Goal: Task Accomplishment & Management: Manage account settings

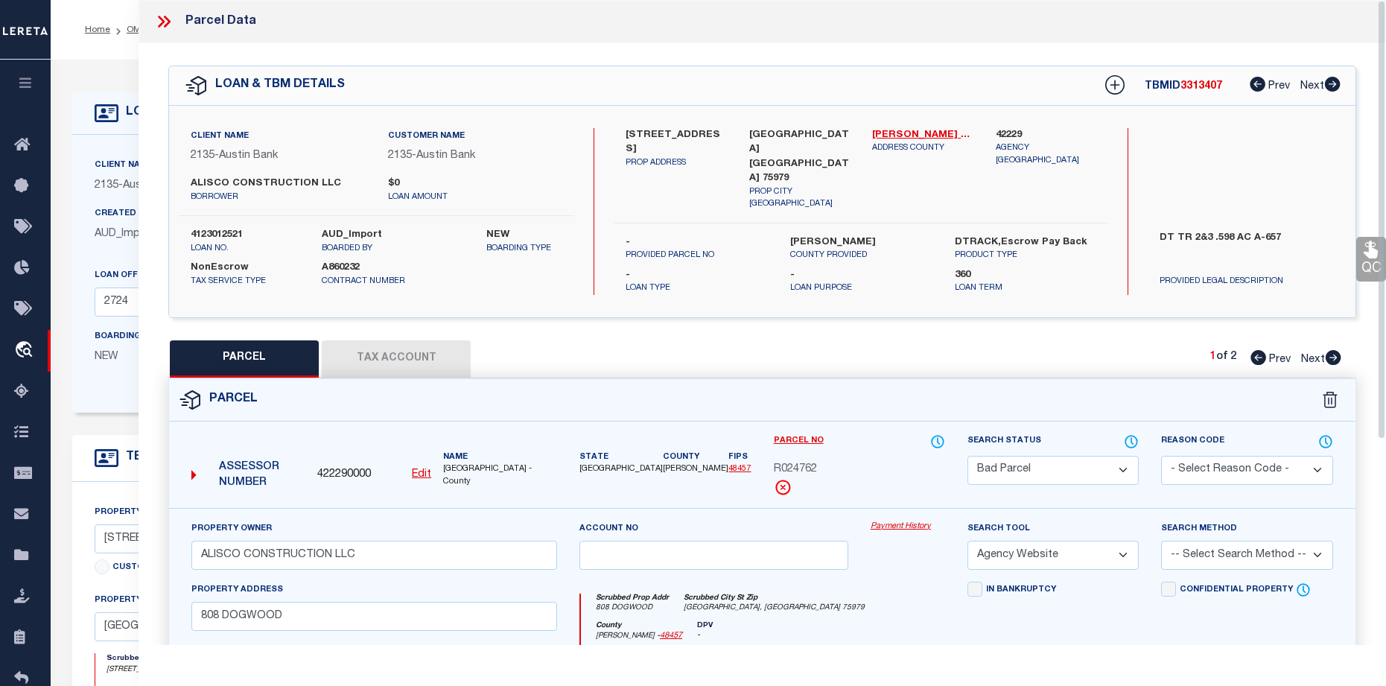
select select "BP"
select select "AGW"
select select "44001"
select select "2584"
select select "NonEscrow"
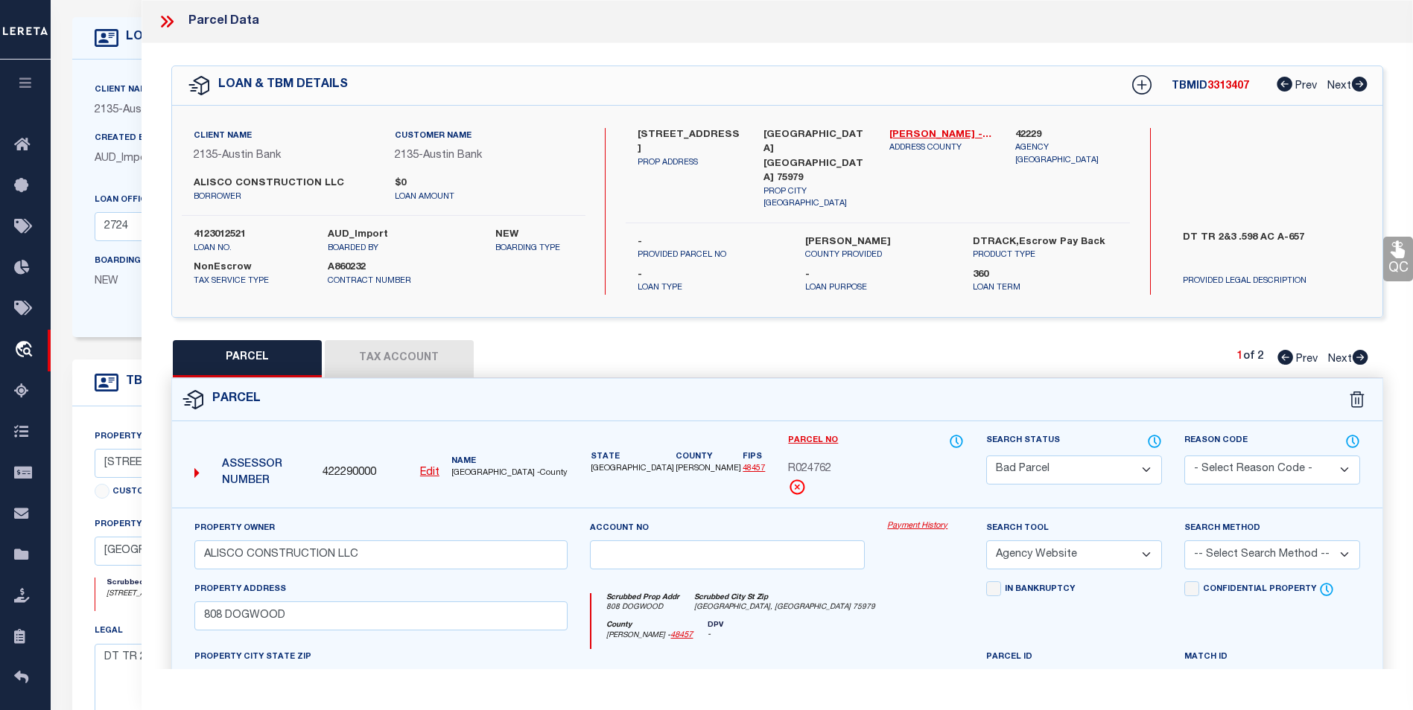
scroll to position [74, 0]
click at [171, 15] on icon at bounding box center [166, 21] width 19 height 19
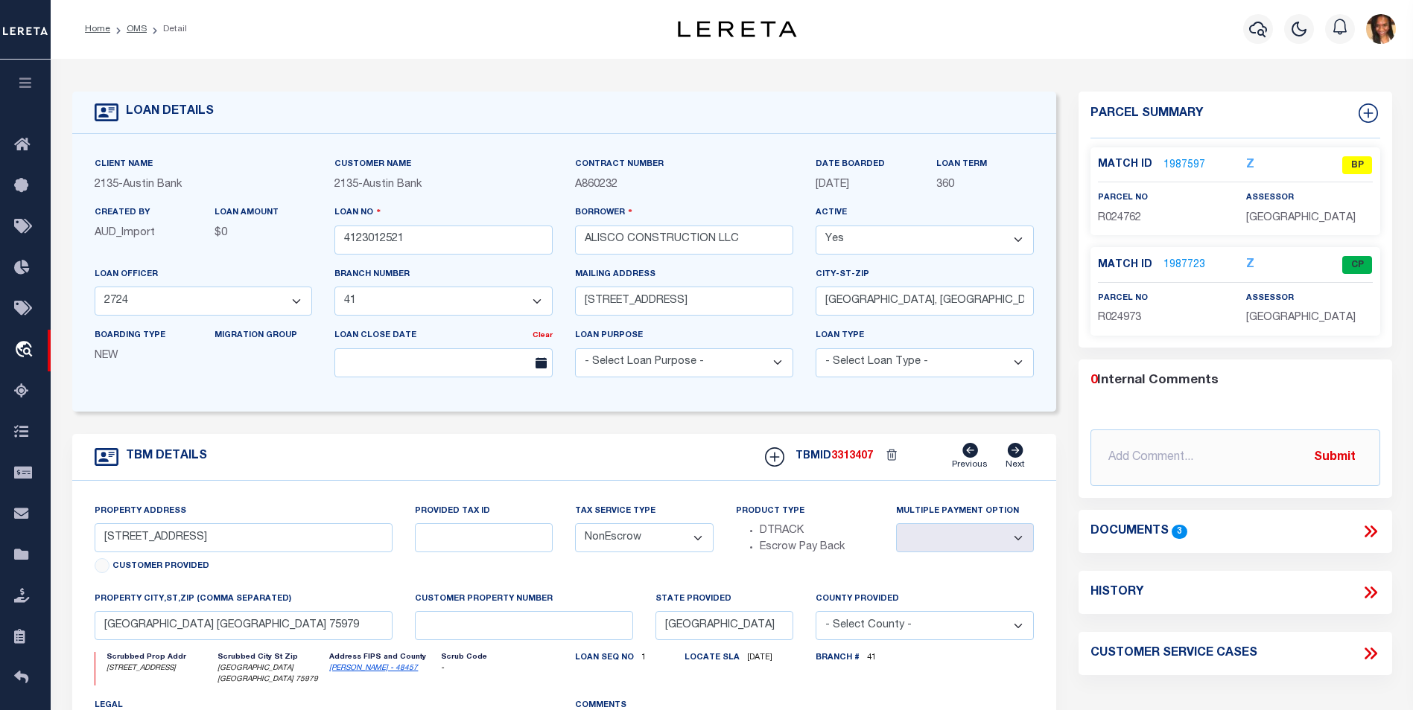
scroll to position [0, 0]
click at [25, 349] on icon "travel_explore" at bounding box center [26, 350] width 24 height 19
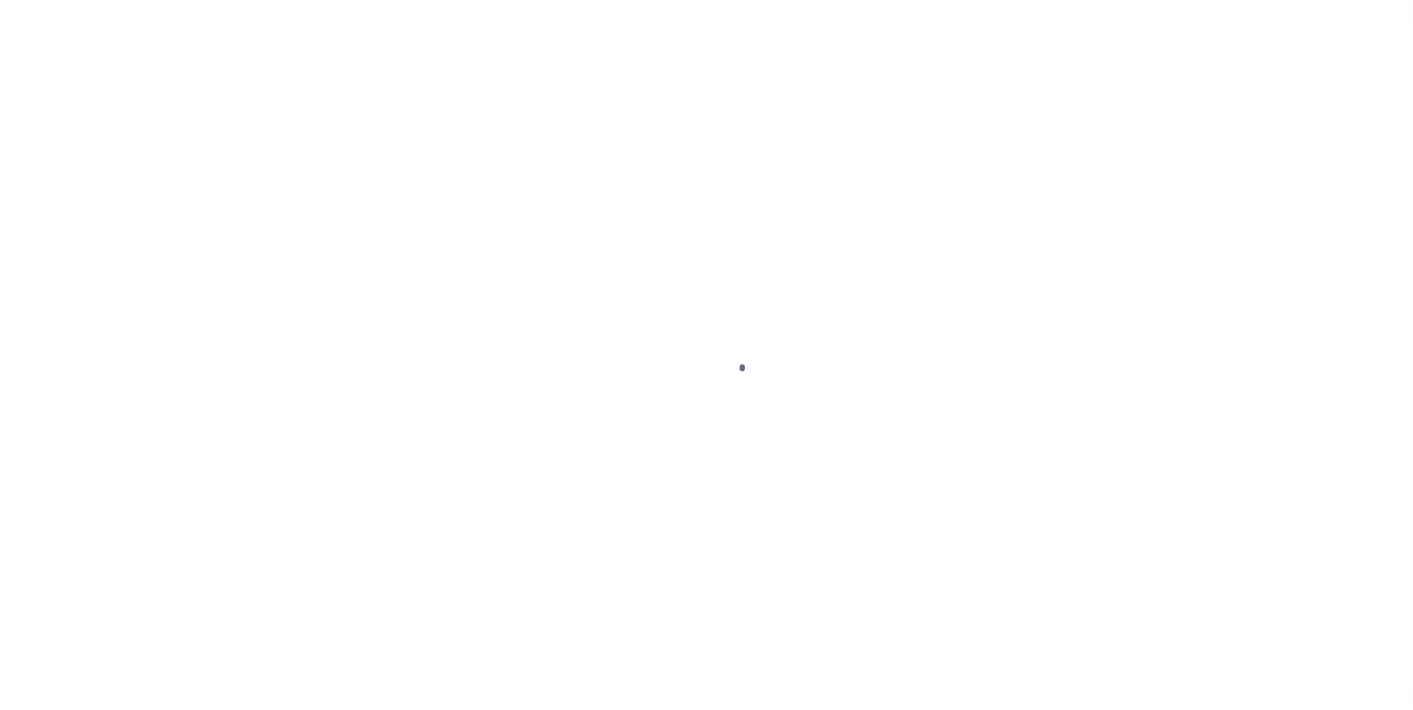
scroll to position [15, 0]
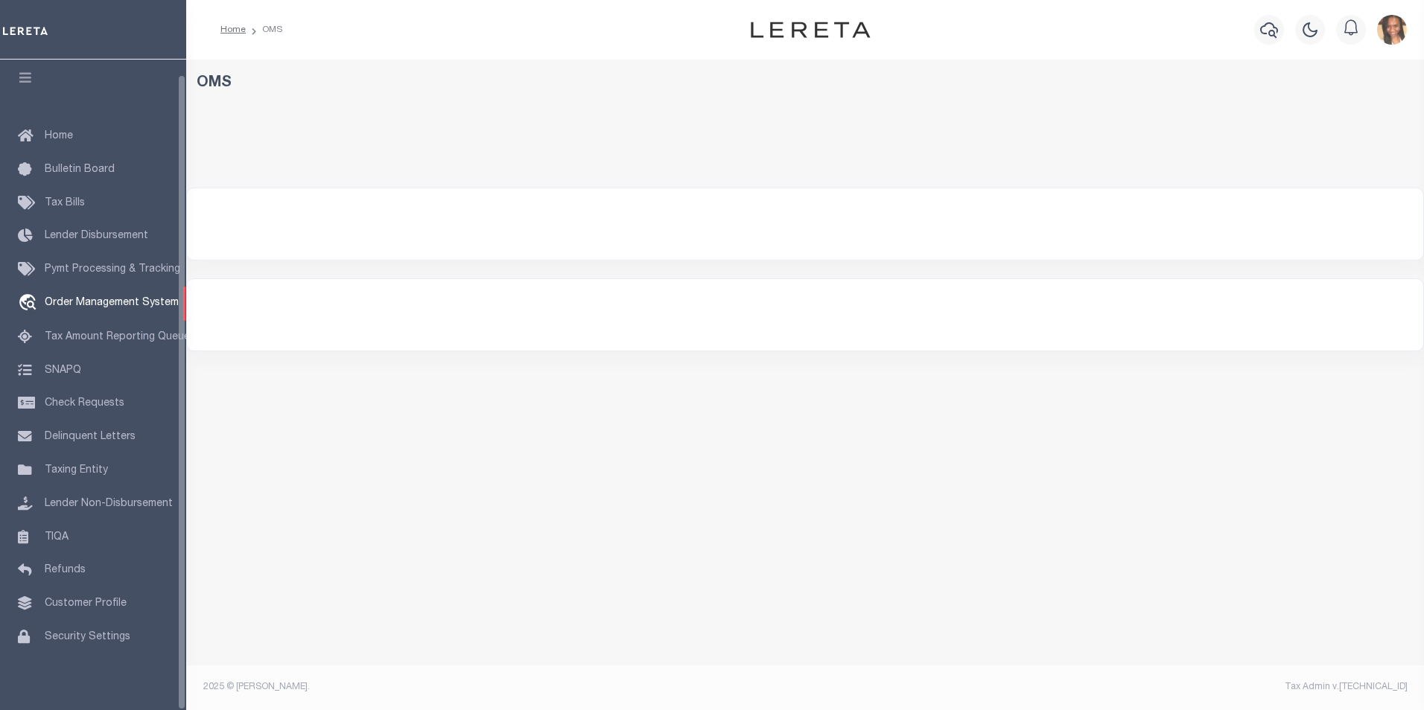
select select "200"
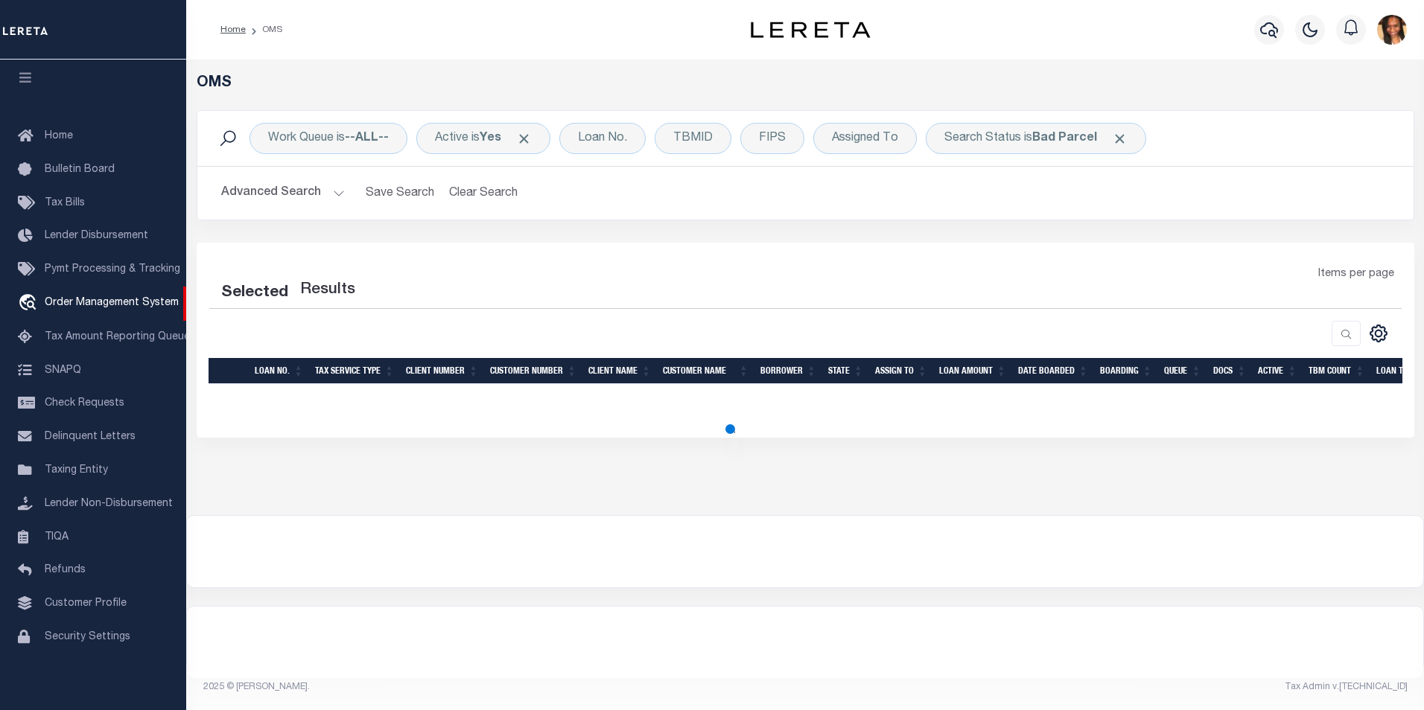
select select "200"
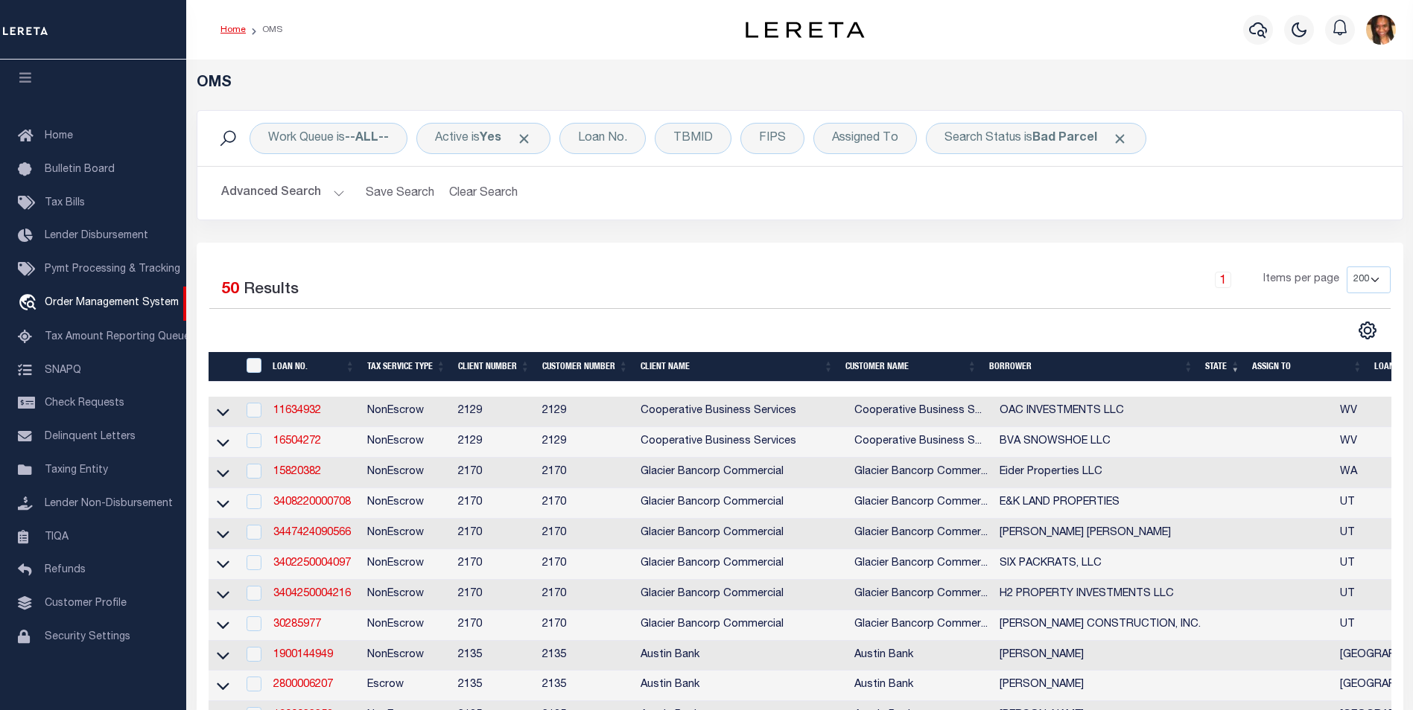
click at [230, 34] on link "Home" at bounding box center [232, 29] width 25 height 9
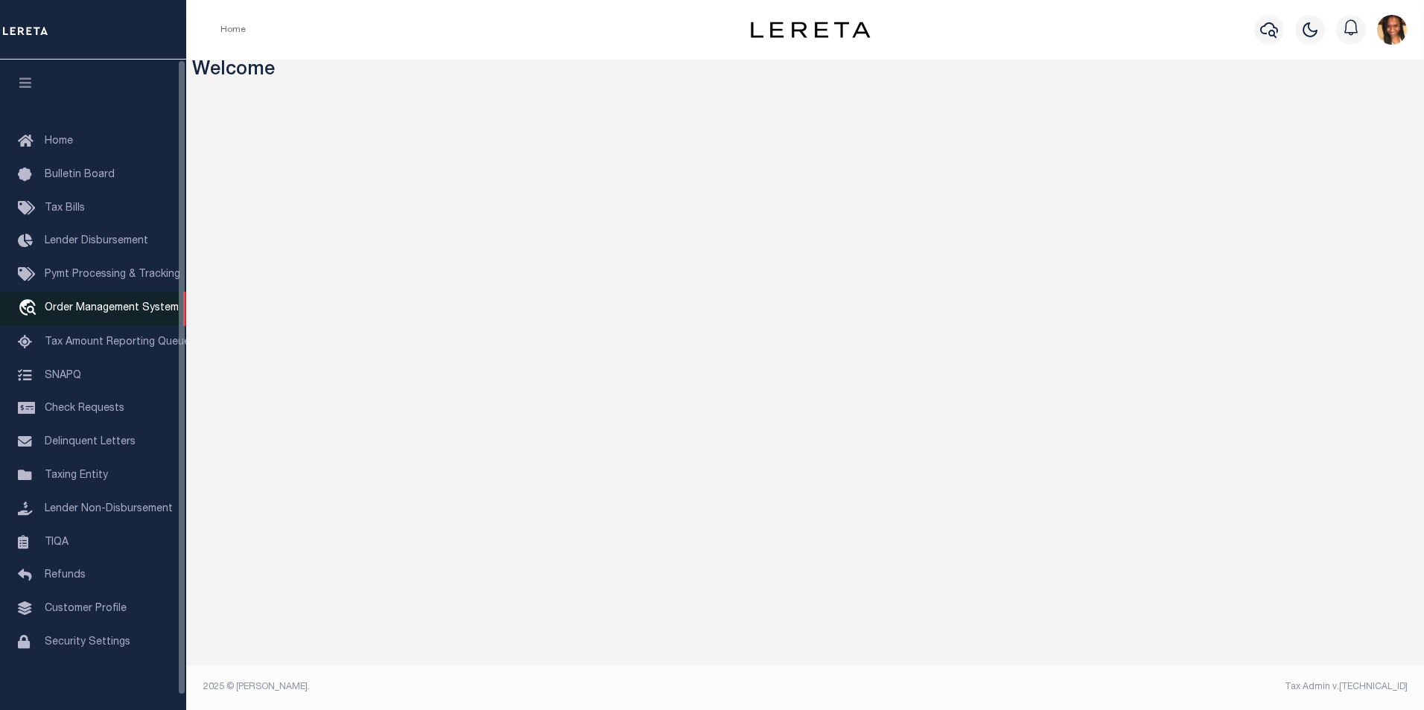
click at [64, 307] on span "Order Management System" at bounding box center [112, 308] width 134 height 10
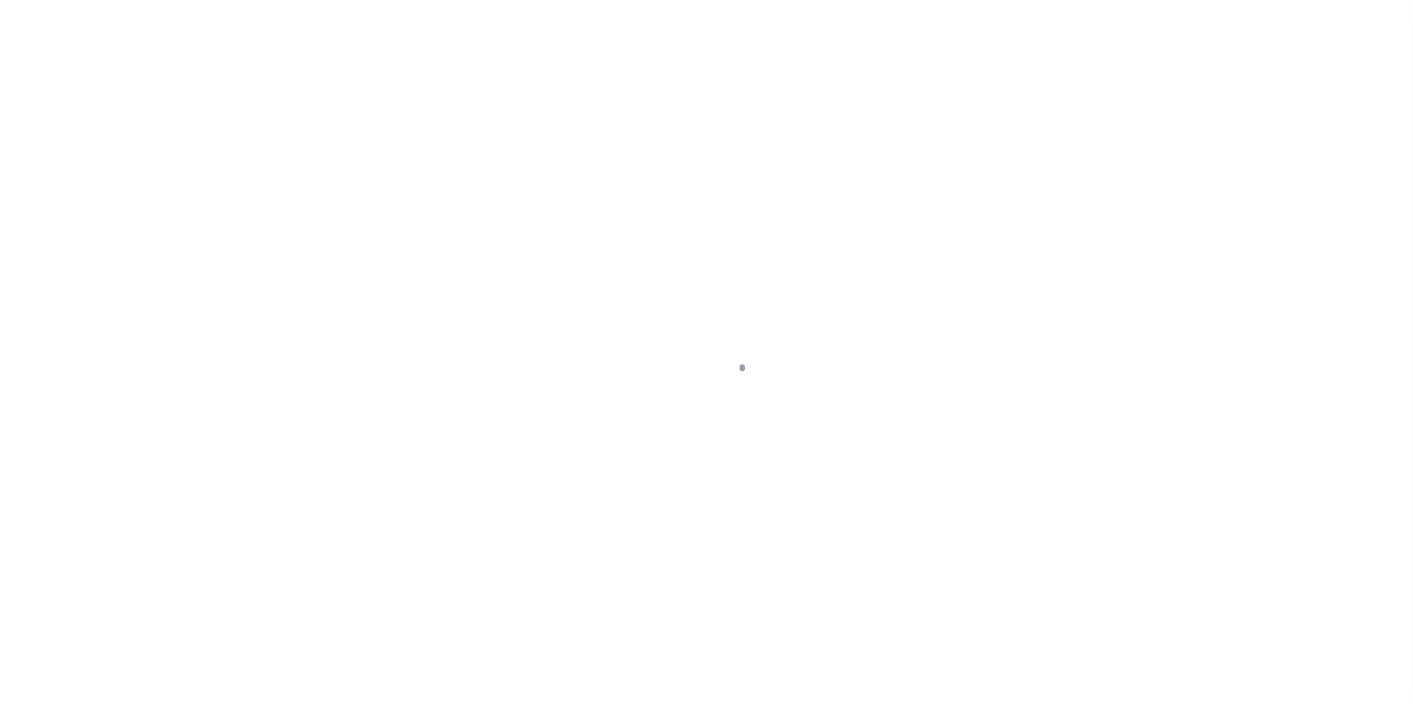
scroll to position [15, 0]
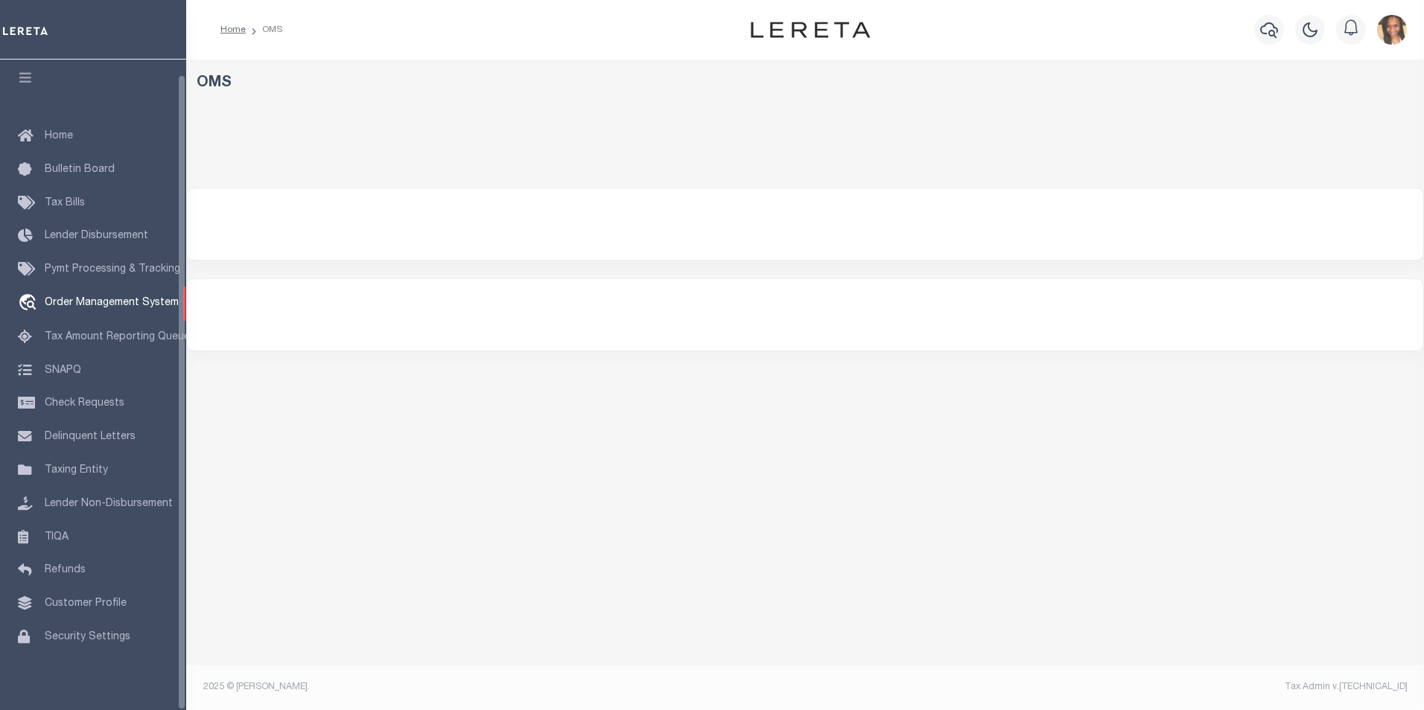
select select "200"
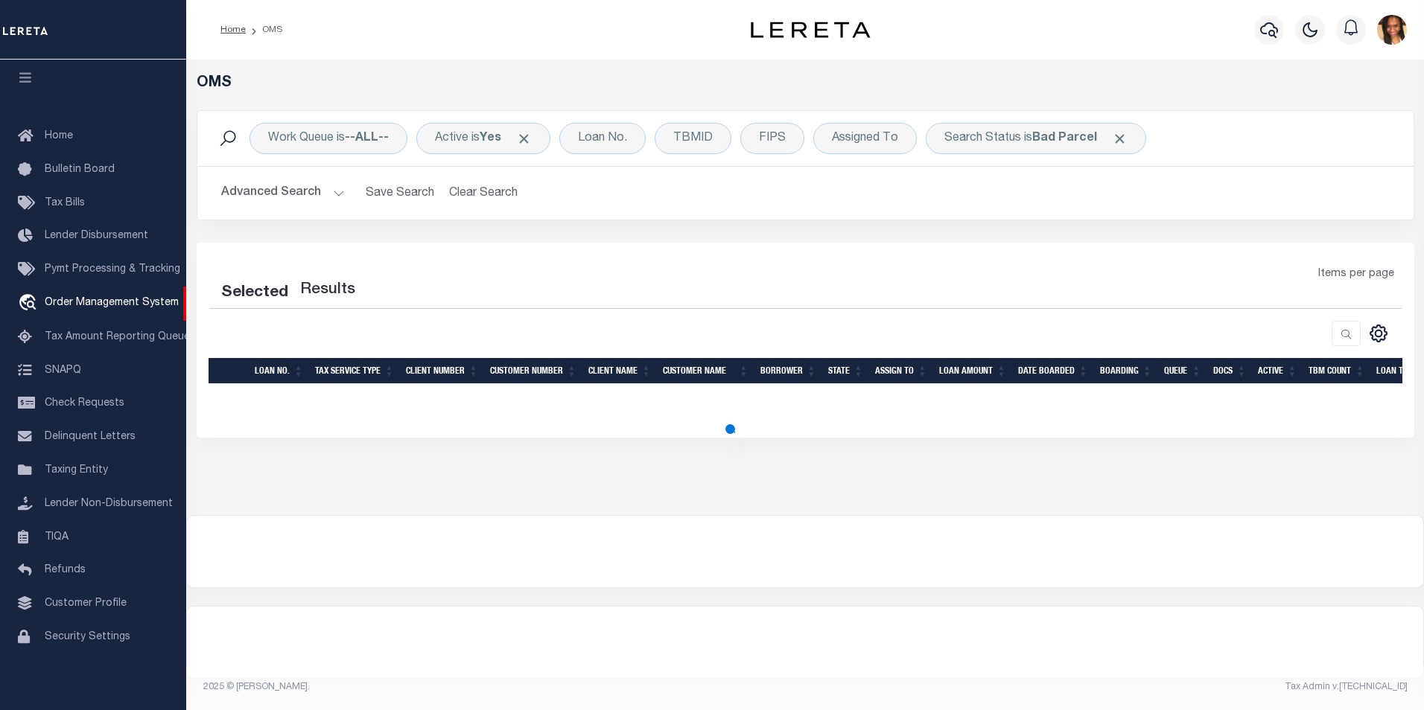
select select "200"
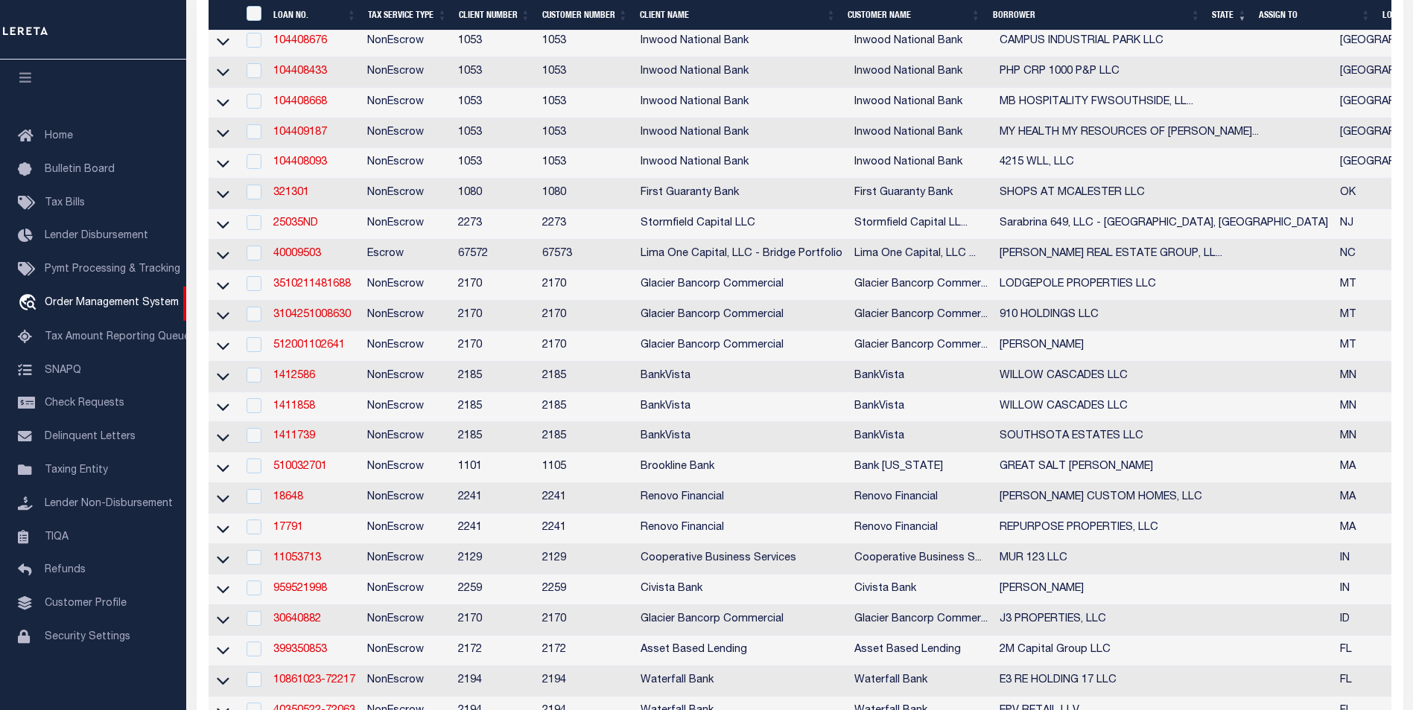
scroll to position [1042, 0]
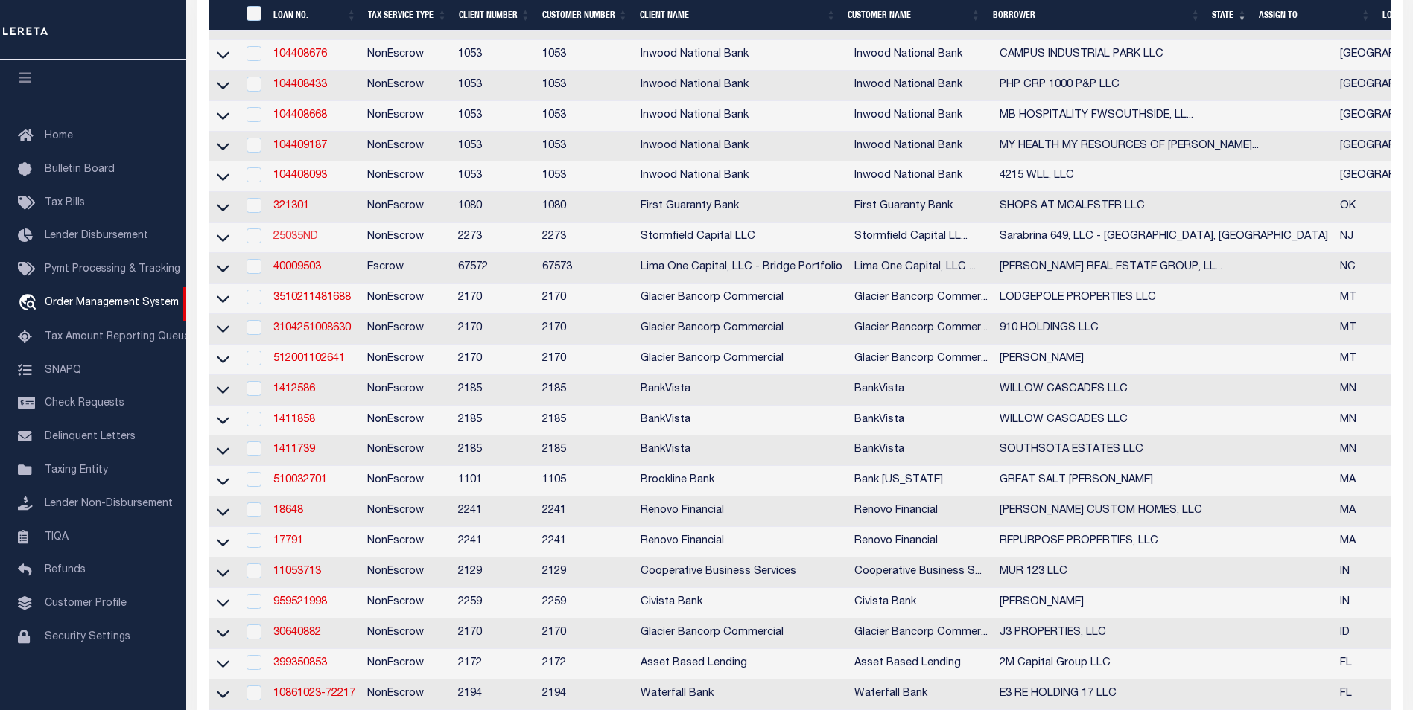
click at [316, 242] on link "25035ND" at bounding box center [295, 237] width 45 height 10
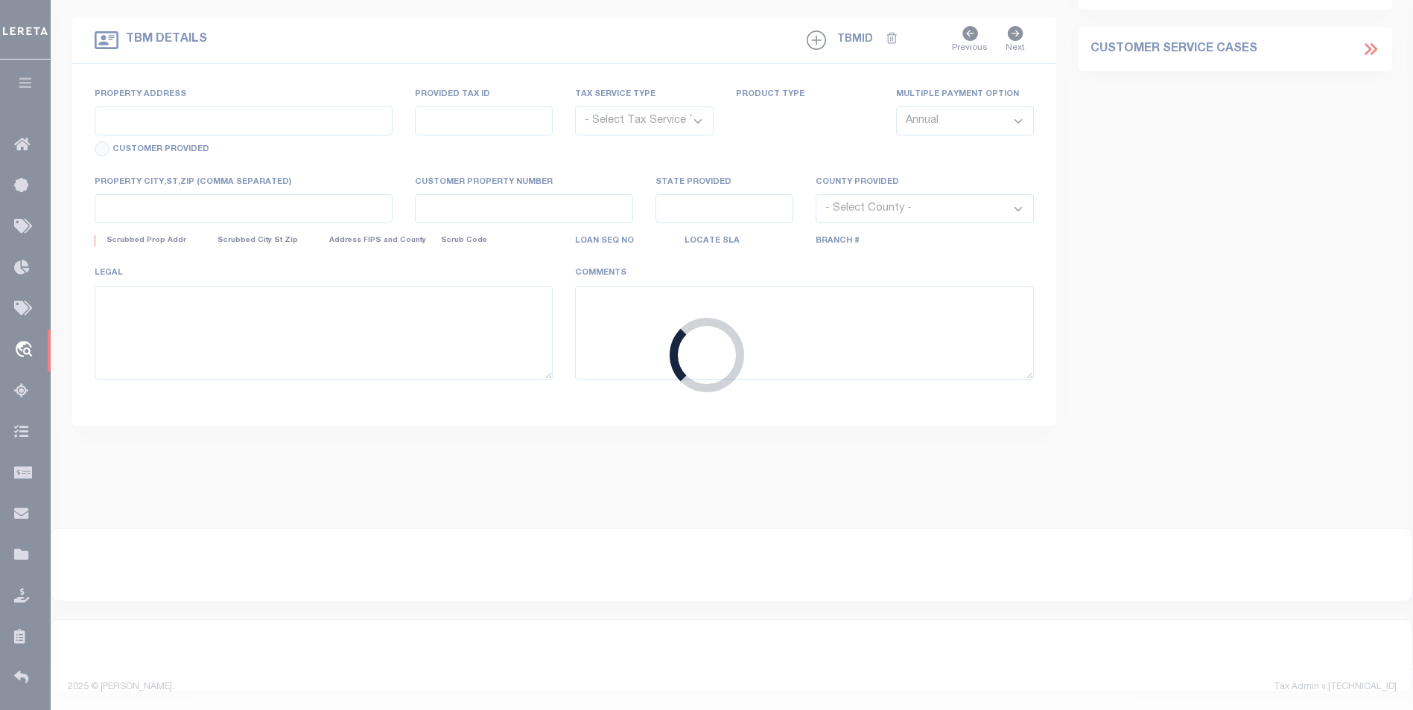
type input "25035ND"
type input "Sarabrina 649, LLC - [GEOGRAPHIC_DATA], [GEOGRAPHIC_DATA]"
select select
type input "8 S WOODLAND ST"
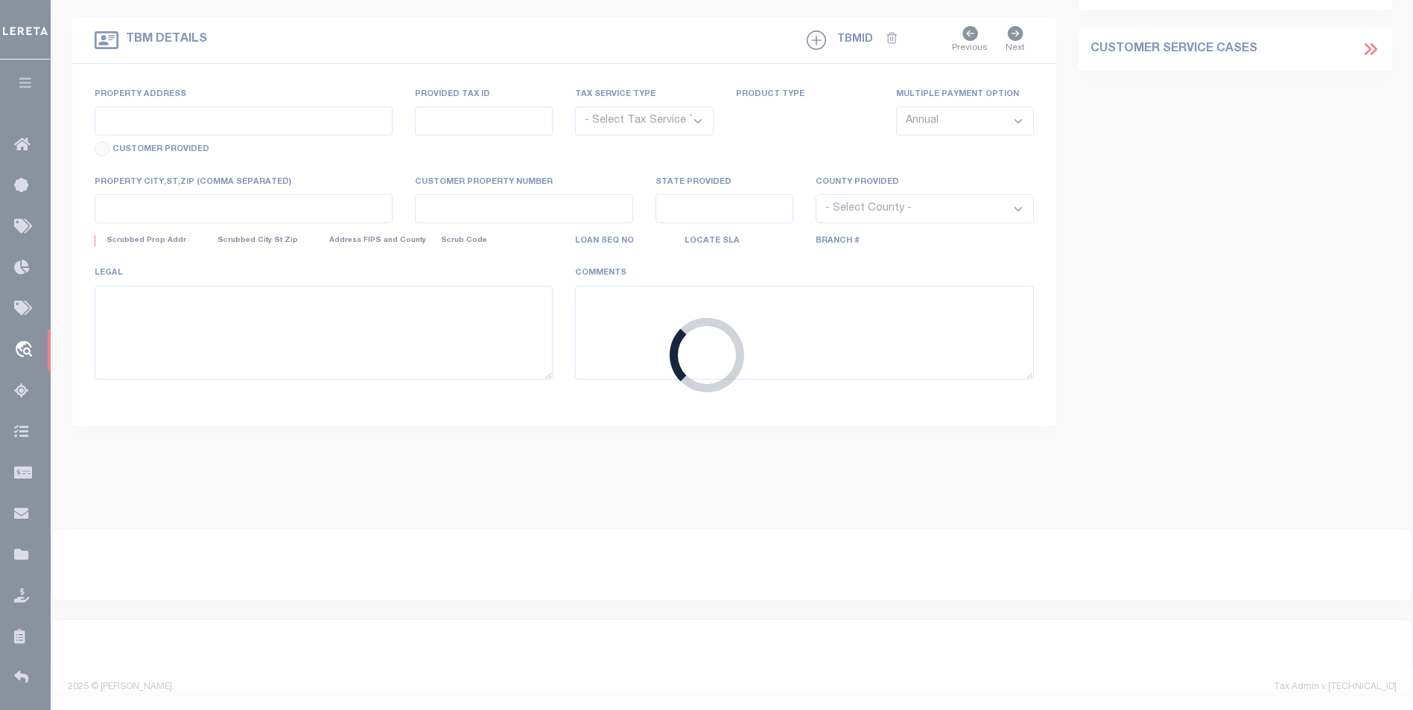
select select "10"
select select "NonEscrow"
type input "649 38th St #201"
type input "0910_260_30.01"
select select
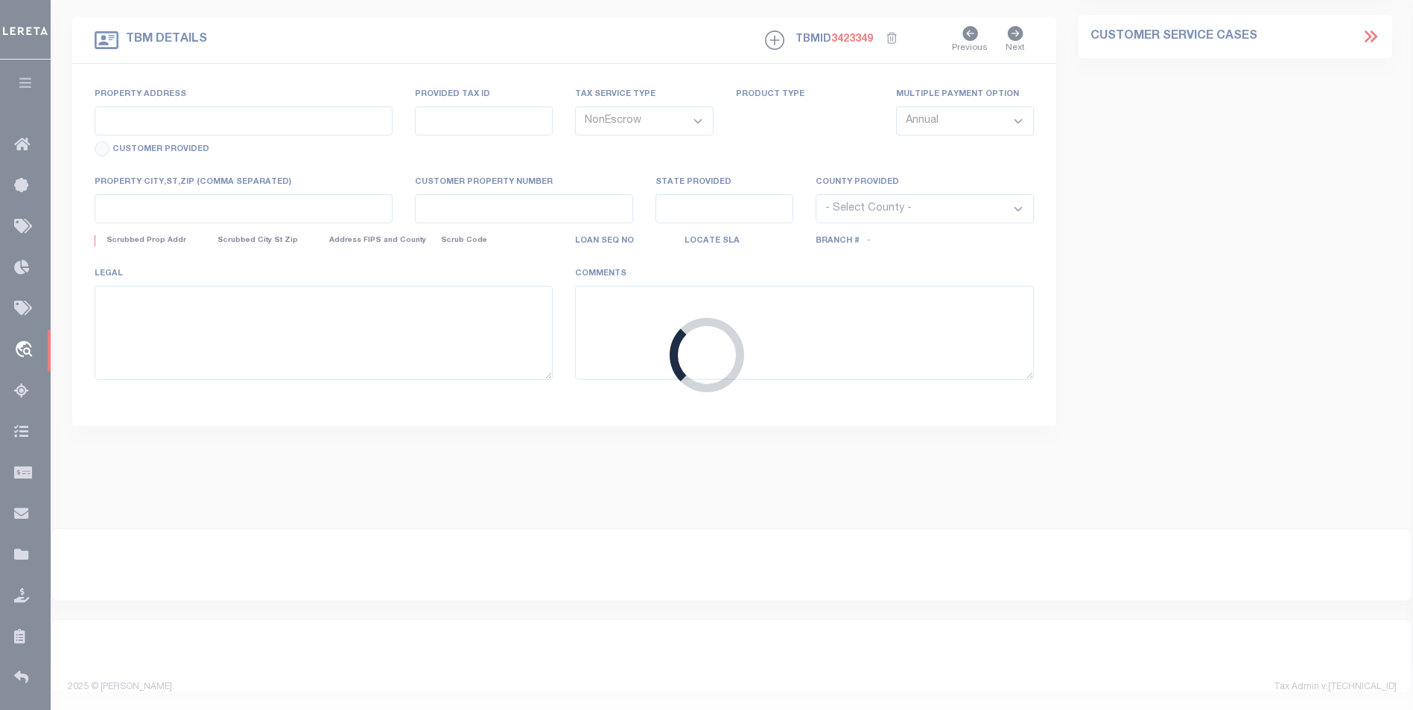
type input "Union City NJ 07087"
type input "NJ"
select select
select select "84863"
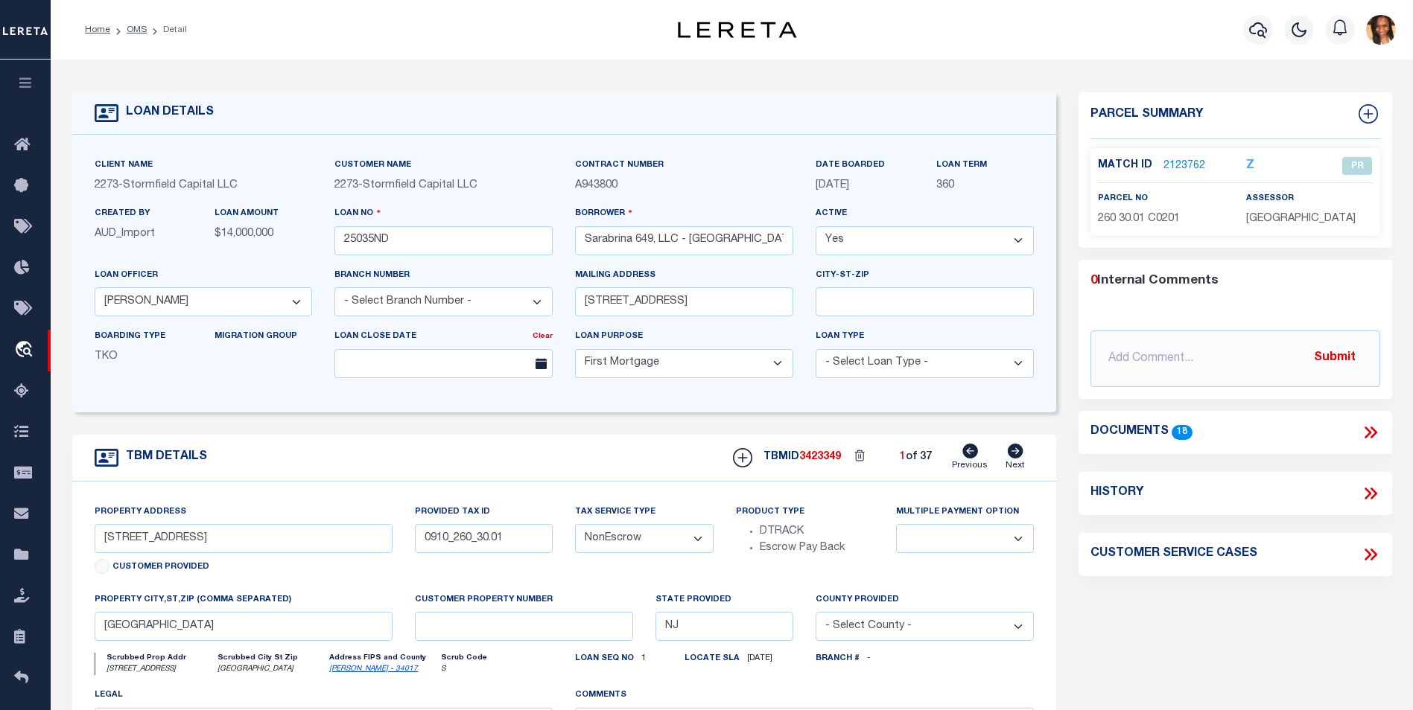
click at [1182, 166] on link "2123762" at bounding box center [1184, 167] width 42 height 16
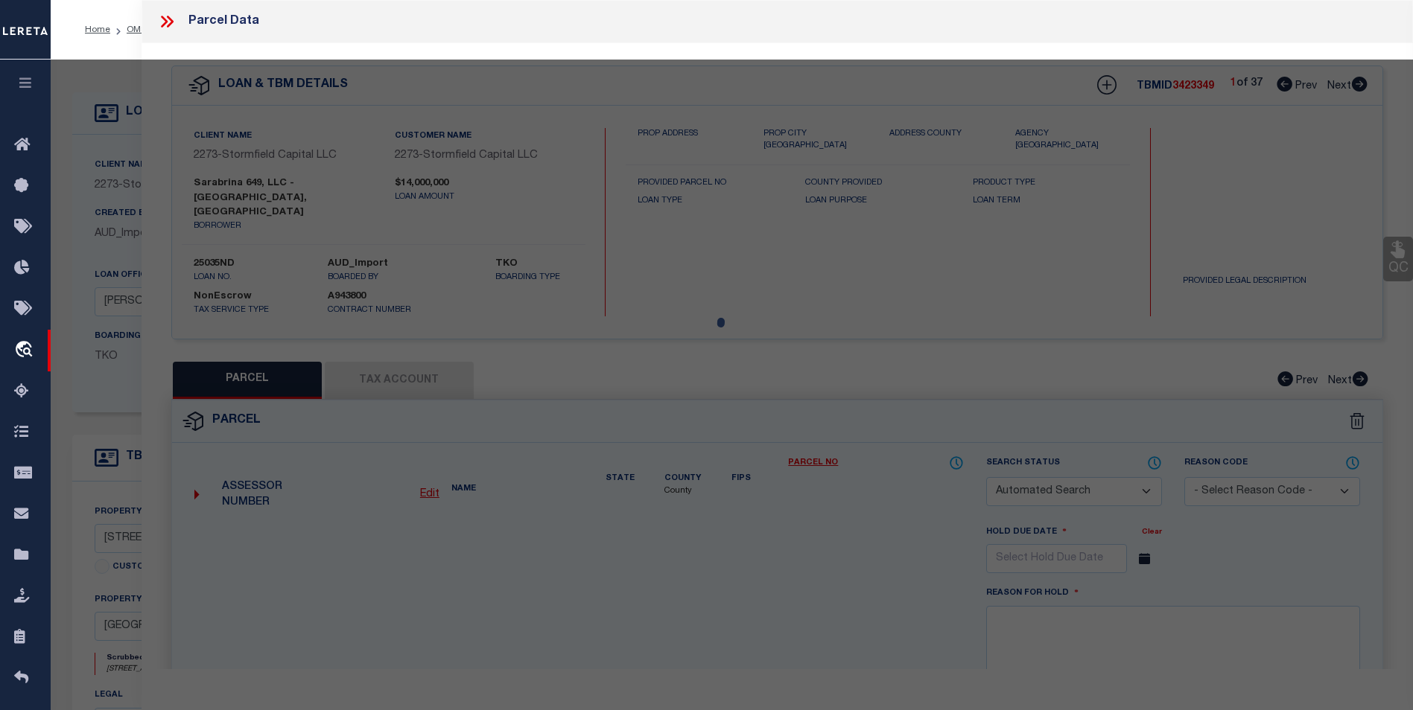
checkbox input "false"
select select "PR"
type input "SARABRINA 649 LLC"
select select
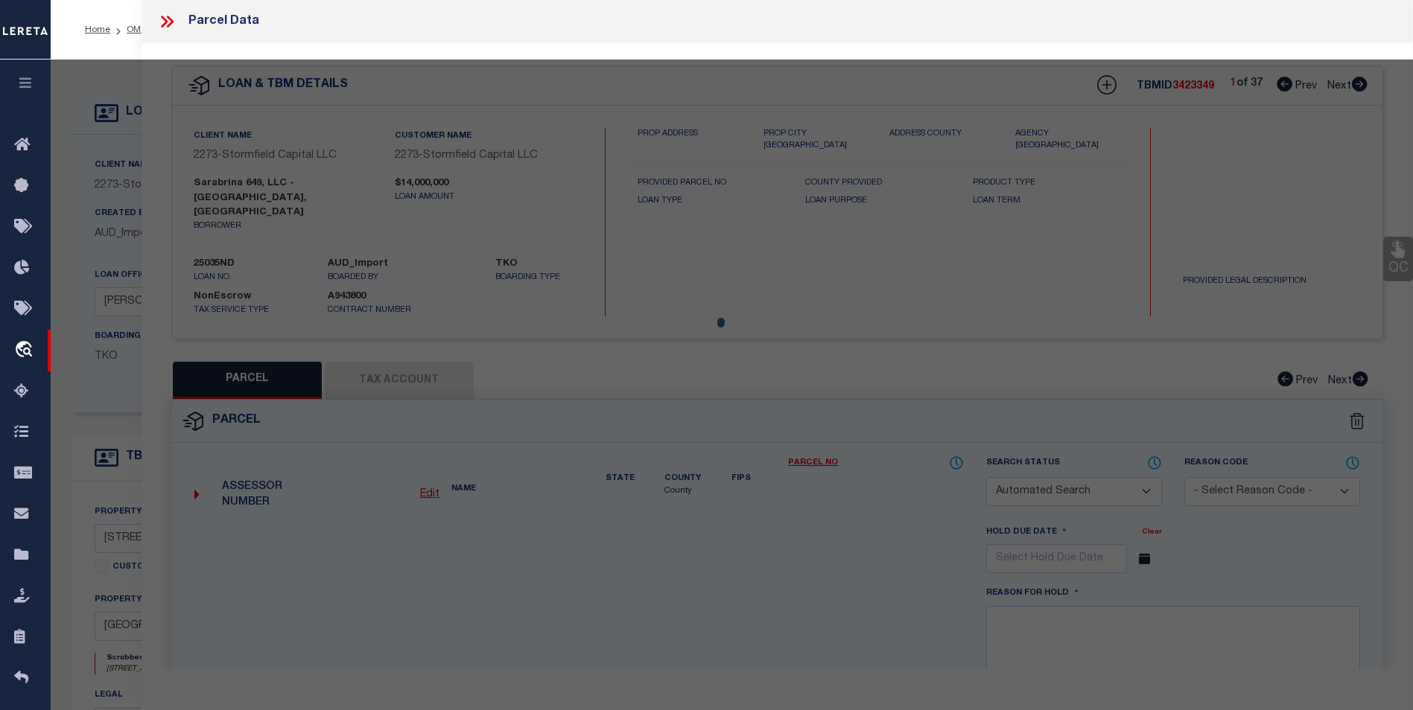
type input "649 38TH ST"
checkbox input "false"
type input "Union City NJ 07087"
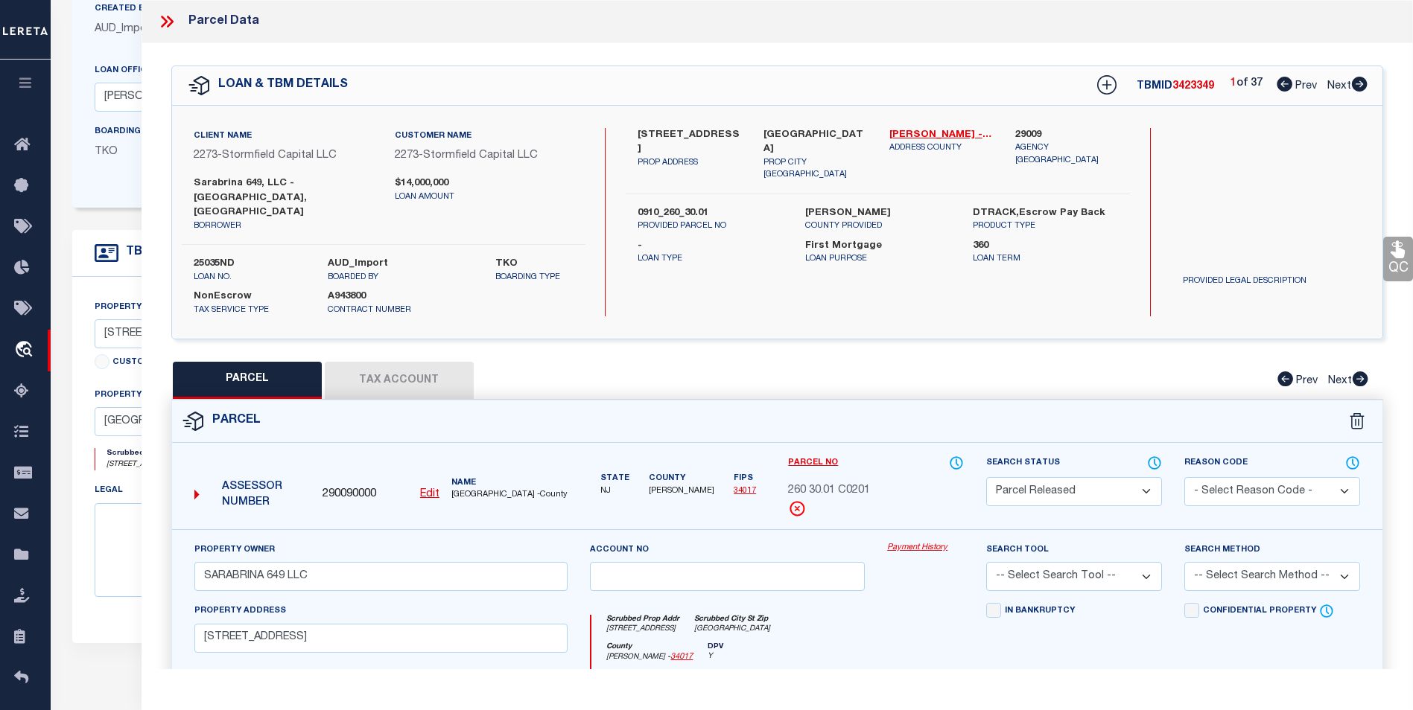
click at [1359, 89] on icon at bounding box center [1359, 84] width 16 height 15
select select "AS"
checkbox input "false"
select select "PR"
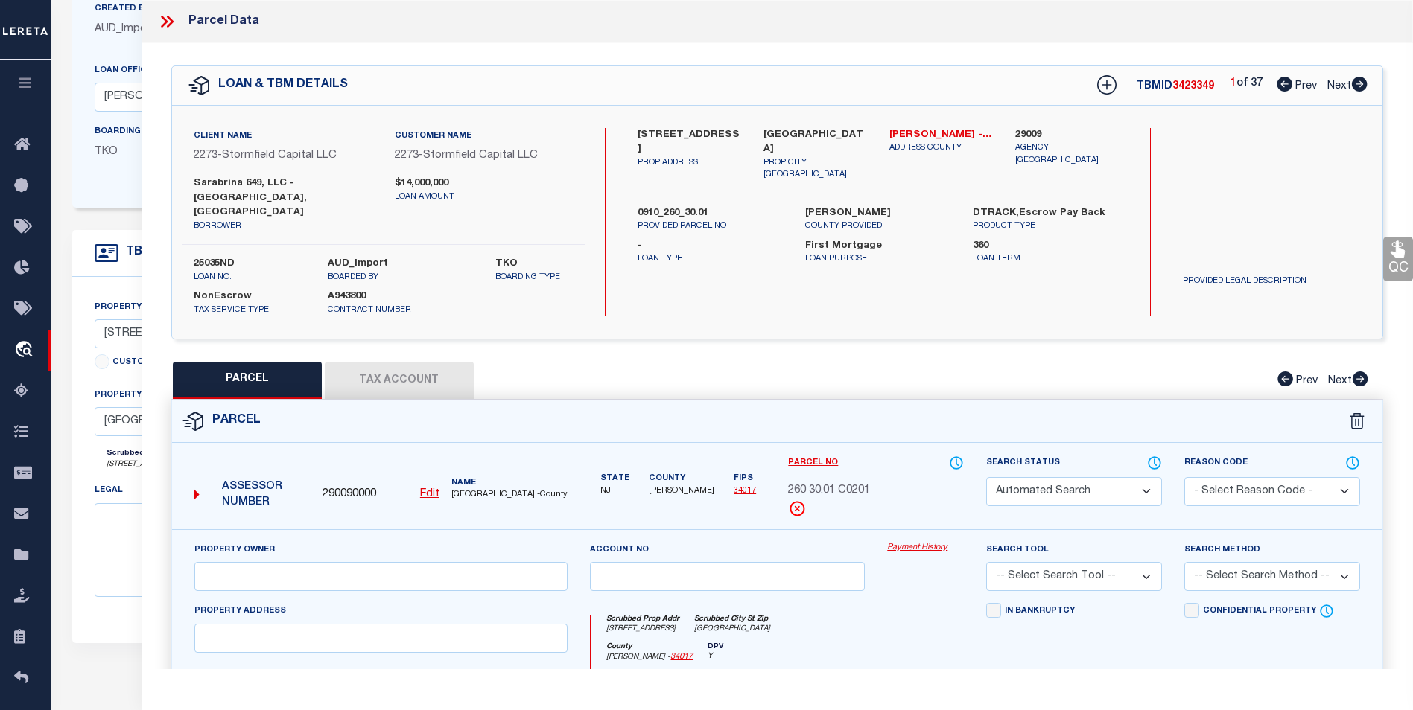
type input "SARABRINA 649 LLC"
select select
type input "649 38TH ST"
type input "Union City NJ 07087"
click at [1359, 89] on icon at bounding box center [1359, 84] width 16 height 15
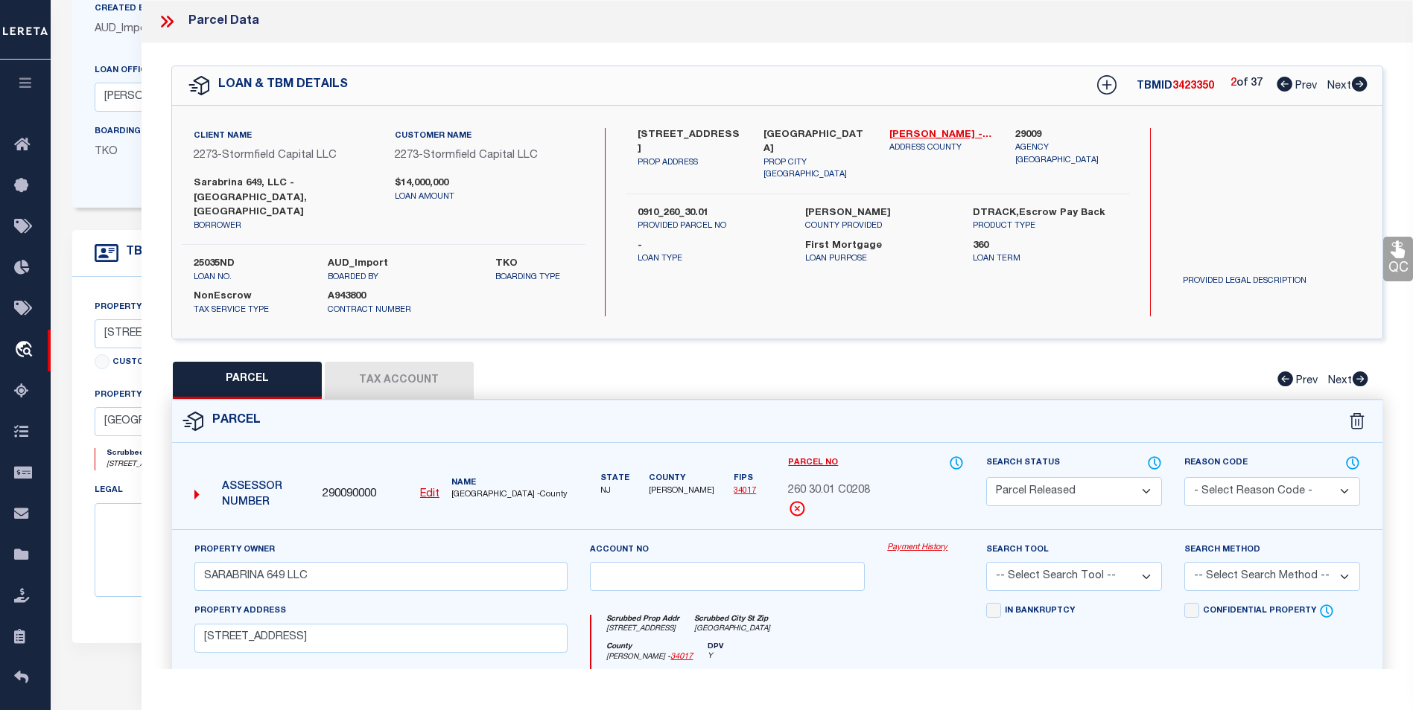
select select "AS"
checkbox input "false"
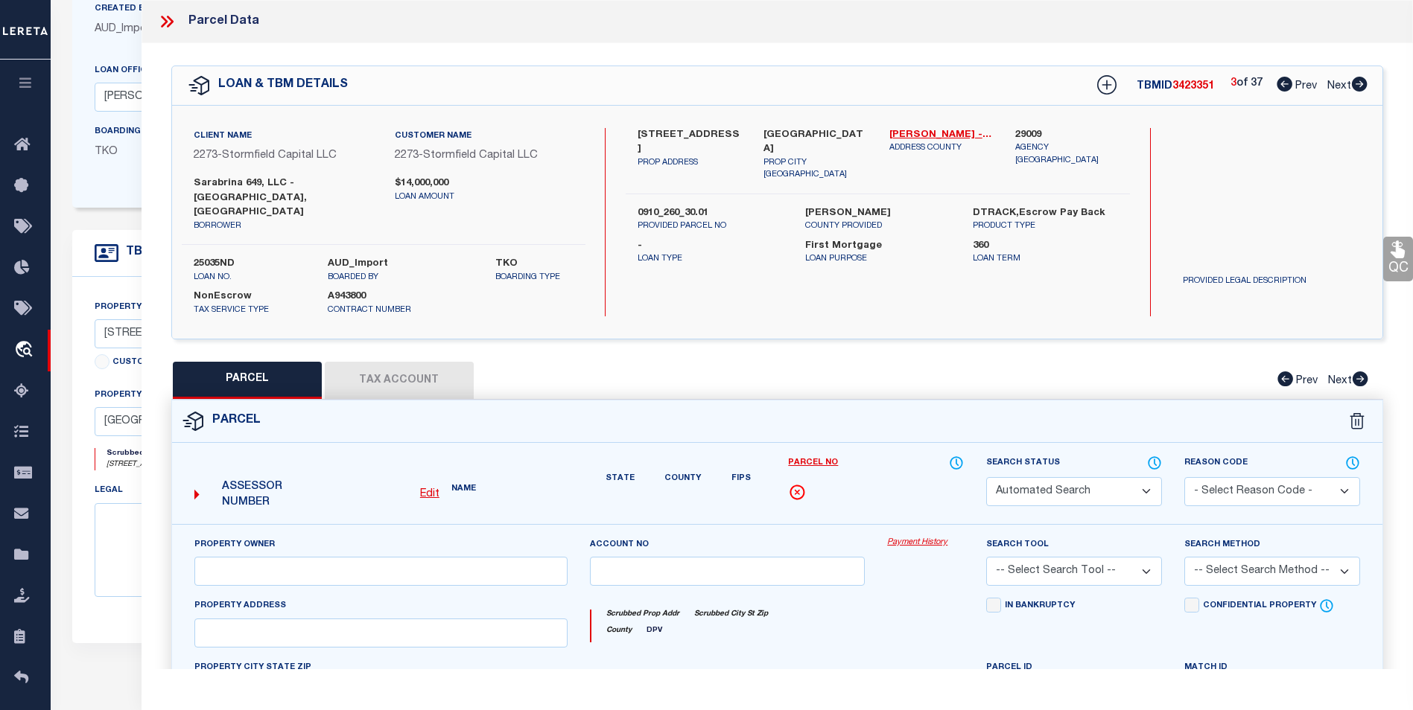
select select "PR"
type input "SARABRINA 649 LLC"
select select
type input "649 38TH ST"
type input "Union City NJ 07087"
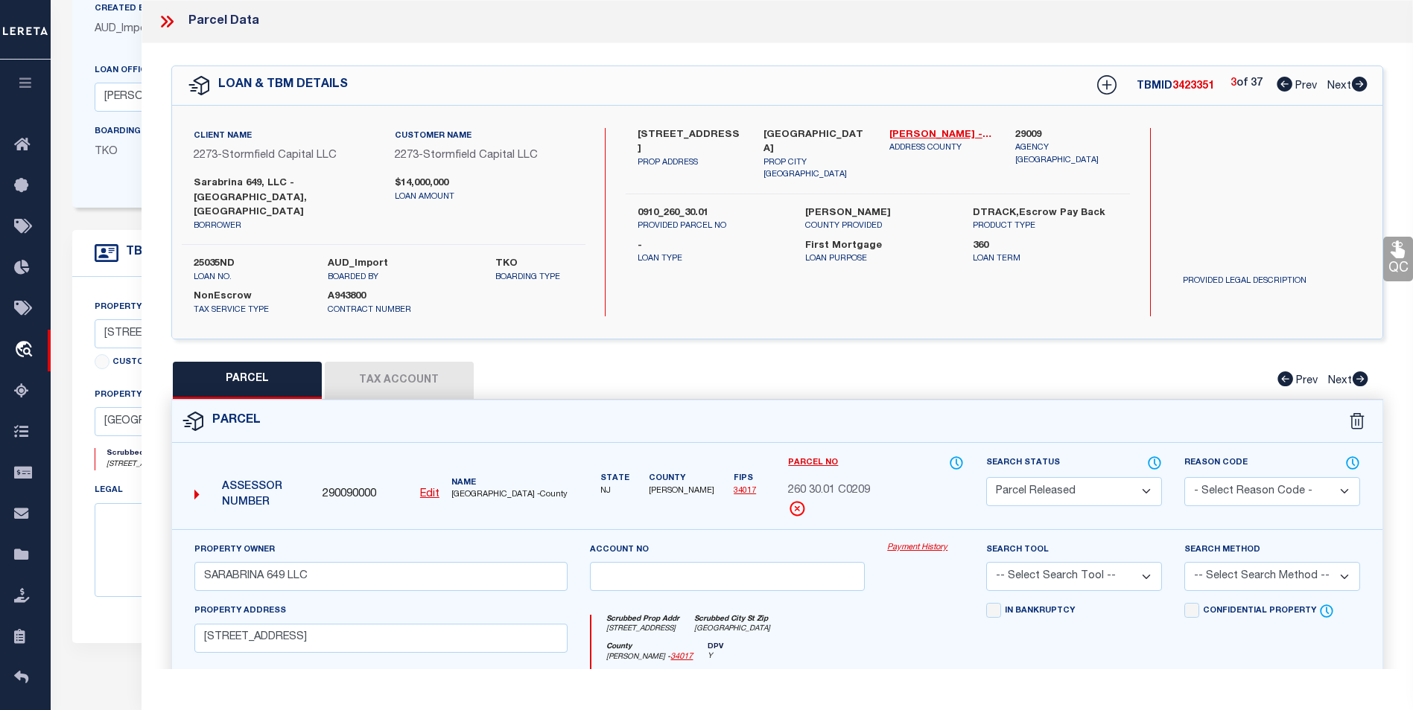
click at [1359, 89] on icon at bounding box center [1359, 84] width 16 height 15
select select "AS"
checkbox input "false"
select select "PR"
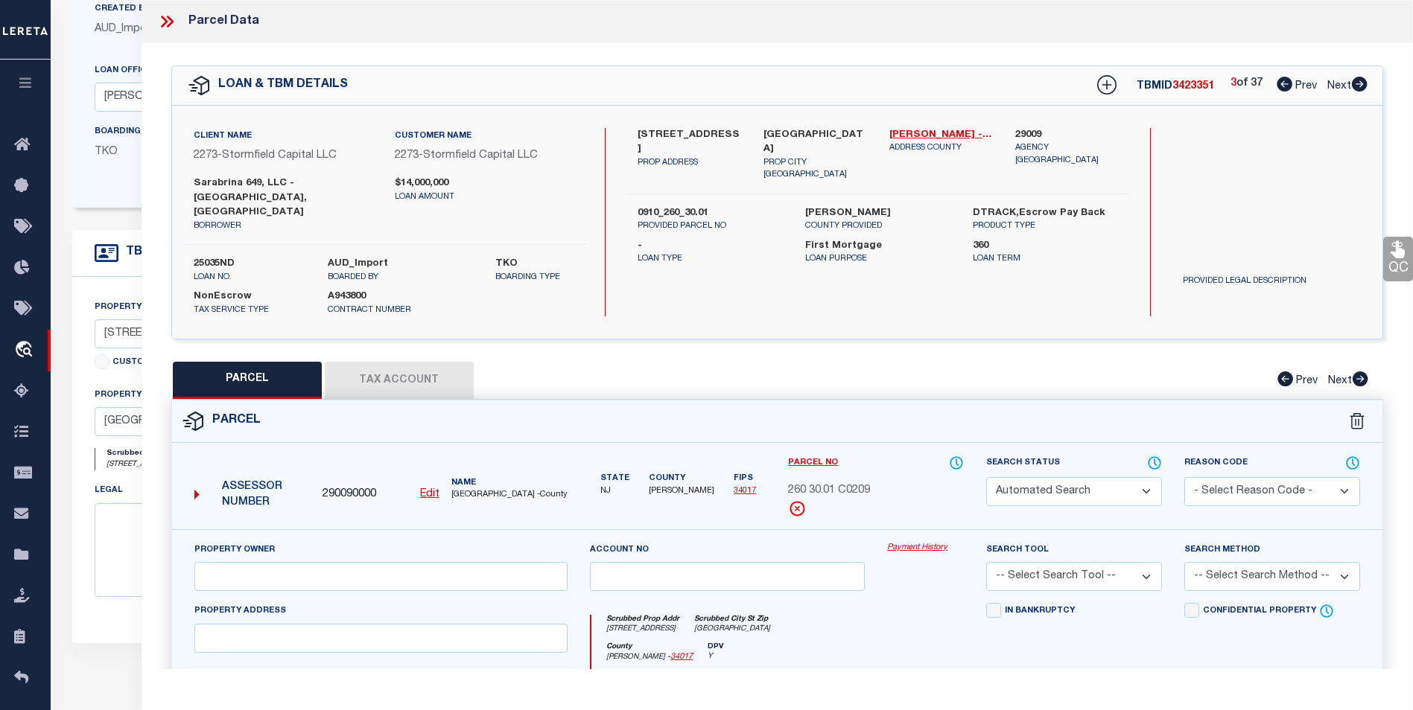
type input "SARABRINA 649 LLC"
select select
type input "649 38TH ST"
type input "Union City NJ 07087"
click at [1359, 89] on icon at bounding box center [1359, 84] width 16 height 15
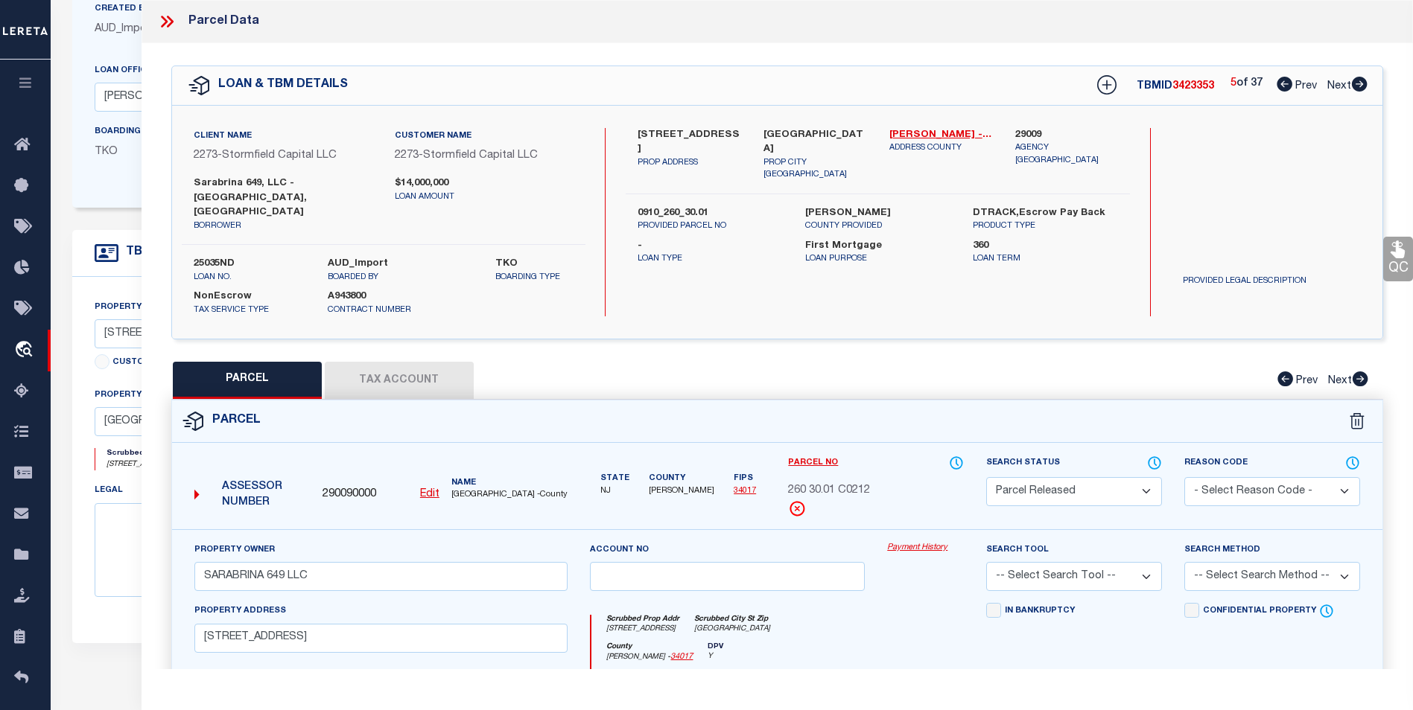
select select "AS"
checkbox input "false"
select select "CP"
type input "SARABRINA 649 LLC"
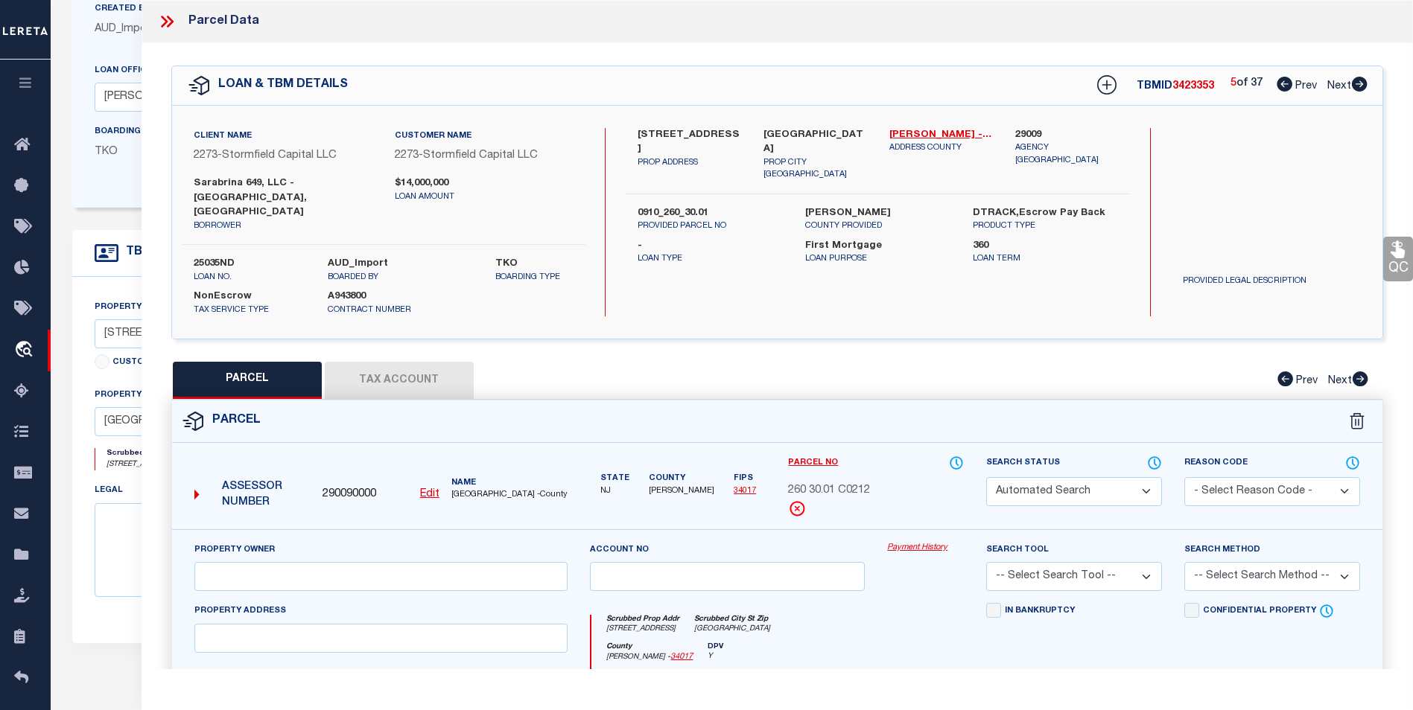
select select
type input "649 38TH ST"
checkbox input "false"
type input "Union City NJ 07087"
click at [1359, 89] on icon at bounding box center [1359, 84] width 16 height 15
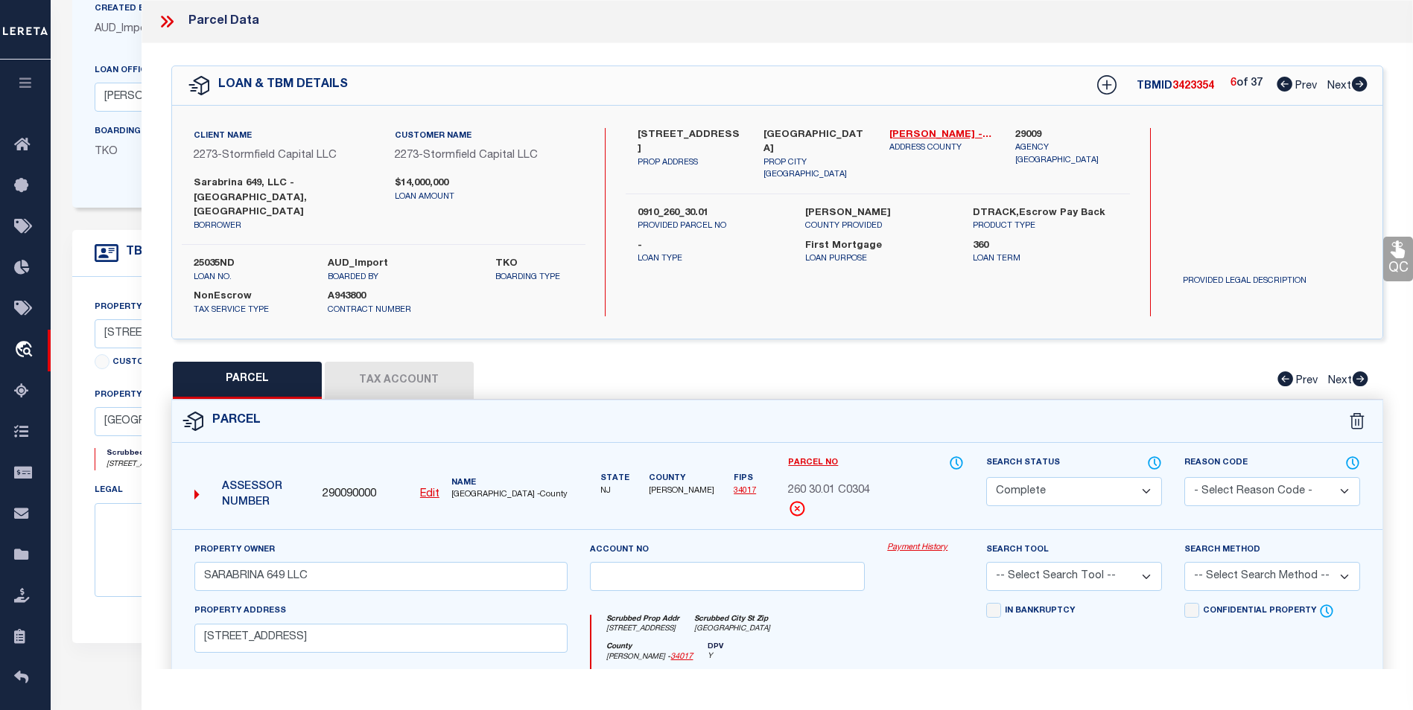
select select "AS"
checkbox input "false"
select select "CP"
type input "HASBROUCK, ALEXIS N."
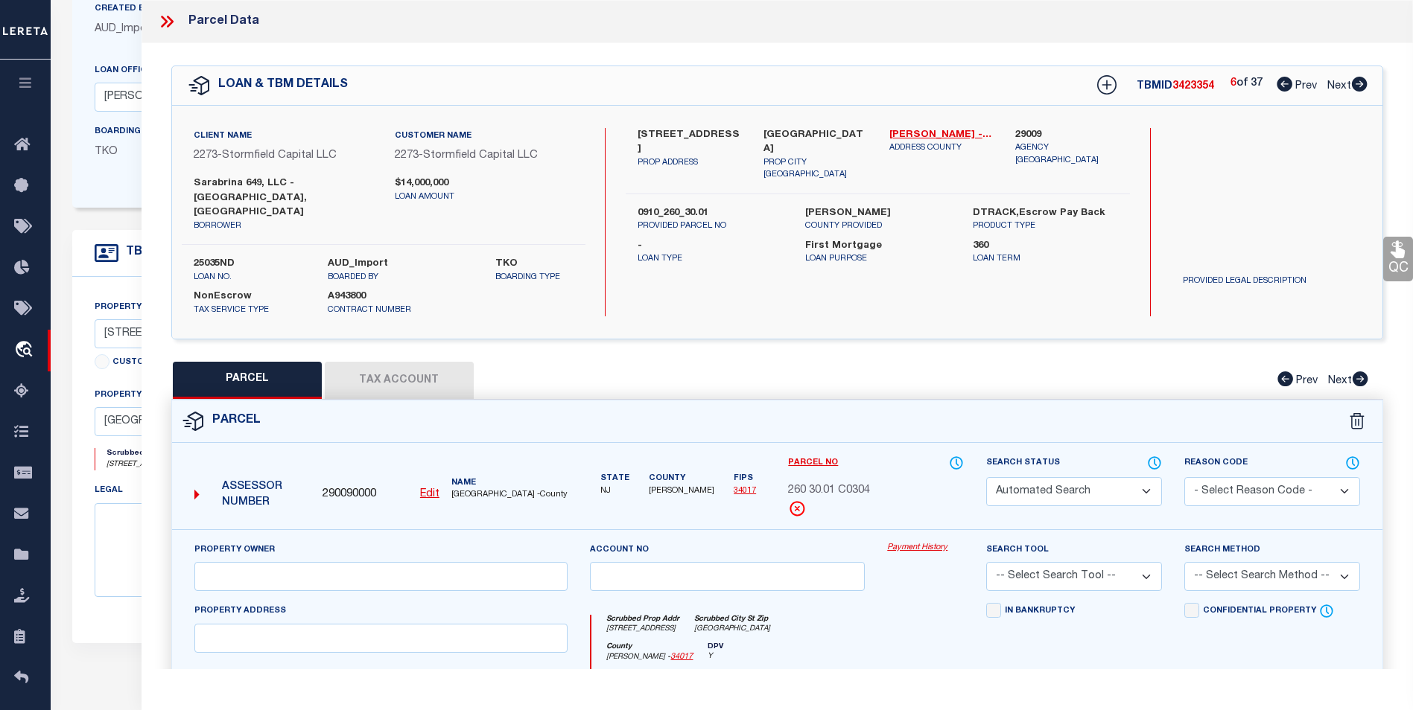
select select
type input "649 38TH ST"
checkbox input "false"
type input "Union City NJ 07087"
click at [1359, 89] on icon at bounding box center [1359, 84] width 16 height 15
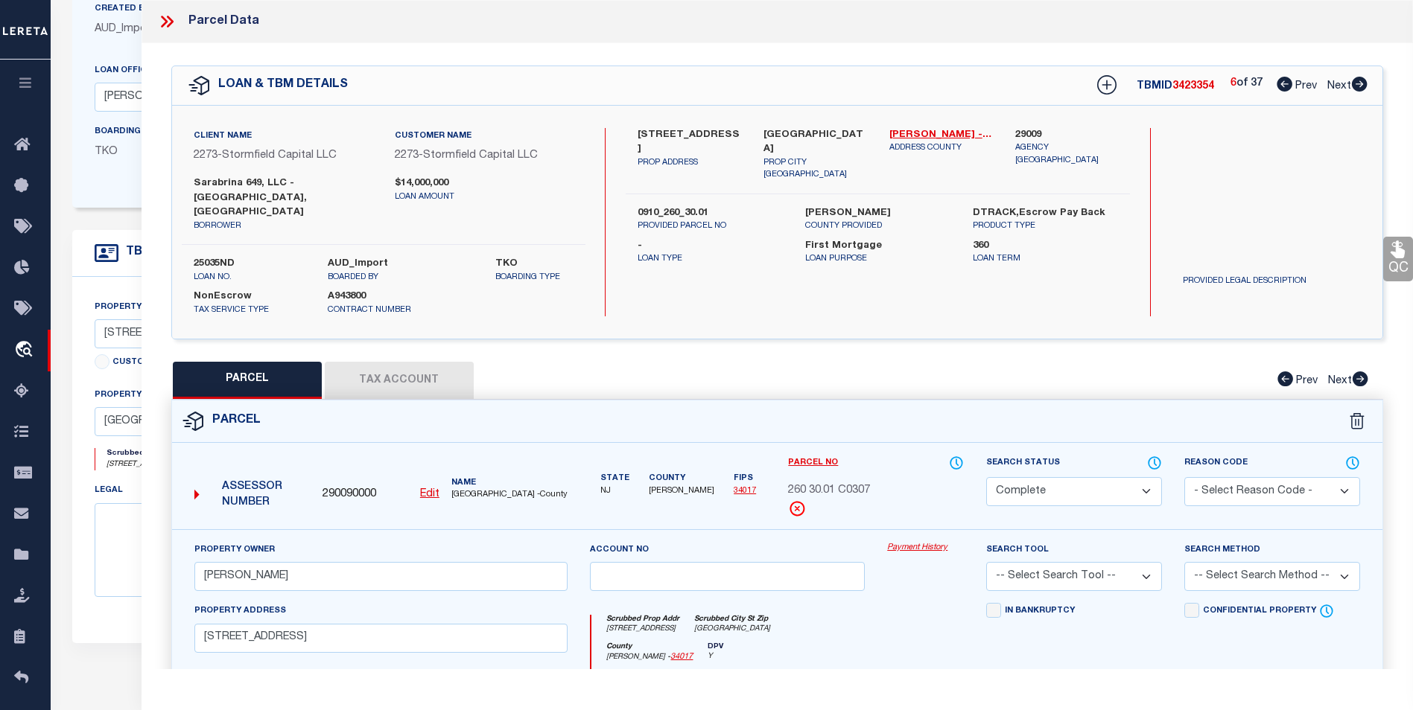
select select "AS"
checkbox input "false"
select select "PR"
type input "SARABRINA 649 LLC"
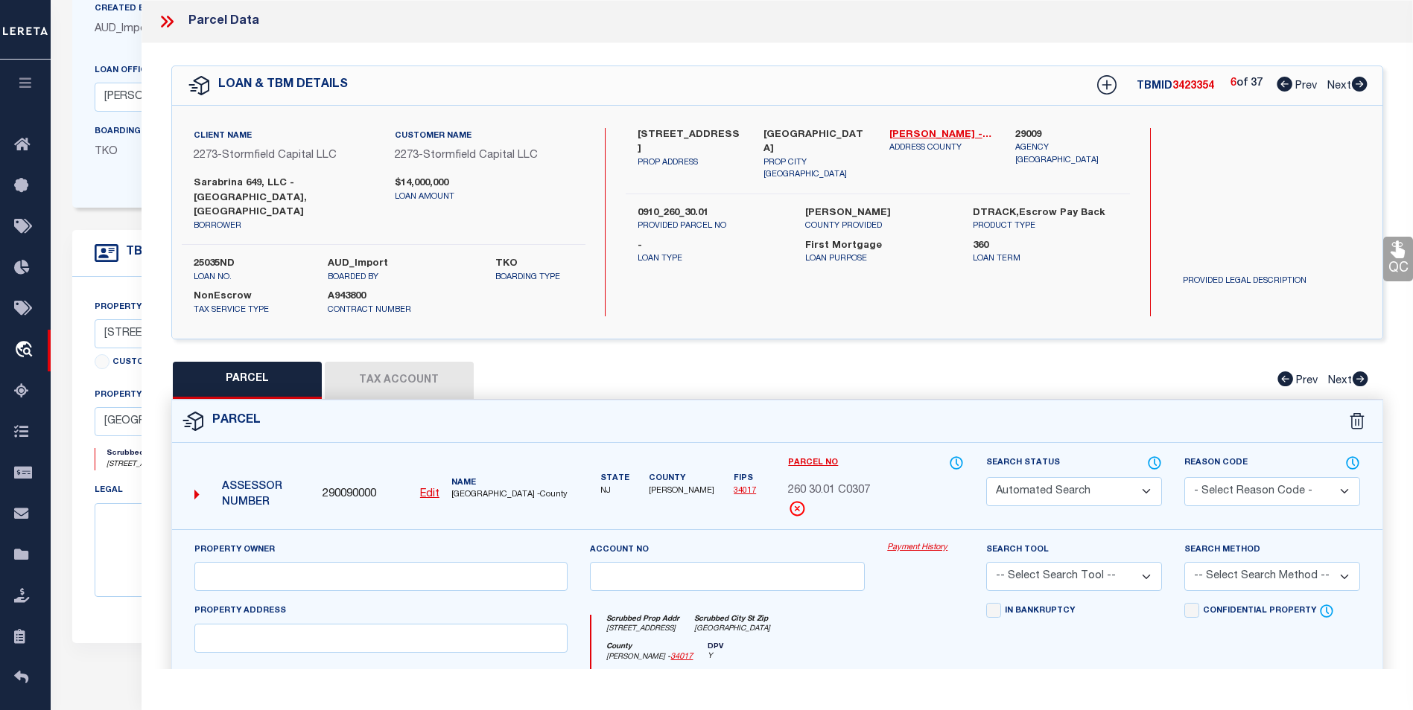
select select
type input "649 38TH ST"
type input "Union City NJ 07087"
click at [1359, 89] on icon at bounding box center [1359, 84] width 16 height 15
select select "AS"
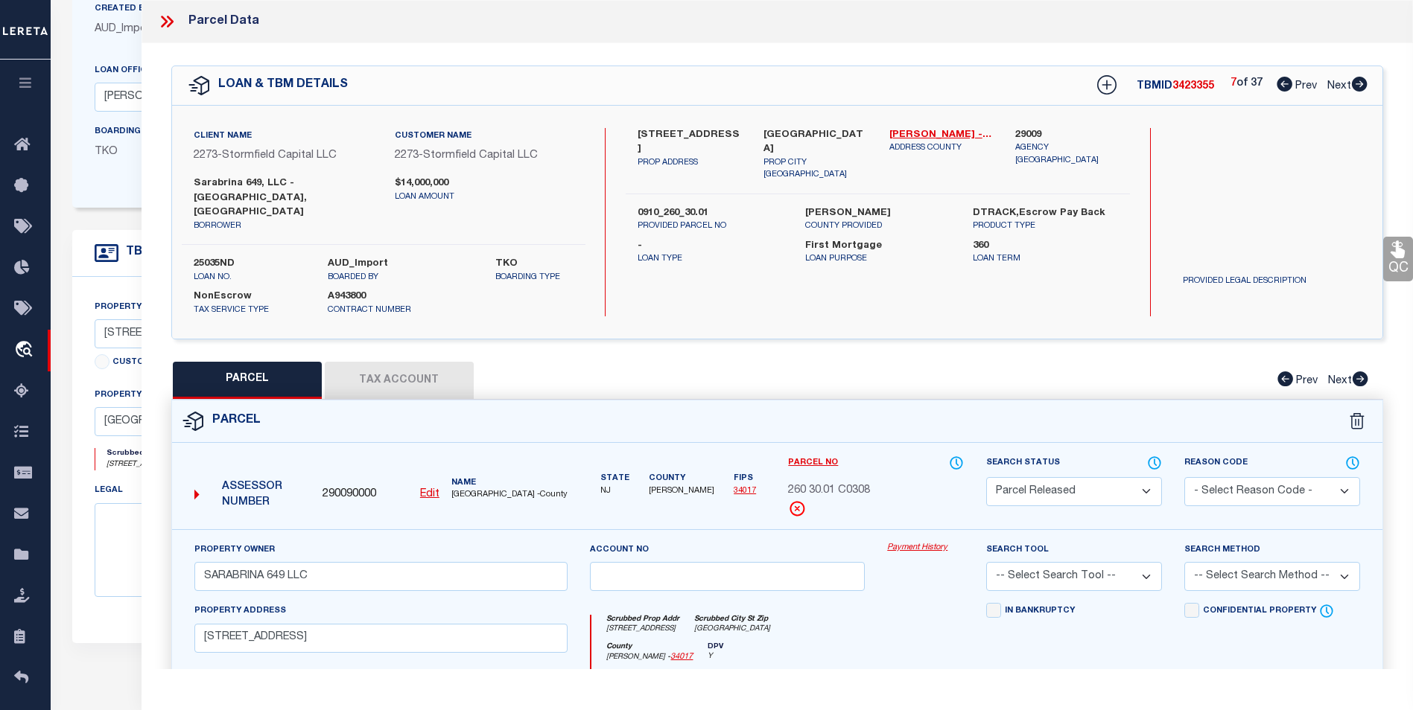
checkbox input "false"
select select "PR"
type input "SARABRINA 649 LLC"
select select
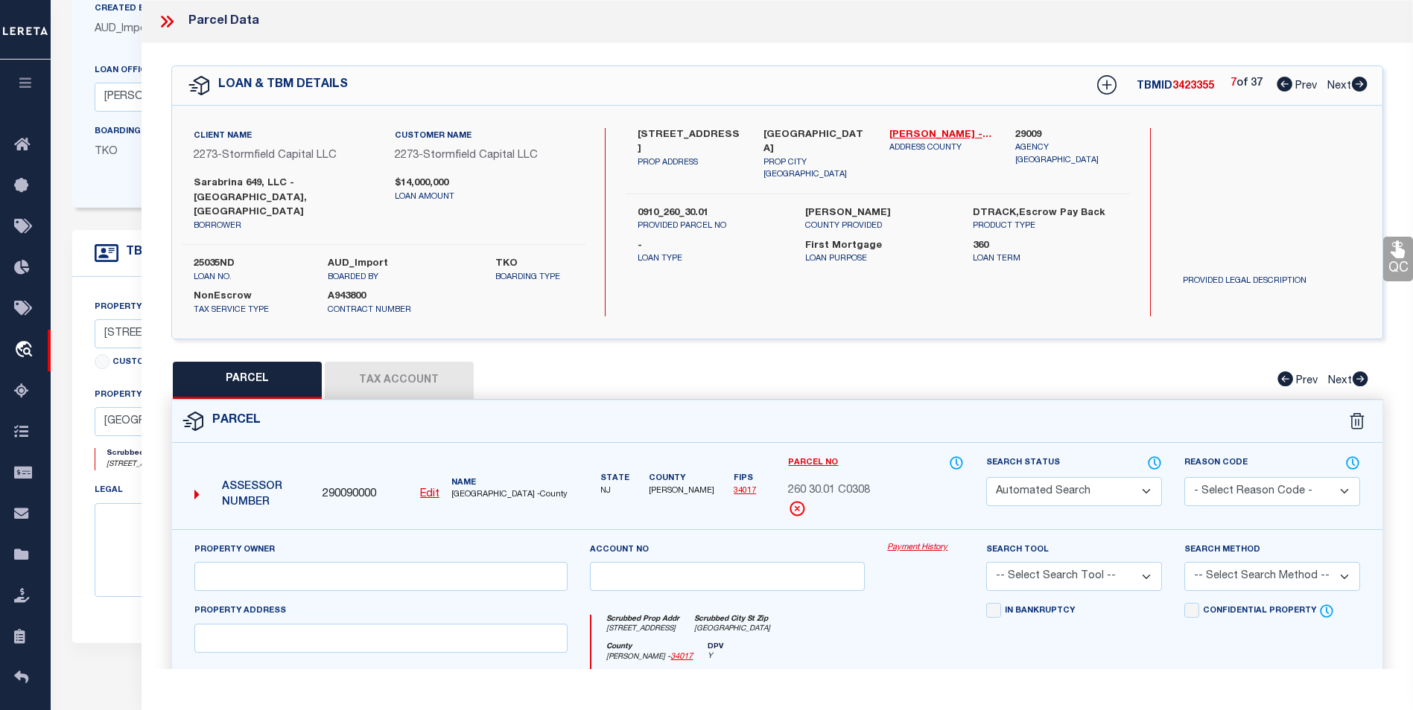
type input "649 38TH ST"
type input "Union City NJ 07087"
click at [1359, 89] on icon at bounding box center [1359, 84] width 16 height 15
select select "AS"
checkbox input "false"
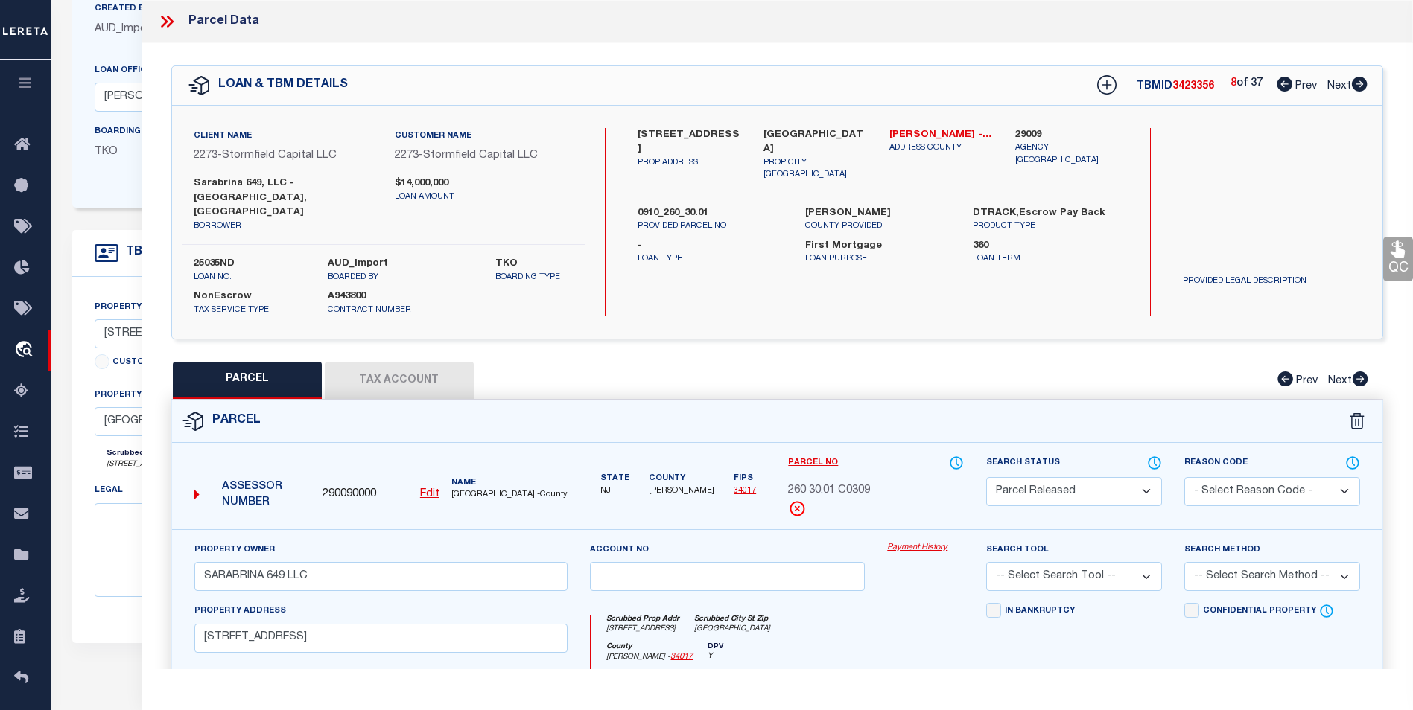
checkbox input "false"
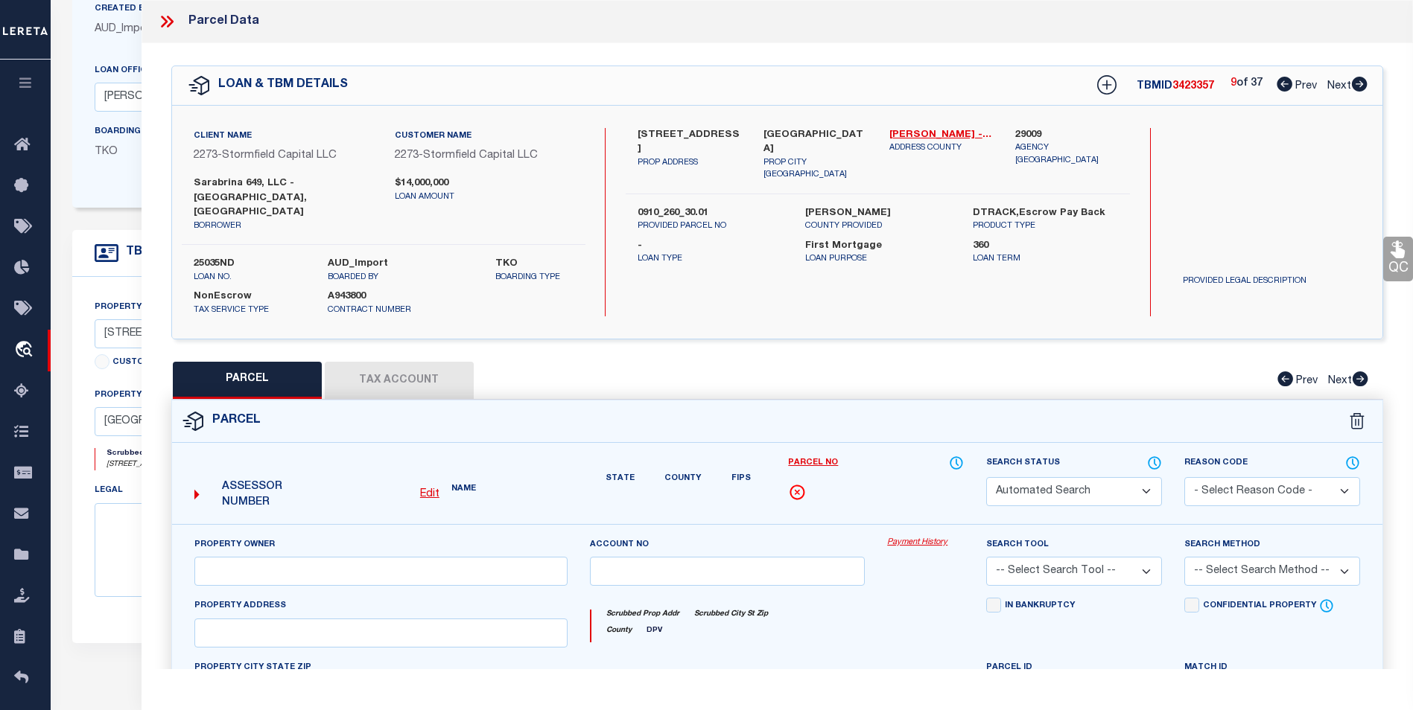
select select "PR"
type input "SARABRINA 649 LLC"
select select
type input "649 38TH ST"
type input "Union City NJ 07087"
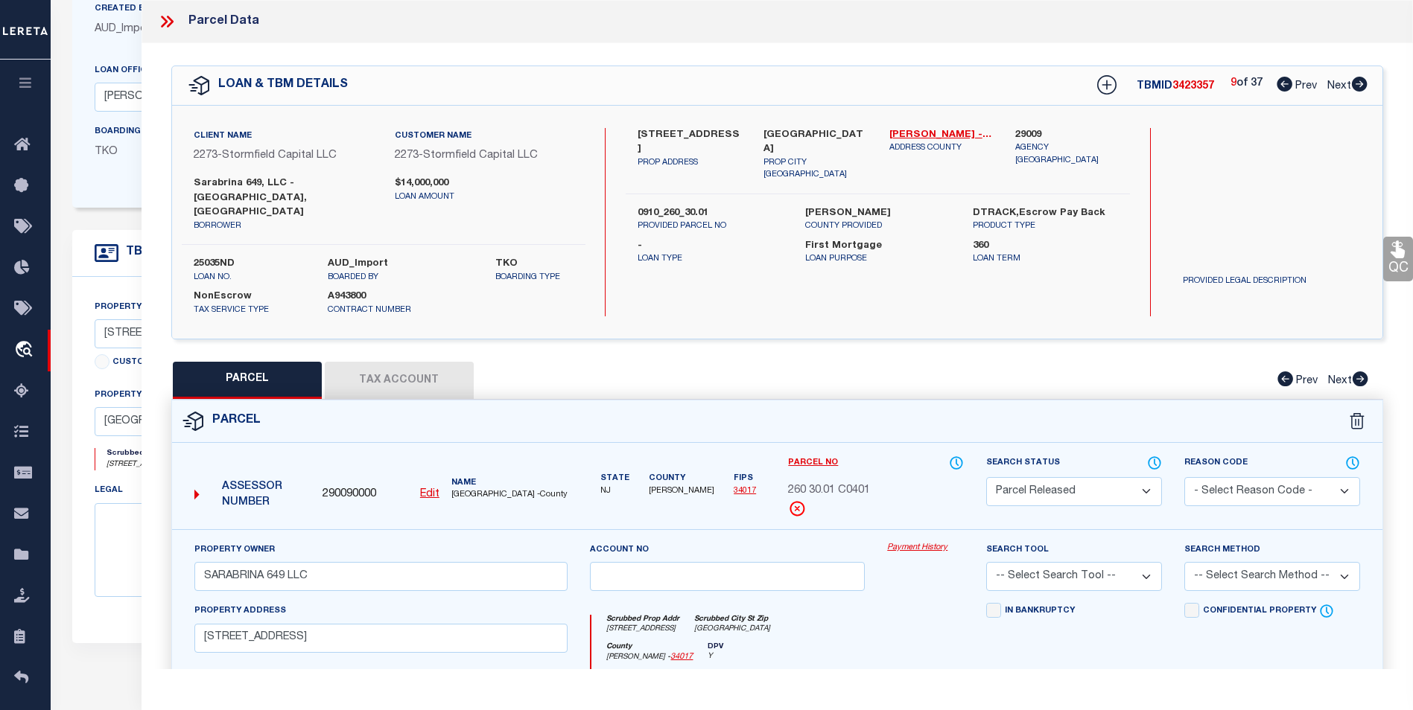
click at [1359, 89] on icon at bounding box center [1359, 84] width 16 height 15
select select "AS"
checkbox input "false"
select select "CP"
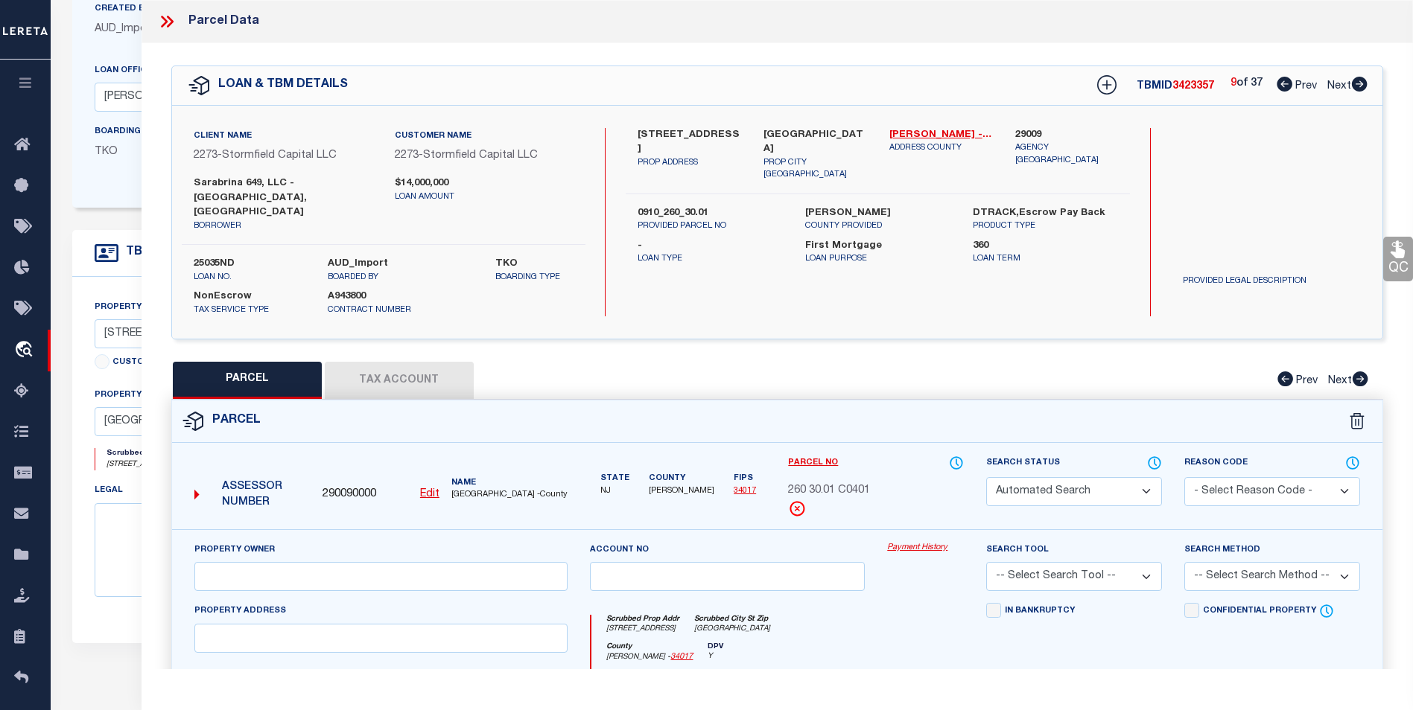
type input "SARABRINA 649 LLC"
select select
type input "649 38TH ST"
checkbox input "false"
type input "Union City NJ 07087"
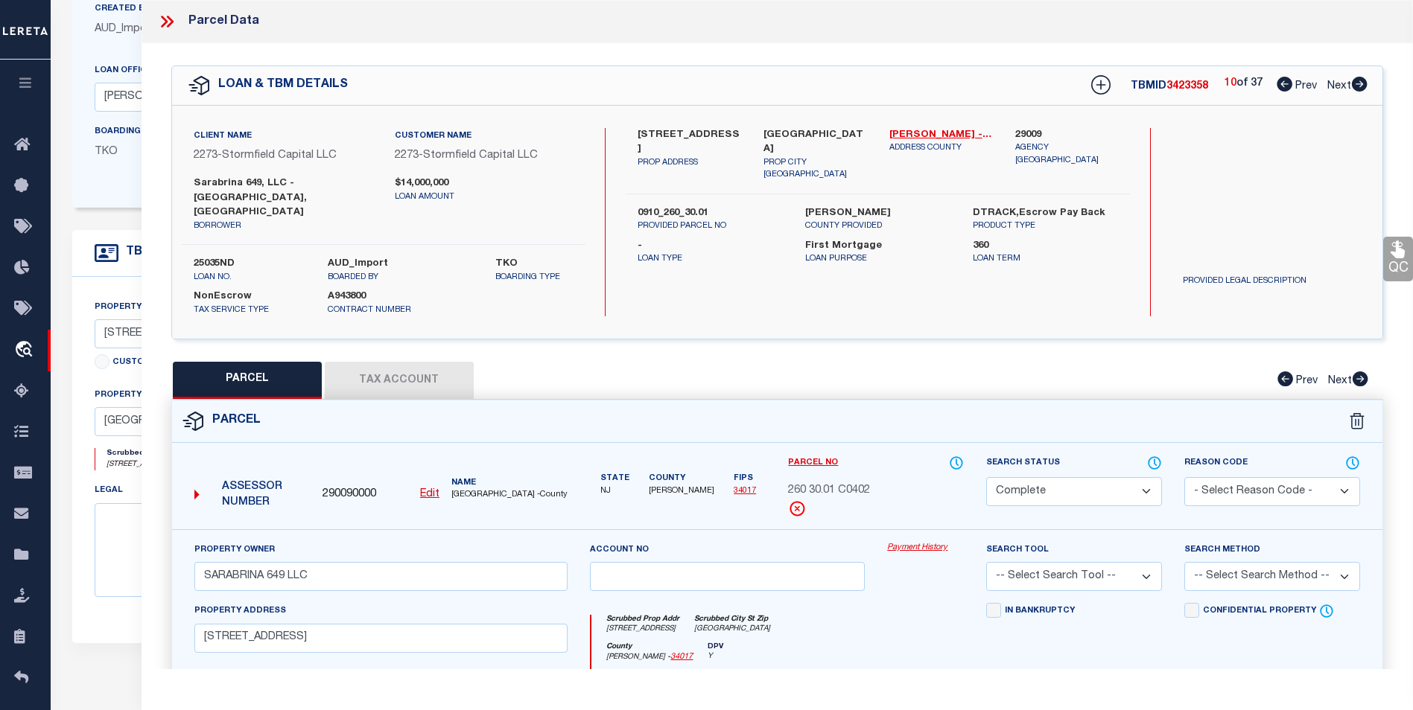
click at [1359, 89] on icon at bounding box center [1359, 84] width 16 height 15
select select "AS"
checkbox input "false"
select select "PR"
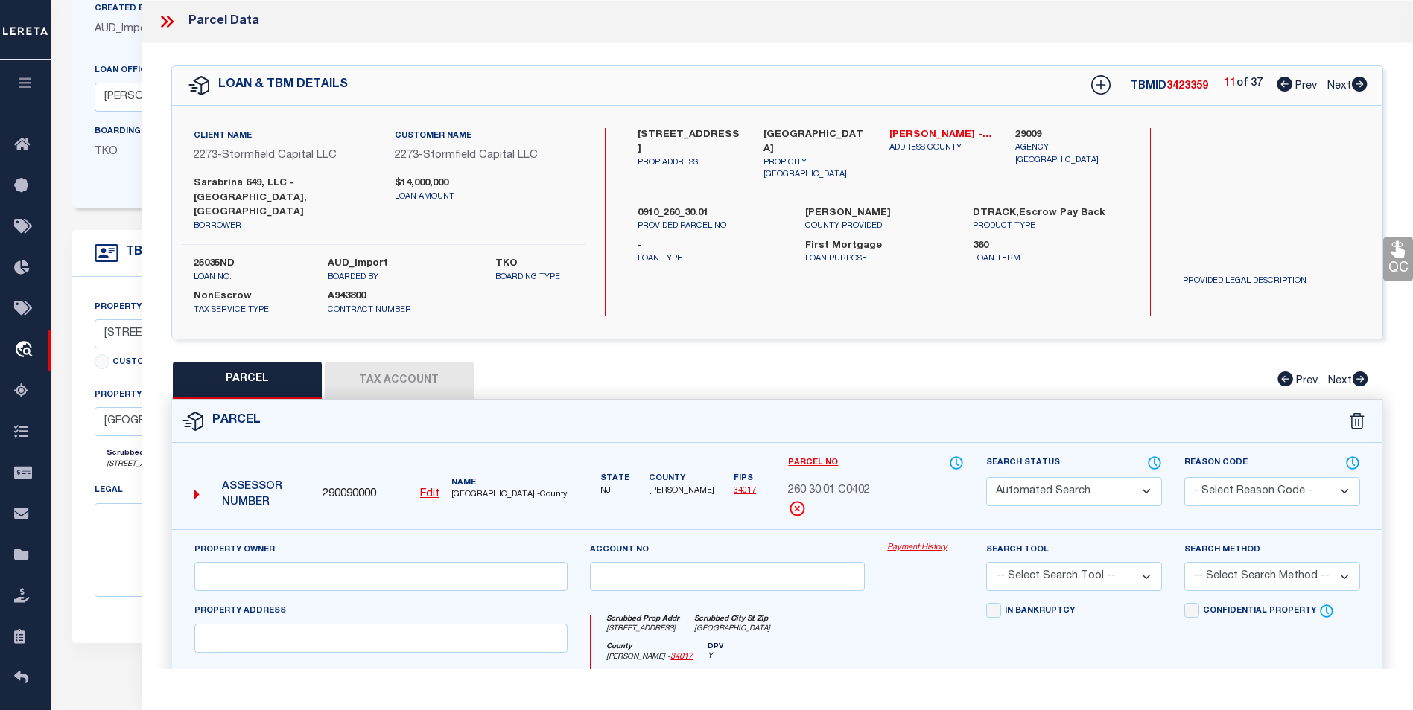
type input "SARABRINA 649 LLC"
select select
type input "649 38TH ST"
type input "Union City NJ 07087"
click at [1359, 89] on icon at bounding box center [1359, 84] width 16 height 15
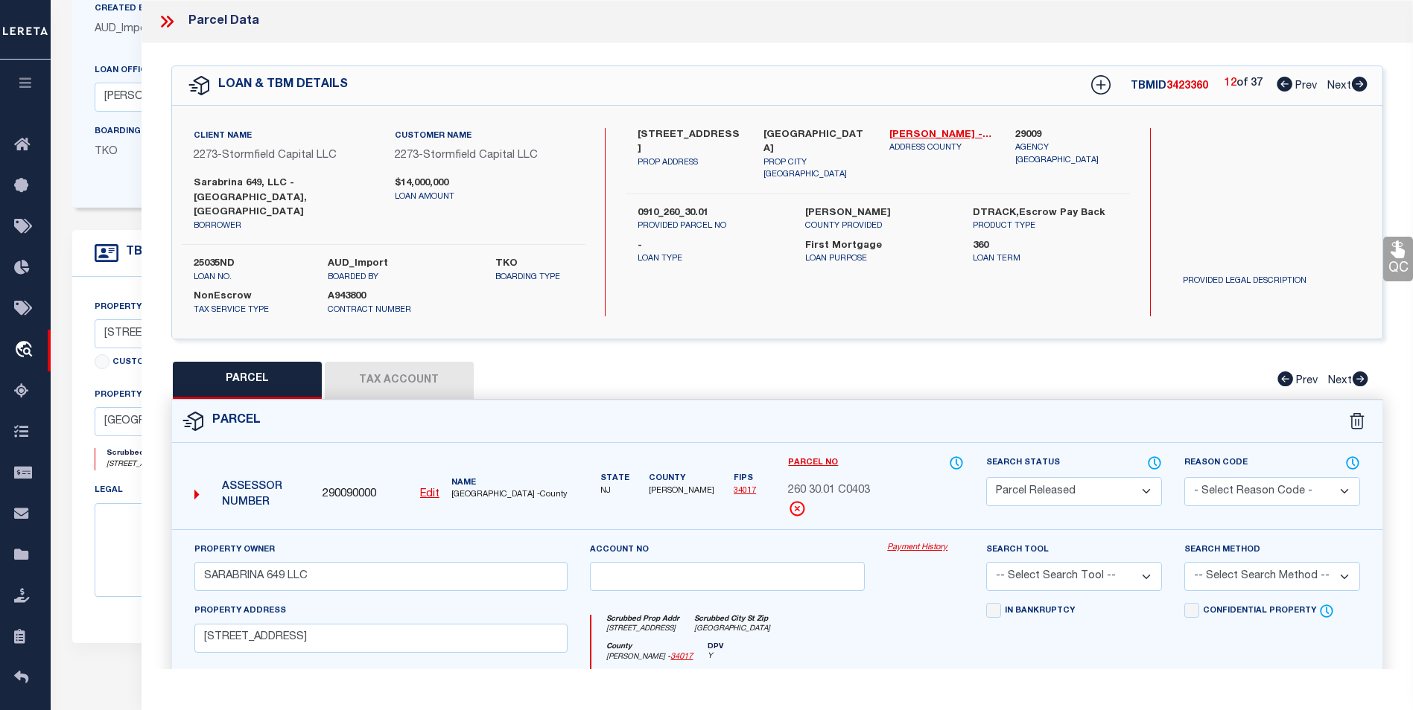
select select "AS"
checkbox input "false"
select select "PR"
type input "SARABRINA 649 LLC"
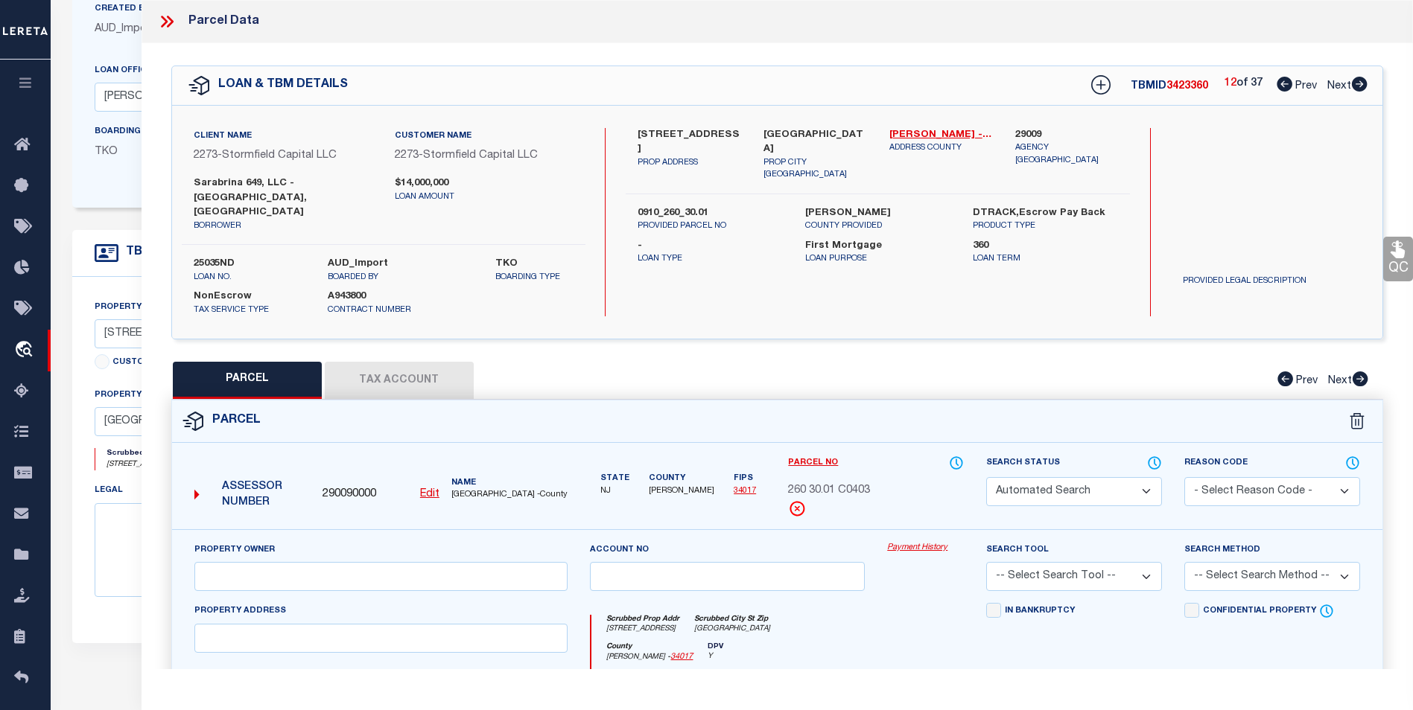
select select
type input "649 38TH ST"
type input "Union City NJ 07087"
click at [1359, 89] on icon at bounding box center [1359, 84] width 16 height 15
select select "AS"
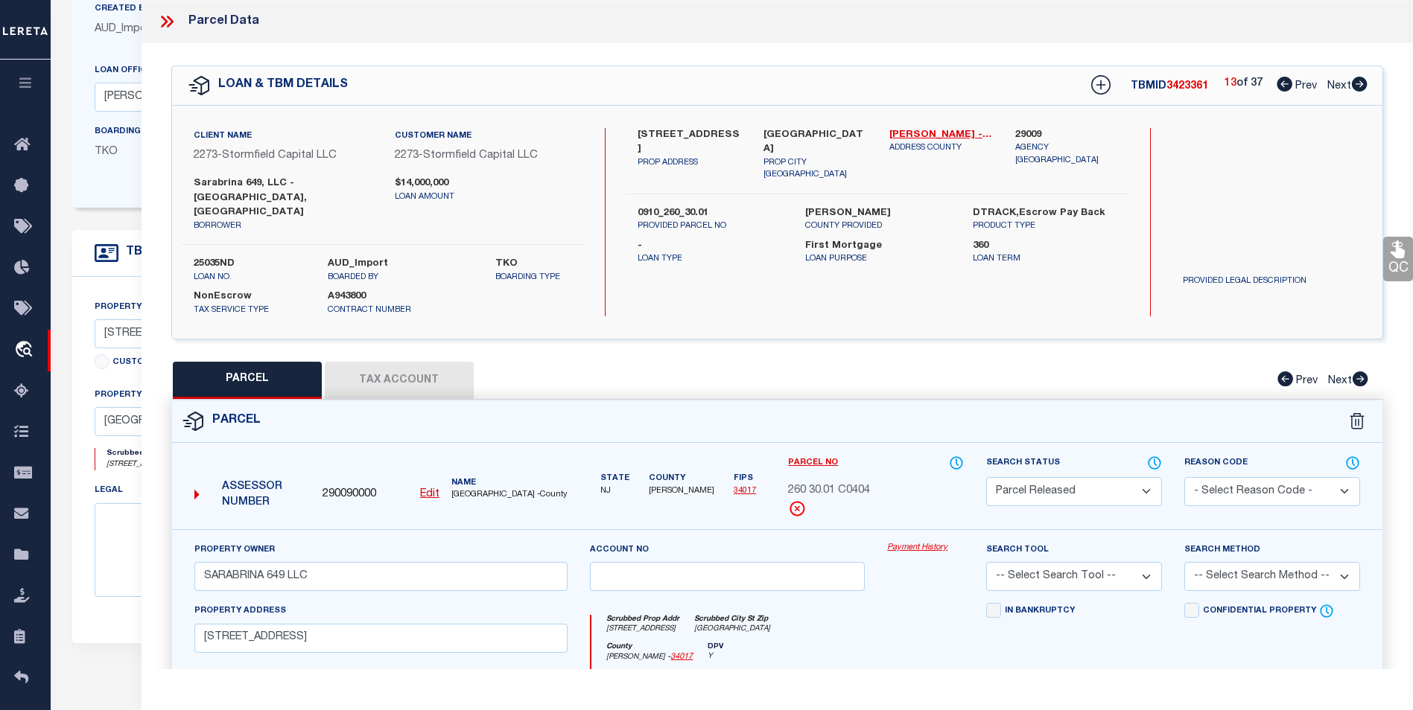
checkbox input "false"
select select "PR"
type input "SARABRINA 649 LLC"
select select
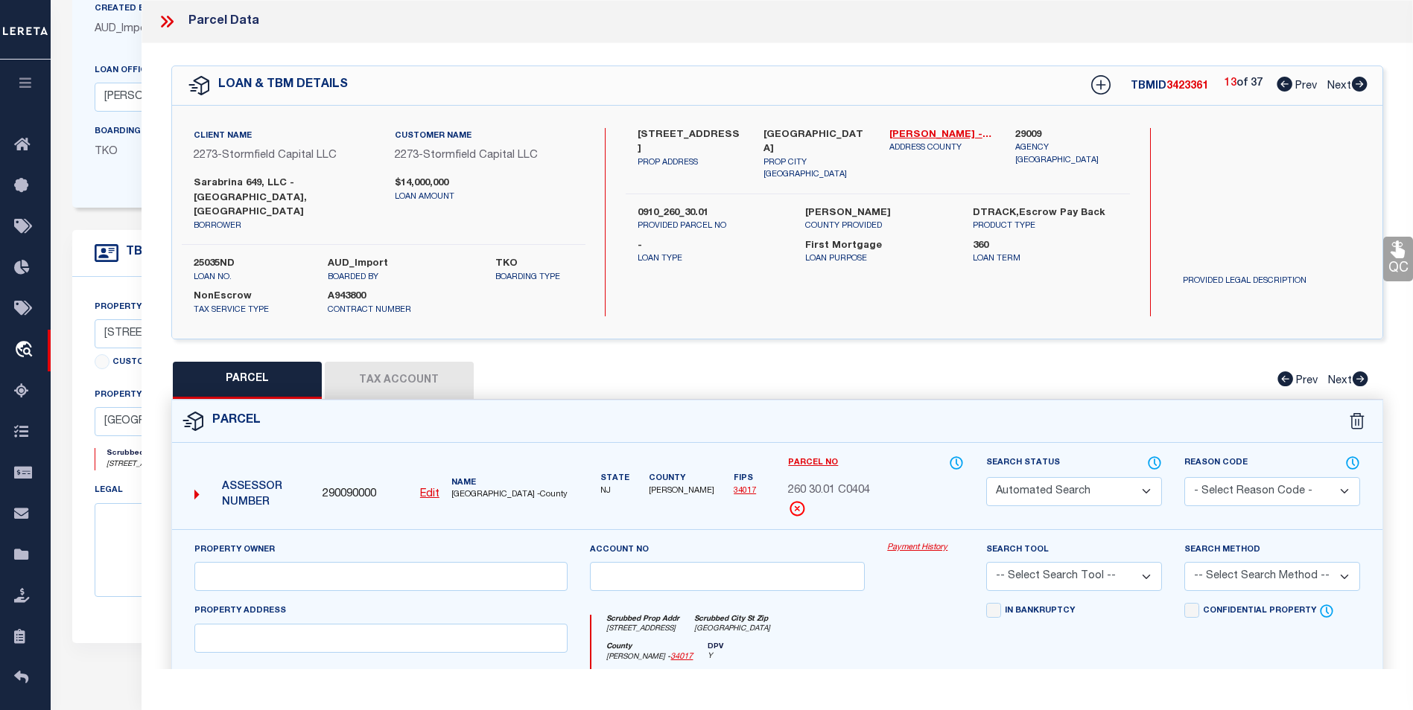
type input "649 38TH ST"
type input "Union City NJ 07087"
click at [1359, 89] on icon at bounding box center [1359, 84] width 16 height 15
select select "AS"
checkbox input "false"
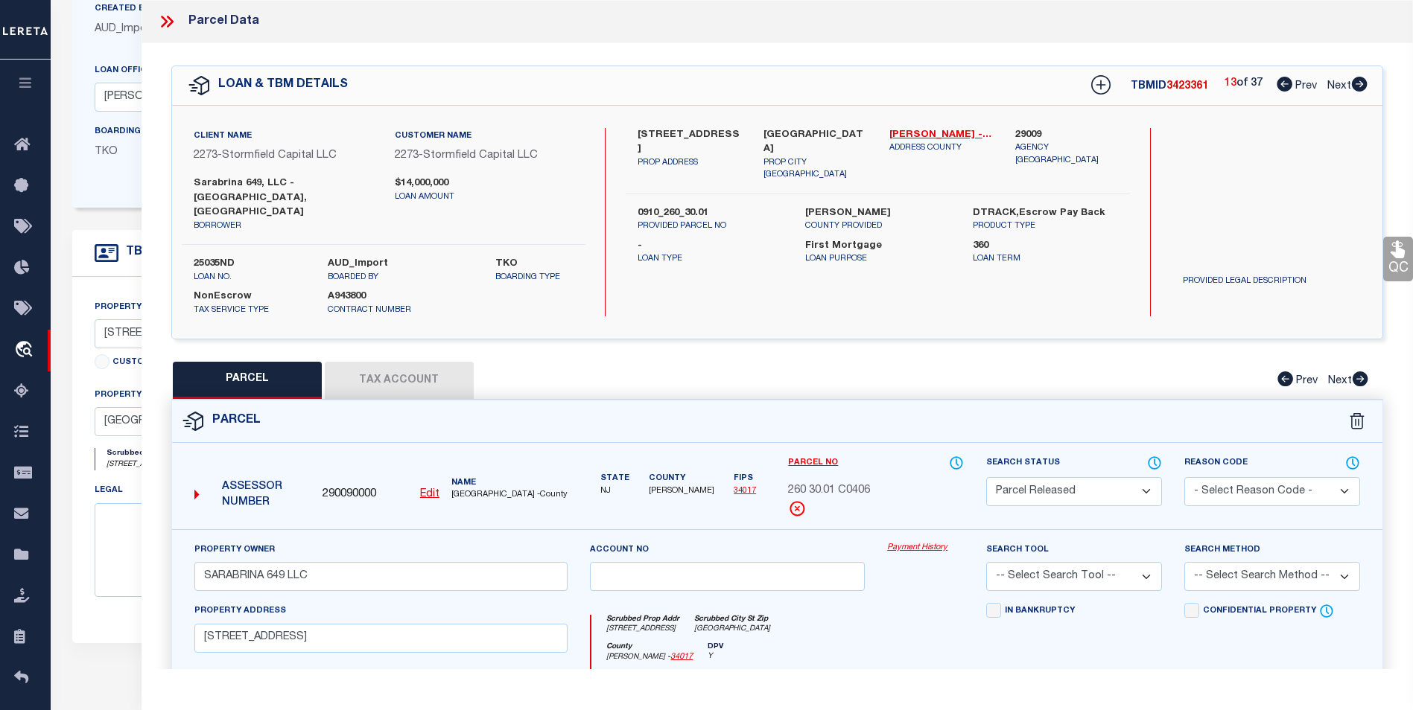
checkbox input "false"
select select "PR"
type input "SARABRINA 649 LLC"
select select
type input "649 38TH ST"
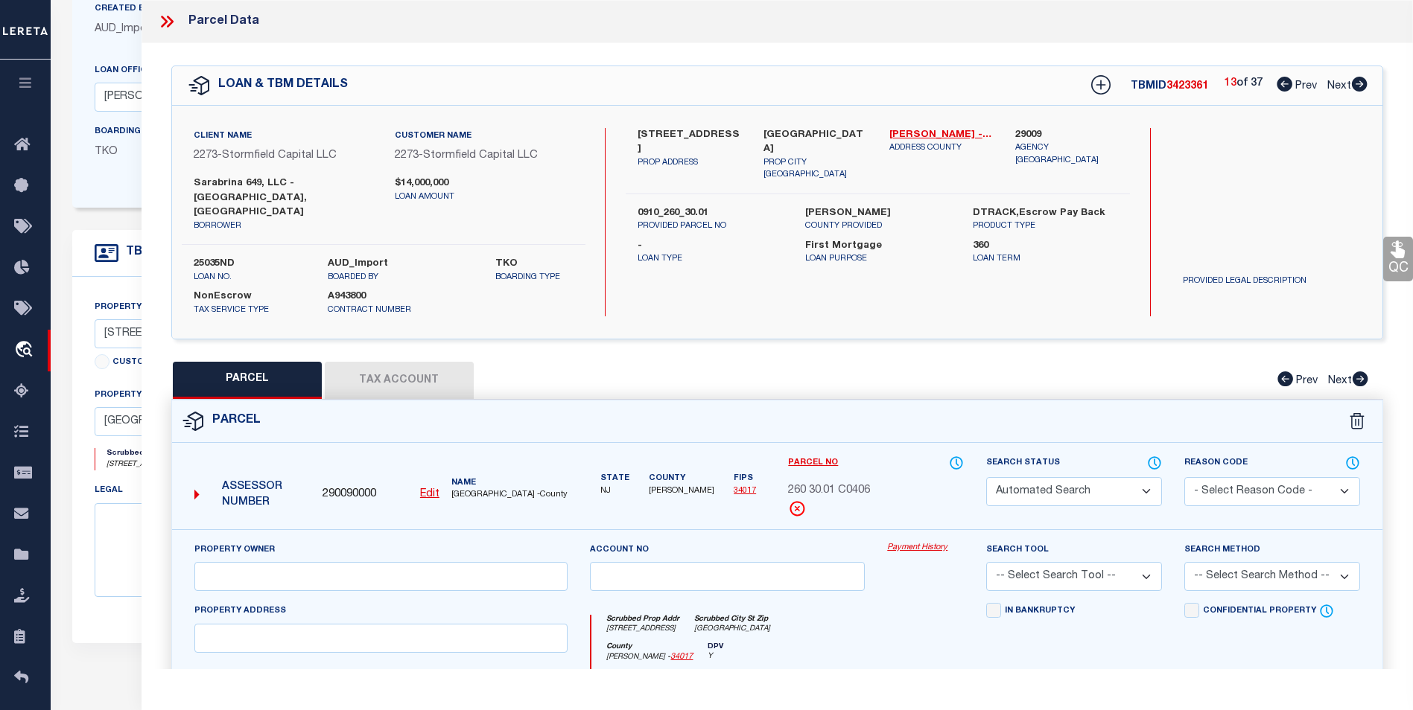
type input "Union City NJ 07087"
click at [1359, 89] on icon at bounding box center [1359, 84] width 16 height 15
select select "AS"
checkbox input "false"
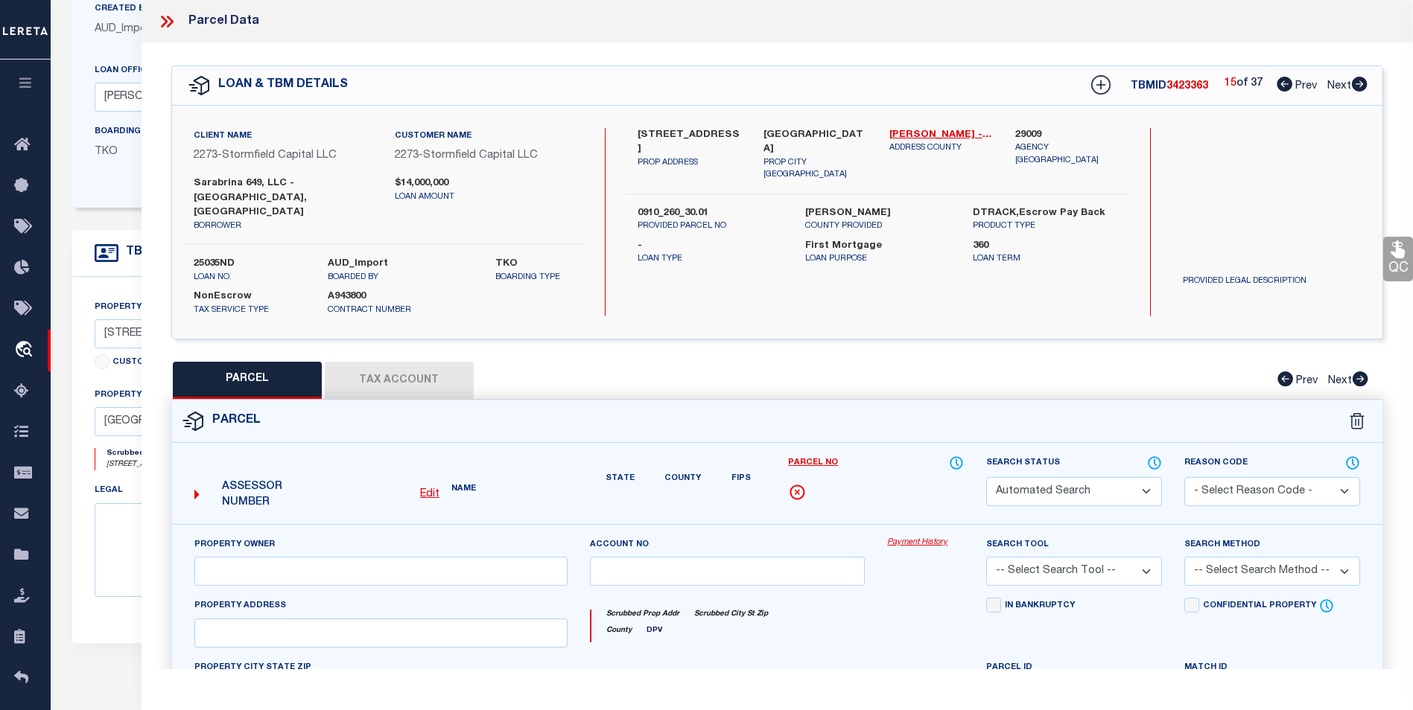
select select "PR"
type input "SARABRINA 649 LLC"
select select
type input "649 38TH ST"
type input "Union City NJ 07087"
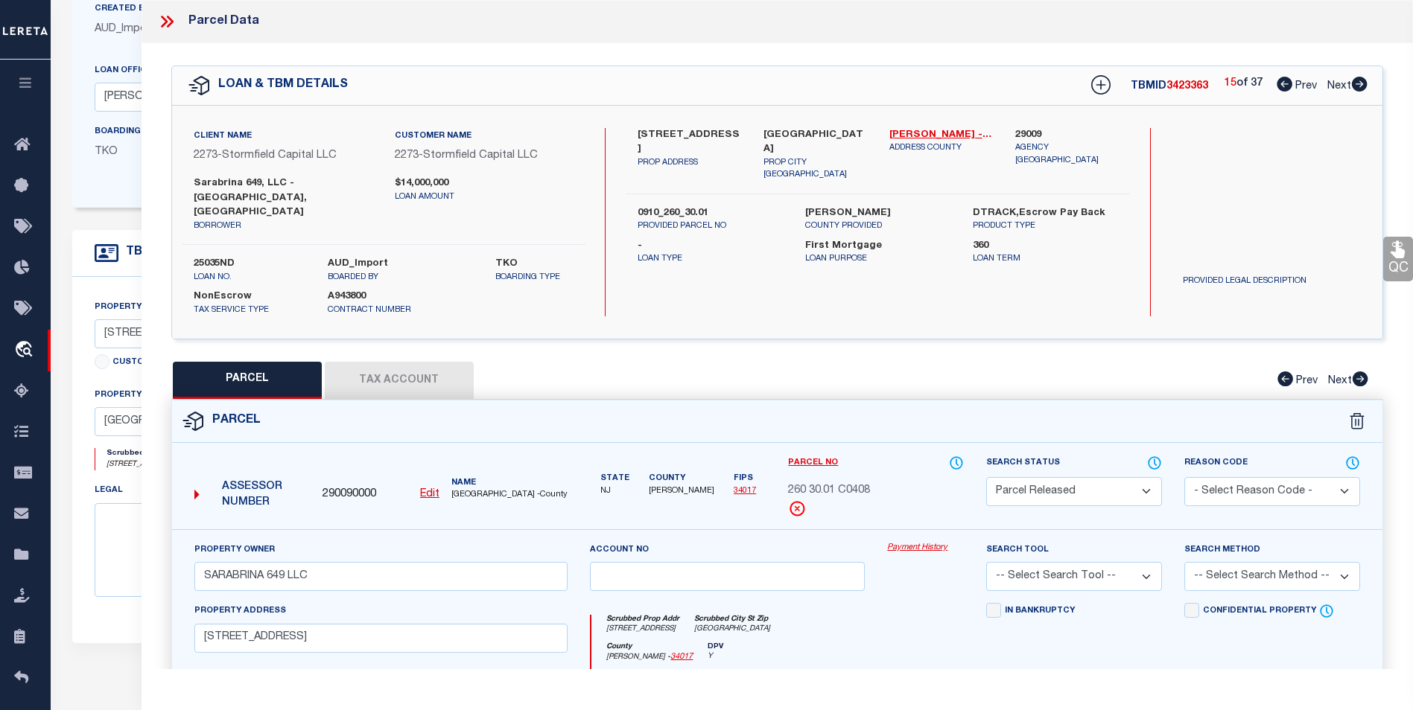
click at [1359, 89] on icon at bounding box center [1359, 84] width 16 height 15
select select "AS"
checkbox input "false"
select select "CP"
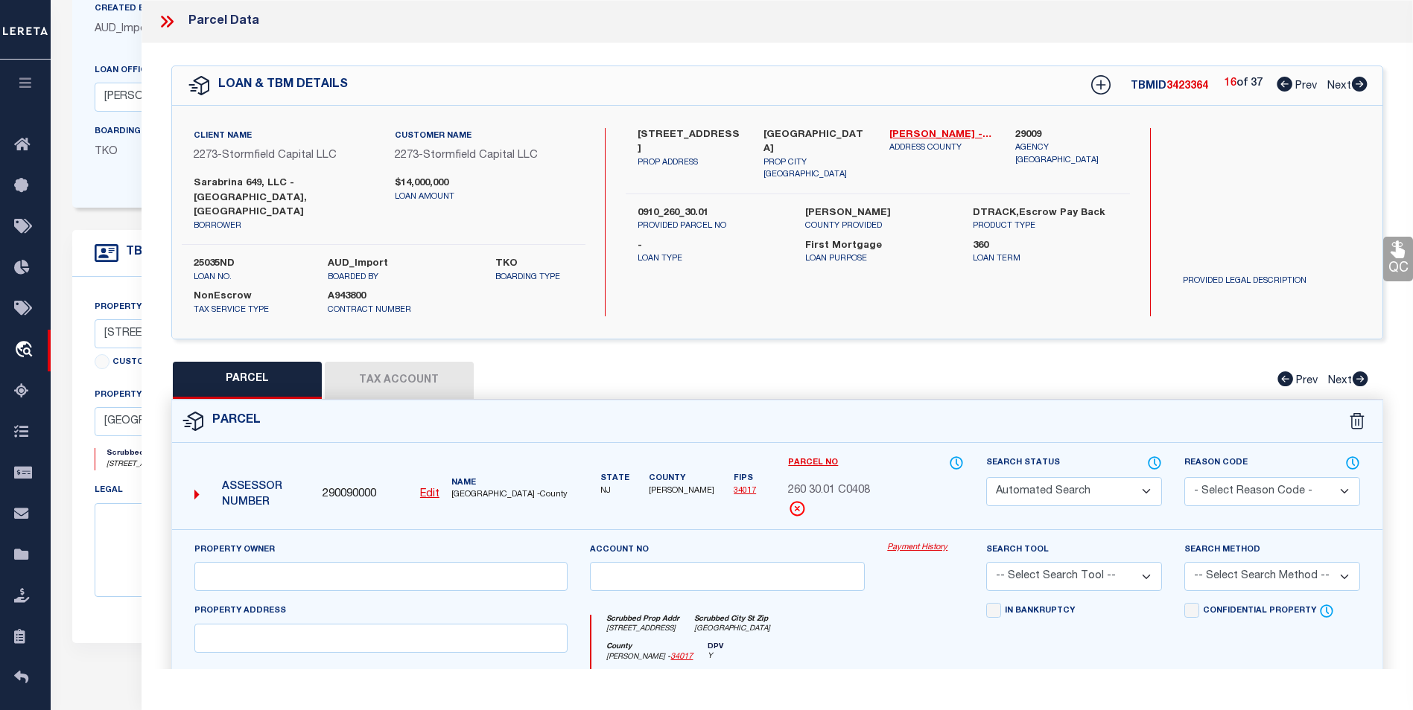
type input "SARABRINA 649 LLC"
select select
type input "649 38TH ST"
checkbox input "false"
type input "Union City NJ 07087"
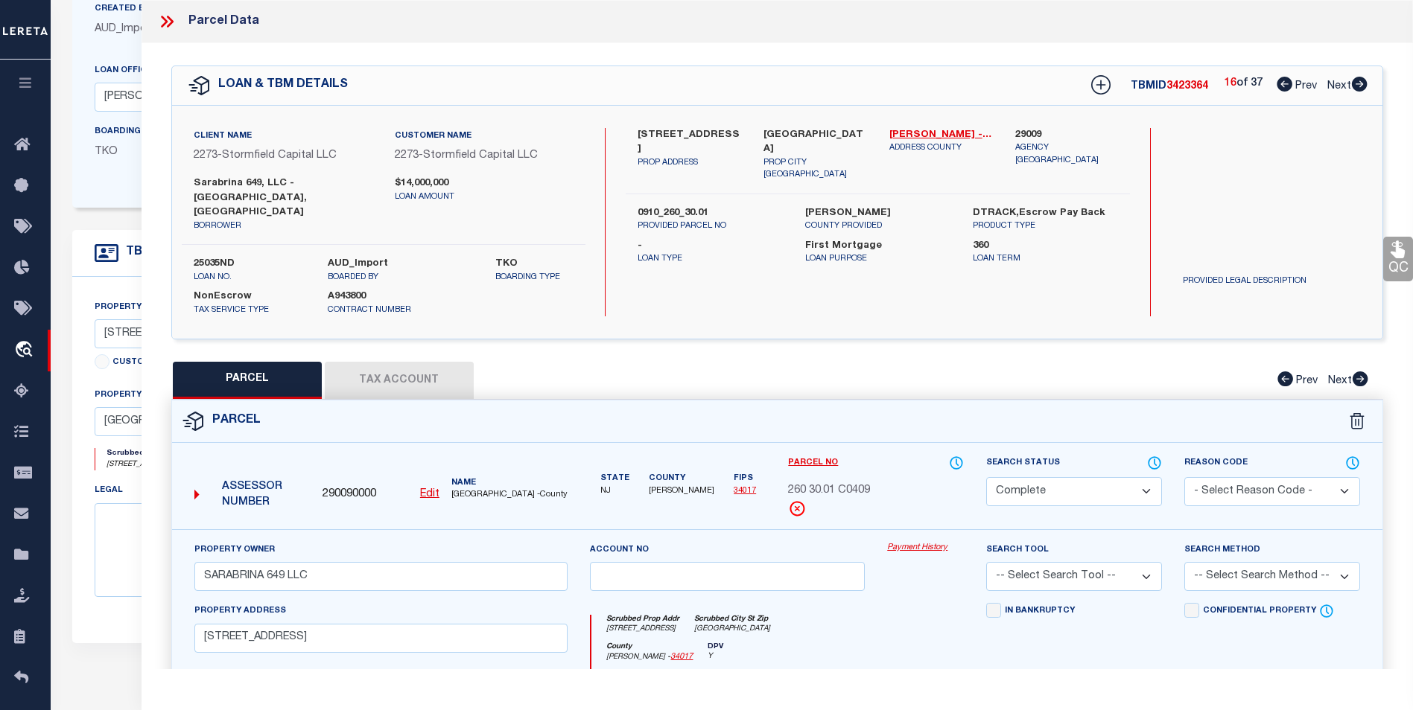
click at [1359, 89] on icon at bounding box center [1359, 84] width 16 height 15
select select "AS"
checkbox input "false"
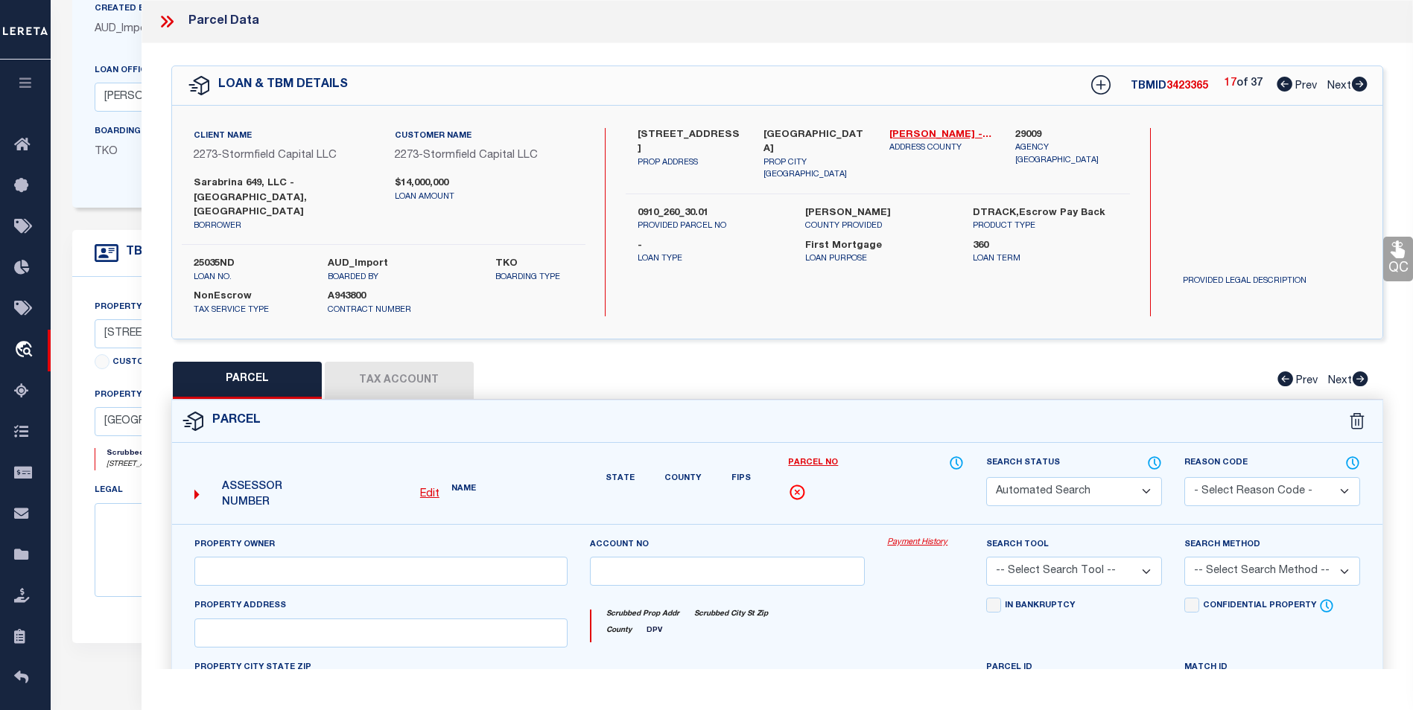
select select "CP"
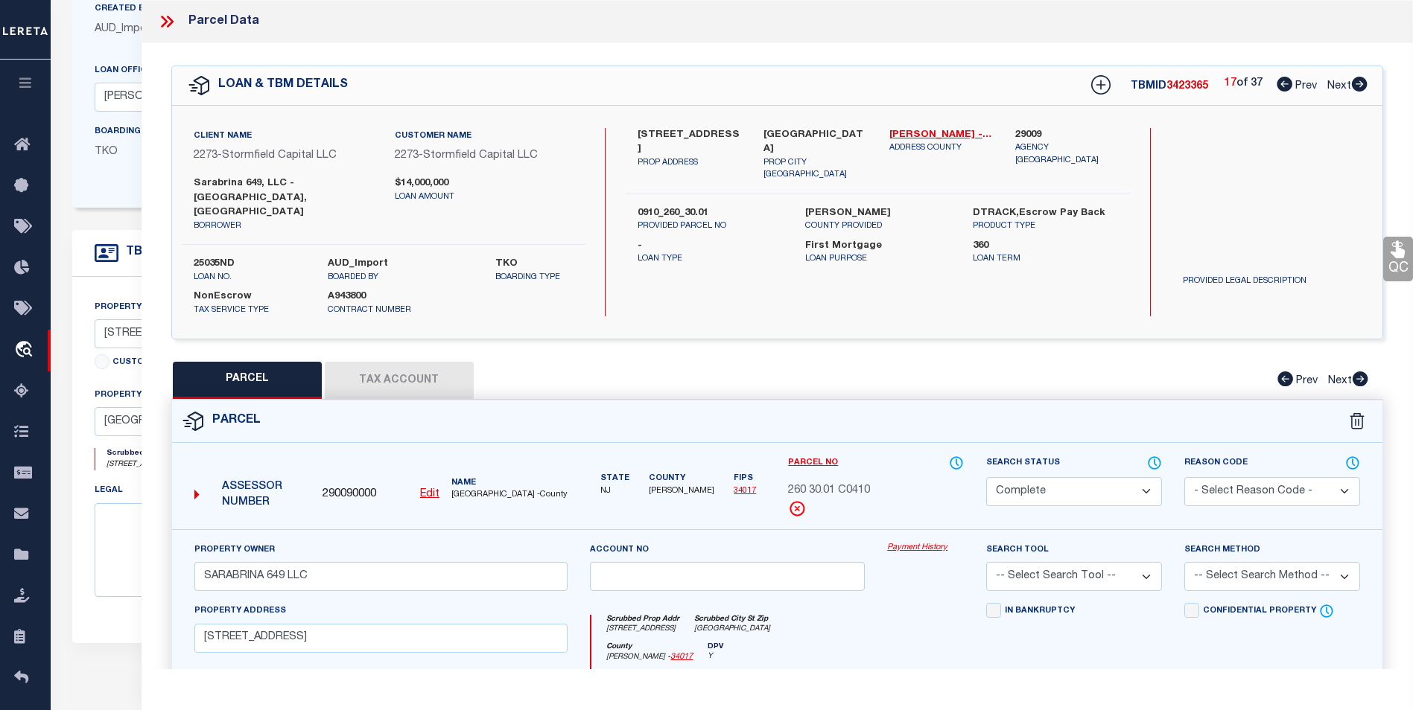
click at [1359, 89] on icon at bounding box center [1359, 84] width 16 height 15
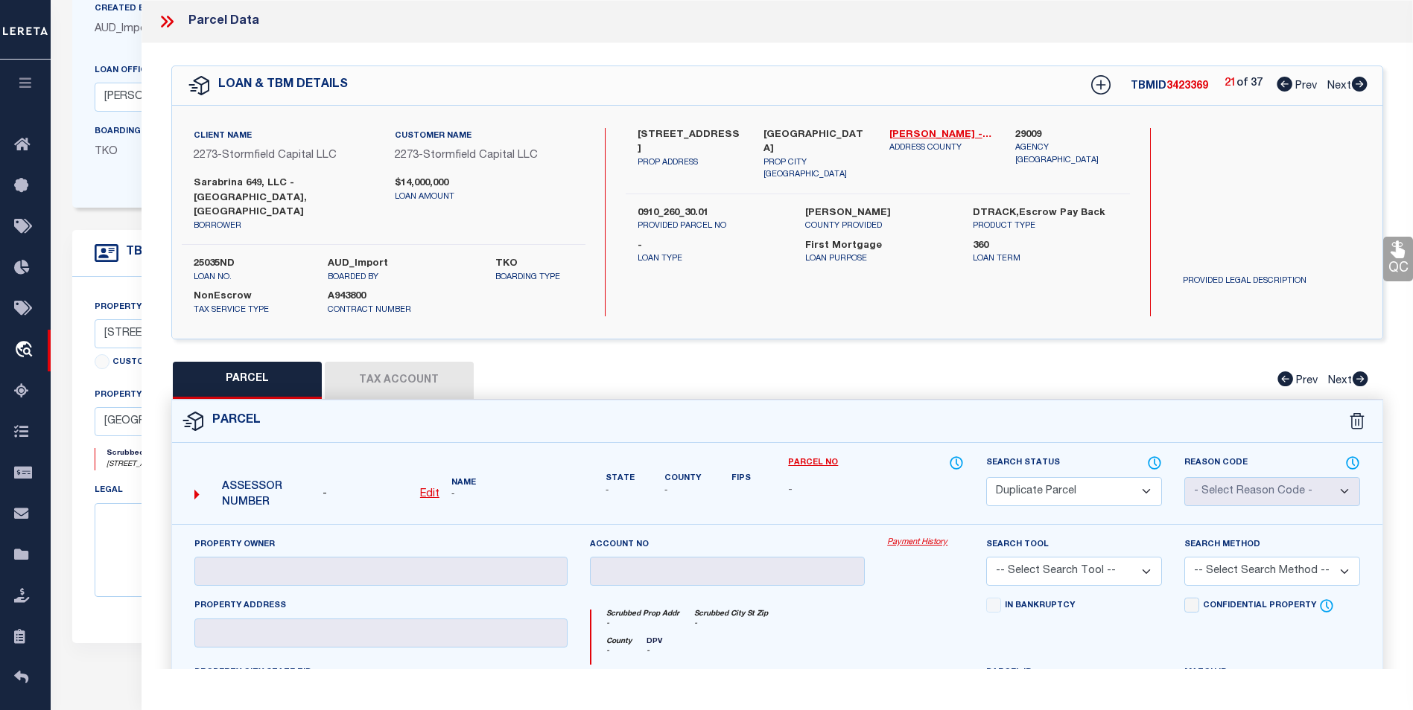
click at [1359, 89] on icon at bounding box center [1359, 84] width 16 height 15
click at [1357, 88] on icon at bounding box center [1359, 84] width 16 height 15
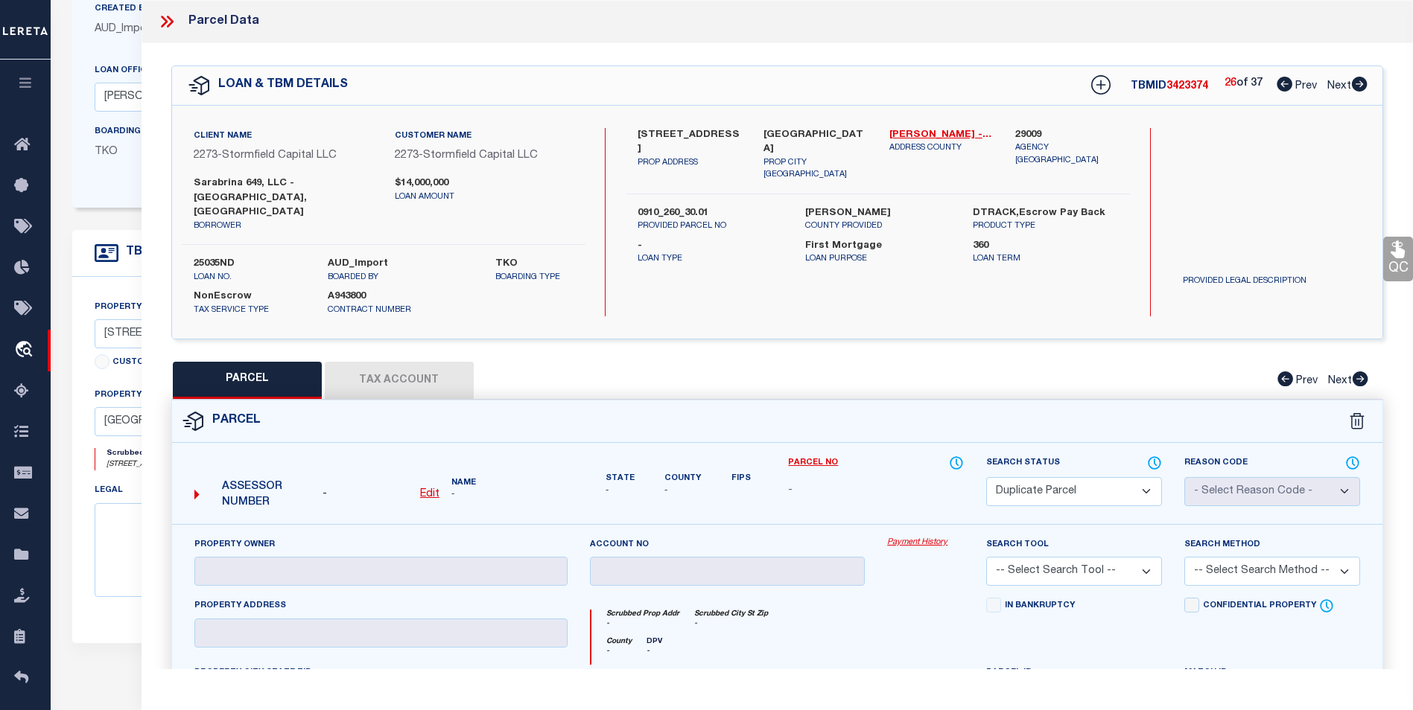
click at [1357, 88] on icon at bounding box center [1359, 84] width 16 height 15
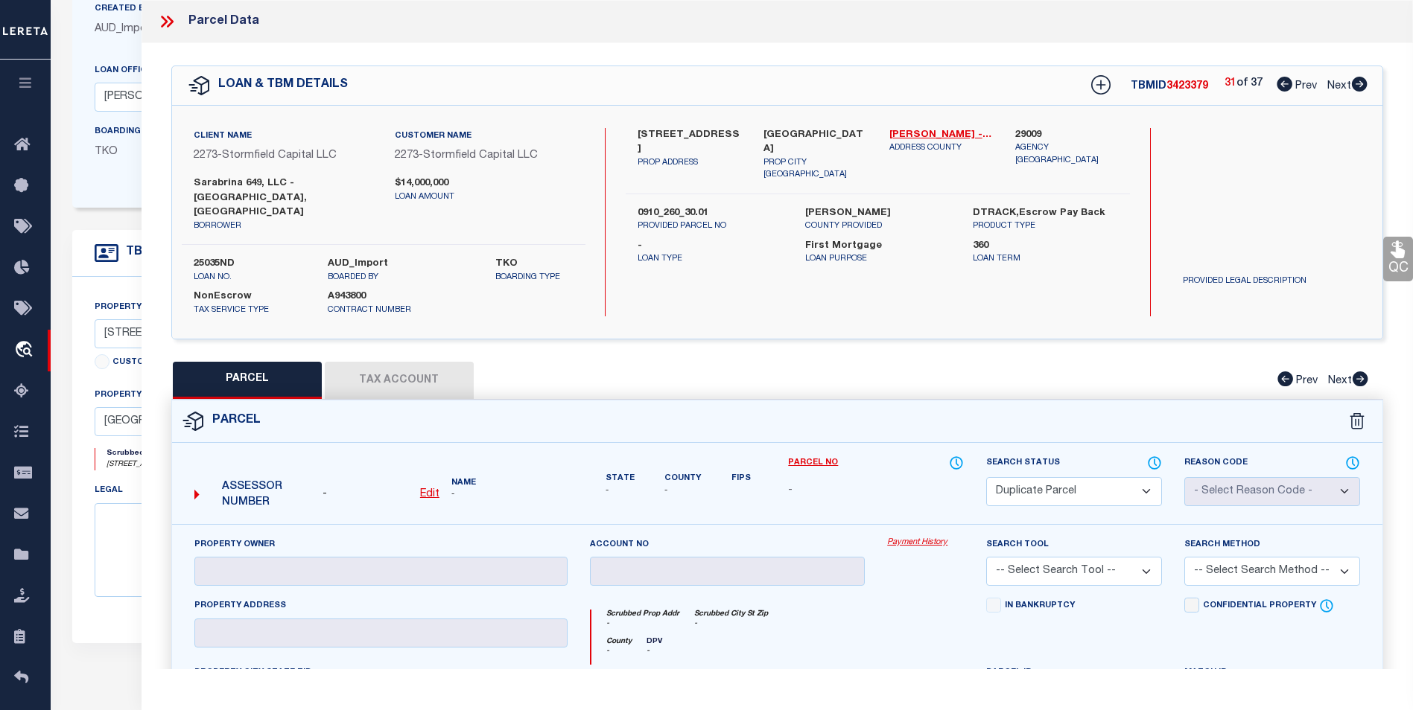
click at [1357, 88] on icon at bounding box center [1359, 84] width 16 height 15
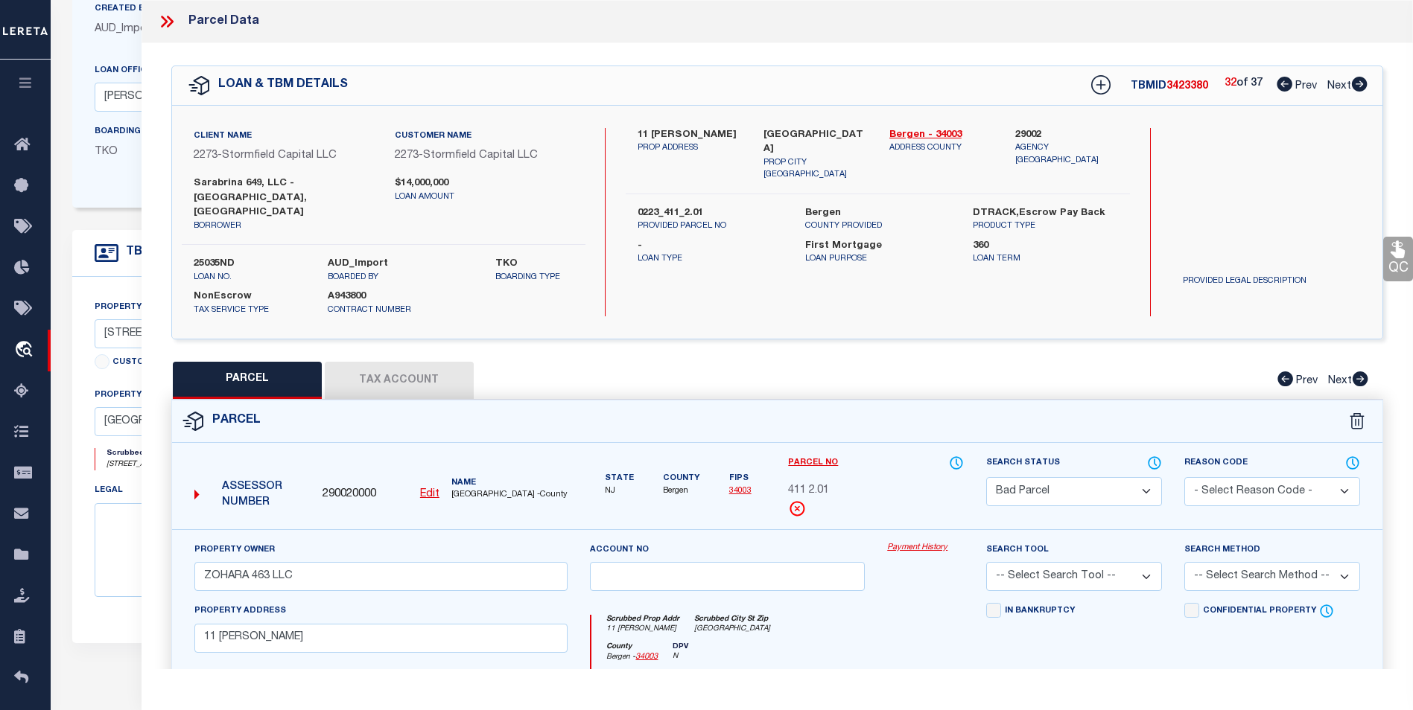
click at [1357, 88] on icon at bounding box center [1359, 84] width 16 height 15
click at [1279, 86] on icon at bounding box center [1284, 84] width 16 height 15
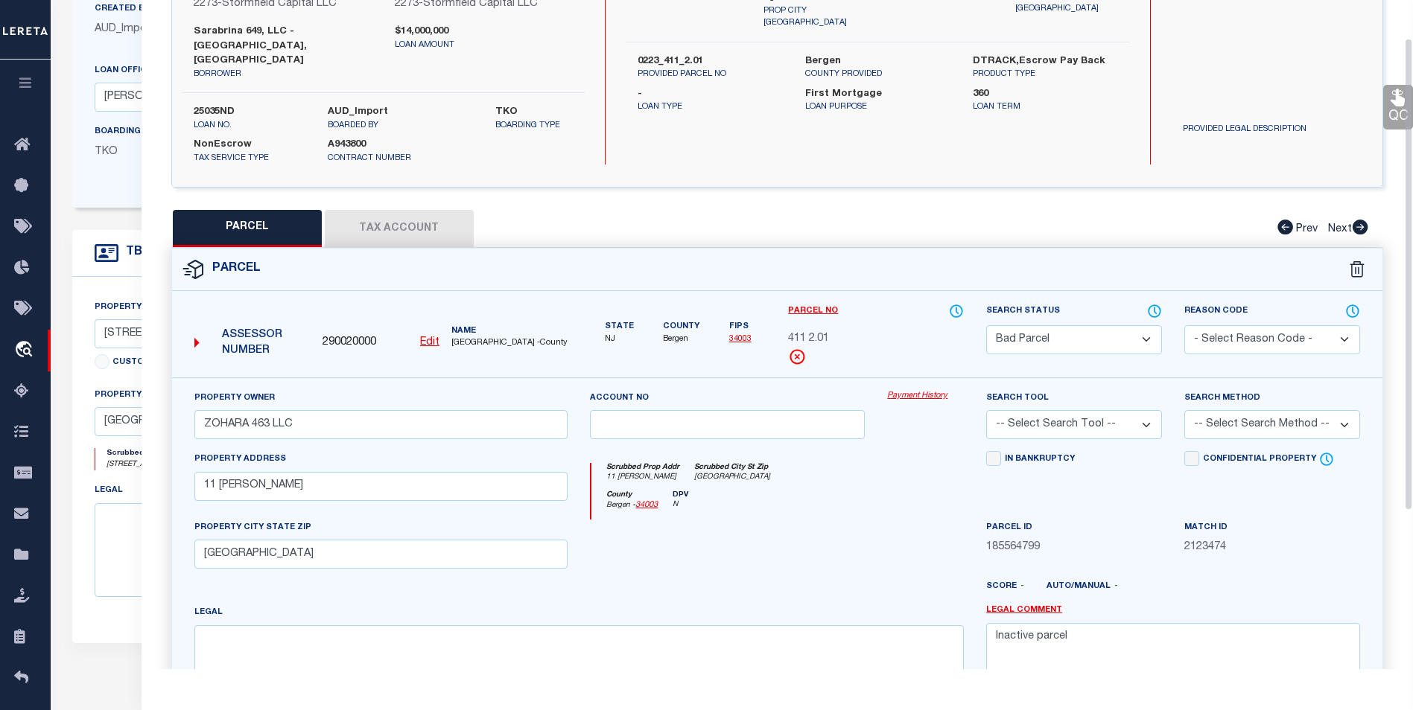
scroll to position [54, 0]
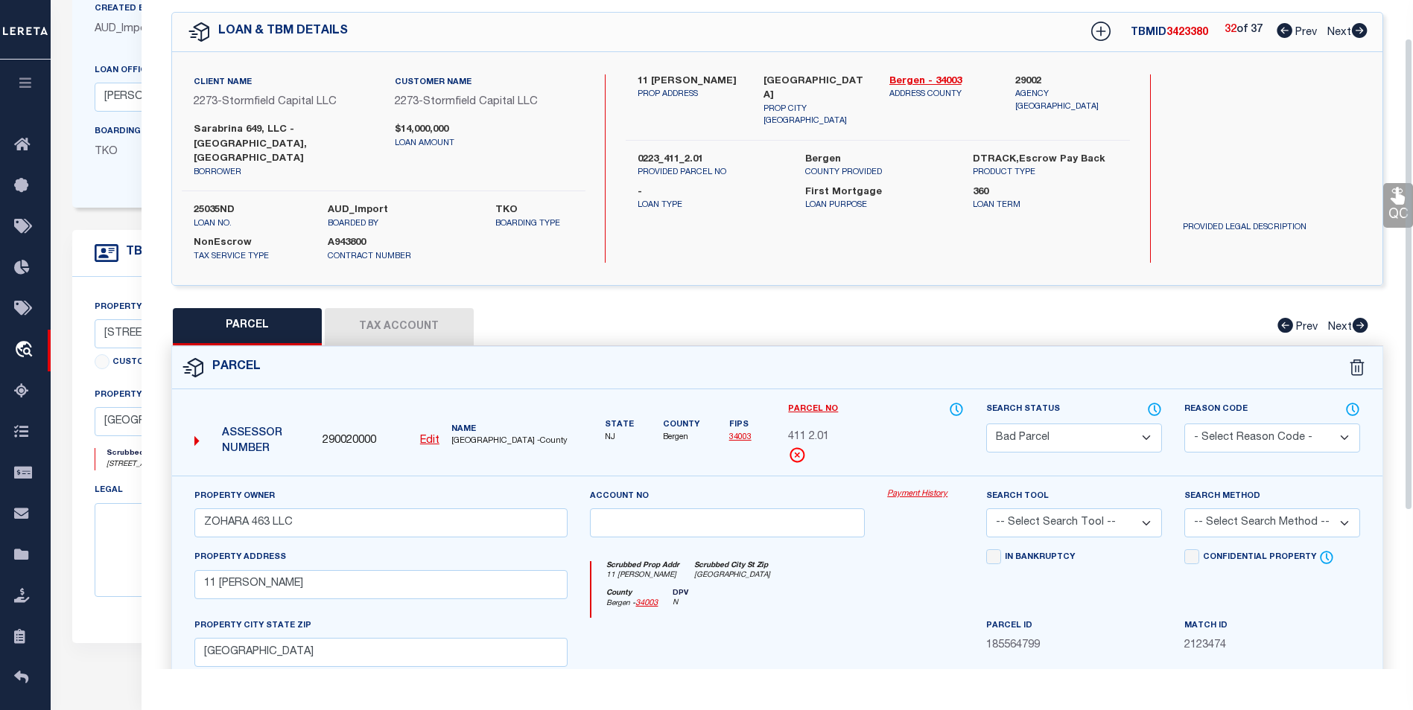
click at [448, 308] on button "Tax Account" at bounding box center [399, 326] width 149 height 37
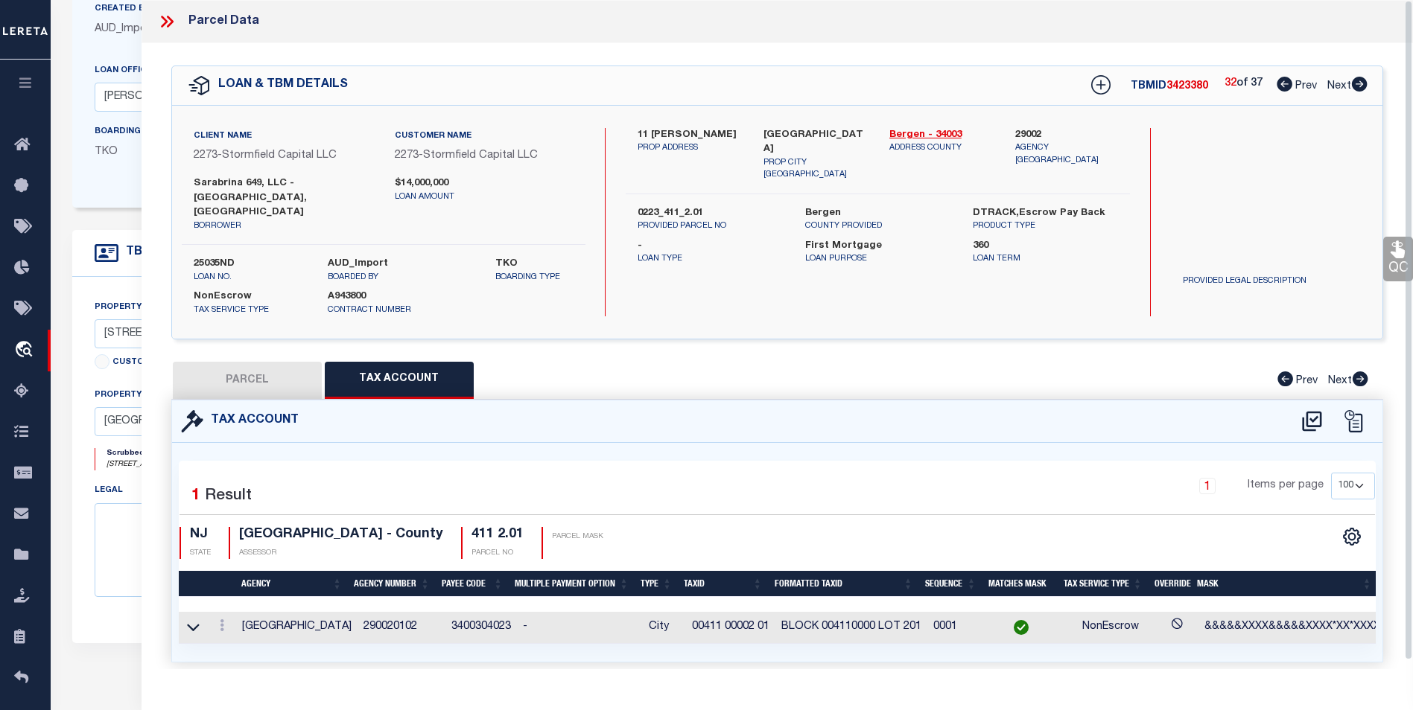
scroll to position [9, 0]
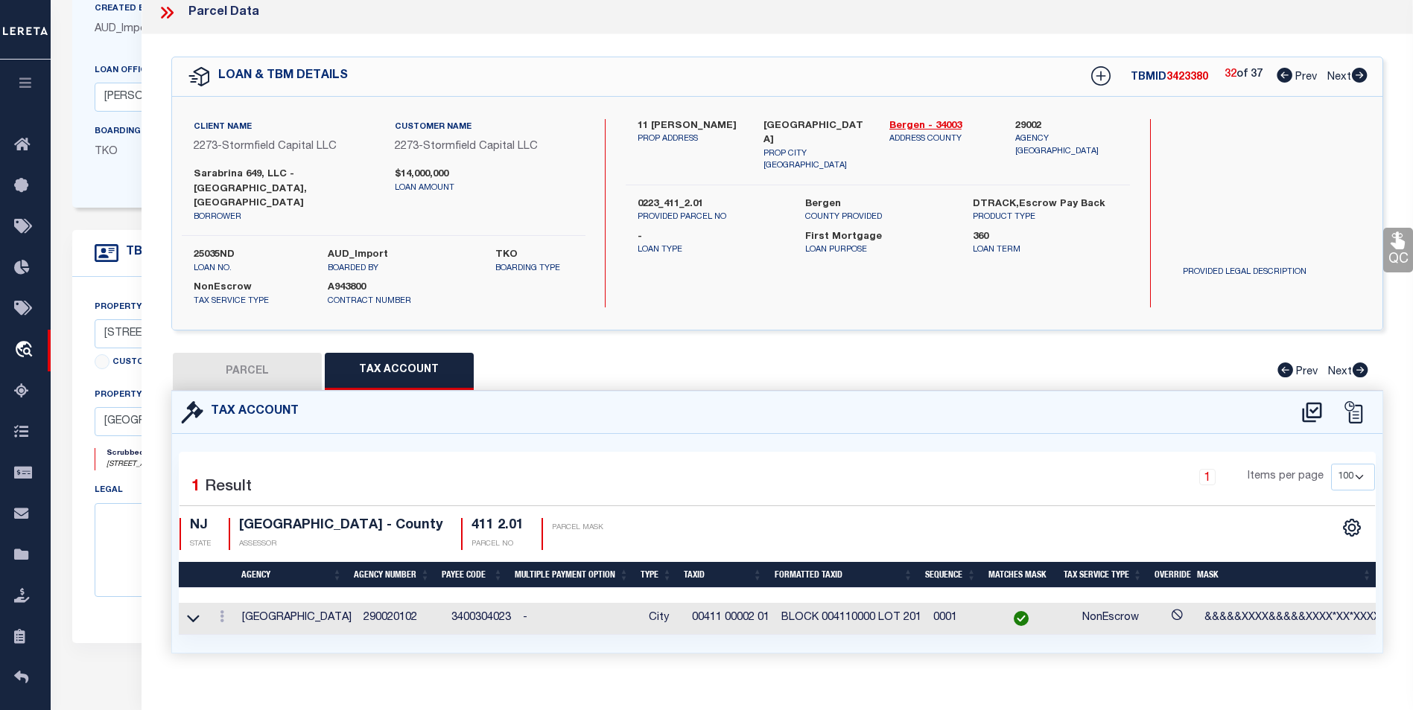
click at [220, 353] on button "PARCEL" at bounding box center [247, 371] width 149 height 37
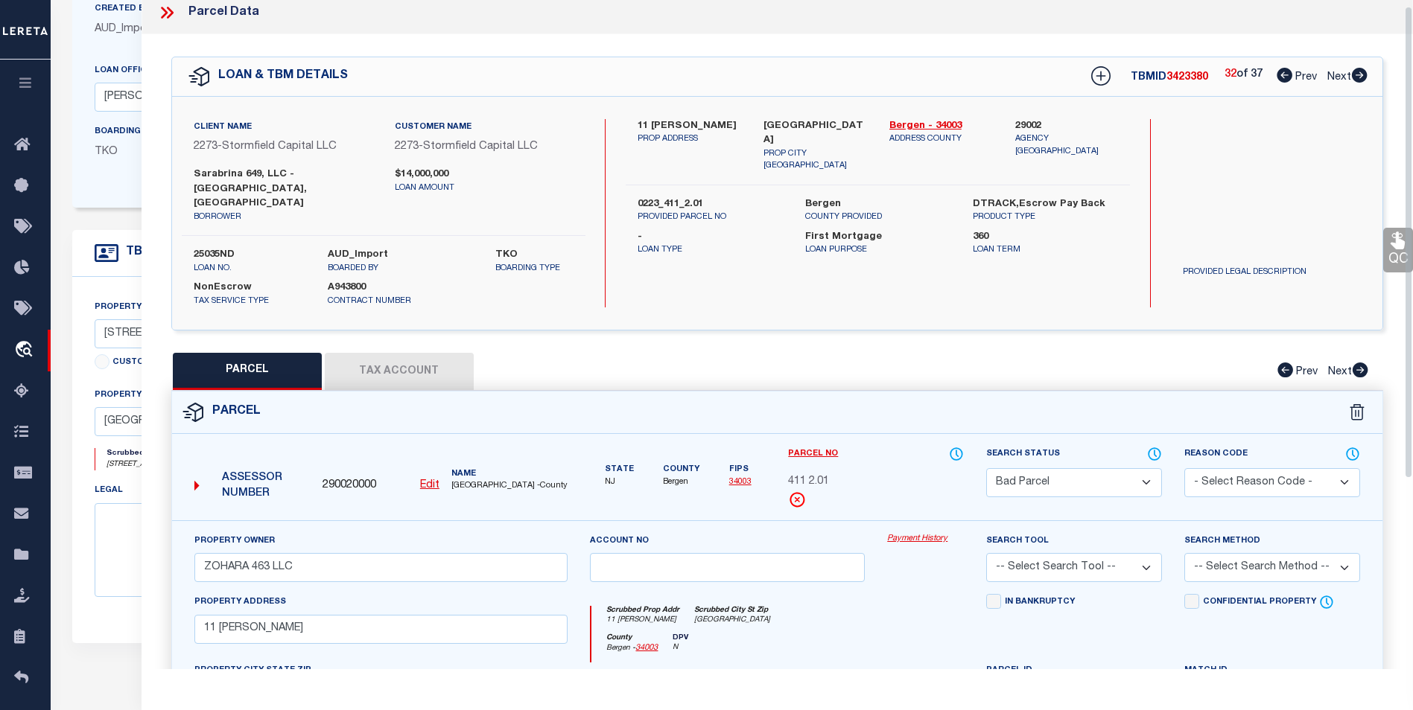
click at [167, 13] on icon at bounding box center [164, 13] width 7 height 12
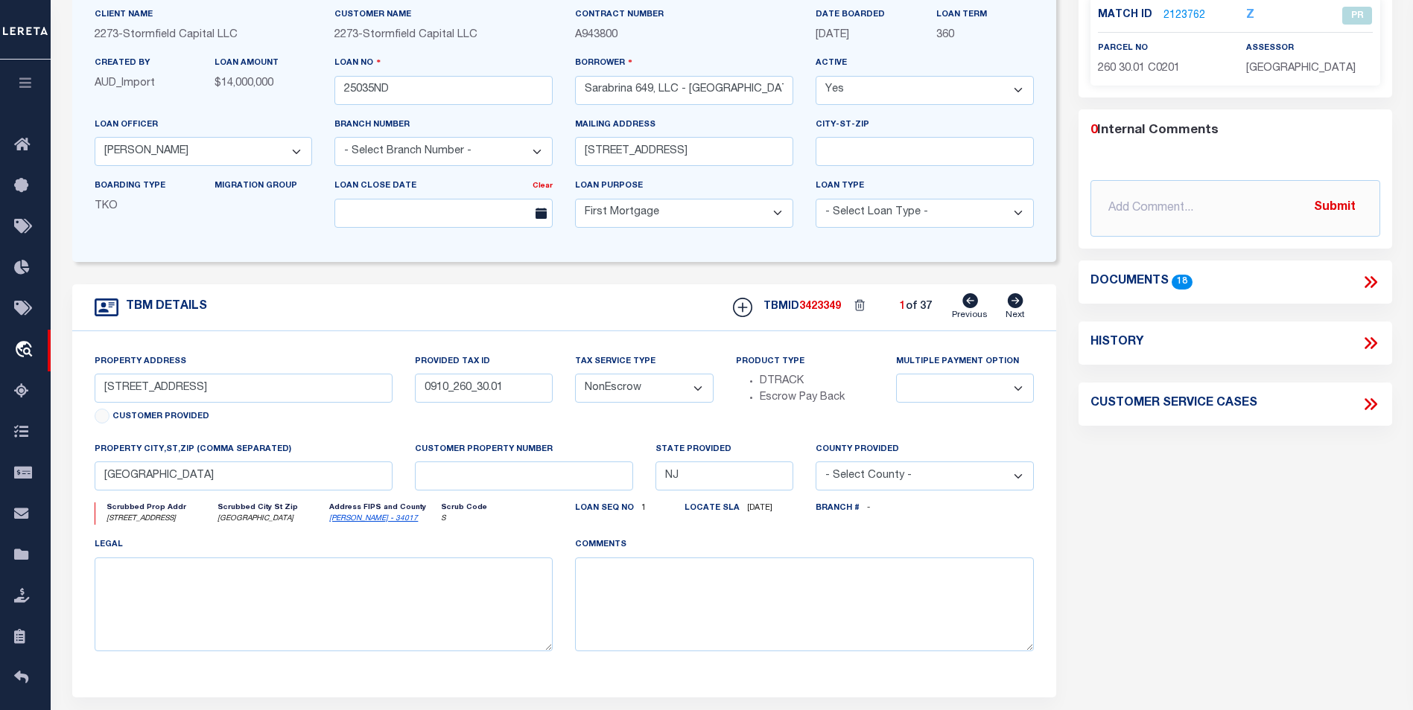
scroll to position [0, 0]
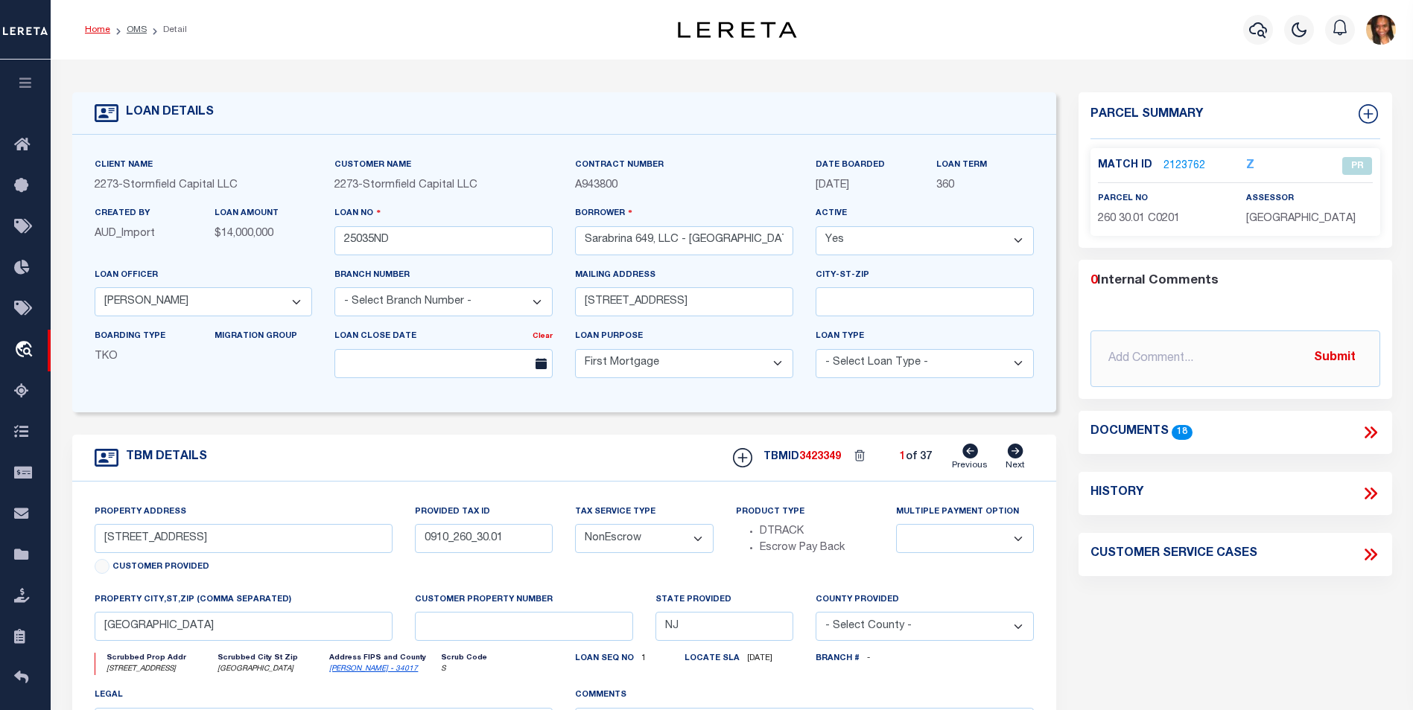
click at [95, 32] on link "Home" at bounding box center [97, 29] width 25 height 9
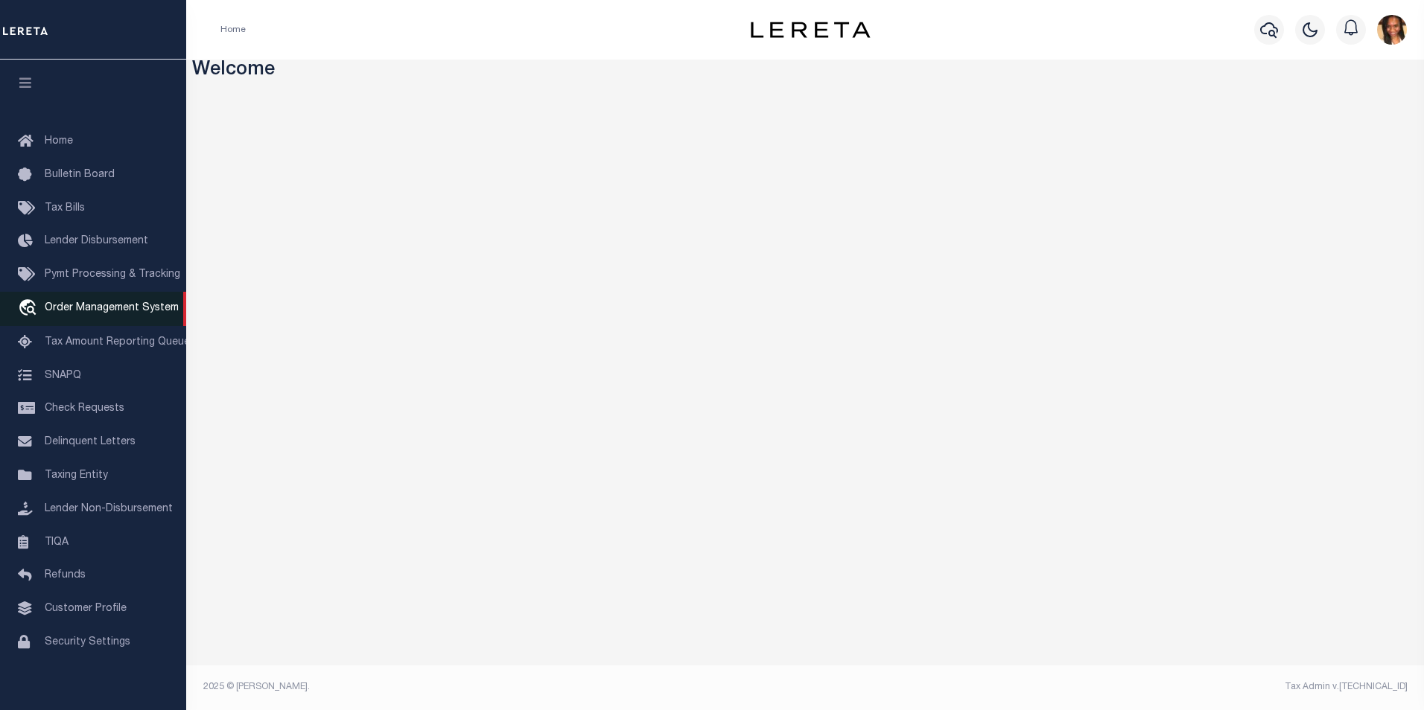
click at [112, 304] on link "travel_explore Order Management System" at bounding box center [93, 309] width 186 height 34
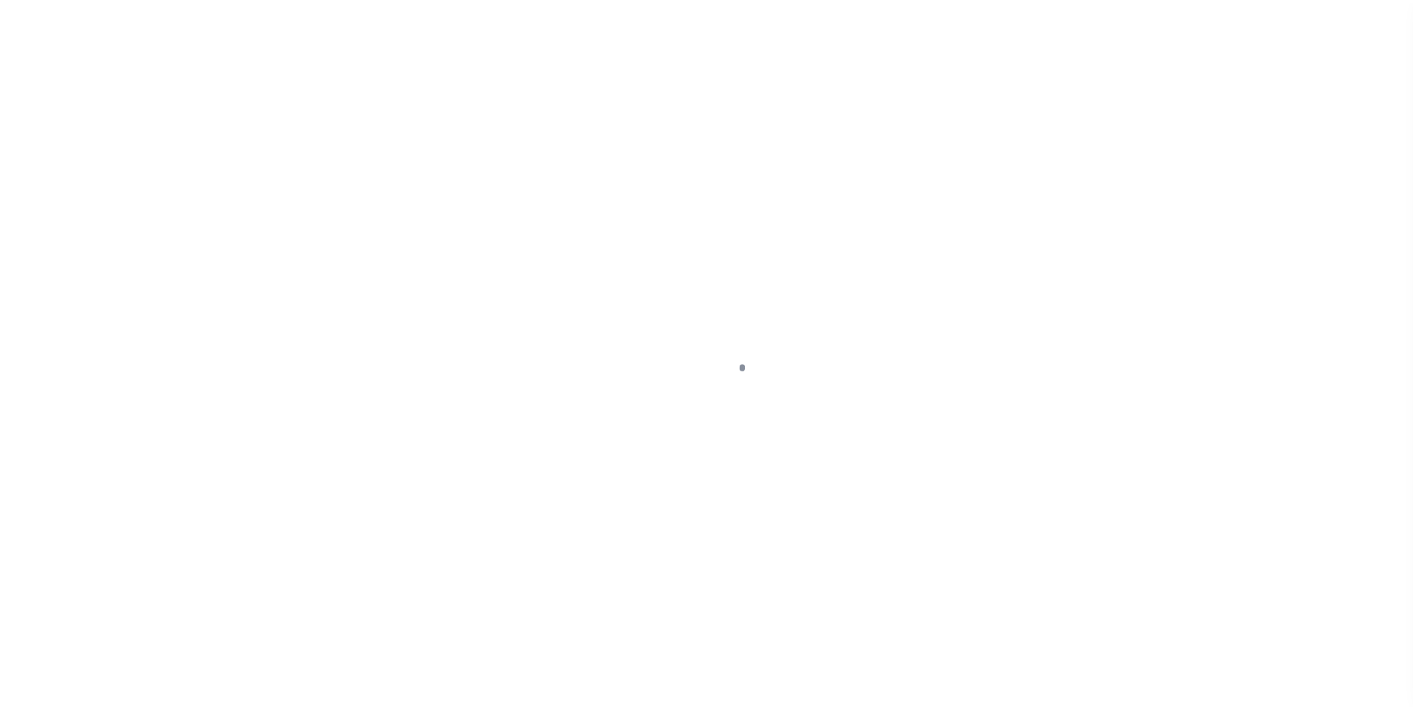
scroll to position [15, 0]
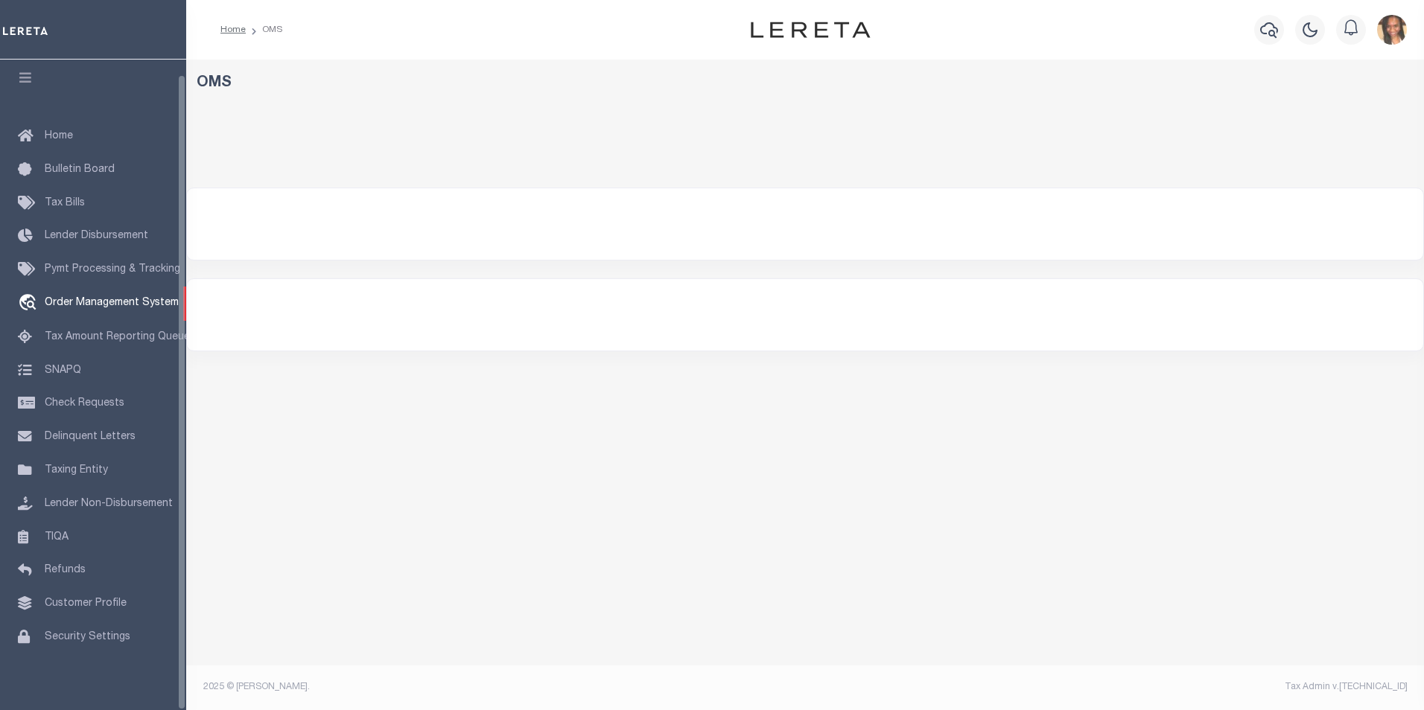
select select "200"
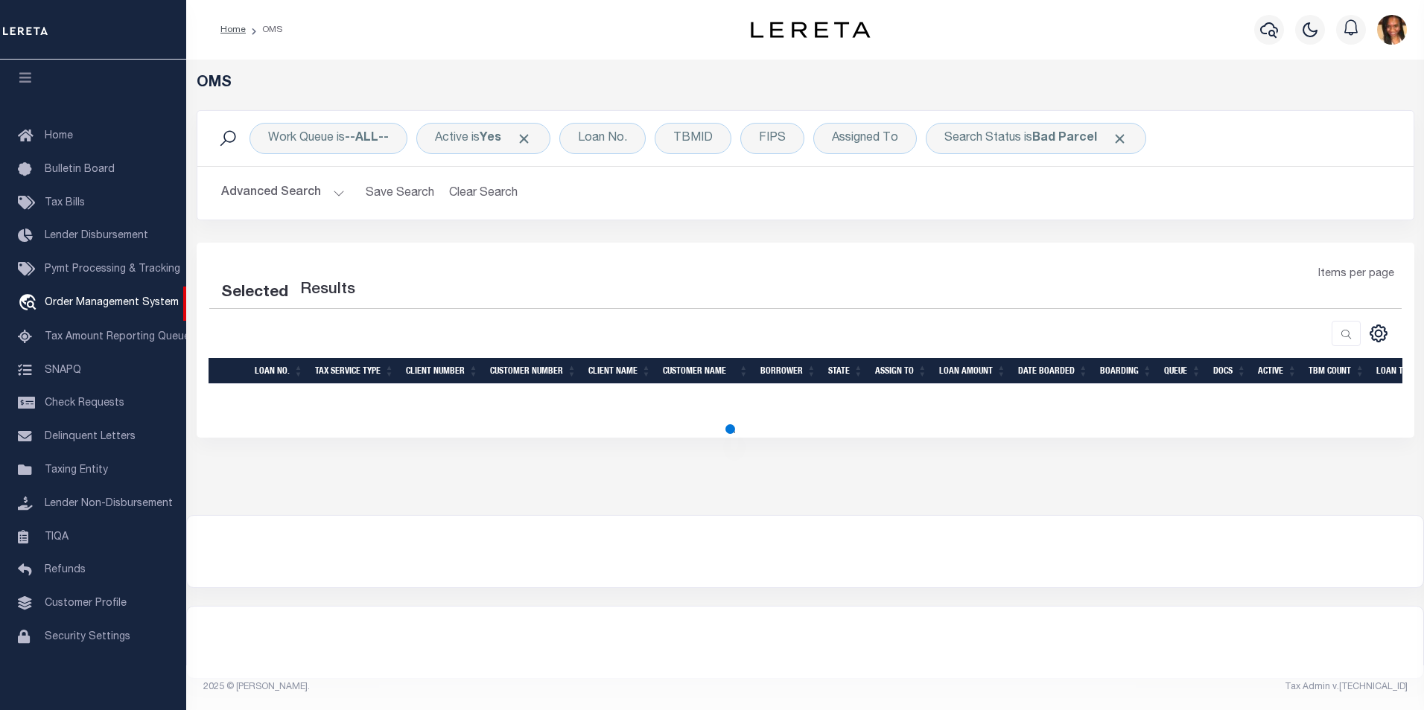
select select "200"
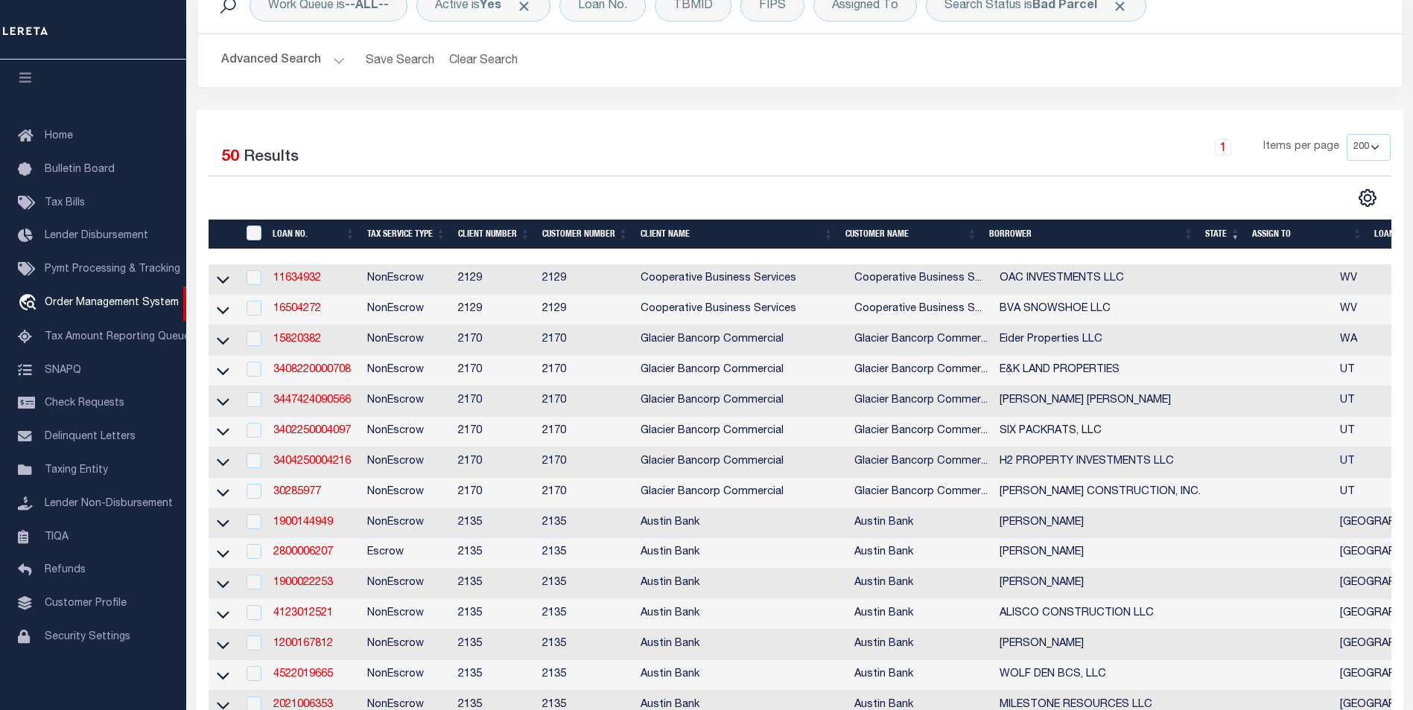
scroll to position [74, 0]
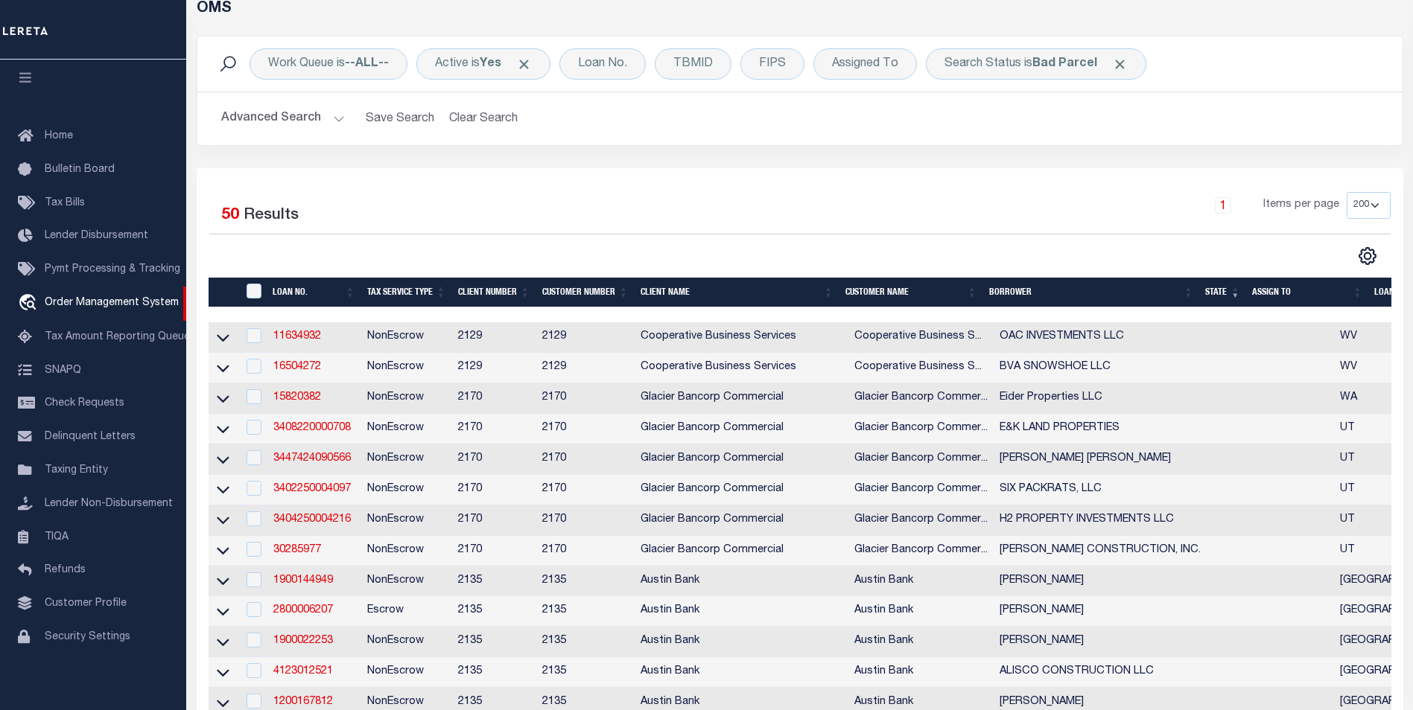
click at [1229, 288] on th "State" at bounding box center [1222, 293] width 47 height 31
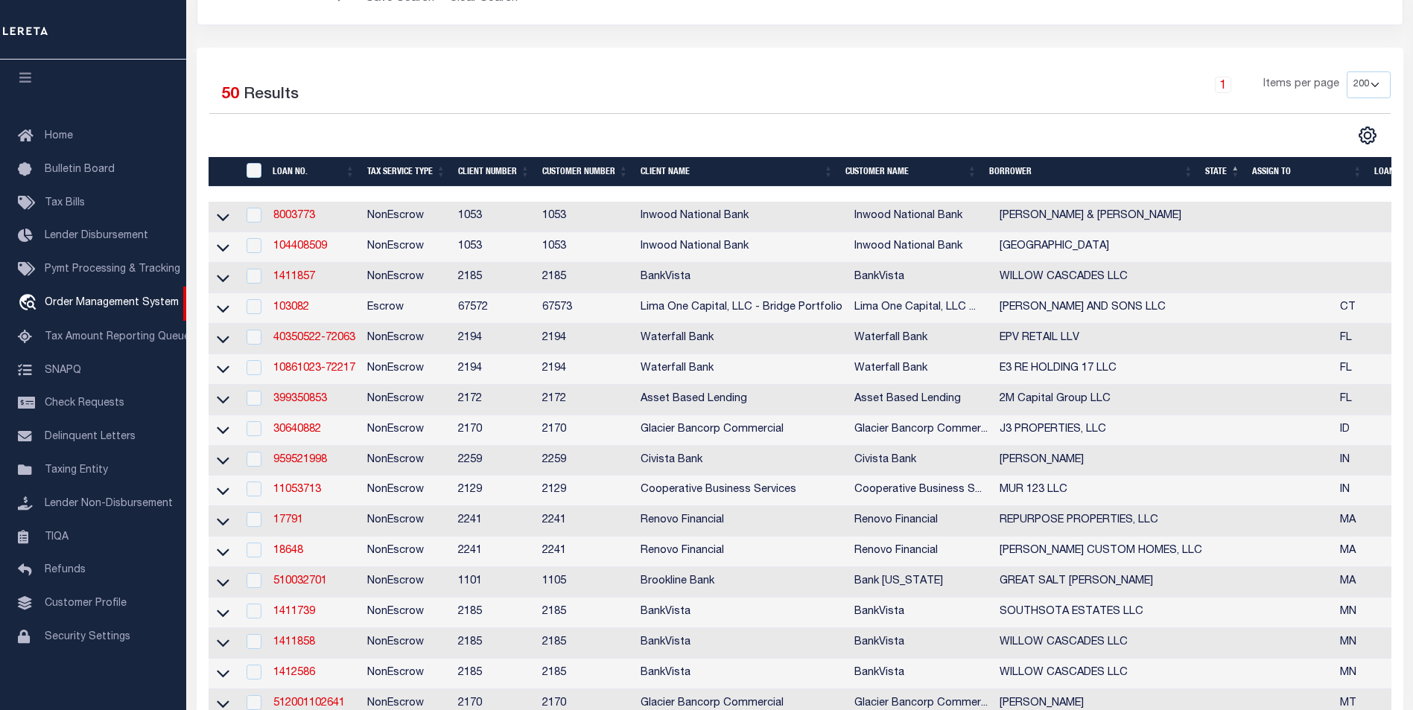
scroll to position [298, 0]
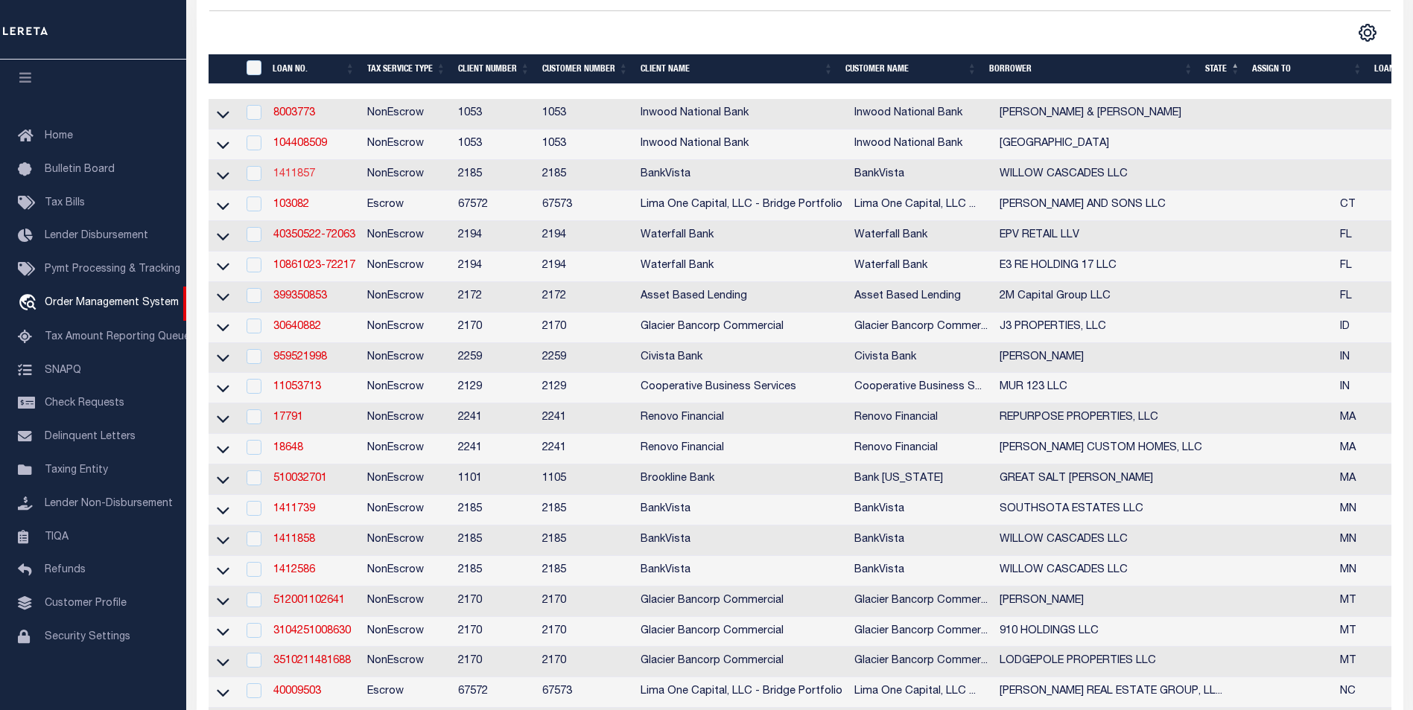
click at [305, 179] on link "1411857" at bounding box center [294, 174] width 42 height 10
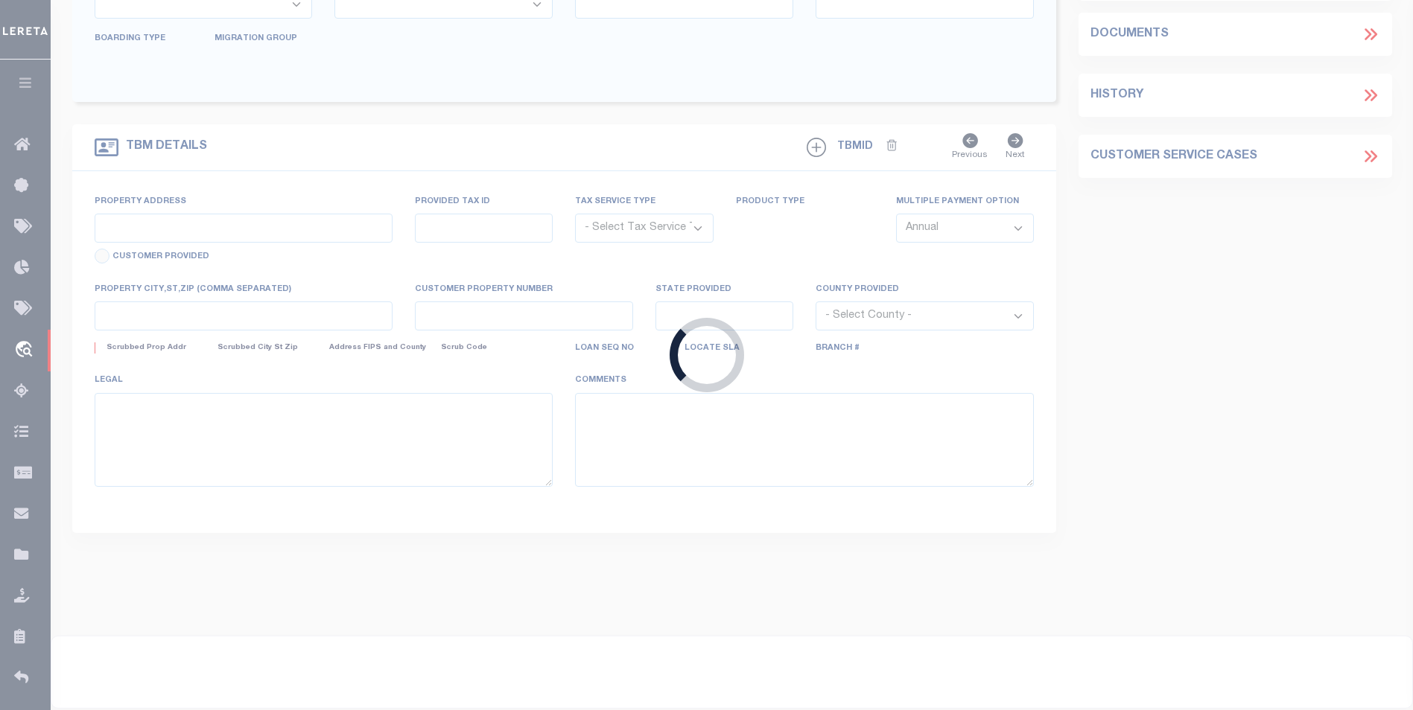
type input "1411857"
type input "WILLOW CASCADES LLC"
select select
type input "60727 230TH ST"
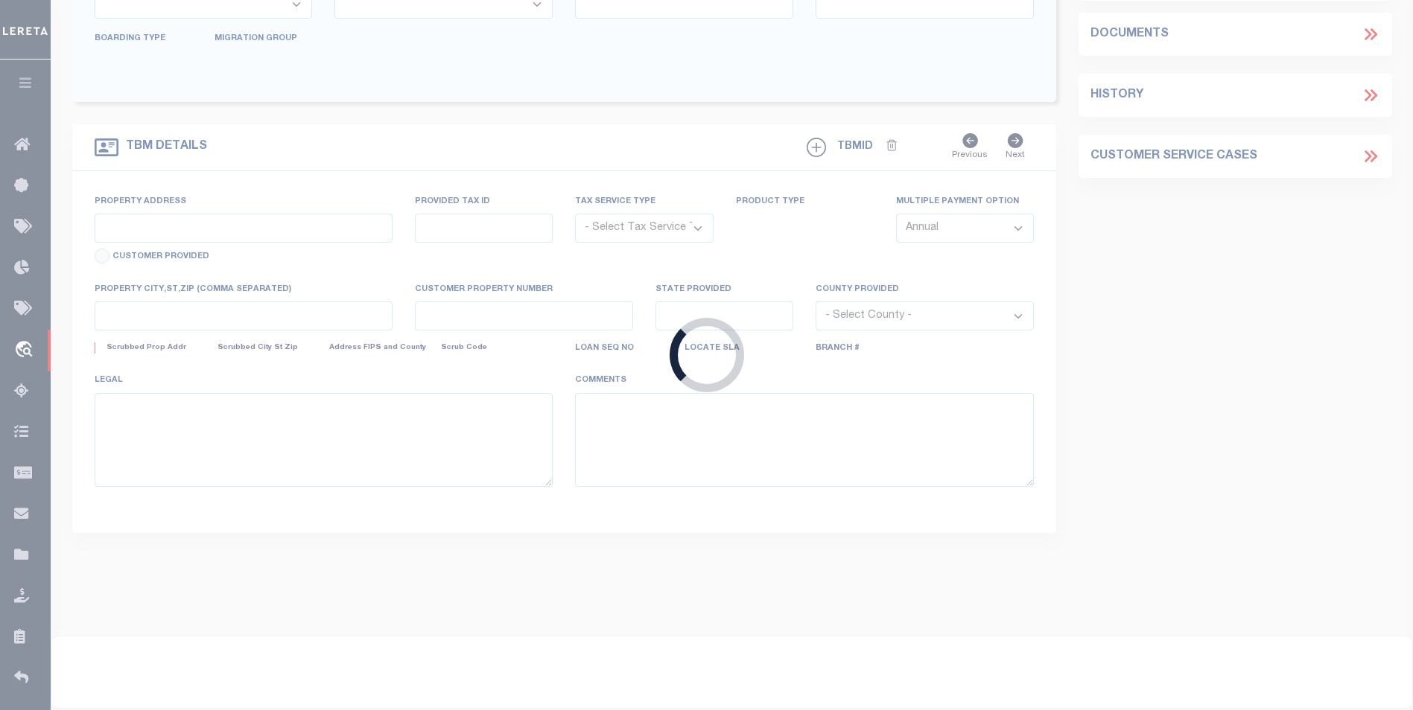
type input "MADISON LAKE, MN 56063"
select select "NonEscrow"
type input "BLUE EARTH"
type input "SEE LIST"
select select
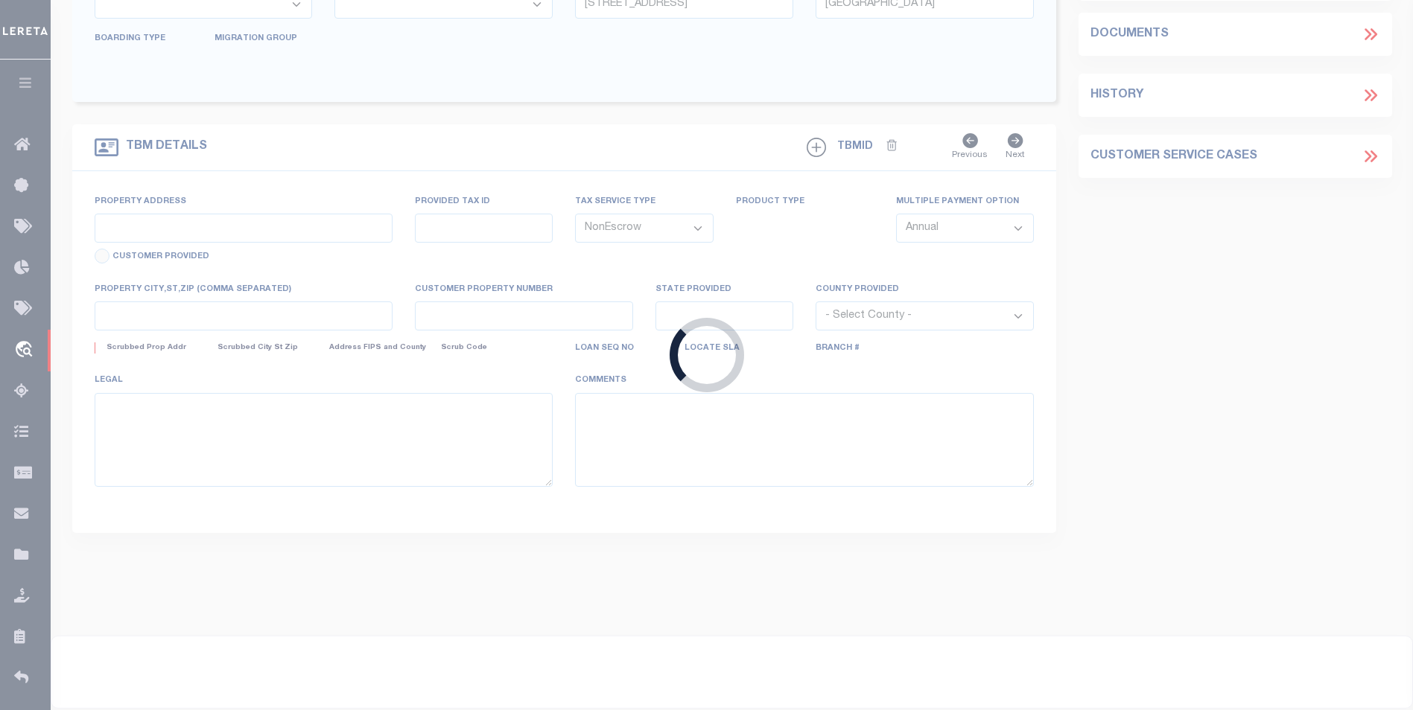
type input "15745"
select select "12348"
select select "4781"
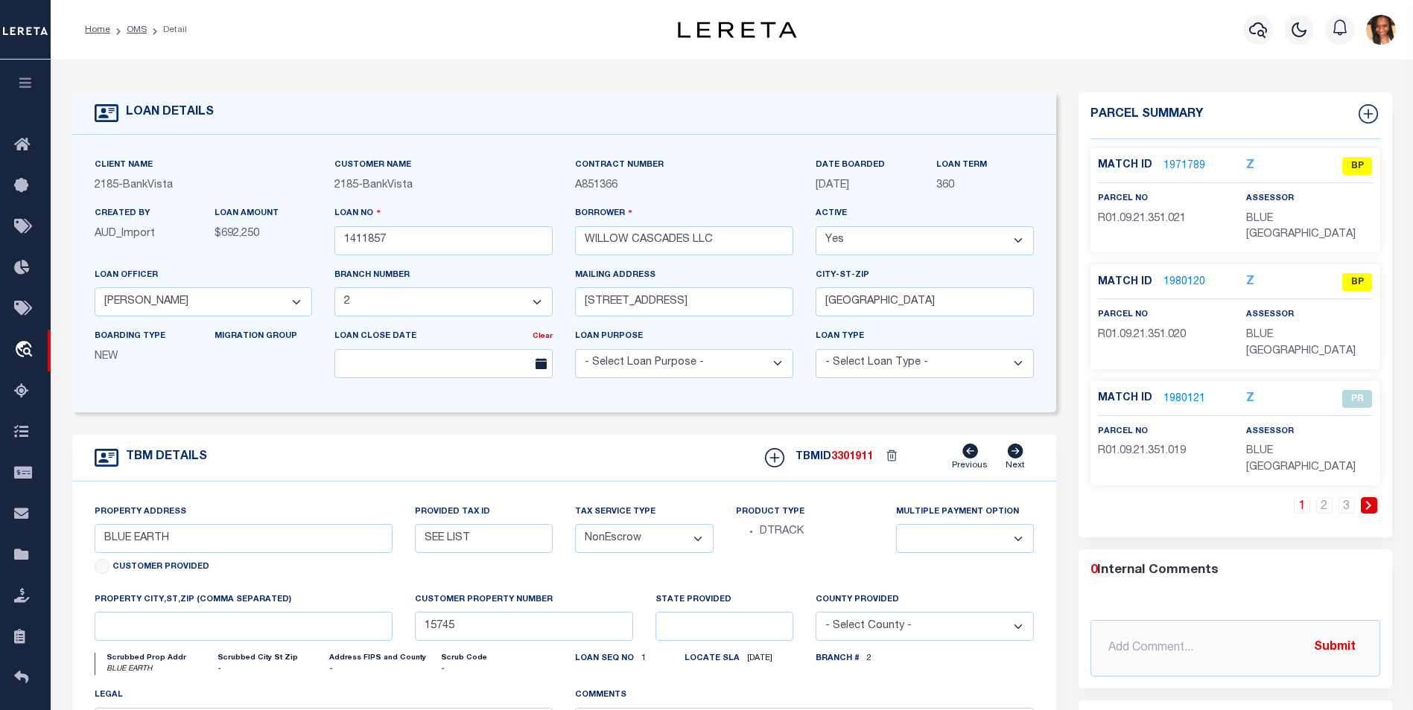
click at [1189, 392] on link "1980121" at bounding box center [1184, 400] width 42 height 16
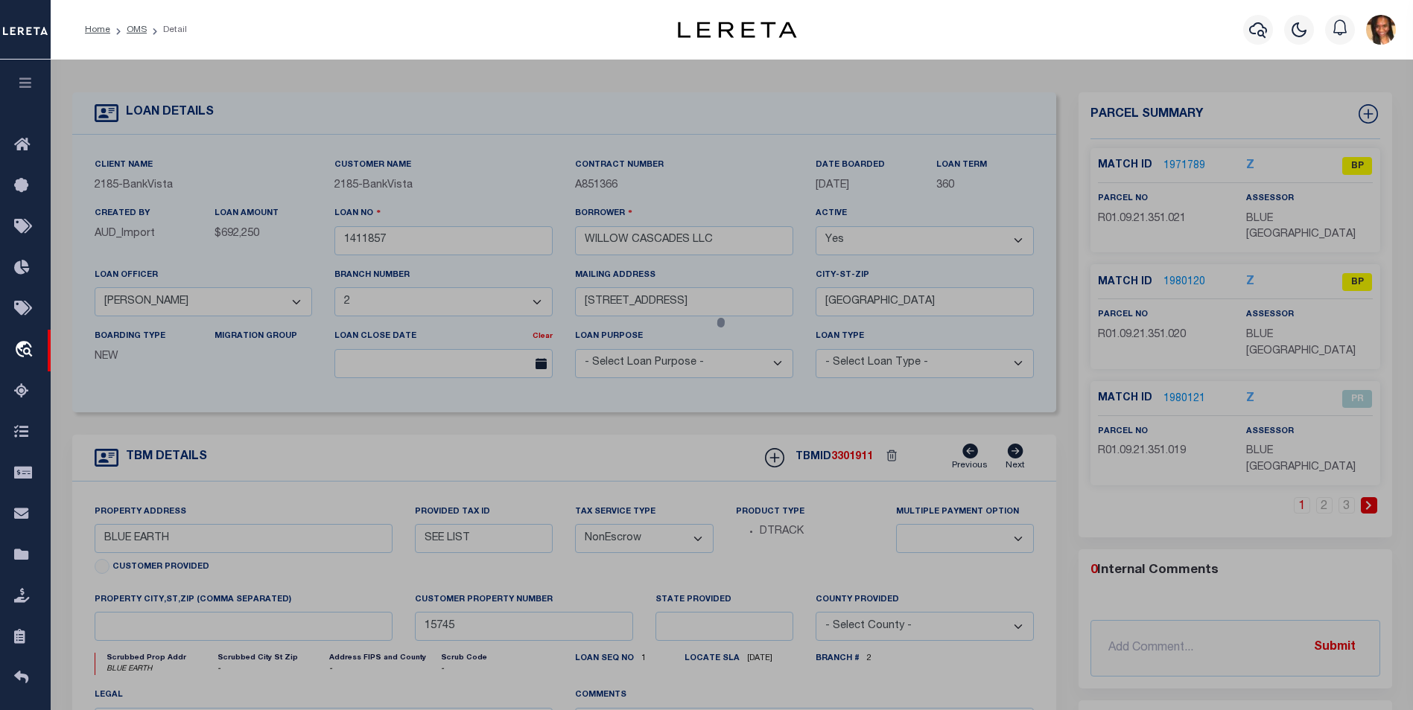
checkbox input "false"
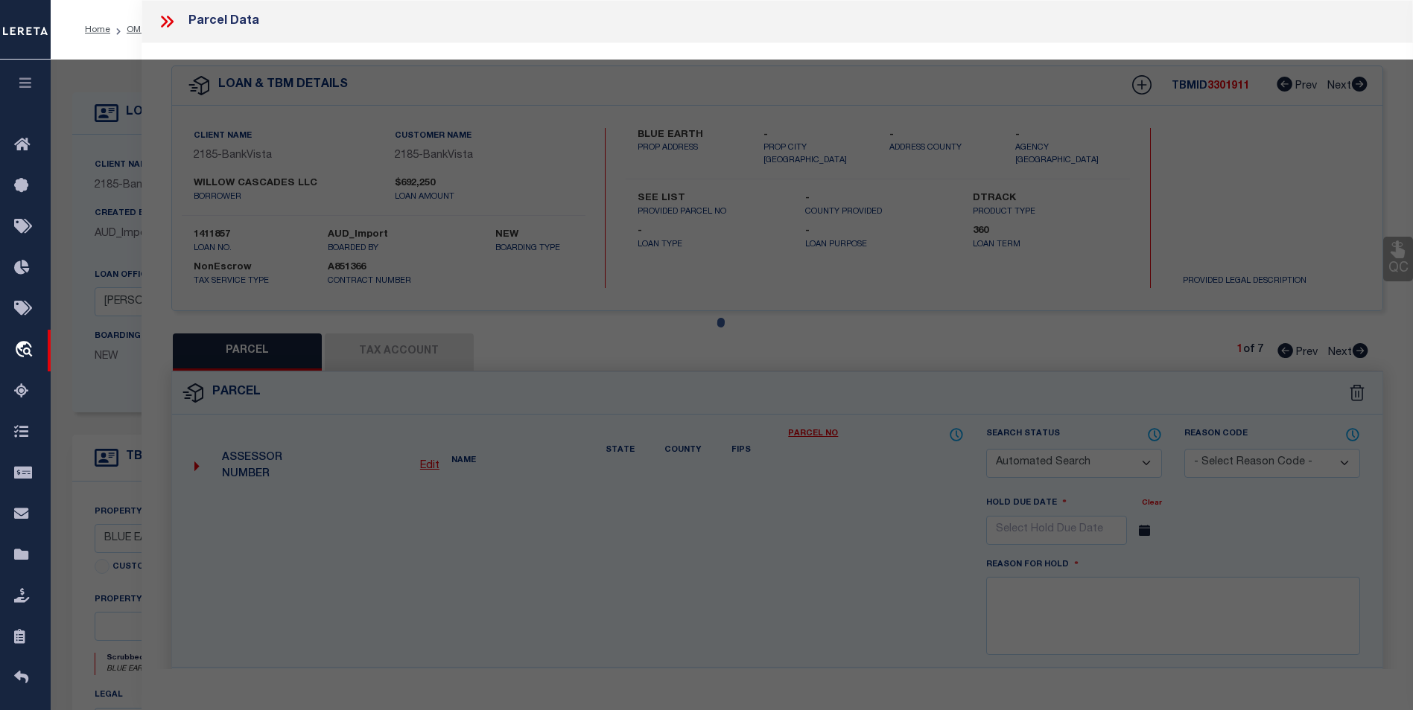
select select "PR"
select select "NCL"
type input "WILLOW CASCADES LLC"
select select
type input "MN"
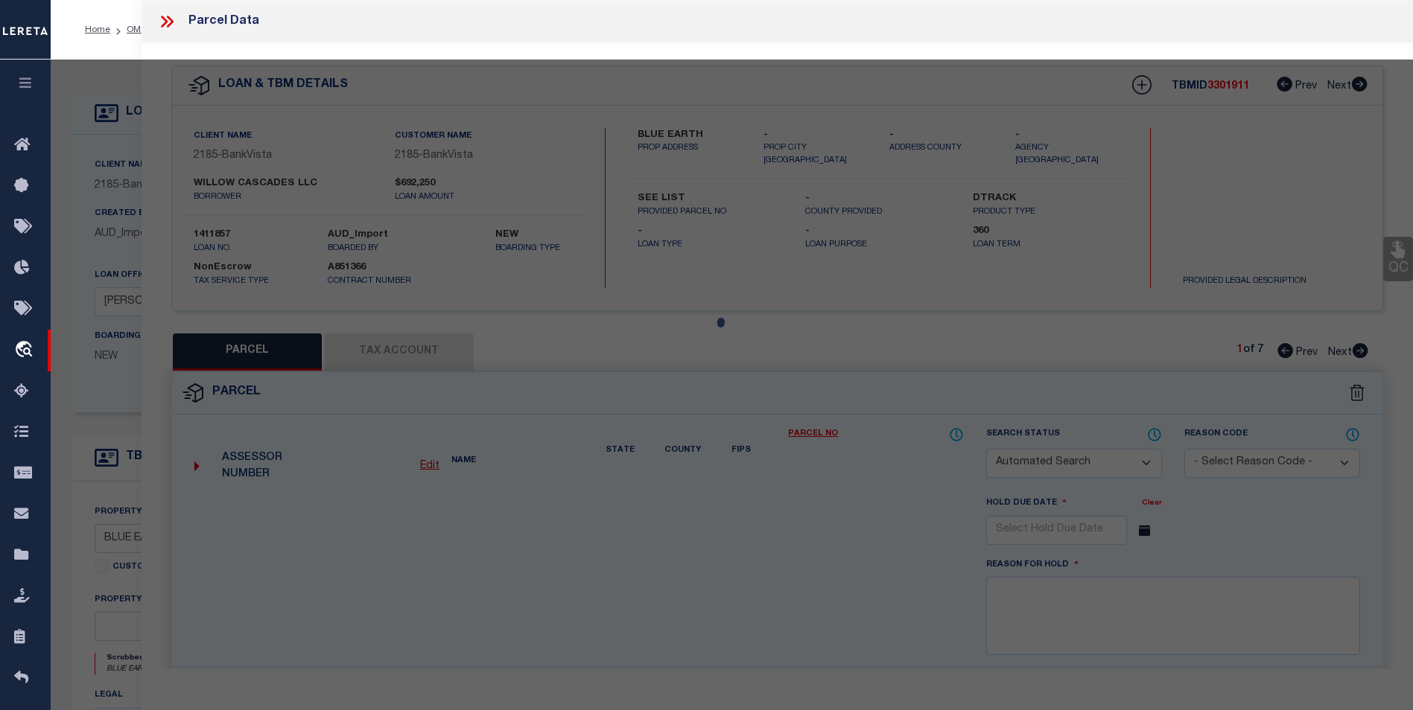
type textarea "WILLOW CASCADES, LOT 2 BLOCK 1"
type textarea "INACTIVEE PARCEL"
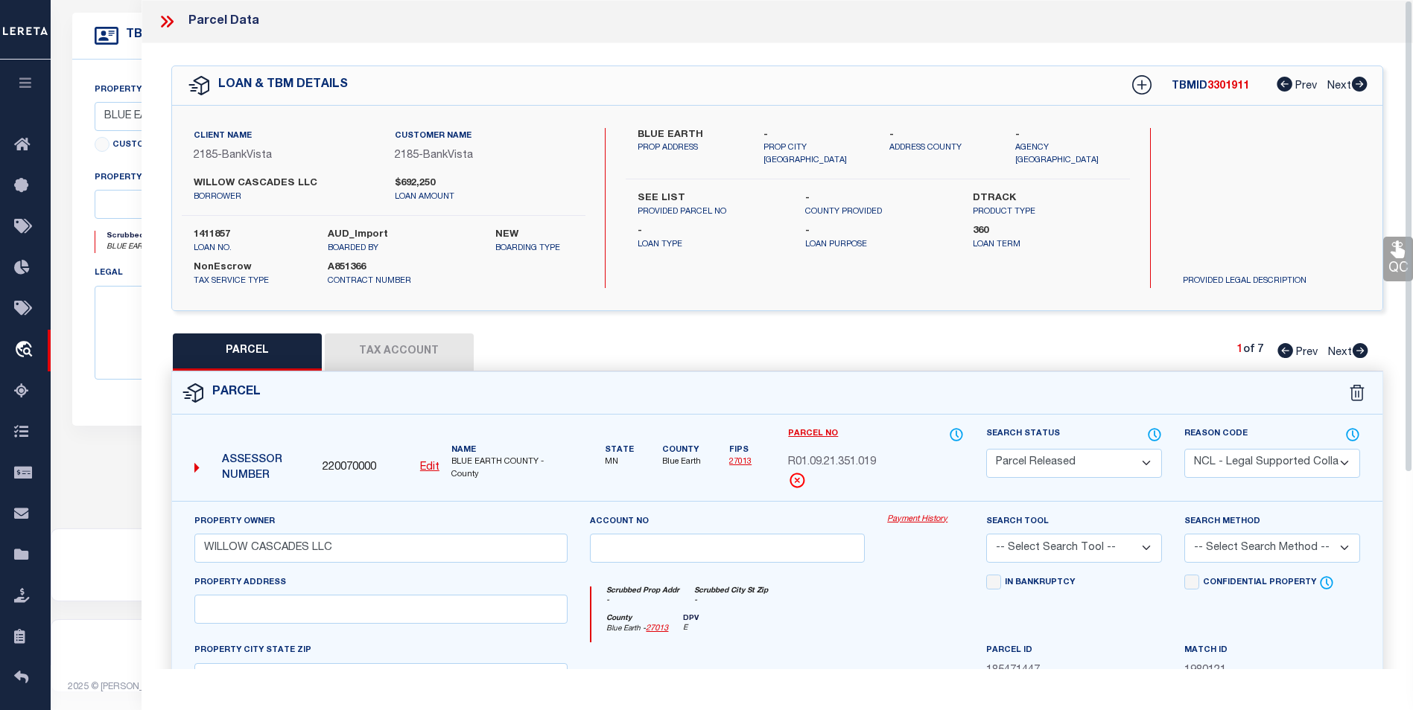
click at [166, 21] on icon at bounding box center [164, 22] width 7 height 12
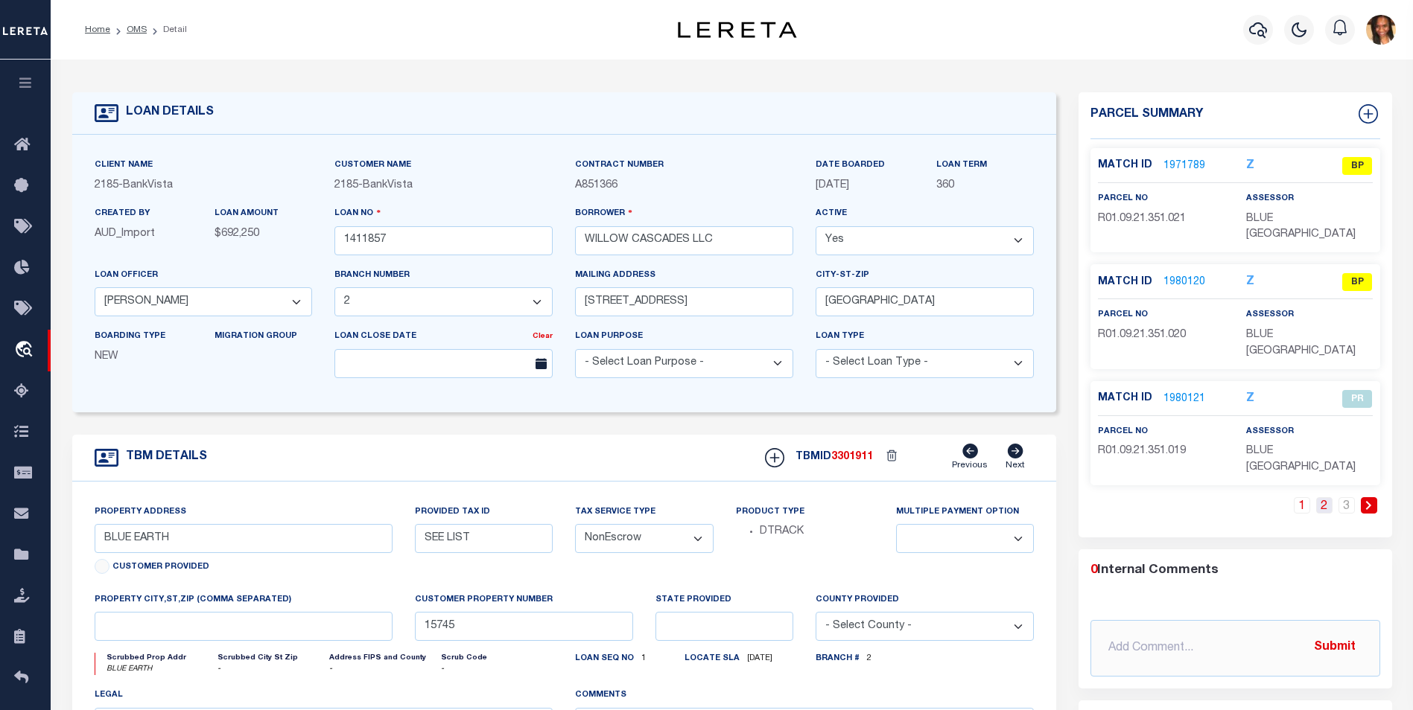
click at [1325, 497] on link "2" at bounding box center [1324, 505] width 16 height 16
click at [1340, 497] on link "3" at bounding box center [1346, 505] width 16 height 16
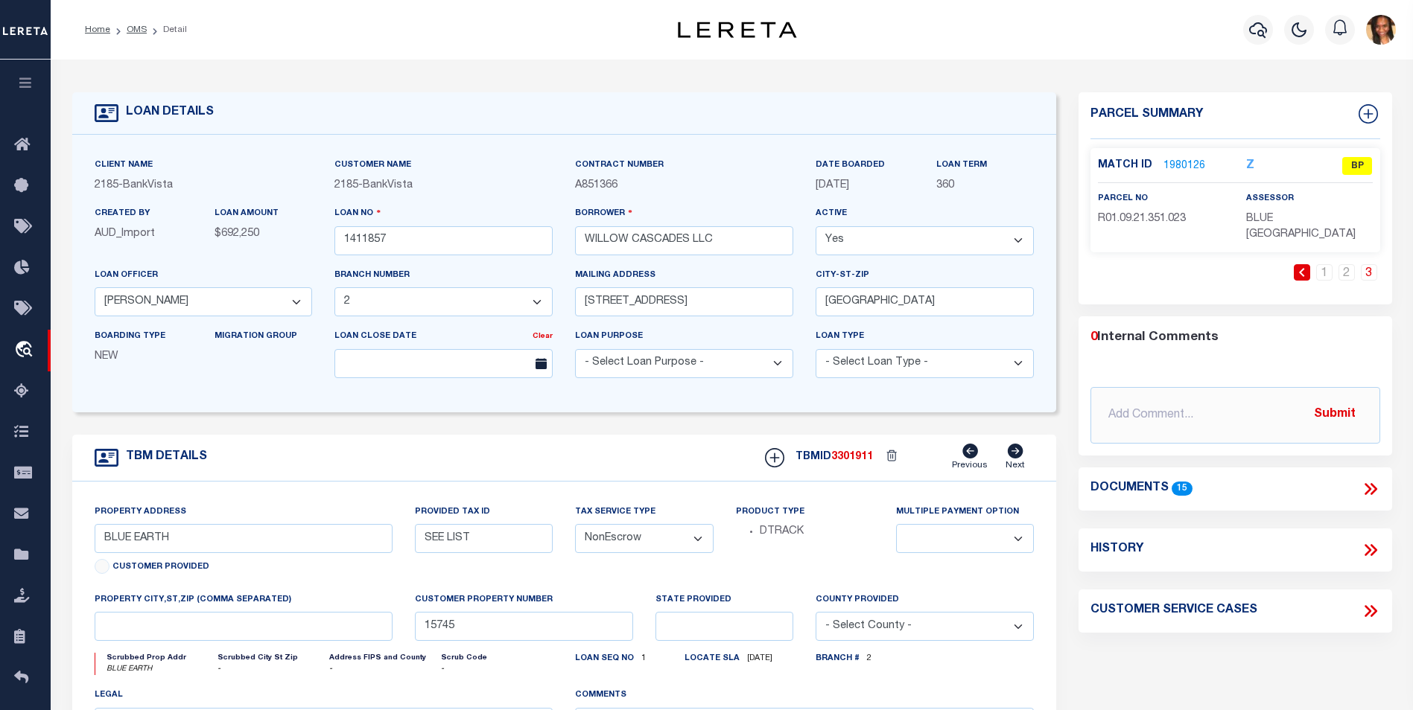
click at [1191, 166] on link "1980126" at bounding box center [1184, 167] width 42 height 16
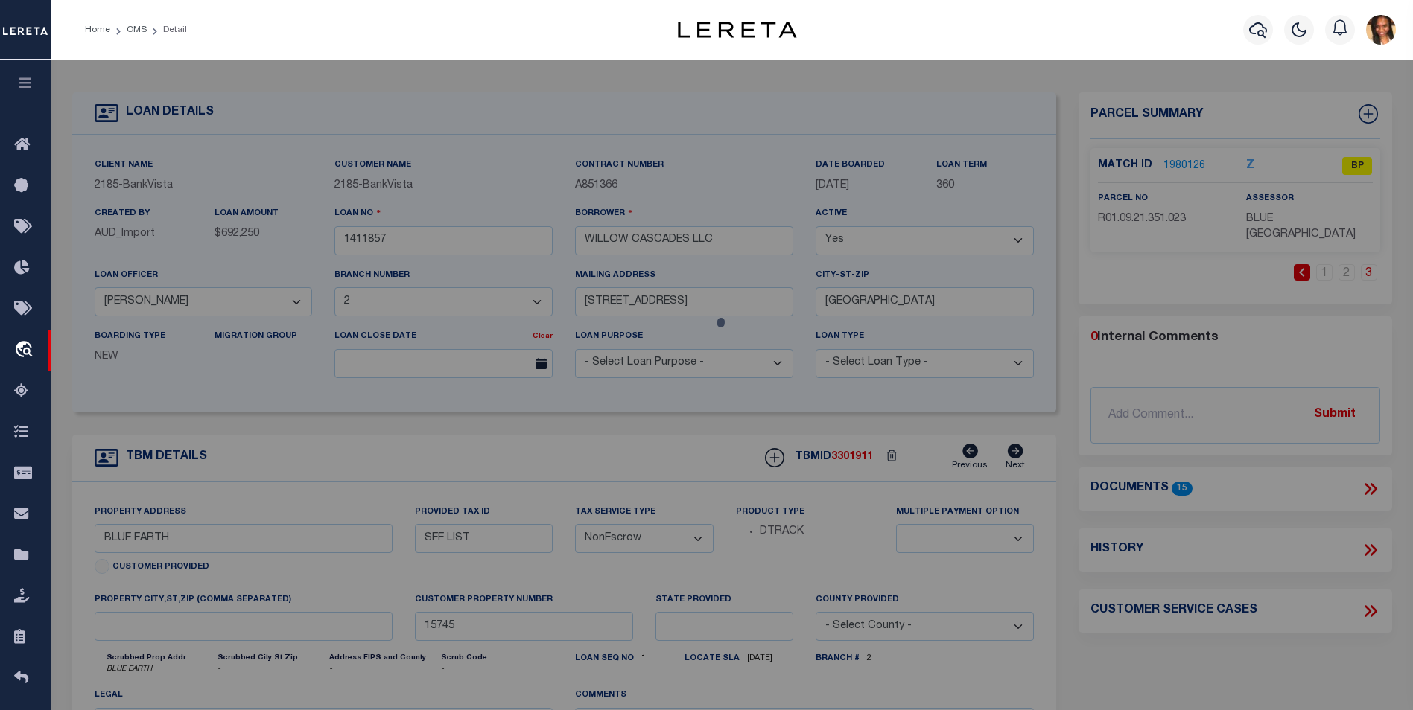
select select "AS"
select select
checkbox input "false"
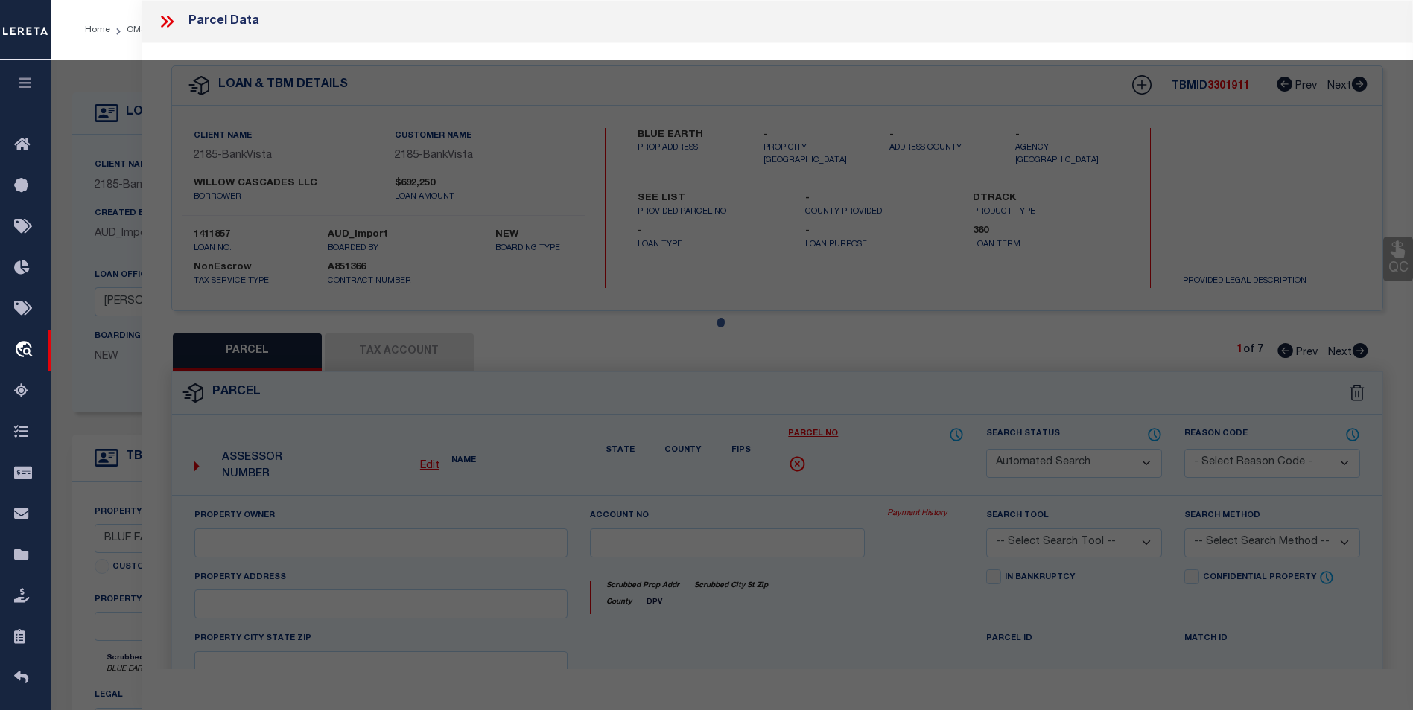
select select "BP"
type input "WILLOW CASCADES LLC"
select select
checkbox input "false"
type input "MN"
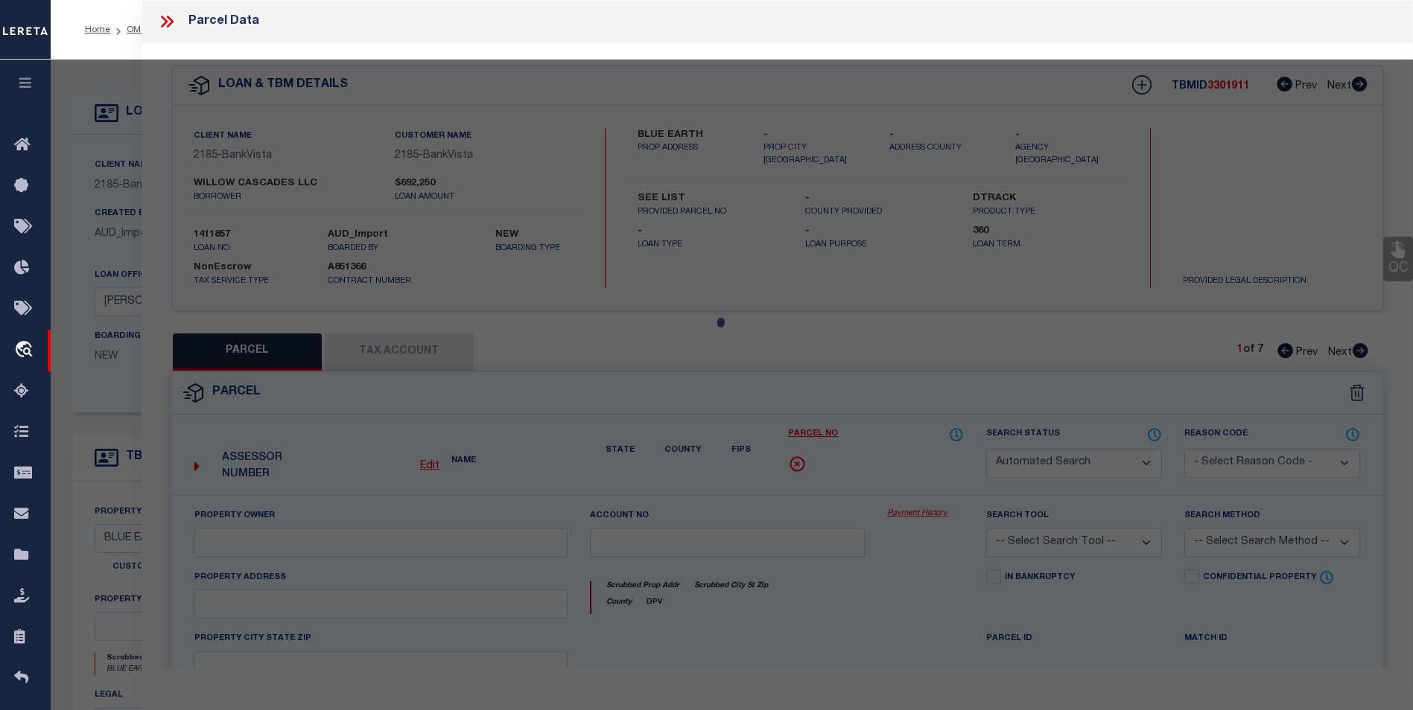
type textarea "WILLOW CASCADES, LOT 2 BLOCK 3"
type textarea "inactive parcel"
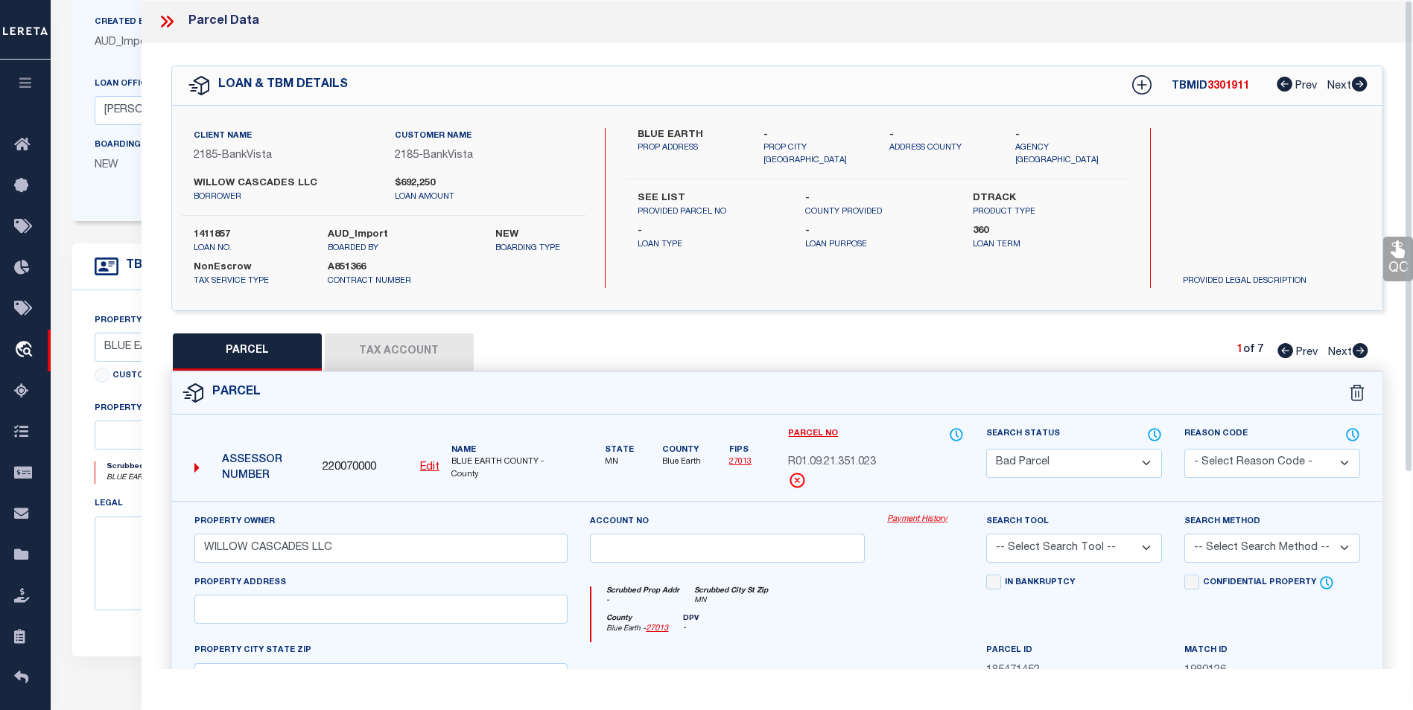
scroll to position [130, 0]
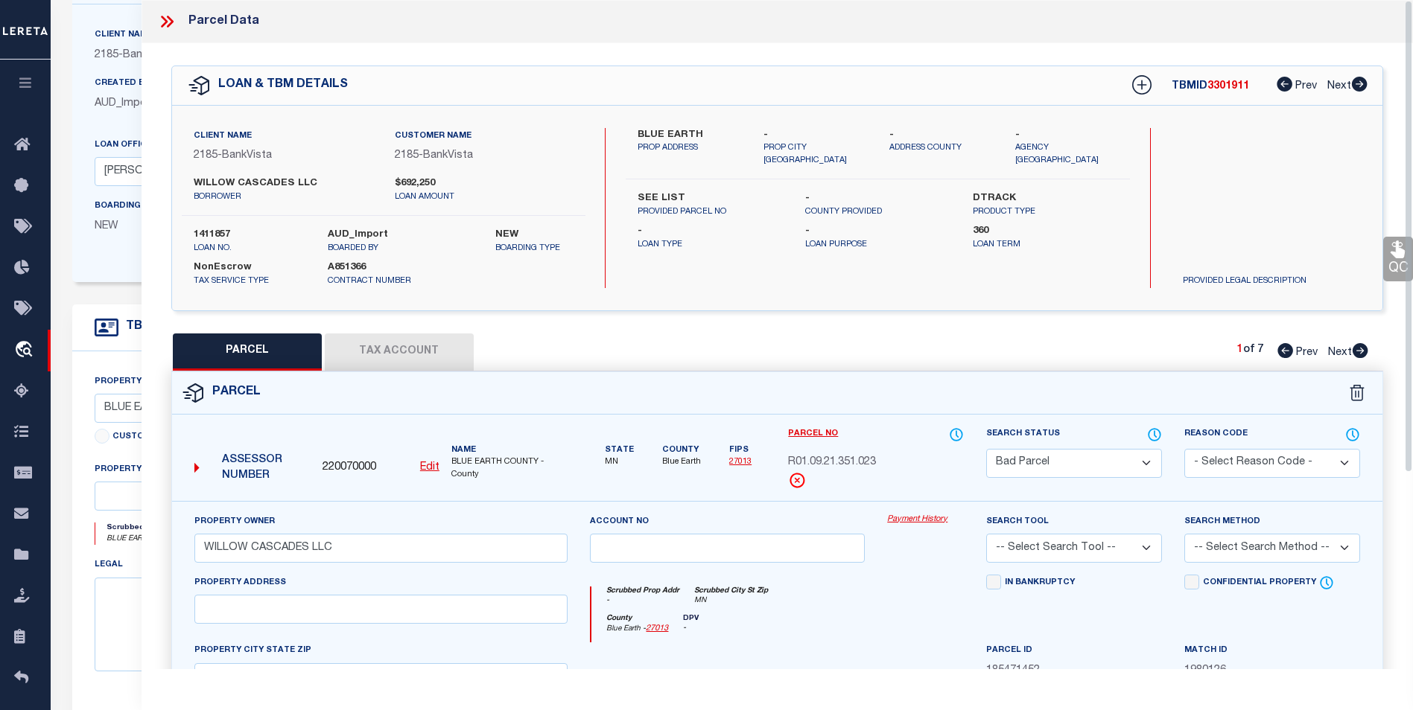
click at [163, 25] on icon at bounding box center [164, 22] width 7 height 12
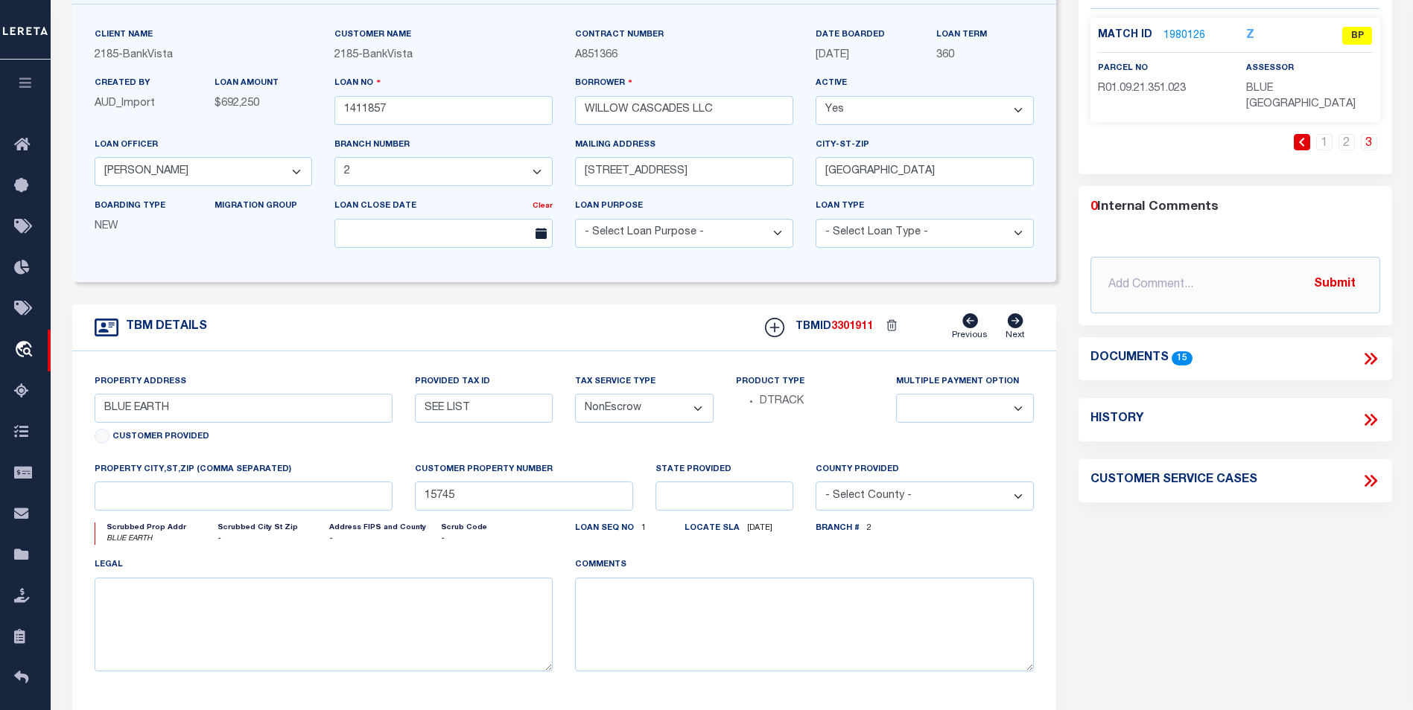
click at [1372, 349] on icon at bounding box center [1369, 358] width 19 height 19
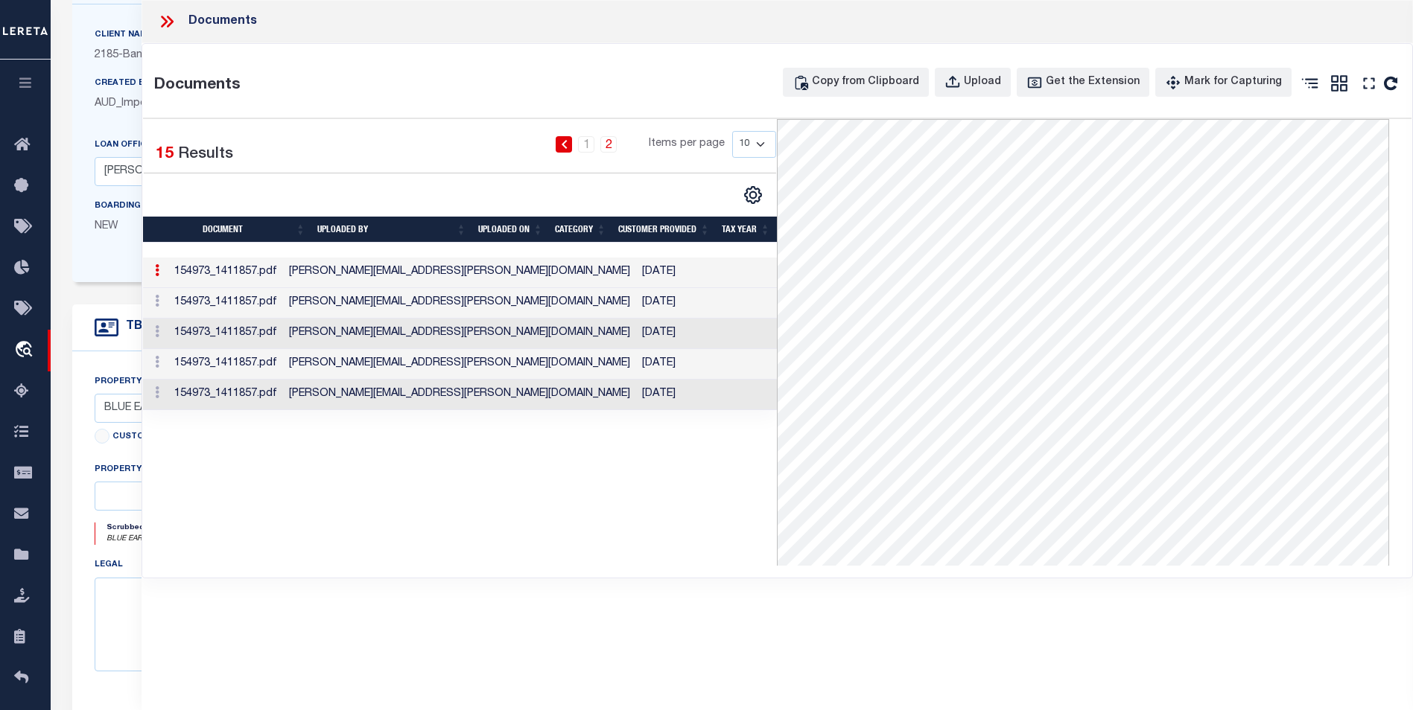
scroll to position [238, 0]
click at [636, 394] on td "09/11/2023" at bounding box center [674, 395] width 77 height 31
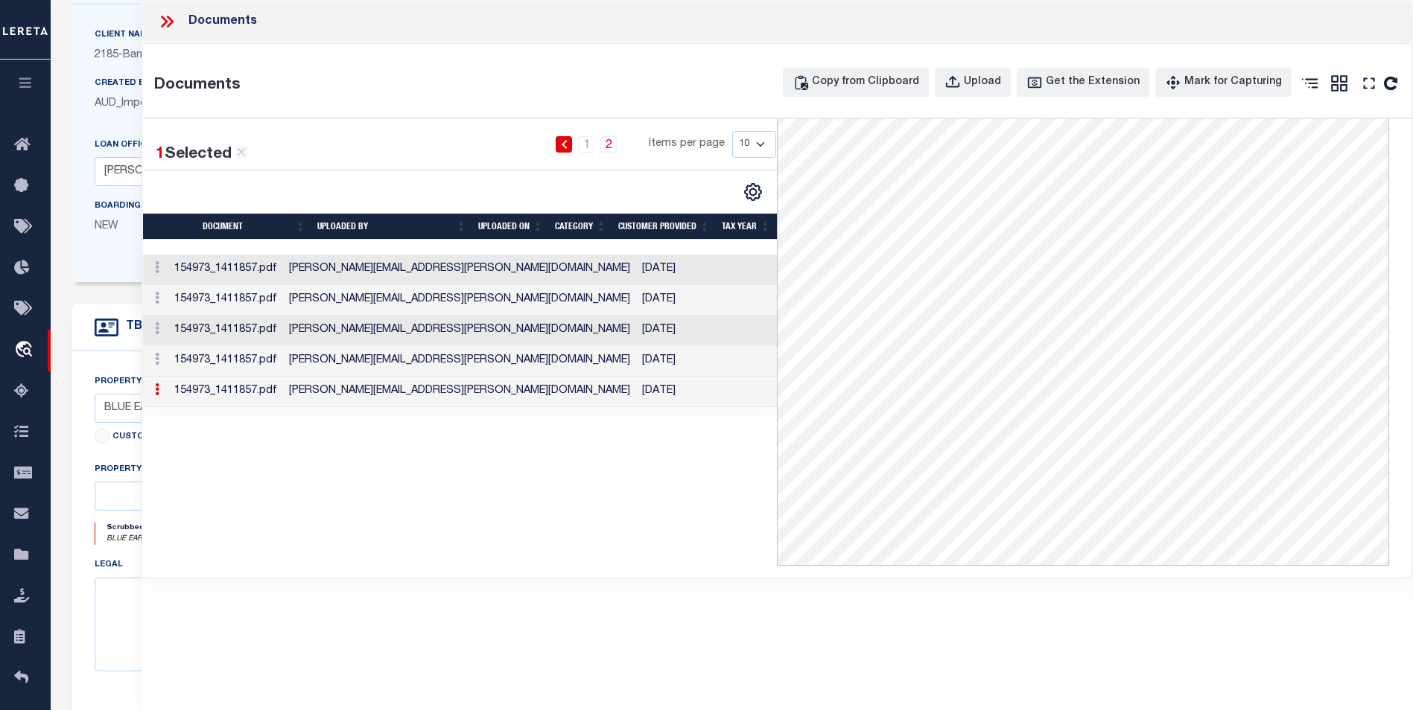
click at [636, 360] on td "09/11/2023" at bounding box center [674, 361] width 77 height 31
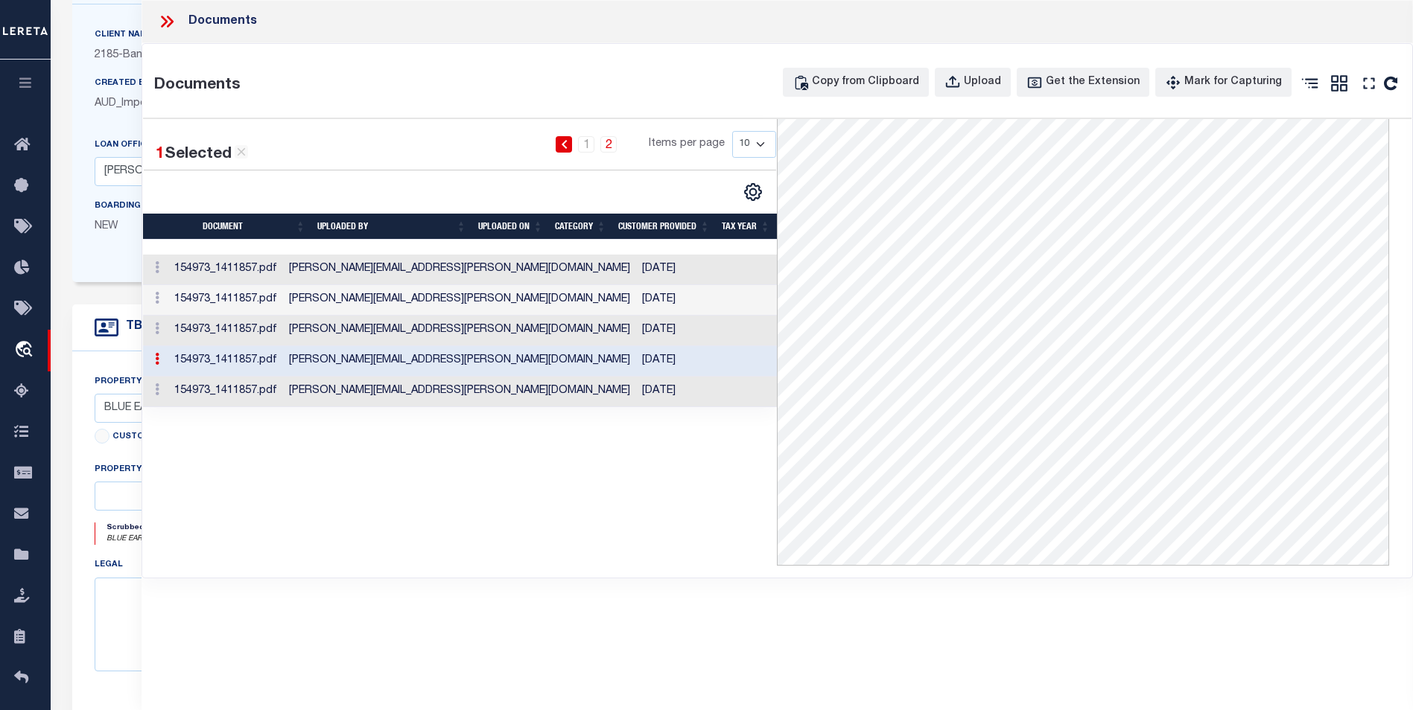
click at [607, 150] on link "2" at bounding box center [608, 144] width 16 height 16
click at [604, 145] on link "2" at bounding box center [608, 144] width 16 height 16
click at [608, 145] on link "2" at bounding box center [608, 144] width 16 height 16
click at [586, 150] on link "1" at bounding box center [586, 144] width 16 height 16
click at [617, 148] on link "2" at bounding box center [608, 144] width 16 height 16
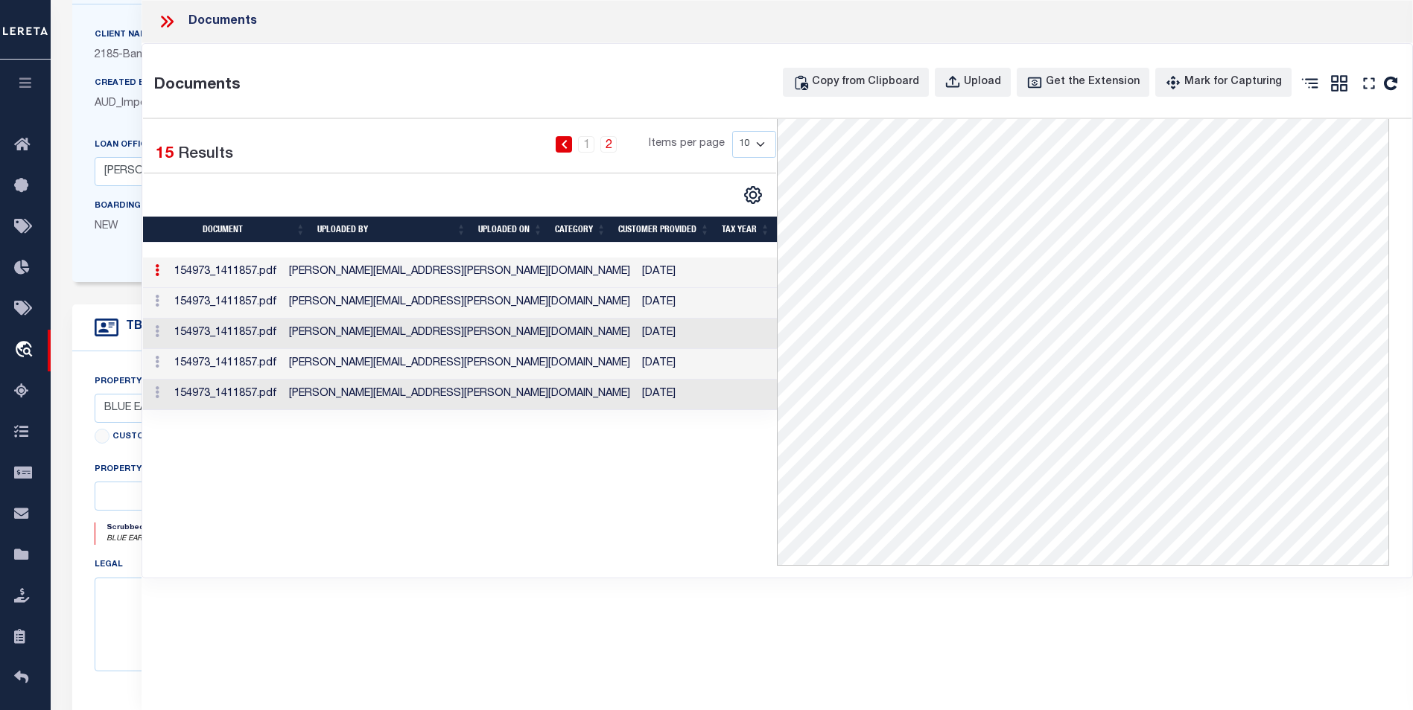
click at [157, 25] on icon at bounding box center [166, 21] width 19 height 19
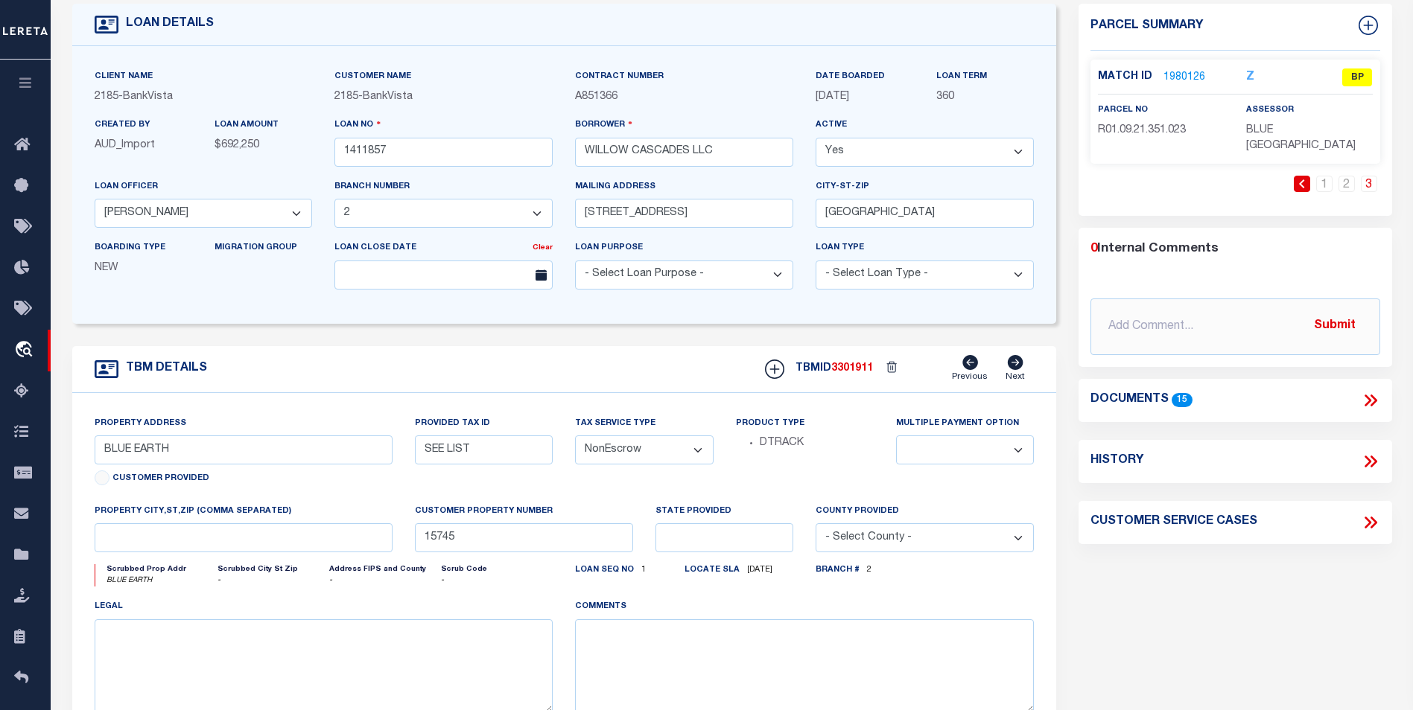
scroll to position [0, 0]
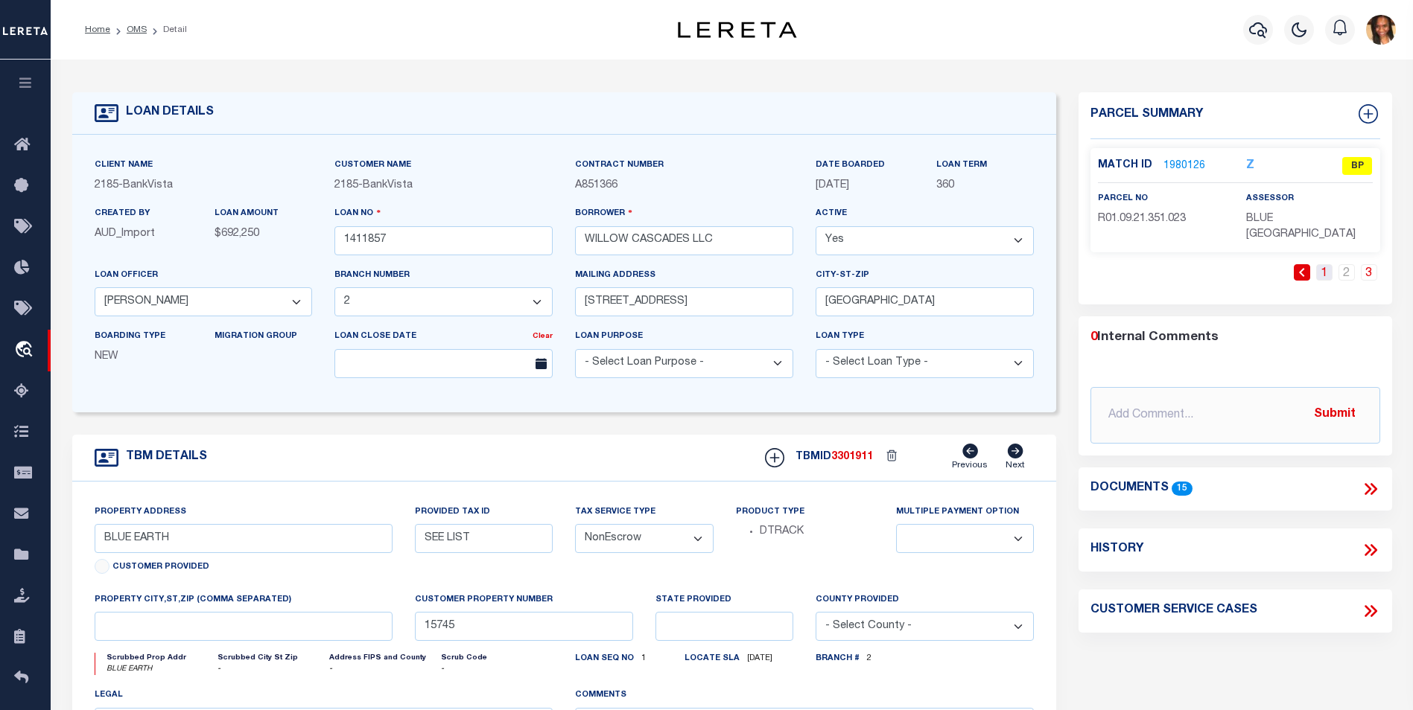
click at [1326, 264] on link "1" at bounding box center [1324, 272] width 16 height 16
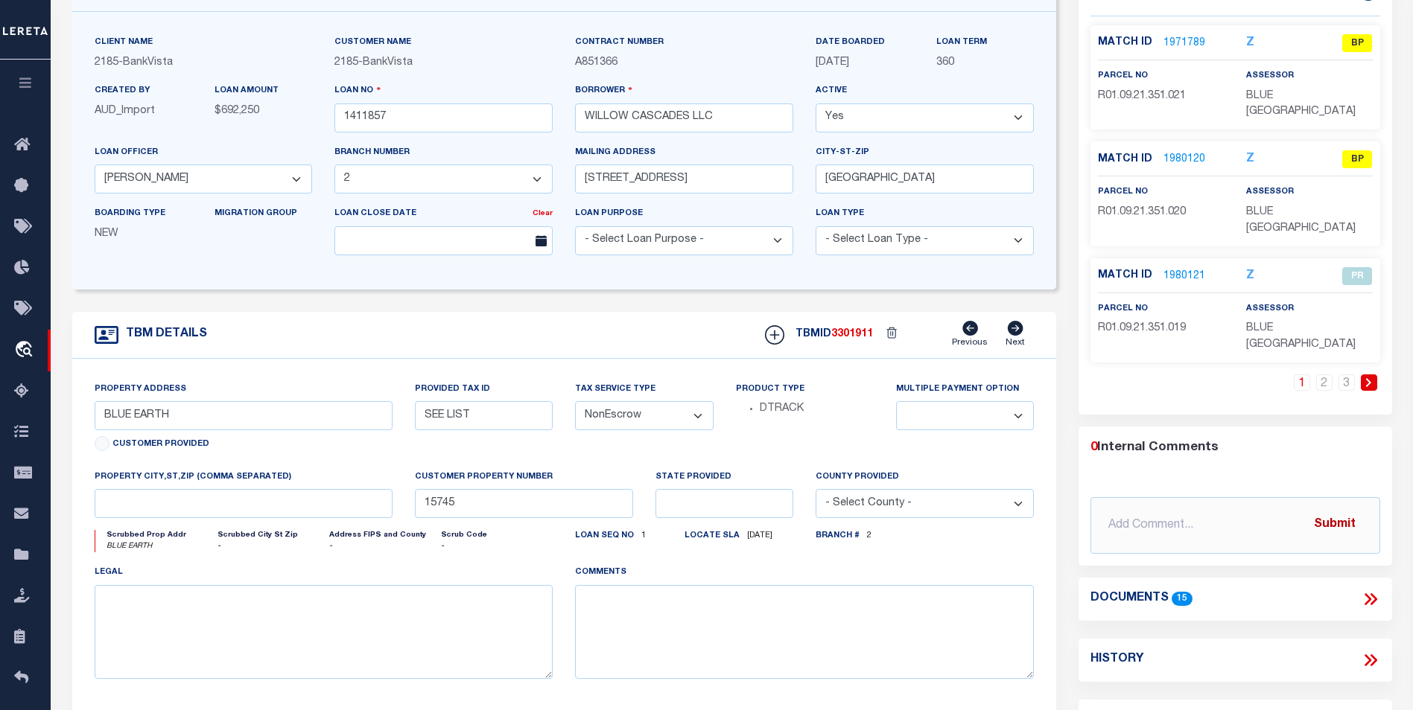
scroll to position [149, 0]
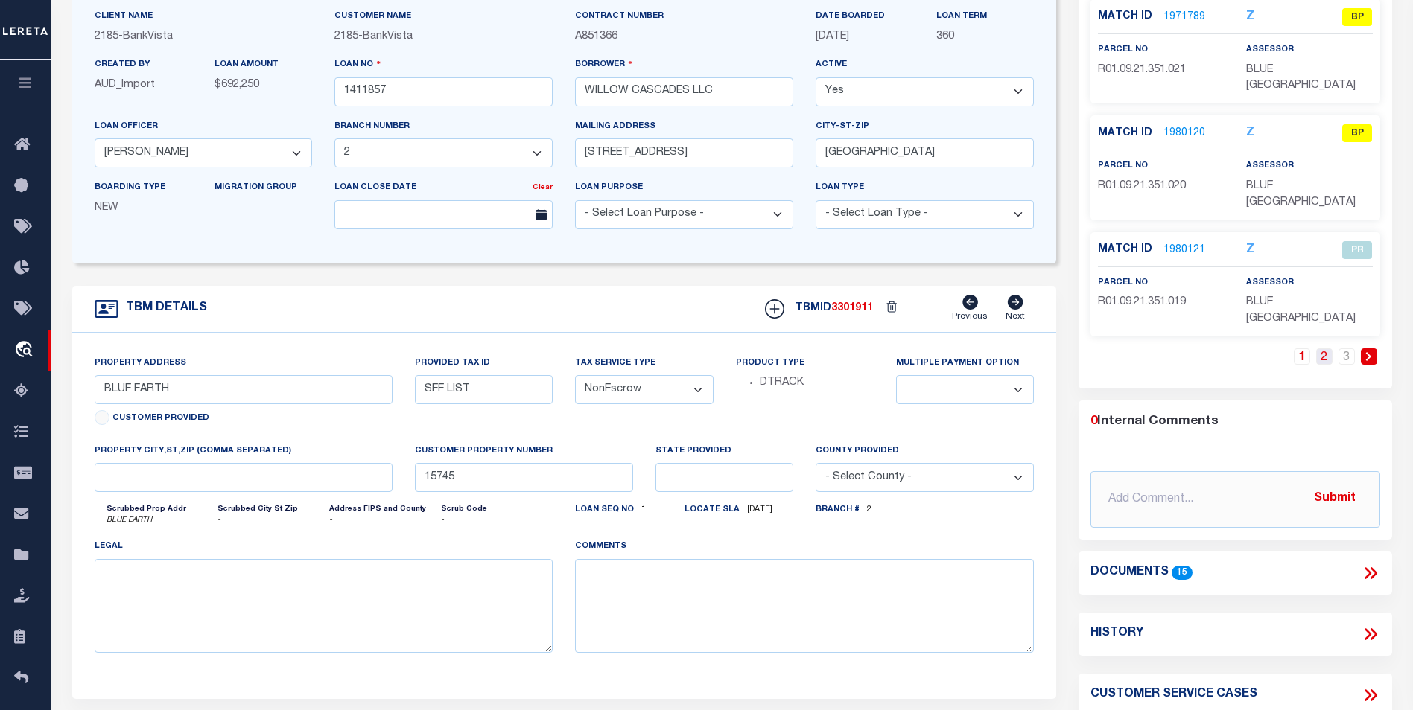
click at [1318, 348] on link "2" at bounding box center [1324, 356] width 16 height 16
click at [1350, 348] on link "3" at bounding box center [1346, 356] width 16 height 16
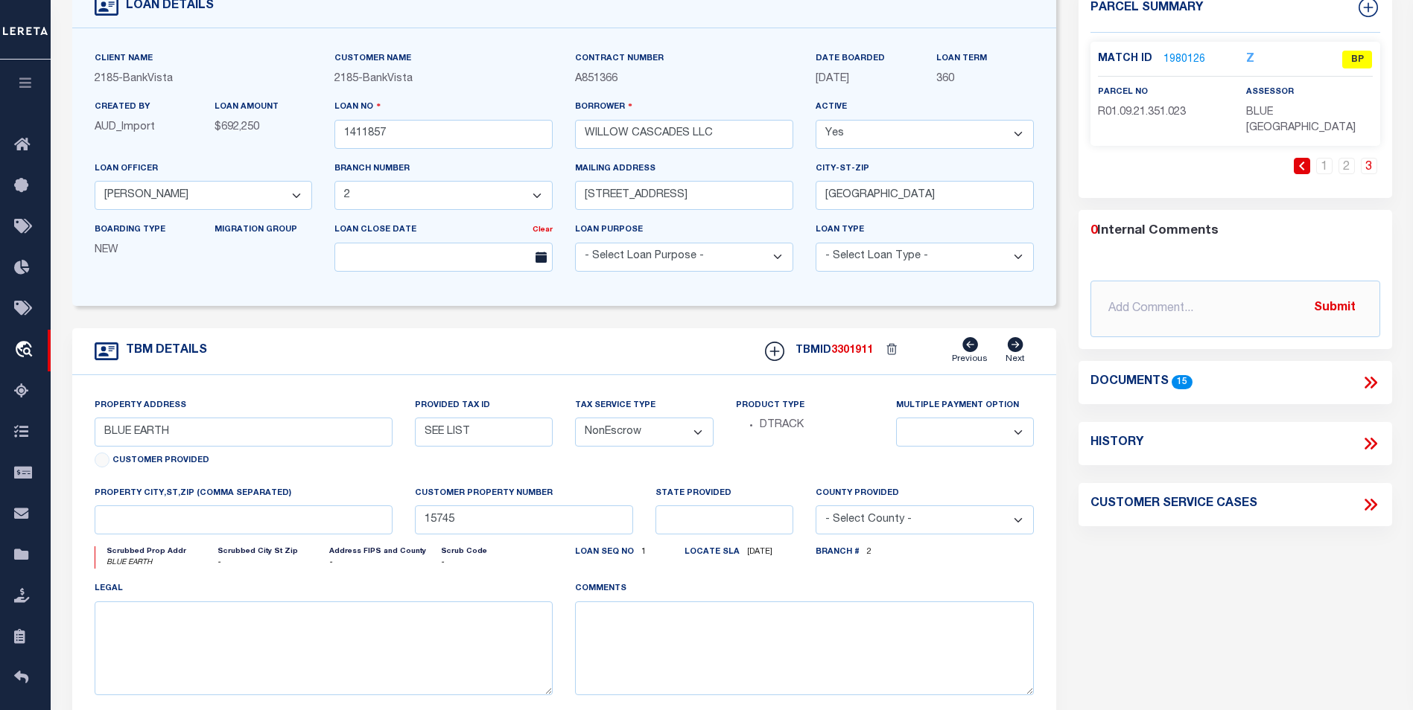
scroll to position [0, 0]
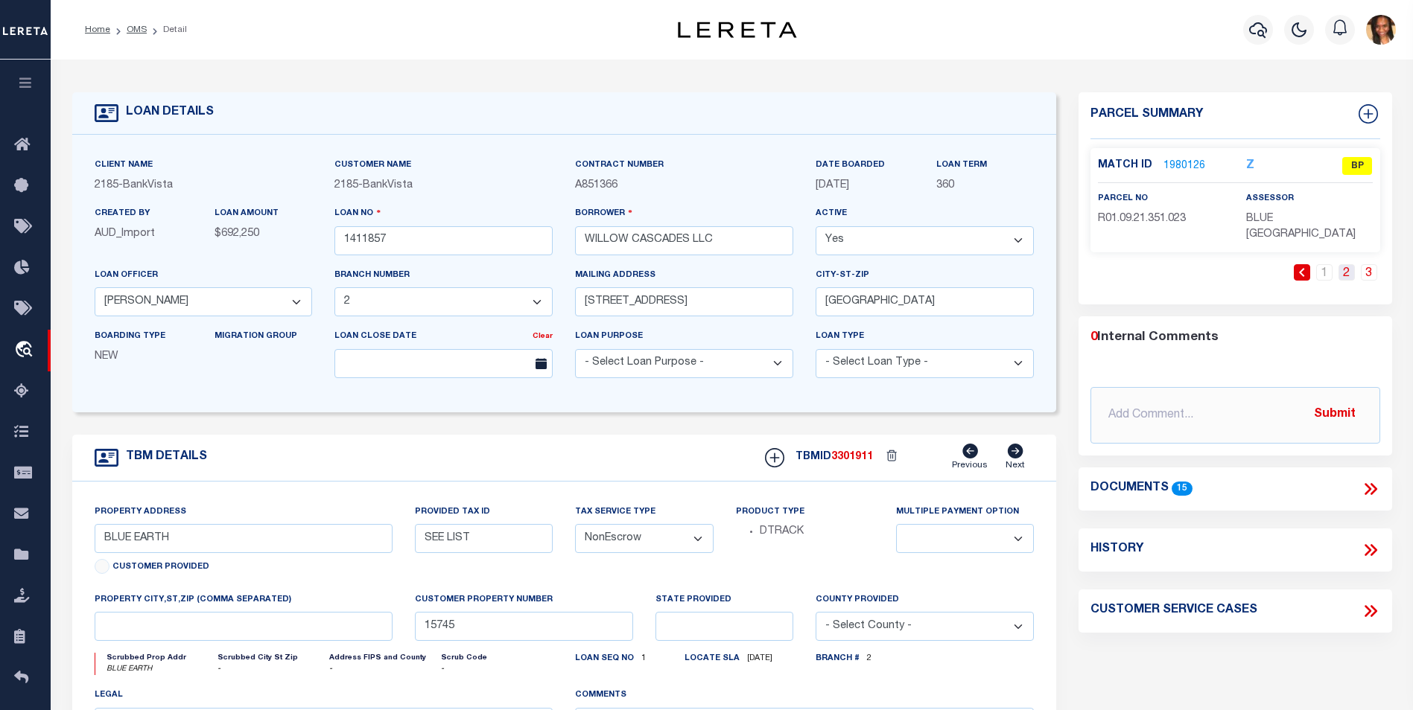
click at [1346, 264] on link "2" at bounding box center [1346, 272] width 16 height 16
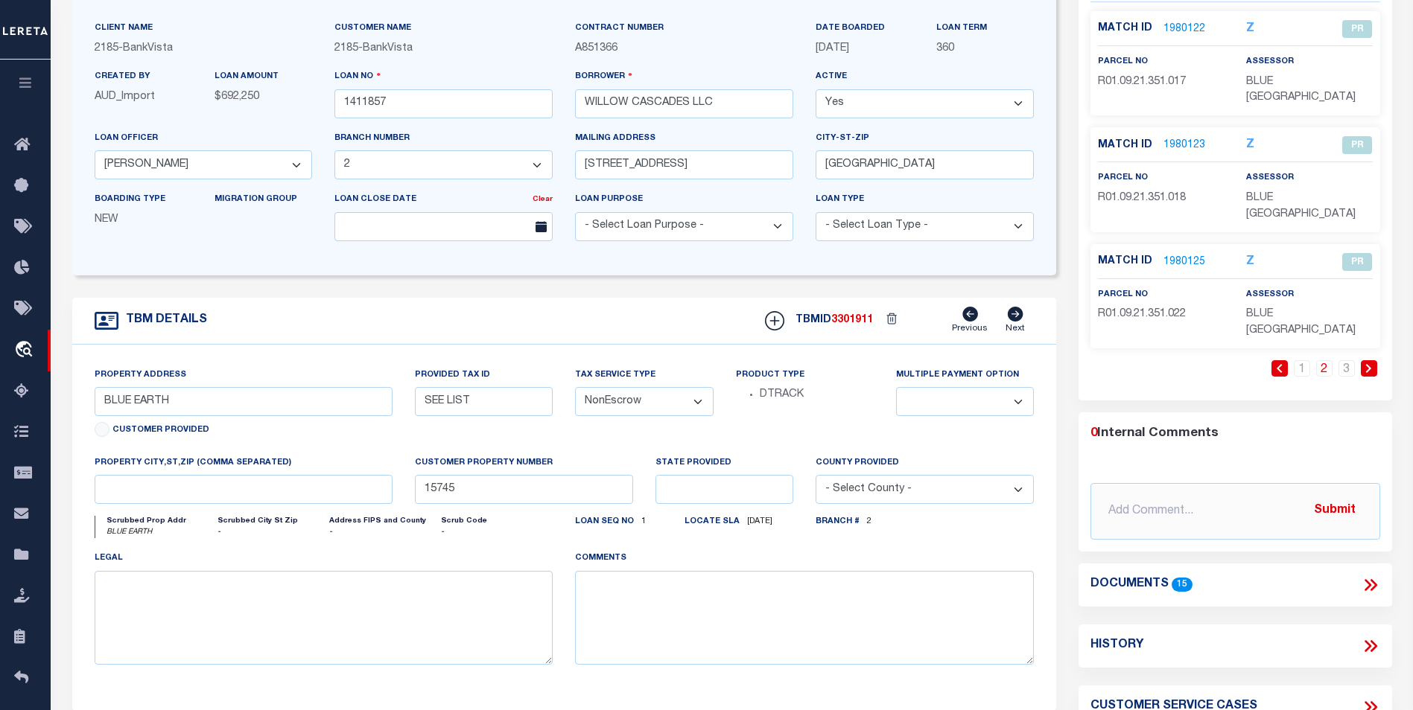
scroll to position [74, 0]
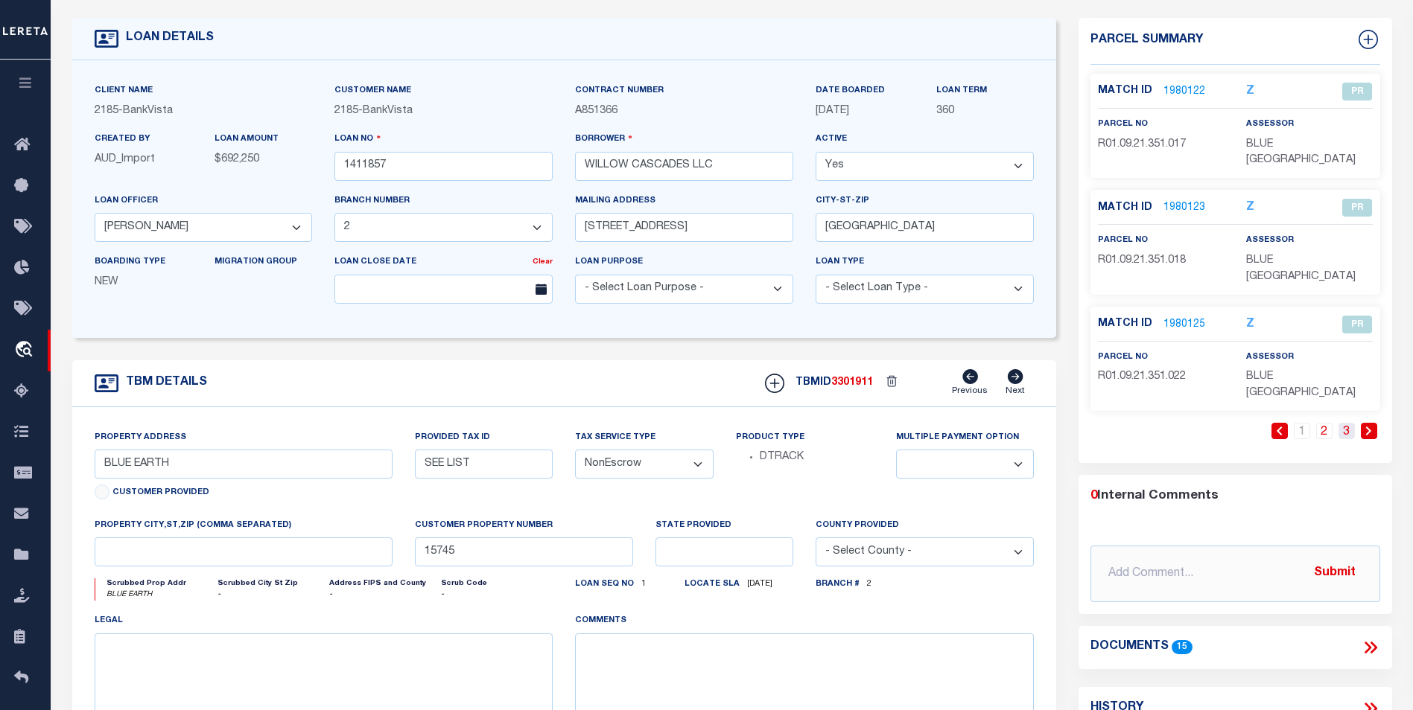
click at [1342, 423] on link "3" at bounding box center [1346, 431] width 16 height 16
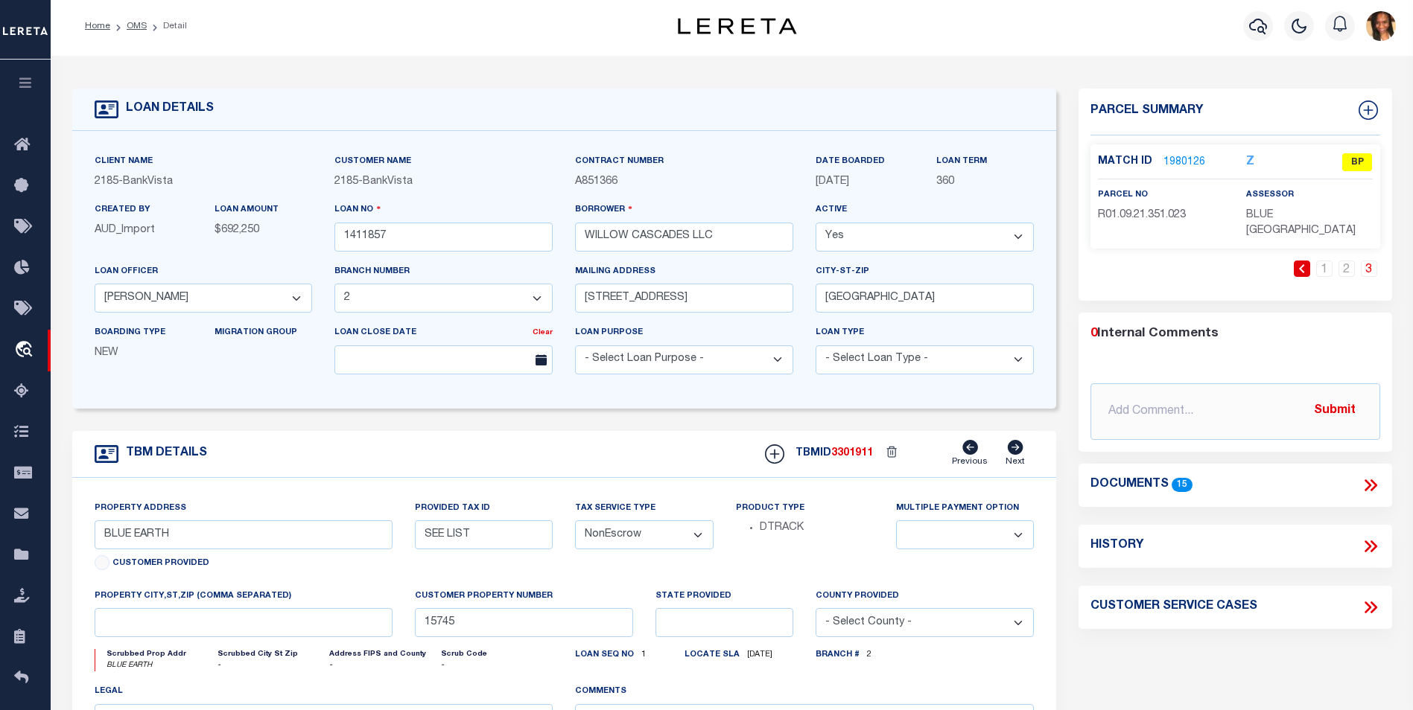
scroll to position [0, 0]
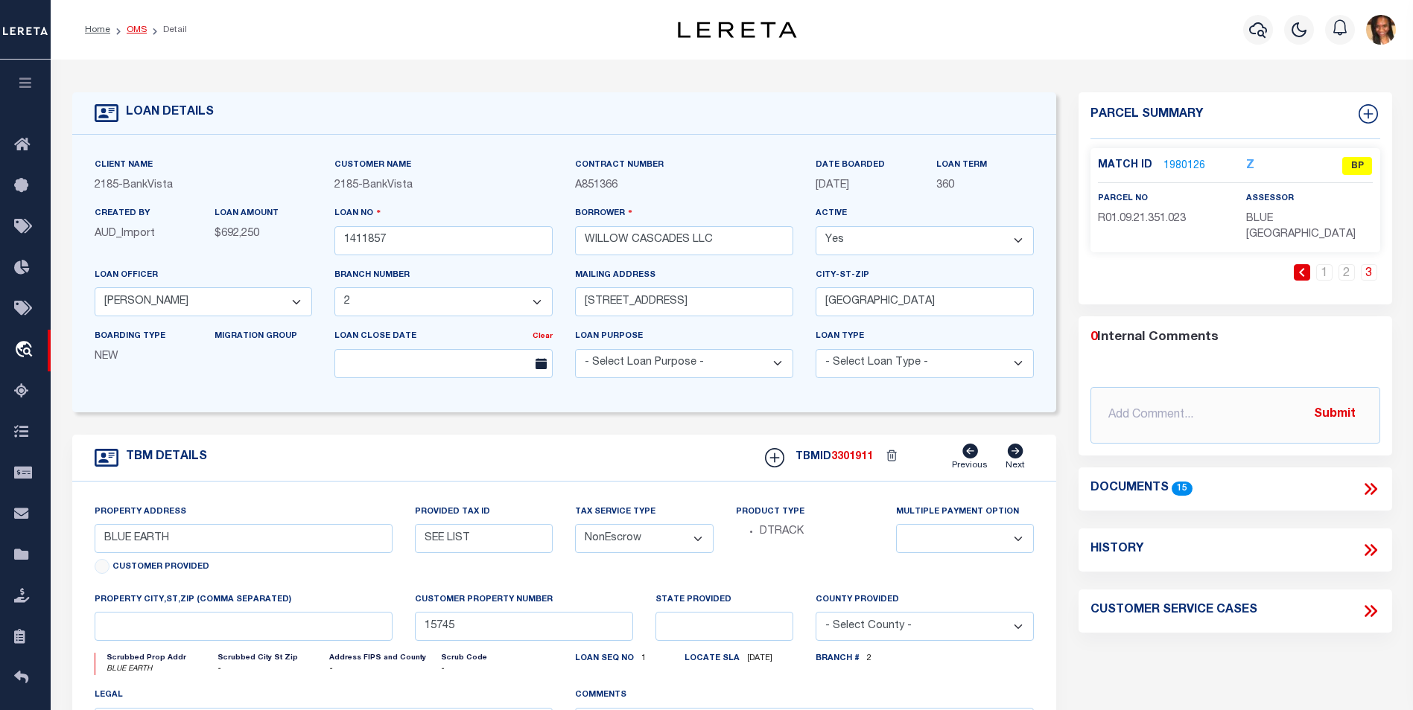
click at [144, 25] on link "OMS" at bounding box center [137, 29] width 20 height 9
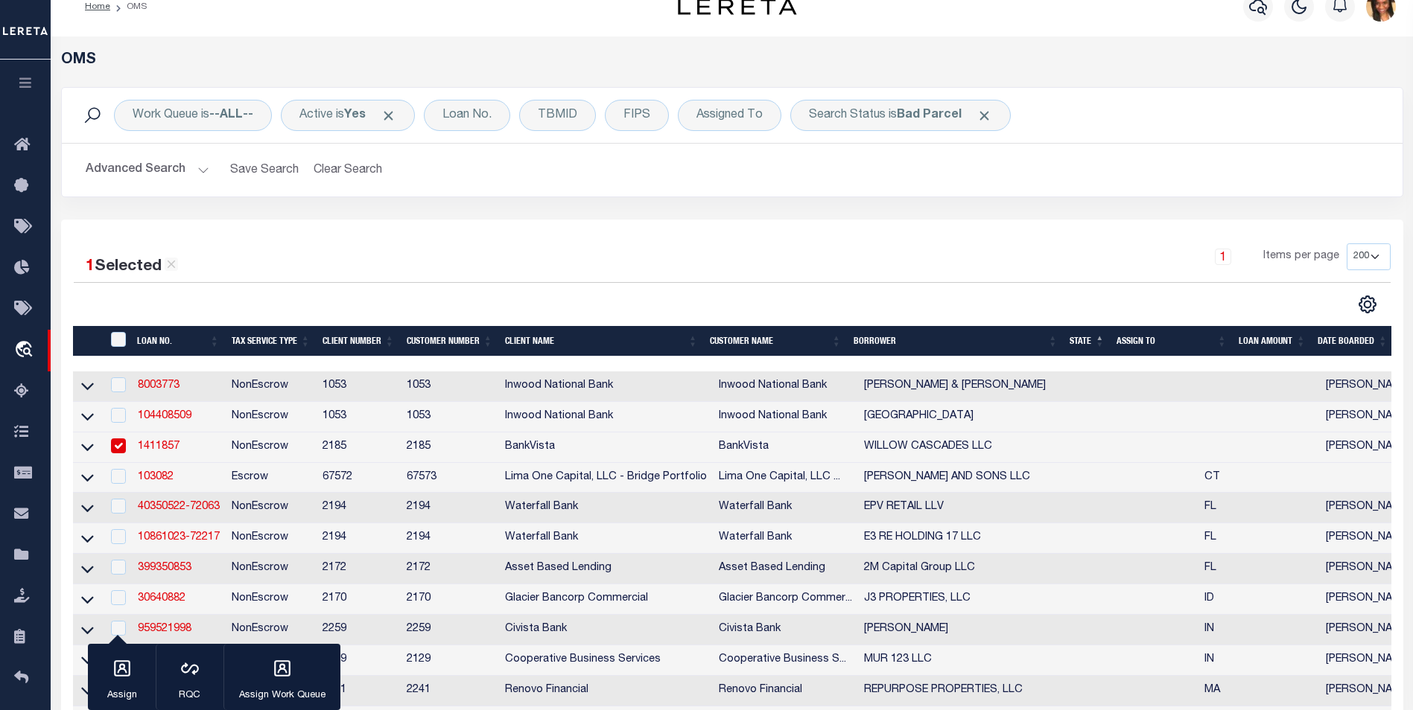
scroll to position [223, 0]
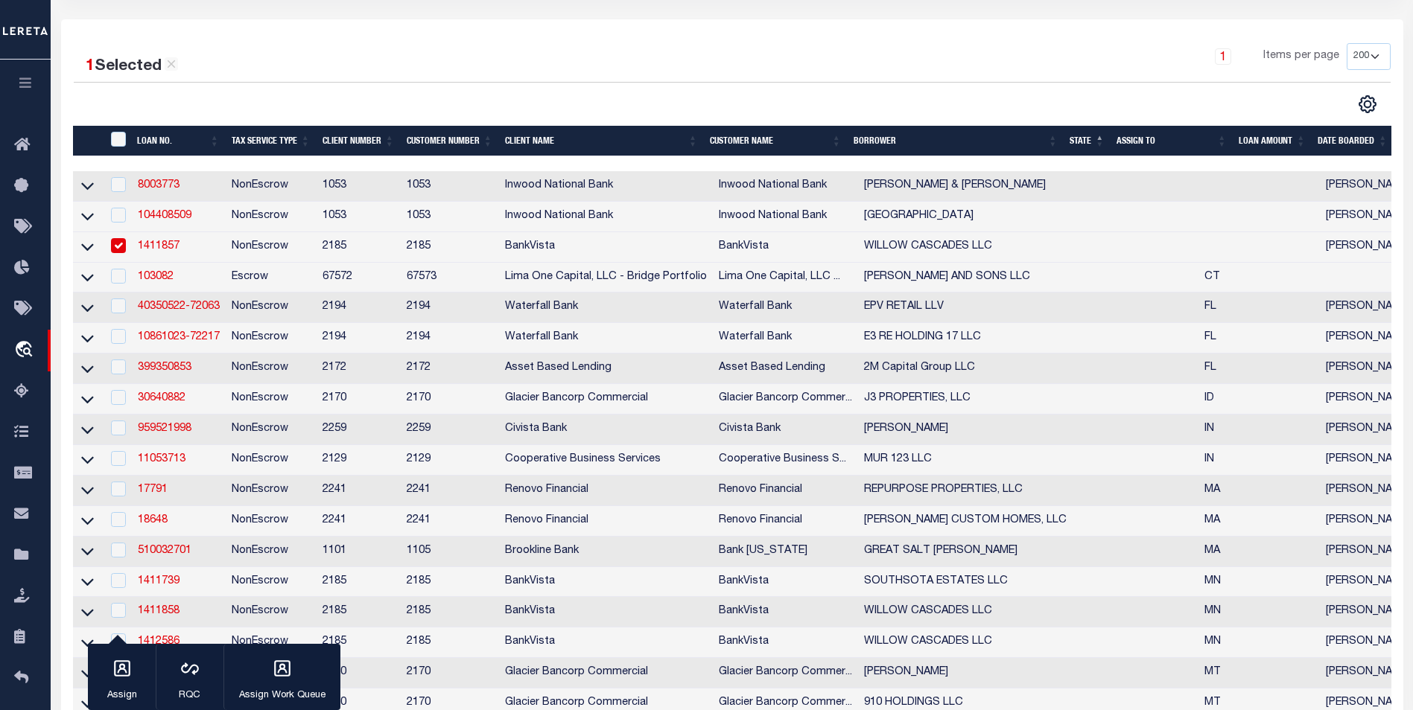
click at [132, 255] on td "1411857" at bounding box center [179, 247] width 94 height 31
checkbox input "false"
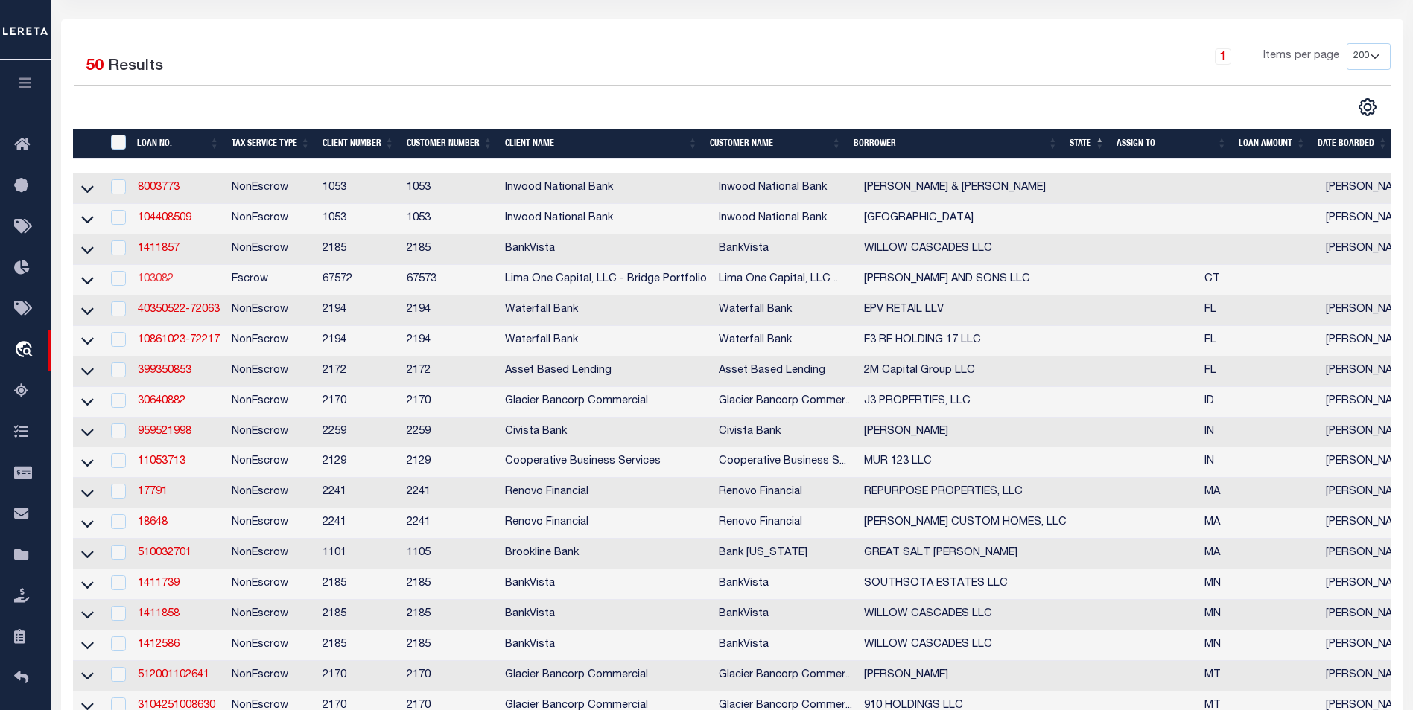
click at [156, 283] on link "103082" at bounding box center [156, 279] width 36 height 10
type input "103082"
type input "[PERSON_NAME] AND SONS LLC"
select select
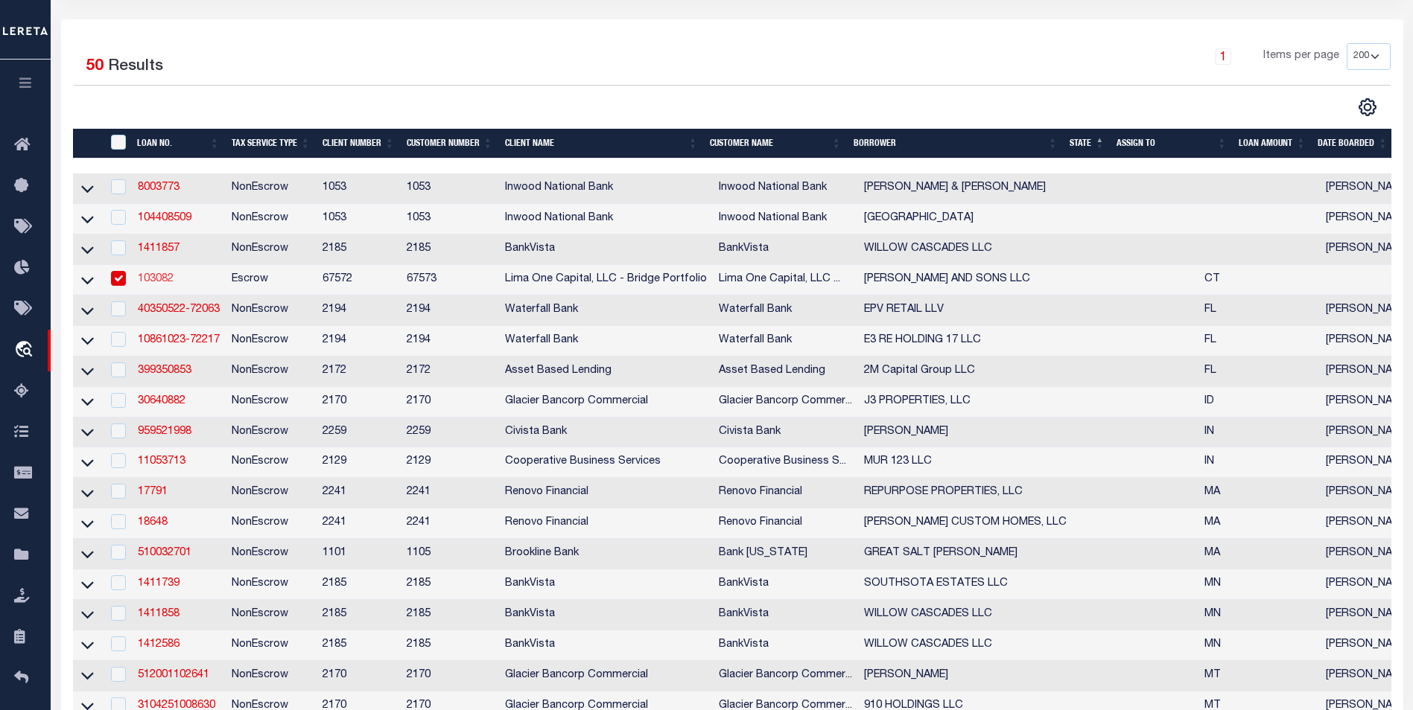
select select
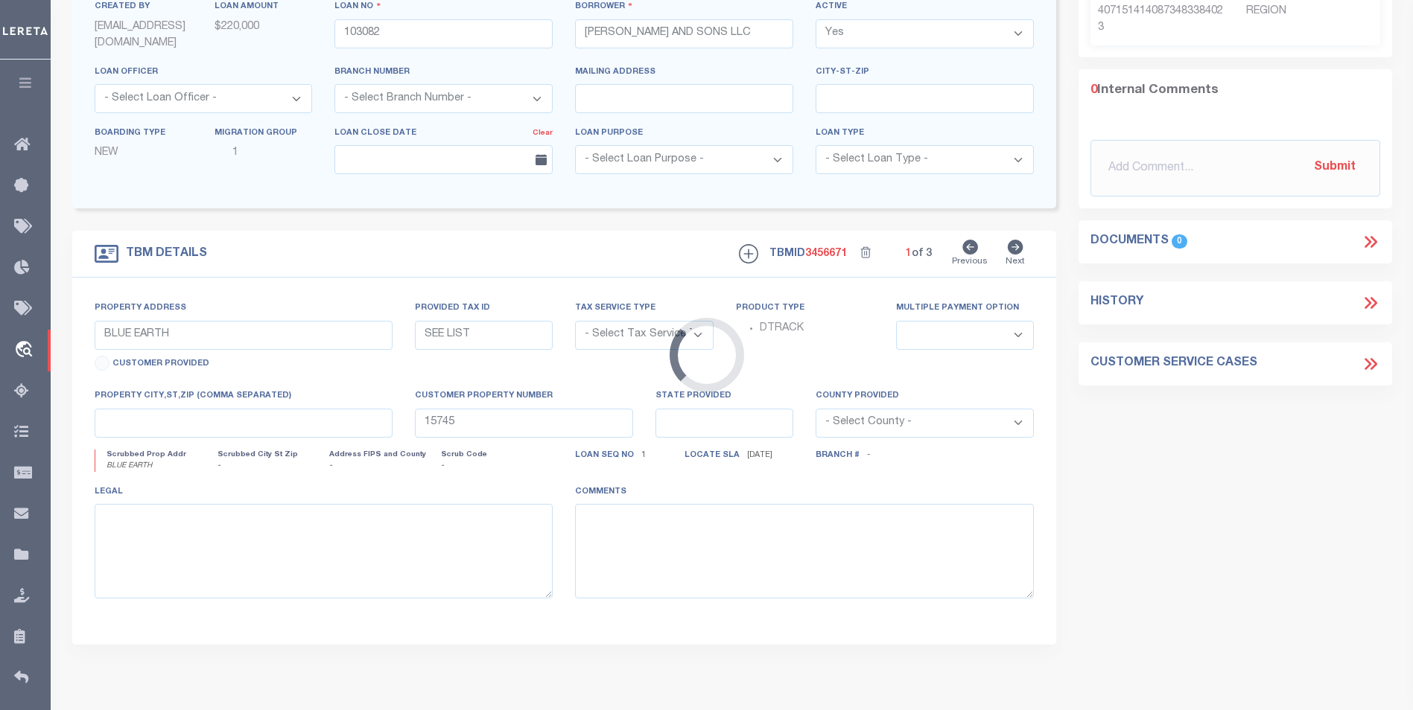
type input "132 RUSSELL STREET"
radio input "true"
select select "Escrow"
type input "NEW HAVEN CT 06513"
type input "103082-1"
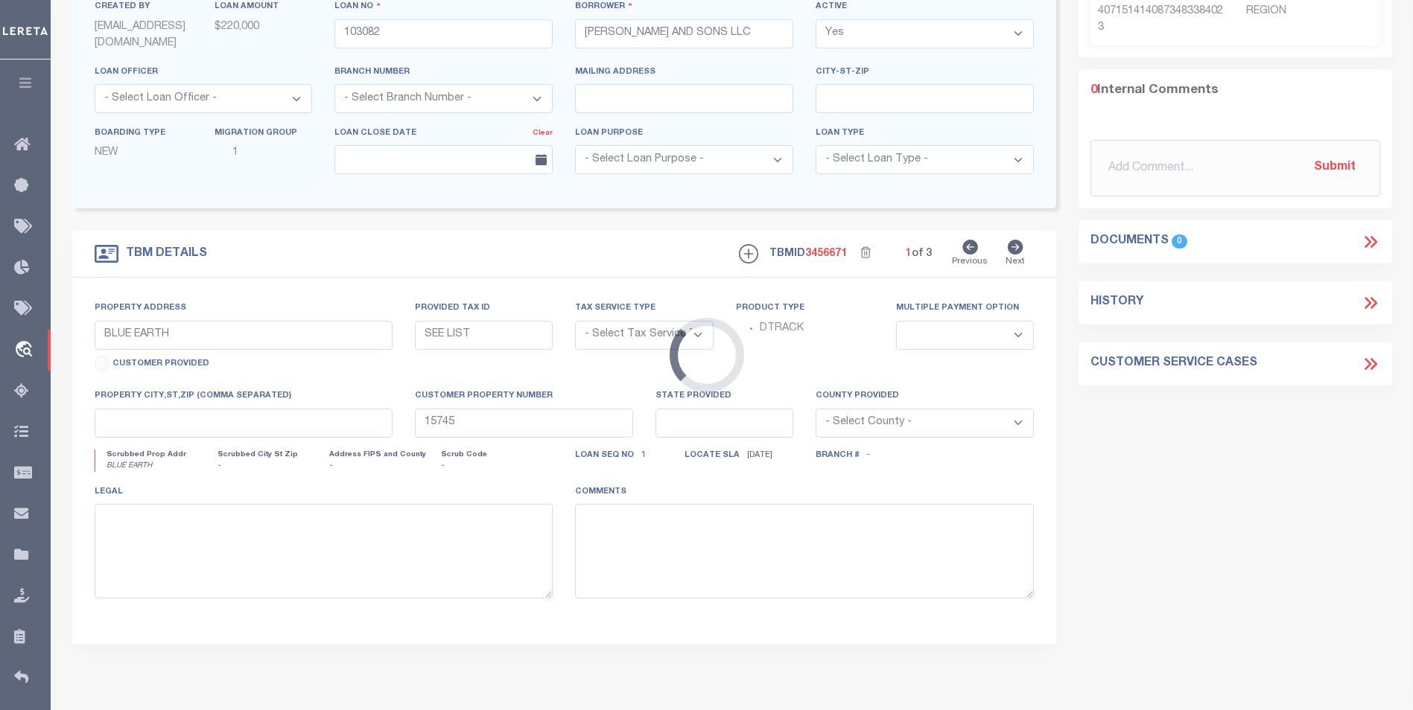
type input "CT"
type textarea "COLLECTOR: ENTITY: PARCEL: 86"
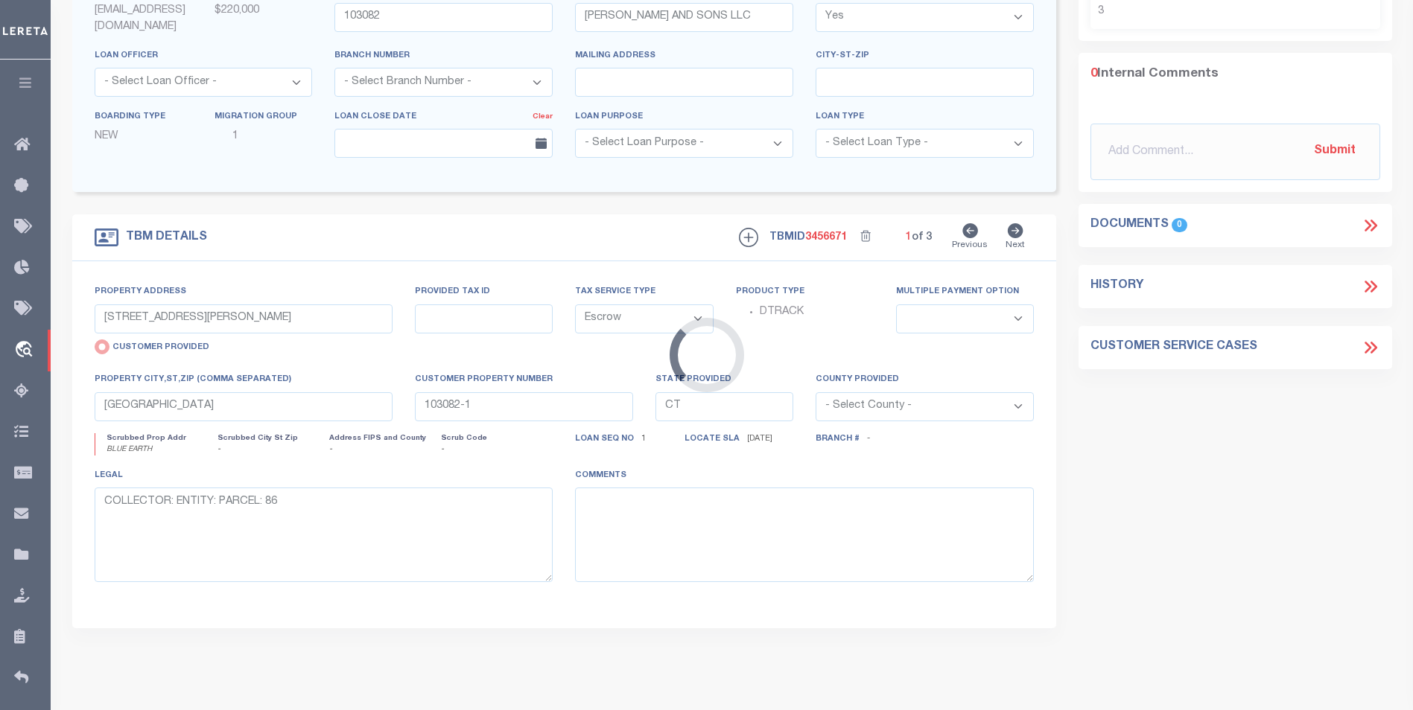
select select "2"
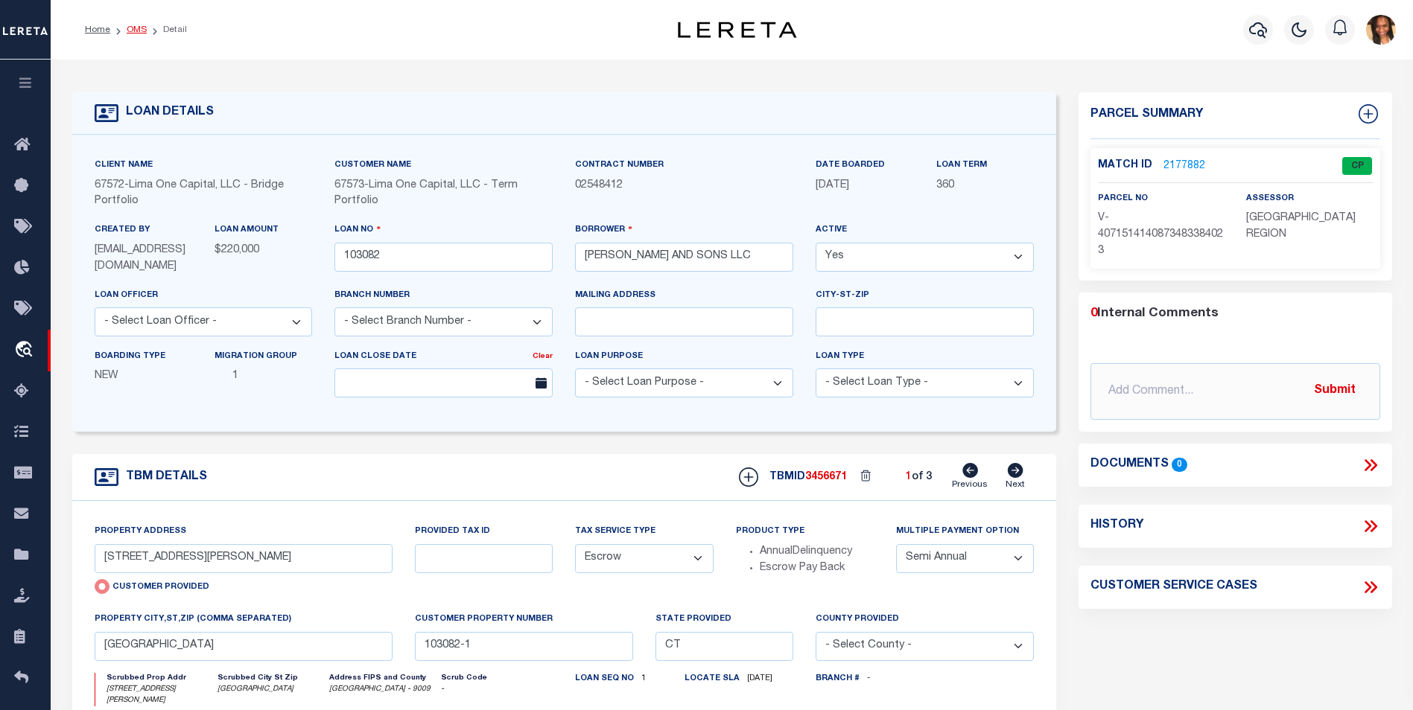
click at [144, 30] on link "OMS" at bounding box center [137, 29] width 20 height 9
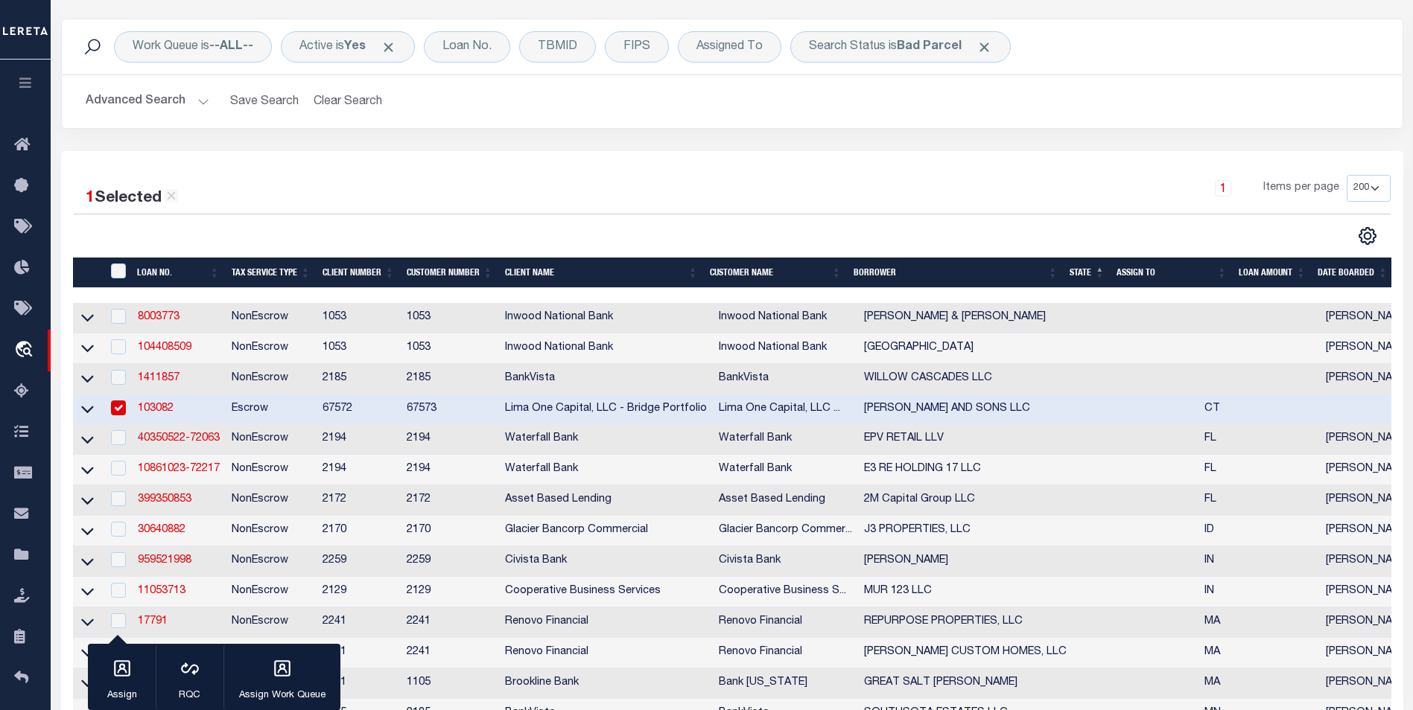
scroll to position [223, 0]
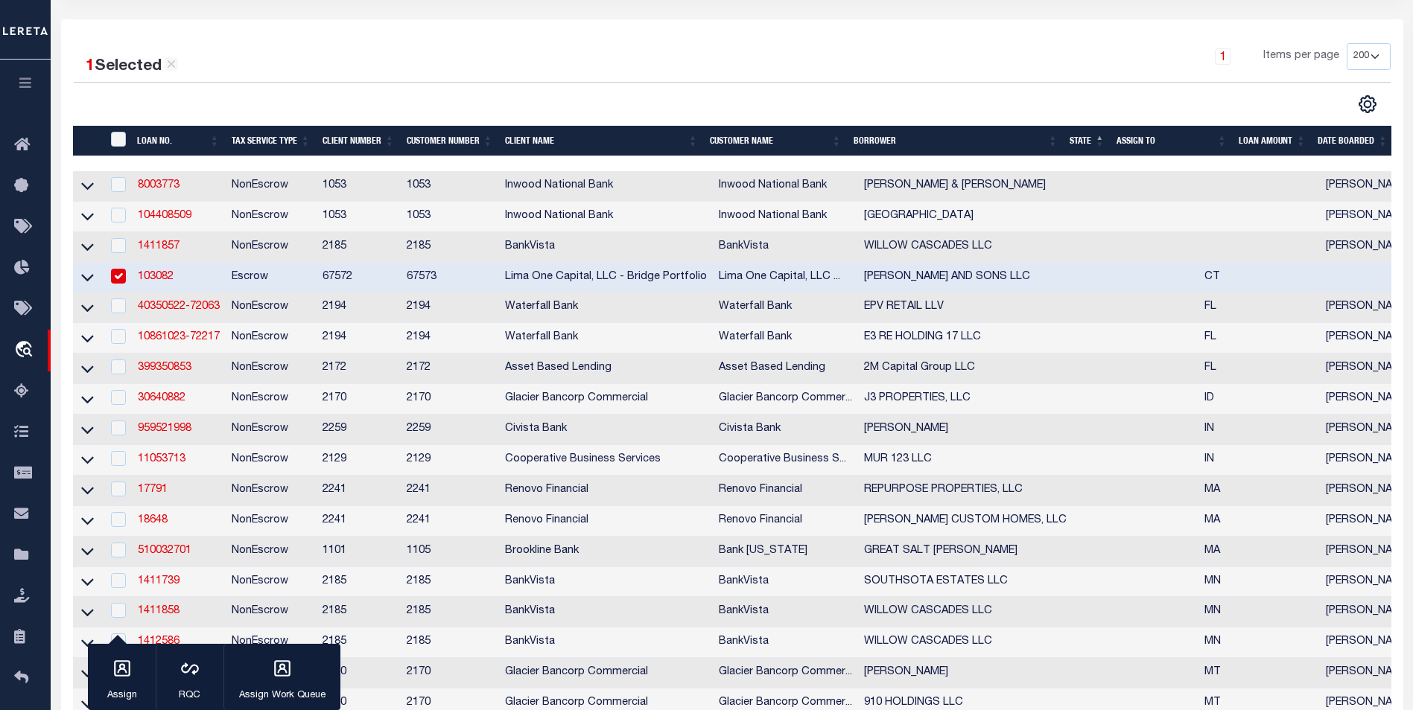
click at [120, 281] on input "checkbox" at bounding box center [118, 276] width 15 height 15
checkbox input "false"
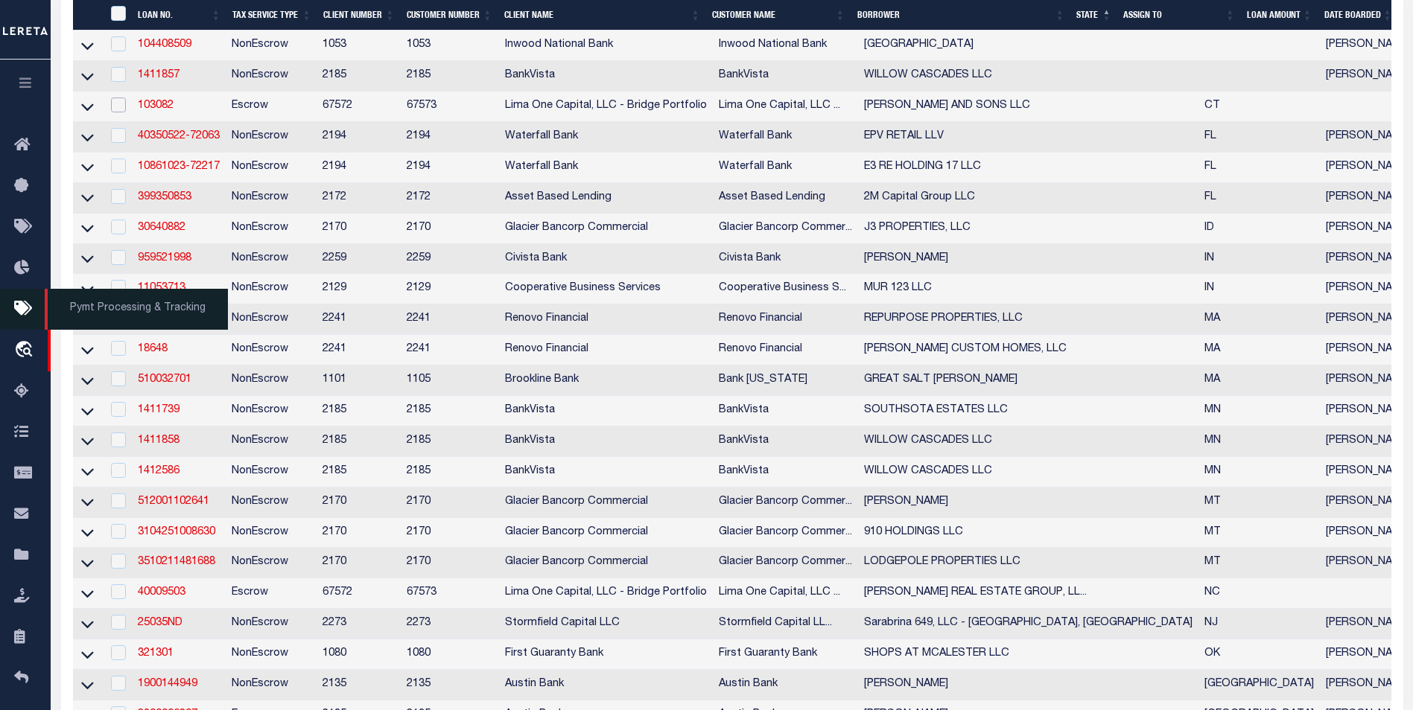
scroll to position [447, 0]
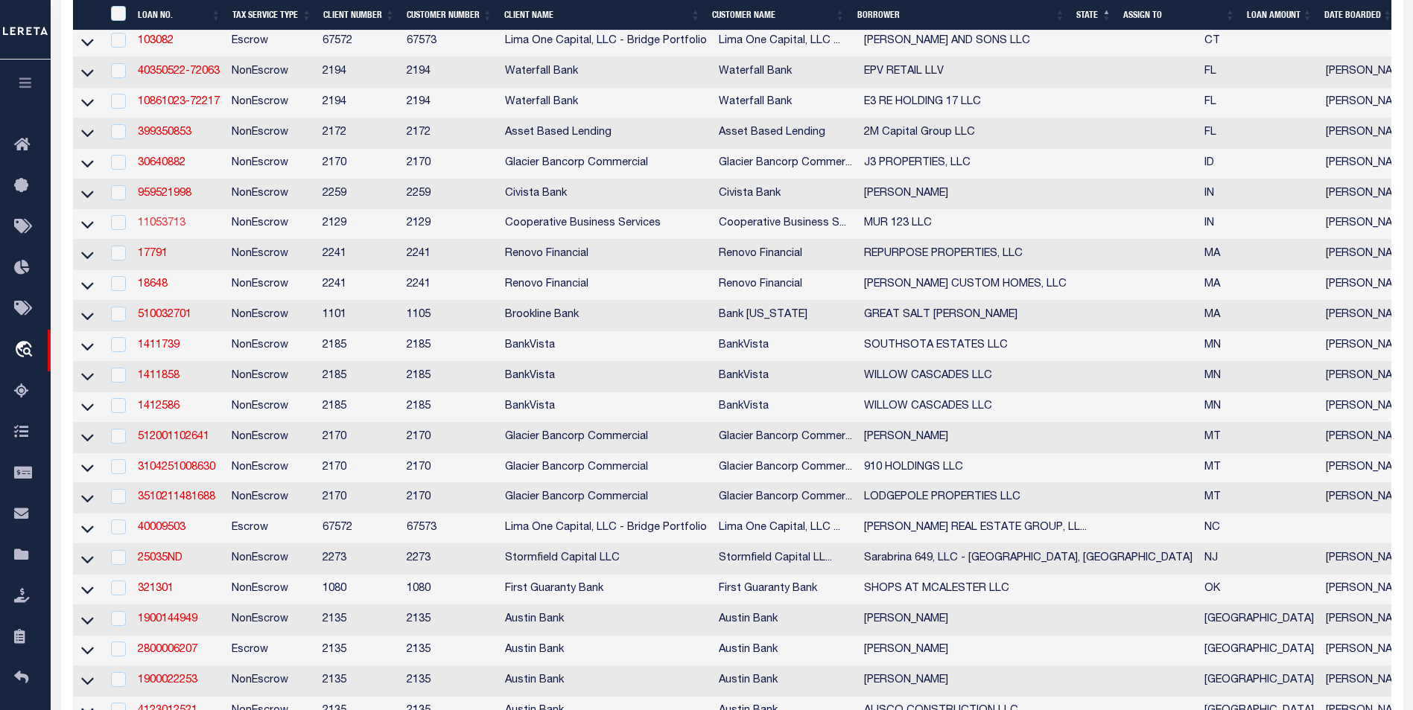
click at [160, 229] on link "11053713" at bounding box center [162, 223] width 48 height 10
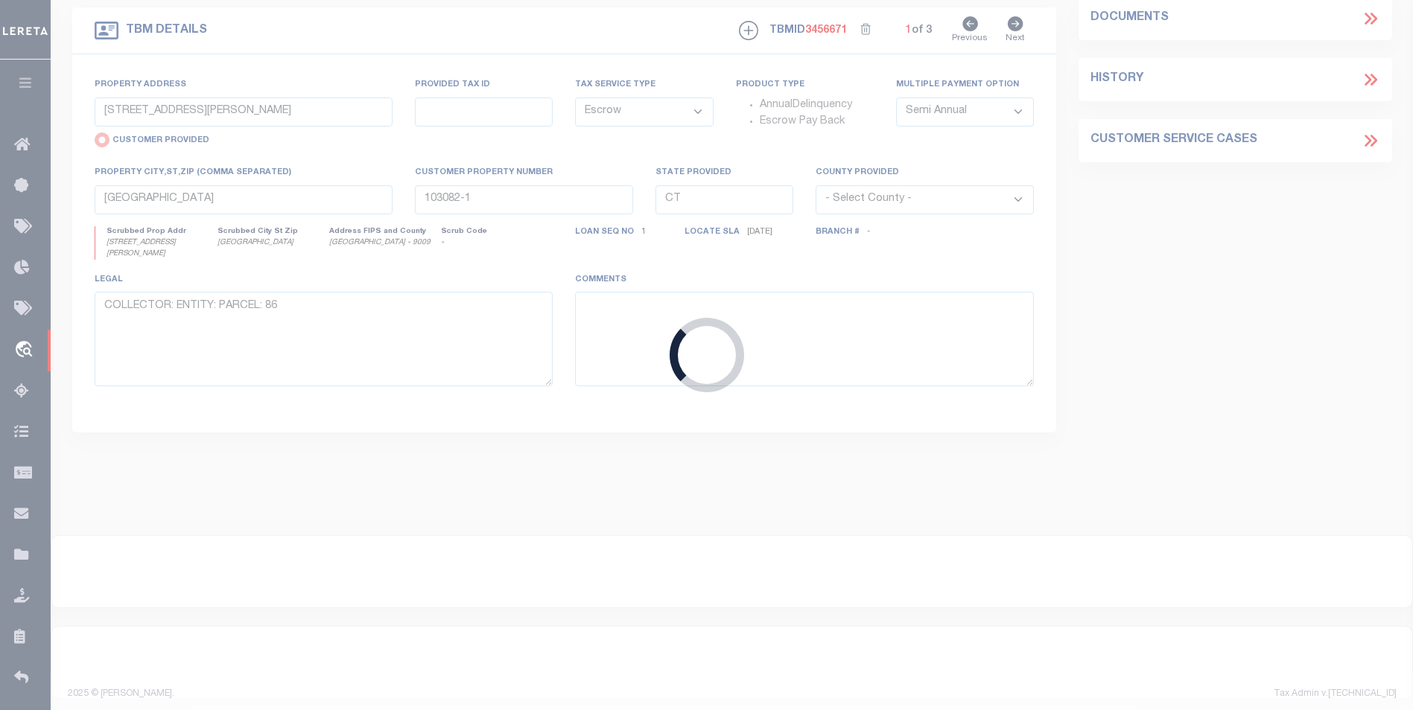
type input "11053713"
type input "MUR 123 LLC"
select select
type input "114-40 116th STREET"
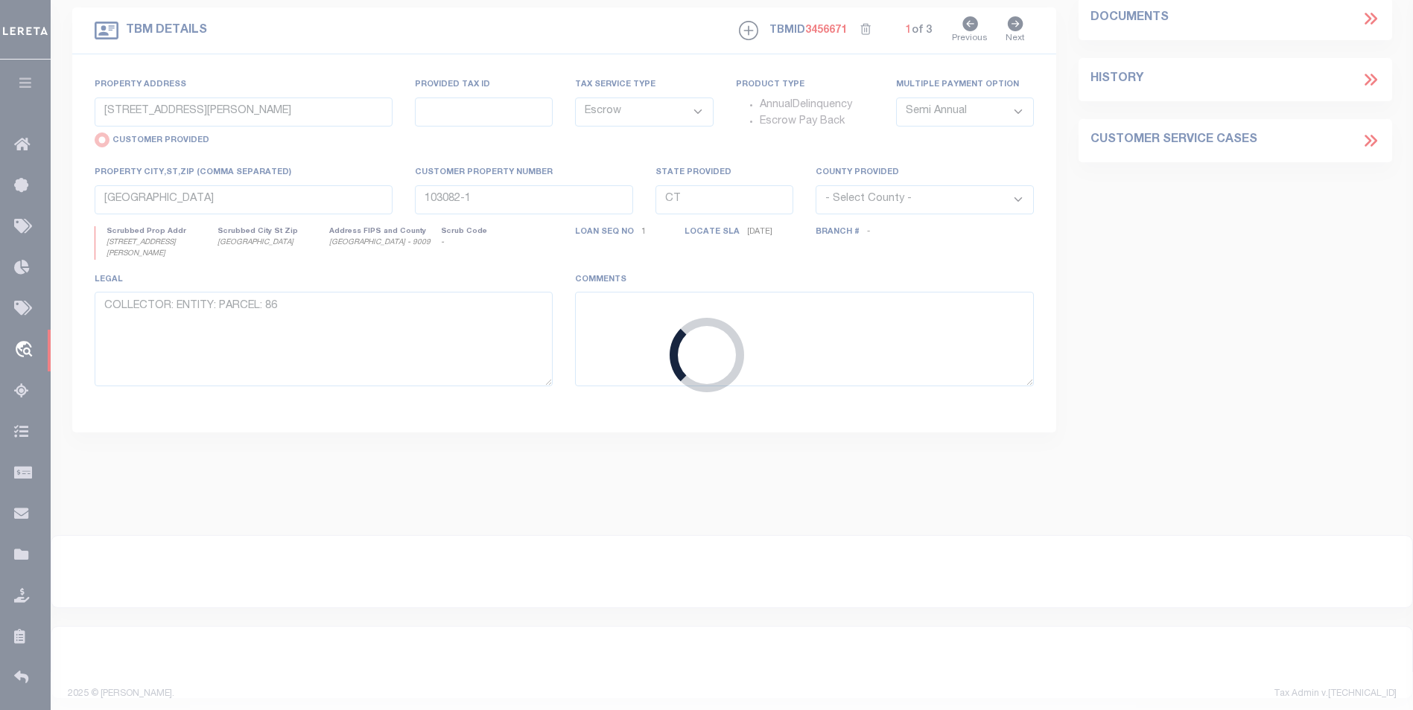
type input "SOUTH OZONE PARK, NY 11420"
select select "10"
select select "NonEscrow"
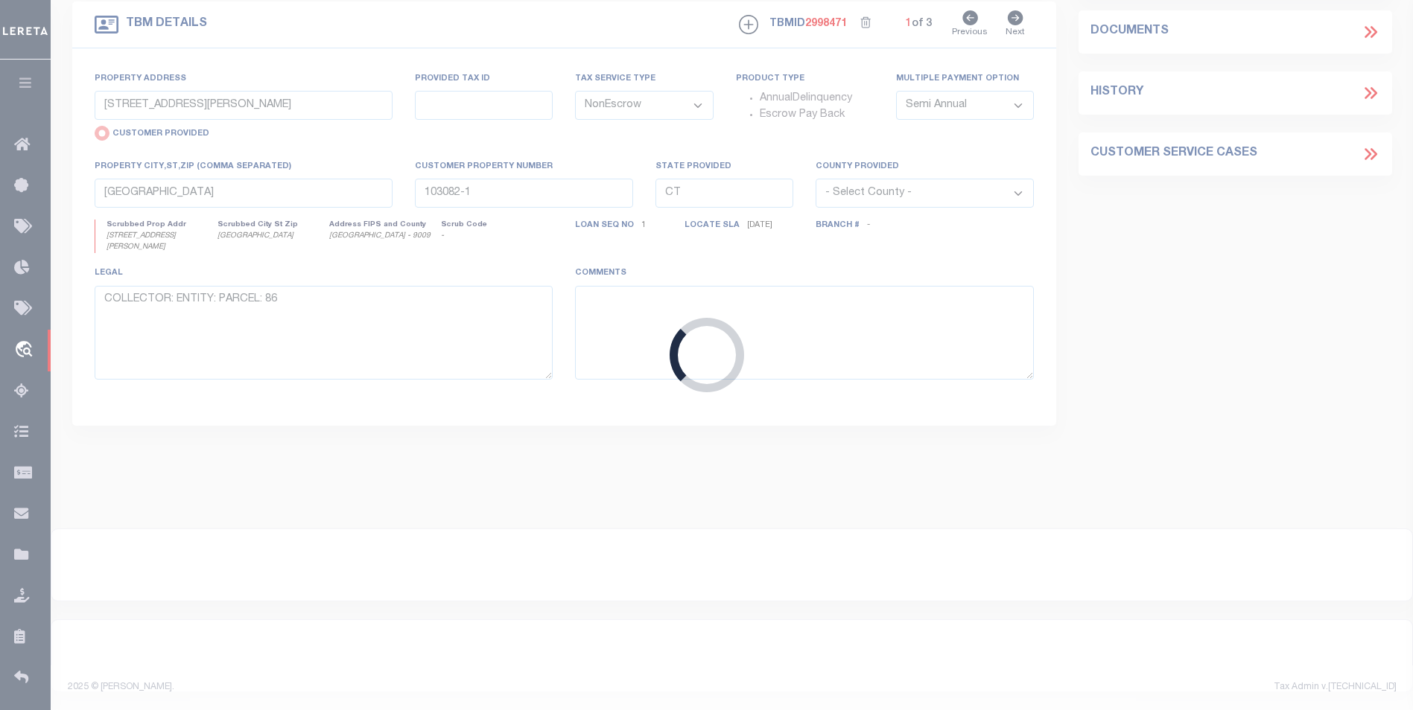
type input "123 NORTH 13TH STREET"
radio input "false"
select select
type input "DECATUR, IN 46733"
type input "6165"
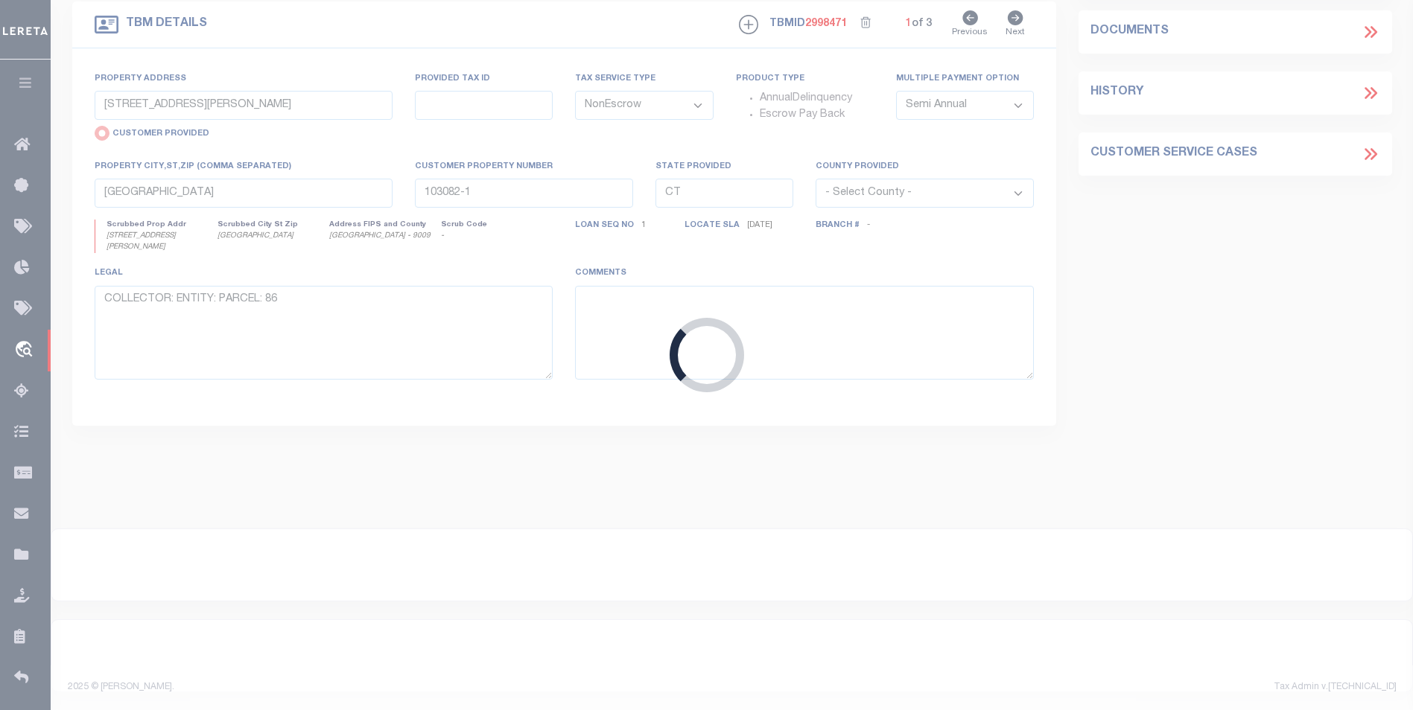
type input "IN"
select select
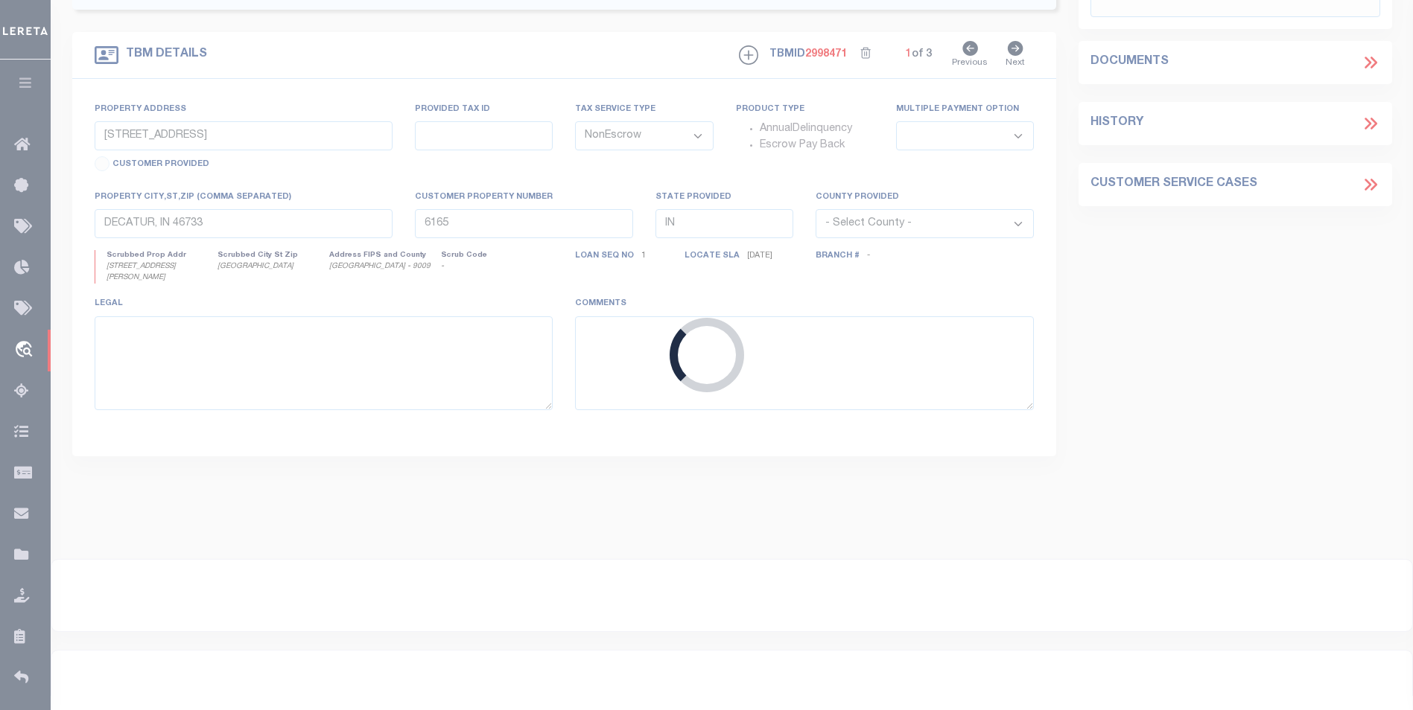
select select "4851"
select select "3334"
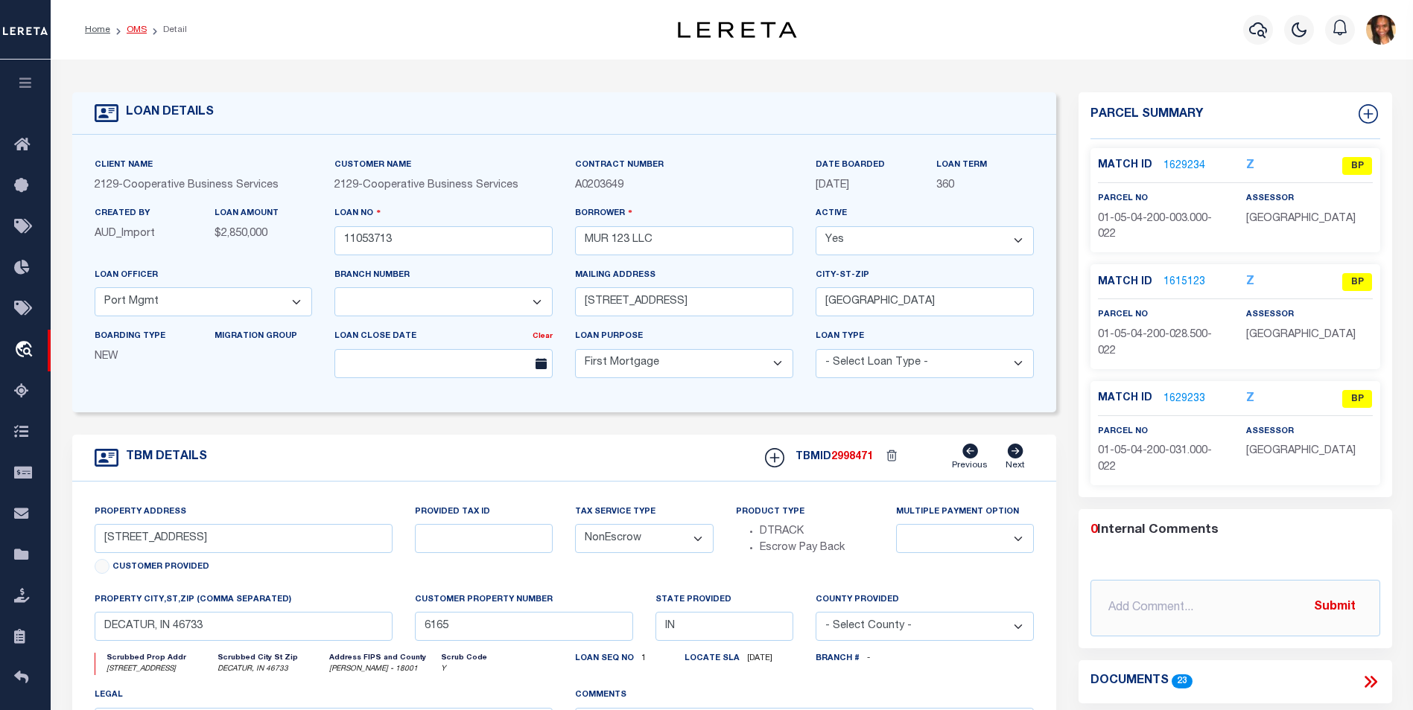
click at [134, 32] on link "OMS" at bounding box center [137, 29] width 20 height 9
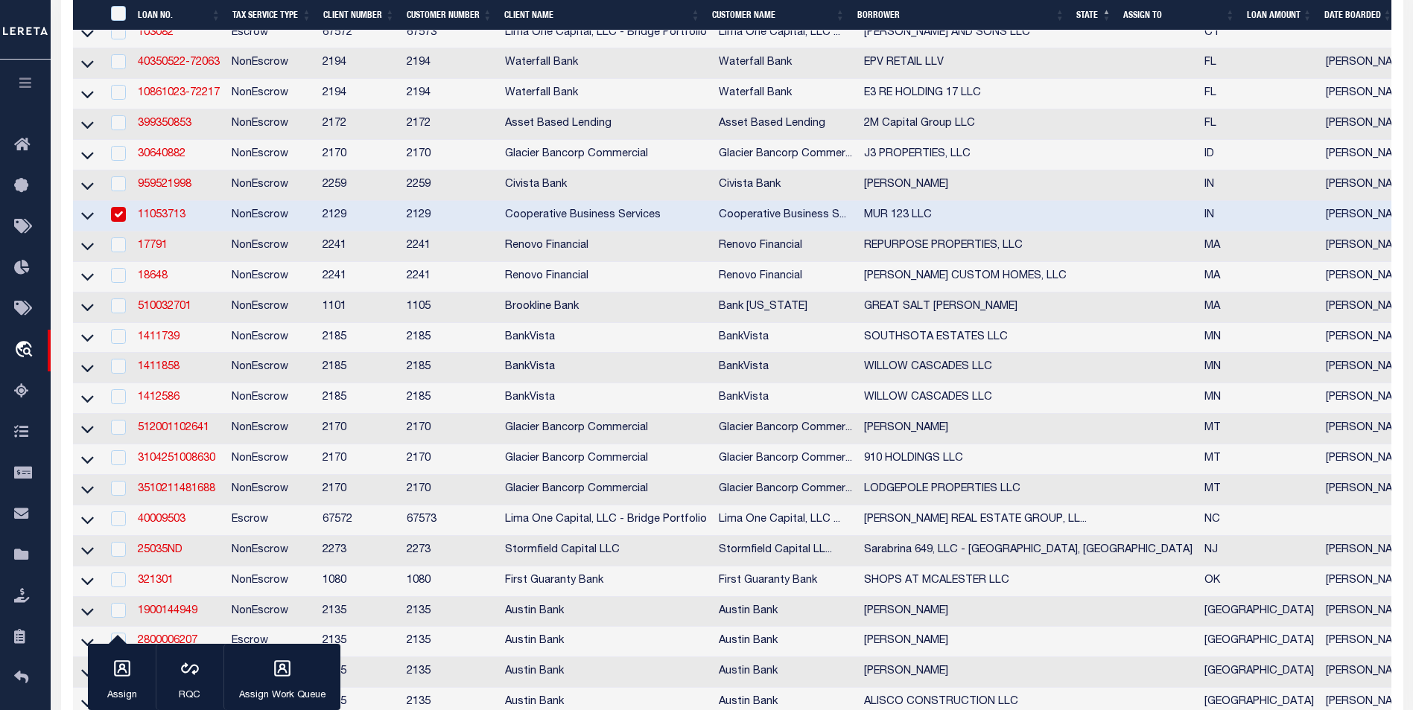
scroll to position [447, 0]
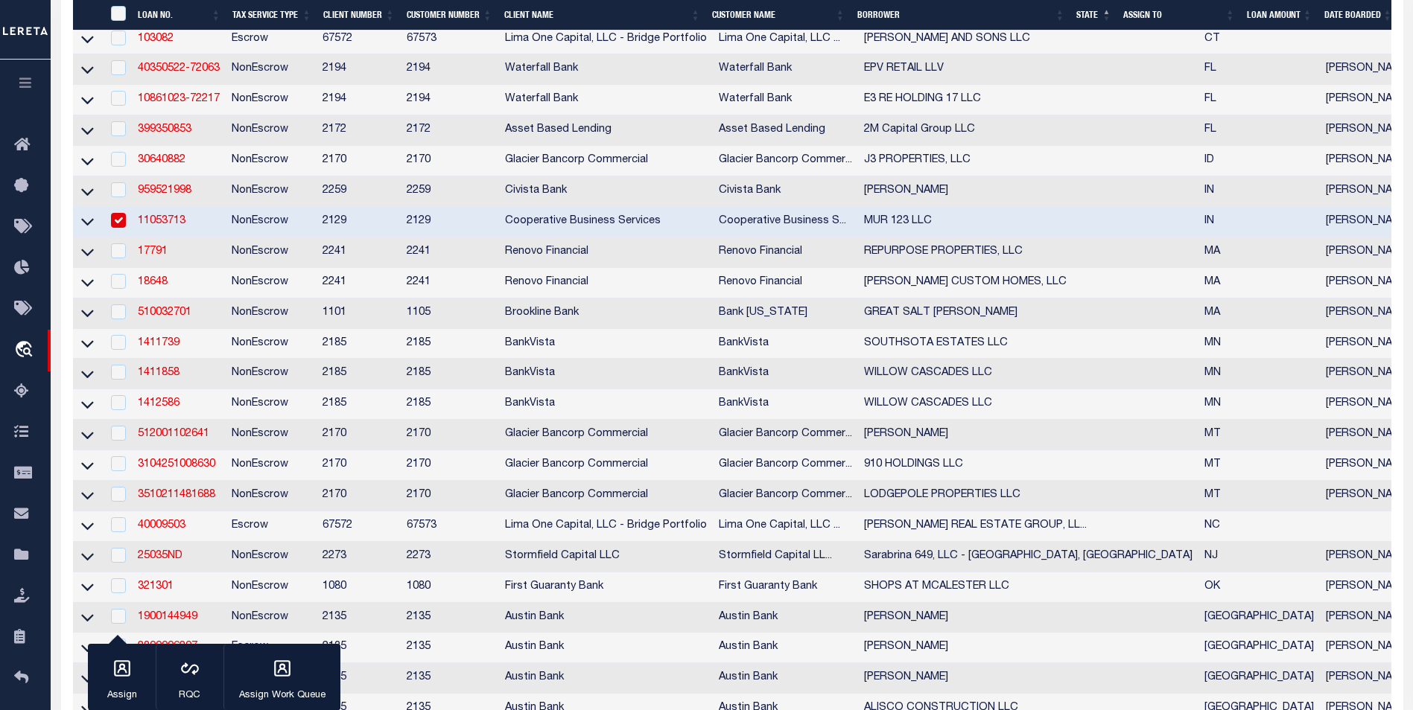
click at [118, 228] on input "checkbox" at bounding box center [118, 220] width 15 height 15
checkbox input "false"
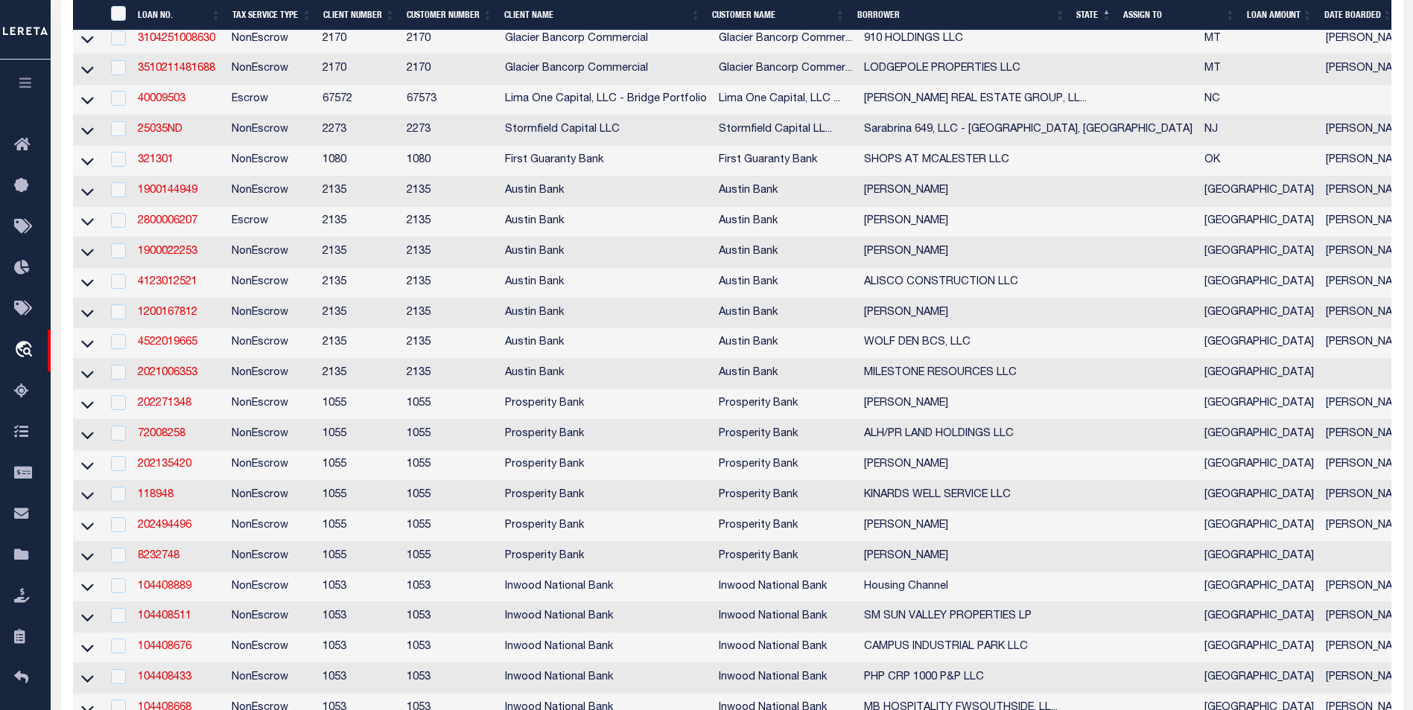
scroll to position [894, 0]
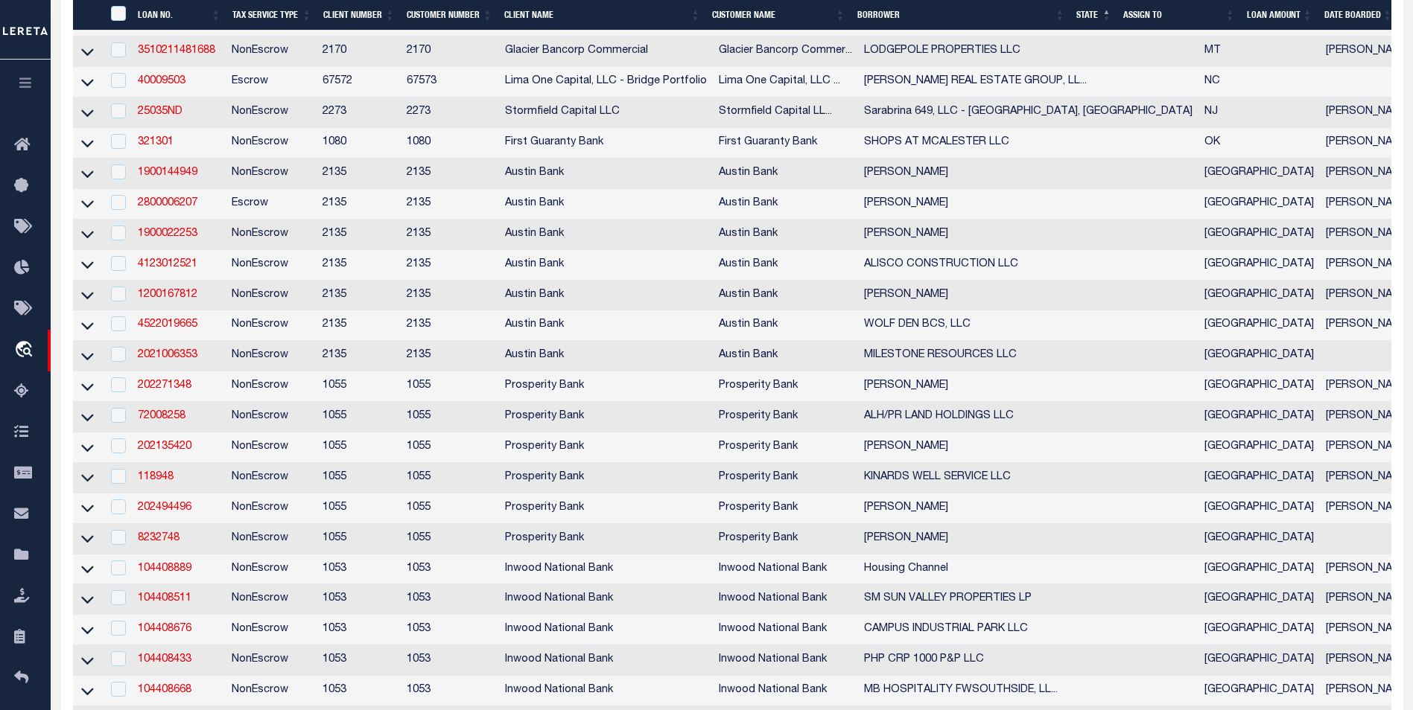
click at [182, 186] on td "1900144949" at bounding box center [179, 174] width 94 height 31
checkbox input "true"
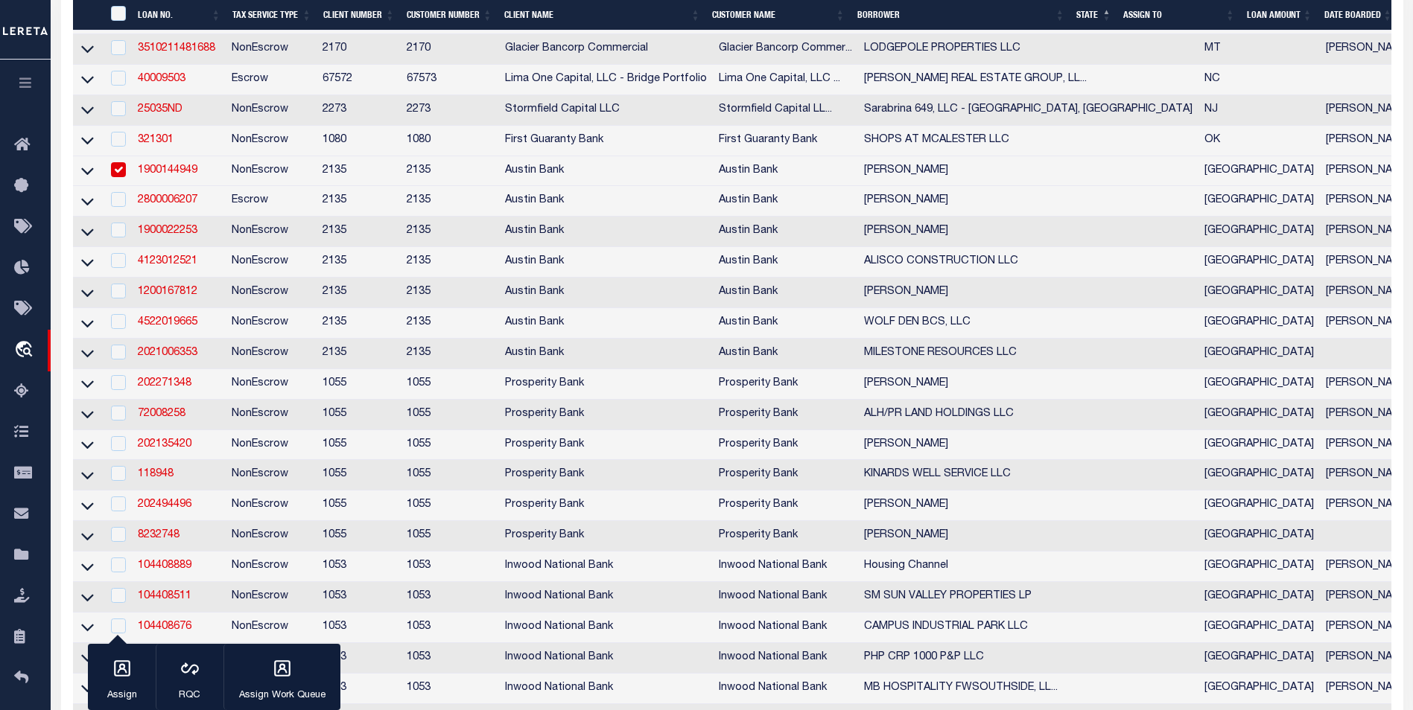
click at [182, 176] on link "1900144949" at bounding box center [168, 170] width 60 height 10
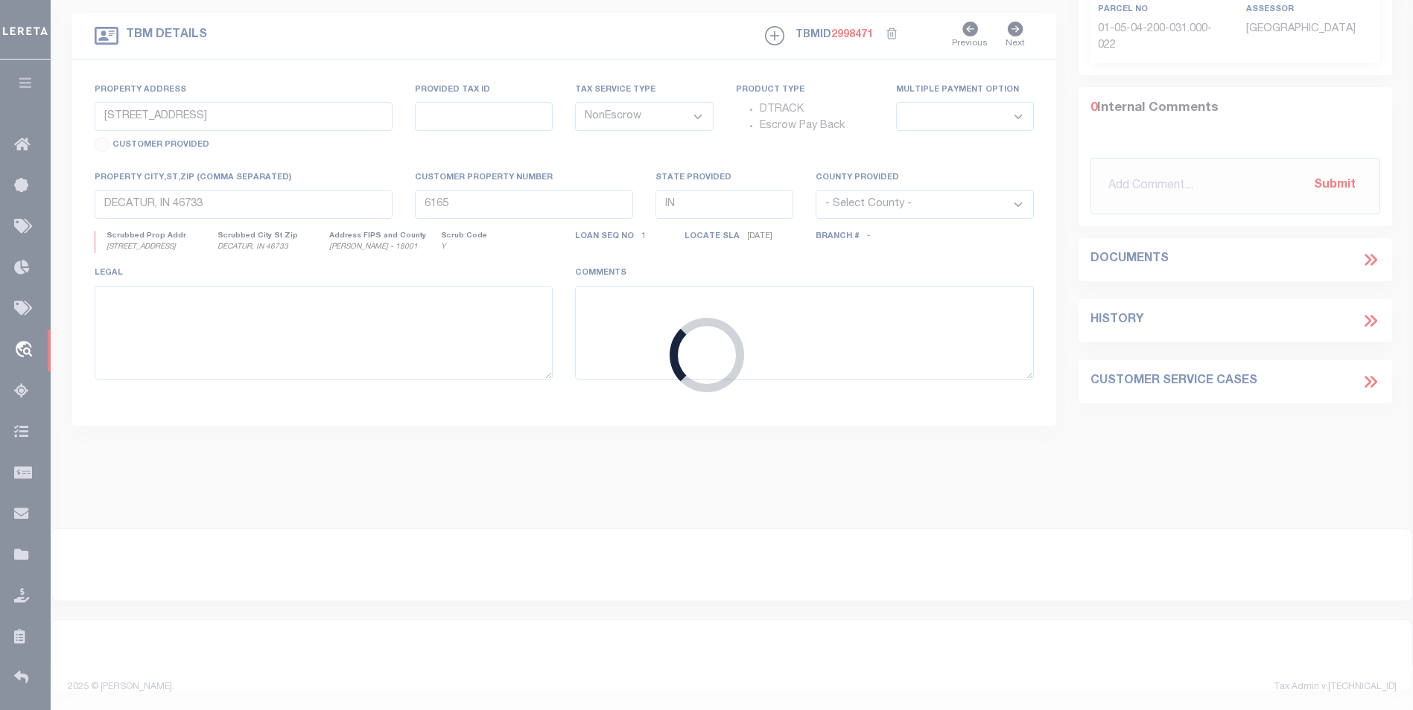
type input "1900144949"
type input "MICHAEL TYLER HARTWIG"
select select
type input "1177 COUNTY RD 3807"
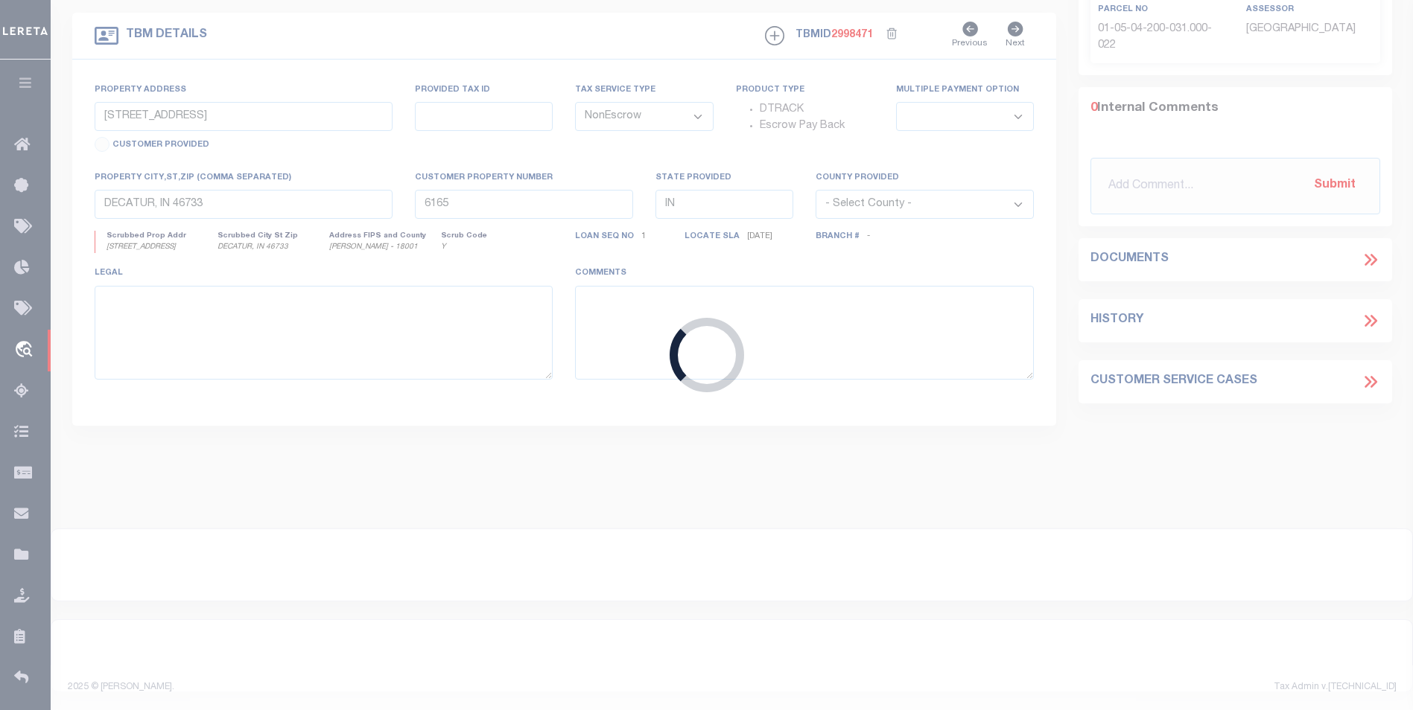
type input "BULLARD, TX 75757"
select select
type input "COUNTY ROAD 3807"
select select
type input "BULLARD TX 75757"
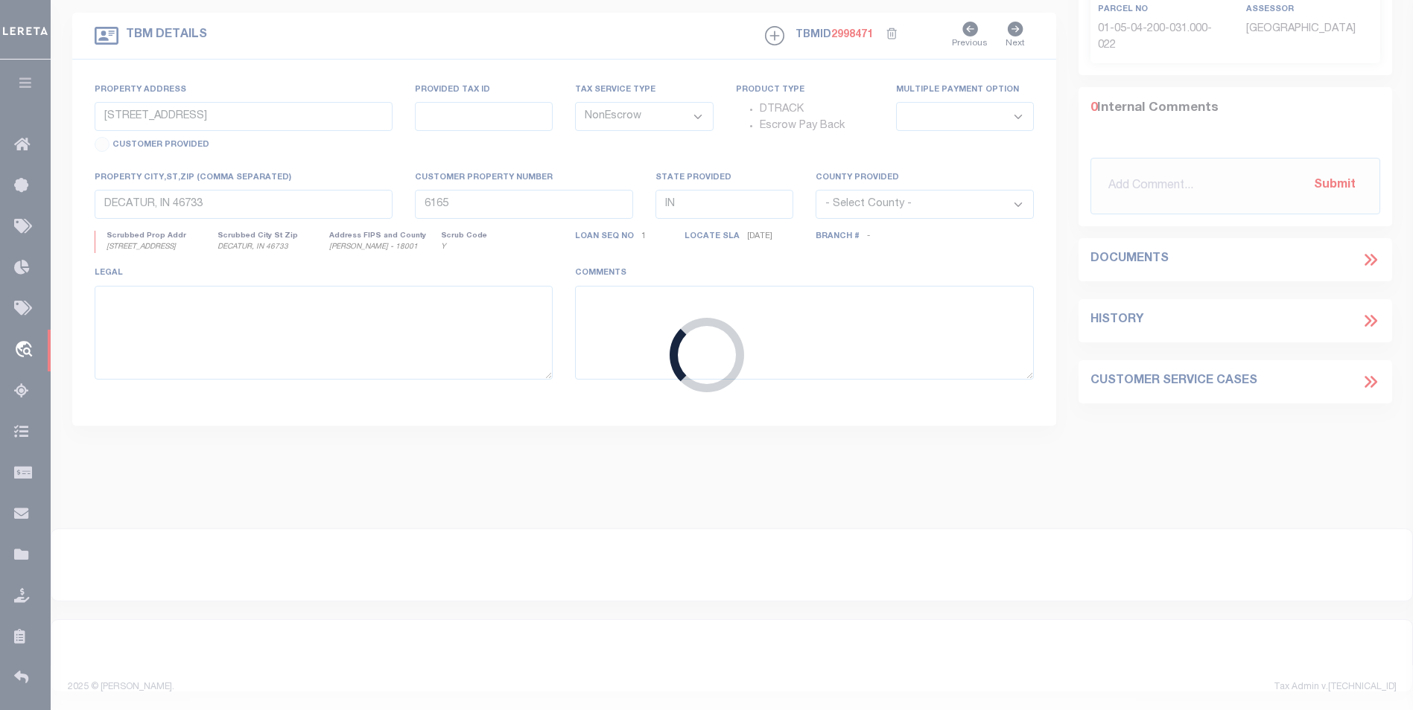
type input "[GEOGRAPHIC_DATA]"
select select
type textarea "DT 5 AC, A351 BLK 1810 TR 11 FJ HAM G02"
select select "8018"
select select "2599"
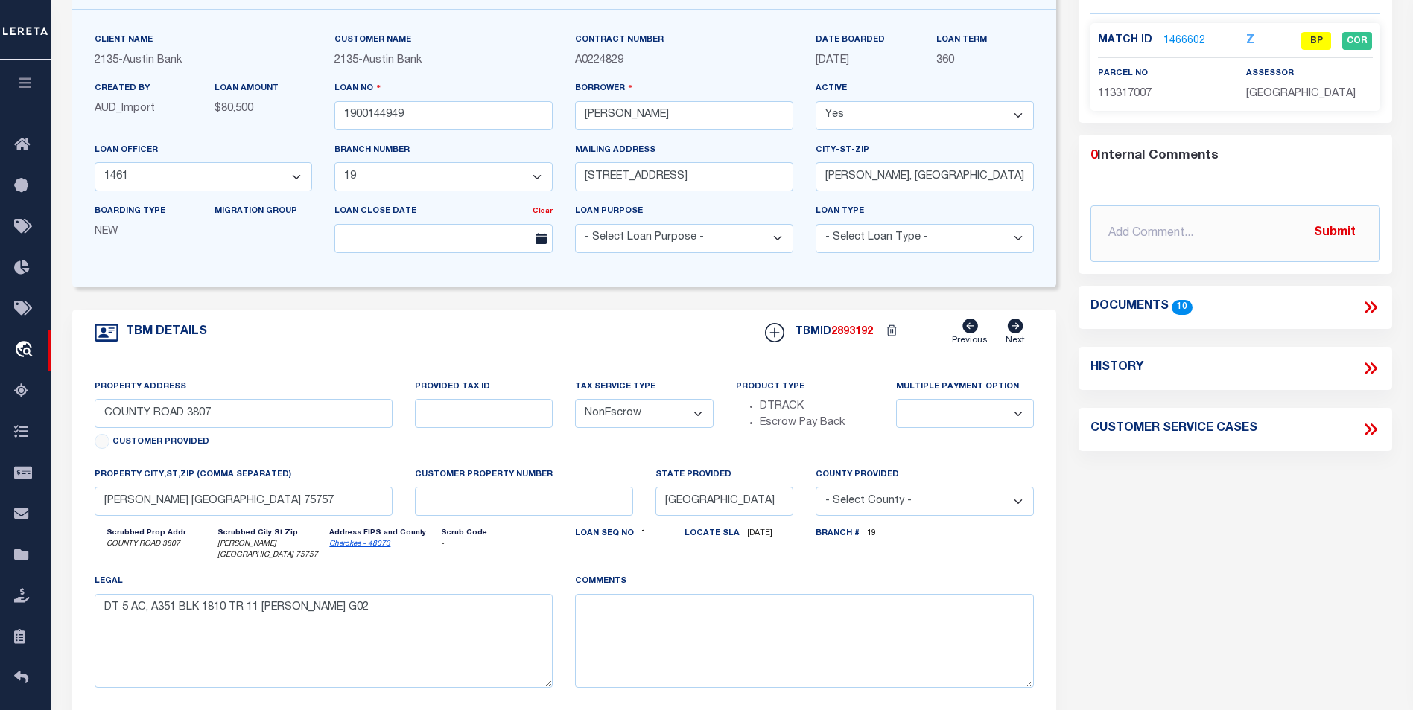
scroll to position [74, 0]
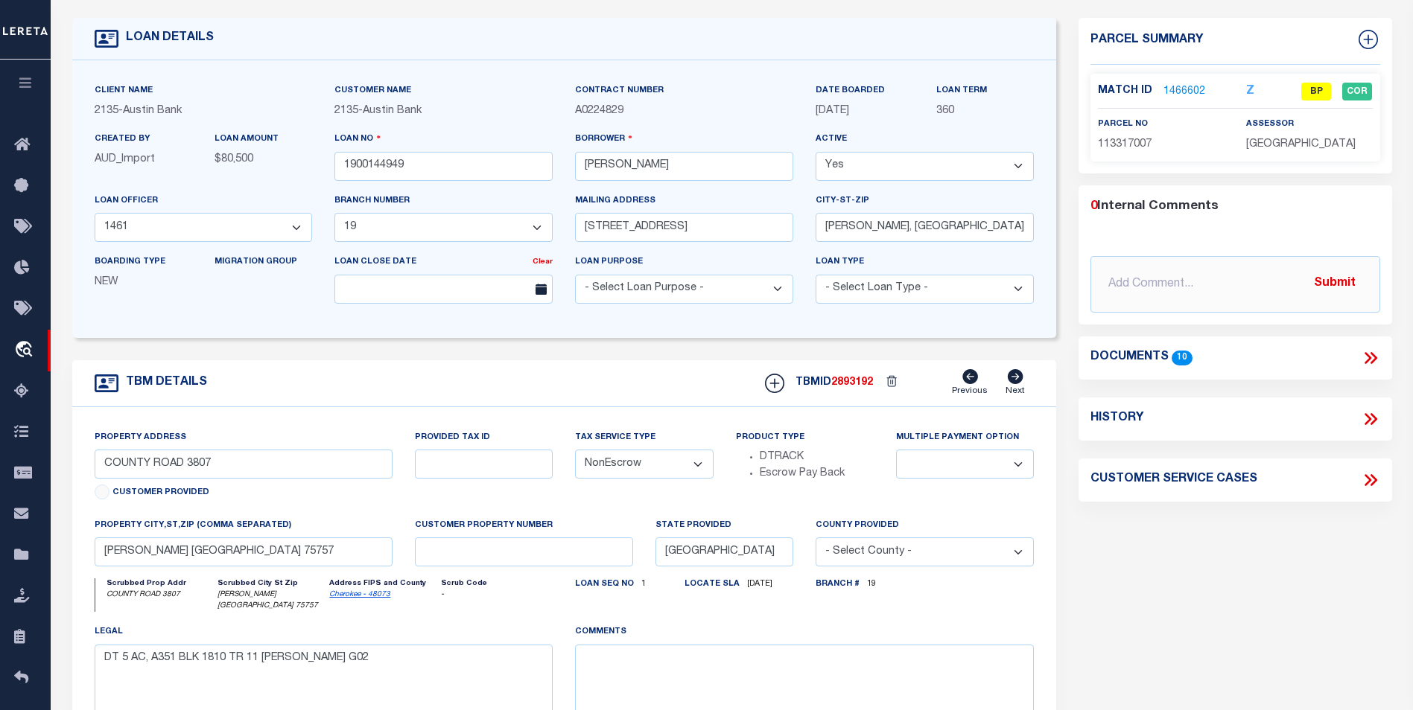
click at [1171, 92] on link "1466602" at bounding box center [1184, 92] width 42 height 16
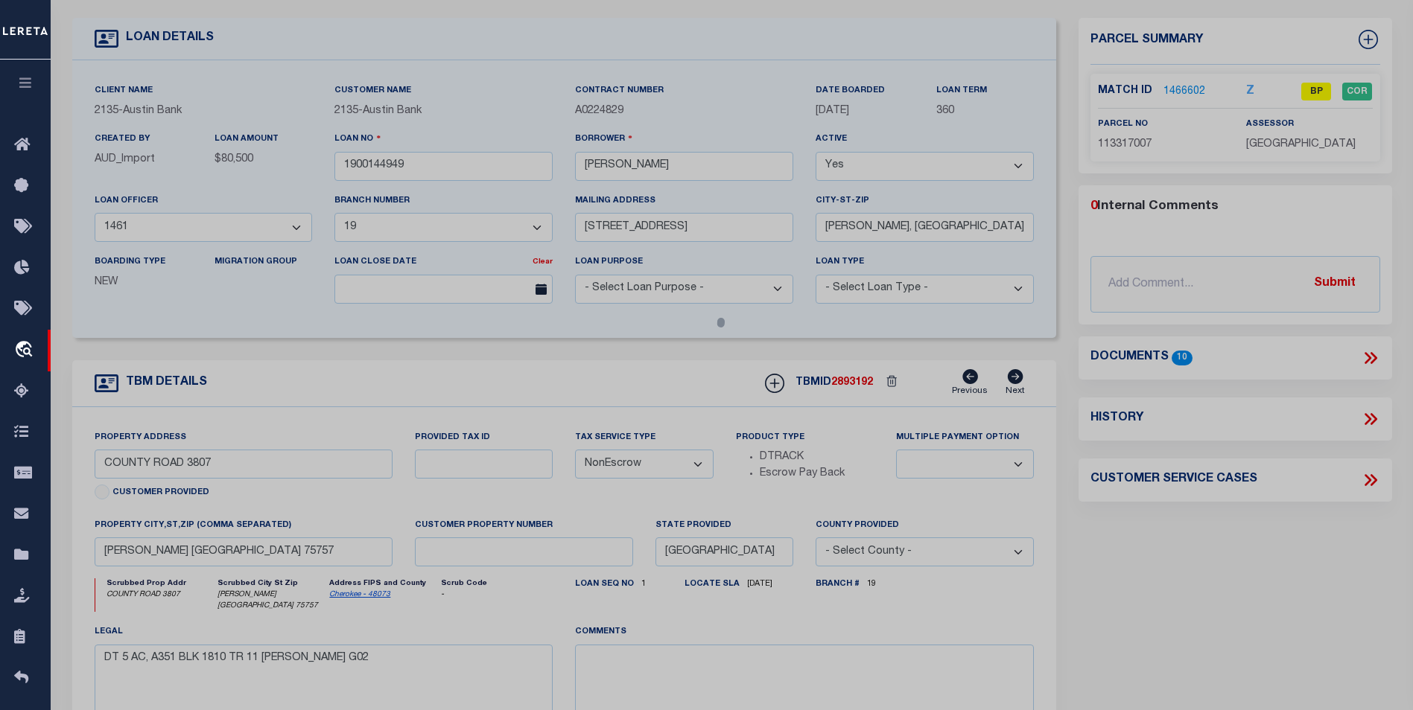
select select "AS"
checkbox input "false"
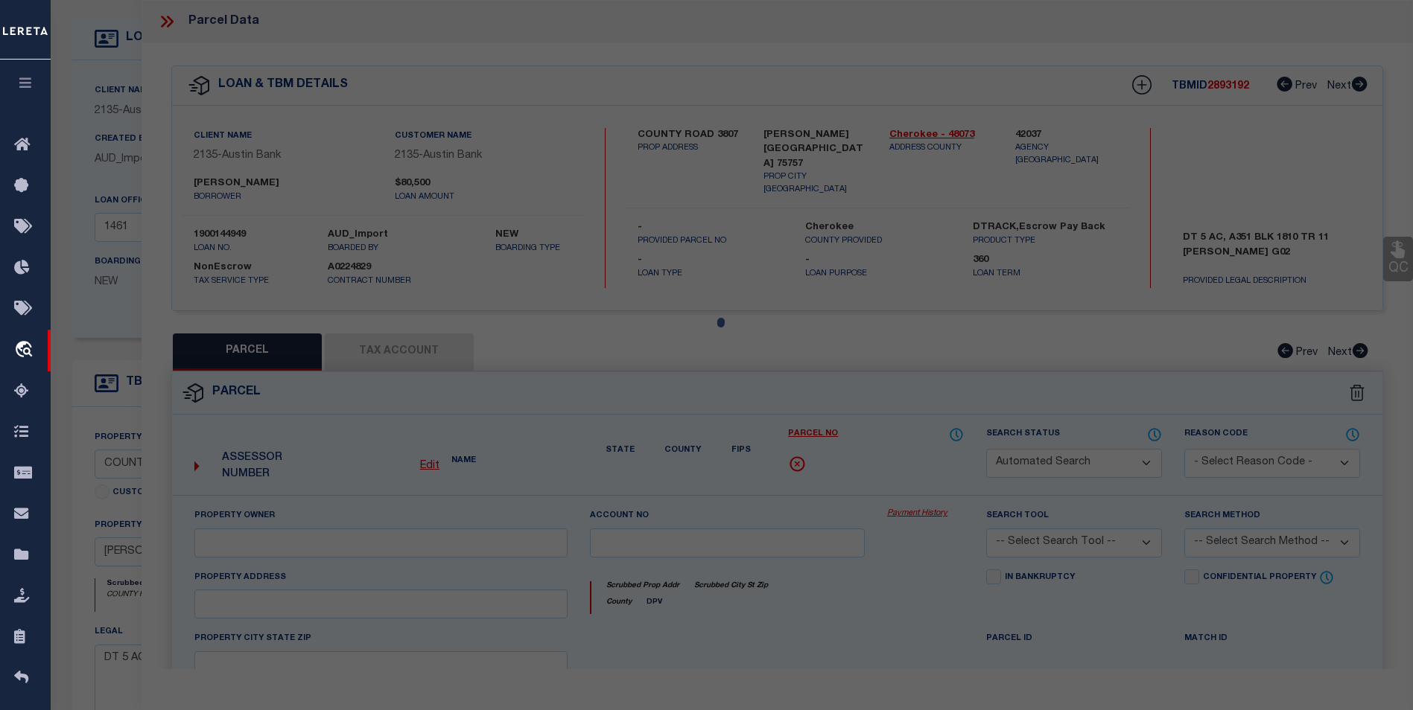
select select "BP"
type input "TYLER DAVID F AND GWEN"
select select
type input "CR 3807"
checkbox input "false"
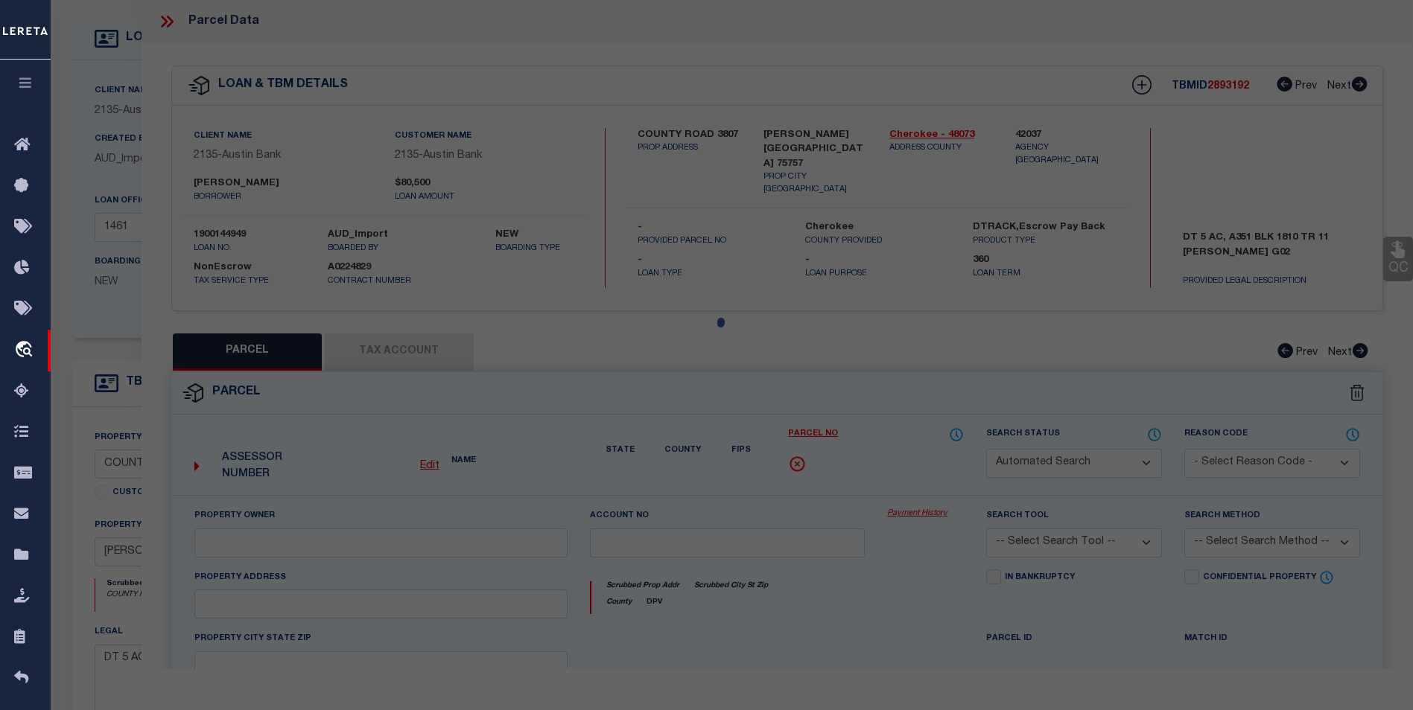
type input "[GEOGRAPHIC_DATA]"
type textarea "A 351 BLK 1810 TR 11 F J HAM G02 ACRES: 5.0000"
type textarea "Incorrect payee correct payee is Smith county"
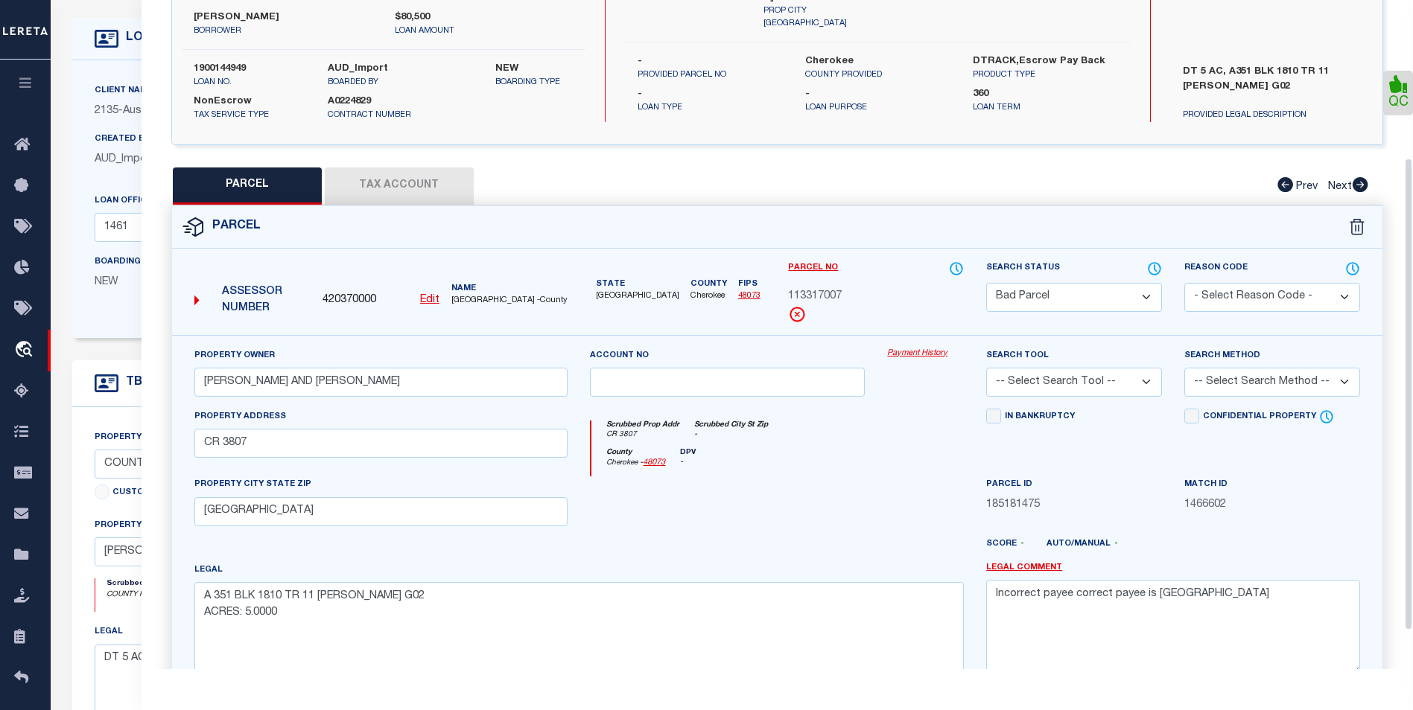
scroll to position [223, 0]
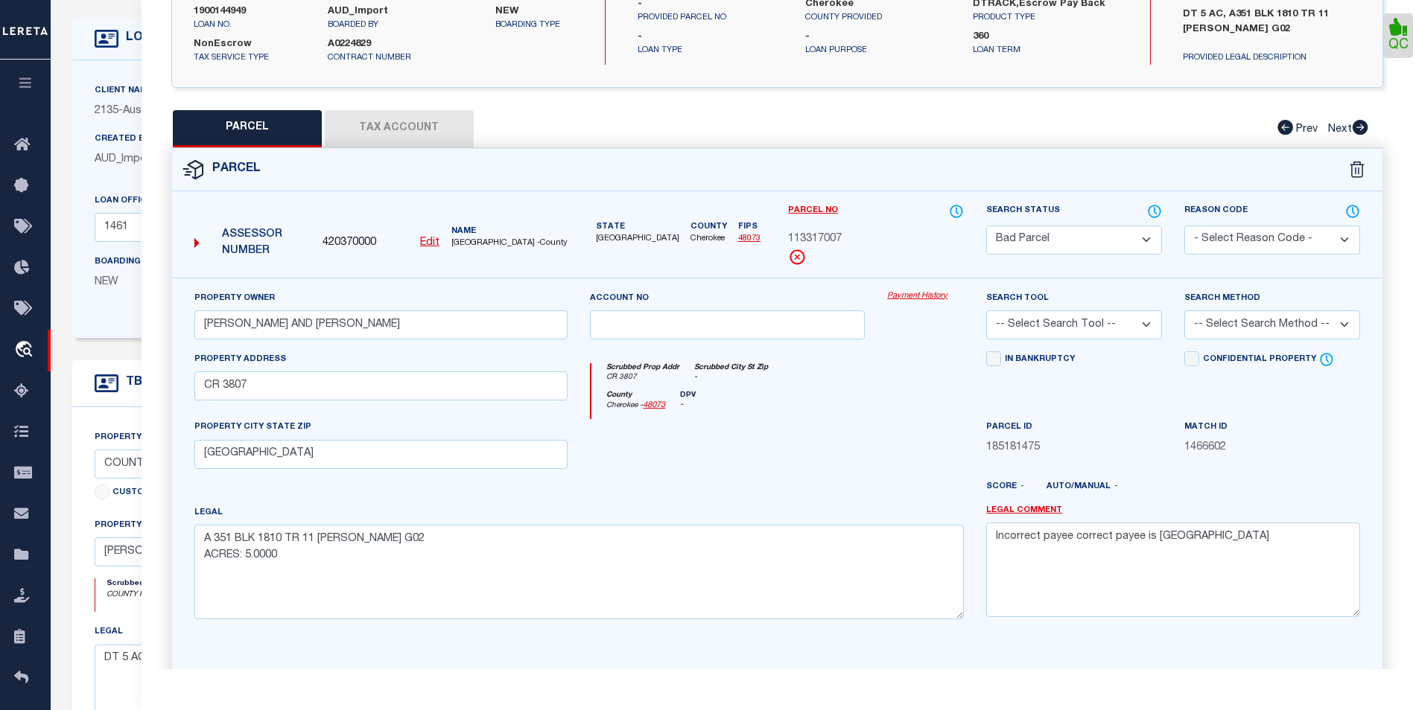
click at [408, 125] on button "Tax Account" at bounding box center [399, 128] width 149 height 37
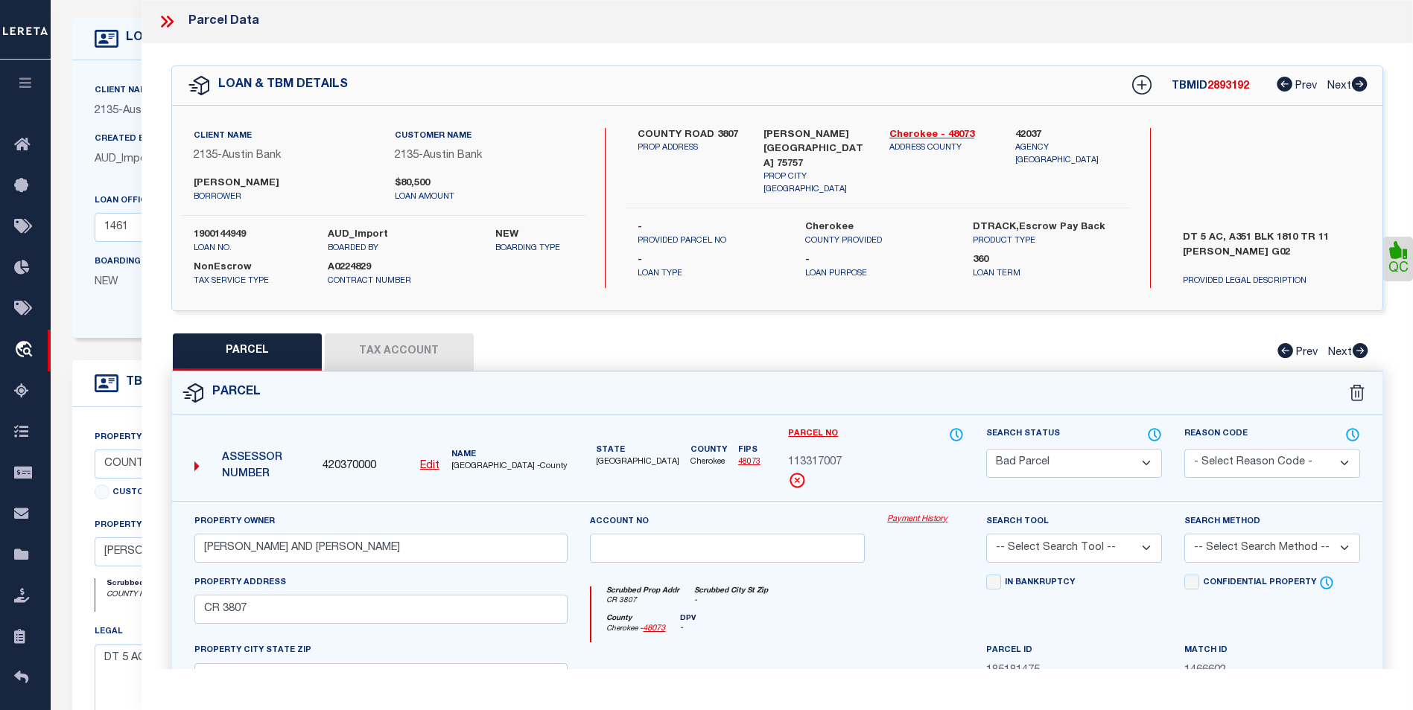
select select "100"
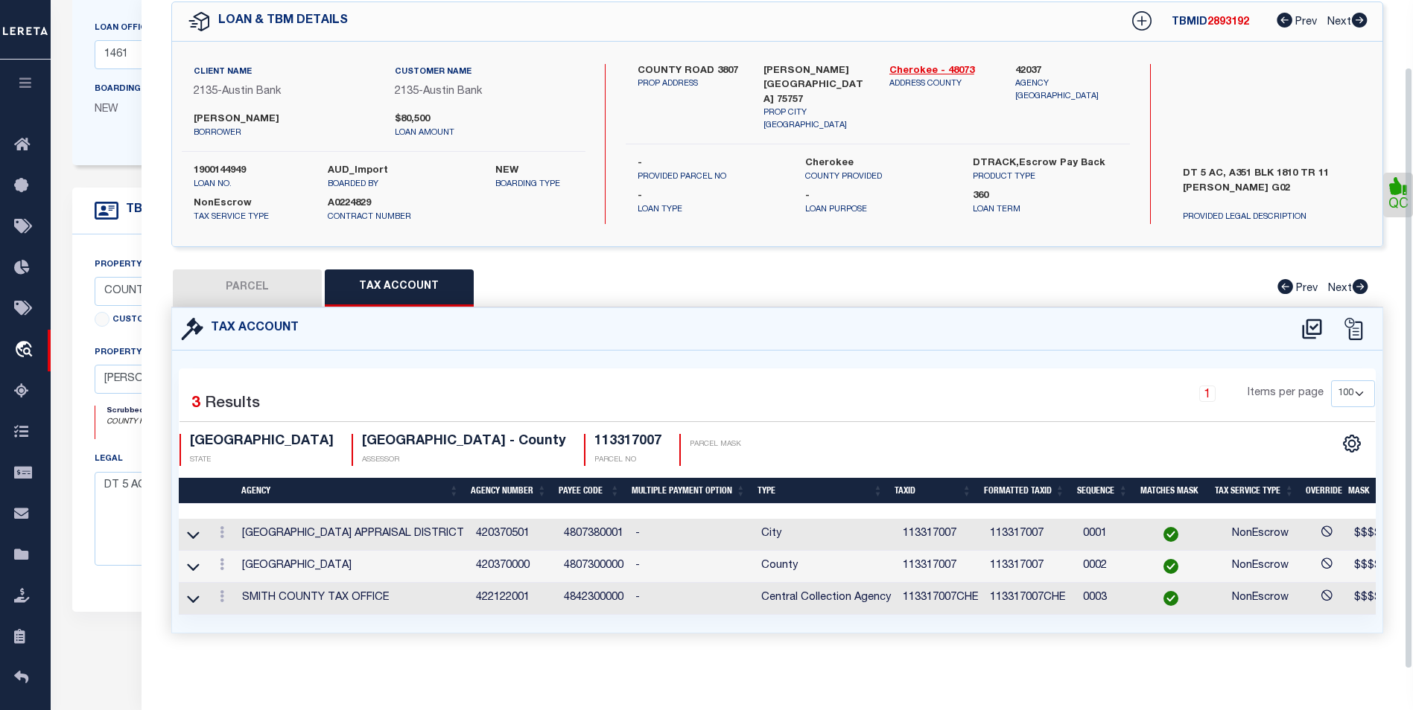
scroll to position [298, 0]
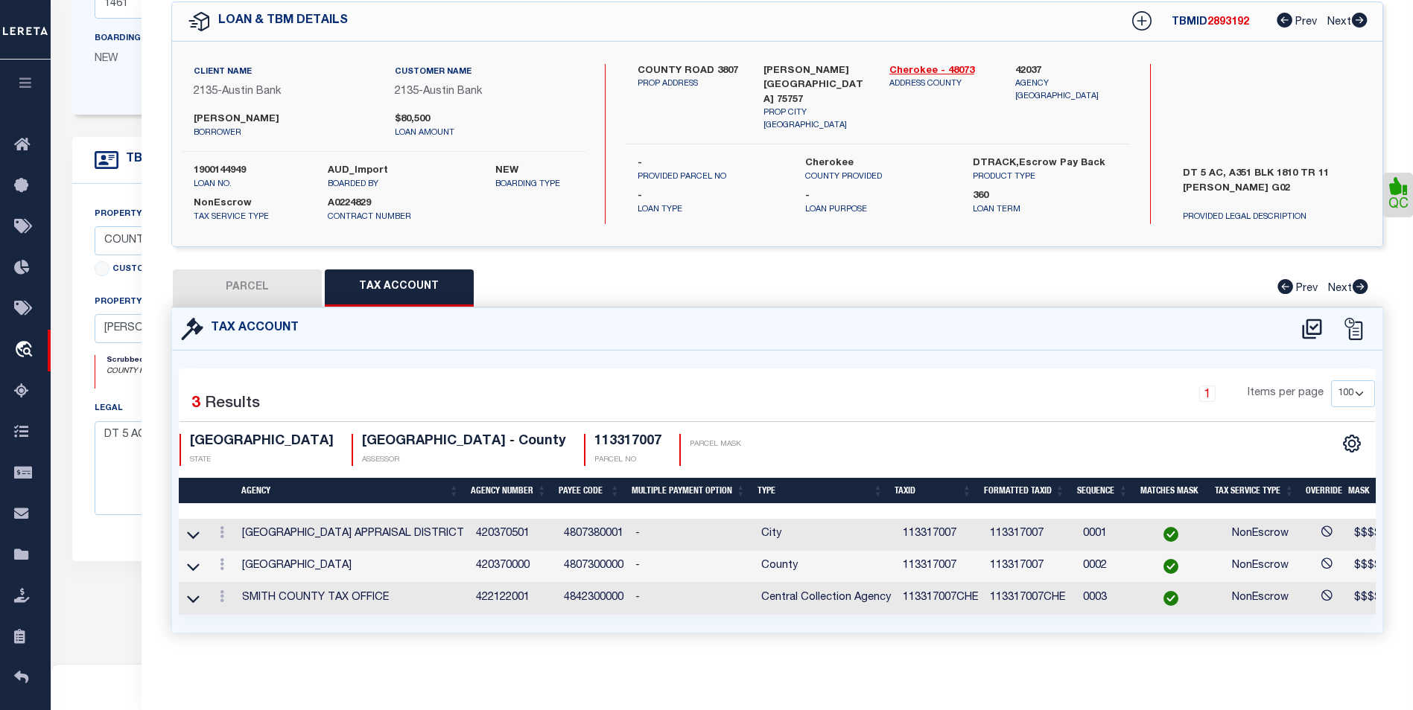
click at [220, 284] on button "PARCEL" at bounding box center [247, 288] width 149 height 37
select select "AS"
checkbox input "false"
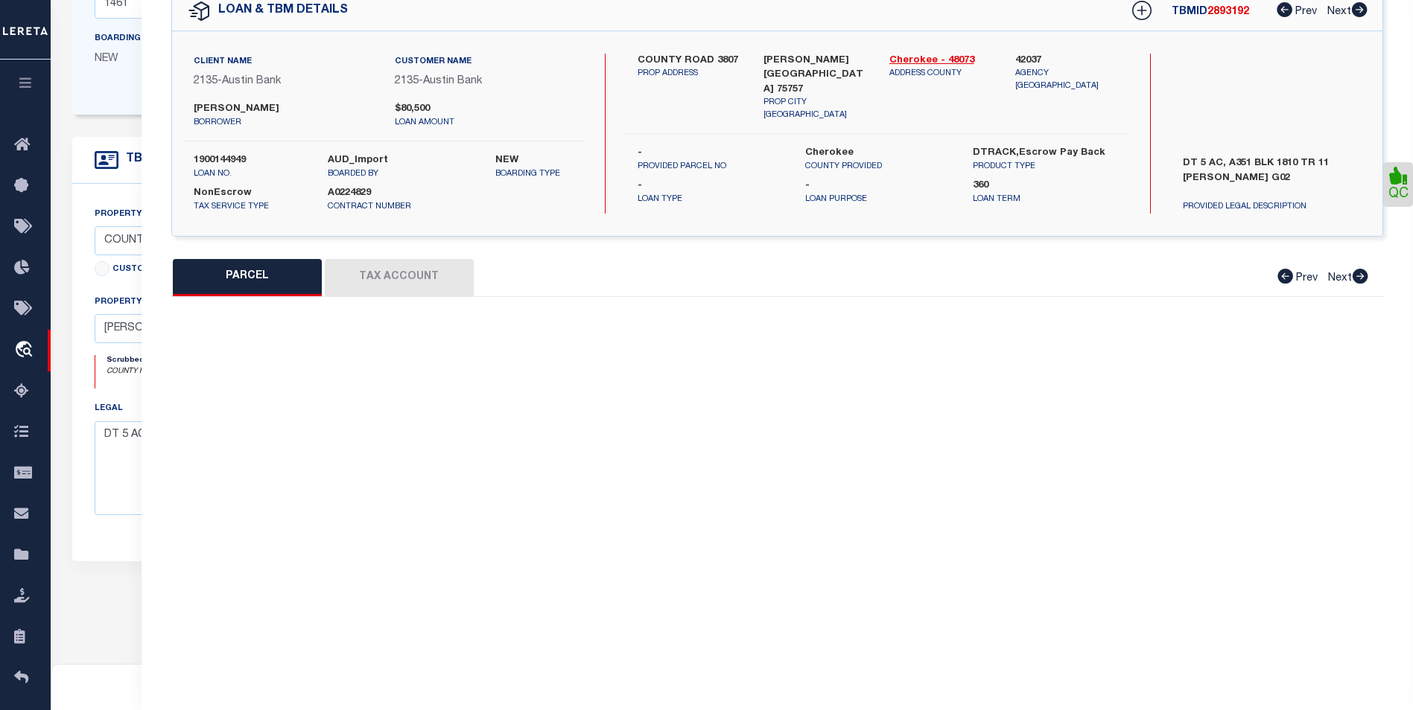
select select "BP"
type input "TYLER DAVID F AND GWEN"
select select
type input "CR 3807"
checkbox input "false"
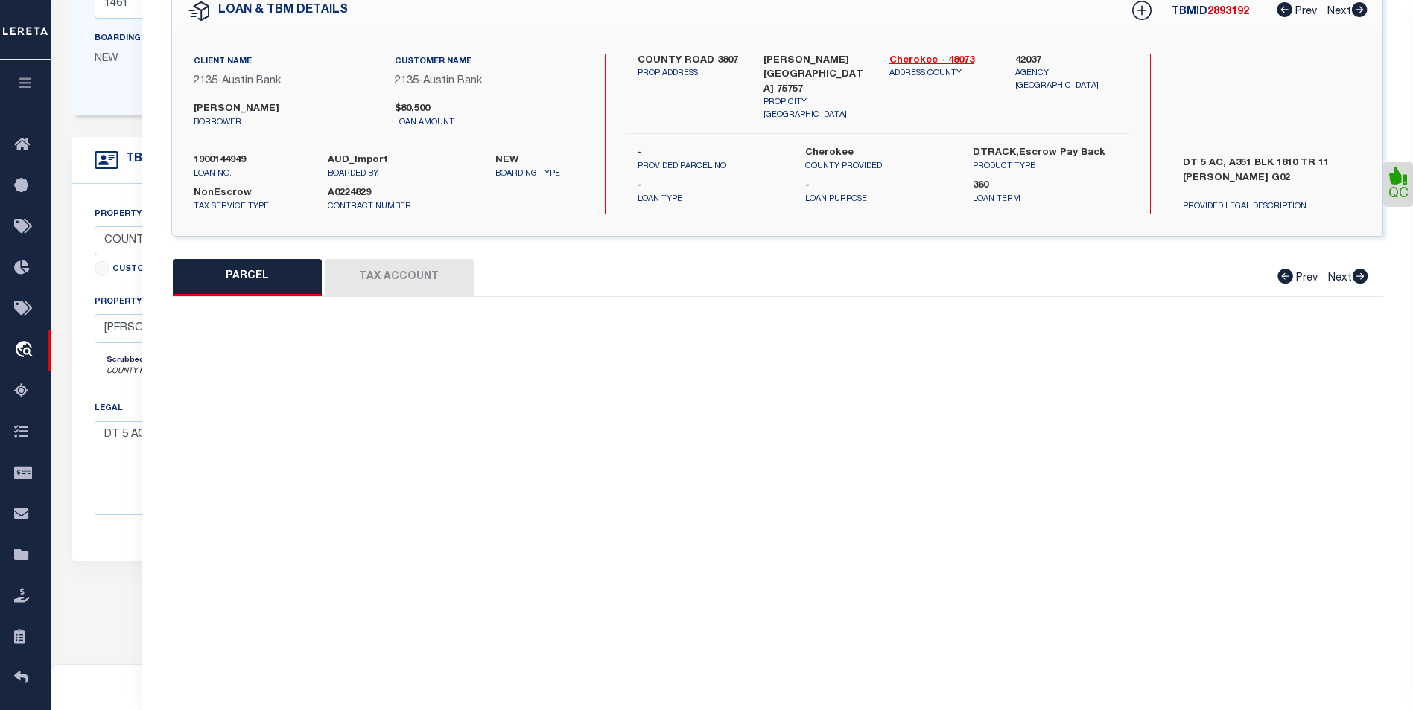
type input "TX"
type textarea "A 351 BLK 1810 TR 11 F J HAM G02 ACRES: 5.0000"
type textarea "Incorrect payee correct payee is Smith county"
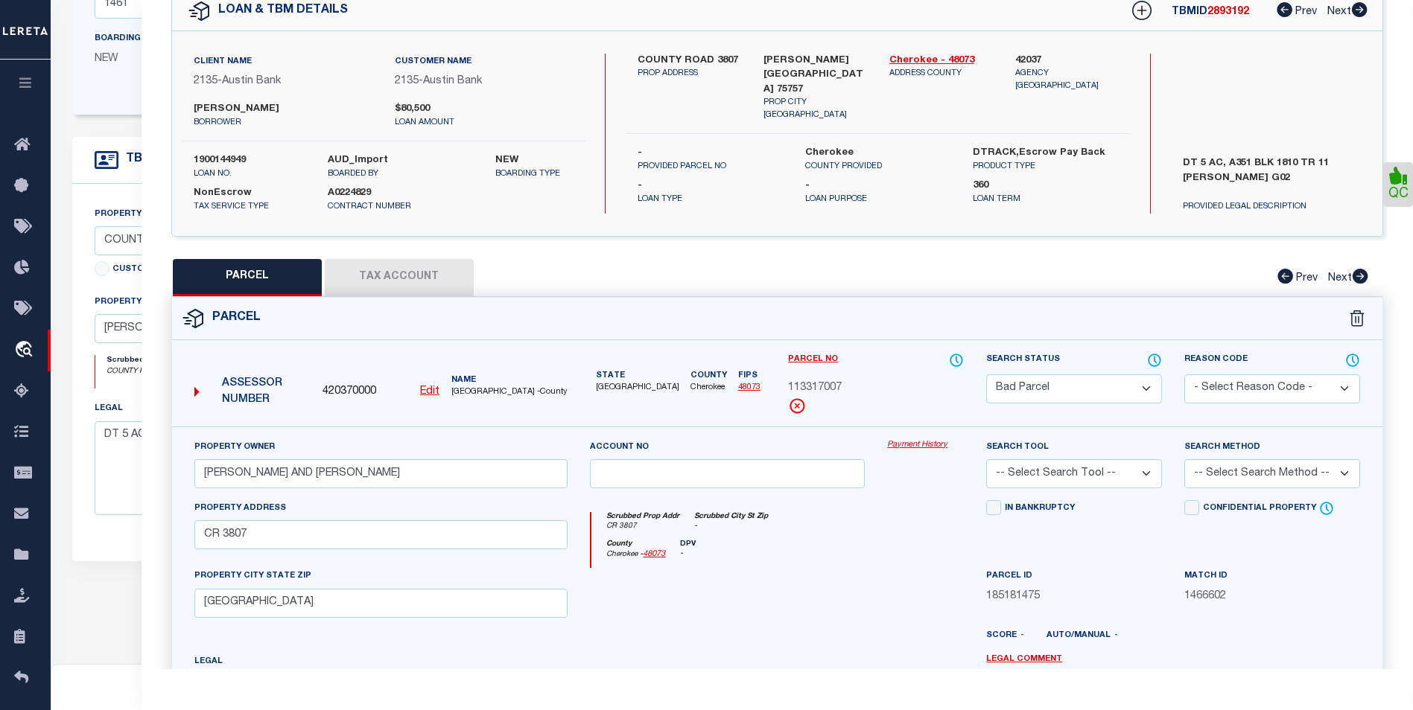
click at [454, 273] on button "Tax Account" at bounding box center [399, 277] width 149 height 37
select select "100"
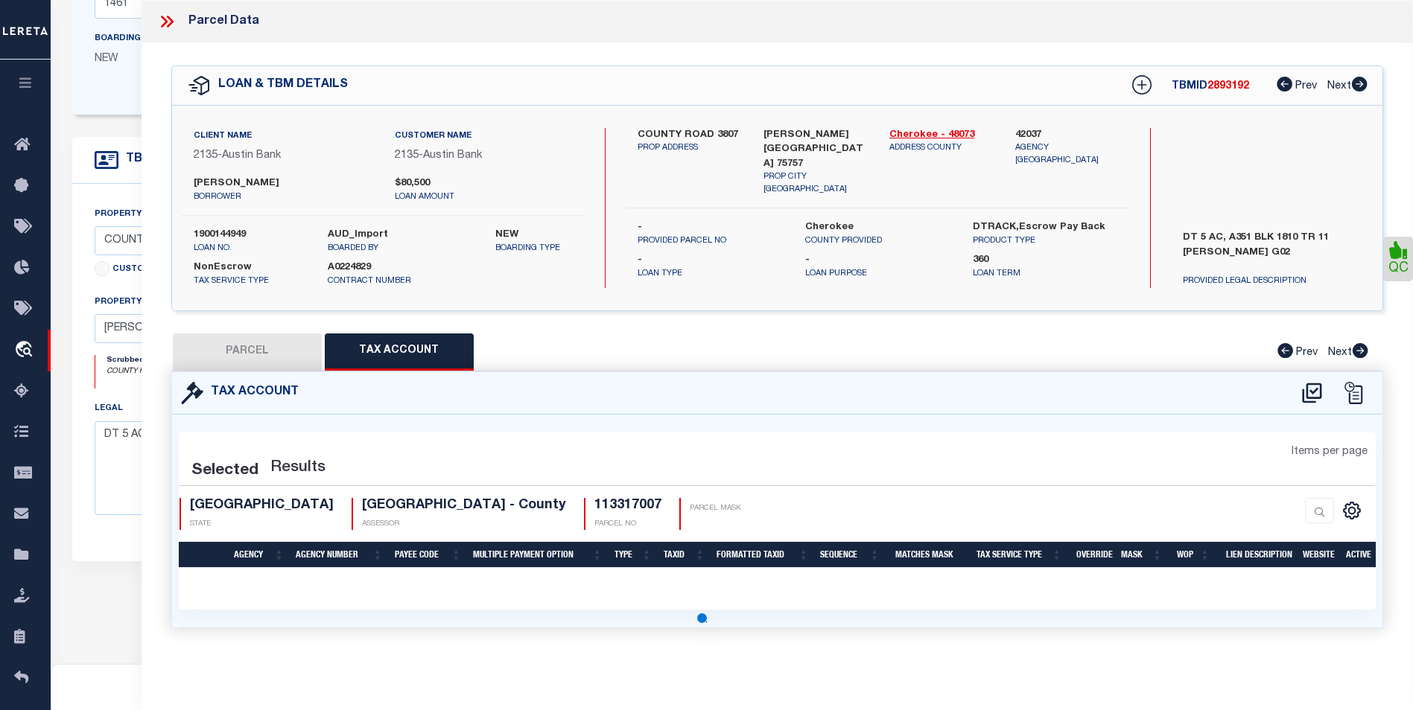
scroll to position [0, 0]
select select "100"
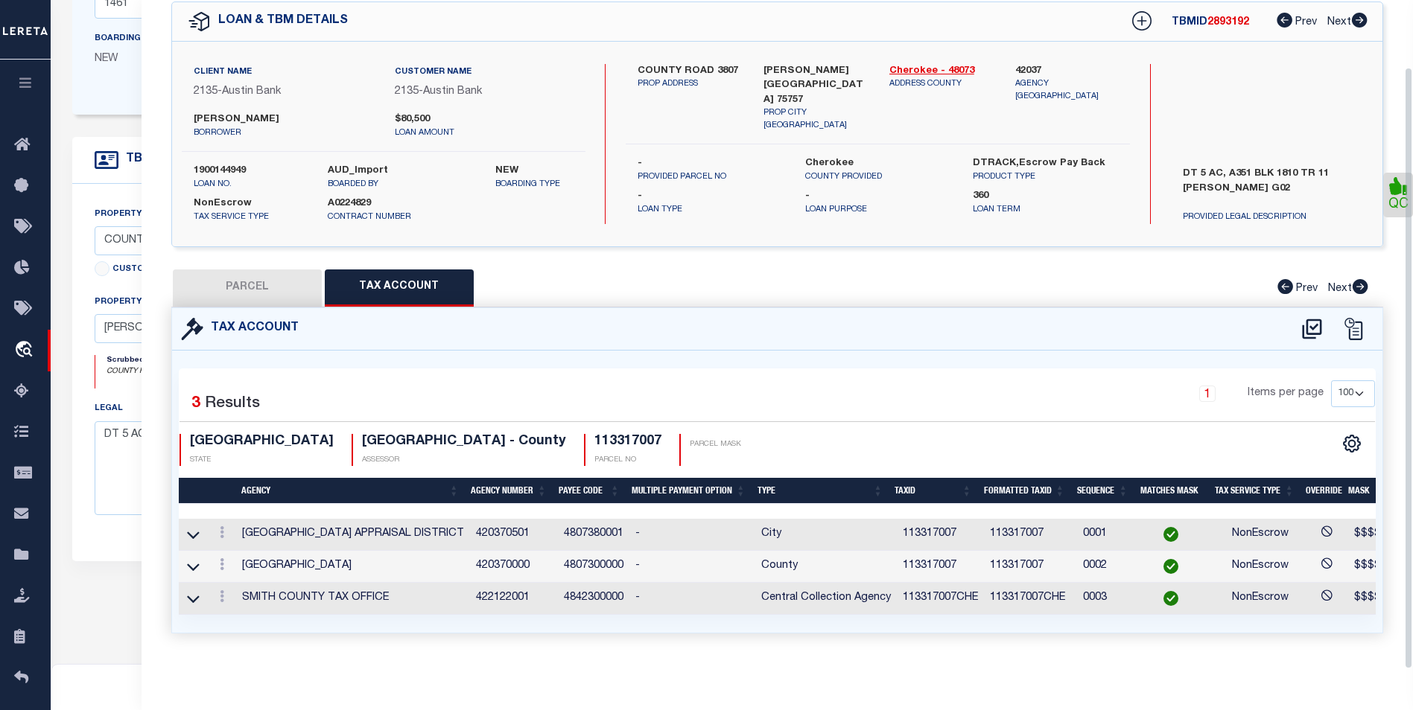
scroll to position [74, 0]
click at [262, 270] on button "PARCEL" at bounding box center [247, 288] width 149 height 37
select select "AS"
checkbox input "false"
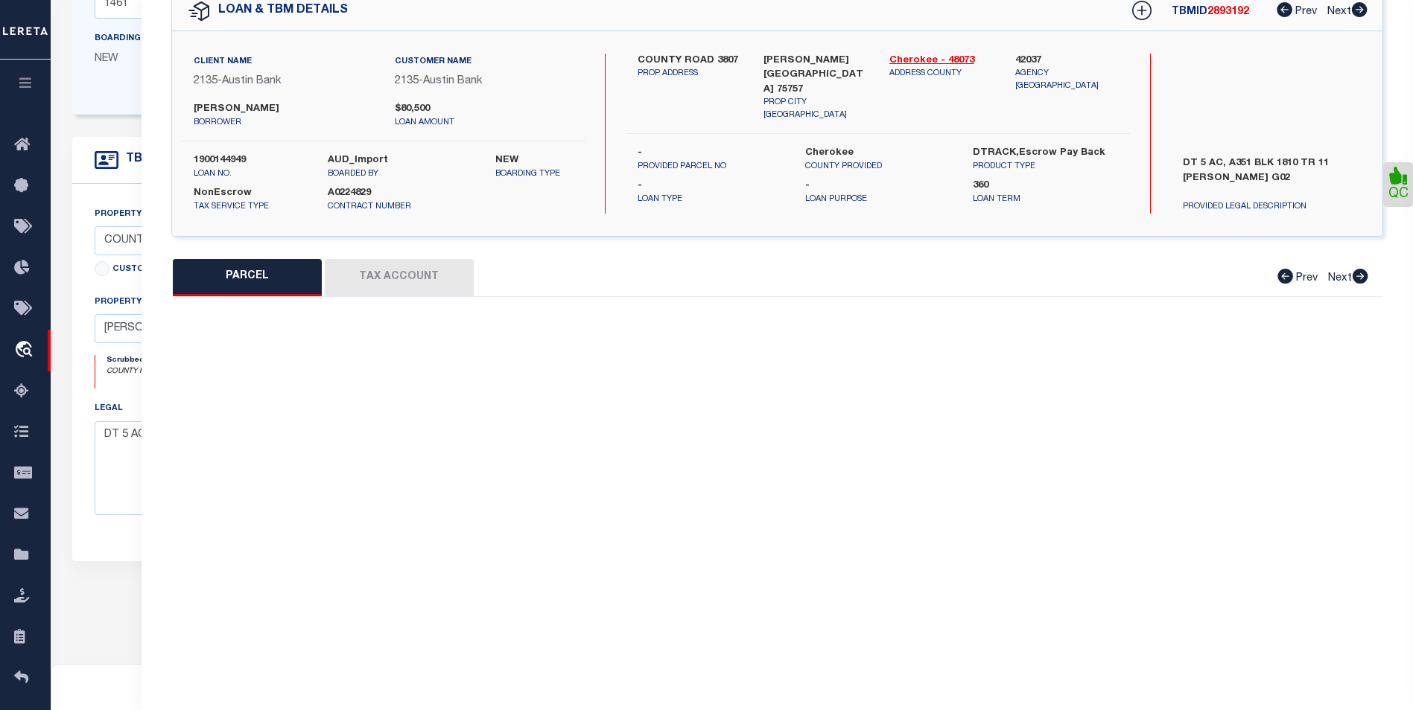
select select "BP"
type input "TYLER DAVID F AND GWEN"
select select
type input "CR 3807"
checkbox input "false"
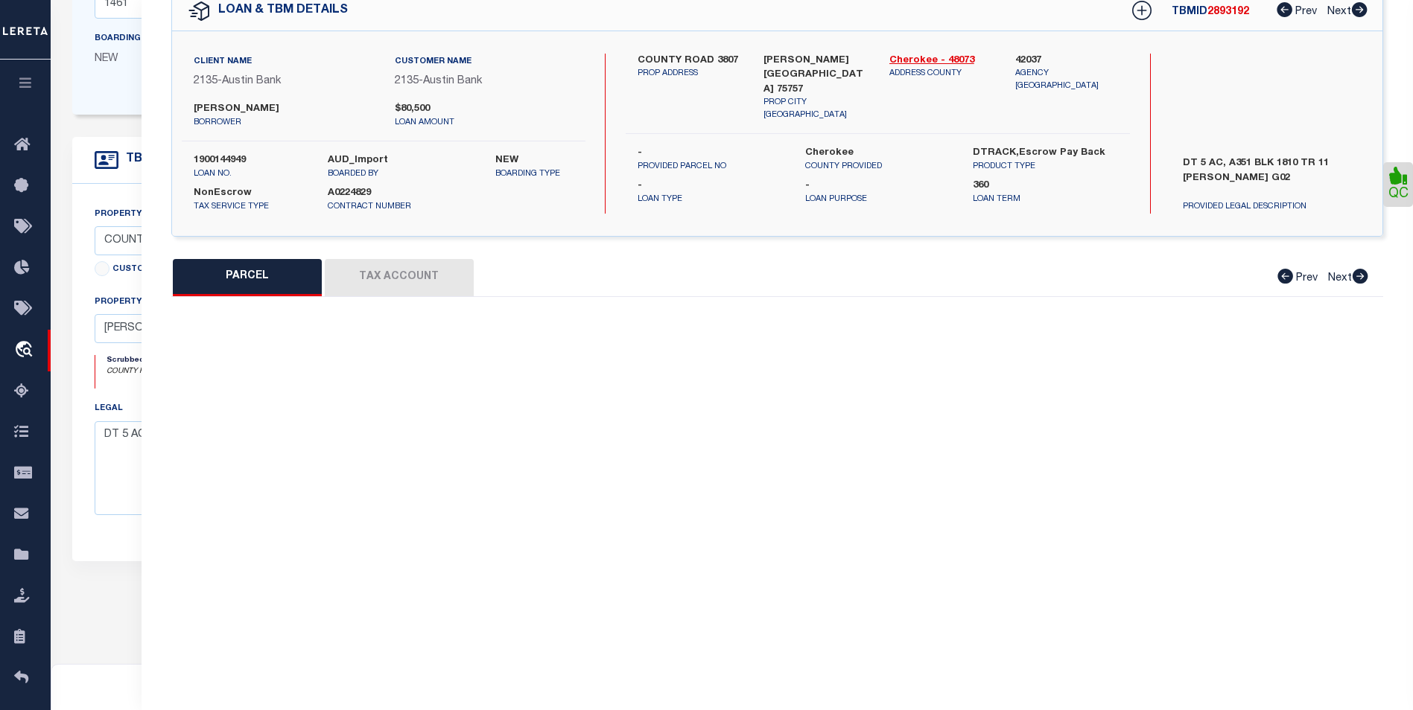
type input "[GEOGRAPHIC_DATA]"
type textarea "A 351 BLK 1810 TR 11 F J HAM G02 ACRES: 5.0000"
type textarea "Incorrect payee correct payee is Smith county"
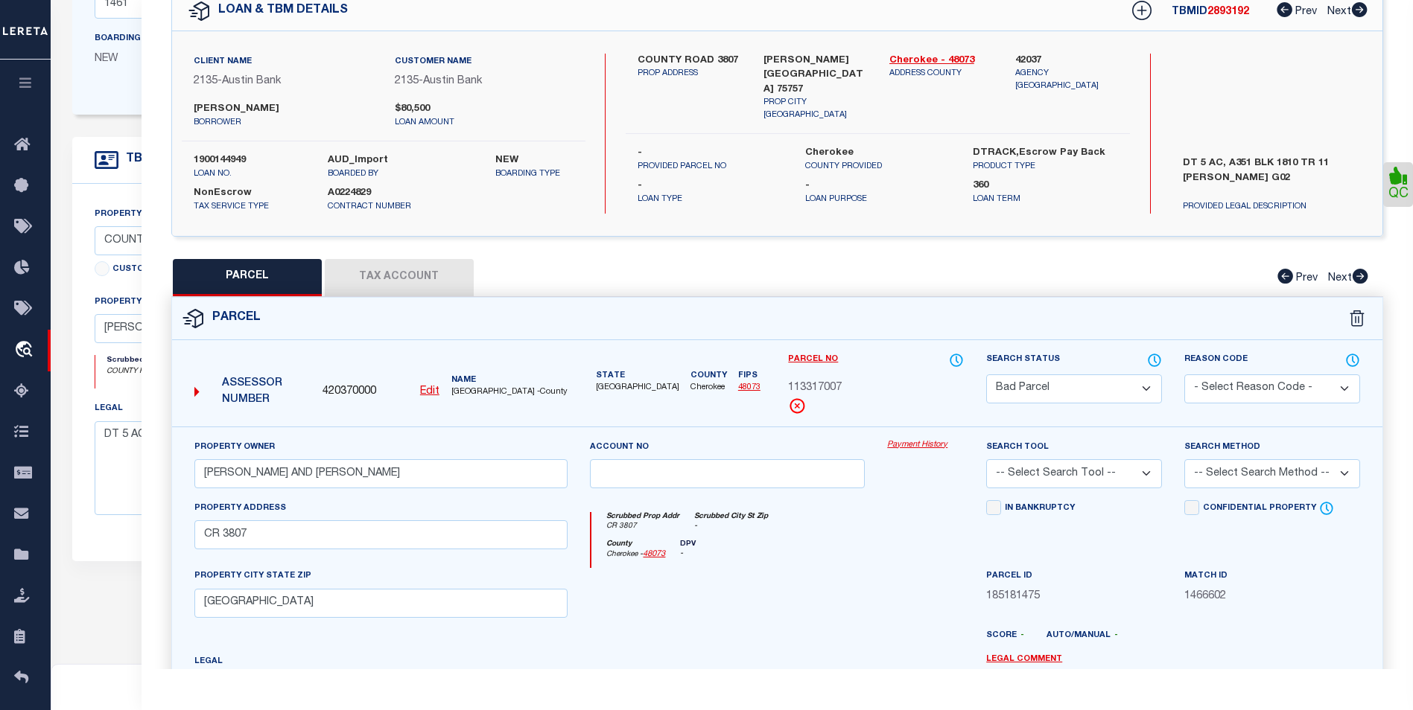
click at [1115, 389] on select "Automated Search Bad Parcel Complete Duplicate Parcel High Dollar Reporting In …" at bounding box center [1074, 389] width 176 height 29
select select "PC"
click at [986, 375] on select "Automated Search Bad Parcel Complete Duplicate Parcel High Dollar Reporting In …" at bounding box center [1074, 389] width 176 height 29
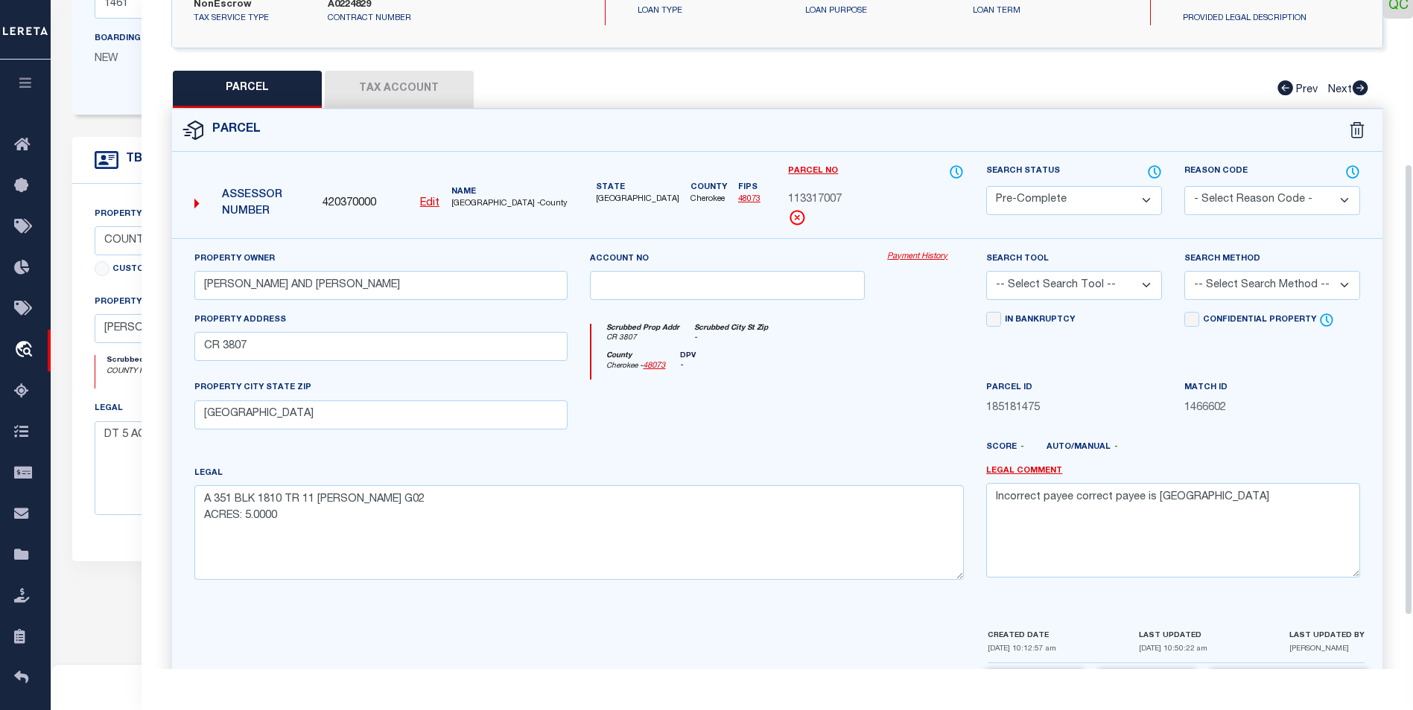
scroll to position [298, 0]
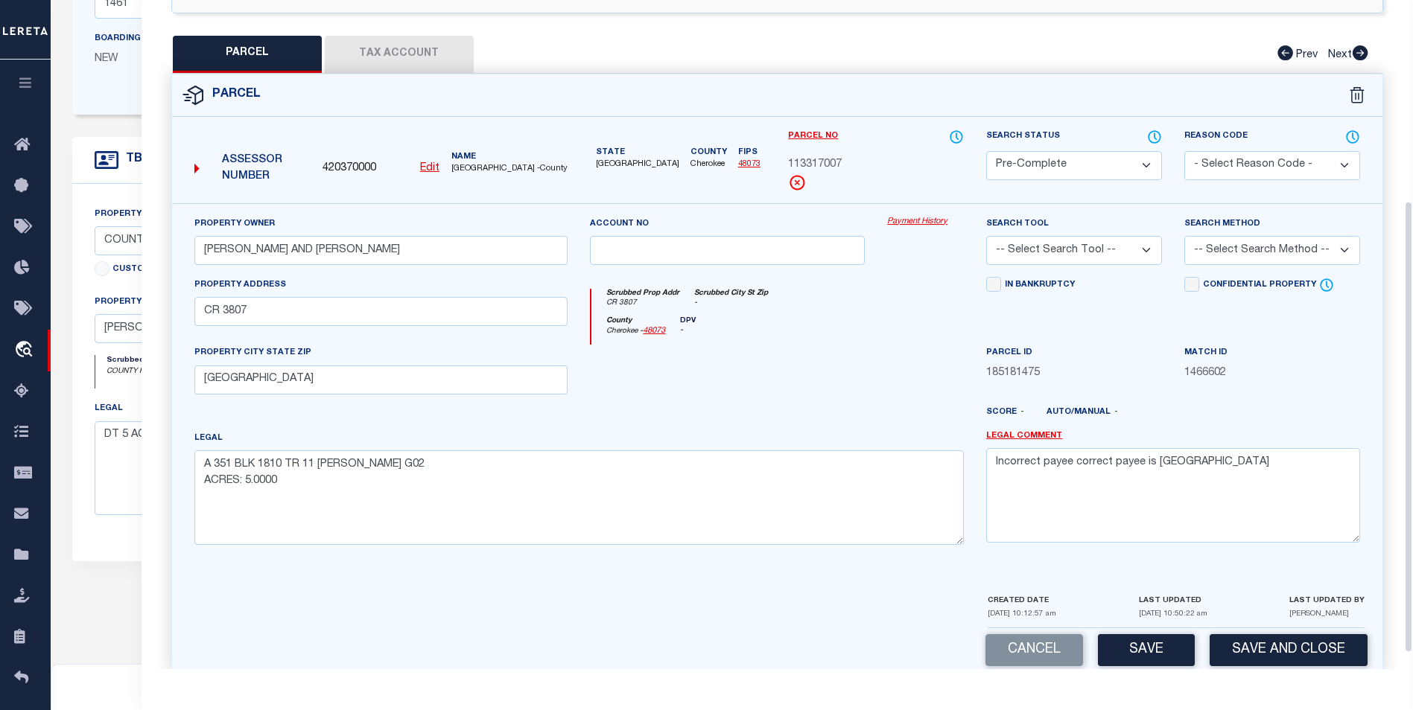
click at [1112, 258] on select "-- Select Search Tool -- 3rd Party Website Agency File Agency Website ATLS CNV-…" at bounding box center [1074, 250] width 176 height 29
select select "AGF"
click at [986, 236] on select "-- Select Search Tool -- 3rd Party Website Agency File Agency Website ATLS CNV-…" at bounding box center [1074, 250] width 176 height 29
click at [1237, 258] on select "-- Select Search Method -- Property Address Legal Liability Info Provided" at bounding box center [1272, 250] width 176 height 29
select select "ADD"
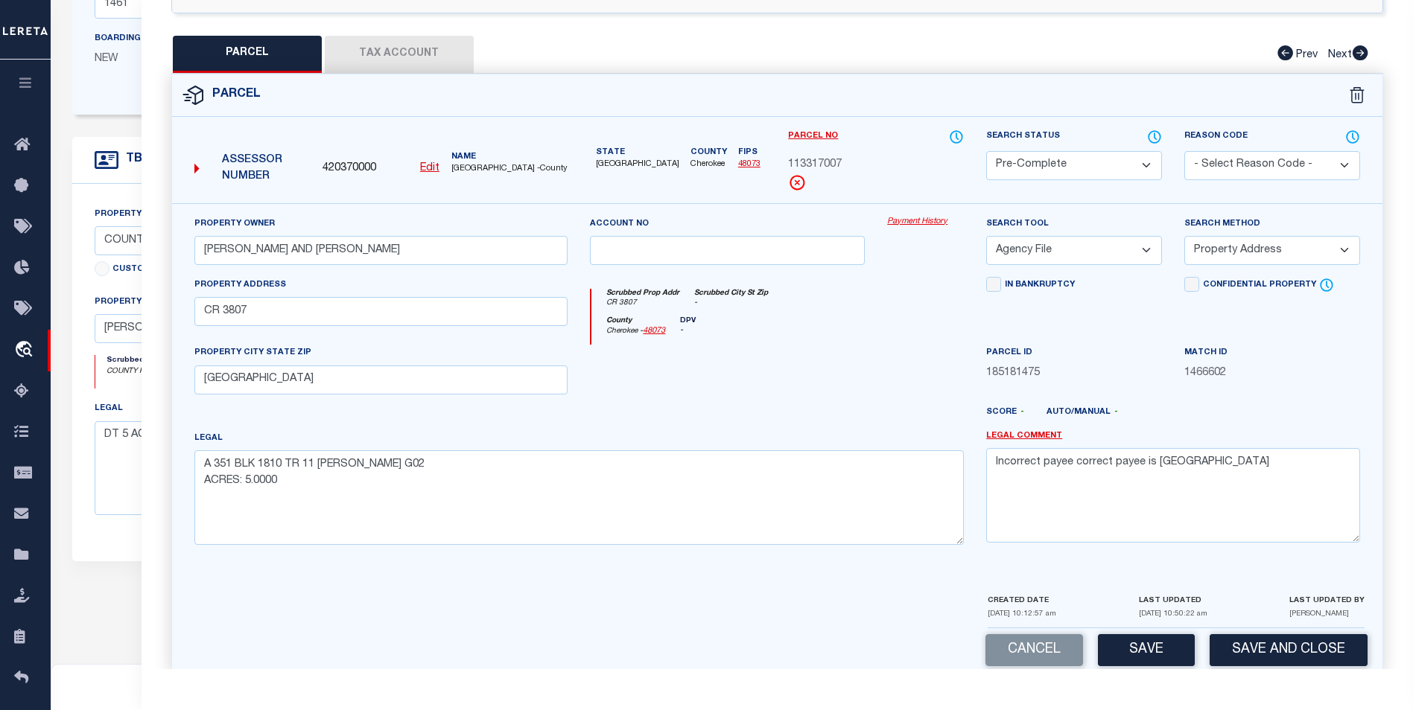
click at [1184, 236] on select "-- Select Search Method -- Property Address Legal Liability Info Provided" at bounding box center [1272, 250] width 176 height 29
click at [1118, 655] on button "Save" at bounding box center [1146, 650] width 97 height 32
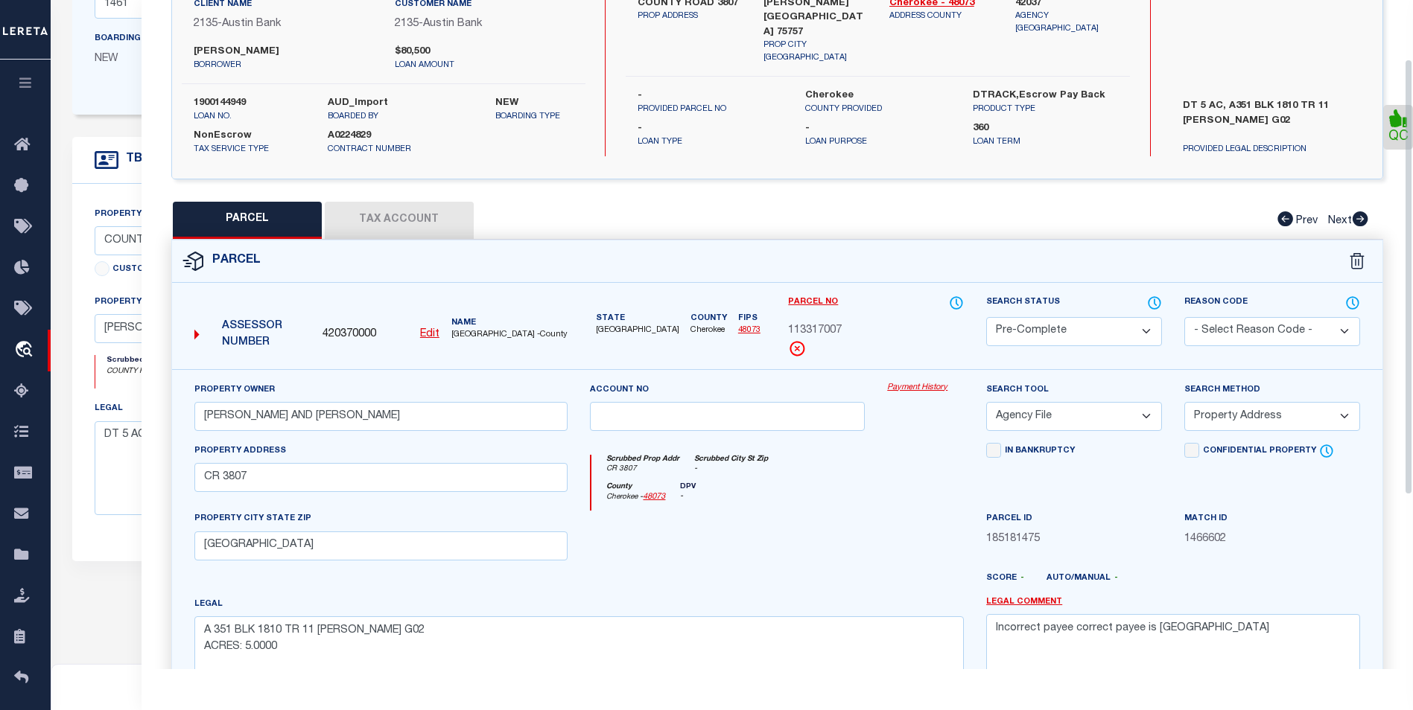
scroll to position [74, 0]
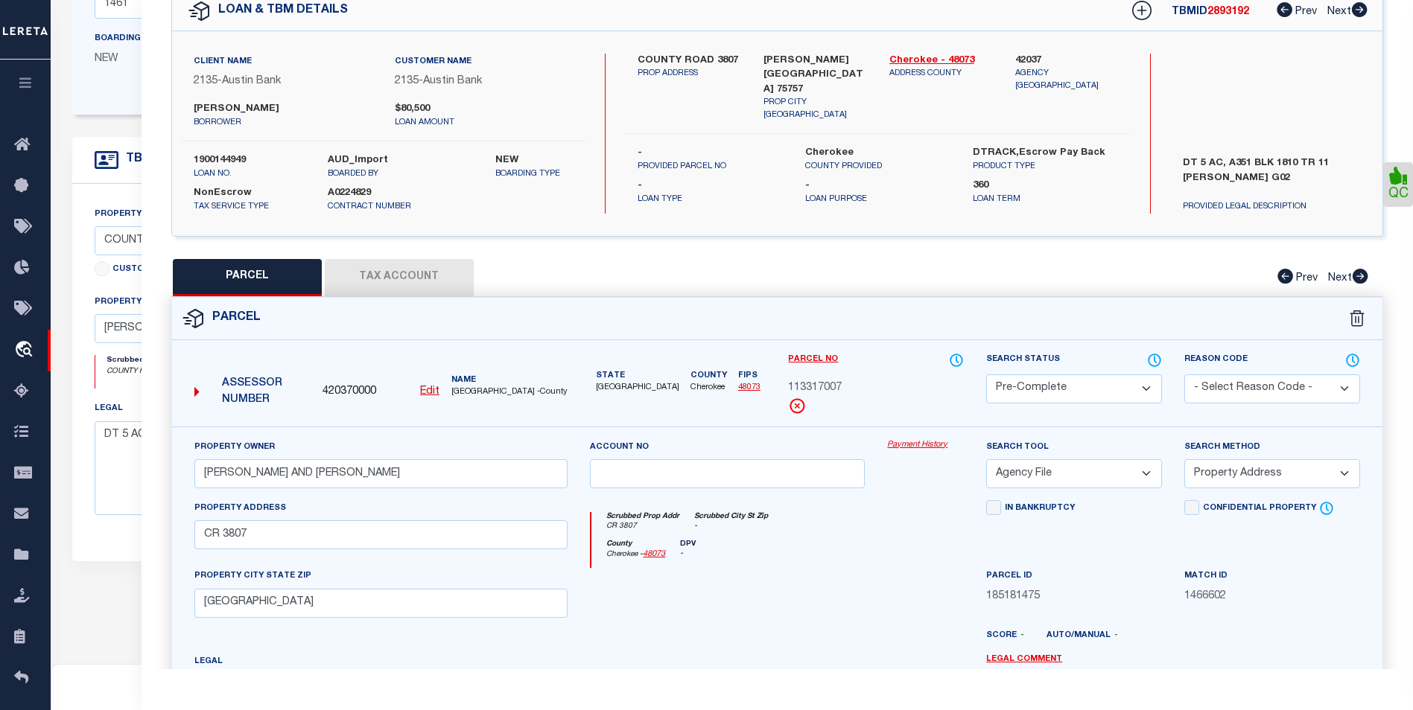
click at [1150, 383] on select "Automated Search Bad Parcel Complete Duplicate Parcel High Dollar Reporting In …" at bounding box center [1074, 389] width 176 height 29
select select "SL"
click at [986, 375] on select "Automated Search Bad Parcel Complete Duplicate Parcel High Dollar Reporting In …" at bounding box center [1074, 389] width 176 height 29
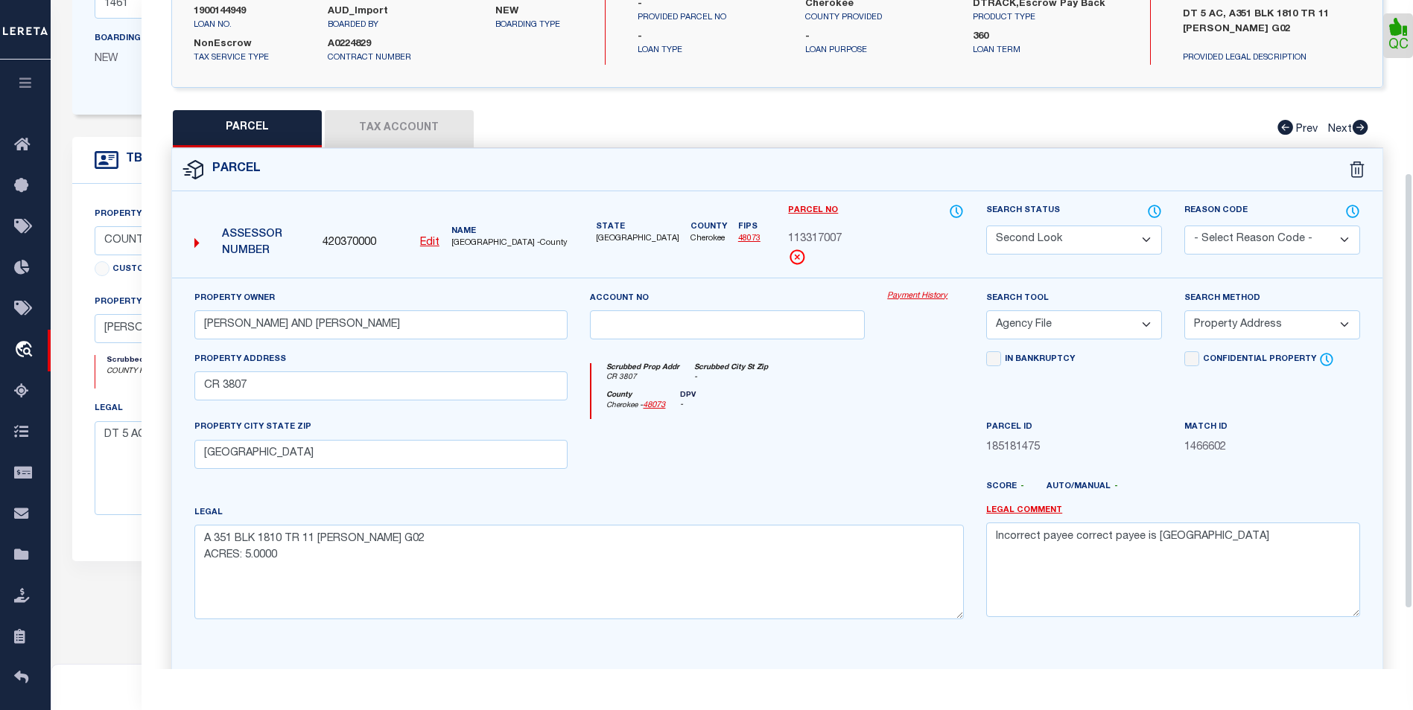
scroll to position [298, 0]
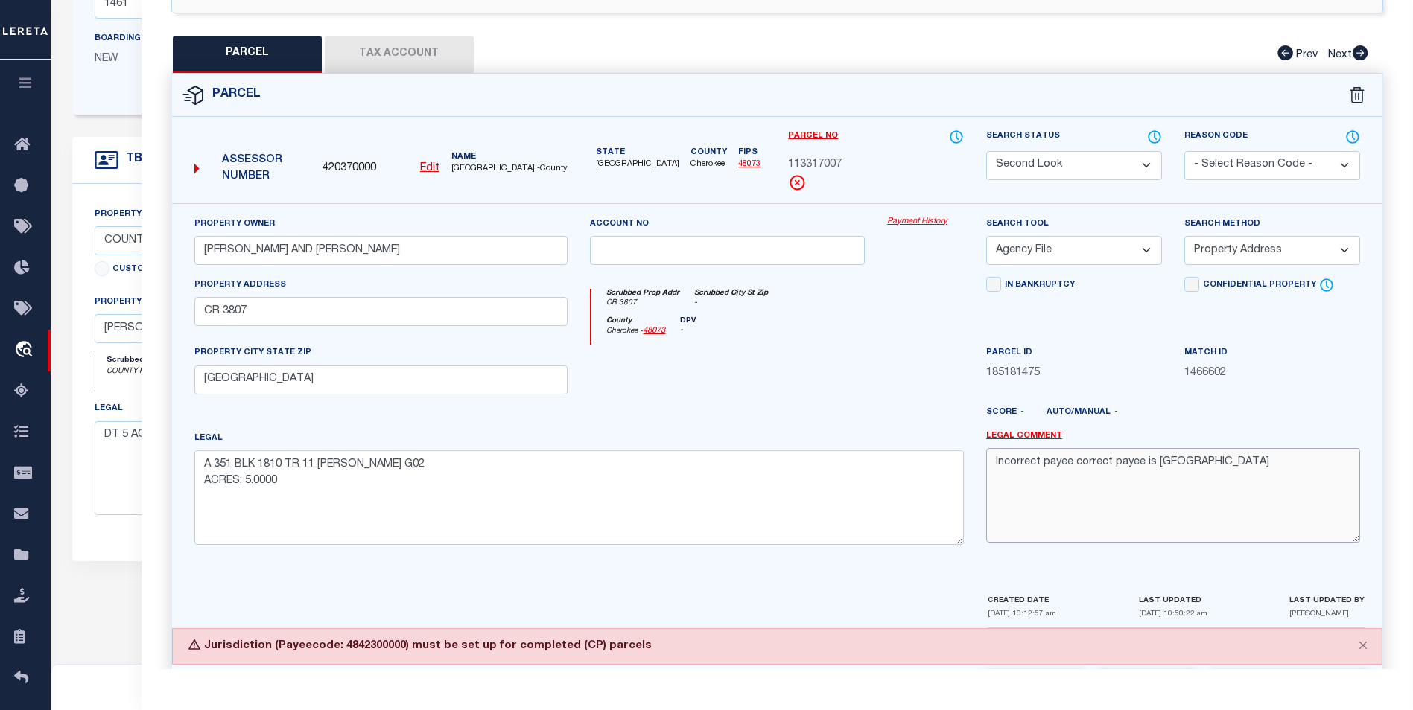
click at [1240, 465] on textarea "Incorrect payee correct payee is Smith county" at bounding box center [1173, 495] width 374 height 94
click at [1136, 503] on textarea "Incorrect payee correct payee is Smith county Jurisdiction (payeecode" at bounding box center [1173, 495] width 374 height 94
click at [1118, 501] on textarea "Incorrect payee correct payee is Smith county Jurisdiction (payeecode" at bounding box center [1173, 495] width 374 height 94
click at [1346, 497] on textarea "Incorrect payee correct payee is Smith county Jurisdiction (payeecode: 48423000…" at bounding box center [1173, 495] width 374 height 94
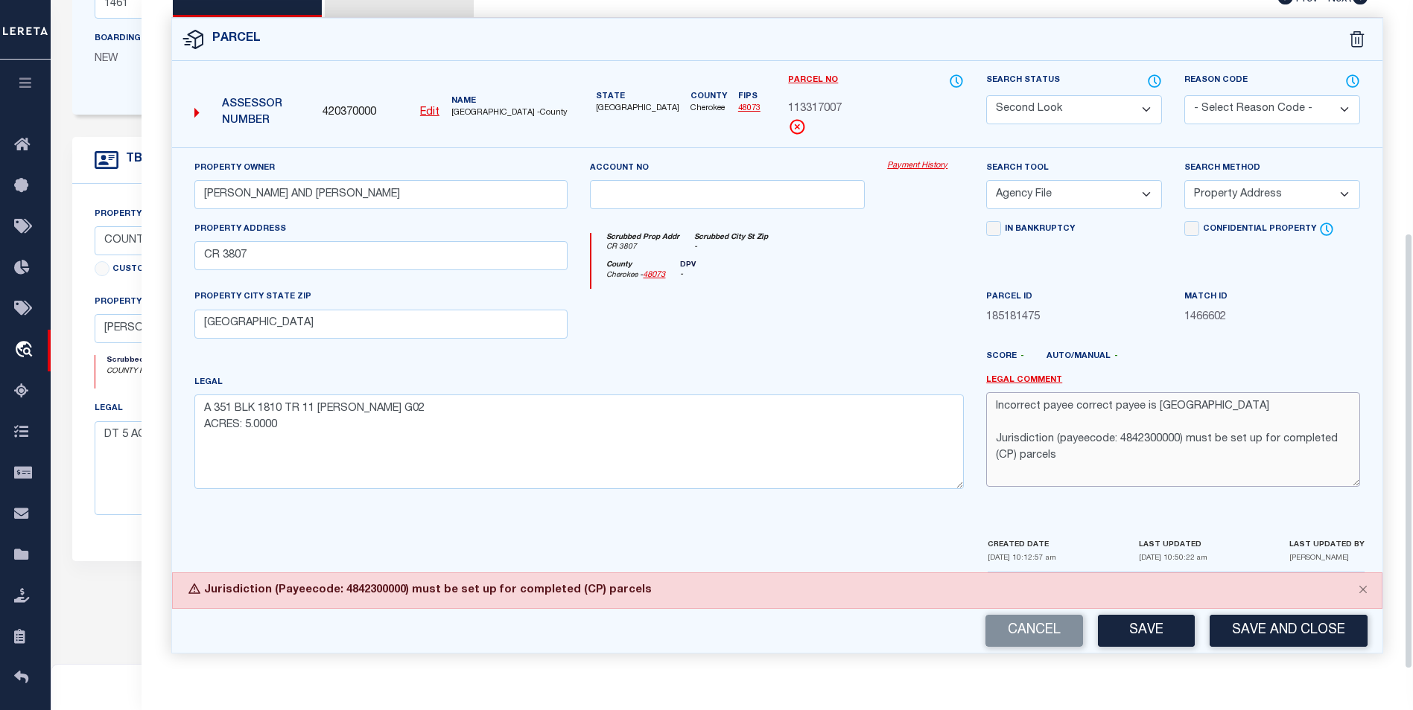
scroll to position [357, 0]
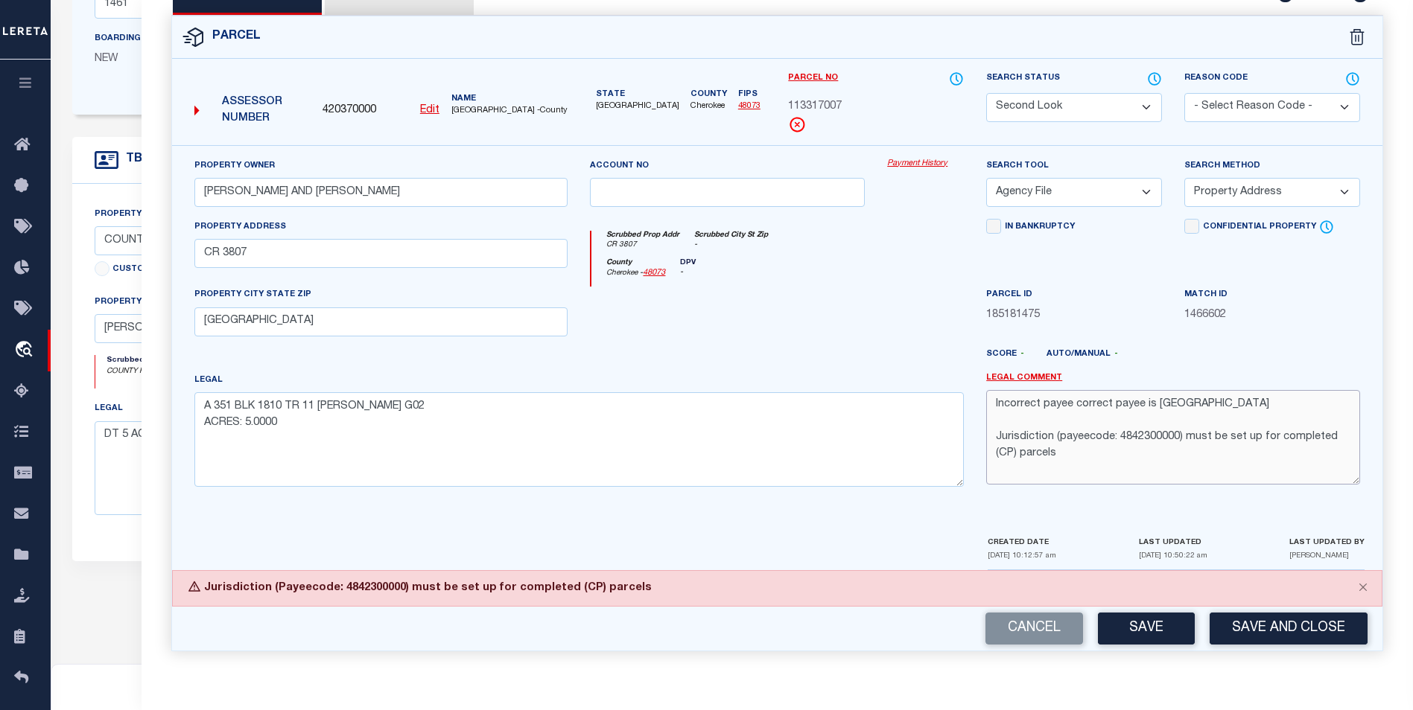
type textarea "Incorrect payee correct payee is Smith county Jurisdiction (payeecode: 48423000…"
click at [1248, 110] on select "- Select Reason Code - 099 - Other (Provide additional detail) ACT - Agency Cha…" at bounding box center [1272, 107] width 176 height 29
select select "099"
click at [1184, 93] on select "- Select Reason Code - 099 - Other (Provide additional detail) ACT - Agency Cha…" at bounding box center [1272, 107] width 176 height 29
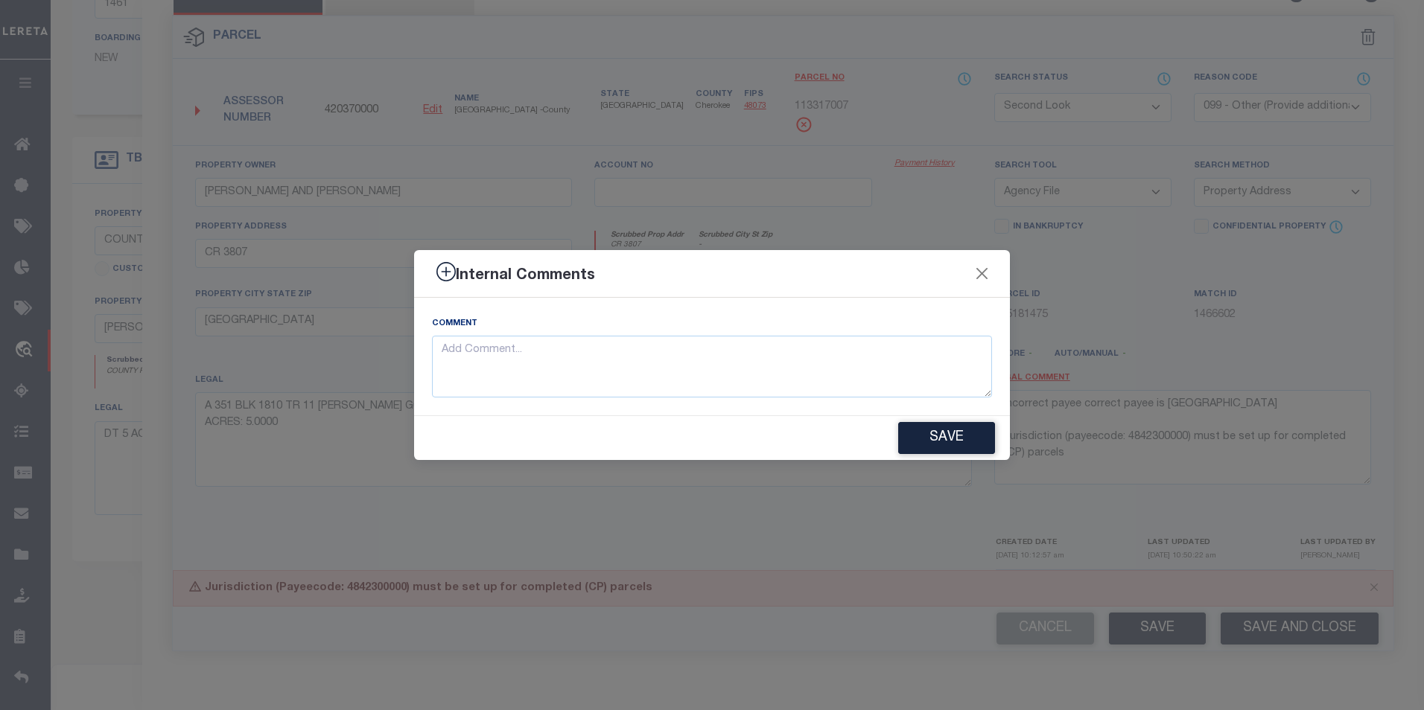
click at [1156, 625] on div "Internal Comments Comment Save" at bounding box center [712, 355] width 1424 height 710
click at [981, 275] on button "Close" at bounding box center [981, 273] width 19 height 19
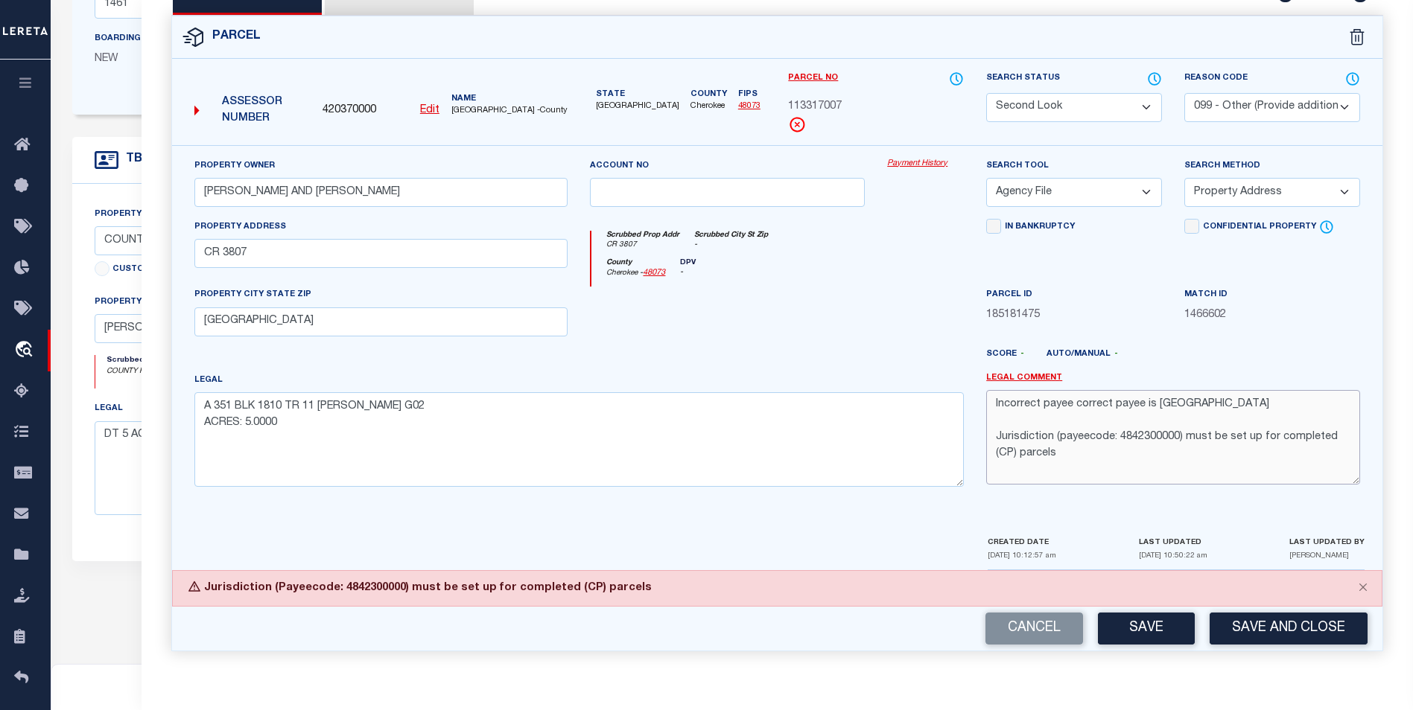
drag, startPoint x: 1055, startPoint y: 459, endPoint x: 993, endPoint y: 440, distance: 64.8
click at [993, 440] on textarea "Incorrect payee correct payee is Smith county Jurisdiction (payeecode: 48423000…" at bounding box center [1173, 437] width 374 height 94
click at [1318, 102] on select "- Select Reason Code - 099 - Other (Provide additional detail) ACT - Agency Cha…" at bounding box center [1272, 107] width 176 height 29
click at [1184, 93] on select "- Select Reason Code - 099 - Other (Provide additional detail) ACT - Agency Cha…" at bounding box center [1272, 107] width 176 height 29
click at [1135, 621] on button "Save" at bounding box center [1146, 629] width 97 height 32
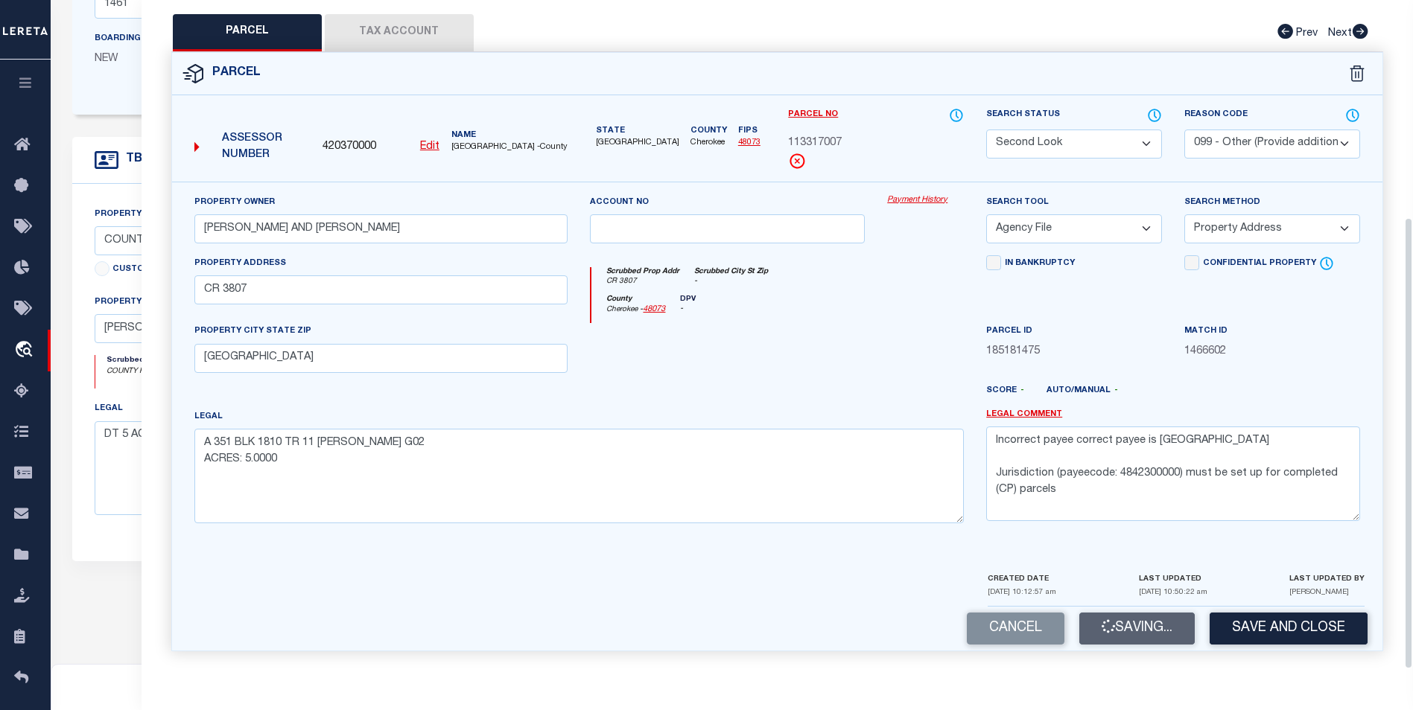
scroll to position [321, 0]
select select "AS"
select select
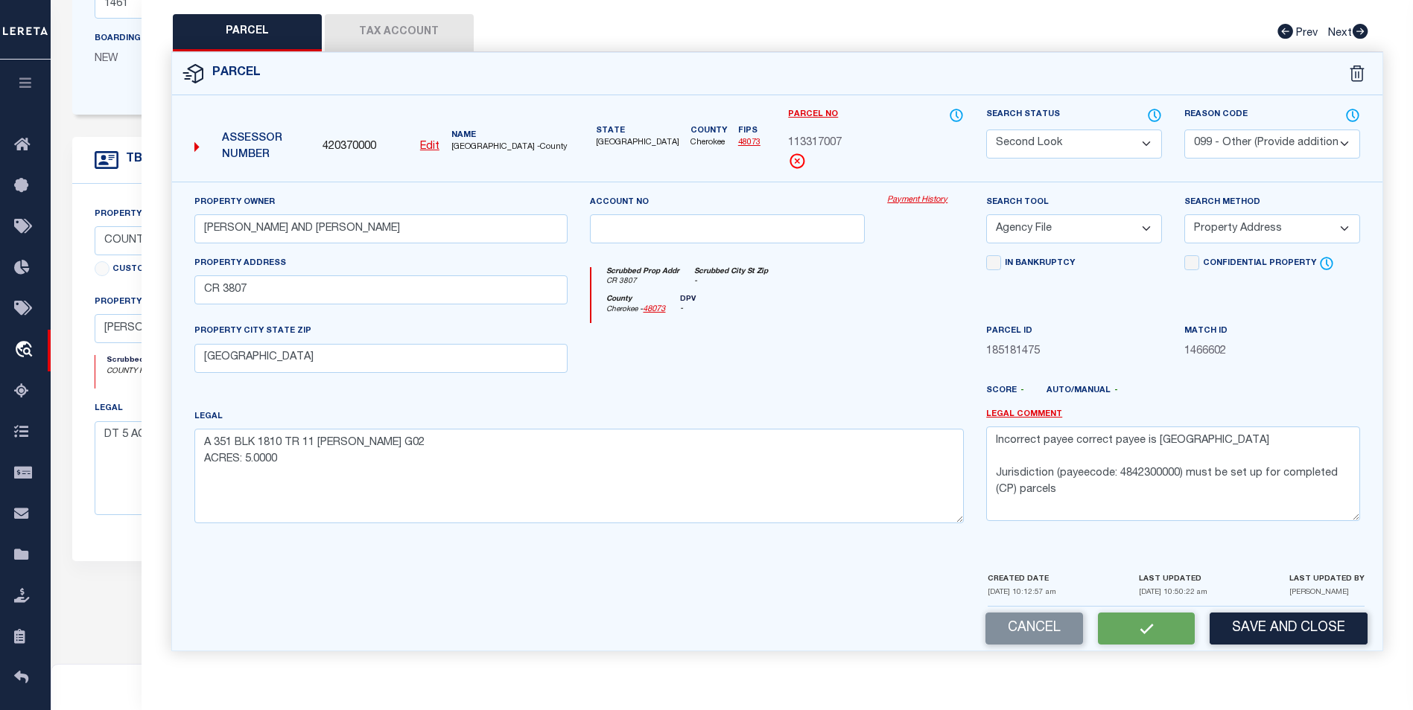
checkbox input "false"
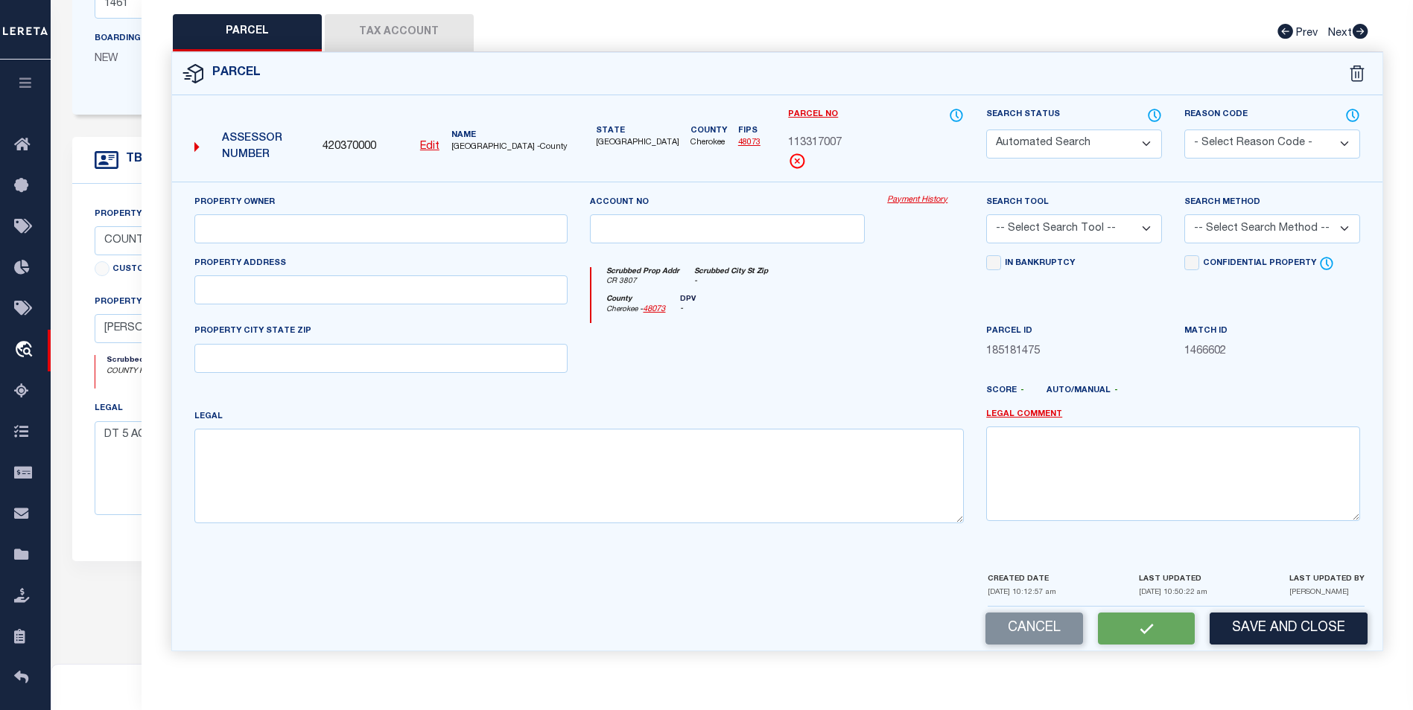
select select "SL"
select select "099"
type input "TYLER DAVID F AND GWEN"
select select "AGF"
select select "ADD"
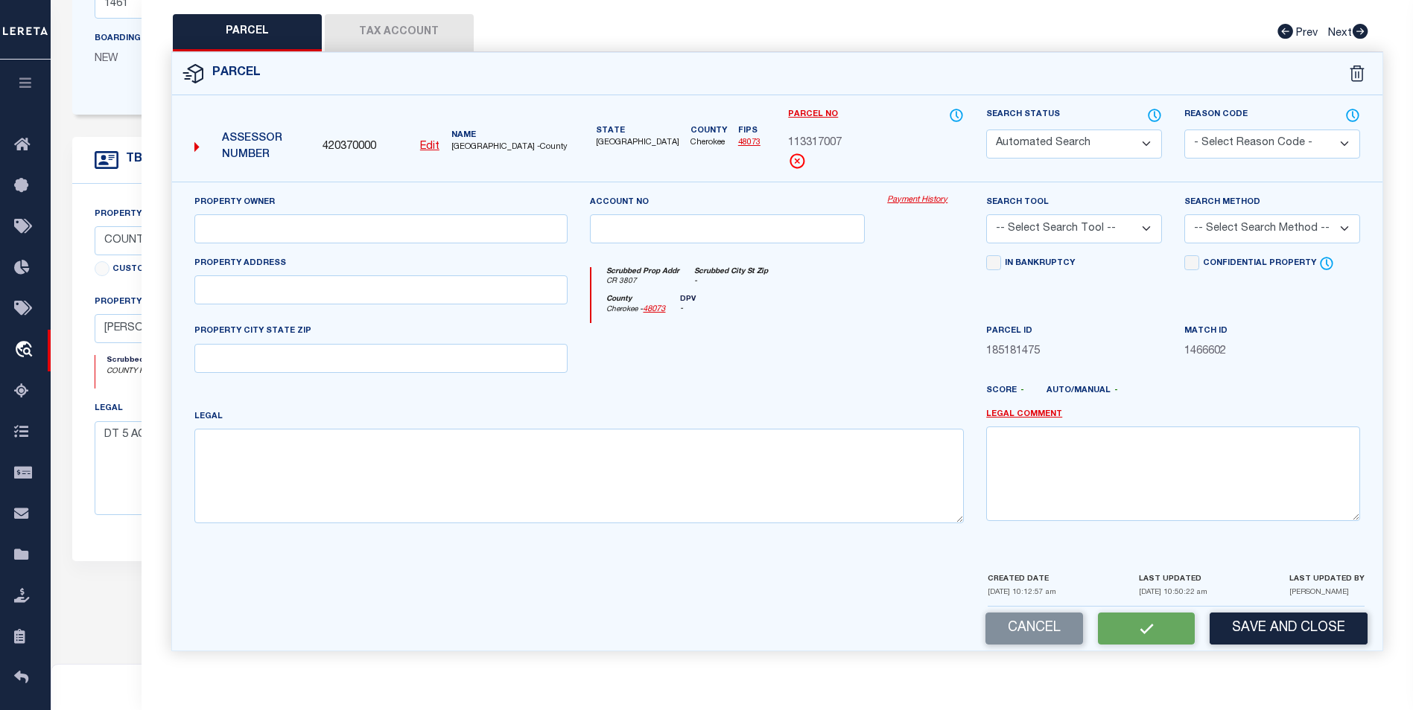
type input "CR 3807"
type input "[GEOGRAPHIC_DATA]"
type textarea "A 351 BLK 1810 TR 11 F J HAM G02 ACRES: 5.0000"
type textarea "Incorrect payee correct payee is Smith county Jurisdiction (payeecode: 48423000…"
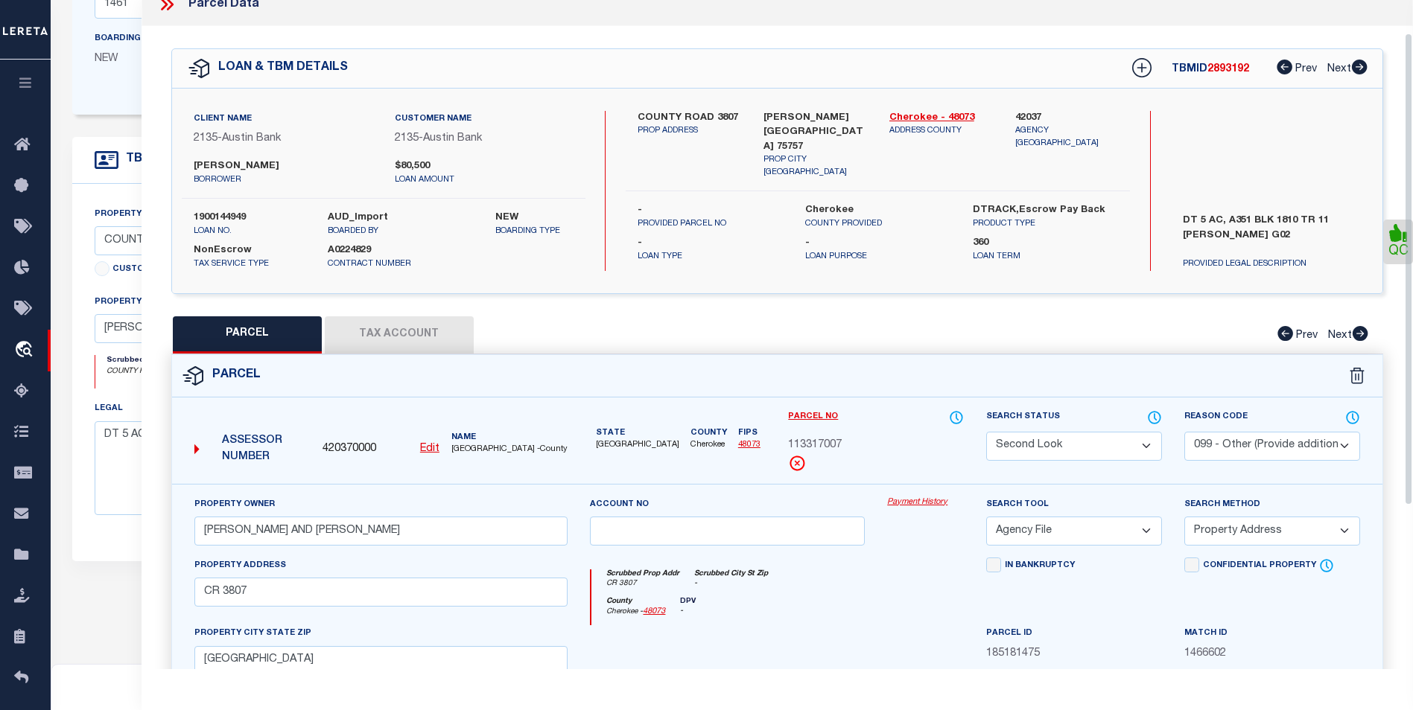
scroll to position [0, 0]
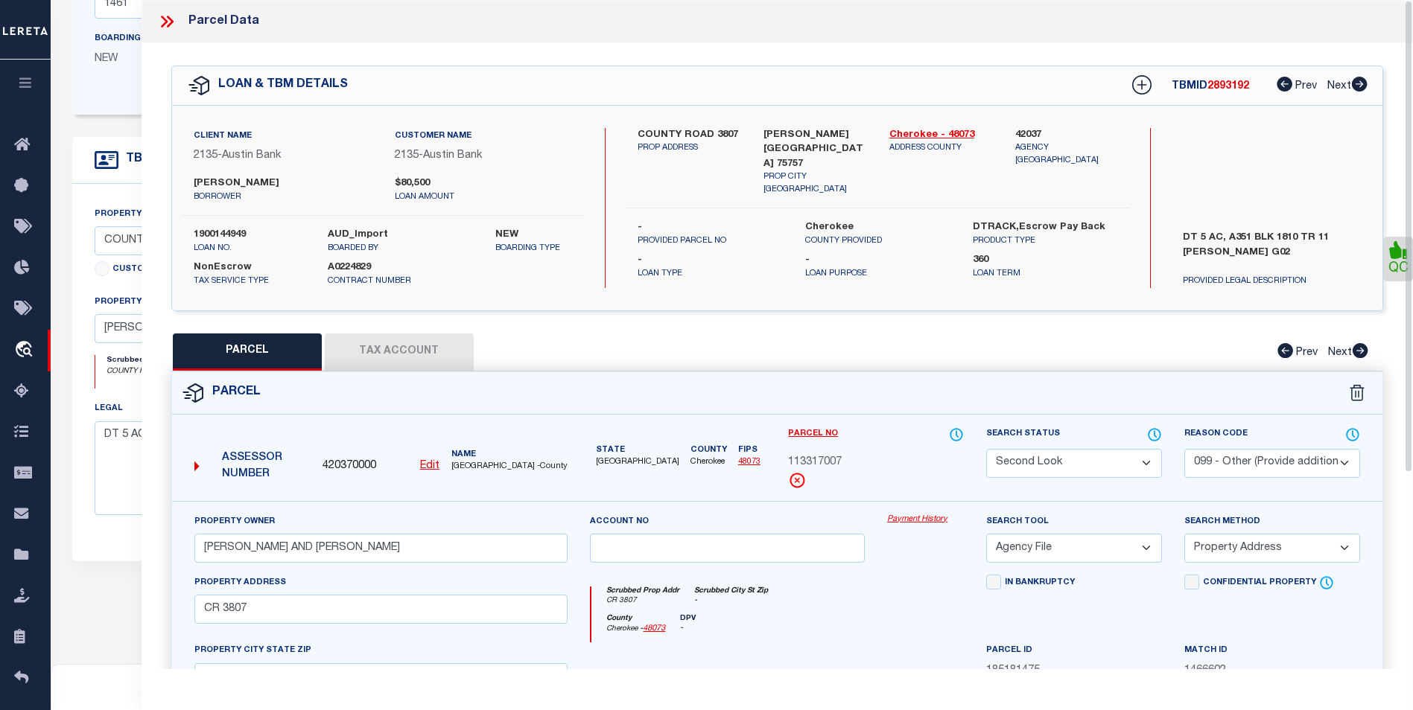
click at [173, 18] on icon at bounding box center [166, 21] width 19 height 19
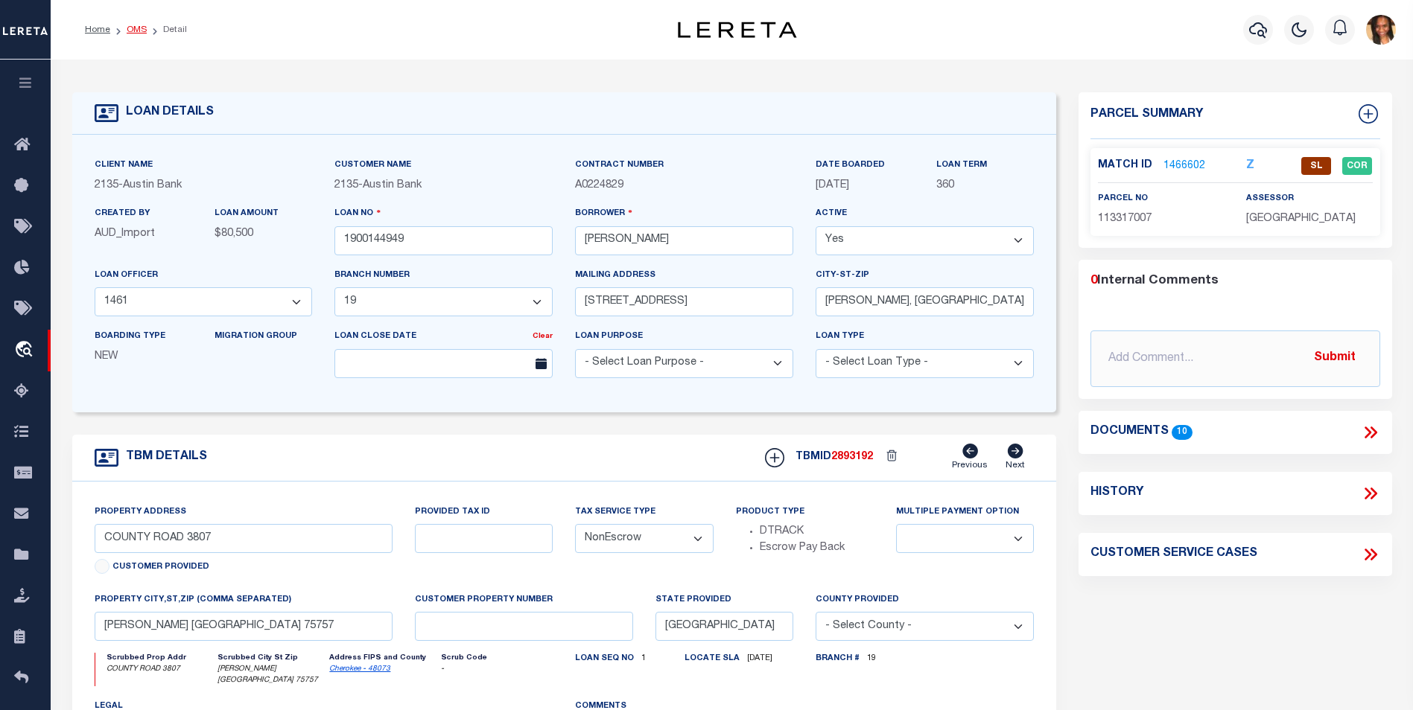
click at [133, 33] on link "OMS" at bounding box center [137, 29] width 20 height 9
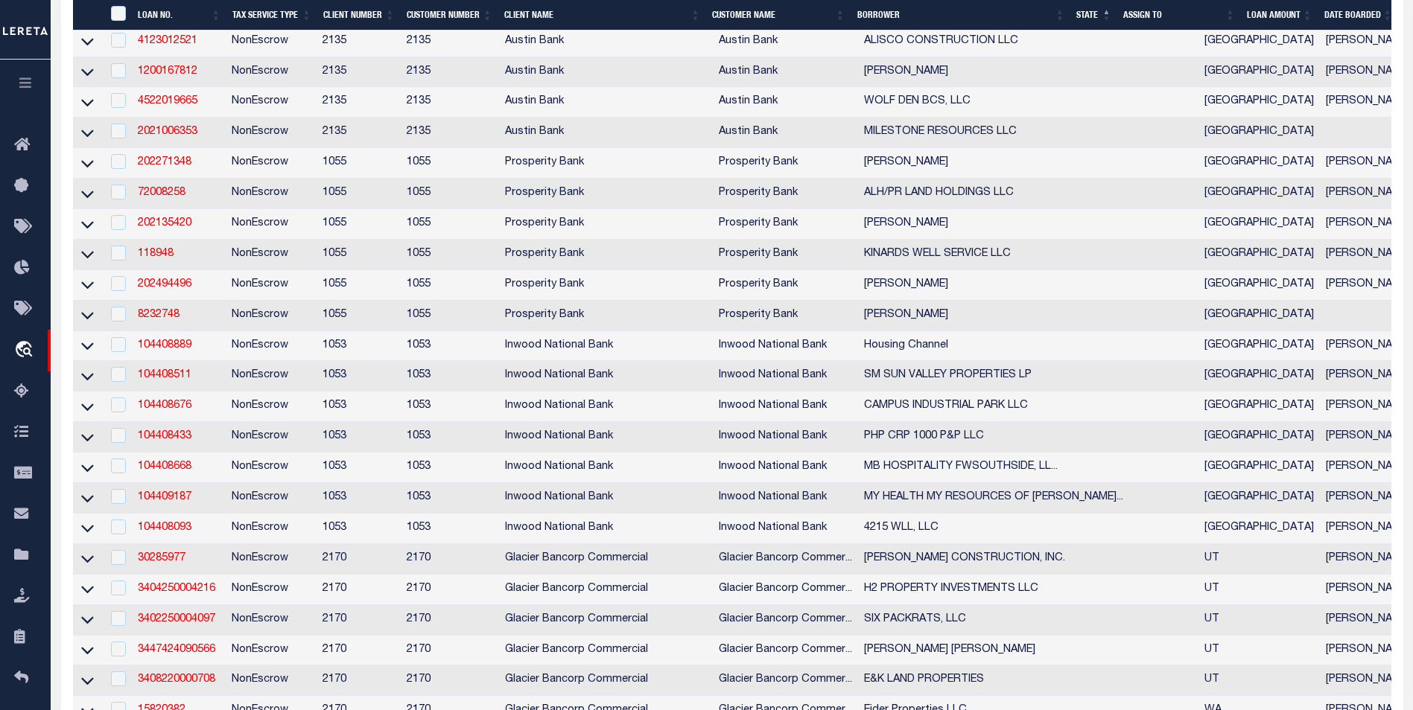
scroll to position [1340, 0]
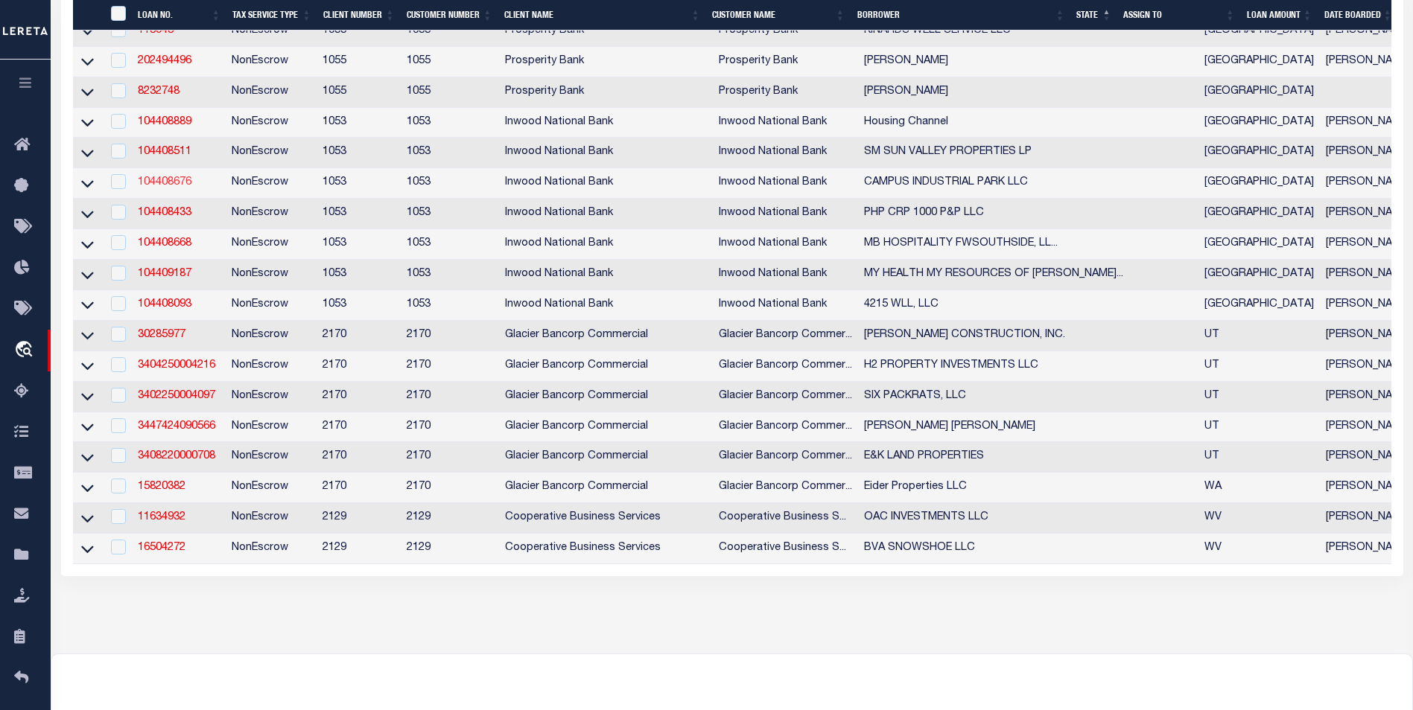
click at [149, 188] on link "104408676" at bounding box center [165, 182] width 54 height 10
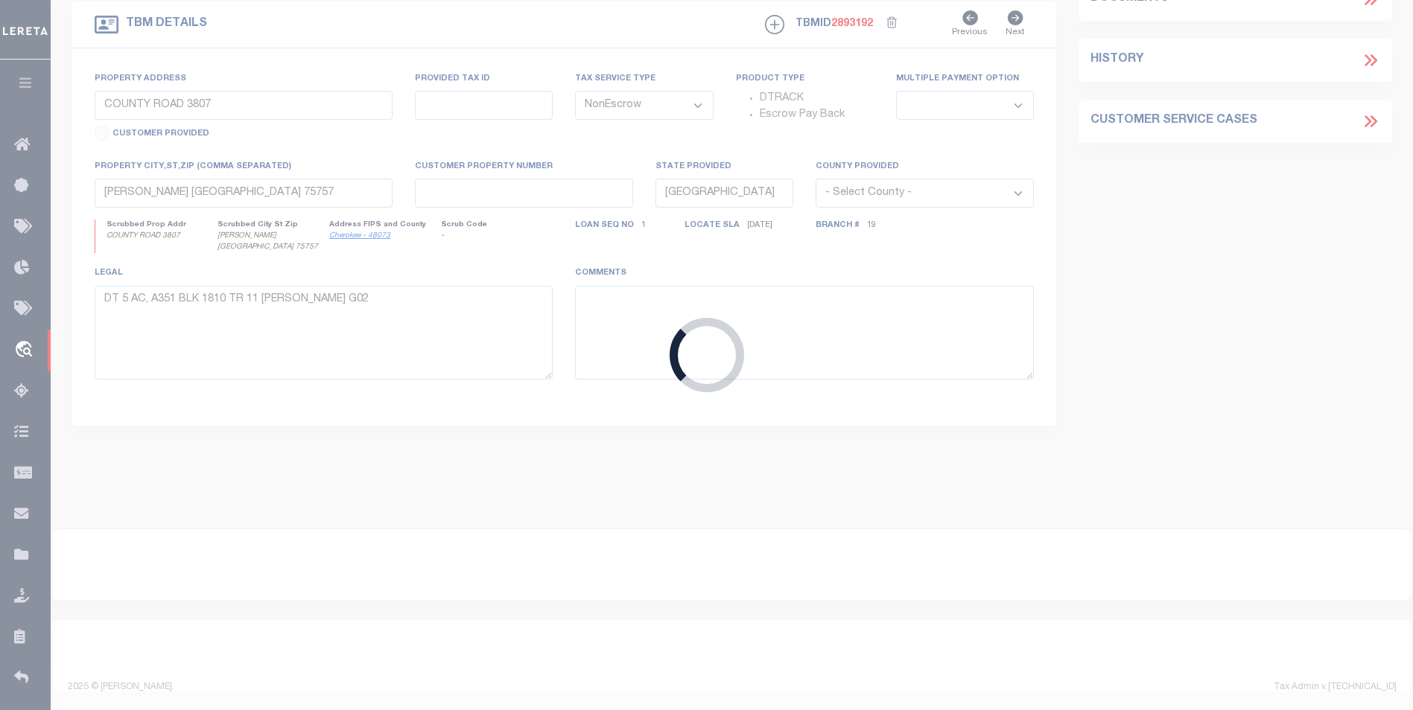
type input "104408676"
type input "CAMPUS INDUSTRIAL PARK LLC"
select select
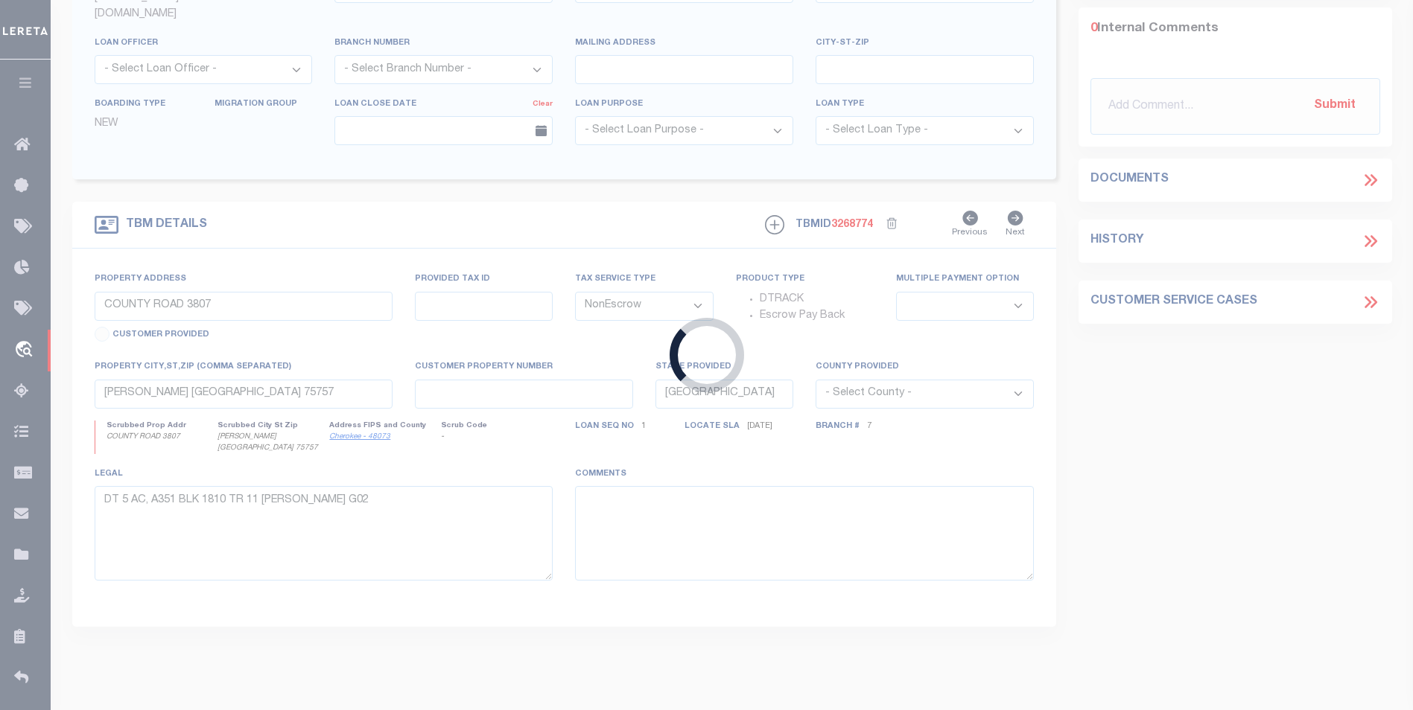
type input "2200 SE LOOP 820"
type input "CAD #05400872"
select select
type input "FT. WORTH TX 76140"
select select
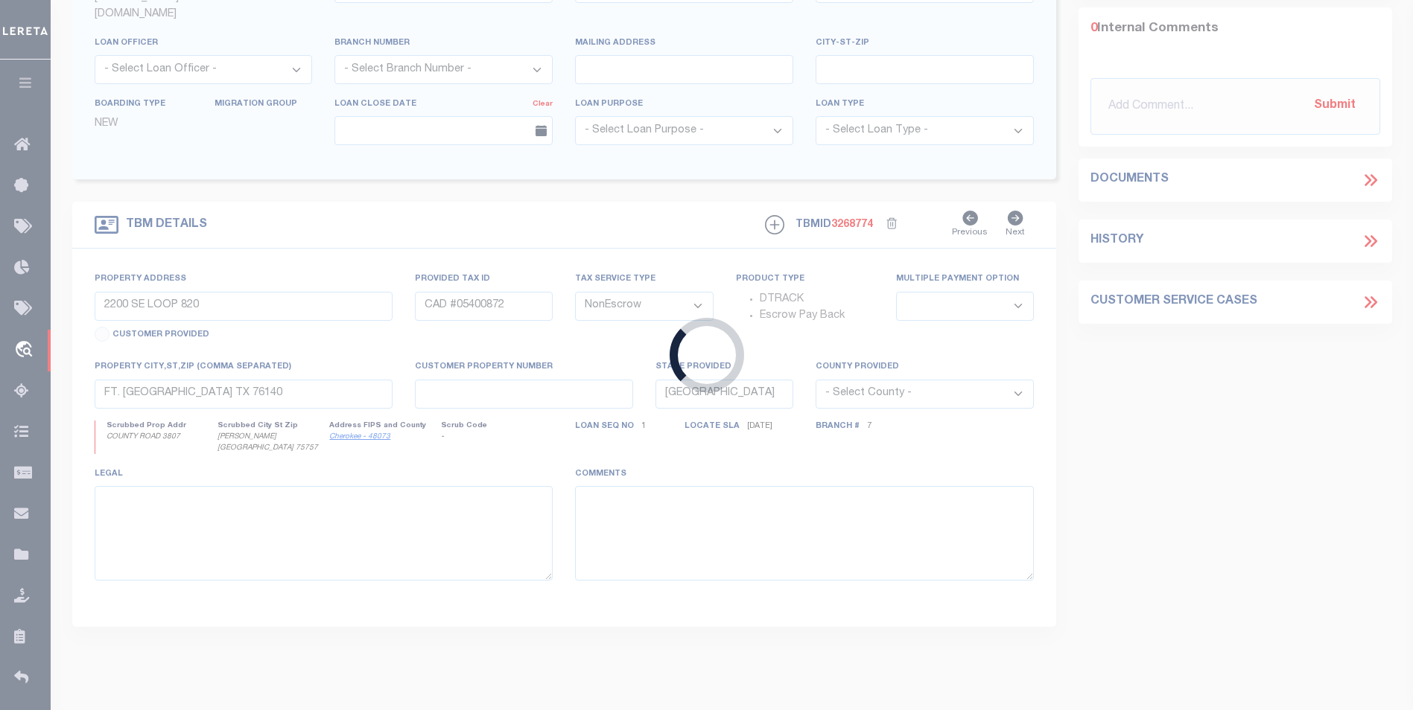
select select "3733"
select select "96"
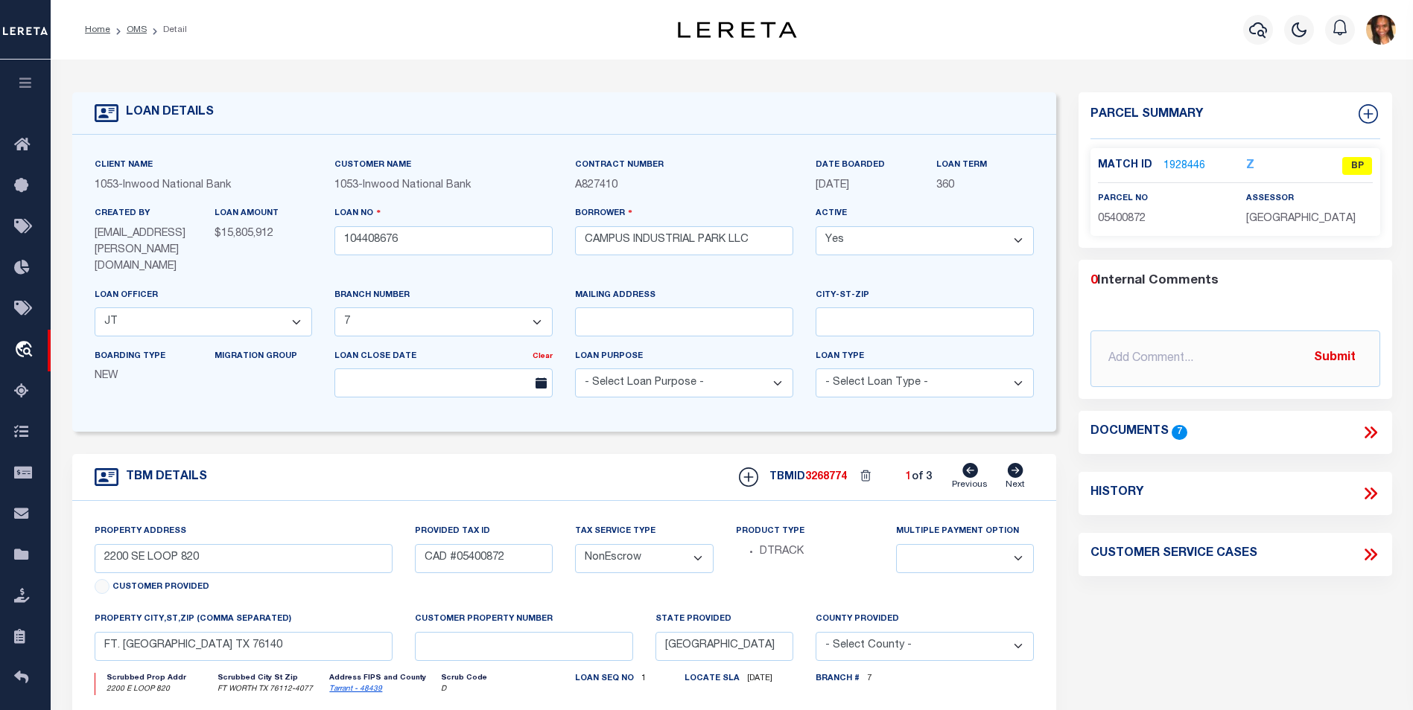
click at [1179, 161] on link "1928446" at bounding box center [1184, 167] width 42 height 16
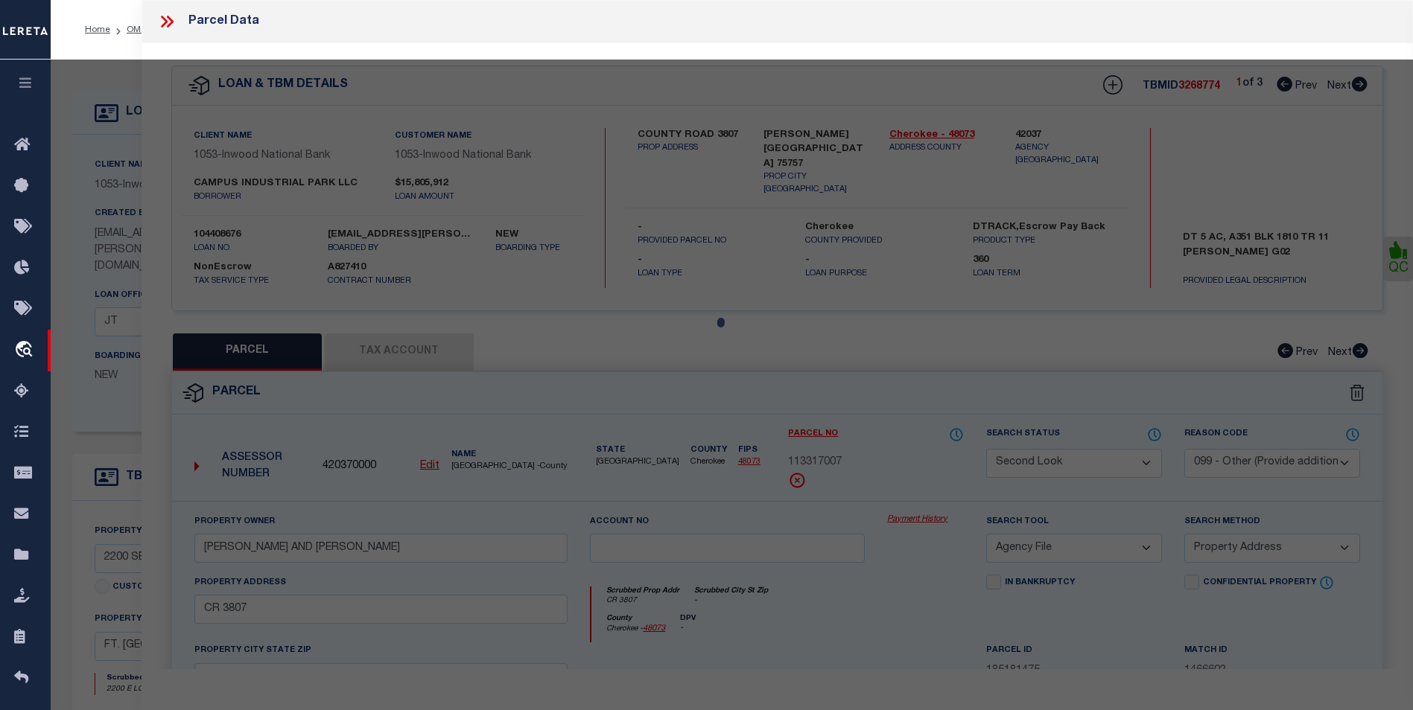
select select "AS"
select select
checkbox input "false"
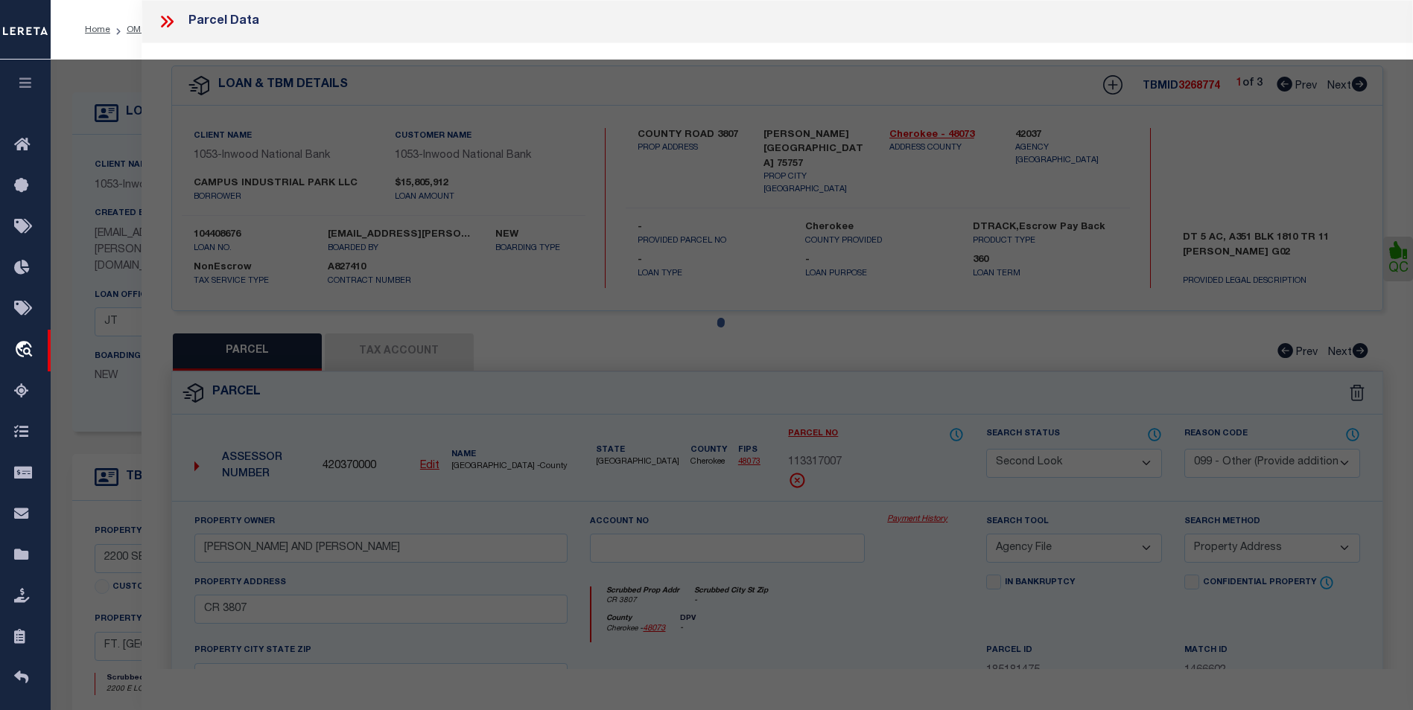
checkbox input "false"
select select "BP"
type input "CAMPUS INDUSTRIAL PARK LLC"
select select
type input "2200 SE LOOP 820"
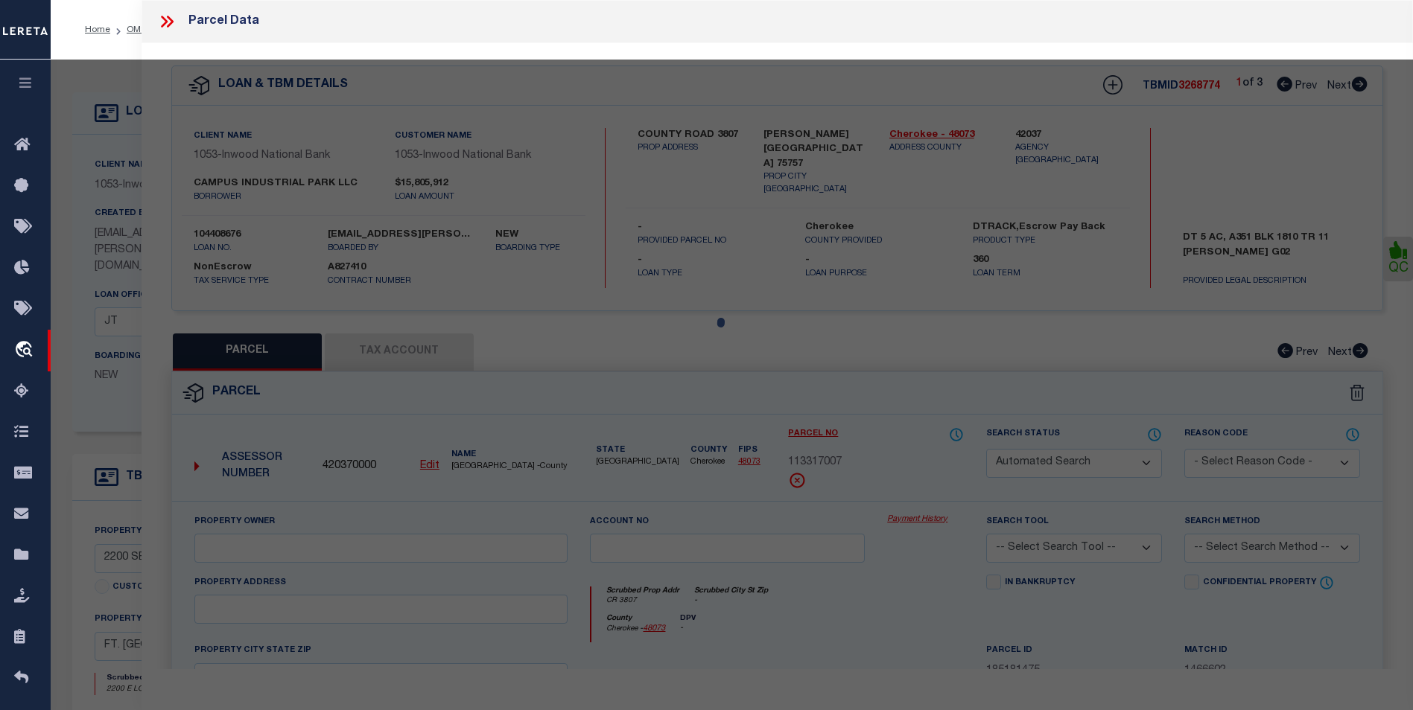
checkbox input "false"
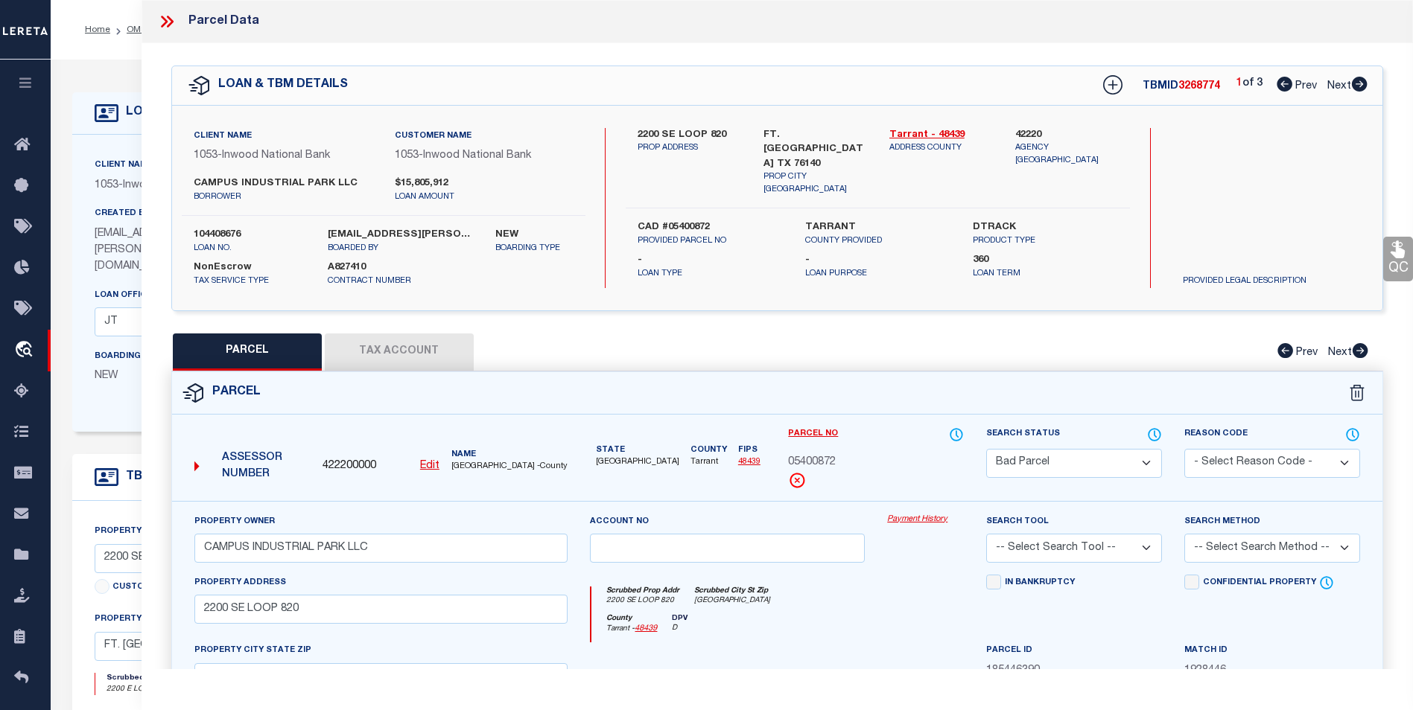
click at [1360, 90] on icon at bounding box center [1359, 84] width 16 height 15
click at [1290, 91] on div "3 of 3 Prev Next" at bounding box center [1301, 85] width 131 height 19
click at [1288, 88] on icon at bounding box center [1284, 84] width 16 height 15
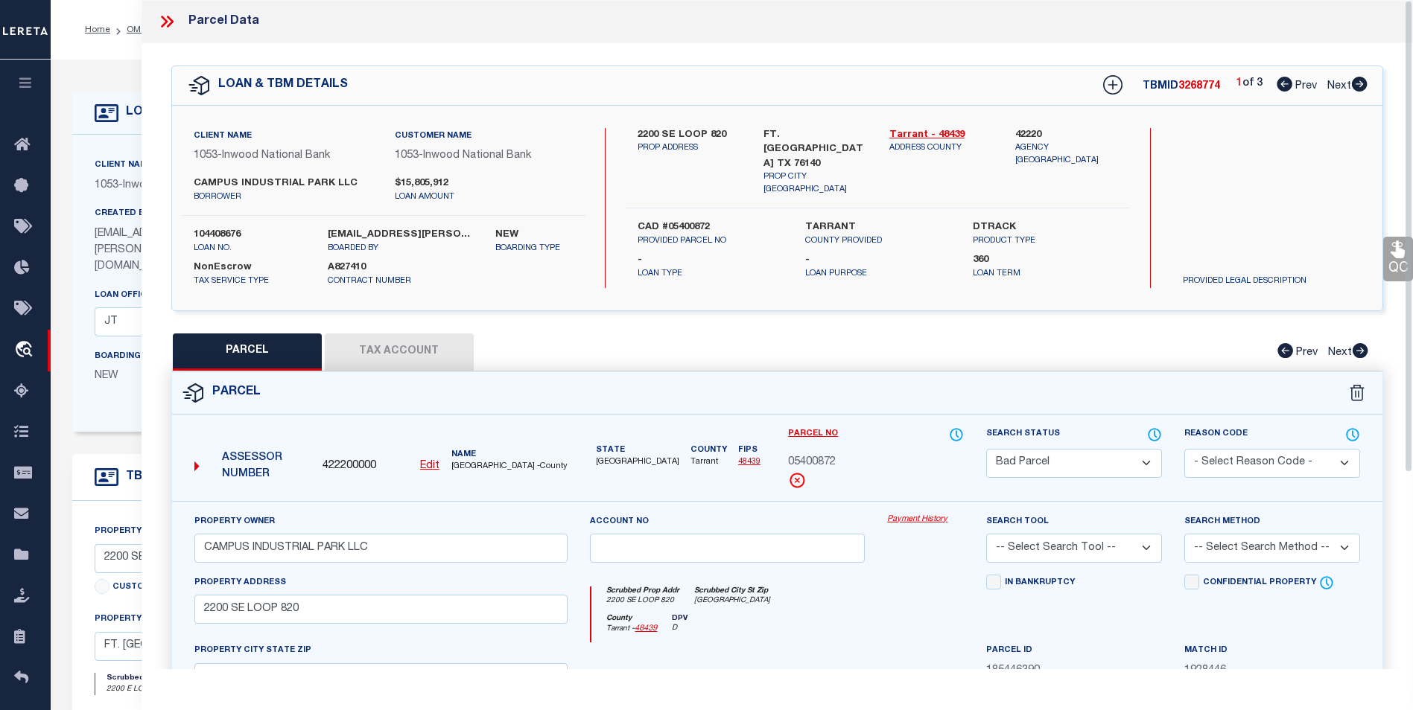
click at [1367, 88] on div "LOAN & TBM DETAILS TBMID 3268774 1 of 3 Prev Next" at bounding box center [777, 85] width 1210 height 39
click at [1351, 79] on icon at bounding box center [1359, 84] width 16 height 15
click at [1285, 86] on icon at bounding box center [1284, 84] width 16 height 15
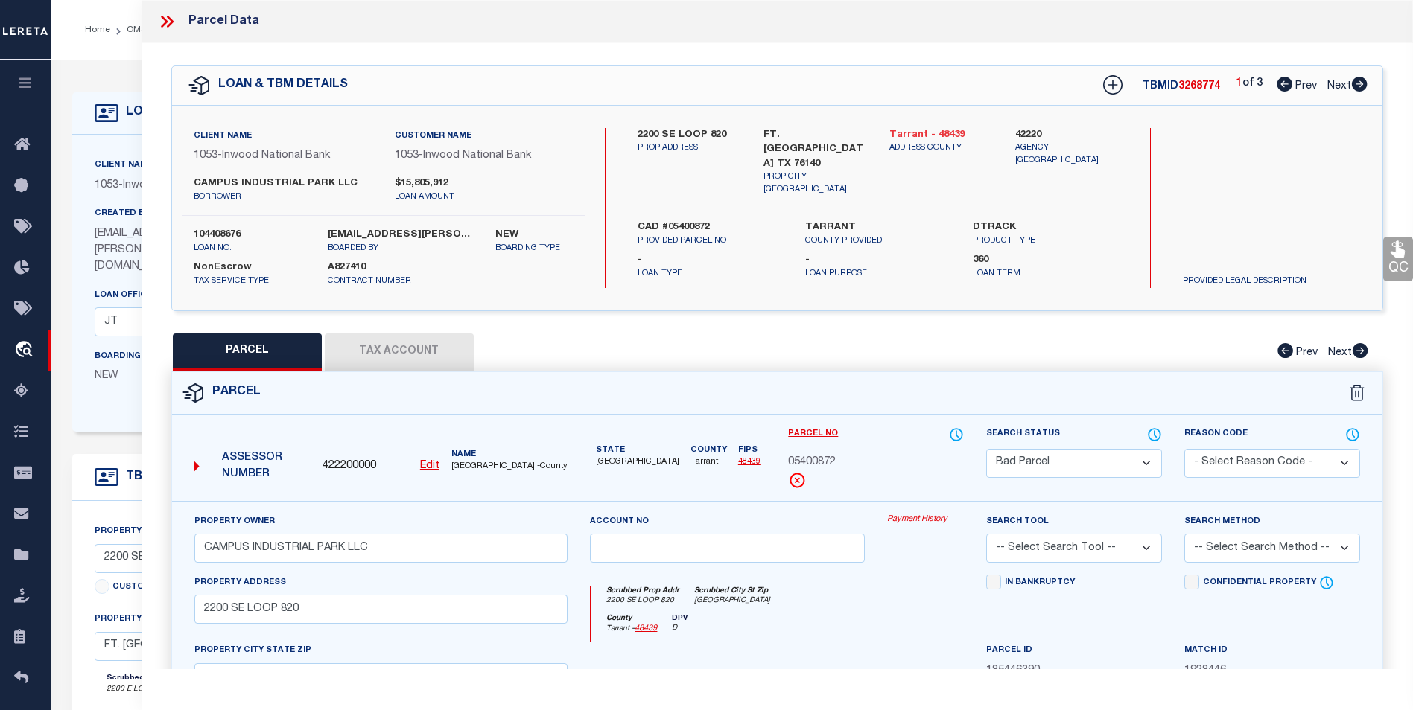
click at [906, 134] on link "Tarrant - 48439" at bounding box center [941, 135] width 104 height 15
click at [1357, 87] on icon at bounding box center [1359, 84] width 16 height 15
click at [1354, 86] on icon at bounding box center [1359, 84] width 16 height 15
click at [1281, 92] on icon at bounding box center [1284, 84] width 16 height 15
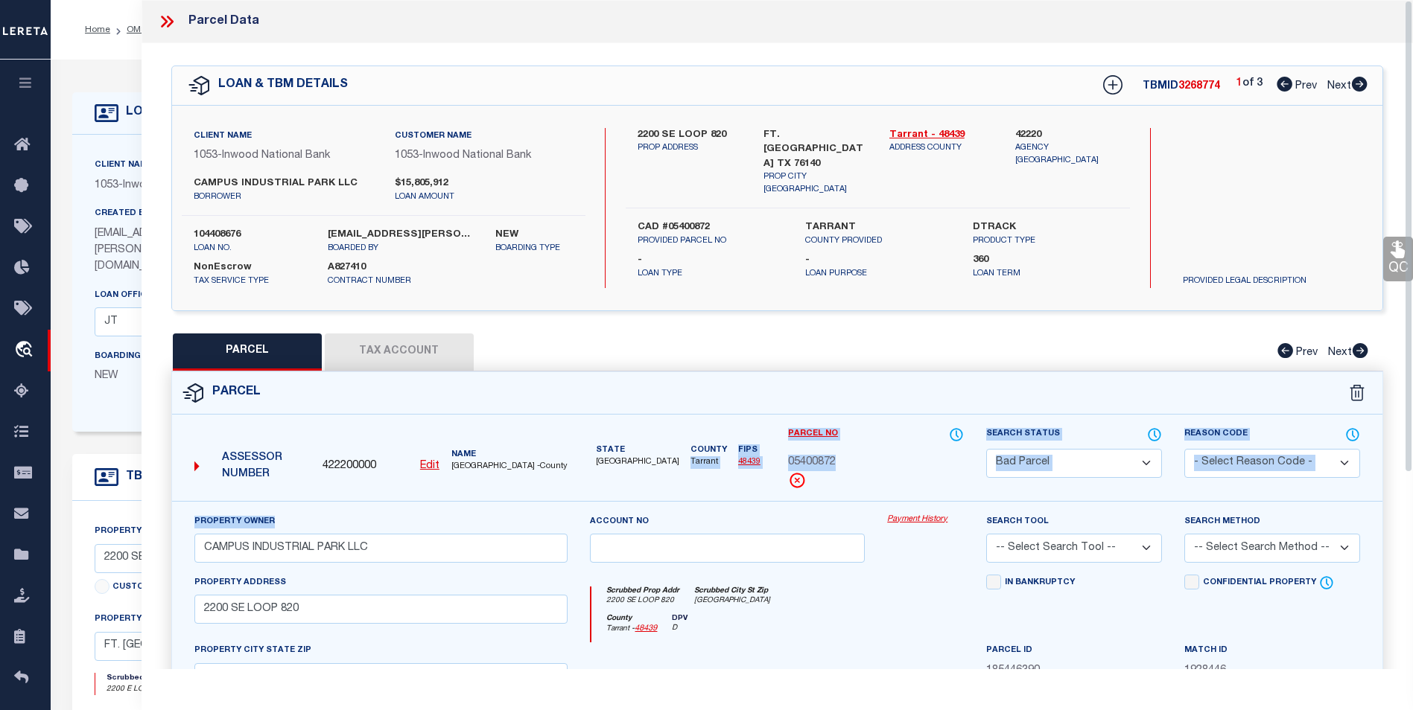
click at [746, 334] on div "QC QC QC" at bounding box center [776, 494] width 1271 height 902
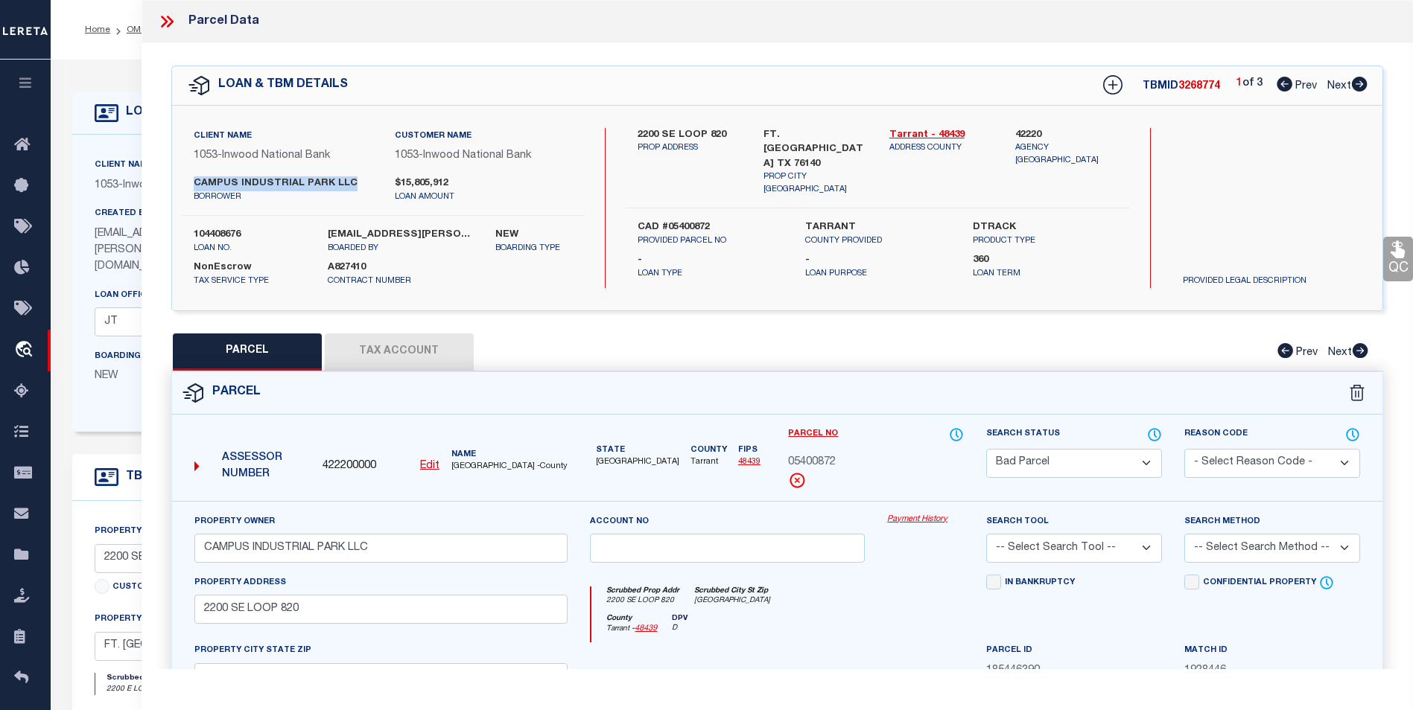
drag, startPoint x: 360, startPoint y: 186, endPoint x: 194, endPoint y: 176, distance: 165.6
click at [194, 176] on label "CAMPUS INDUSTRIAL PARK LLC" at bounding box center [283, 183] width 179 height 15
copy label "CAMPUS INDUSTRIAL PARK LLC"
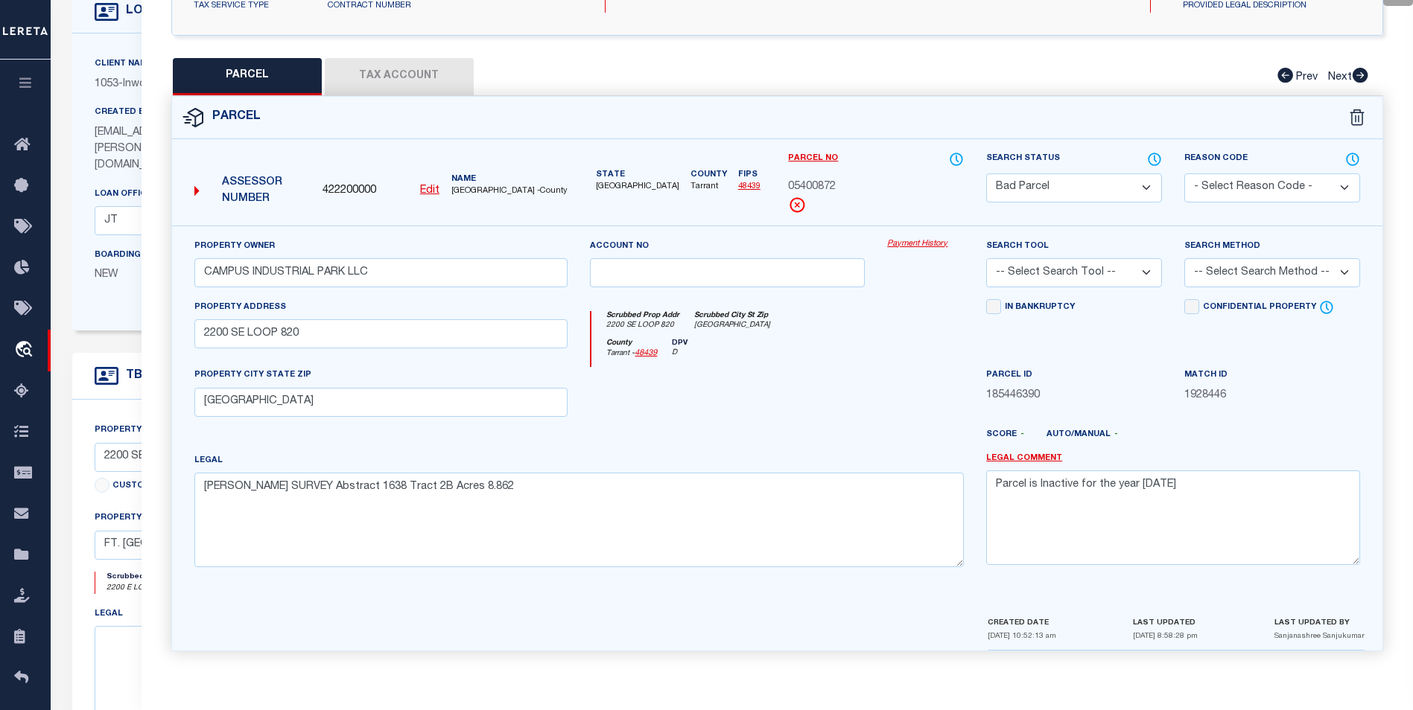
scroll to position [149, 0]
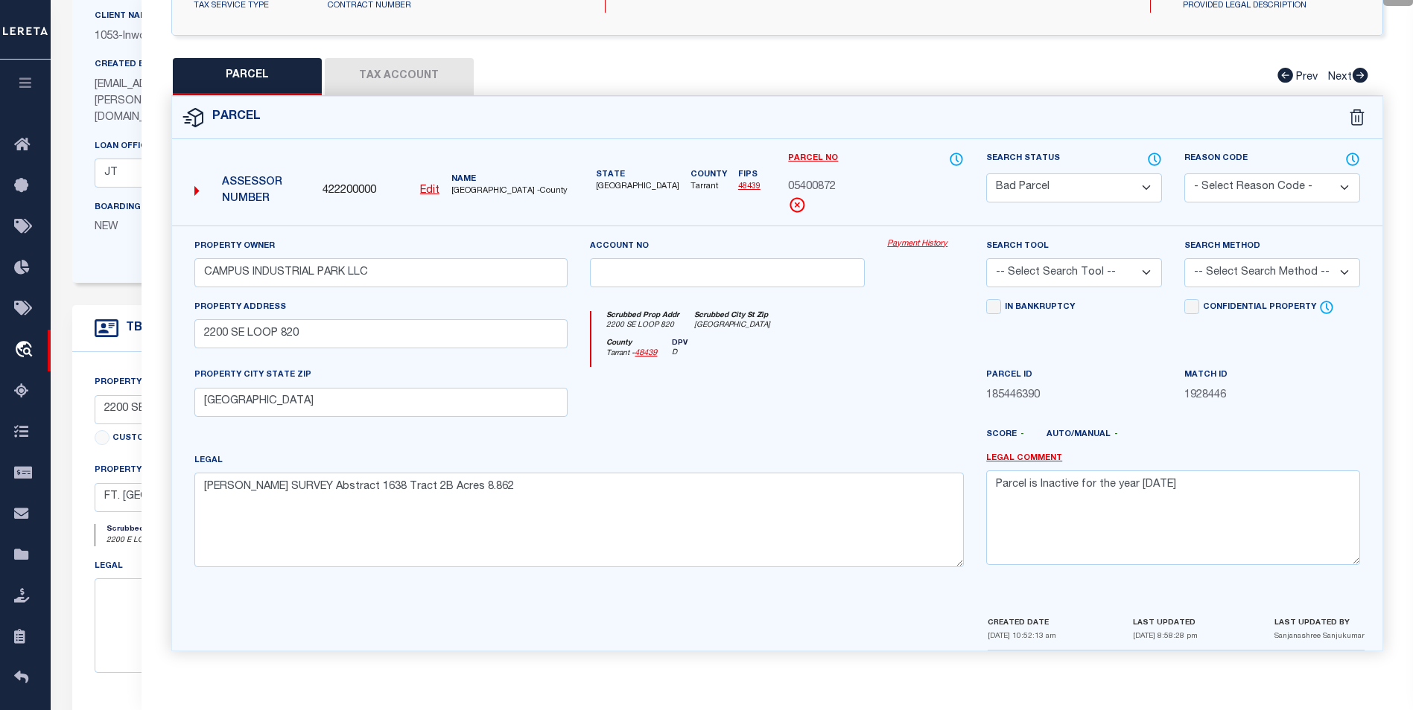
click at [440, 80] on button "Tax Account" at bounding box center [399, 76] width 149 height 37
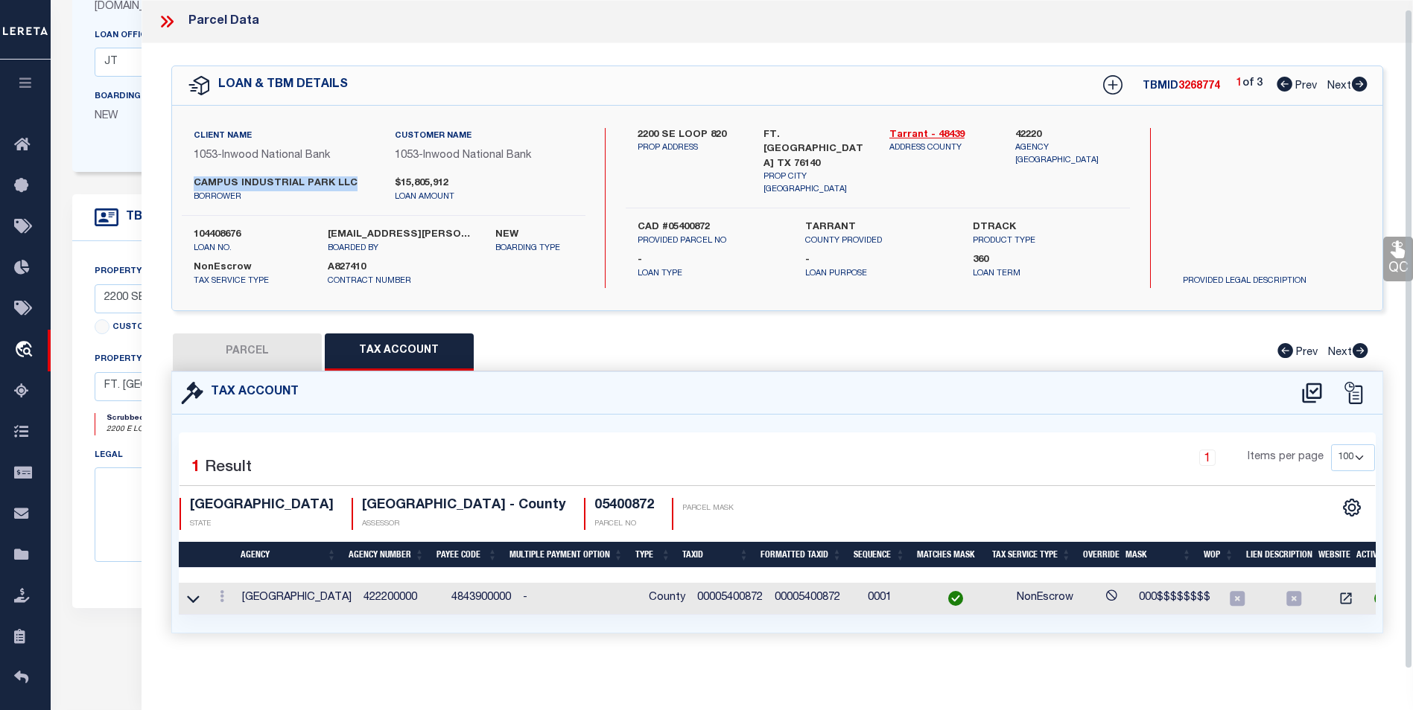
scroll to position [298, 0]
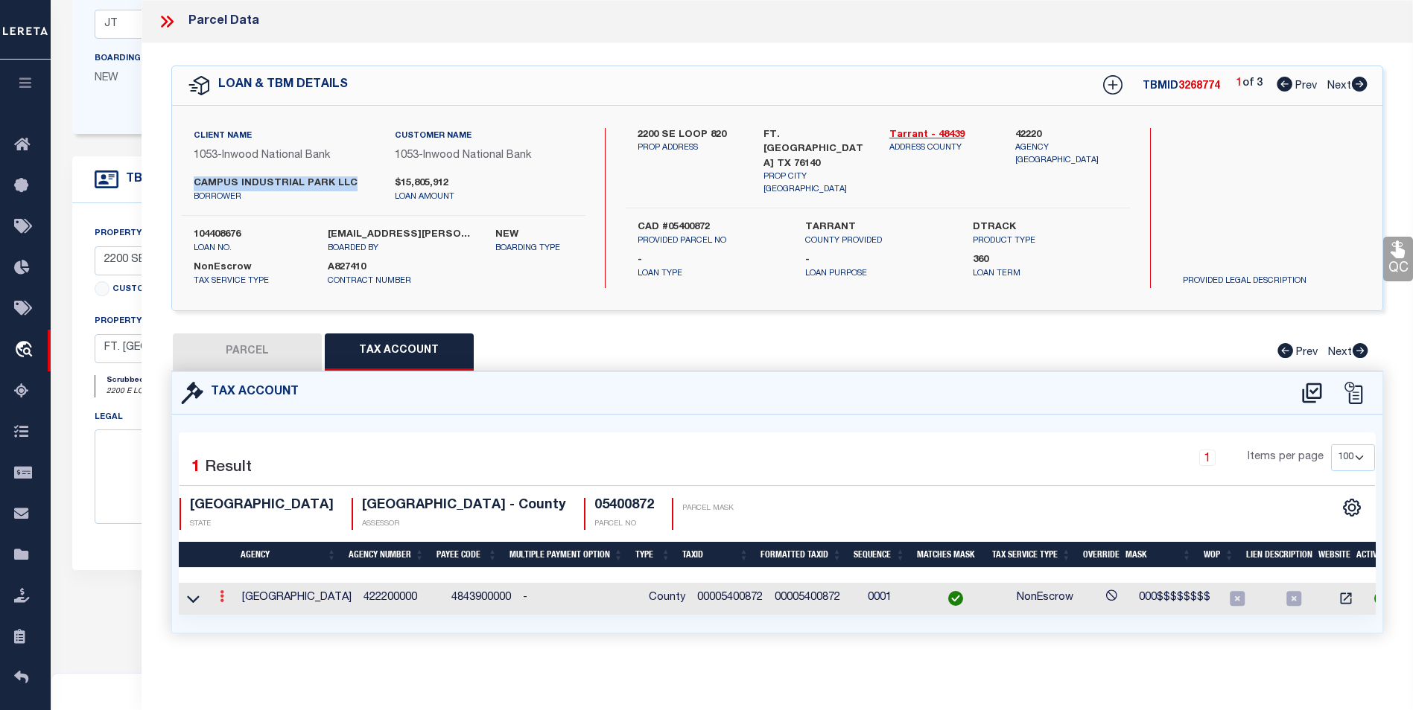
click at [222, 593] on icon at bounding box center [222, 596] width 4 height 12
click at [240, 547] on icon "" at bounding box center [237, 550] width 11 height 11
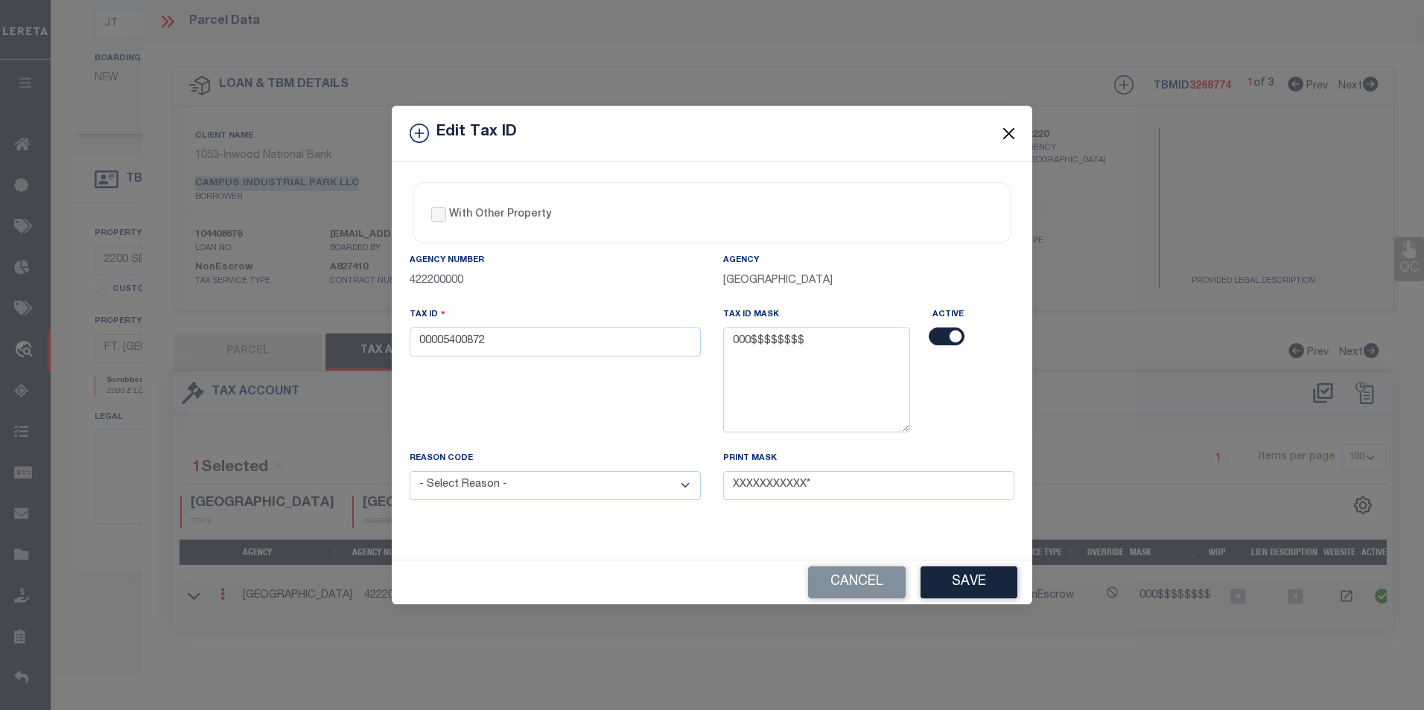
click at [1008, 136] on button "Close" at bounding box center [1008, 133] width 19 height 19
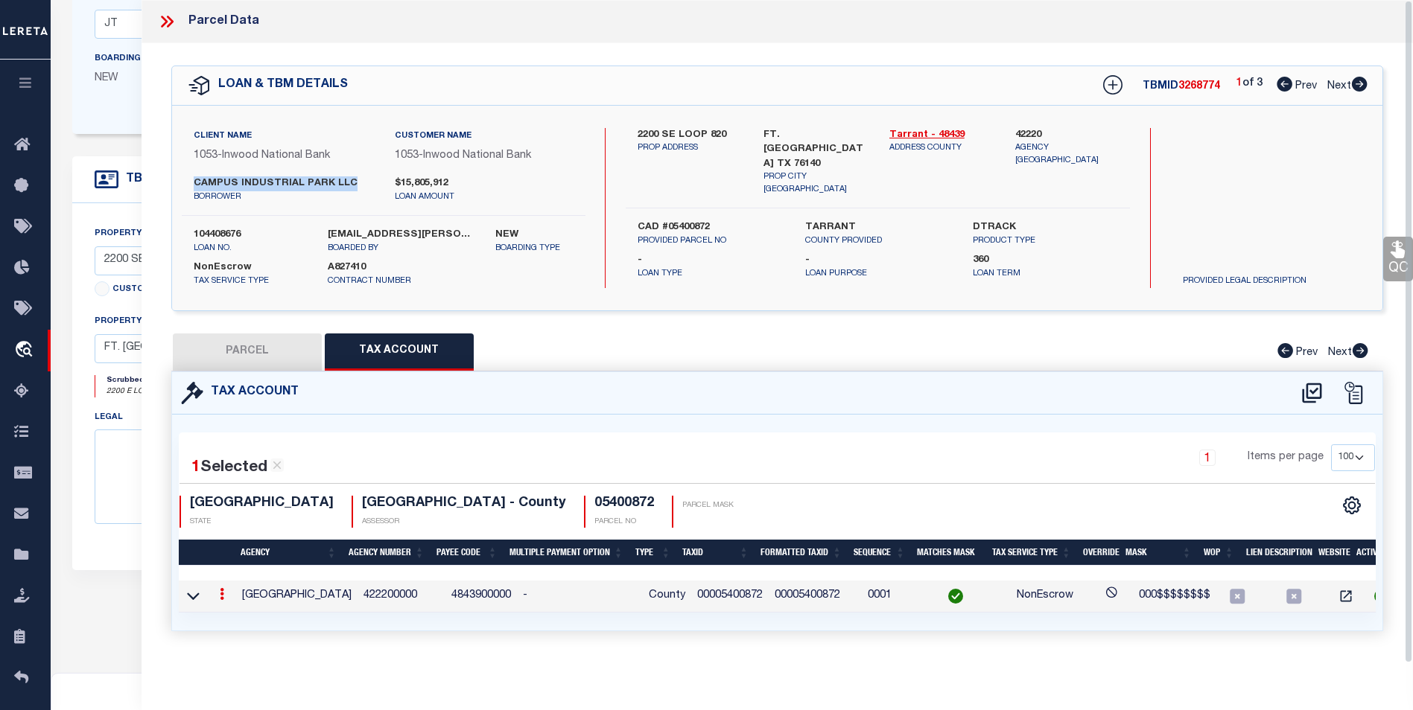
click at [221, 597] on icon at bounding box center [222, 594] width 4 height 12
click at [321, 439] on div "1 Selected 1 Result 1 Items per page 10 25 50 100 TX STATE" at bounding box center [777, 523] width 1197 height 180
click at [264, 347] on button "PARCEL" at bounding box center [247, 352] width 149 height 37
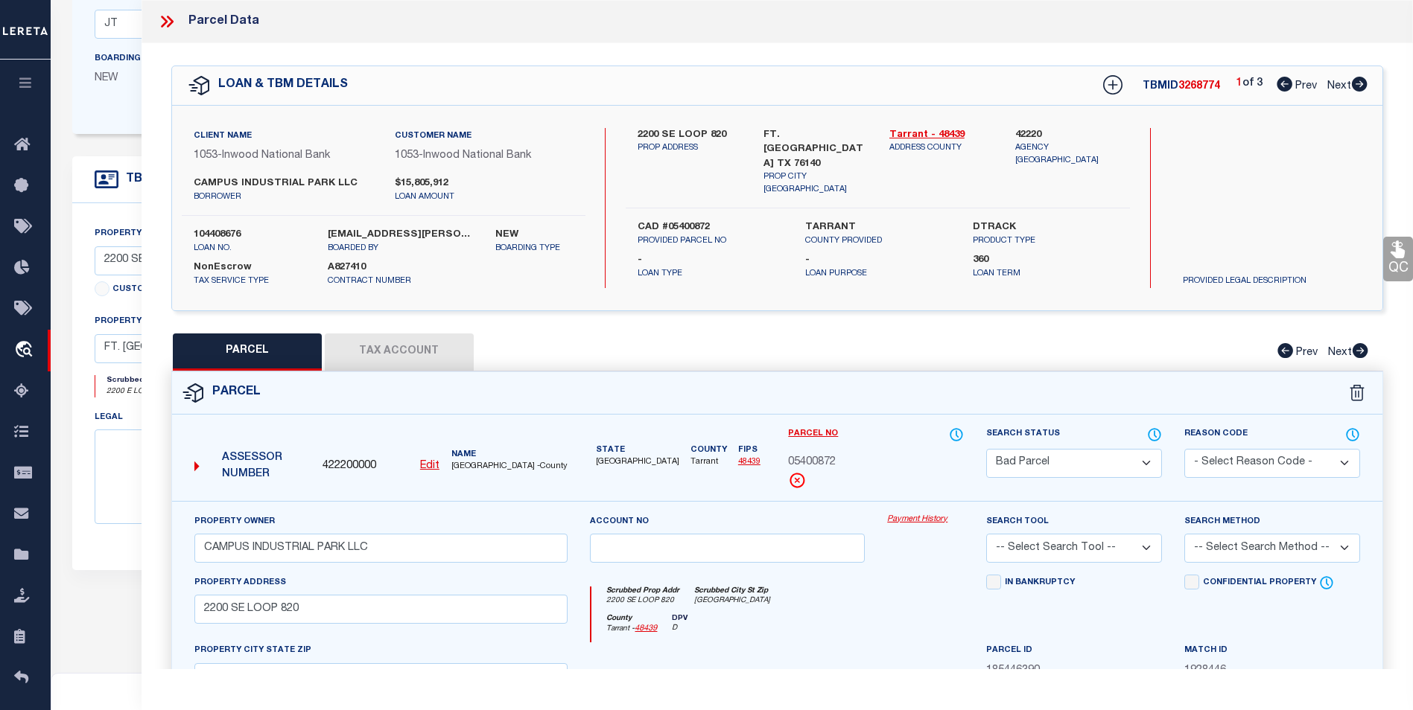
click at [424, 342] on button "Tax Account" at bounding box center [399, 352] width 149 height 37
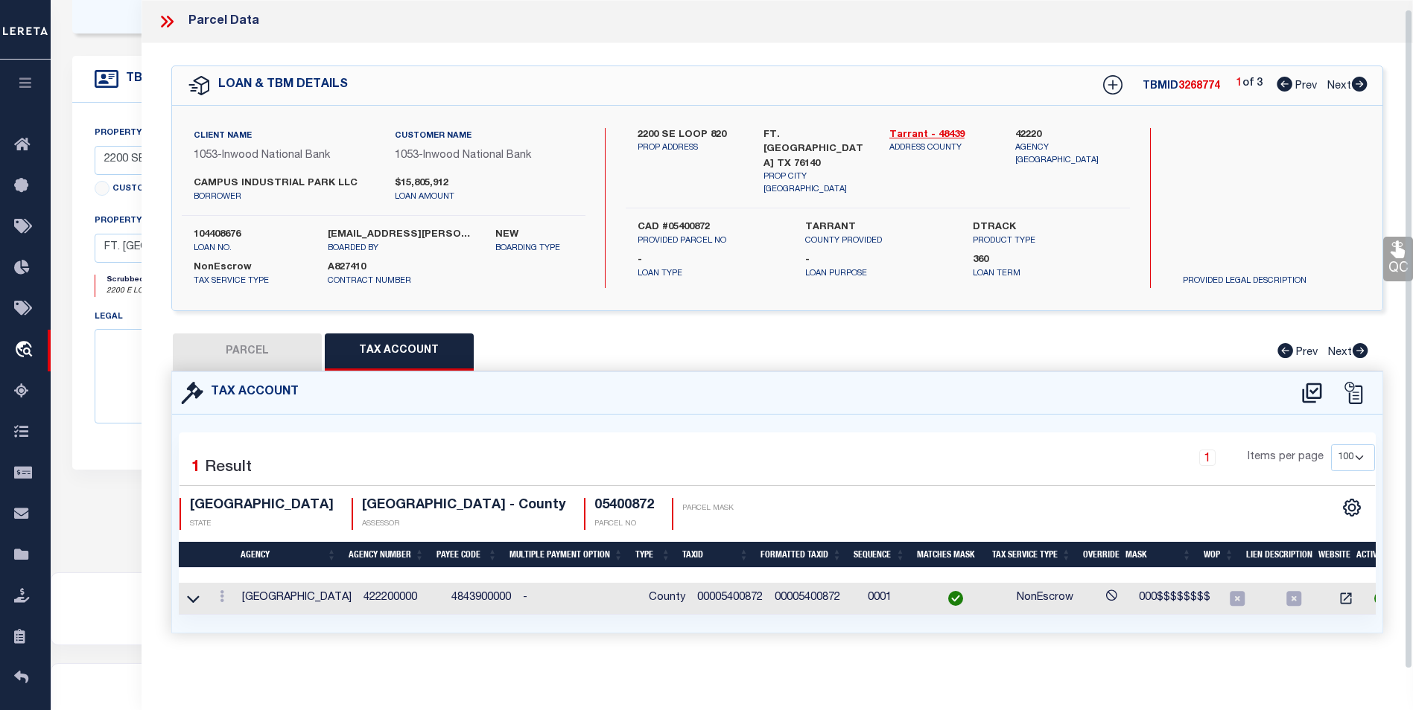
scroll to position [432, 0]
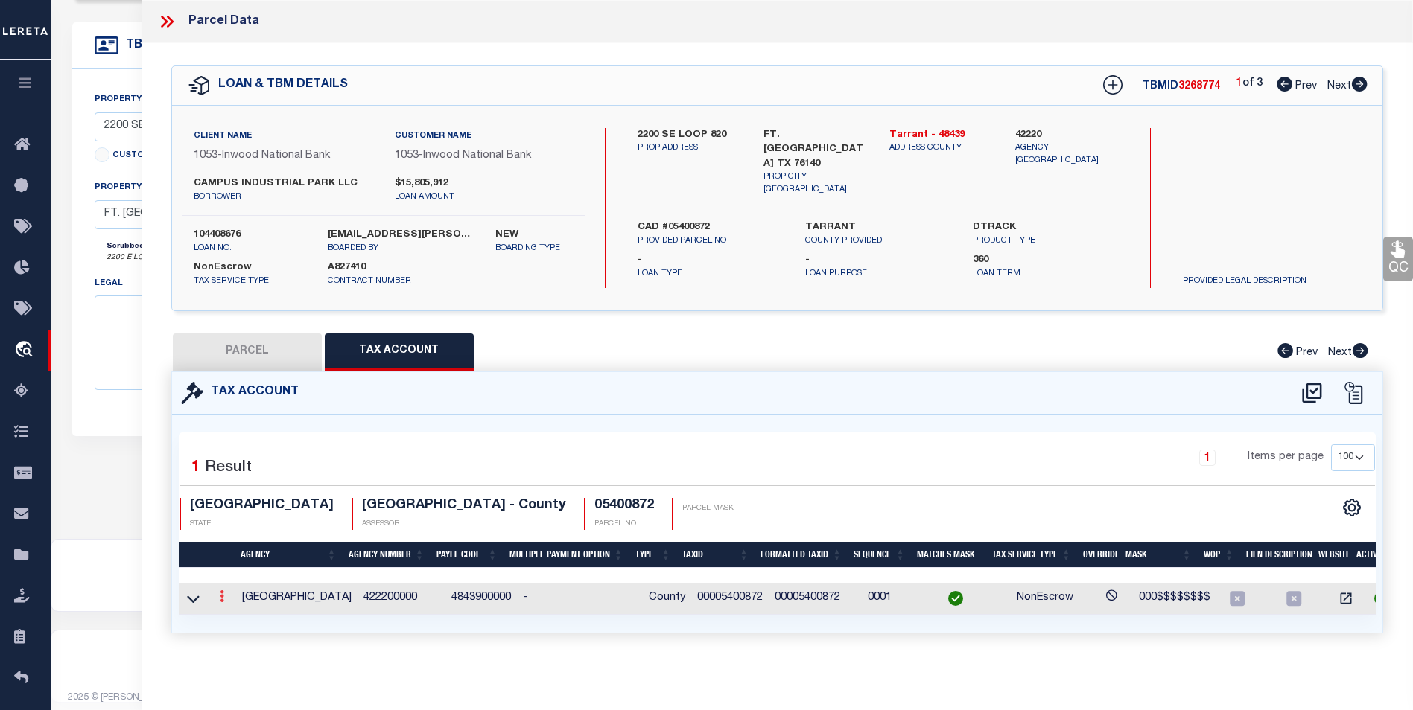
click at [222, 590] on icon at bounding box center [222, 596] width 4 height 12
click at [243, 553] on link at bounding box center [241, 552] width 55 height 25
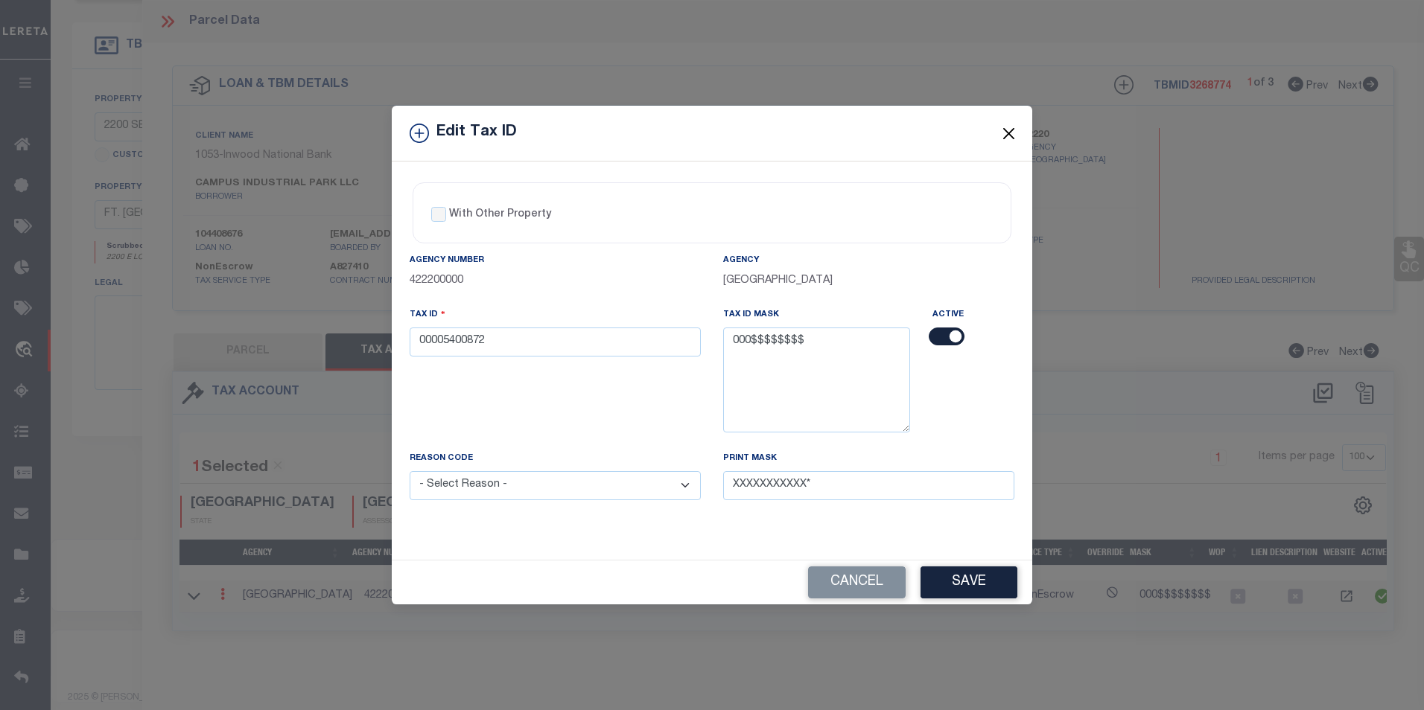
click at [1004, 131] on button "Close" at bounding box center [1008, 133] width 19 height 19
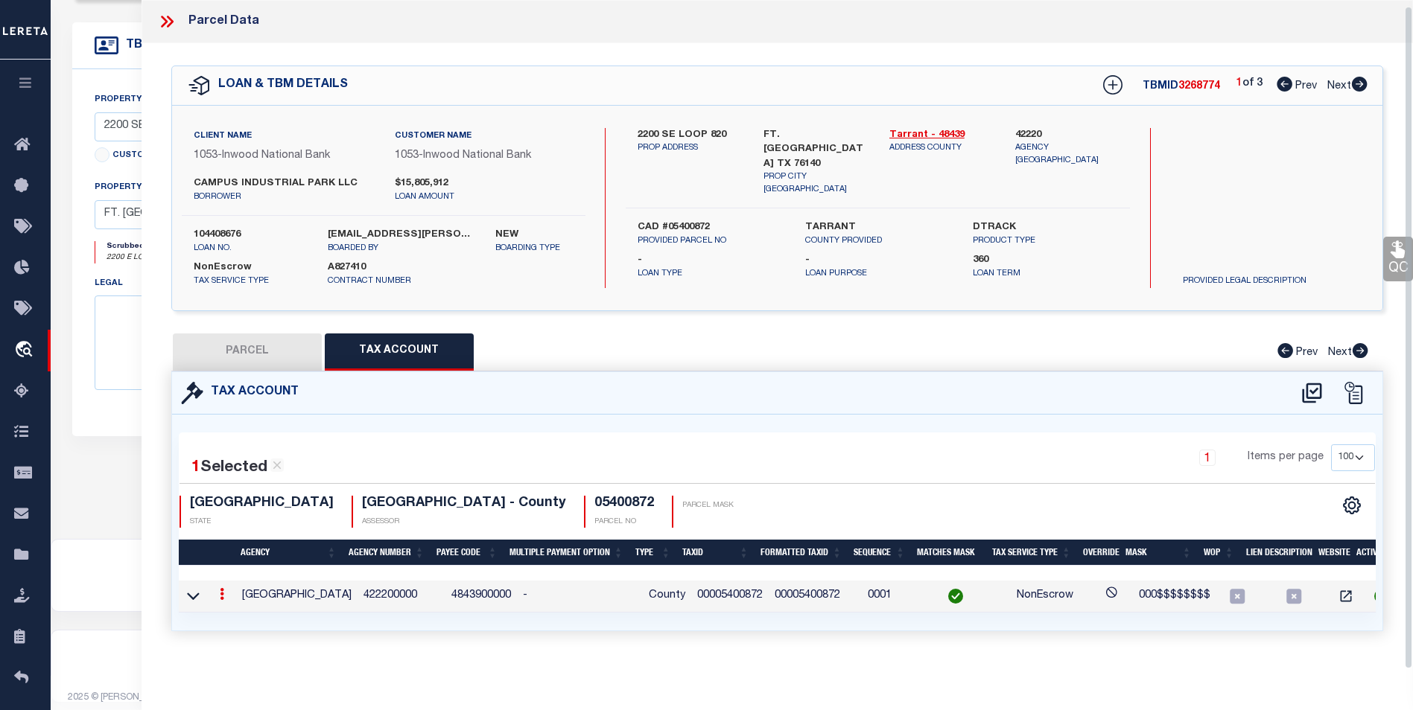
scroll to position [6, 0]
click at [223, 591] on icon at bounding box center [222, 594] width 4 height 12
click at [238, 550] on icon "" at bounding box center [237, 547] width 11 height 11
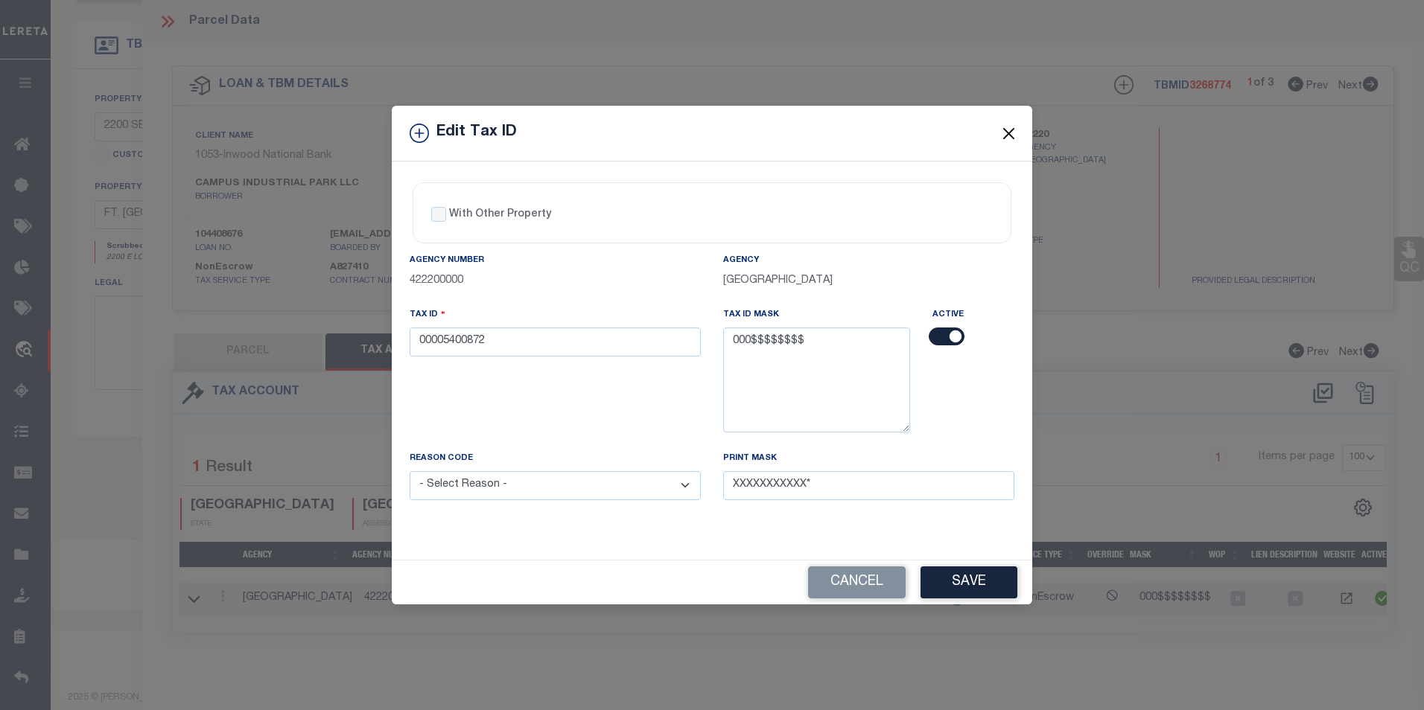
click at [1001, 139] on button "Close" at bounding box center [1008, 133] width 19 height 19
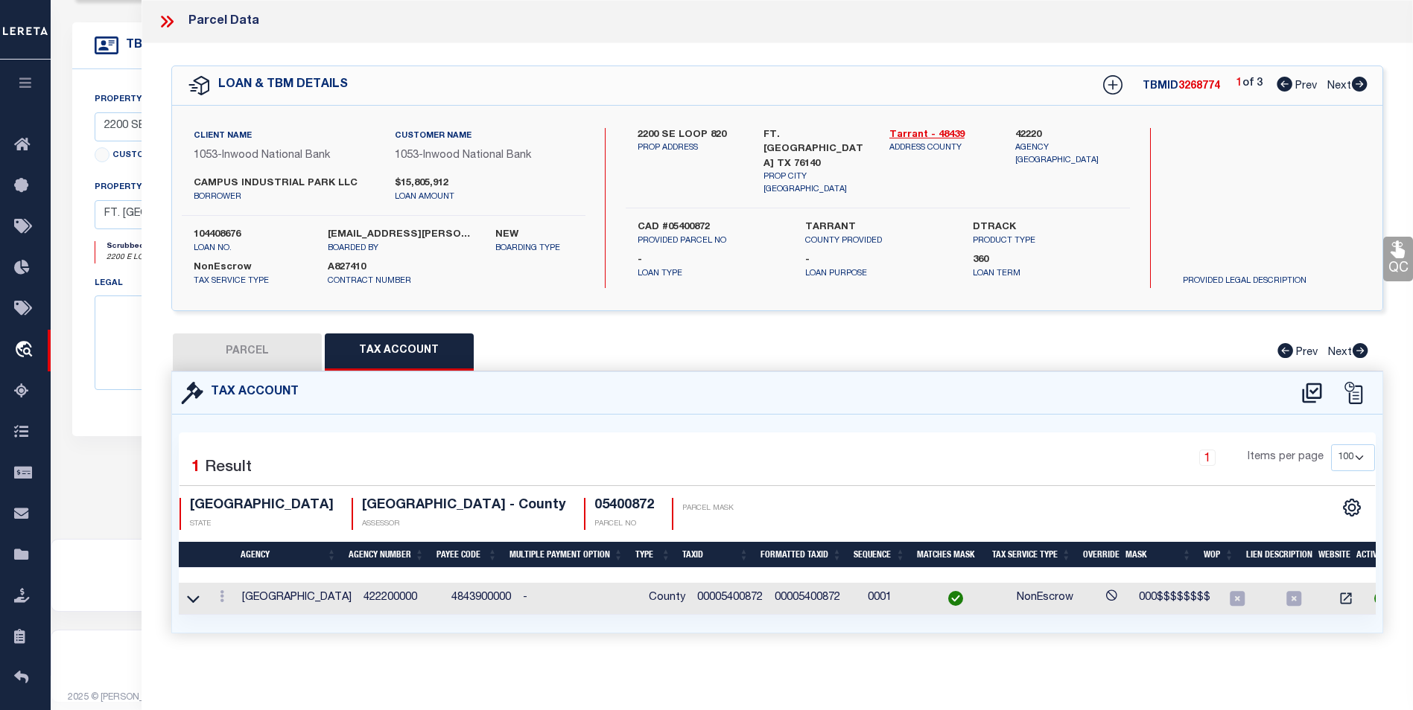
click at [1362, 86] on icon at bounding box center [1359, 84] width 16 height 15
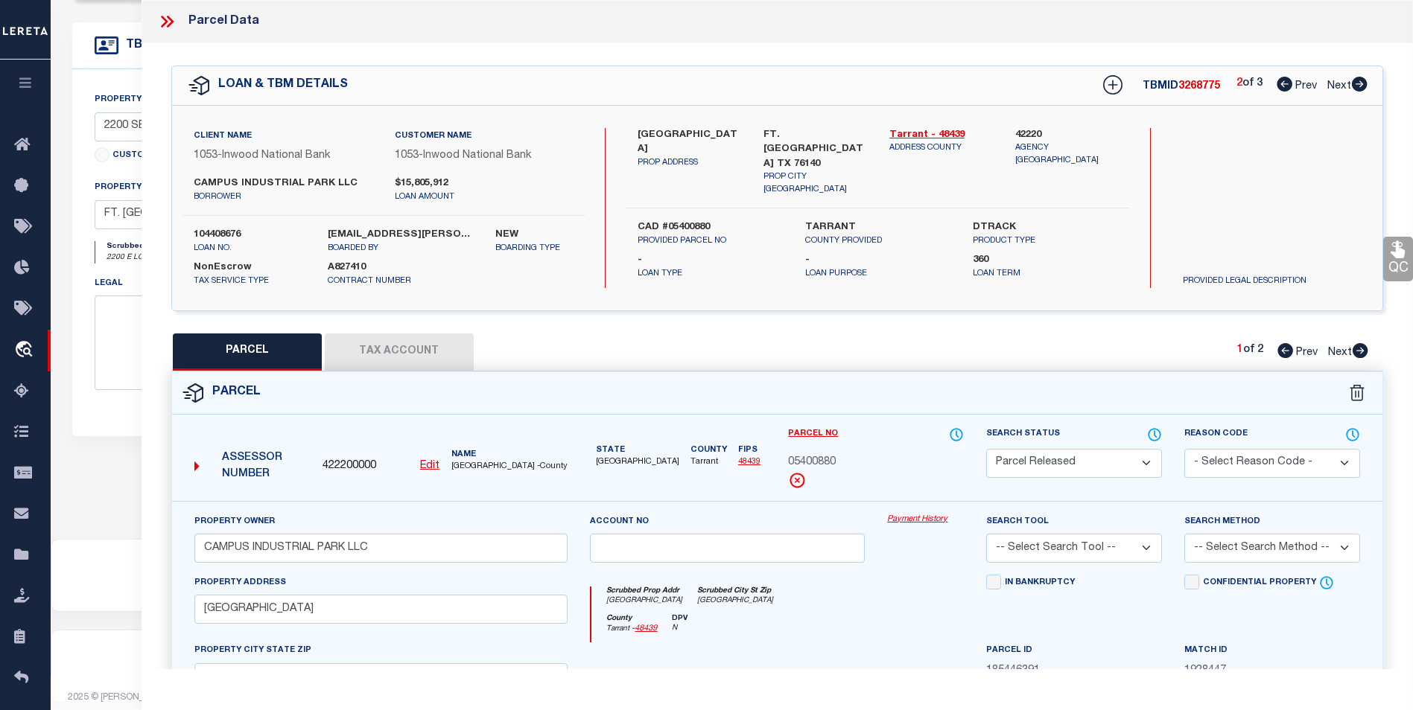
click at [1363, 349] on icon at bounding box center [1360, 350] width 16 height 15
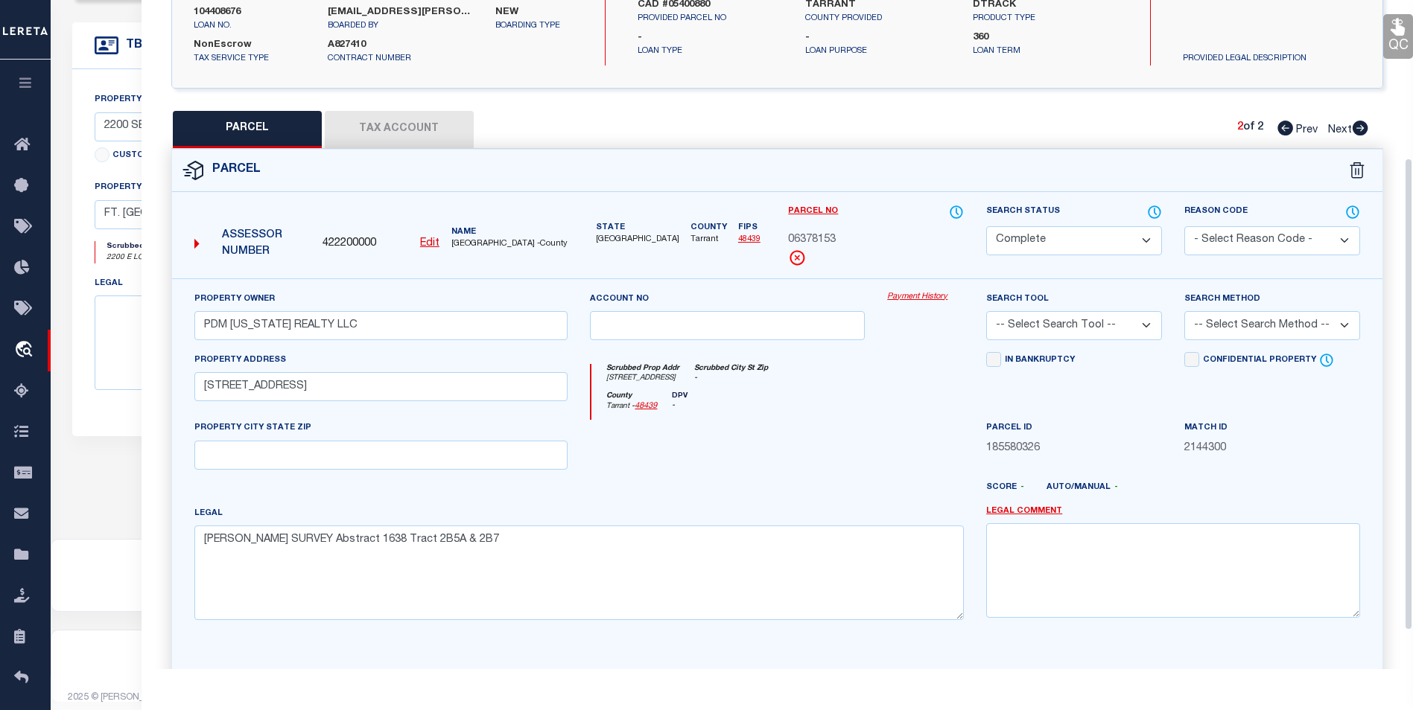
scroll to position [223, 0]
click at [382, 125] on button "Tax Account" at bounding box center [399, 128] width 149 height 37
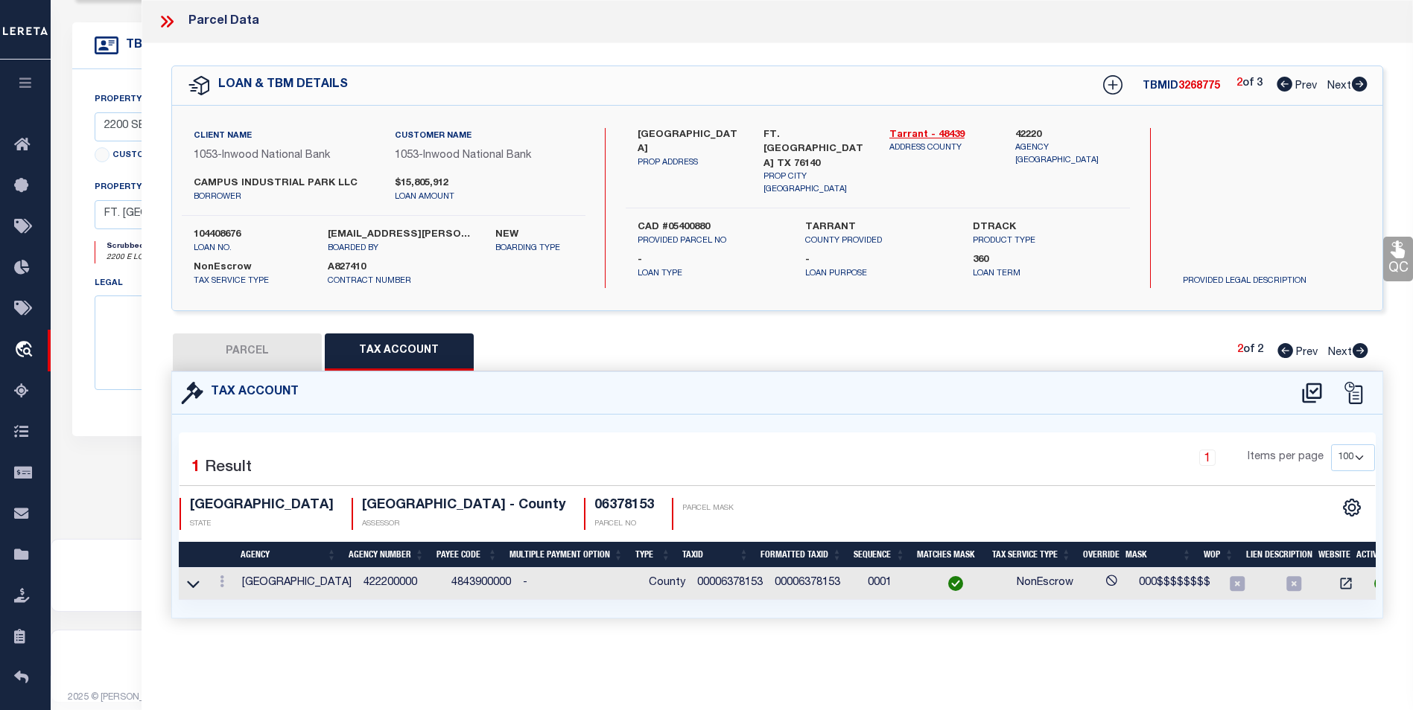
scroll to position [0, 0]
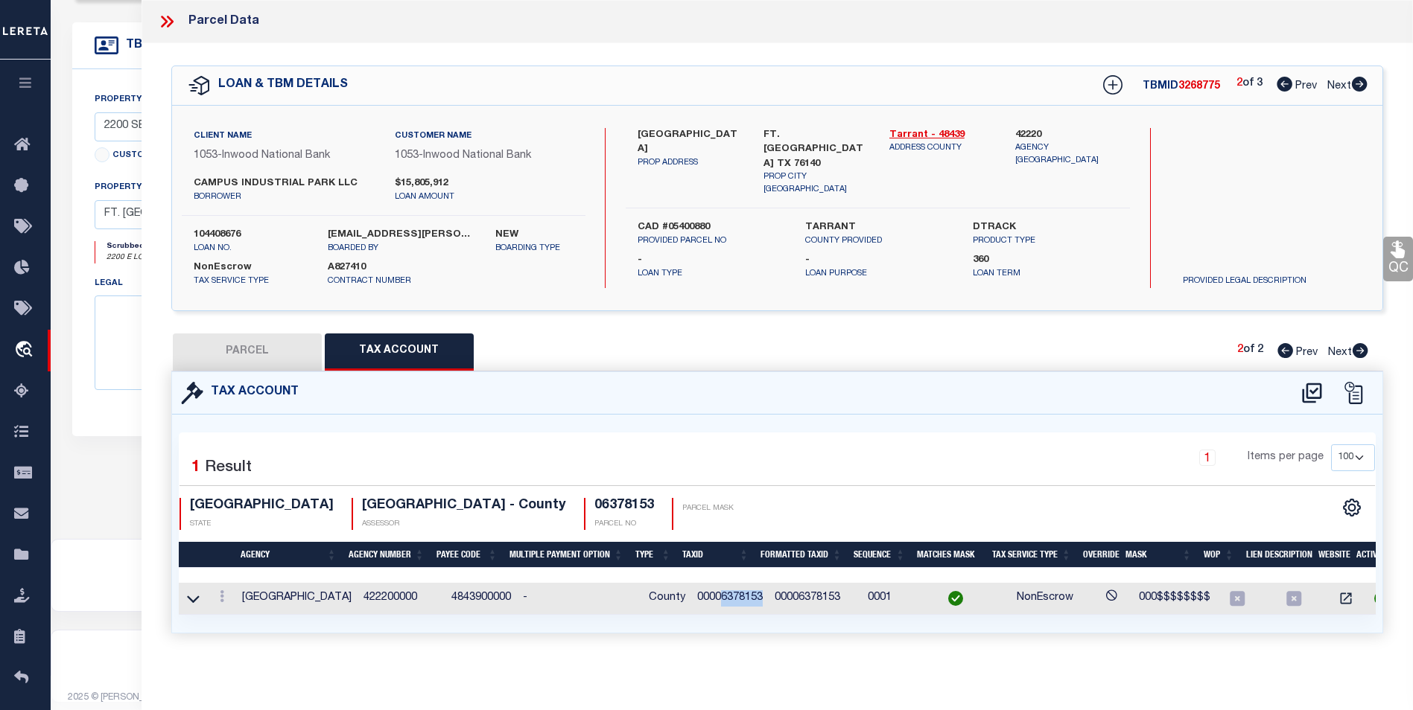
drag, startPoint x: 708, startPoint y: 593, endPoint x: 749, endPoint y: 596, distance: 41.0
click at [749, 596] on td "00006378153" at bounding box center [729, 599] width 77 height 32
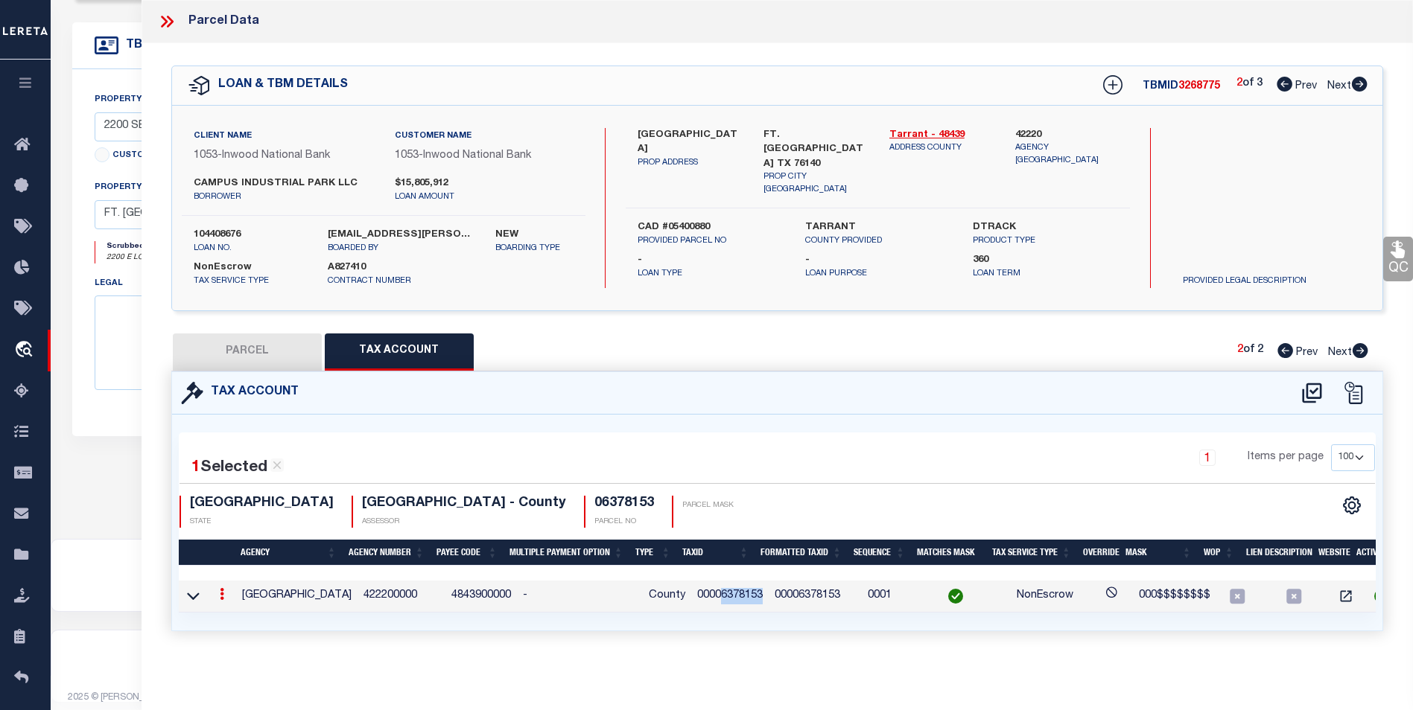
copy td "6378153"
click at [1363, 83] on icon at bounding box center [1359, 84] width 16 height 15
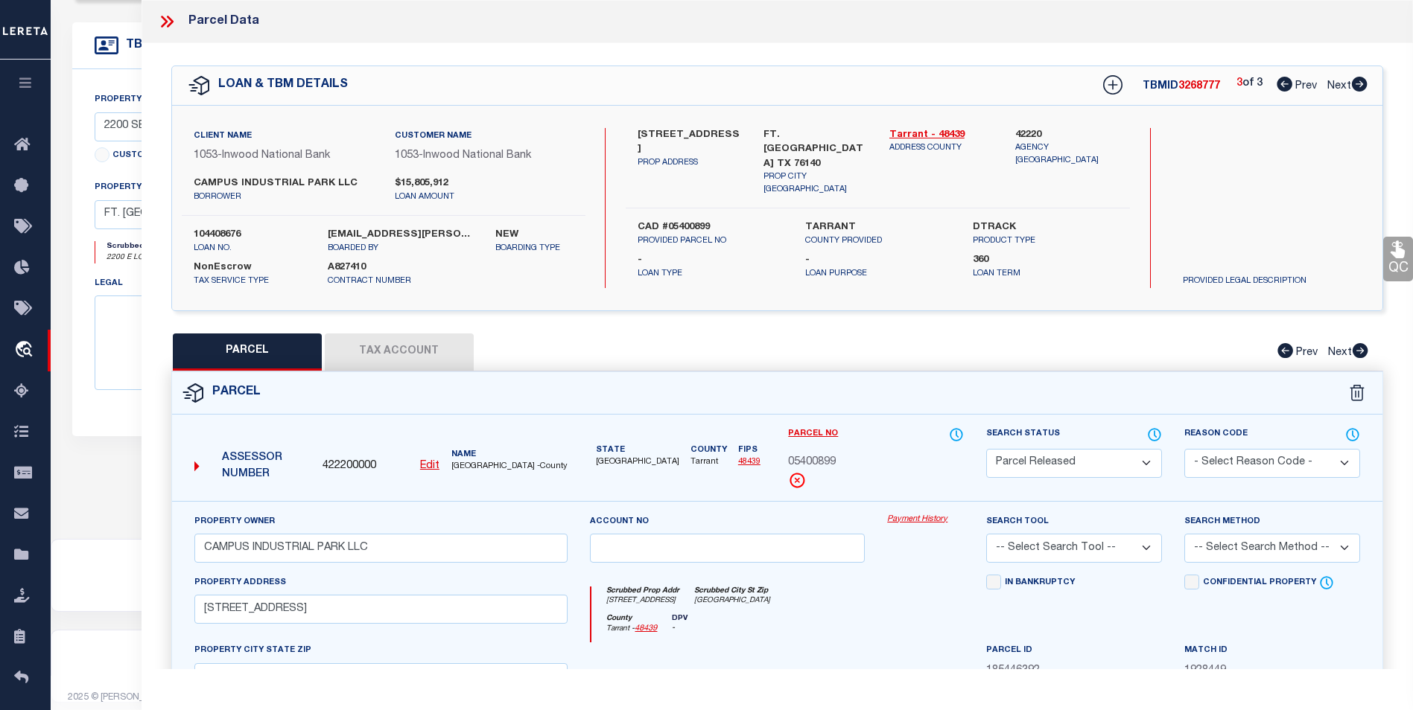
click at [426, 343] on button "Tax Account" at bounding box center [399, 352] width 149 height 37
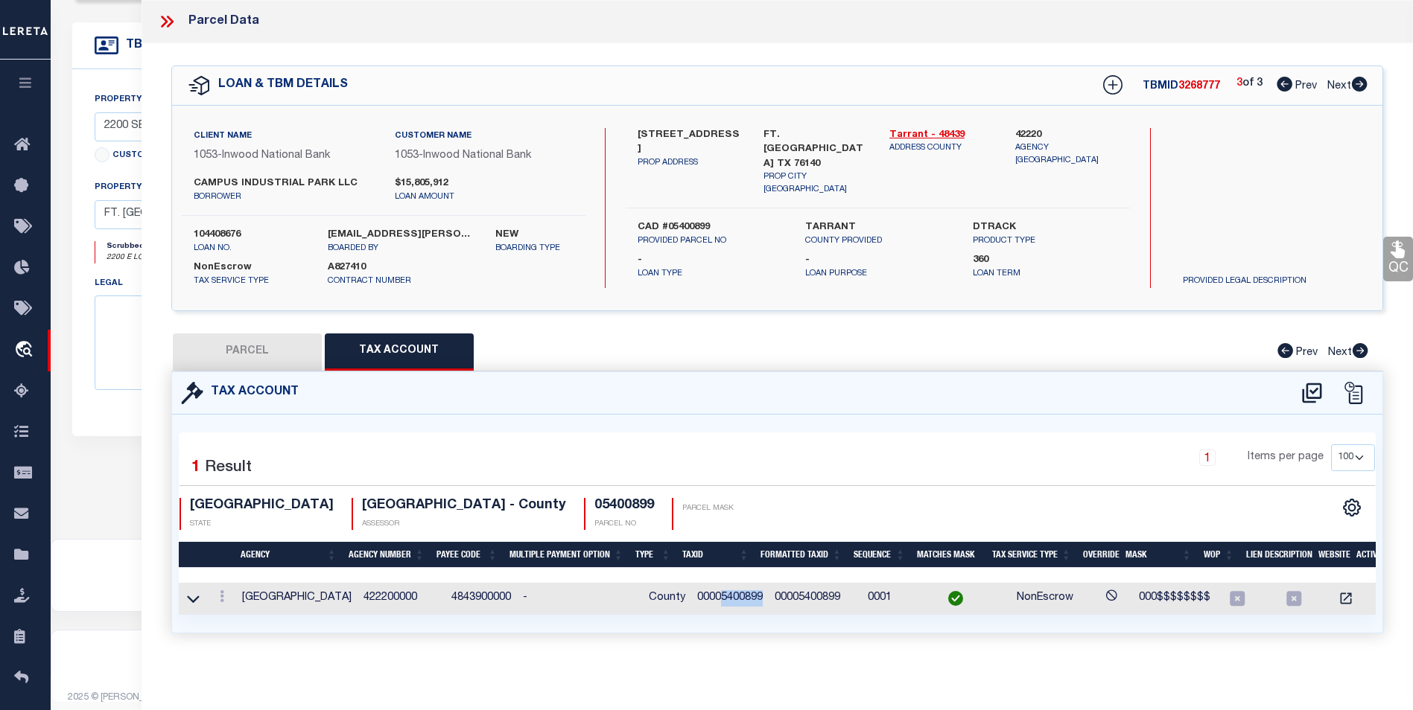
drag, startPoint x: 708, startPoint y: 594, endPoint x: 751, endPoint y: 597, distance: 42.5
click at [751, 597] on td "00005400899" at bounding box center [729, 599] width 77 height 32
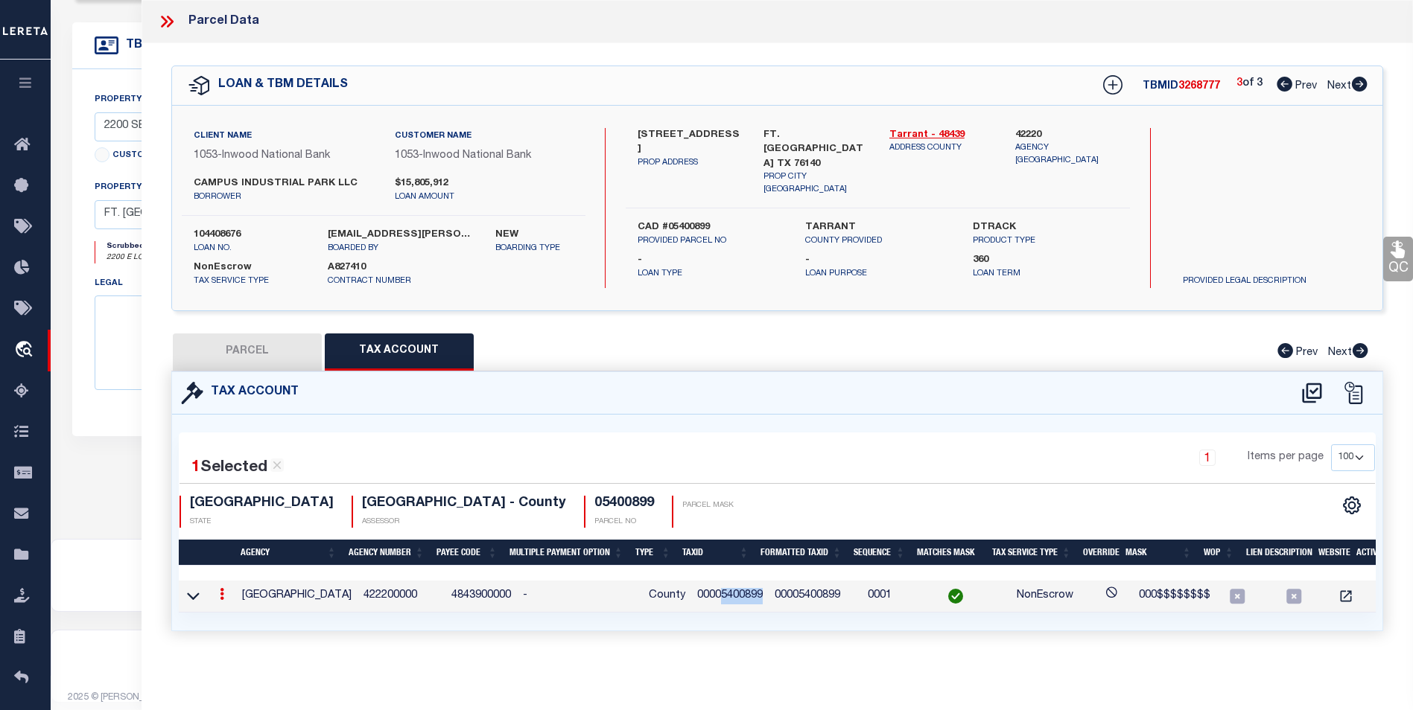
copy td "5400899"
drag, startPoint x: 244, startPoint y: 340, endPoint x: 264, endPoint y: 333, distance: 21.2
click at [244, 340] on button "PARCEL" at bounding box center [247, 352] width 149 height 37
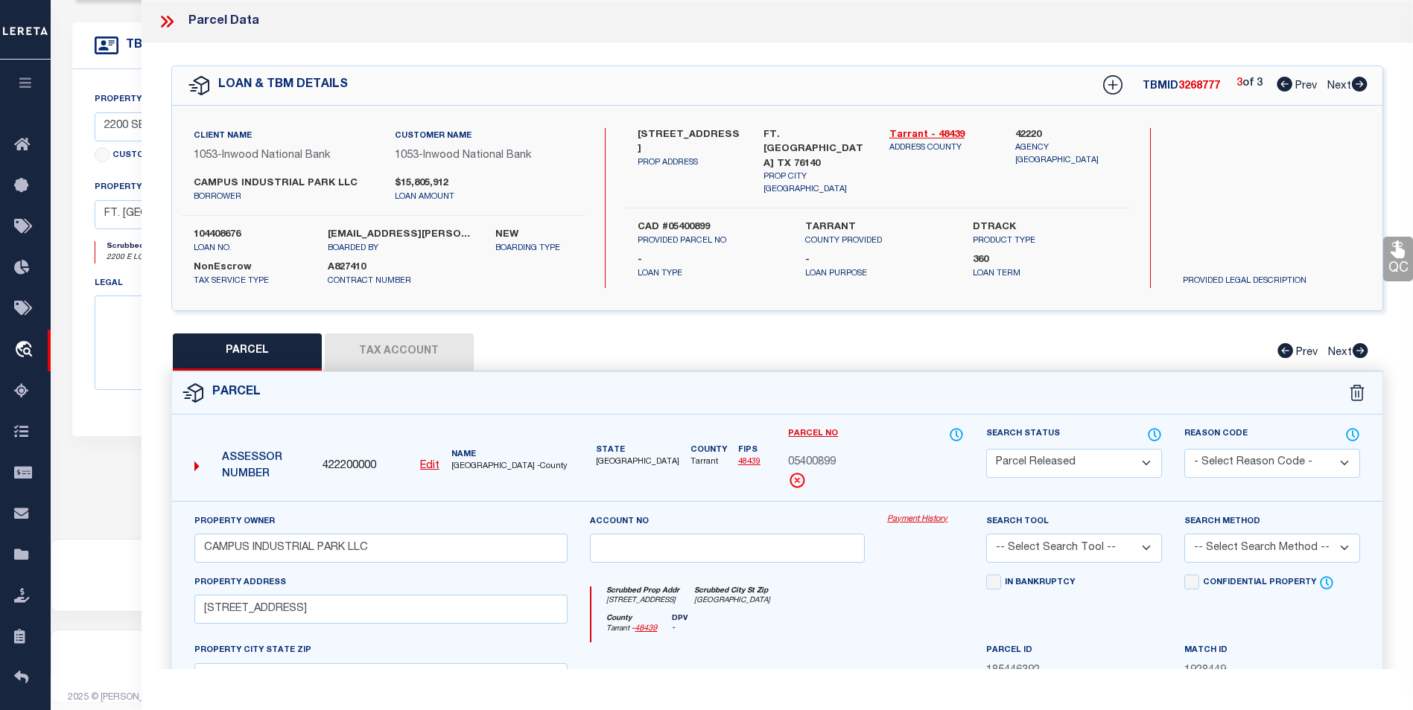
click at [1276, 86] on icon at bounding box center [1284, 84] width 16 height 15
click at [1276, 87] on icon at bounding box center [1284, 84] width 16 height 15
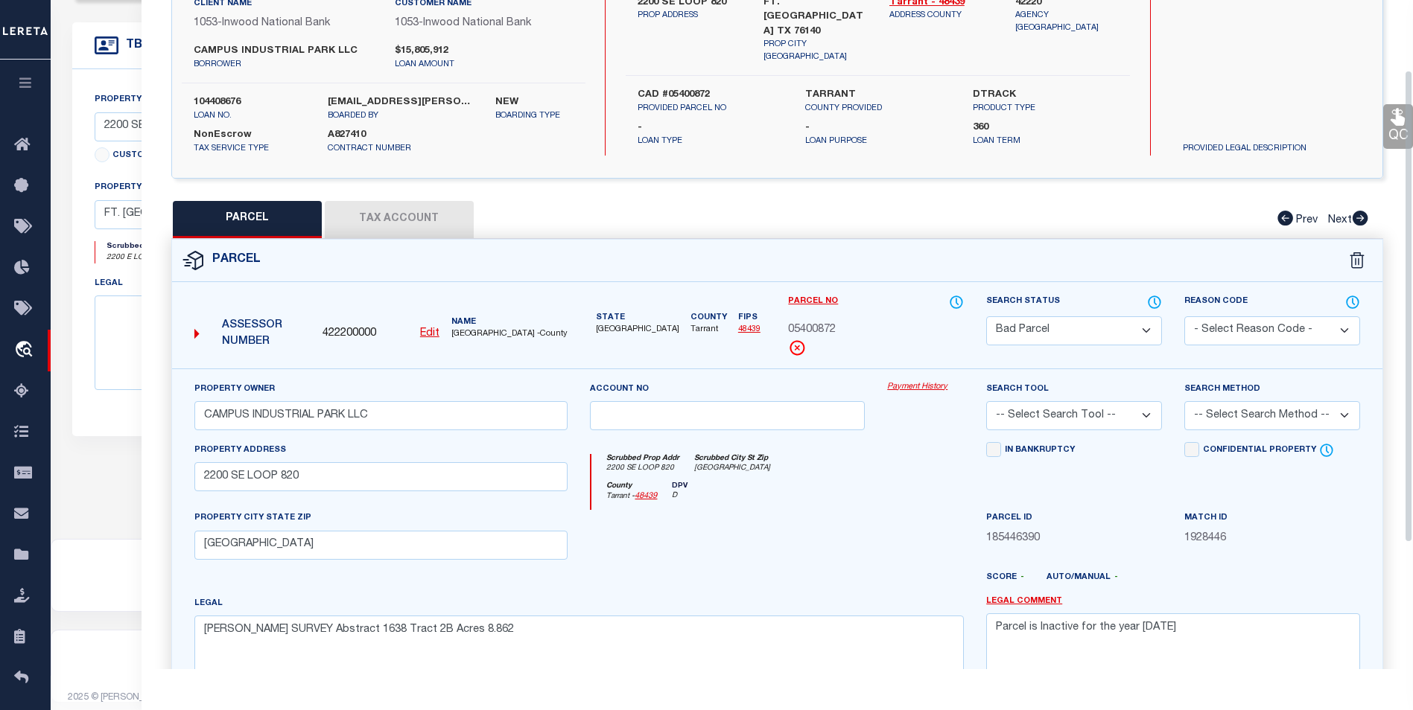
scroll to position [149, 0]
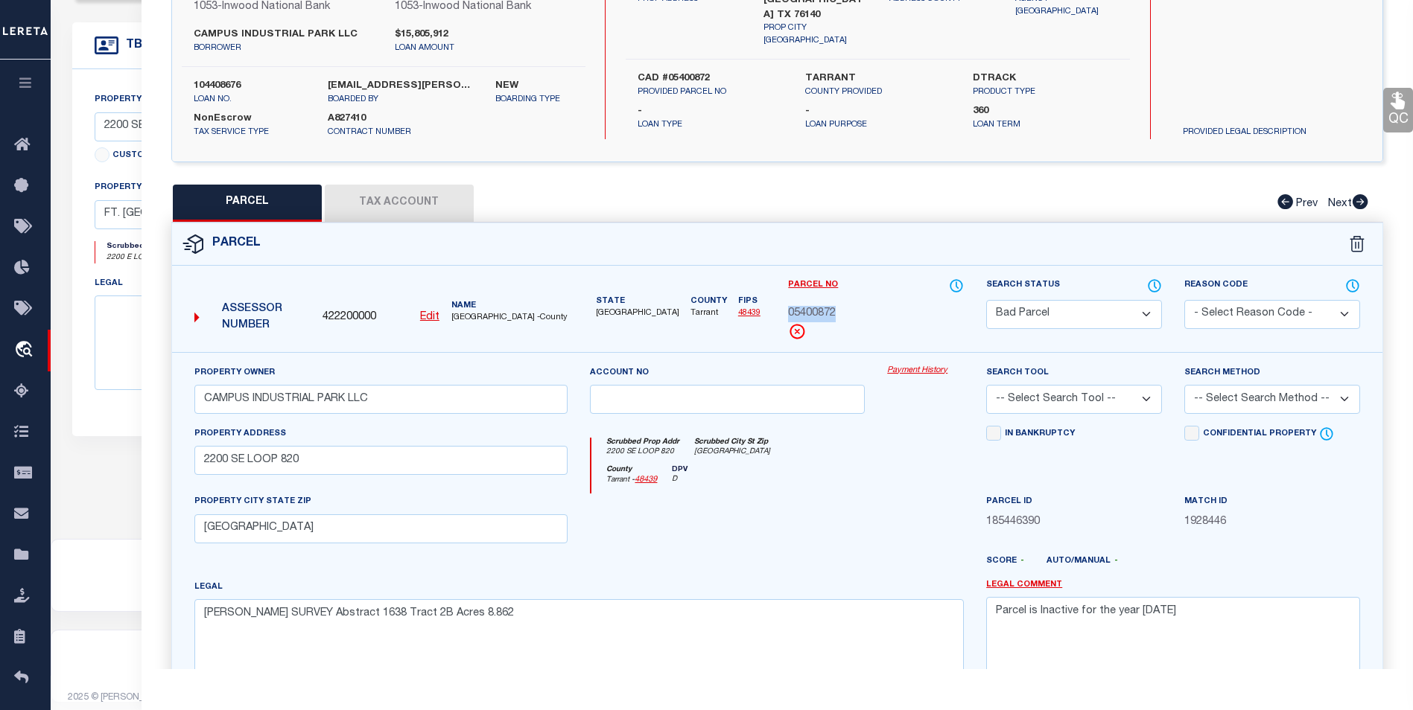
drag, startPoint x: 838, startPoint y: 313, endPoint x: 789, endPoint y: 312, distance: 49.2
click at [789, 312] on div "05400872" at bounding box center [876, 314] width 176 height 16
copy span "05400872"
click at [434, 196] on button "Tax Account" at bounding box center [399, 203] width 149 height 37
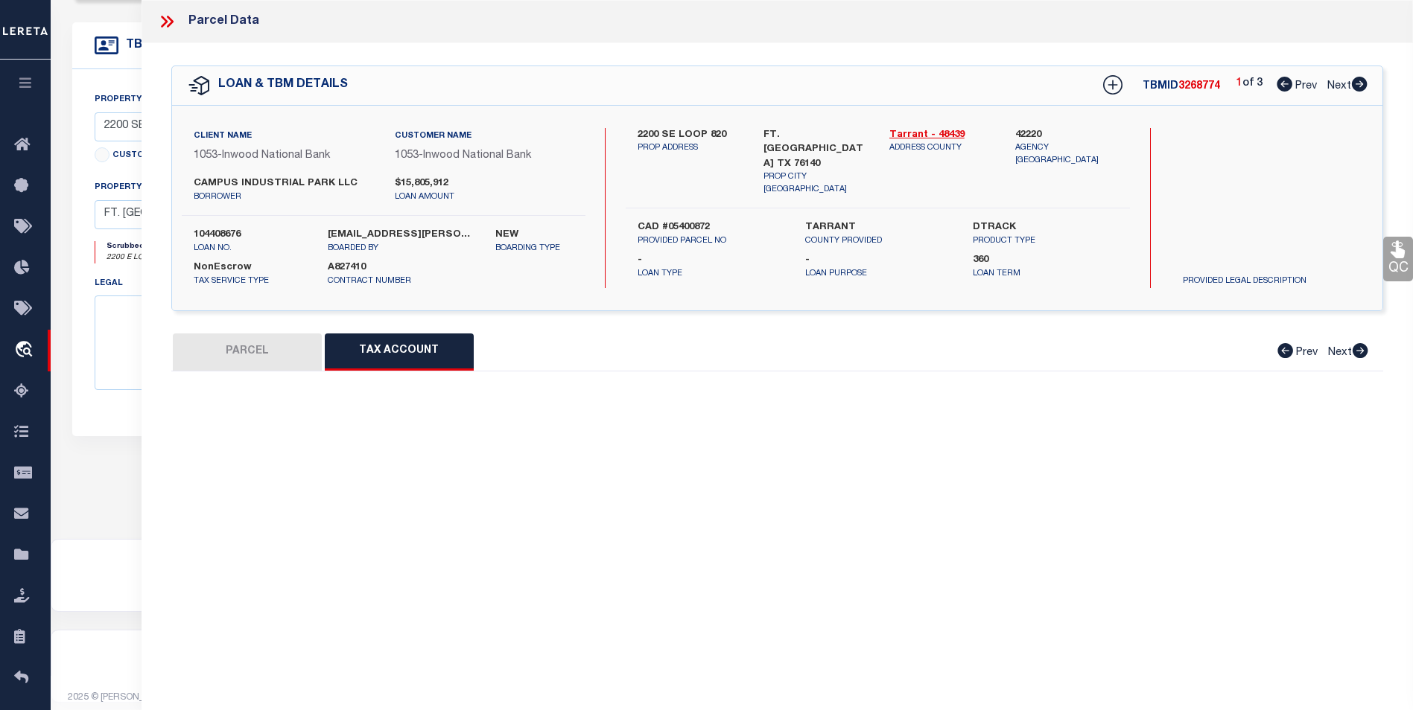
scroll to position [0, 0]
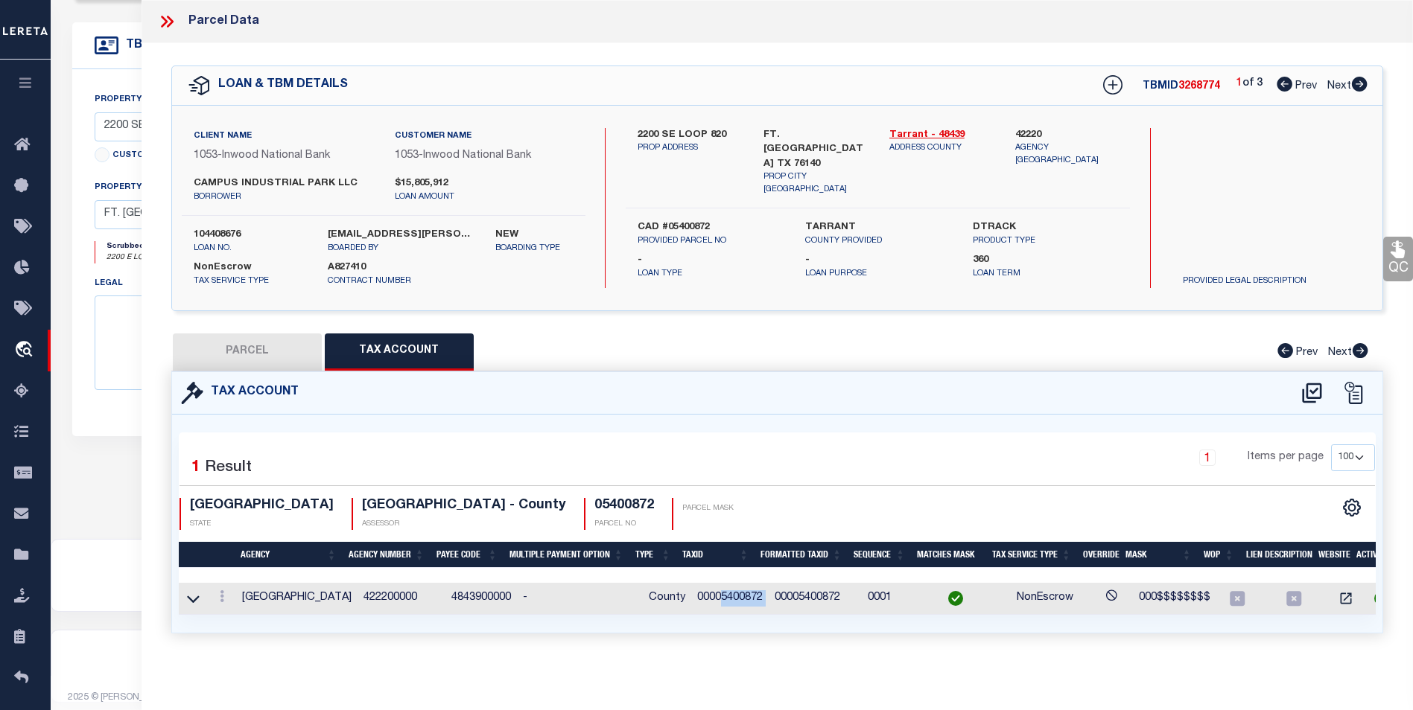
click at [757, 596] on tr "TARRANT COUNTY 422200000 4843900000 - County 00005400872 00005400872 0001 NonEs…" at bounding box center [789, 599] width 1220 height 32
copy td "5400872"
drag, startPoint x: 348, startPoint y: 180, endPoint x: 194, endPoint y: 178, distance: 154.2
click at [194, 178] on label "CAMPUS INDUSTRIAL PARK LLC" at bounding box center [283, 183] width 179 height 15
copy label "CAMPUS INDUSTRIAL PARK LLC"
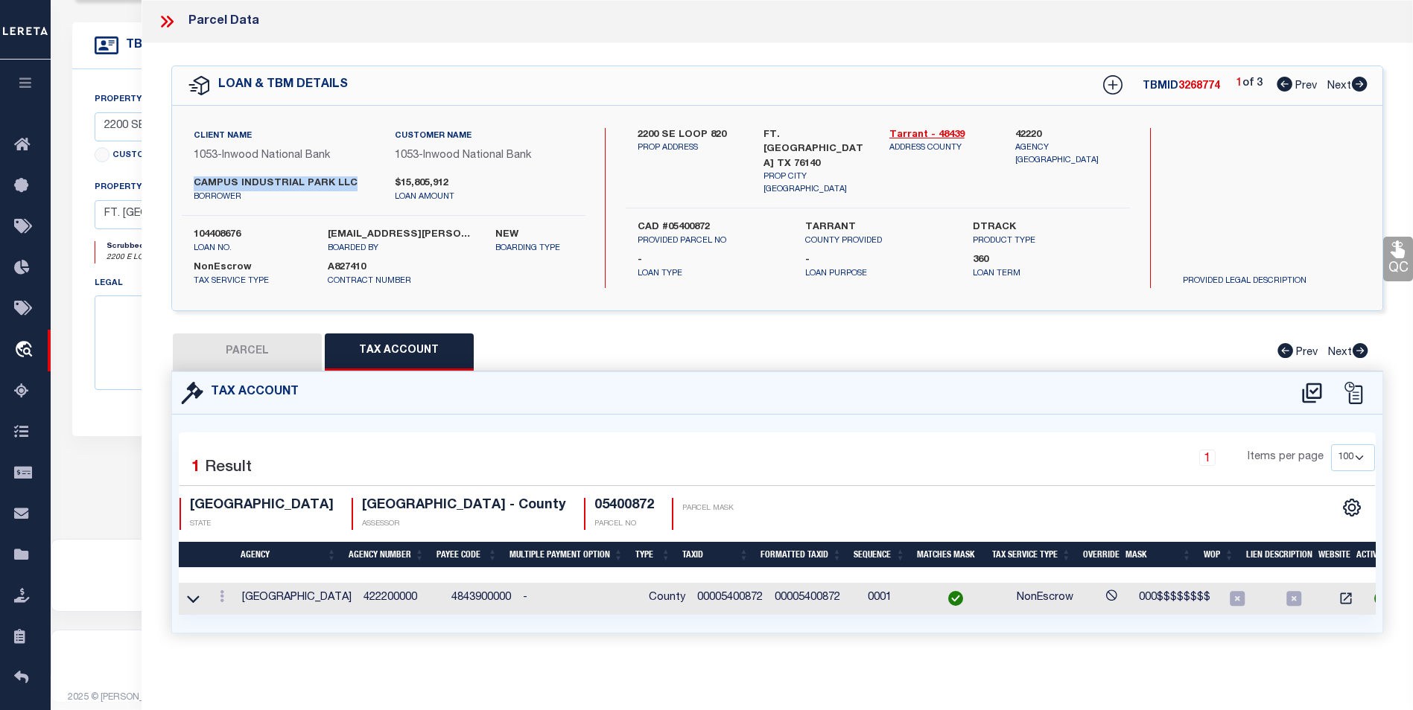
click at [1358, 81] on icon at bounding box center [1359, 84] width 16 height 15
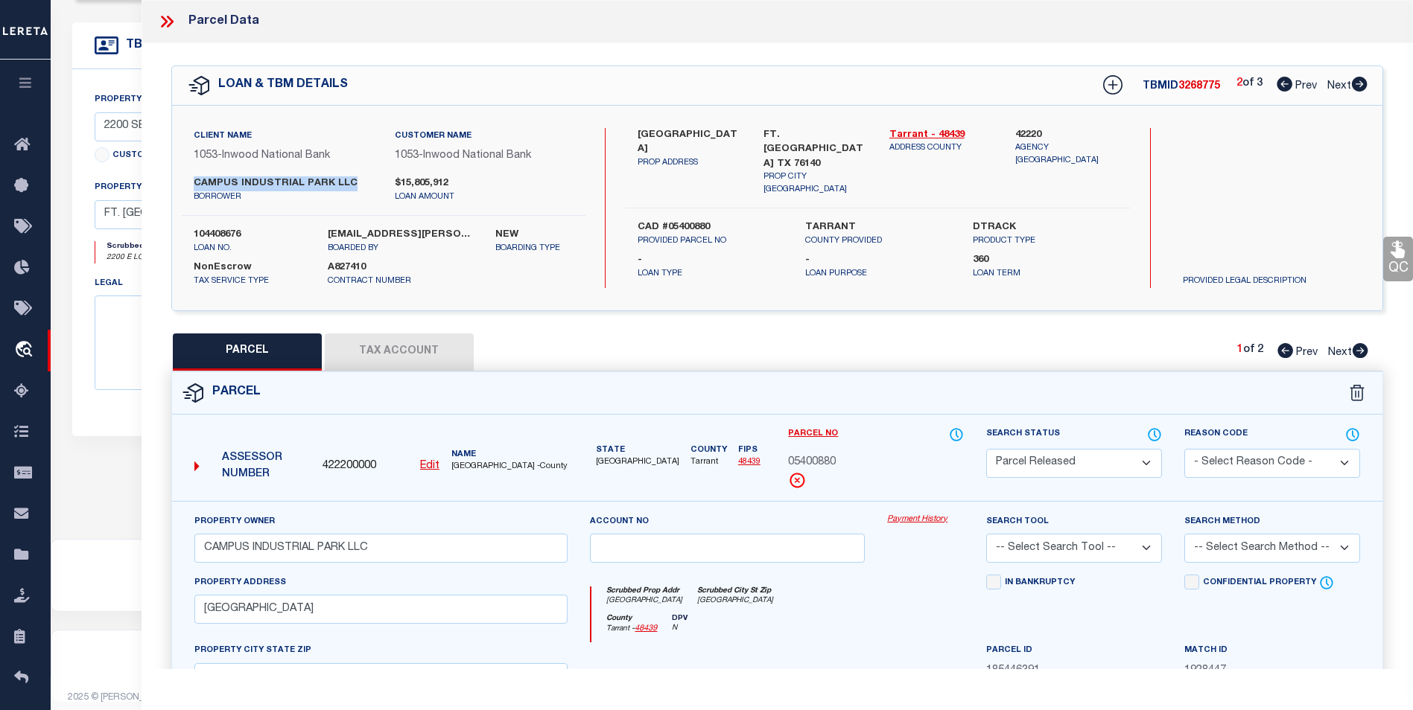
click at [1362, 89] on icon at bounding box center [1359, 84] width 16 height 15
click at [1276, 85] on icon at bounding box center [1284, 84] width 16 height 15
click at [1061, 450] on select "Automated Search Bad Parcel Complete Duplicate Parcel High Dollar Reporting In …" at bounding box center [1074, 463] width 176 height 29
click at [986, 449] on select "Automated Search Bad Parcel Complete Duplicate Parcel High Dollar Reporting In …" at bounding box center [1074, 463] width 176 height 29
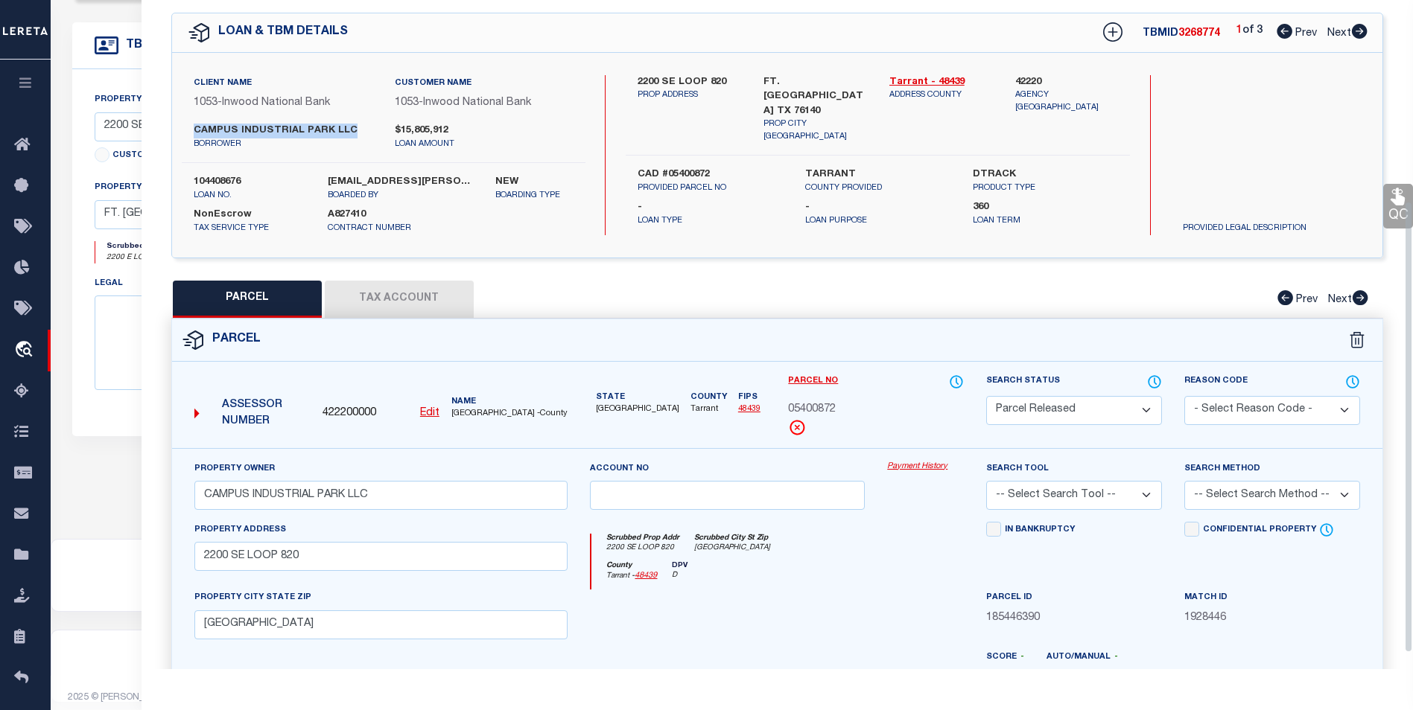
scroll to position [298, 0]
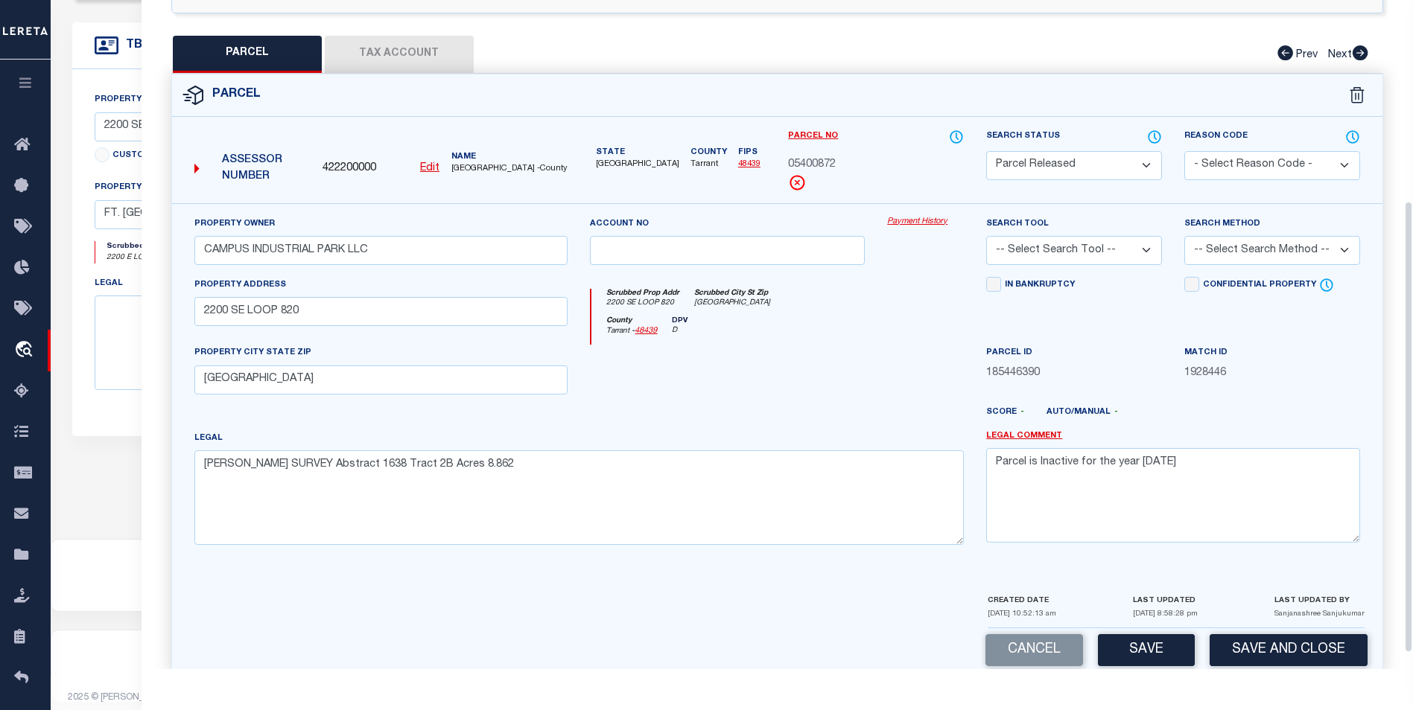
click at [1207, 154] on select "- Select Reason Code - 099 - Other (Provide additional detail) ACT - Agency Cha…" at bounding box center [1272, 165] width 176 height 29
click at [1184, 151] on select "- Select Reason Code - 099 - Other (Provide additional detail) ACT - Agency Cha…" at bounding box center [1272, 165] width 176 height 29
click at [1153, 663] on button "Save" at bounding box center [1146, 650] width 97 height 32
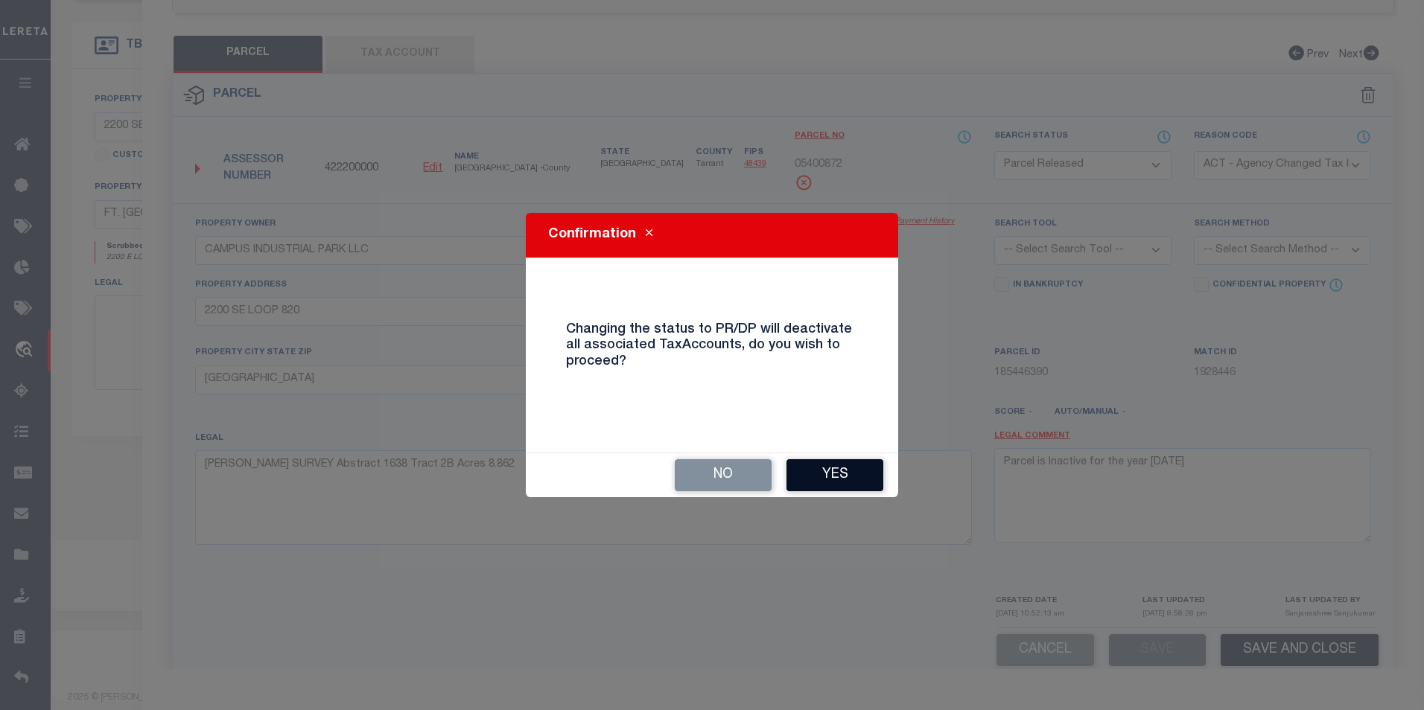
click at [865, 474] on button "Yes" at bounding box center [834, 475] width 97 height 32
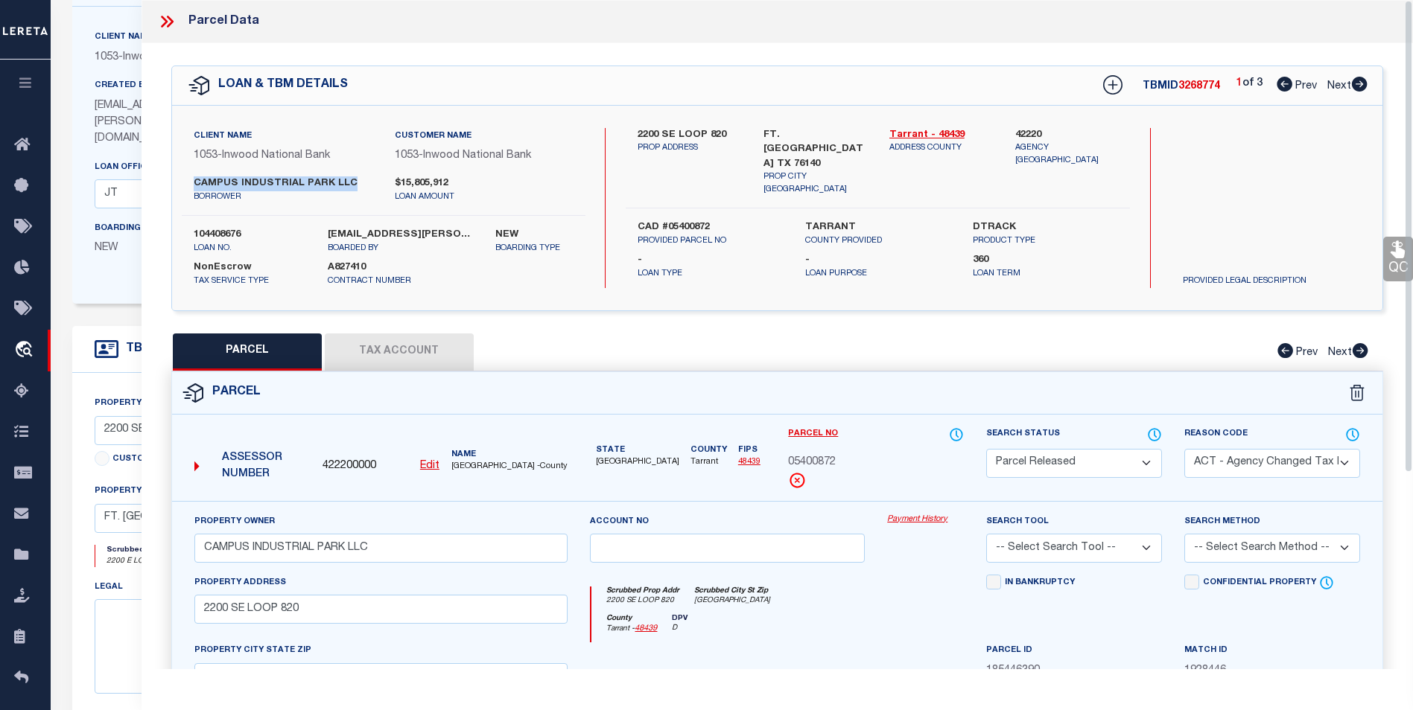
scroll to position [0, 0]
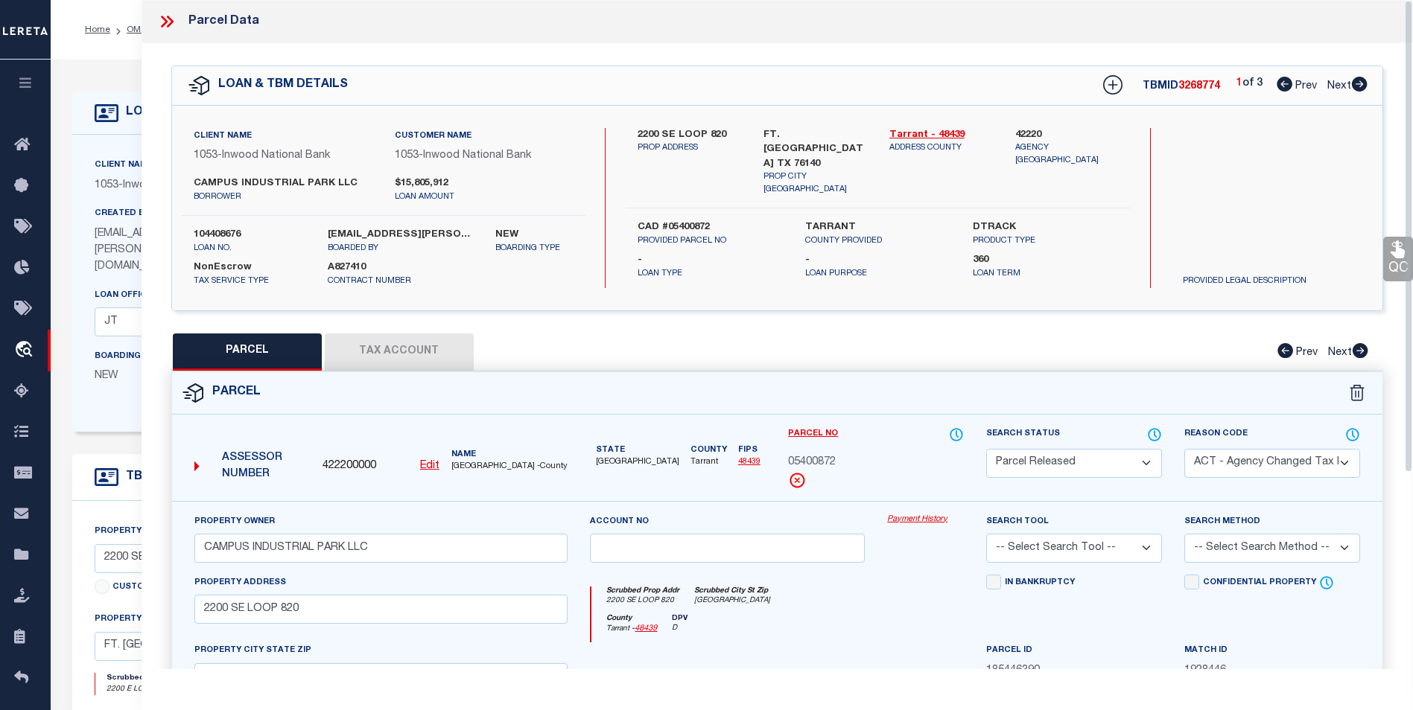
click at [170, 17] on icon at bounding box center [166, 21] width 19 height 19
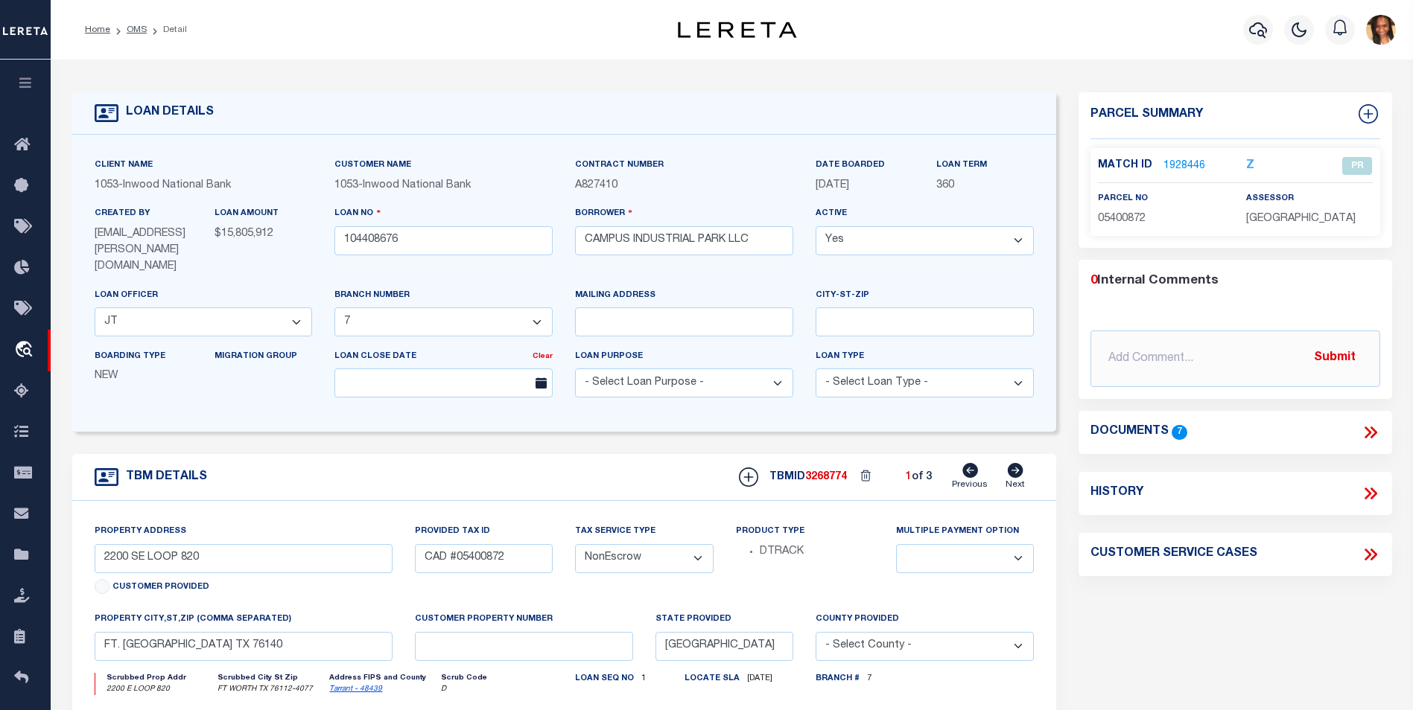
click at [1186, 167] on link "1928446" at bounding box center [1184, 167] width 42 height 16
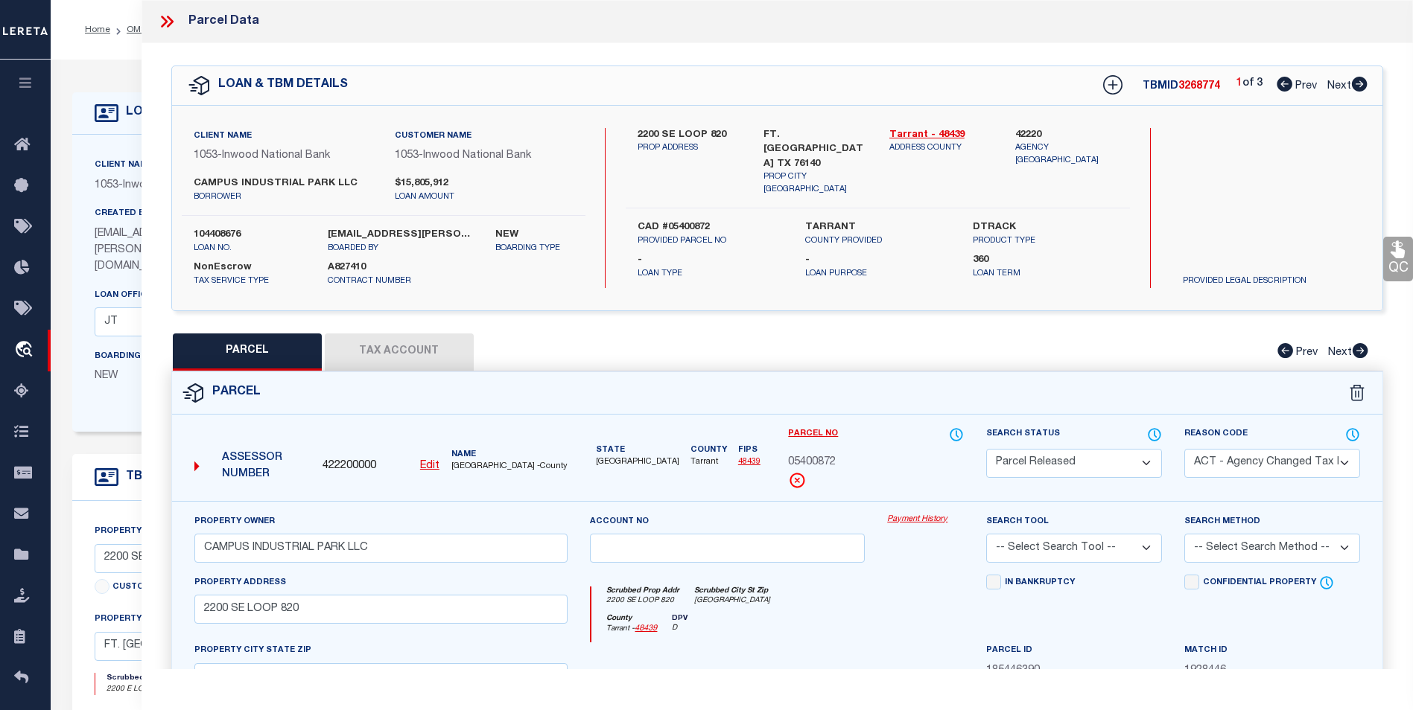
click at [165, 15] on icon at bounding box center [166, 21] width 19 height 19
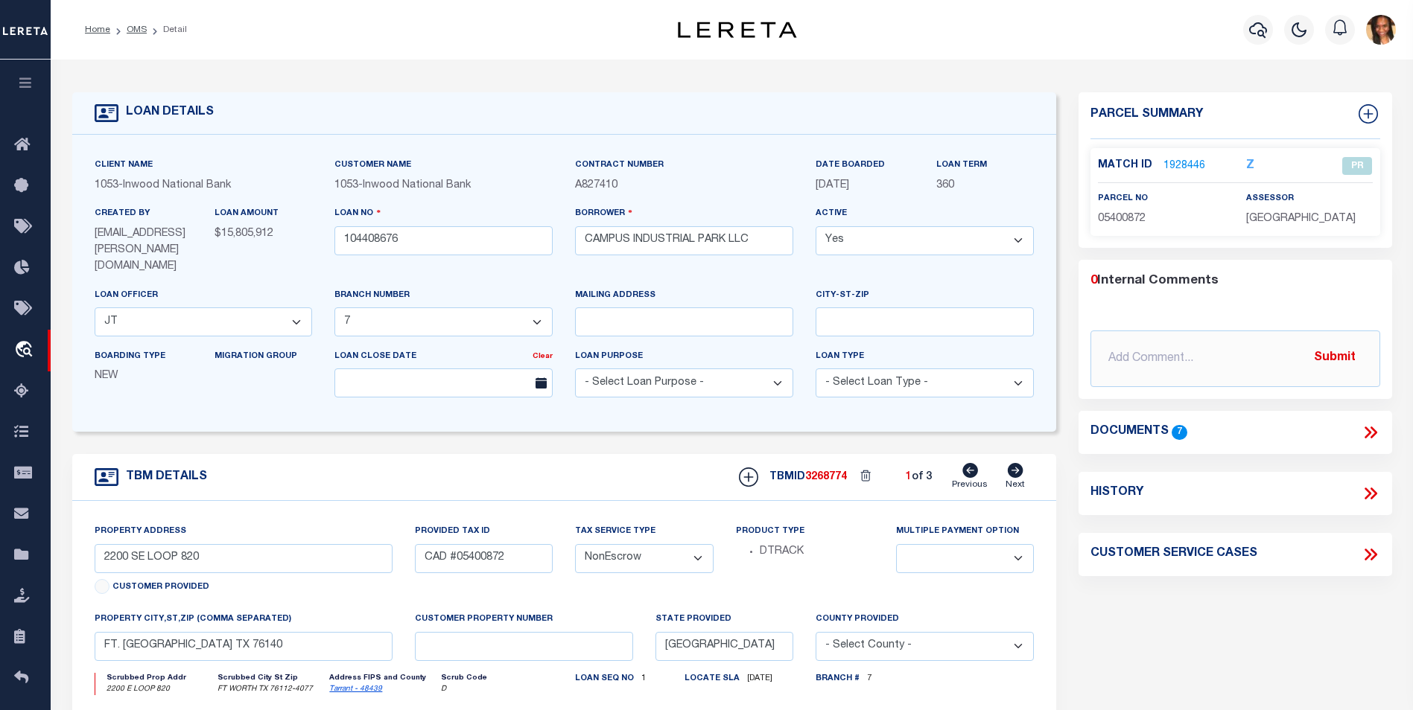
click at [1372, 429] on icon at bounding box center [1372, 433] width 7 height 12
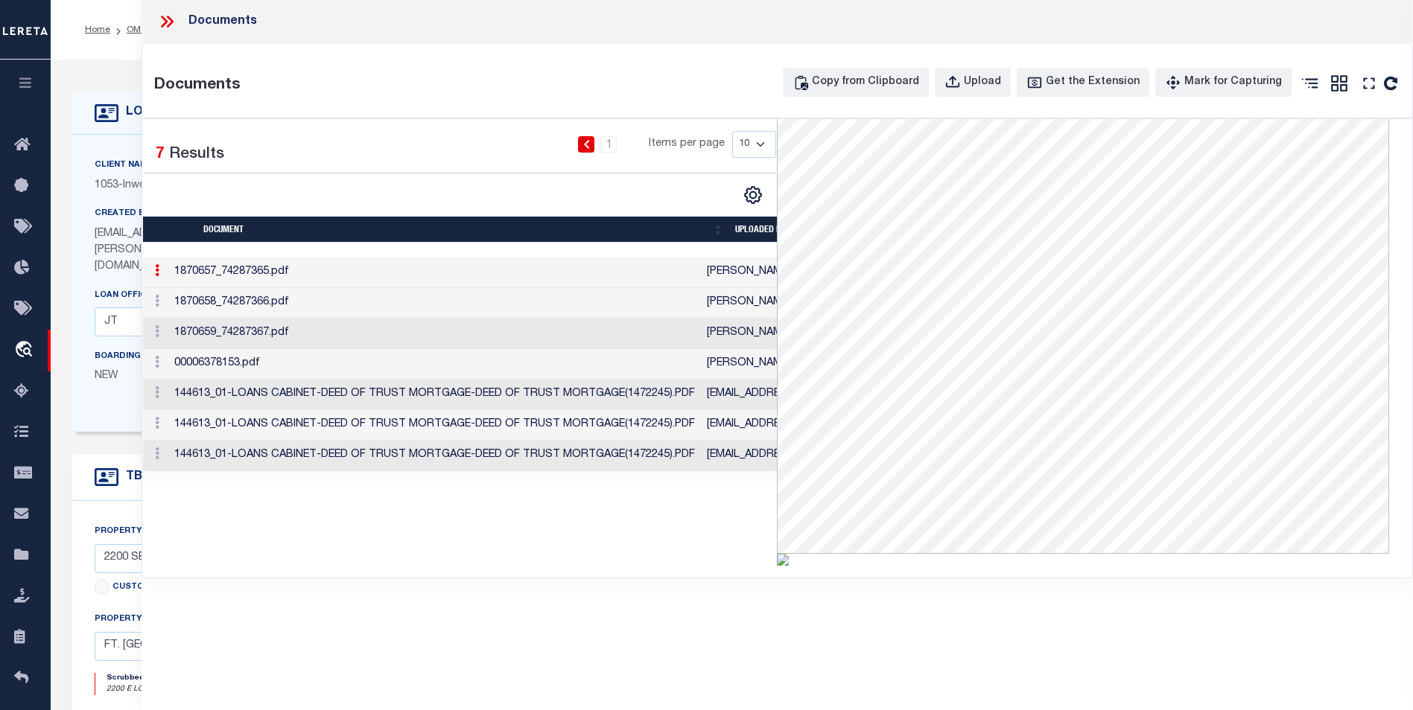
scroll to position [164, 0]
click at [372, 294] on td "1870658_74287366.pdf" at bounding box center [434, 303] width 532 height 31
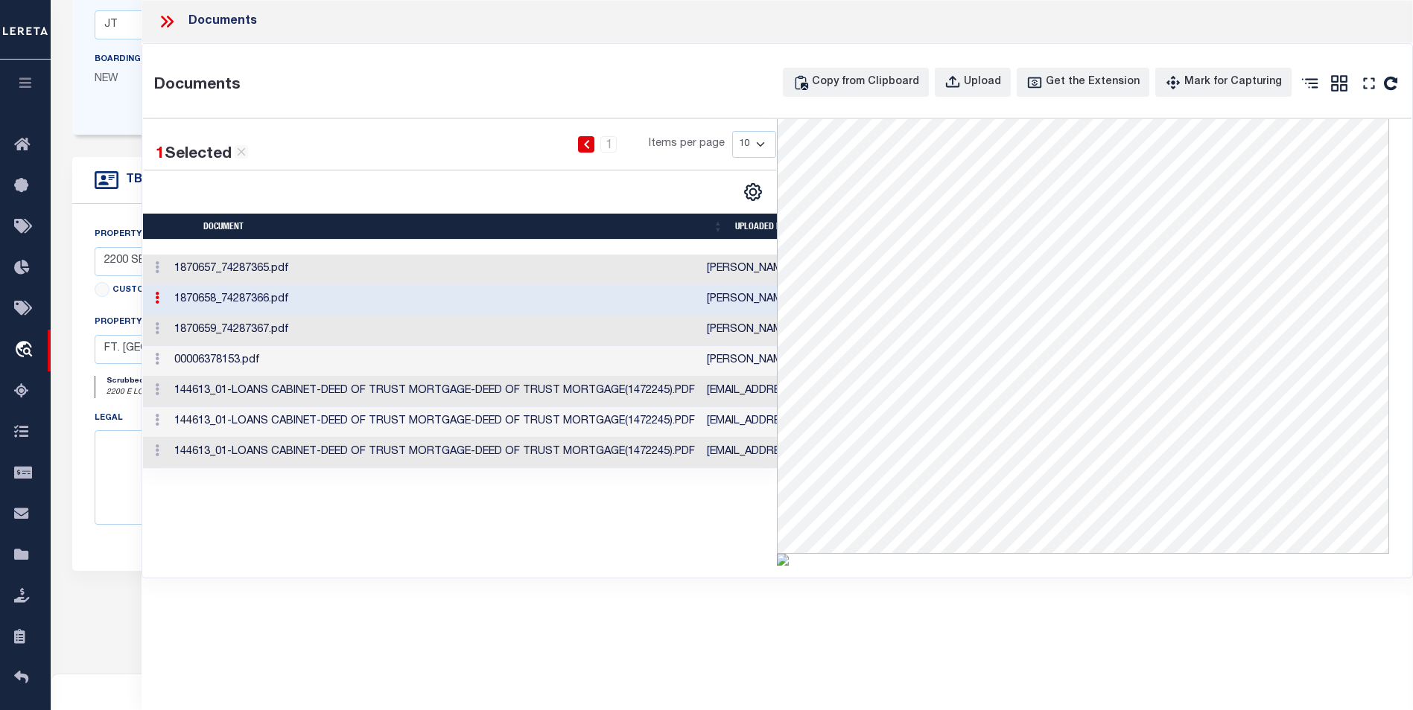
scroll to position [298, 0]
click at [368, 337] on td "1870659_74287367.pdf" at bounding box center [434, 331] width 532 height 31
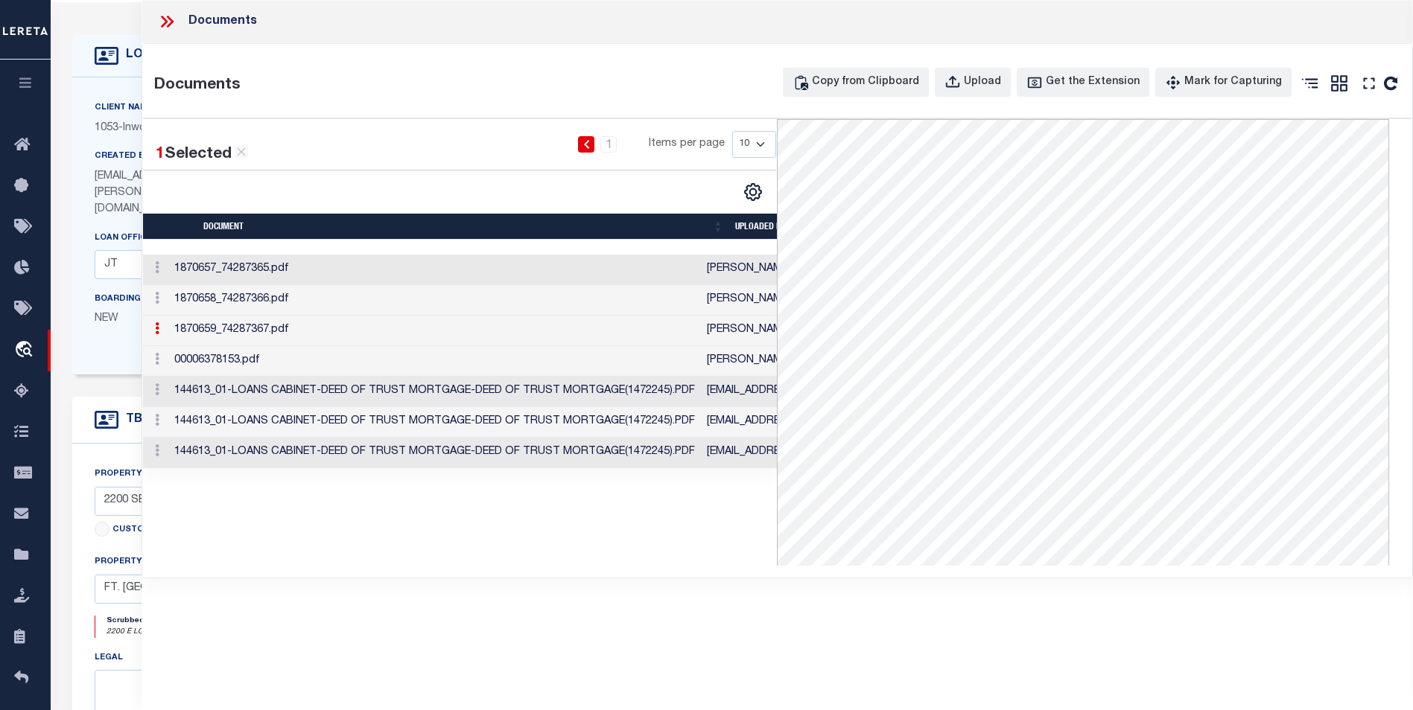
scroll to position [0, 0]
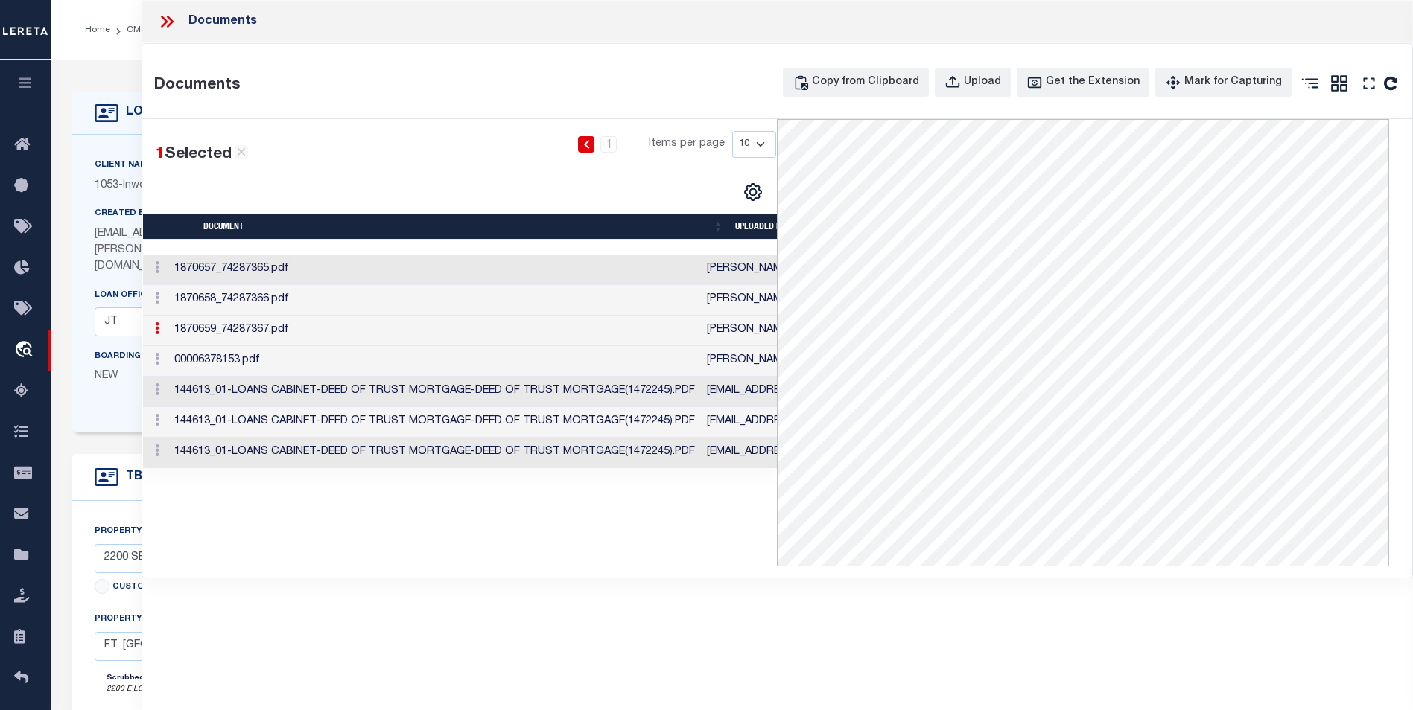
click at [293, 365] on td "00006378153.pdf" at bounding box center [434, 361] width 532 height 31
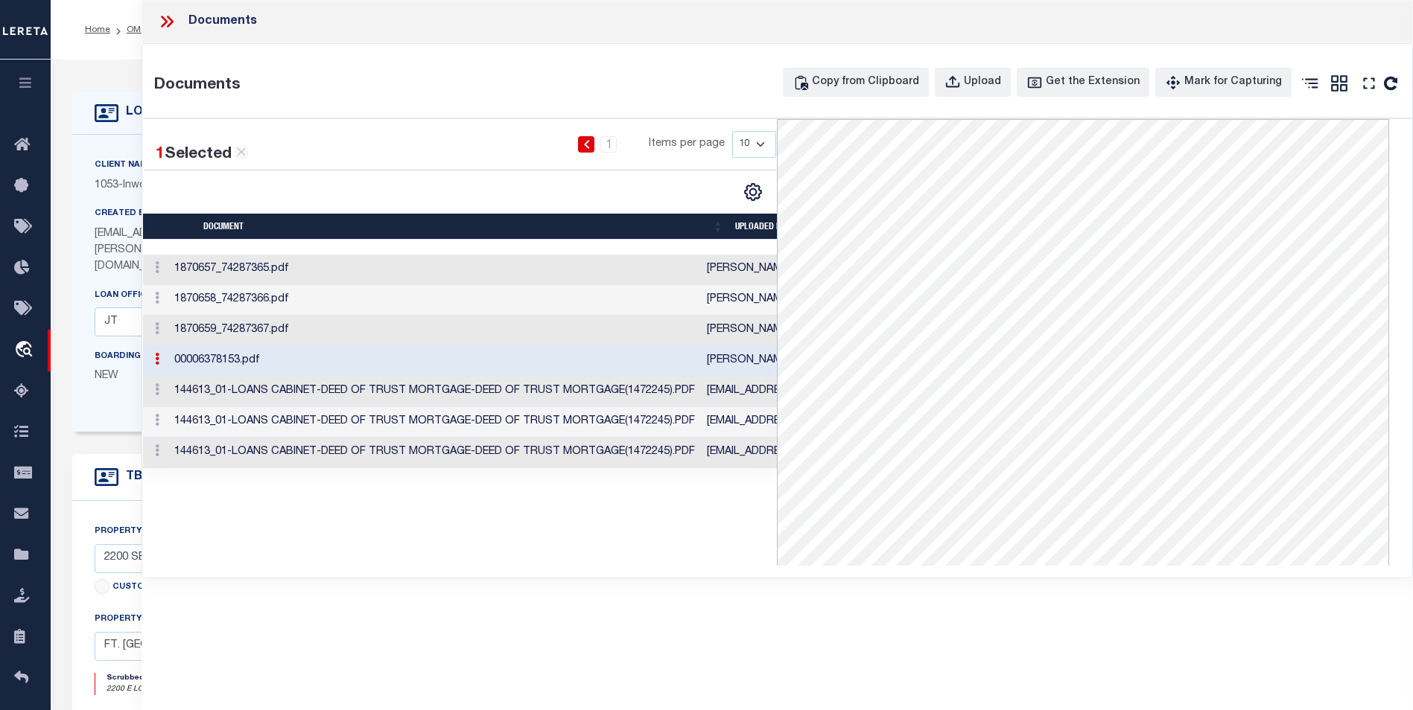
click at [293, 365] on td "00006378153.pdf" at bounding box center [434, 361] width 532 height 31
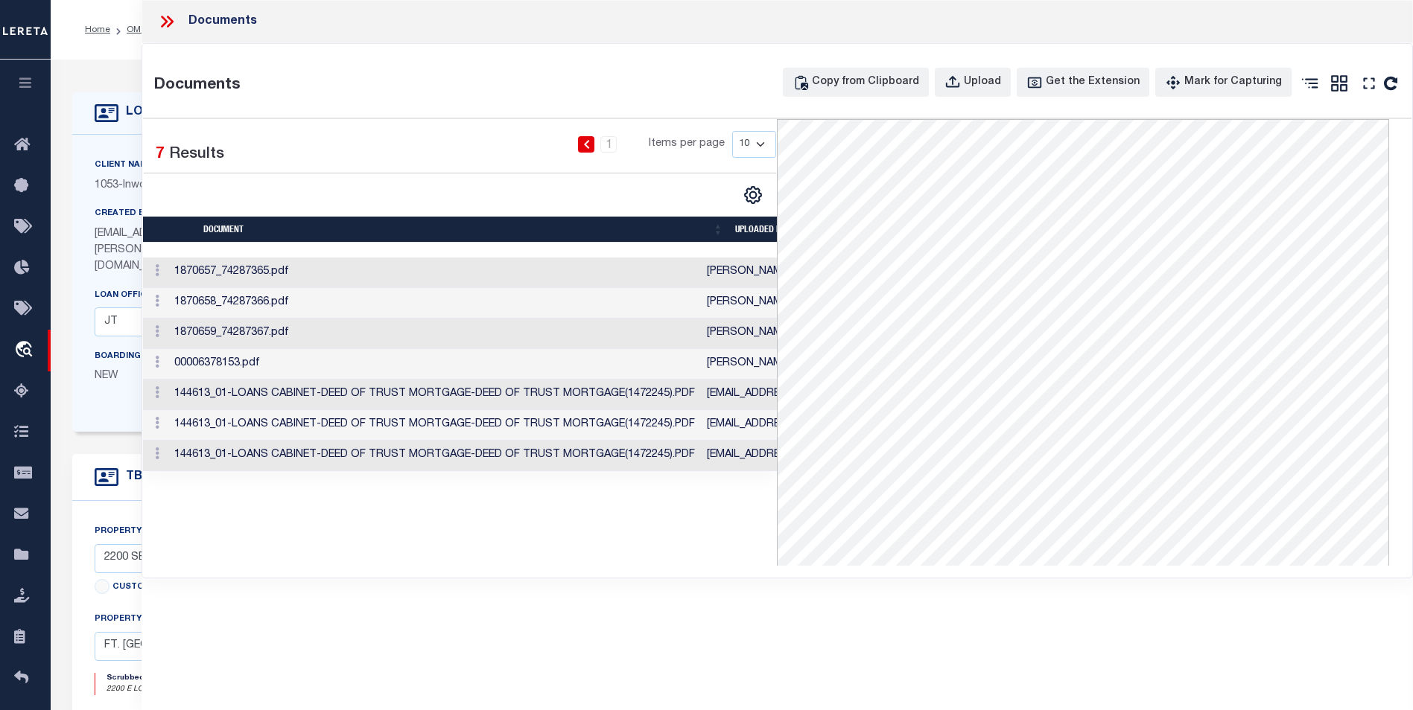
click at [232, 398] on td "144613_01-LOANS CABINET-DEED OF TRUST MORTGAGE-DEED OF TRUST MORTGAGE(1472245).…" at bounding box center [434, 395] width 532 height 31
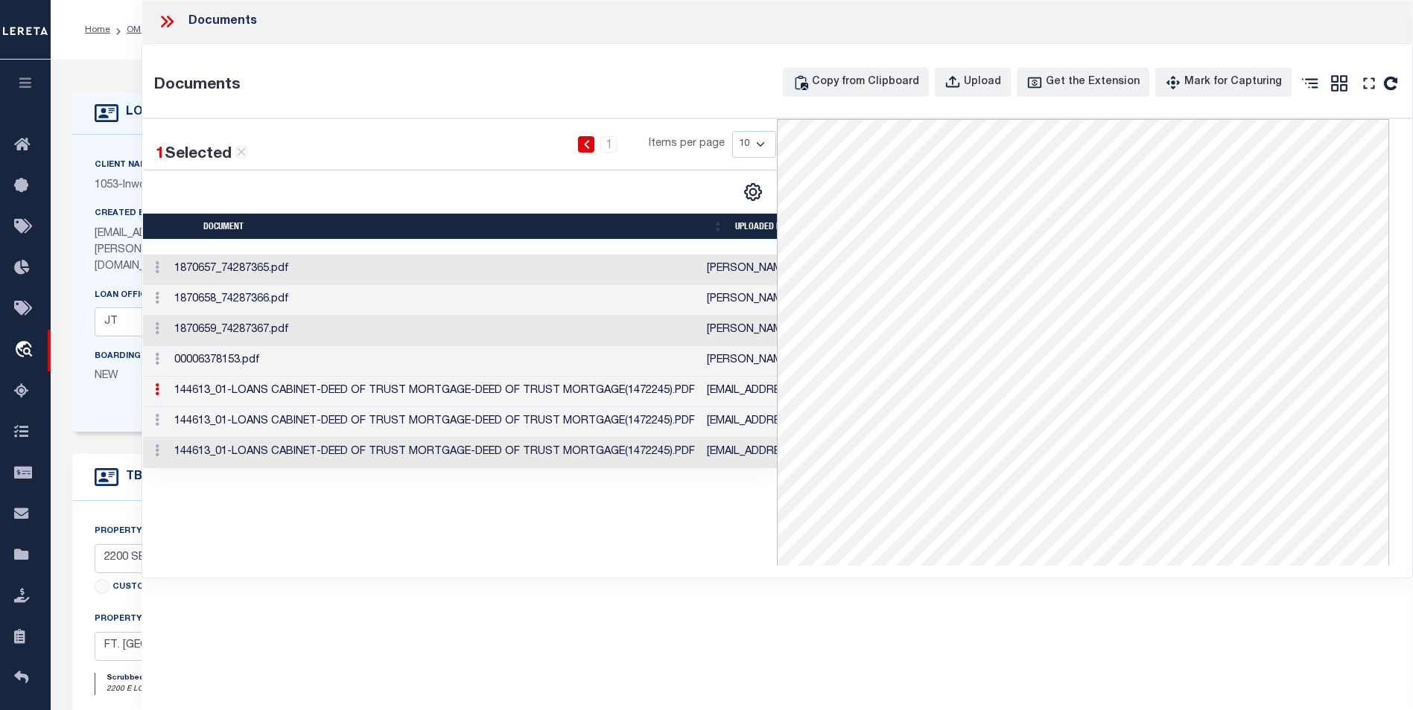
click at [261, 398] on td "144613_01-LOANS CABINET-DEED OF TRUST MORTGAGE-DEED OF TRUST MORTGAGE(1472245).…" at bounding box center [434, 392] width 532 height 31
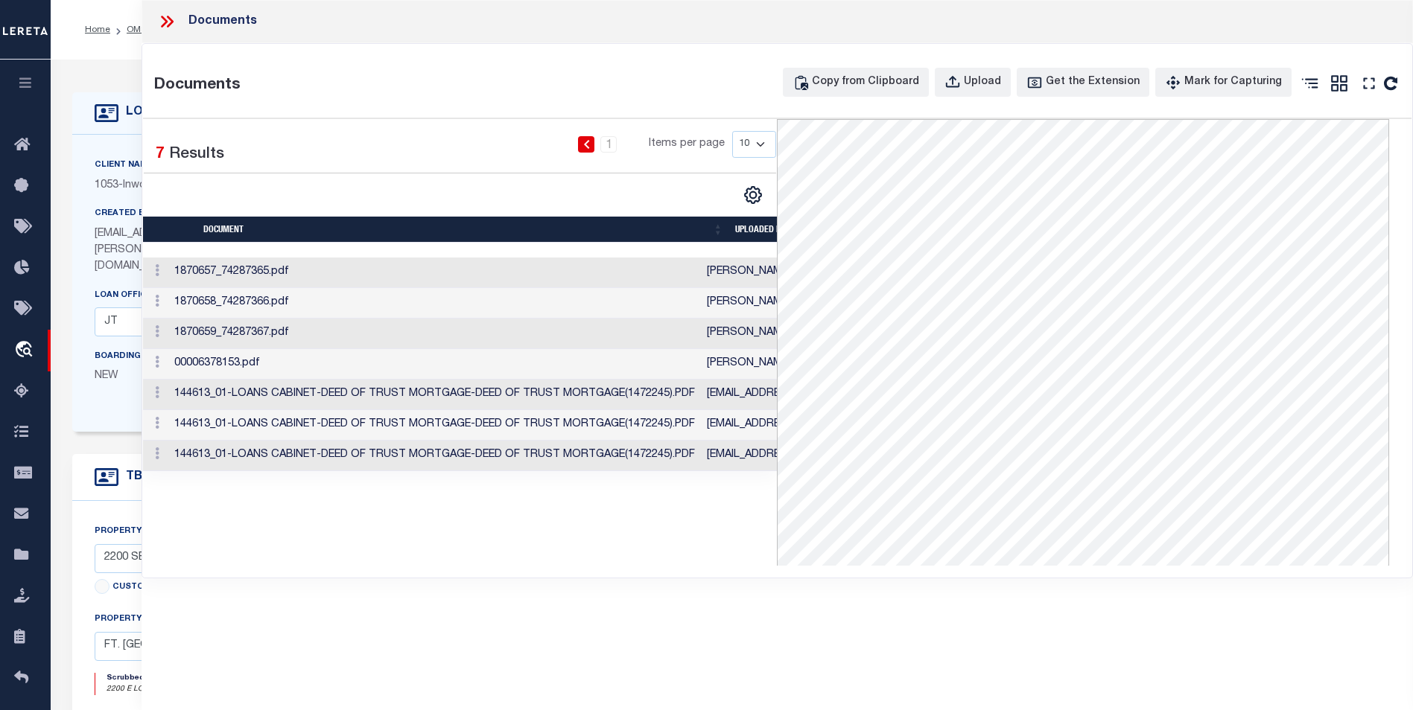
click at [246, 456] on td "144613_01-LOANS CABINET-DEED OF TRUST MORTGAGE-DEED OF TRUST MORTGAGE(1472245).…" at bounding box center [434, 456] width 532 height 31
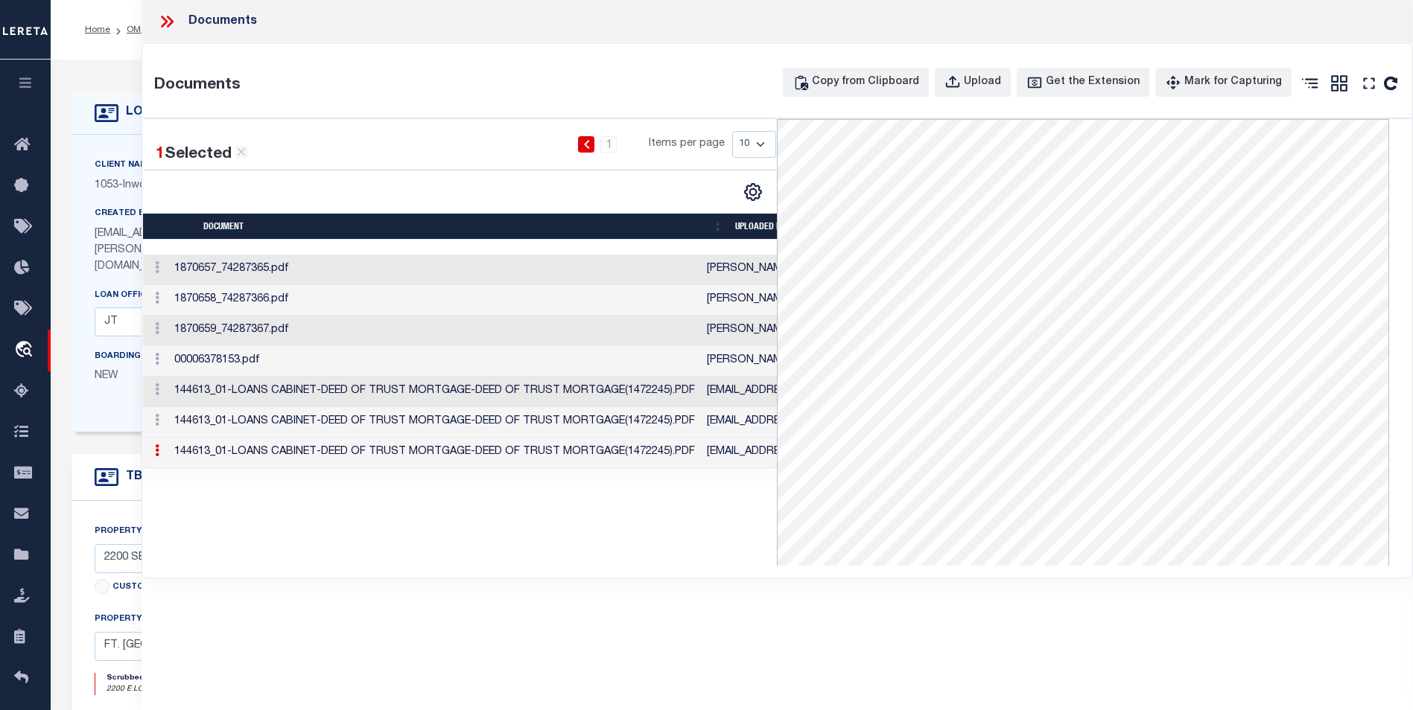
click at [159, 25] on icon at bounding box center [166, 21] width 19 height 19
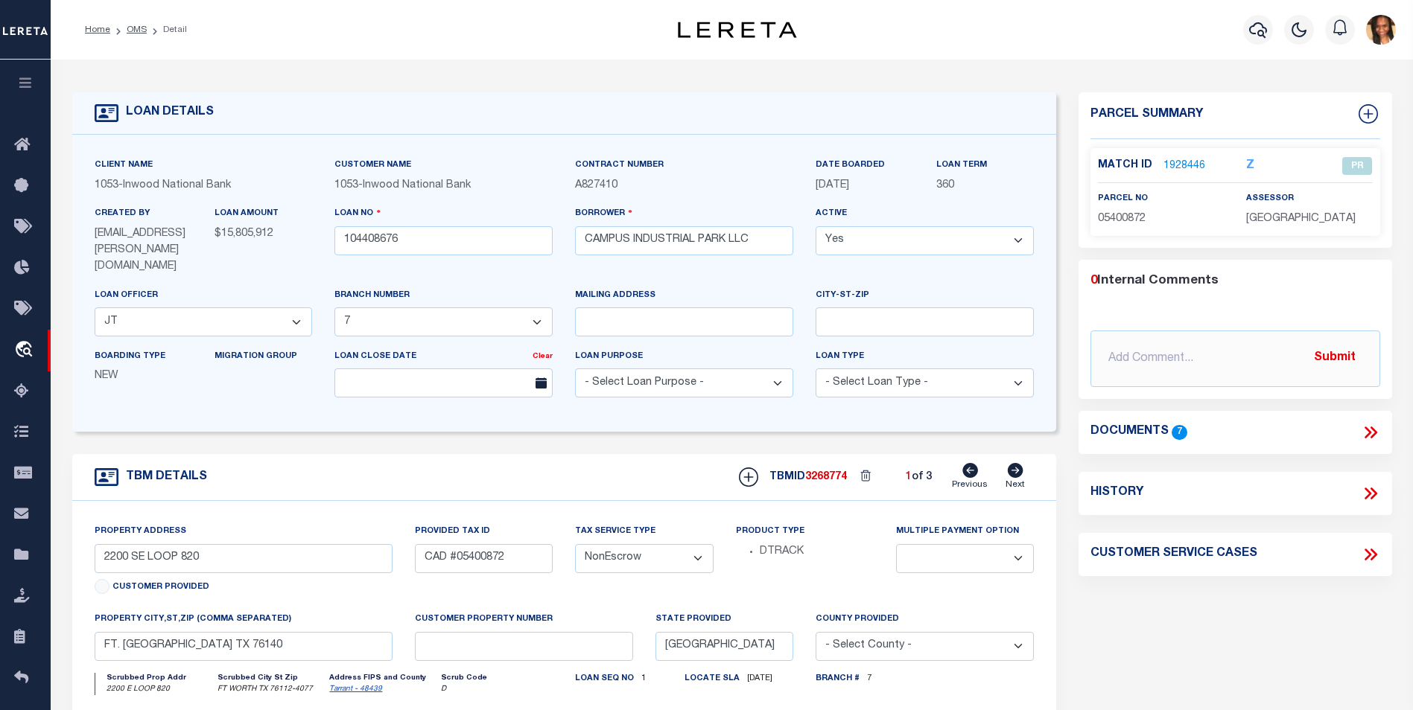
click at [1187, 159] on link "1928446" at bounding box center [1184, 167] width 42 height 16
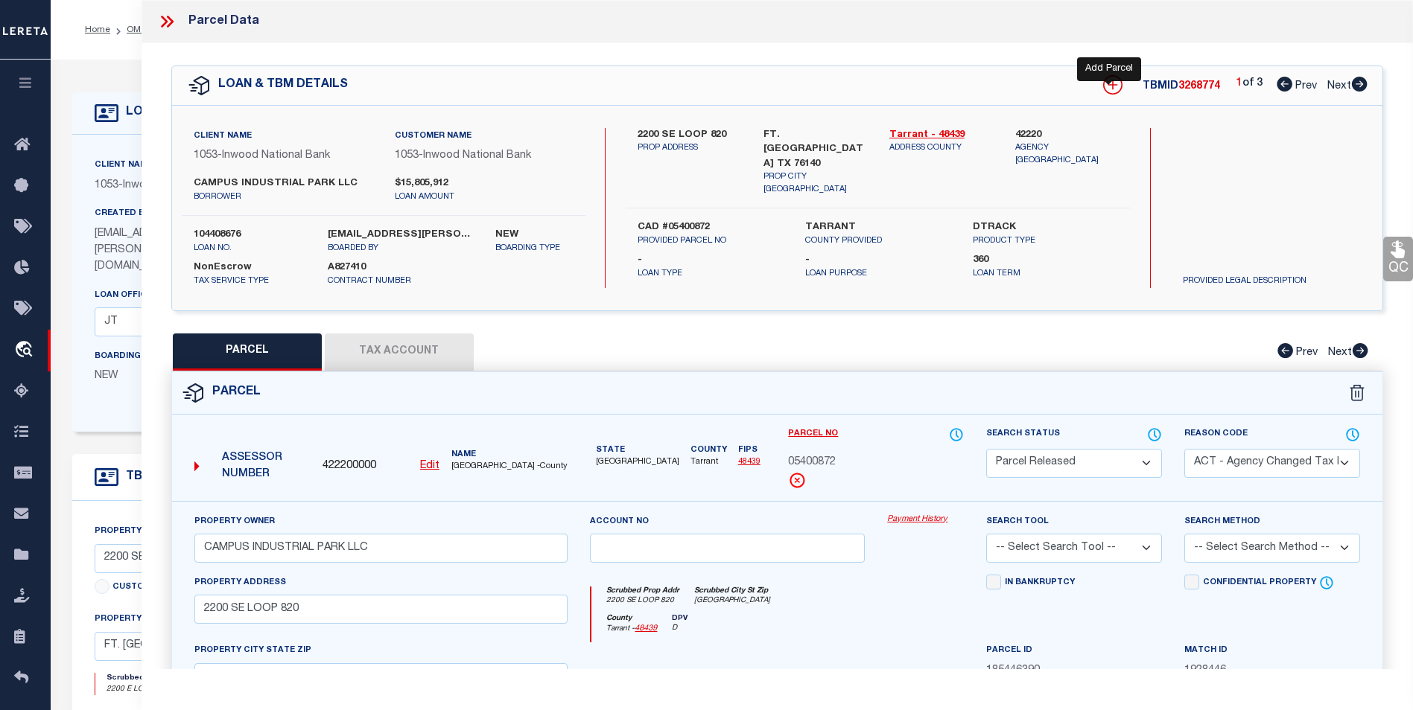
click at [1106, 81] on icon at bounding box center [1112, 84] width 19 height 19
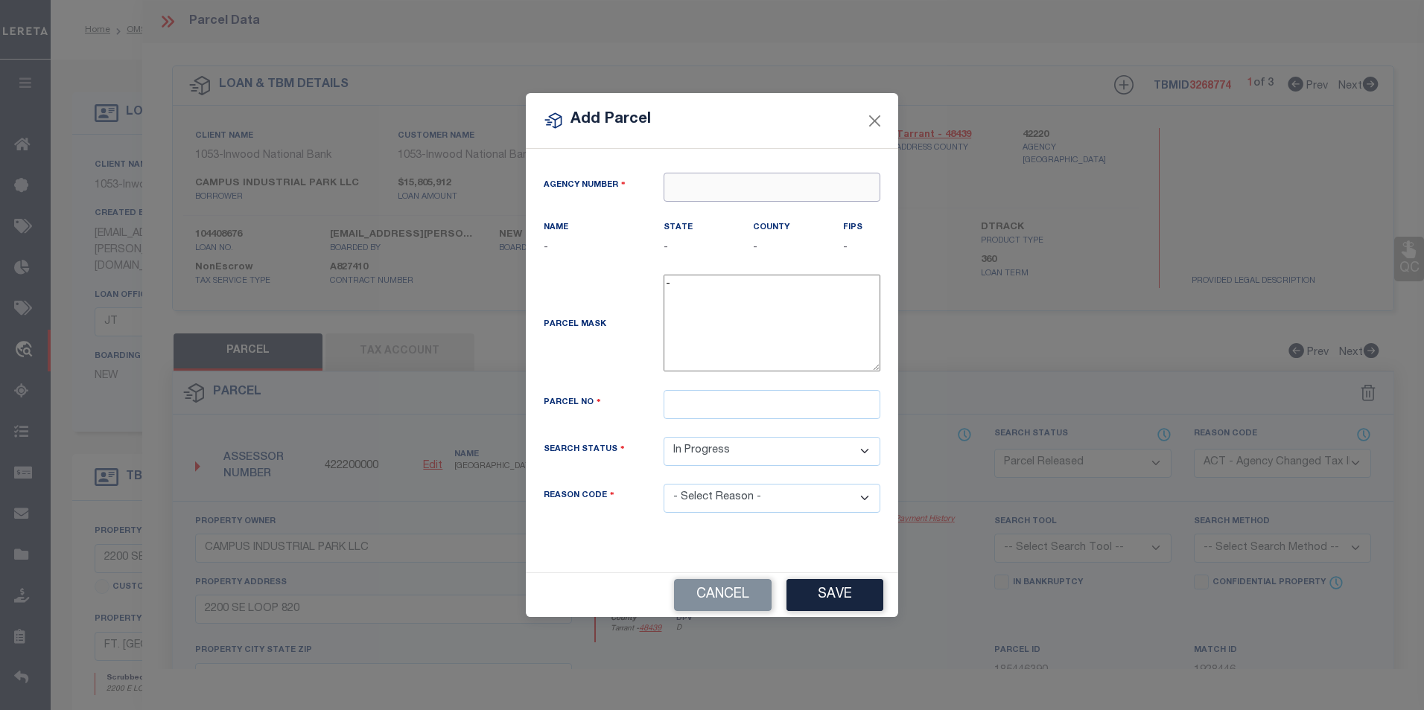
click at [702, 179] on input "text" at bounding box center [771, 187] width 217 height 29
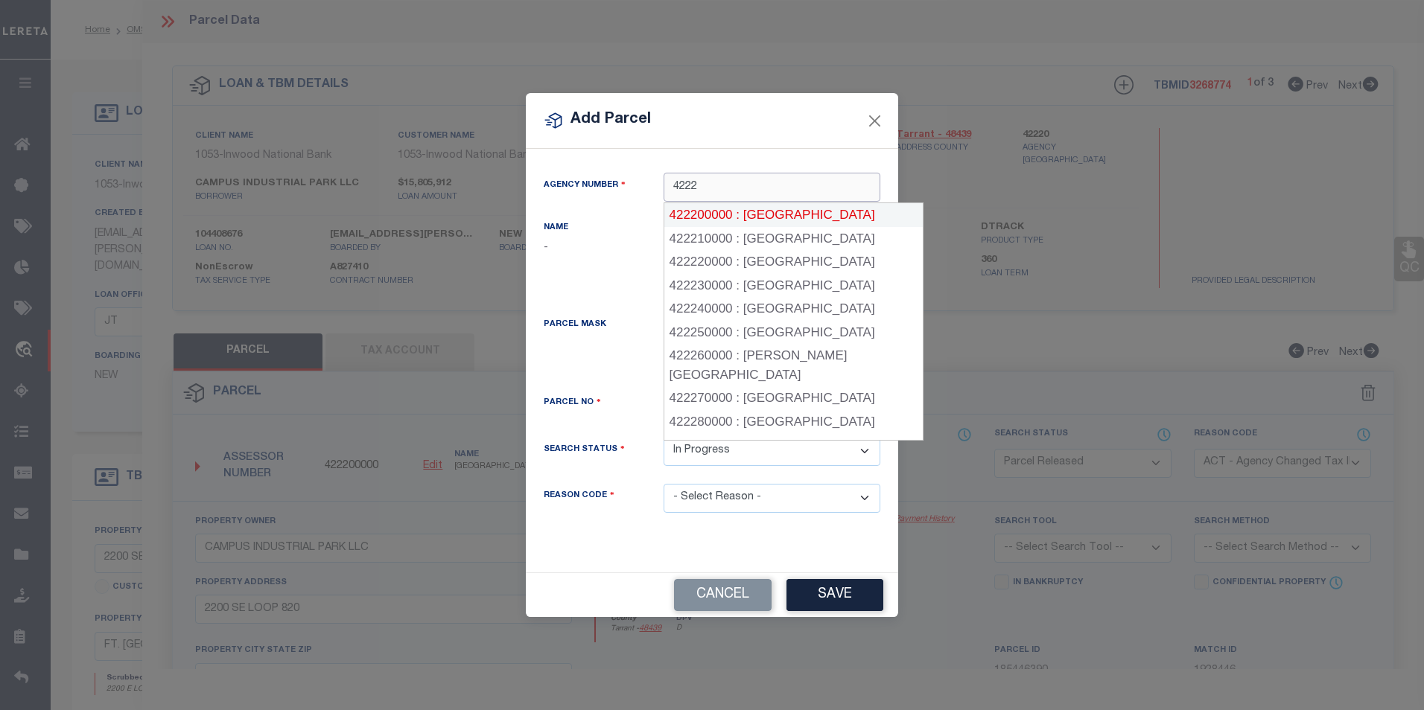
click at [726, 215] on div "422200000 : TARRANT COUNTY" at bounding box center [793, 215] width 258 height 24
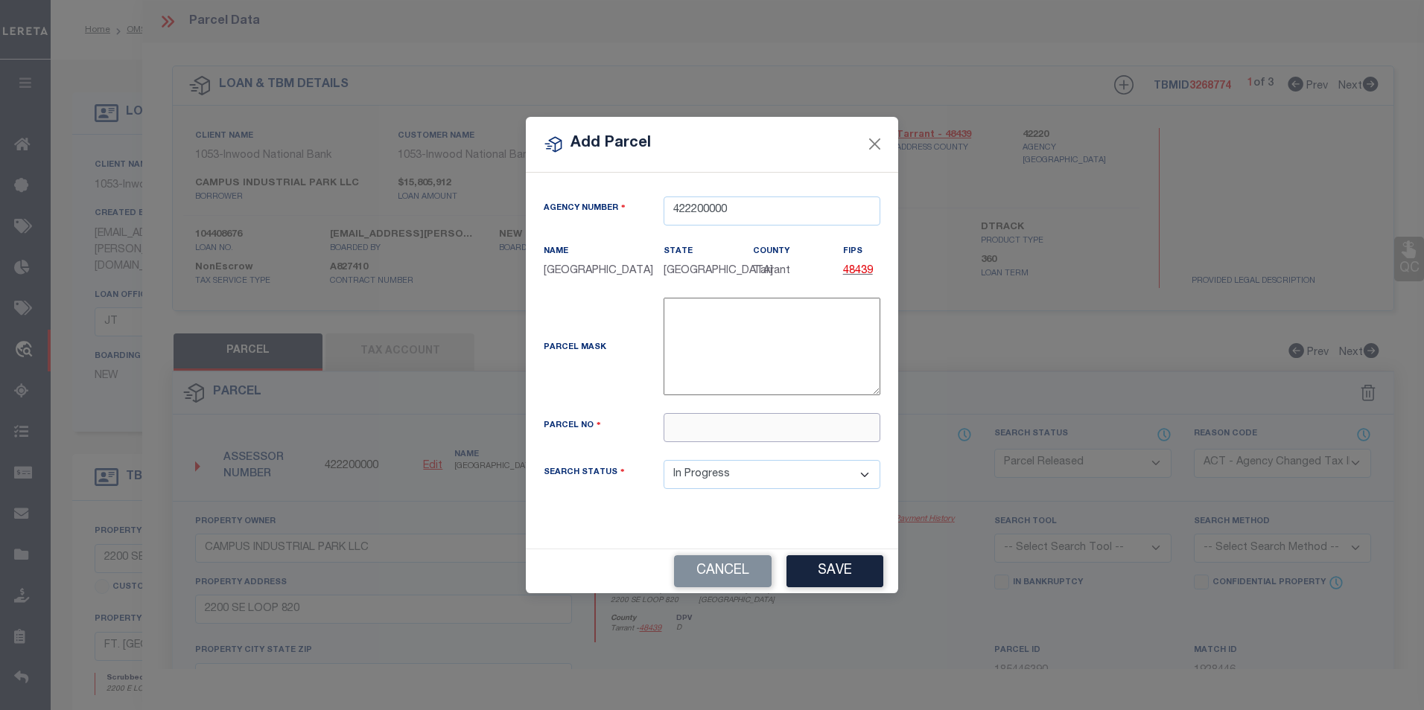
click at [737, 439] on input "text" at bounding box center [771, 427] width 217 height 29
click at [822, 579] on button "Save" at bounding box center [834, 571] width 97 height 32
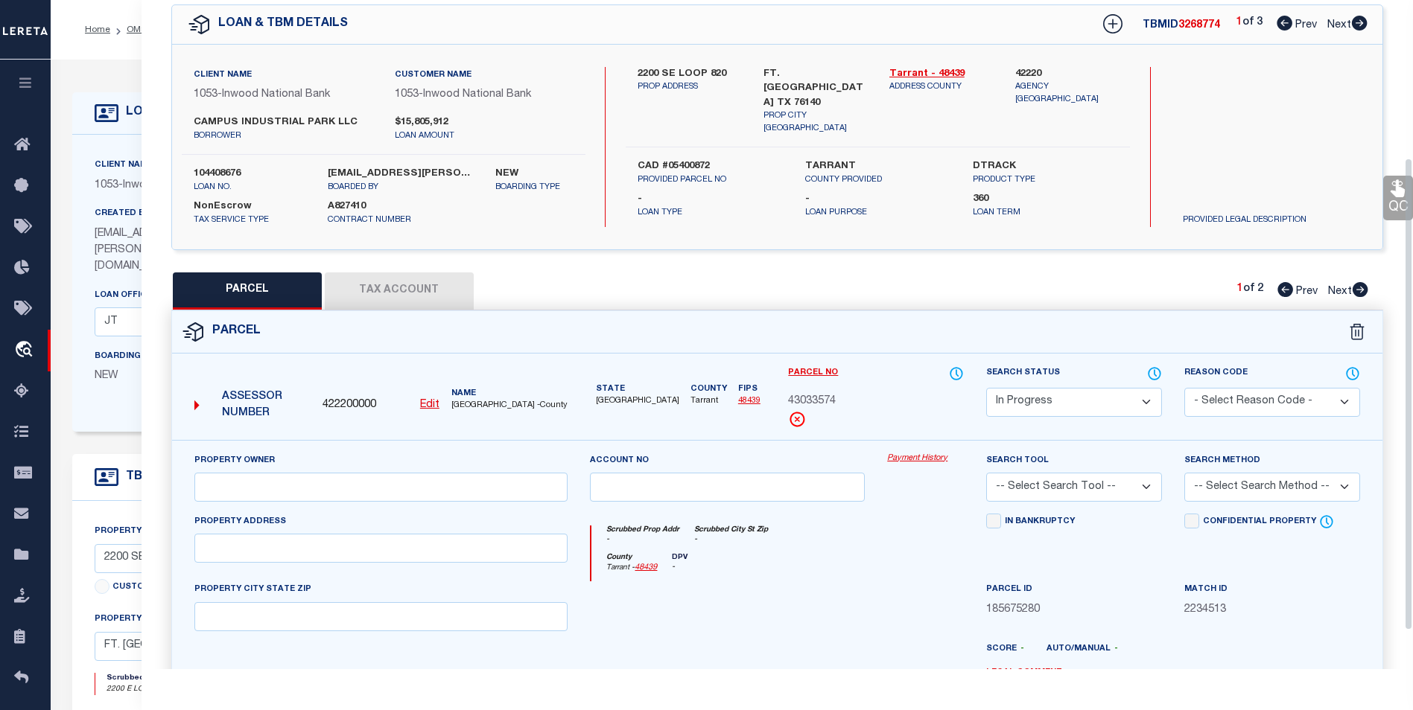
scroll to position [223, 0]
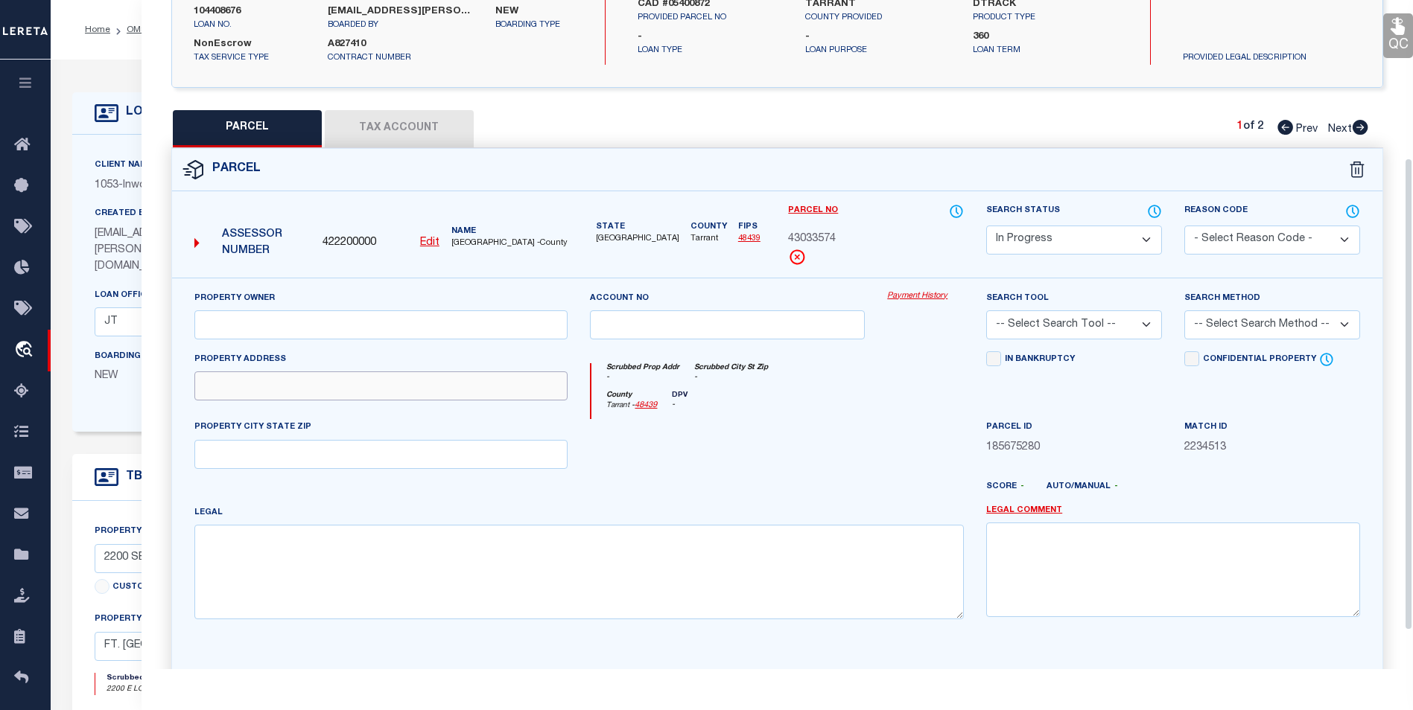
click at [248, 375] on input "text" at bounding box center [381, 386] width 374 height 29
click at [214, 465] on input "text" at bounding box center [381, 454] width 374 height 29
drag, startPoint x: 270, startPoint y: 450, endPoint x: 159, endPoint y: 459, distance: 112.1
click at [159, 459] on div "QC QC QC" at bounding box center [776, 293] width 1271 height 946
click at [235, 332] on input "text" at bounding box center [381, 325] width 374 height 29
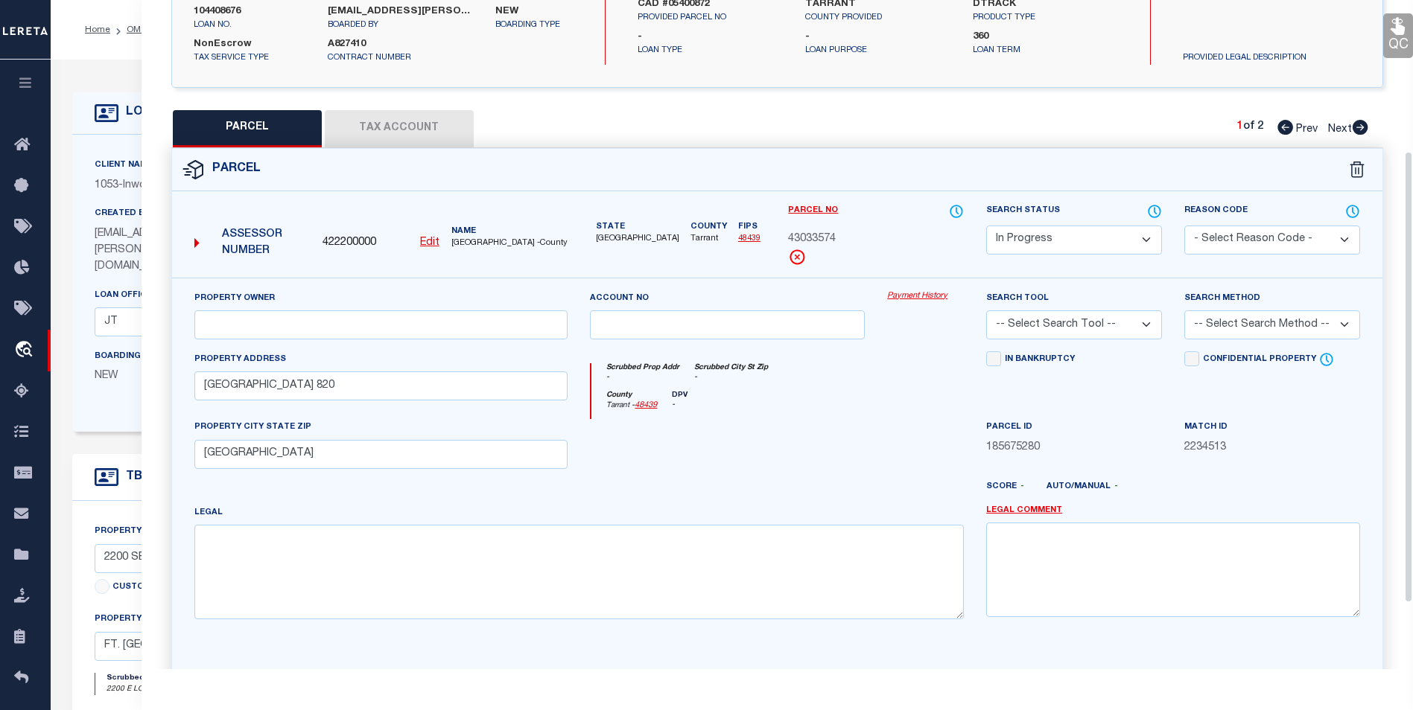
click at [1071, 226] on select "Automated Search Bad Parcel Complete Duplicate Parcel High Dollar Reporting In …" at bounding box center [1074, 240] width 176 height 29
click at [986, 226] on select "Automated Search Bad Parcel Complete Duplicate Parcel High Dollar Reporting In …" at bounding box center [1074, 240] width 176 height 29
click at [381, 337] on input "text" at bounding box center [381, 325] width 374 height 29
paste input "CAMPUS INDUSTRIAL PARK LLC"
click at [1100, 334] on select "-- Select Search Tool -- 3rd Party Website Agency File Agency Website ATLS CNV-…" at bounding box center [1074, 325] width 176 height 29
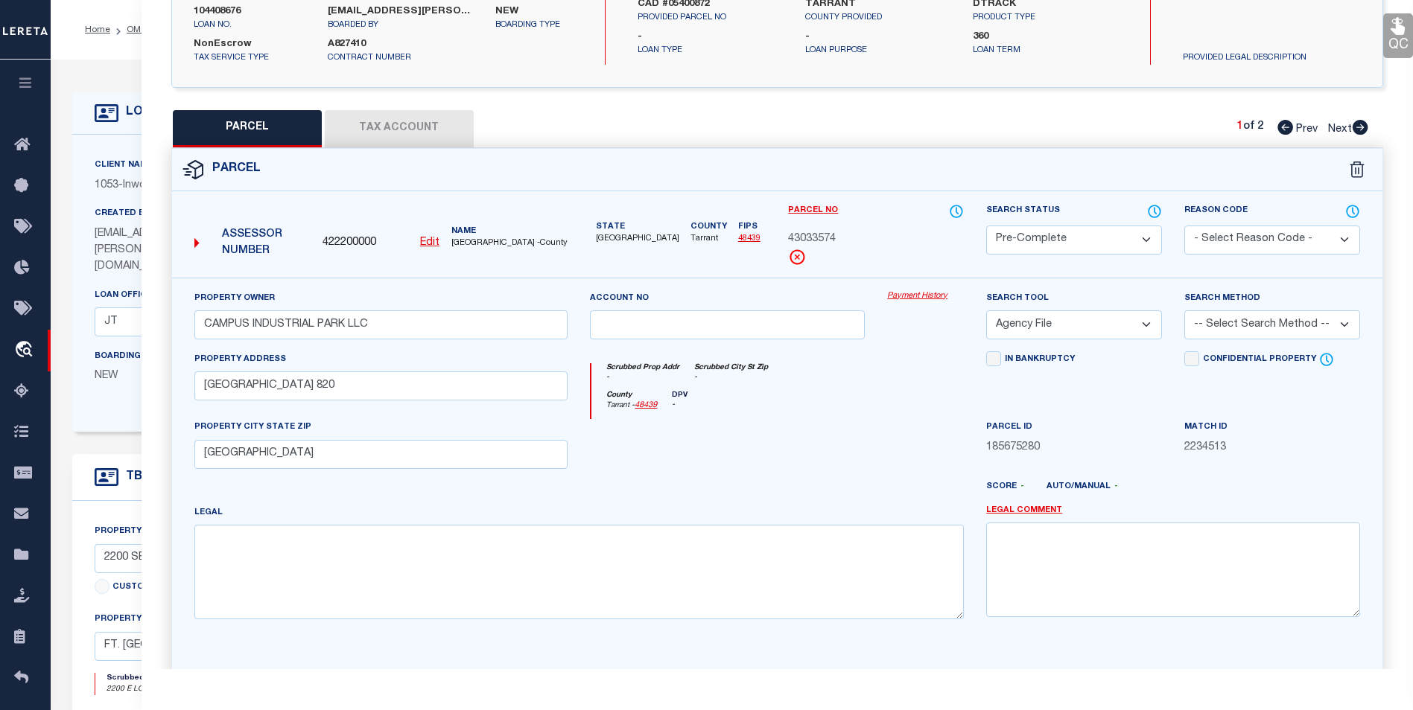
click at [986, 311] on select "-- Select Search Tool -- 3rd Party Website Agency File Agency Website ATLS CNV-…" at bounding box center [1074, 325] width 176 height 29
click at [1222, 327] on select "-- Select Search Method -- Property Address Legal Liability Info Provided" at bounding box center [1272, 325] width 176 height 29
click at [1184, 311] on select "-- Select Search Method -- Property Address Legal Liability Info Provided" at bounding box center [1272, 325] width 176 height 29
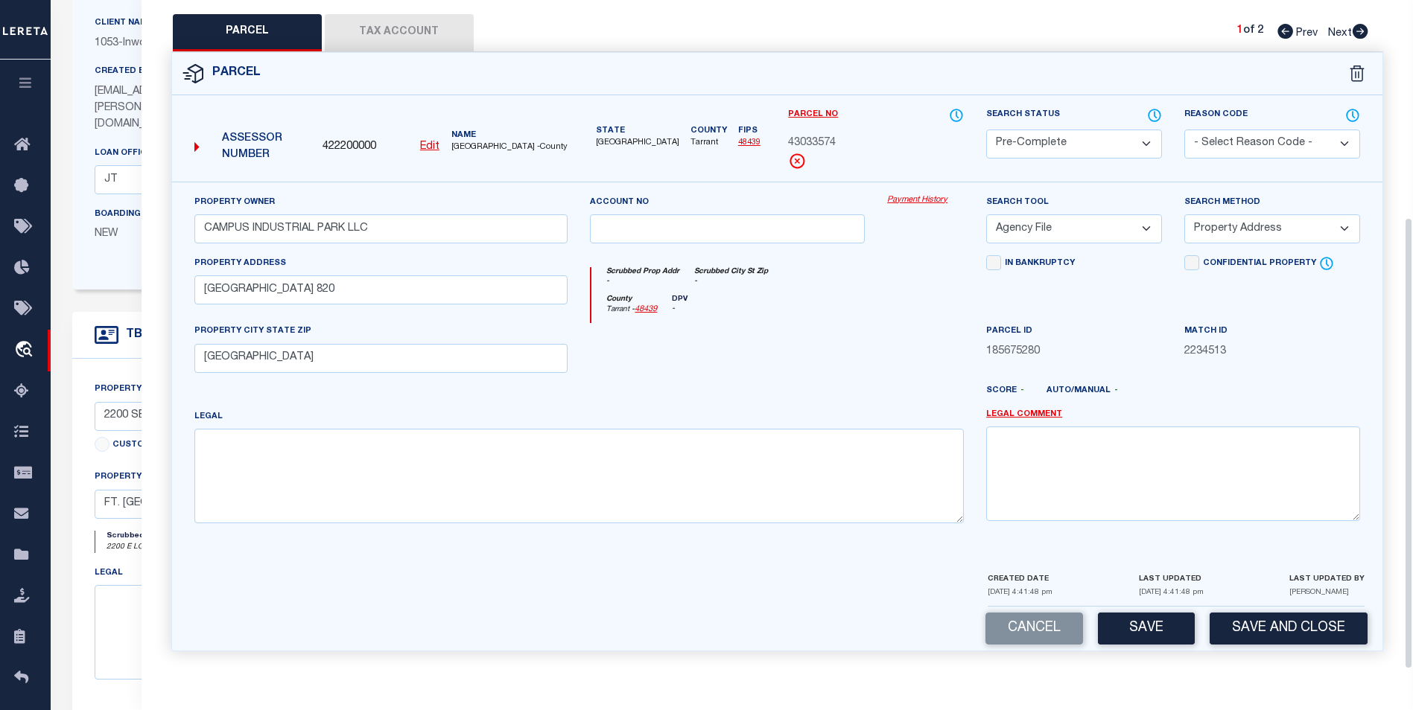
scroll to position [149, 0]
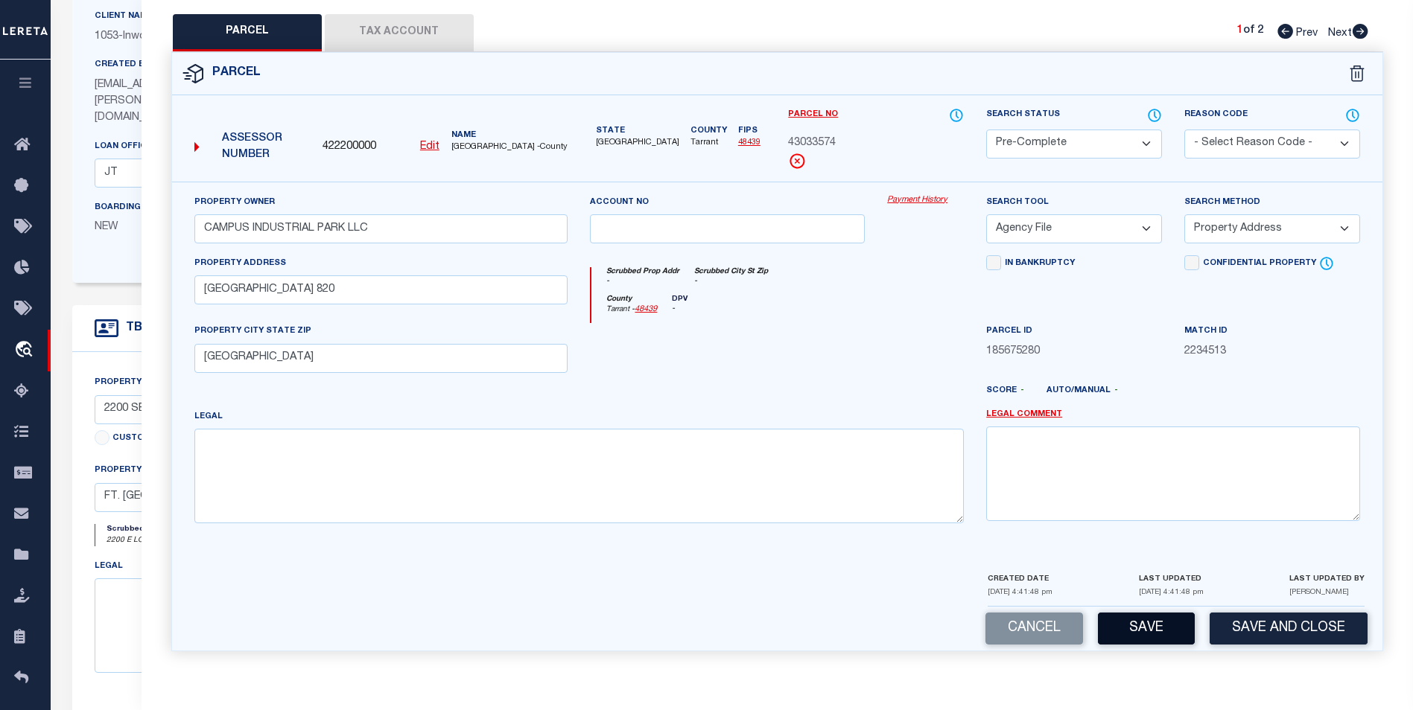
click at [1142, 625] on button "Save" at bounding box center [1146, 629] width 97 height 32
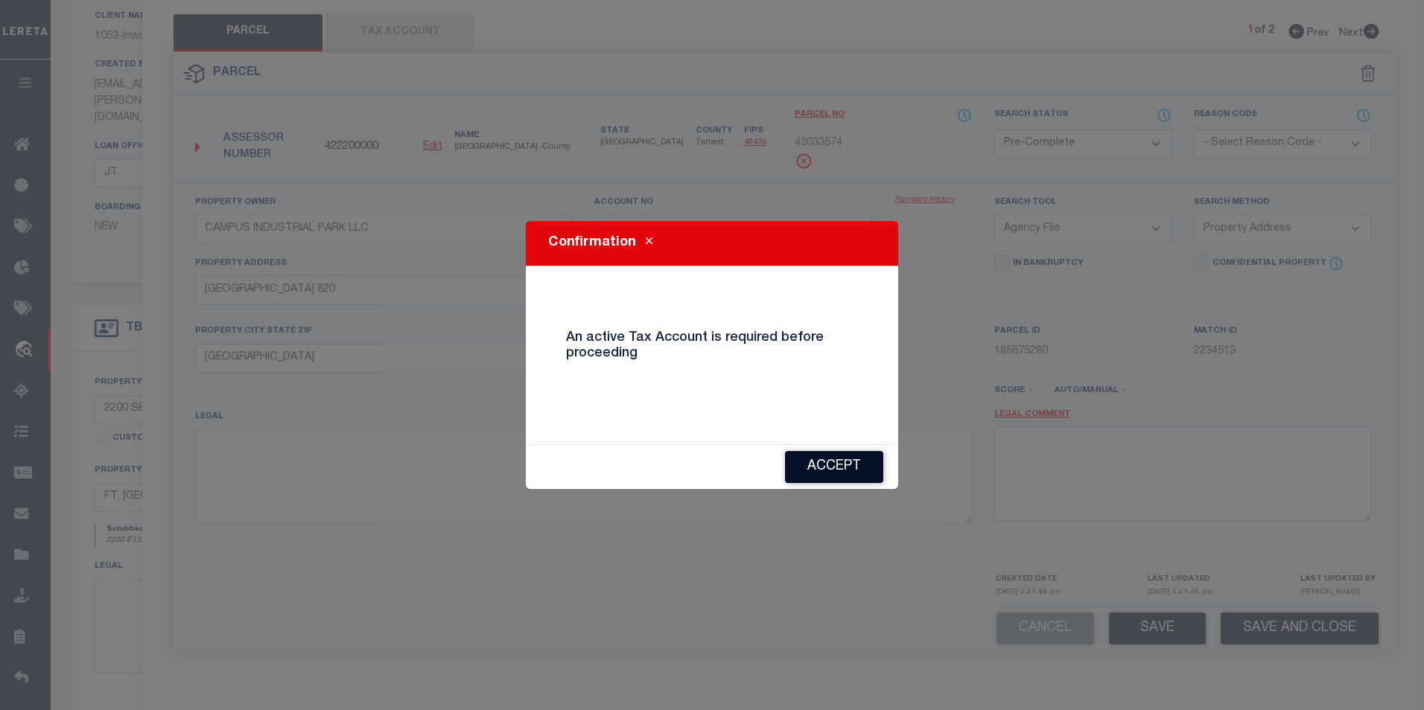
click at [859, 468] on button "Accept" at bounding box center [834, 467] width 98 height 32
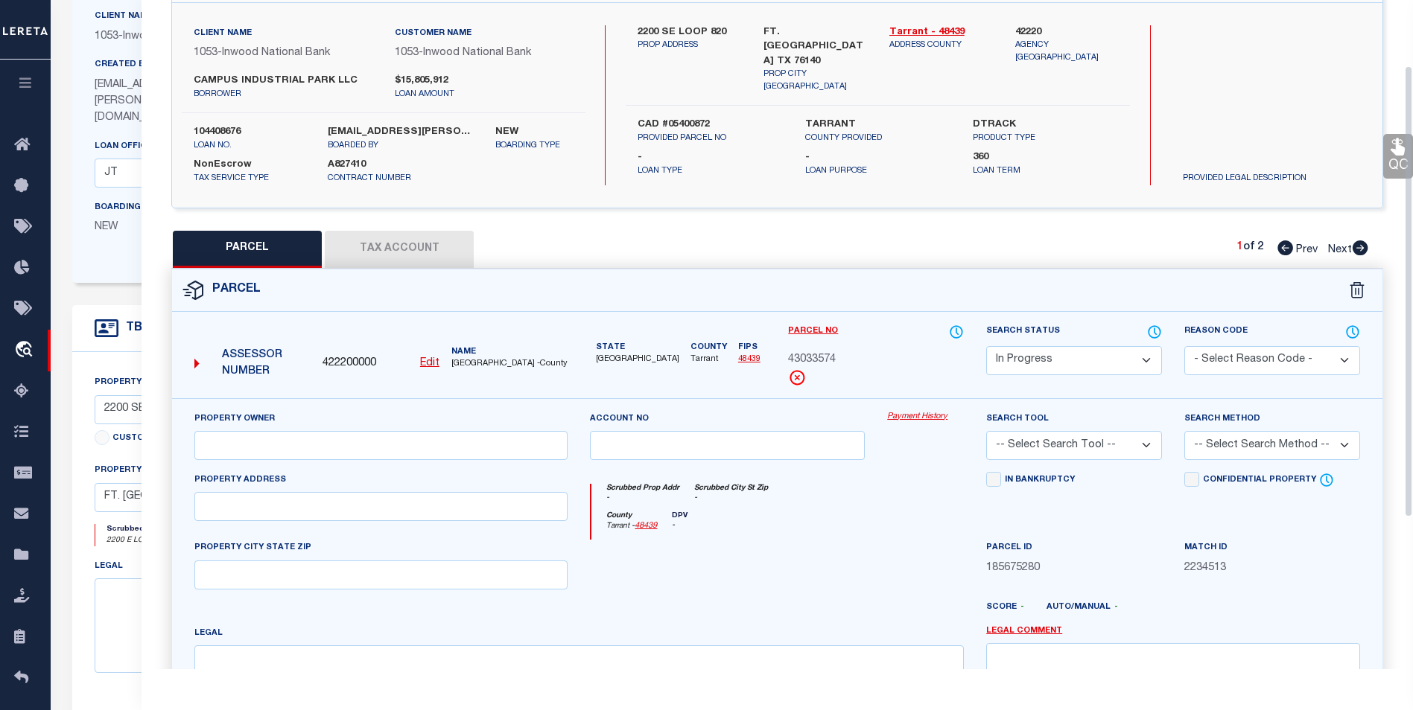
scroll to position [98, 0]
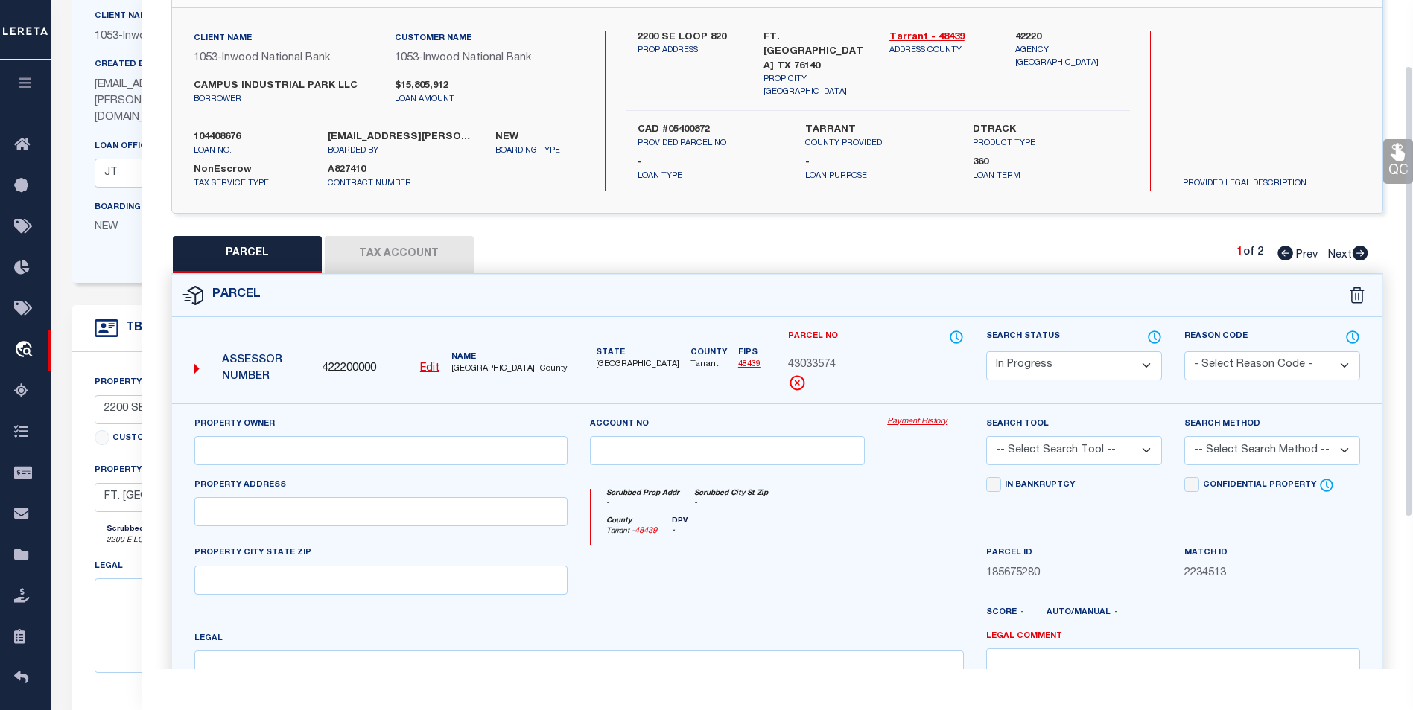
click at [396, 258] on button "Tax Account" at bounding box center [399, 254] width 149 height 37
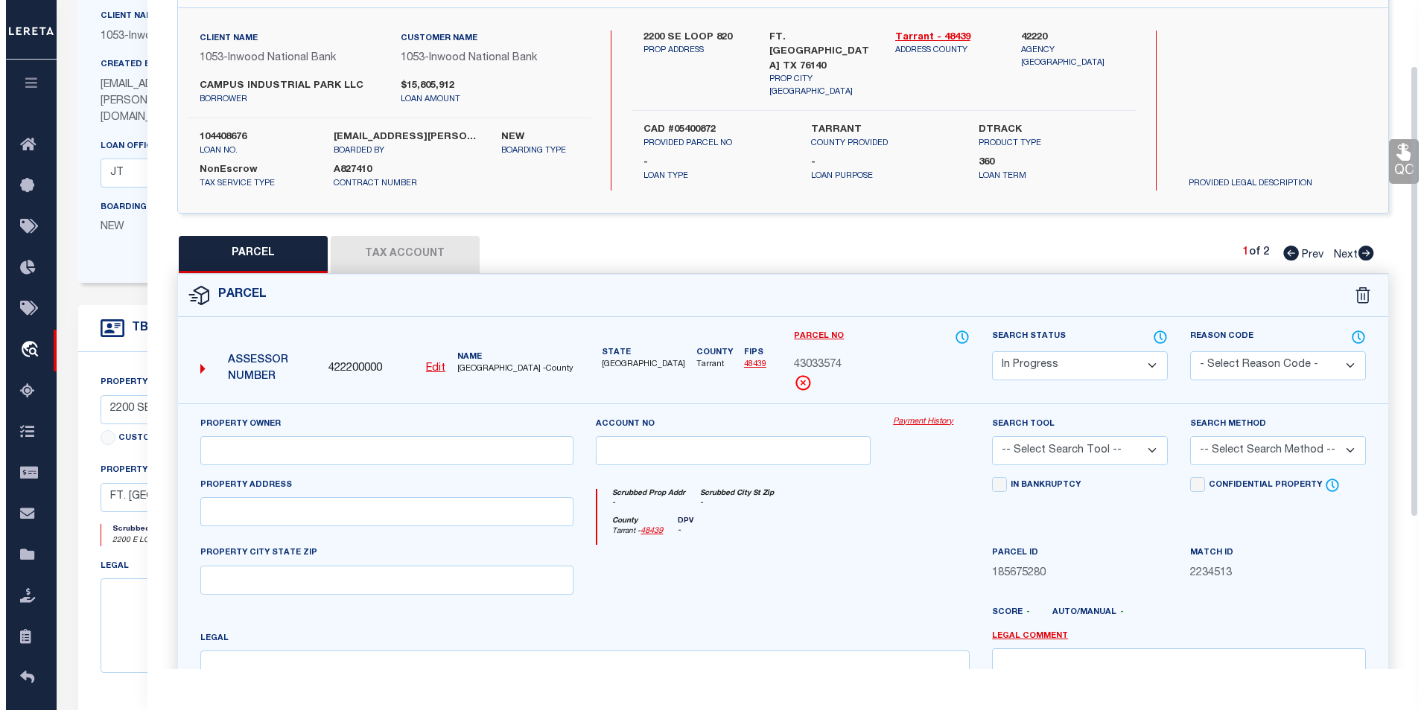
scroll to position [0, 0]
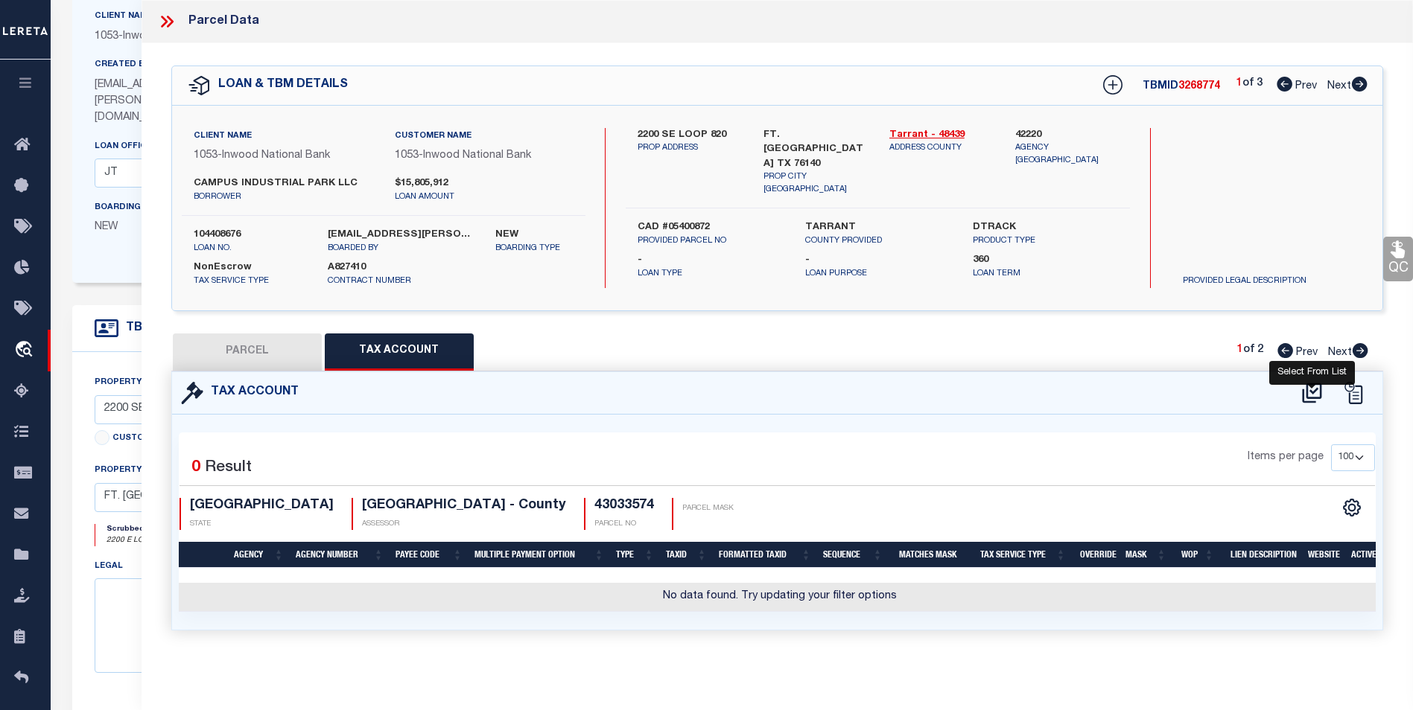
click at [1316, 392] on icon at bounding box center [1311, 393] width 25 height 24
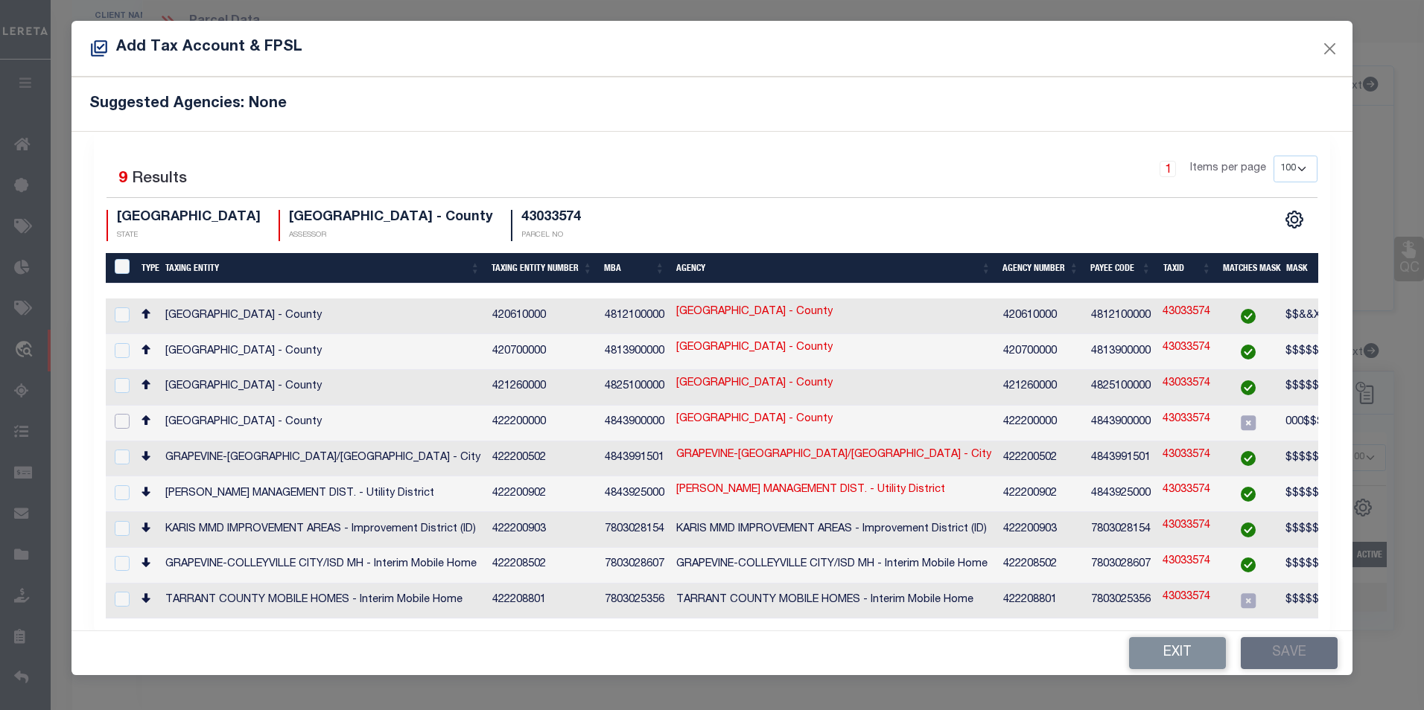
click at [125, 415] on input "checkbox" at bounding box center [122, 421] width 15 height 15
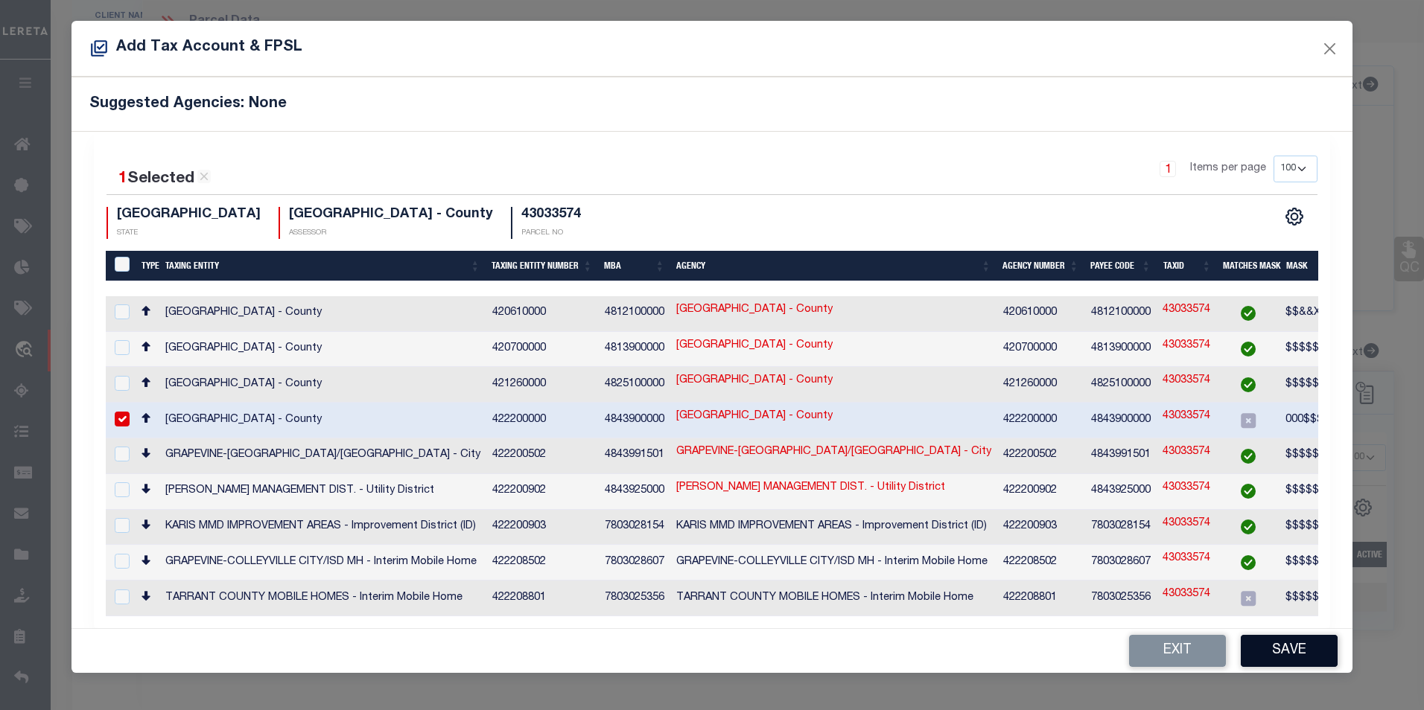
click at [1287, 635] on button "Save" at bounding box center [1289, 651] width 97 height 32
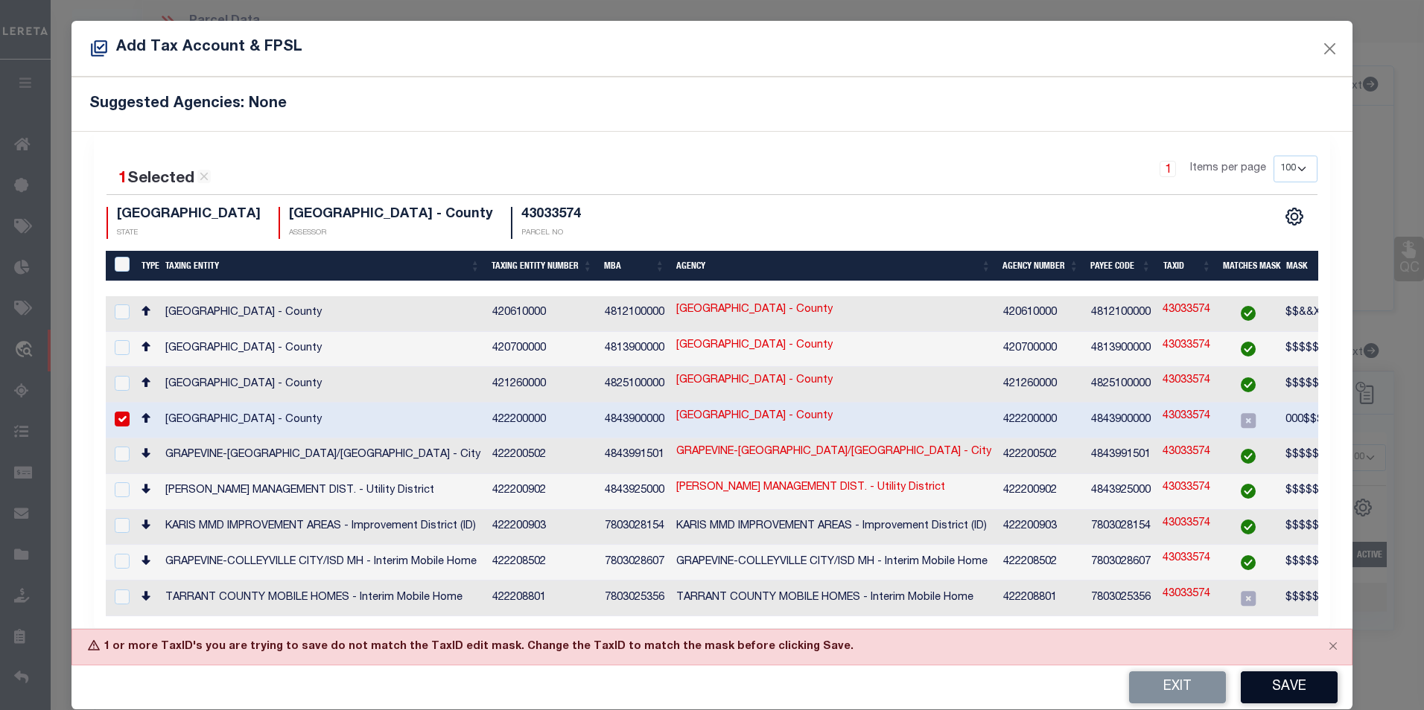
scroll to position [214, 0]
click at [1200, 410] on link "43033574" at bounding box center [1186, 417] width 48 height 16
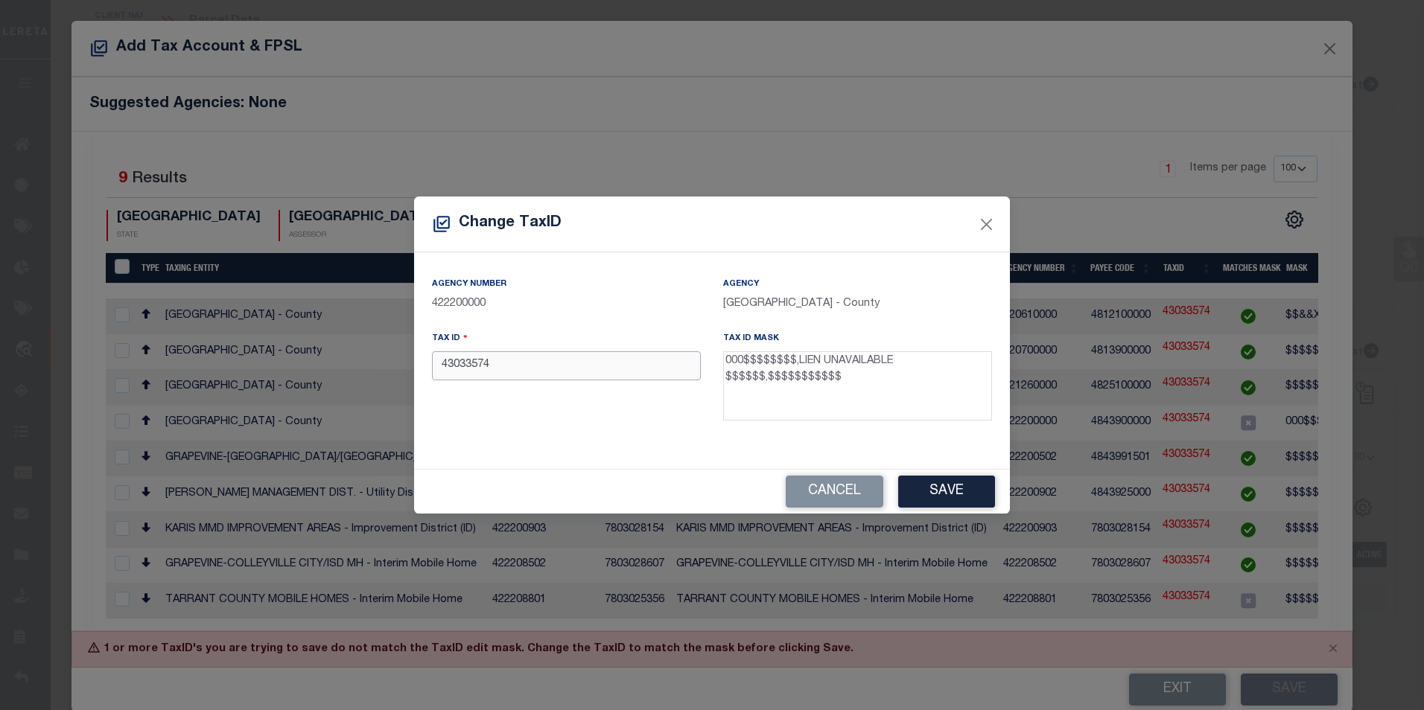
click at [439, 363] on input "43033574" at bounding box center [566, 365] width 269 height 29
click at [932, 483] on button "Save" at bounding box center [946, 492] width 97 height 32
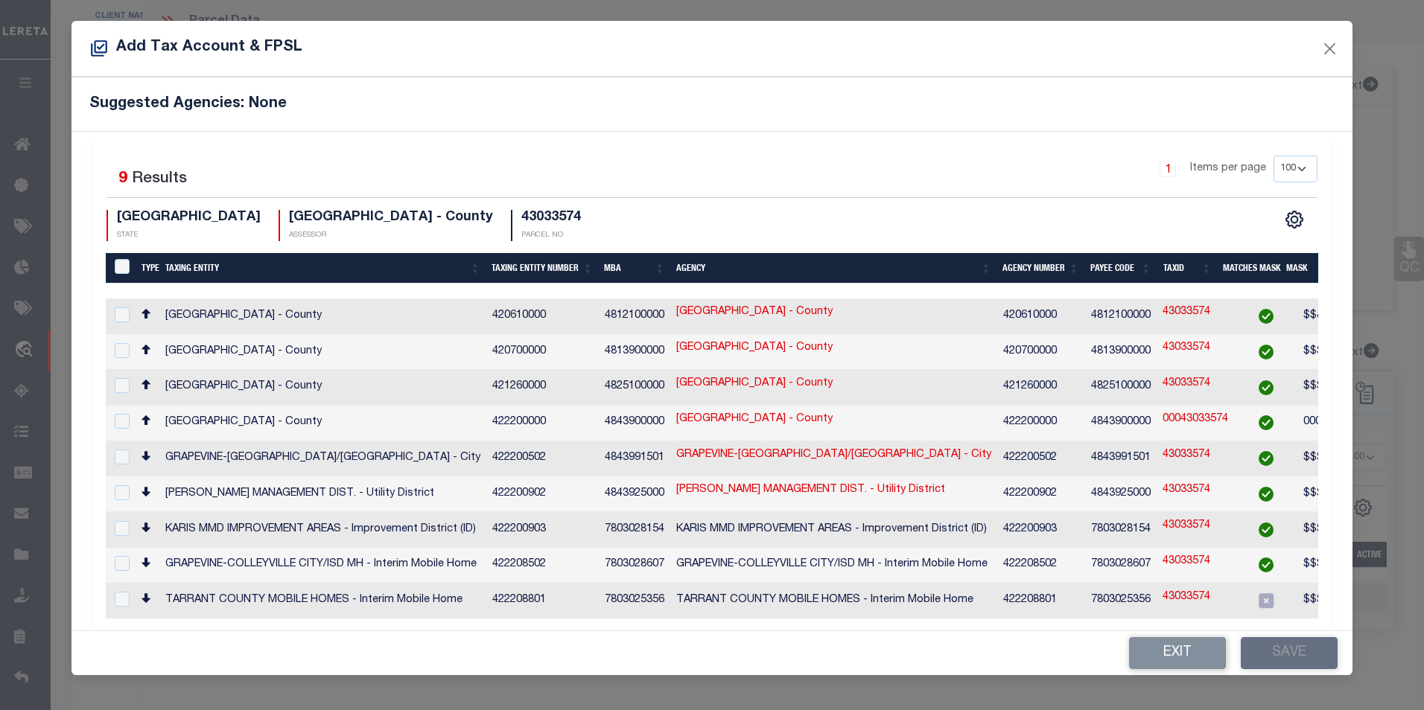
click at [114, 415] on div at bounding box center [121, 422] width 19 height 16
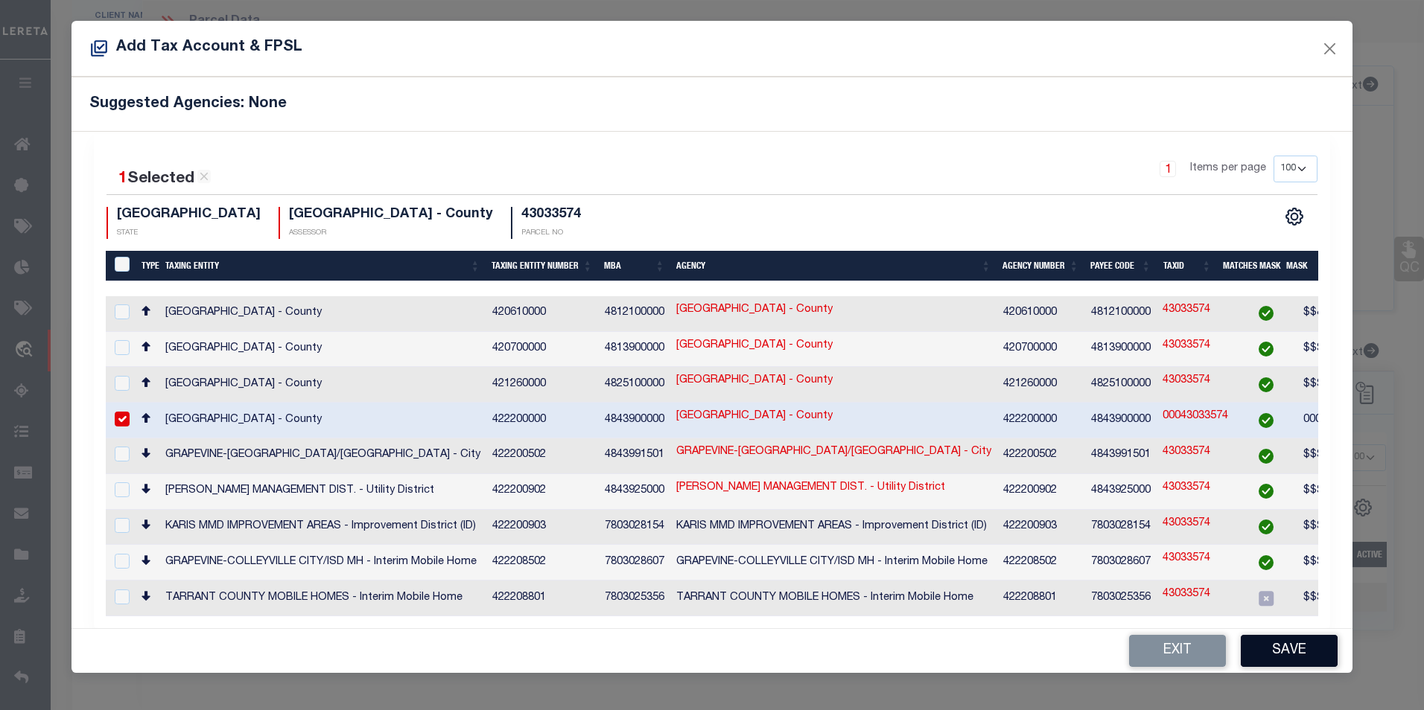
click at [1289, 640] on button "Save" at bounding box center [1289, 651] width 97 height 32
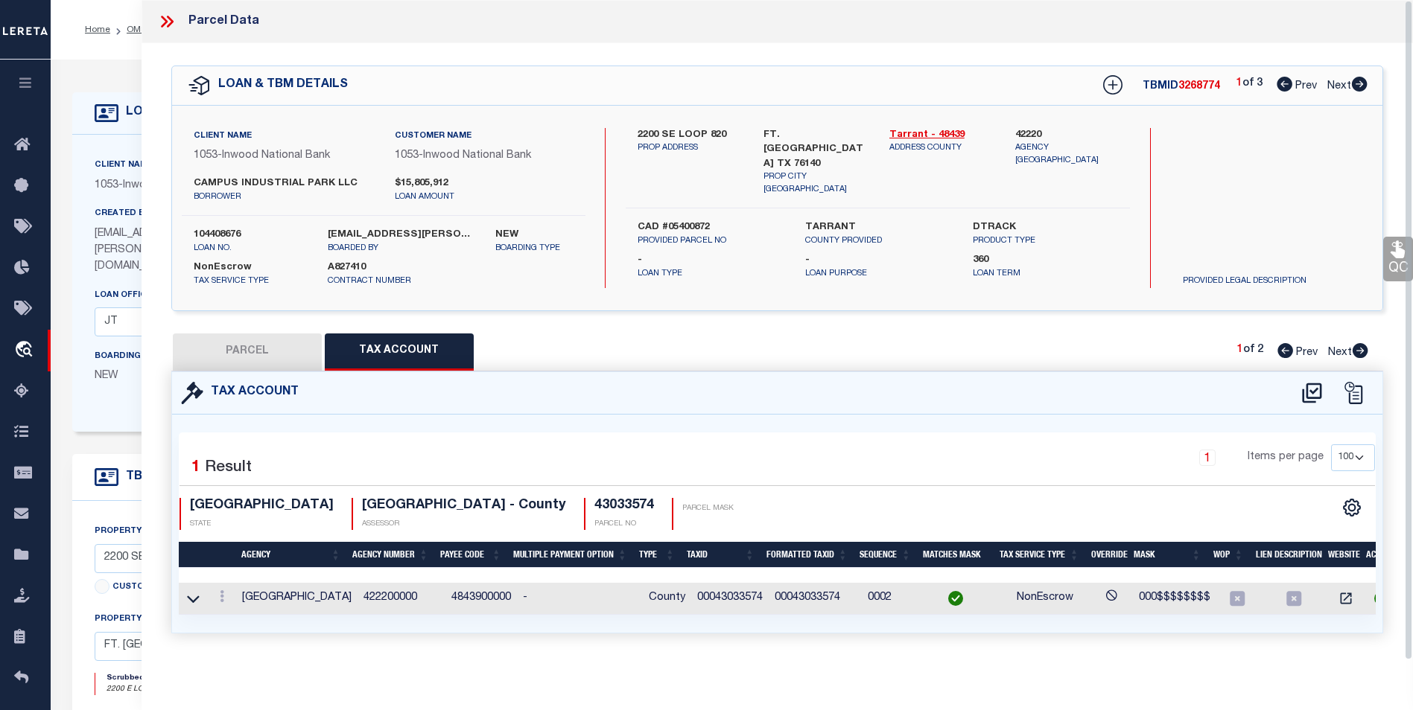
scroll to position [0, 0]
click at [172, 22] on icon at bounding box center [170, 22] width 7 height 12
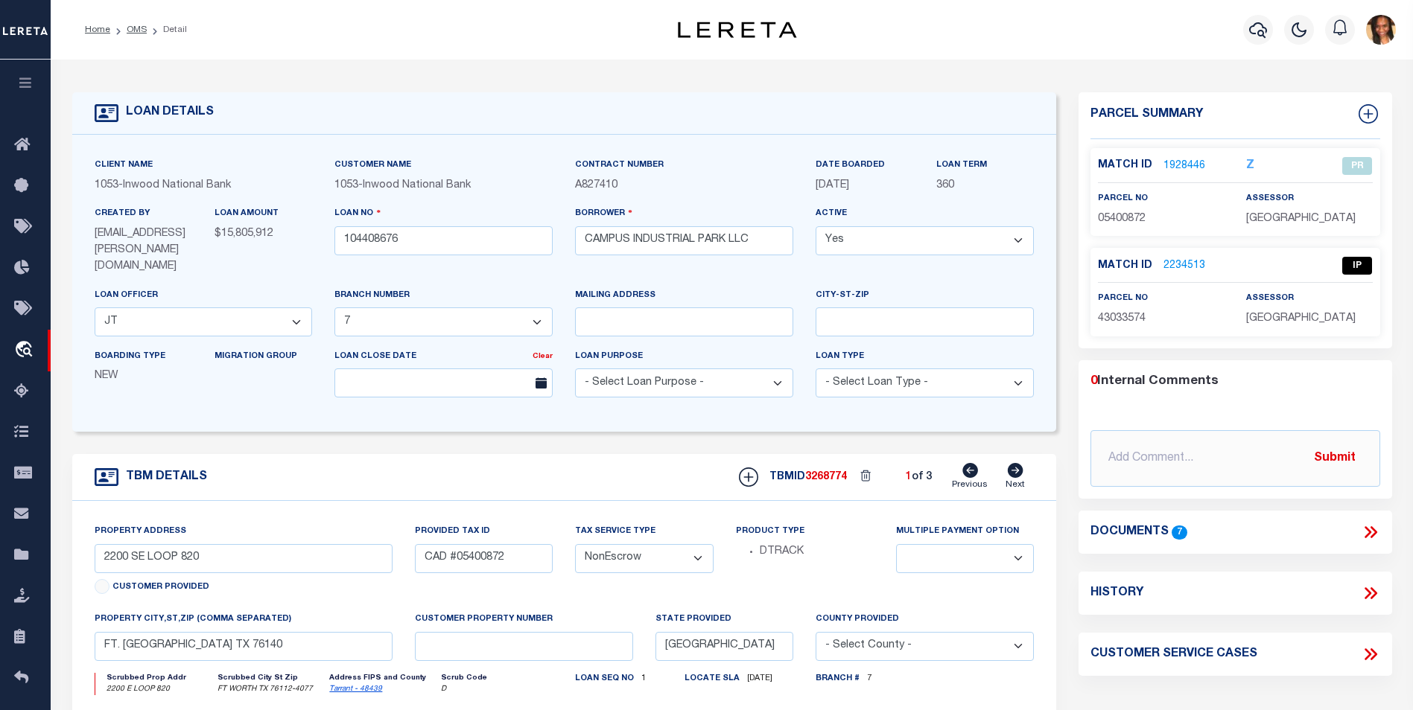
click at [1183, 258] on link "2234513" at bounding box center [1184, 266] width 42 height 16
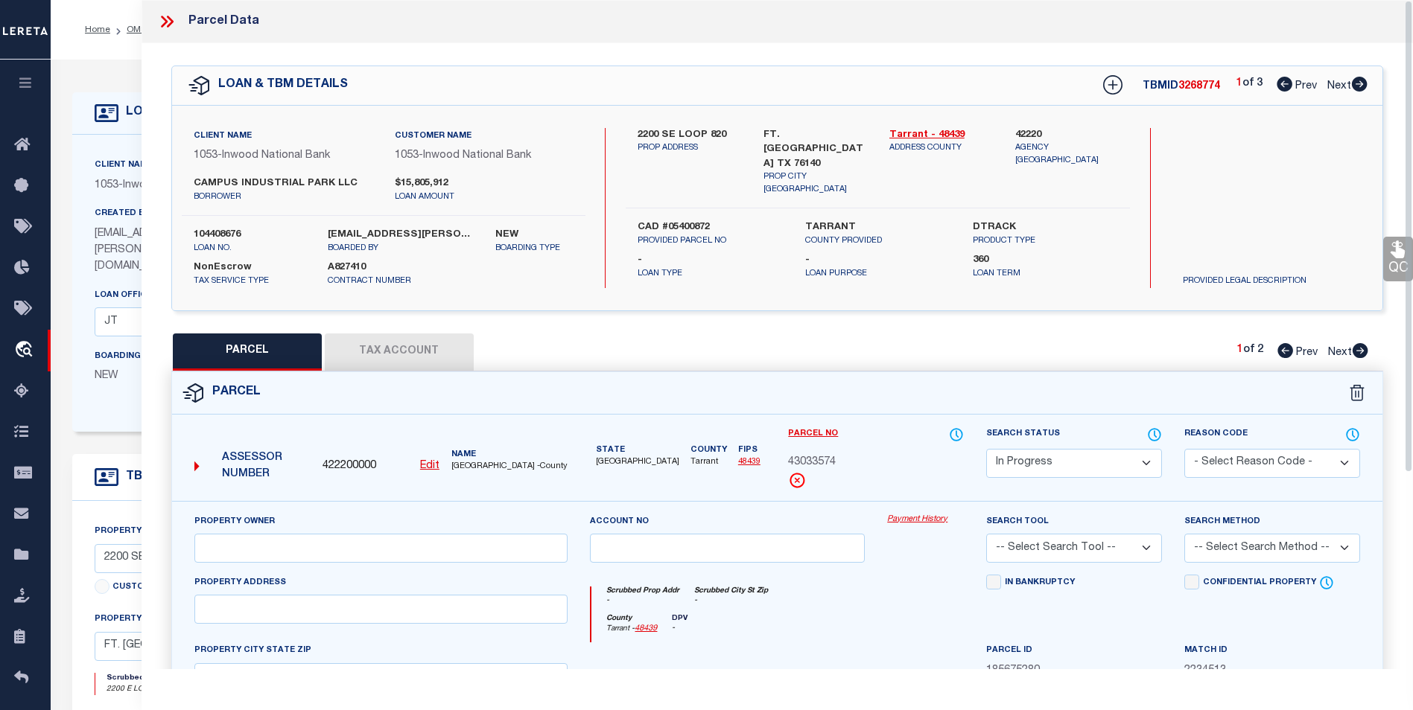
click at [1090, 455] on select "Automated Search Bad Parcel Complete Duplicate Parcel High Dollar Reporting In …" at bounding box center [1074, 463] width 176 height 29
click at [986, 449] on select "Automated Search Bad Parcel Complete Duplicate Parcel High Dollar Reporting In …" at bounding box center [1074, 463] width 176 height 29
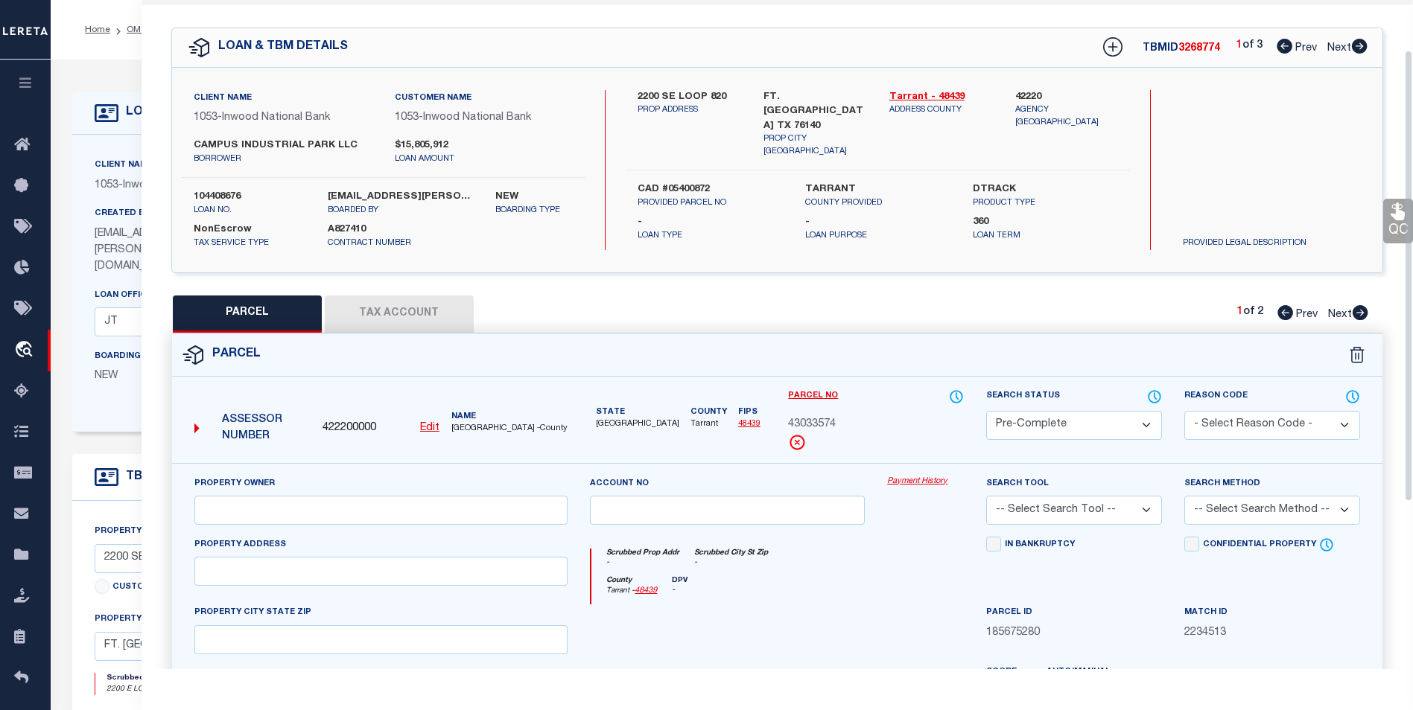
scroll to position [74, 0]
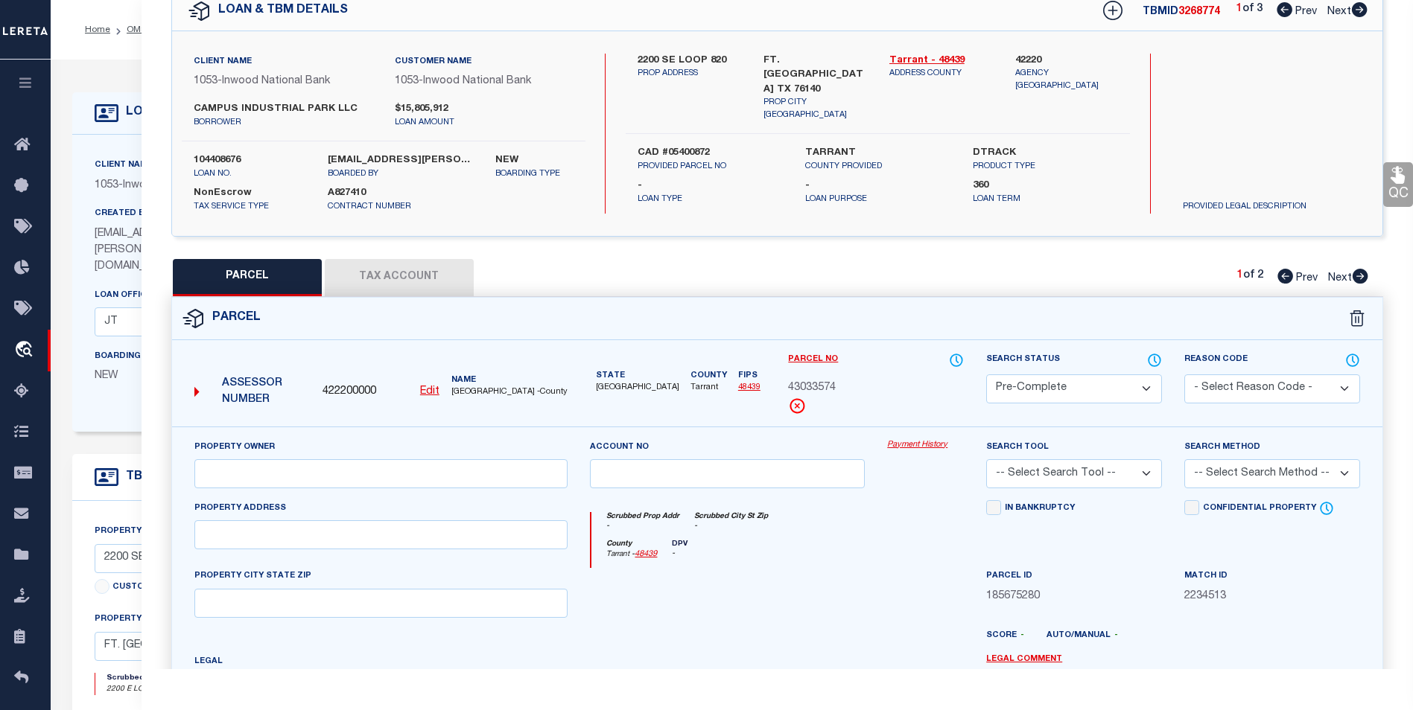
click at [1242, 387] on select "- Select Reason Code - 099 - Other (Provide additional detail) ACT - Agency Cha…" at bounding box center [1272, 389] width 176 height 29
click at [1050, 277] on div "PARCEL Tax Account 1 of 2 Prev Next" at bounding box center [776, 277] width 1211 height 37
click at [1117, 484] on select "-- Select Search Tool -- 3rd Party Website Agency File Agency Website ATLS CNV-…" at bounding box center [1074, 473] width 176 height 29
click at [1088, 476] on select "-- Select Search Tool -- 3rd Party Website Agency File Agency Website ATLS CNV-…" at bounding box center [1074, 473] width 176 height 29
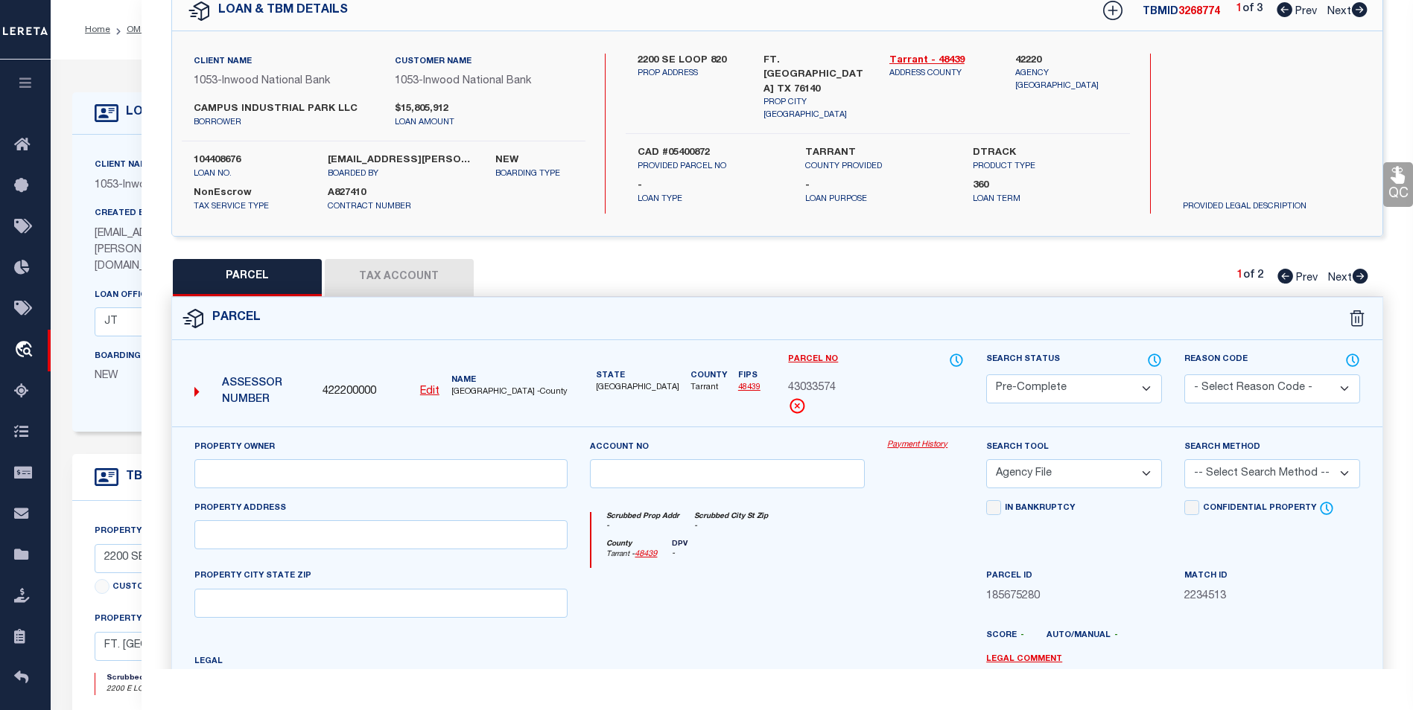
click at [986, 459] on select "-- Select Search Tool -- 3rd Party Website Agency File Agency Website ATLS CNV-…" at bounding box center [1074, 473] width 176 height 29
click at [1288, 468] on select "-- Select Search Method -- Property Address Legal Liability Info Provided" at bounding box center [1272, 473] width 176 height 29
click at [1184, 459] on select "-- Select Search Method -- Property Address Legal Liability Info Provided" at bounding box center [1272, 473] width 176 height 29
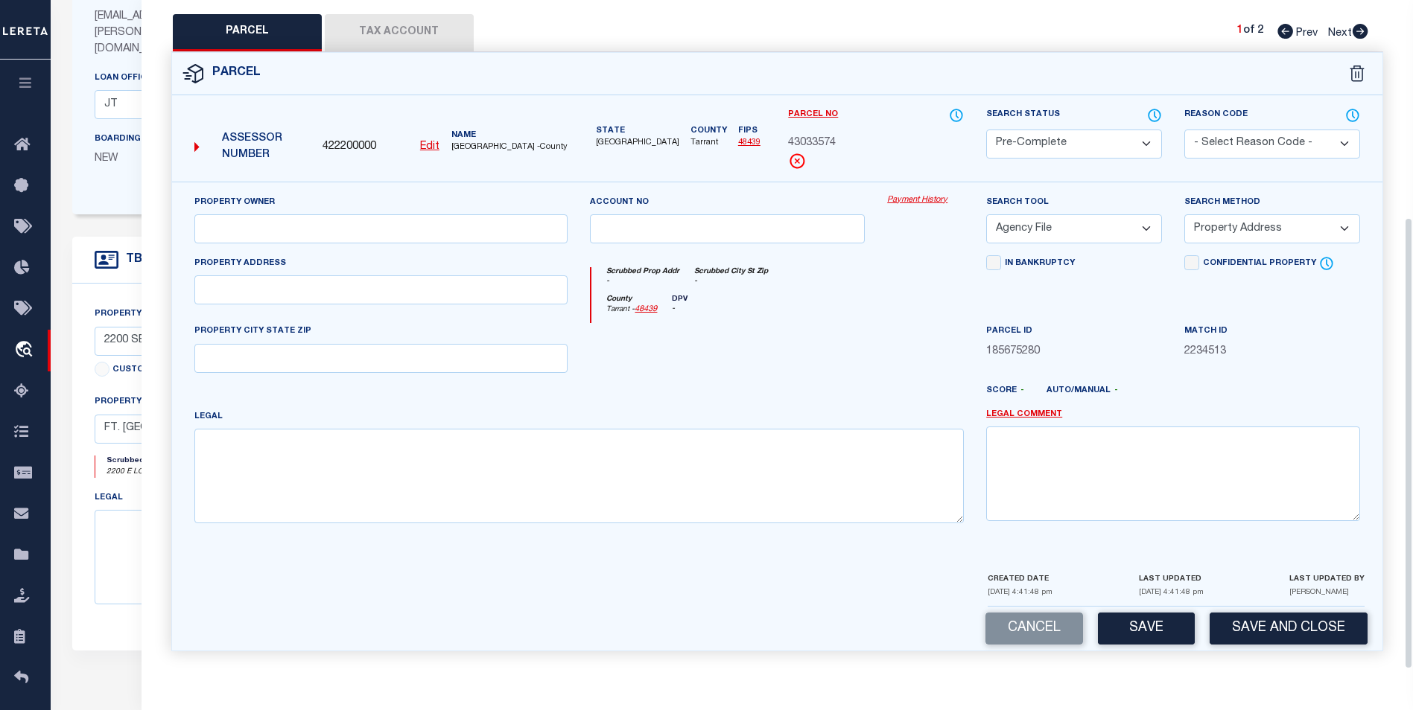
scroll to position [223, 0]
click at [1141, 631] on button "Save" at bounding box center [1146, 629] width 97 height 32
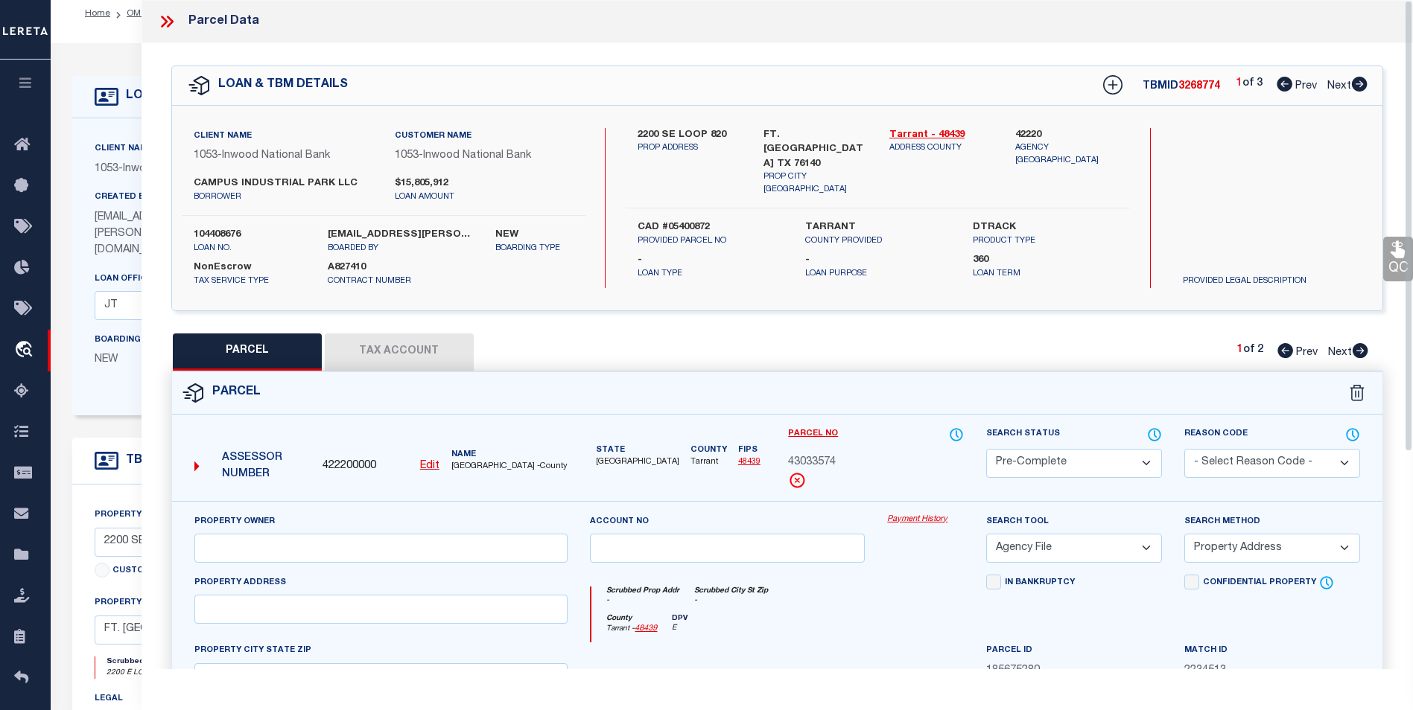
scroll to position [0, 0]
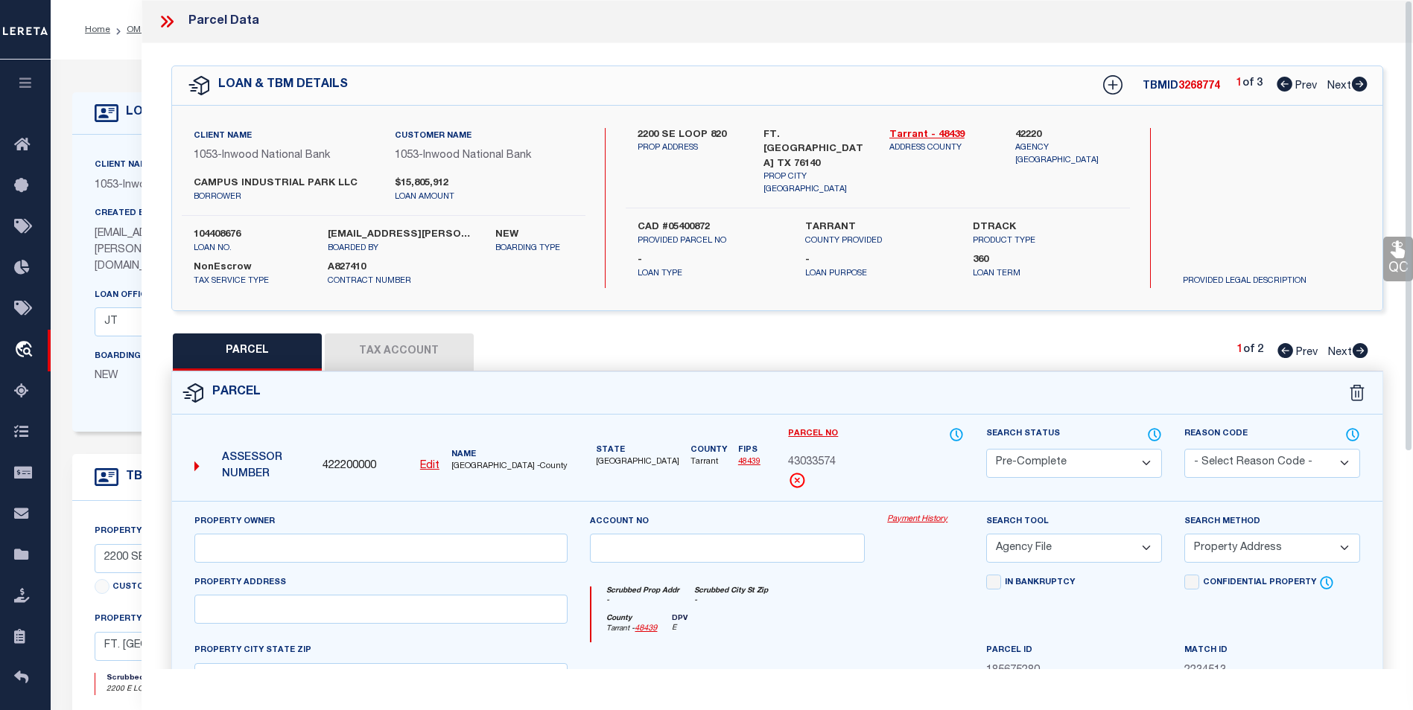
click at [165, 19] on icon at bounding box center [164, 22] width 7 height 12
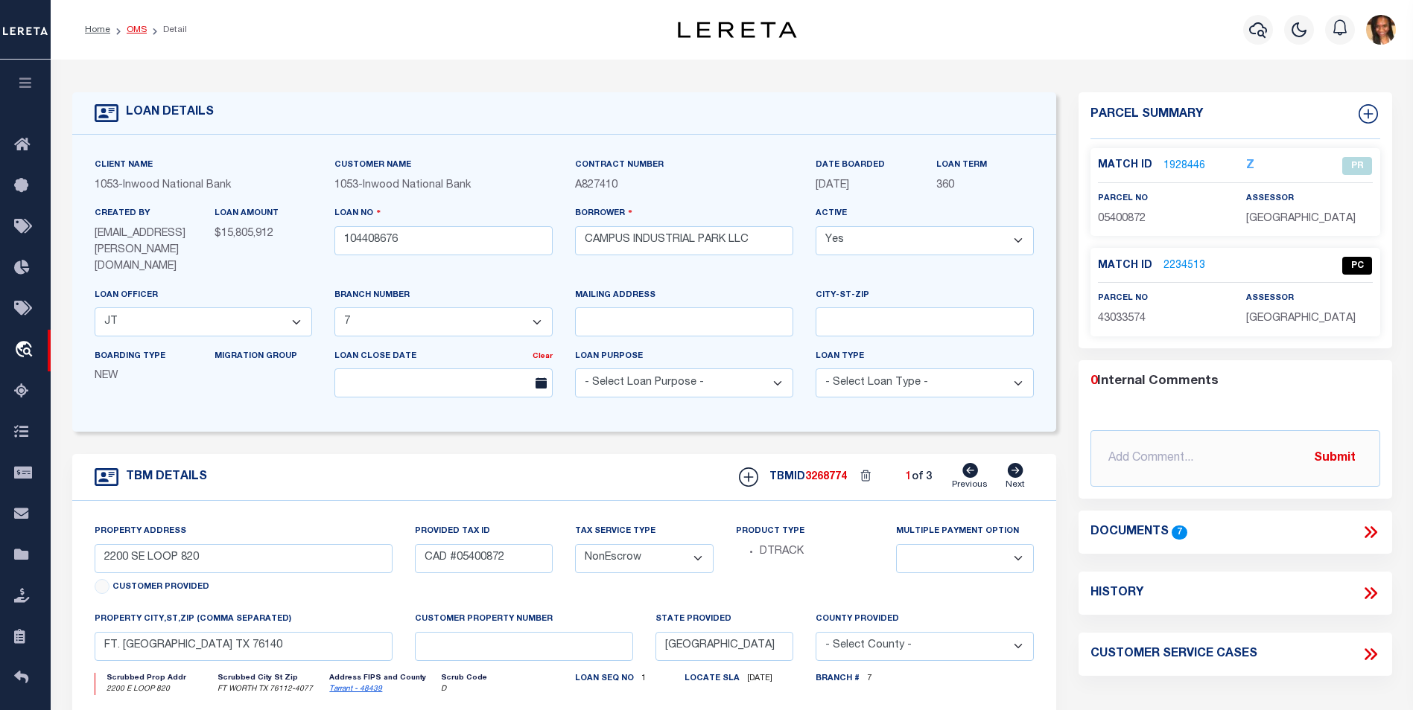
click at [131, 31] on link "OMS" at bounding box center [137, 29] width 20 height 9
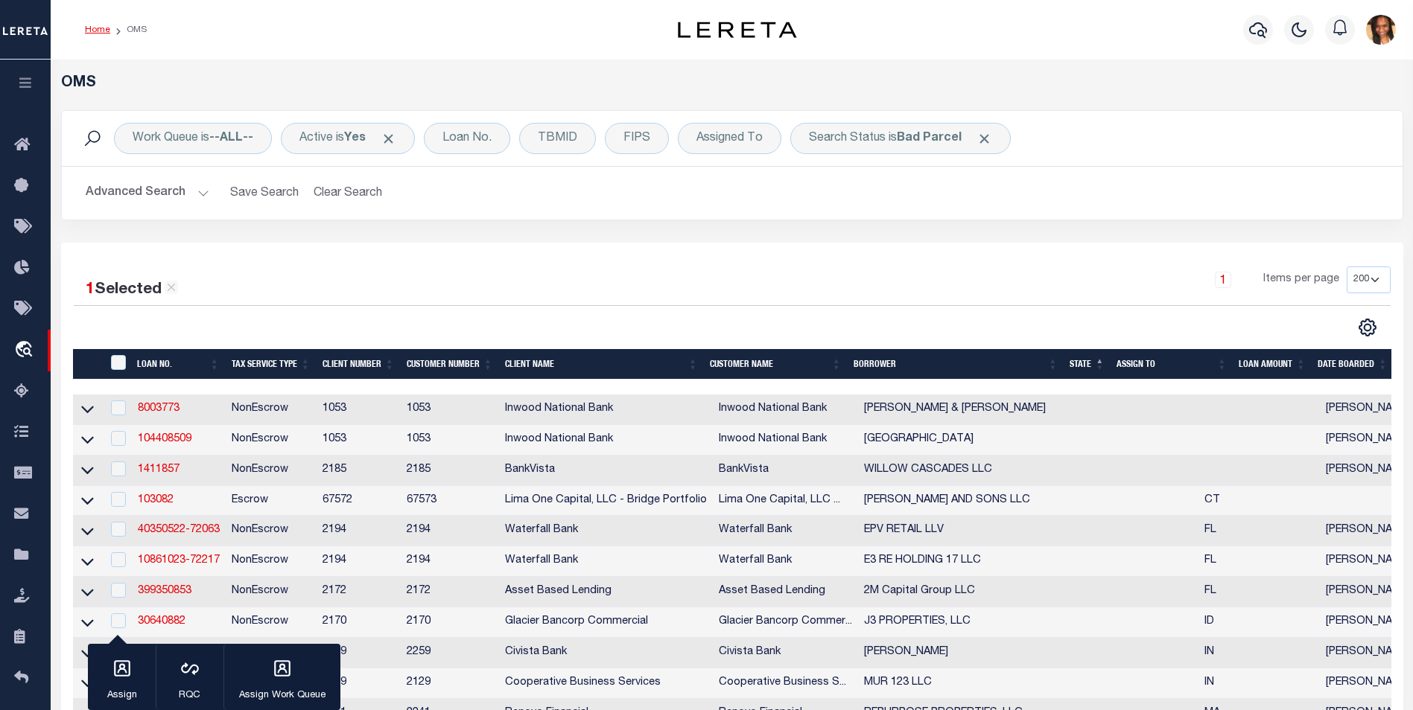
click at [103, 29] on link "Home" at bounding box center [97, 29] width 25 height 9
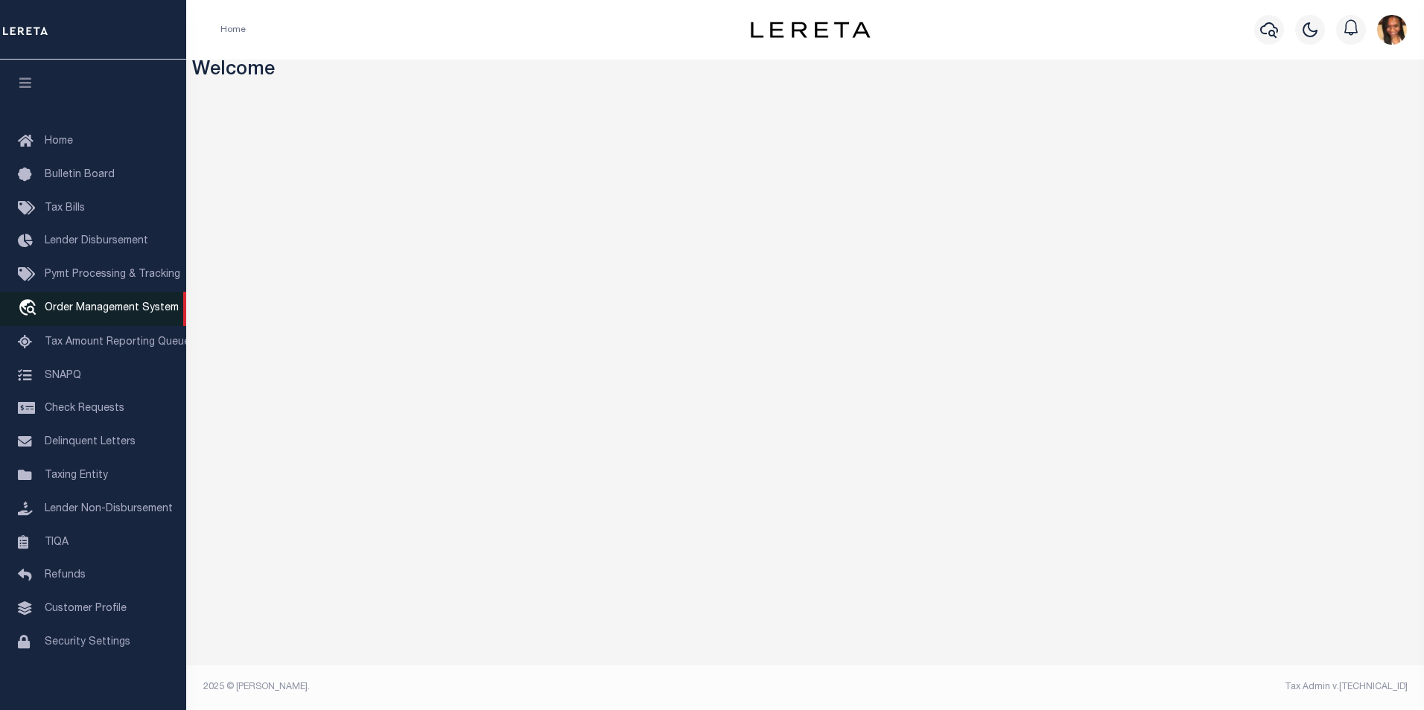
click at [81, 310] on span "Order Management System" at bounding box center [112, 308] width 134 height 10
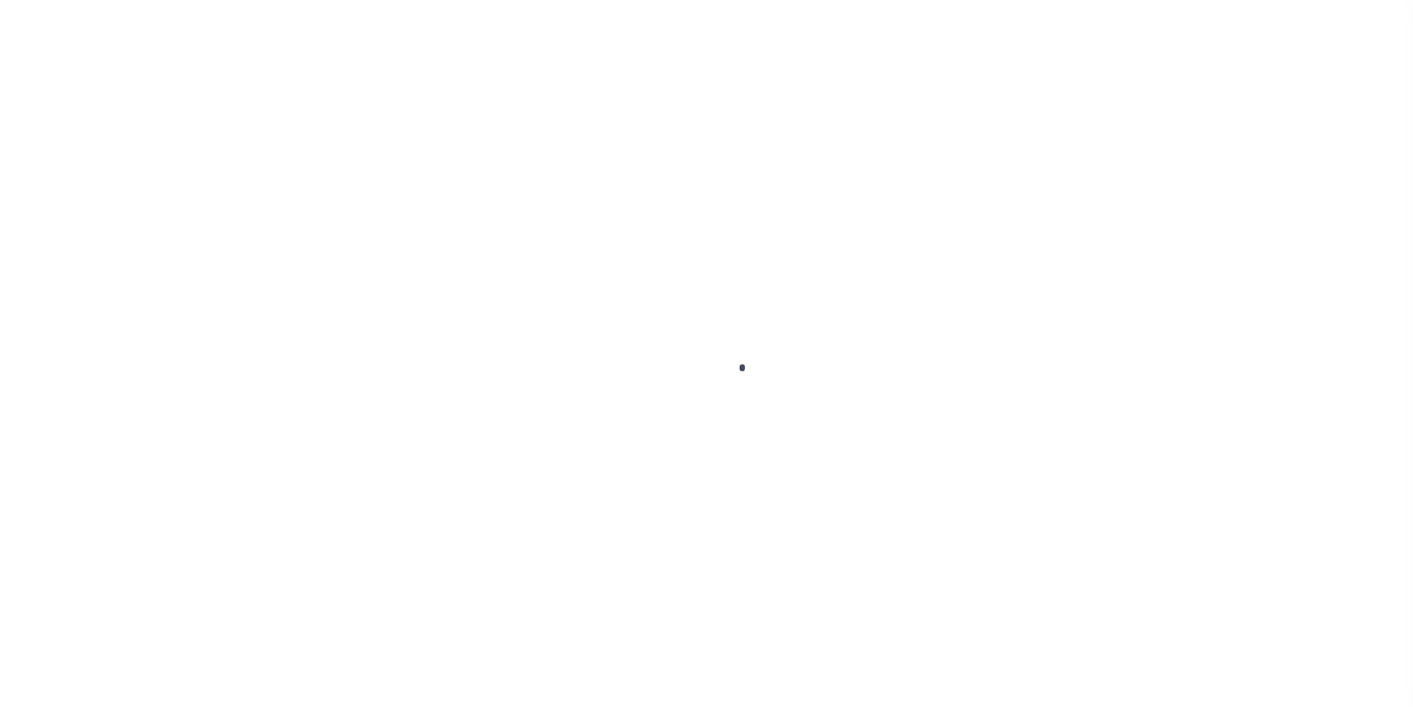
scroll to position [15, 0]
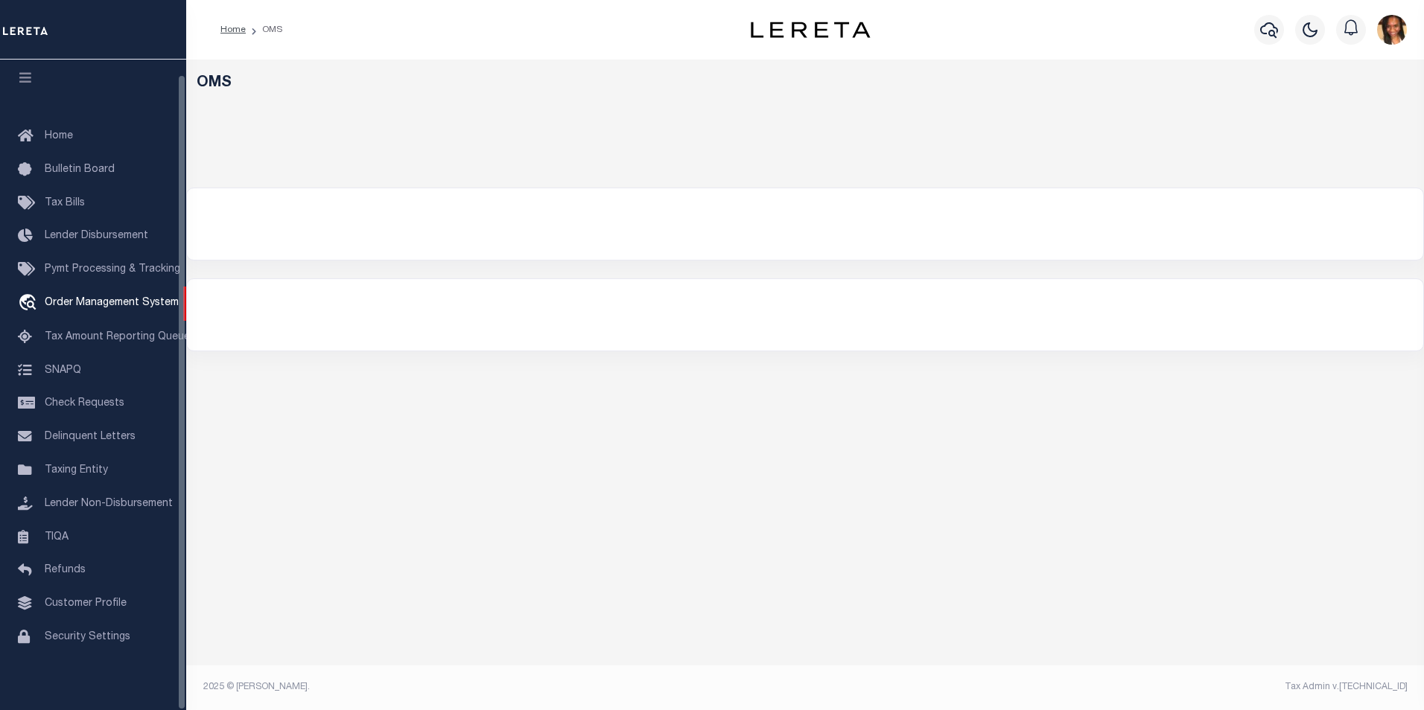
select select "200"
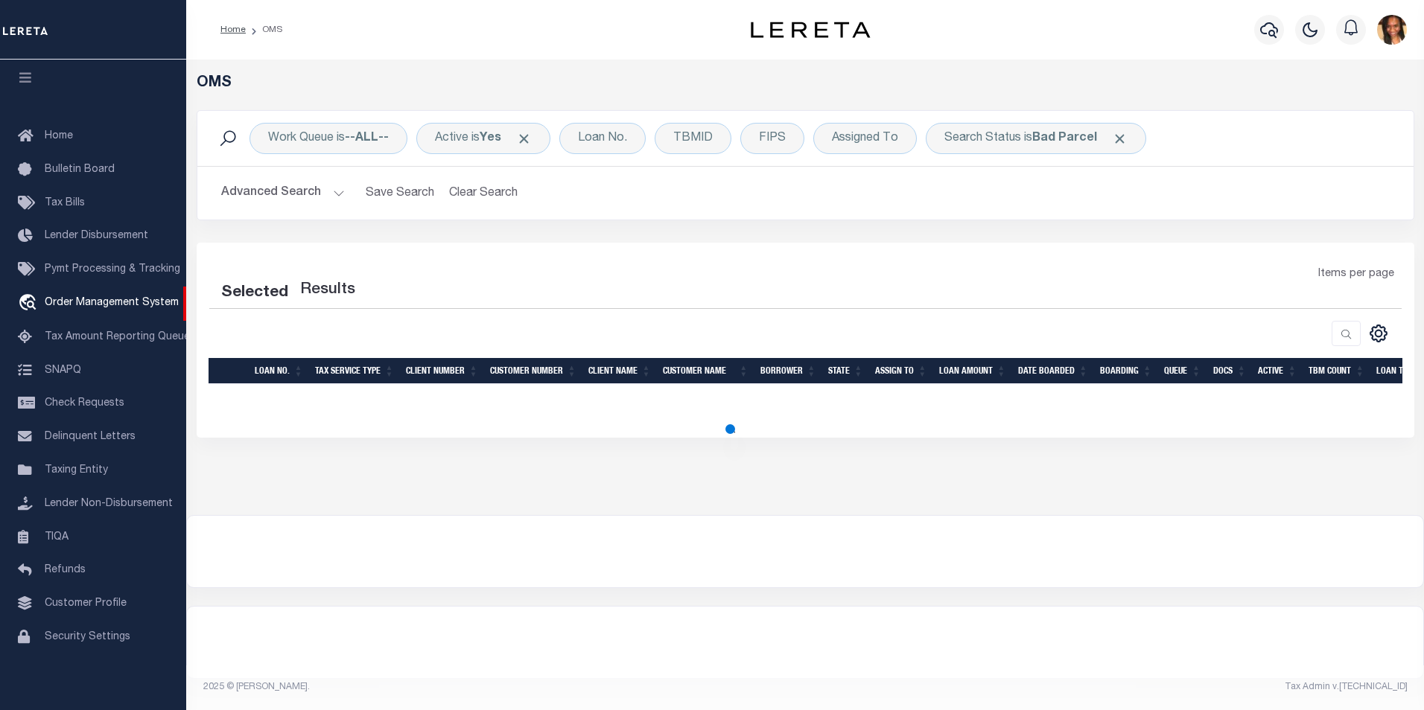
select select "200"
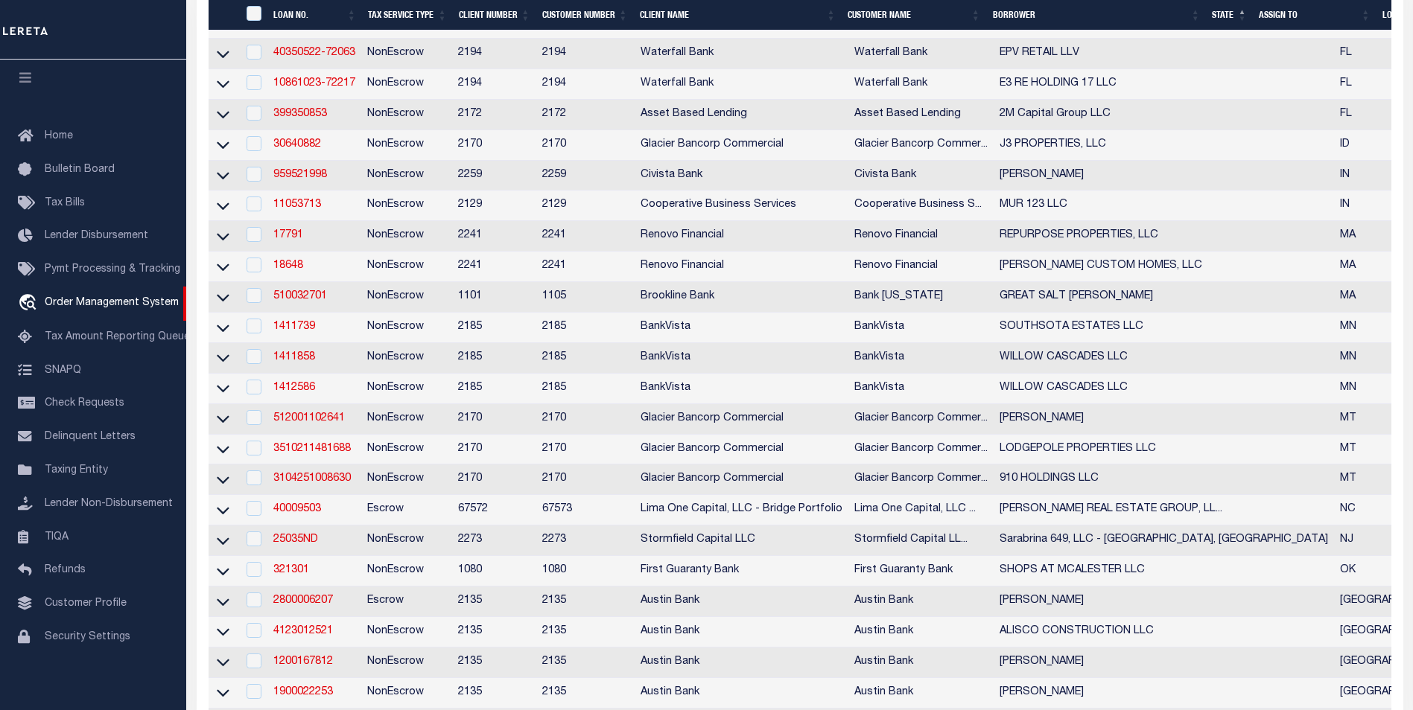
scroll to position [372, 0]
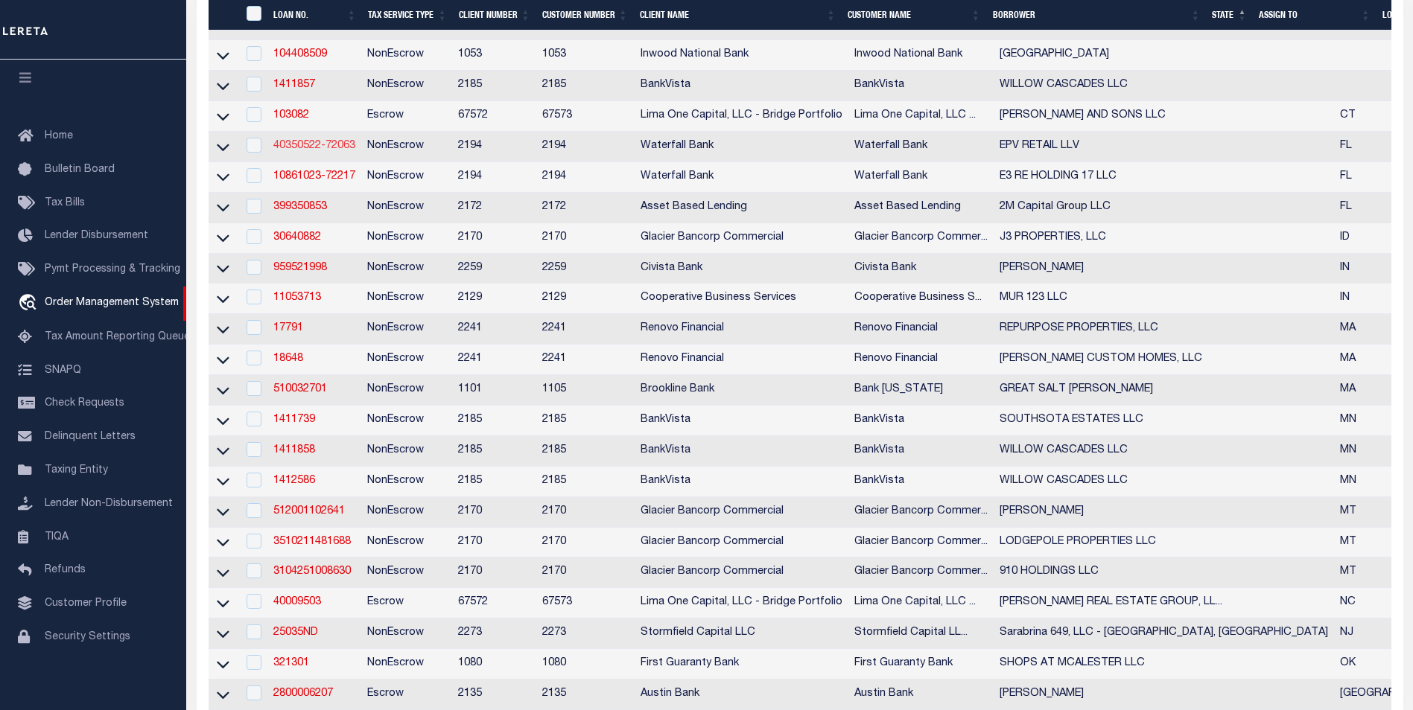
click at [331, 151] on link "40350522-72063" at bounding box center [314, 146] width 82 height 10
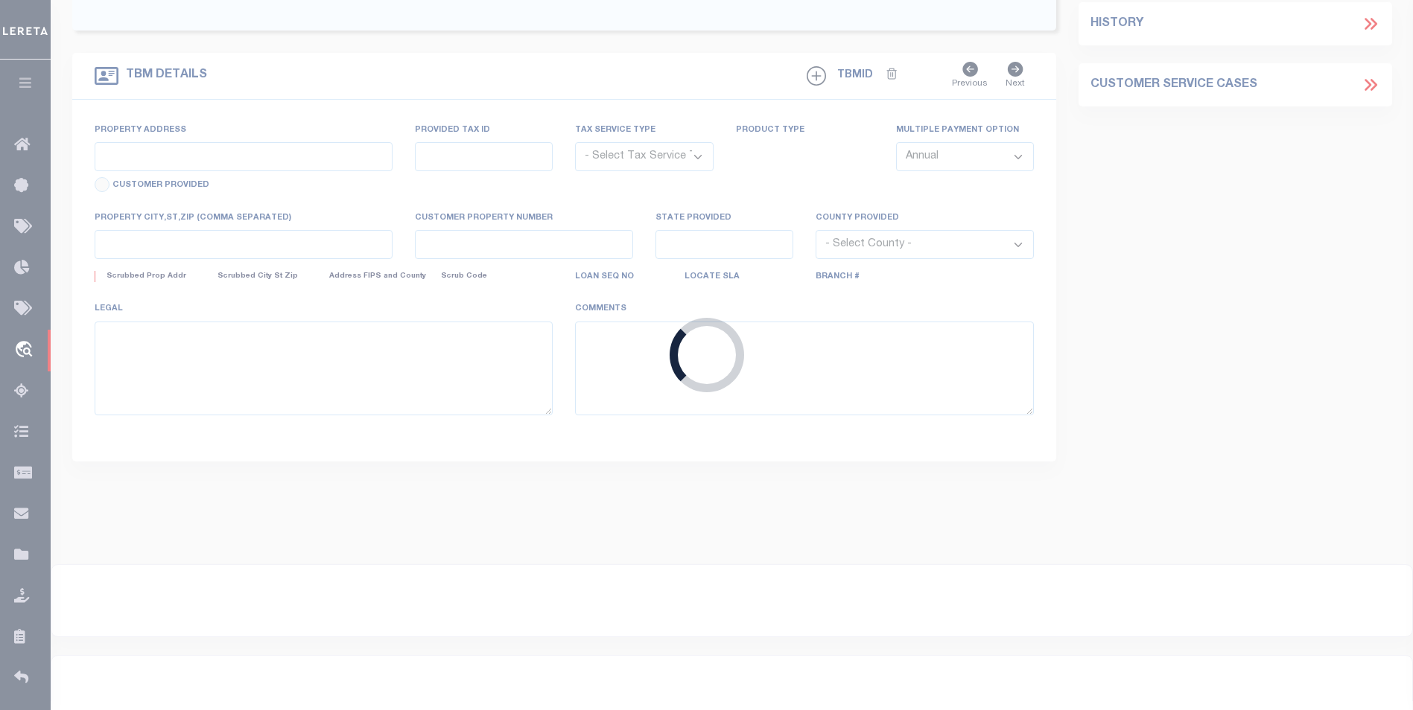
type input "40350522-72063"
type input "EPV RETAIL LLV"
select select
type input "5600 MARINER ST STE 140"
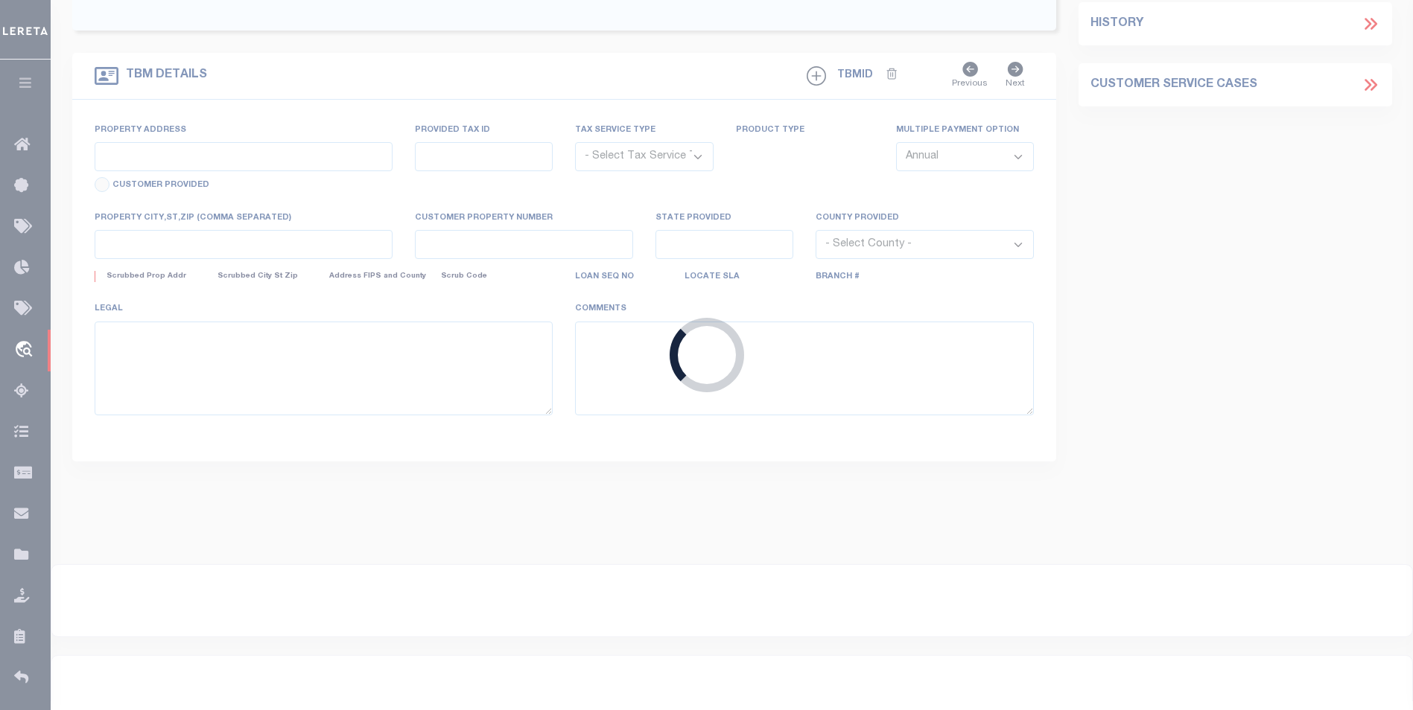
type input "TAMPA FL 33609-3443"
select select
select select "NonEscrow"
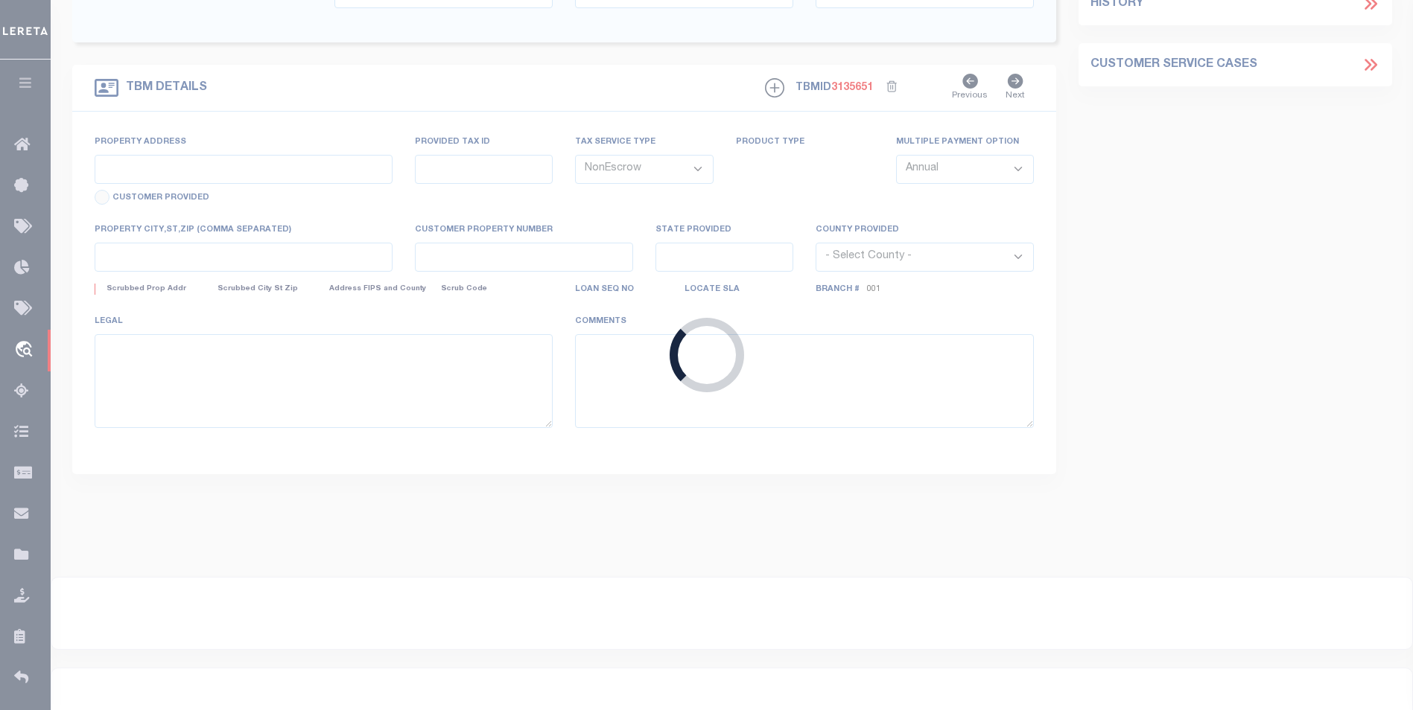
type input "10462 VIA PARCO ORIENTA"
type input "08-24-31-2502-00-020"
select select
type input "ORLANDO FL 32832"
type input "FL"
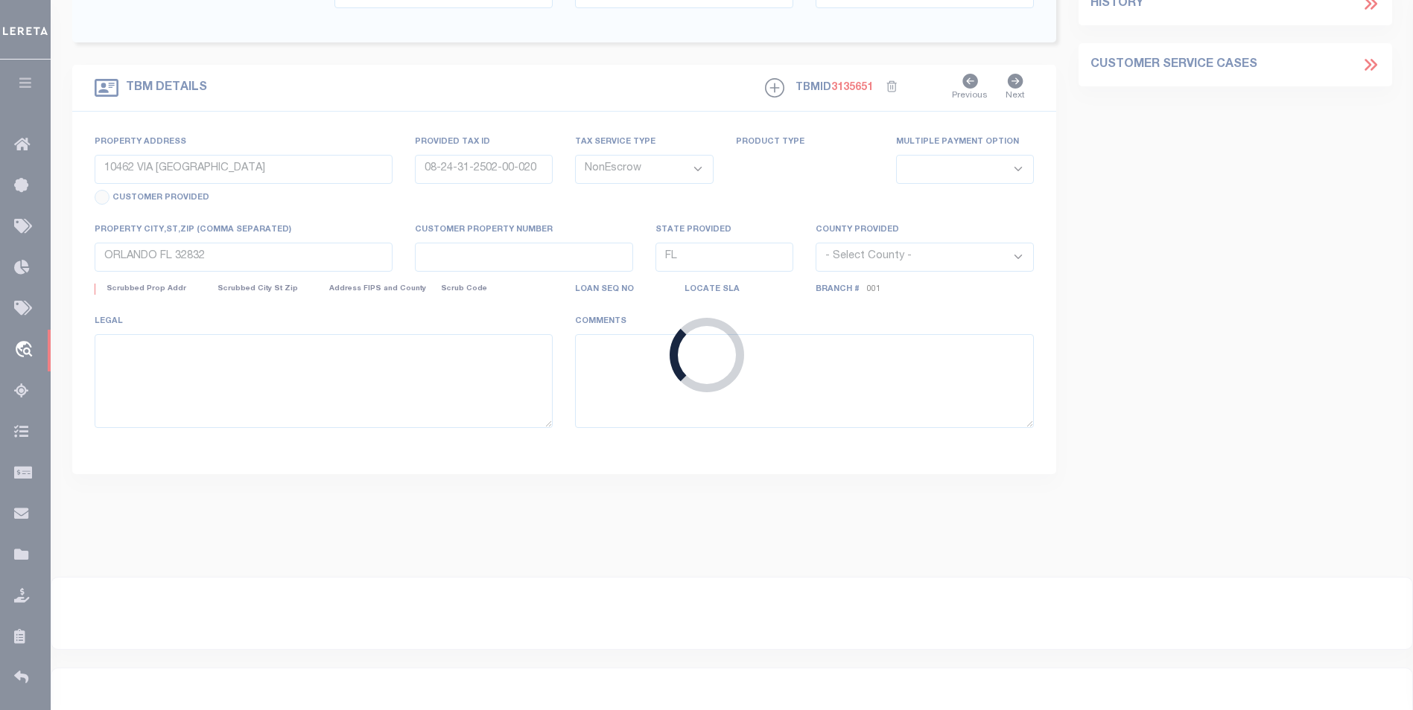
select select
type textarea "SEE EXHIBIT A"
select select "53802"
select select "5527"
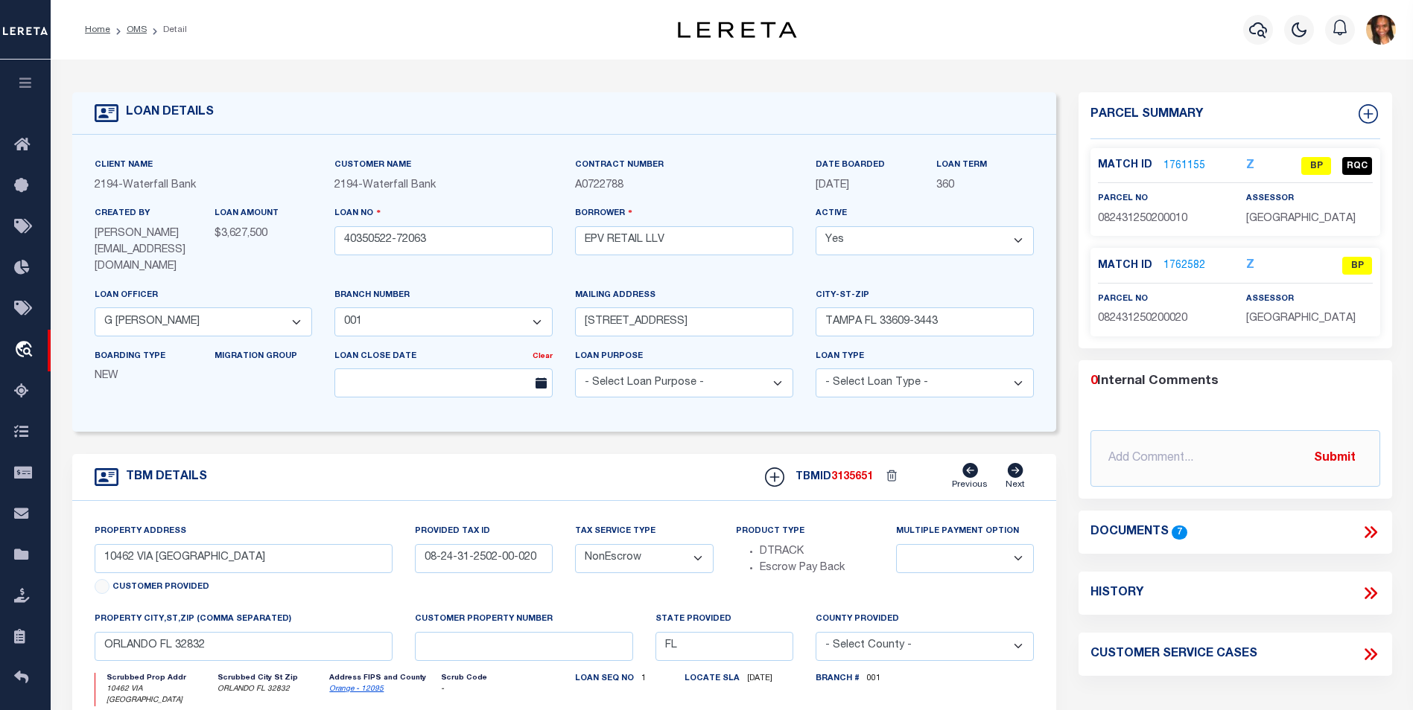
click at [1174, 165] on link "1761155" at bounding box center [1184, 167] width 42 height 16
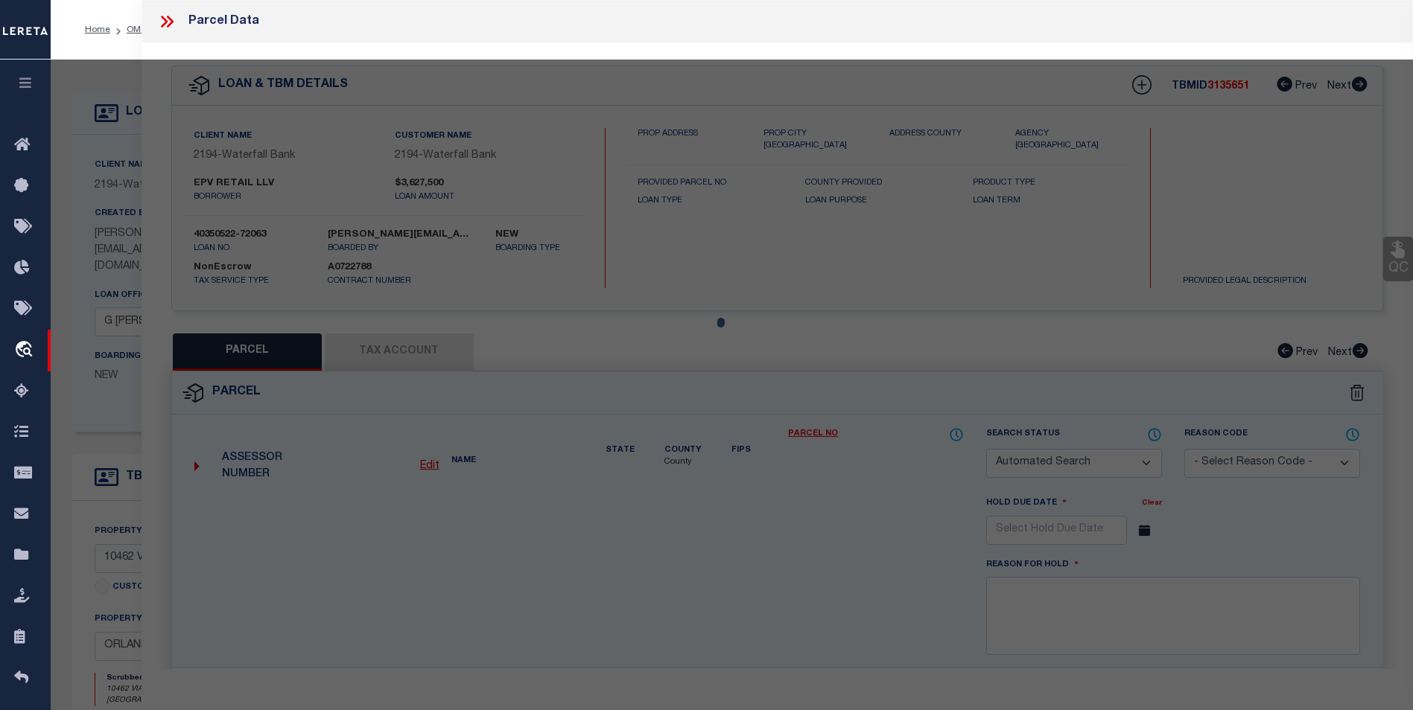
checkbox input "false"
select select "BP"
type input "Epv Development LLC"
select select "AGF"
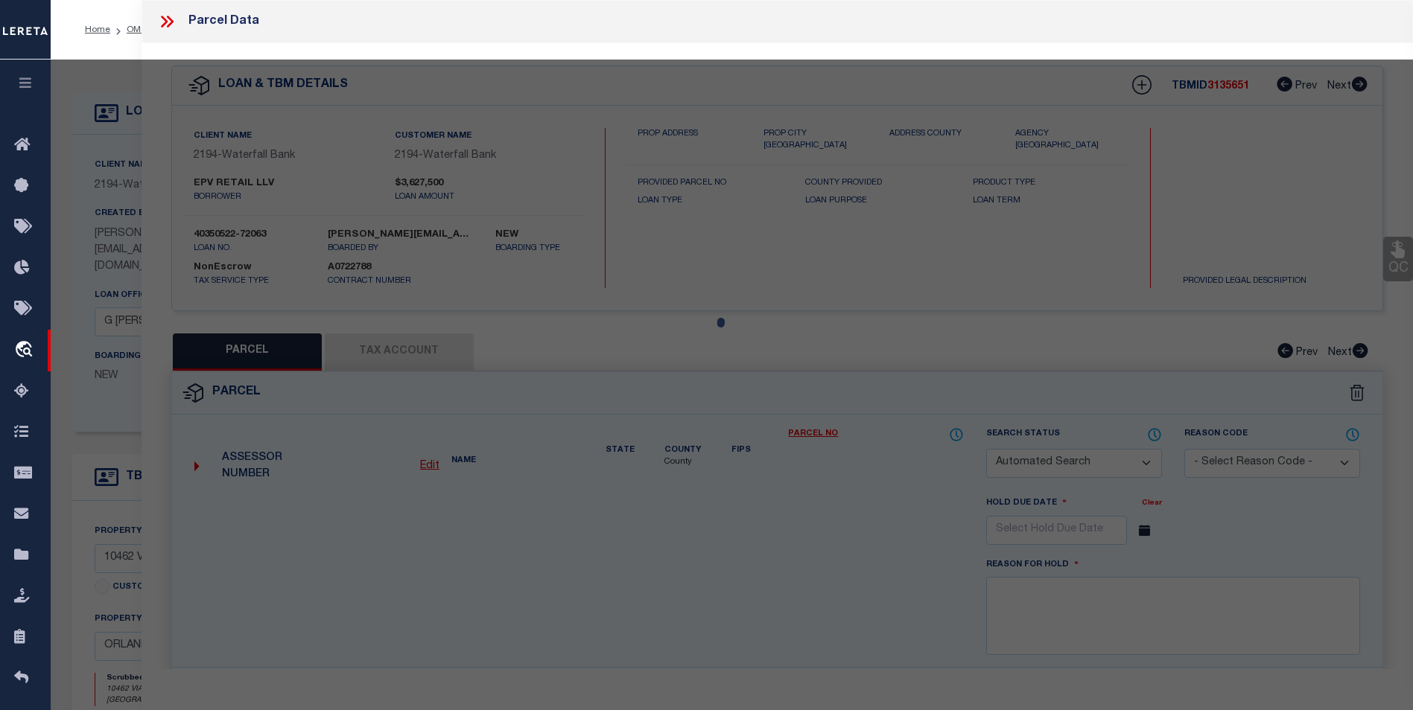
select select "ADD"
type input "10735 Moss Park Rd"
type input "ORLANDO FL 32832"
type textarea "EAST PARK VILLAGE CENTER 2 71/65 LOT 1"
type textarea "Inactive parcel since 2023"
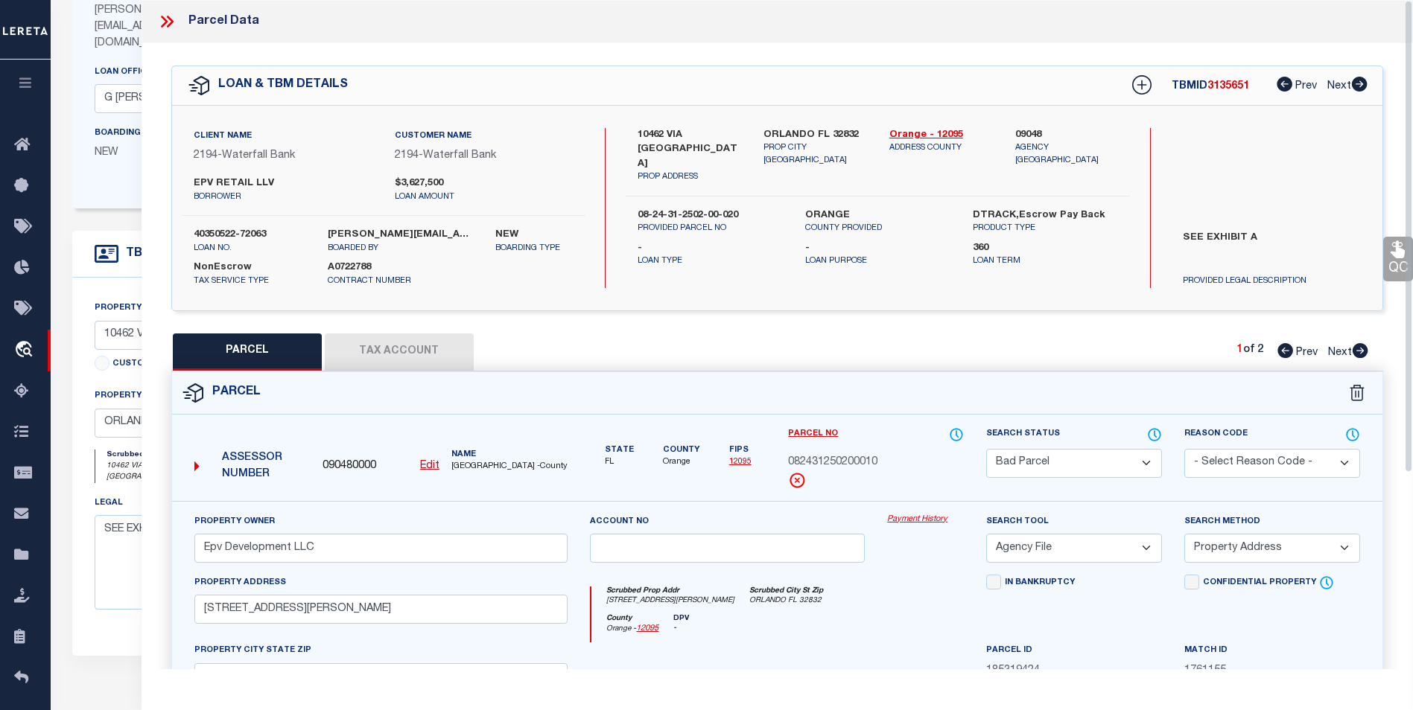
click at [1363, 83] on icon at bounding box center [1359, 84] width 16 height 15
click at [1360, 350] on icon at bounding box center [1360, 350] width 16 height 15
select select "AS"
select select
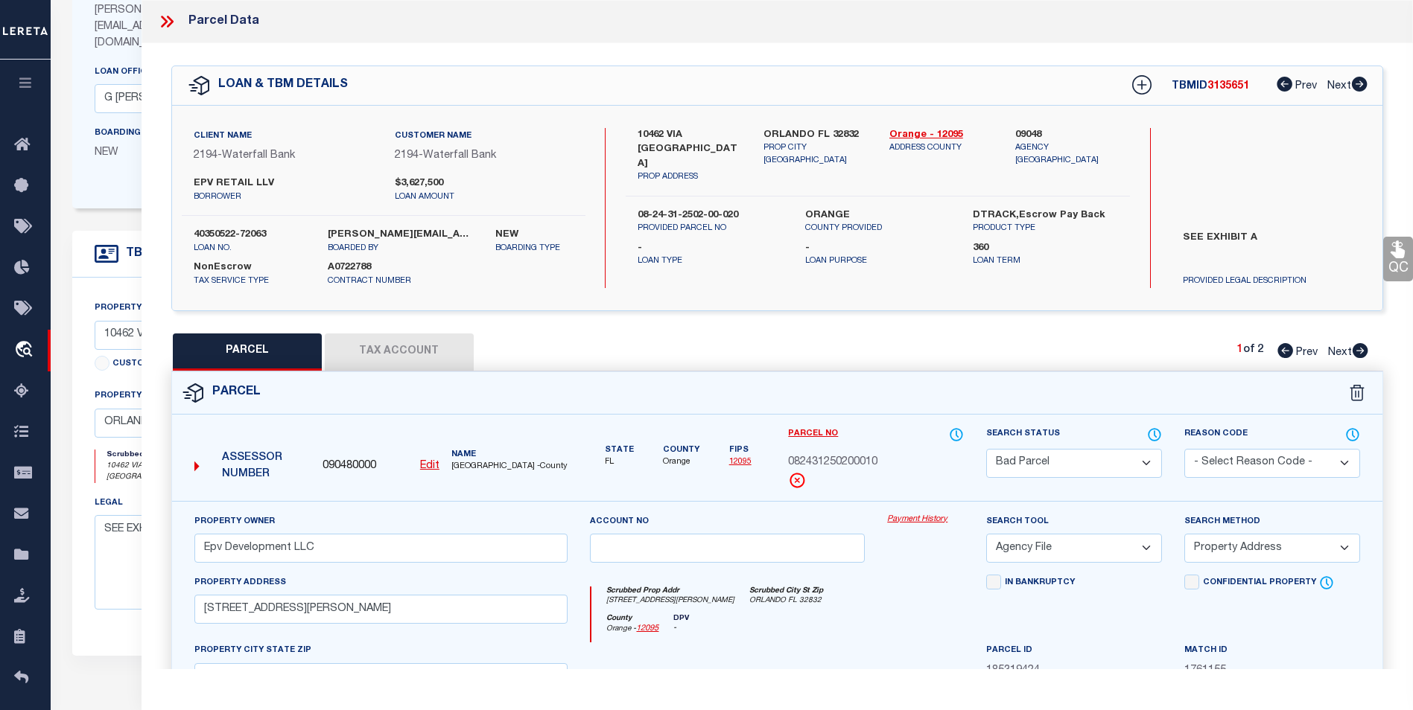
checkbox input "false"
select select "BP"
type input "Epv Development LLC"
select select
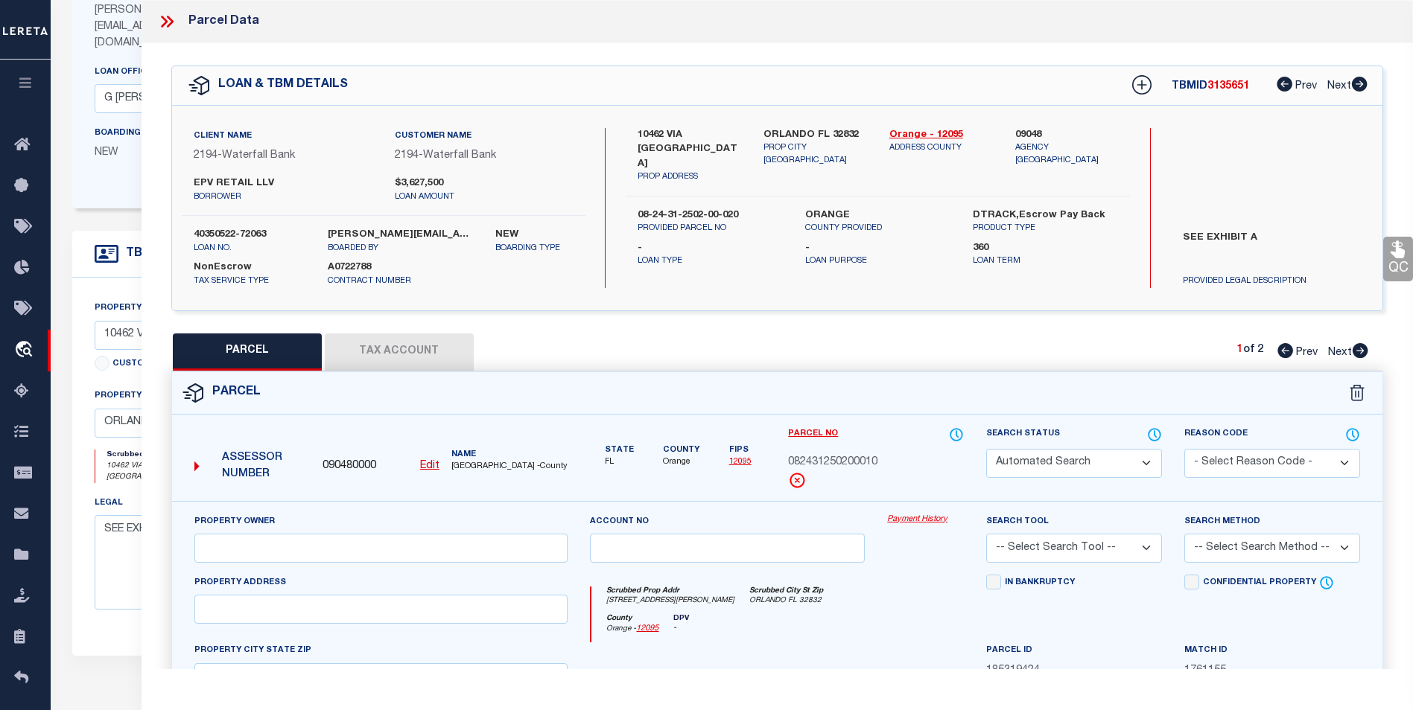
type input "10462 Via Parco Orienta"
checkbox input "false"
type input "ORLANDO FL 32832"
type textarea "EAST PARK VILLAGE CENTER 2 71/65 LOT 2"
type textarea "Cant find on tax site or assessor site"
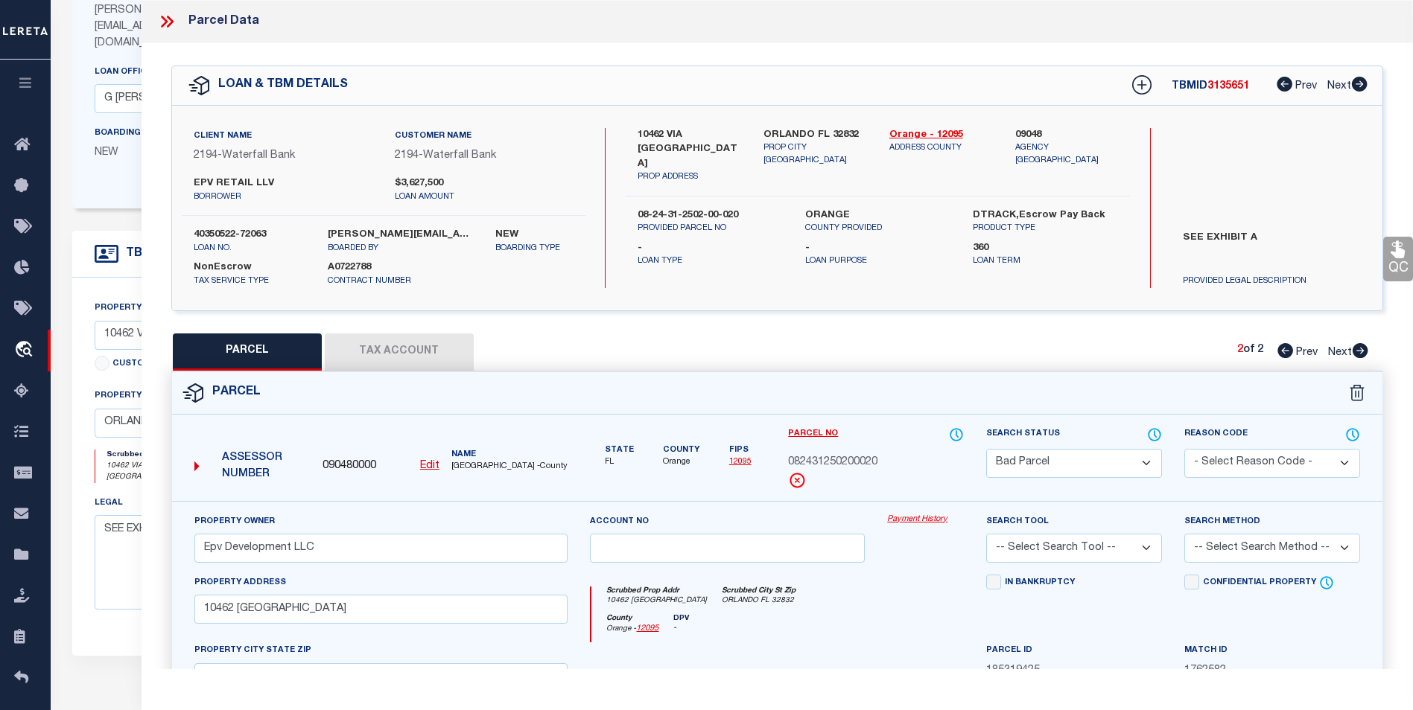
click at [1360, 350] on icon at bounding box center [1360, 350] width 16 height 15
click at [176, 16] on icon at bounding box center [166, 21] width 19 height 19
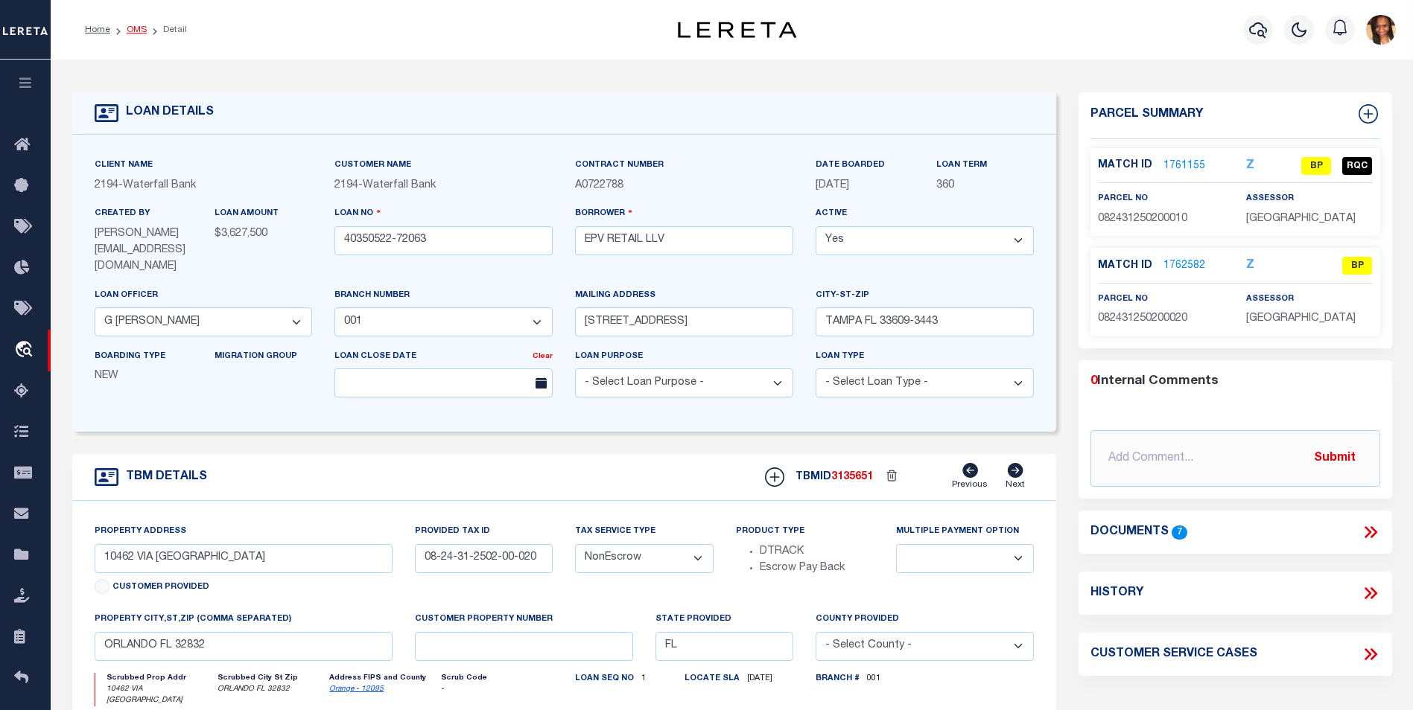
click at [135, 30] on link "OMS" at bounding box center [137, 29] width 20 height 9
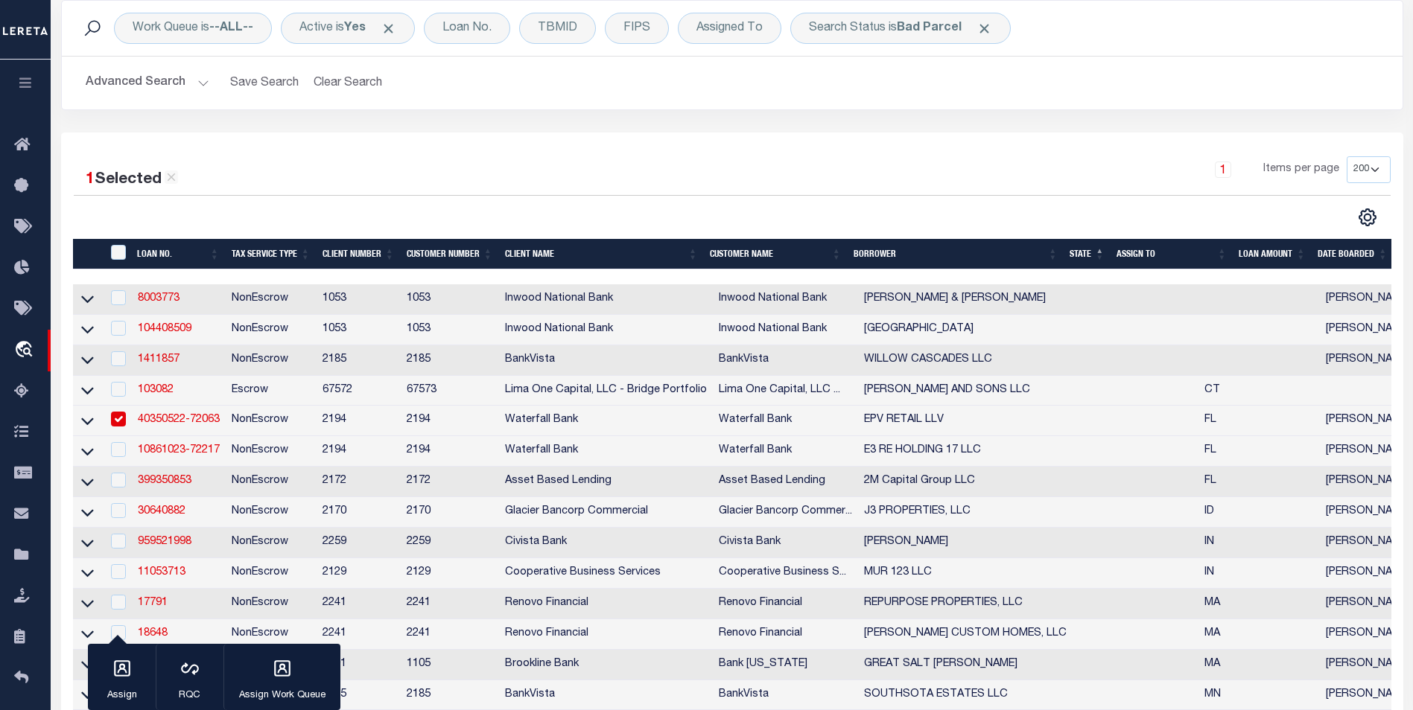
scroll to position [149, 0]
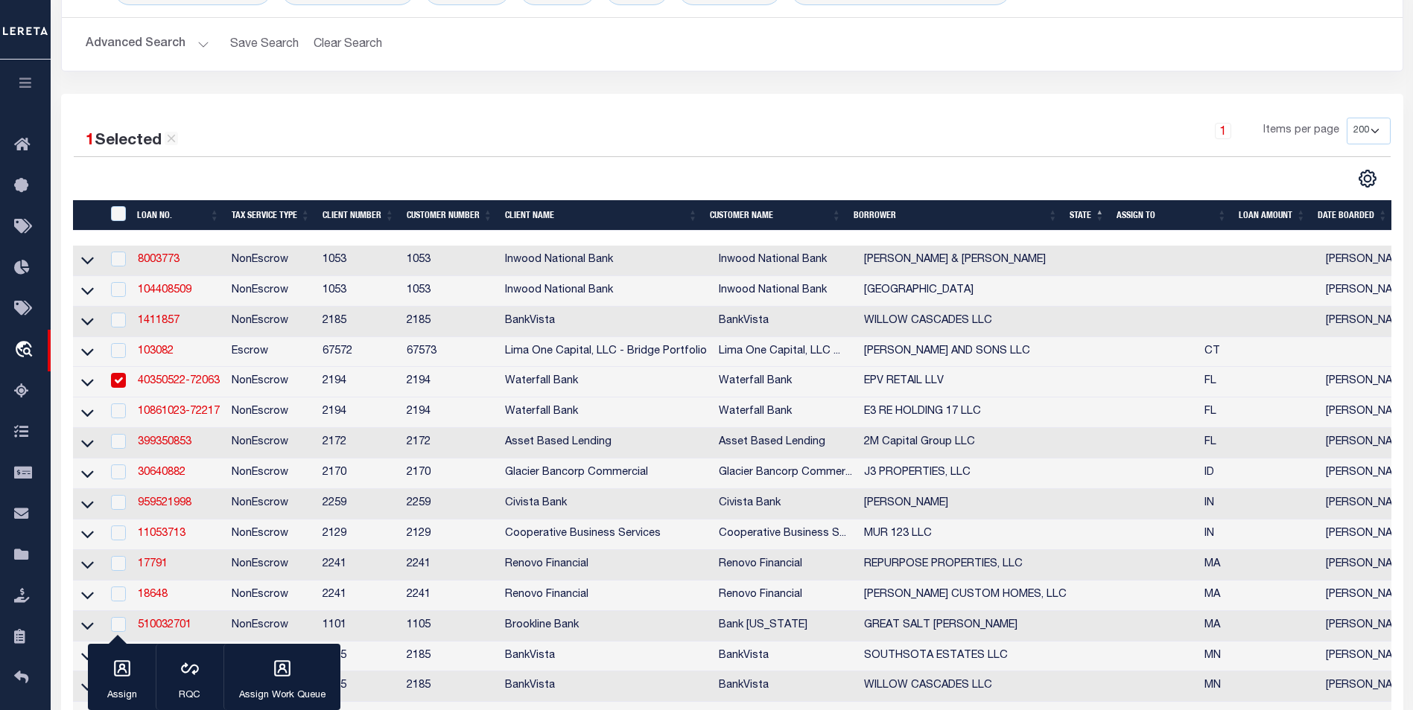
click at [124, 388] on input "checkbox" at bounding box center [118, 380] width 15 height 15
checkbox input "false"
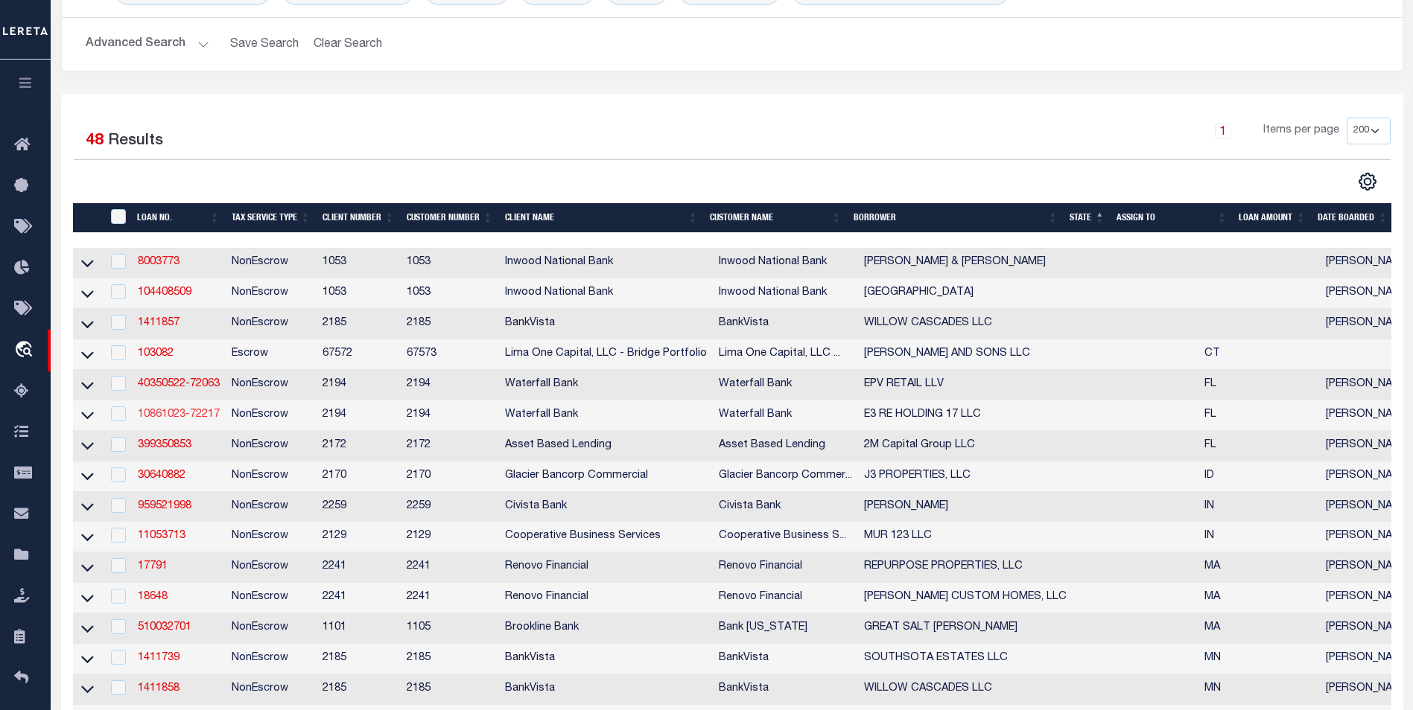
click at [179, 420] on link "10861023-72217" at bounding box center [179, 415] width 82 height 10
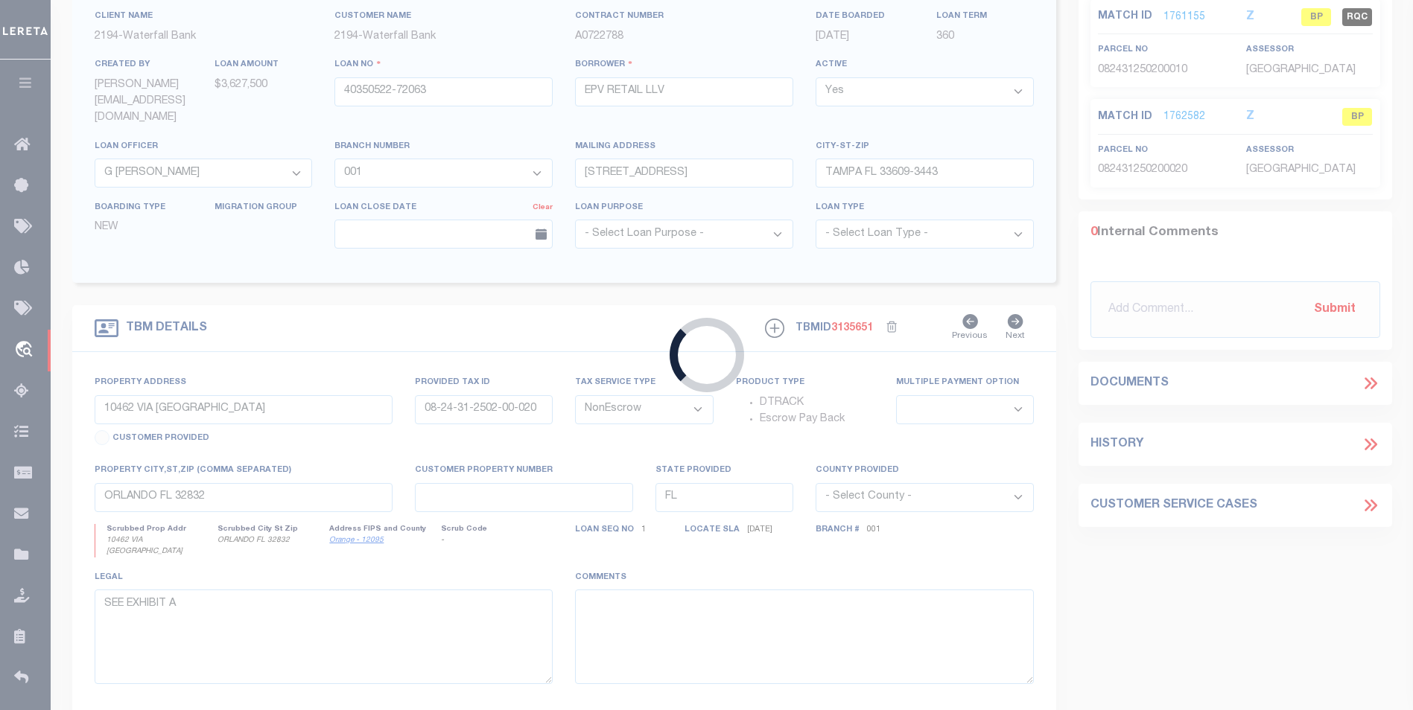
type input "10861023-72217"
type input "E3 RE HOLDING 17 LLC"
select select "53804"
type input "200 2ND AVE S PMB 466"
type input "ST PETERSBURG FL 33701-4313"
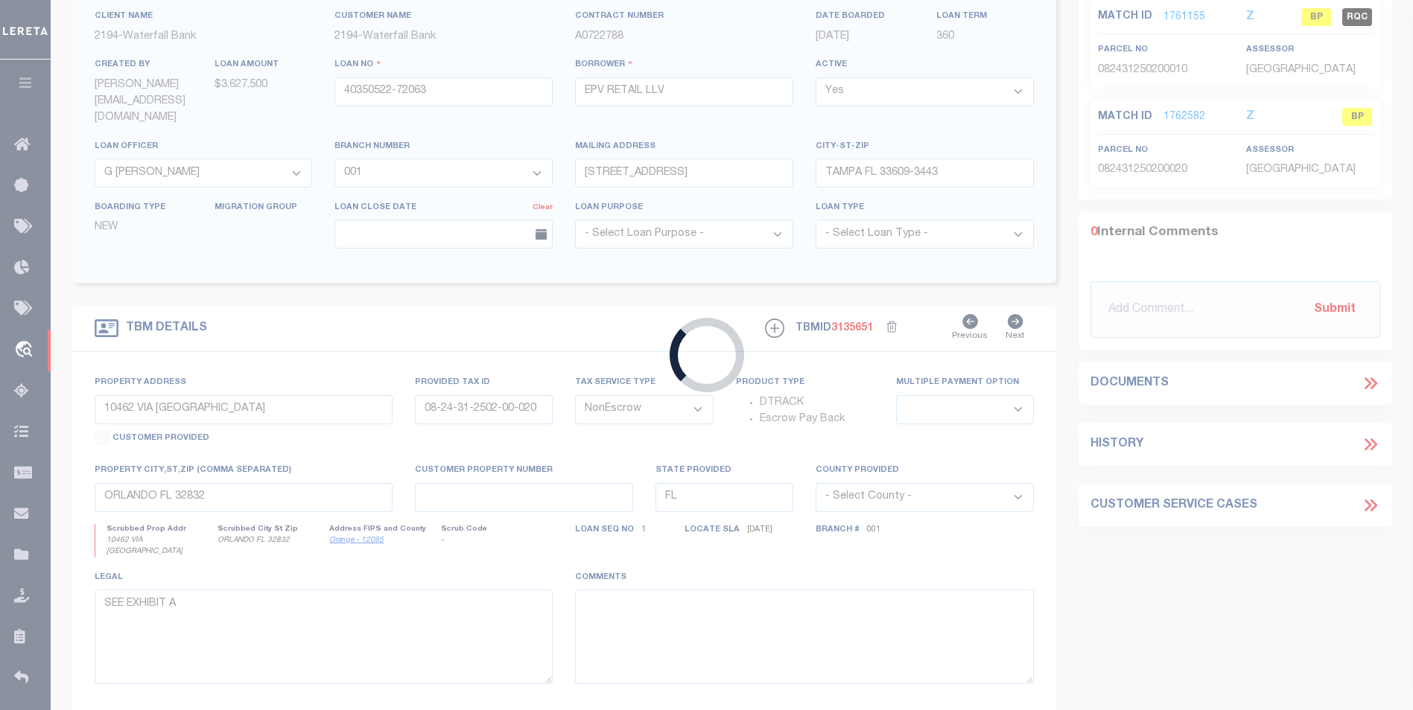
select select "10"
type input "12700 GULF BLVD"
type input "15-31-15-60314-000-0000"
select select
type input "TREASURE ISLAND FL 33706"
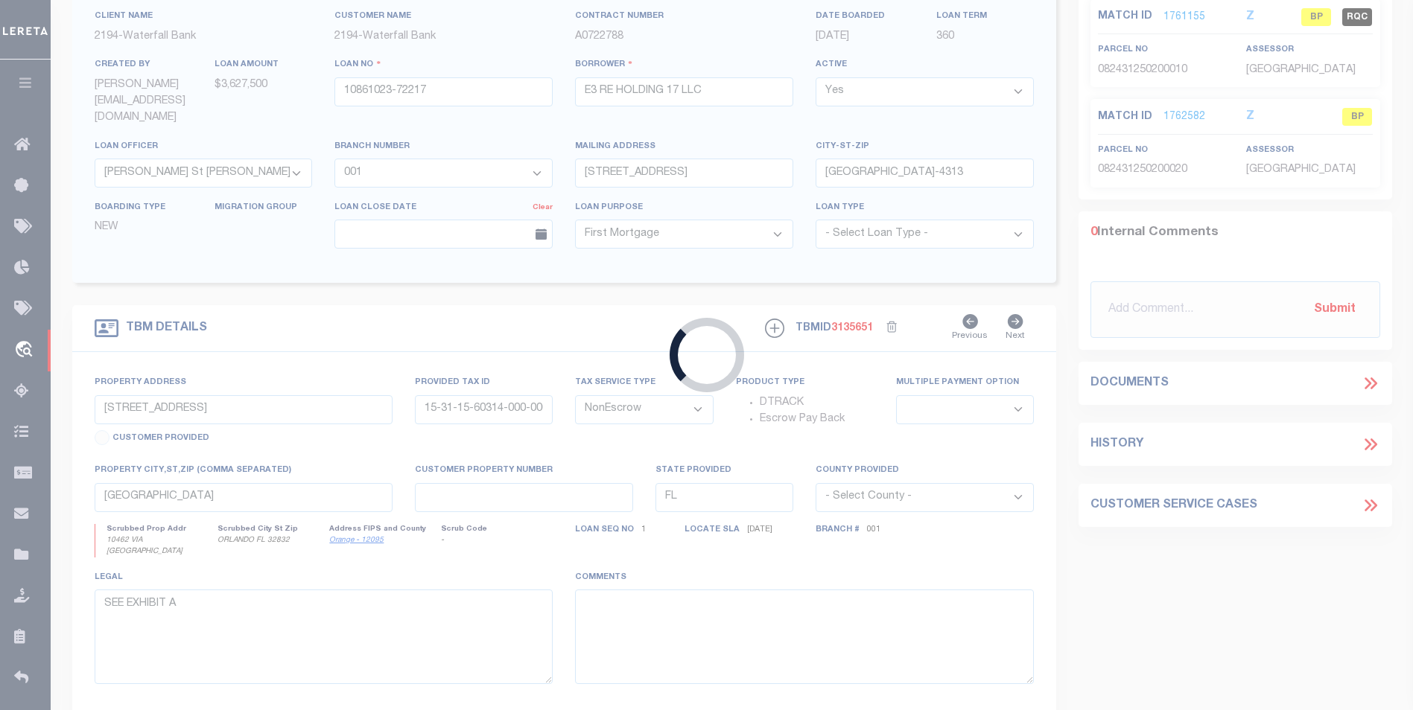
select select
select select "53804"
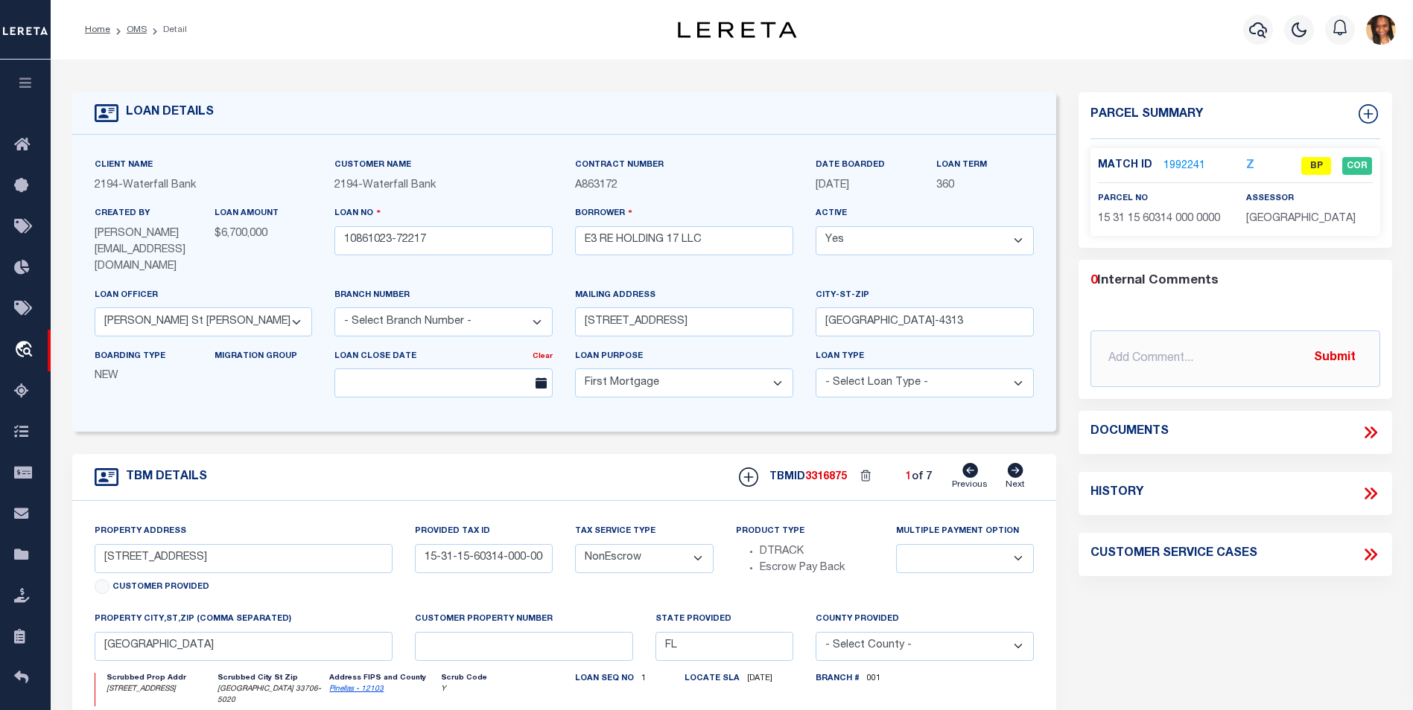
click at [1173, 168] on link "1992241" at bounding box center [1184, 167] width 42 height 16
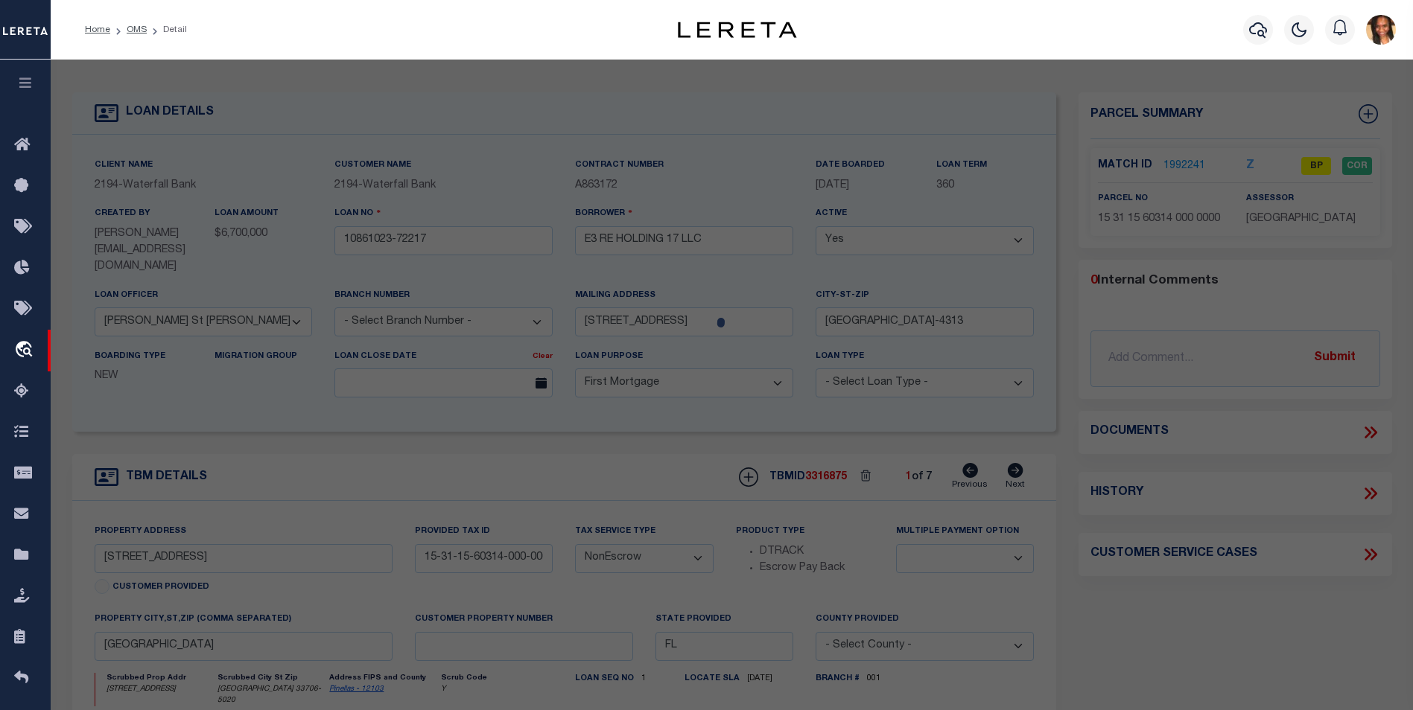
select select "AS"
checkbox input "false"
select select "BP"
type input "NORVIND CONDOMINIUM ASSOC INC MNG ENT"
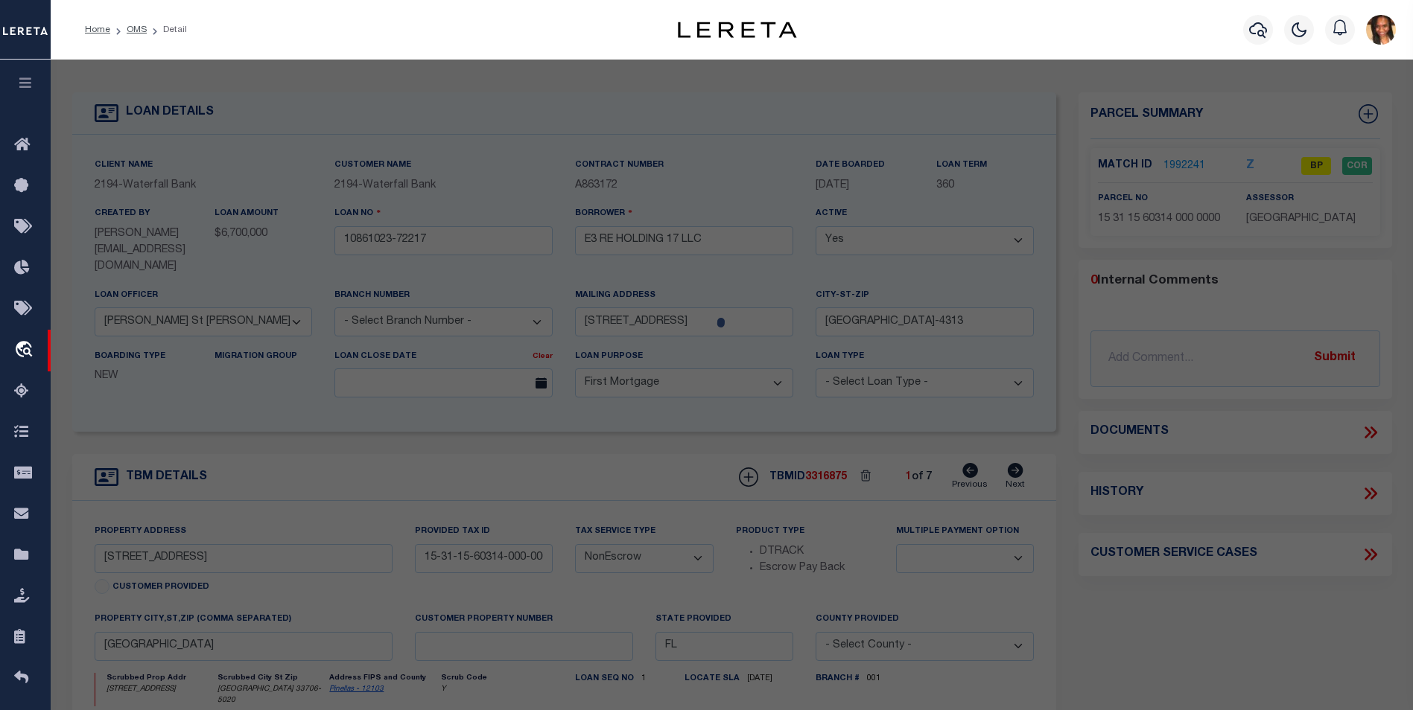
select select "AGW"
select select
type input "12700 GULF BLVD"
checkbox input "false"
type input "FL"
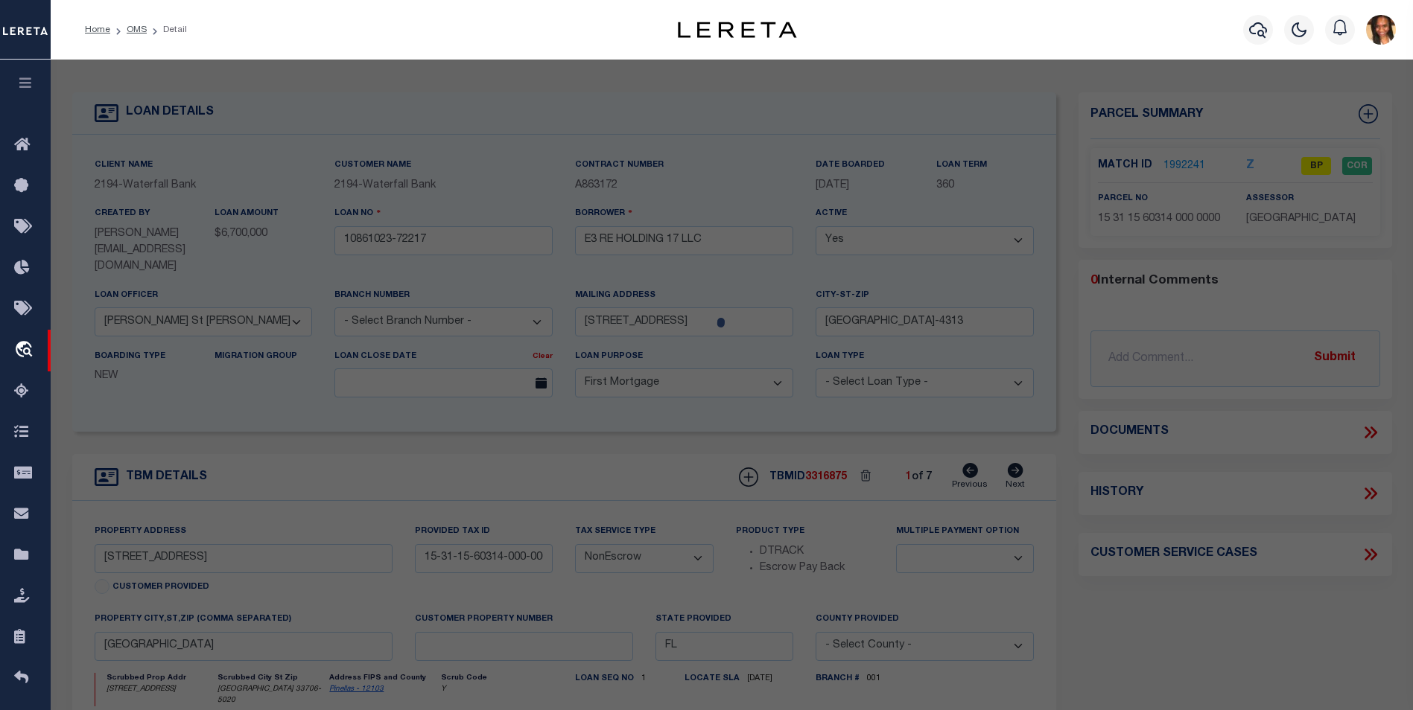
type textarea "NORDVIND CONDO BLDG A, (LYING W OF SUNSHINE LN TO ECL) UNITS 201 THRU 204, 301 …"
type textarea "Deleted Account for 2024"
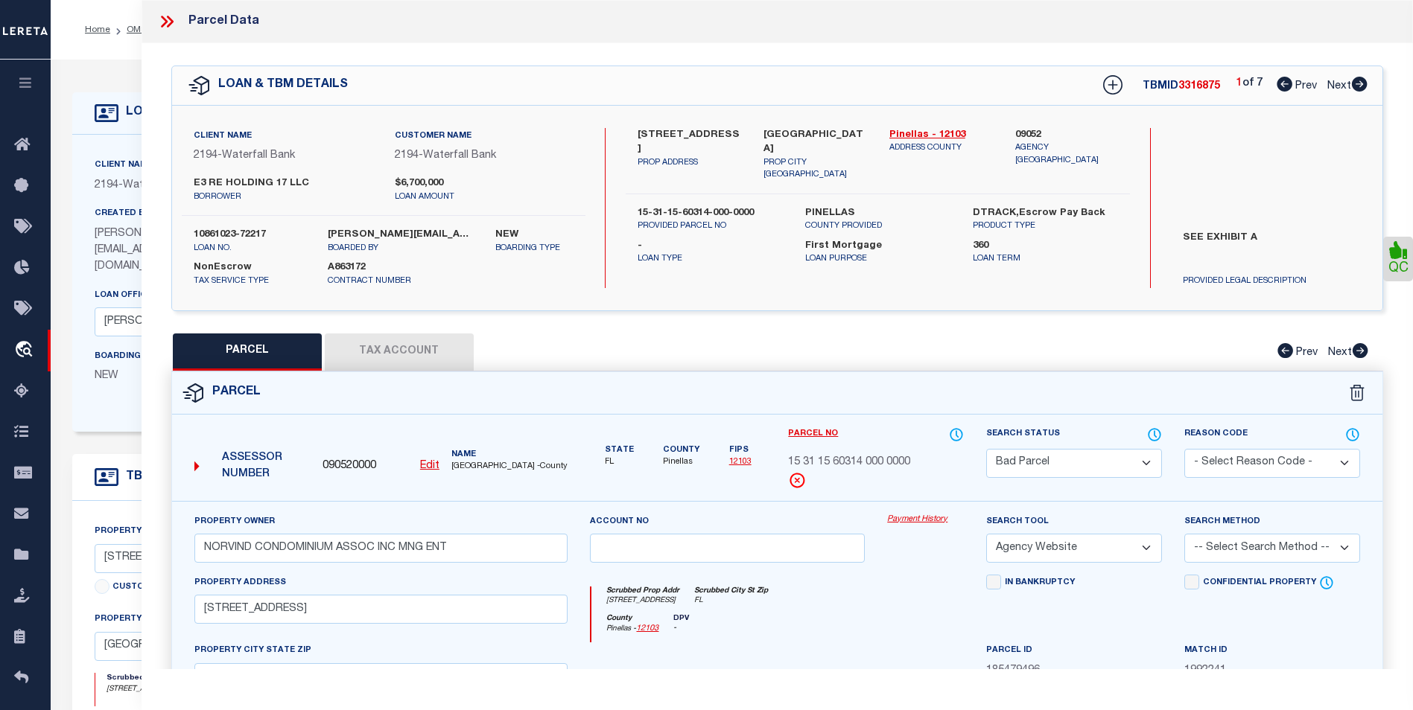
click at [1359, 82] on icon at bounding box center [1359, 84] width 16 height 15
select select "AS"
select select
checkbox input "false"
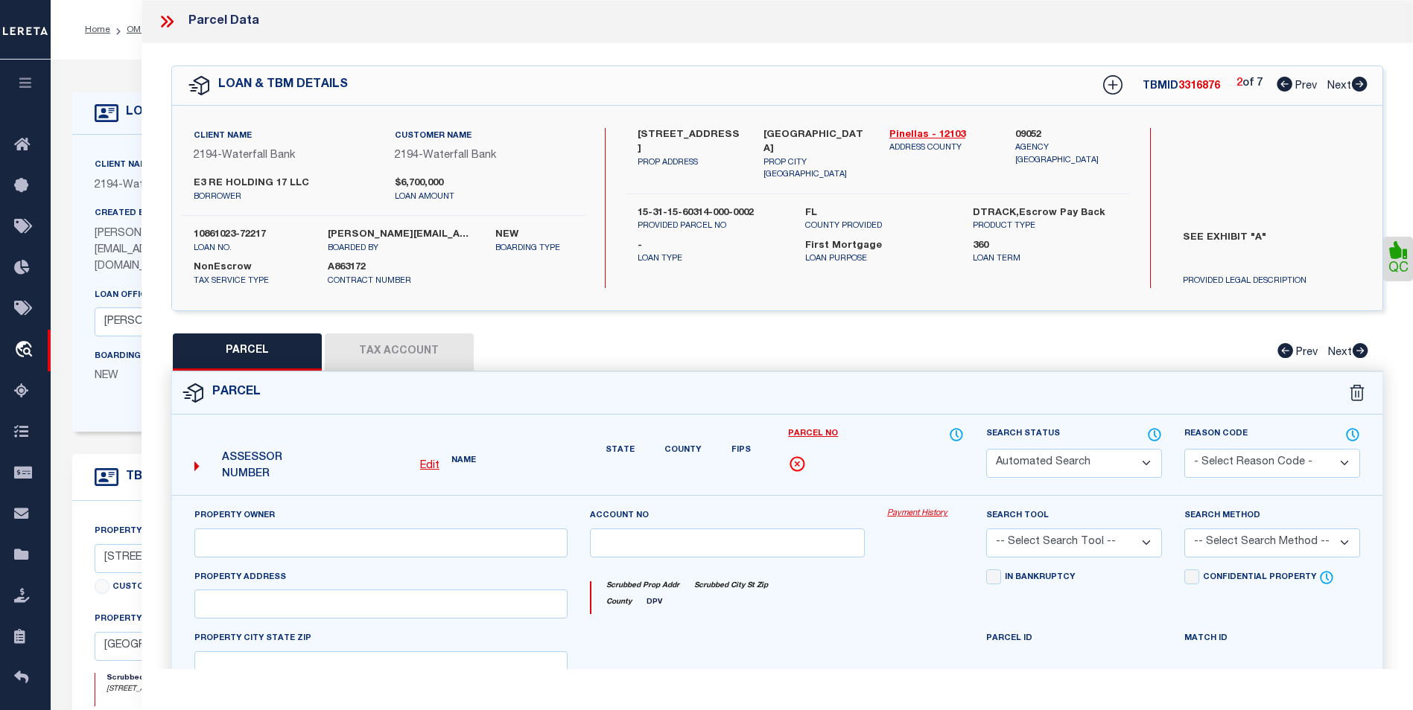
select select "BP"
type input "AKE ERIKSSON INC"
select select "AGW"
select select
type input "GULF BLVD"
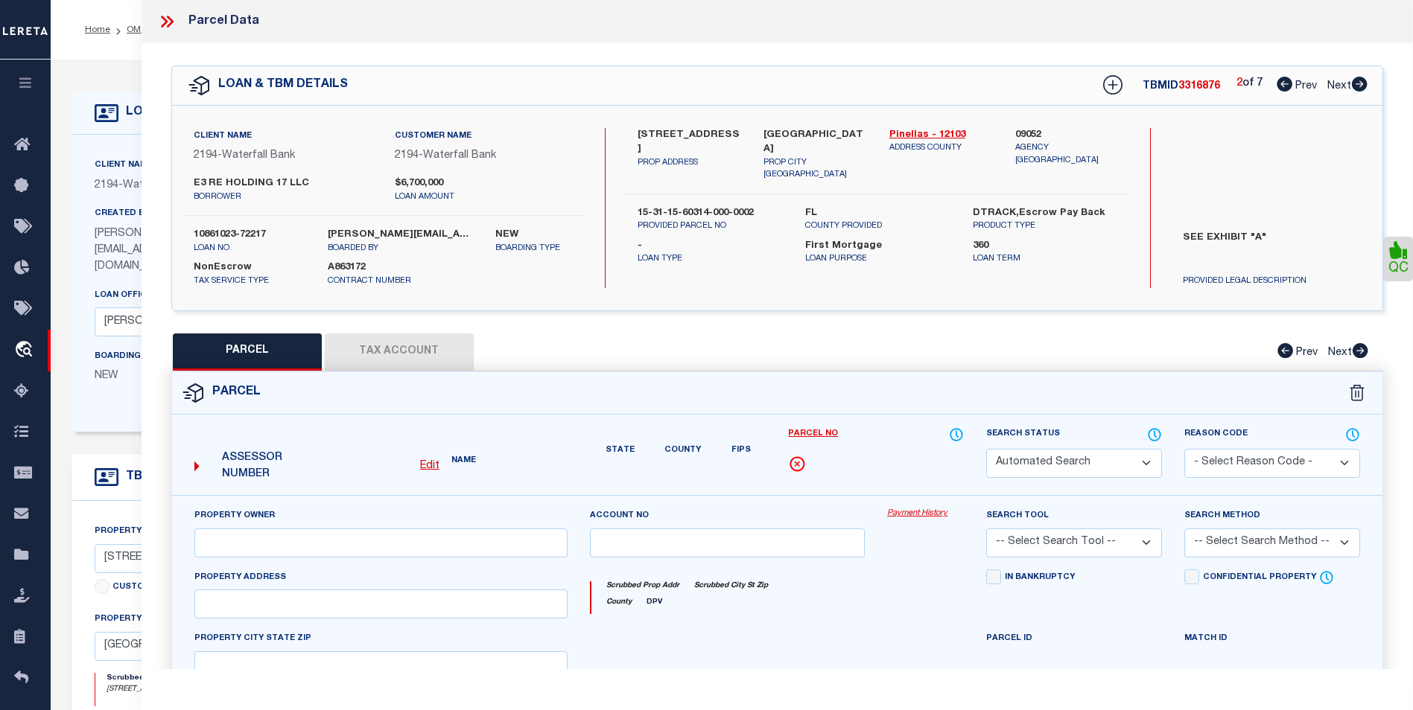
checkbox input "false"
type input "TREASURE ISLAND"
type textarea "NORDVIND CONDO (COMMON AREAS LYING E OF SUNSHINE LN)"
type textarea "Deleted Account for 2024"
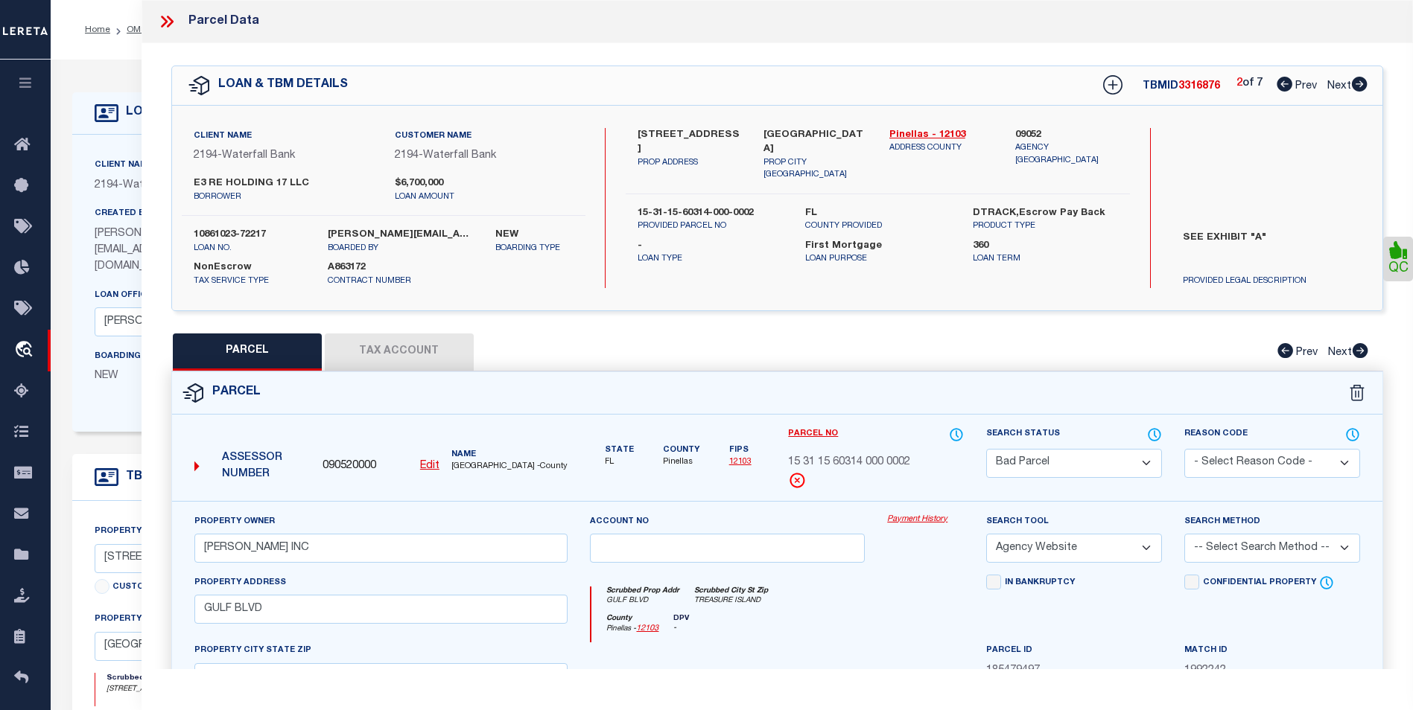
click at [1359, 82] on icon at bounding box center [1359, 84] width 16 height 15
select select "AS"
select select
checkbox input "false"
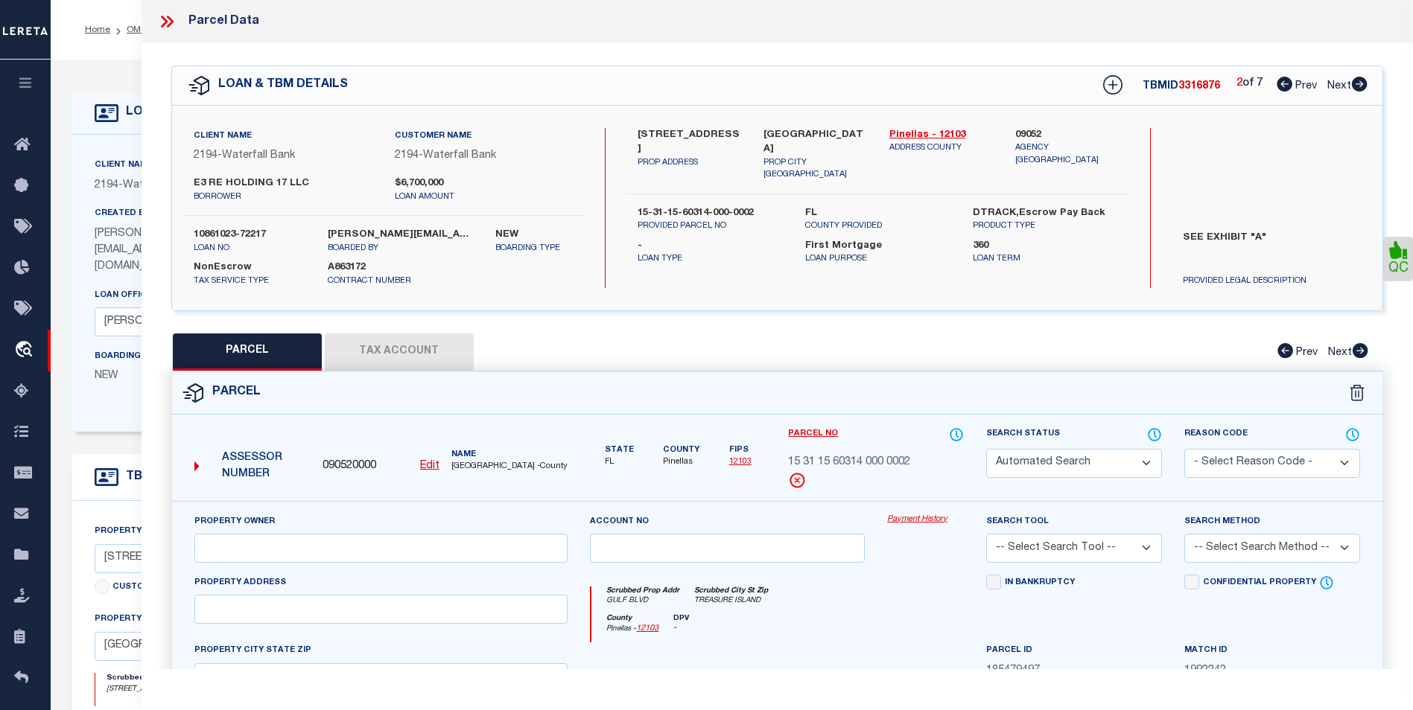
select select "CP"
type input "E E 1201 CENTRAL AVE HOLDINGS LLC"
select select "AGW"
select select
type input "1201 CENTRAL AVE N"
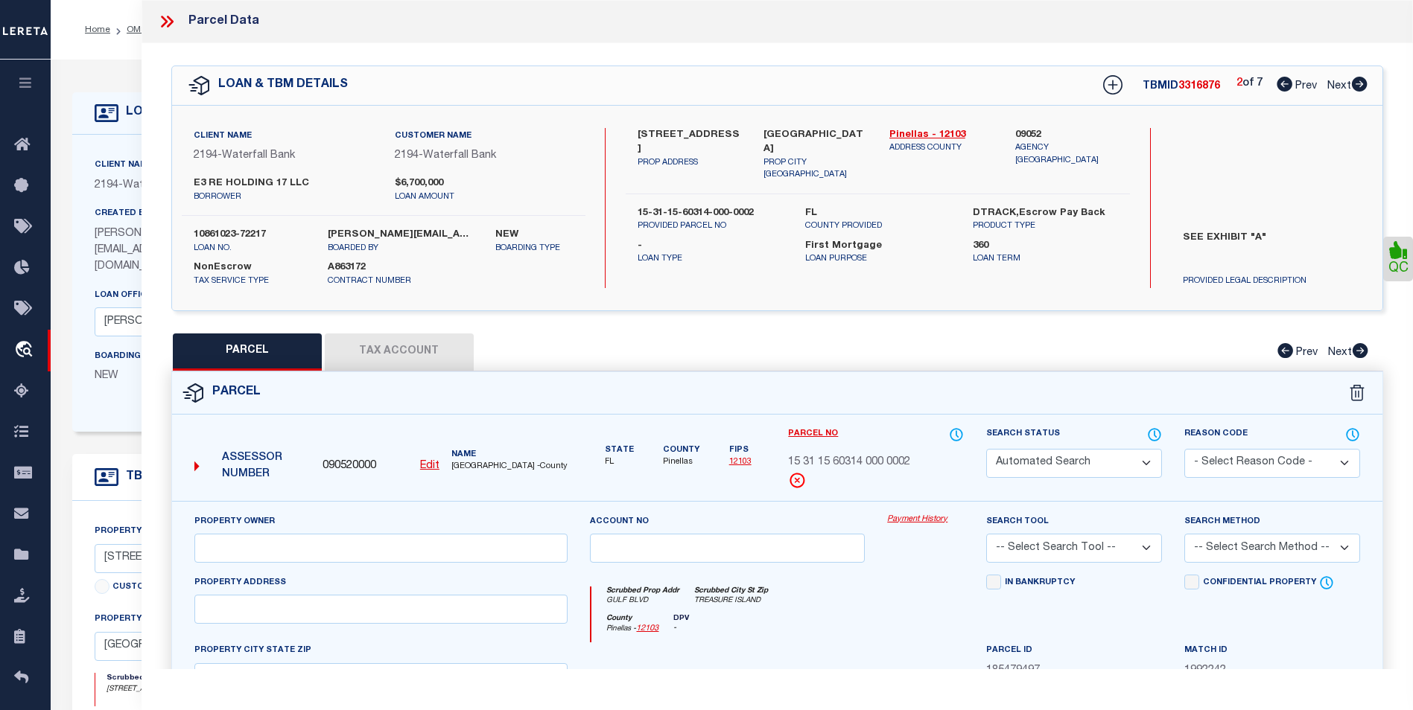
checkbox input "false"
type input "ST PETERSBURG"
type textarea "CENTRAL LAND & TITLE CO'S REPLAT LOT 108"
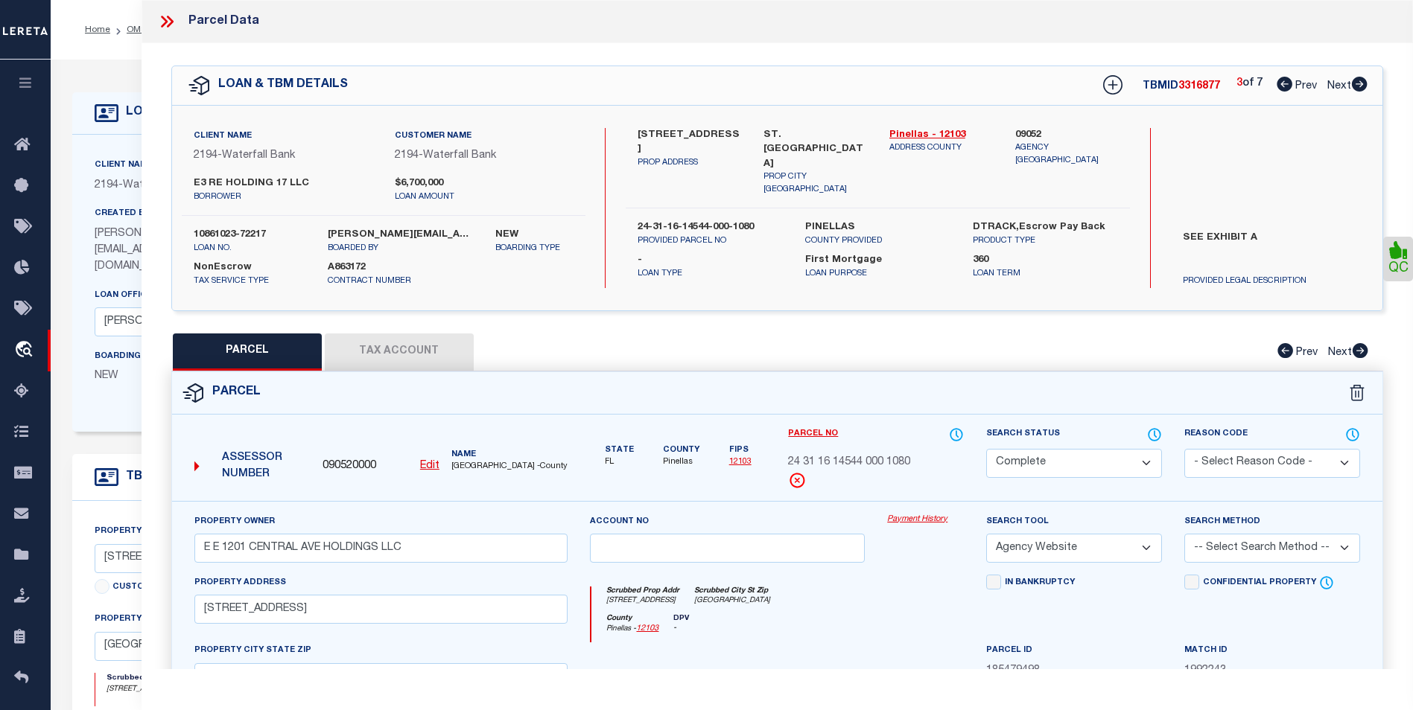
click at [1359, 82] on icon at bounding box center [1359, 84] width 16 height 15
select select "AS"
select select
checkbox input "false"
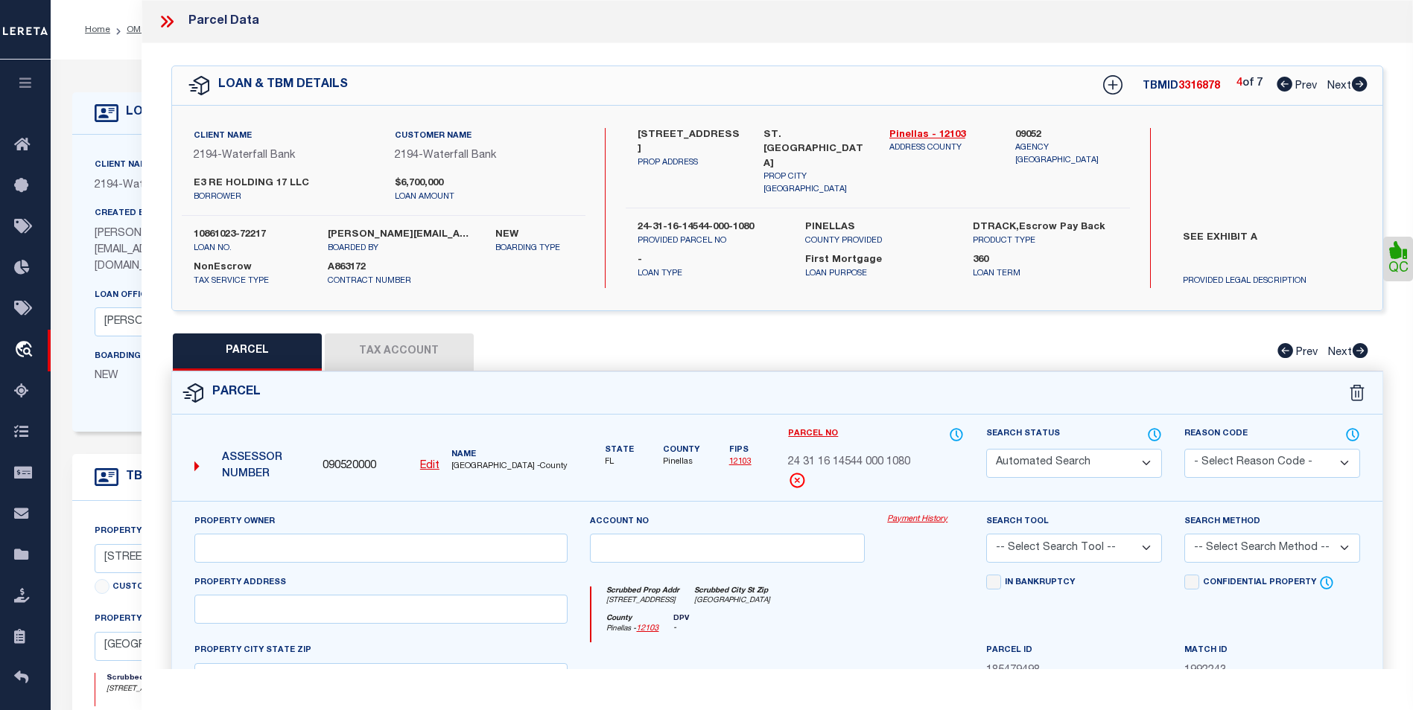
select select "CP"
type input "E E NWC CENTRAL AVE AND 11TH ST LLC"
select select
type input "CENTRAL AVE"
checkbox input "false"
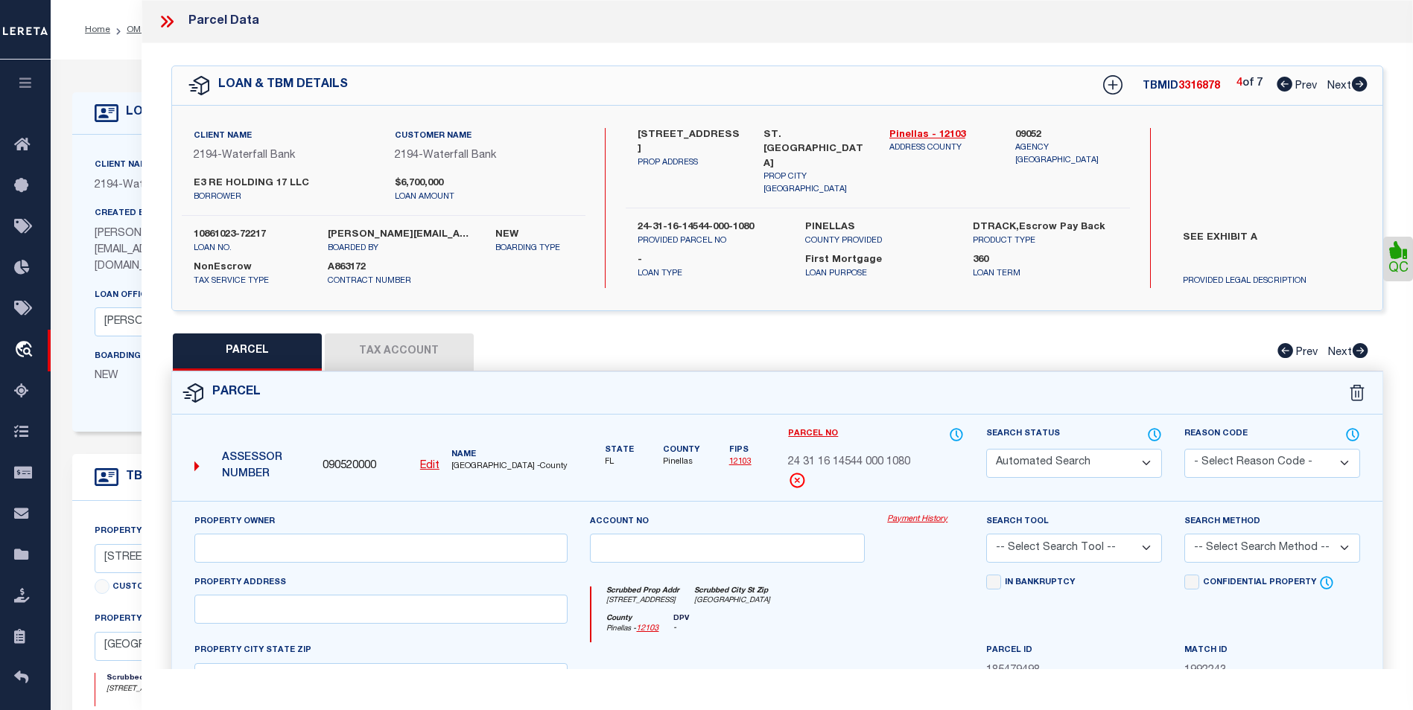
type input "ST PETERSBURG"
type textarea "CENTRAL LAND & TITLE CO'S REPLAT E 46.25FT OF LOT 103"
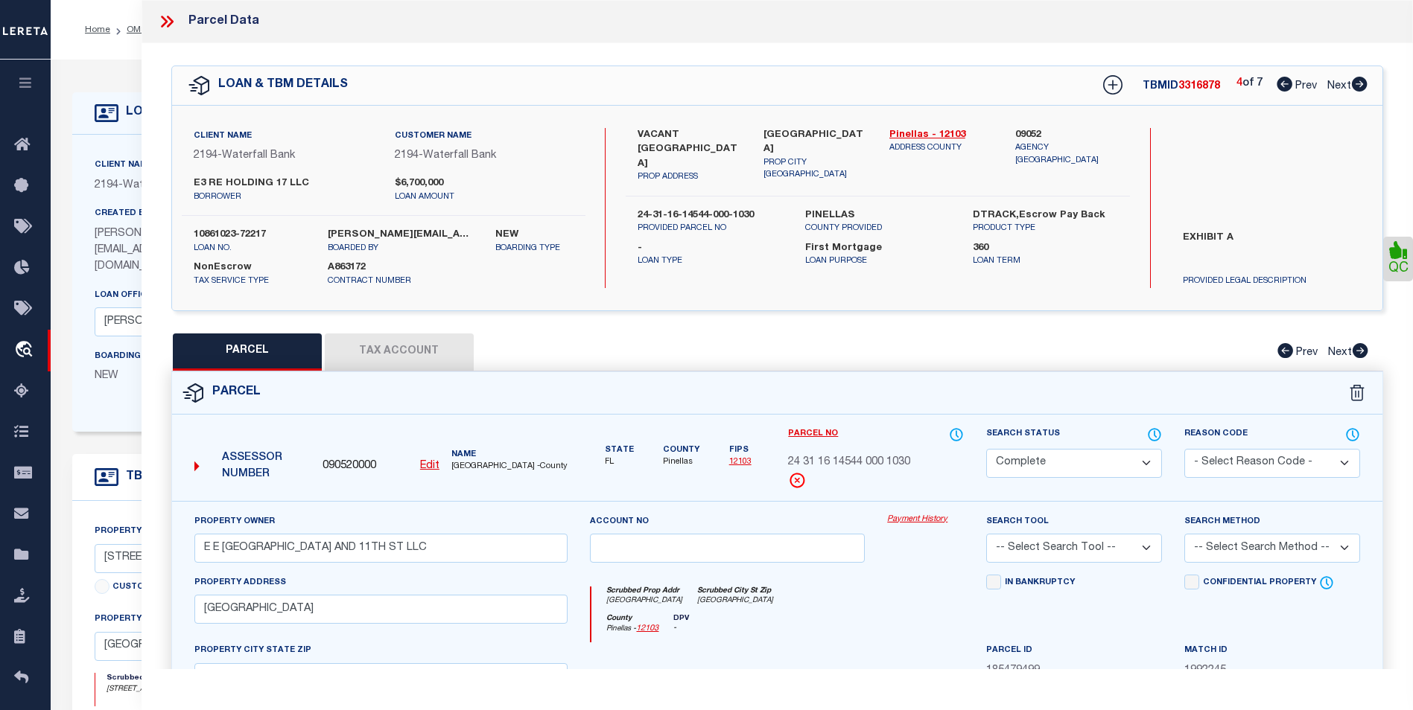
click at [1359, 82] on icon at bounding box center [1359, 84] width 16 height 15
select select "AS"
checkbox input "false"
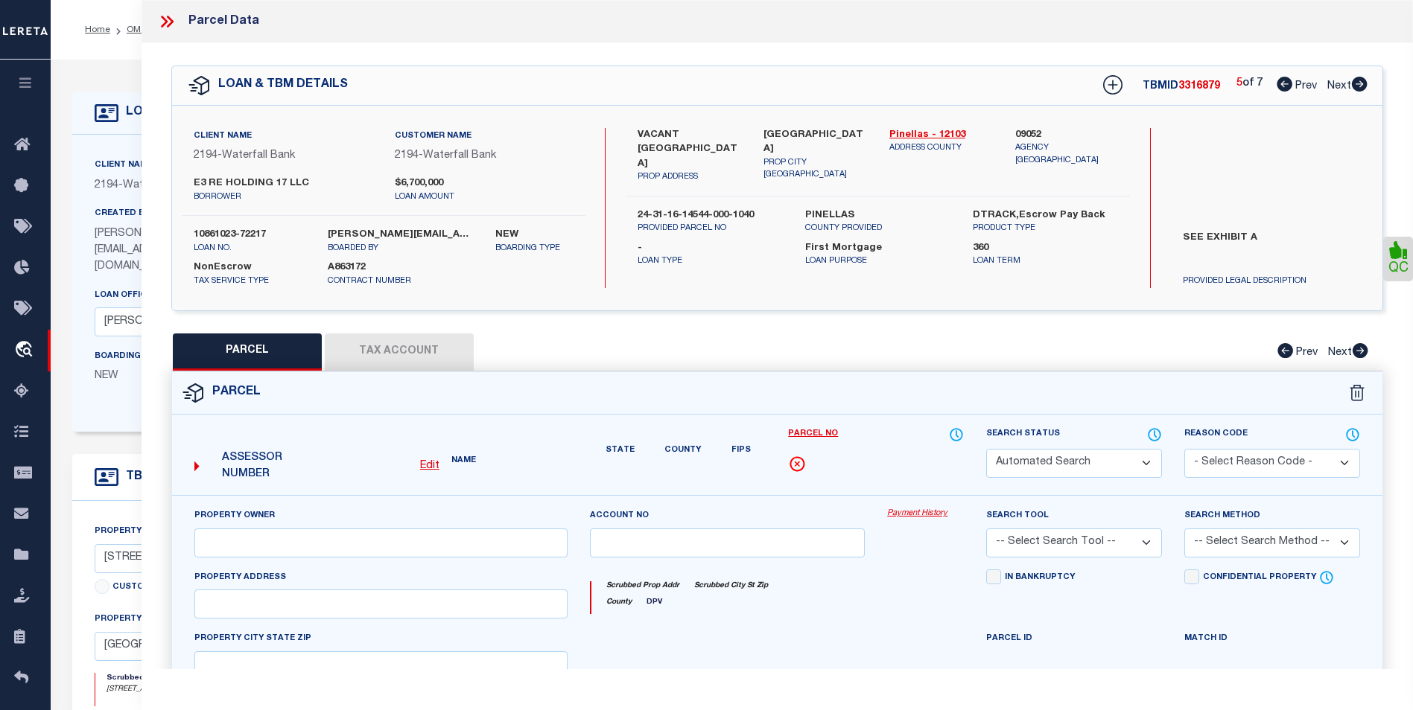
select select "CP"
type input "EE-OZ 1101-1109 CENTRAL AVE HOLDING LLC"
select select "AGW"
select select
type input "CENTRAL AVE"
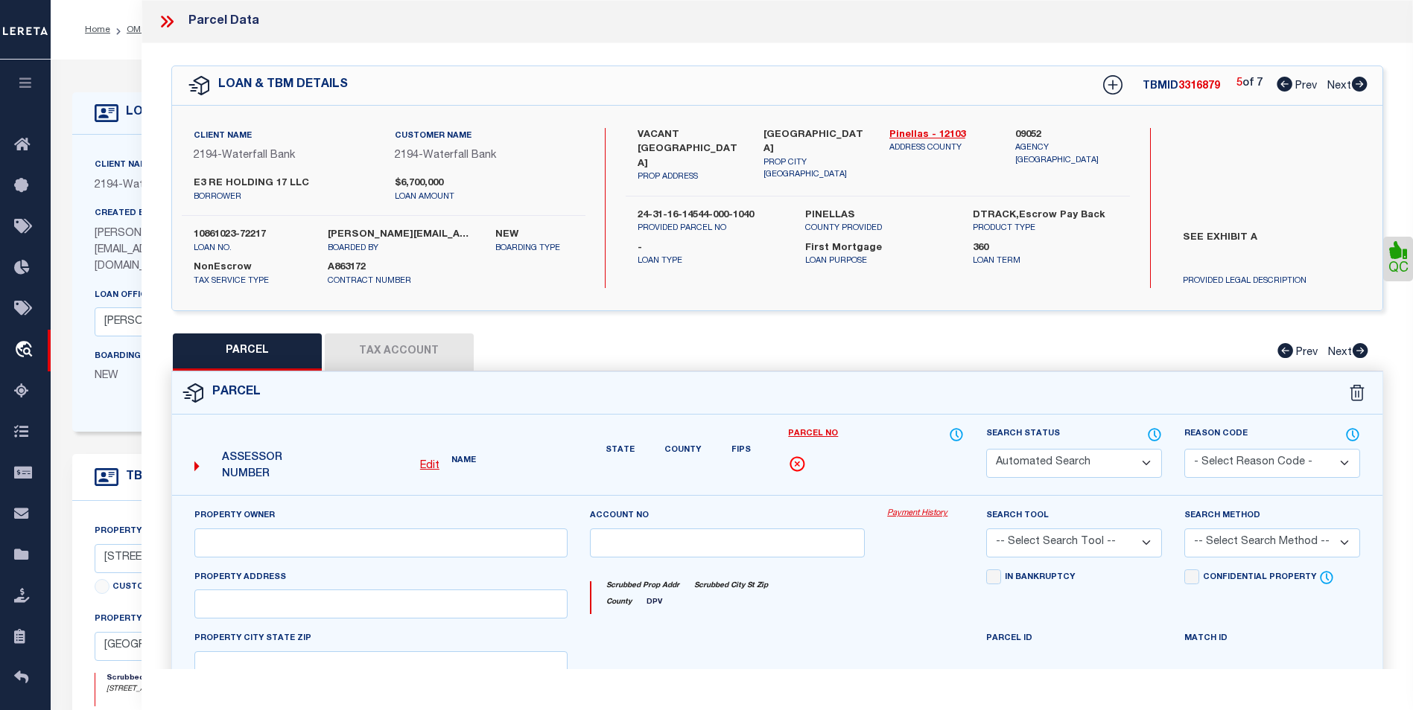
checkbox input "false"
type input "ST PETERSBURG"
type textarea "CENTRAL LAND & TITLE CO'S REPLAT W 8FT OF LOT 103 & E 14.25 FT OF LOT 104"
click at [1359, 82] on icon at bounding box center [1359, 84] width 16 height 15
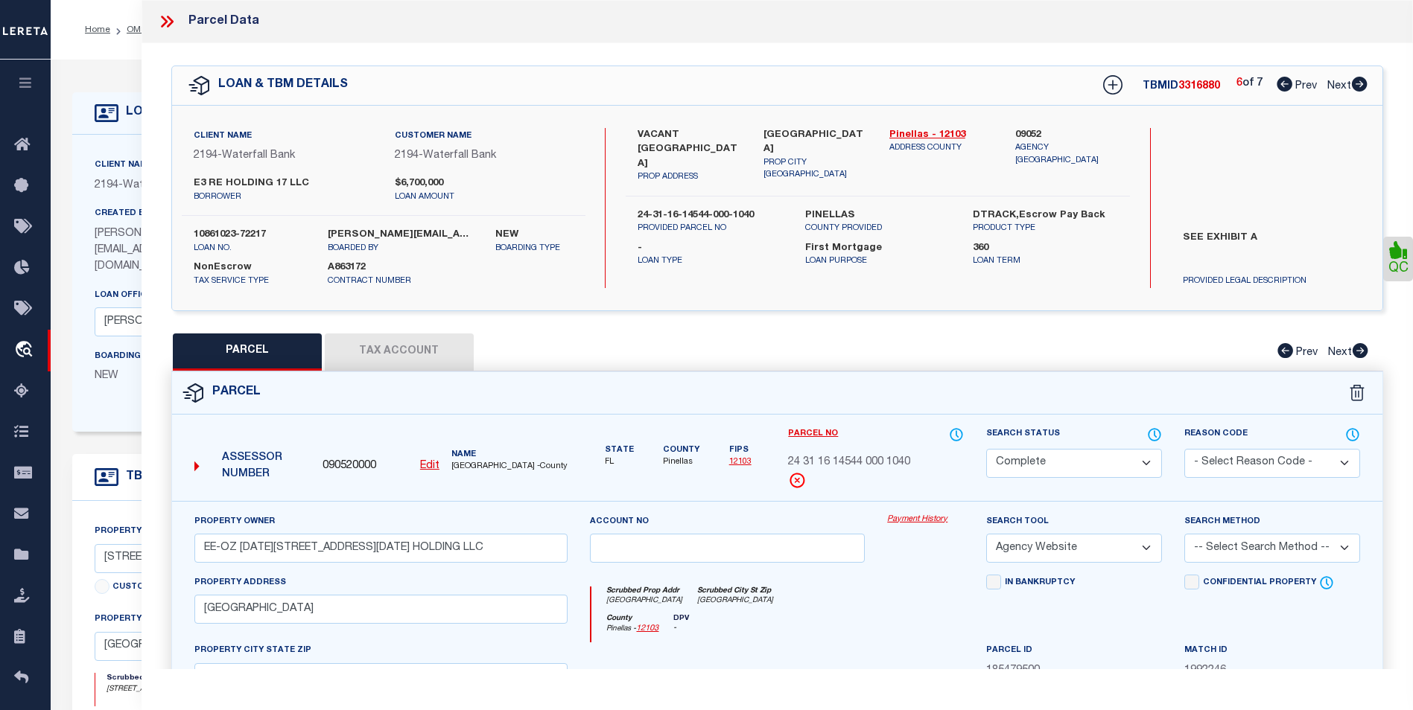
select select "AS"
select select
checkbox input "false"
select select "CP"
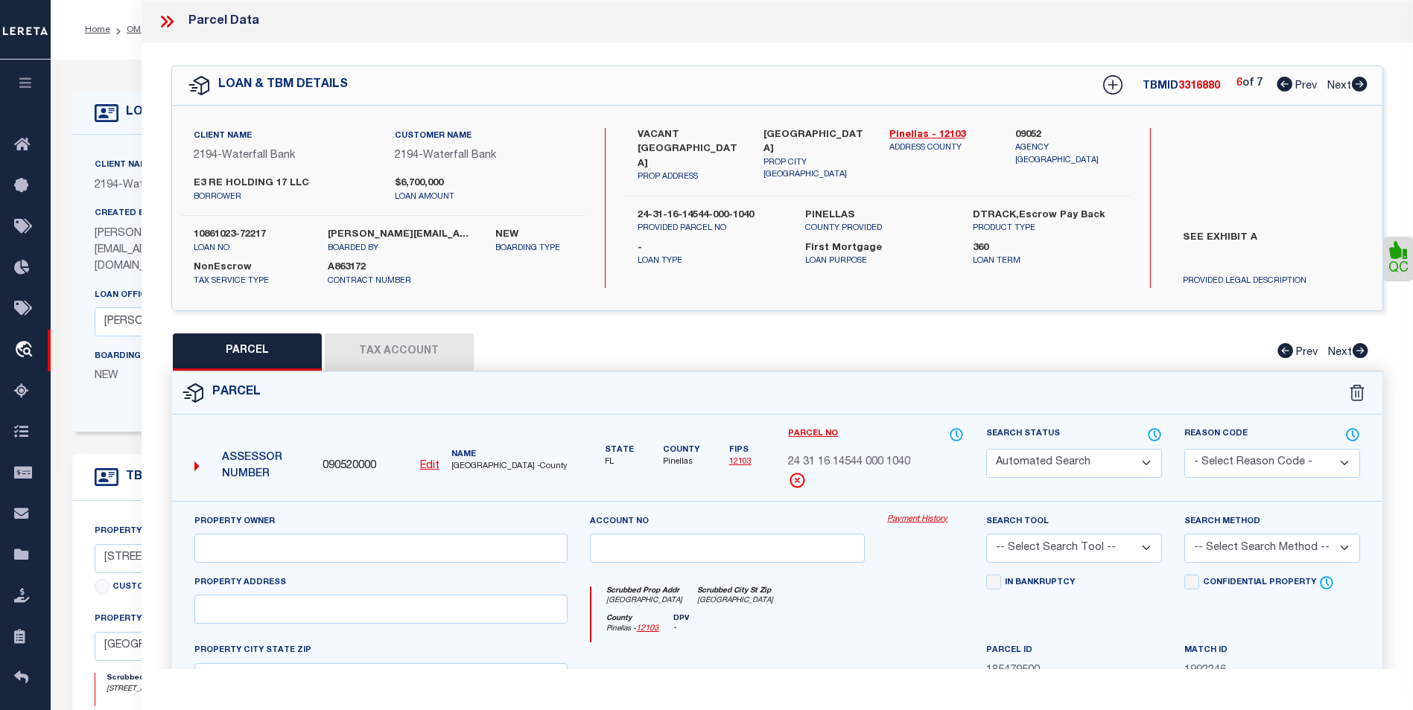
type input "EE-OZ 1101-1109 CENTRAL AVE HOLDING LLC"
select select "AGW"
select select
type input "CENTRAL AVE"
checkbox input "false"
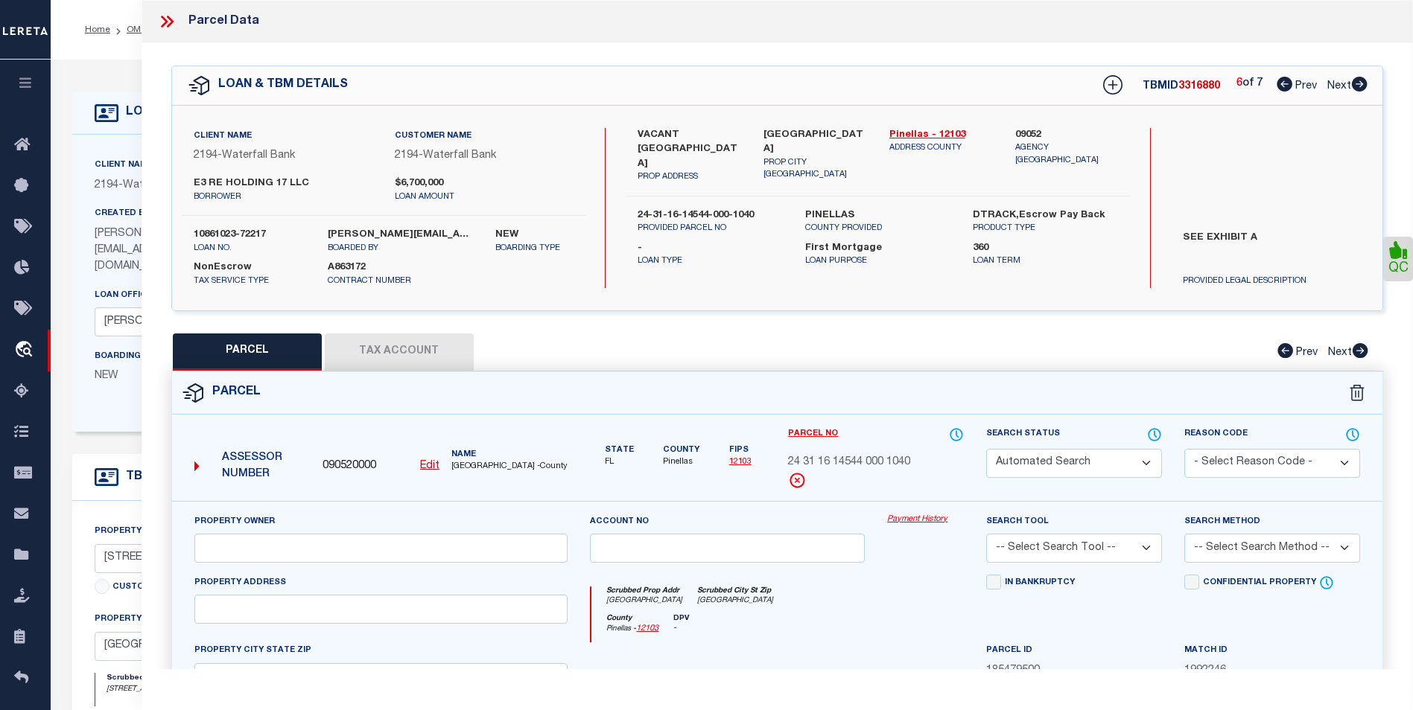
type input "ST PETERSBURG FL 33705"
type textarea "CENTRAL LAND & TITLE CO'S REPLAT W 40FT OF LOT 104"
click at [1359, 82] on icon at bounding box center [1359, 84] width 16 height 15
select select "AS"
select select
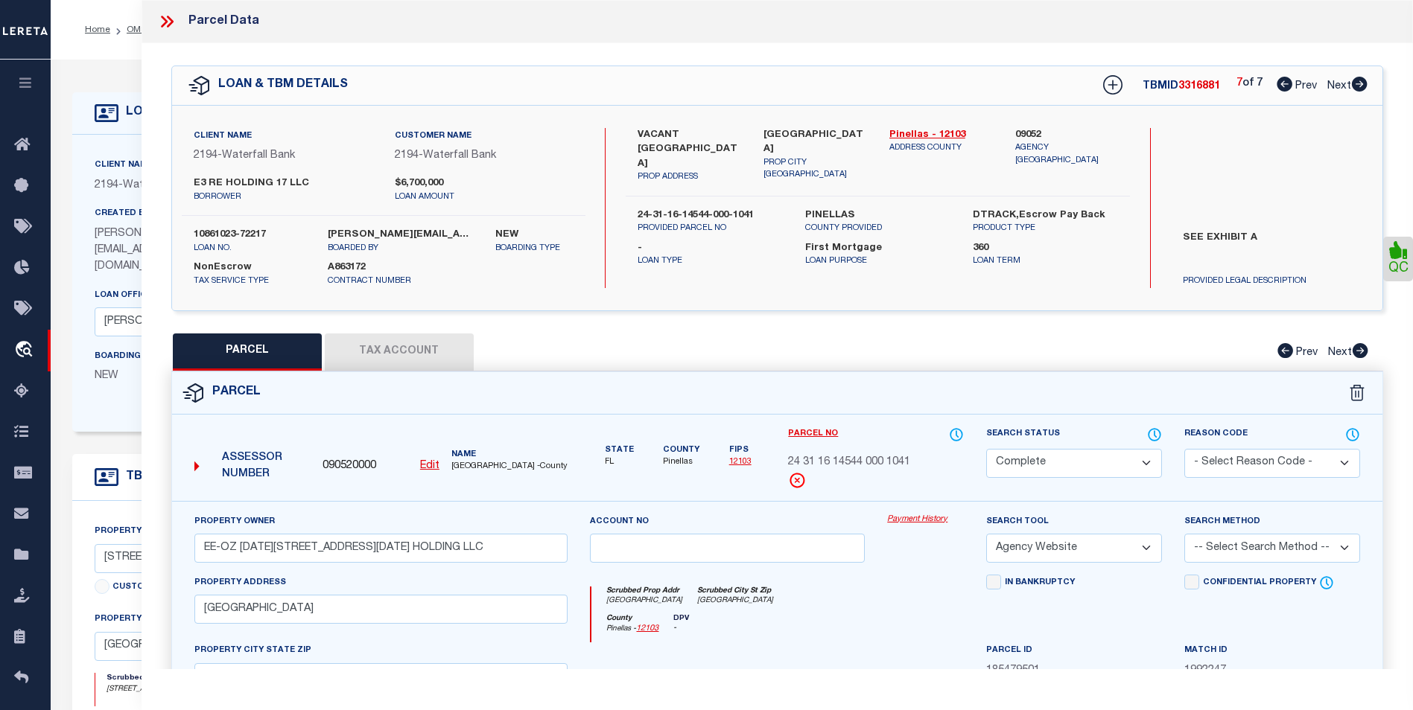
checkbox input "false"
select select "CP"
type input "EE-OZ 1101-1109 CENTRAL AVE HOLDING LLC"
select select "AGW"
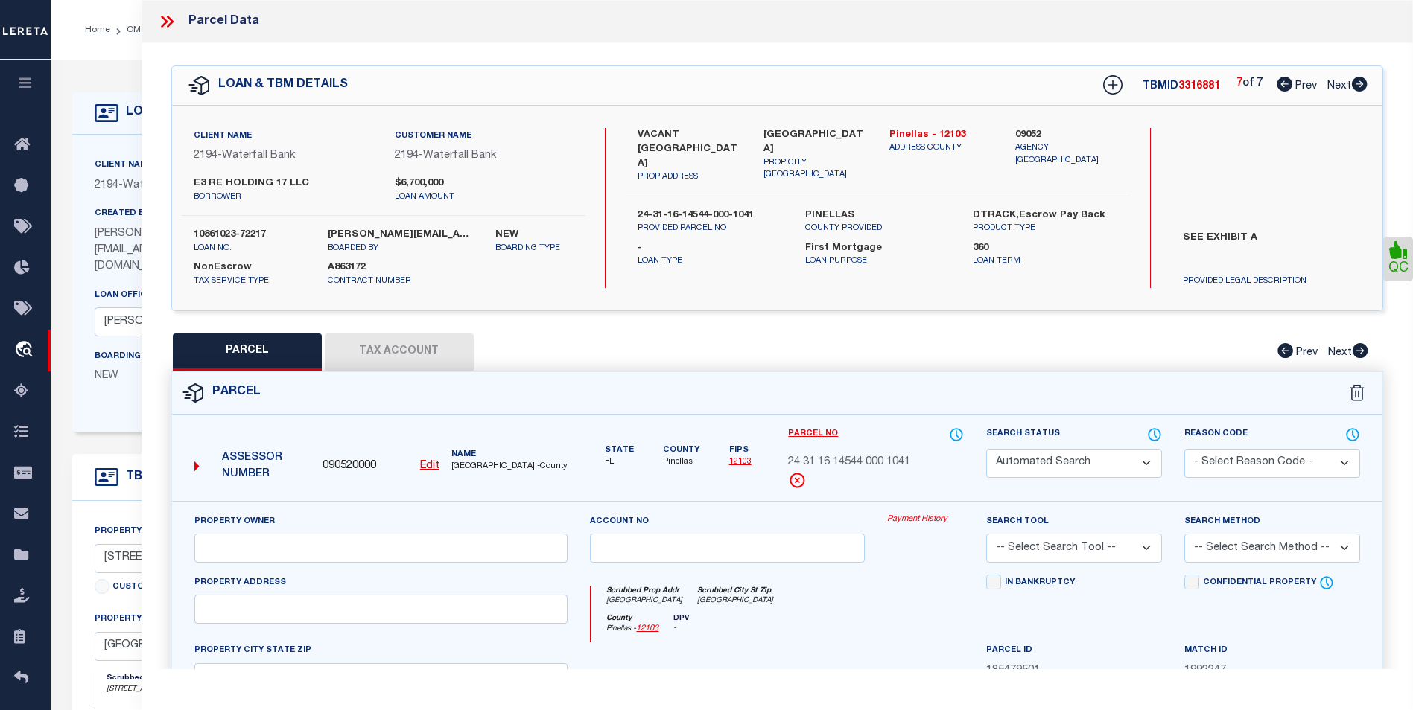
select select
type input "CENTRAL AVE"
checkbox input "false"
type input "ST PETERSBURG"
type textarea "CENTRAL LAND & TITLE CO'S REPLAT E 1/2 OF LOT 105"
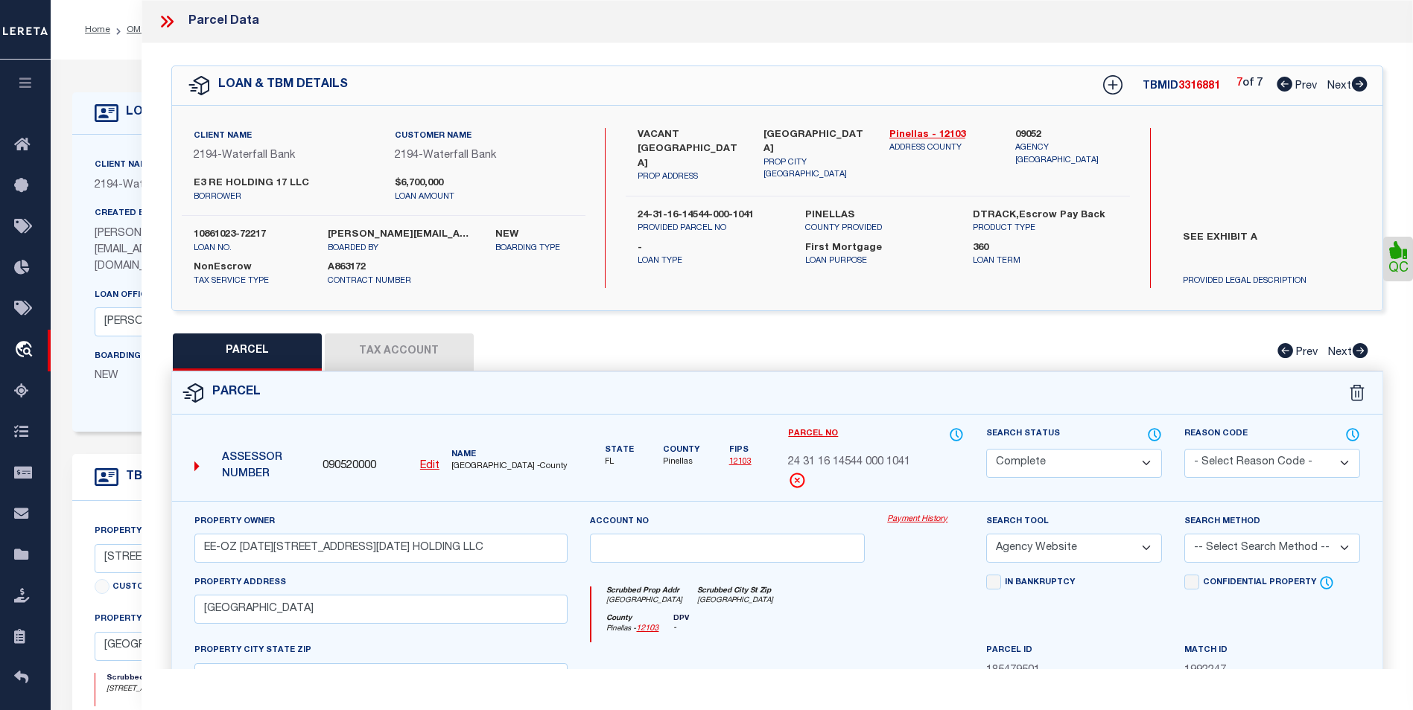
click at [1359, 82] on icon at bounding box center [1359, 84] width 16 height 15
click at [1283, 92] on icon at bounding box center [1284, 84] width 16 height 15
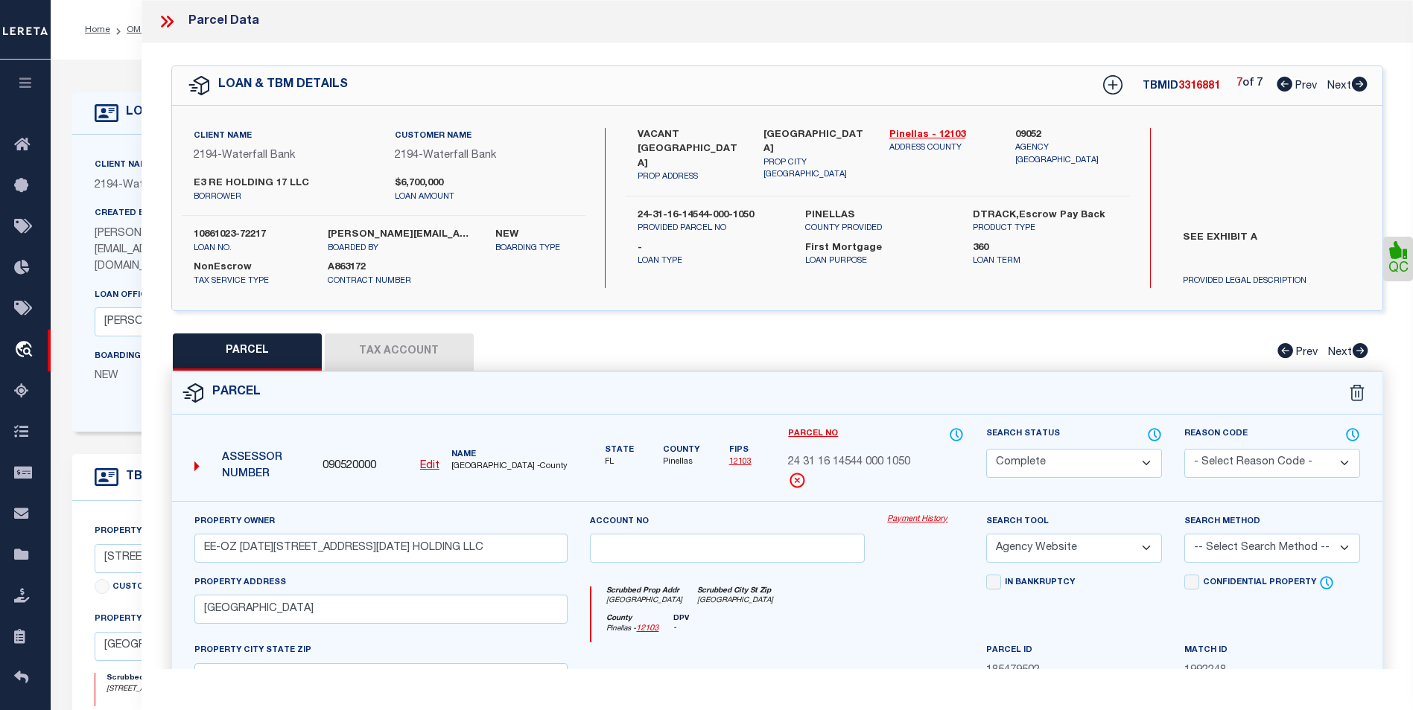
select select "AS"
select select
checkbox input "false"
click at [1283, 92] on icon at bounding box center [1284, 84] width 16 height 15
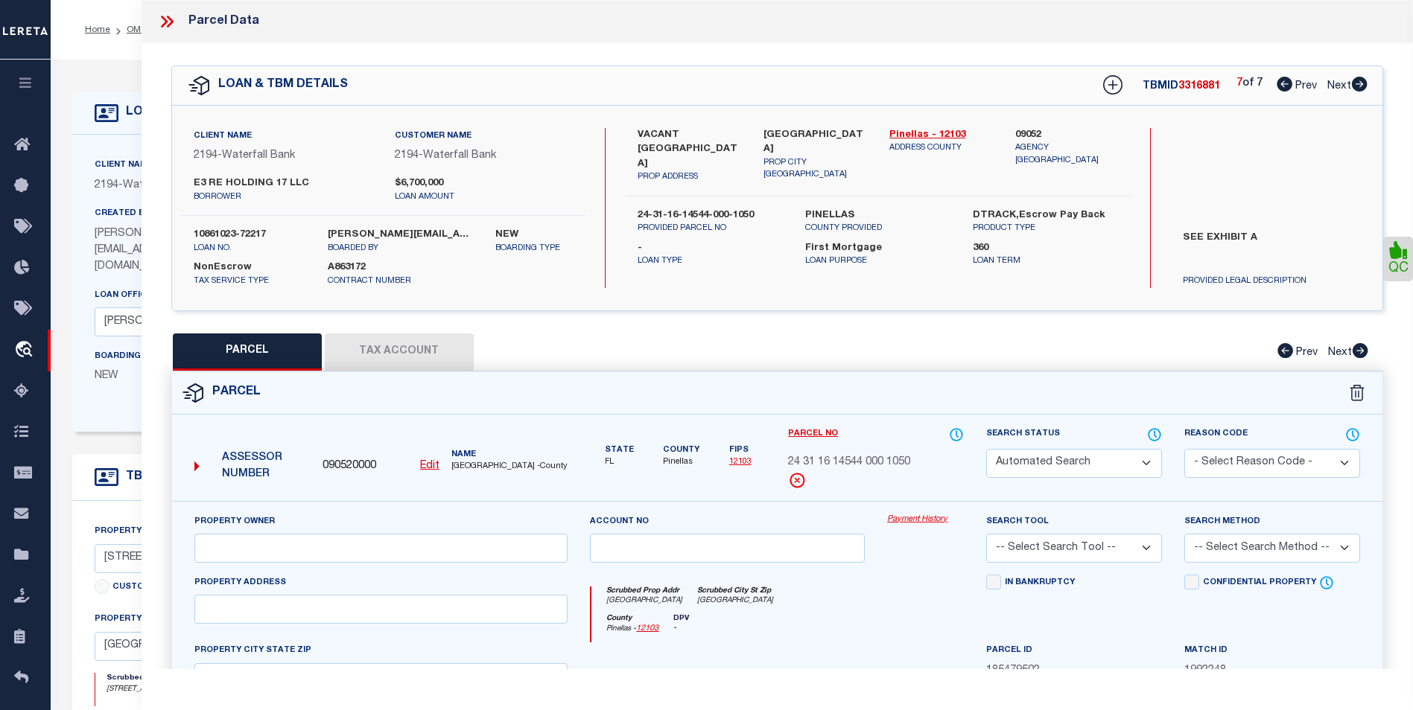
select select "CP"
type input "EE-OZ 1101-1109 CENTRAL AVE HOLDING LLC"
select select "AGW"
select select
type input "CENTRAL AVE"
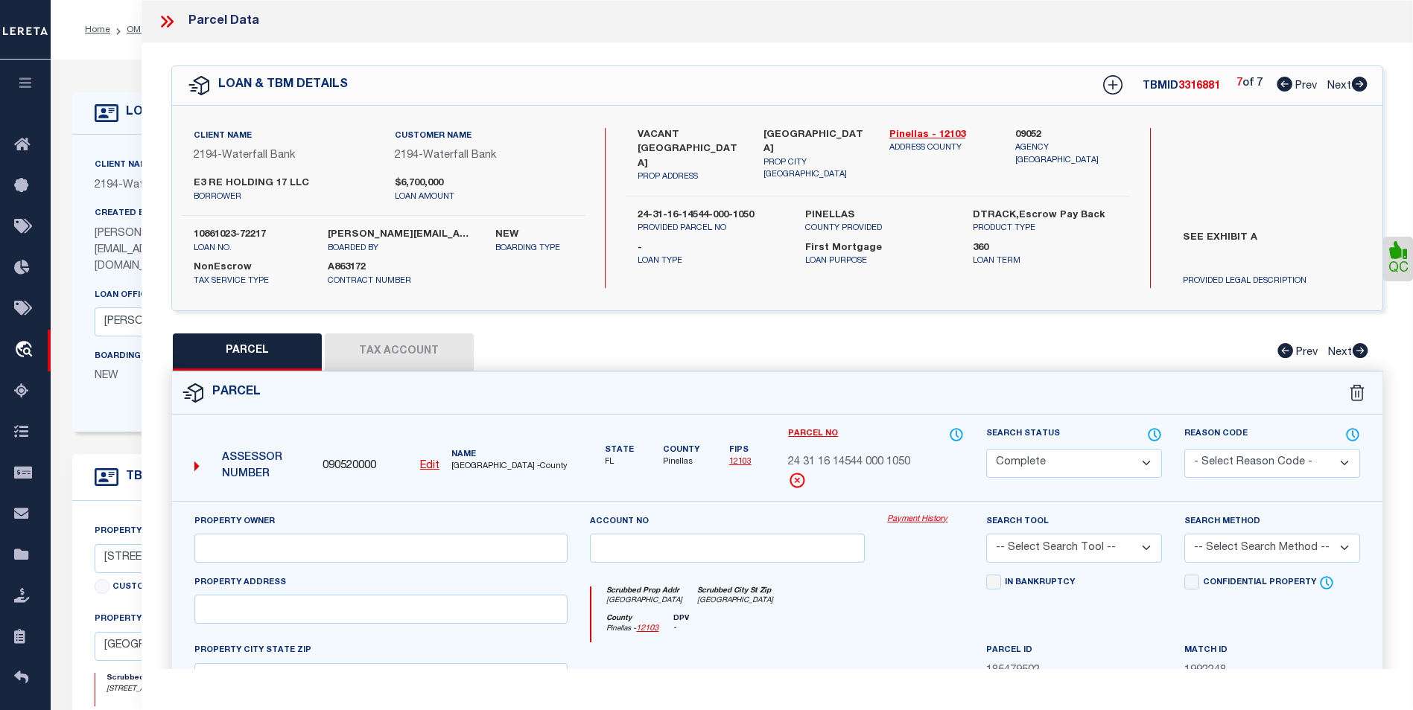
checkbox input "false"
type input "ST PETERSBURG FL 33705"
type textarea "CENTRAL LAND & TITLE CO'S REPLAT W 40FT OF LOT 104"
select select "AS"
select select
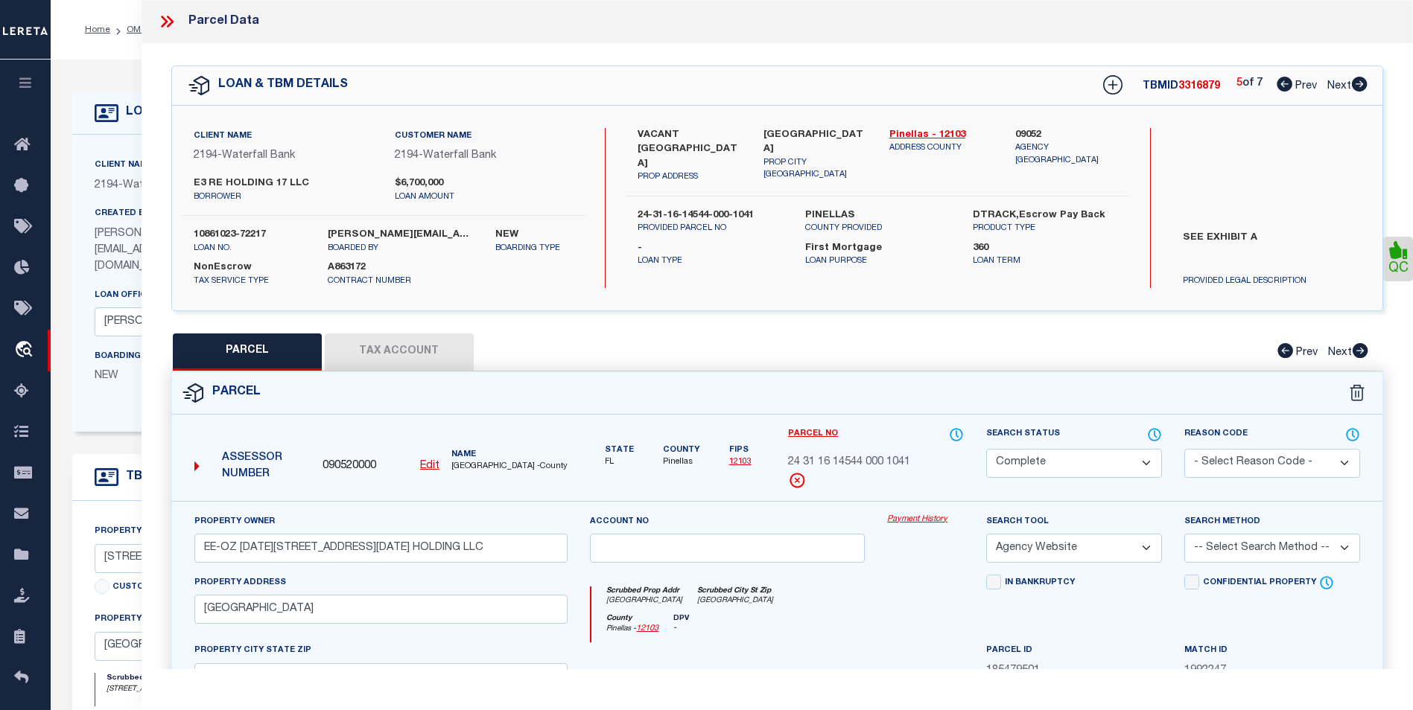
checkbox input "false"
click at [1283, 92] on icon at bounding box center [1284, 84] width 16 height 15
select select "CP"
type input "EE-OZ 1101-1109 CENTRAL AVE HOLDING LLC"
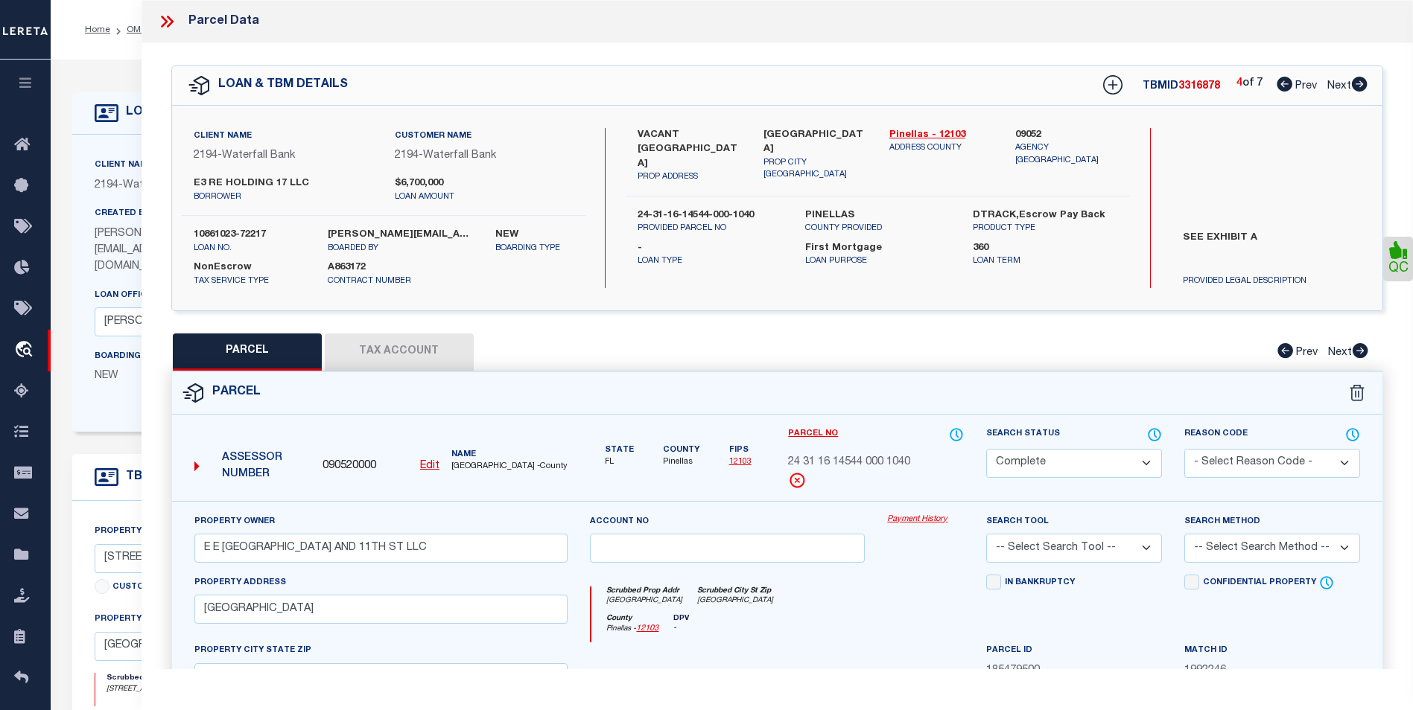
click at [1283, 92] on icon at bounding box center [1284, 84] width 16 height 15
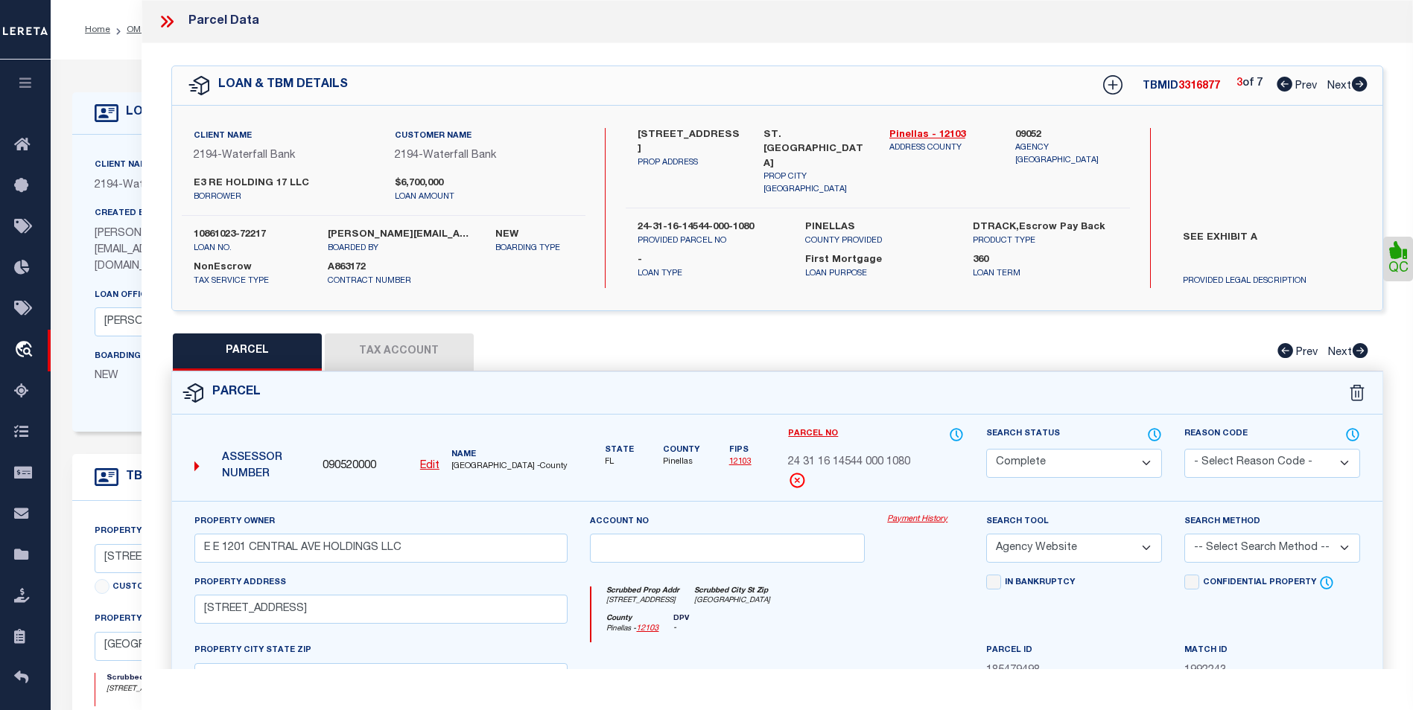
click at [1283, 92] on icon at bounding box center [1284, 84] width 16 height 15
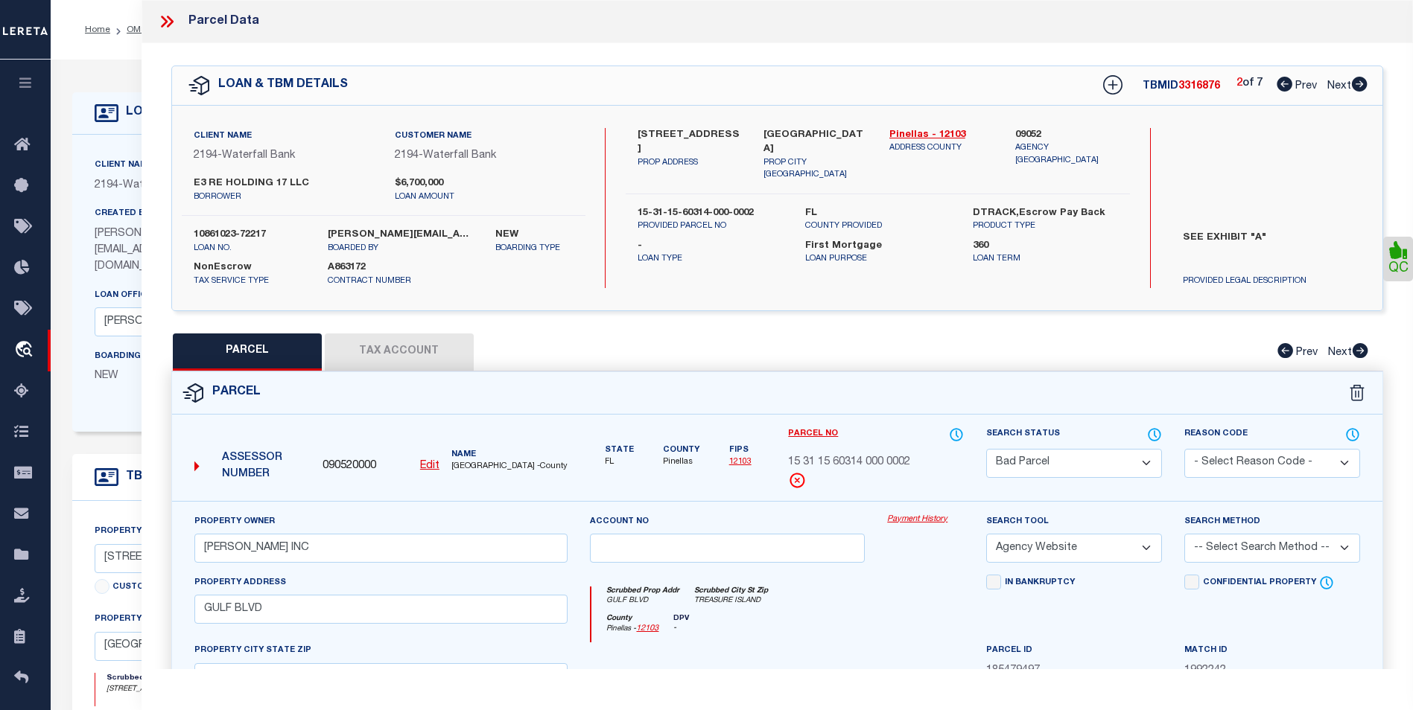
click at [1283, 92] on icon at bounding box center [1284, 84] width 16 height 15
click at [1359, 93] on div "1 of 7 Prev Next" at bounding box center [1301, 85] width 131 height 19
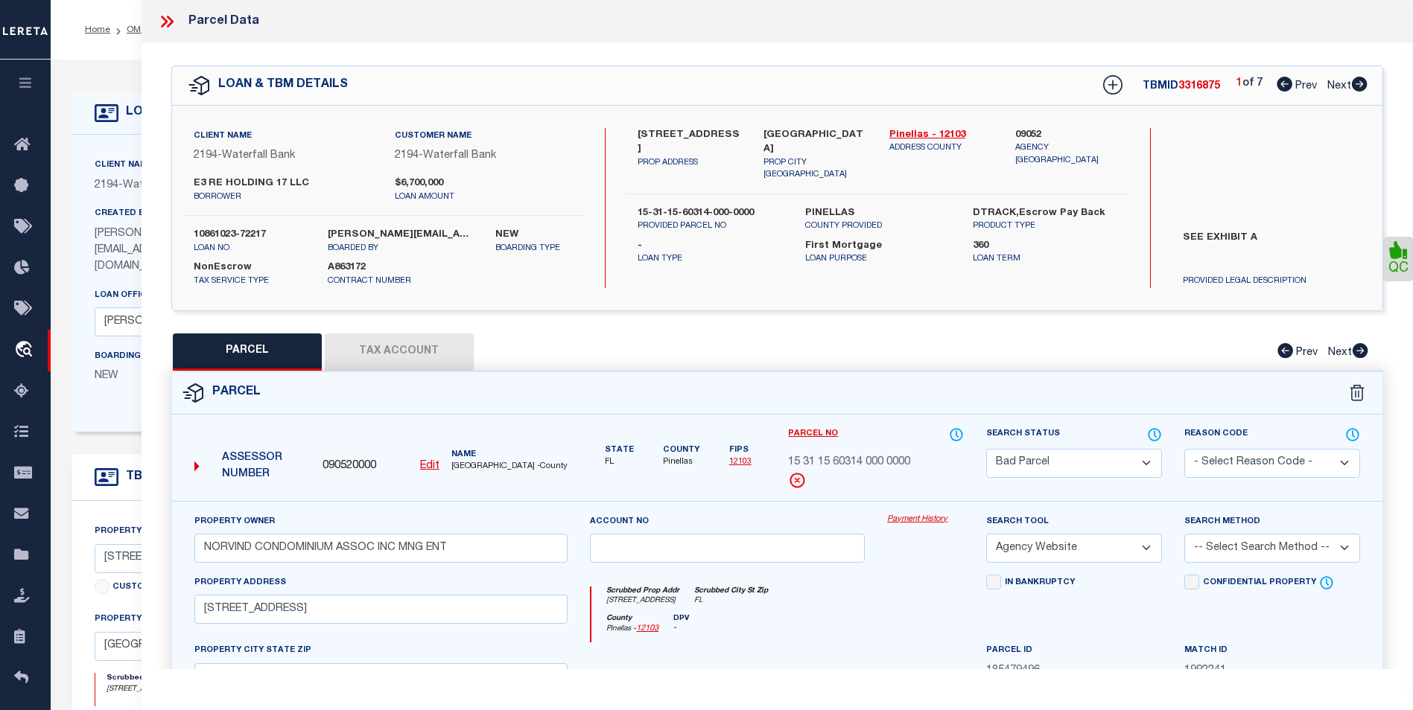
click at [1359, 92] on icon at bounding box center [1359, 84] width 16 height 15
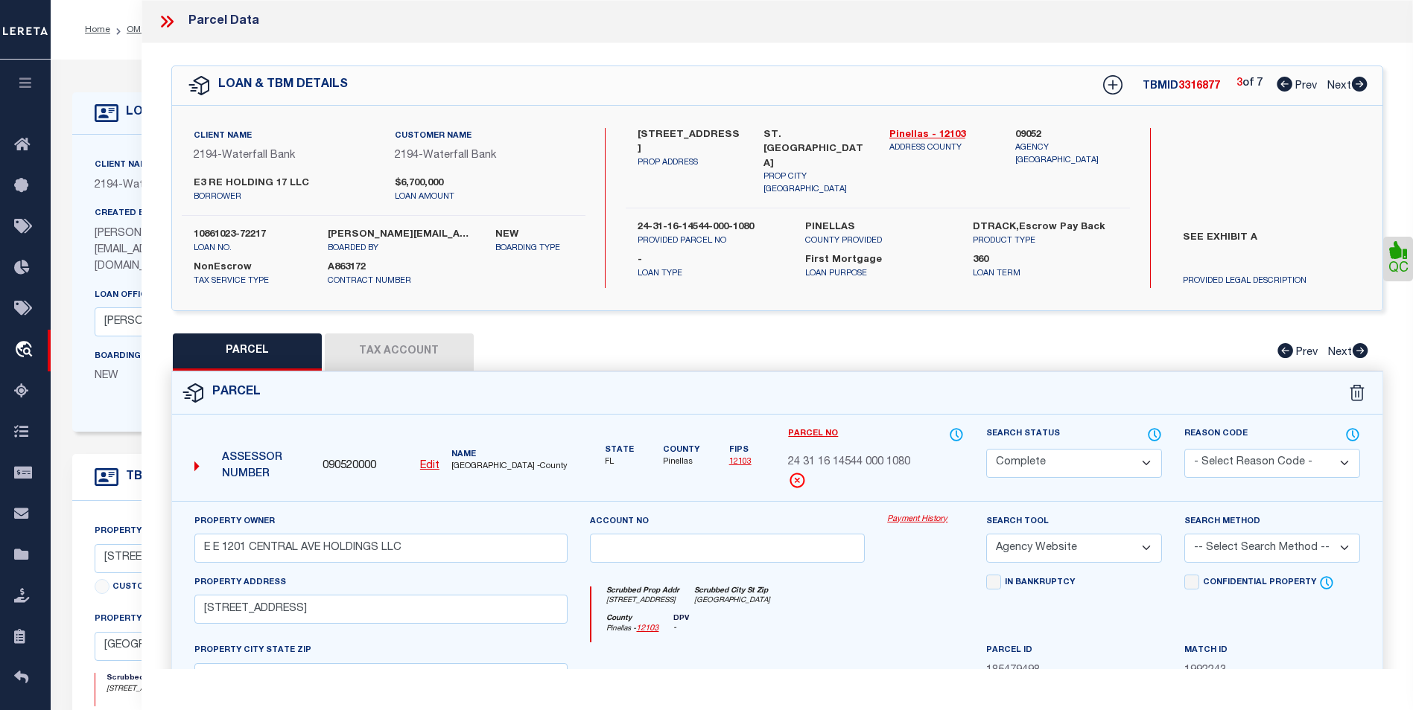
click at [157, 16] on icon at bounding box center [166, 21] width 19 height 19
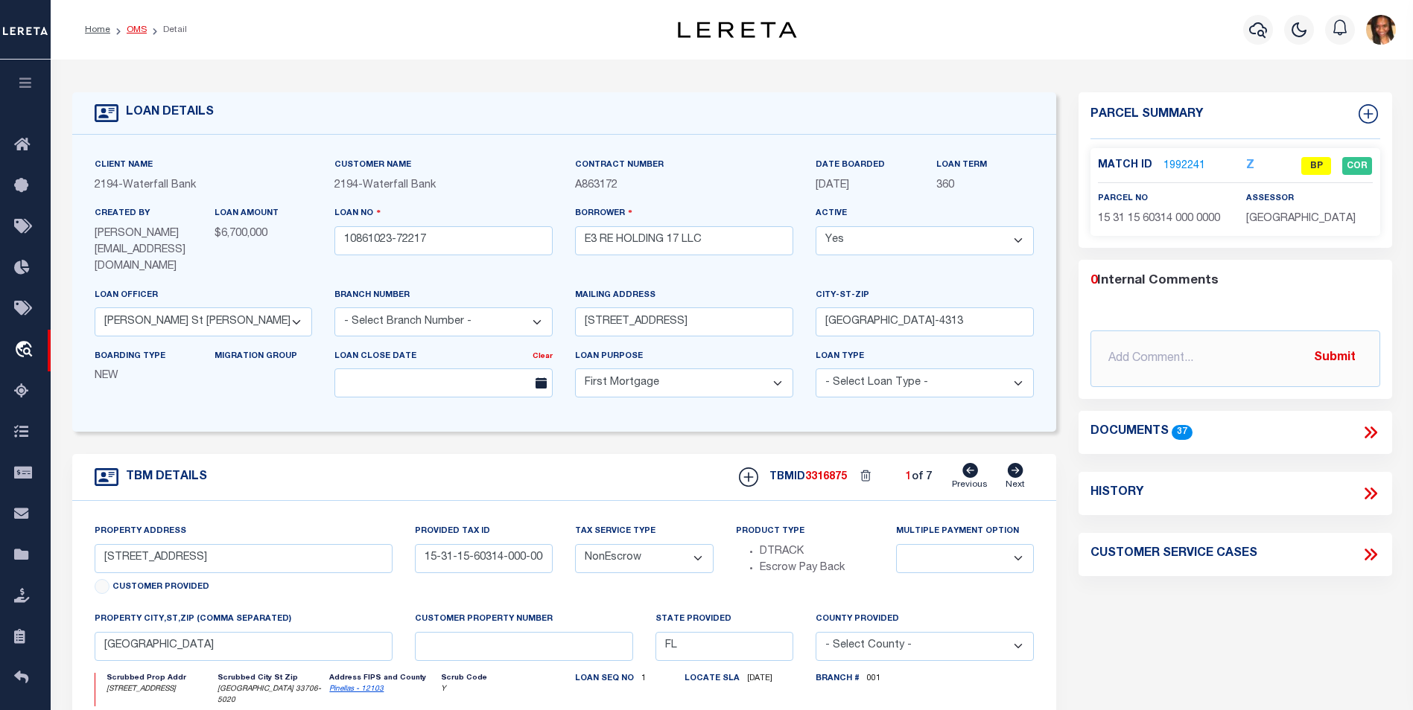
click at [133, 28] on link "OMS" at bounding box center [137, 29] width 20 height 9
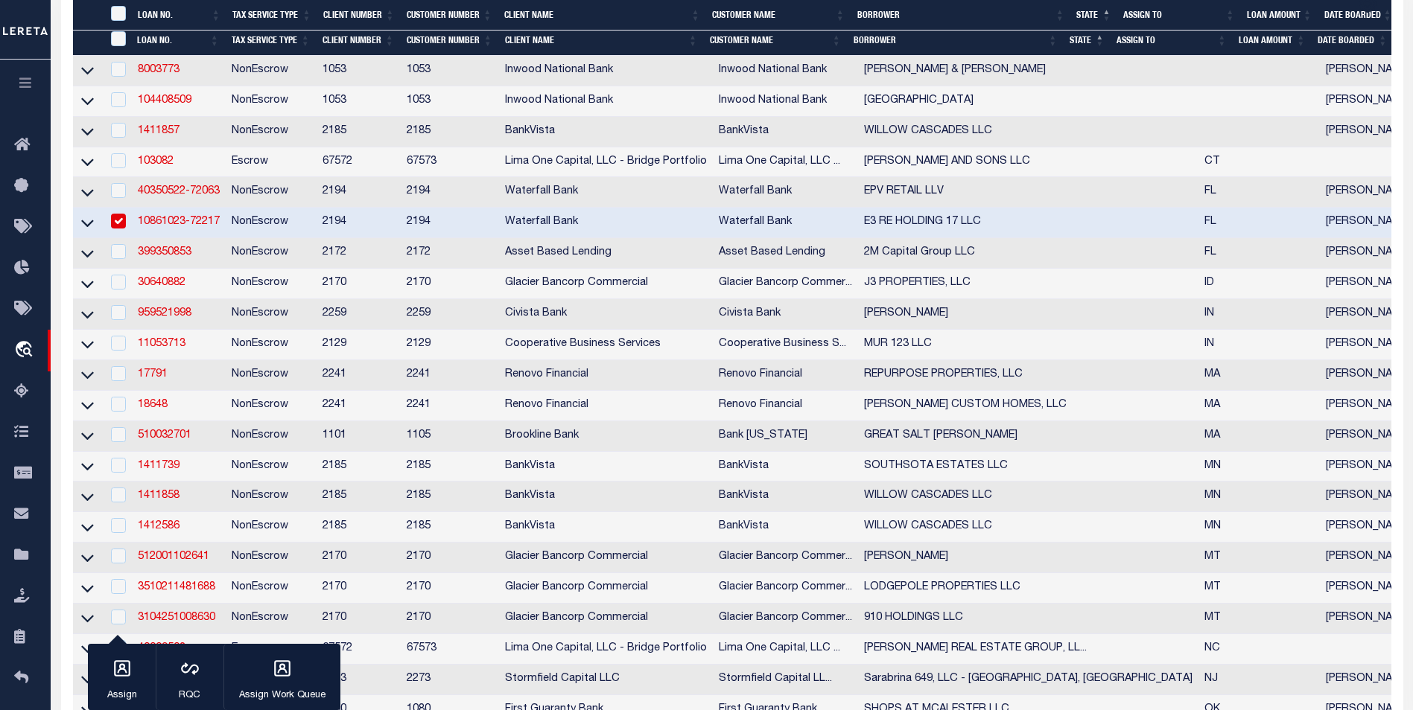
scroll to position [447, 0]
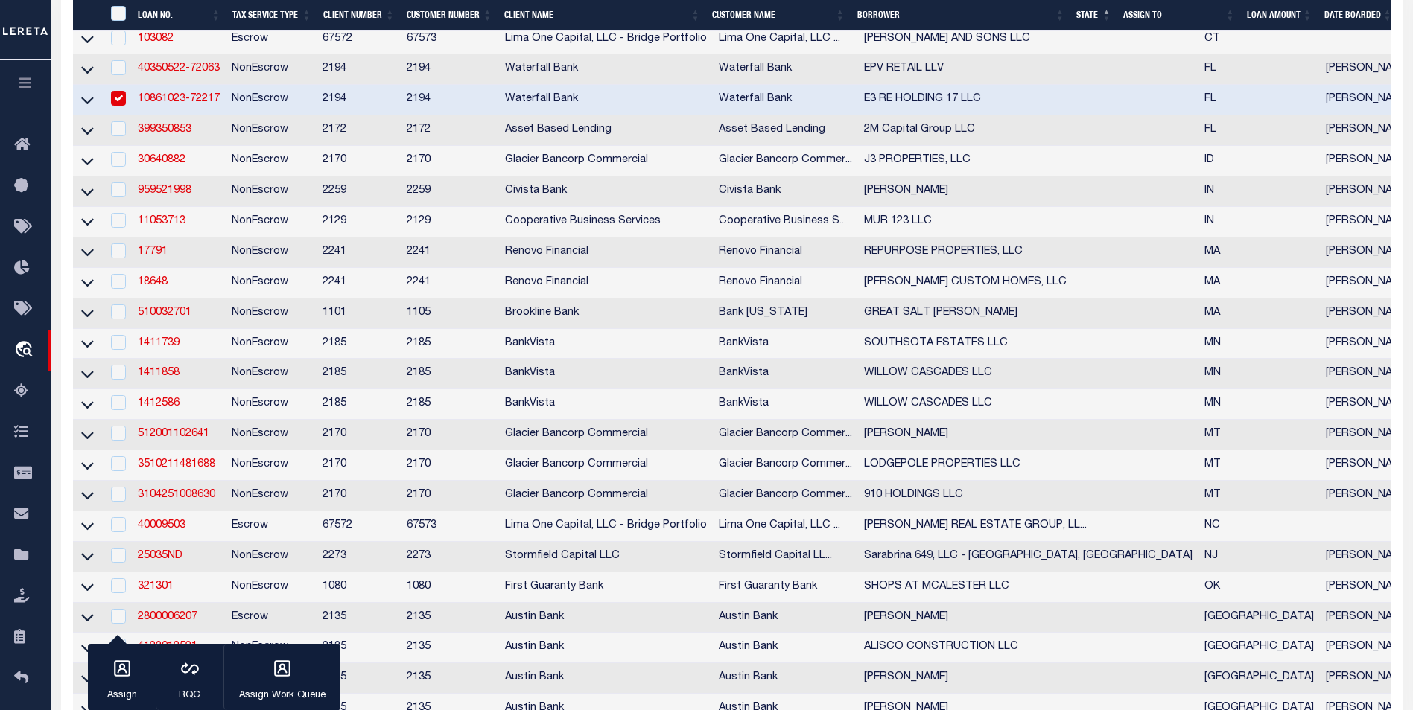
click at [117, 98] on input "checkbox" at bounding box center [118, 98] width 15 height 15
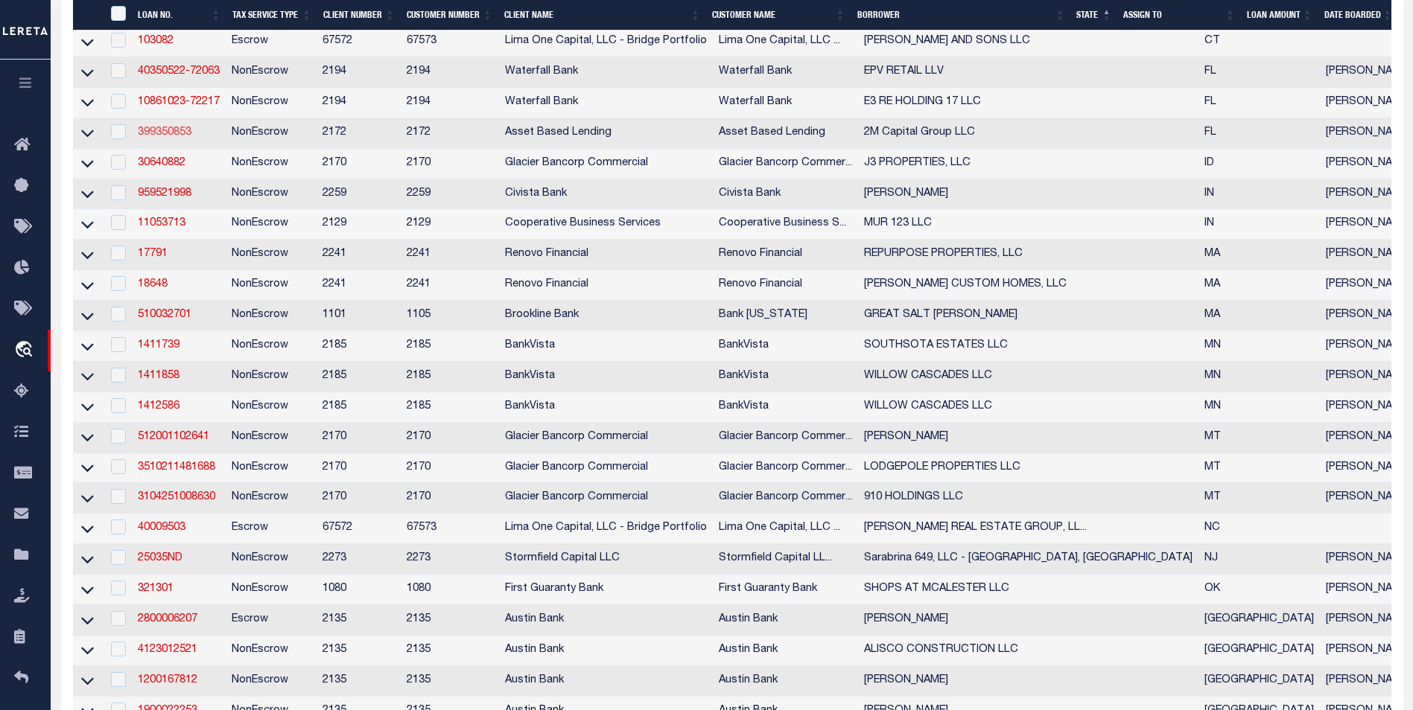
click at [165, 138] on link "399350853" at bounding box center [165, 132] width 54 height 10
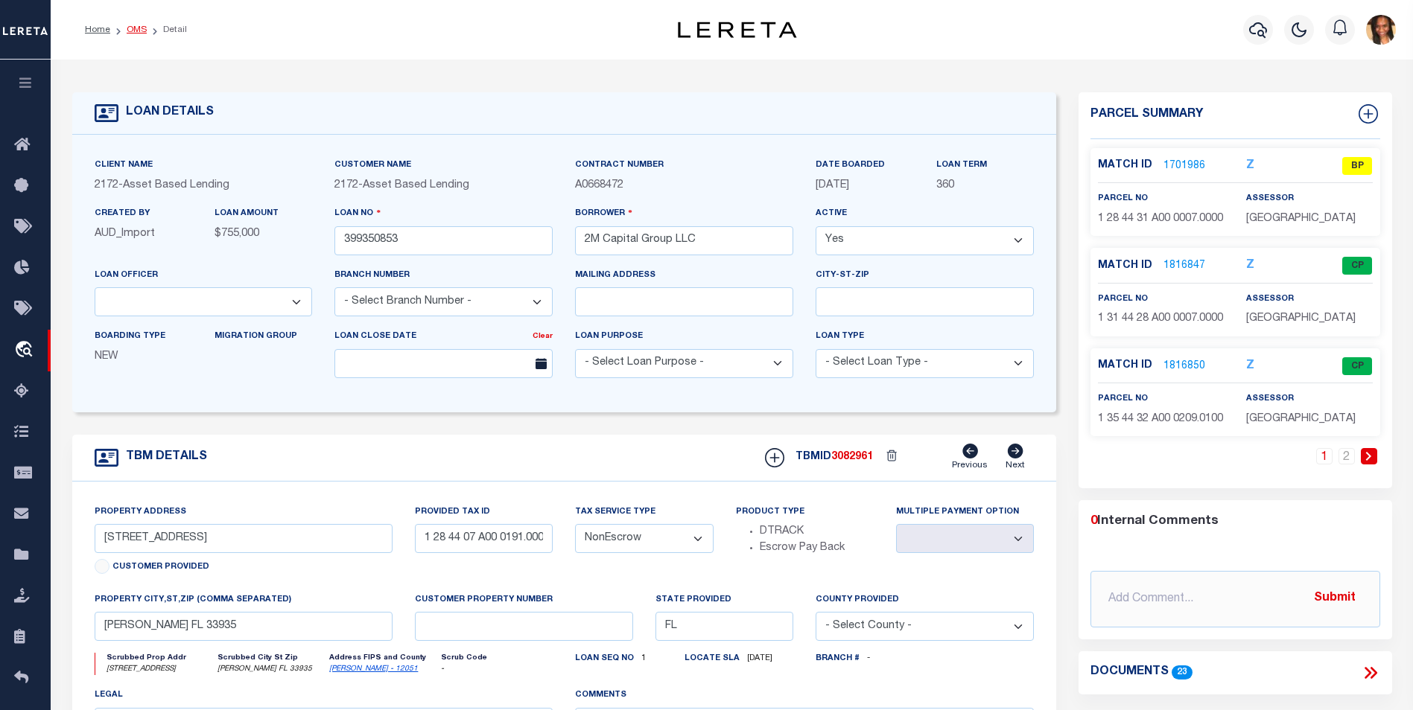
click at [138, 34] on link "OMS" at bounding box center [137, 29] width 20 height 9
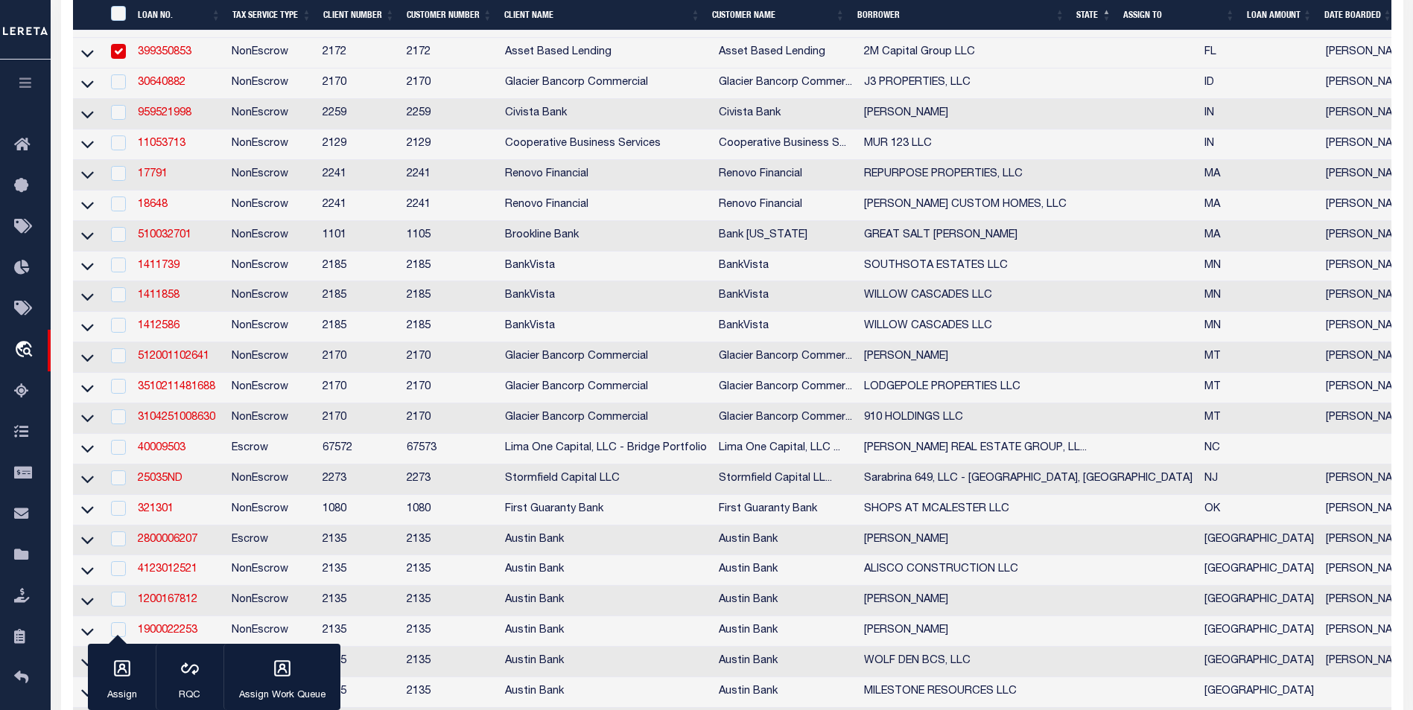
scroll to position [372, 0]
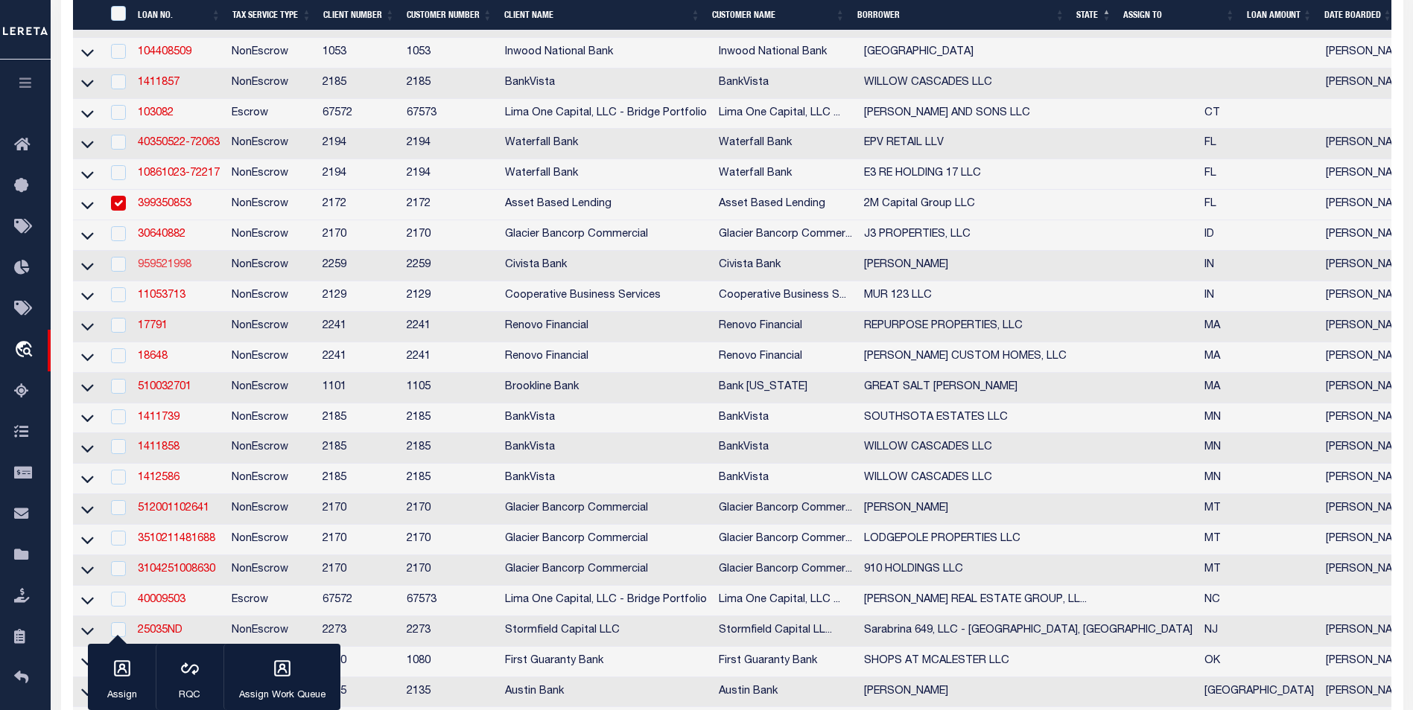
click at [167, 270] on link "959521998" at bounding box center [165, 265] width 54 height 10
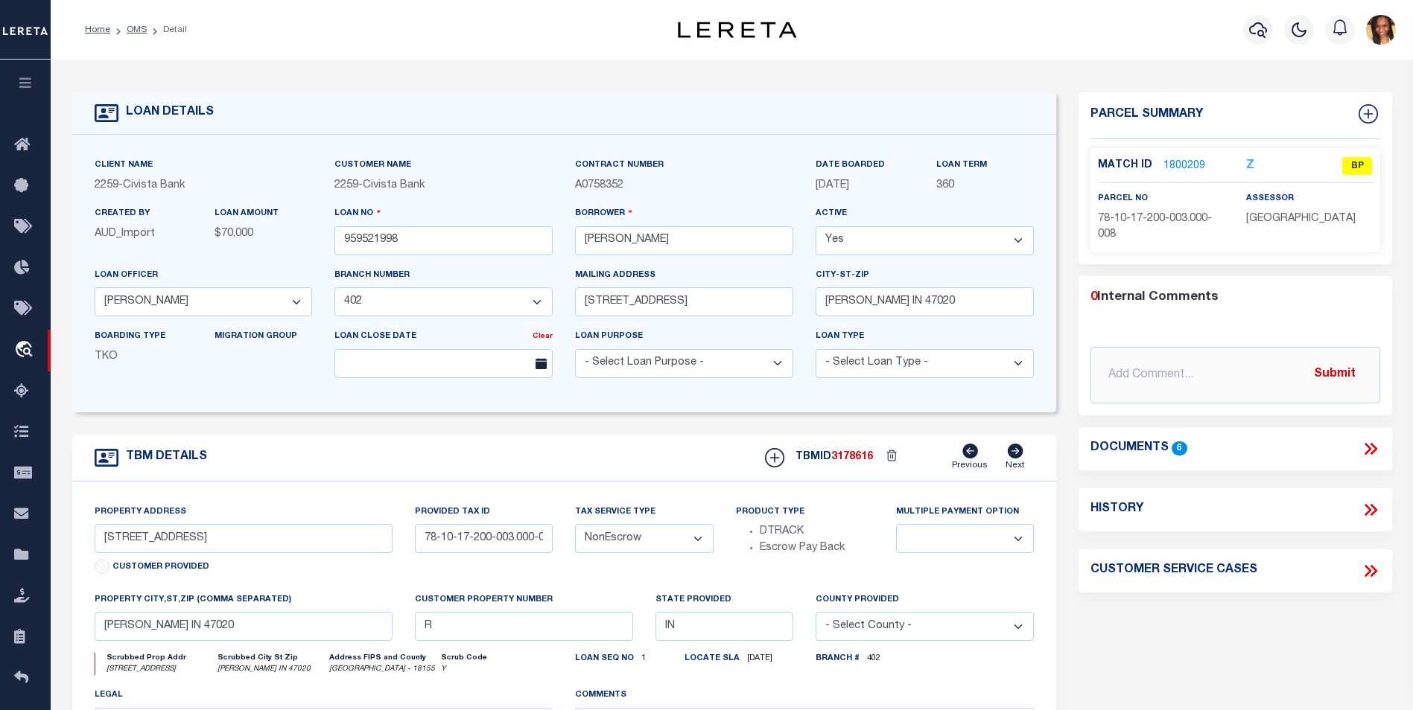
click at [1163, 159] on link "1800209" at bounding box center [1184, 167] width 42 height 16
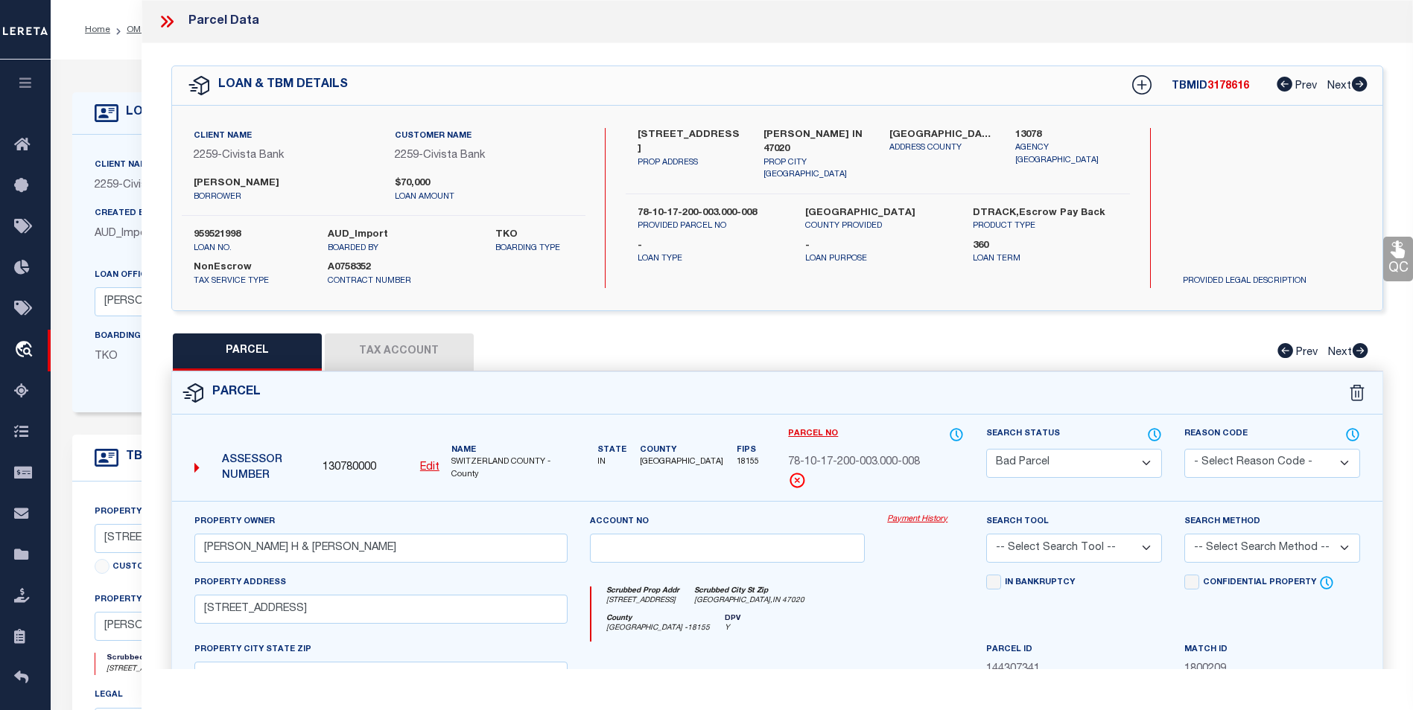
click at [351, 360] on button "Tax Account" at bounding box center [399, 352] width 149 height 37
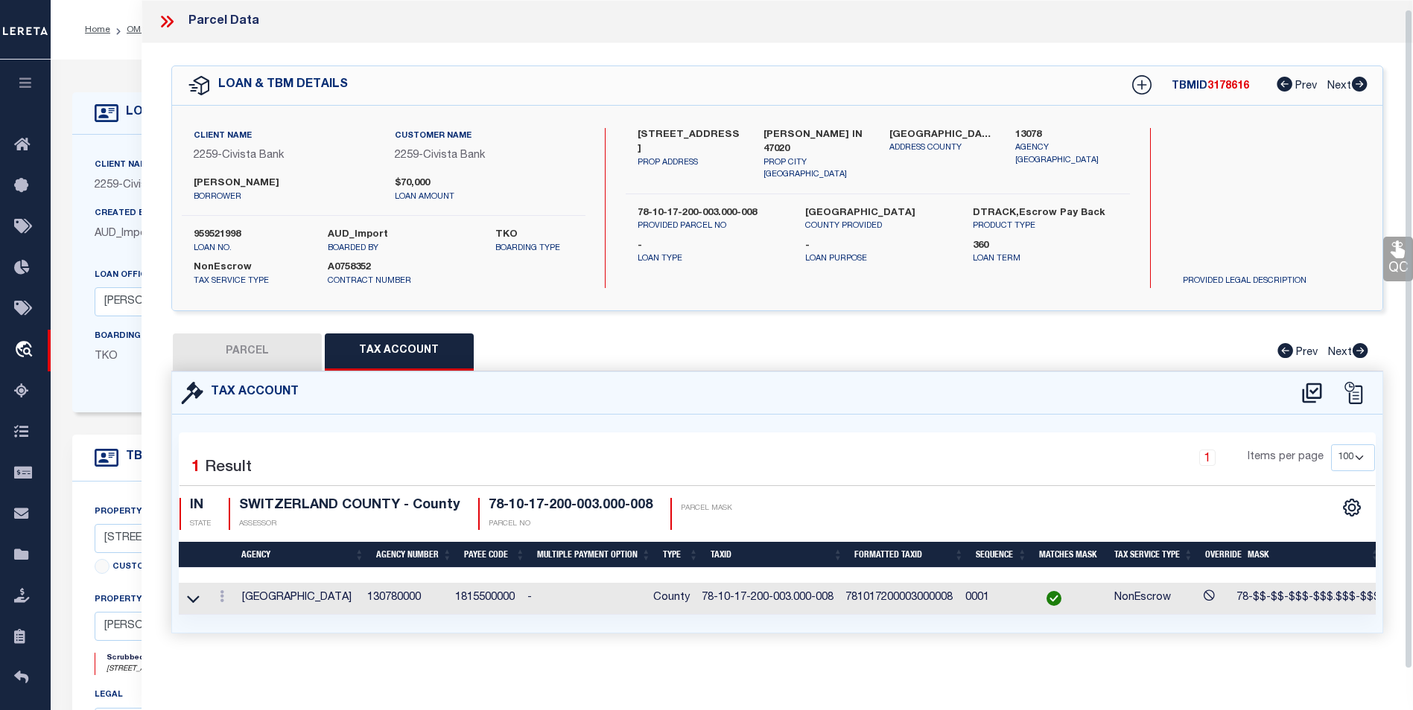
scroll to position [9, 0]
click at [241, 355] on button "PARCEL" at bounding box center [247, 352] width 149 height 37
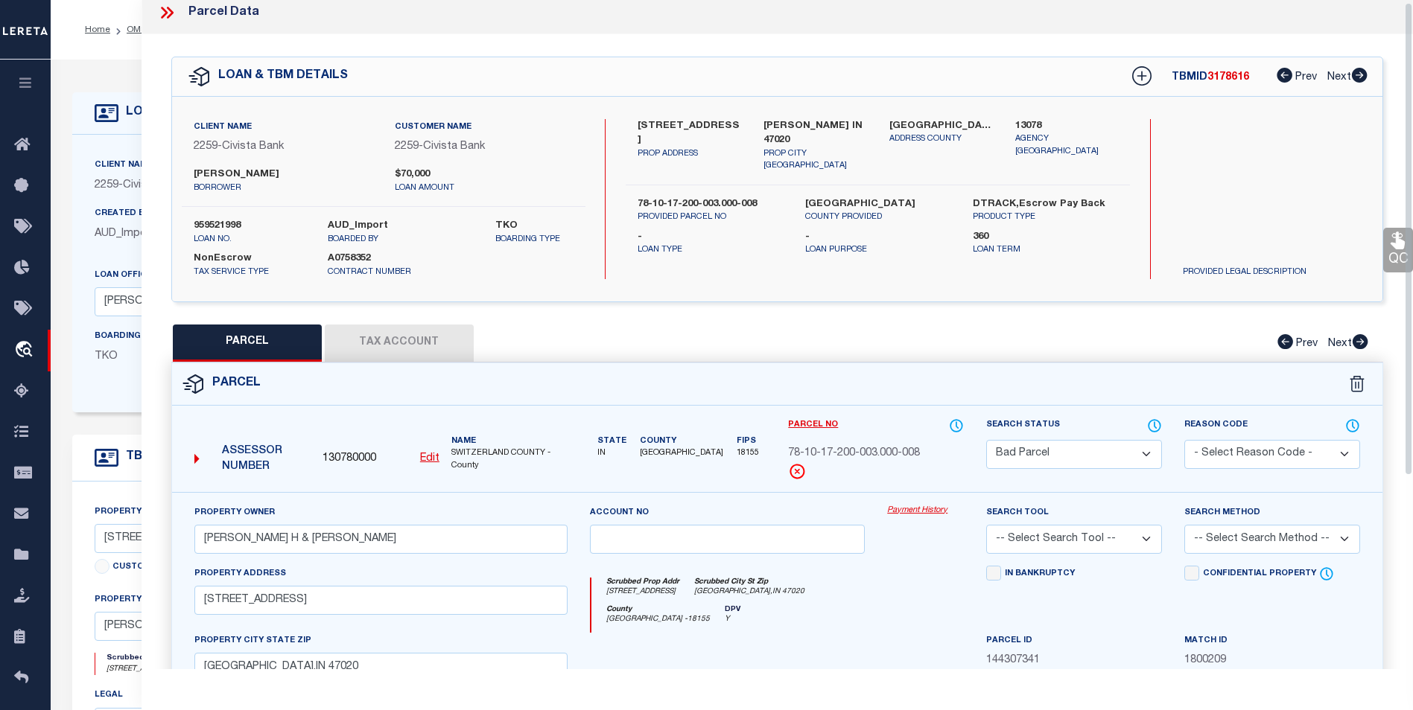
scroll to position [0, 0]
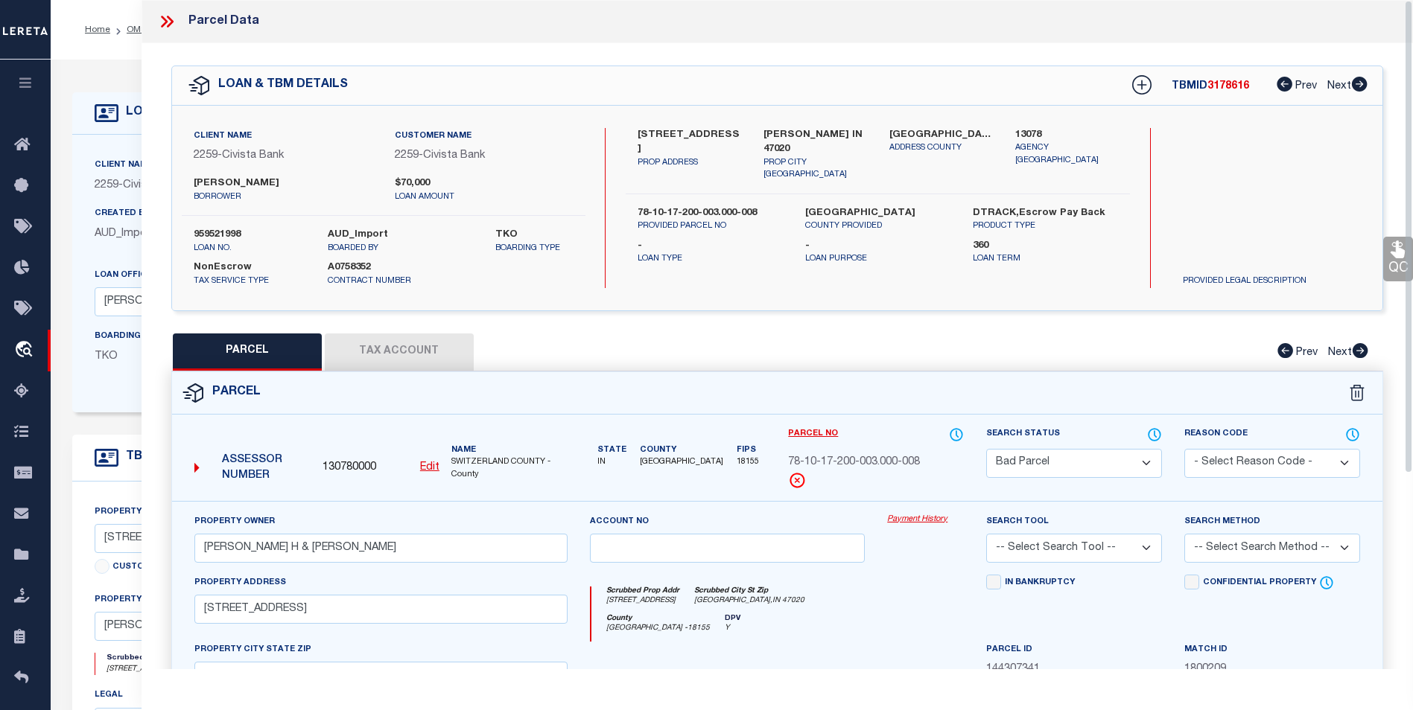
drag, startPoint x: 172, startPoint y: 19, endPoint x: 538, endPoint y: 31, distance: 365.8
click at [172, 20] on icon at bounding box center [166, 21] width 19 height 19
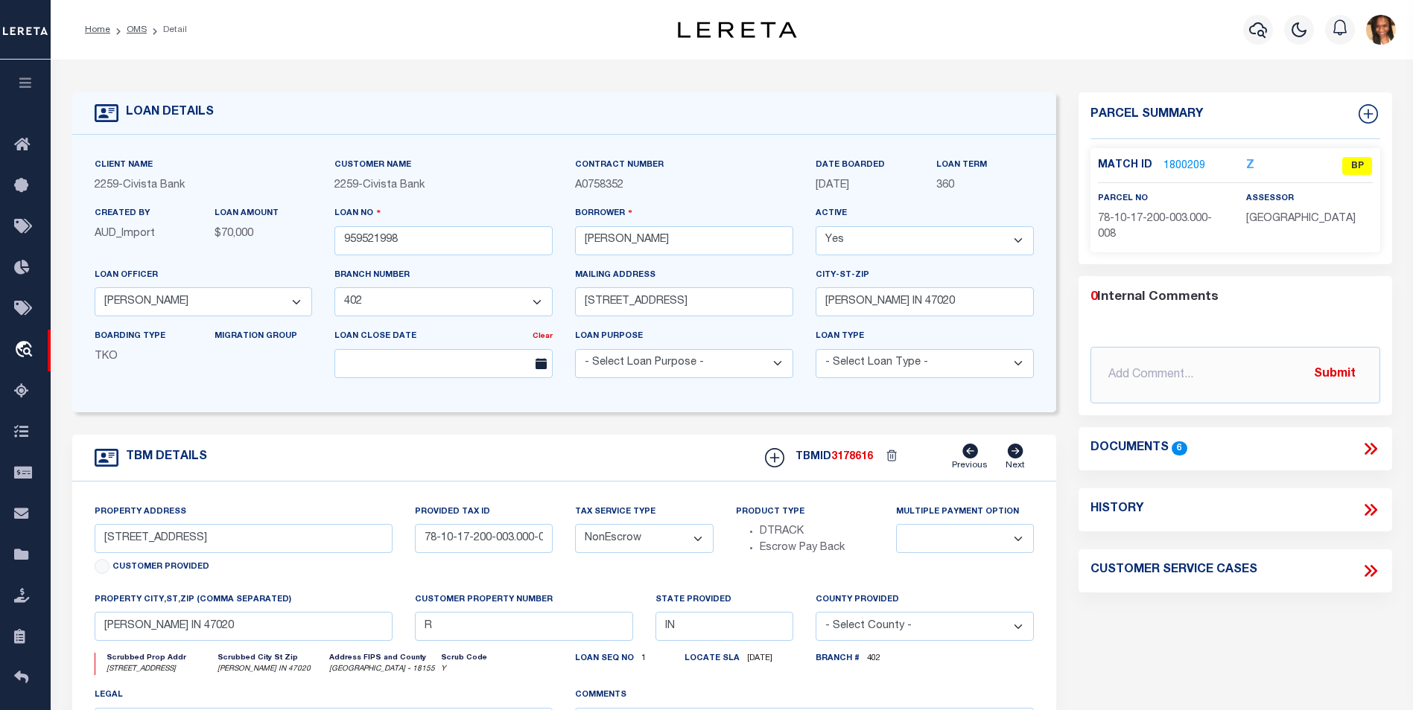
click at [1175, 162] on link "1800209" at bounding box center [1184, 167] width 42 height 16
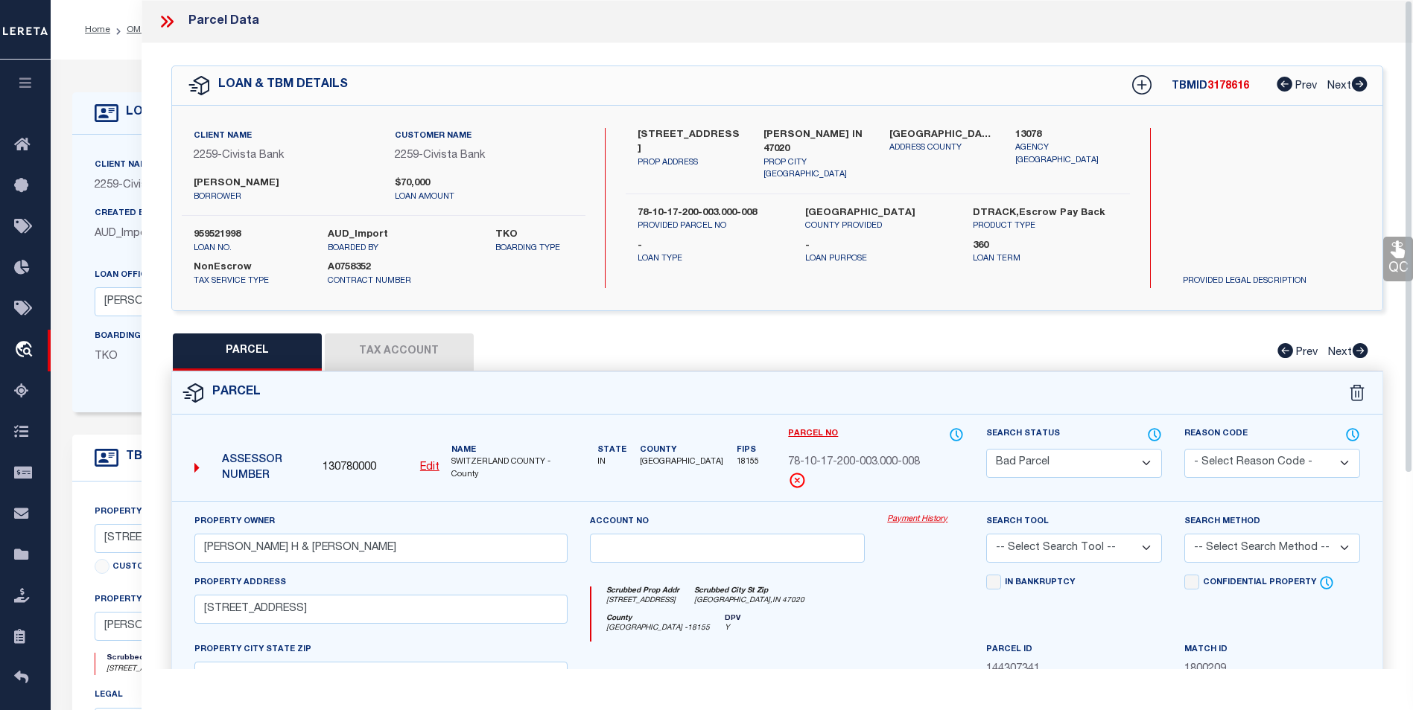
click at [389, 340] on button "Tax Account" at bounding box center [399, 352] width 149 height 37
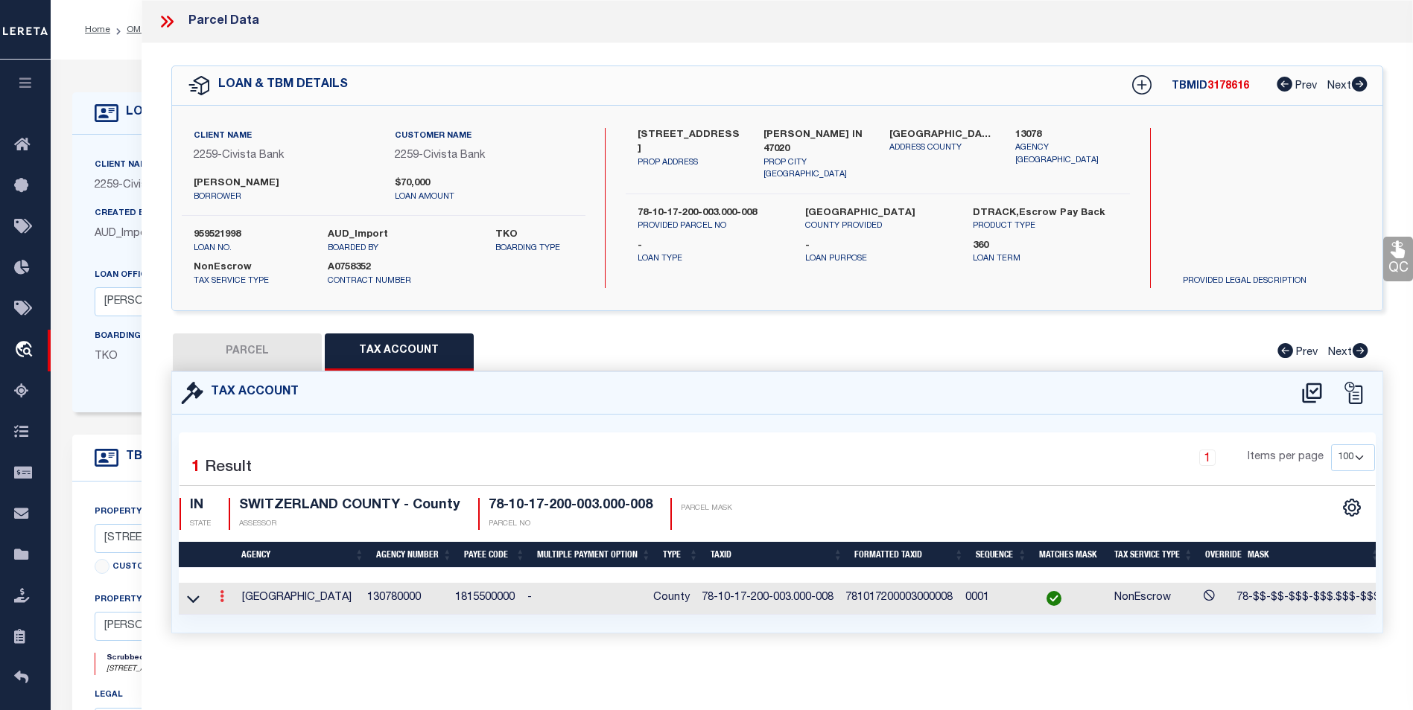
click at [217, 594] on link at bounding box center [222, 599] width 16 height 12
click at [237, 618] on icon "" at bounding box center [237, 619] width 11 height 11
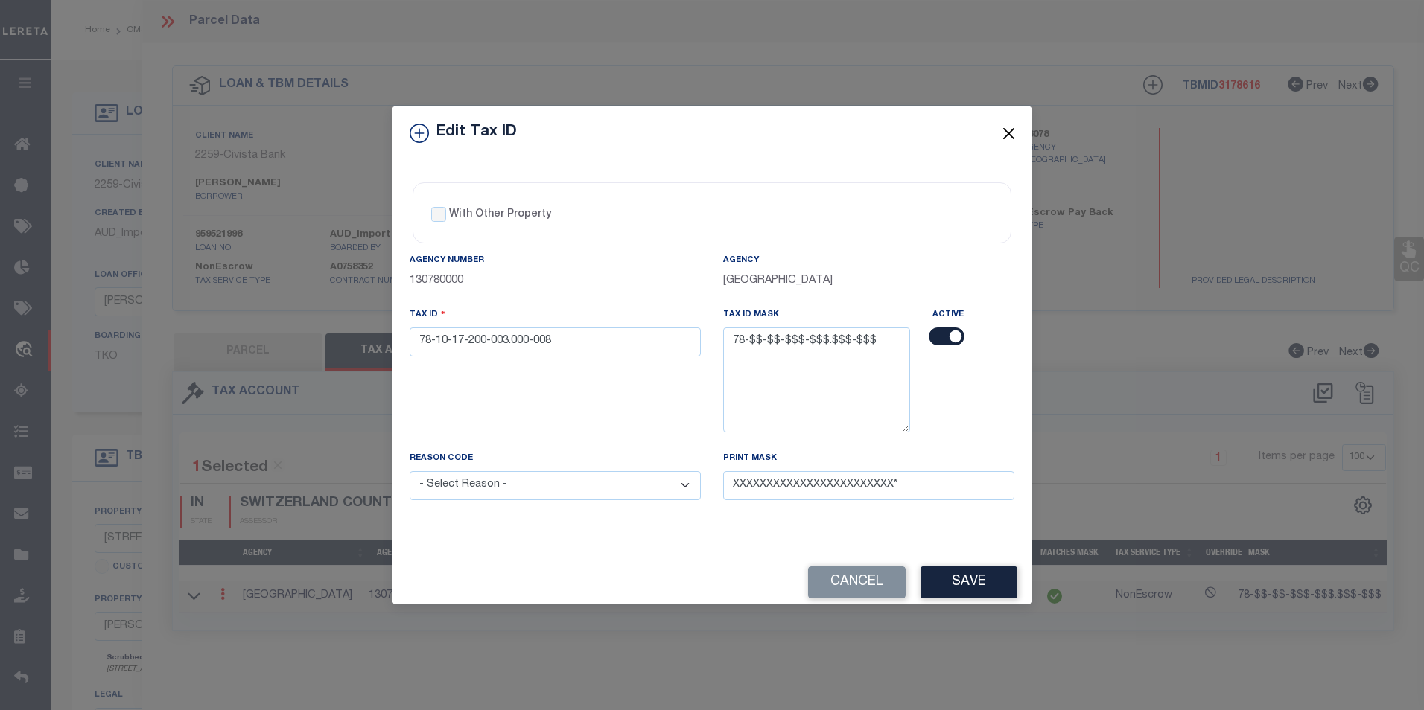
click at [1006, 138] on button "Close" at bounding box center [1008, 133] width 19 height 19
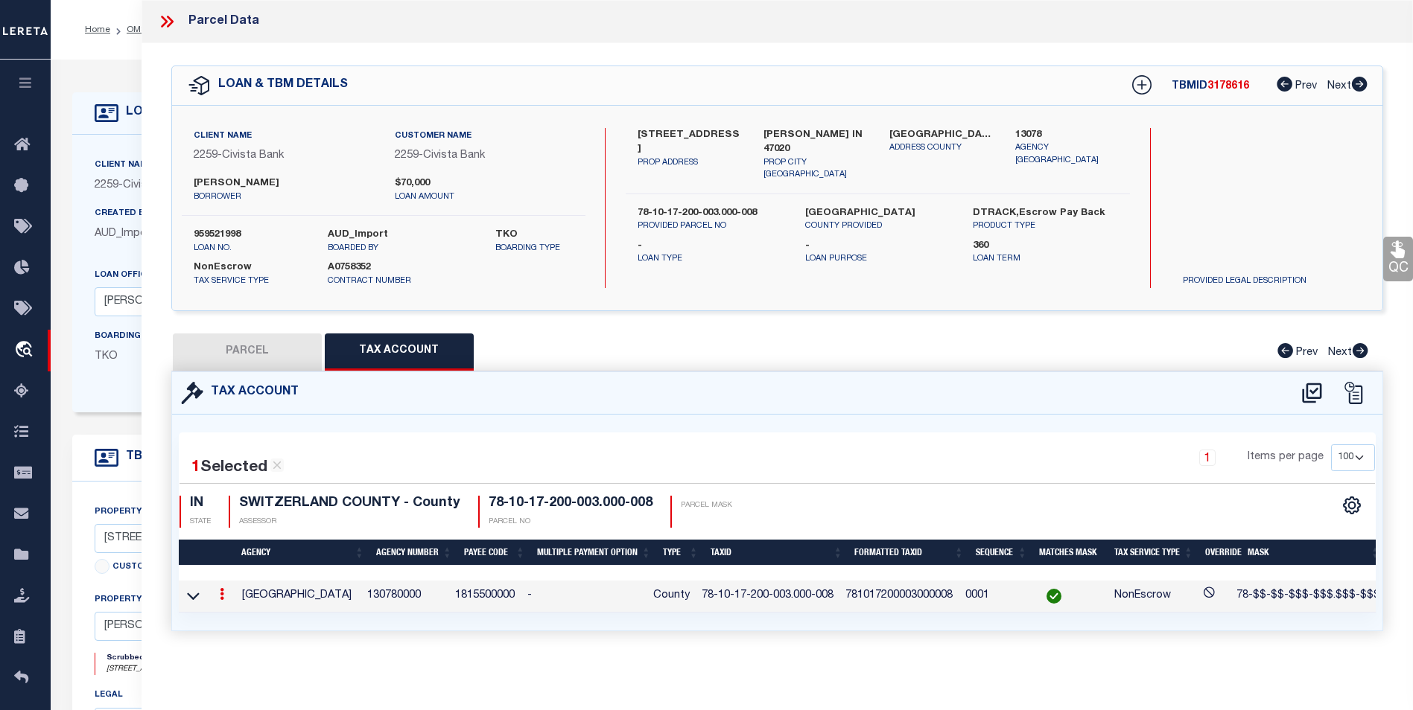
click at [255, 351] on button "PARCEL" at bounding box center [247, 352] width 149 height 37
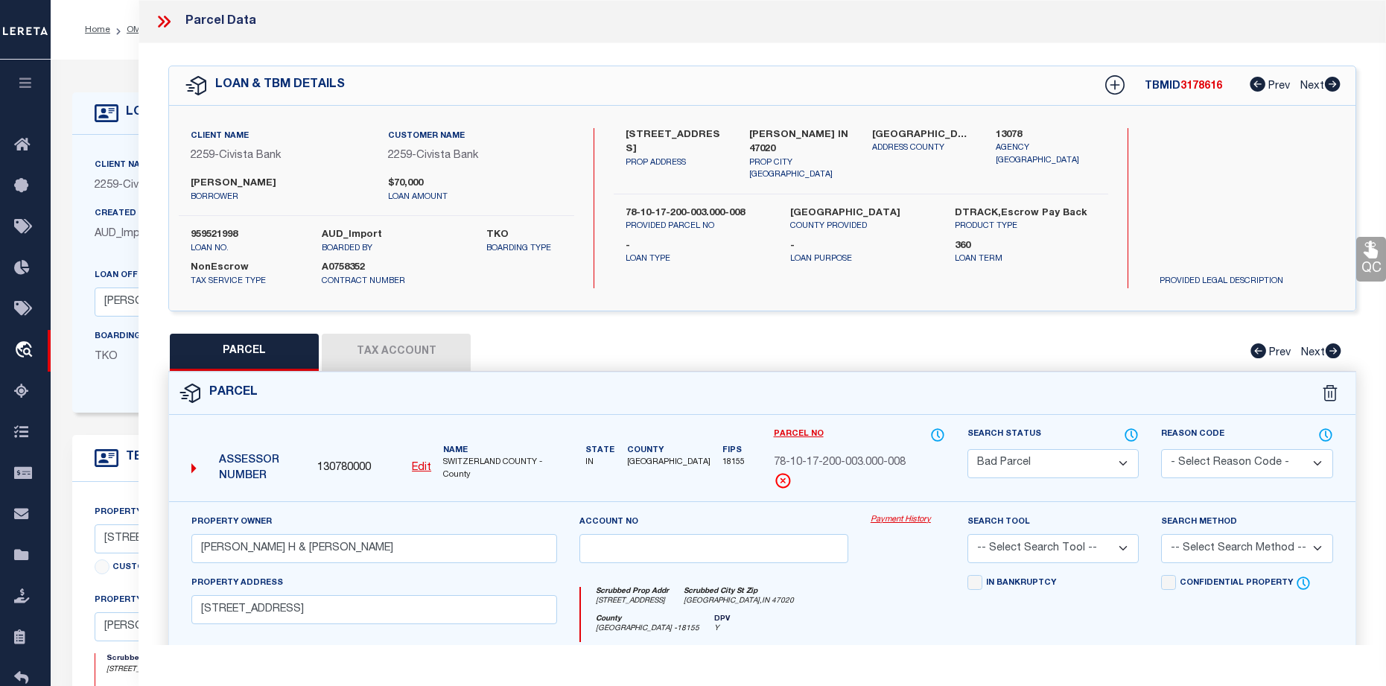
click at [402, 358] on button "Tax Account" at bounding box center [396, 352] width 149 height 37
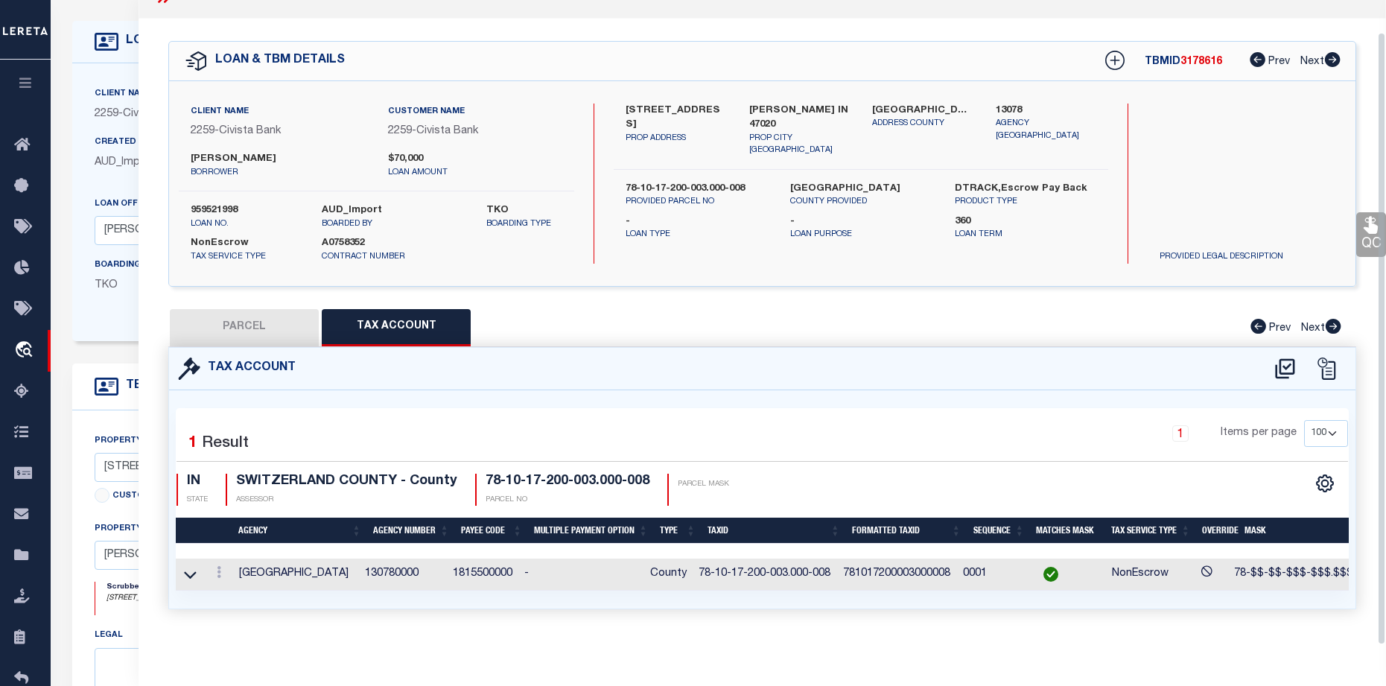
scroll to position [74, 0]
click at [248, 319] on button "PARCEL" at bounding box center [244, 327] width 149 height 37
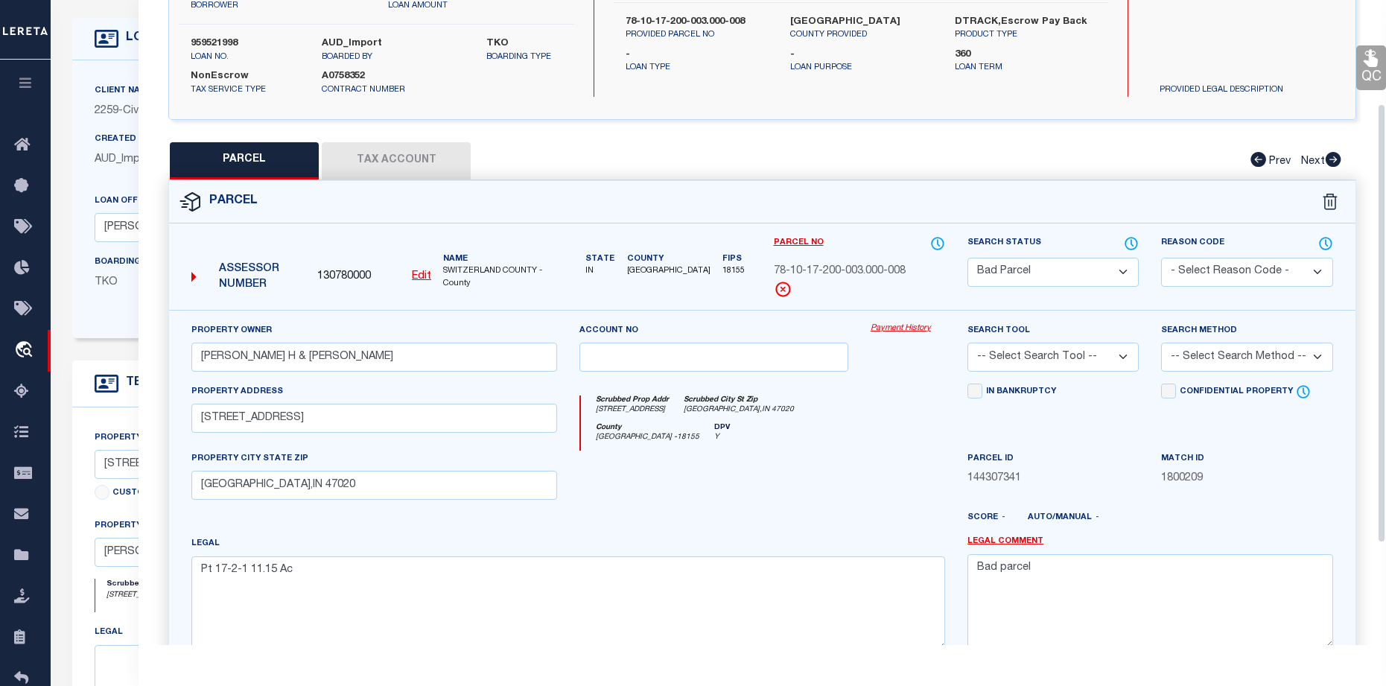
scroll to position [152, 0]
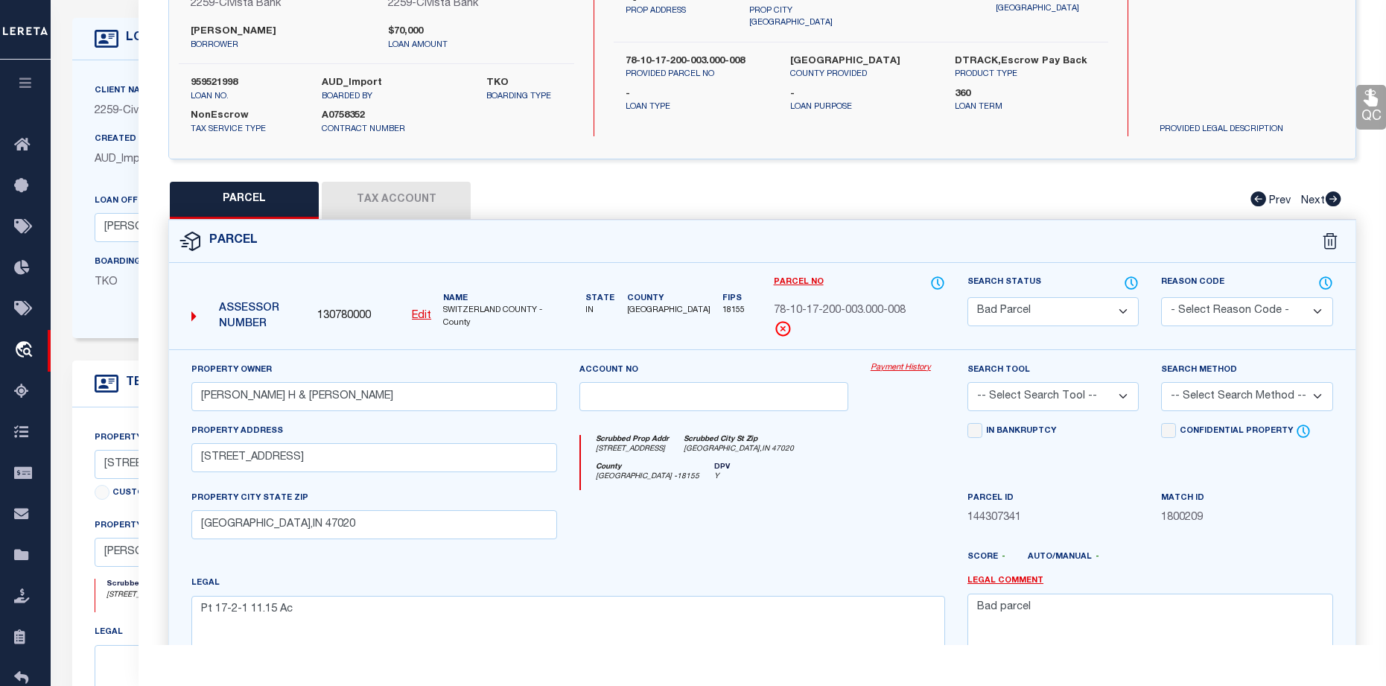
click at [437, 199] on button "Tax Account" at bounding box center [396, 200] width 149 height 37
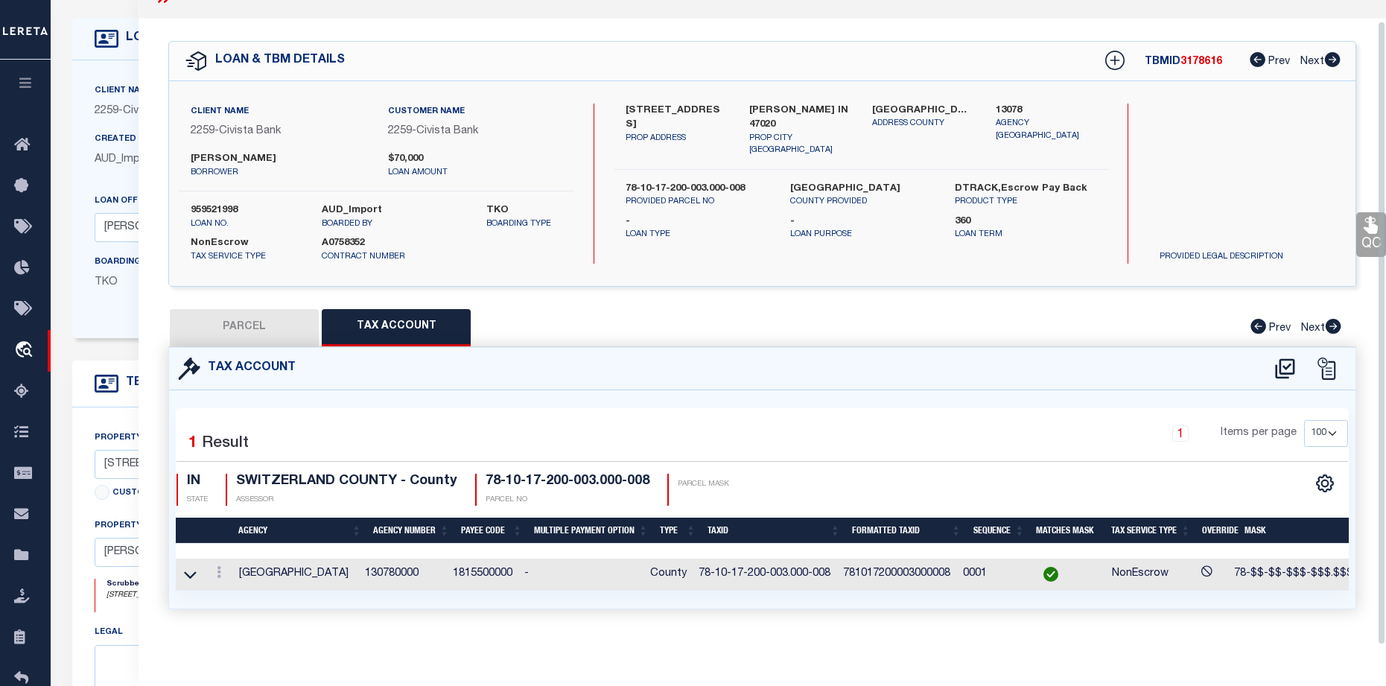
scroll to position [34, 0]
click at [224, 568] on link at bounding box center [219, 574] width 16 height 12
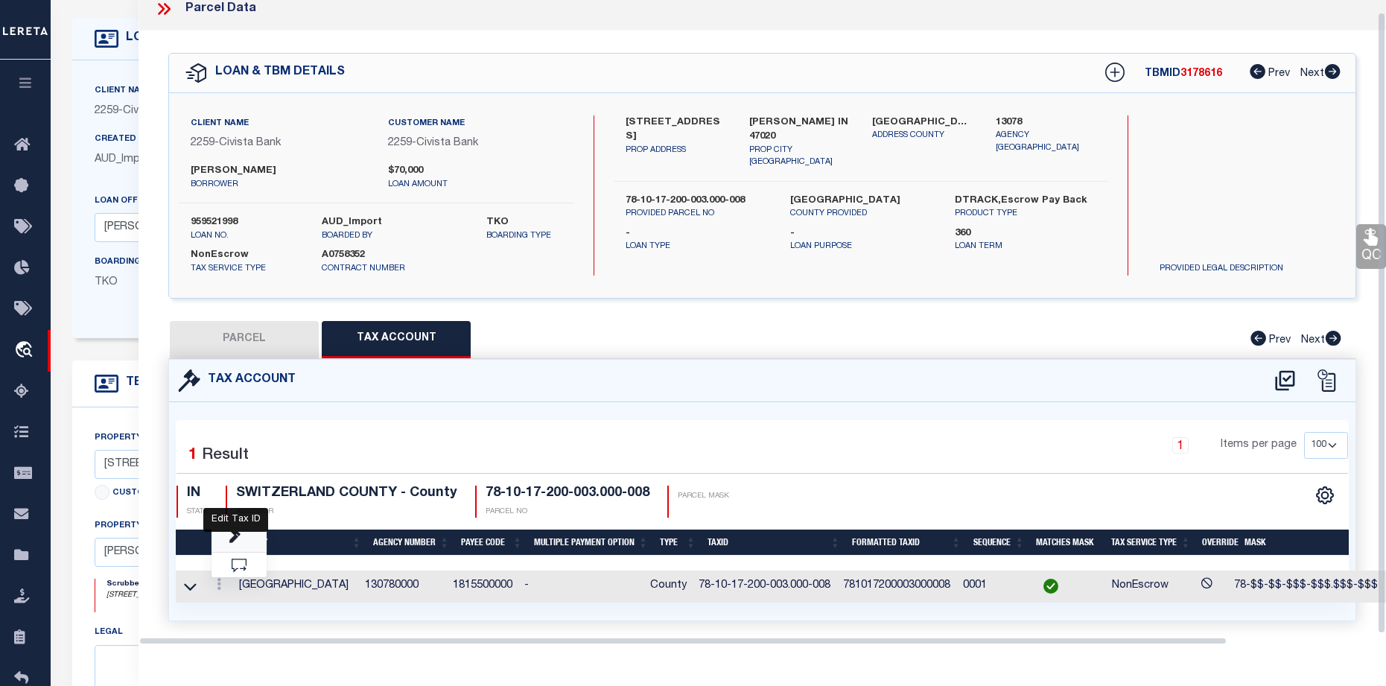
click at [235, 538] on icon "" at bounding box center [234, 537] width 11 height 11
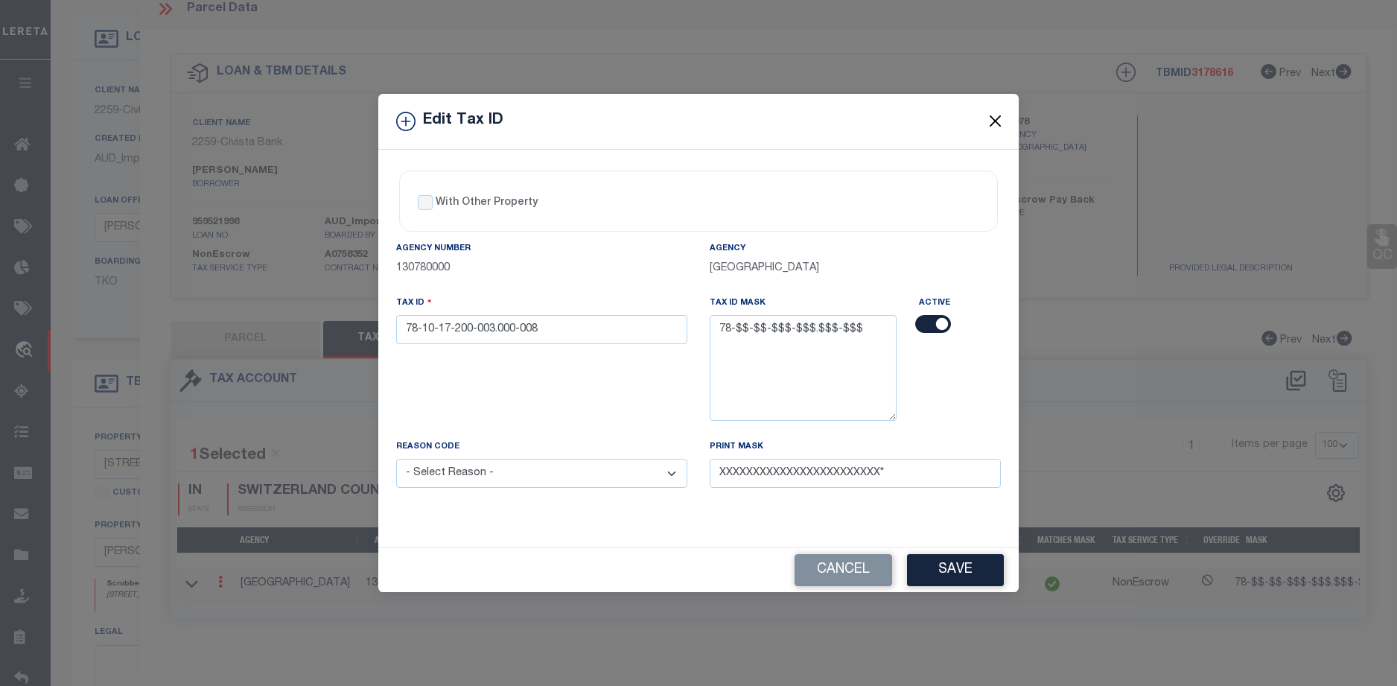
click at [996, 116] on button "Close" at bounding box center [995, 121] width 19 height 19
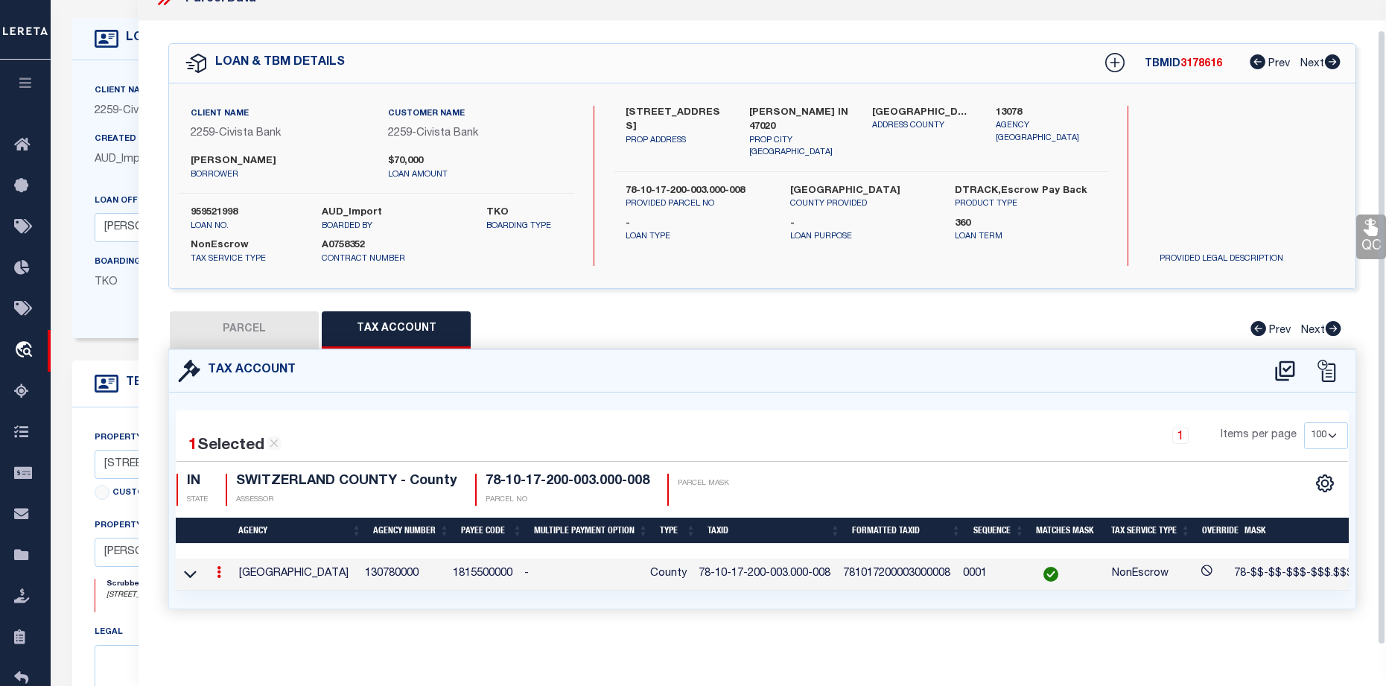
scroll to position [149, 0]
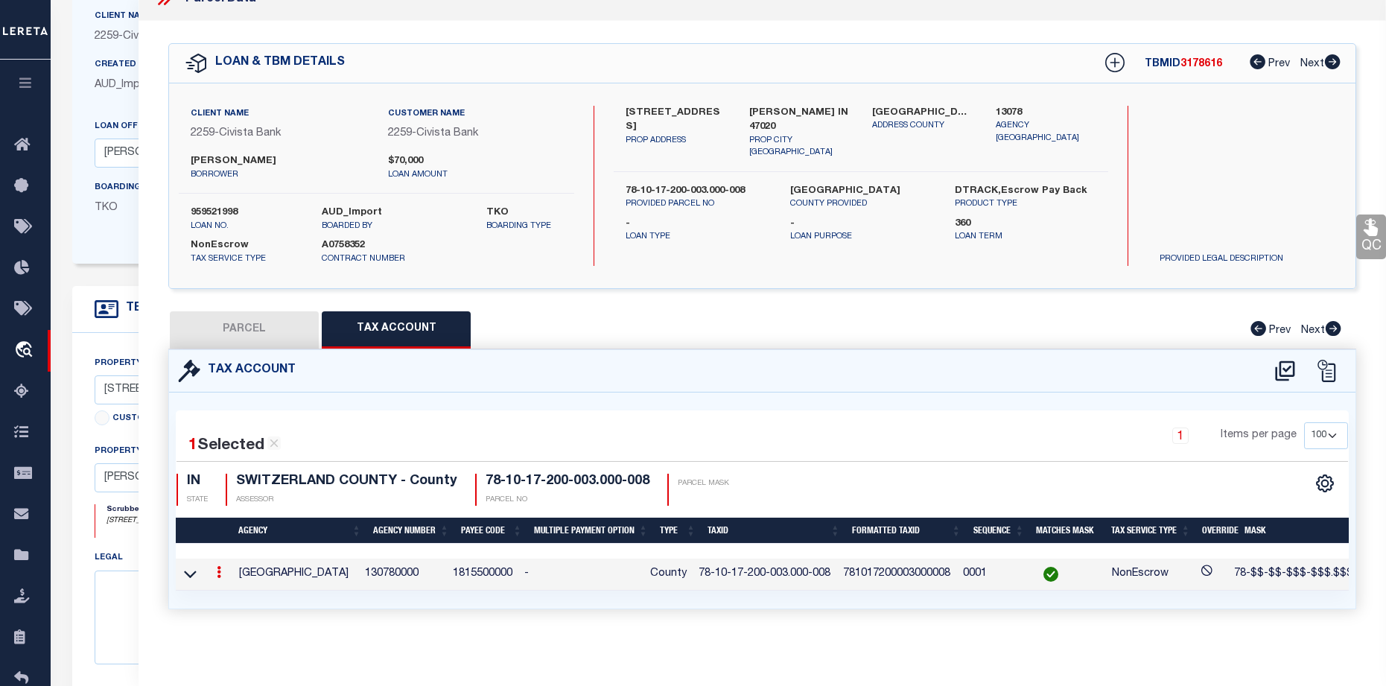
click at [215, 568] on link at bounding box center [219, 574] width 16 height 12
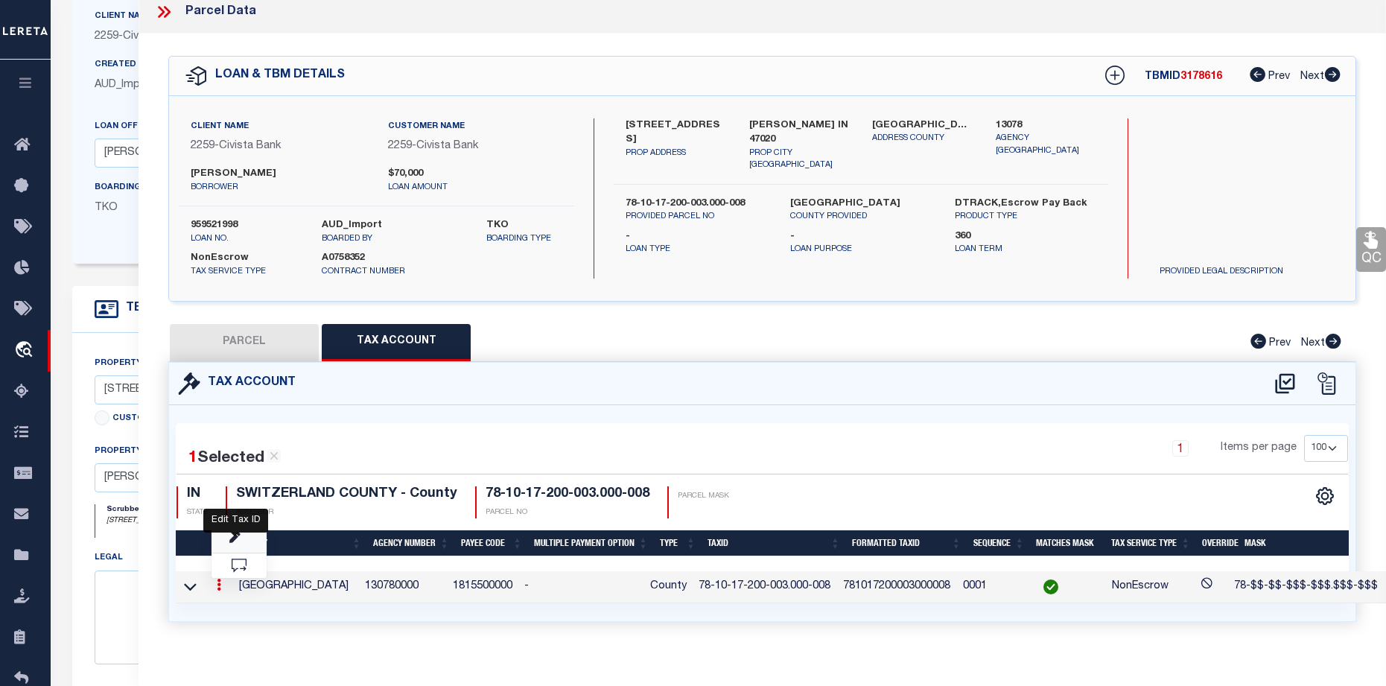
click at [240, 538] on icon "" at bounding box center [234, 537] width 11 height 11
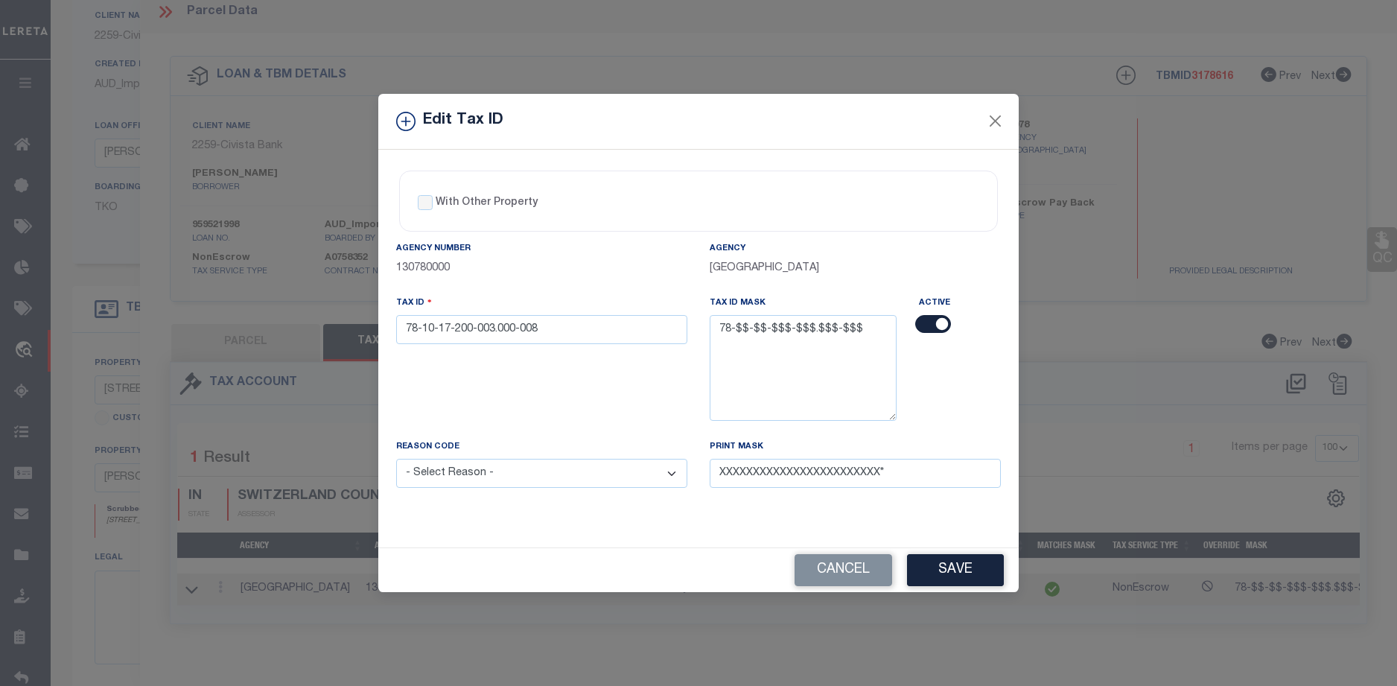
click at [562, 475] on select "- Select Reason - 099 - Other (Provide additional detail) ACT - Agency Changed …" at bounding box center [541, 473] width 291 height 29
click at [396, 459] on select "- Select Reason - 099 - Other (Provide additional detail) ACT - Agency Changed …" at bounding box center [541, 473] width 291 height 29
click at [962, 559] on button "Save" at bounding box center [955, 570] width 97 height 32
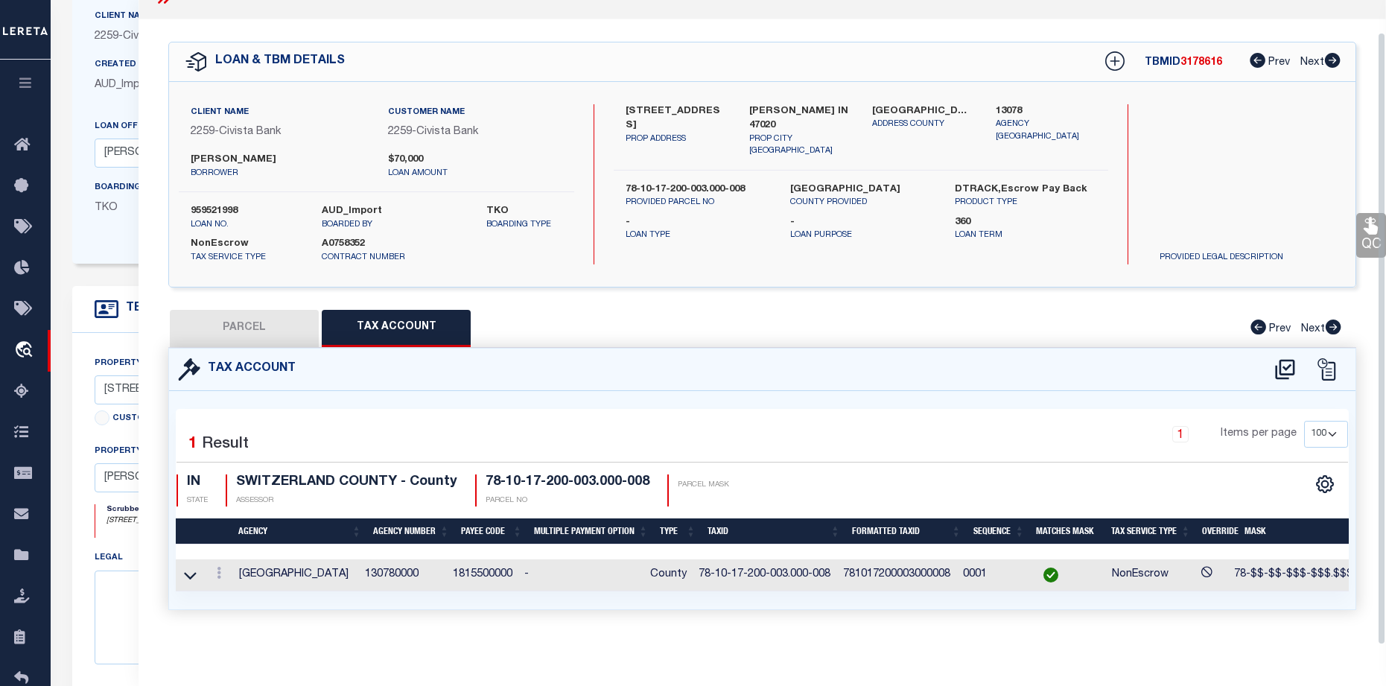
scroll to position [34, 0]
click at [247, 322] on button "PARCEL" at bounding box center [244, 327] width 149 height 37
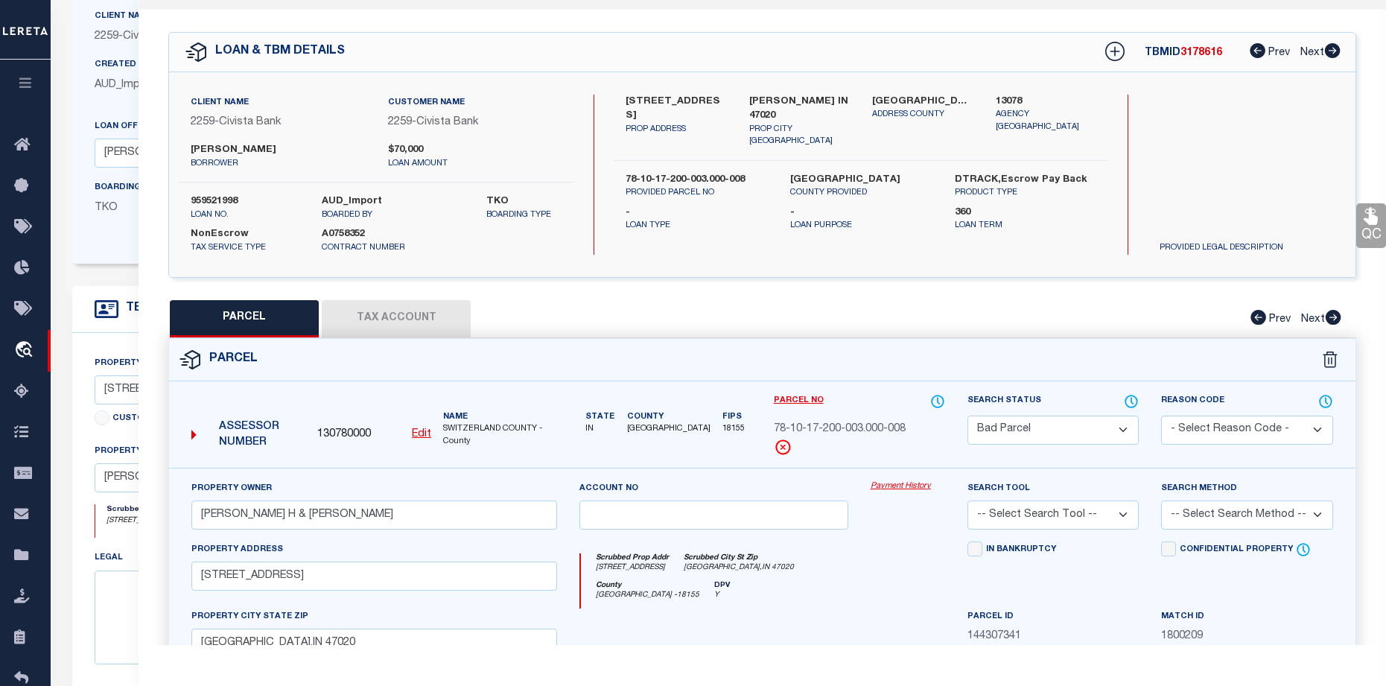
click at [1029, 434] on select "Automated Search Bad Parcel Complete Duplicate Parcel High Dollar Reporting In …" at bounding box center [1052, 429] width 171 height 29
click at [967, 415] on select "Automated Search Bad Parcel Complete Duplicate Parcel High Dollar Reporting In …" at bounding box center [1052, 429] width 171 height 29
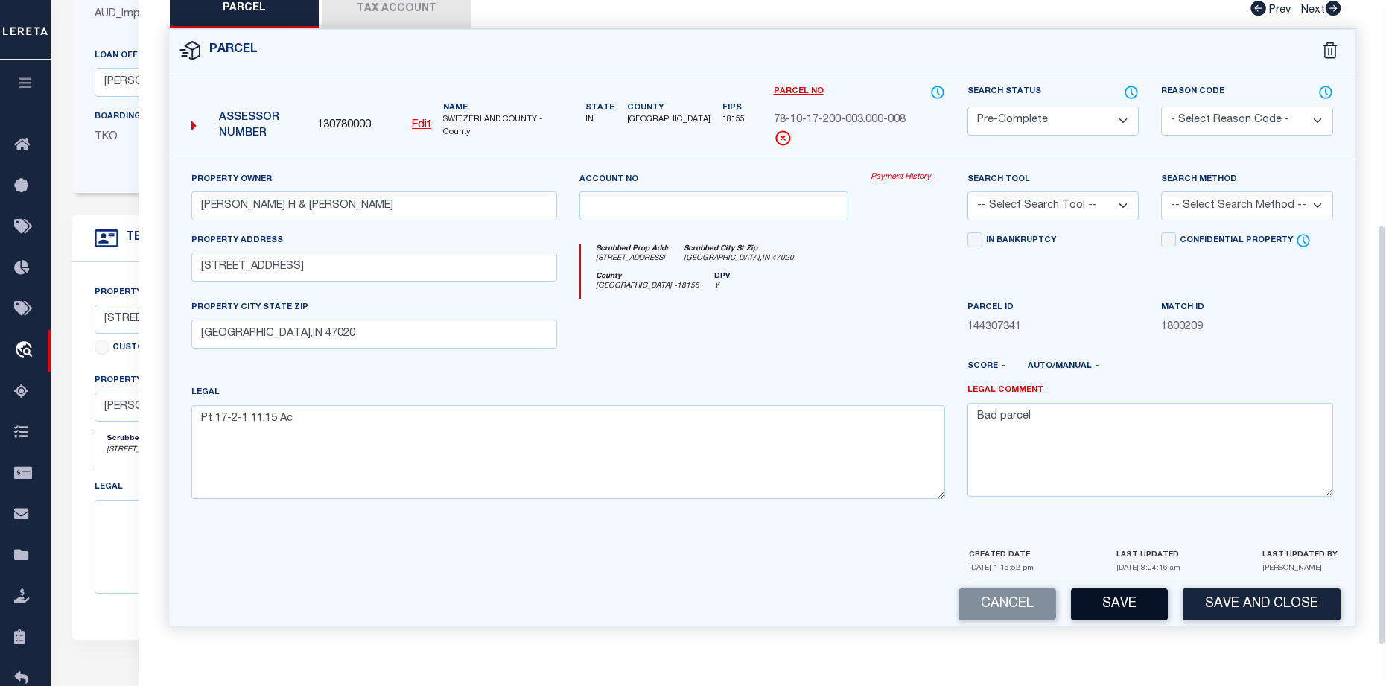
scroll to position [223, 0]
click at [1161, 606] on button "Save" at bounding box center [1119, 604] width 97 height 32
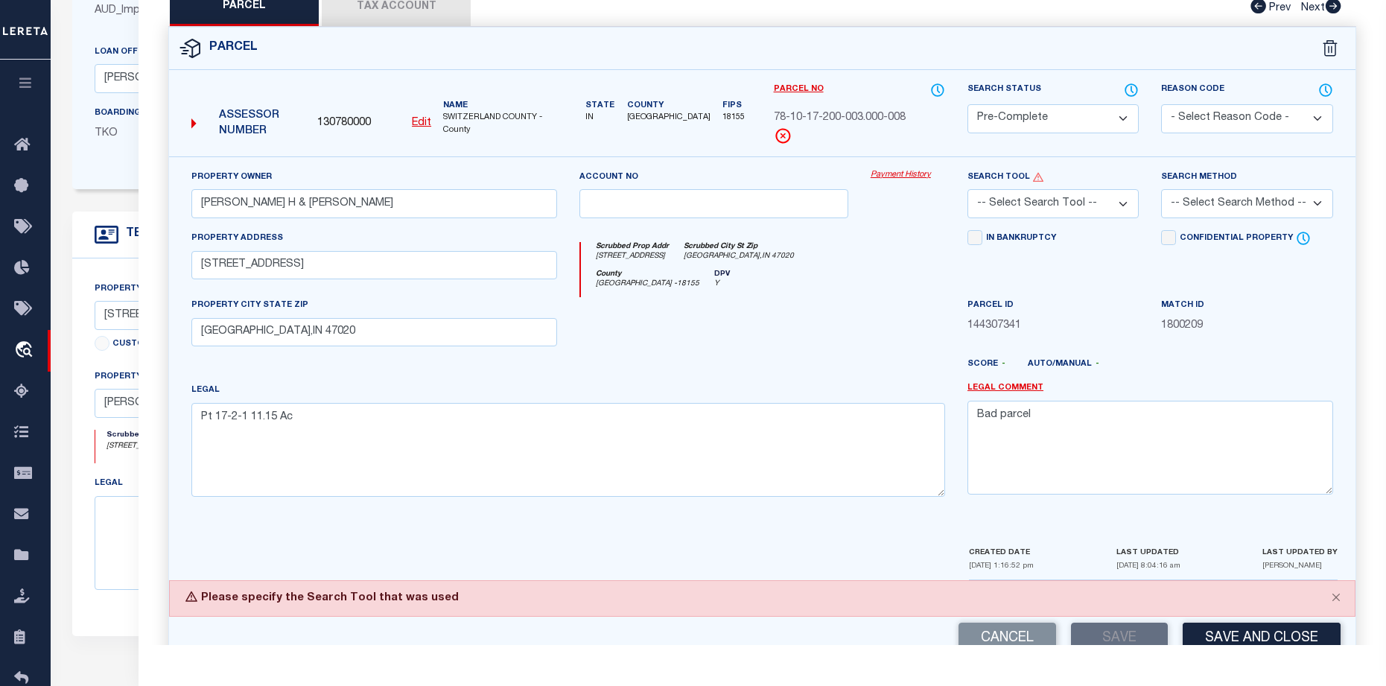
click at [1077, 196] on select "-- Select Search Tool -- 3rd Party Website Agency File Agency Website ATLS CNV-…" at bounding box center [1052, 203] width 171 height 29
click at [967, 189] on select "-- Select Search Tool -- 3rd Party Website Agency File Agency Website ATLS CNV-…" at bounding box center [1052, 203] width 171 height 29
click at [1223, 209] on select "-- Select Search Method -- Property Address Legal Liability Info Provided" at bounding box center [1246, 203] width 171 height 29
click at [1161, 189] on select "-- Select Search Method -- Property Address Legal Liability Info Provided" at bounding box center [1246, 203] width 171 height 29
click at [1121, 631] on button "Save" at bounding box center [1119, 639] width 97 height 32
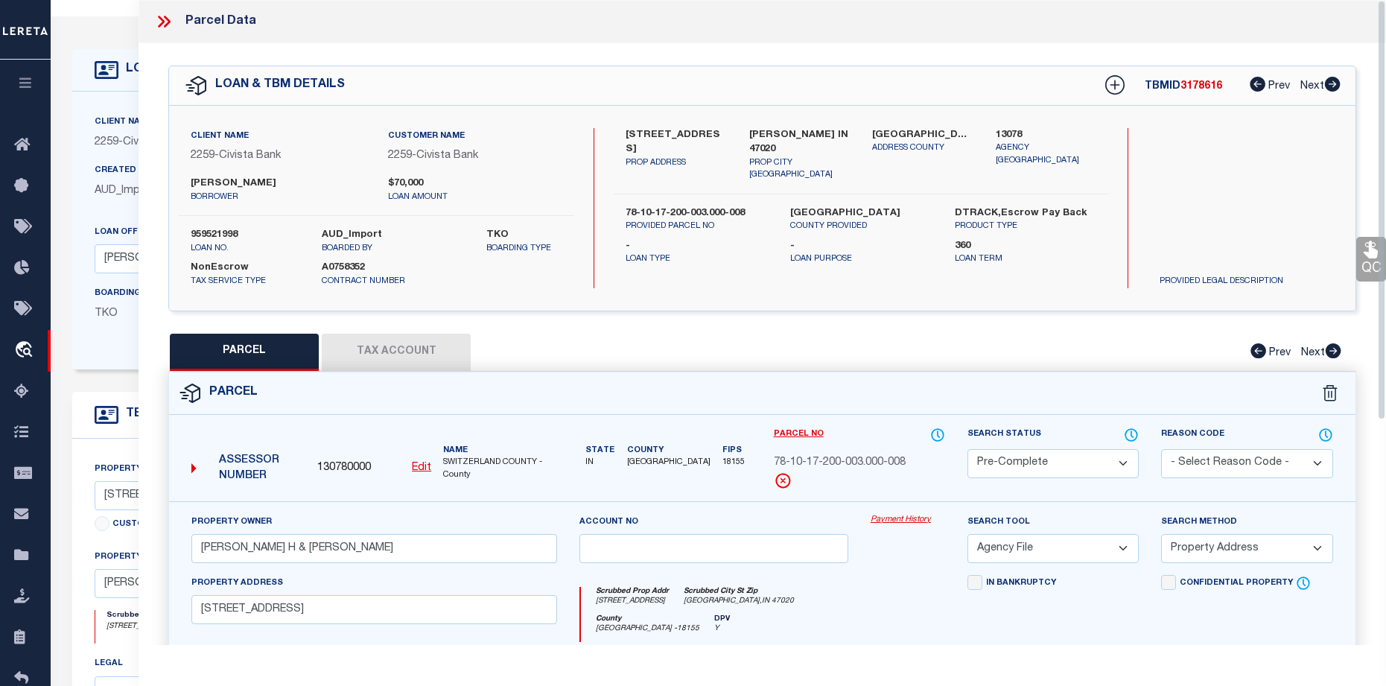
scroll to position [0, 0]
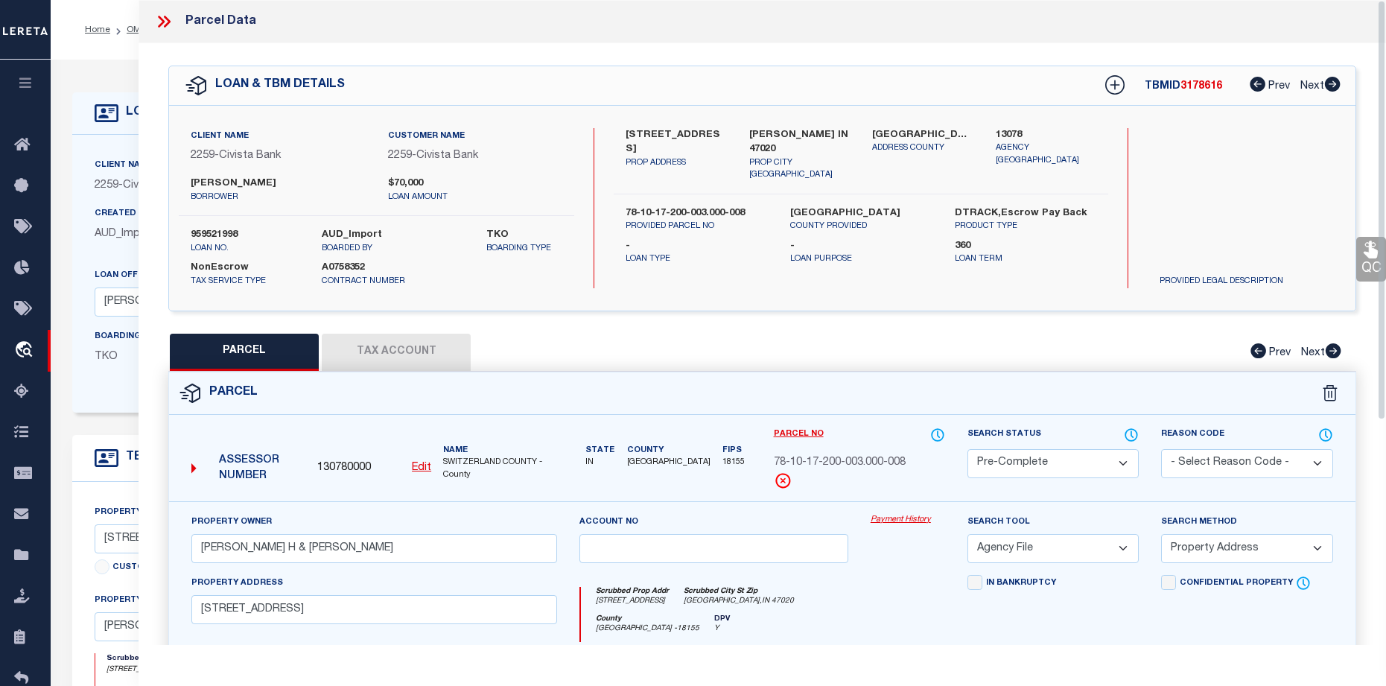
click at [156, 19] on icon at bounding box center [163, 21] width 19 height 19
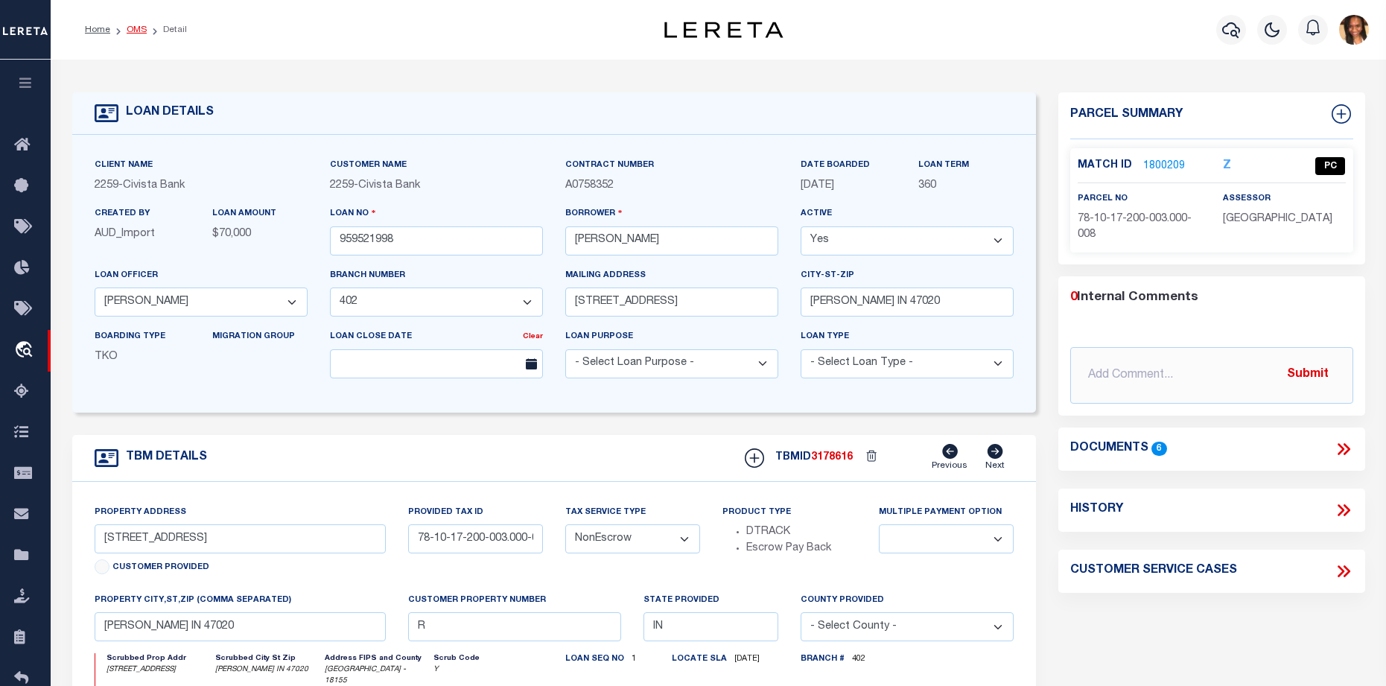
click at [130, 28] on link "OMS" at bounding box center [137, 29] width 20 height 9
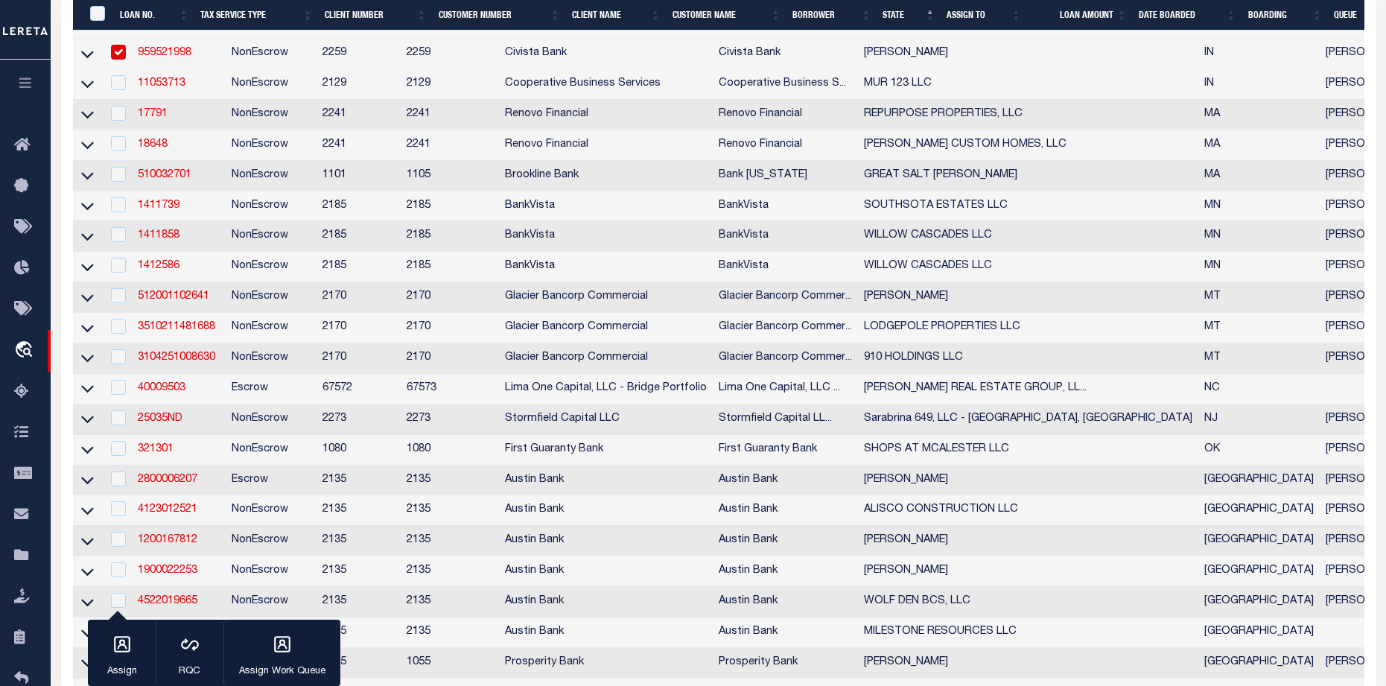
scroll to position [596, 0]
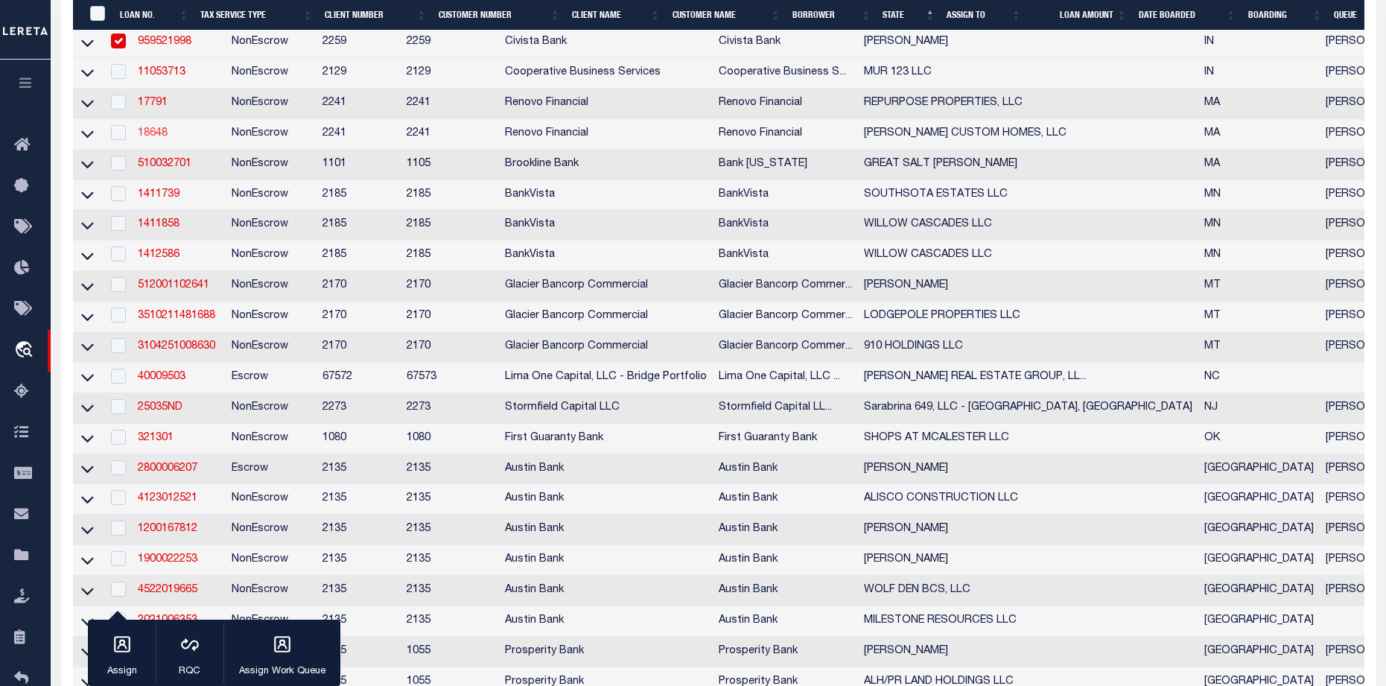
click at [162, 138] on link "18648" at bounding box center [153, 133] width 30 height 10
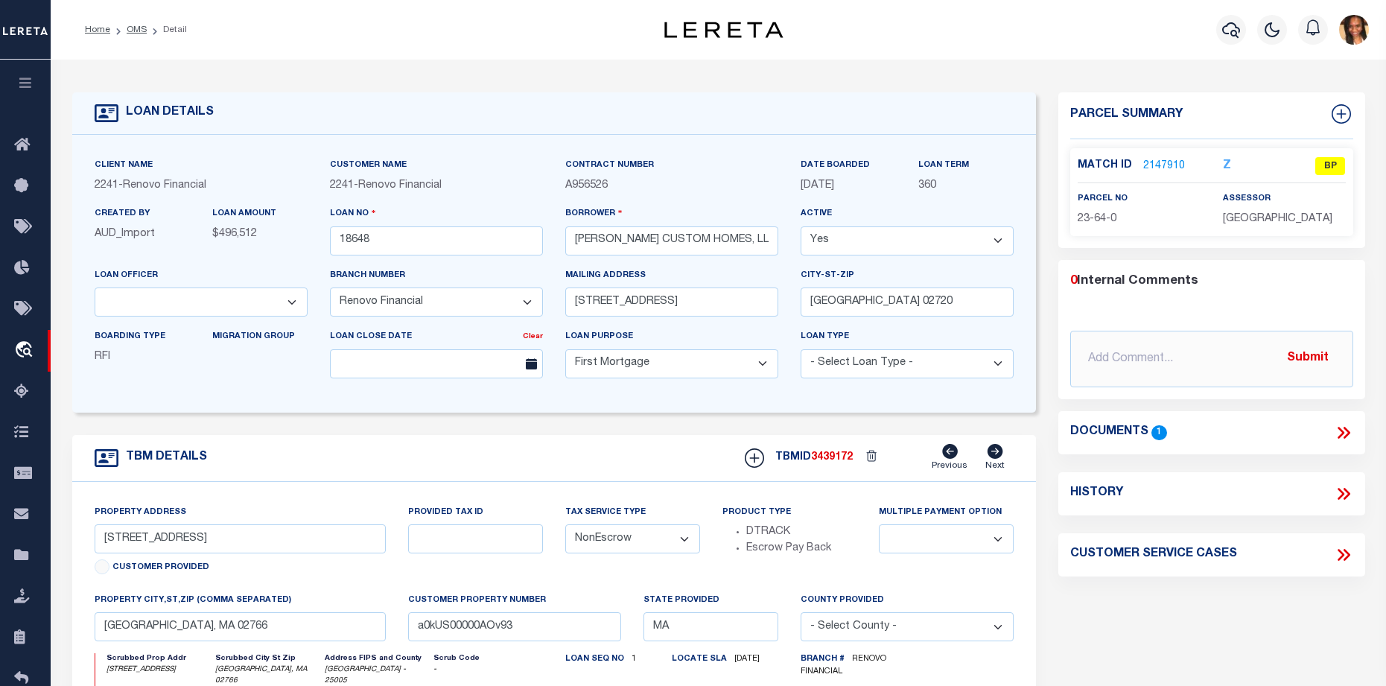
click at [1173, 159] on link "2147910" at bounding box center [1164, 167] width 42 height 16
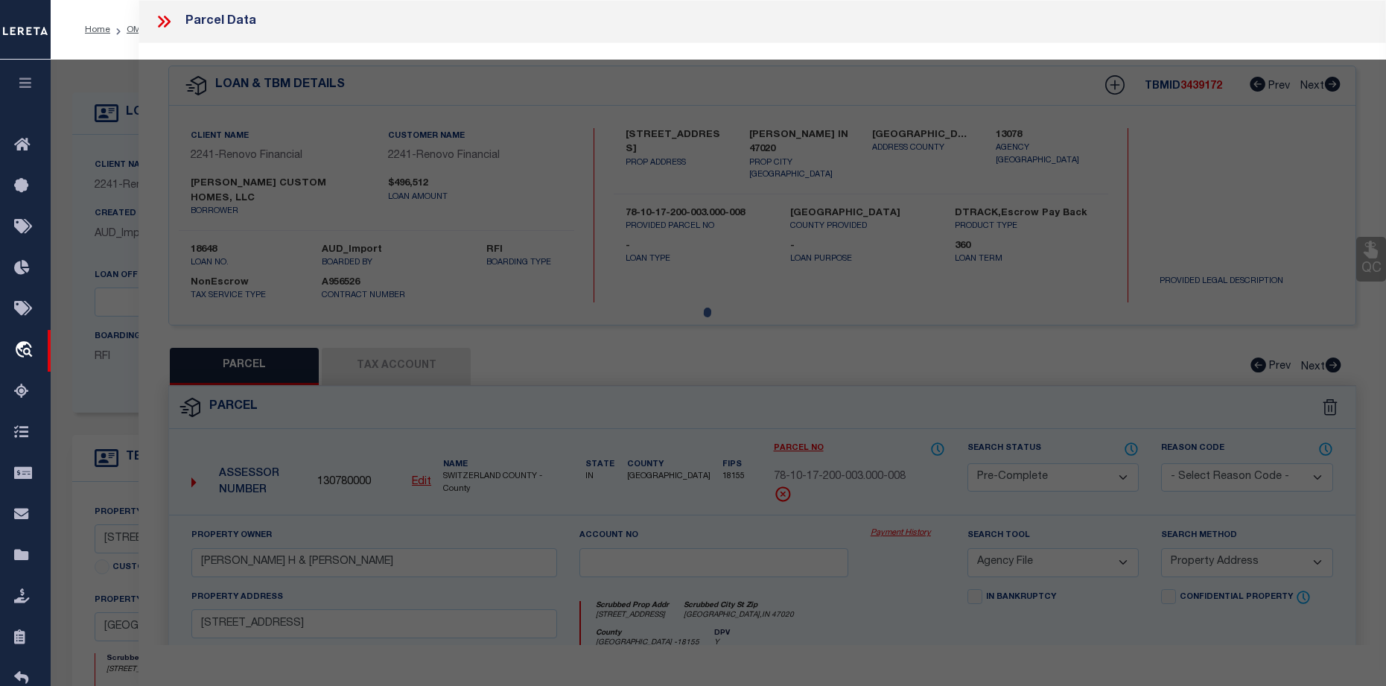
click at [1171, 164] on div at bounding box center [718, 593] width 1335 height 1066
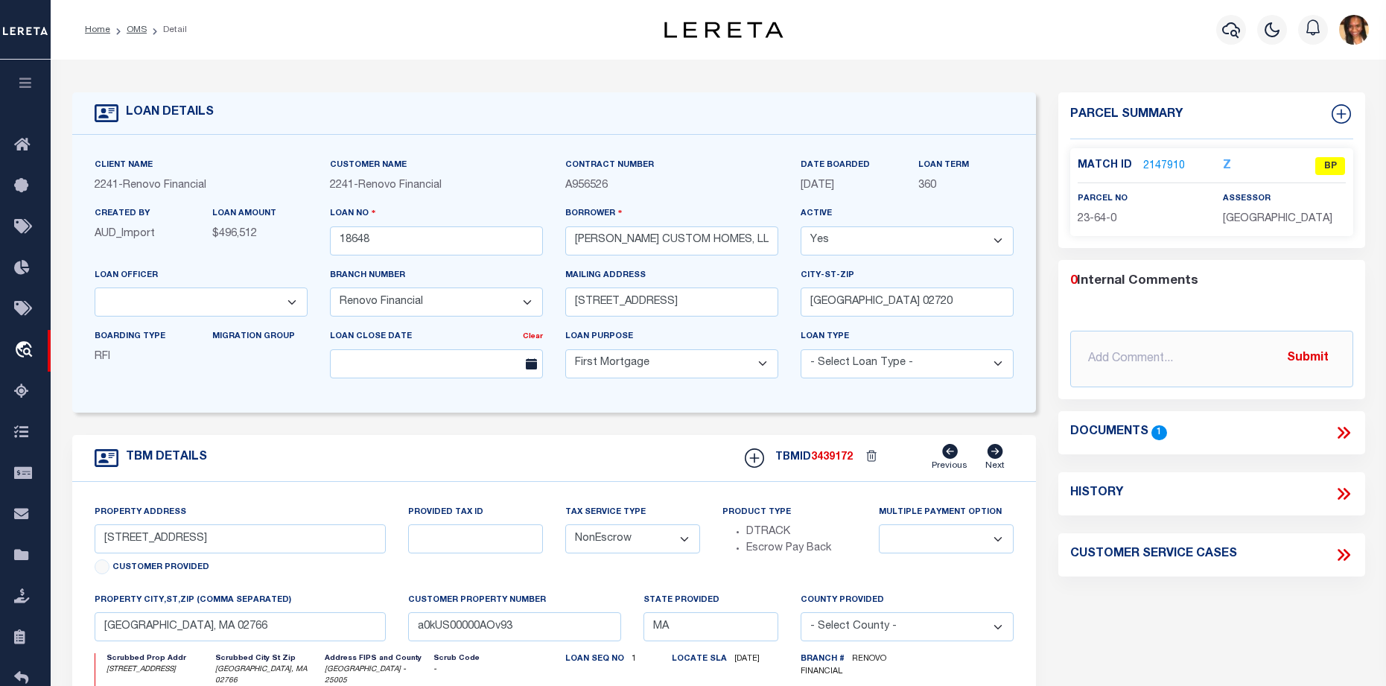
click at [1162, 169] on link "2147910" at bounding box center [1164, 167] width 42 height 16
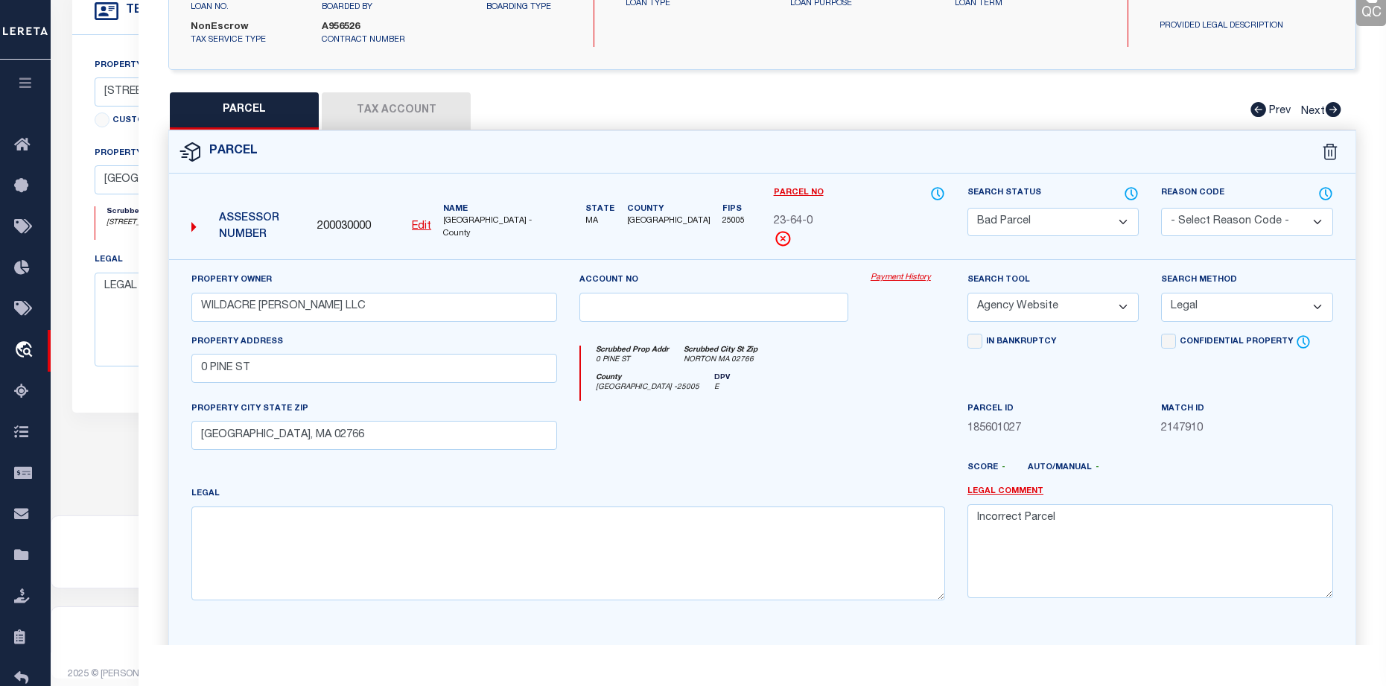
scroll to position [149, 0]
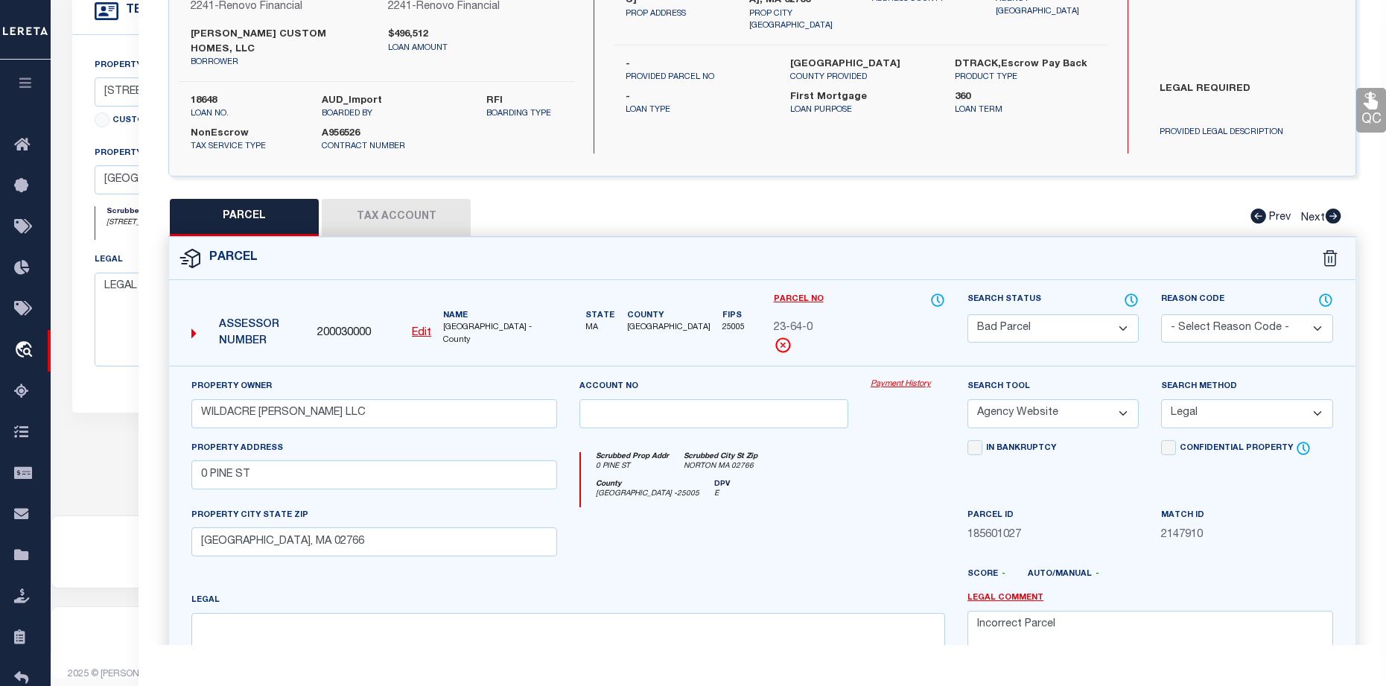
click at [365, 200] on button "Tax Account" at bounding box center [396, 217] width 149 height 37
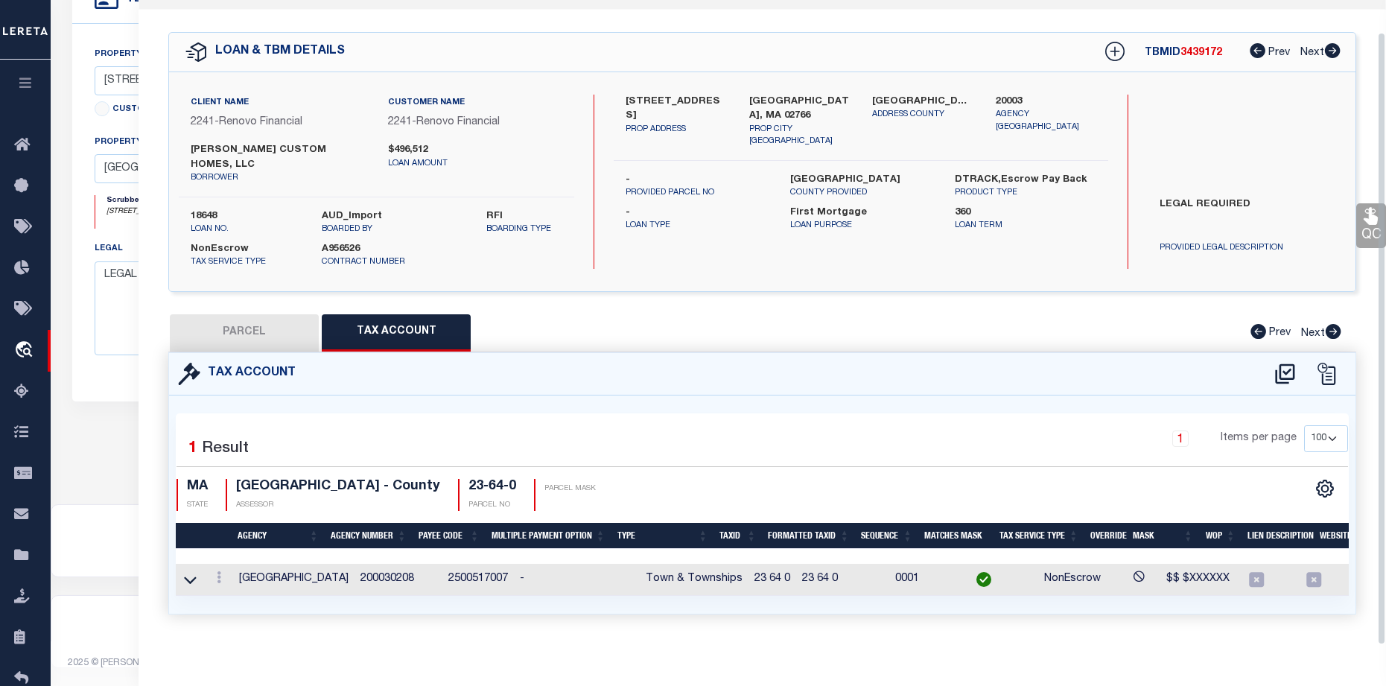
scroll to position [461, 0]
click at [284, 316] on button "PARCEL" at bounding box center [244, 332] width 149 height 37
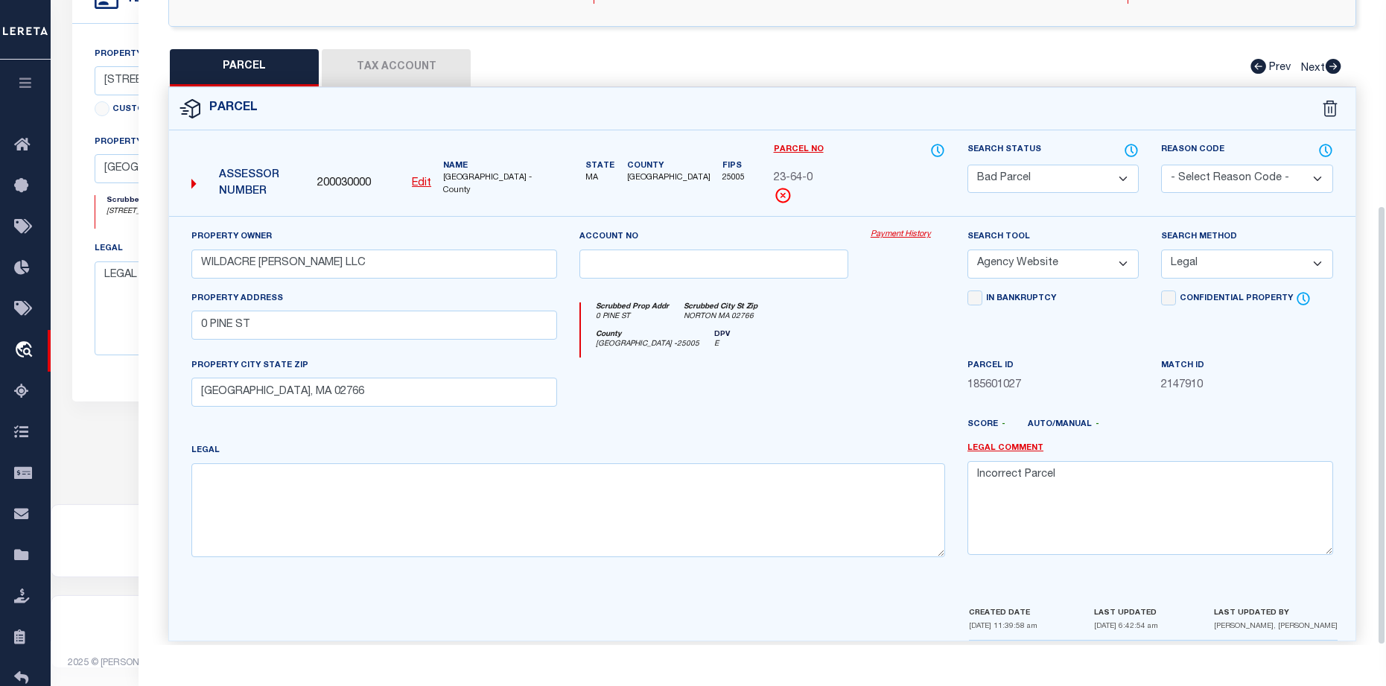
scroll to position [301, 0]
click at [1052, 162] on select "Automated Search Bad Parcel Complete Duplicate Parcel High Dollar Reporting In …" at bounding box center [1052, 176] width 171 height 29
click at [967, 162] on select "Automated Search Bad Parcel Complete Duplicate Parcel High Dollar Reporting In …" at bounding box center [1052, 176] width 171 height 29
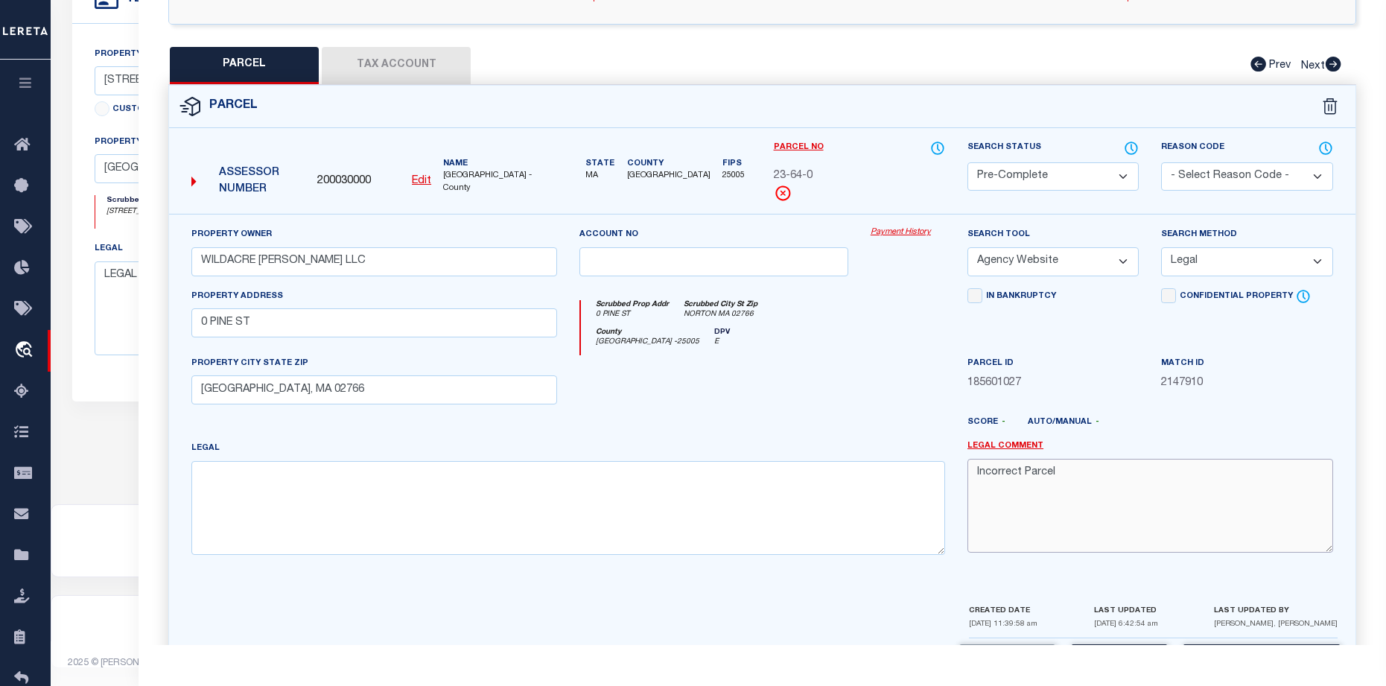
click at [1104, 462] on textarea "Incorrect Parcel" at bounding box center [1150, 506] width 366 height 94
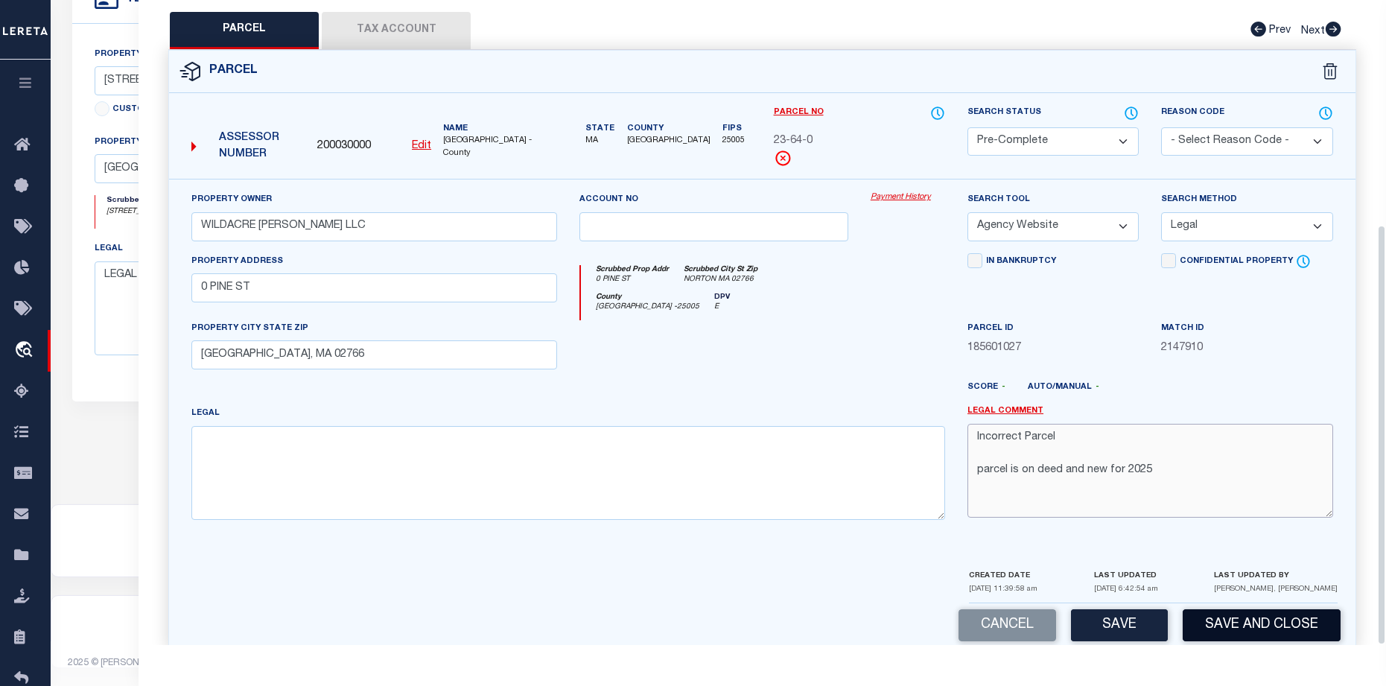
scroll to position [345, 0]
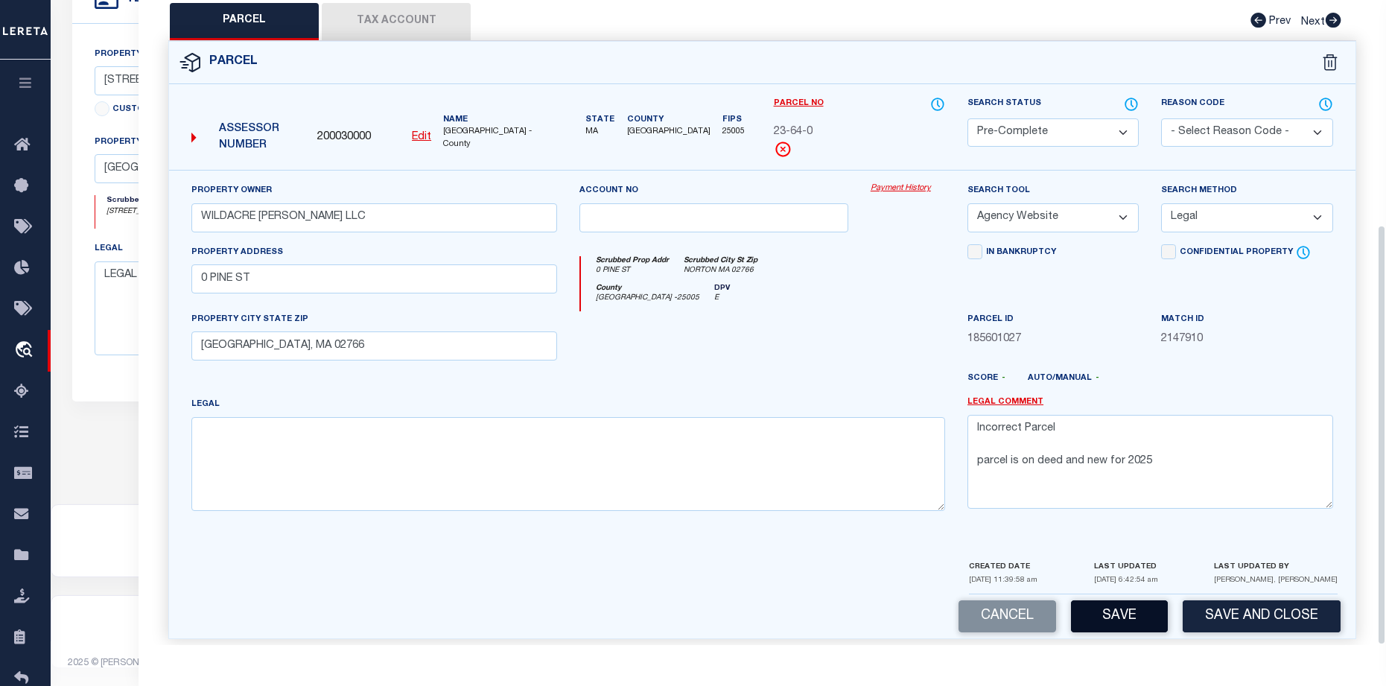
click at [1111, 600] on button "Save" at bounding box center [1119, 616] width 97 height 32
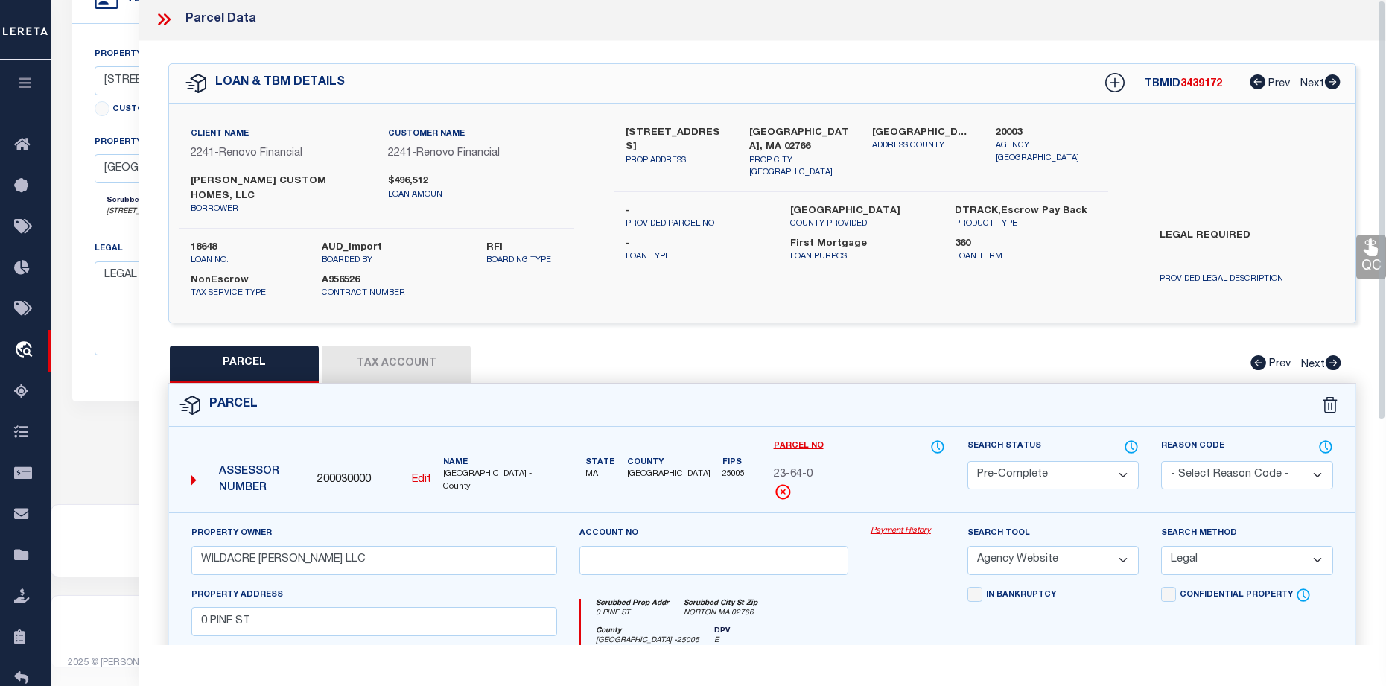
scroll to position [0, 0]
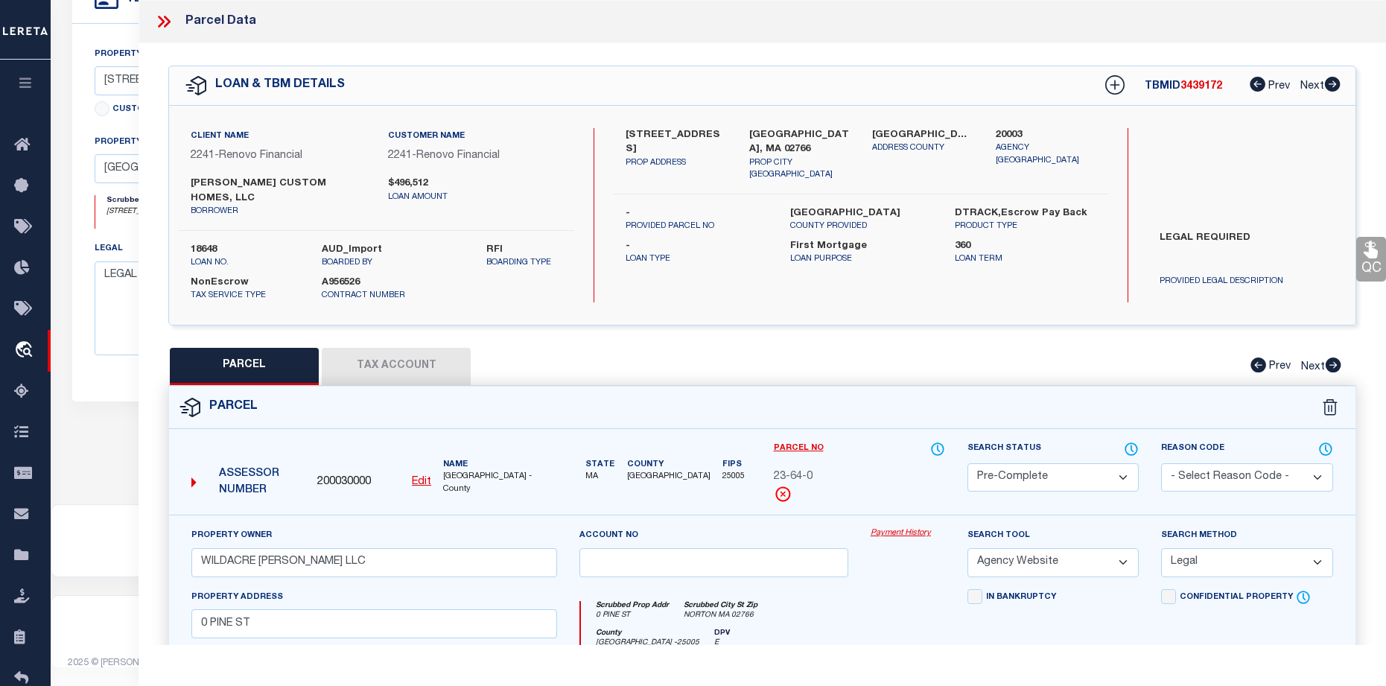
click at [156, 16] on icon at bounding box center [163, 21] width 19 height 19
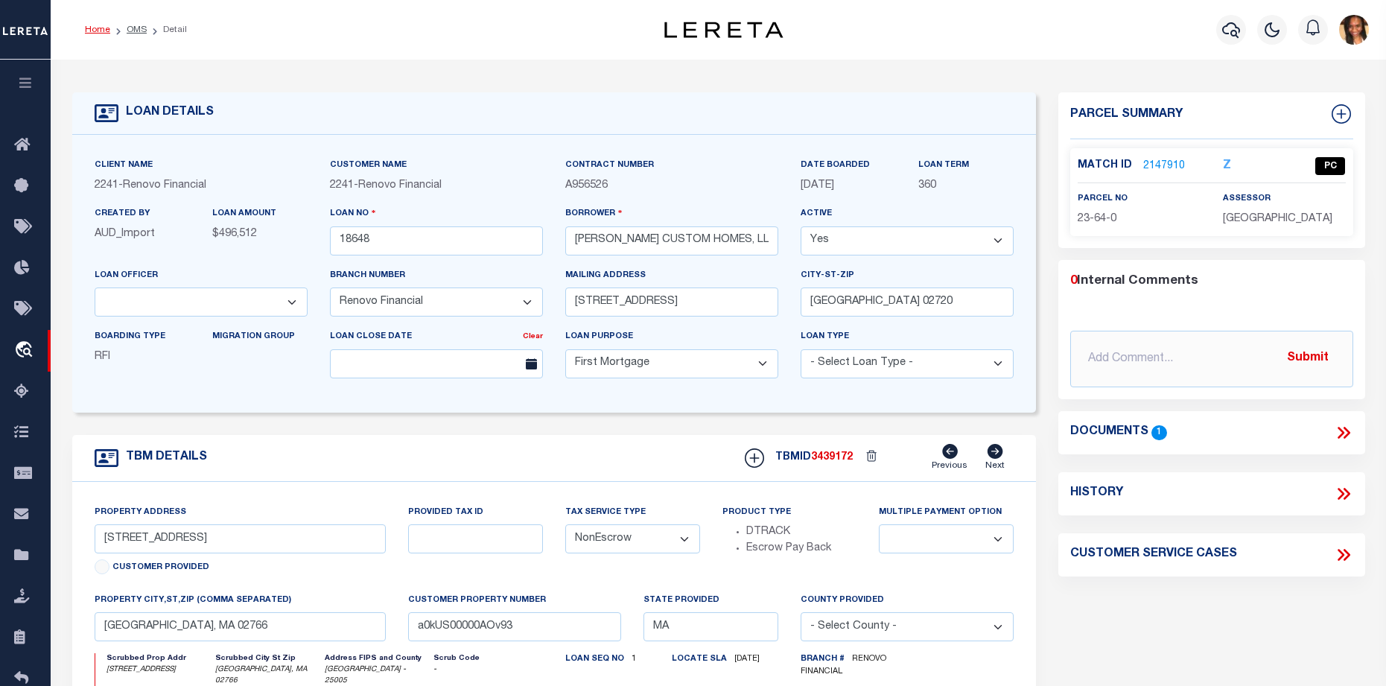
click at [92, 31] on link "Home" at bounding box center [97, 29] width 25 height 9
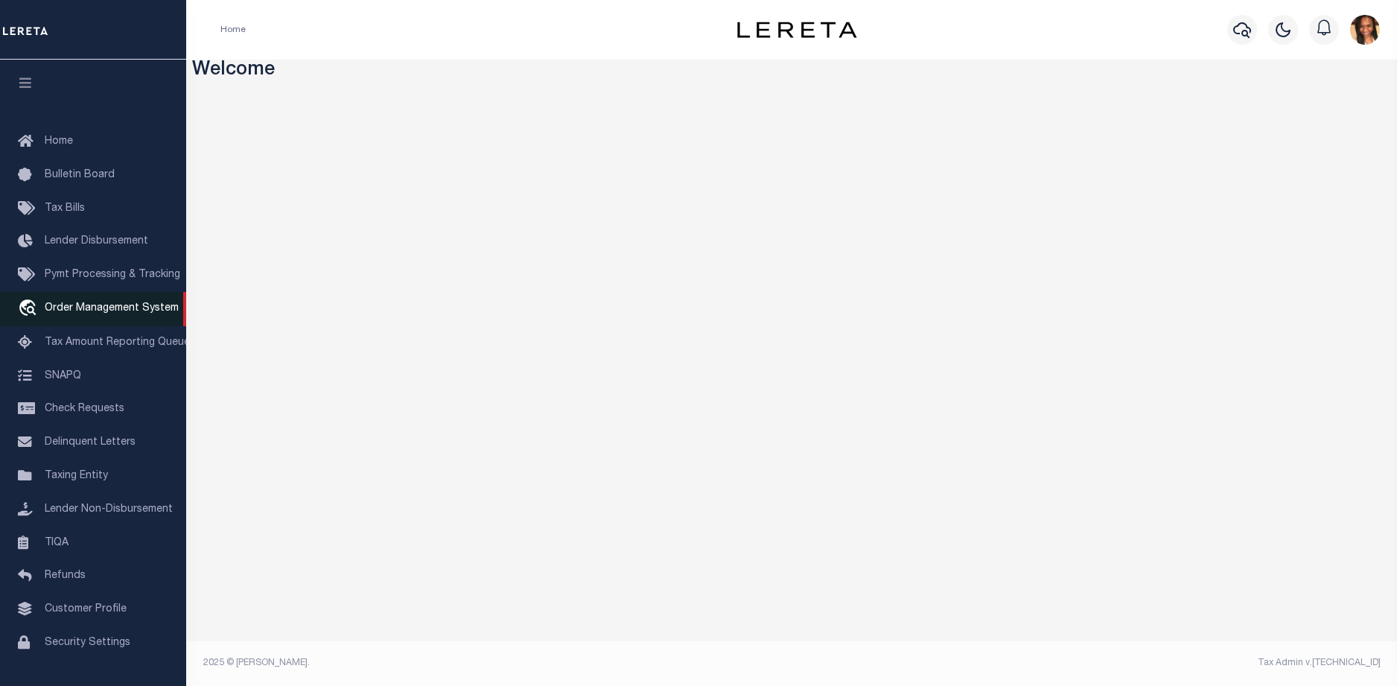
click at [130, 309] on span "Order Management System" at bounding box center [112, 308] width 134 height 10
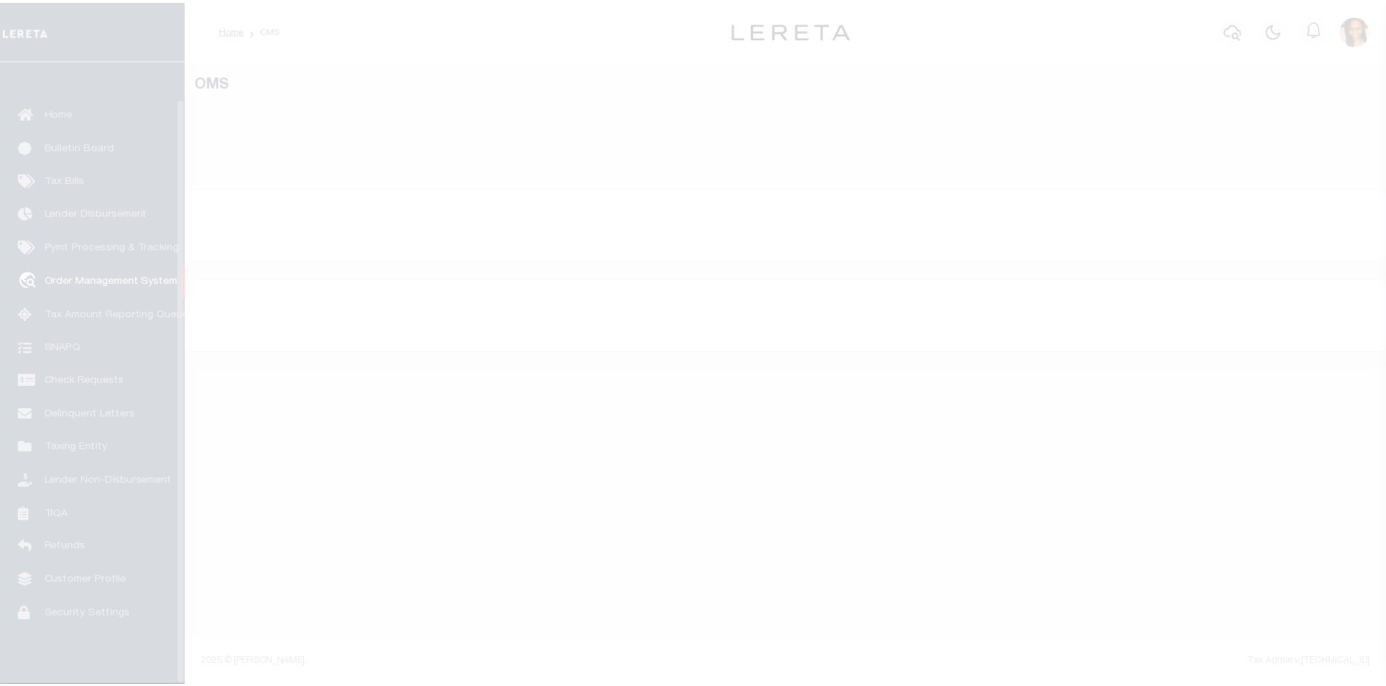
scroll to position [39, 0]
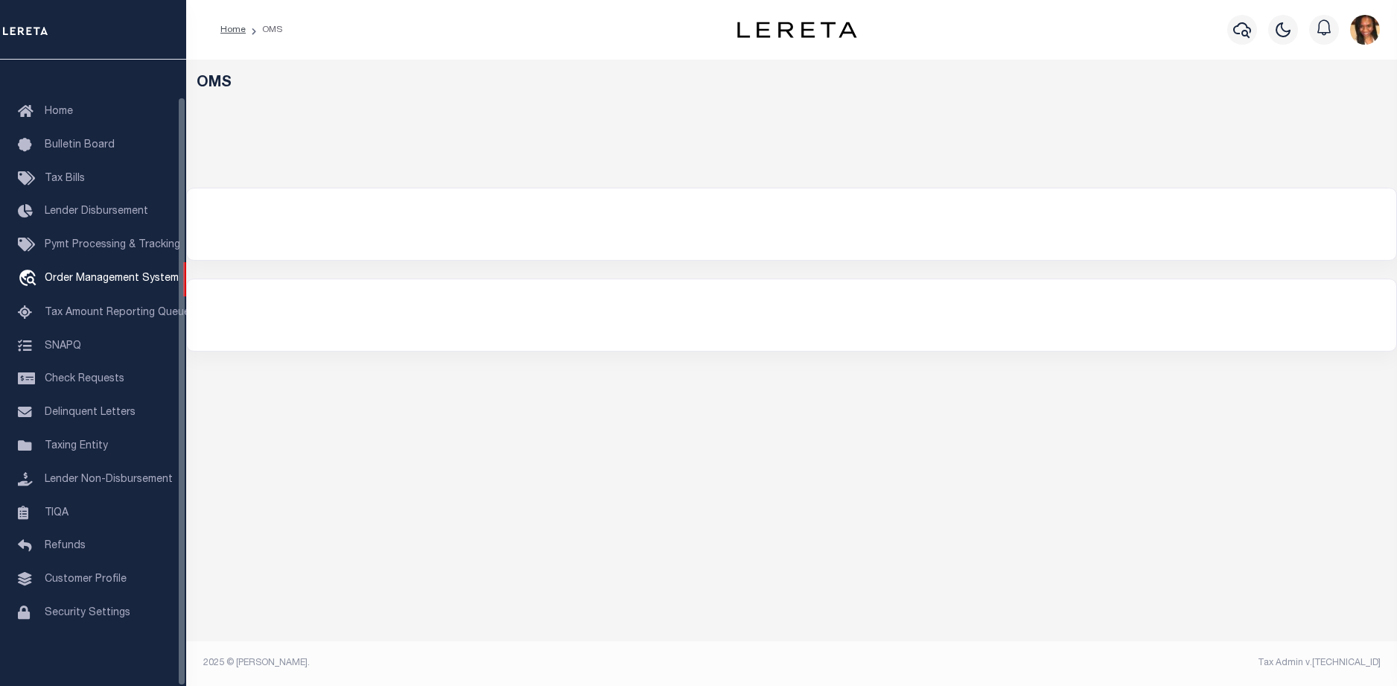
select select "200"
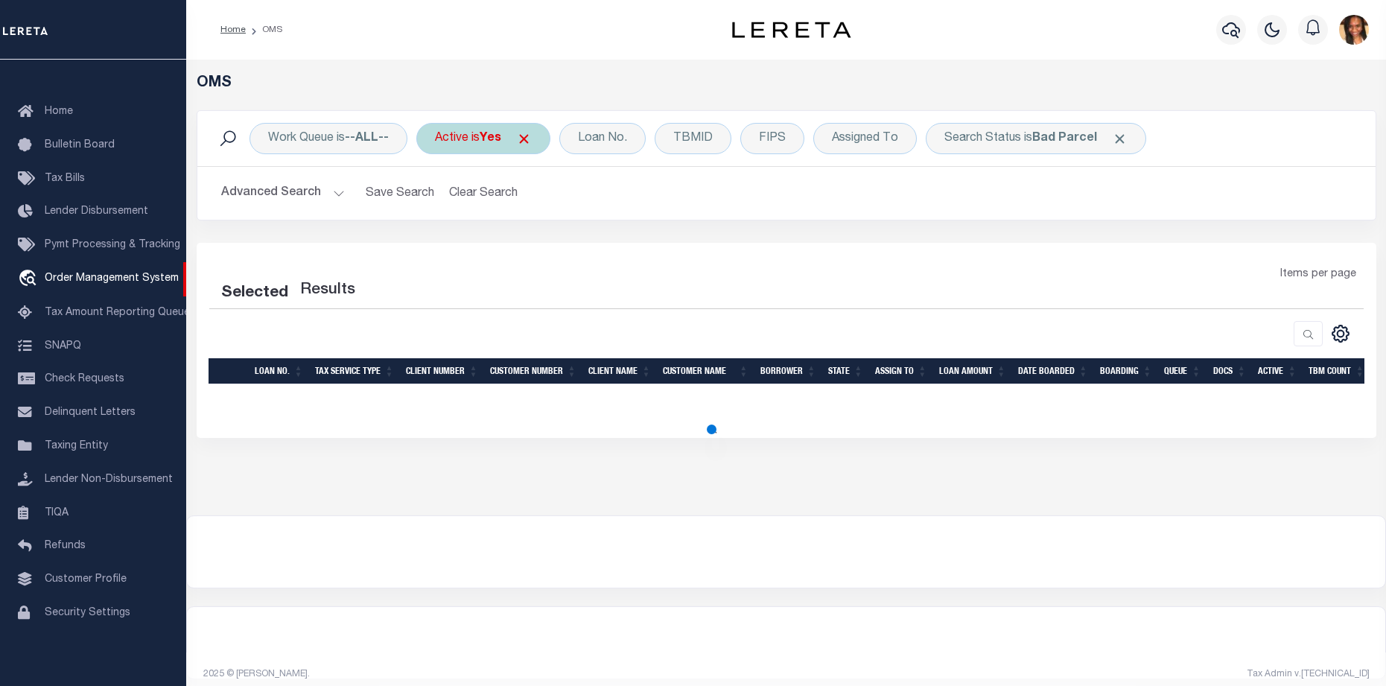
select select "200"
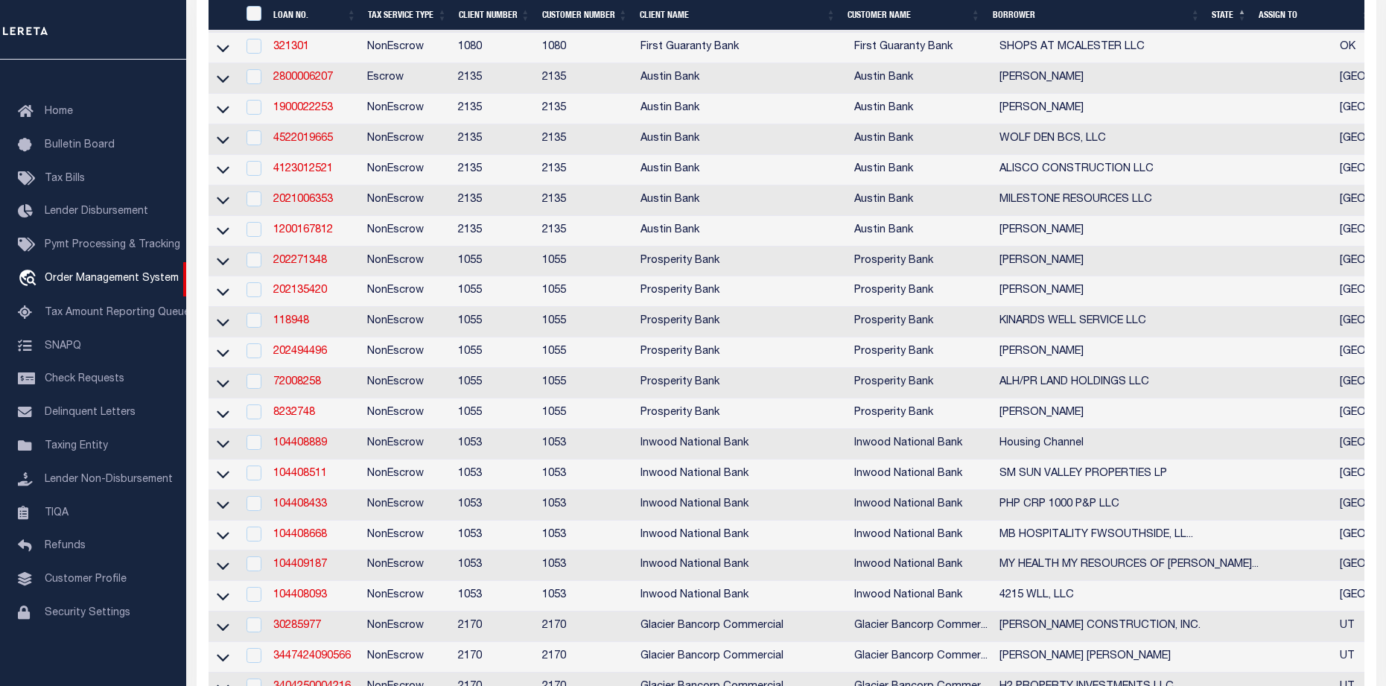
scroll to position [819, 0]
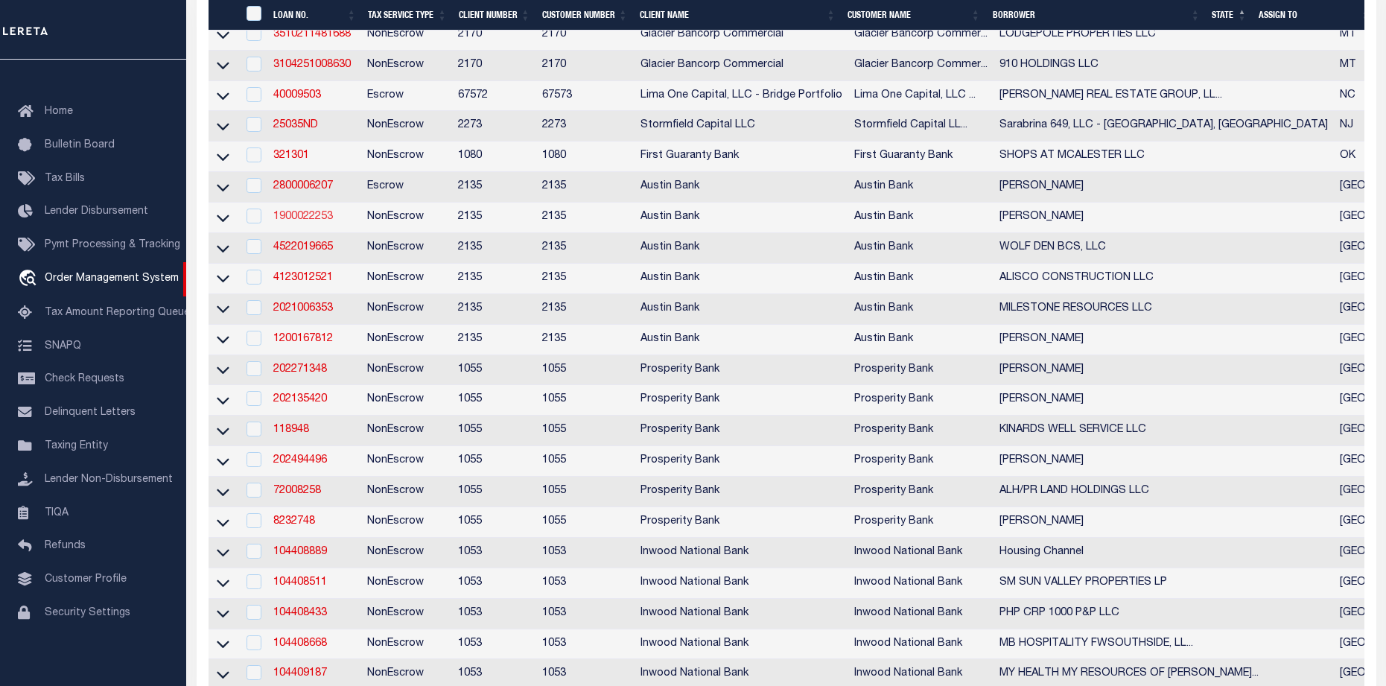
click at [296, 222] on link "1900022253" at bounding box center [303, 216] width 60 height 10
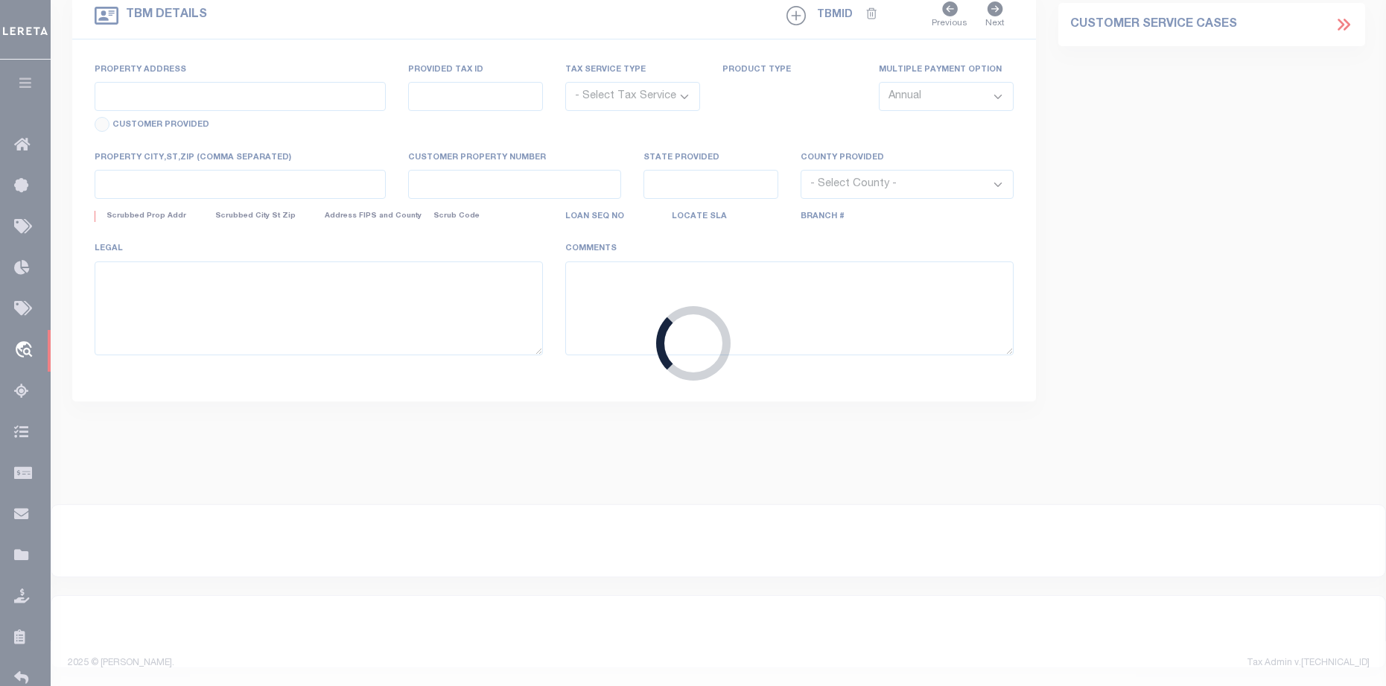
type input "1900022253"
type input "[PERSON_NAME]"
select select
type input "[STREET_ADDRESS]"
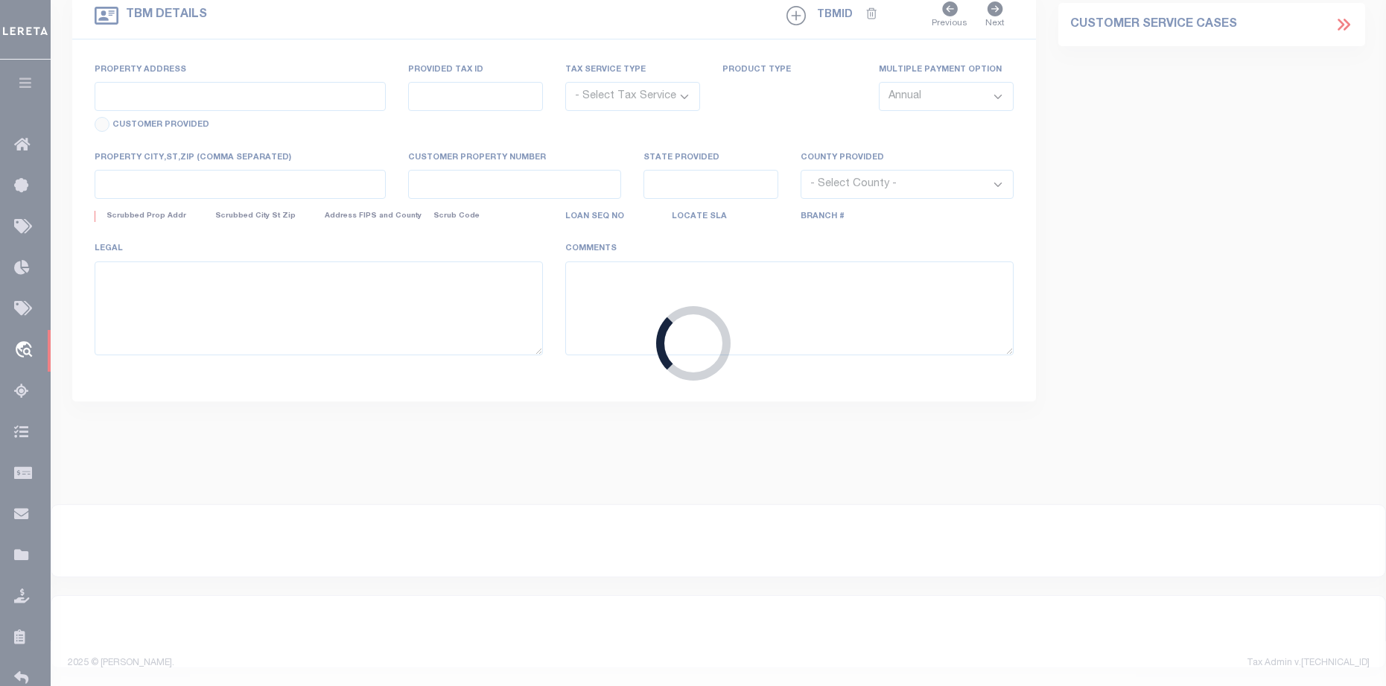
type input "[GEOGRAPHIC_DATA]"
select select "NonEscrow"
select select "8018"
select select "2599"
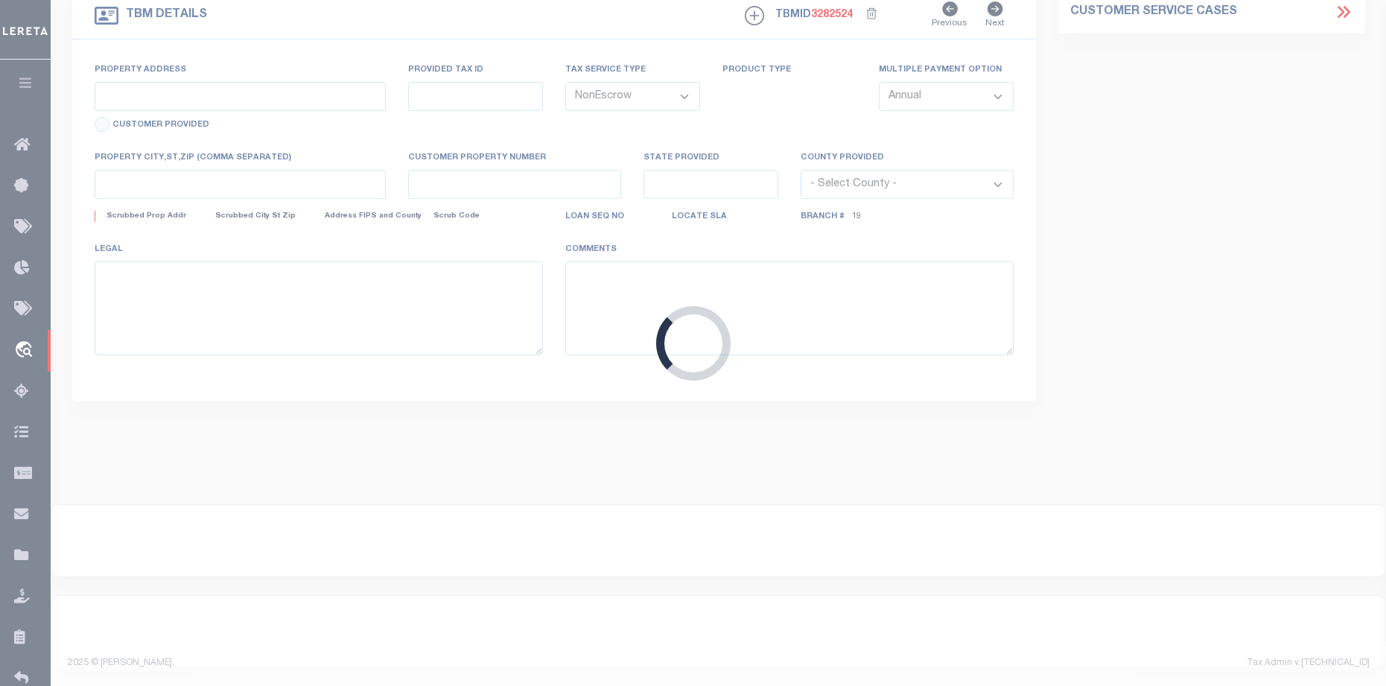
type input "[STREET_ADDRESS][PERSON_NAME]"
type input "SMITH COUNTY ACCT# 1-50000-0798-00-009032"
select select
type input "TYLER TX 75701"
type input "[GEOGRAPHIC_DATA]"
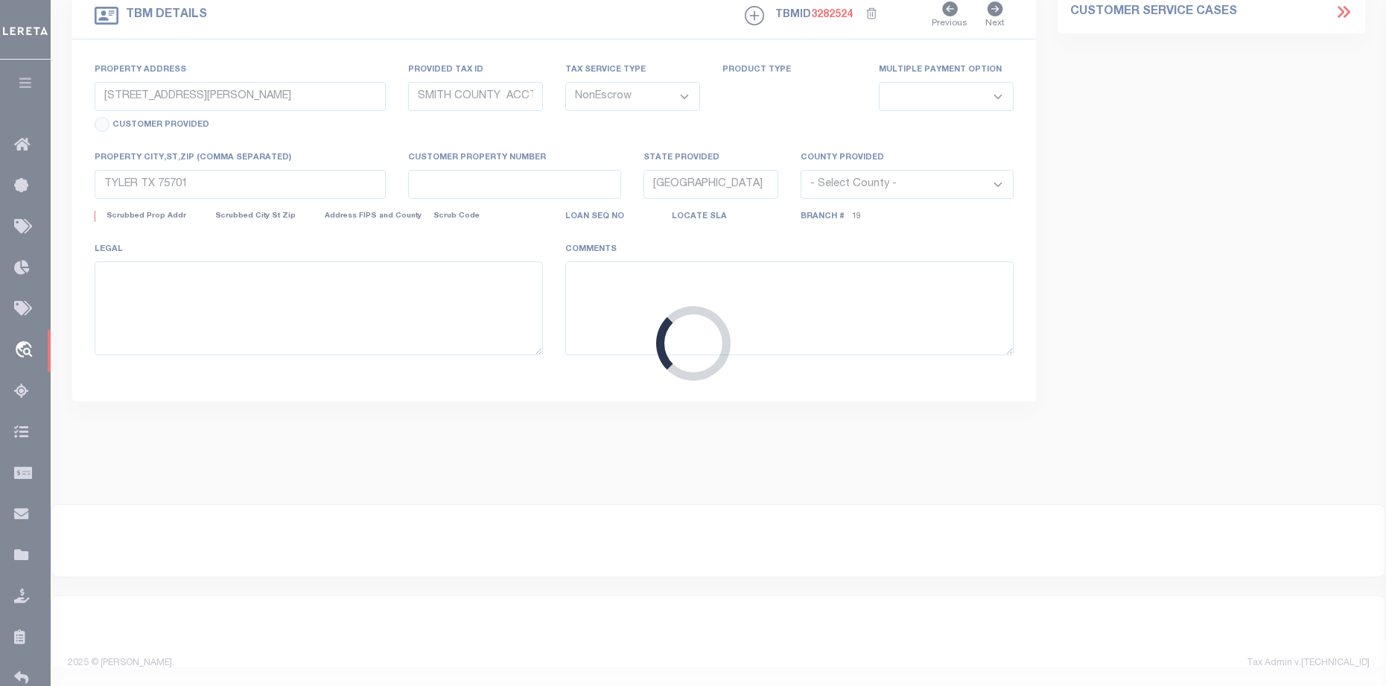
select select
type textarea "DT LOT 9-D NCB 798 [PERSON_NAME] HOME ADD A NEIGHBORS SVY A-214"
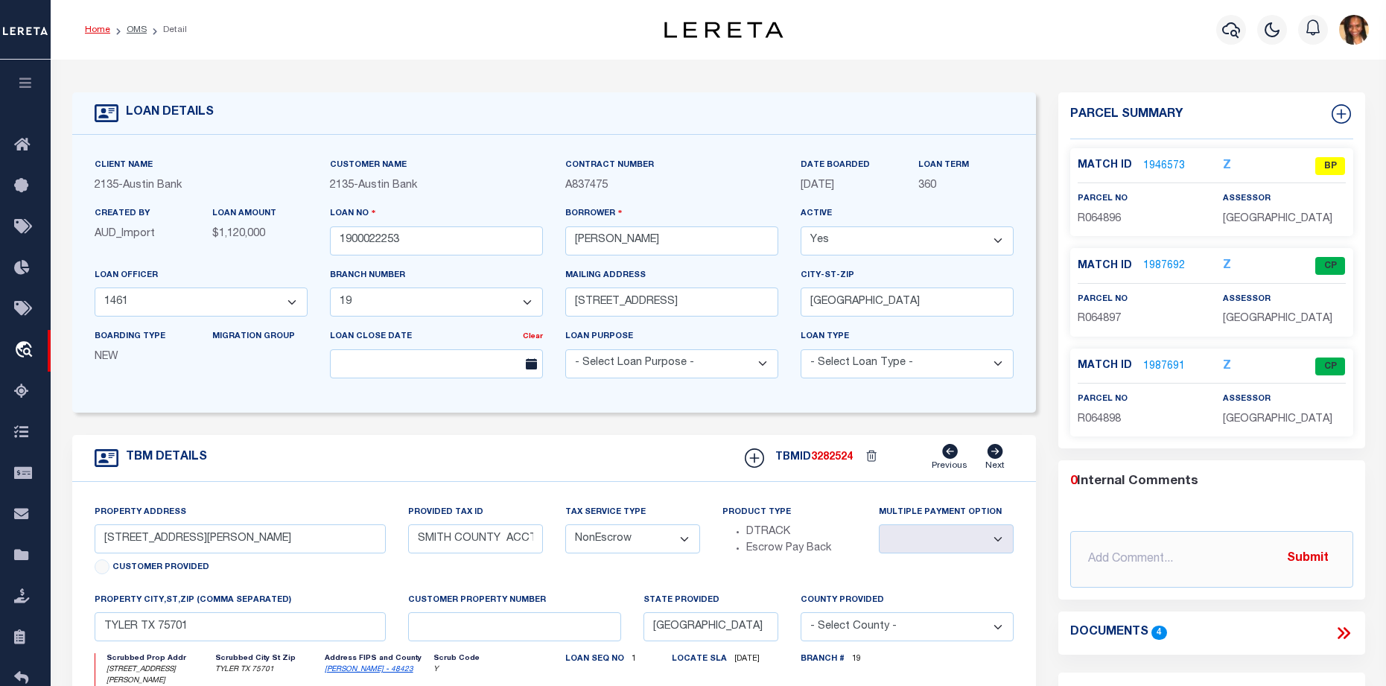
click at [91, 31] on link "Home" at bounding box center [97, 29] width 25 height 9
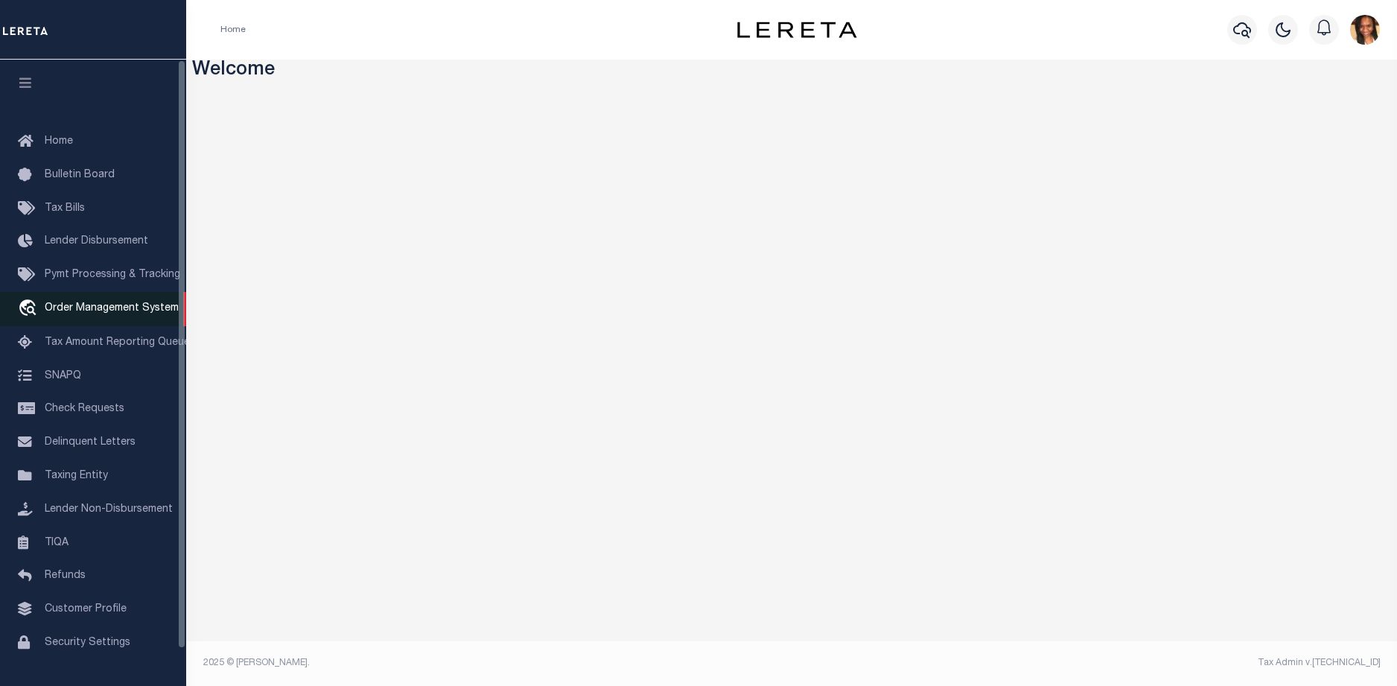
click at [140, 313] on span "Order Management System" at bounding box center [112, 308] width 134 height 10
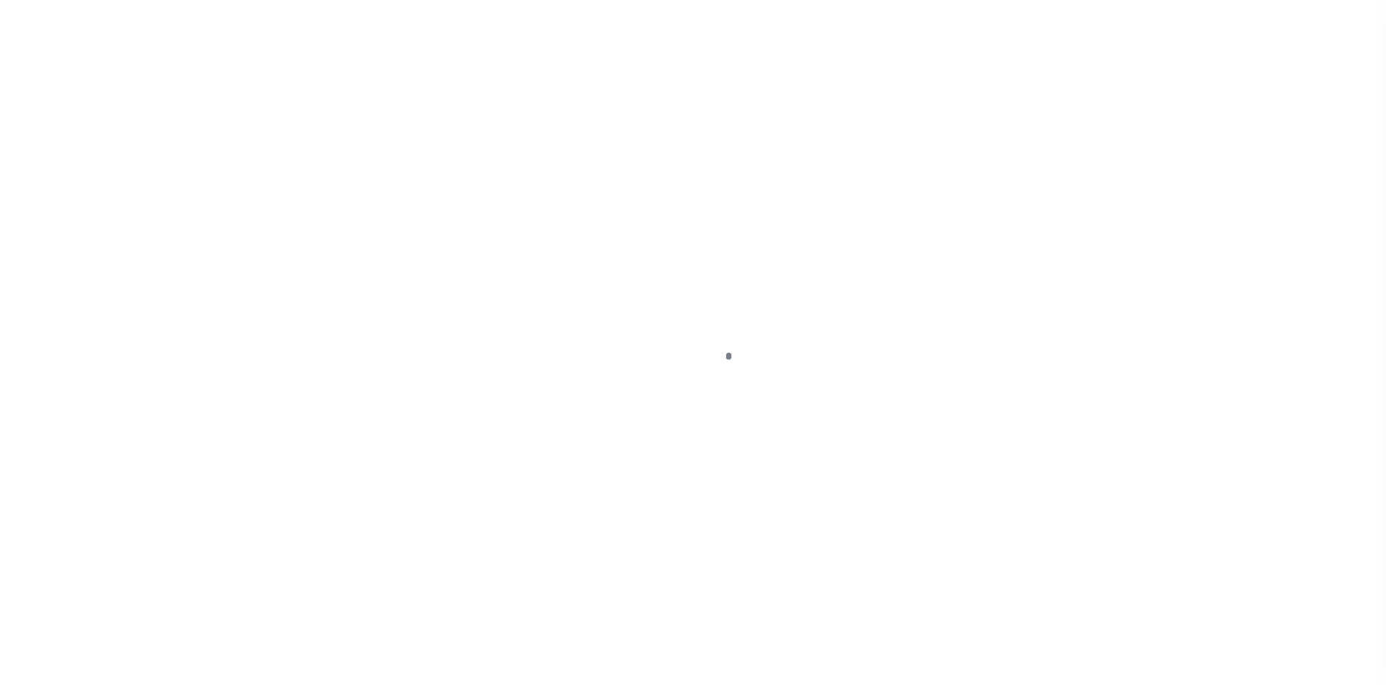
scroll to position [39, 0]
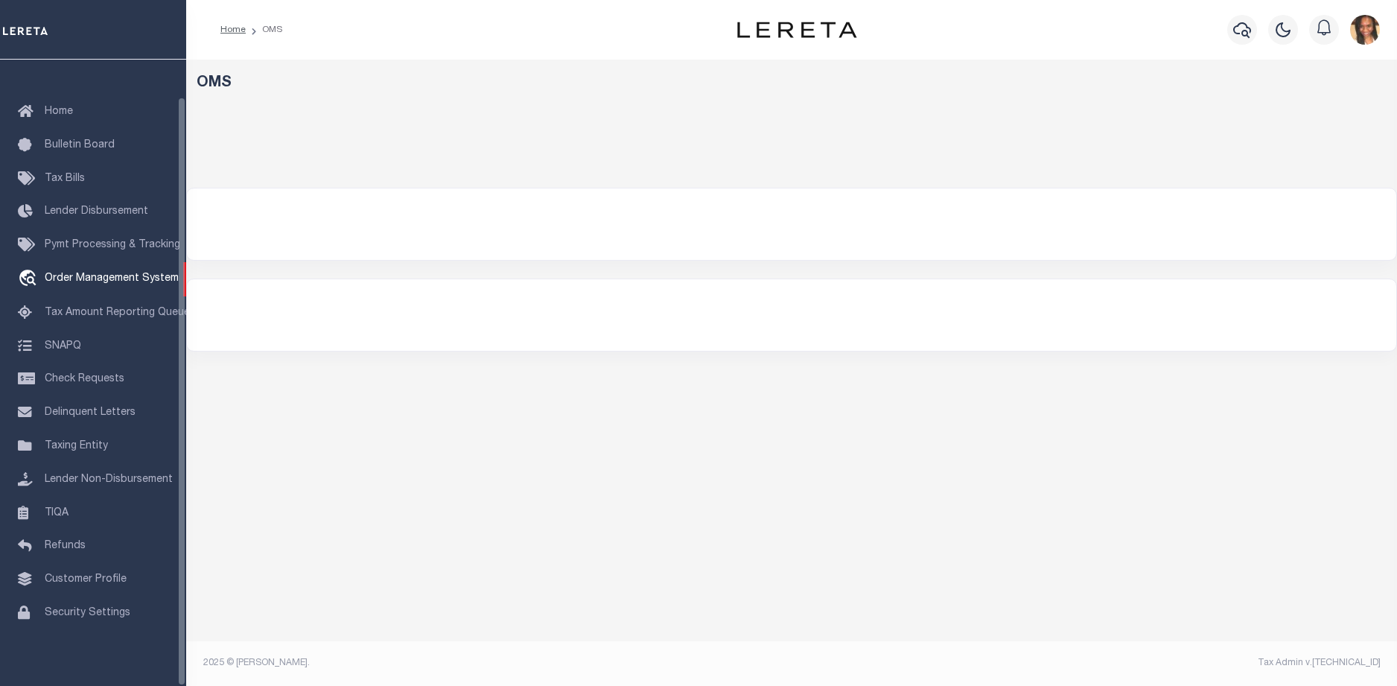
select select "200"
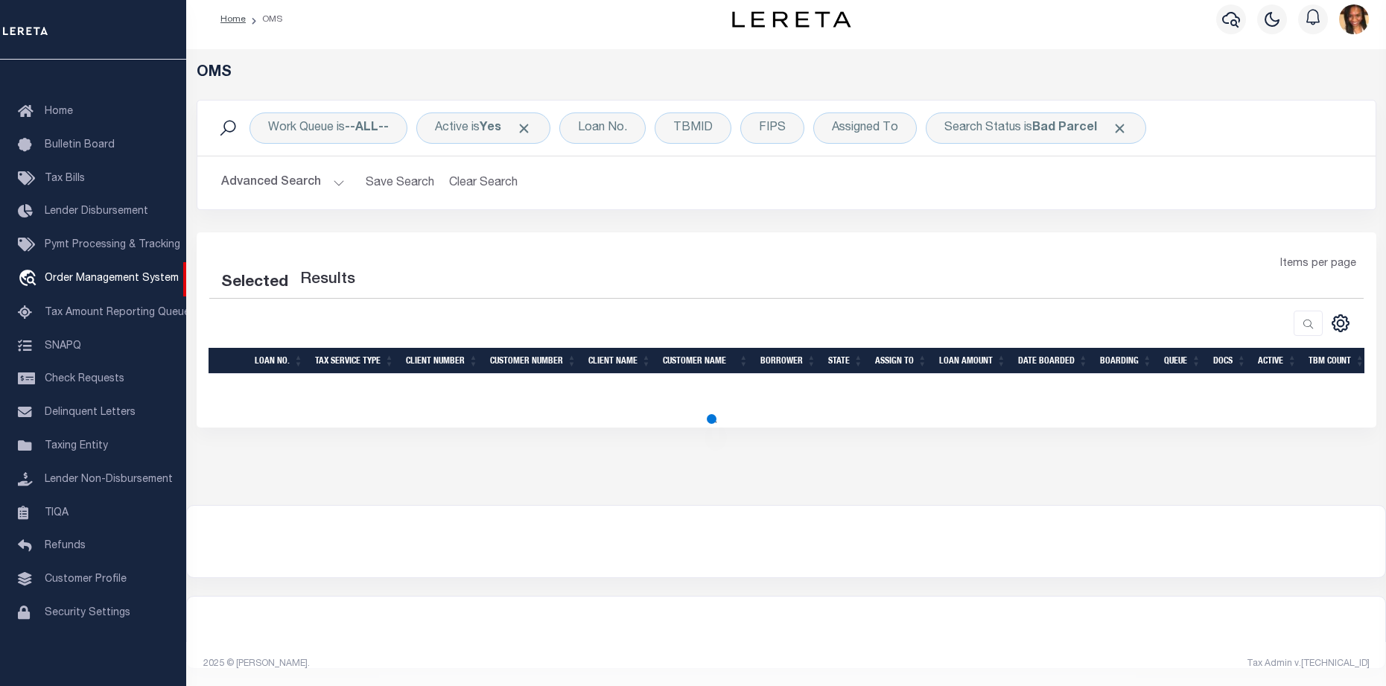
scroll to position [11, 0]
select select "200"
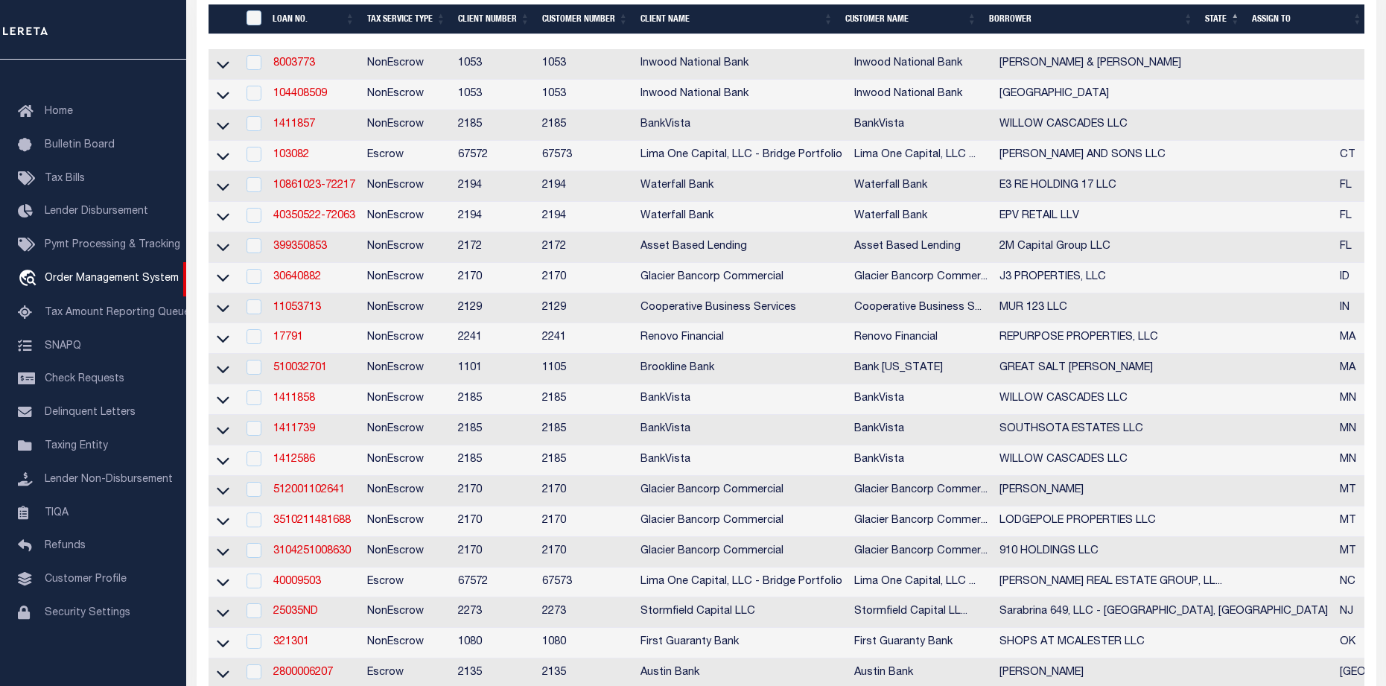
scroll to position [383, 0]
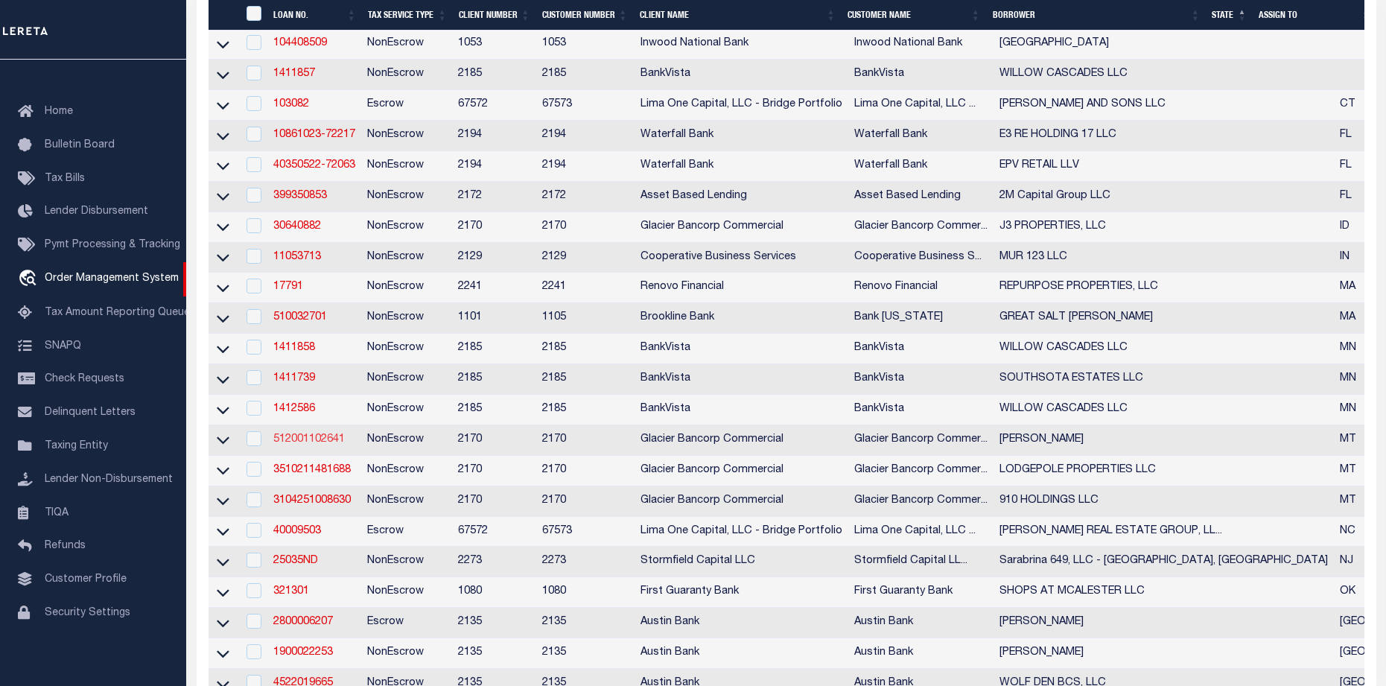
click at [316, 445] on link "512001102641" at bounding box center [308, 439] width 71 height 10
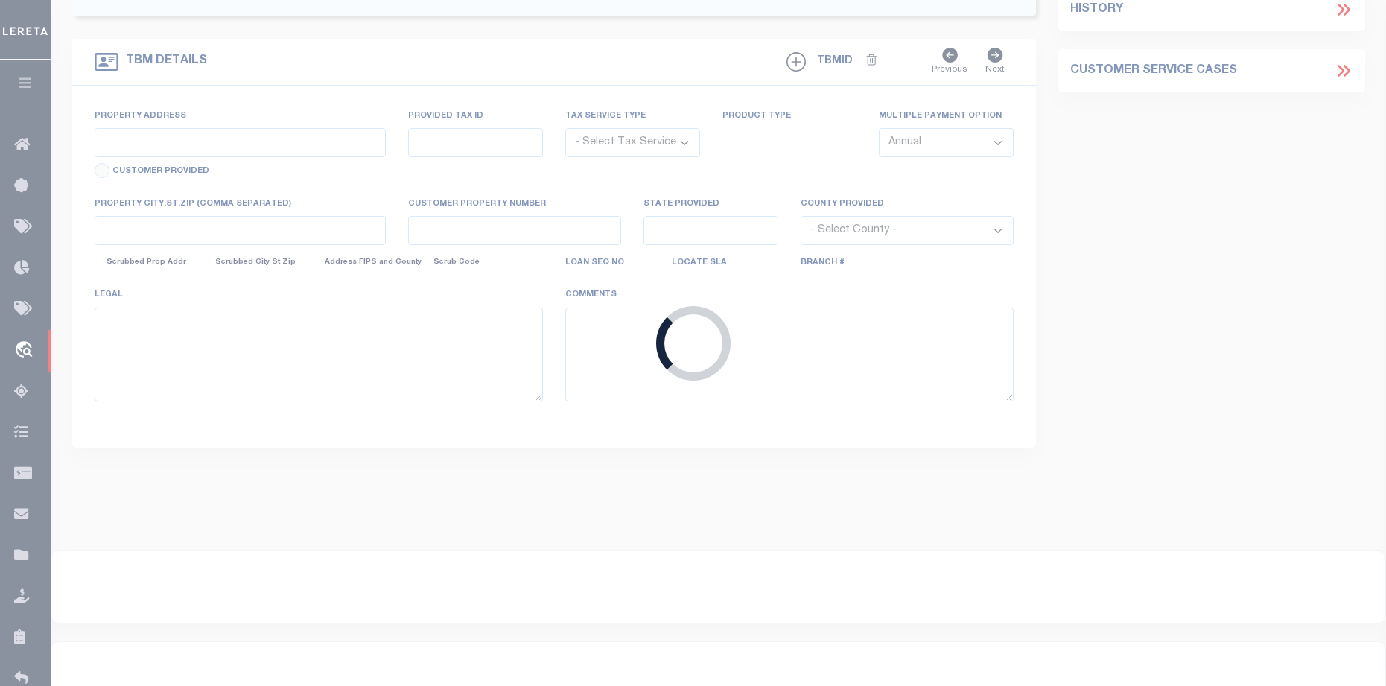
type input "512001102641"
type input "[PERSON_NAME]"
select select
type input "[STREET_ADDRESS]"
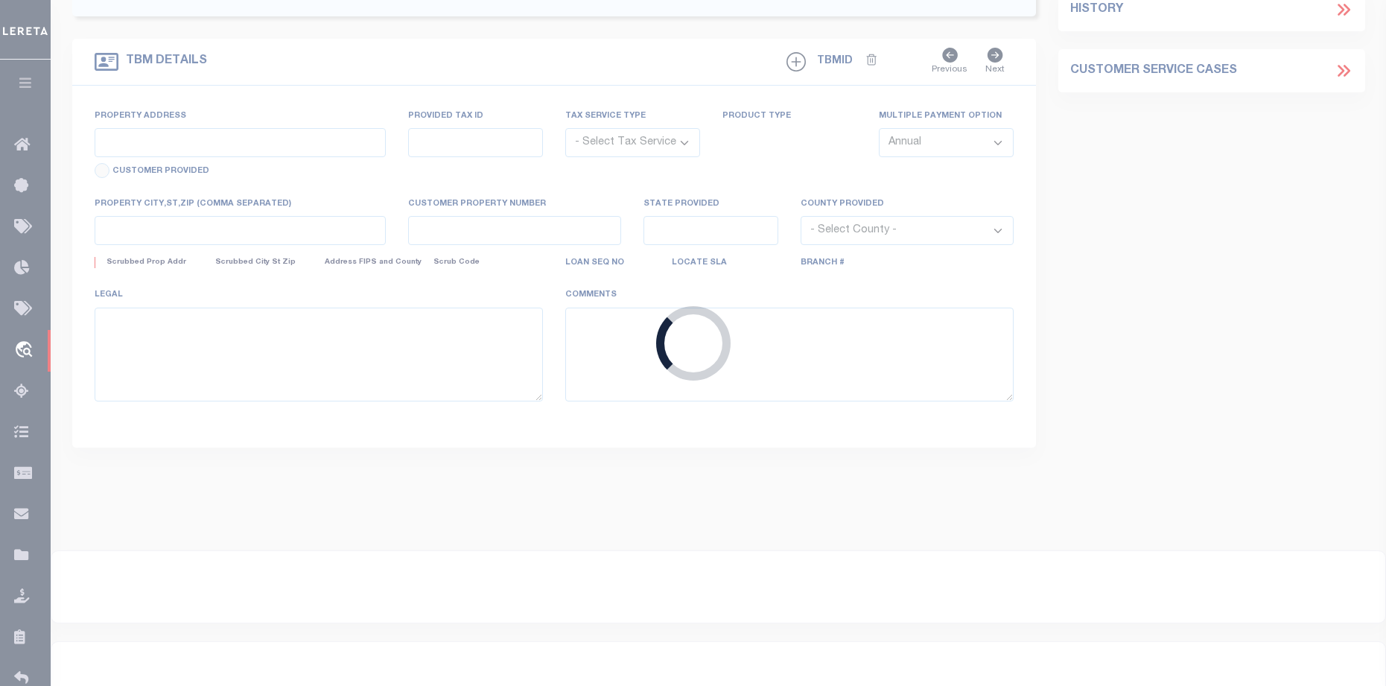
type input "RENO NV 89519"
select select "10"
select select "NonEscrow"
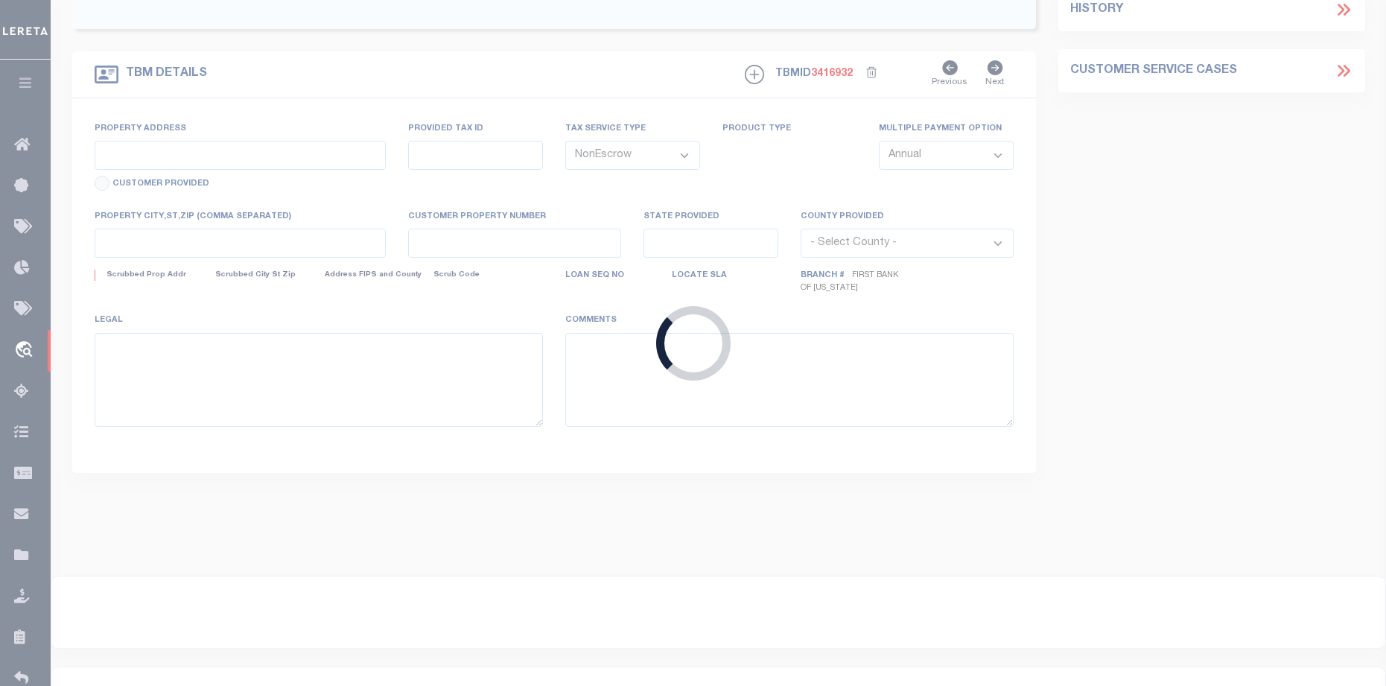
type input "VACANT LAND"
type input "000D094720"
select select
type input "[PERSON_NAME] MT 59006"
type input "MT"
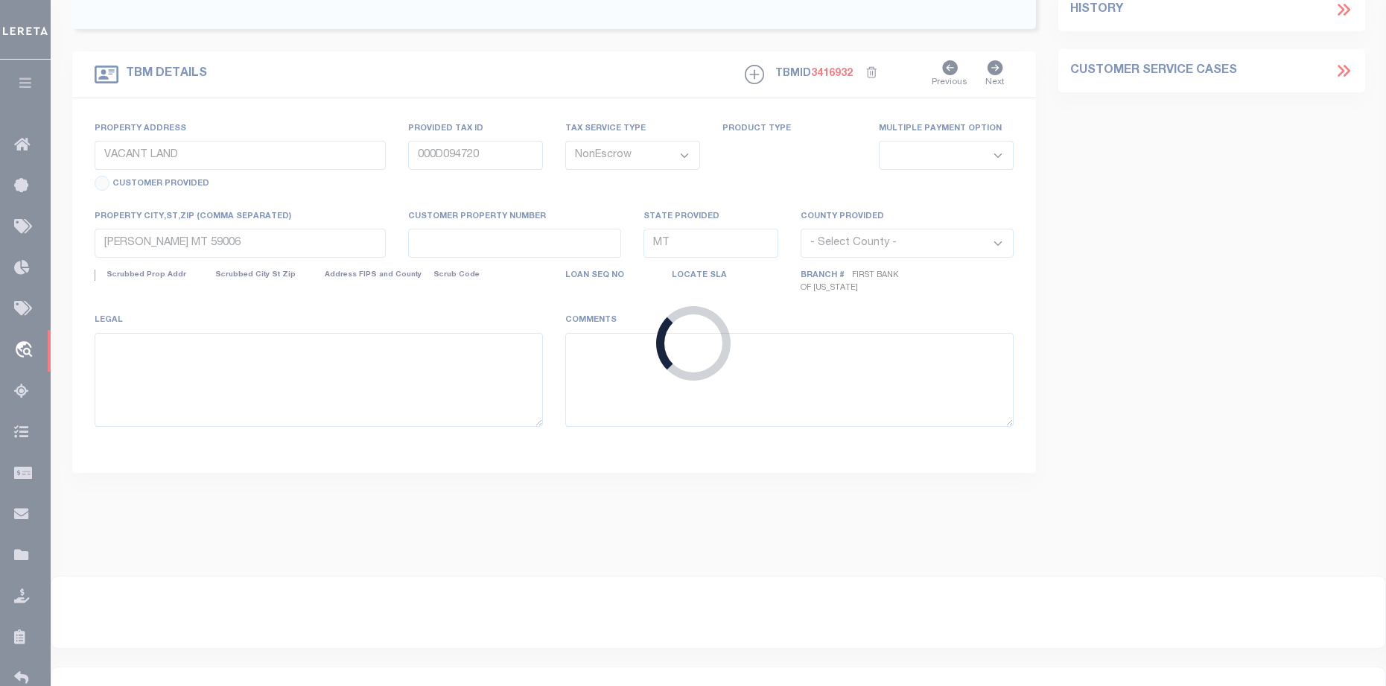
select select
type textarea "PARCEL I: TOWNSHIP 3 NORTH, RANGE 29 EAST, OF THE P.M.M., [GEOGRAPHIC_DATA], [U…"
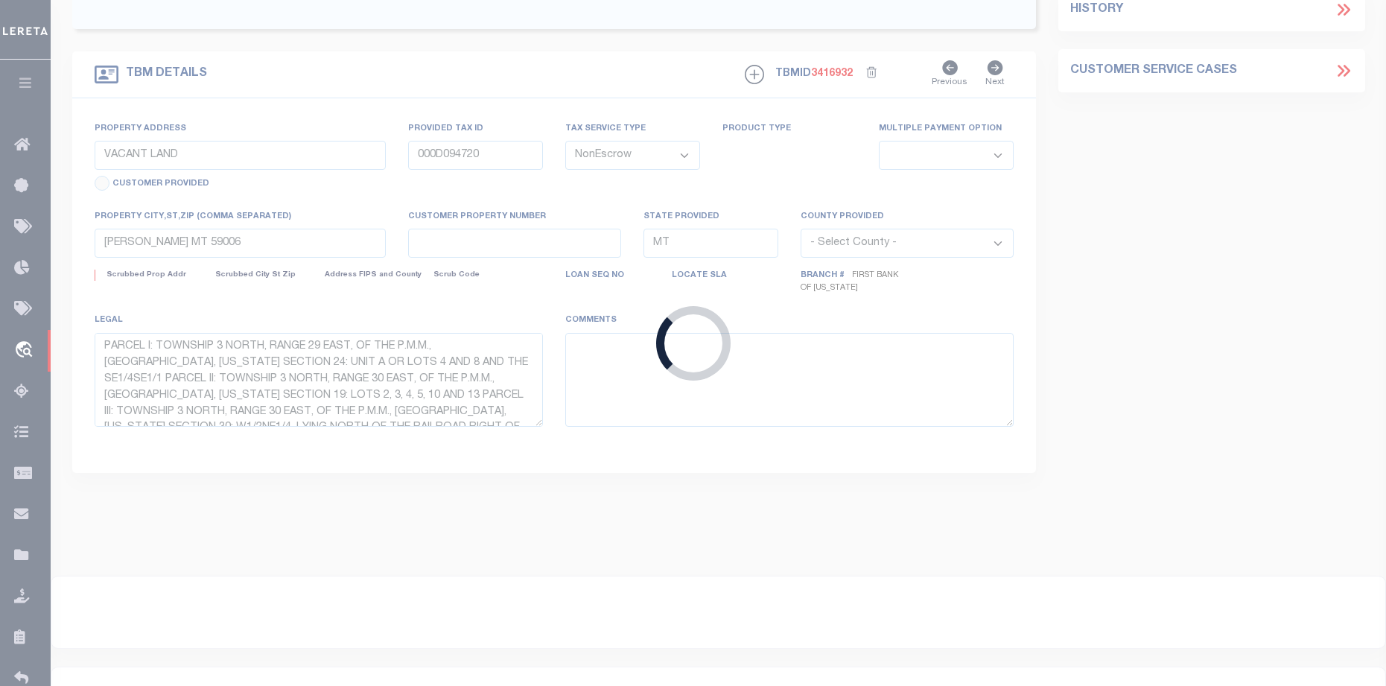
select select "4572"
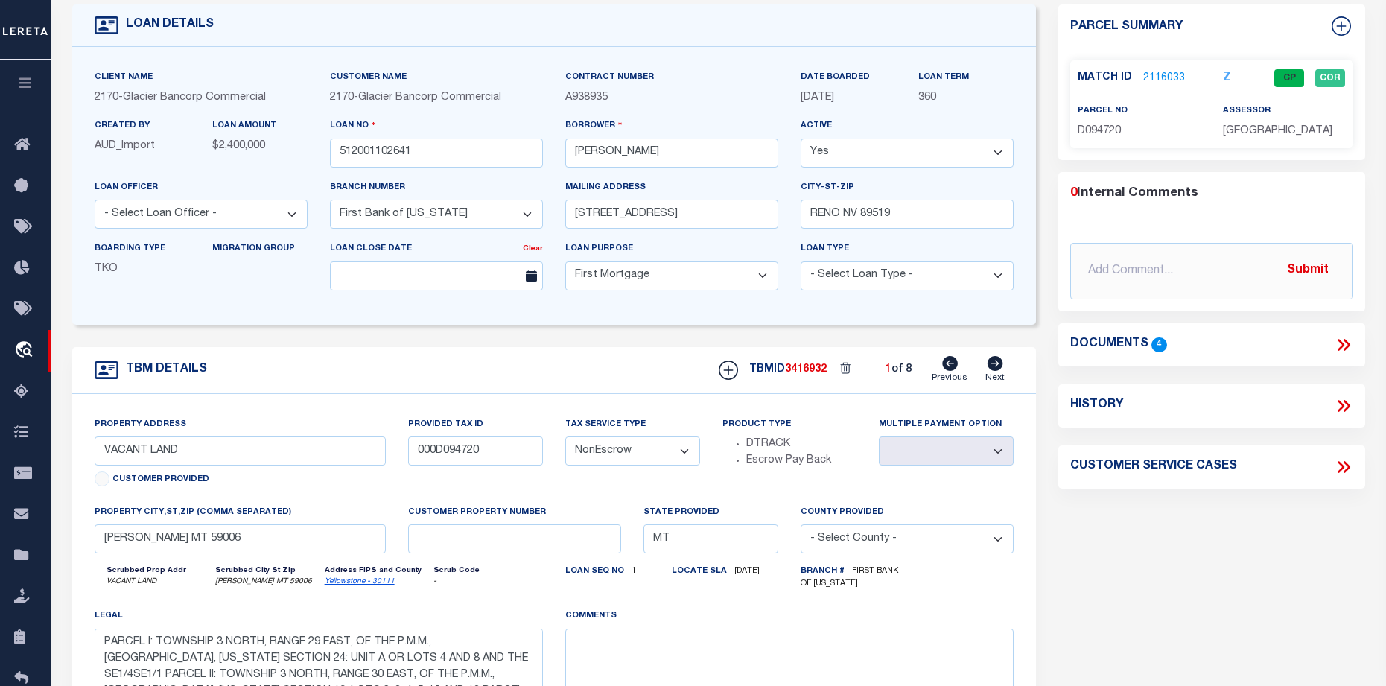
scroll to position [74, 0]
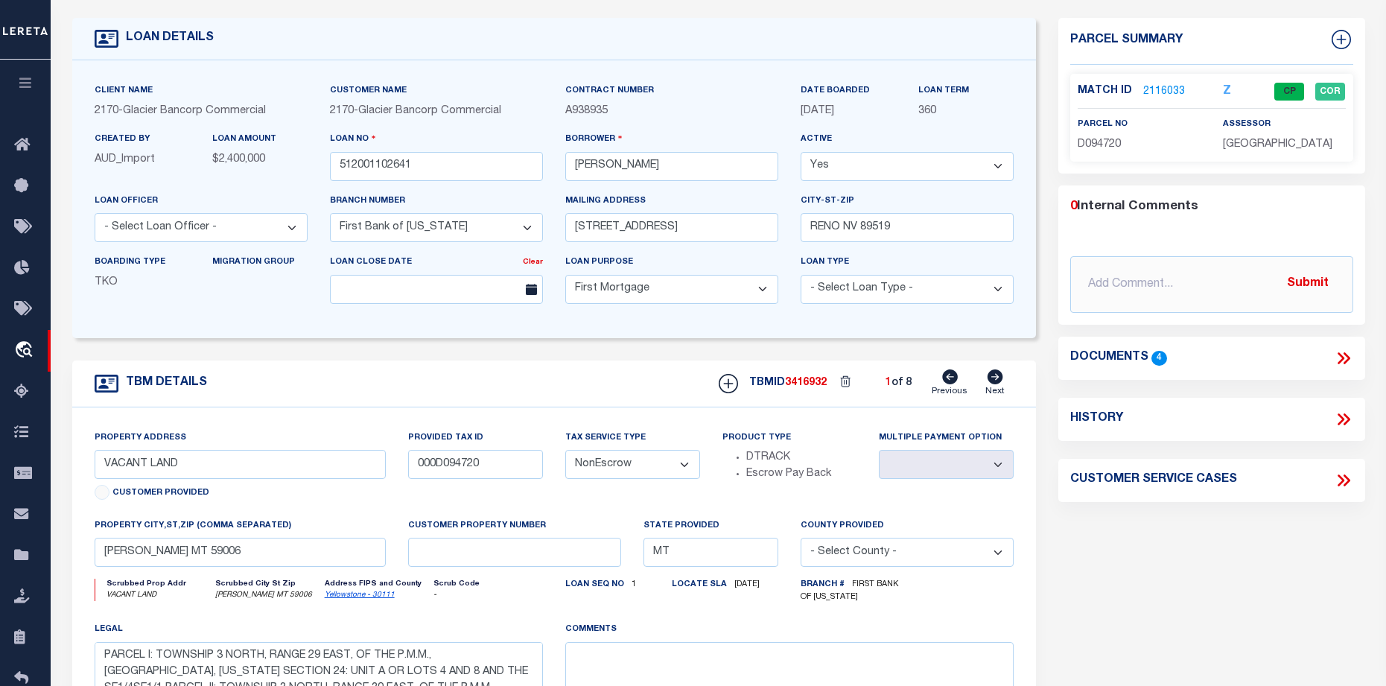
click at [1165, 92] on link "2116033" at bounding box center [1164, 92] width 42 height 16
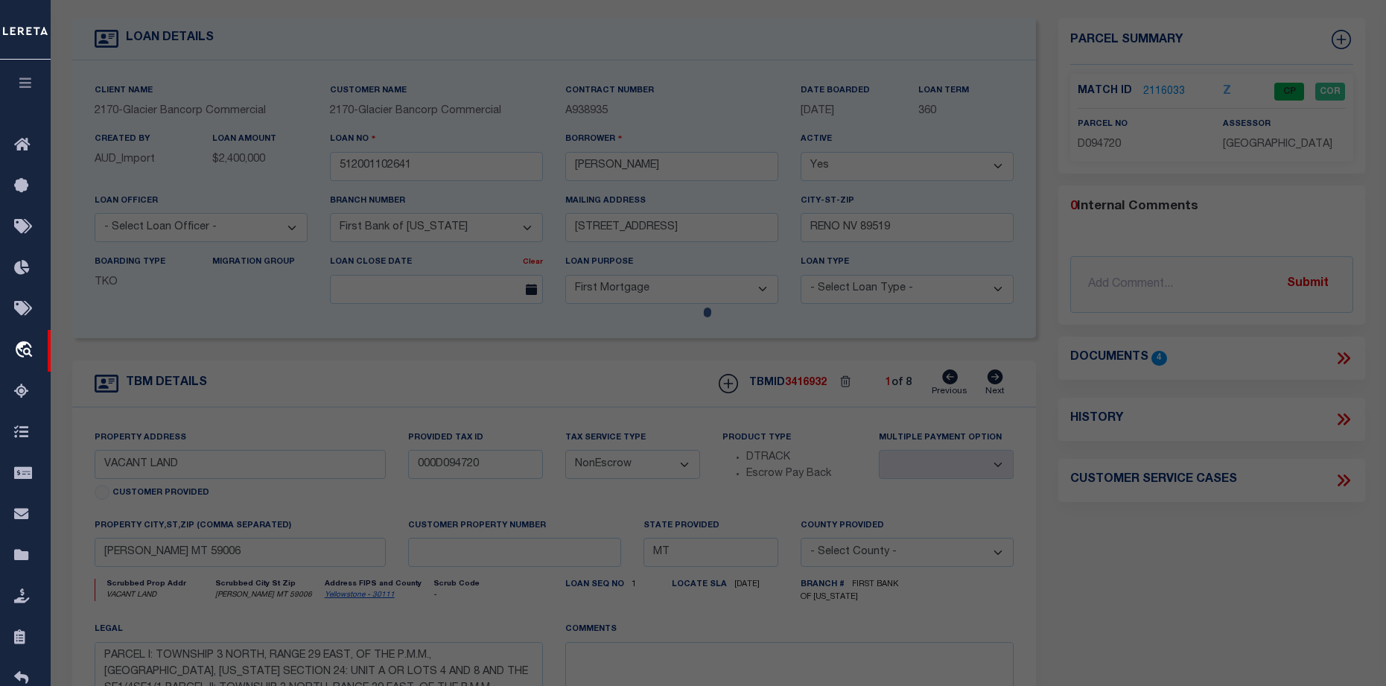
checkbox input "false"
select select "CP"
type input "[PERSON_NAME]"
select select "AGW"
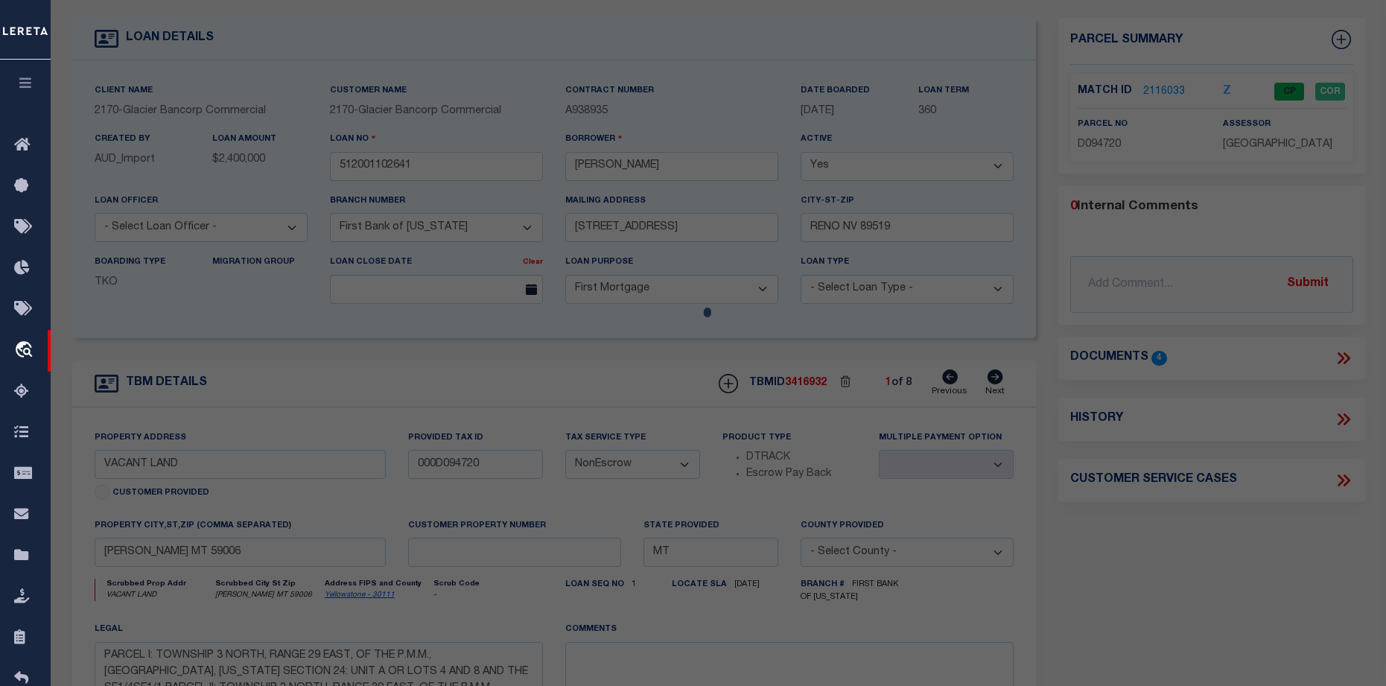
select select "LEG"
type input "[STREET_ADDRESS]"
checkbox input "false"
type input "[PERSON_NAME], MT 59088"
type textarea "S30, [STREET_ADDRESS]"
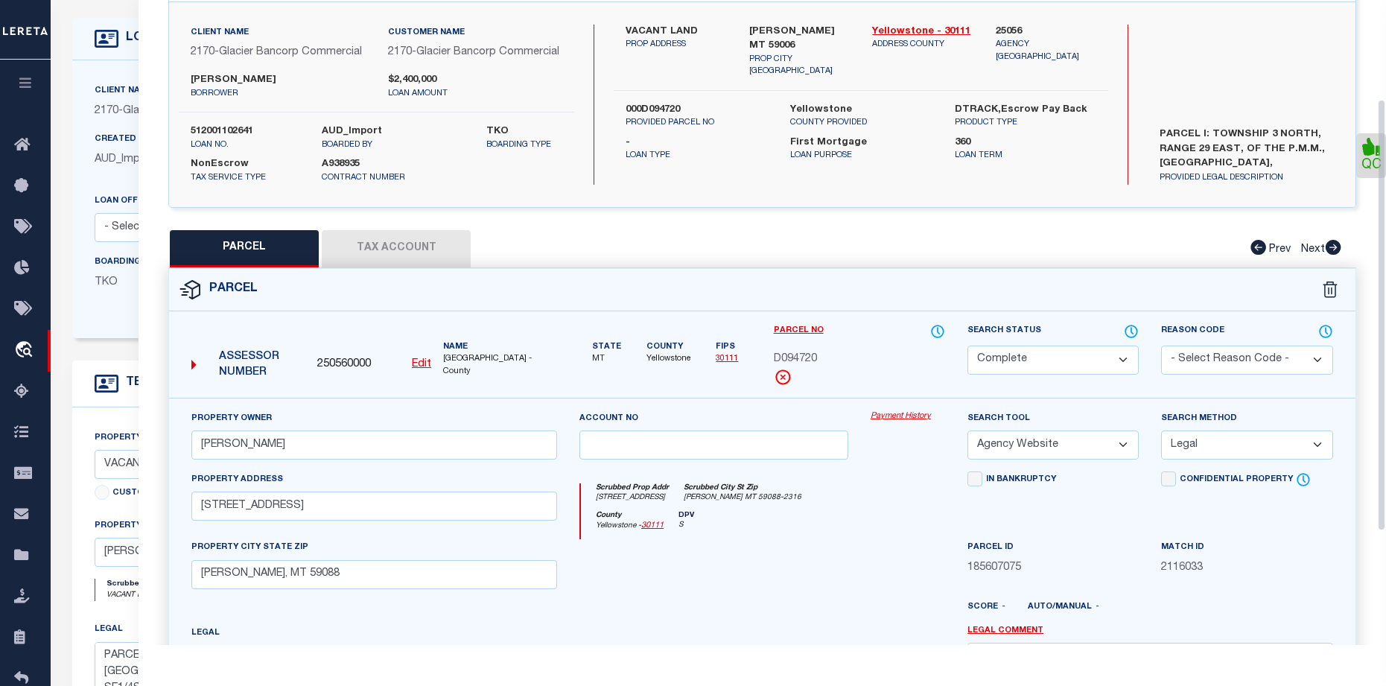
scroll to position [0, 0]
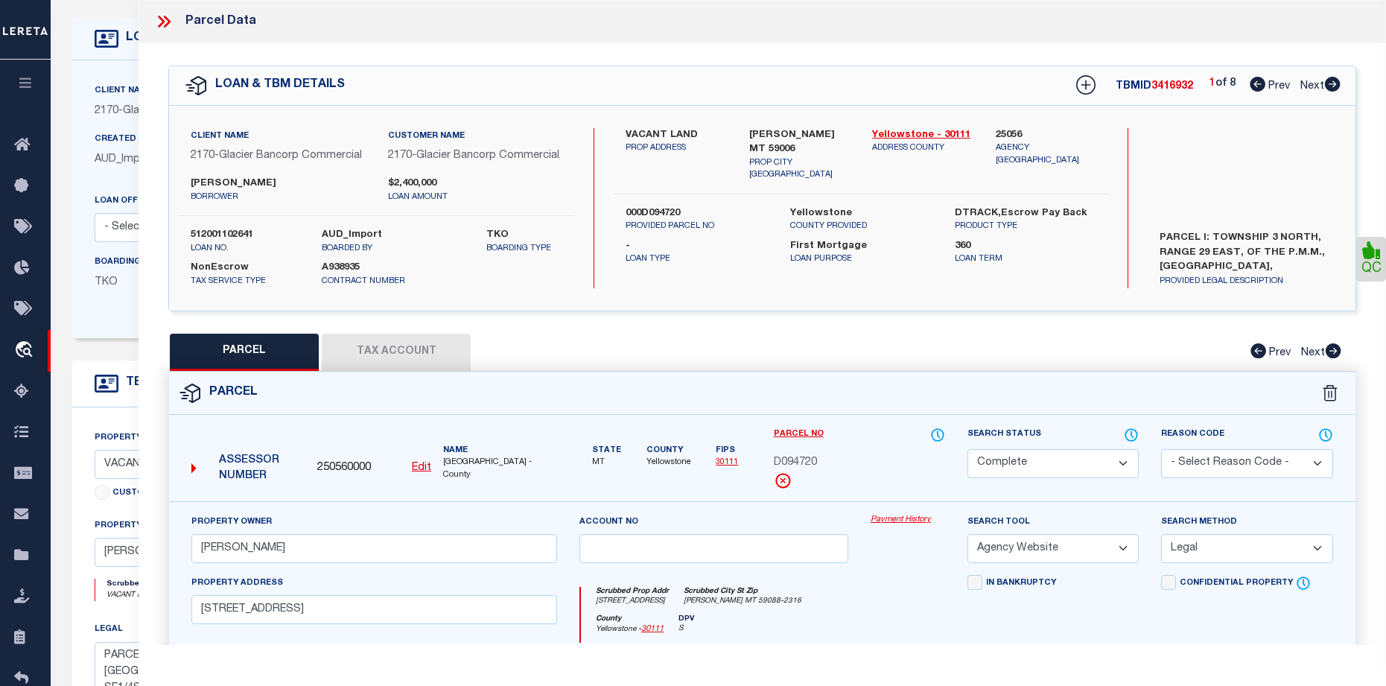
click at [1326, 92] on icon at bounding box center [1332, 84] width 16 height 15
select select "AS"
select select
checkbox input "false"
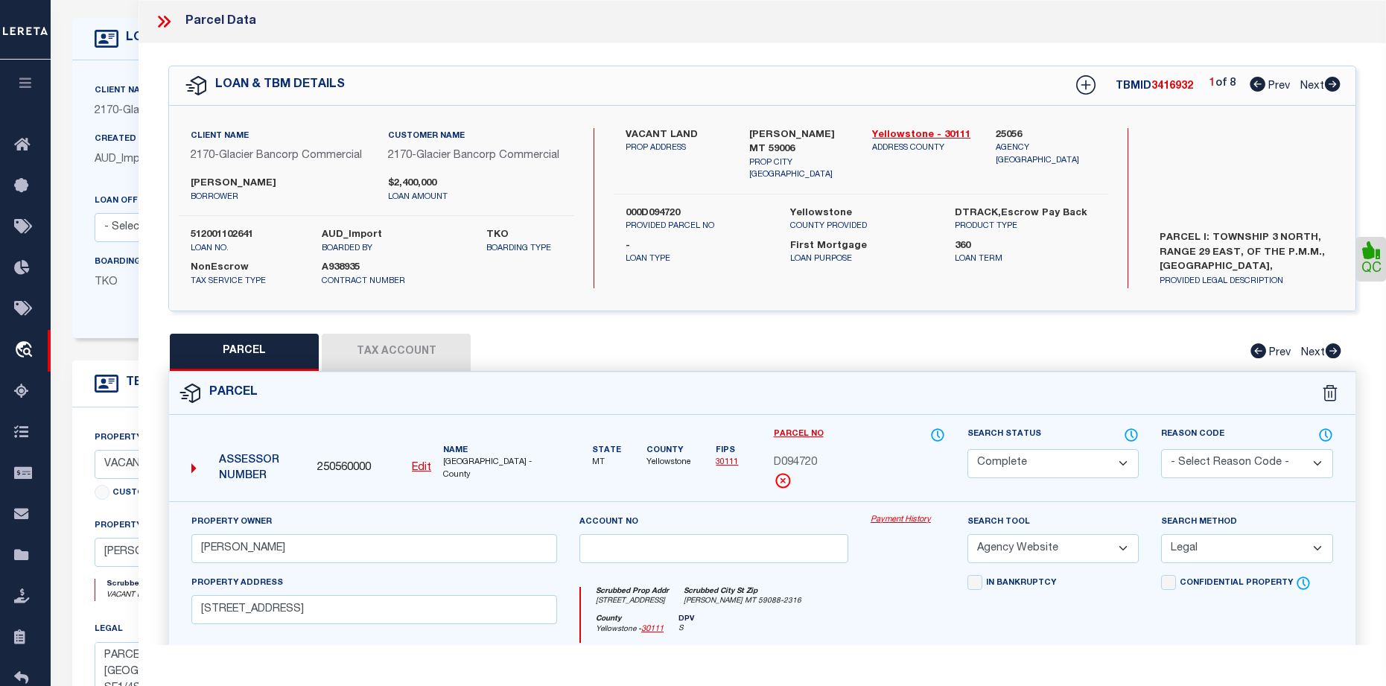
checkbox input "false"
select select "CP"
type input "[PERSON_NAME]"
select select "AGW"
select select "LEG"
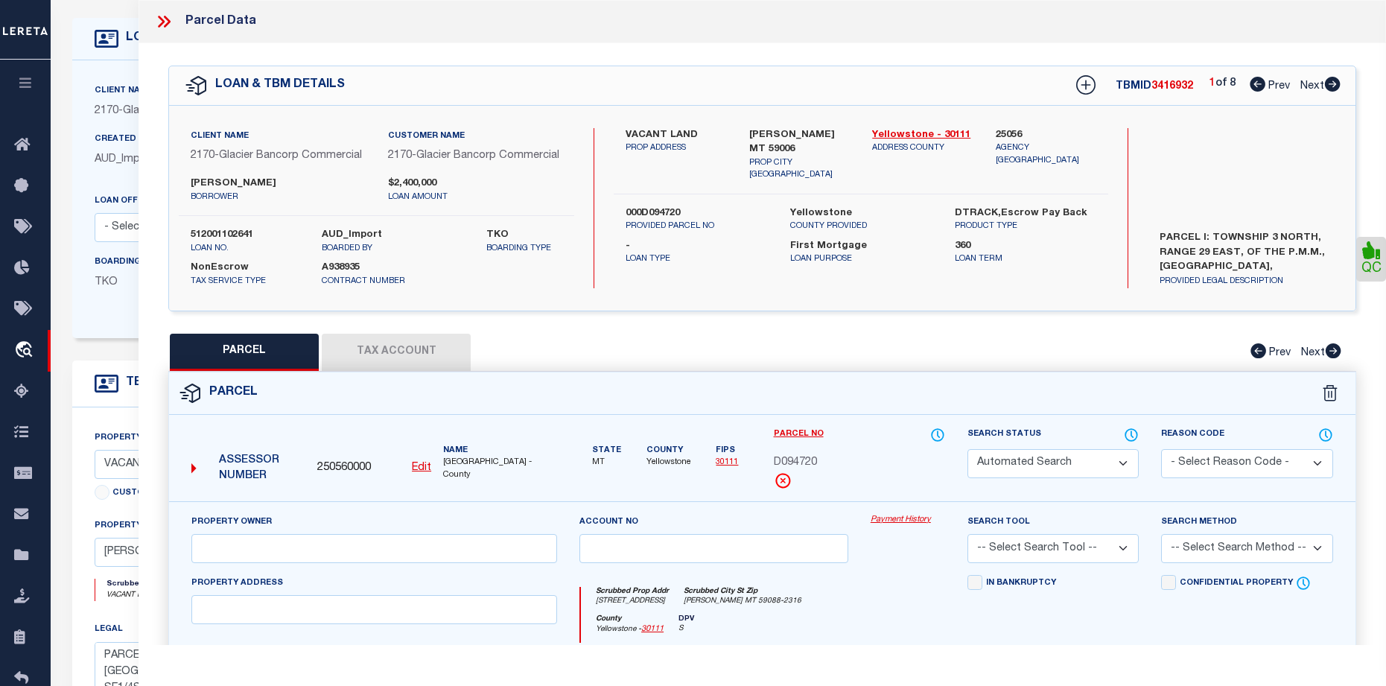
type input "[STREET_ADDRESS]"
checkbox input "false"
type input "[PERSON_NAME], MT 59088"
type textarea "S30, T03 N, R30 E, C.O.S. 3865, PARCEL 2, (25)"
click at [1326, 92] on icon at bounding box center [1332, 84] width 16 height 15
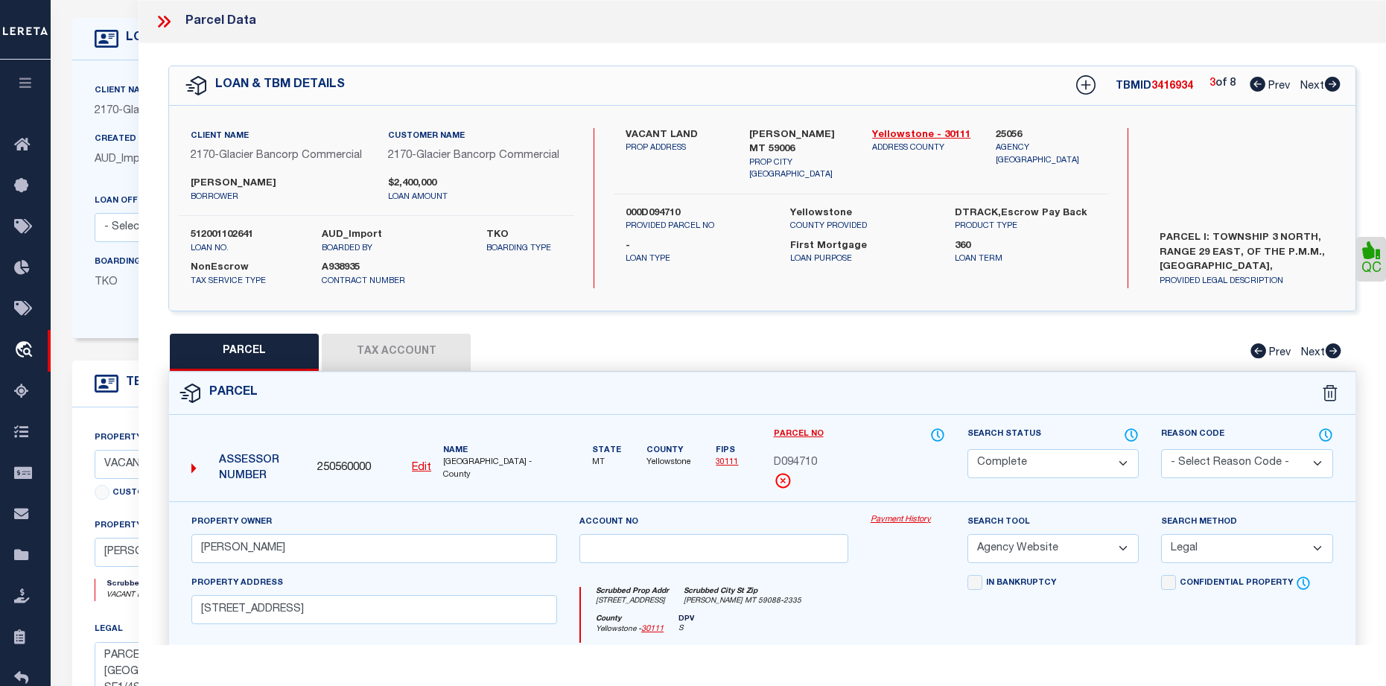
select select "AS"
select select
checkbox input "false"
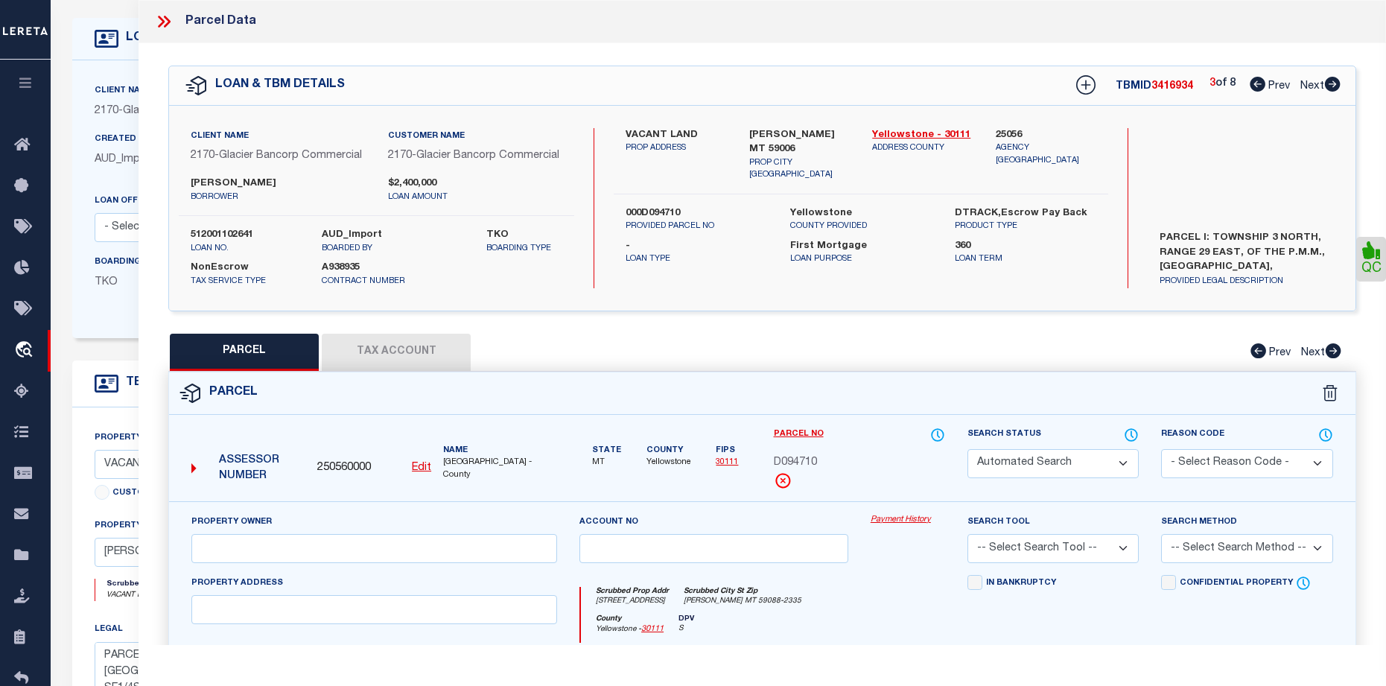
select select "BP"
type input "[PERSON_NAME]"
select select
type input "[STREET_ADDRESS][PERSON_NAME]"
type input "[PERSON_NAME], MT 59088"
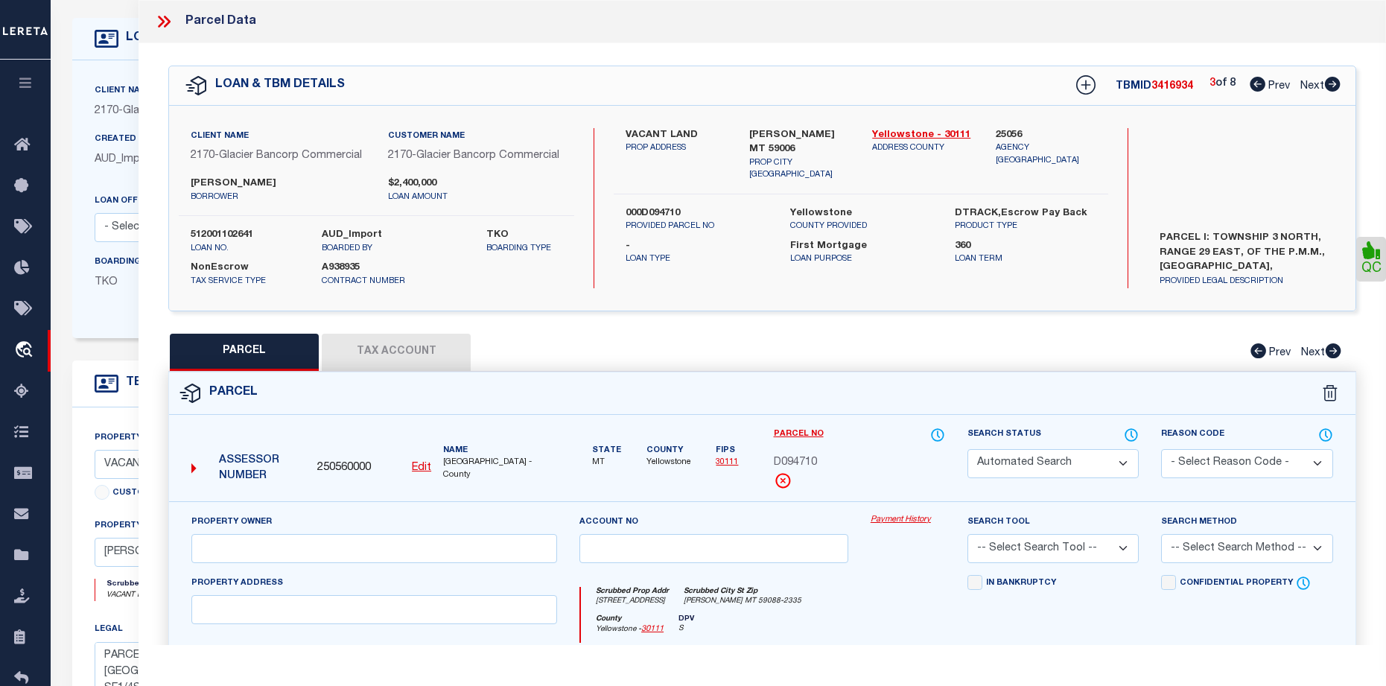
type textarea "S19, T03 N, R30 E, ACRES 185.24, LOTS 2 TO 5, & 10 & 13"
type textarea "Correct parcel is D09378"
click at [1326, 92] on icon at bounding box center [1332, 84] width 16 height 15
select select "AS"
checkbox input "false"
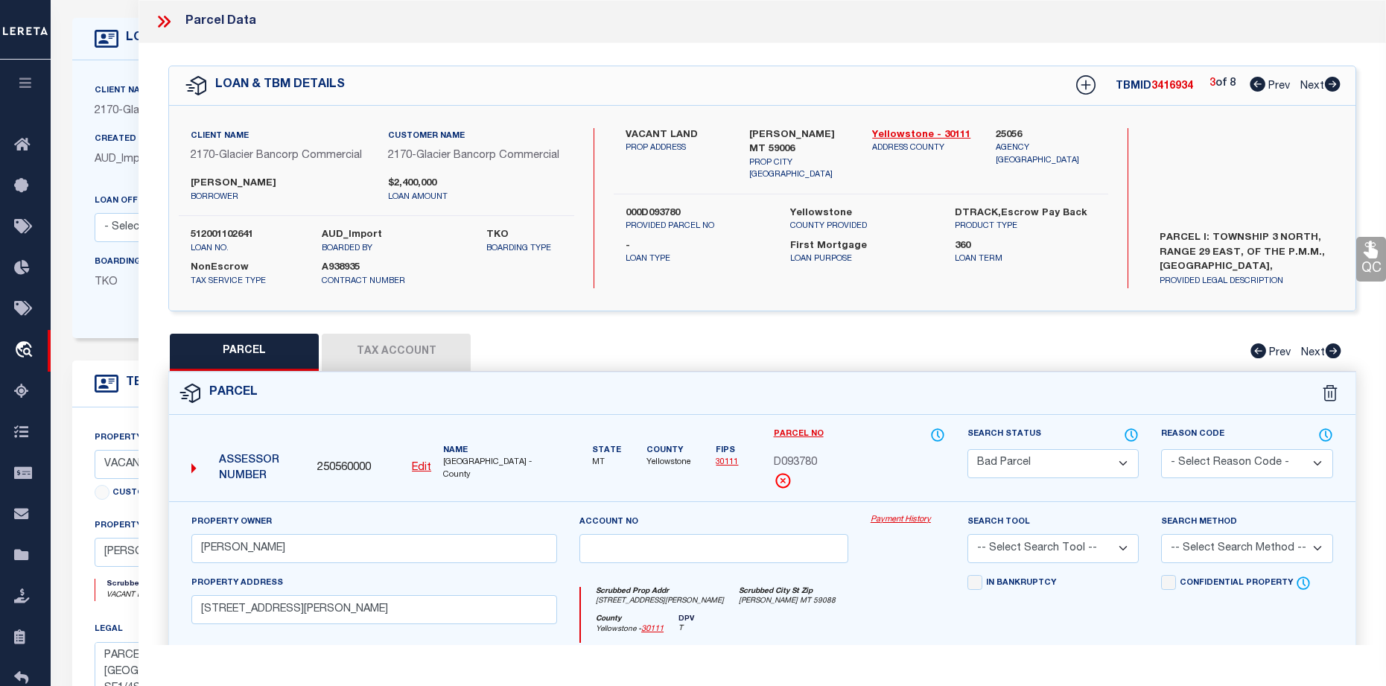
checkbox input "false"
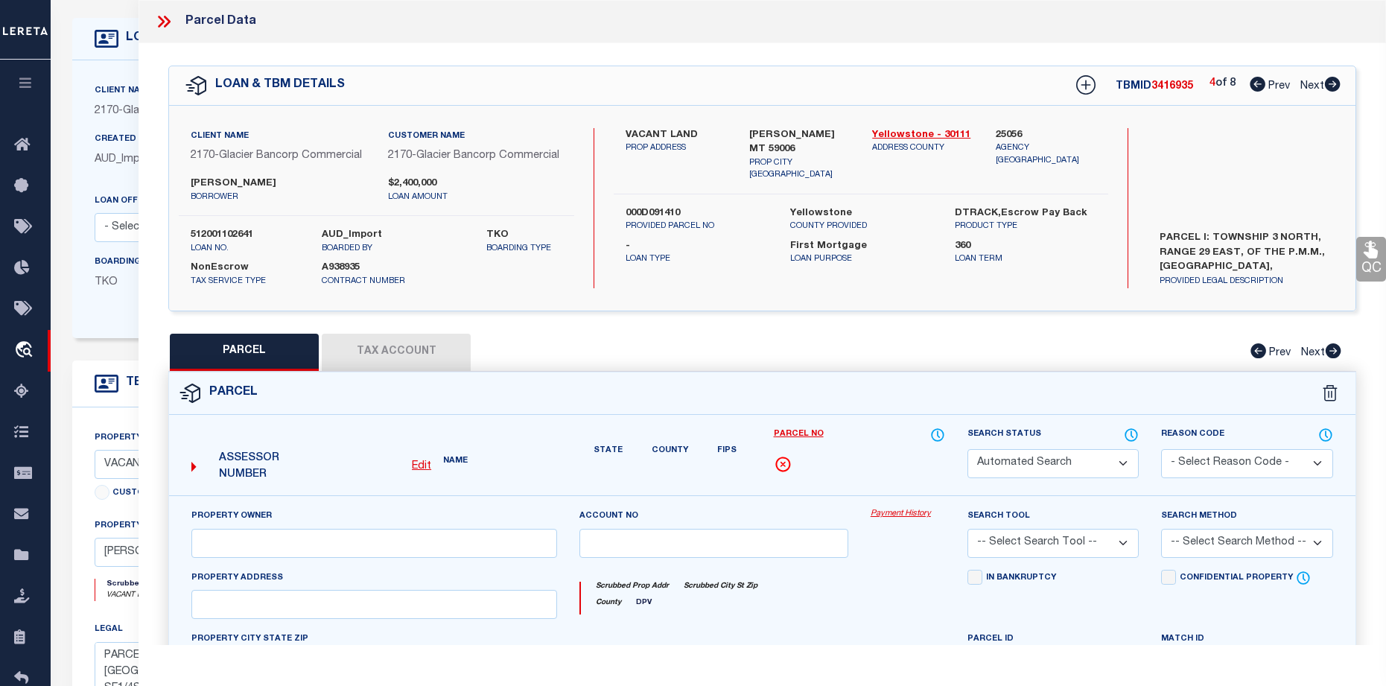
select select "CP"
type input "[PERSON_NAME]"
select select
checkbox input "false"
type input "[PERSON_NAME] MT 59006"
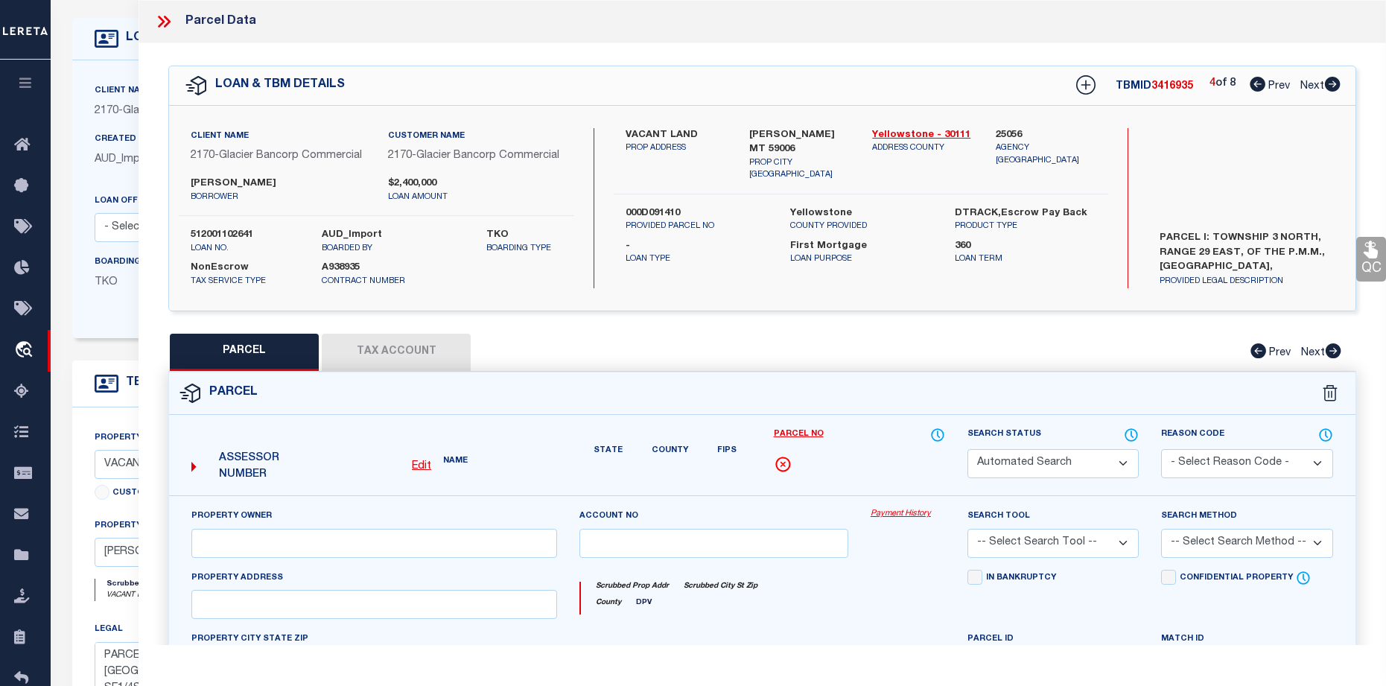
type textarea "S24, T03 N, R29 E, UNIT A OR LOTS 4 & 8 & SESE"
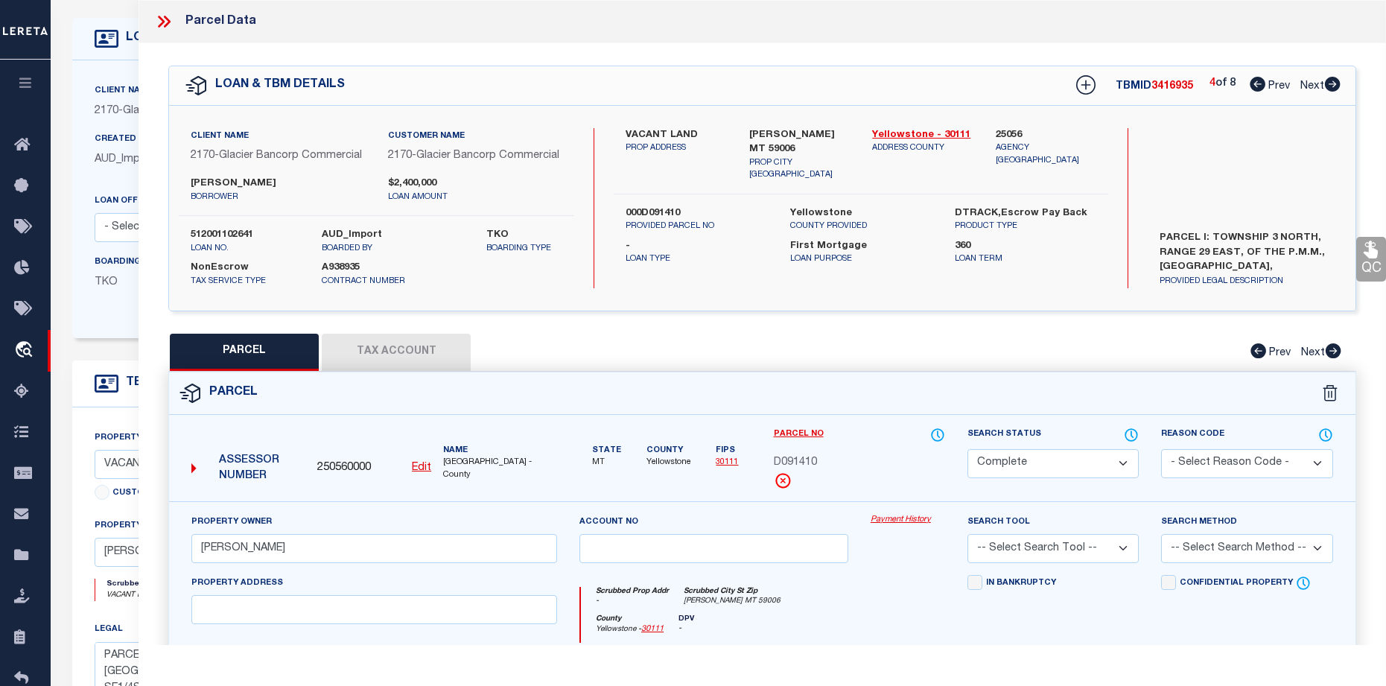
click at [1326, 92] on icon at bounding box center [1332, 84] width 16 height 15
select select "AS"
checkbox input "false"
select select "CP"
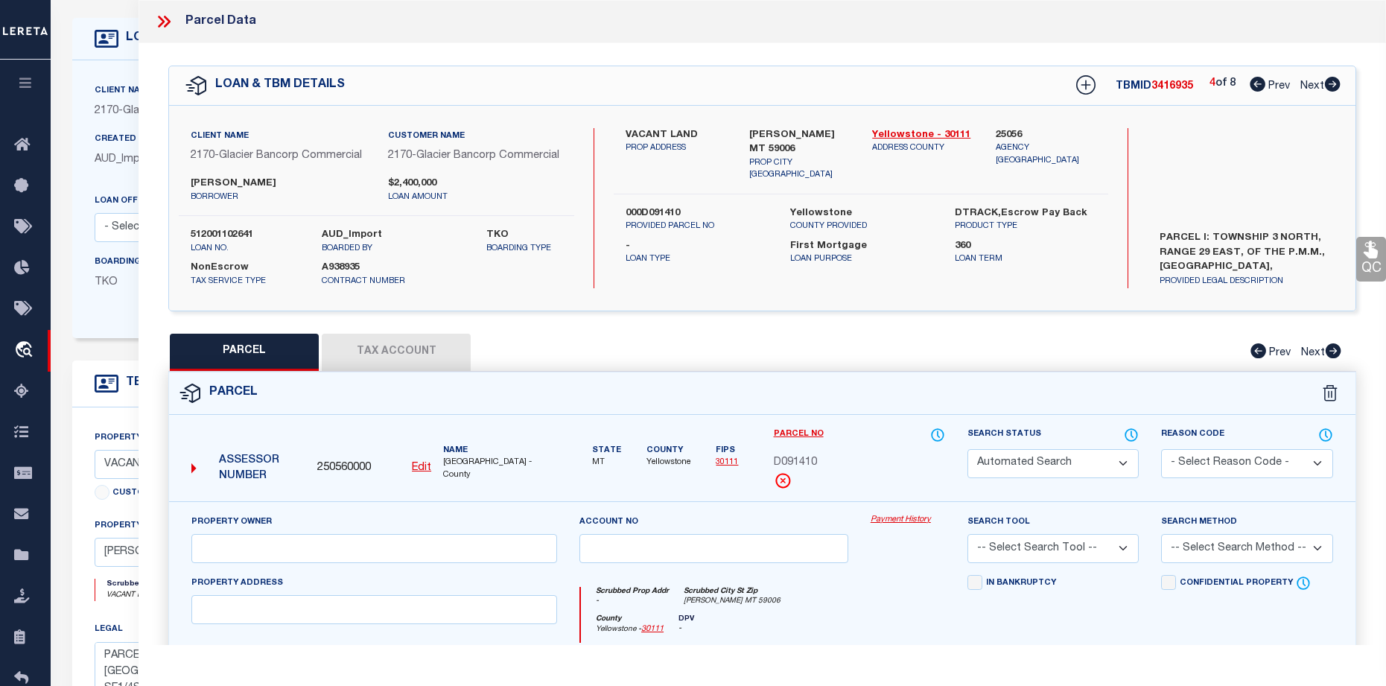
type input "[PERSON_NAME]"
select select "AGW"
select select "LEG"
type input "BRIDGER MT 59014"
type textarea "S34, T05 S, R22 E, SE4, S2NE4, SE4NW4, E2SW4"
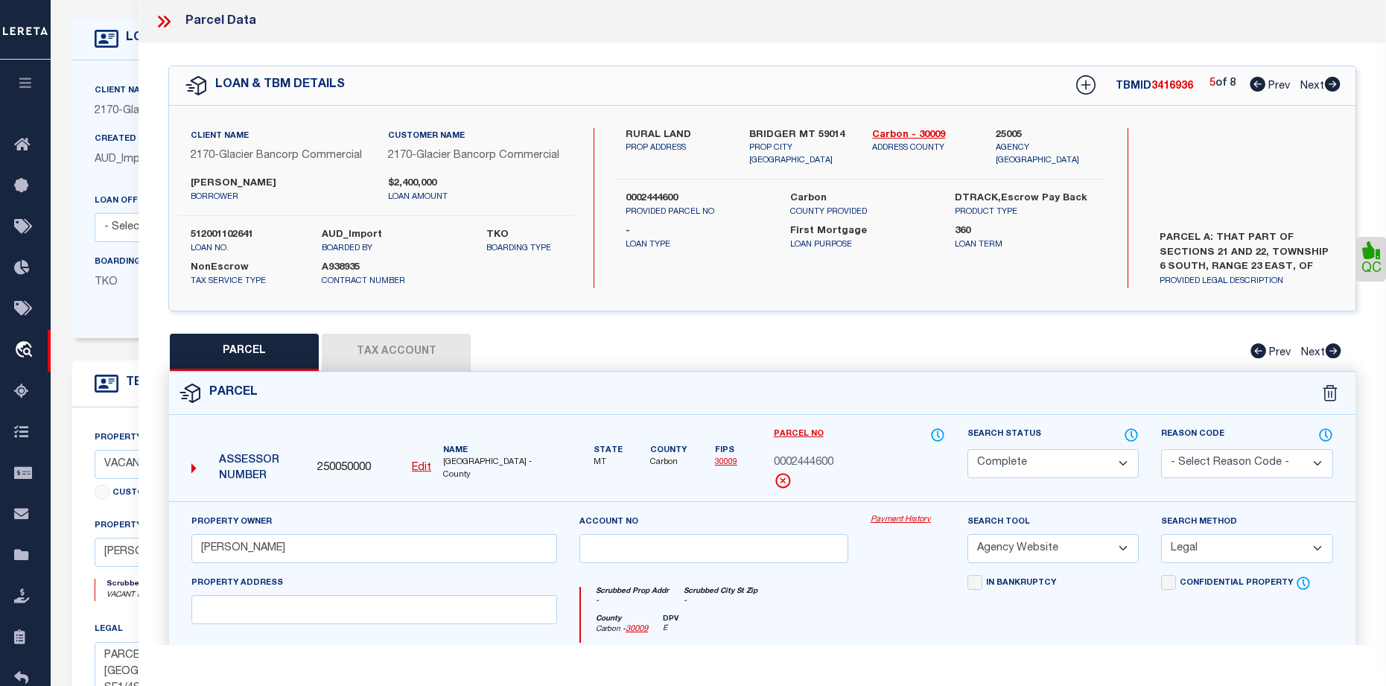
click at [1326, 92] on icon at bounding box center [1332, 84] width 16 height 15
select select "AS"
select select
checkbox input "false"
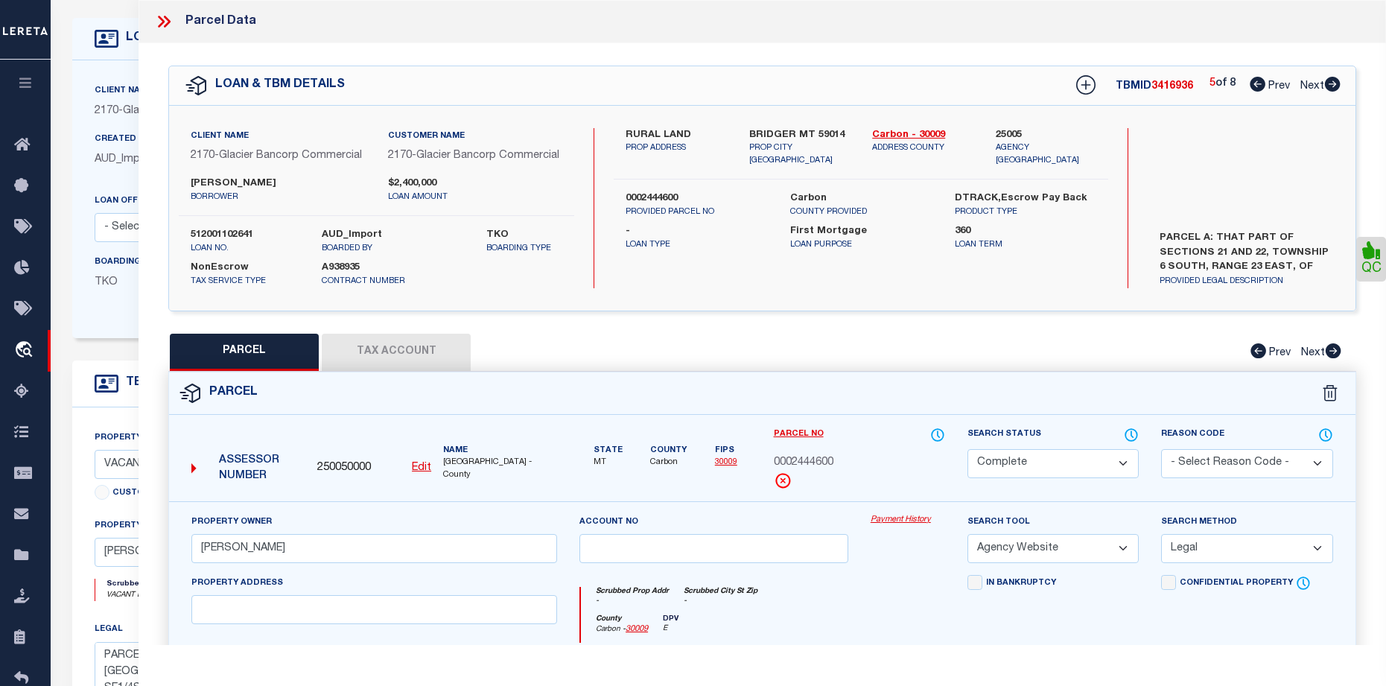
checkbox input "false"
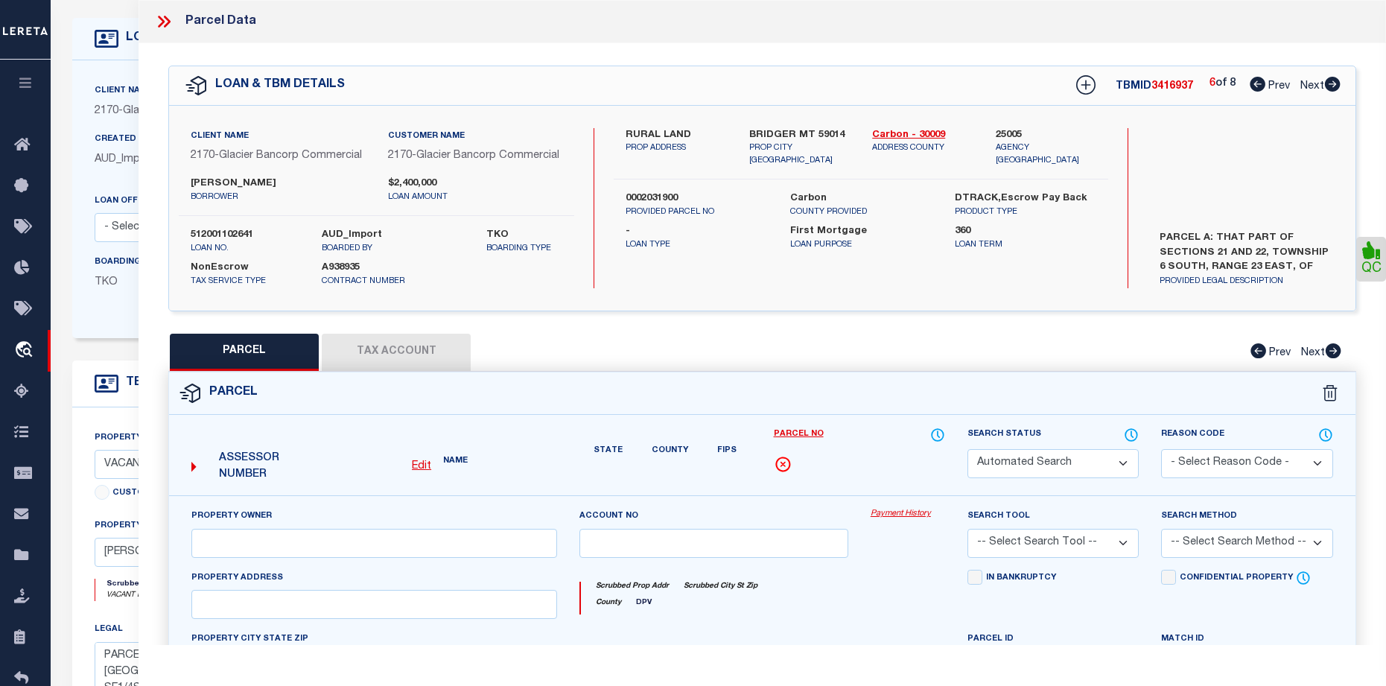
select select "CP"
type input "[PERSON_NAME]"
select select
type input "N E ST"
type input "MT"
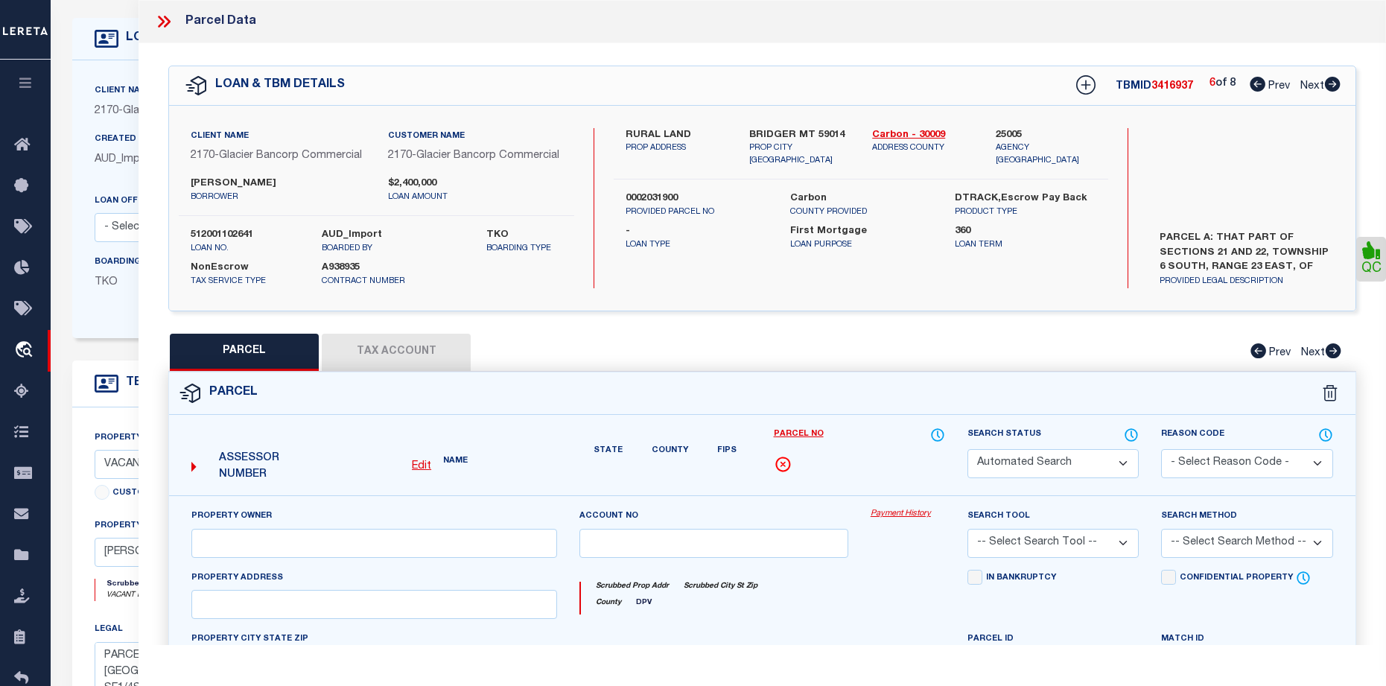
type textarea "S21, T06 S, R23 E, C.O.S. 2208 RE, ACRES 5.91, PART INSIDE CITY"
click at [1326, 92] on icon at bounding box center [1332, 84] width 16 height 15
select select "AS"
checkbox input "false"
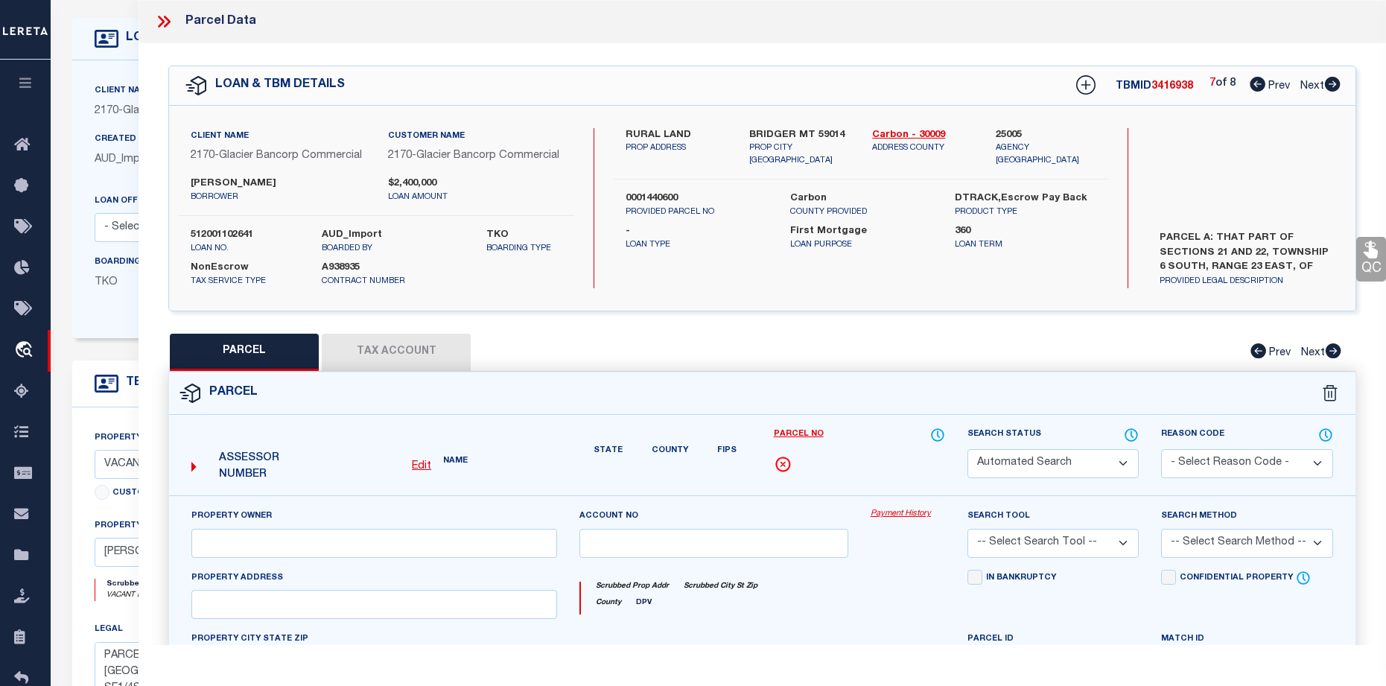
select select "CP"
type input "[PERSON_NAME]"
select select "AGW"
select select "LEG"
type input "BRIDGER MT 59014"
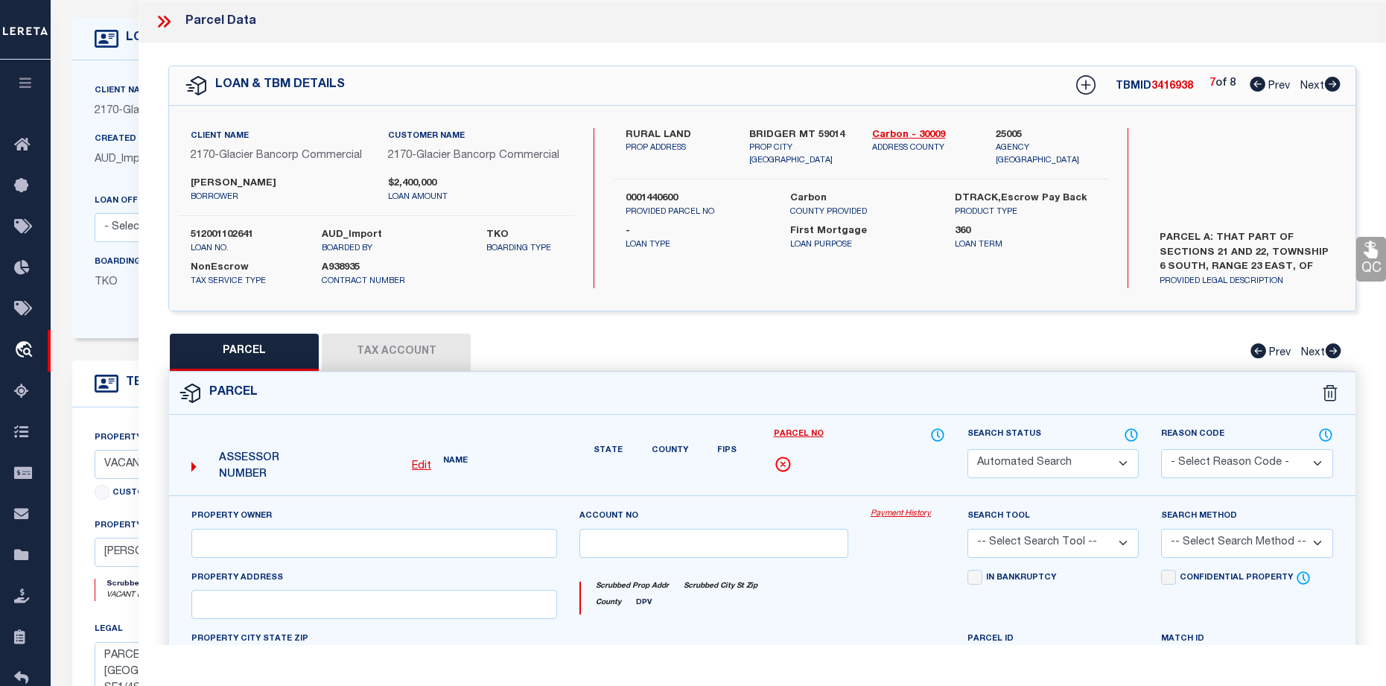
type textarea "S03, T06 S, R22 E, EAGLE POINT TRACTS TR 2 COS 1323"
click at [1326, 92] on icon at bounding box center [1332, 84] width 16 height 15
select select "AS"
select select
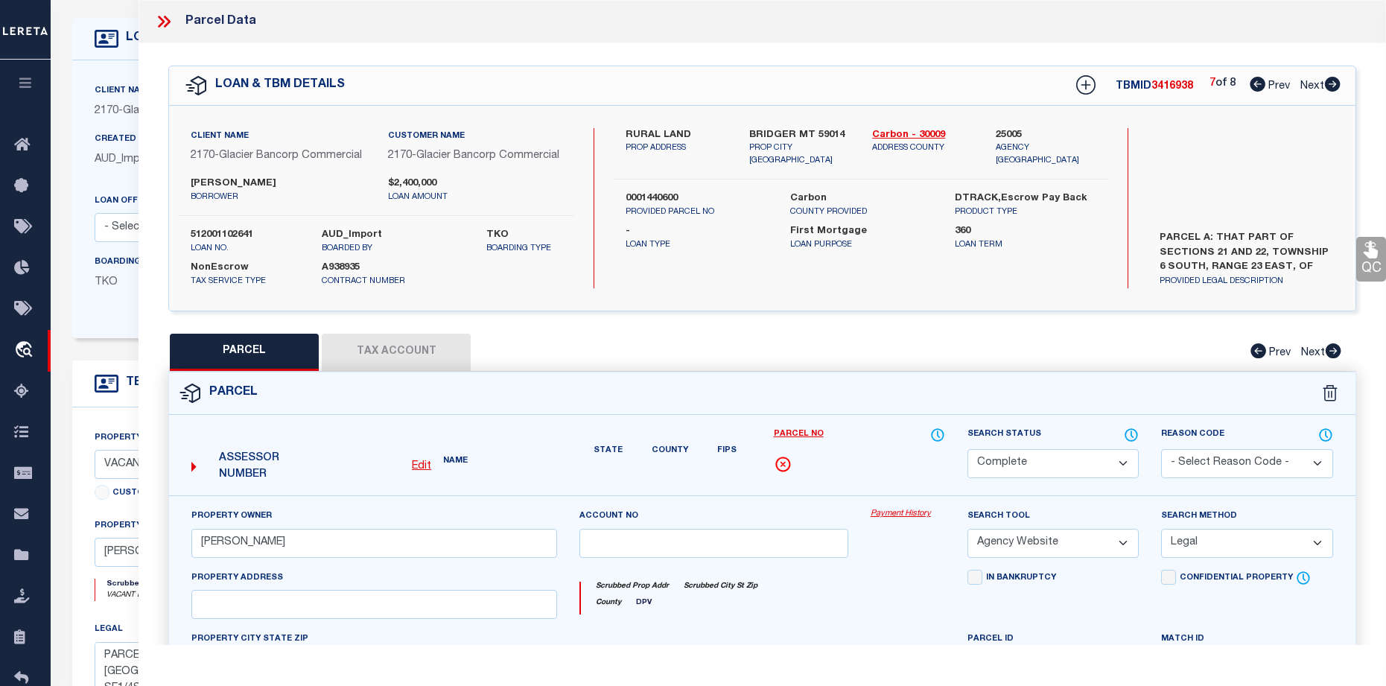
checkbox input "false"
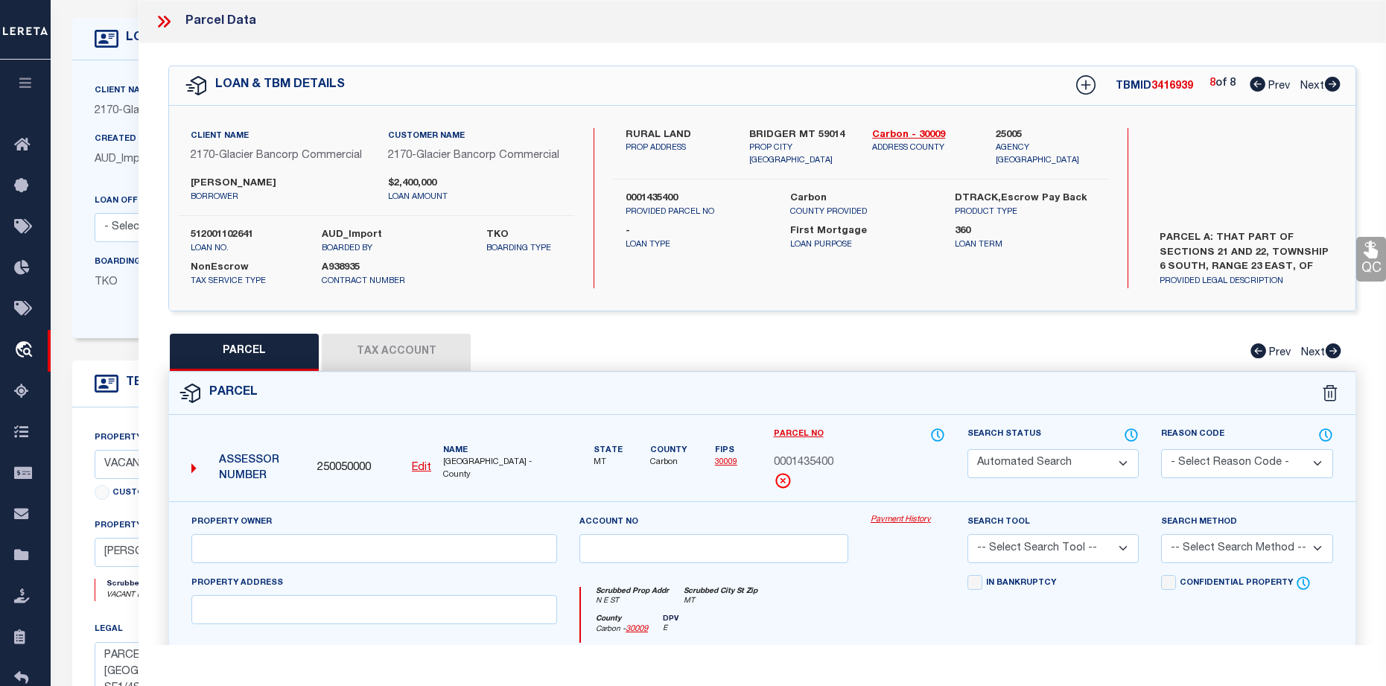
select select "CP"
type input "[PERSON_NAME]"
select select
type input "N E ST"
type input "MT"
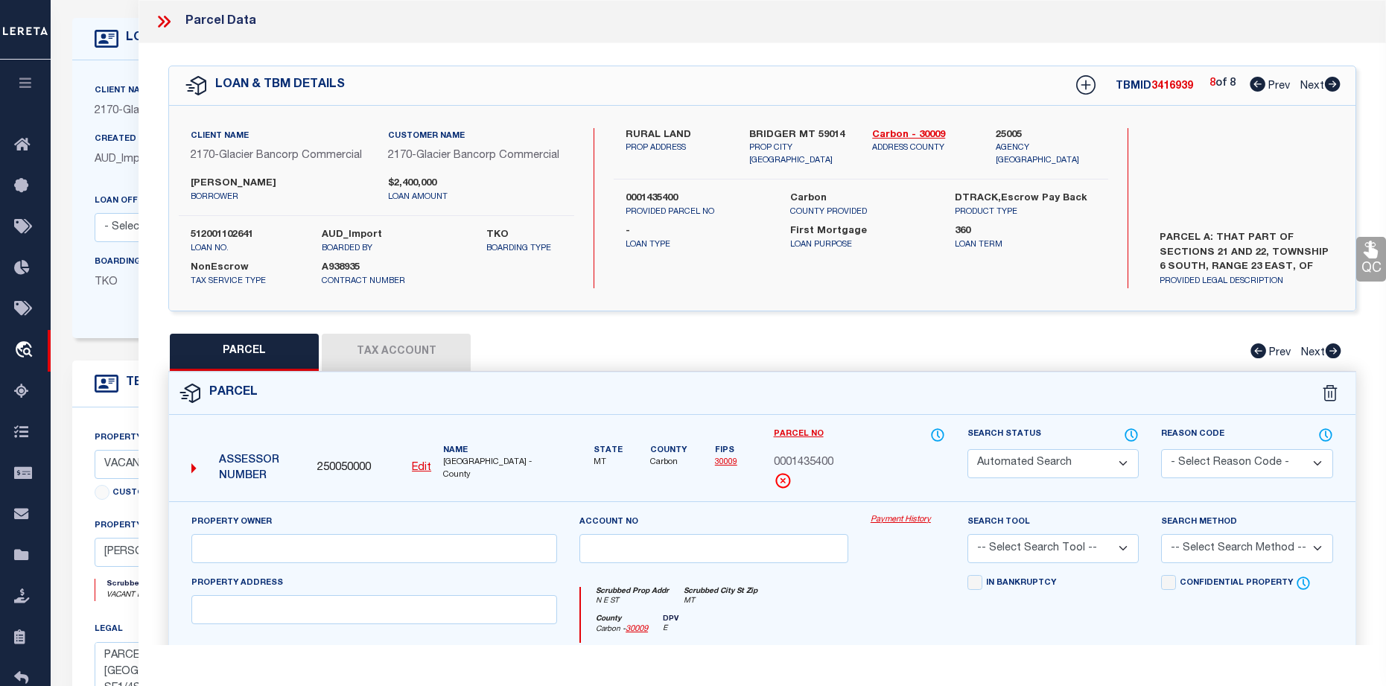
type textarea "S21, T06 S, R23 E, C.O.S. 2208 RE, ACRES 129.88, PART OUTSIDE CITY"
click at [1326, 92] on icon at bounding box center [1332, 84] width 16 height 15
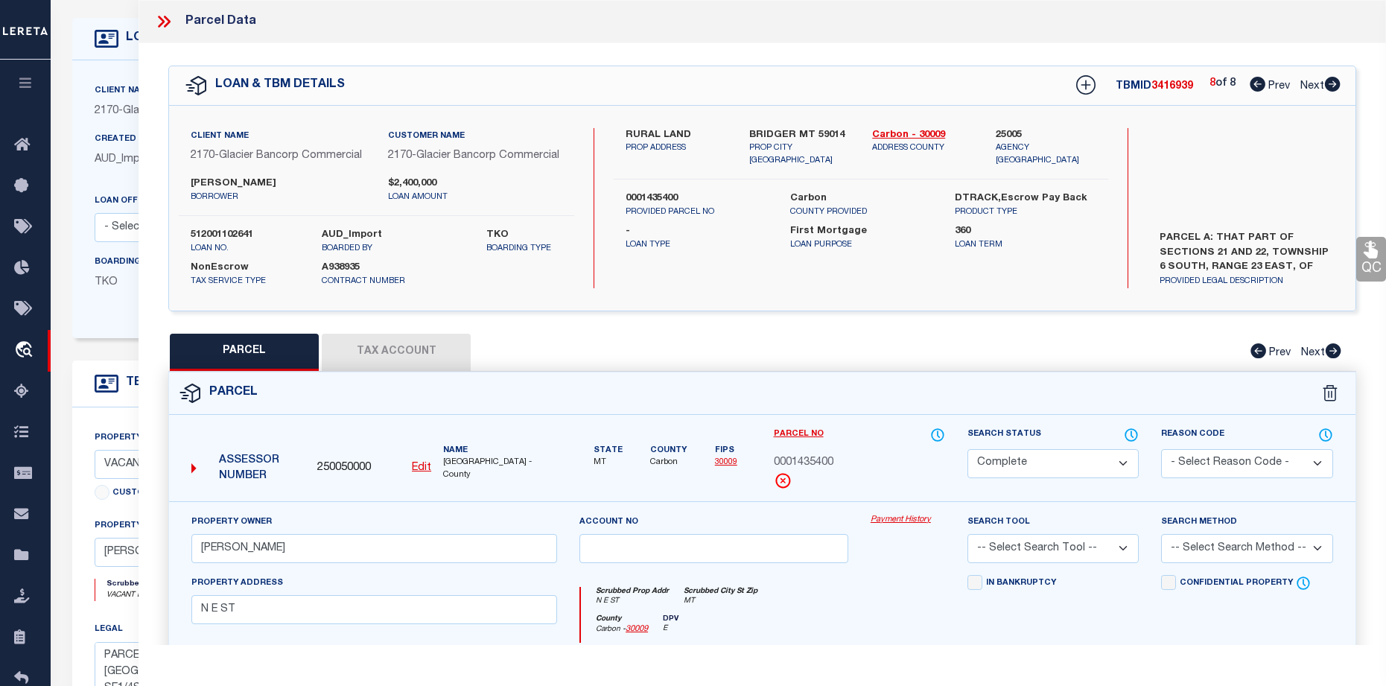
click at [1260, 87] on icon at bounding box center [1257, 84] width 16 height 15
select select "AS"
checkbox input "false"
select select "CP"
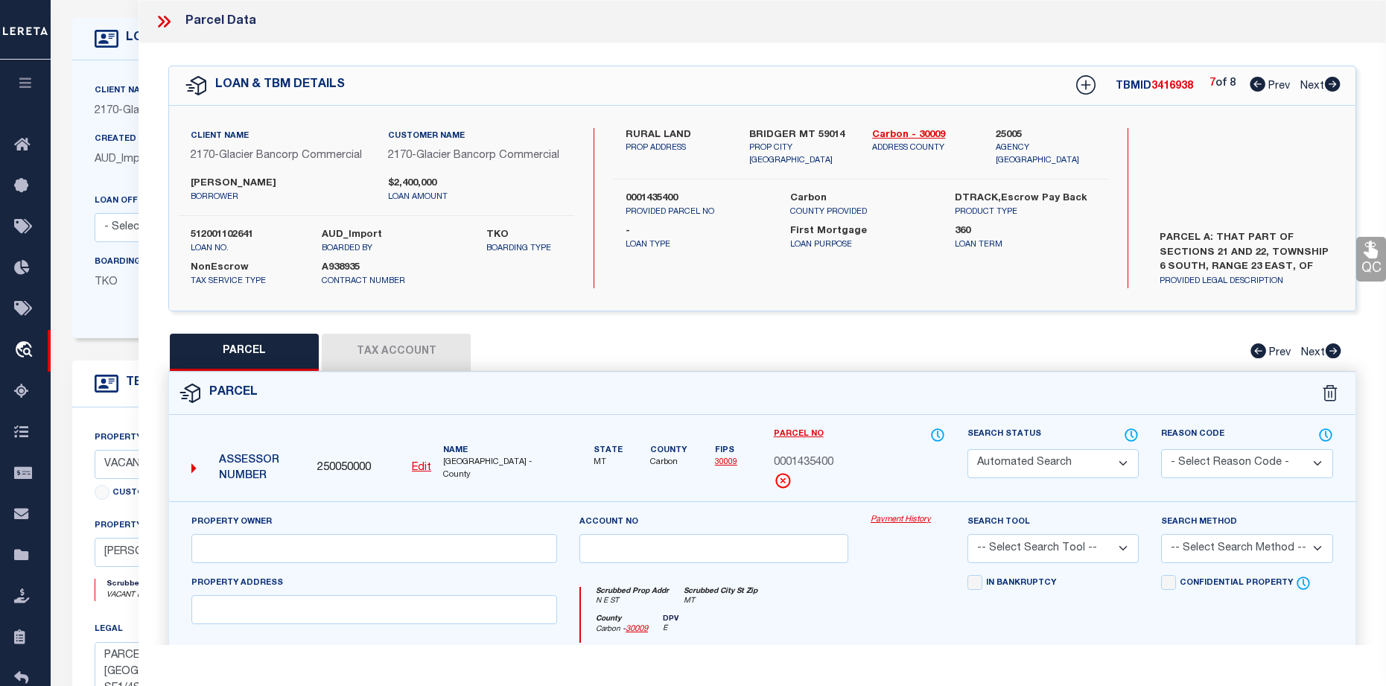
type input "[PERSON_NAME]"
select select "AGW"
select select "LEG"
type input "BRIDGER MT 59014"
type textarea "S03, T06 S, R22 E, EAGLE POINT TRACTS TR 2 COS 1323"
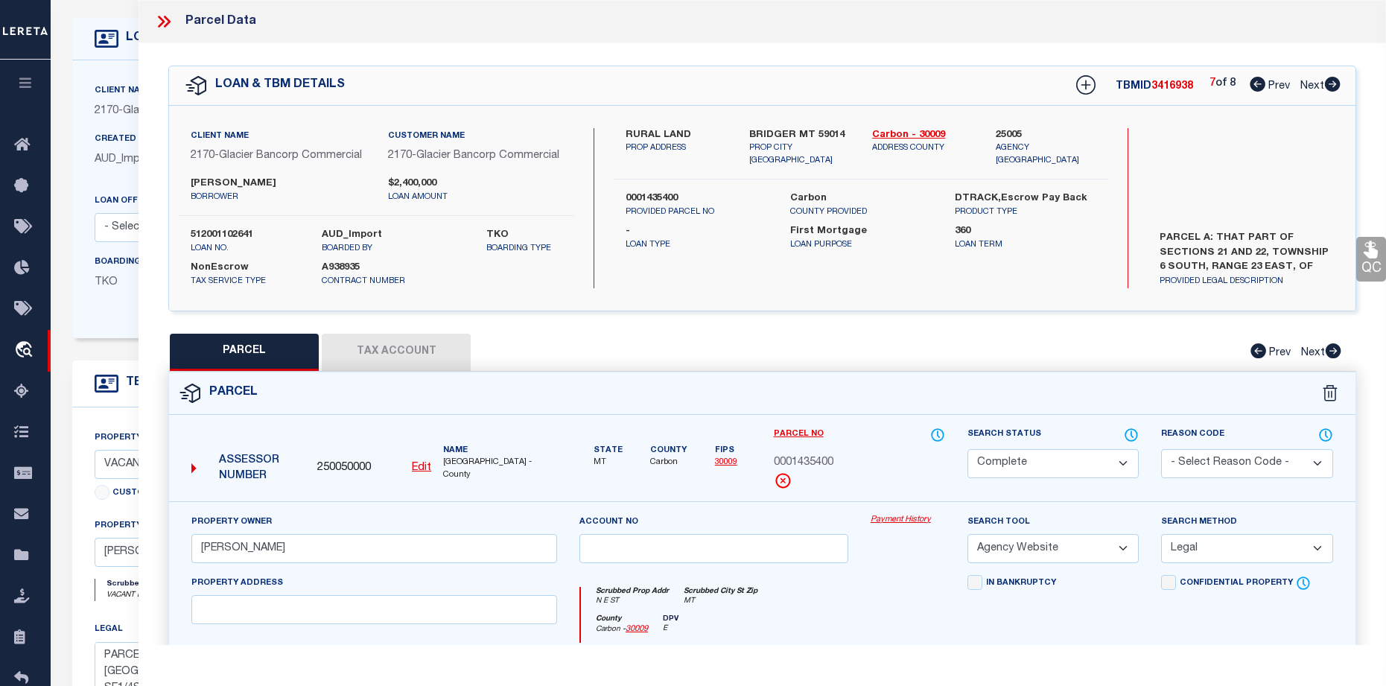
click at [1260, 87] on icon at bounding box center [1257, 84] width 16 height 15
select select "AS"
select select
checkbox input "false"
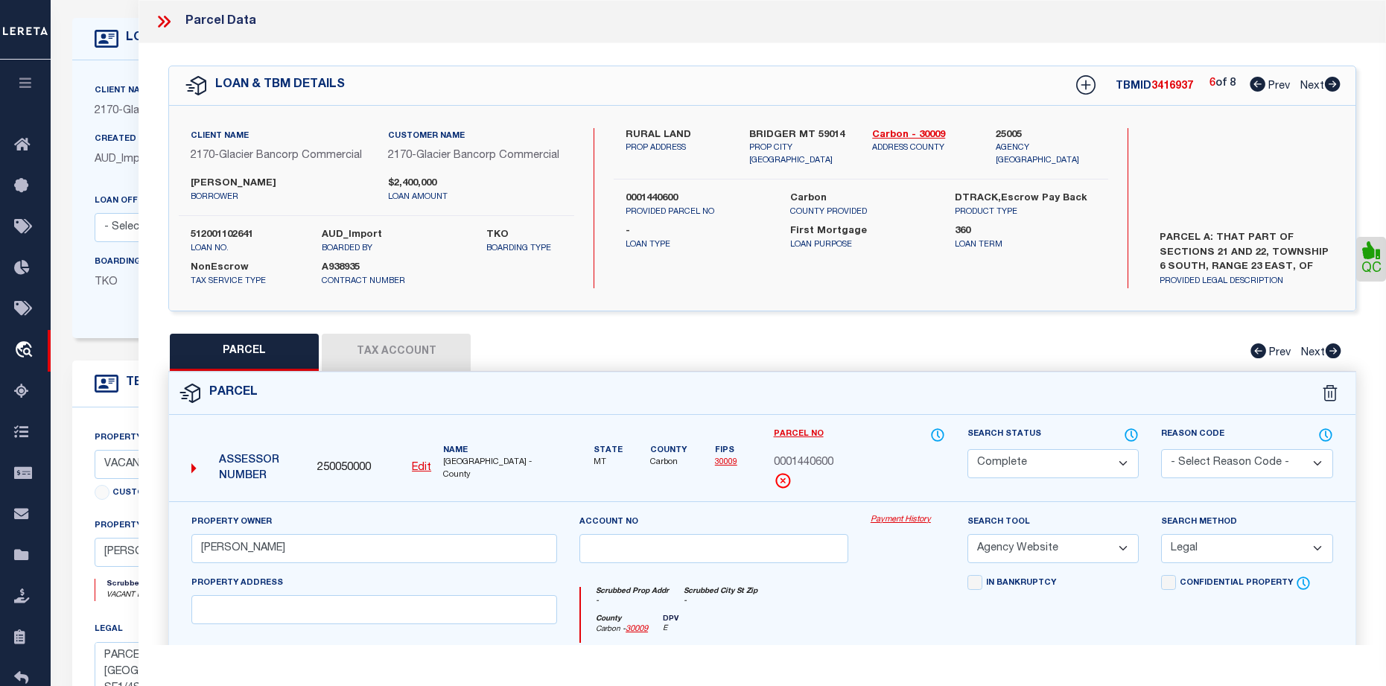
checkbox input "false"
select select "CP"
type input "JONES CAMERON"
select select
type input "N E ST"
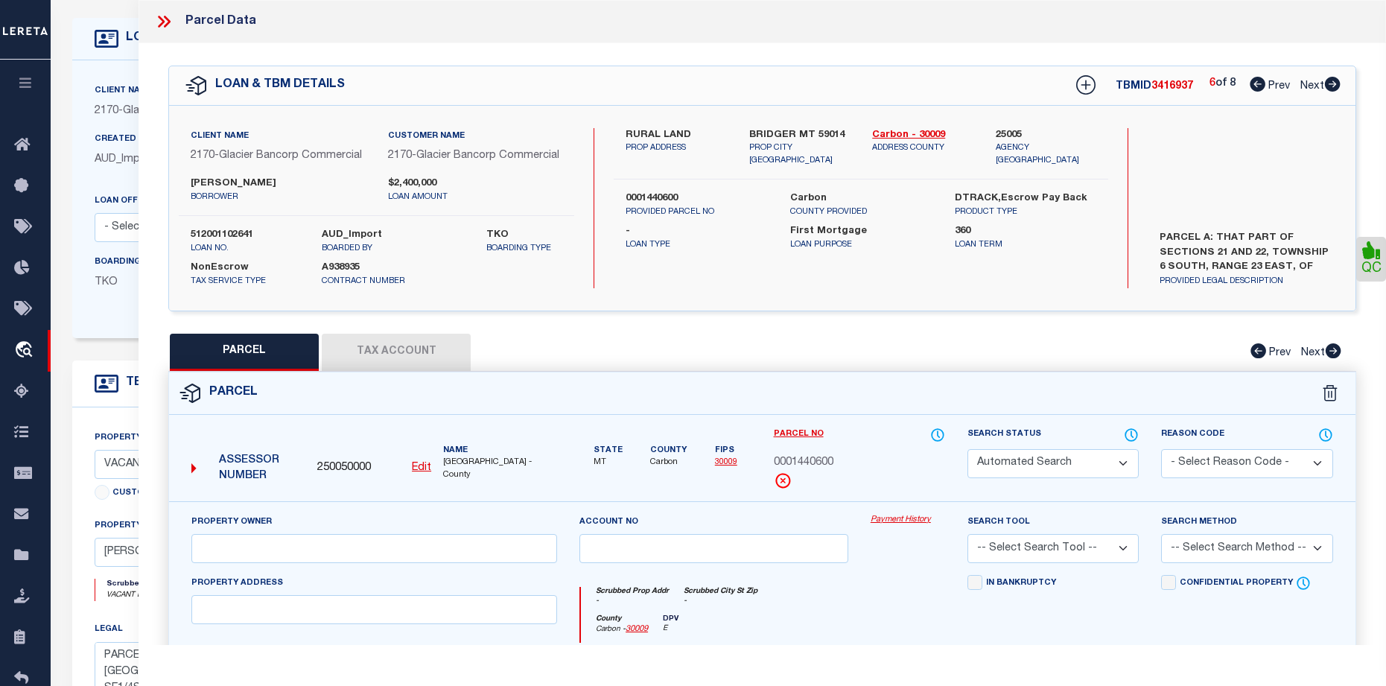
type input "MT"
type textarea "S21, T06 S, R23 E, C.O.S. 2208 RE, ACRES 5.91, PART INSIDE CITY"
click at [1260, 87] on icon at bounding box center [1257, 84] width 16 height 15
select select "AS"
checkbox input "false"
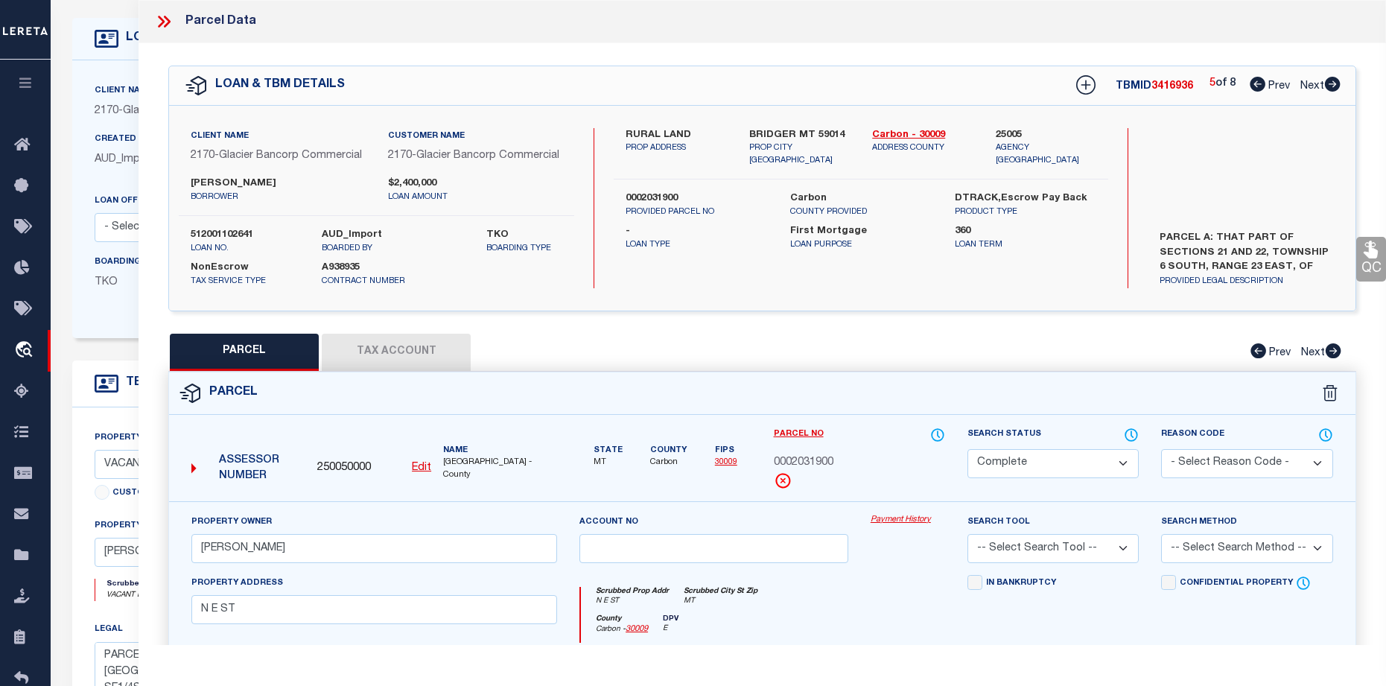
checkbox input "false"
click at [1260, 87] on icon at bounding box center [1257, 84] width 16 height 15
select select "CP"
type input "JONES CAMERON"
select select "AGW"
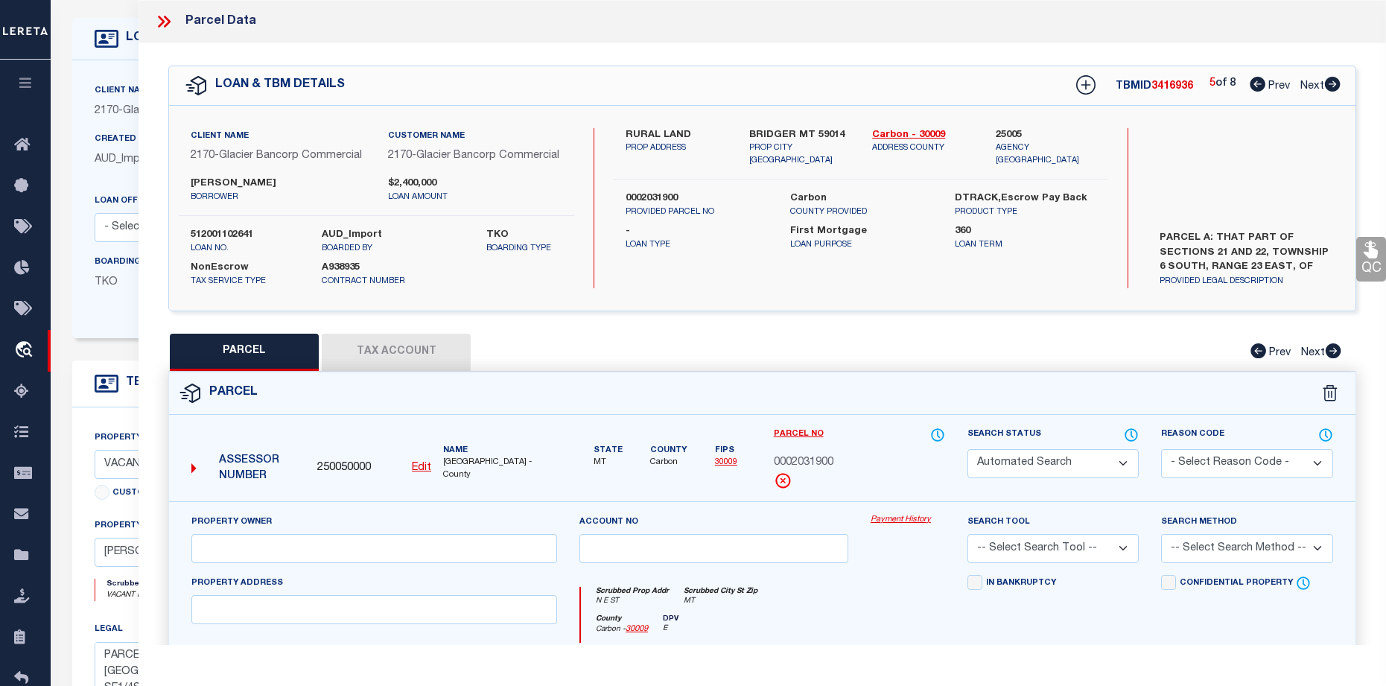
select select "LEG"
type input "BRIDGER MT 59014"
type textarea "S34, T05 S, R22 E, SE4, S2NE4, SE4NW4, E2SW4"
select select "AS"
select select
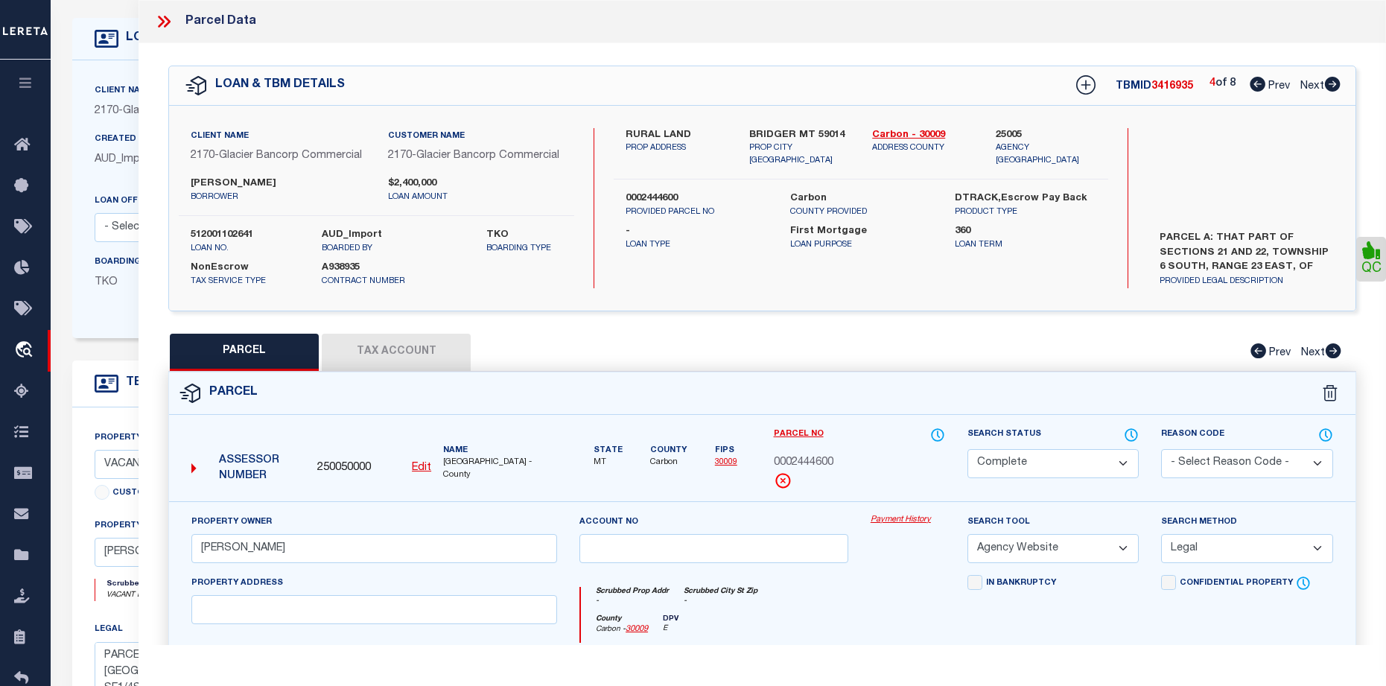
select select
checkbox input "false"
click at [1260, 87] on icon at bounding box center [1257, 84] width 16 height 15
select select "CP"
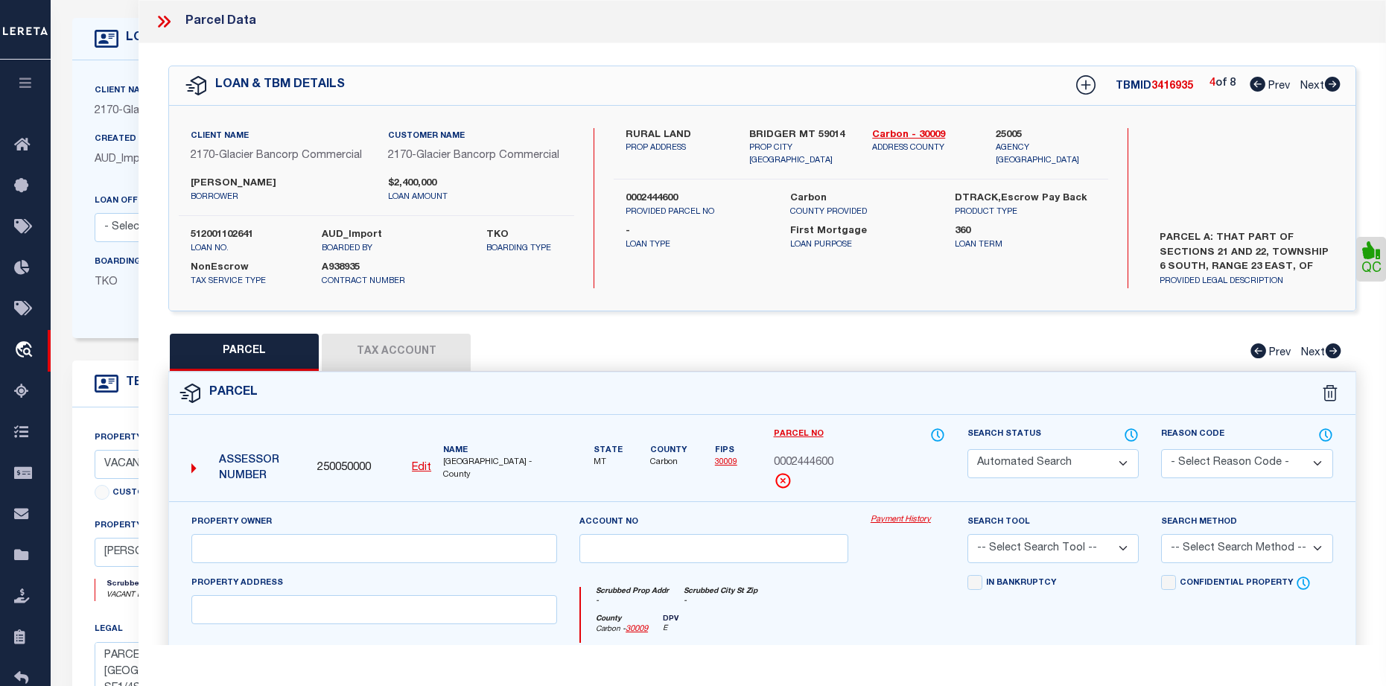
type input "JONES, CAMERON"
select select
checkbox input "false"
type input "WORDEN MT 59006"
type textarea "S24, T03 N, R29 E, UNIT A OR LOTS 4 & 8 & SESE"
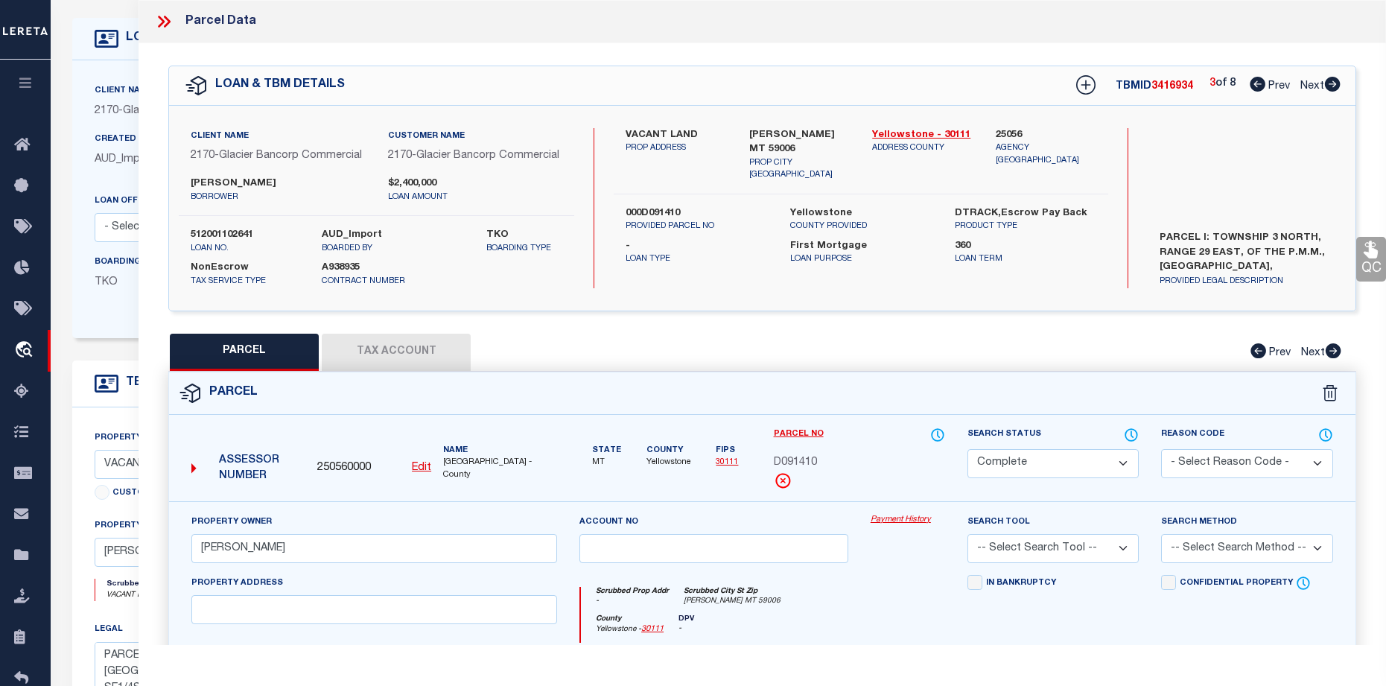
select select "AS"
checkbox input "false"
select select "BP"
type input "JONES, CAMERON"
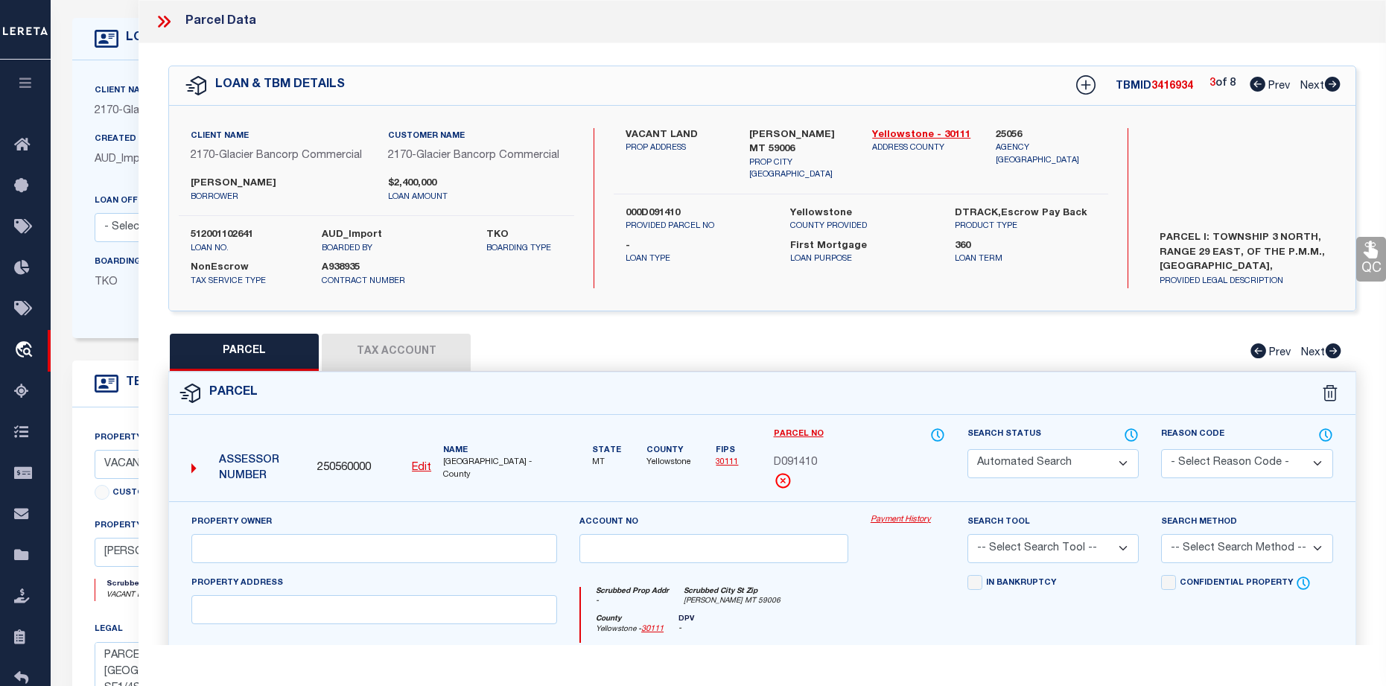
select select
type input "2701 W M RD"
type input "WORDEN, MT 59088"
type textarea "S19, T03 N, R30 E, ACRES 185.24, LOTS 2 TO 5, & 10 & 13"
type textarea "Correct parcel is D09378"
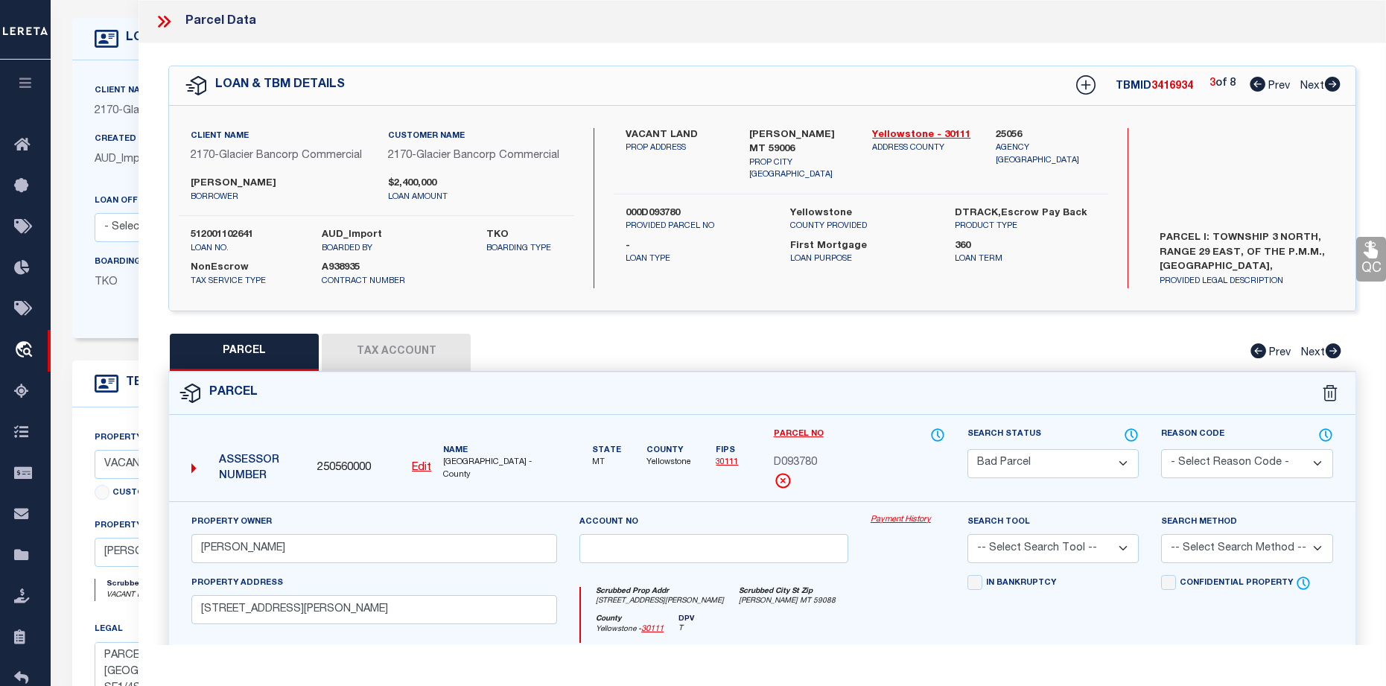
click at [1260, 87] on icon at bounding box center [1257, 84] width 16 height 15
select select "AS"
checkbox input "false"
click at [1335, 88] on icon at bounding box center [1333, 84] width 16 height 15
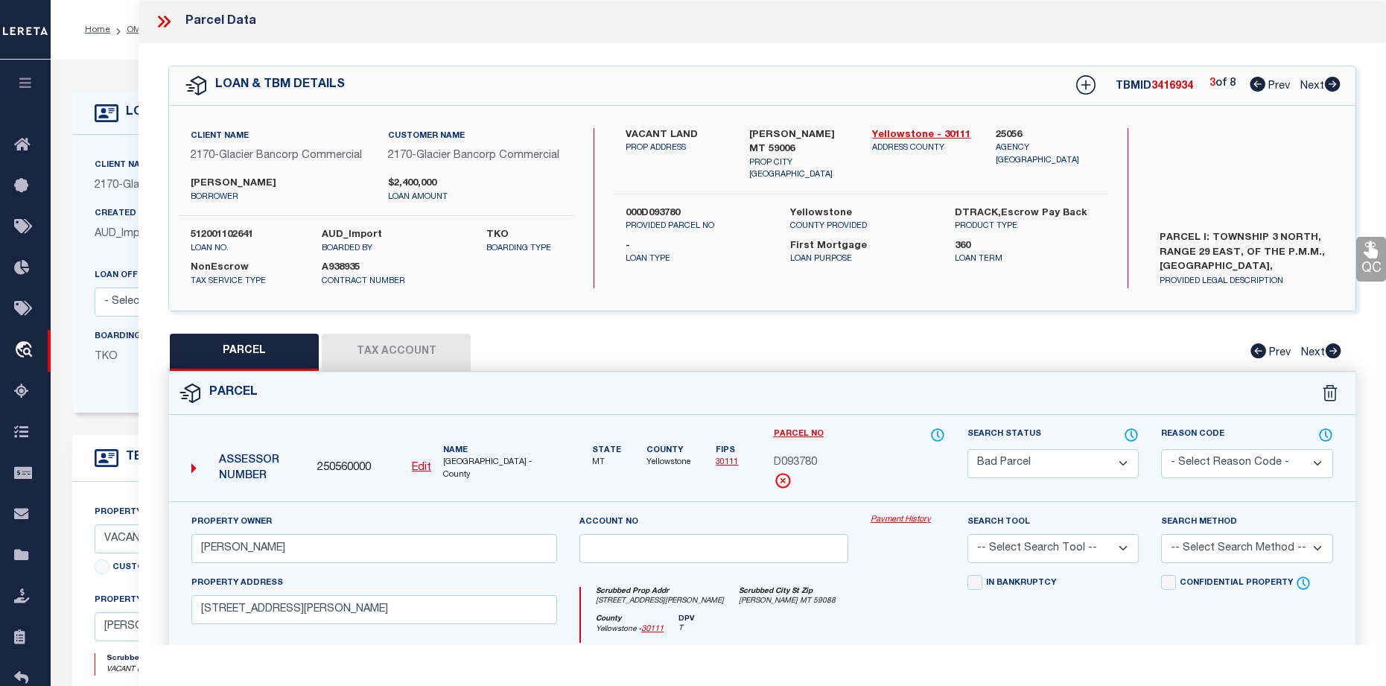
click at [158, 17] on icon at bounding box center [163, 21] width 19 height 19
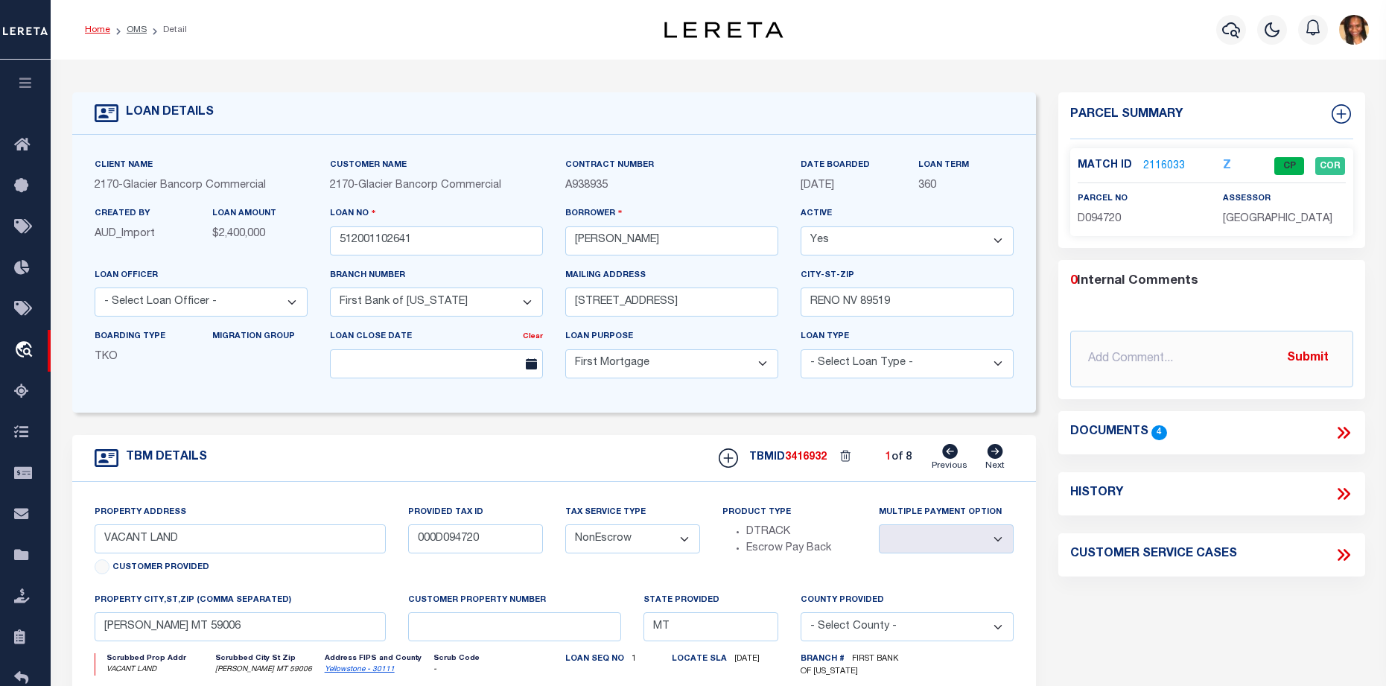
click at [93, 34] on link "Home" at bounding box center [97, 29] width 25 height 9
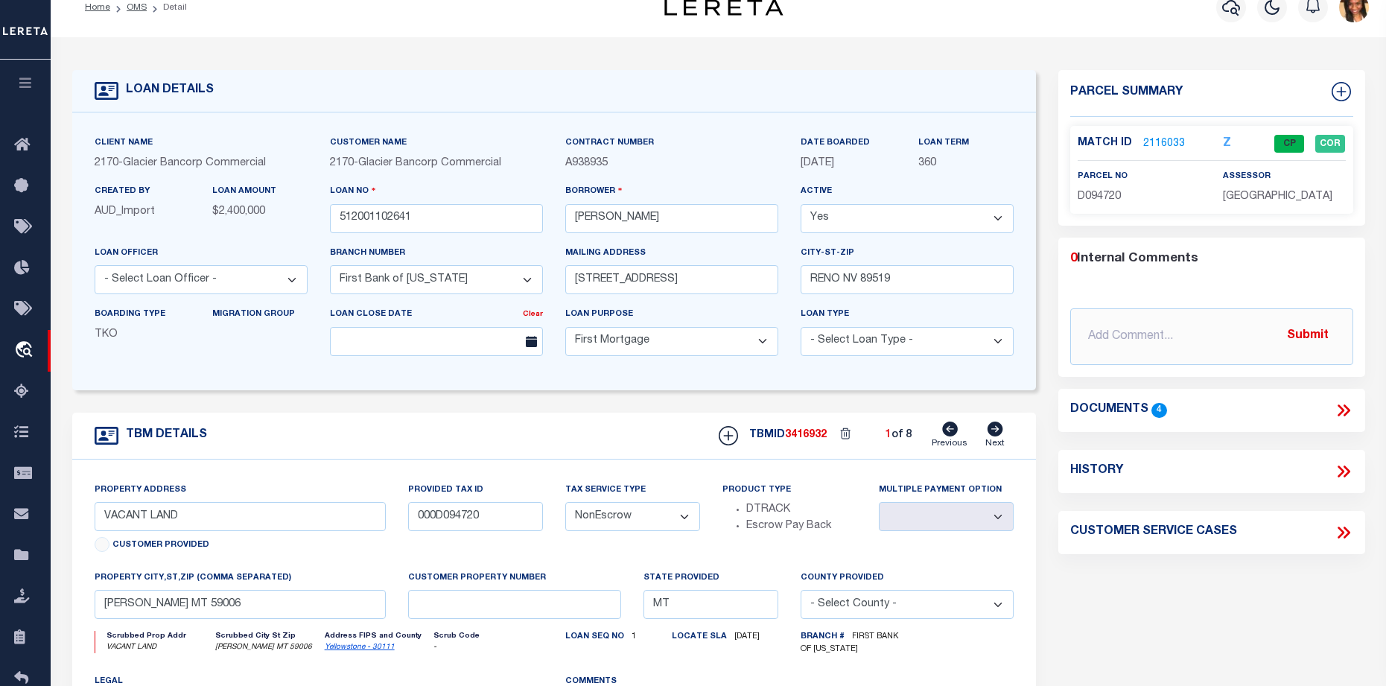
scroll to position [112, 0]
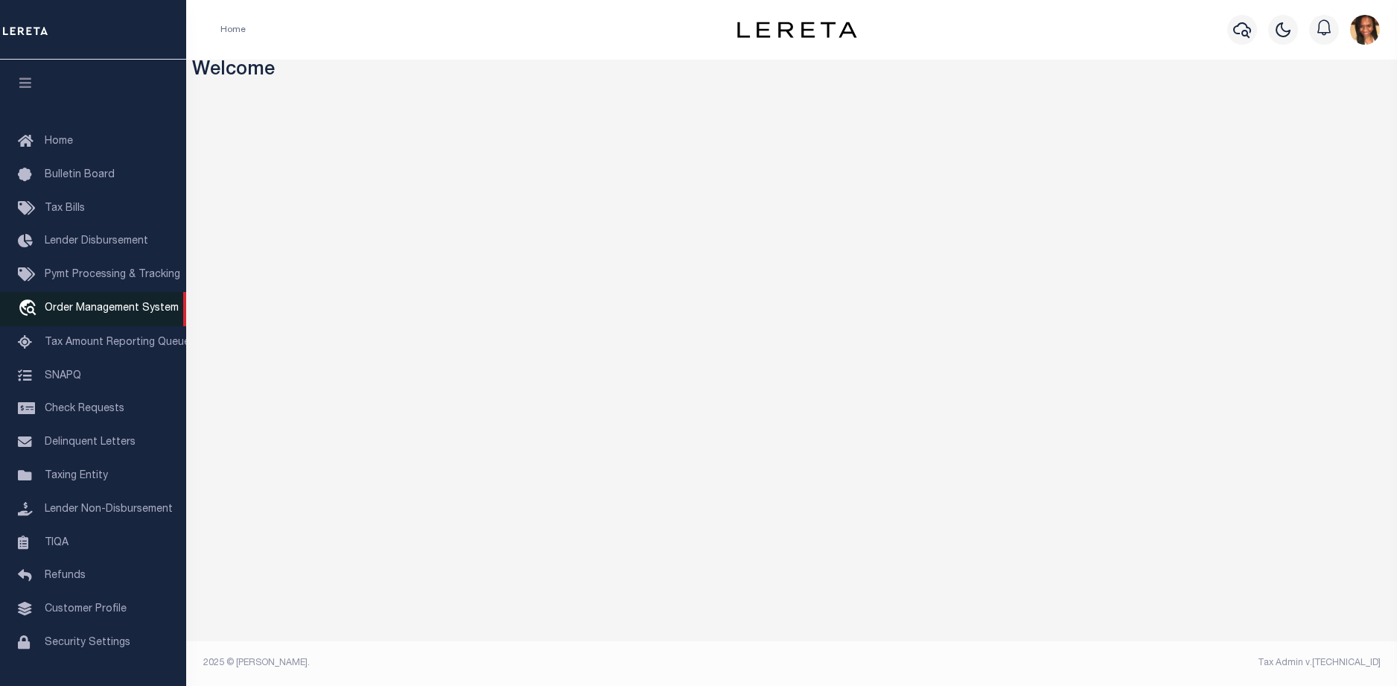
click at [96, 309] on span "Order Management System" at bounding box center [112, 308] width 134 height 10
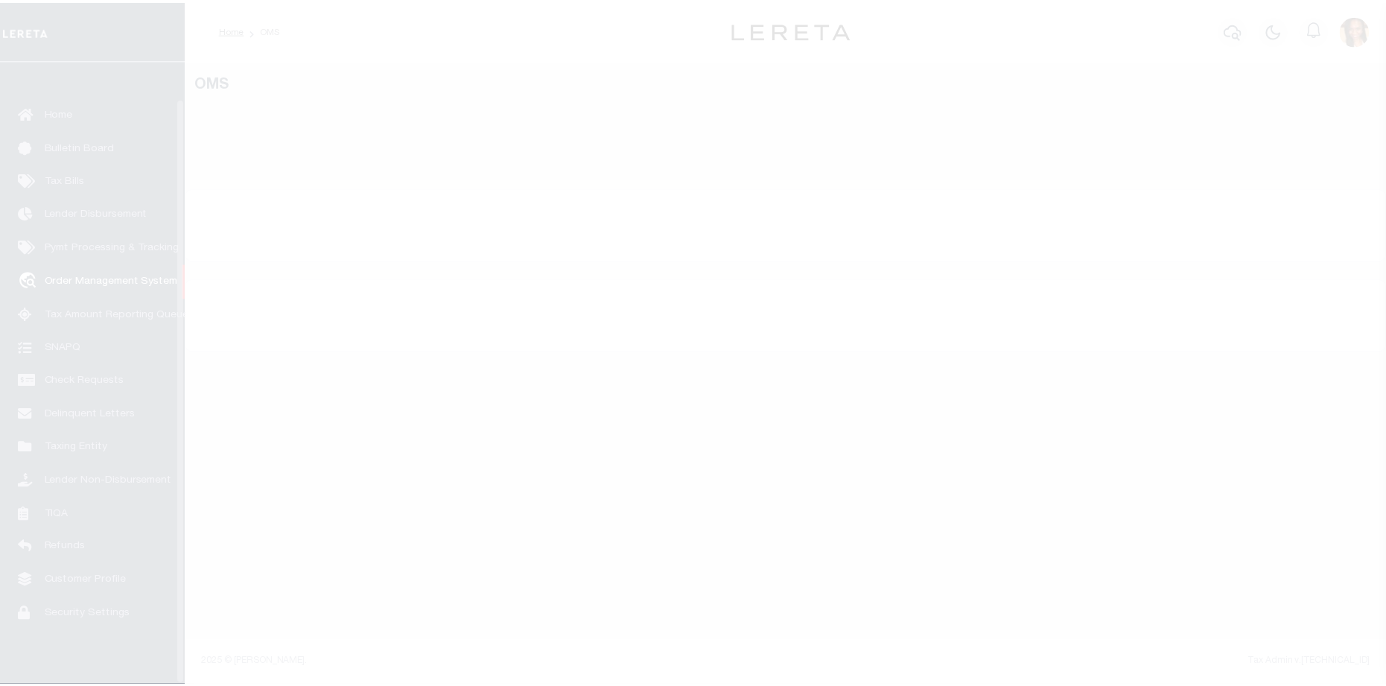
scroll to position [39, 0]
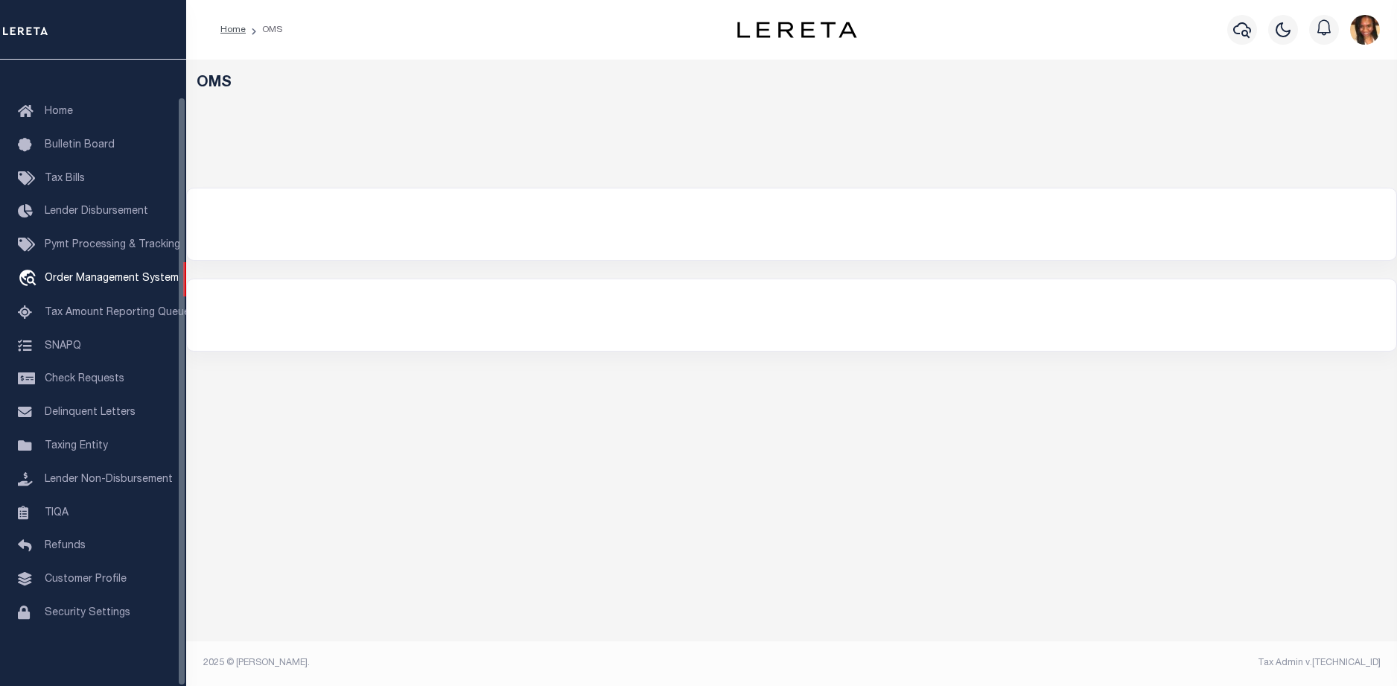
select select "200"
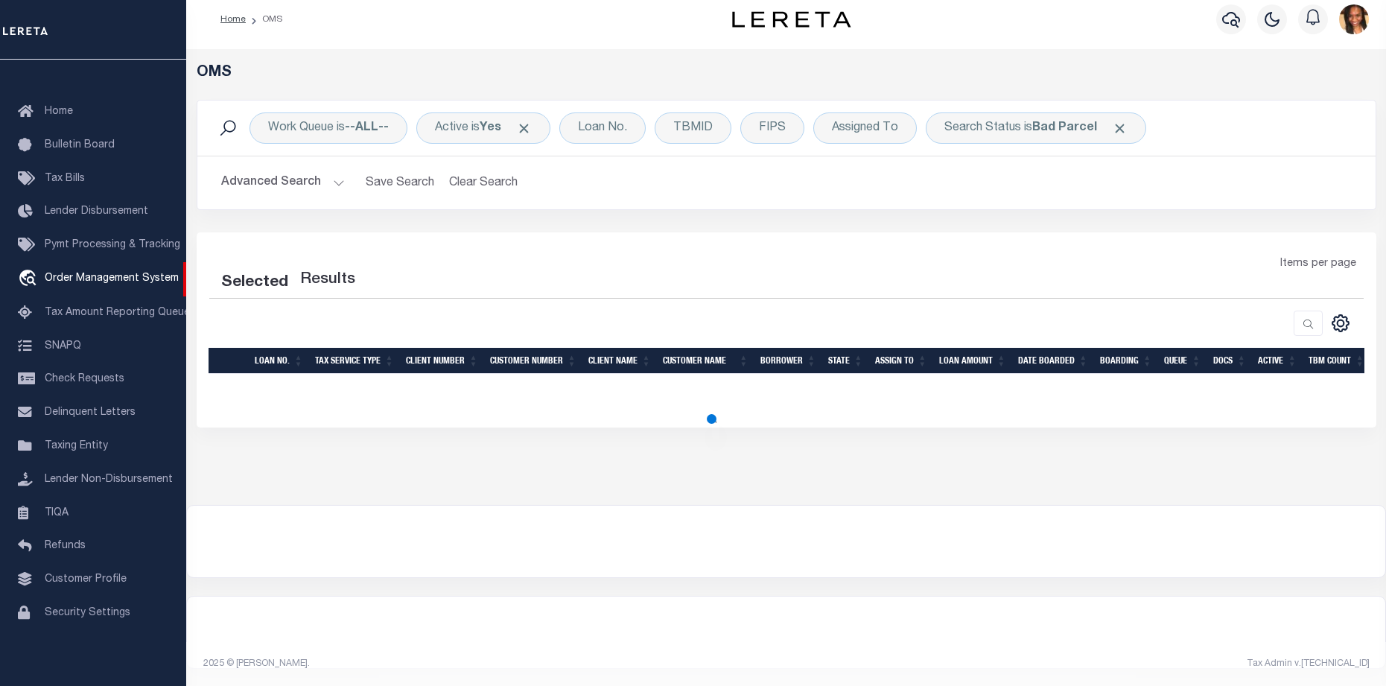
scroll to position [11, 0]
select select "200"
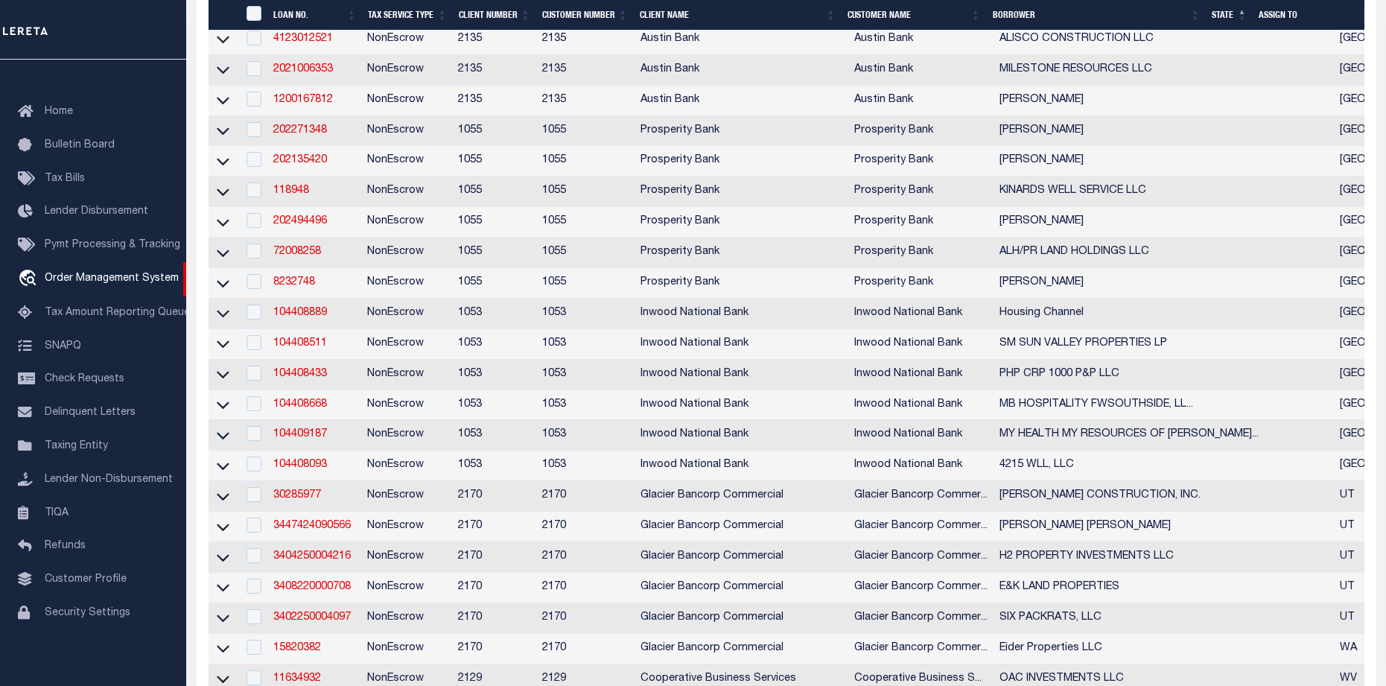
scroll to position [1128, 0]
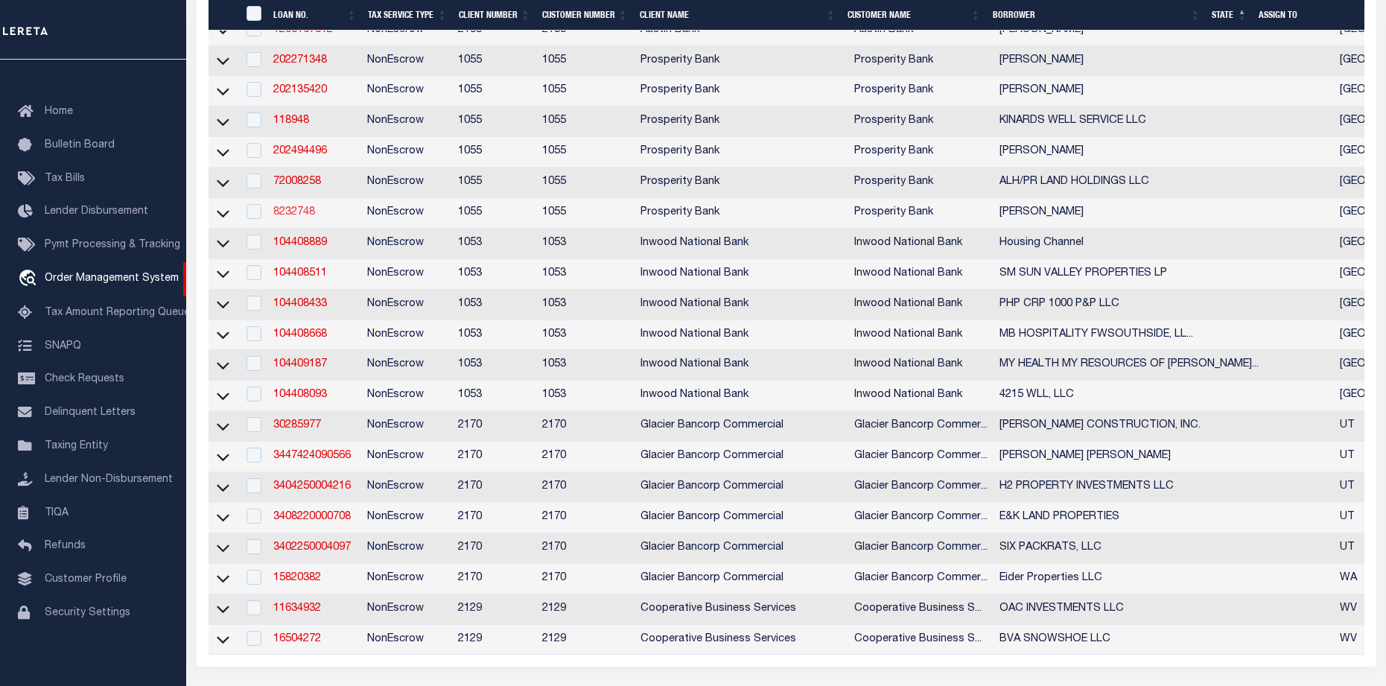
click at [290, 217] on link "8232748" at bounding box center [294, 212] width 42 height 10
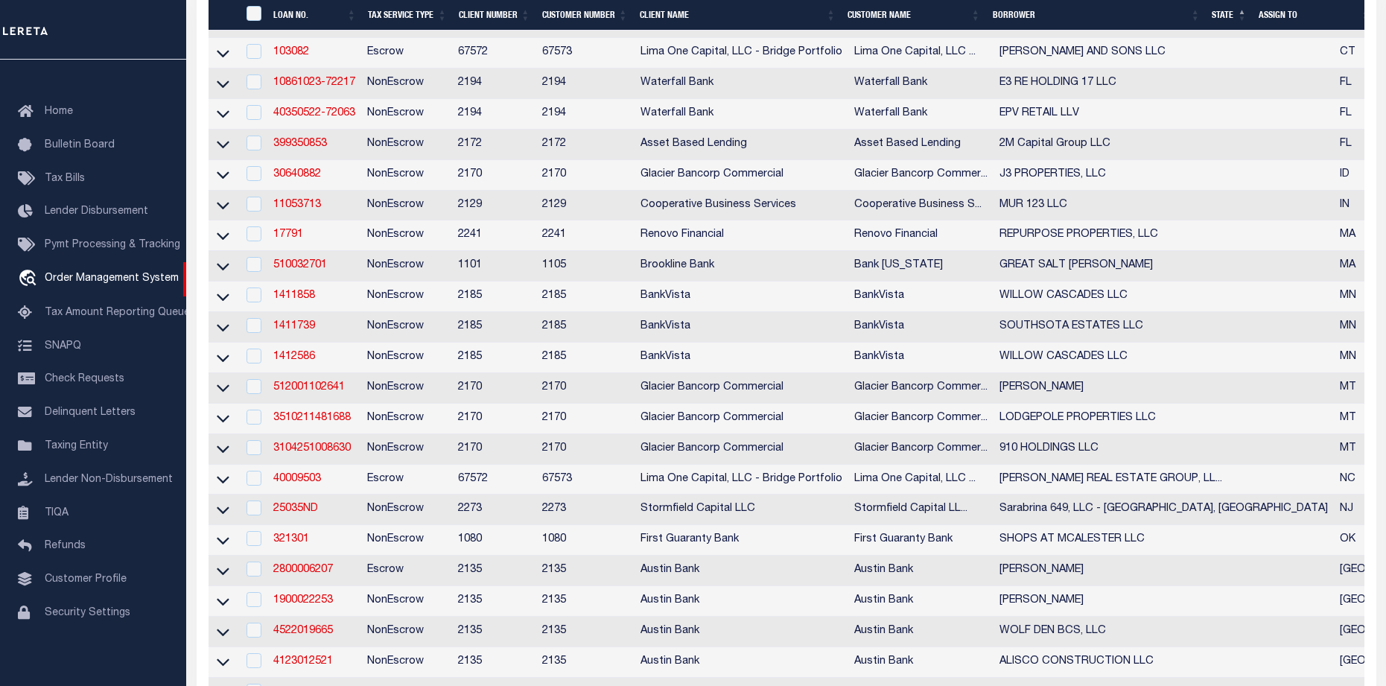
type input "8232748"
type input "[PERSON_NAME]"
select select
type input "[STREET_ADDRESS]"
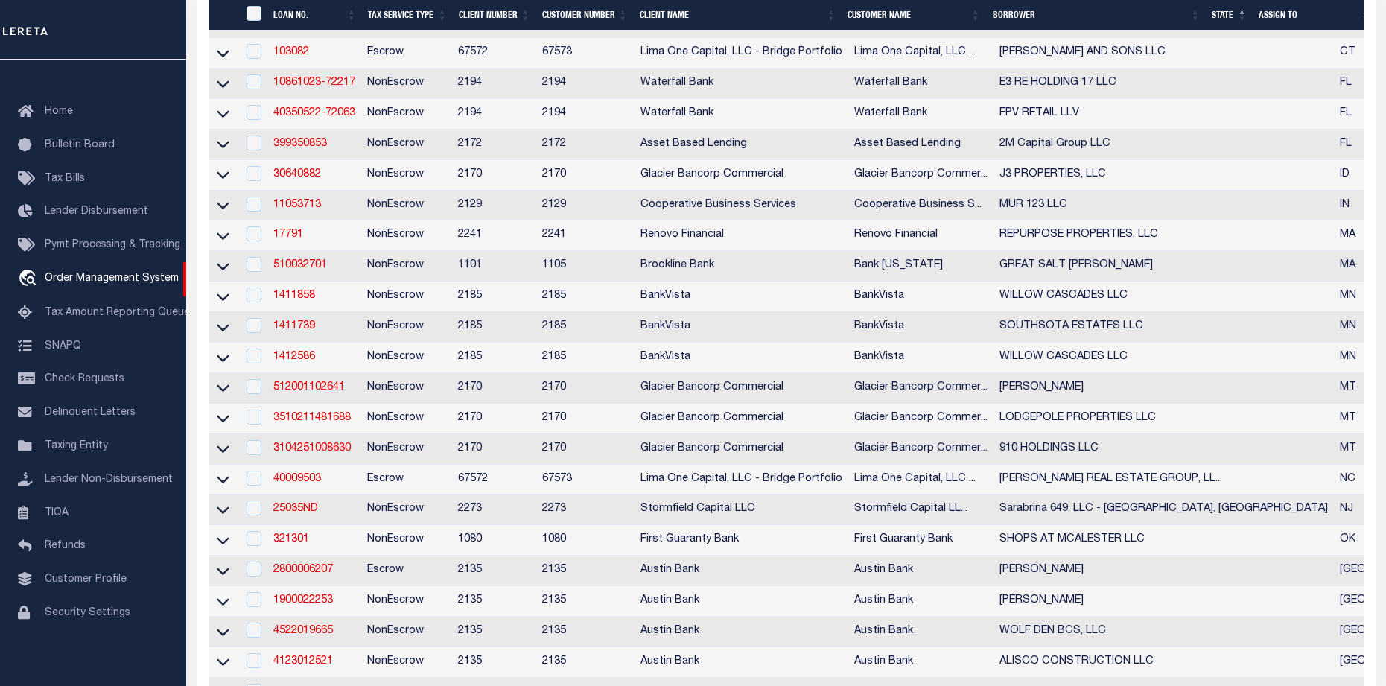
type input "[GEOGRAPHIC_DATA] [GEOGRAPHIC_DATA] 79423"
select select
select select "NonEscrow"
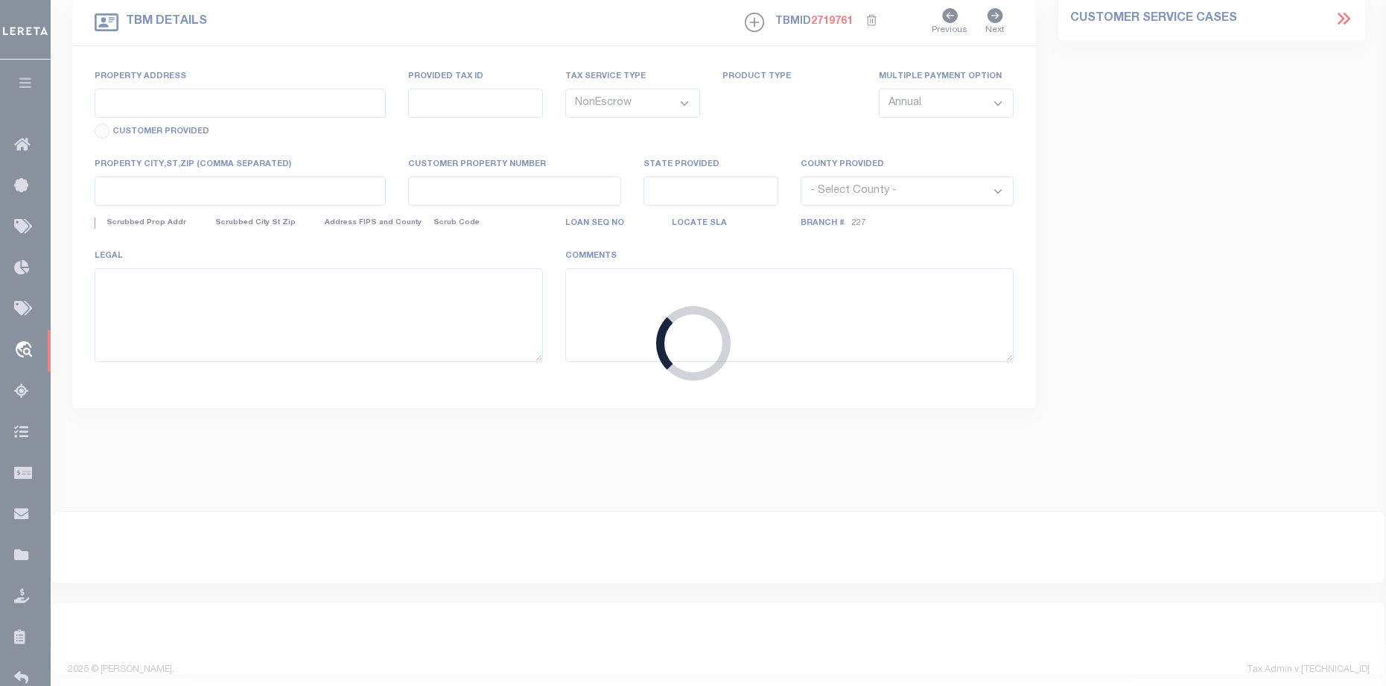
select select "10560"
select select "4087"
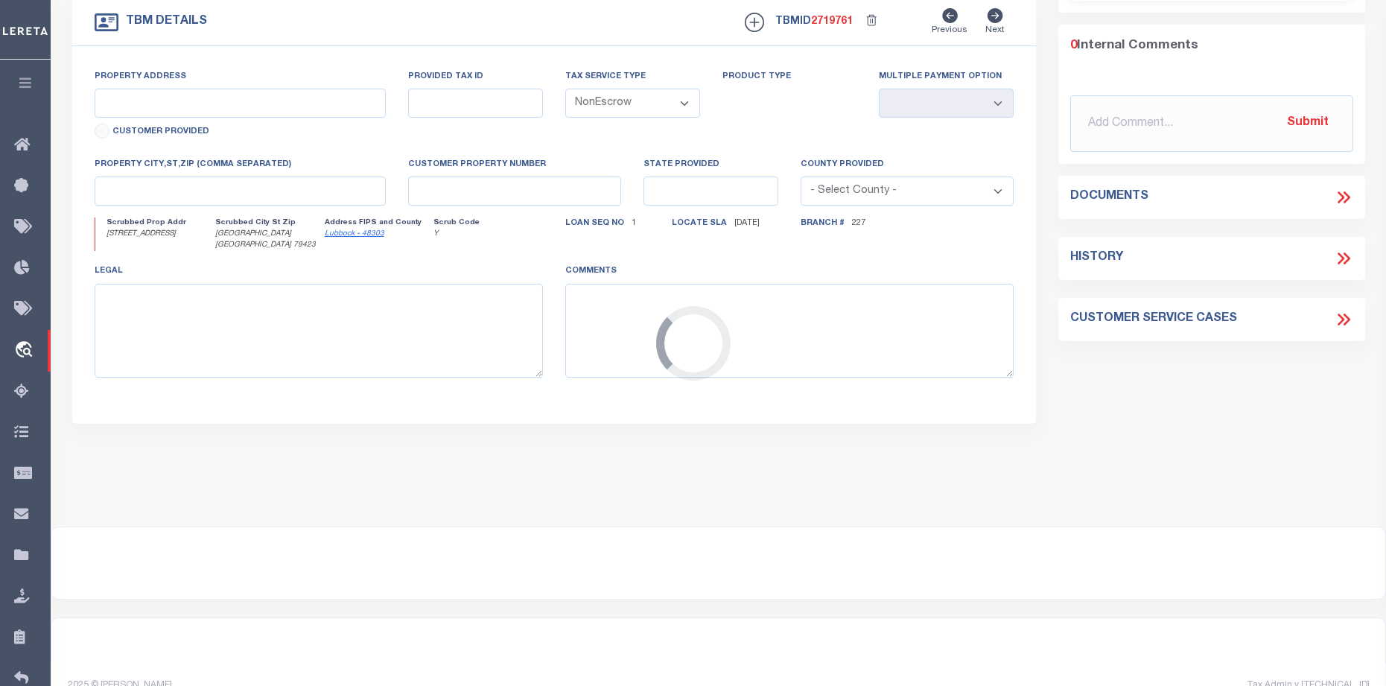
type input "[STREET_ADDRESS]"
select select
type input "[GEOGRAPHIC_DATA] [GEOGRAPHIC_DATA] 79423"
type input "2"
type input "[GEOGRAPHIC_DATA]"
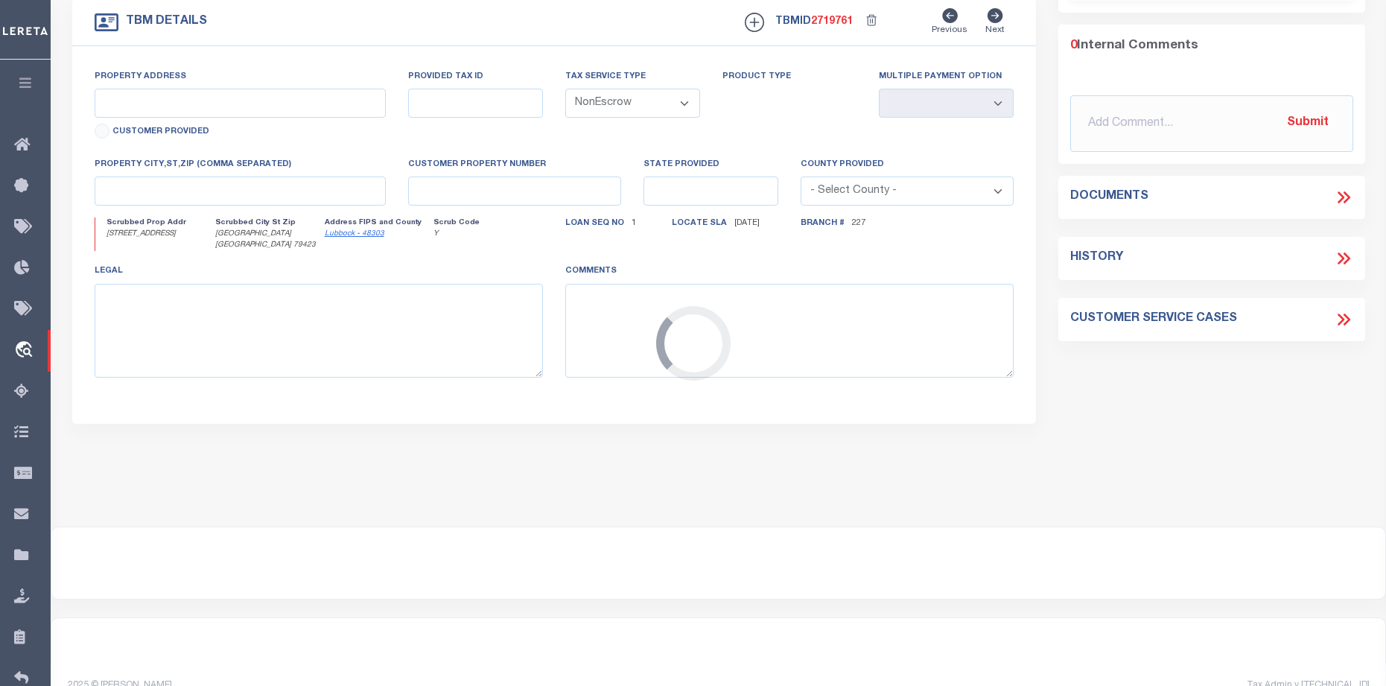
type textarea "[STREET_ADDRESS] 1 & 2 SEC 26, BLK 20, HE & WT RR COMPANY SURV, [GEOGRAPHIC_DAT…"
type textarea "1 OF 1"
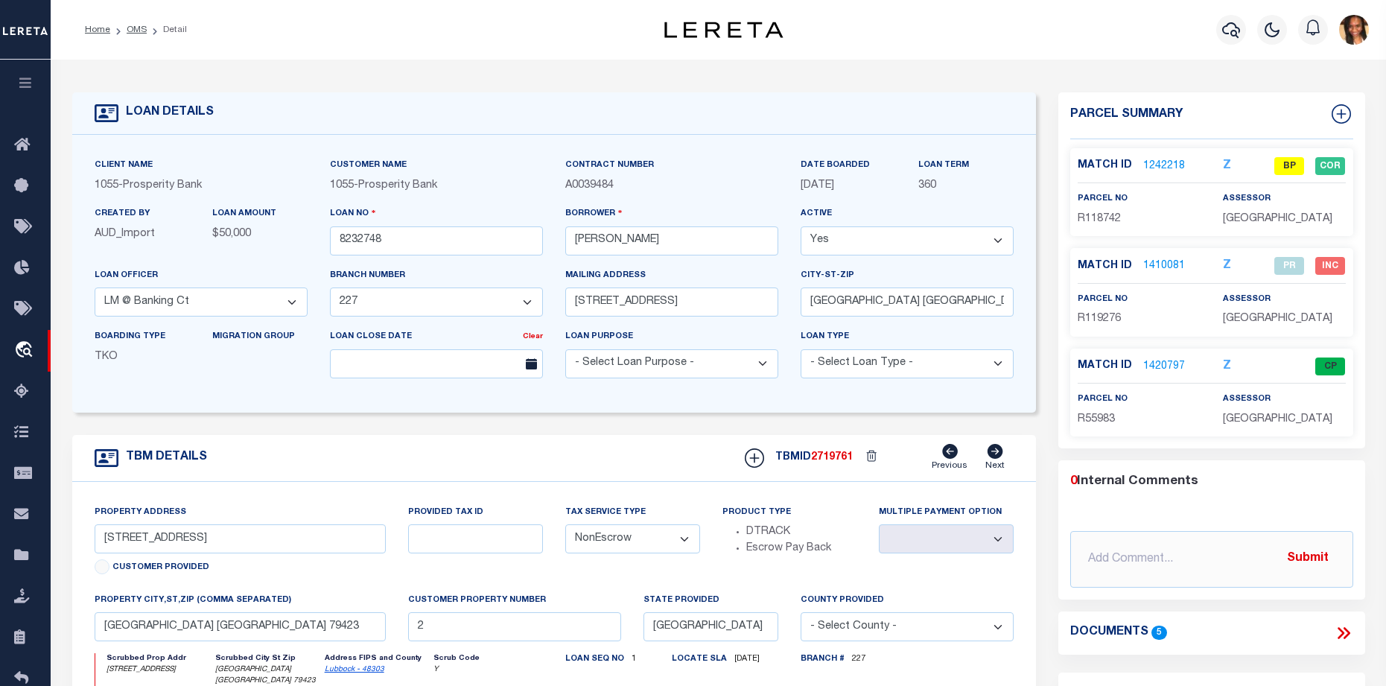
click at [1177, 165] on link "1242218" at bounding box center [1164, 167] width 42 height 16
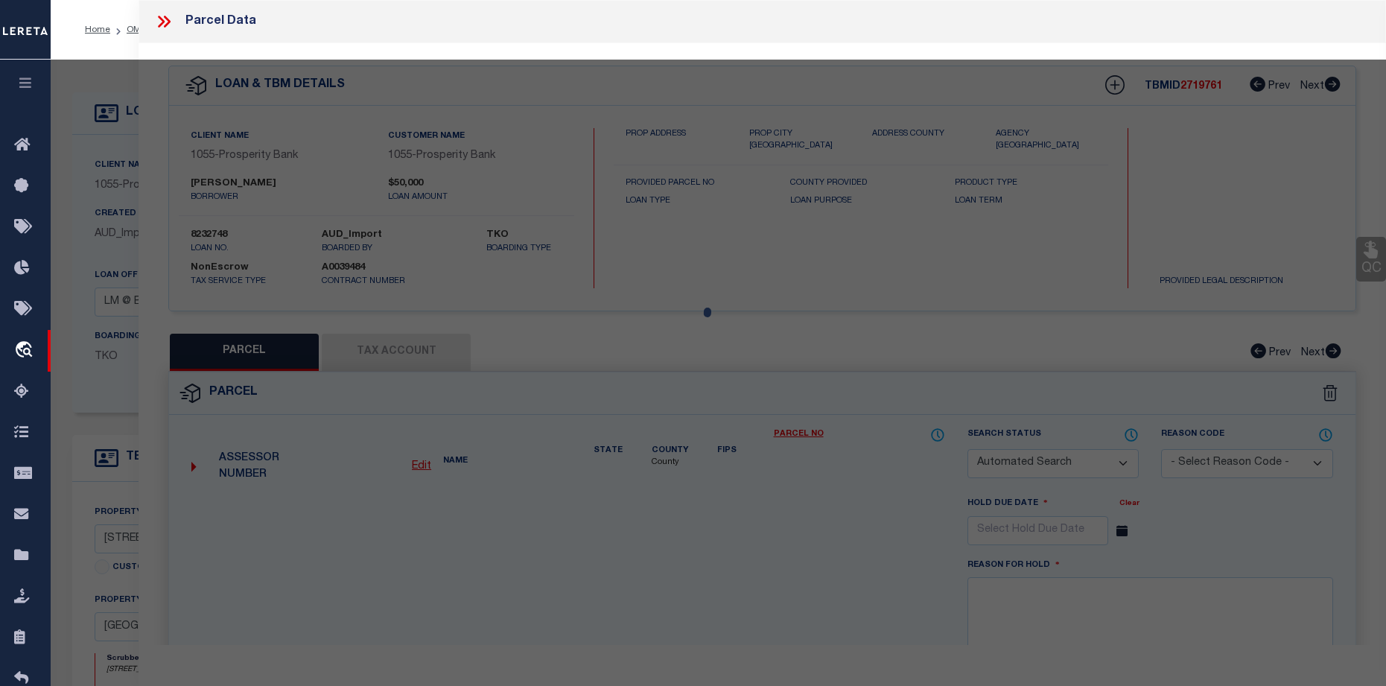
checkbox input "false"
select select "BP"
type input "[PERSON_NAME]"
type input "AC90026-91468-00200-000"
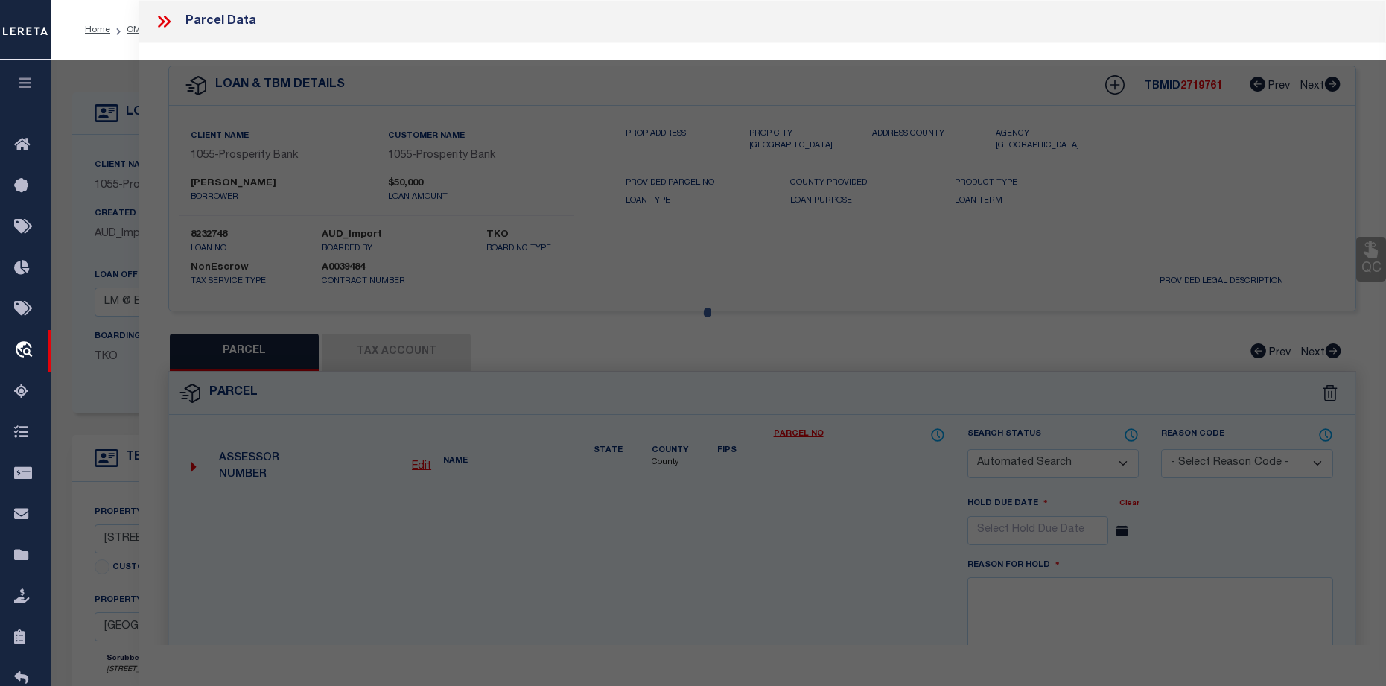
select select "AGF"
select select "LEG"
type input "1707 WOODROW RD"
type input "LUBBOCK TX 79423"
type textarea "BLK 20 SEC 26 AB 1468 TR 2 OF NE/4 AC: 1.202"
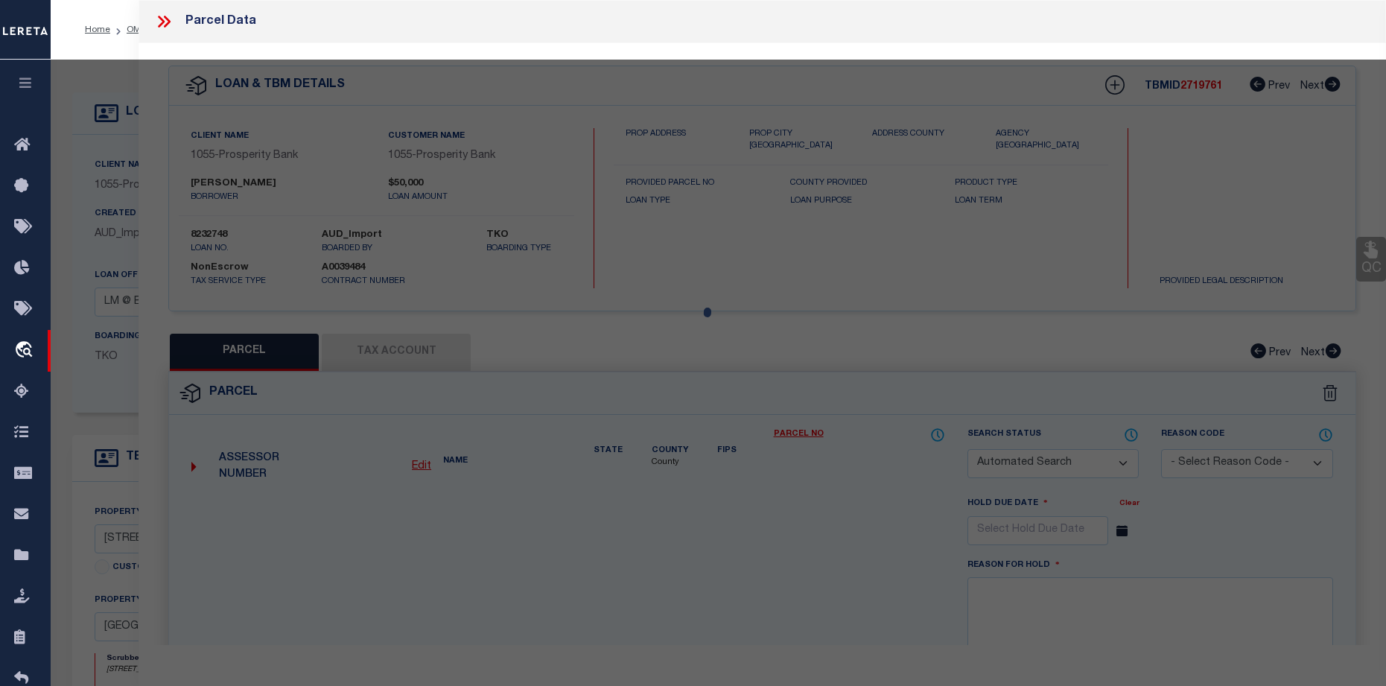
type textarea "Inactive Parcel"
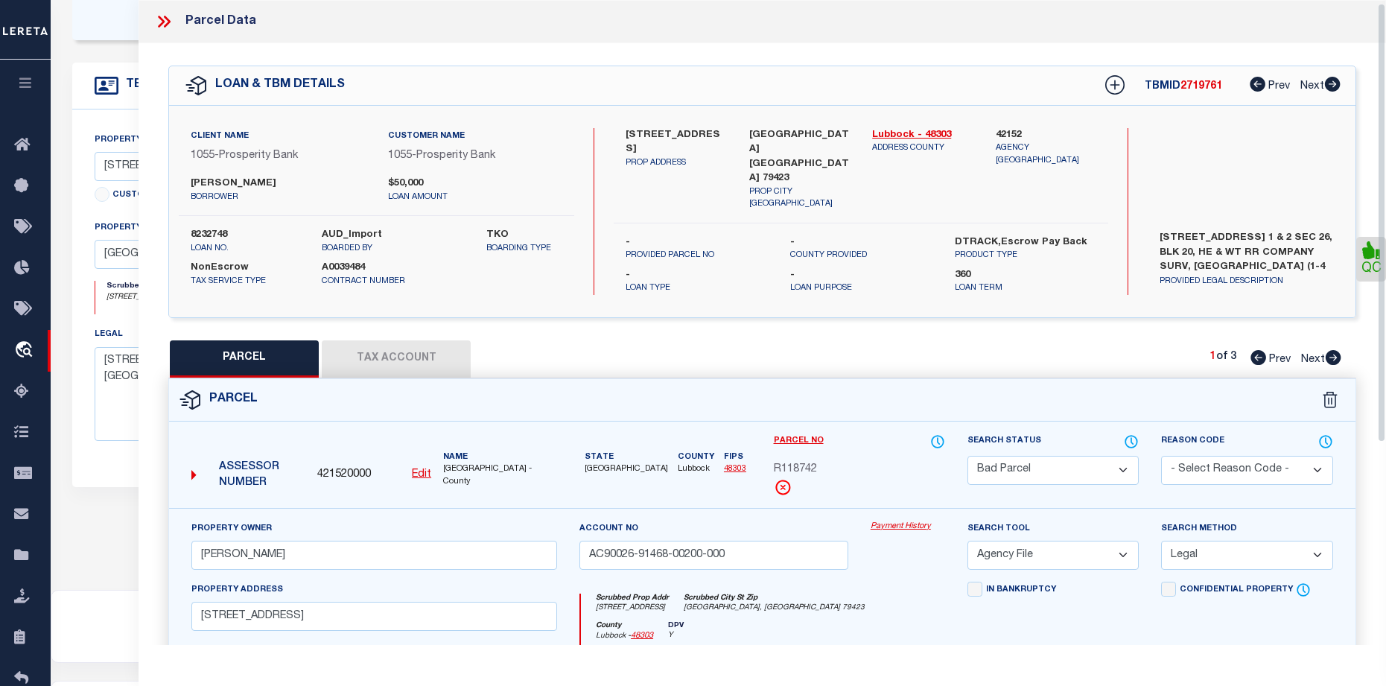
scroll to position [223, 0]
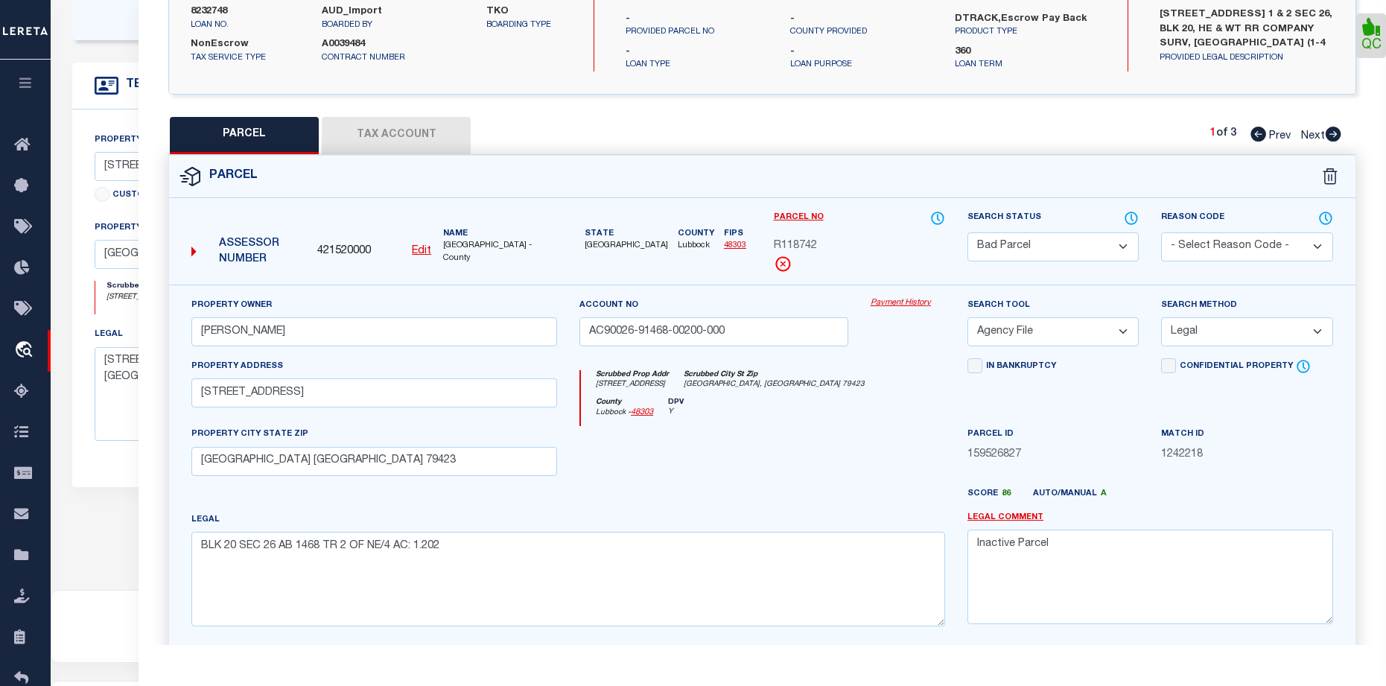
click at [421, 134] on button "Tax Account" at bounding box center [396, 135] width 149 height 37
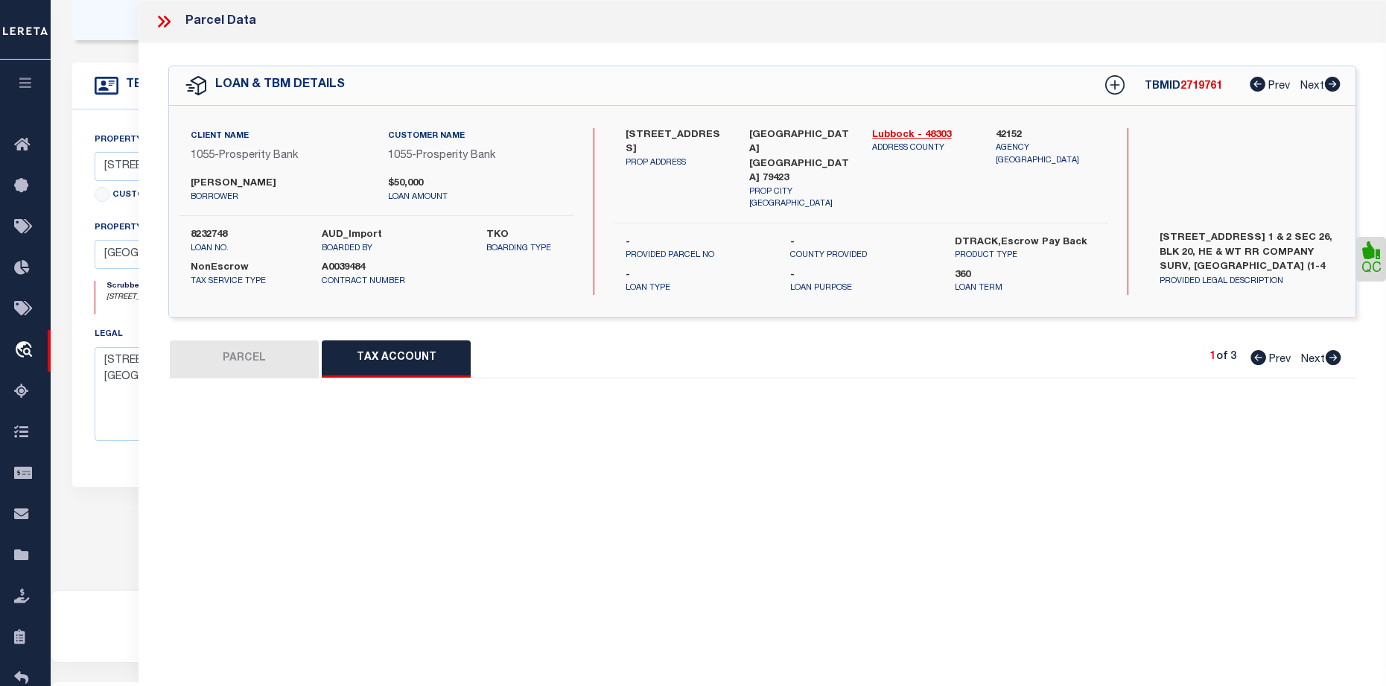
scroll to position [0, 0]
select select "100"
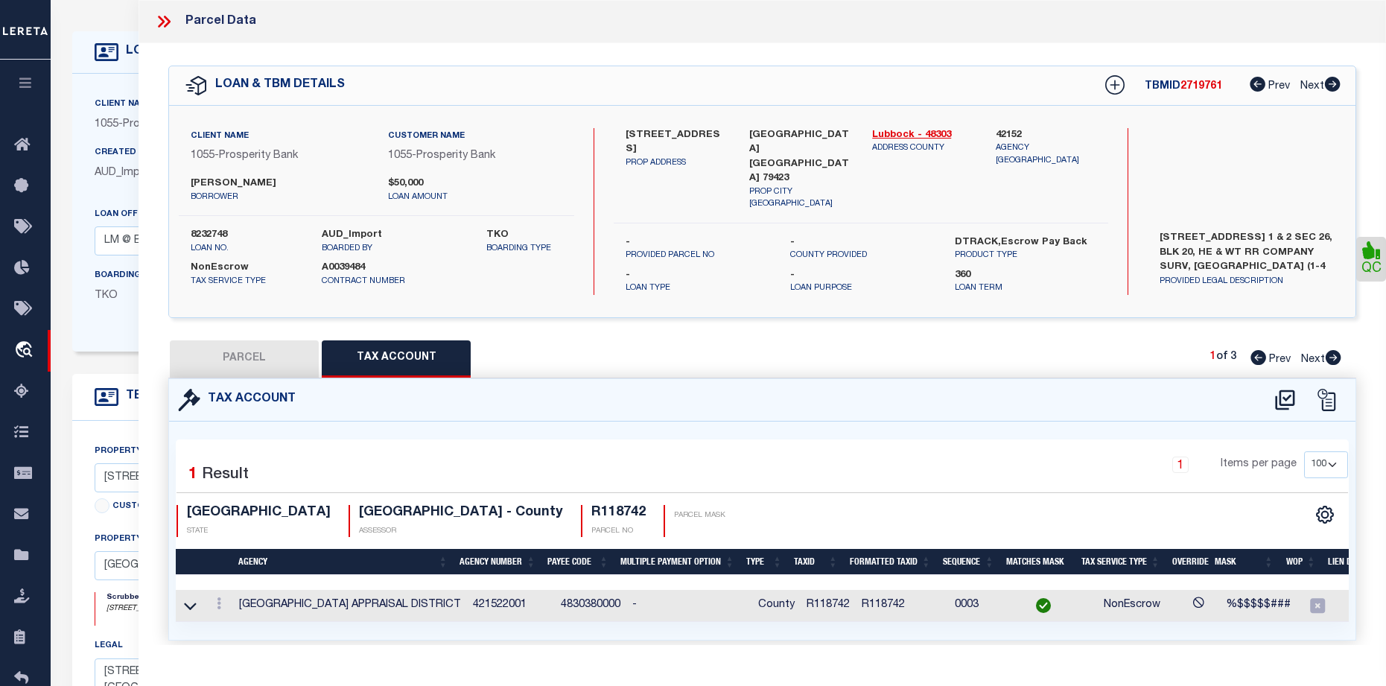
scroll to position [149, 0]
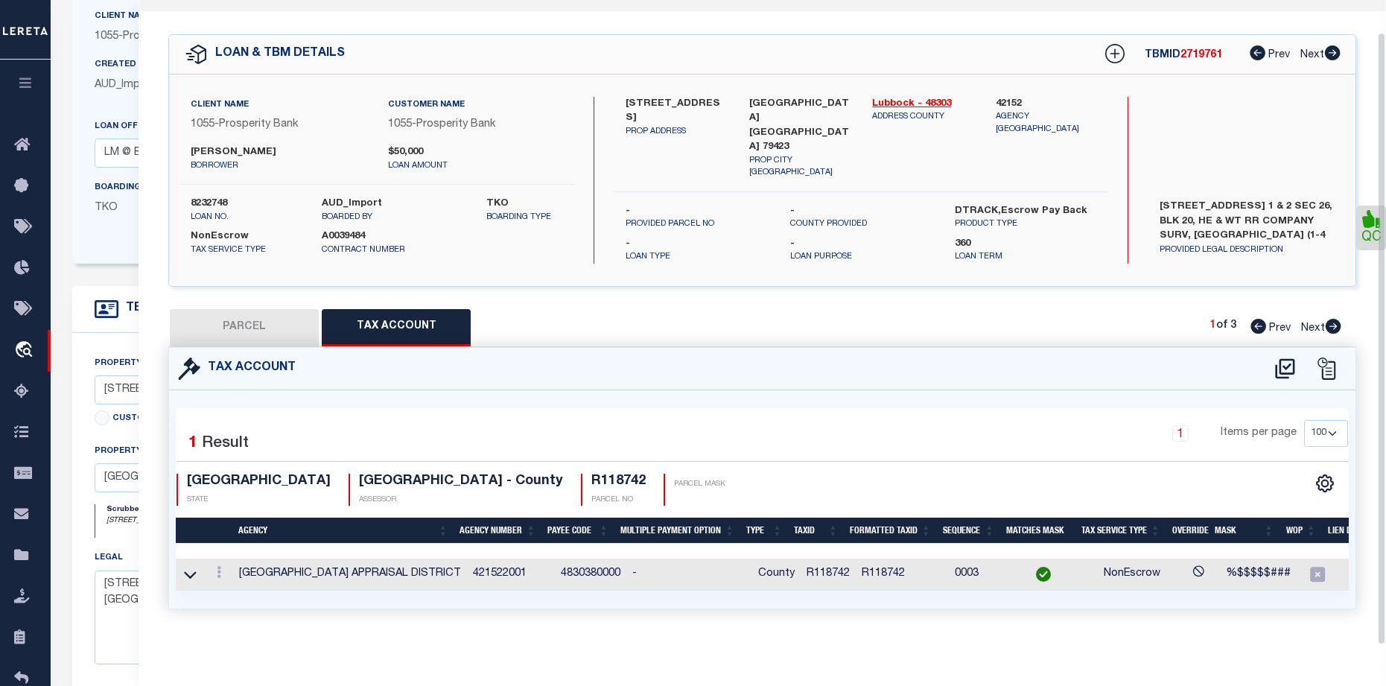
click at [228, 558] on td at bounding box center [219, 574] width 28 height 32
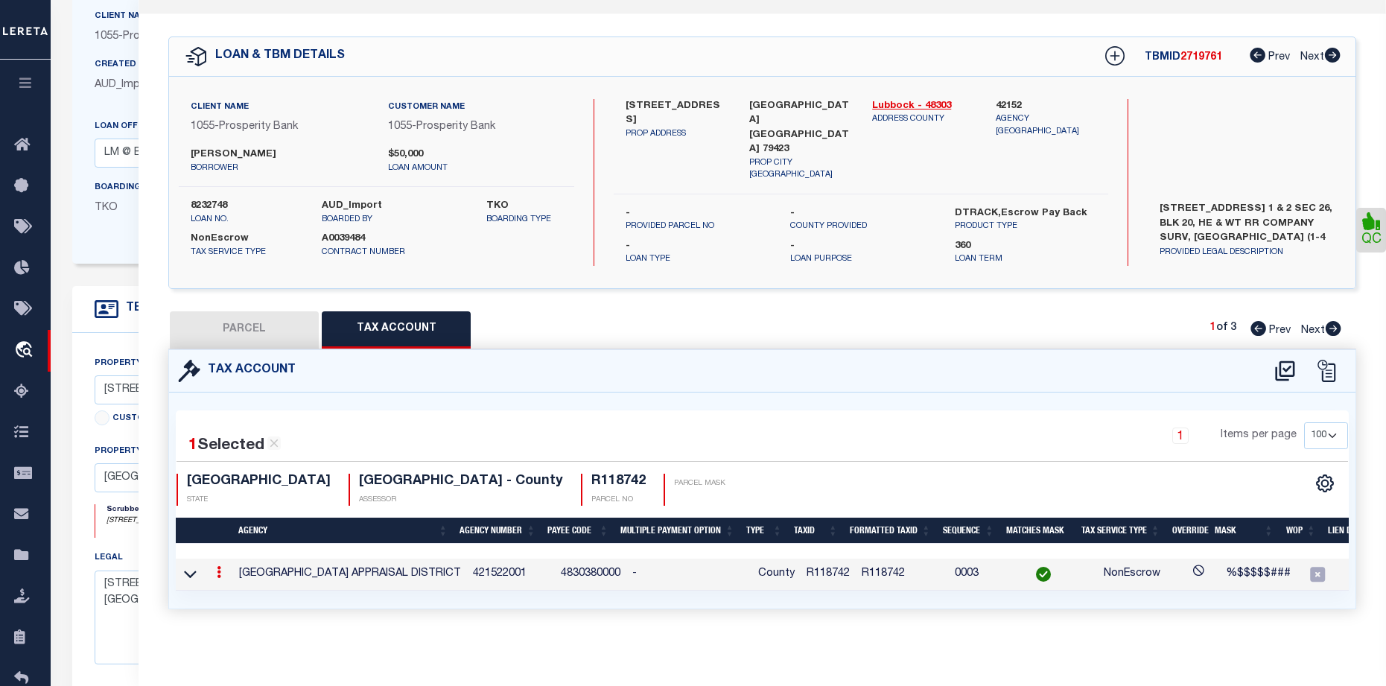
click at [223, 568] on link at bounding box center [219, 574] width 16 height 12
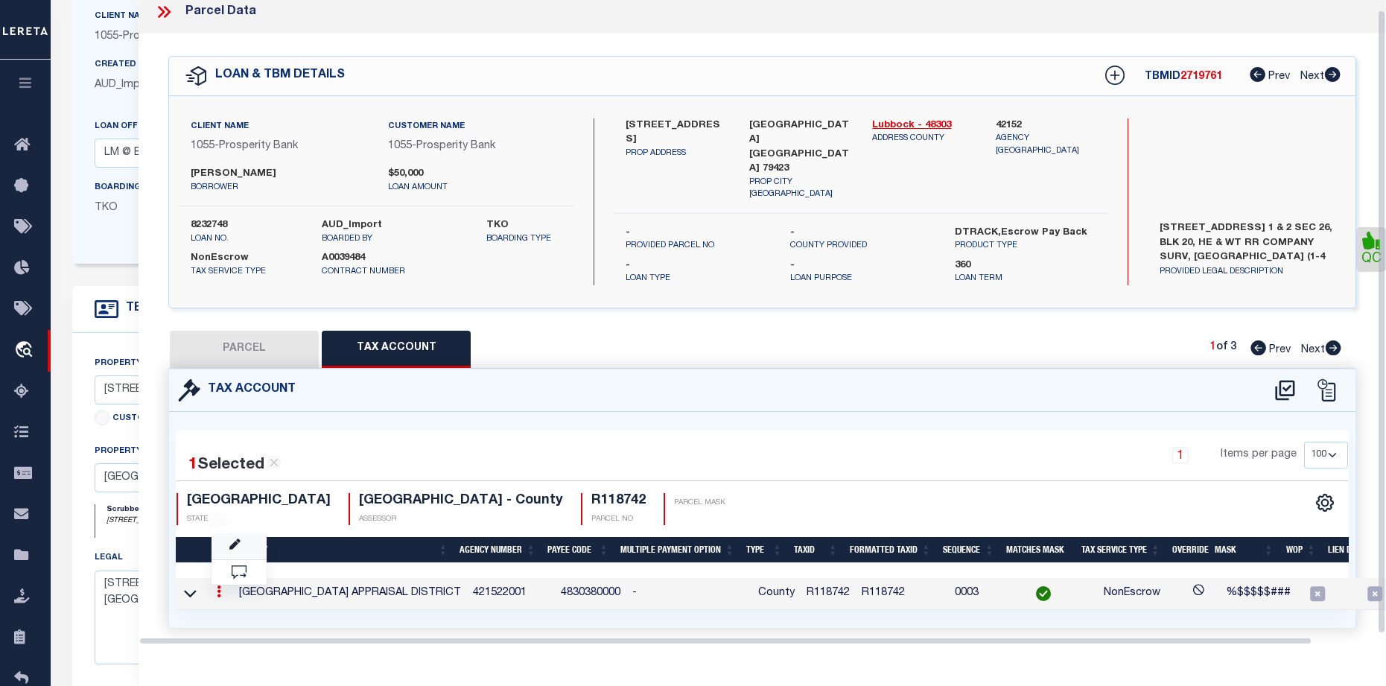
click at [240, 539] on icon at bounding box center [234, 544] width 11 height 11
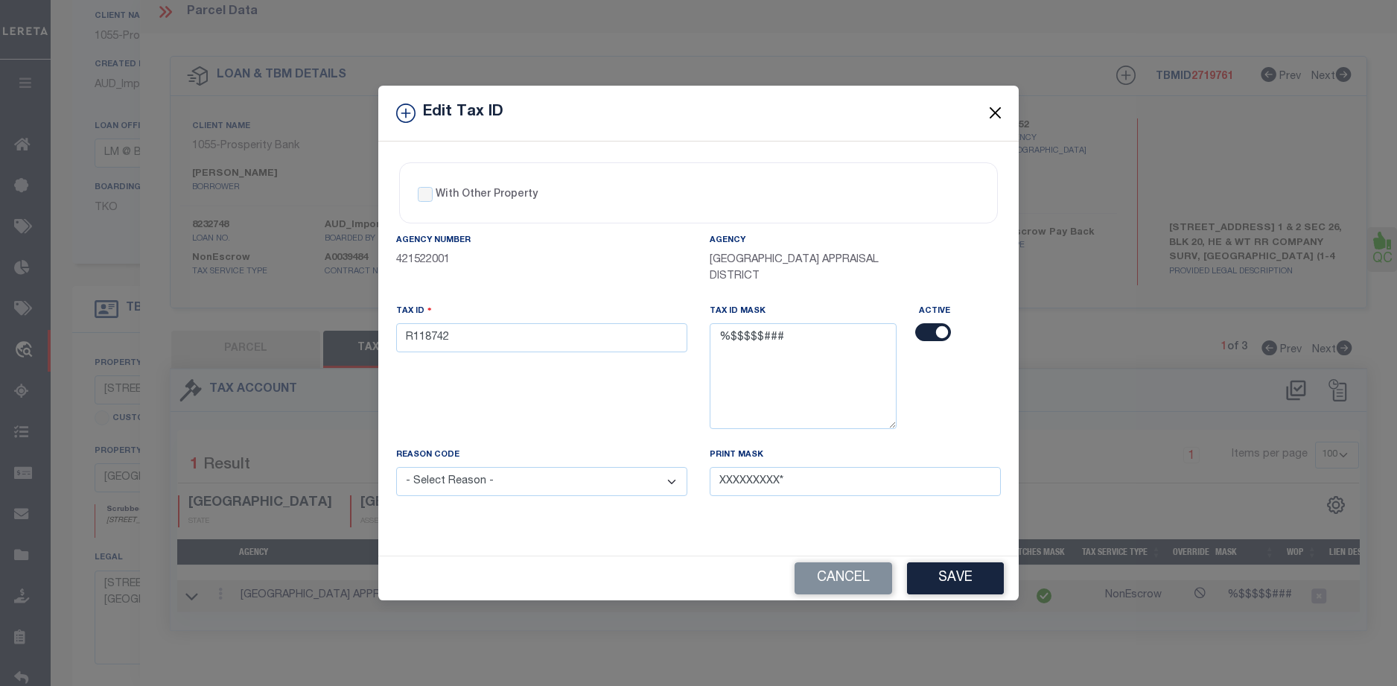
drag, startPoint x: 993, startPoint y: 110, endPoint x: 810, endPoint y: 77, distance: 186.2
click at [993, 110] on button "Close" at bounding box center [995, 113] width 19 height 19
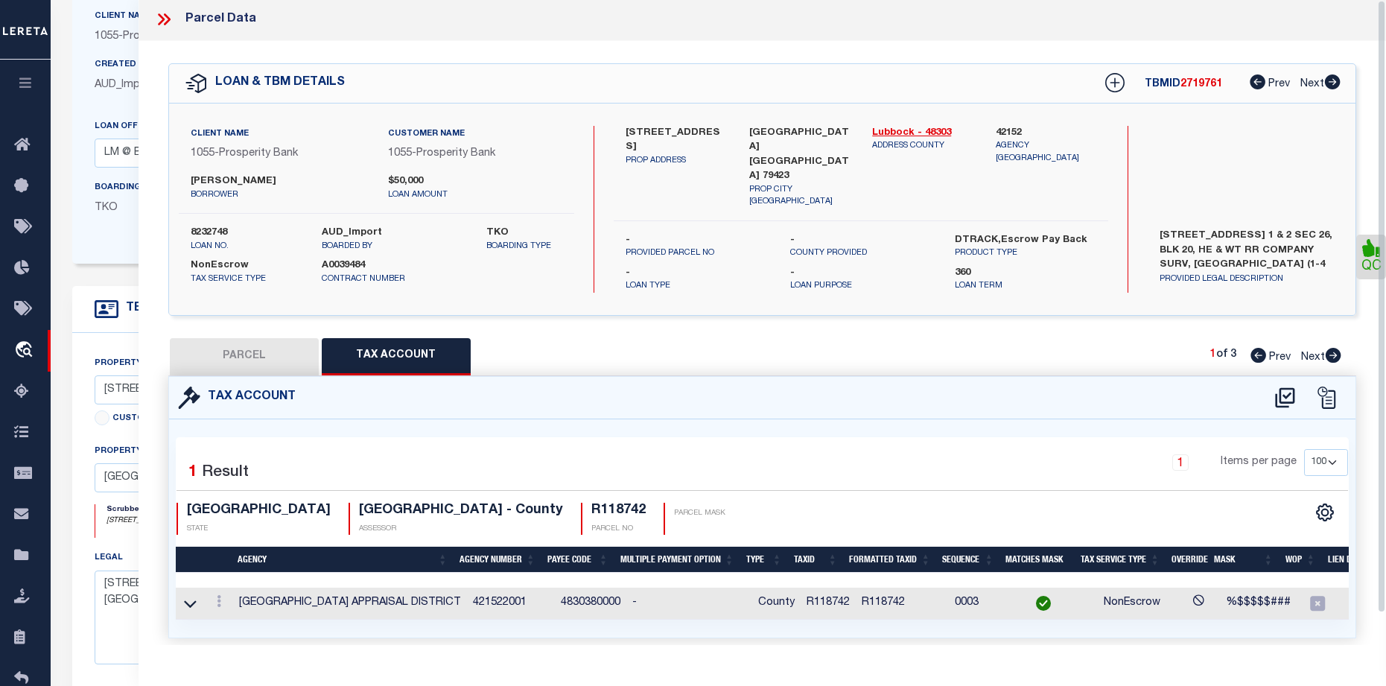
scroll to position [0, 0]
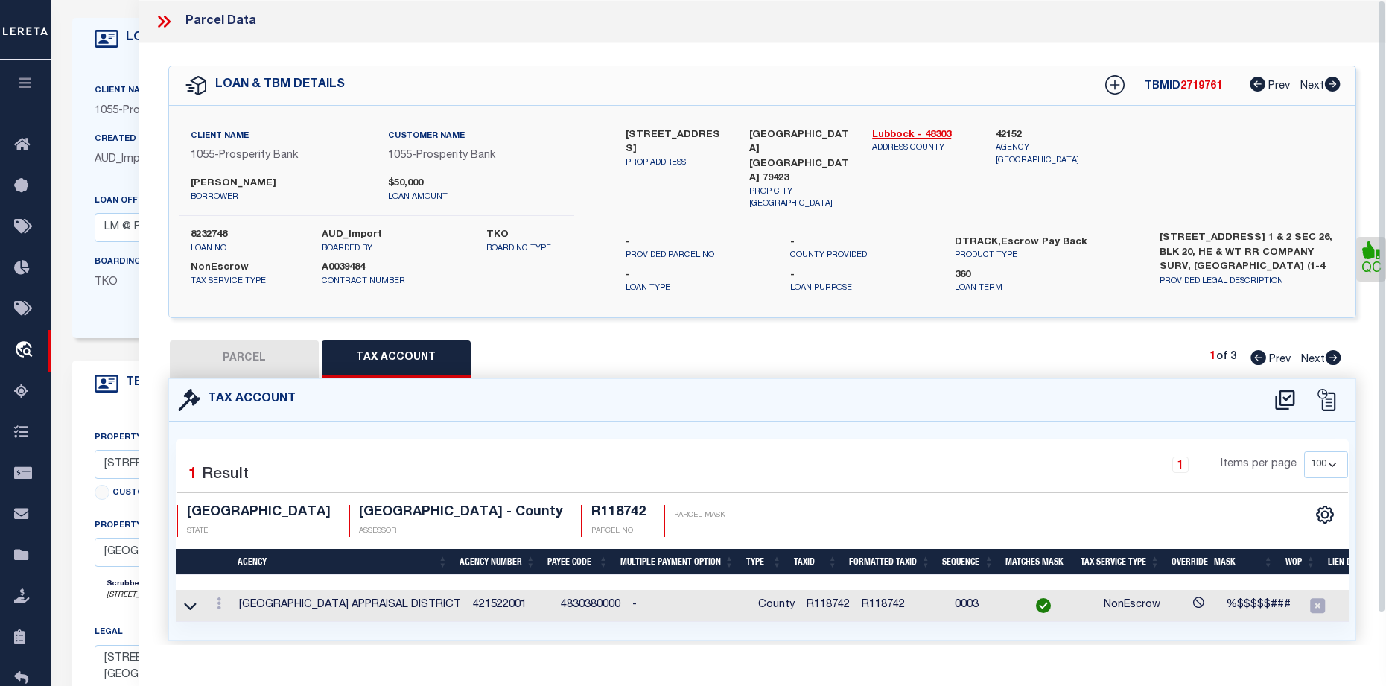
click at [167, 15] on icon at bounding box center [163, 21] width 19 height 19
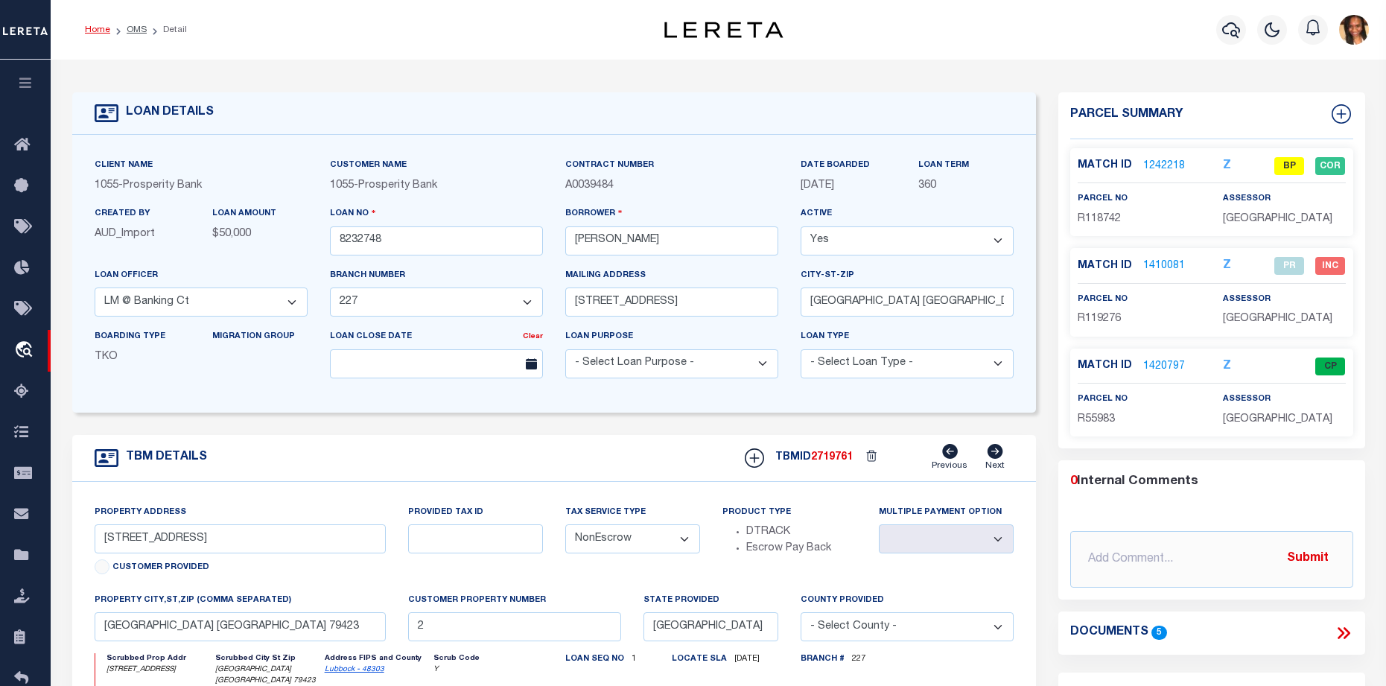
click at [102, 31] on link "Home" at bounding box center [97, 29] width 25 height 9
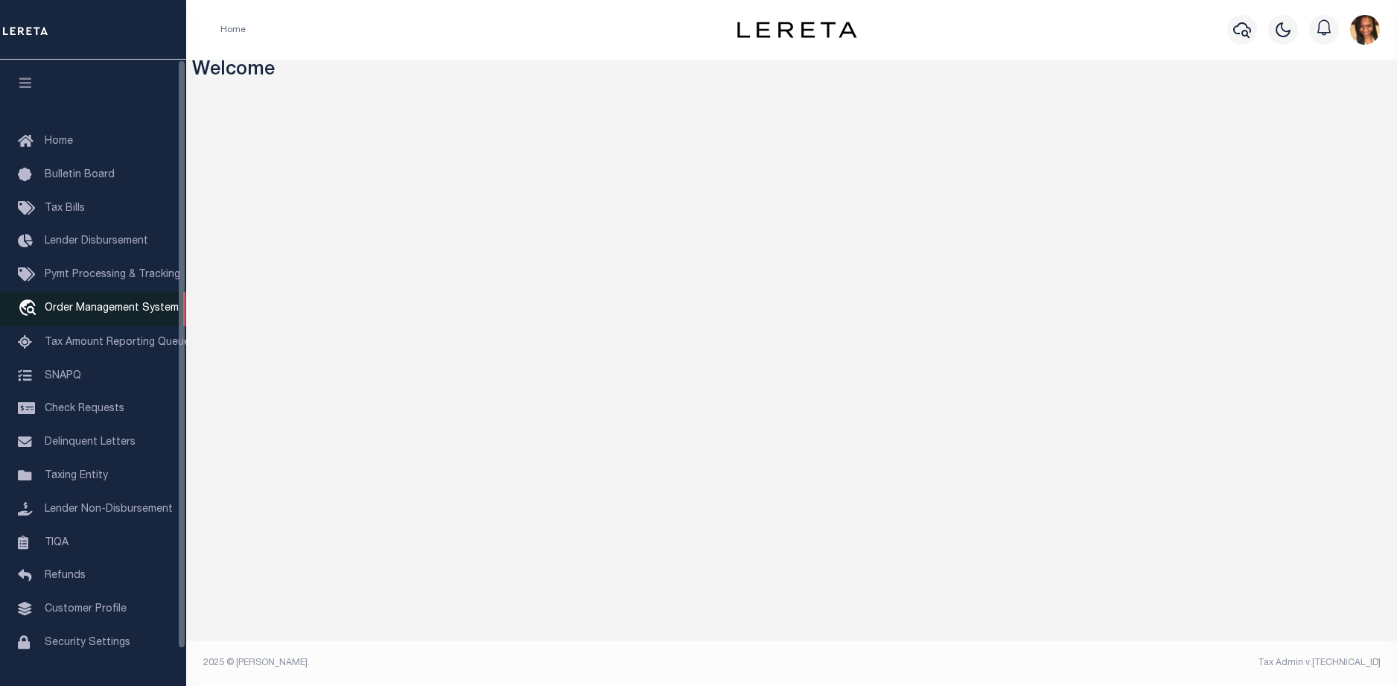
click at [95, 303] on link "travel_explore Order Management System" at bounding box center [93, 309] width 186 height 34
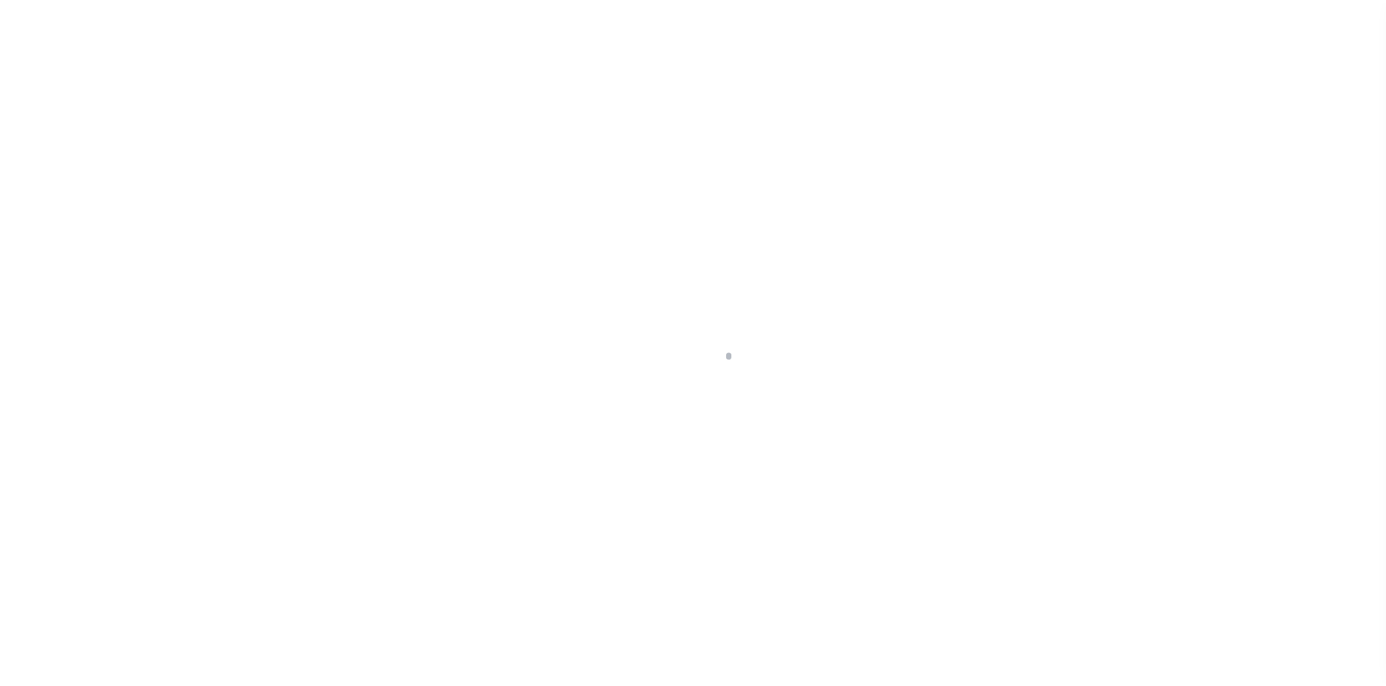
scroll to position [39, 0]
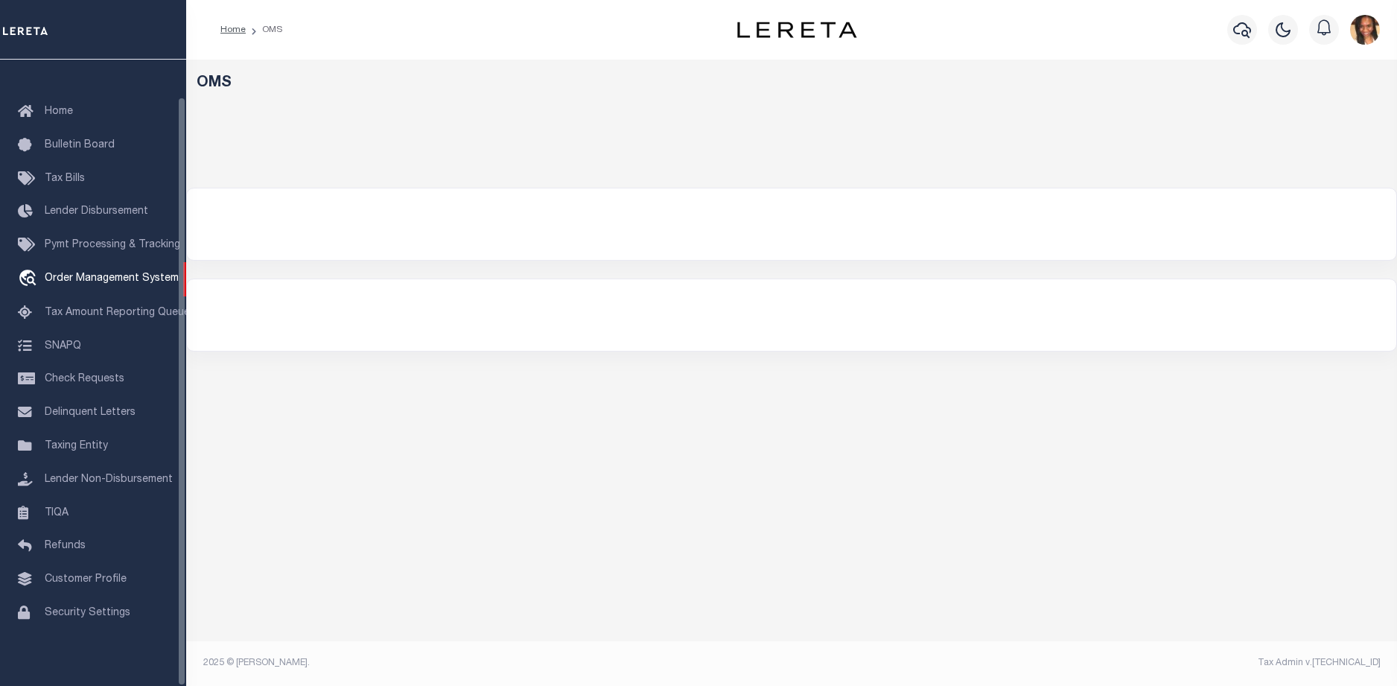
select select "200"
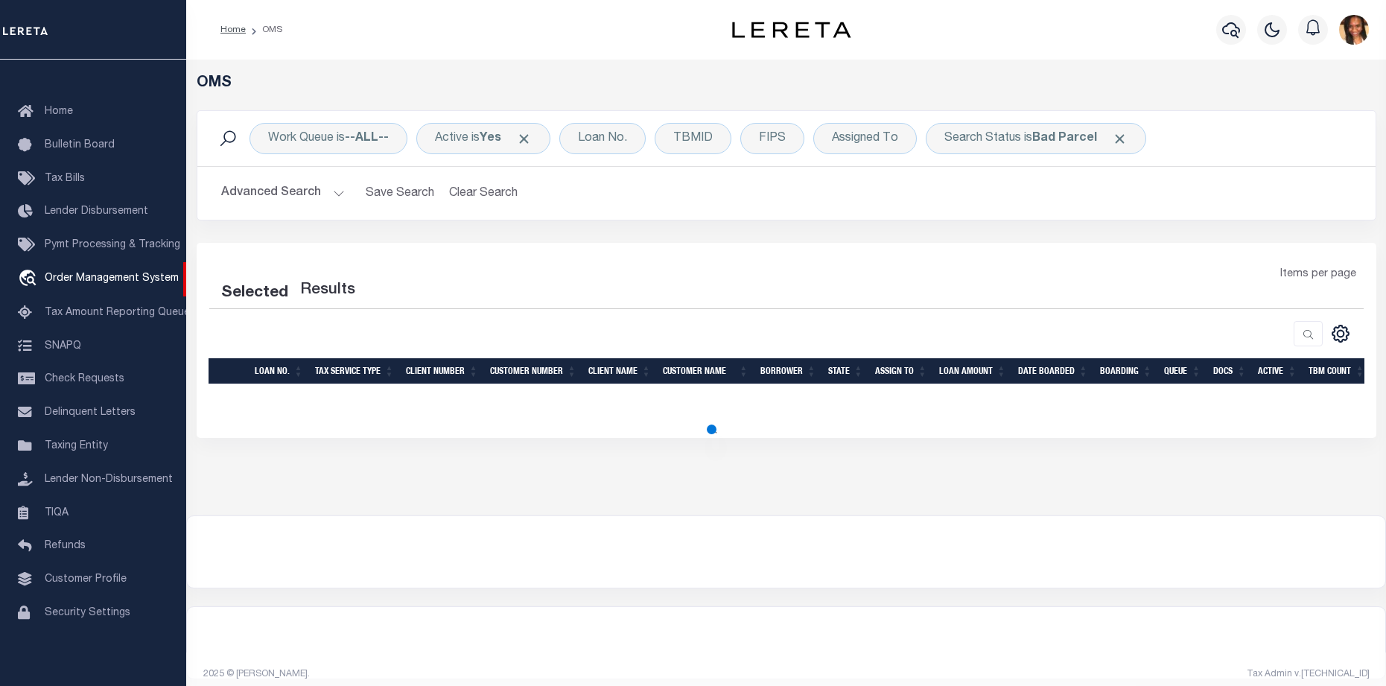
select select "200"
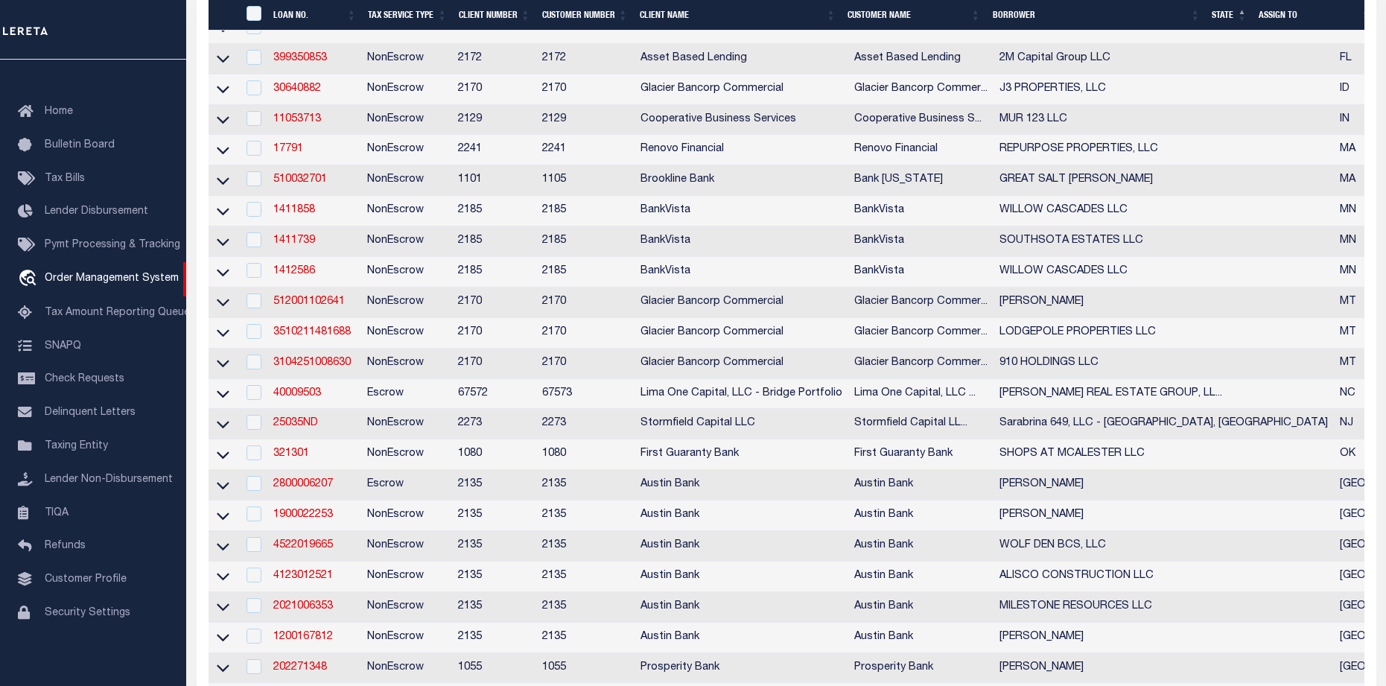
scroll to position [596, 0]
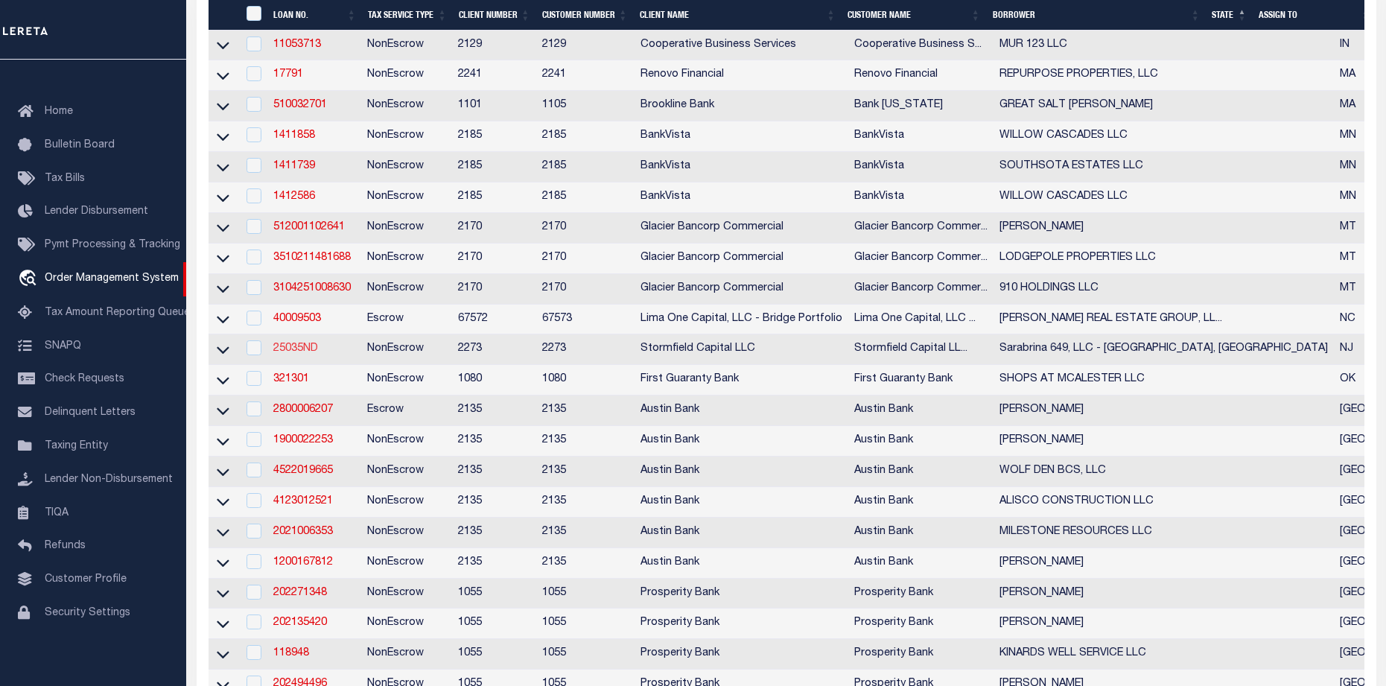
click at [303, 354] on link "25035ND" at bounding box center [295, 348] width 45 height 10
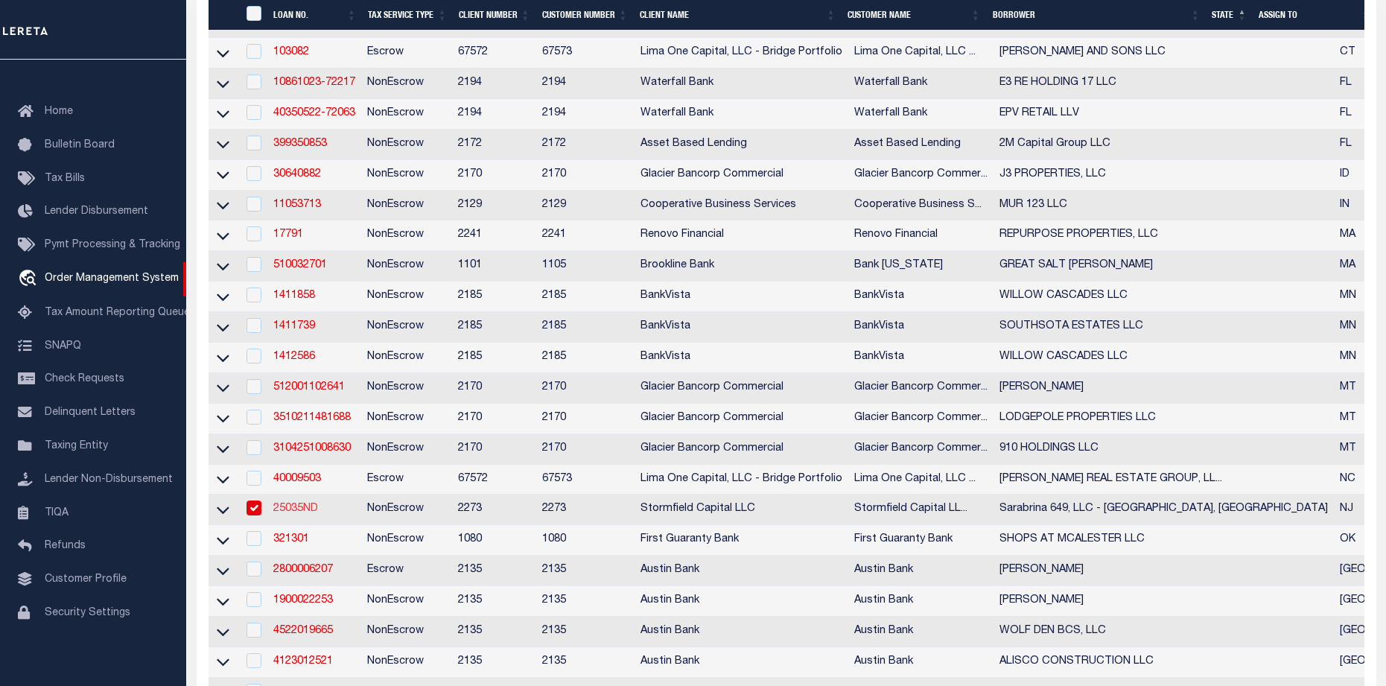
type input "25035ND"
type input "Sarabrina 649, LLC - [GEOGRAPHIC_DATA], [GEOGRAPHIC_DATA]"
select select
type input "[STREET_ADDRESS]"
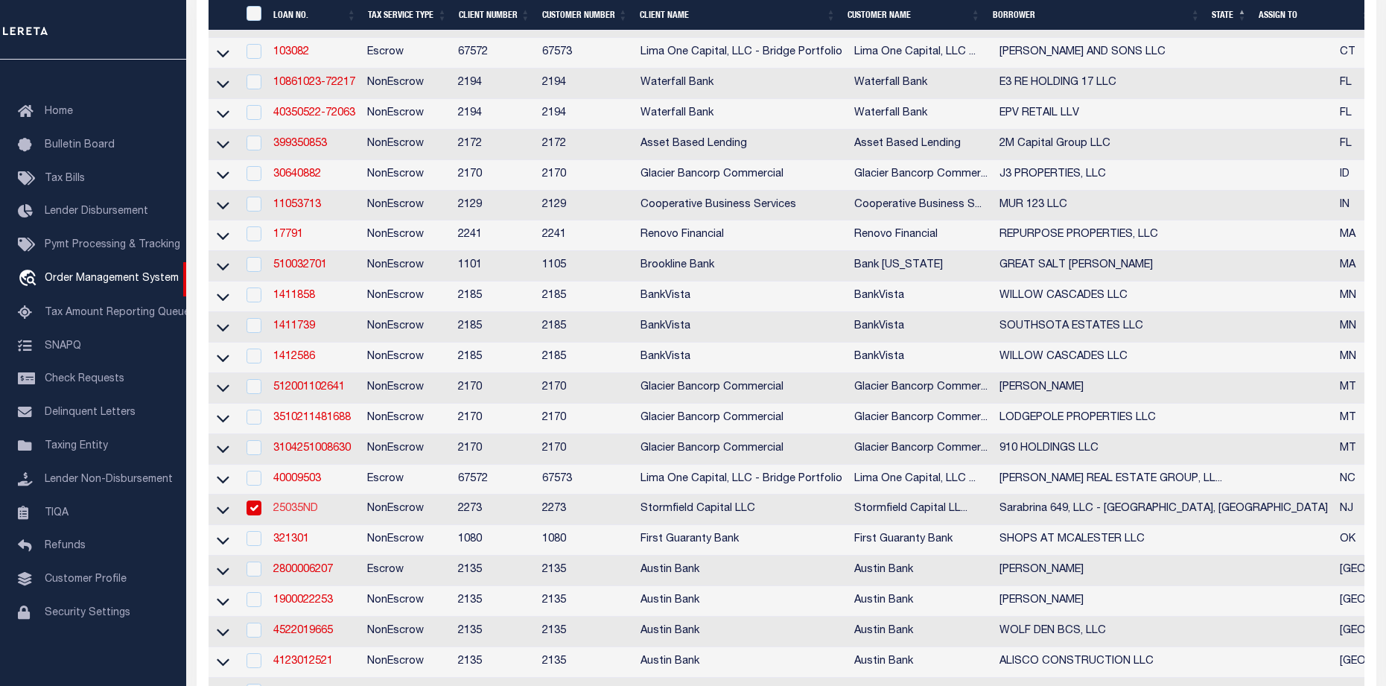
select select "10"
select select "NonEscrow"
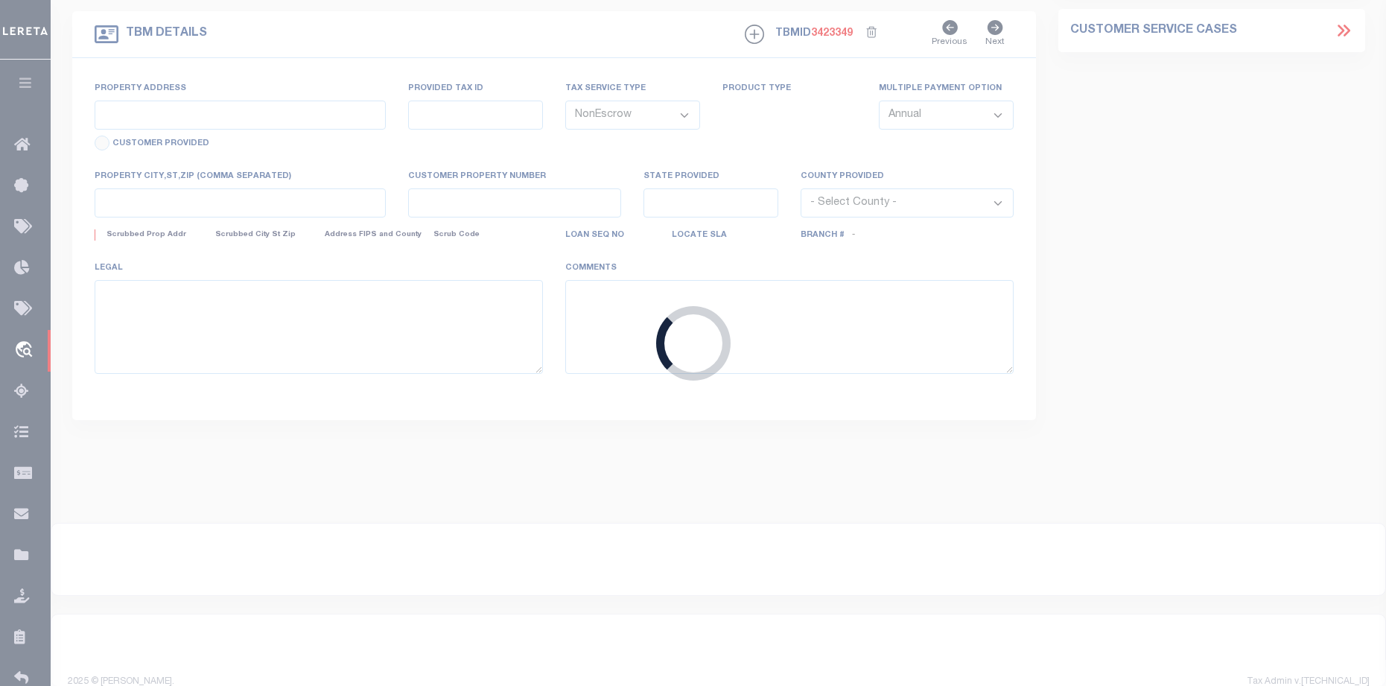
type input "[STREET_ADDRESS]"
type input "0910_260_30.01"
select select
type input "[GEOGRAPHIC_DATA]"
type input "NJ"
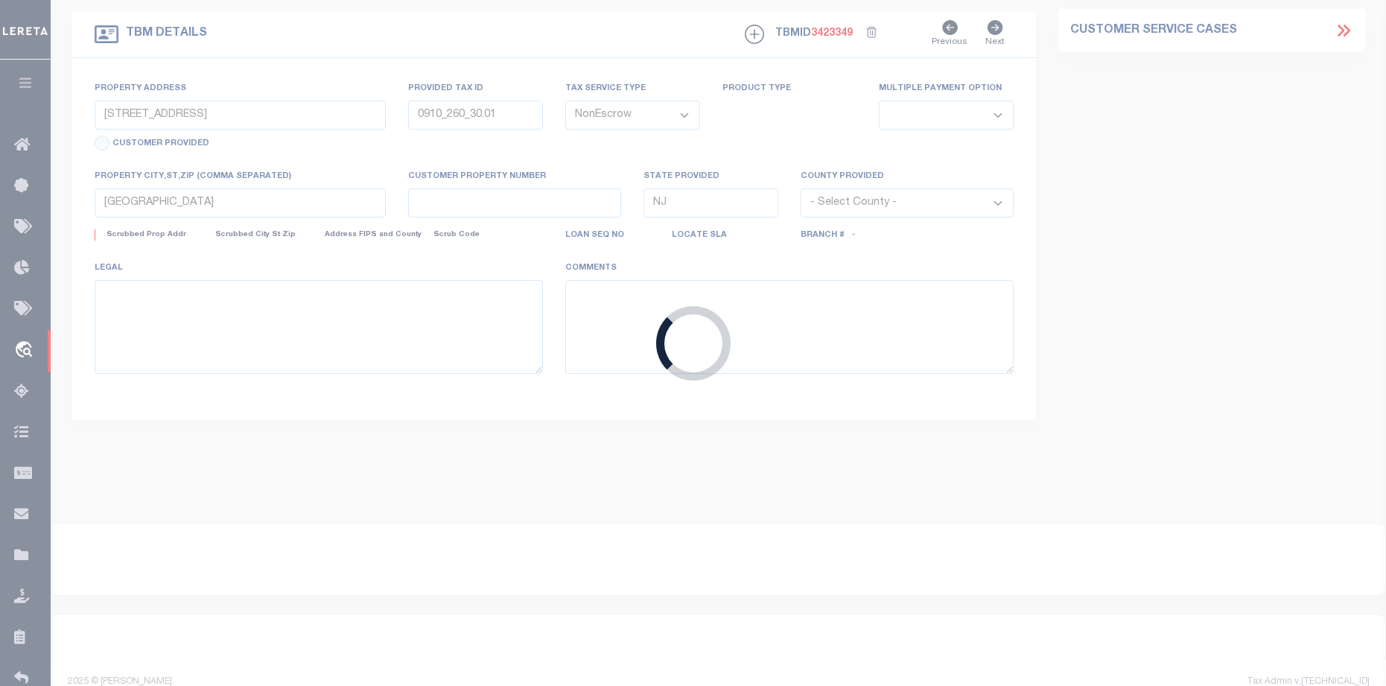
select select
select select "84863"
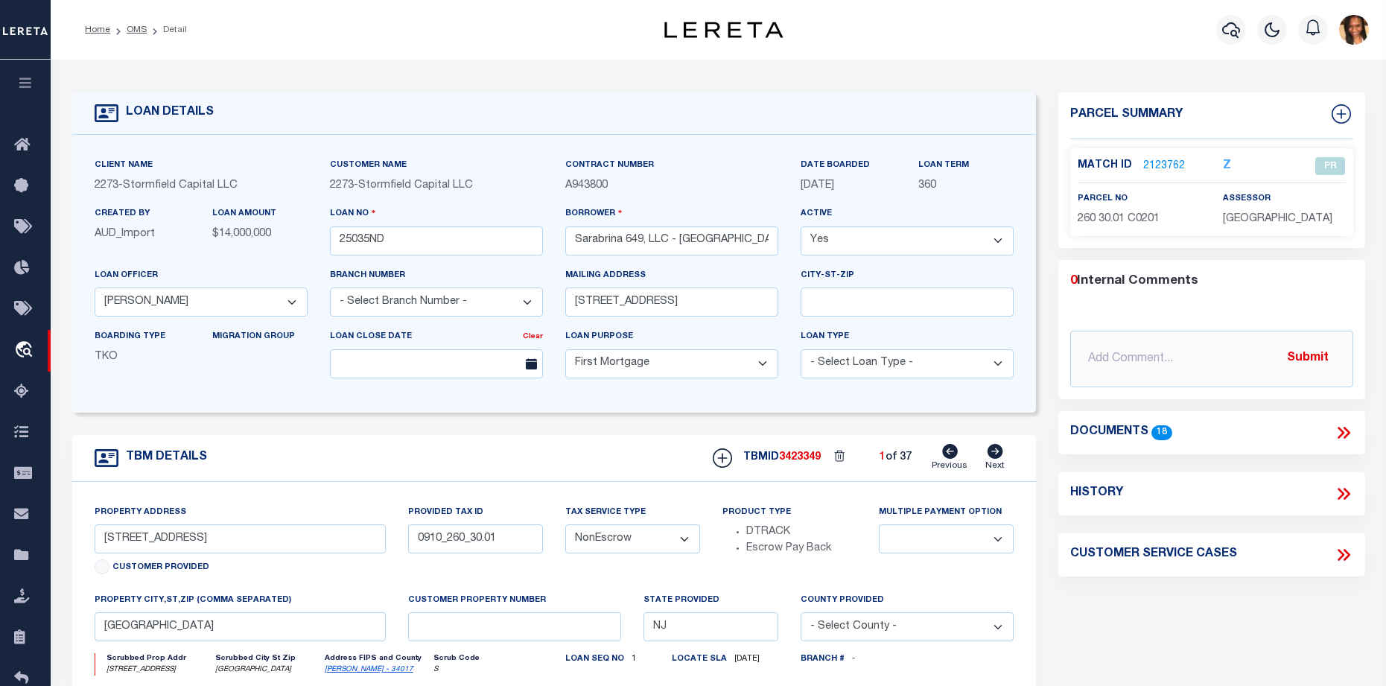
click at [1176, 162] on link "2123762" at bounding box center [1164, 167] width 42 height 16
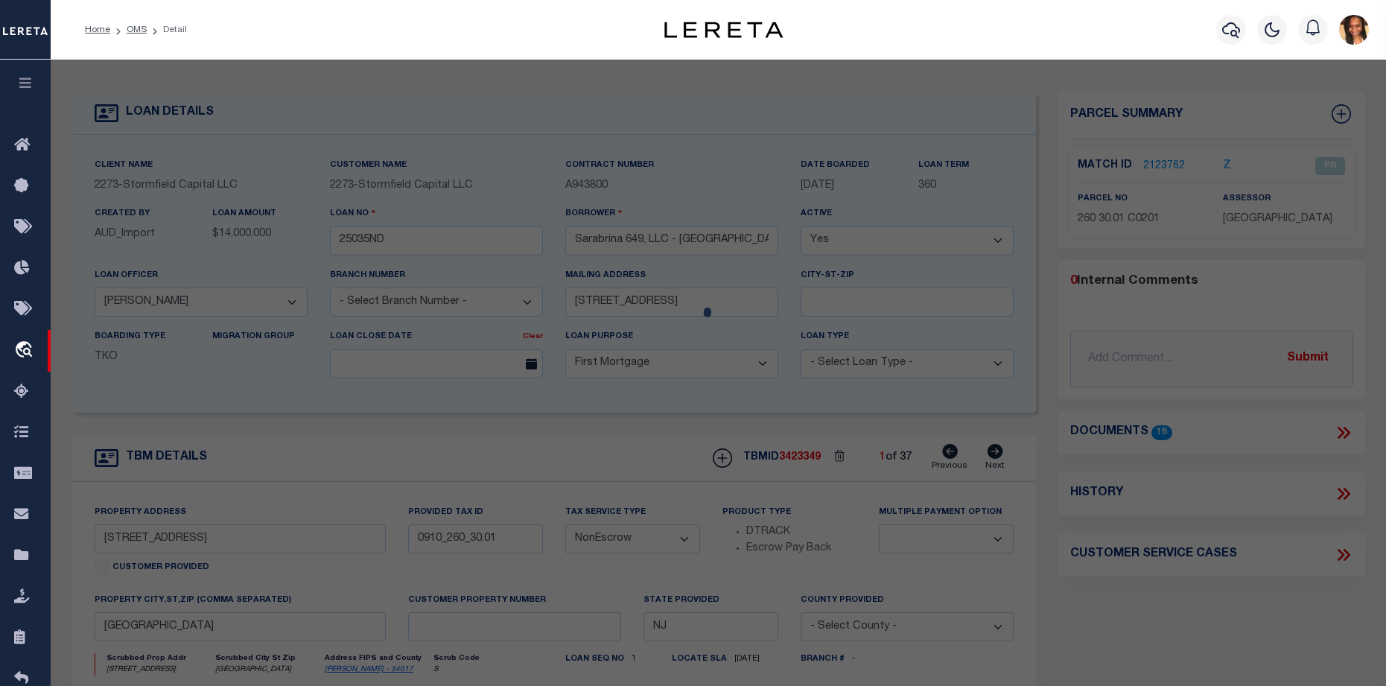
checkbox input "false"
select select "PR"
type input "SARABRINA 649 LLC"
select select
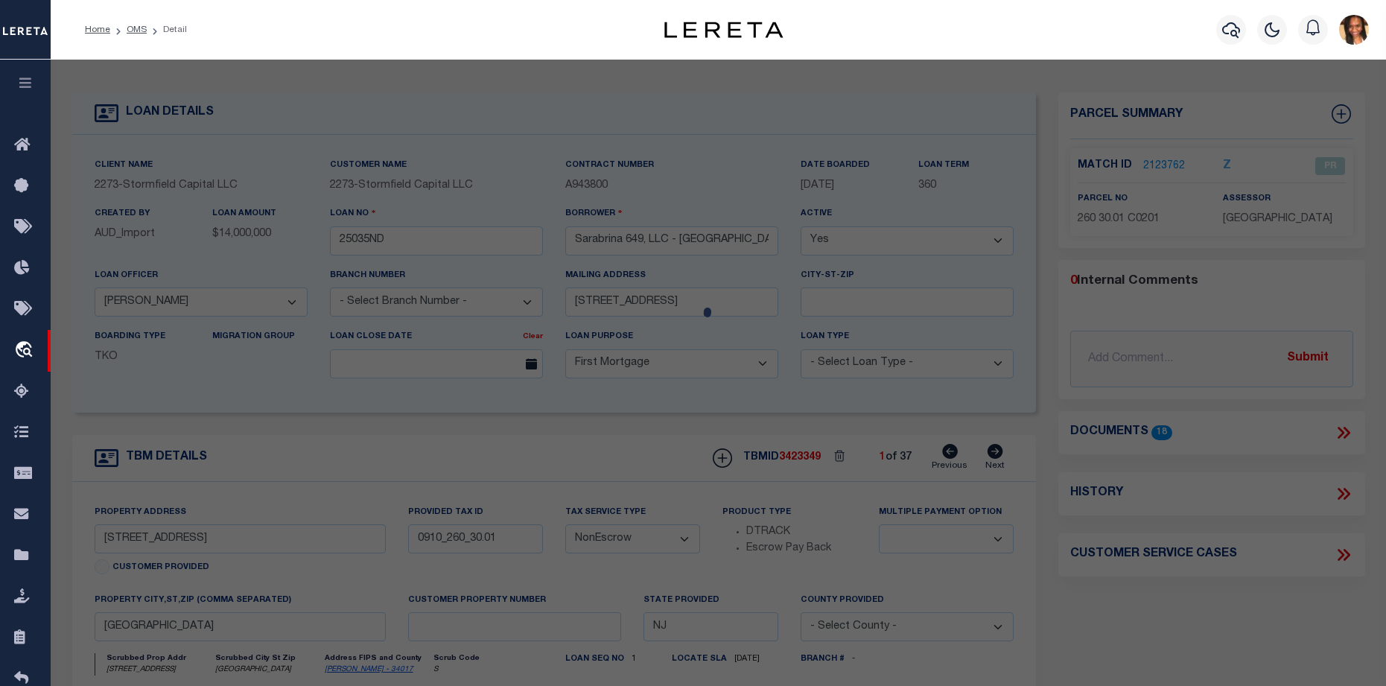
type input "[STREET_ADDRESS]"
checkbox input "false"
type input "[GEOGRAPHIC_DATA]"
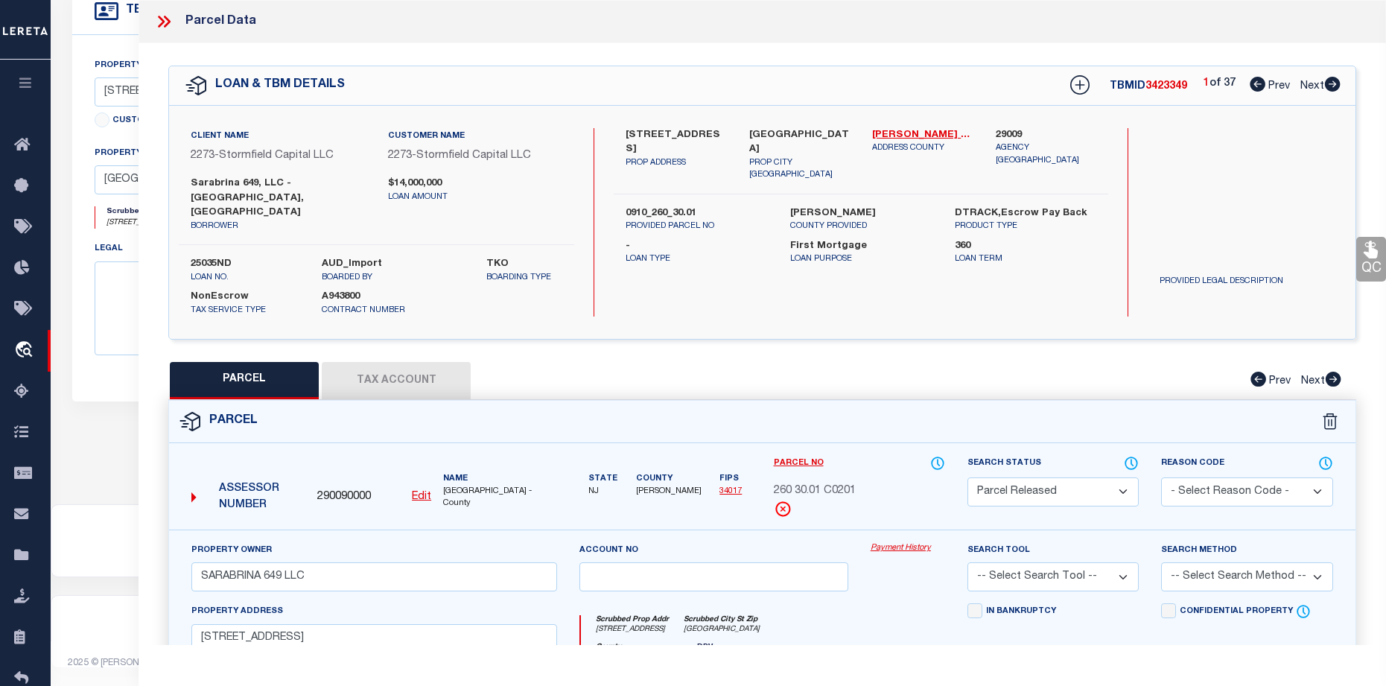
click at [154, 21] on icon at bounding box center [163, 21] width 19 height 19
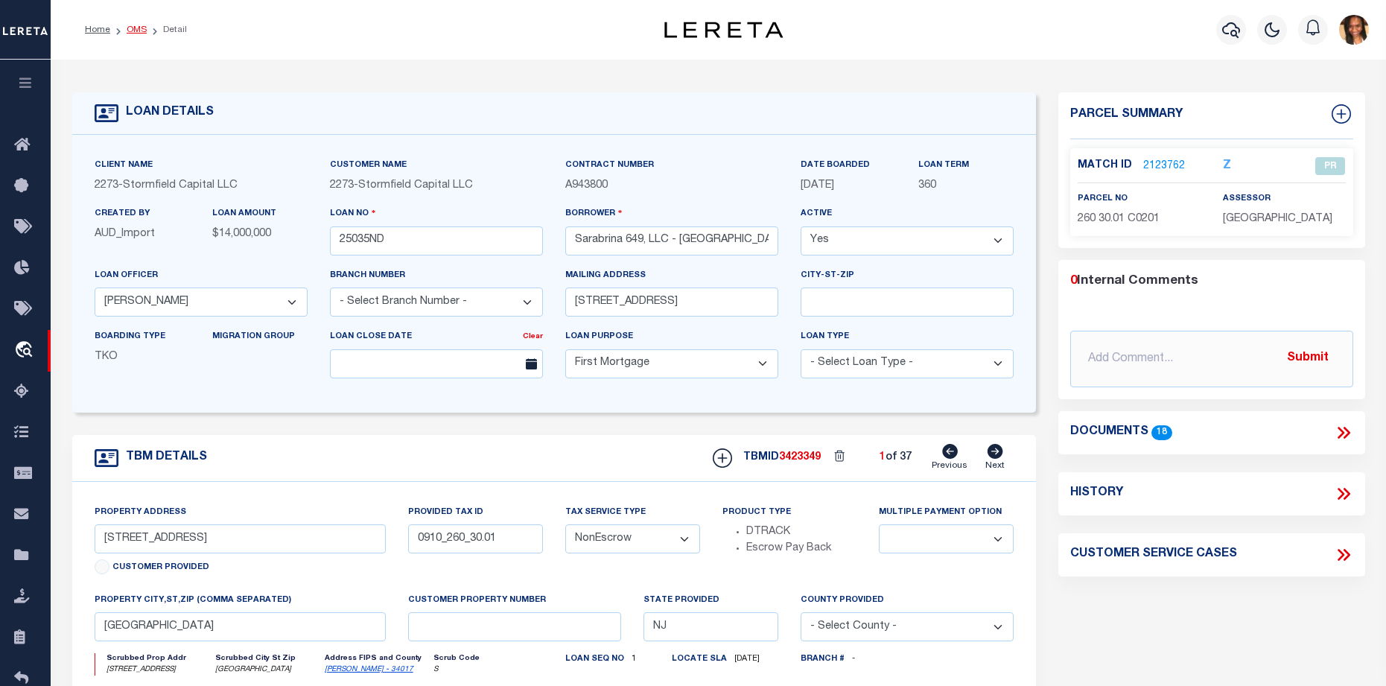
click at [136, 31] on link "OMS" at bounding box center [137, 29] width 20 height 9
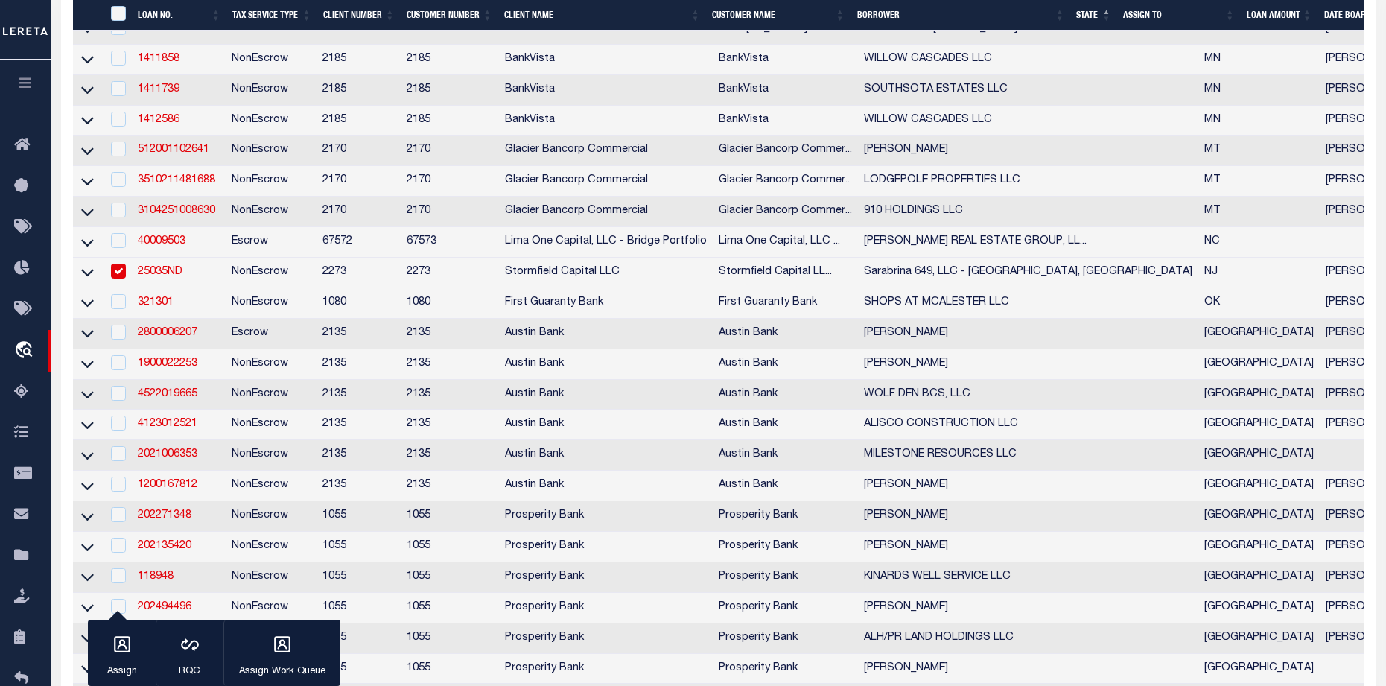
scroll to position [894, 0]
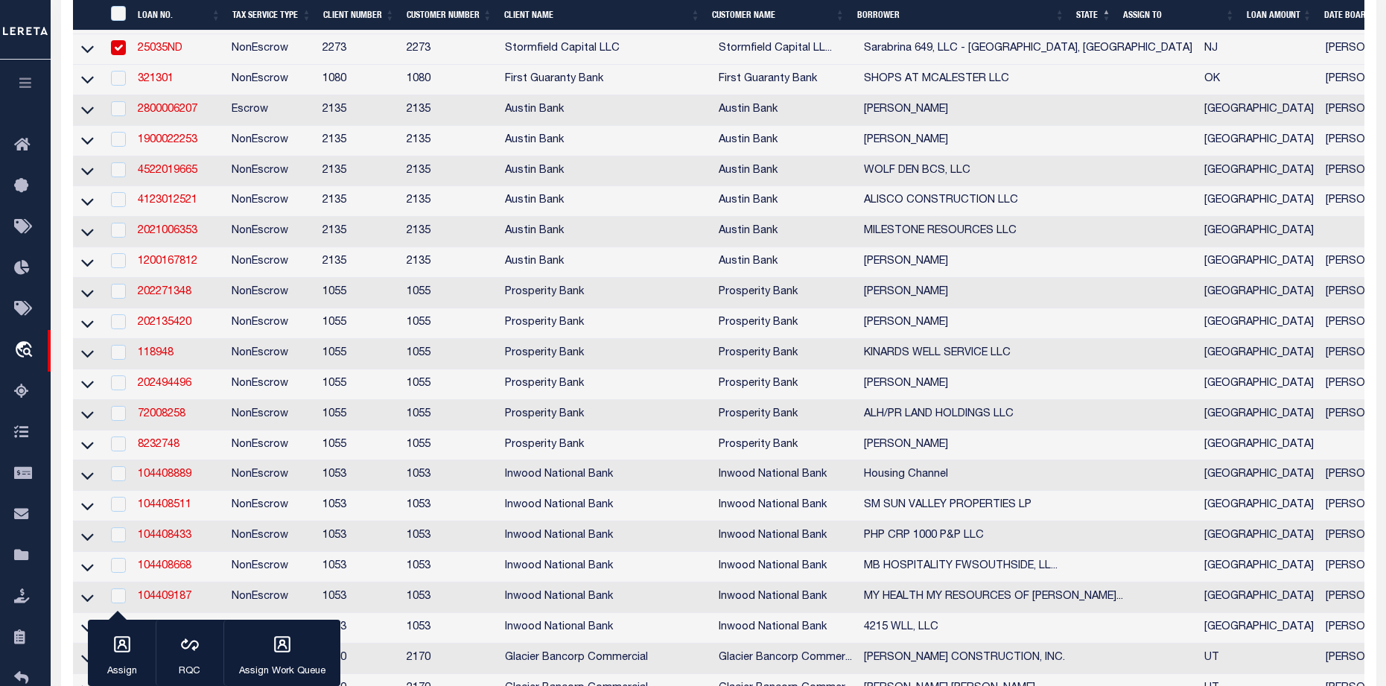
click at [118, 55] on input "checkbox" at bounding box center [118, 47] width 15 height 15
checkbox input "false"
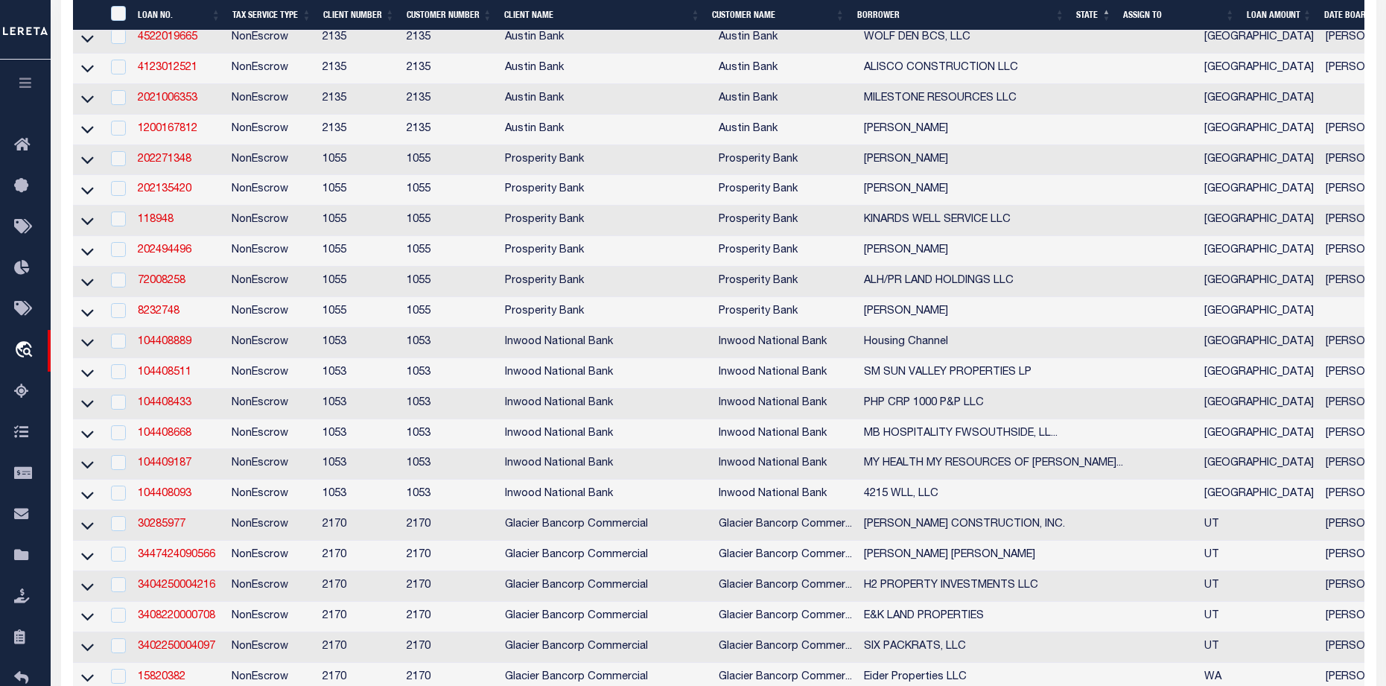
scroll to position [1042, 0]
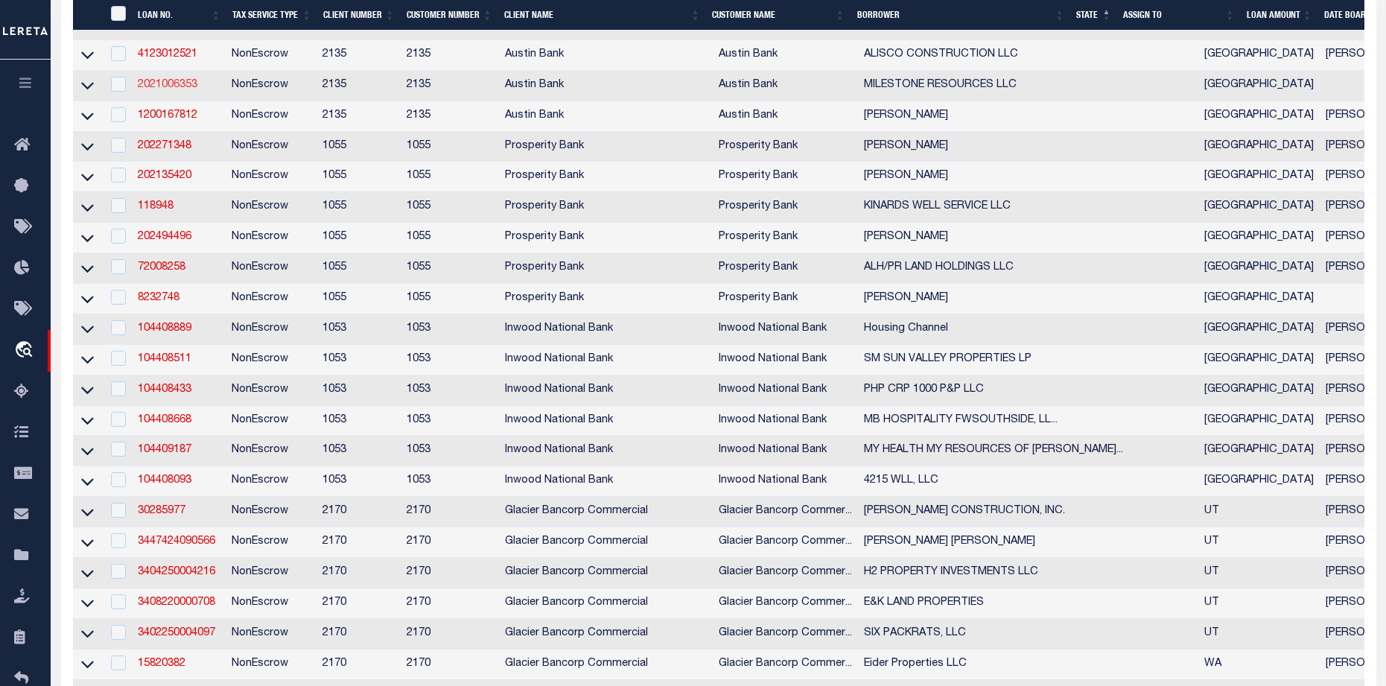
click at [183, 90] on link "2021006353" at bounding box center [168, 85] width 60 height 10
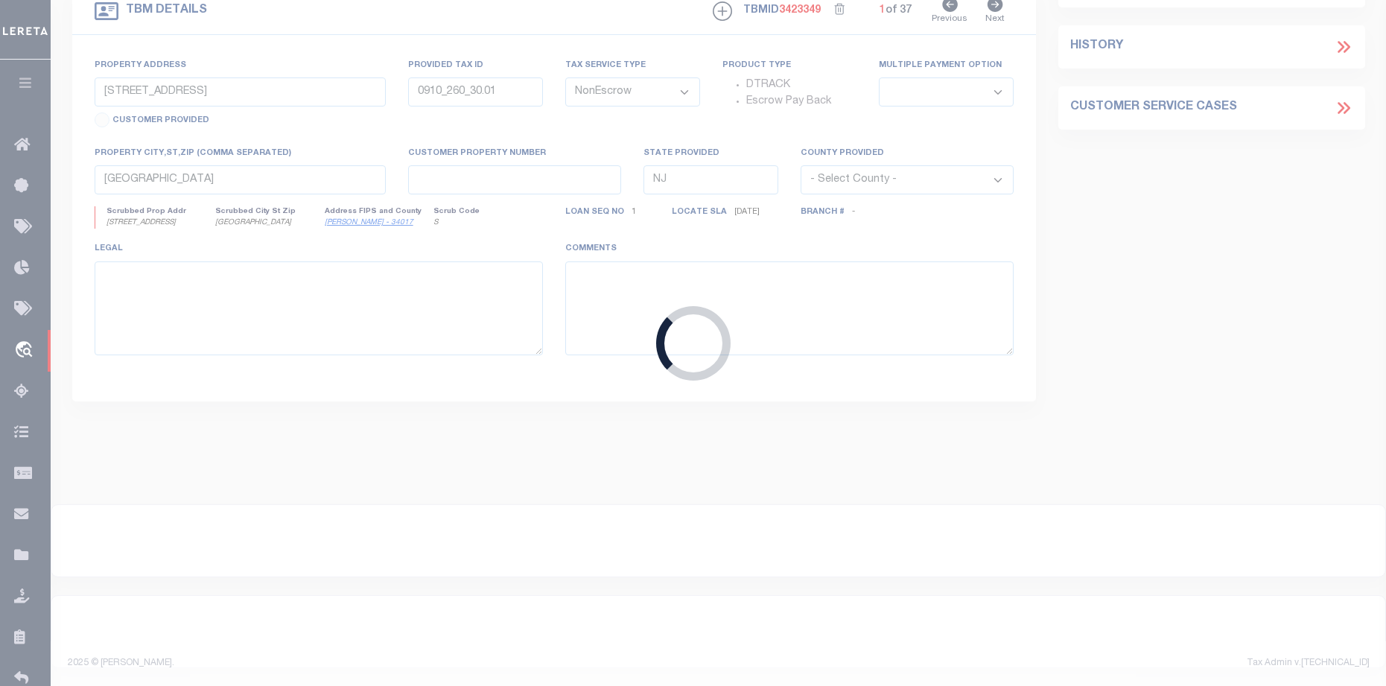
type input "2021006353"
type input "MILESTONE RESOURCES LLC"
select select
type input "P O BOX 340"
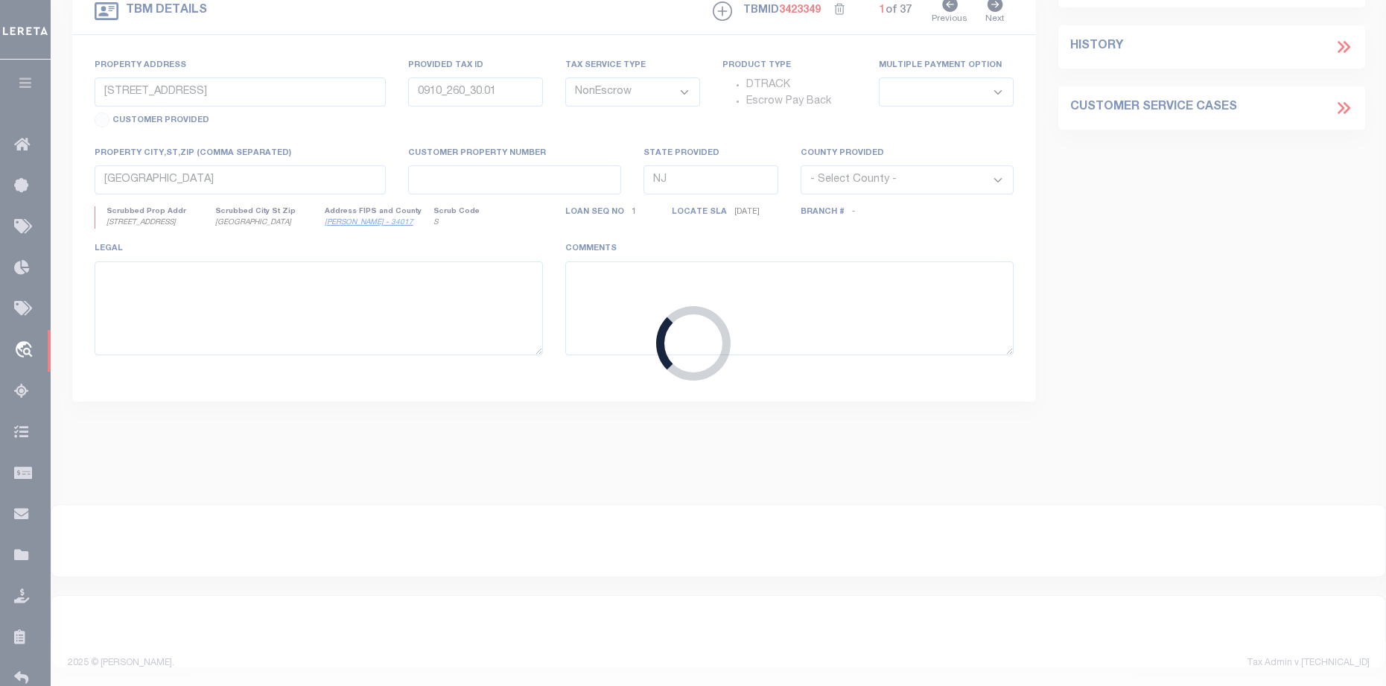
type input "[PERSON_NAME], [GEOGRAPHIC_DATA] 75757"
select select
type input "1059 FM 2493 W"
select select
type input "BULLARD TX 75757"
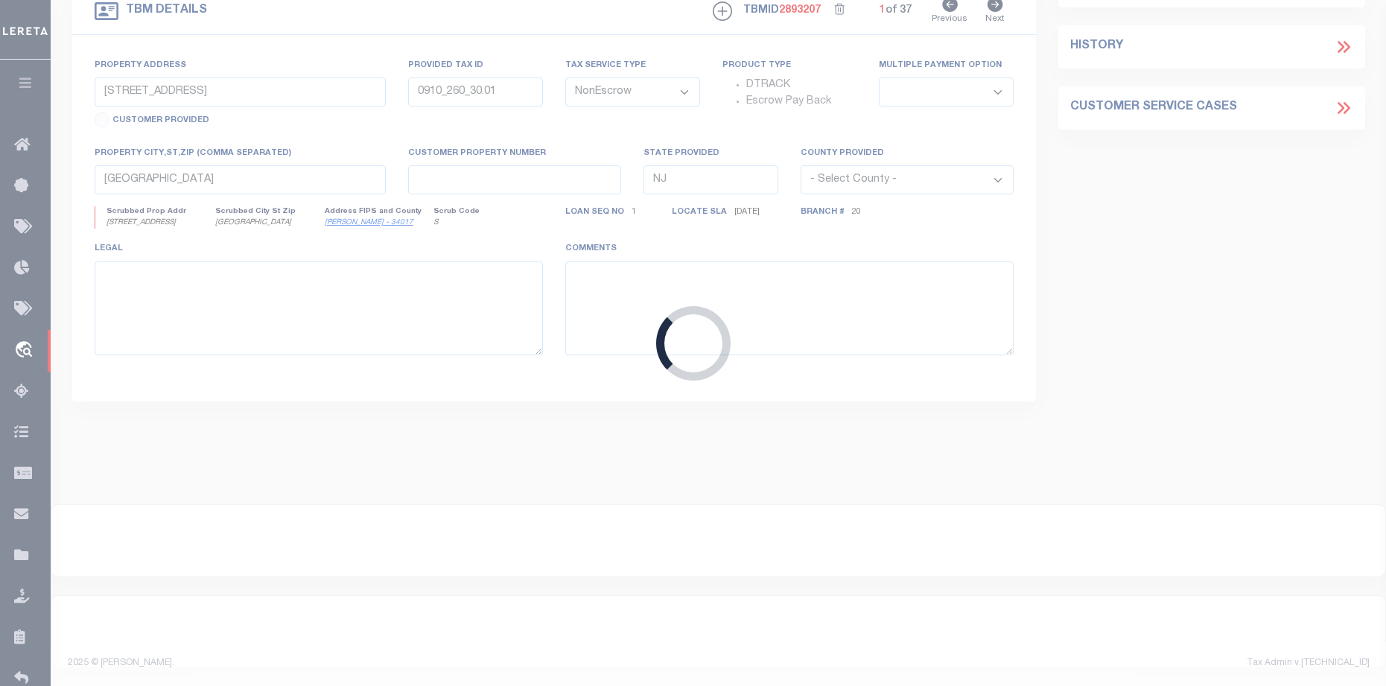
type input "TX"
select select
type textarea "(CP) DT 1.0 AC A FERGUSON & WD LONG SVYS"
select select "8047"
select select "2600"
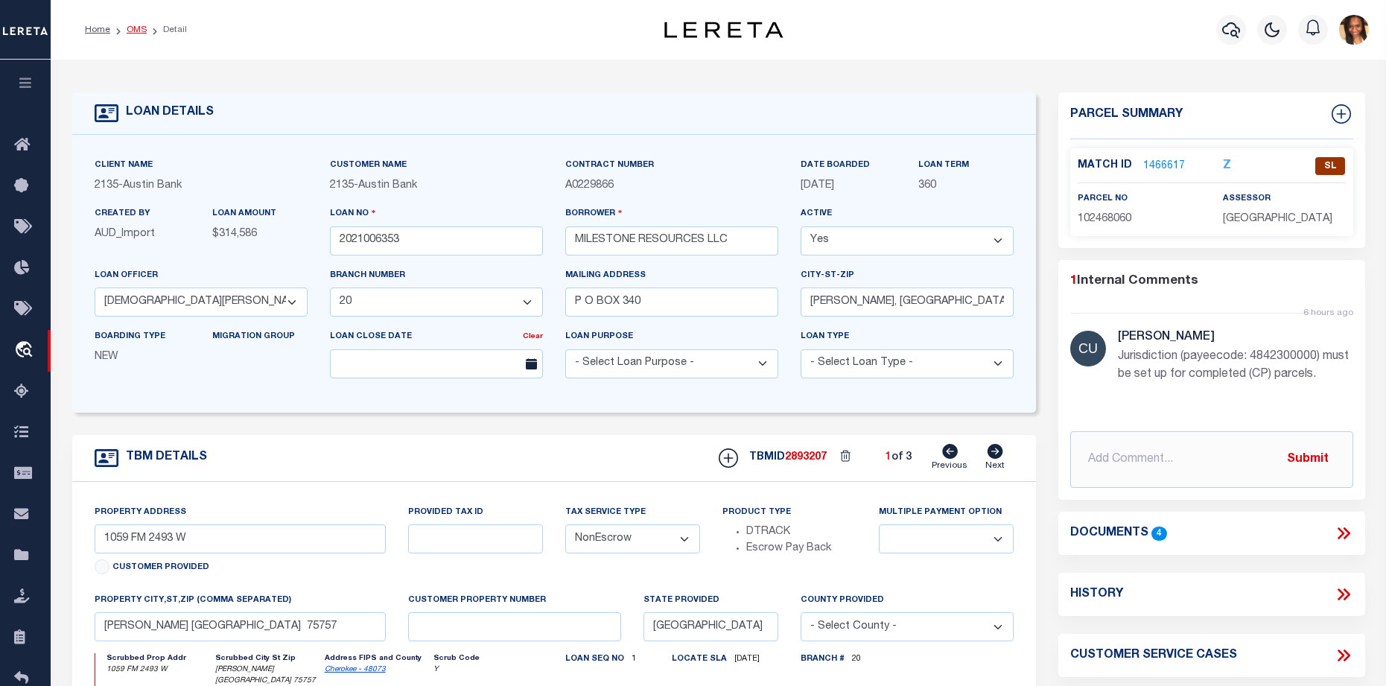
click at [130, 28] on link "OMS" at bounding box center [137, 29] width 20 height 9
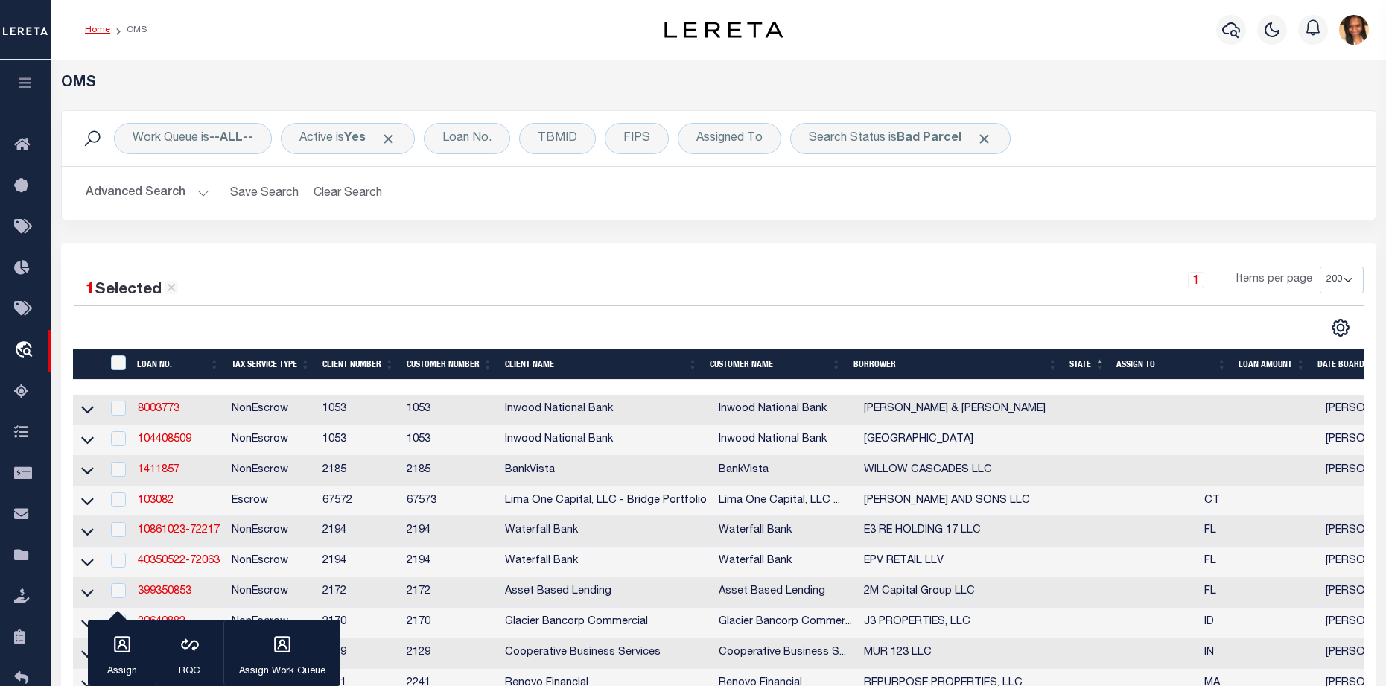
click at [93, 28] on link "Home" at bounding box center [97, 29] width 25 height 9
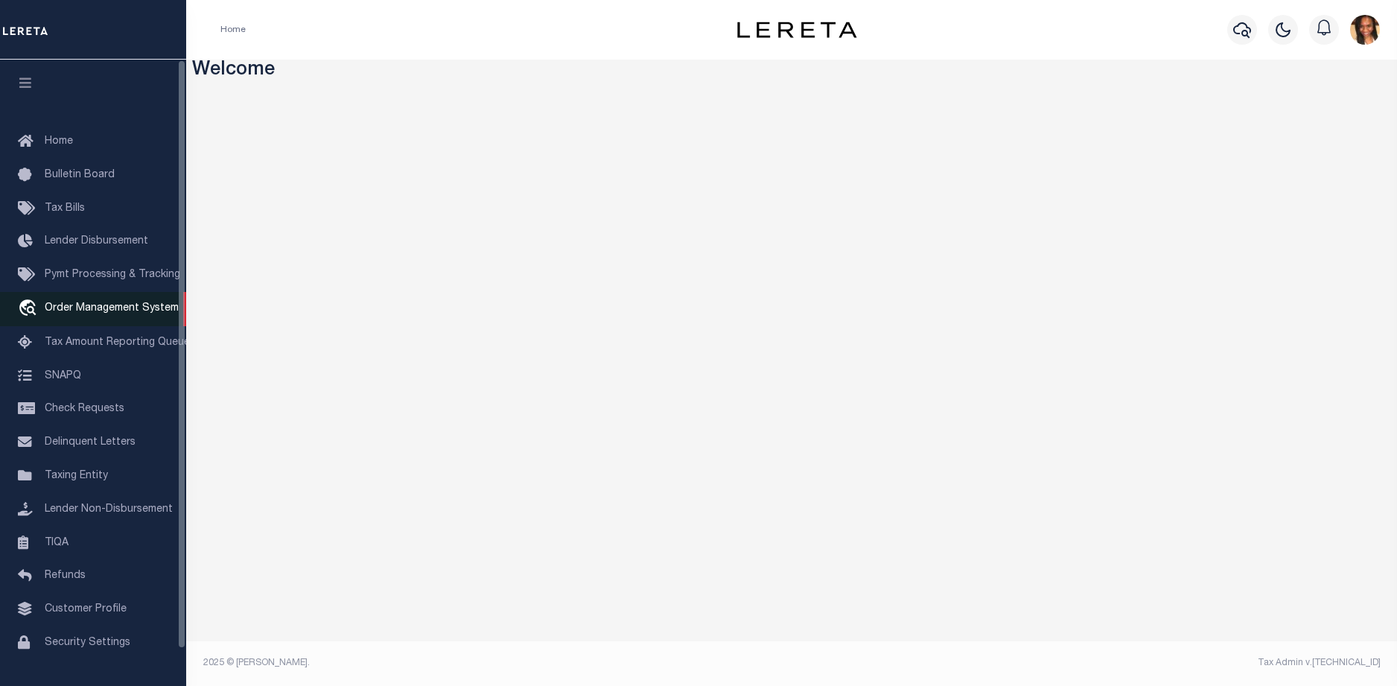
click at [127, 307] on span "Order Management System" at bounding box center [112, 308] width 134 height 10
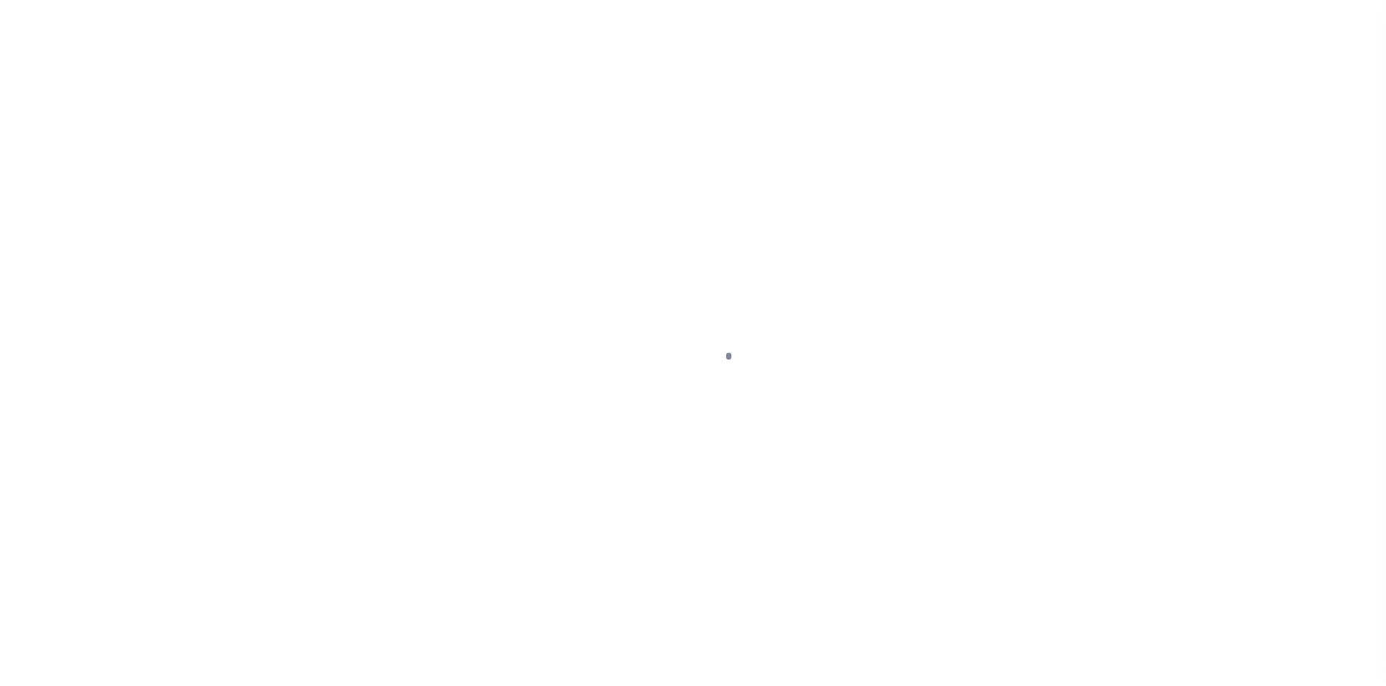
scroll to position [39, 0]
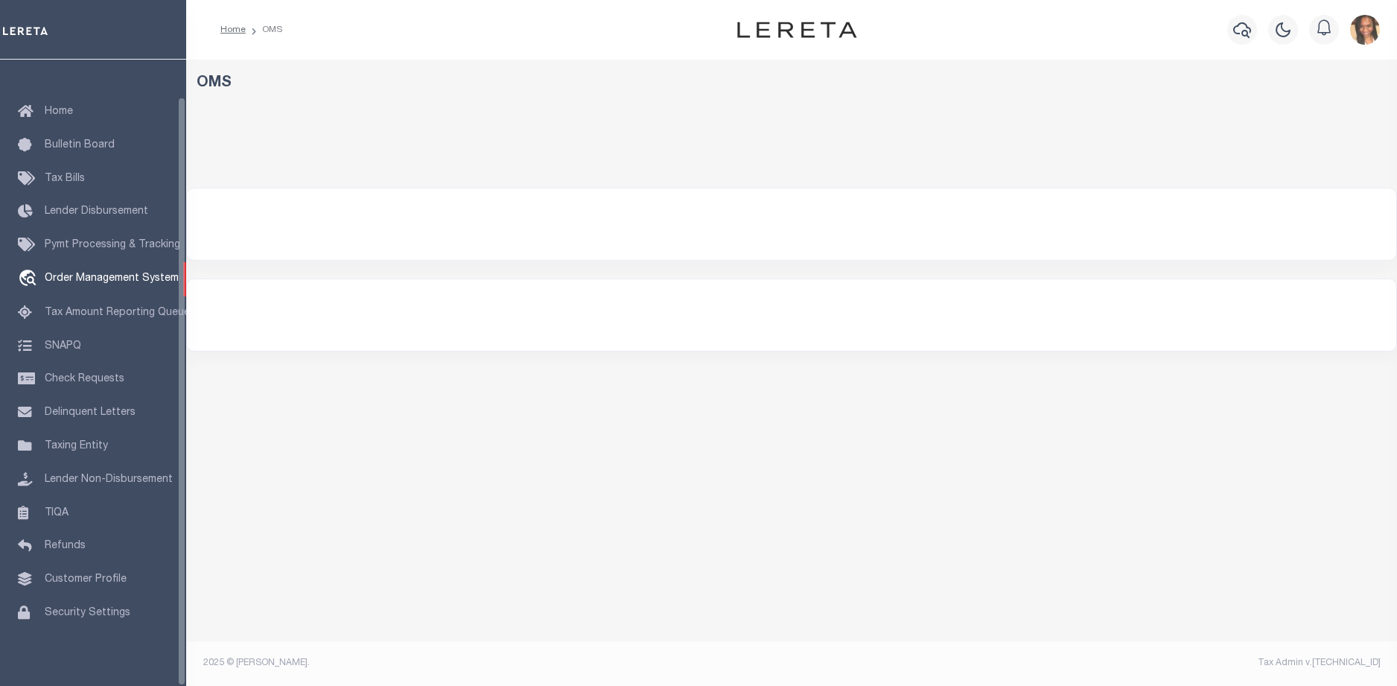
select select "200"
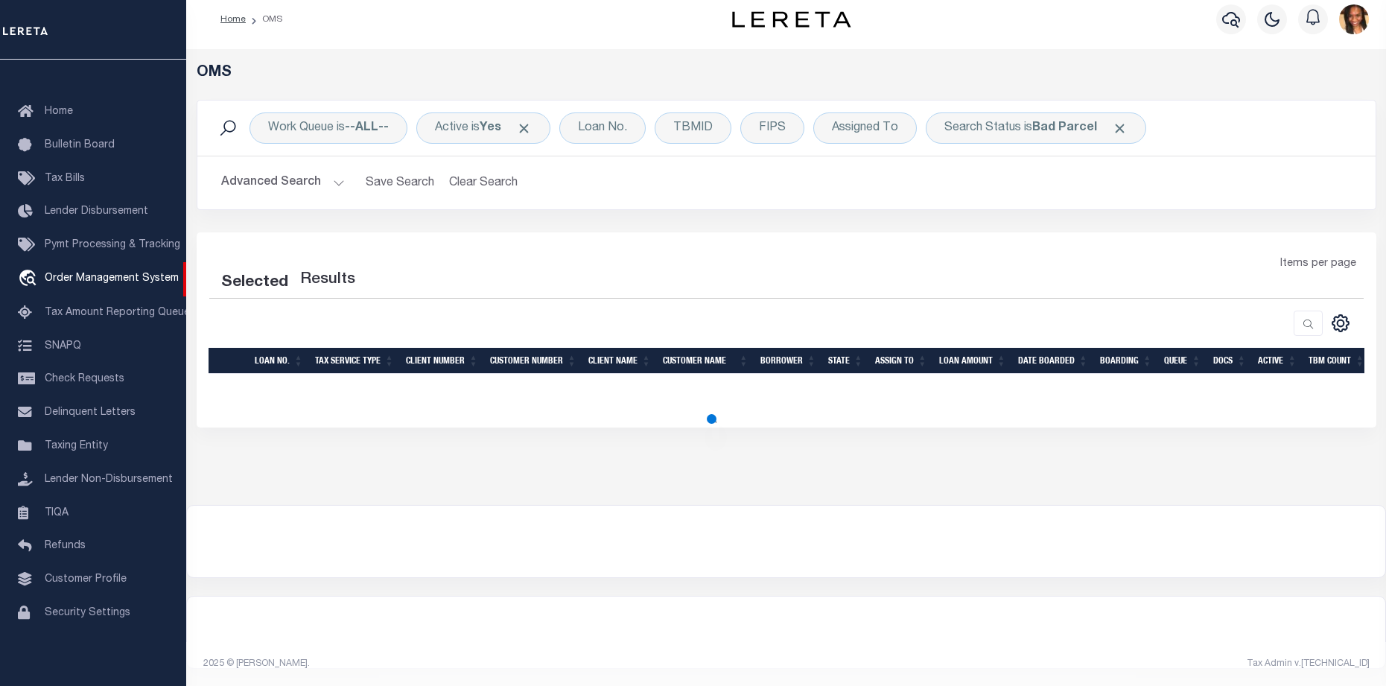
scroll to position [11, 0]
select select "200"
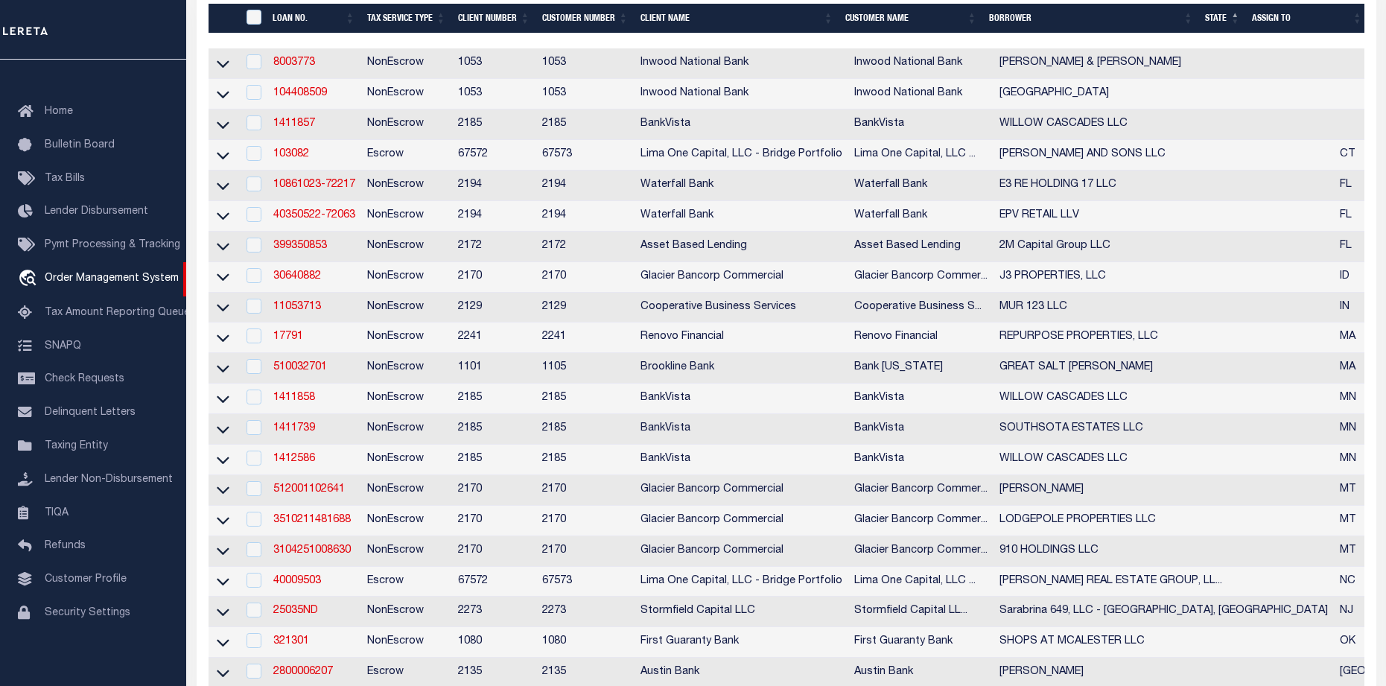
scroll to position [383, 0]
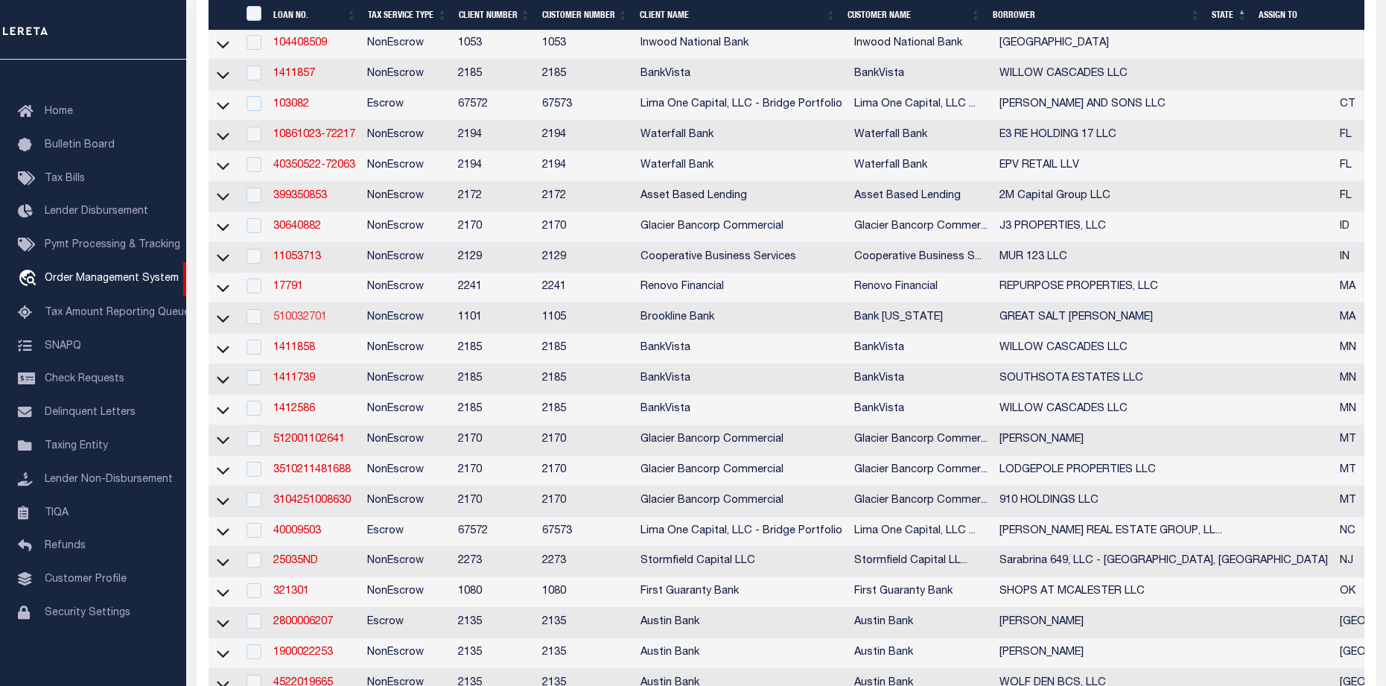
click at [287, 322] on link "510032701" at bounding box center [300, 317] width 54 height 10
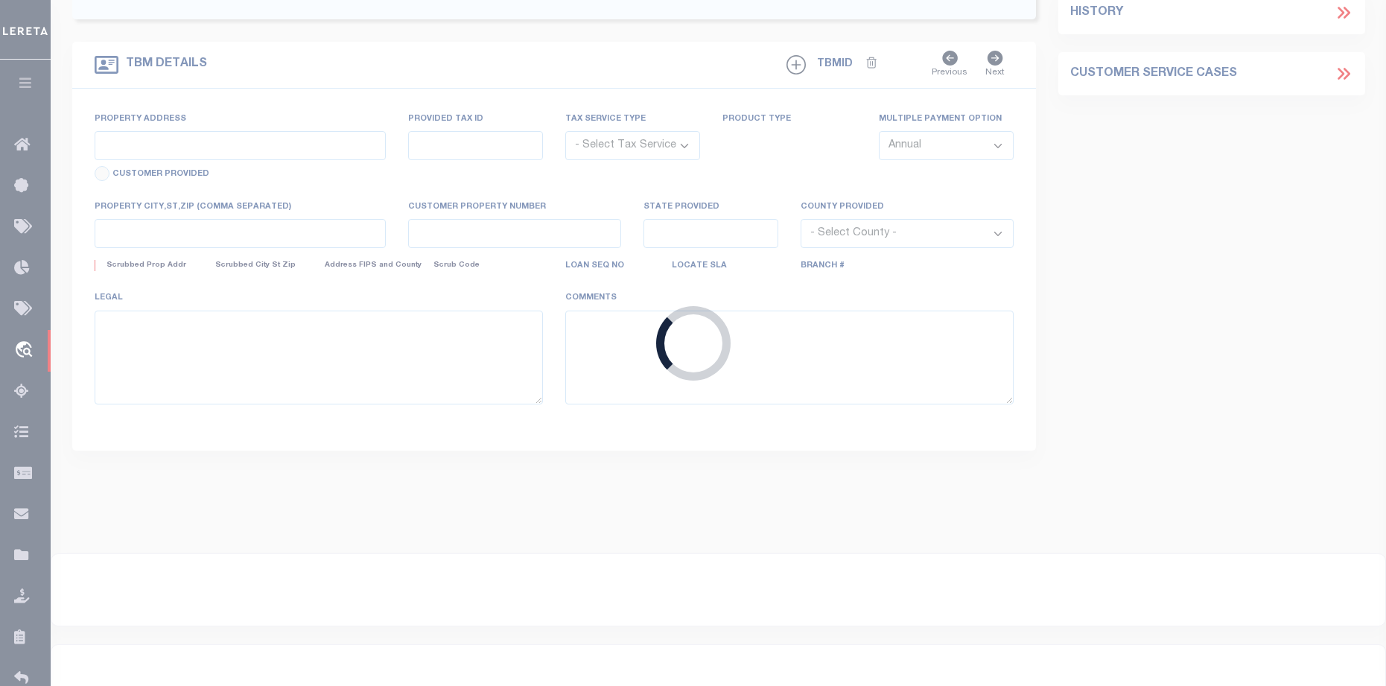
type input "510032701"
type input "GREAT SALT [PERSON_NAME]"
select select
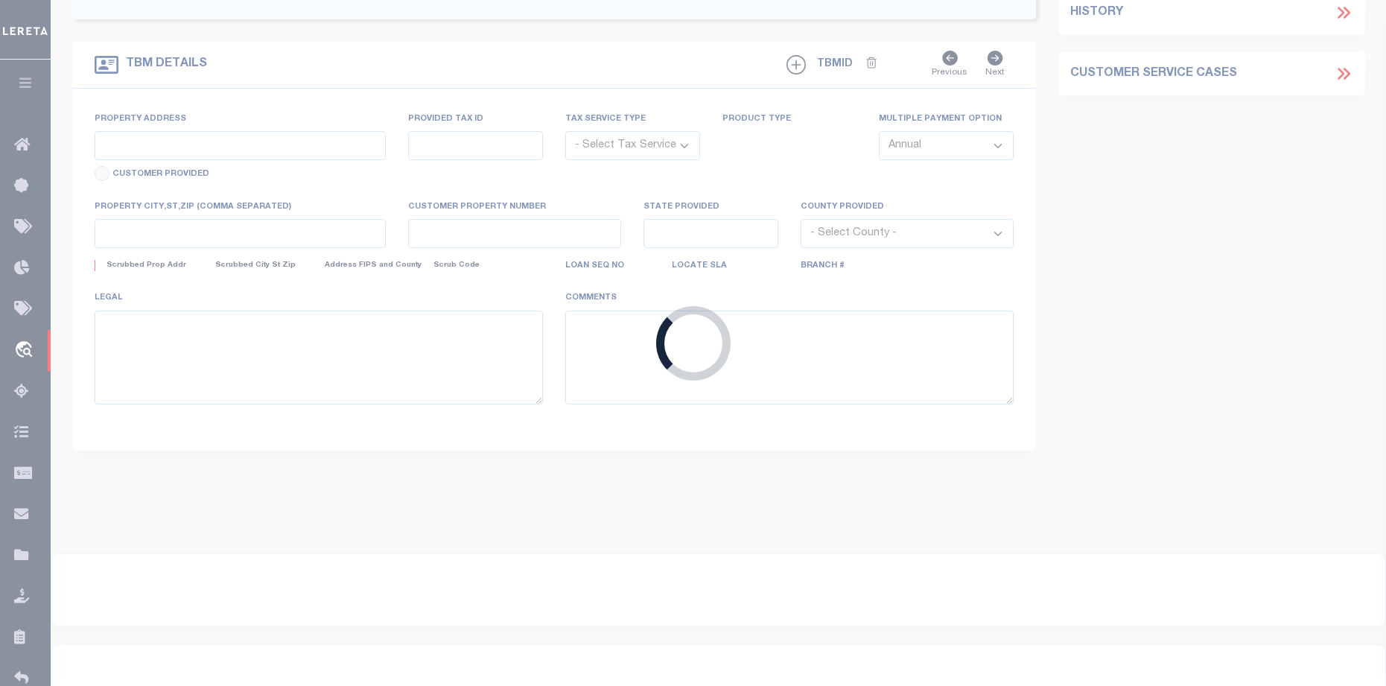
select select "NonEscrow"
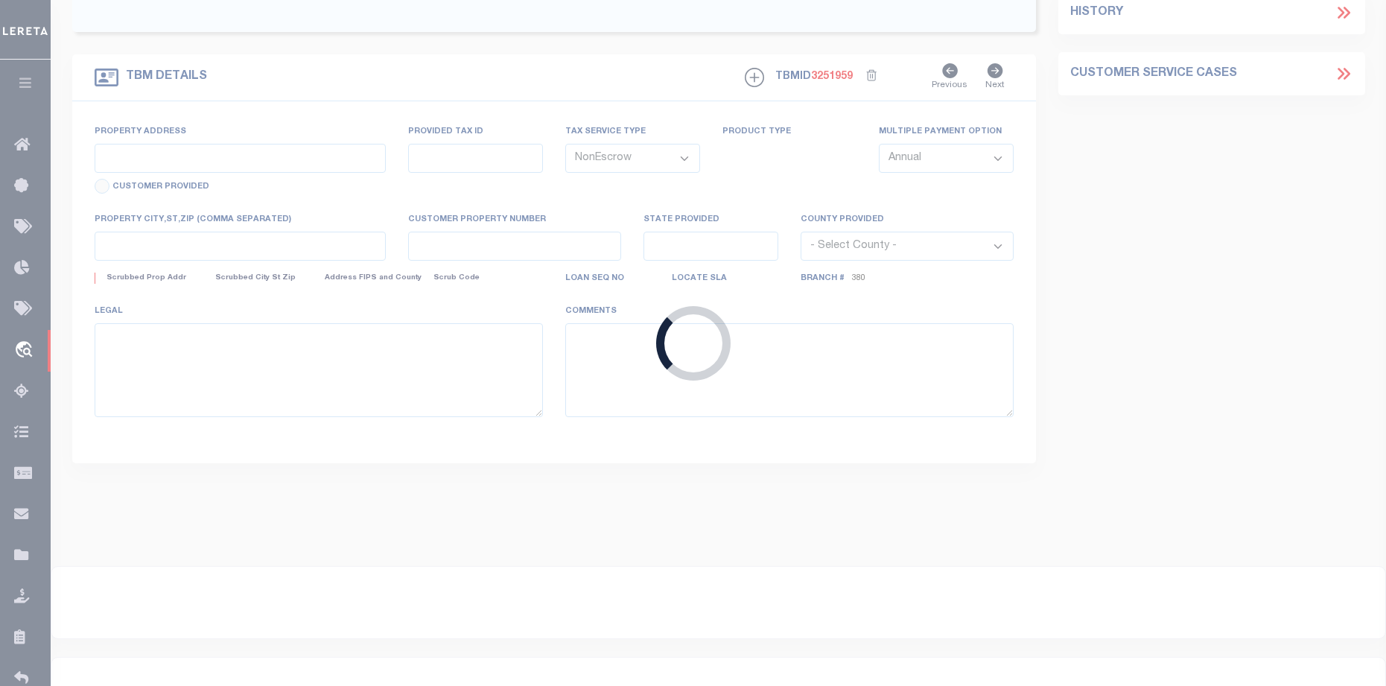
type input "[STREET_ADDRESS]"
type input "PARCEL ID:19"
select select
type input "NEW SHOREHAM MA 13664"
type input "26625;26630;26631;26632;26633;26634;26635;(10)"
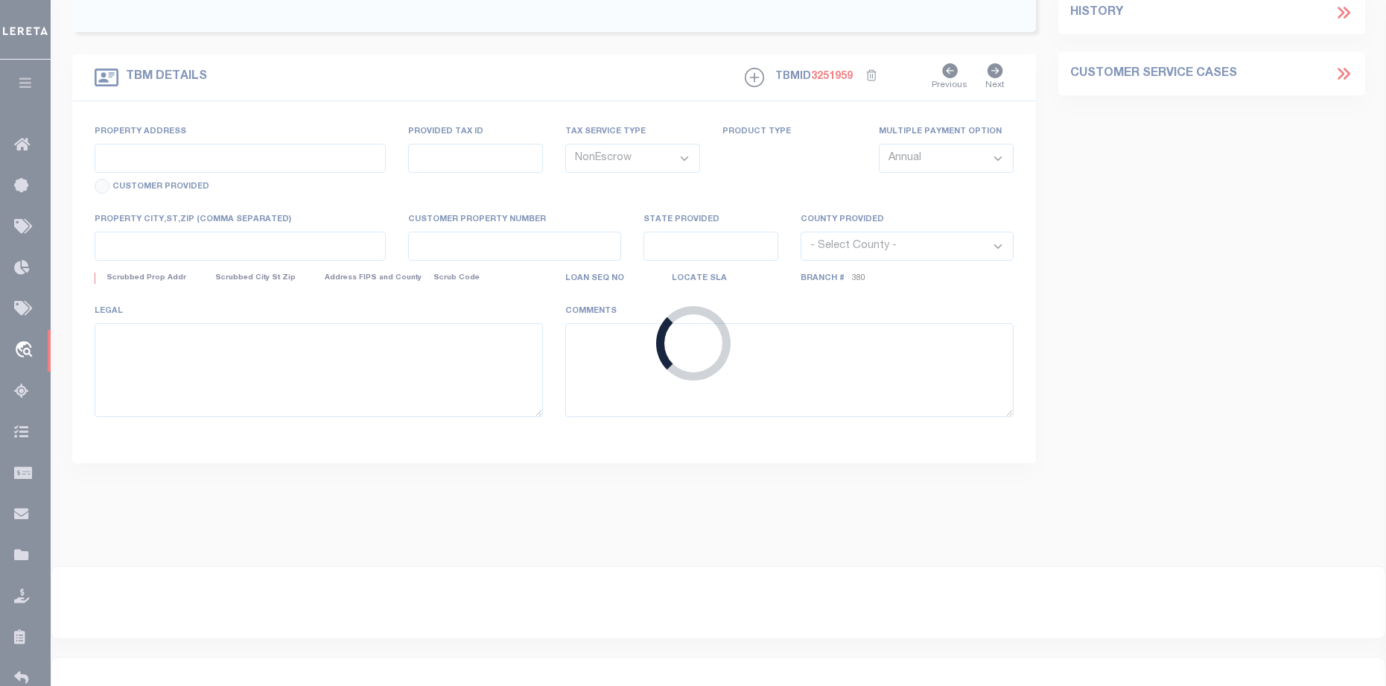
type input "MA"
select select
select select "3683"
select select "1705"
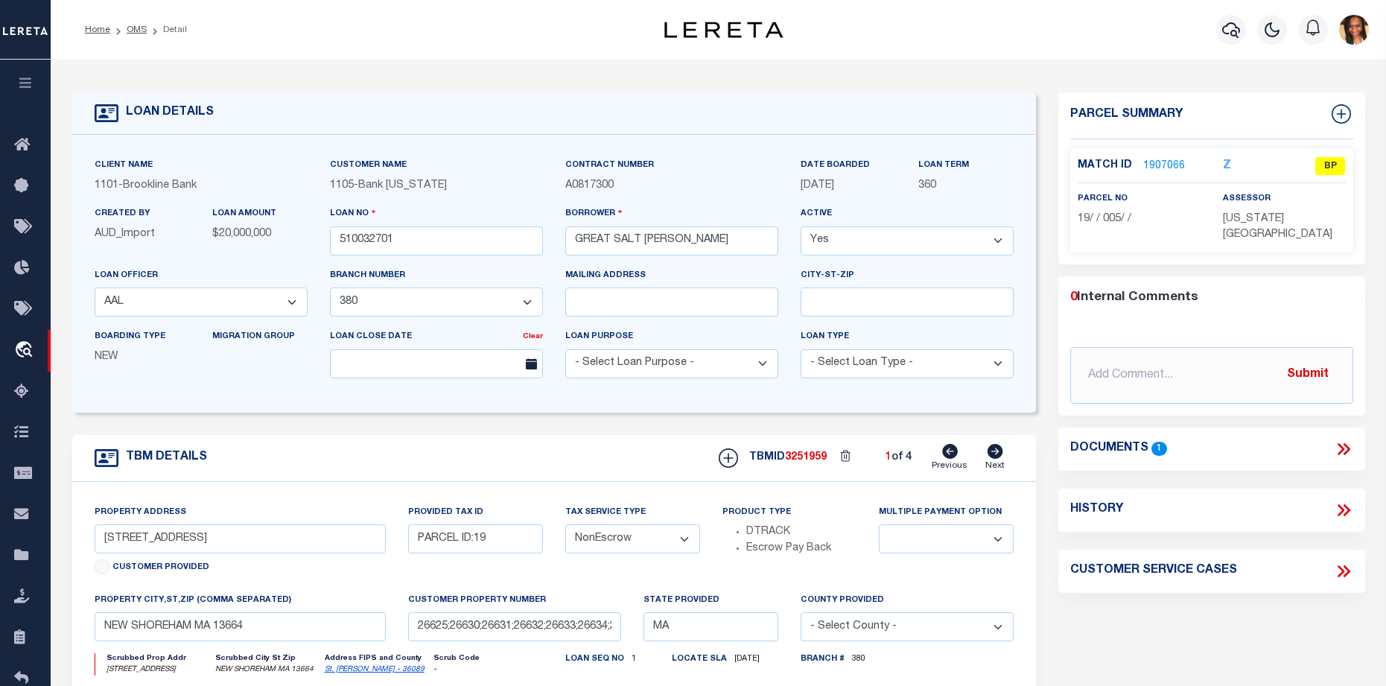
click at [1168, 159] on link "1907066" at bounding box center [1164, 167] width 42 height 16
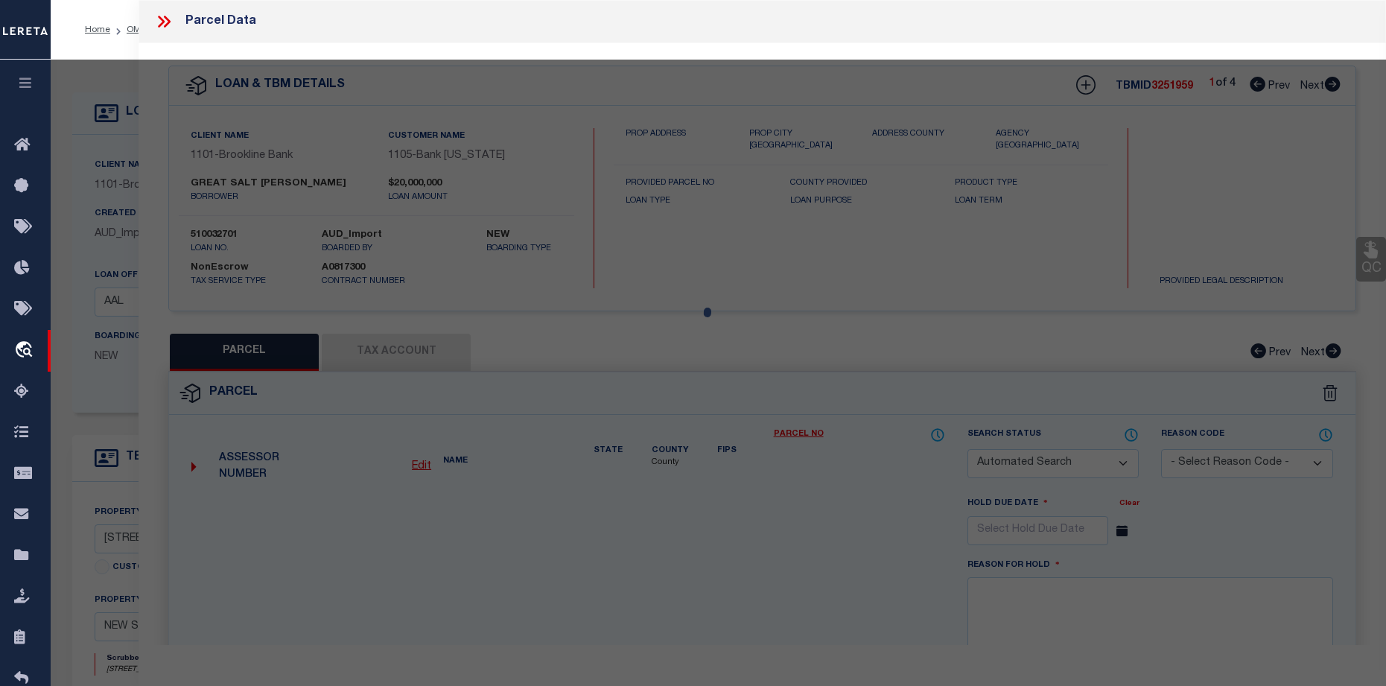
checkbox input "false"
select select "BP"
type input "GREAT SALT POND REALTY, LLC"
select select
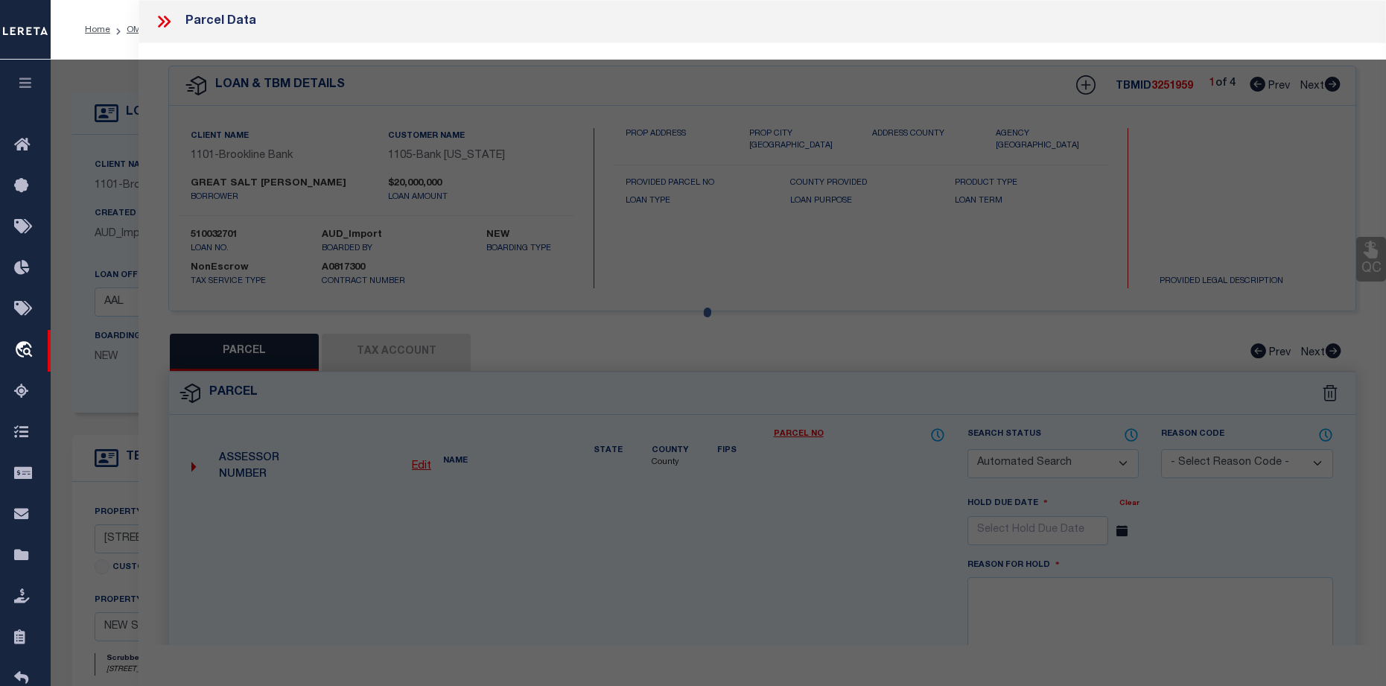
type input "77 WEST SIDE RD"
type input "NEW SHOREHAM MA 13664"
type textarea "Wrong Agency"
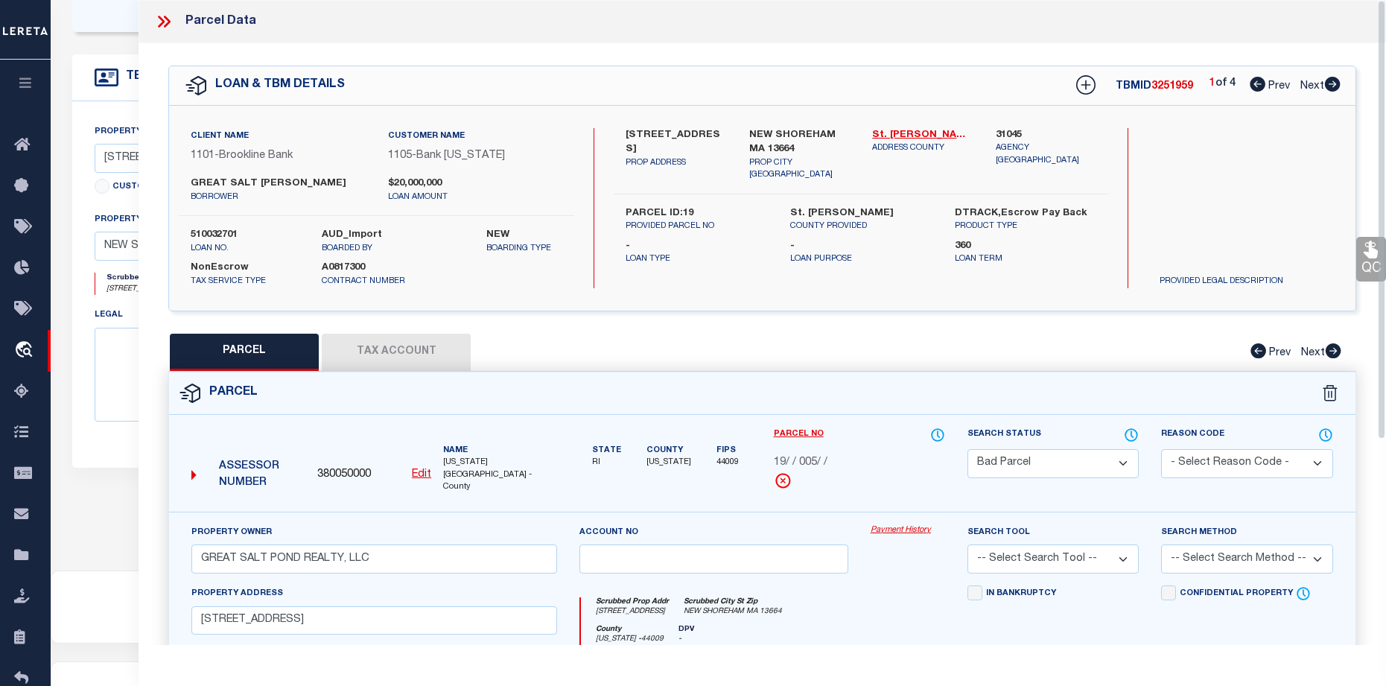
scroll to position [378, 0]
click at [1336, 82] on icon at bounding box center [1333, 84] width 16 height 15
select select "AS"
checkbox input "false"
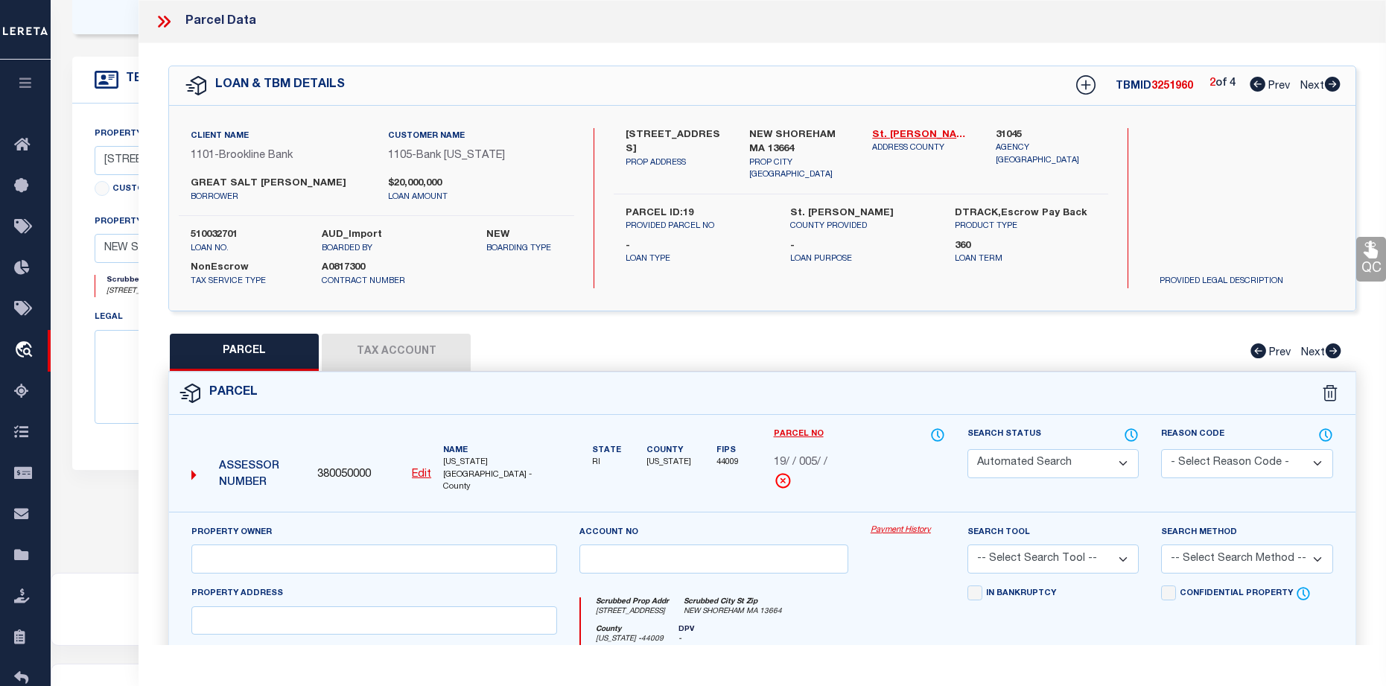
select select "CP"
type input "GREAT SALT POND MARINA PROPERTY, LLC"
select select
type input "87 OFF WEST SIDE ROAD"
type input "NEW SHOREHAM MA 13664"
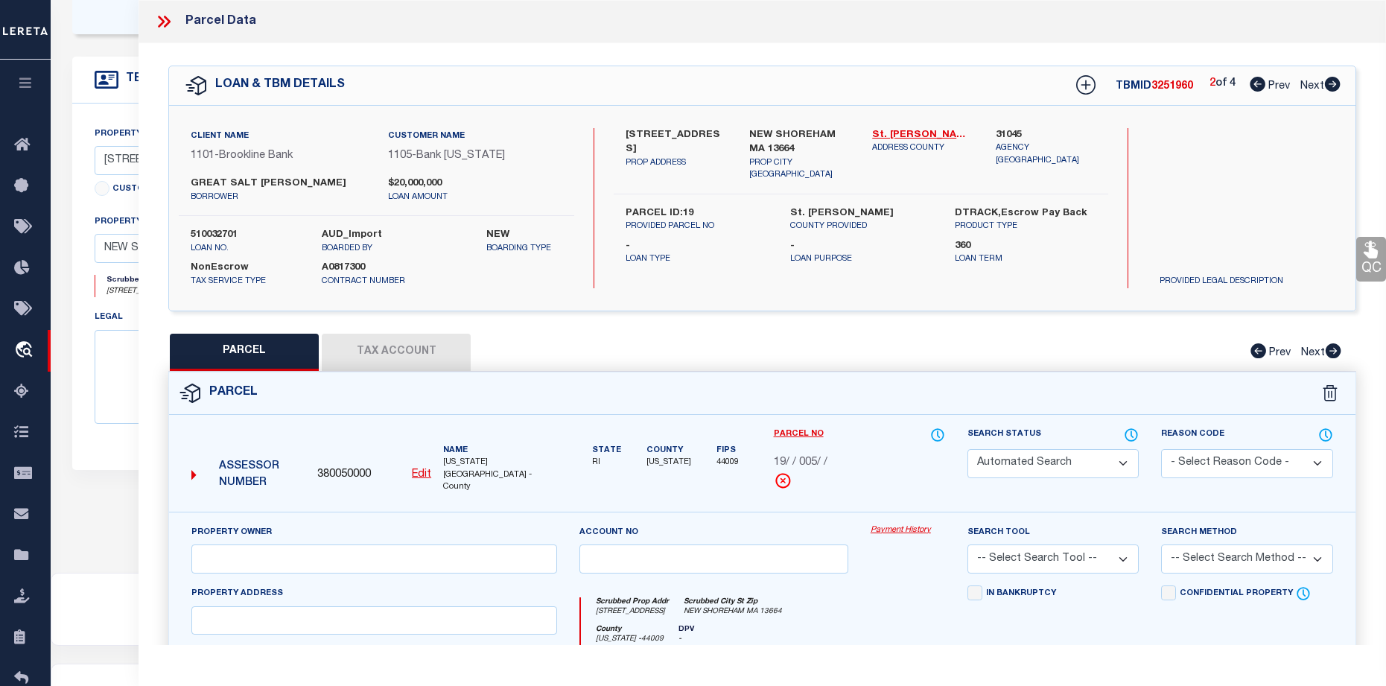
type textarea "Completed based on given document"
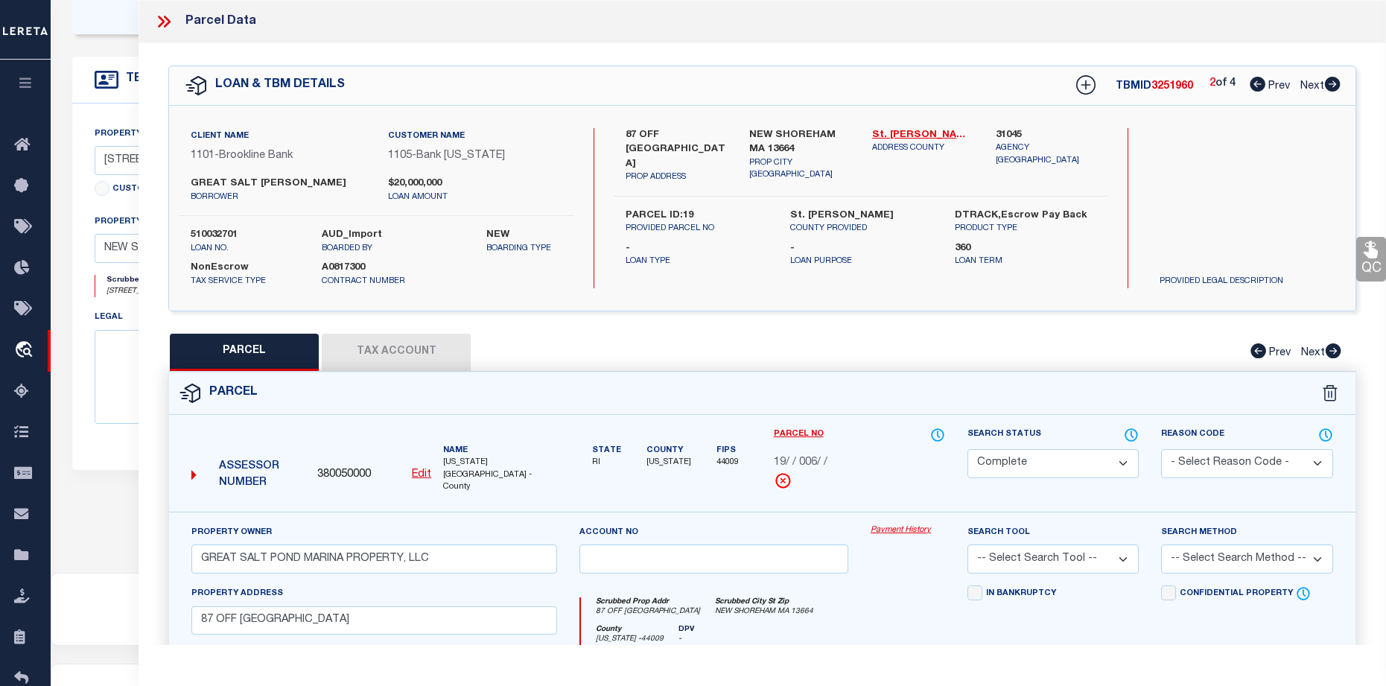
click at [1336, 82] on icon at bounding box center [1333, 84] width 16 height 15
select select "AS"
checkbox input "false"
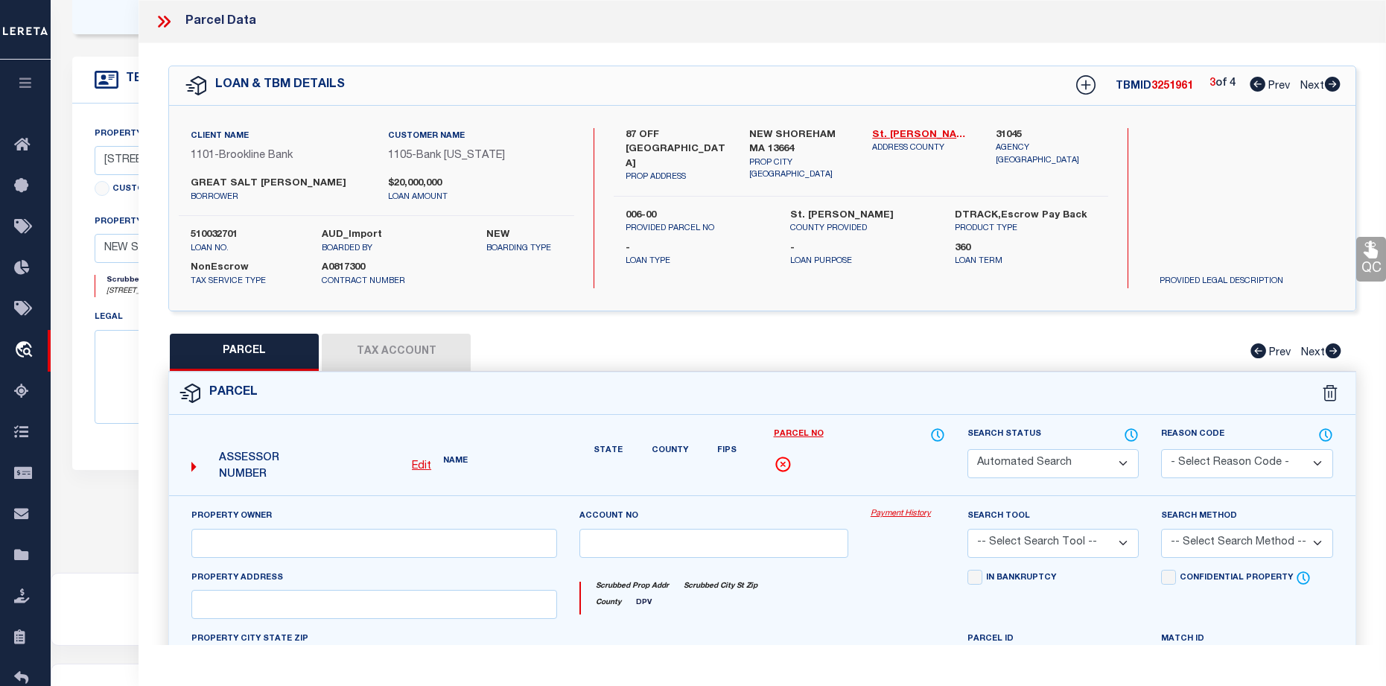
select select "DP"
checkbox input "false"
type textarea "Provided situs address and legal have been completed in this TBMID - 3251960"
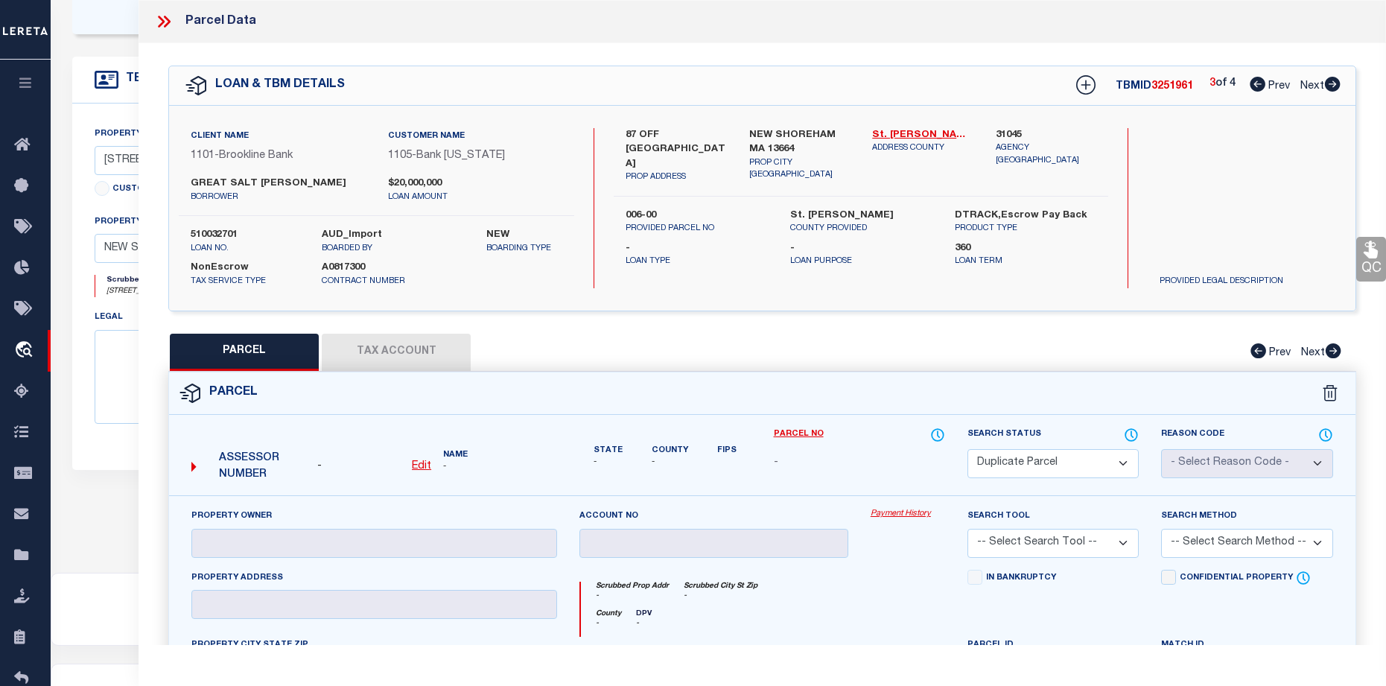
click at [1336, 82] on icon at bounding box center [1333, 84] width 16 height 15
select select "AS"
checkbox input "false"
select select "DP"
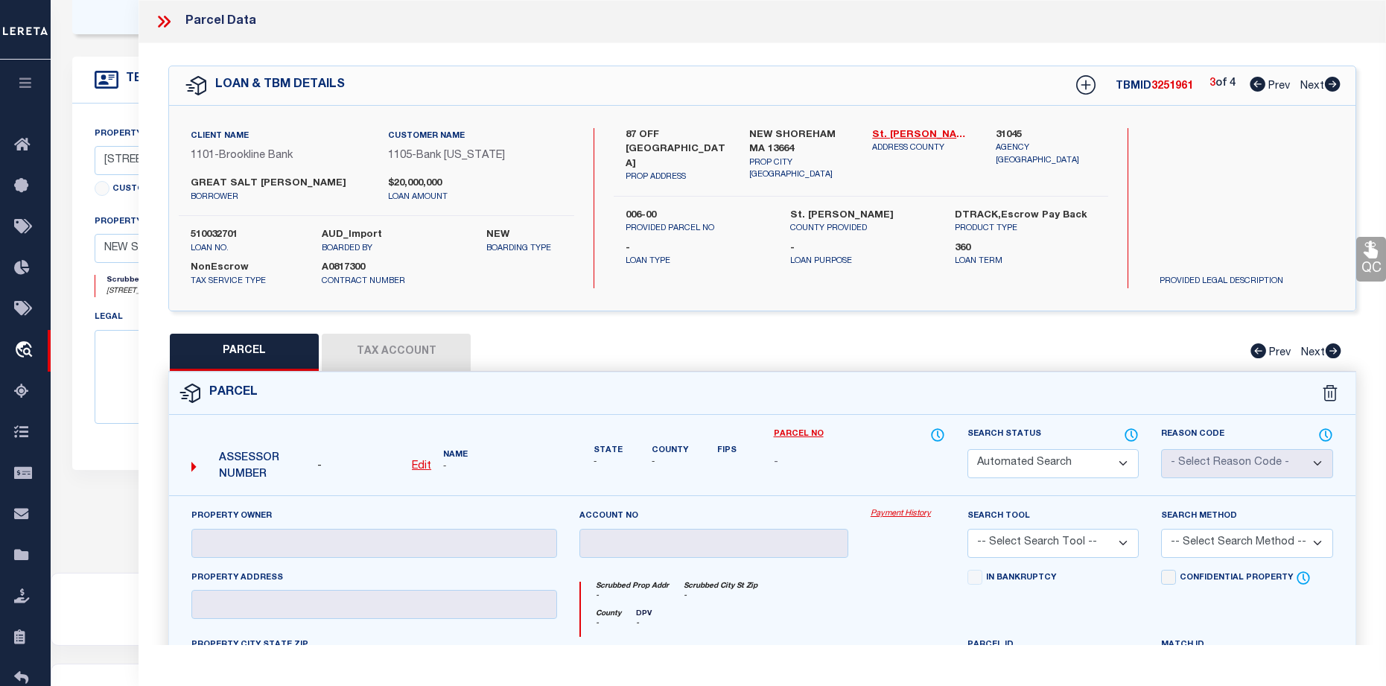
checkbox input "false"
type textarea "Provided situs address and legal have been completed in this TBMID - 3251959"
click at [1260, 87] on icon at bounding box center [1257, 84] width 16 height 15
select select "AS"
checkbox input "false"
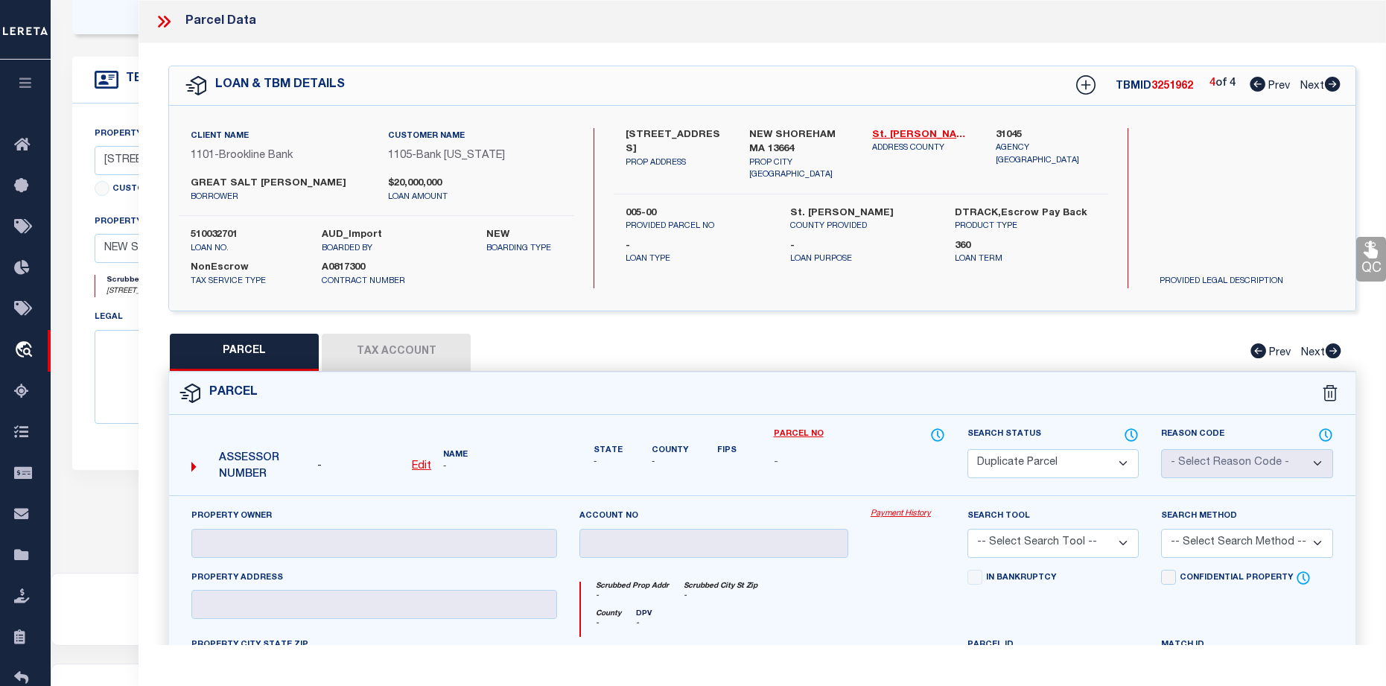
checkbox input "false"
select select "DP"
checkbox input "false"
type textarea "Provided situs address and legal have been completed in this TBMID - 3251960"
click at [1260, 87] on icon at bounding box center [1257, 84] width 16 height 15
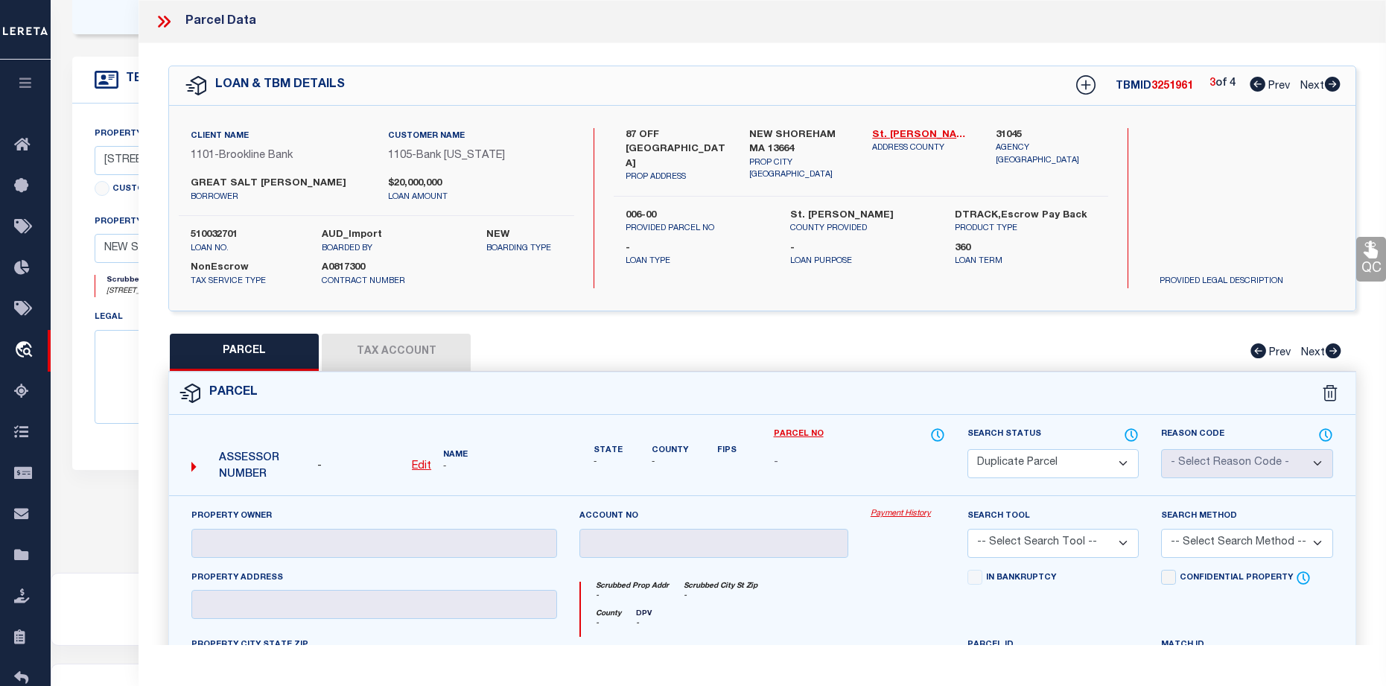
select select "AS"
checkbox input "false"
select select "CP"
type input "GREAT SALT POND MARINA PROPERTY, LLC"
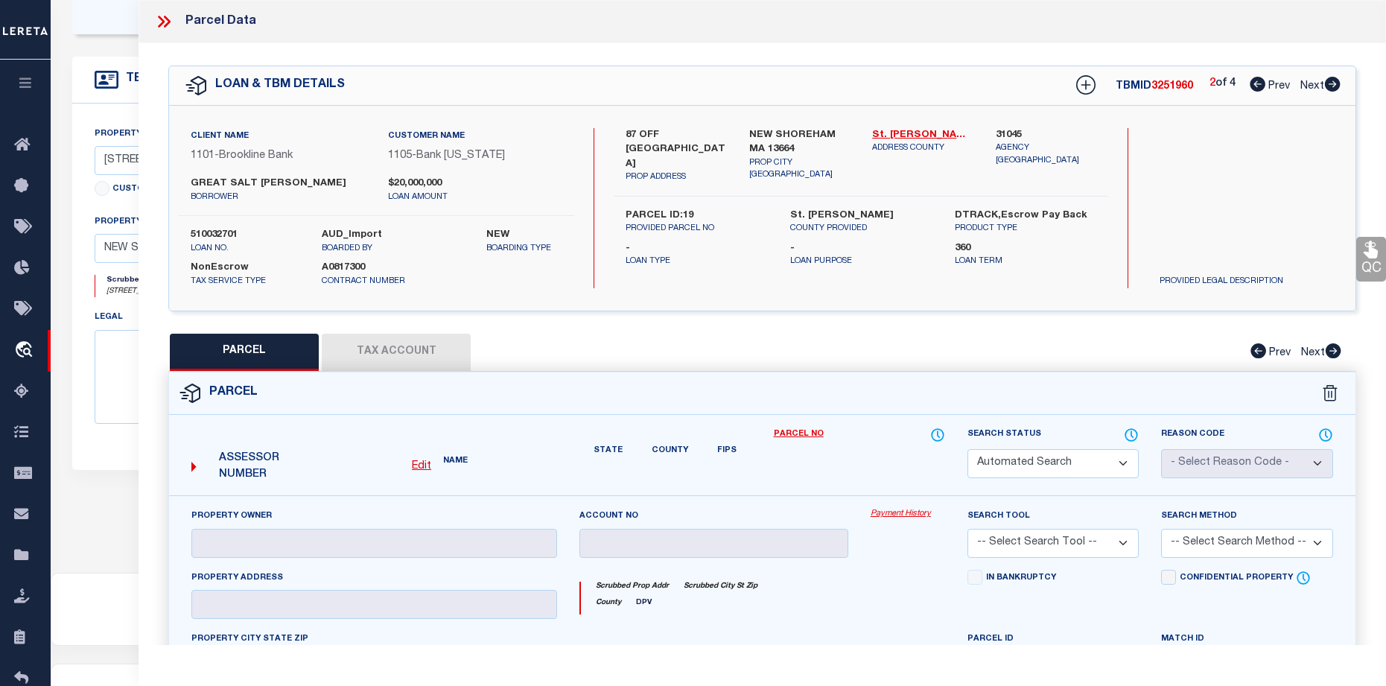
select select
type input "87 OFF WEST SIDE ROAD"
type input "NEW SHOREHAM MA 13664"
type textarea "Completed based on given document"
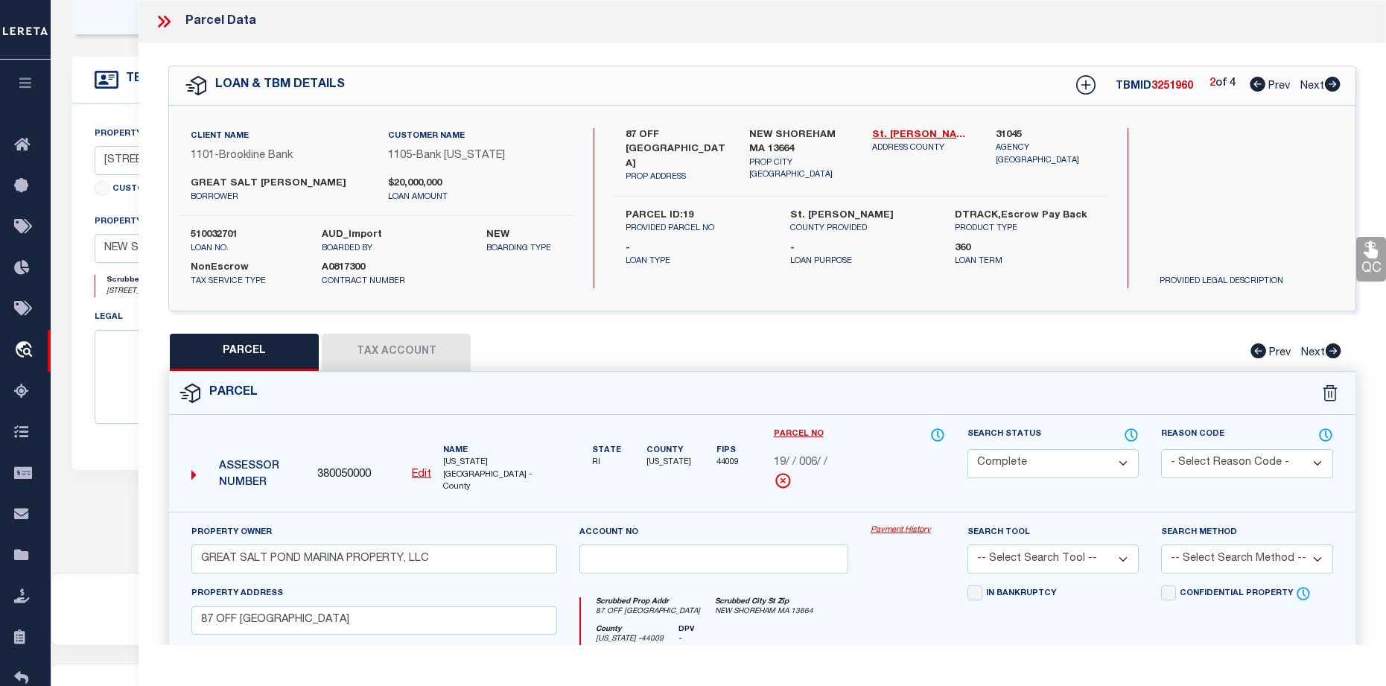
click at [1260, 87] on icon at bounding box center [1257, 84] width 16 height 15
select select "AS"
checkbox input "false"
select select "BP"
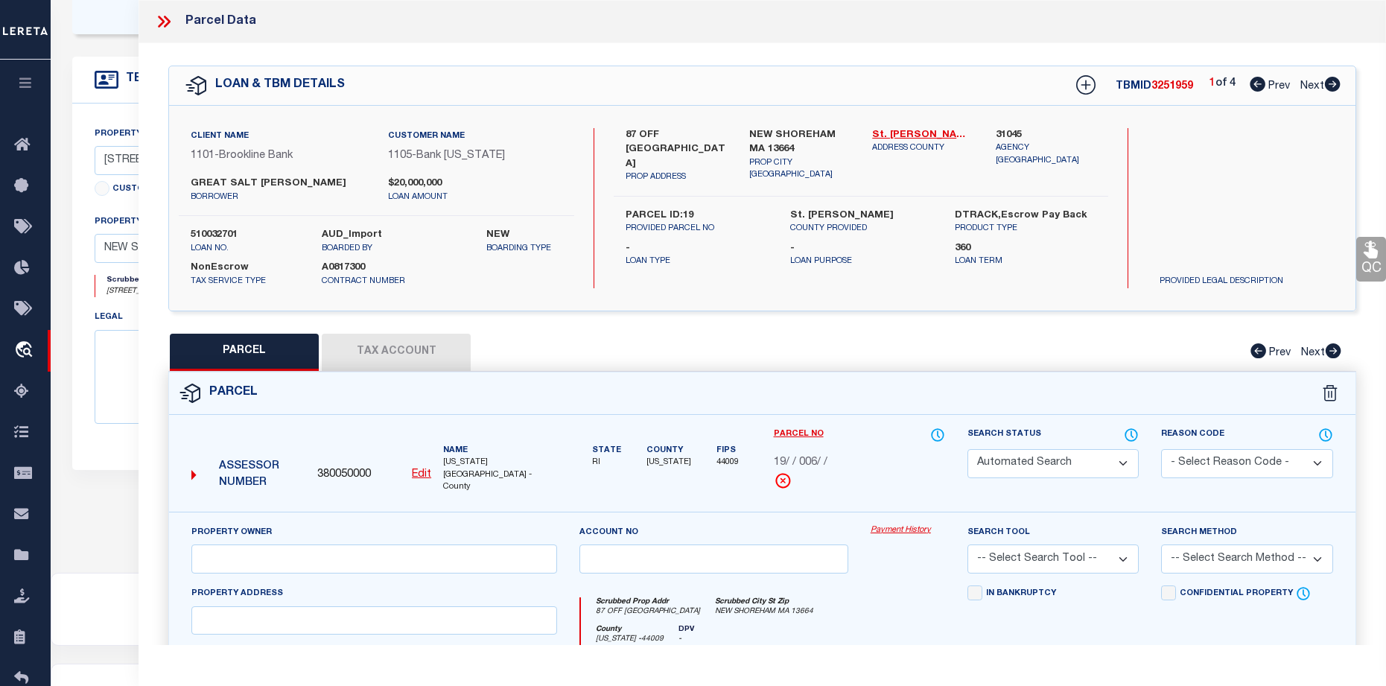
type input "GREAT SALT POND REALTY, LLC"
select select
type input "77 WEST SIDE RD"
type input "NEW SHOREHAM MA 13664"
type textarea "Wrong Agency"
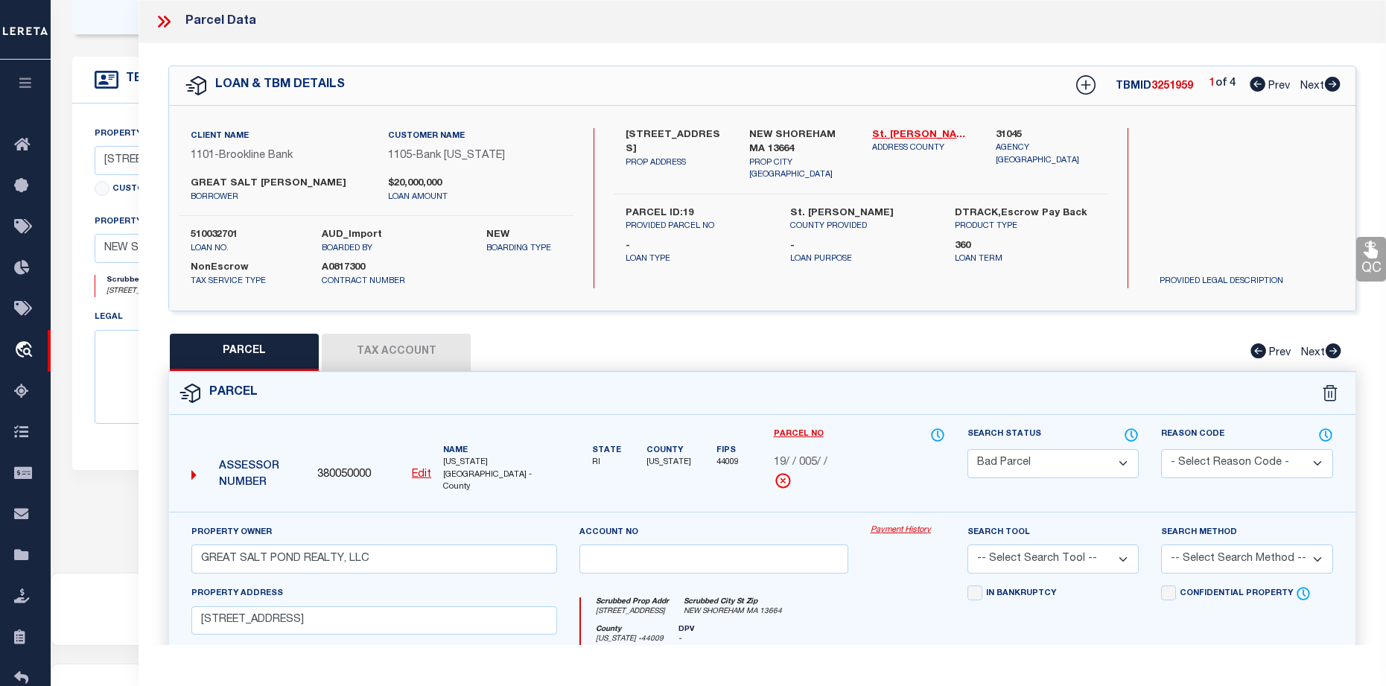
click at [1260, 87] on icon at bounding box center [1257, 84] width 16 height 15
click at [1334, 88] on icon at bounding box center [1333, 84] width 16 height 15
select select "AS"
checkbox input "false"
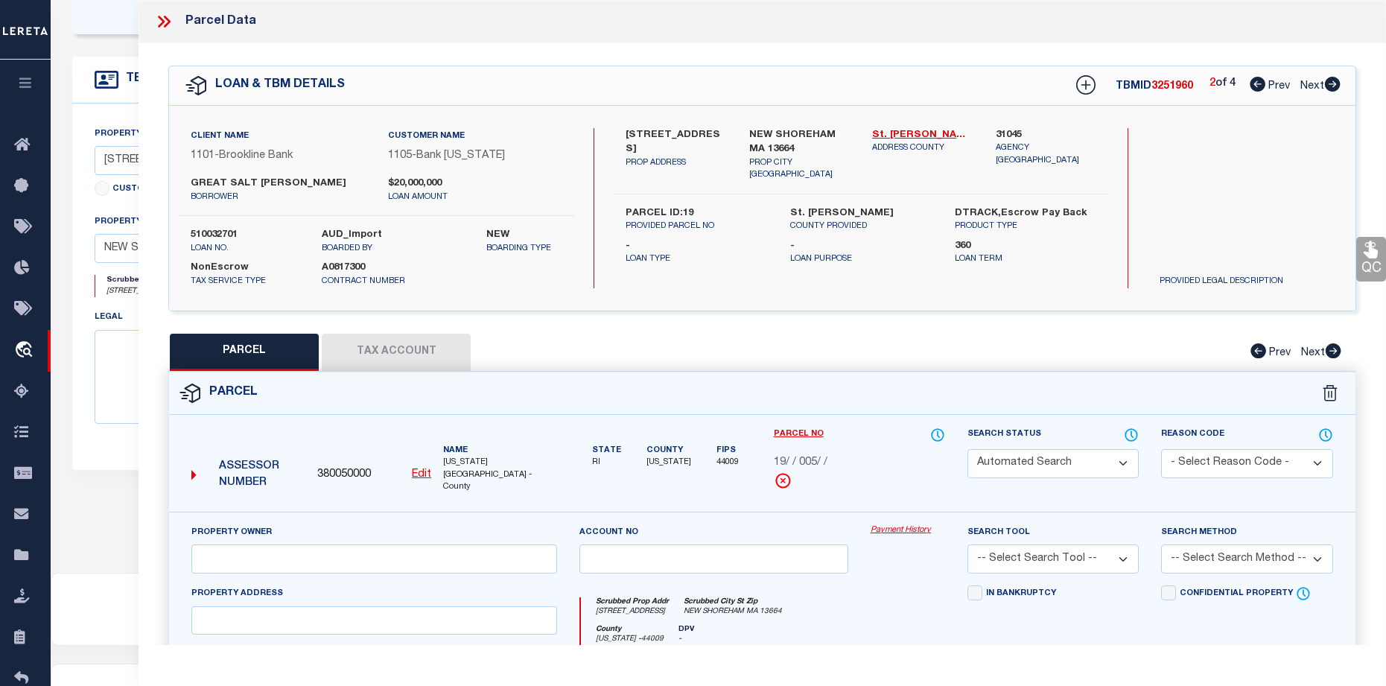
select select "CP"
type input "GREAT SALT POND MARINA PROPERTY, LLC"
select select
type input "87 OFF WEST SIDE ROAD"
type input "NEW SHOREHAM MA 13664"
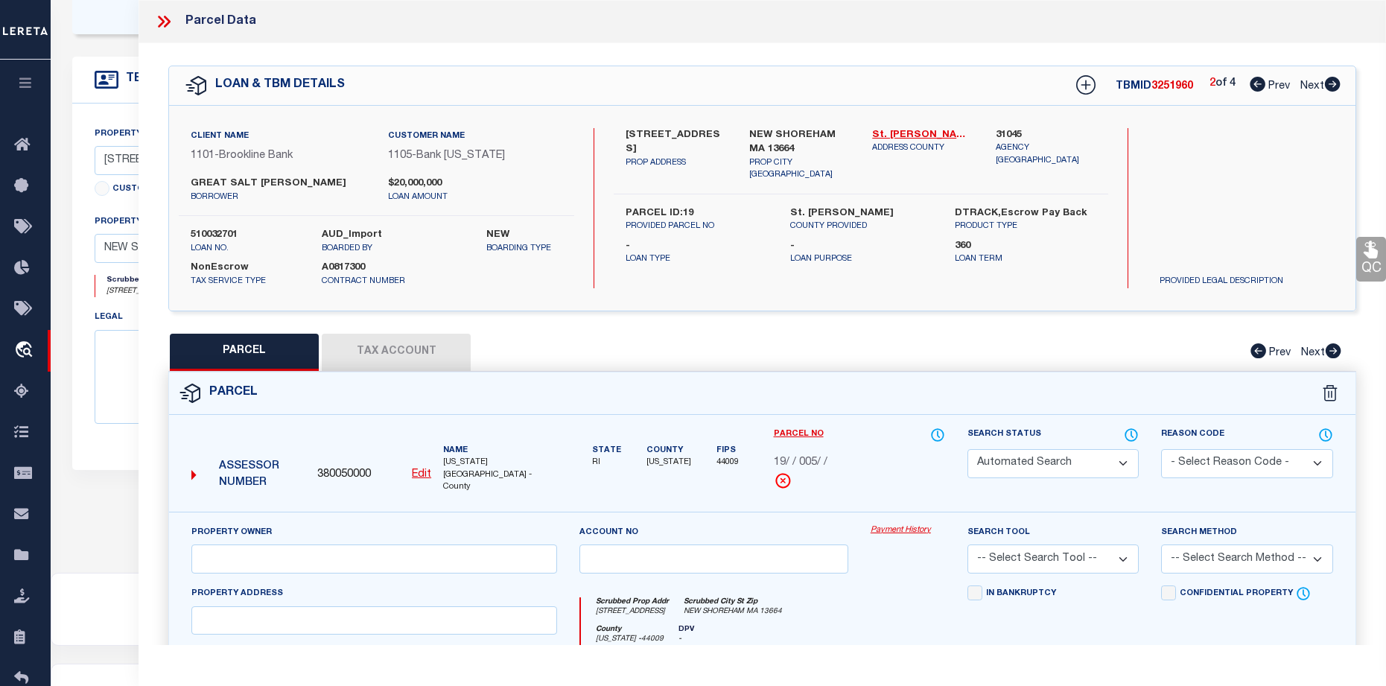
type textarea "Completed based on given document"
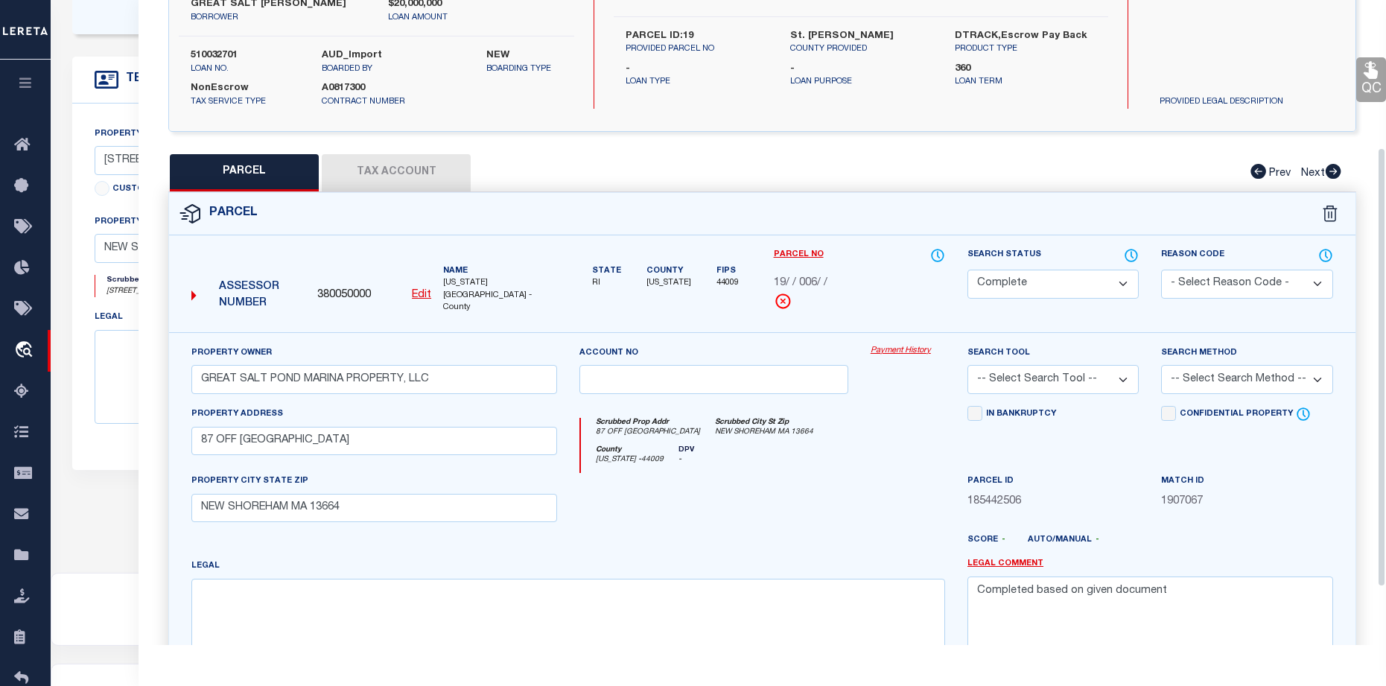
scroll to position [223, 0]
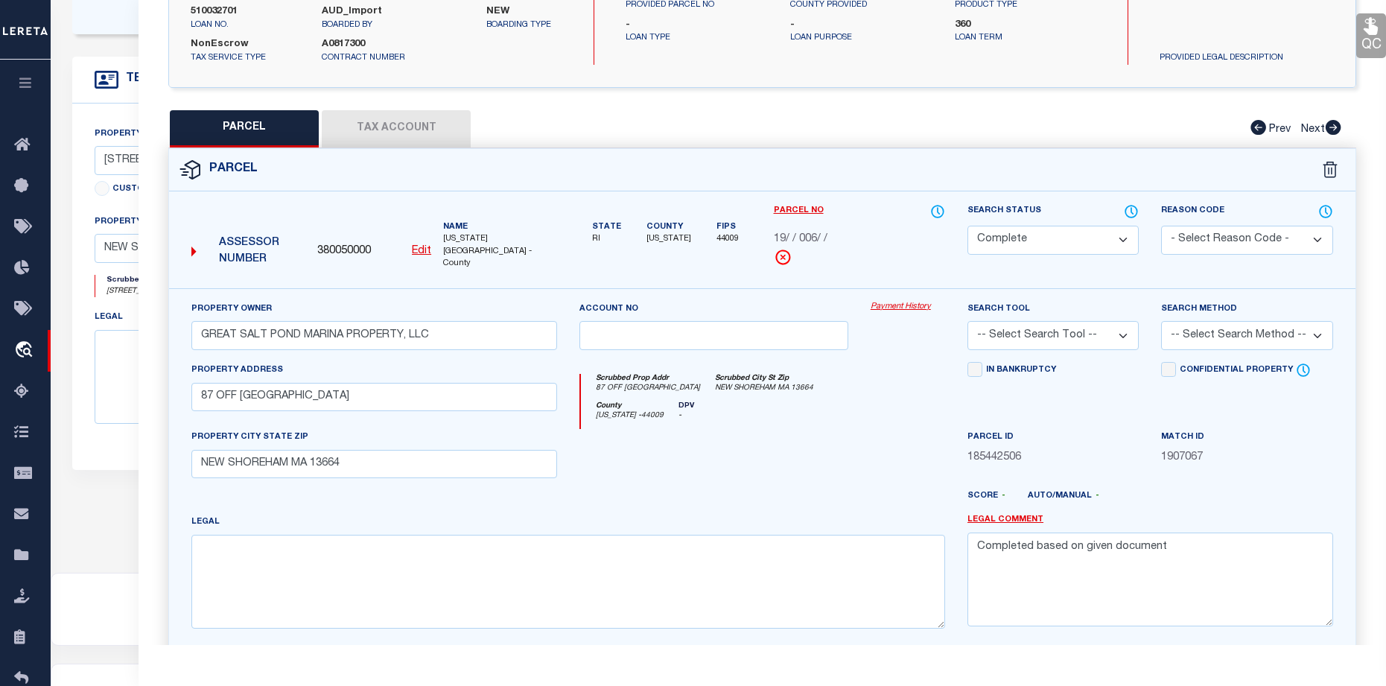
click at [393, 127] on button "Tax Account" at bounding box center [396, 128] width 149 height 37
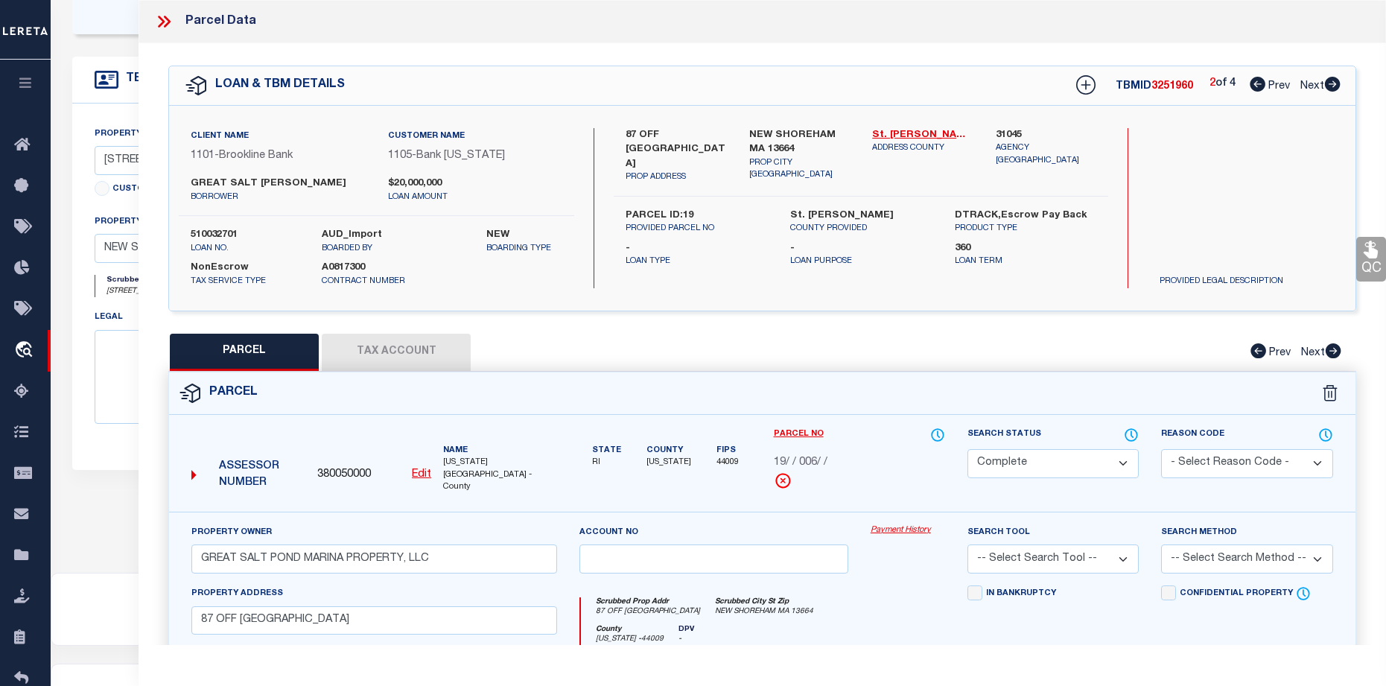
select select "100"
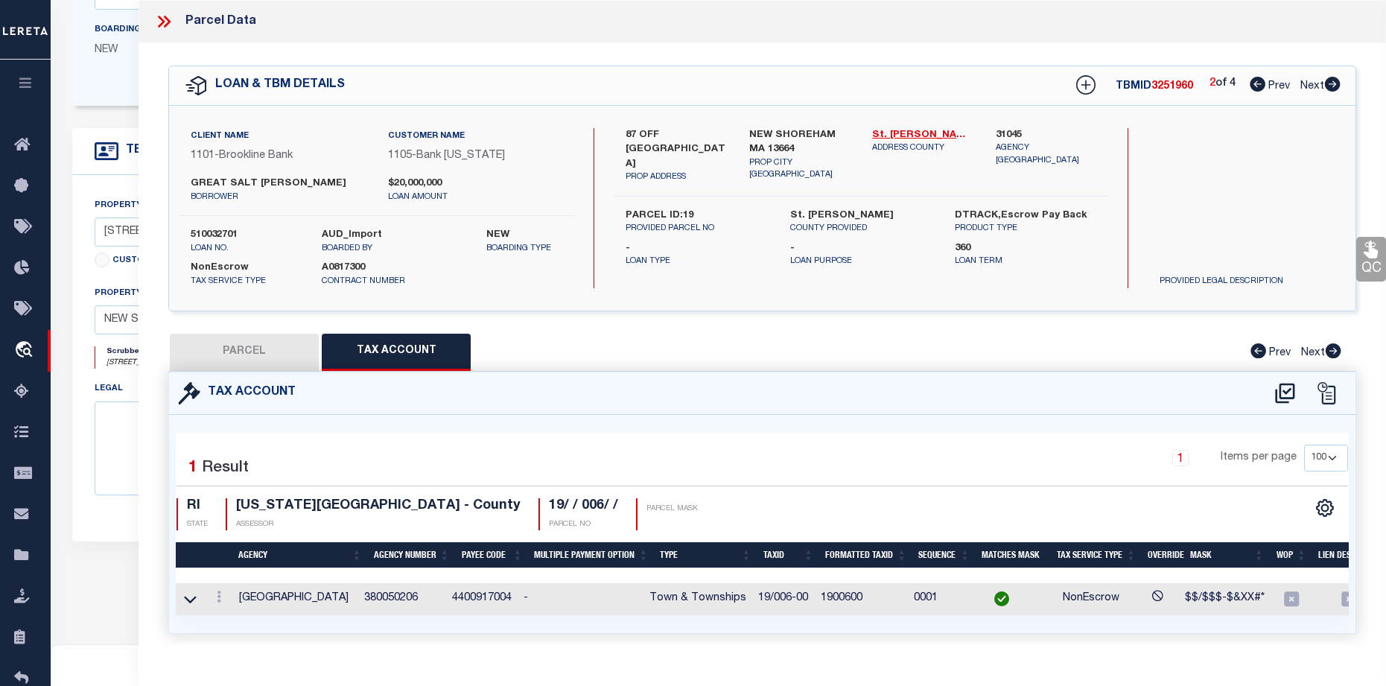
scroll to position [304, 0]
click at [1250, 84] on icon at bounding box center [1257, 84] width 16 height 15
select select "AS"
checkbox input "false"
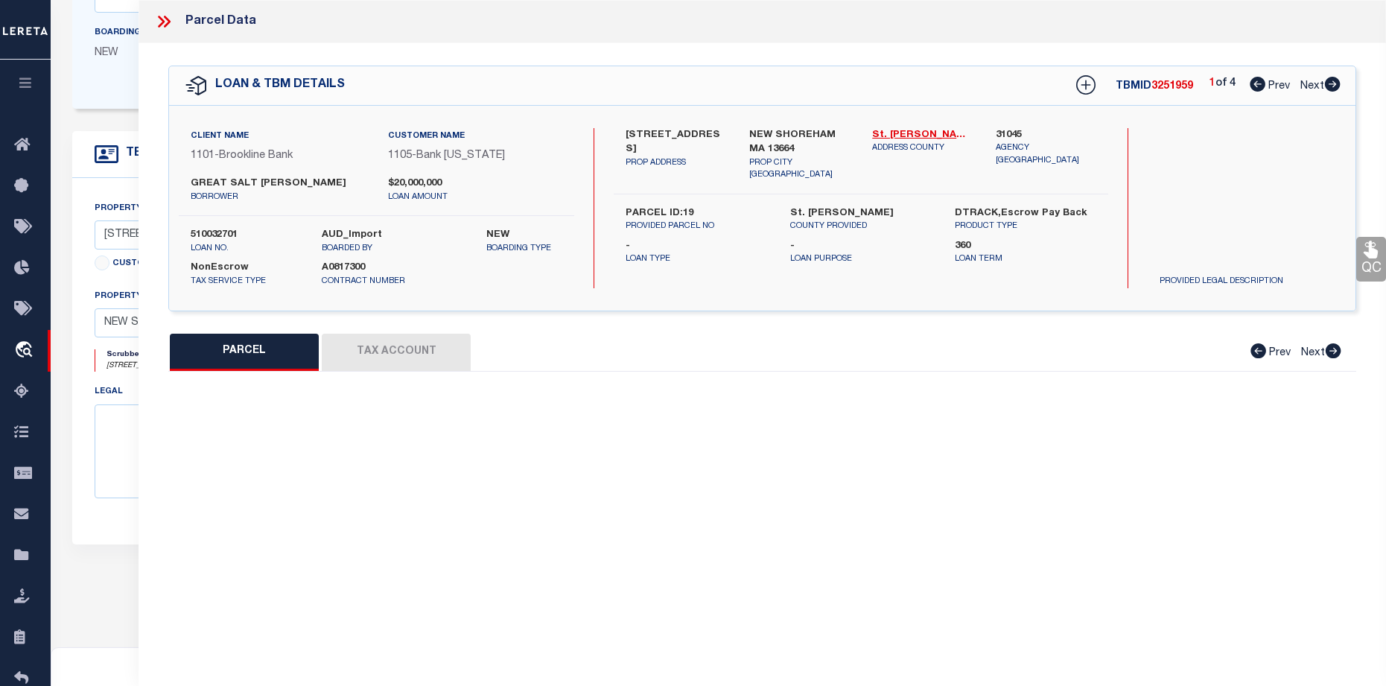
select select "BP"
type input "GREAT SALT POND REALTY, LLC"
select select
type input "77 WEST SIDE RD"
type input "NEW SHOREHAM MA 13664"
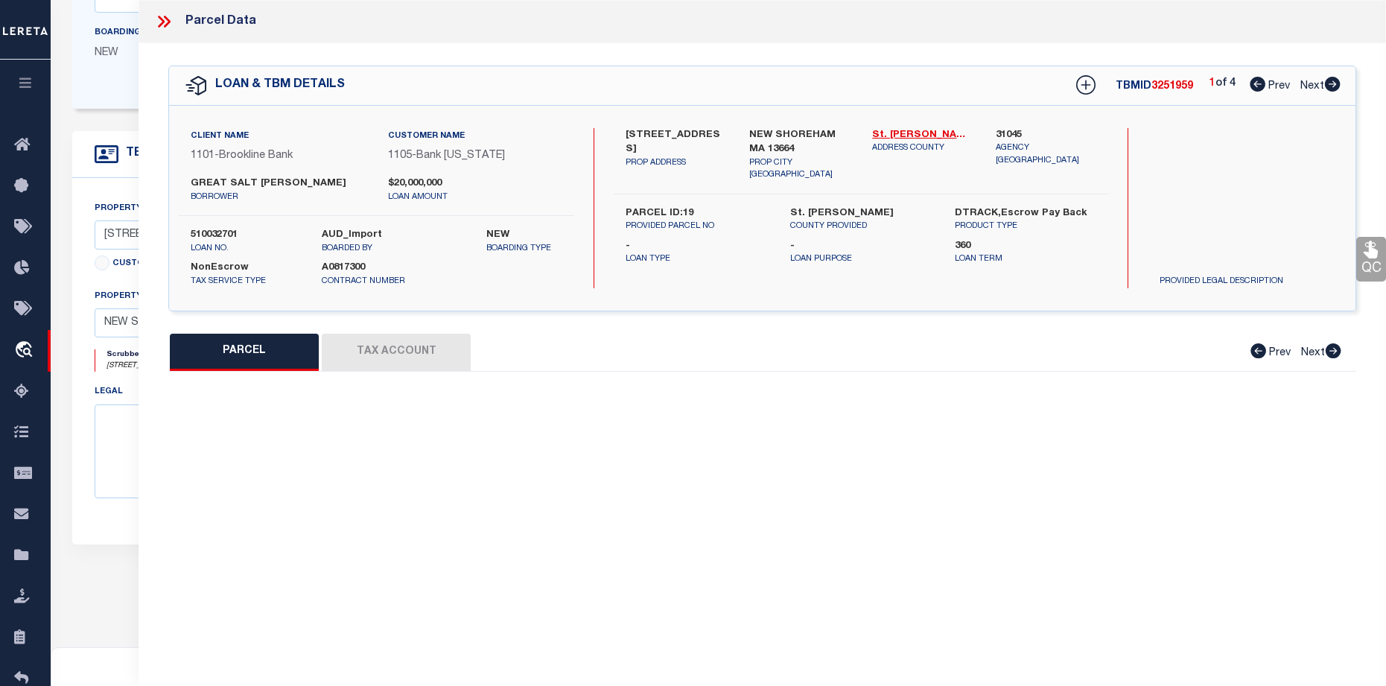
type textarea "Wrong Agency"
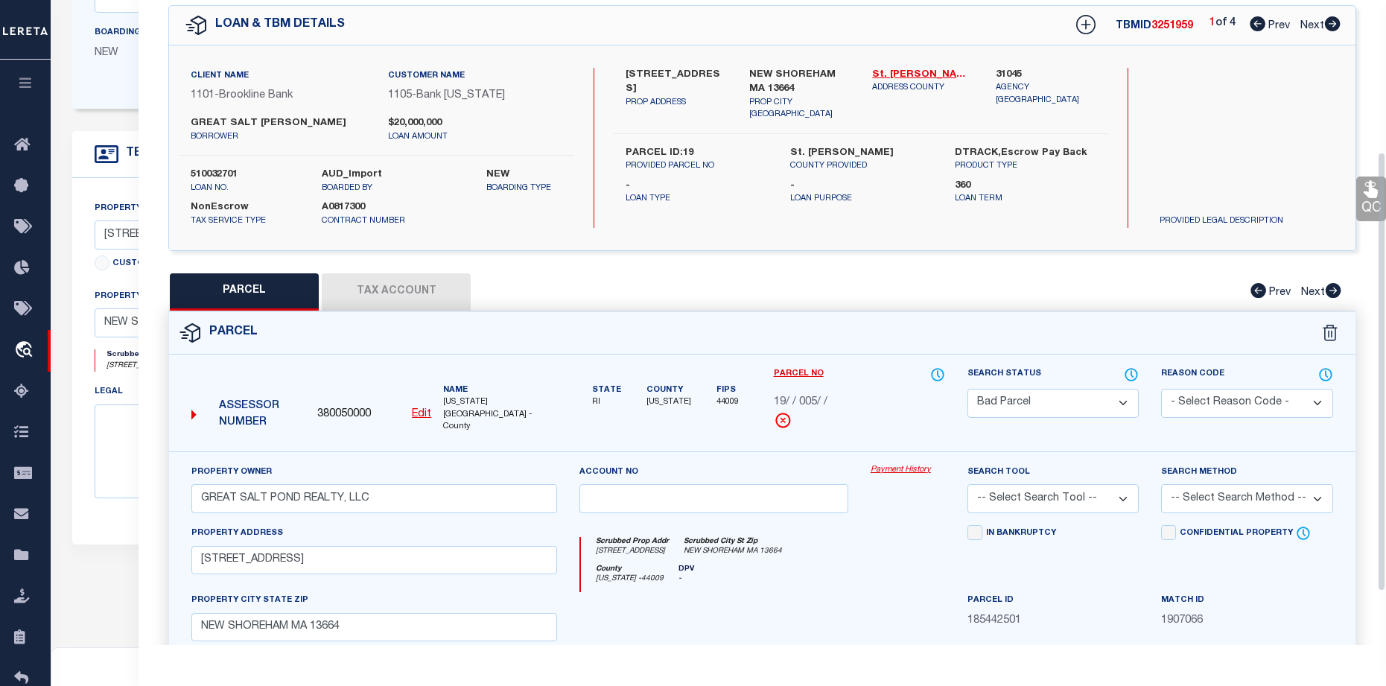
scroll to position [223, 0]
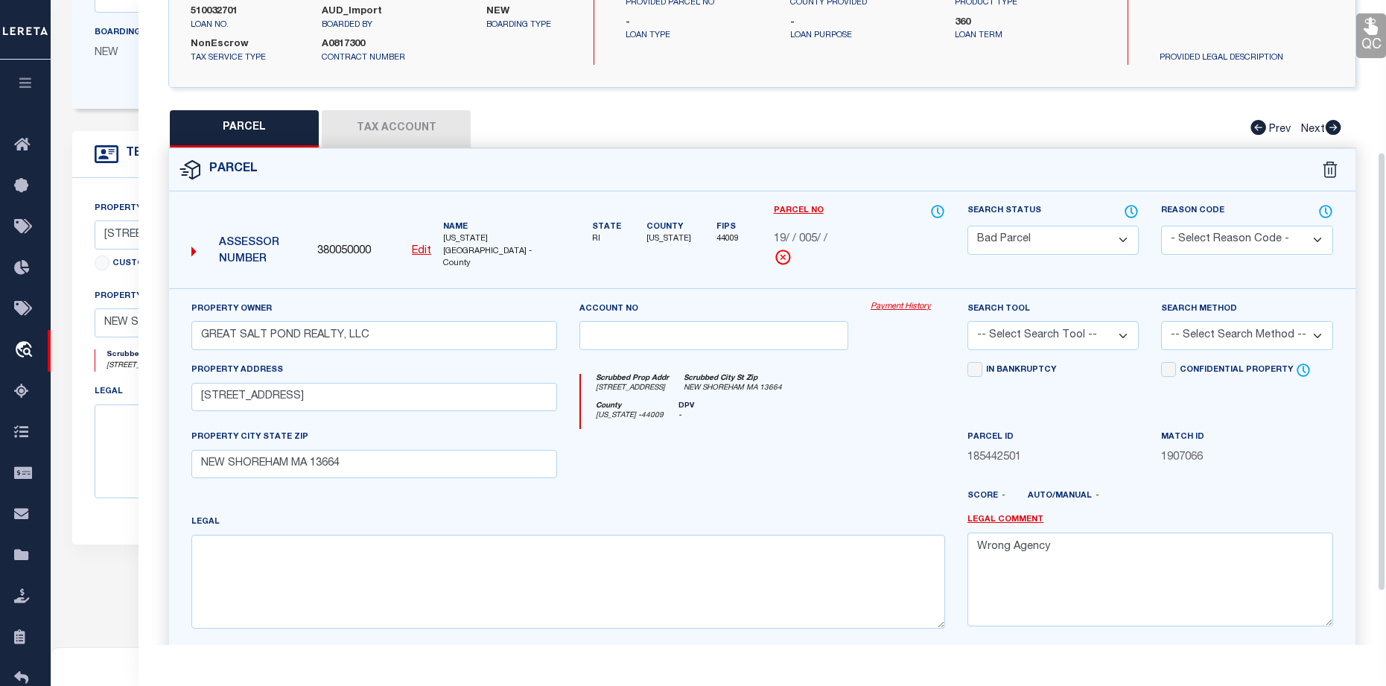
click at [384, 133] on button "Tax Account" at bounding box center [396, 128] width 149 height 37
select select "100"
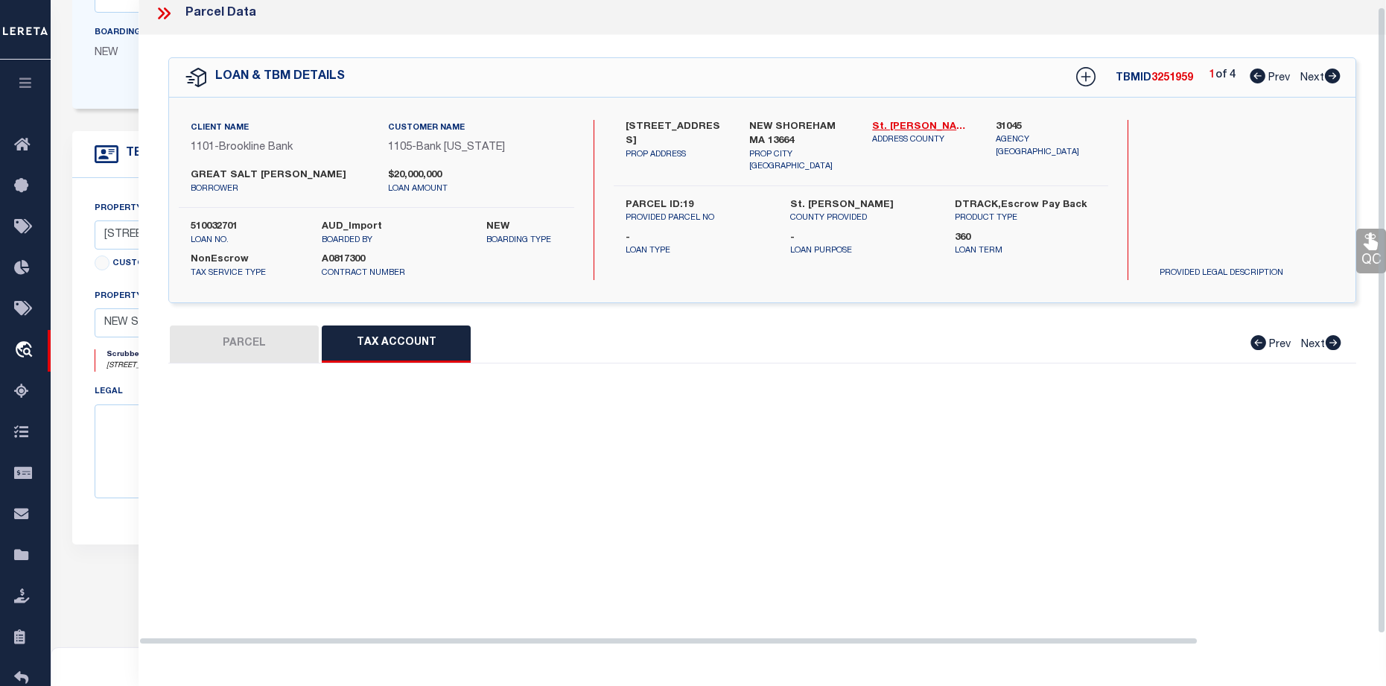
select select "100"
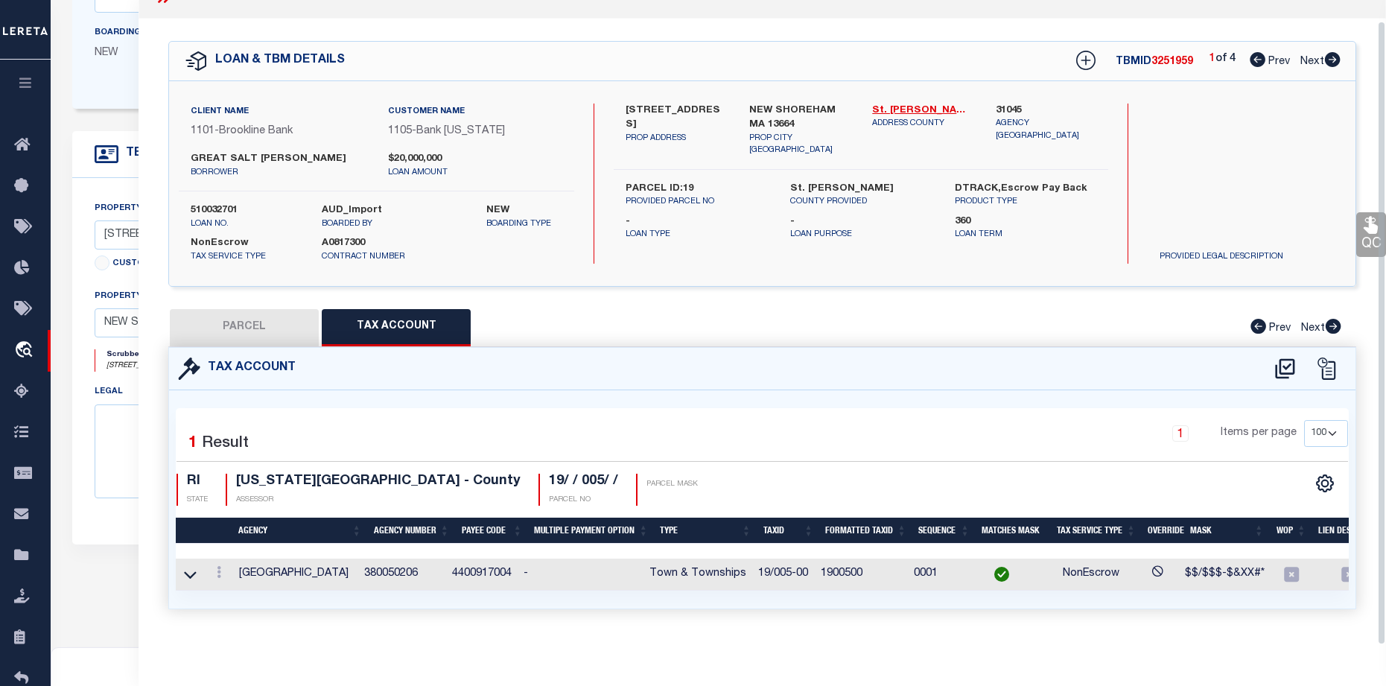
scroll to position [34, 0]
click at [261, 329] on button "PARCEL" at bounding box center [244, 327] width 149 height 37
select select "AS"
checkbox input "false"
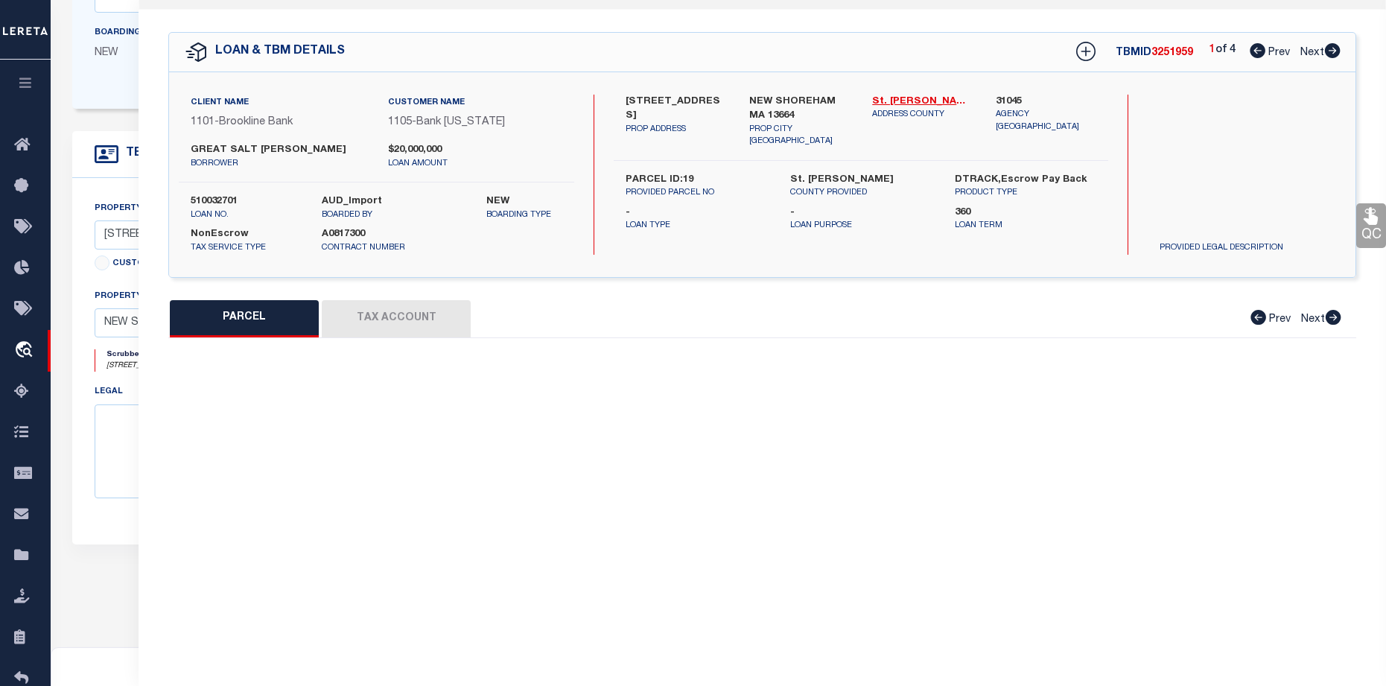
select select "BP"
type input "GREAT SALT POND REALTY, LLC"
select select
type input "77 WEST SIDE RD"
type input "NEW SHOREHAM MA 13664"
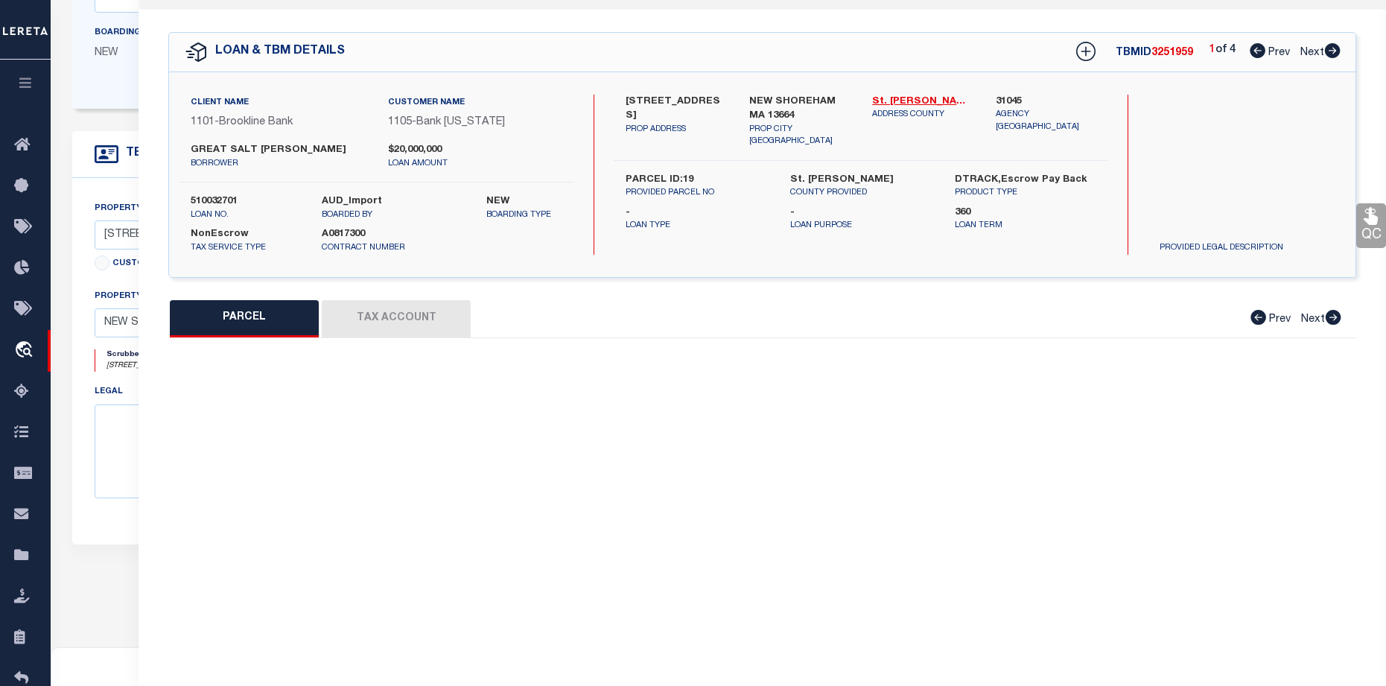
type textarea "Wrong Agency"
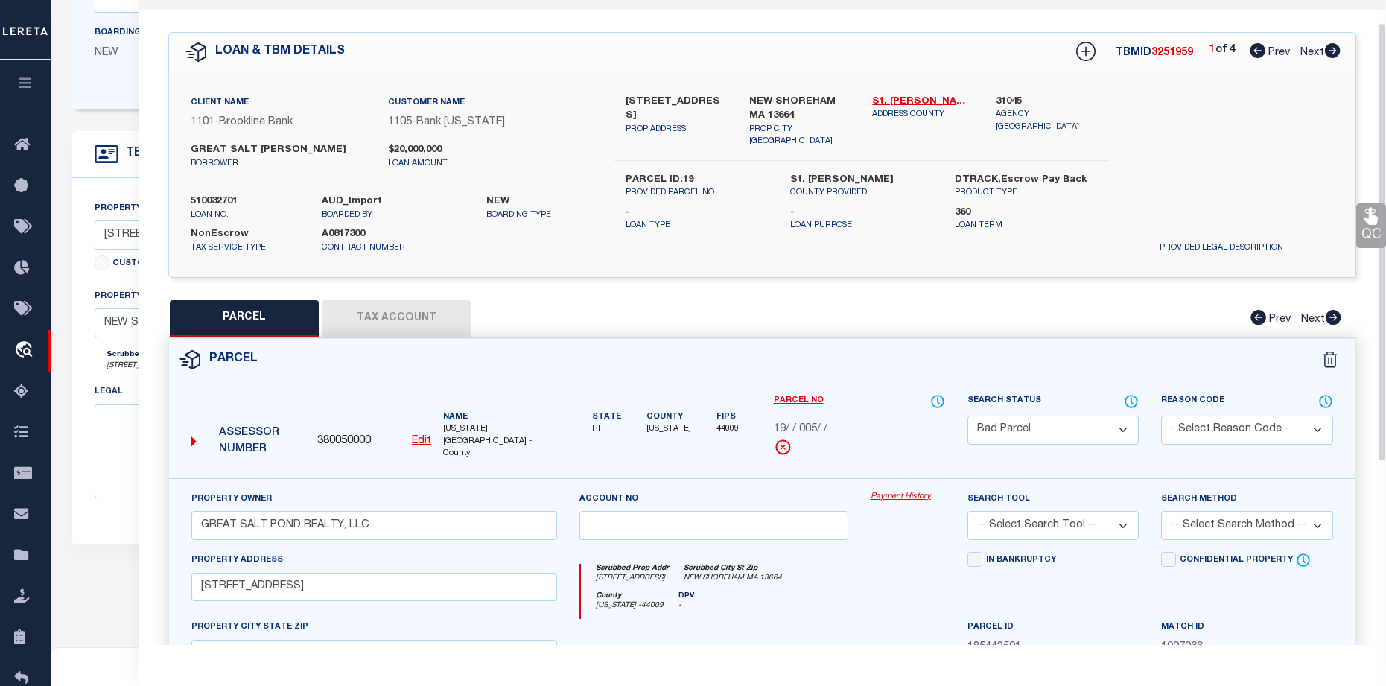
click at [1338, 52] on icon at bounding box center [1333, 50] width 16 height 15
select select "AS"
checkbox input "false"
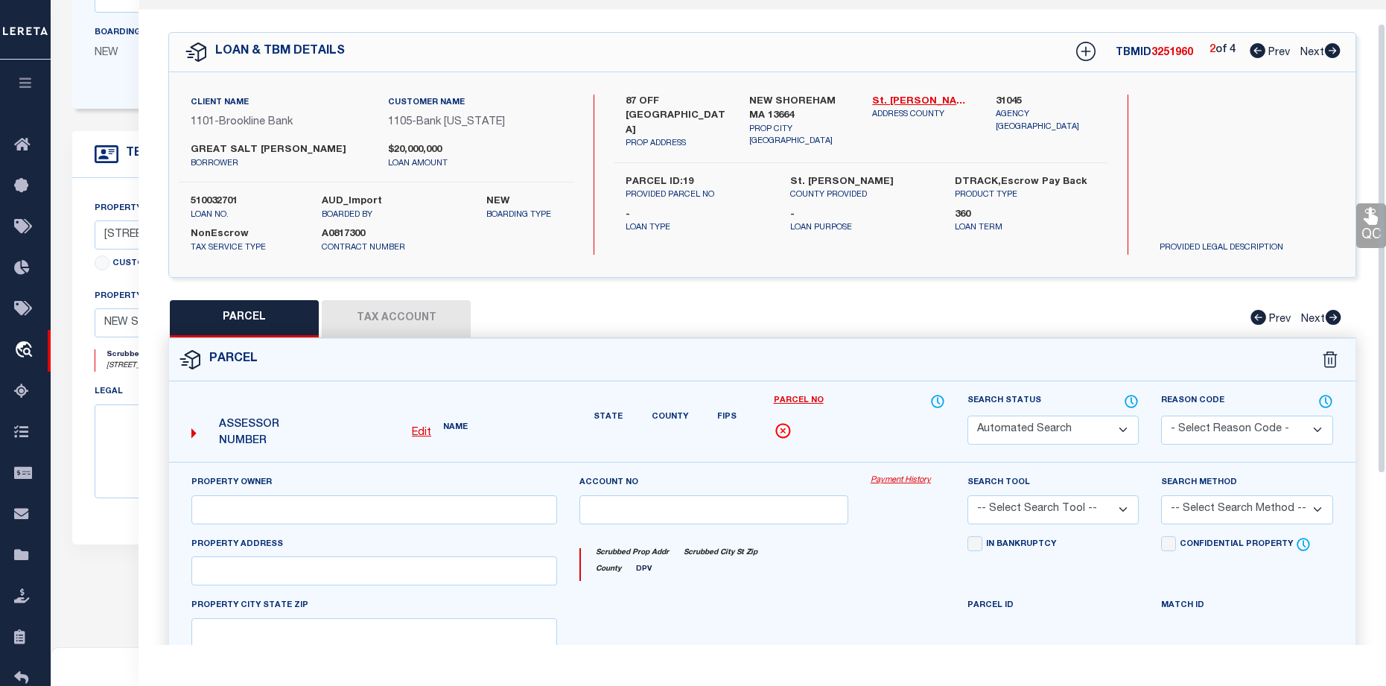
select select "CP"
type input "GREAT SALT POND MARINA PROPERTY, LLC"
select select
type input "87 OFF WEST SIDE ROAD"
type input "NEW SHOREHAM MA 13664"
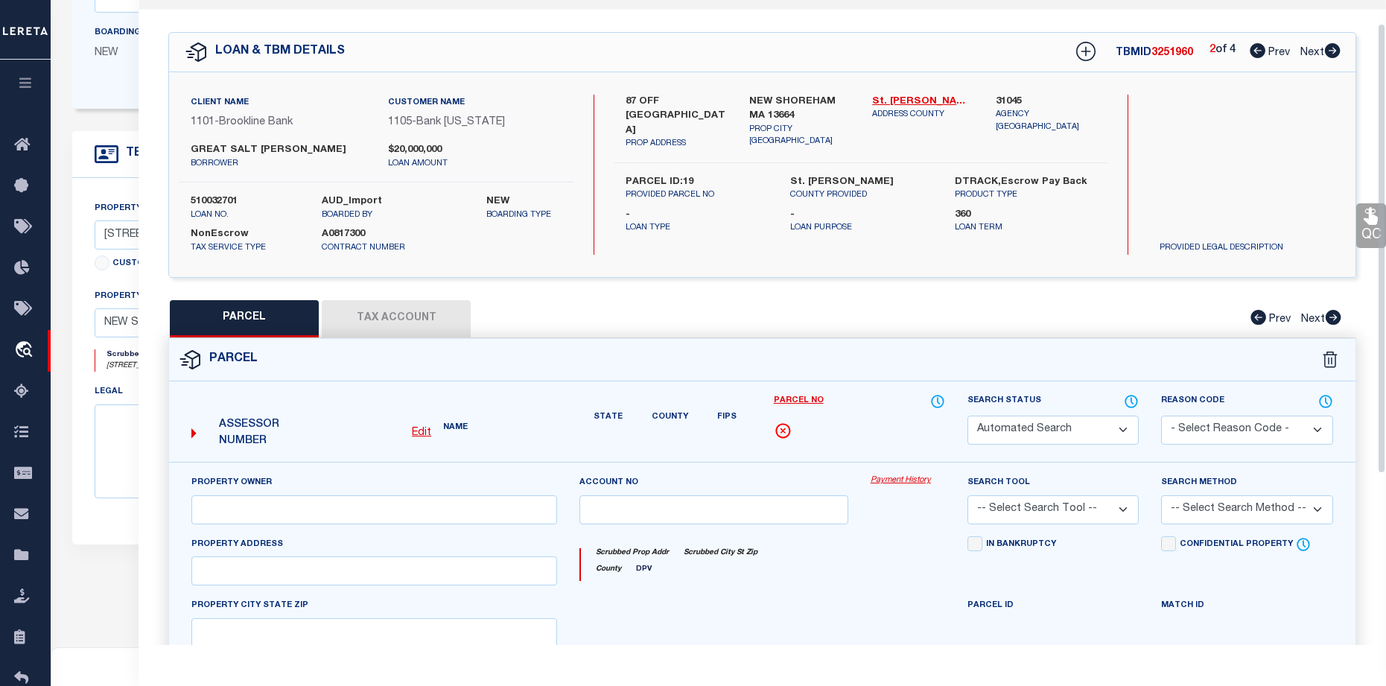
type textarea "Completed based on given document"
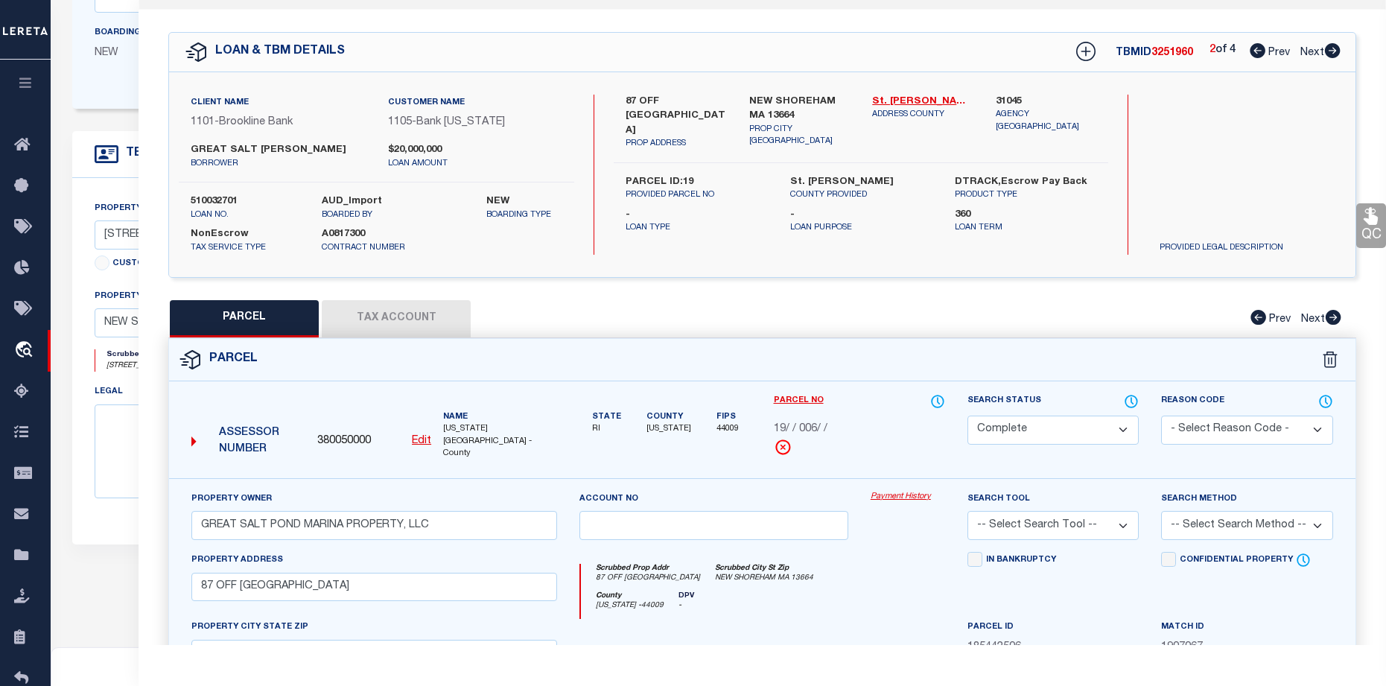
click at [1252, 50] on icon at bounding box center [1257, 50] width 16 height 15
select select "AS"
checkbox input "false"
select select "BP"
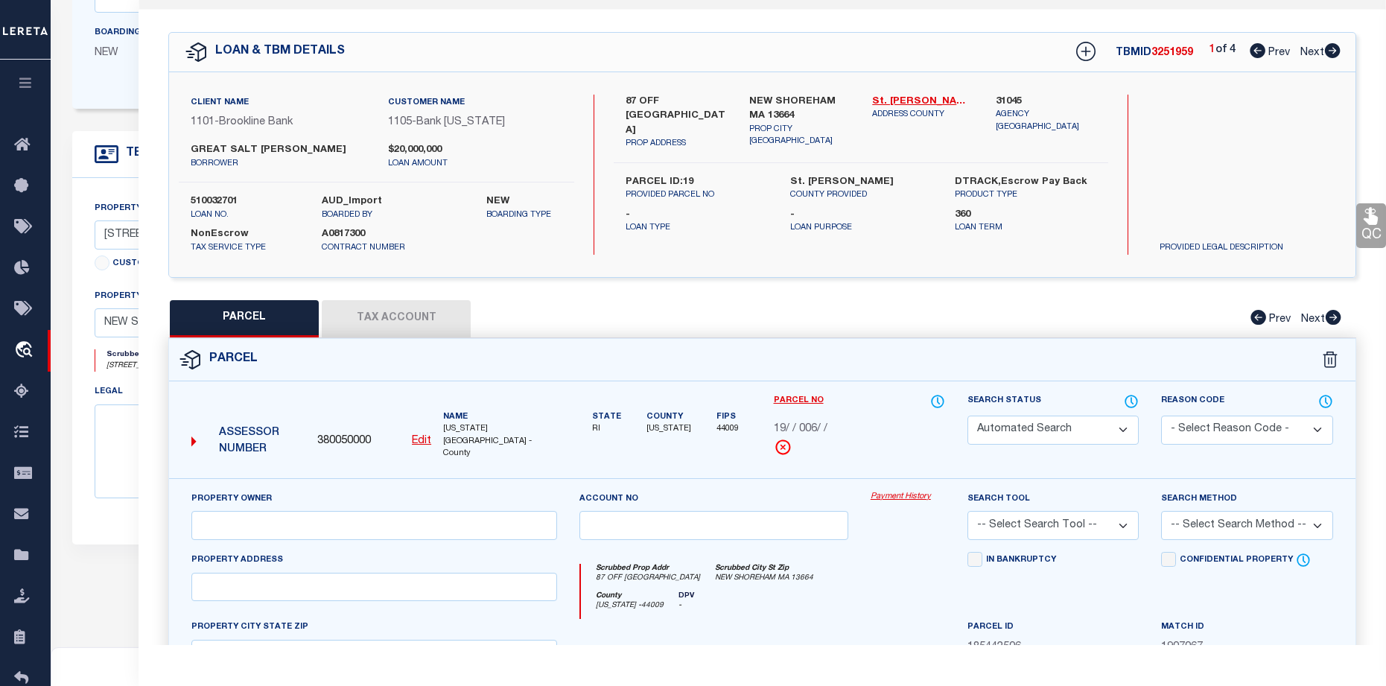
type input "GREAT SALT POND REALTY, LLC"
select select
type input "77 WEST SIDE RD"
type input "NEW SHOREHAM MA 13664"
type textarea "Wrong Agency"
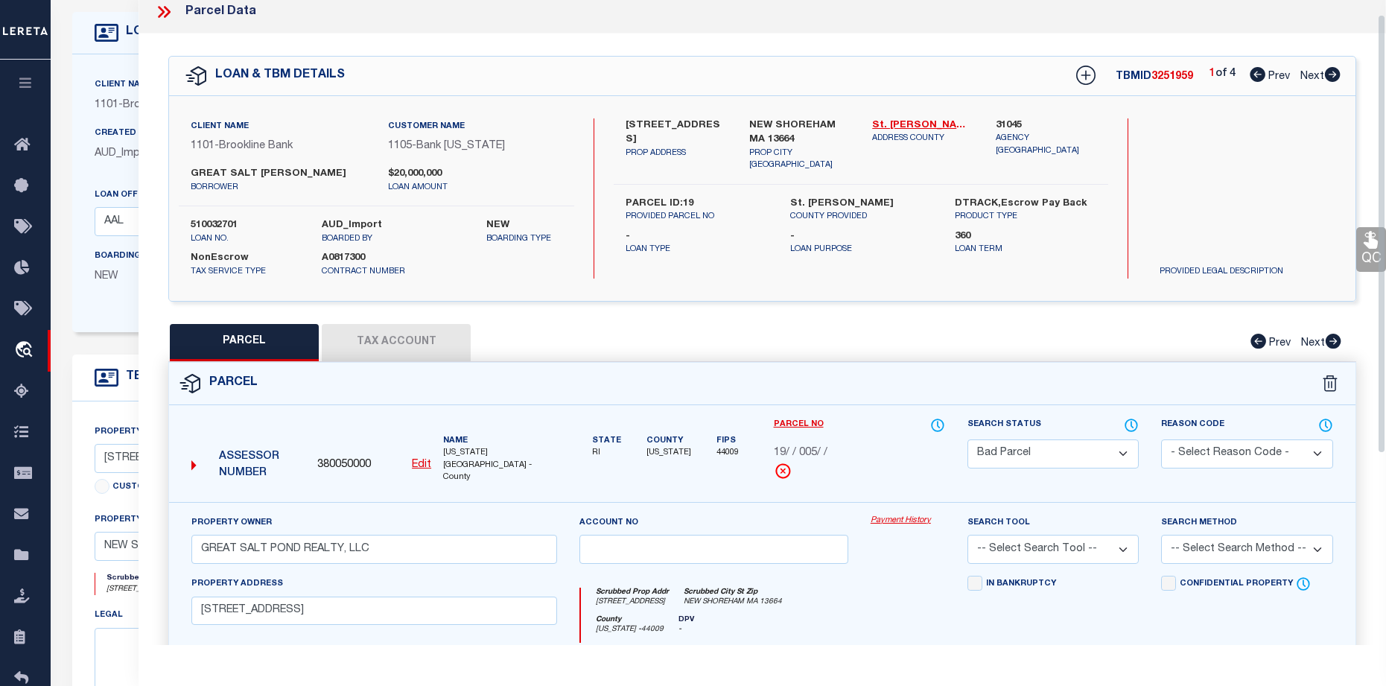
scroll to position [0, 0]
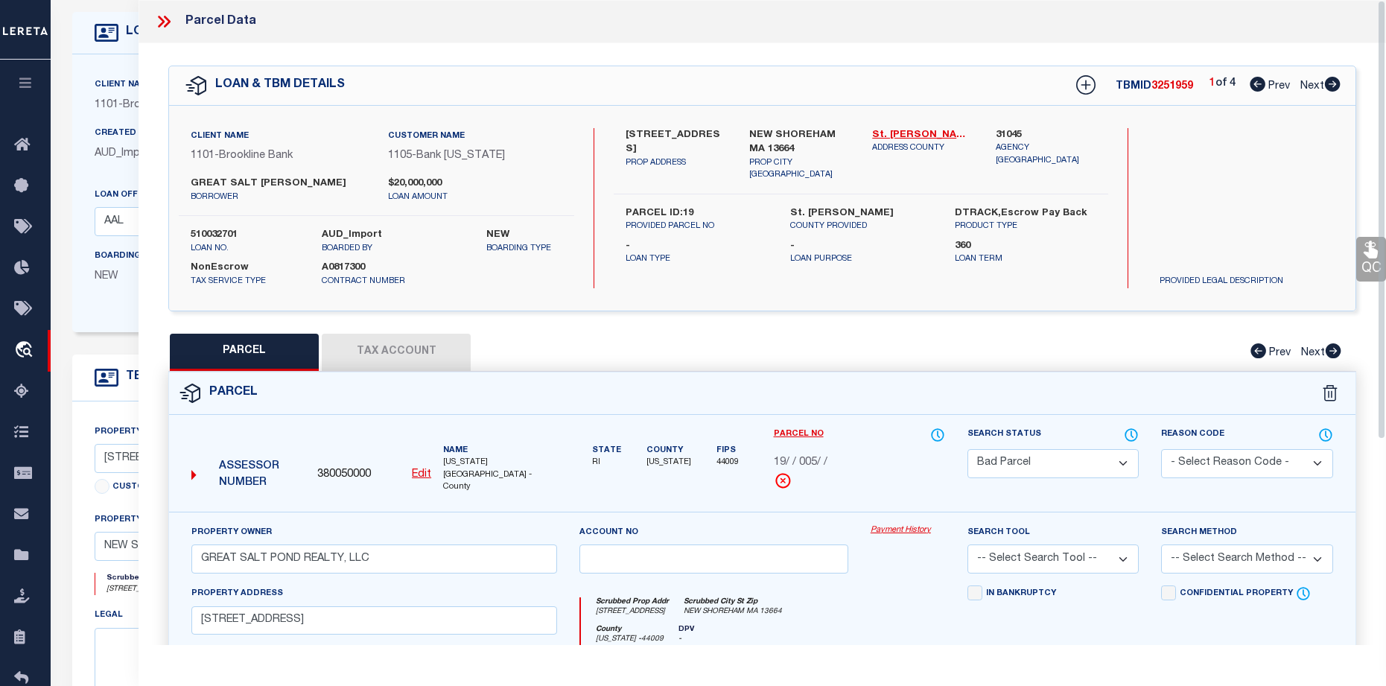
drag, startPoint x: 328, startPoint y: 331, endPoint x: 413, endPoint y: 363, distance: 90.0
click at [328, 331] on div "QC QC QC" at bounding box center [761, 498] width 1247 height 911
click at [413, 363] on button "Tax Account" at bounding box center [396, 352] width 149 height 37
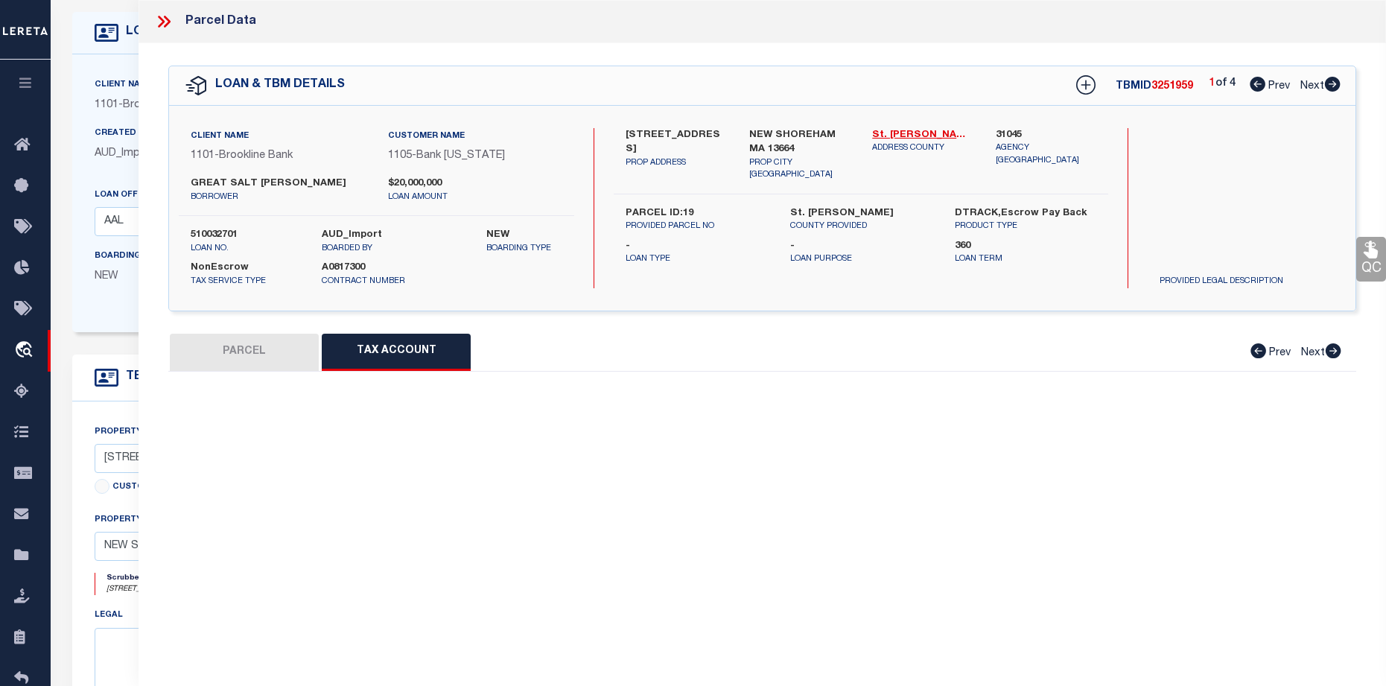
select select "100"
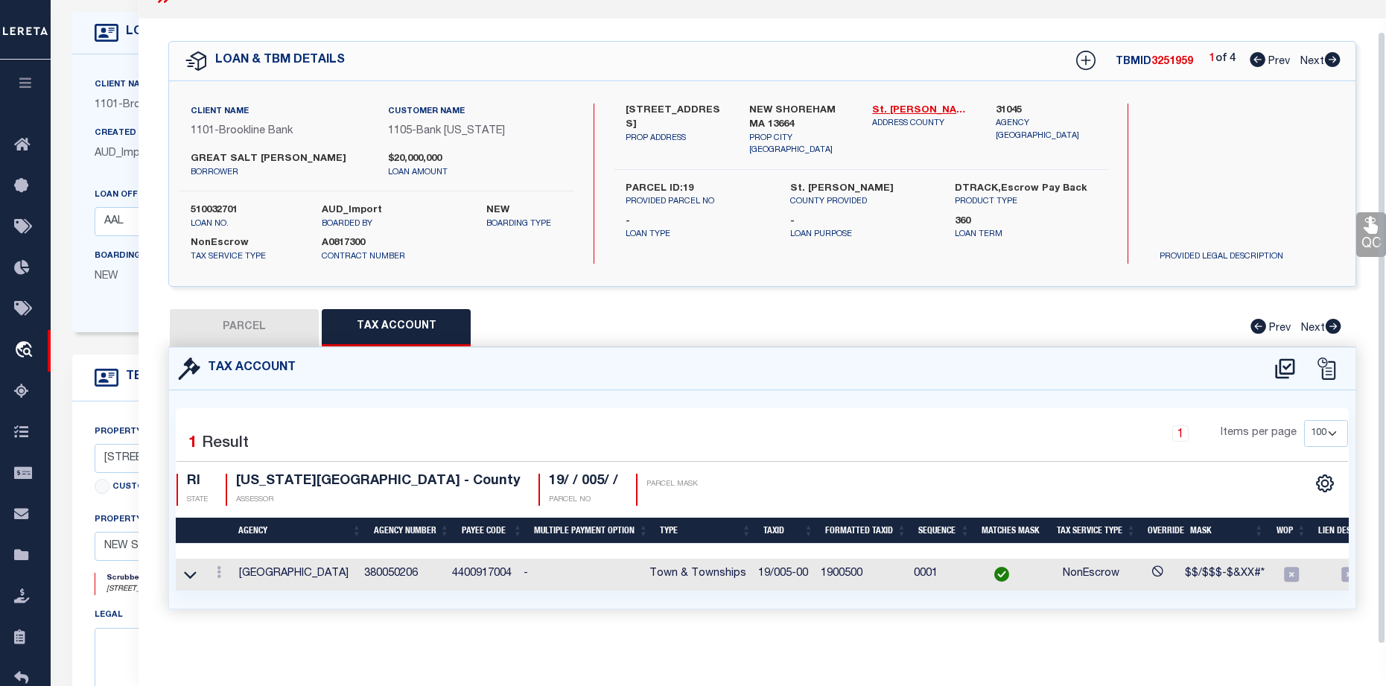
scroll to position [34, 0]
click at [1331, 56] on icon at bounding box center [1333, 59] width 16 height 15
select select "AS"
checkbox input "false"
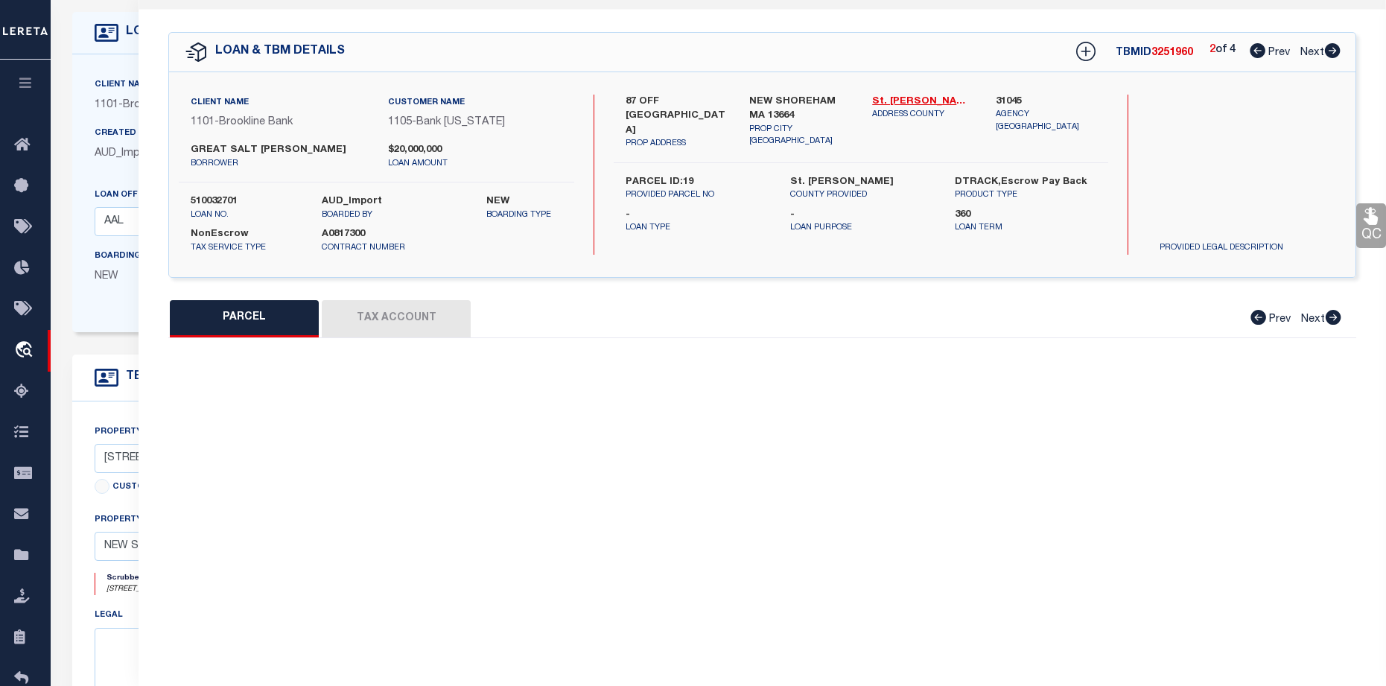
select select "CP"
type input "GREAT SALT POND MARINA PROPERTY, LLC"
select select
type input "87 OFF WEST SIDE ROAD"
type input "NEW SHOREHAM MA 13664"
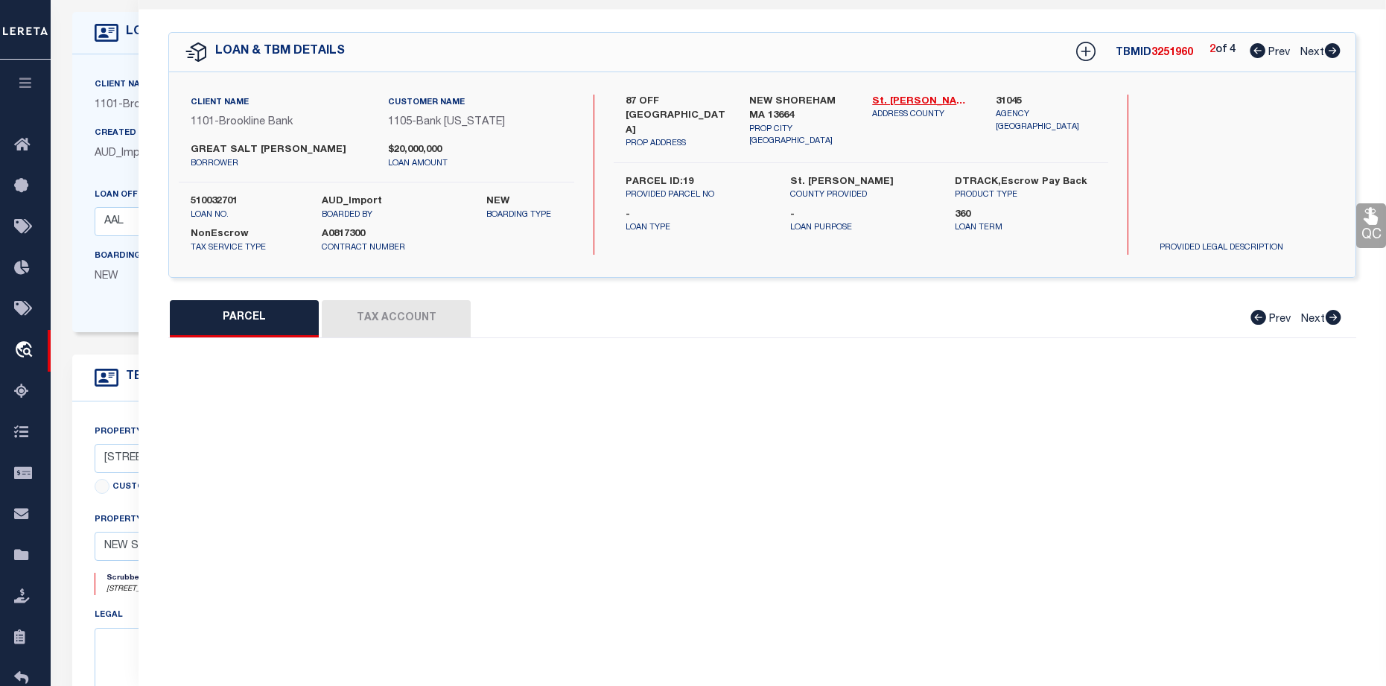
type textarea "Completed based on given document"
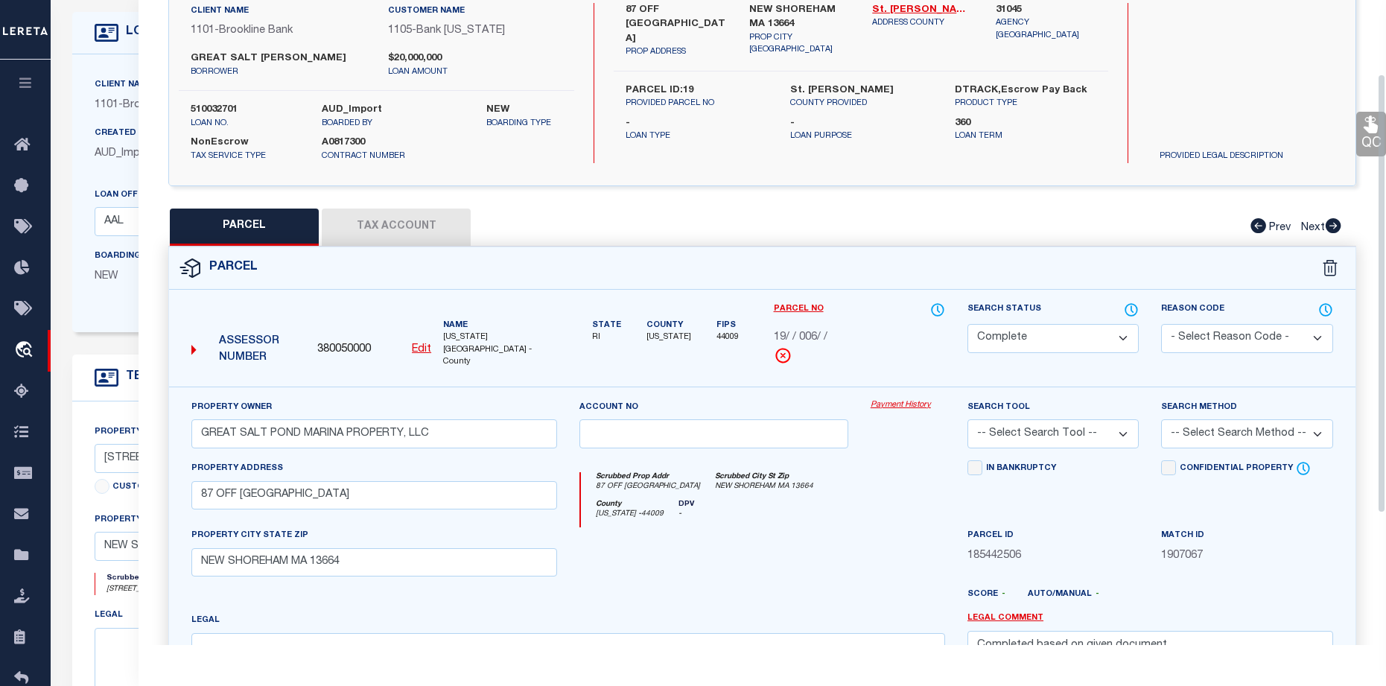
scroll to position [108, 0]
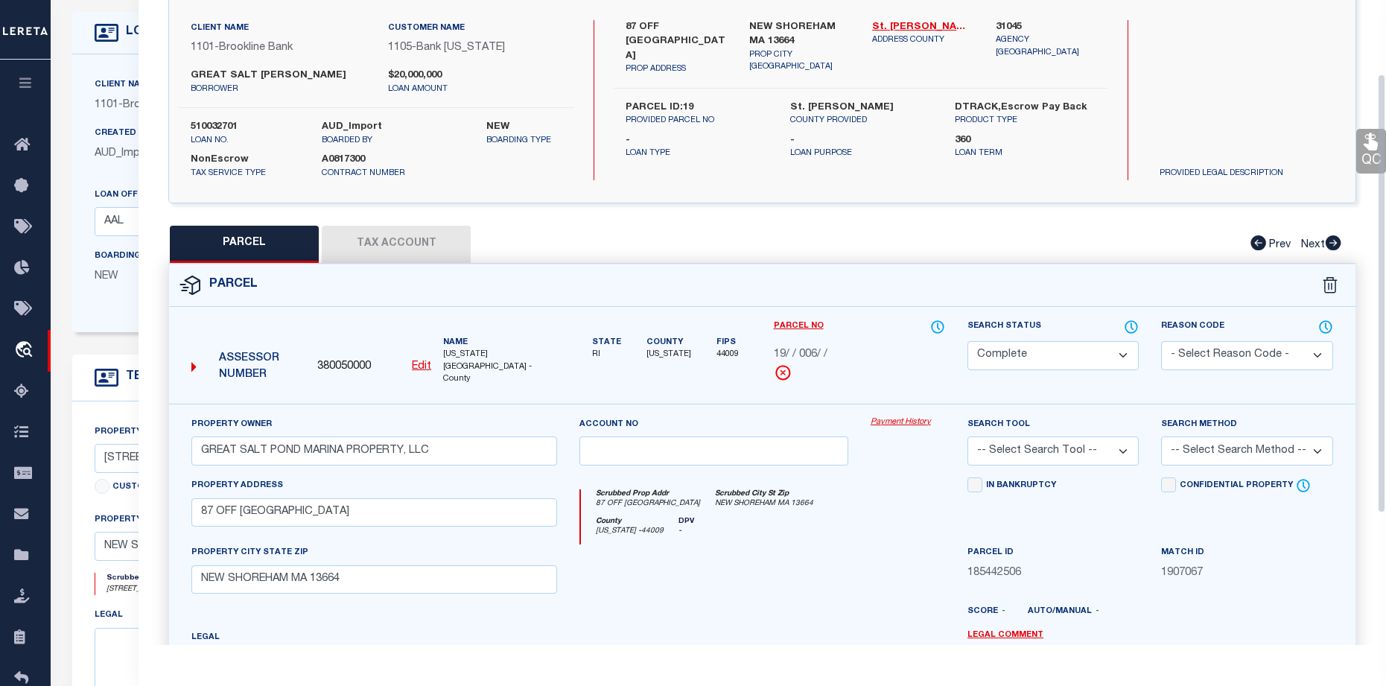
click at [389, 249] on button "Tax Account" at bounding box center [396, 244] width 149 height 37
select select "100"
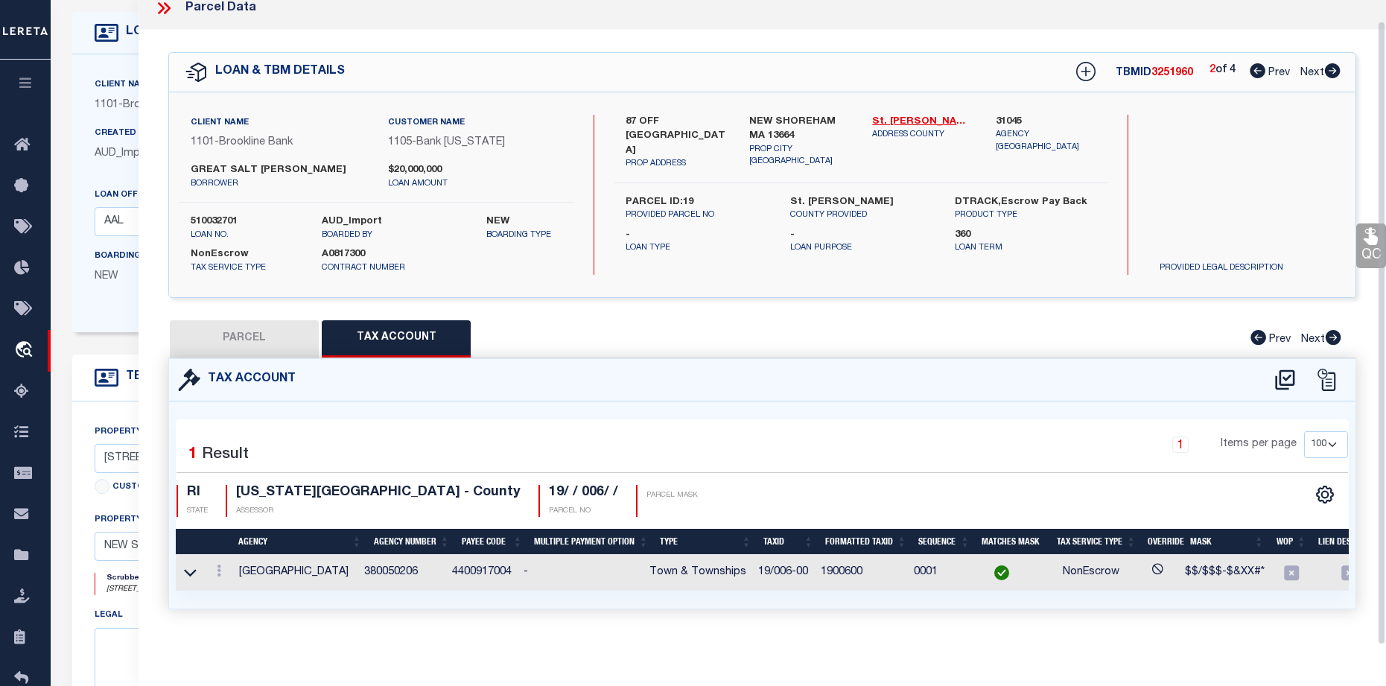
scroll to position [34, 0]
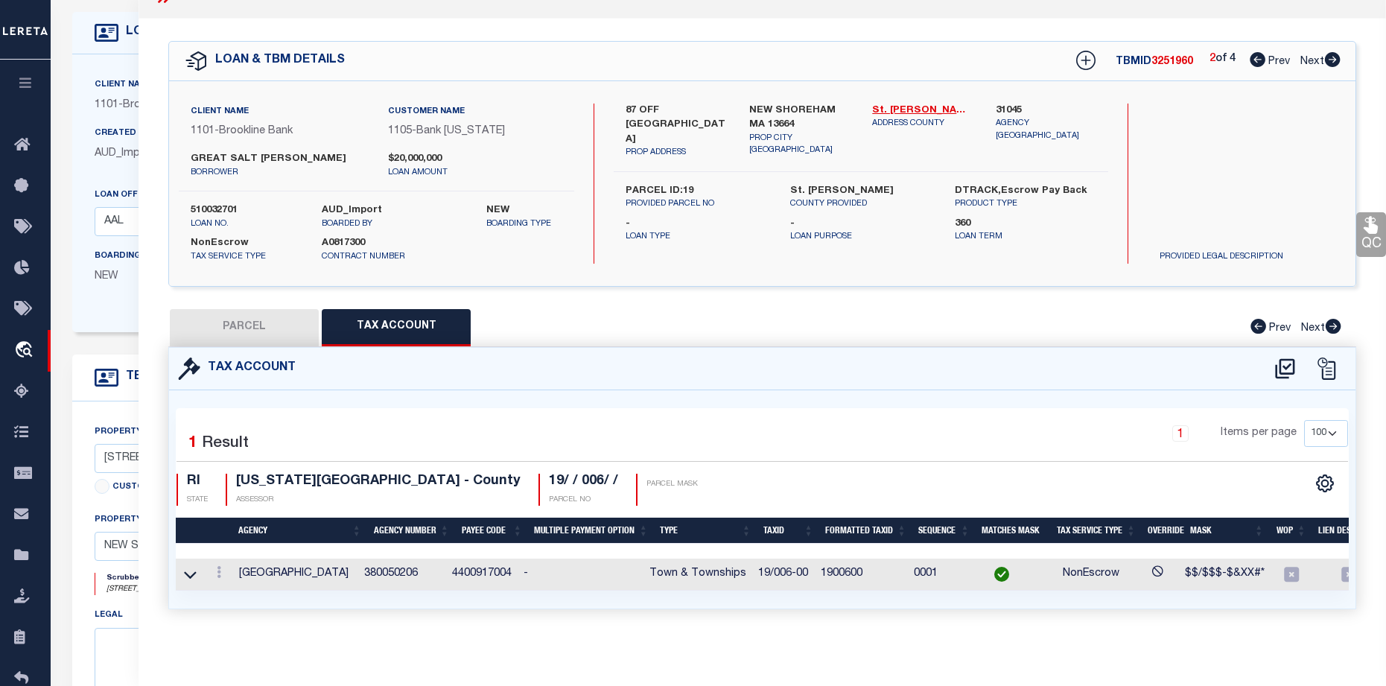
click at [1252, 57] on icon at bounding box center [1257, 59] width 16 height 15
select select "AS"
checkbox input "false"
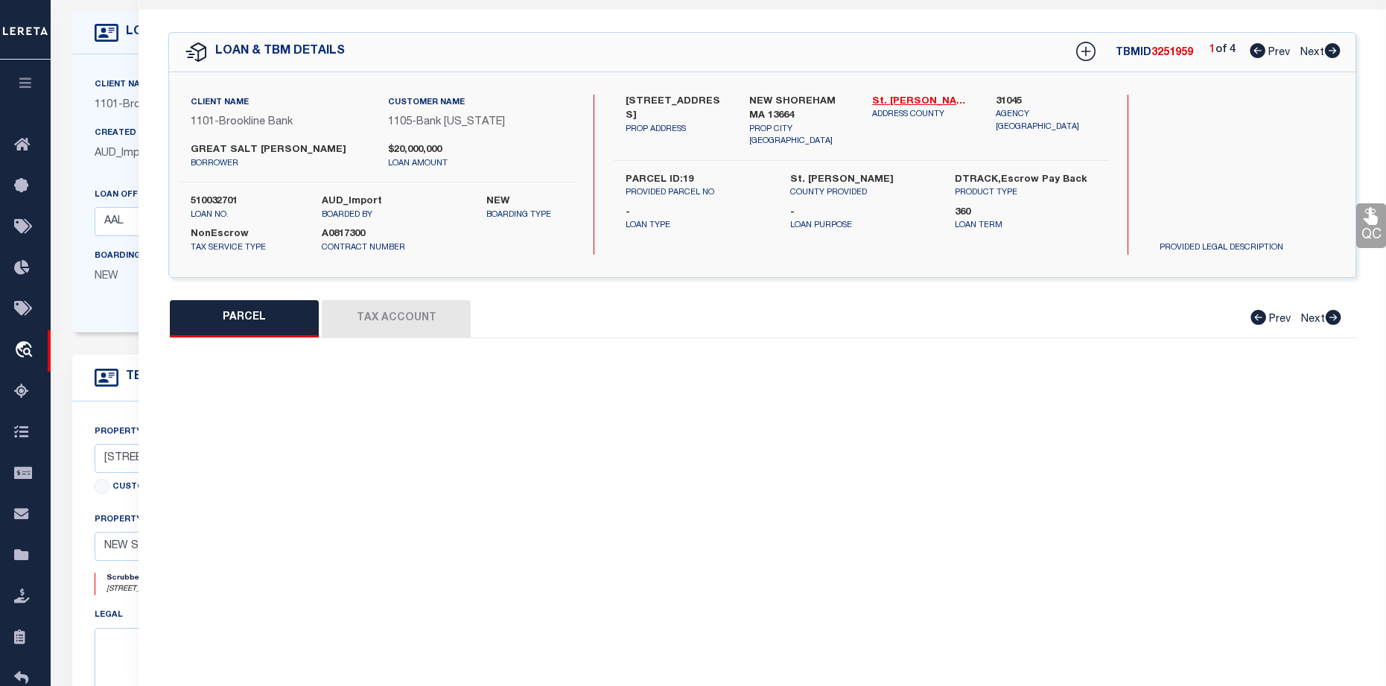
select select "BP"
type input "GREAT SALT POND REALTY, LLC"
select select
type input "77 WEST SIDE RD"
type input "NEW SHOREHAM MA 13664"
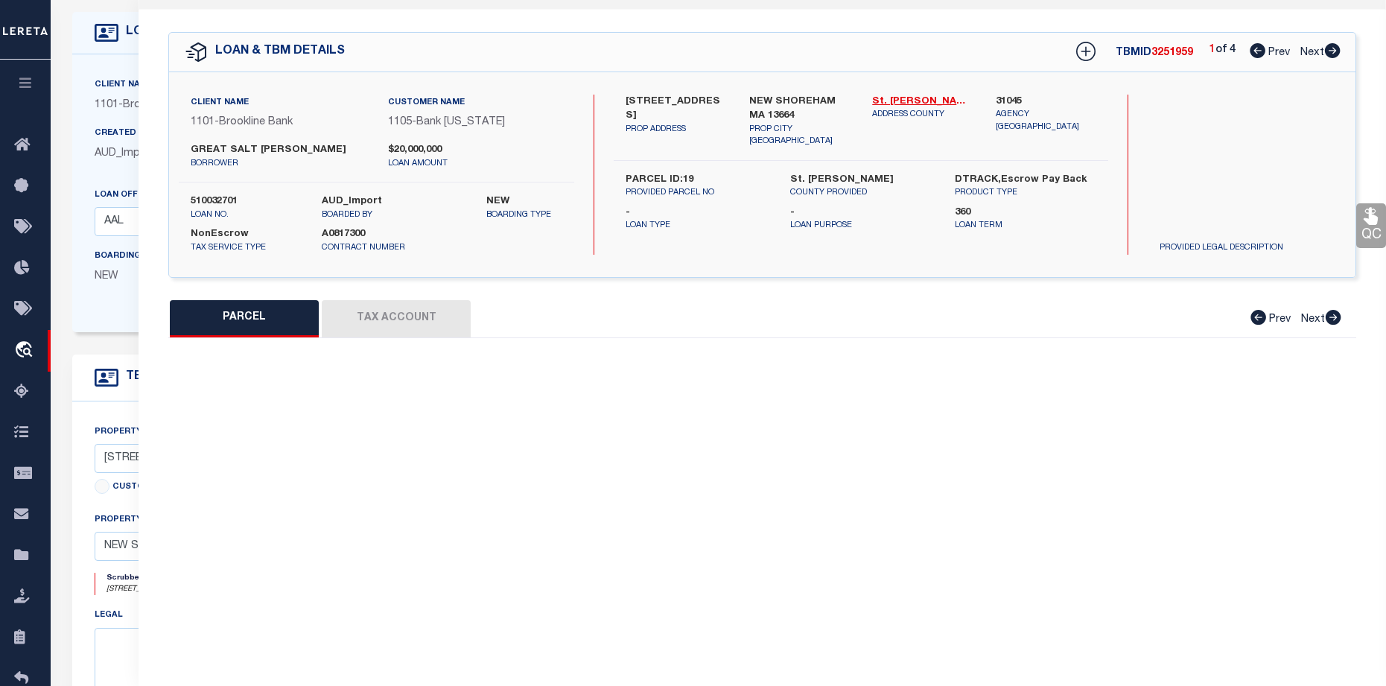
type textarea "Wrong Agency"
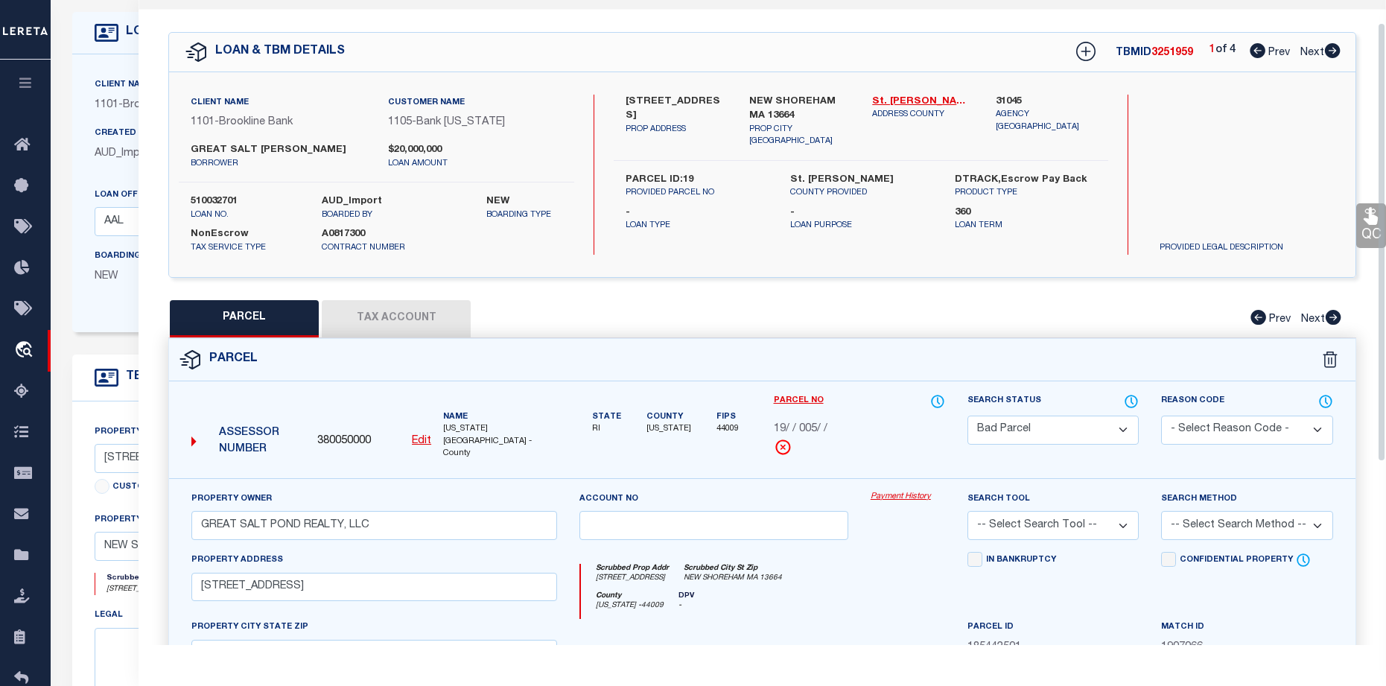
click at [421, 314] on button "Tax Account" at bounding box center [396, 318] width 149 height 37
select select "100"
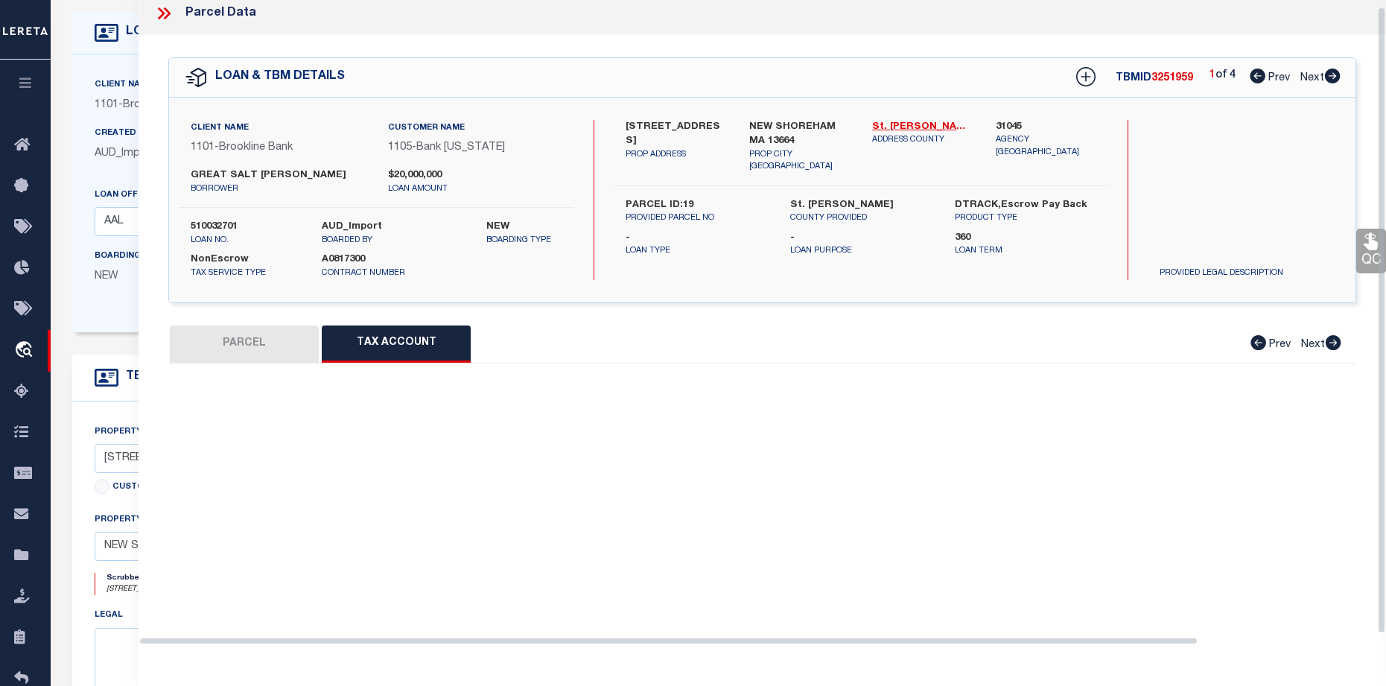
select select "100"
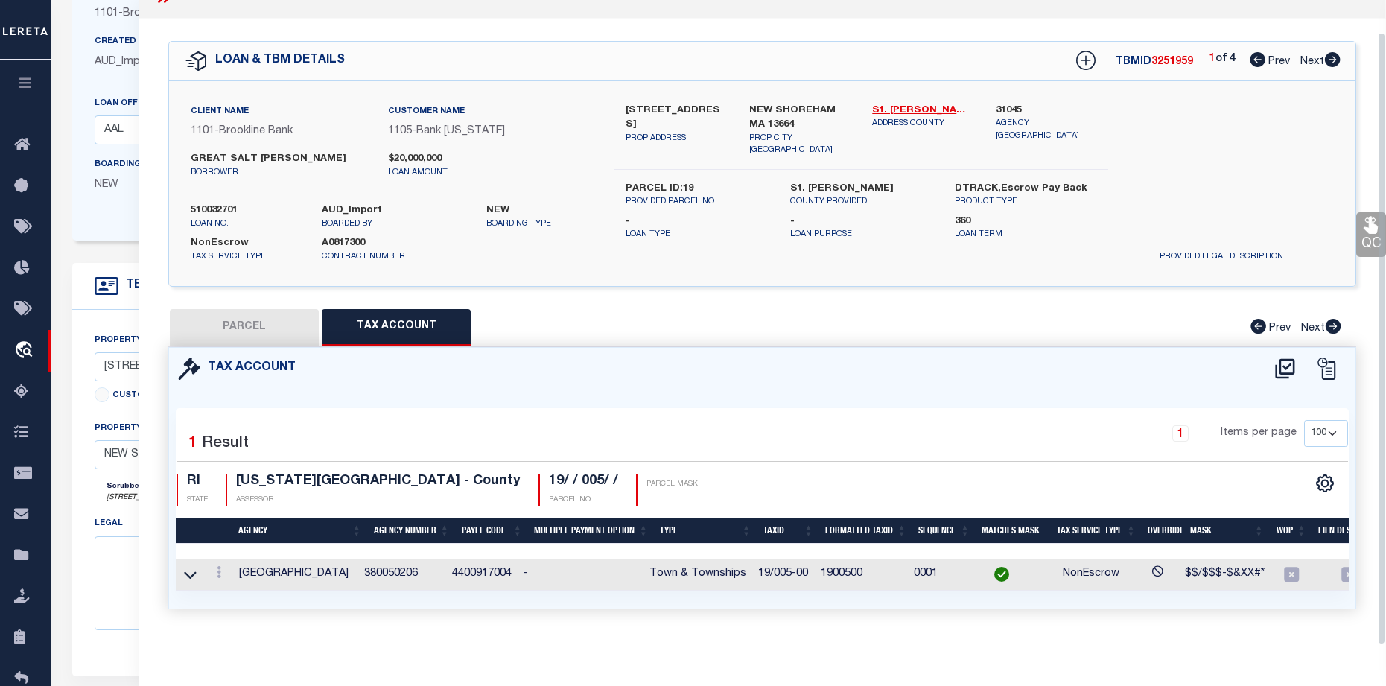
scroll to position [304, 0]
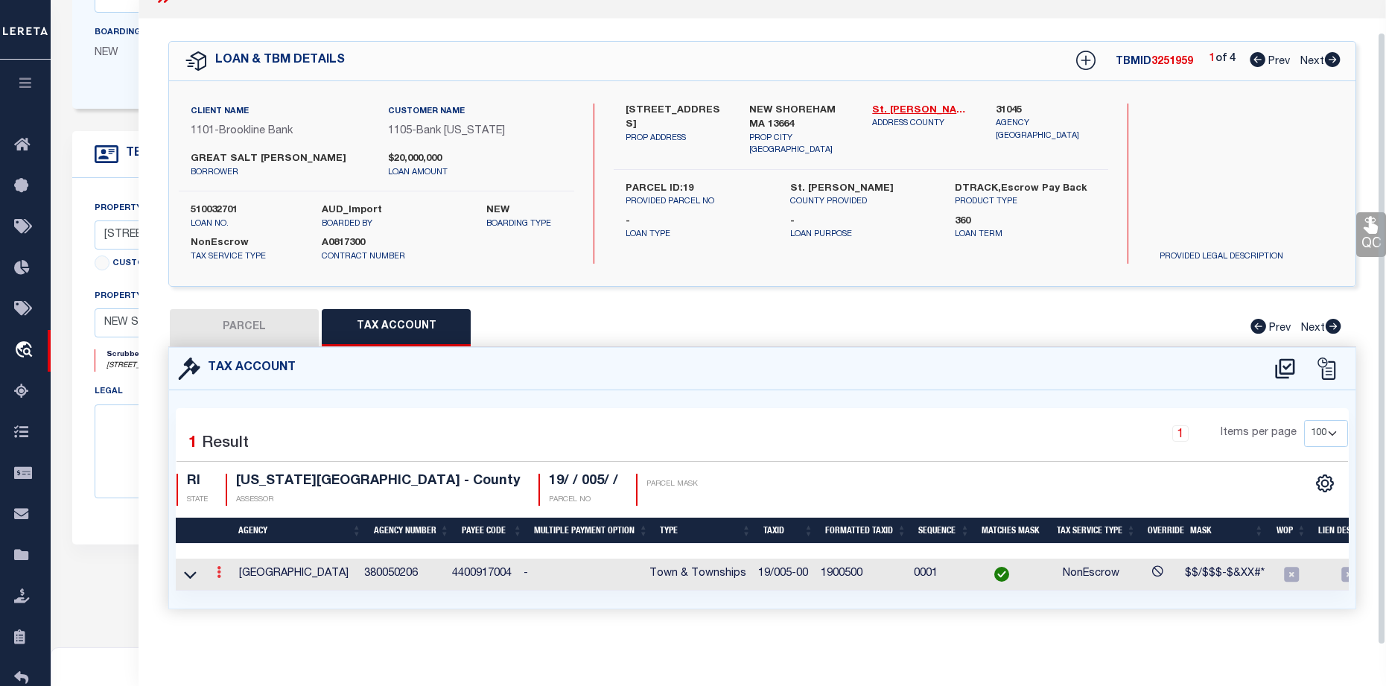
click at [217, 568] on icon at bounding box center [219, 572] width 4 height 12
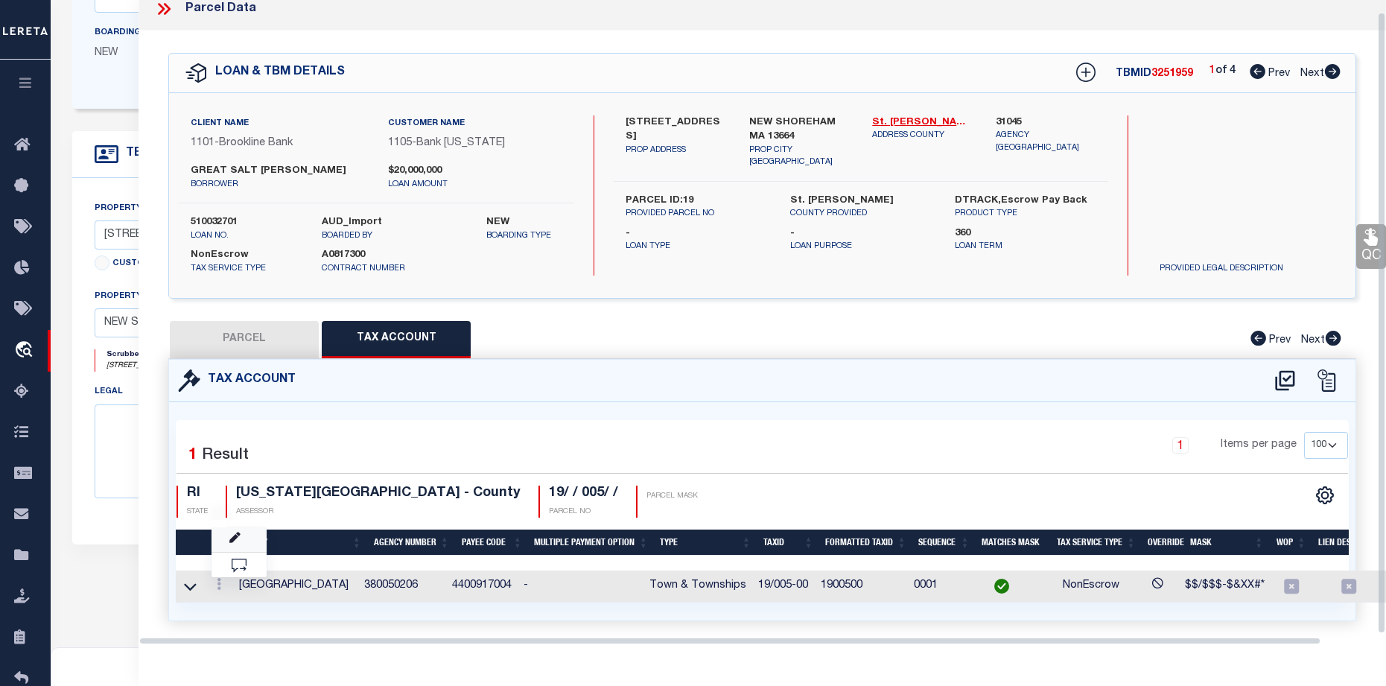
click at [241, 533] on link at bounding box center [238, 539] width 55 height 25
type input "19/005-00"
type textarea "$$/$$$-$&XX#*"
checkbox input "true"
type input "XXXXXXXXXXXXX*"
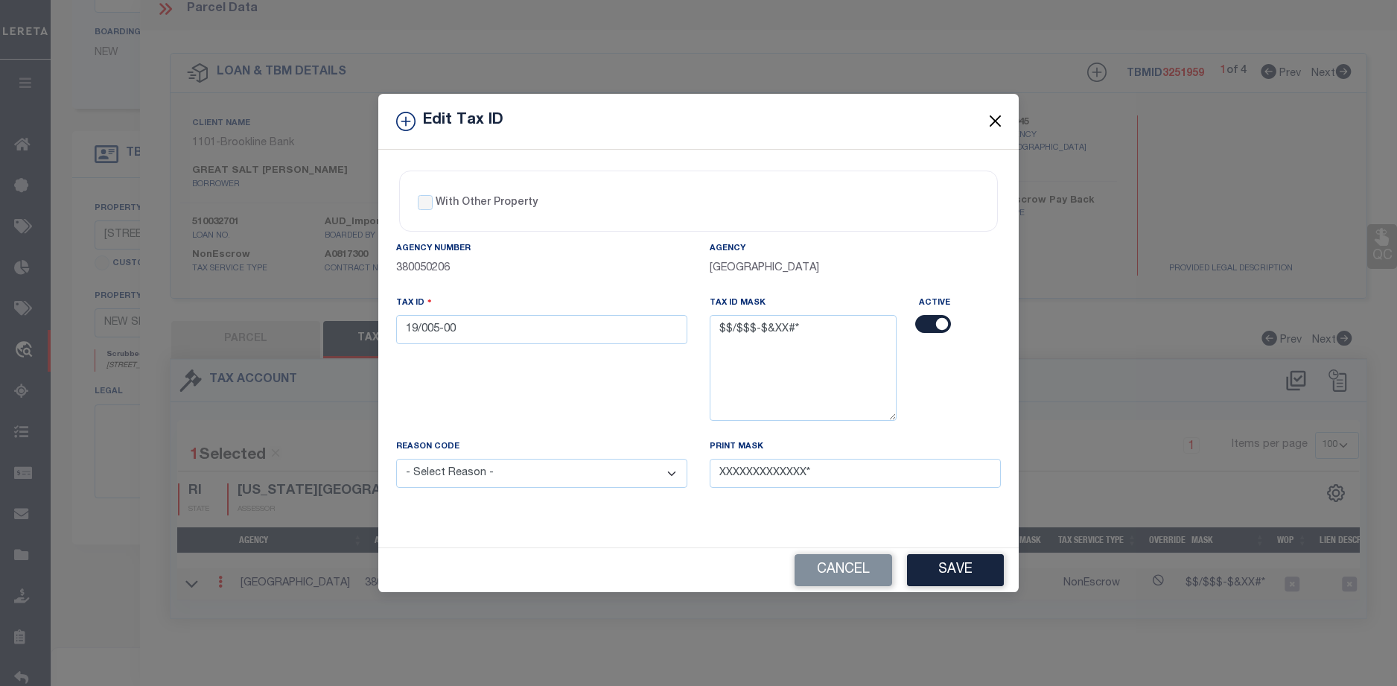
click at [1002, 122] on button "Close" at bounding box center [995, 121] width 19 height 19
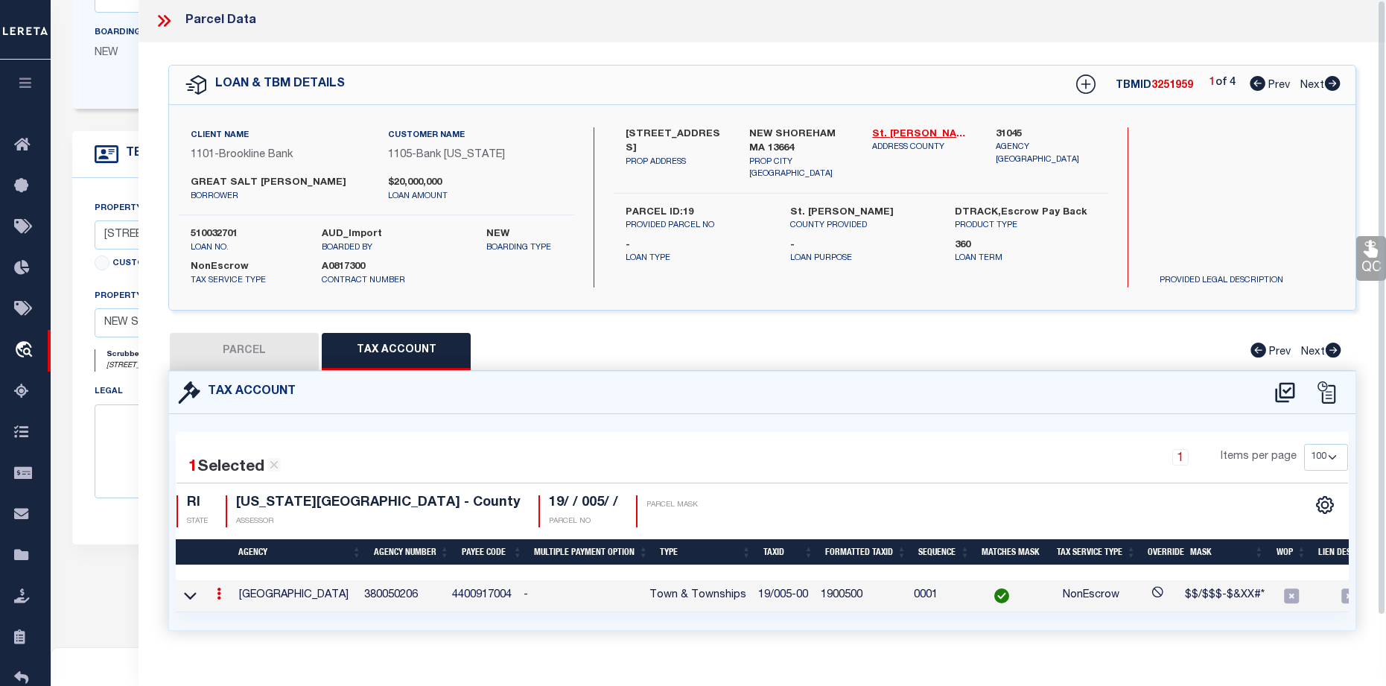
scroll to position [0, 0]
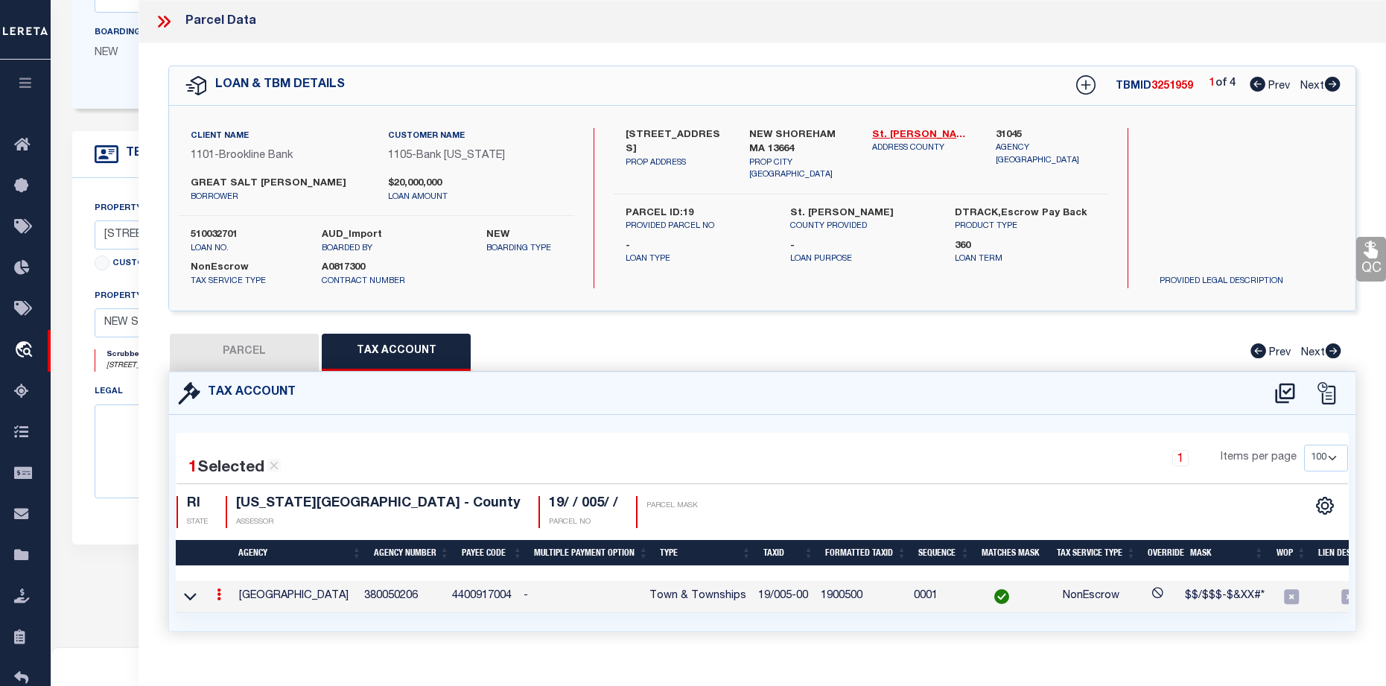
click at [220, 598] on icon at bounding box center [219, 594] width 4 height 12
click at [241, 615] on link at bounding box center [238, 618] width 55 height 25
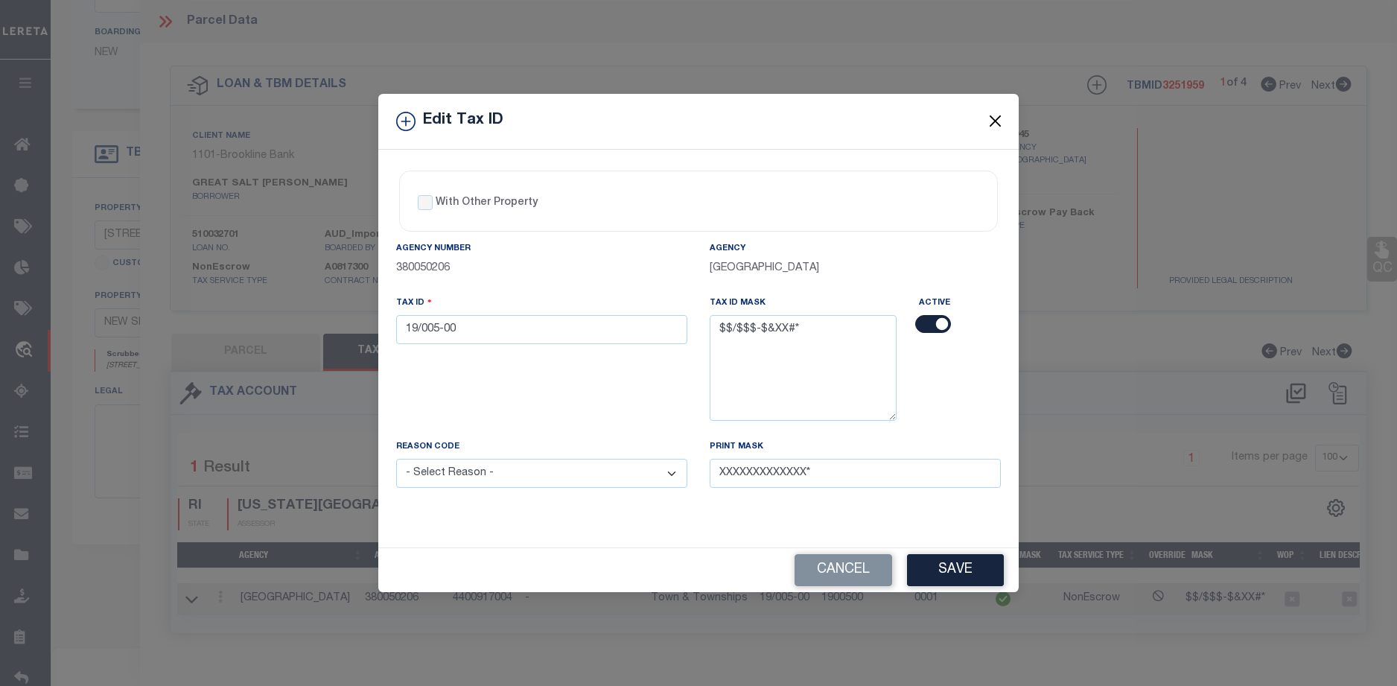
click at [991, 118] on button "Close" at bounding box center [995, 121] width 19 height 19
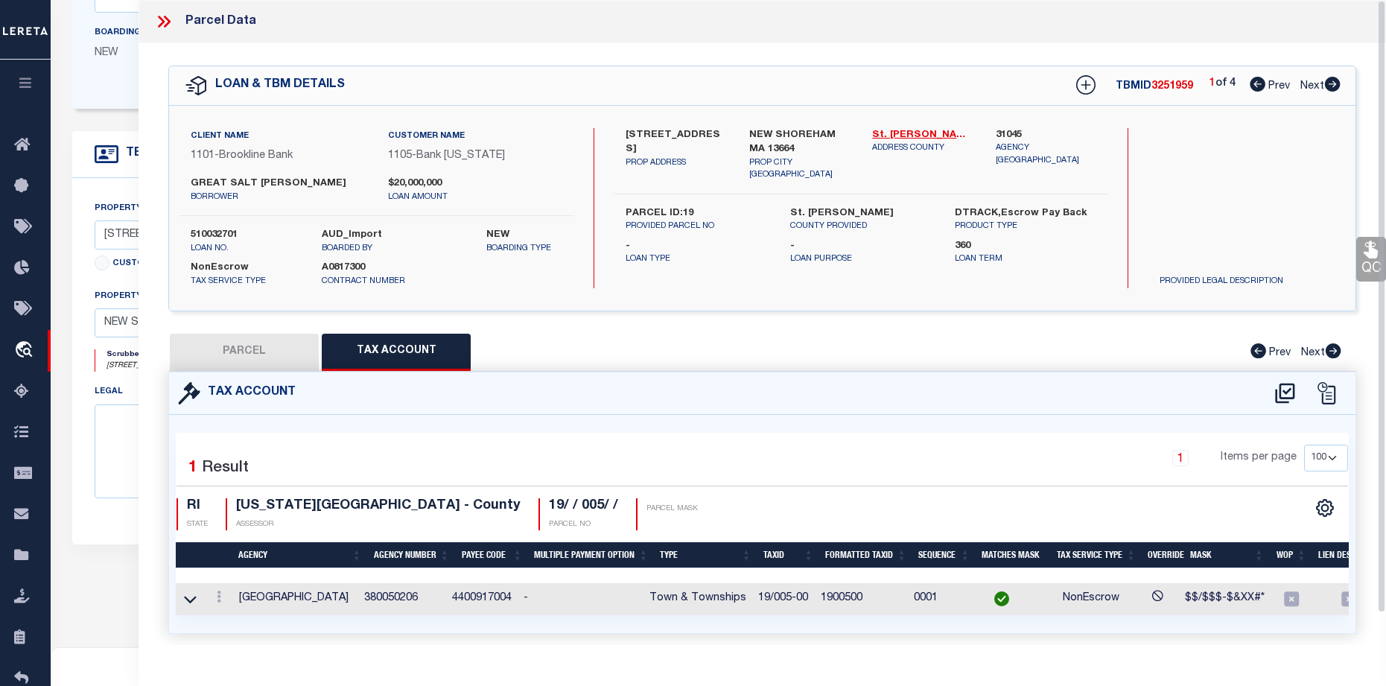
click at [294, 356] on button "PARCEL" at bounding box center [244, 352] width 149 height 37
select select "AS"
checkbox input "false"
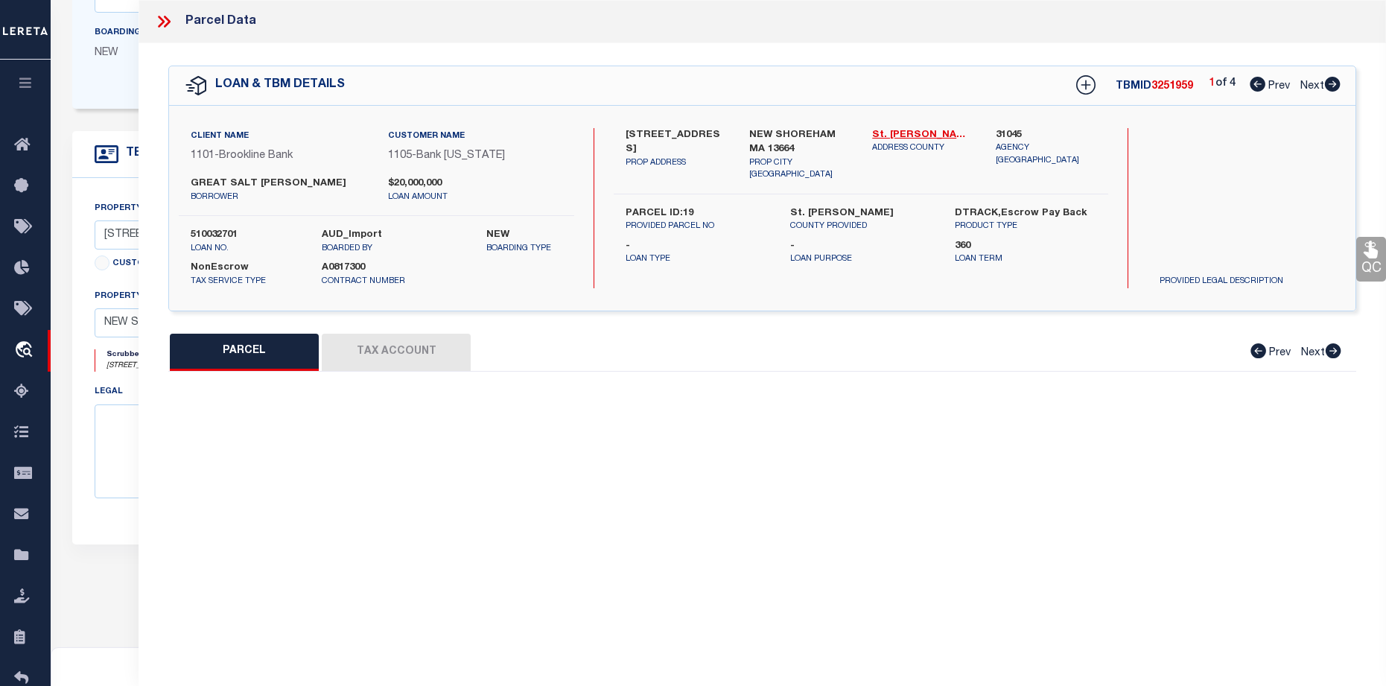
select select "BP"
type input "GREAT SALT POND REALTY, LLC"
select select
type input "77 WEST SIDE RD"
type input "NEW SHOREHAM MA 13664"
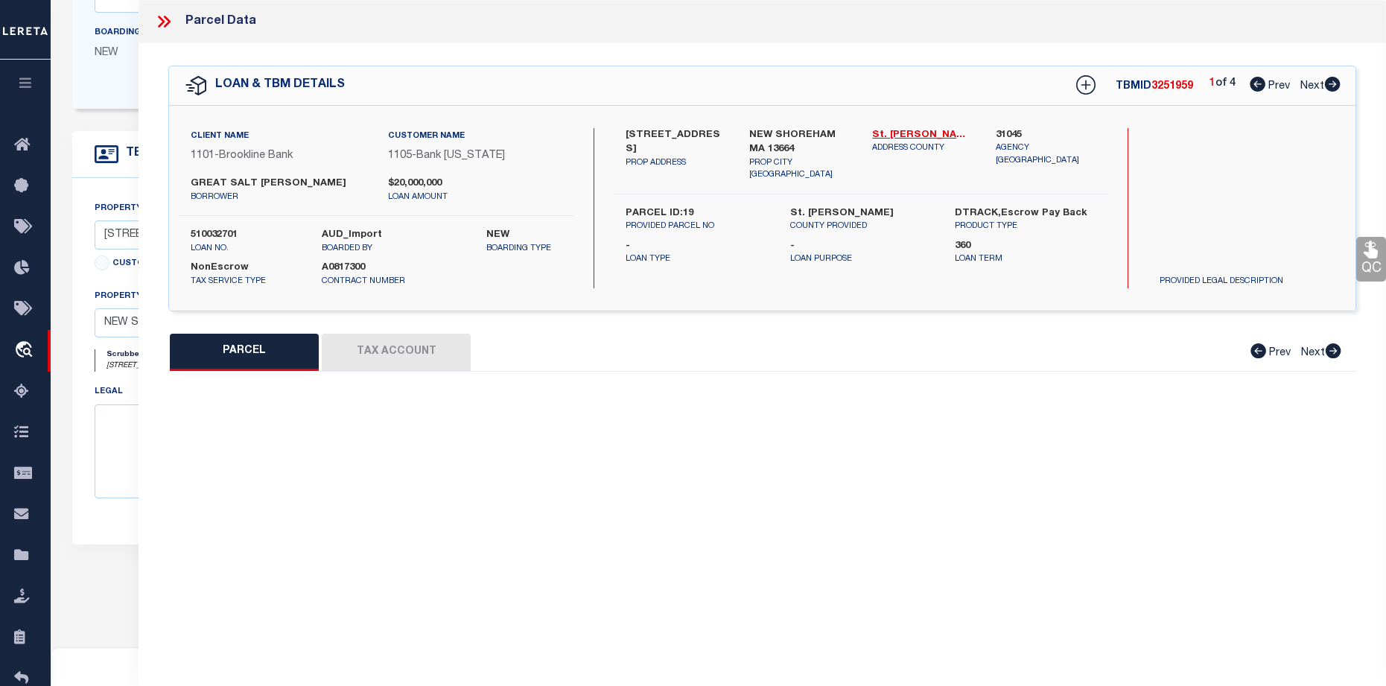
type textarea "Wrong Agency"
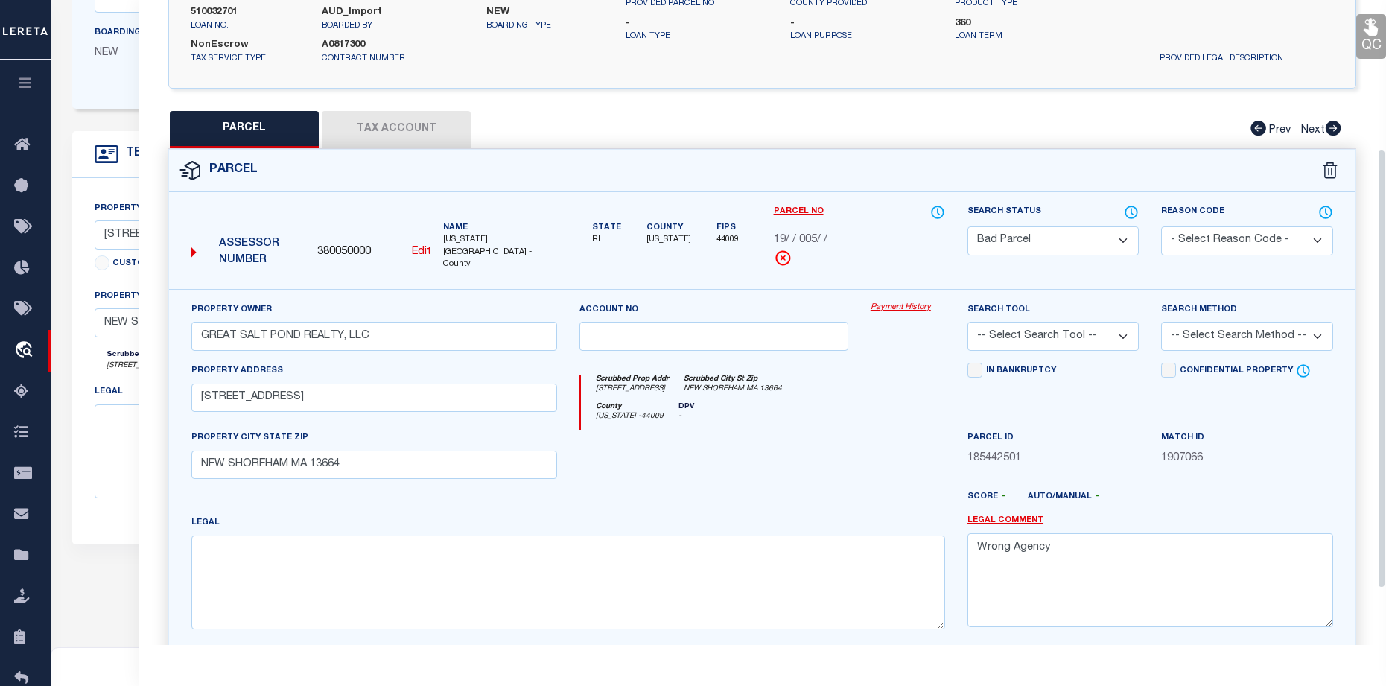
scroll to position [223, 0]
click at [1068, 544] on textarea "Wrong Agency" at bounding box center [1150, 579] width 366 height 94
click at [1124, 239] on select "Automated Search Bad Parcel Complete Duplicate Parcel High Dollar Reporting In …" at bounding box center [1052, 240] width 171 height 29
click at [967, 226] on select "Automated Search Bad Parcel Complete Duplicate Parcel High Dollar Reporting In …" at bounding box center [1052, 240] width 171 height 29
click at [1237, 226] on select "- Select Reason Code - 099 - Other (Provide additional detail) ACT - Agency Cha…" at bounding box center [1246, 240] width 171 height 29
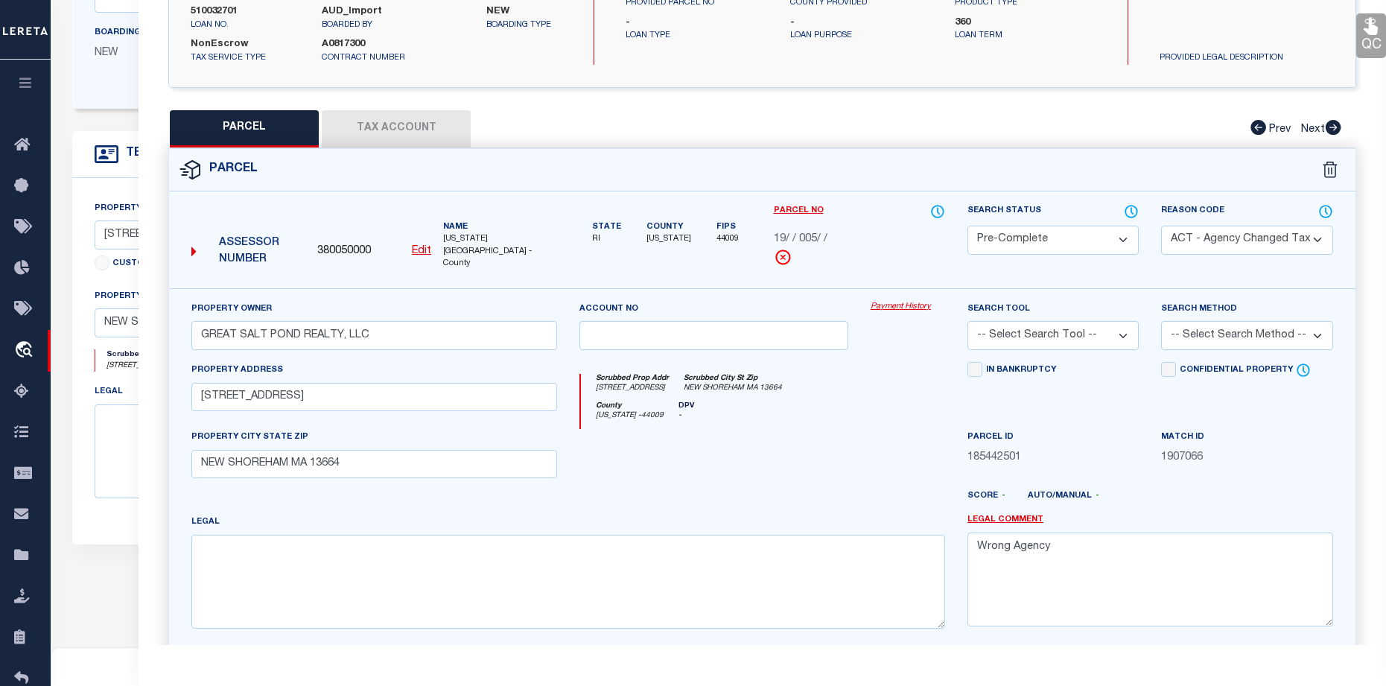
click at [1161, 226] on select "- Select Reason Code - 099 - Other (Provide additional detail) ACT - Agency Cha…" at bounding box center [1246, 240] width 171 height 29
click at [1083, 532] on textarea "Wrong Agency" at bounding box center [1150, 579] width 366 height 94
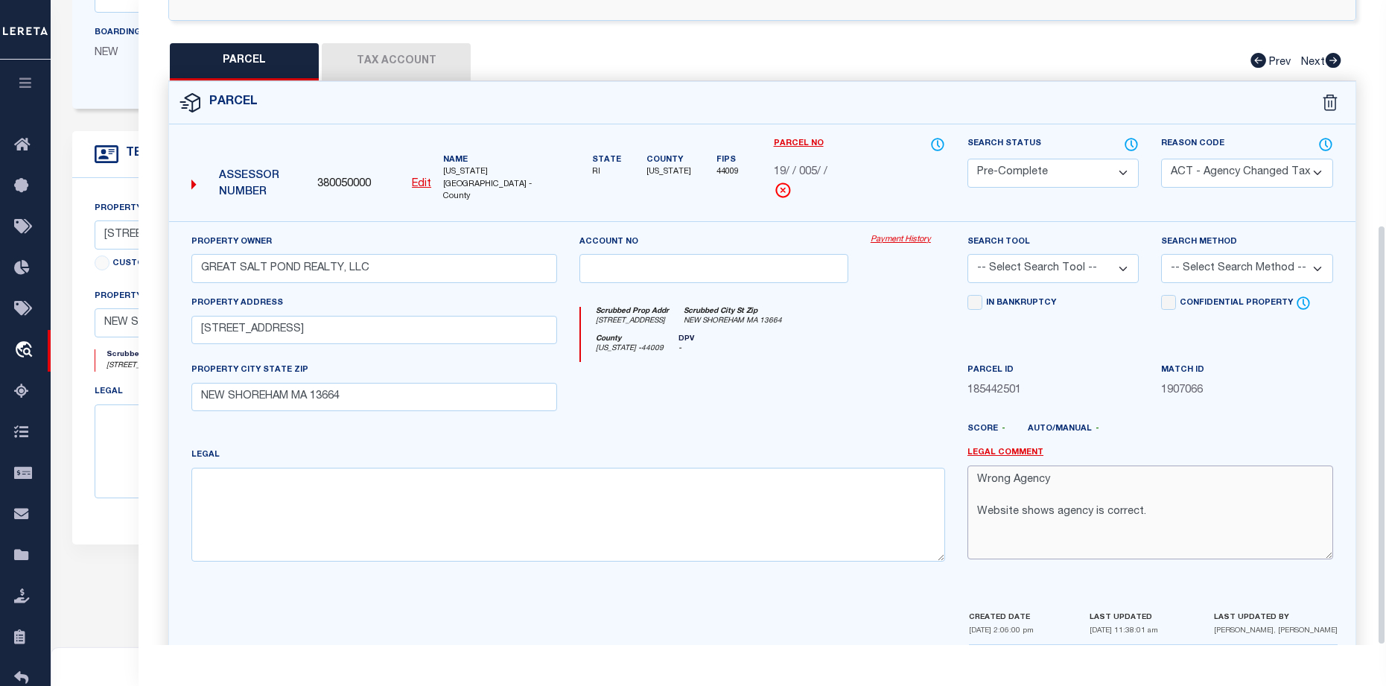
scroll to position [345, 0]
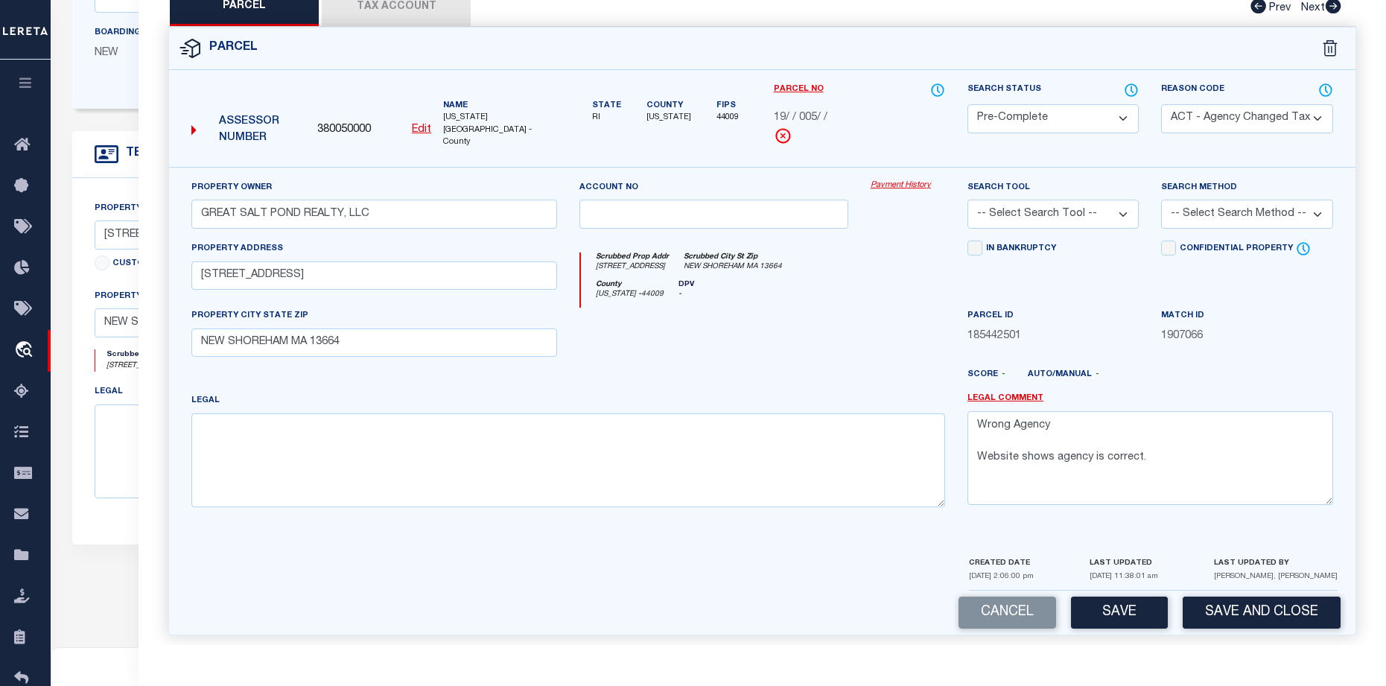
click at [1129, 605] on button "Save" at bounding box center [1119, 612] width 97 height 32
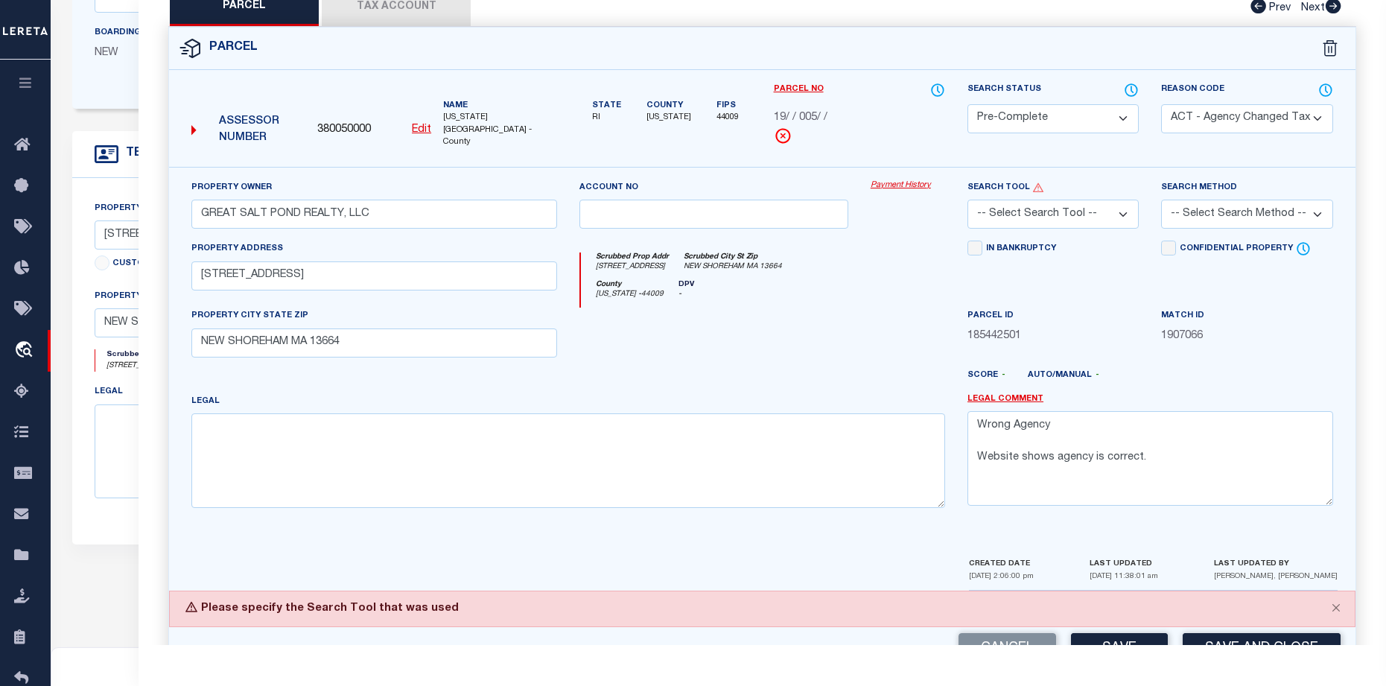
click at [1093, 200] on select "-- Select Search Tool -- 3rd Party Website Agency File Agency Website ATLS CNV-…" at bounding box center [1052, 214] width 171 height 29
click at [967, 200] on select "-- Select Search Tool -- 3rd Party Website Agency File Agency Website ATLS CNV-…" at bounding box center [1052, 214] width 171 height 29
click at [1205, 206] on select "-- Select Search Method -- Property Address Legal Liability Info Provided" at bounding box center [1246, 214] width 171 height 29
click at [1161, 200] on select "-- Select Search Method -- Property Address Legal Liability Info Provided" at bounding box center [1246, 214] width 171 height 29
click at [1130, 642] on button "Save" at bounding box center [1119, 649] width 97 height 32
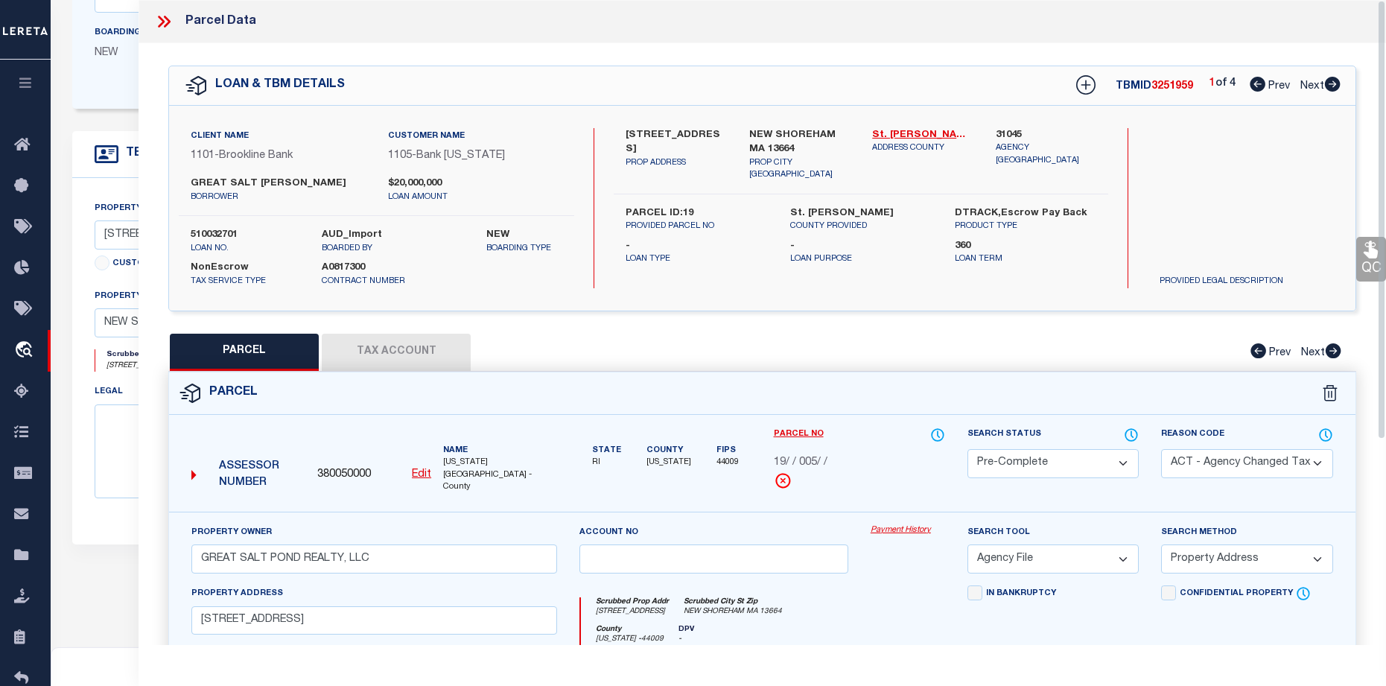
scroll to position [80, 0]
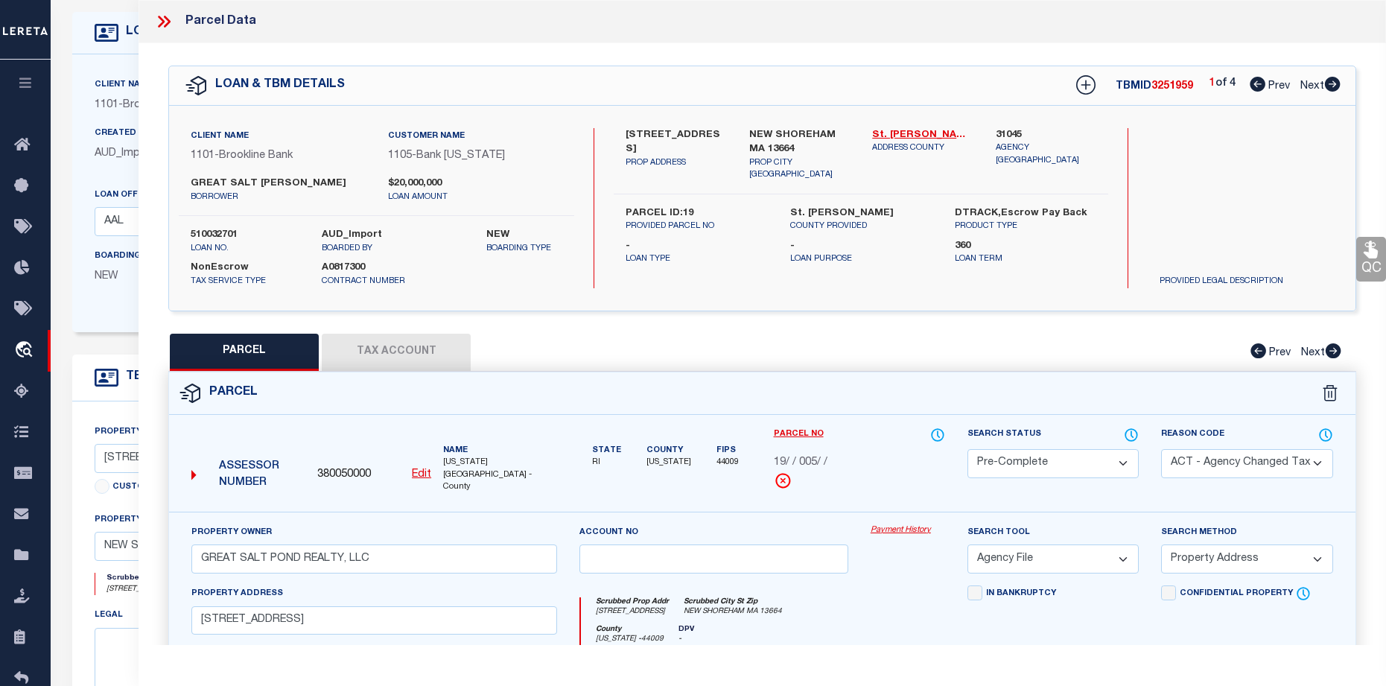
click at [173, 16] on icon at bounding box center [163, 21] width 19 height 19
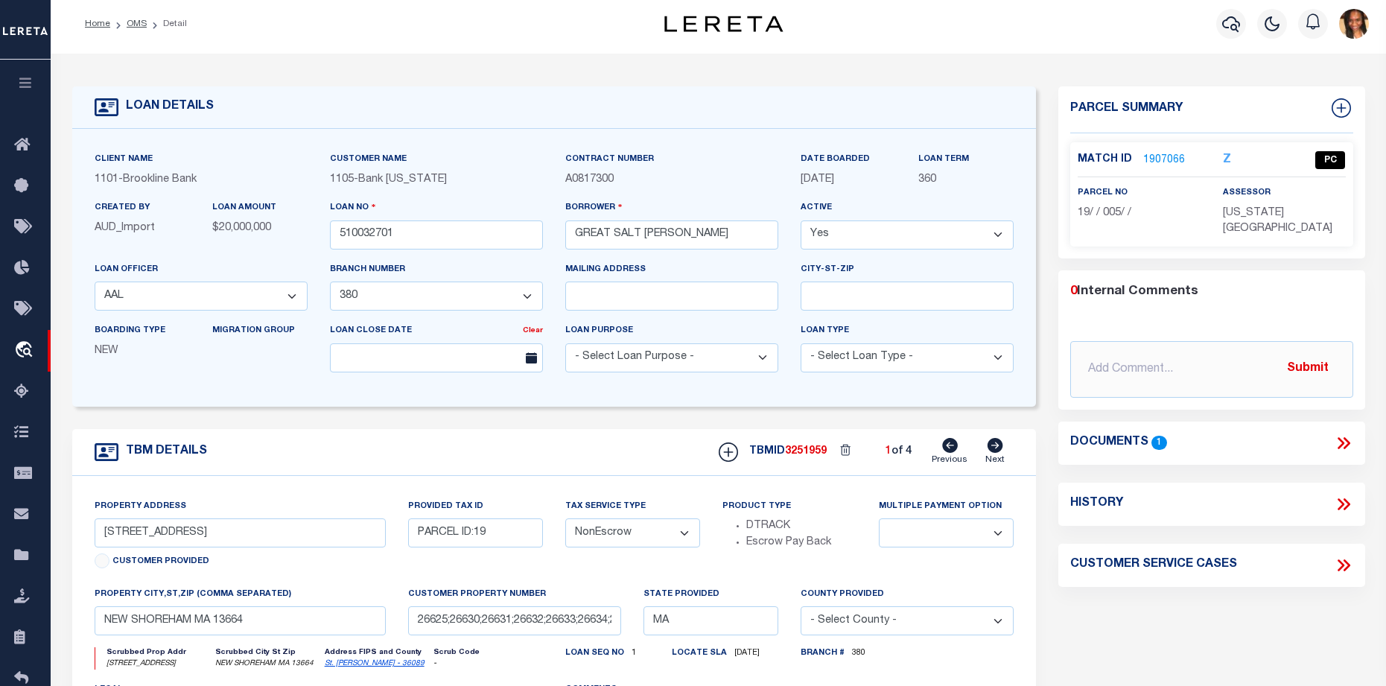
scroll to position [0, 0]
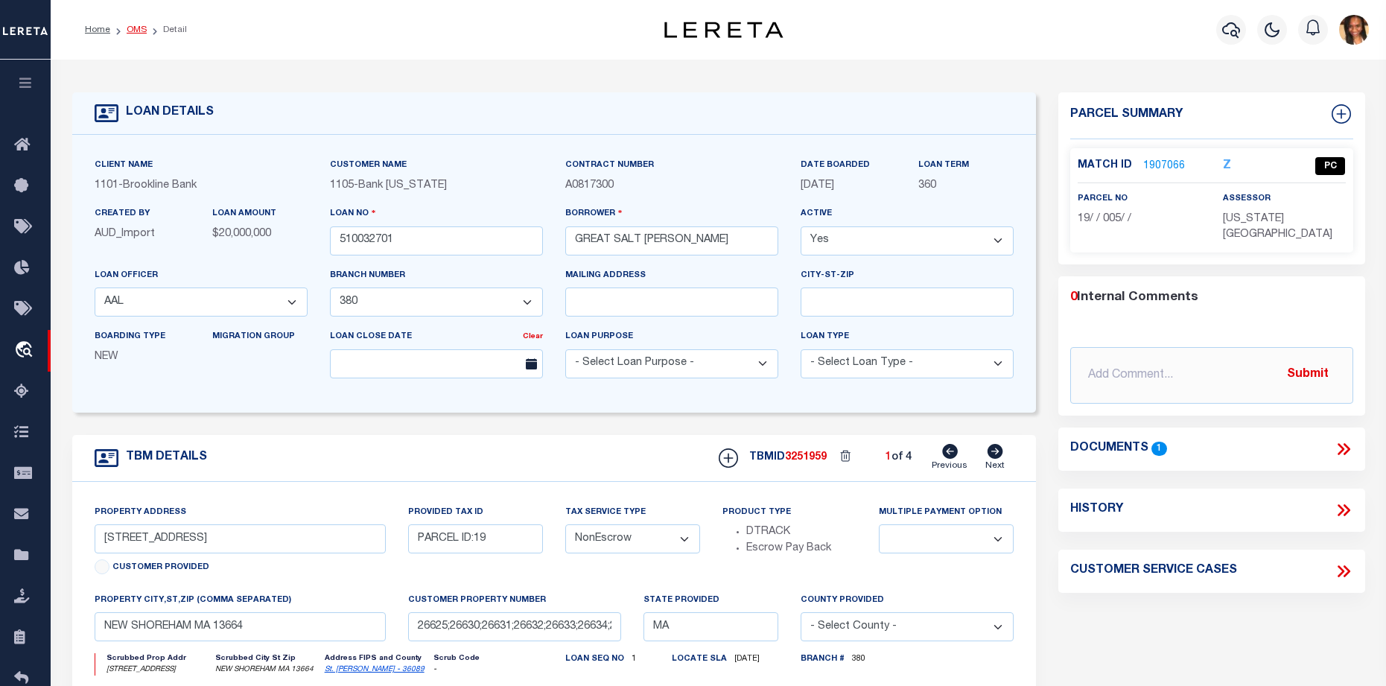
click at [141, 30] on link "OMS" at bounding box center [137, 29] width 20 height 9
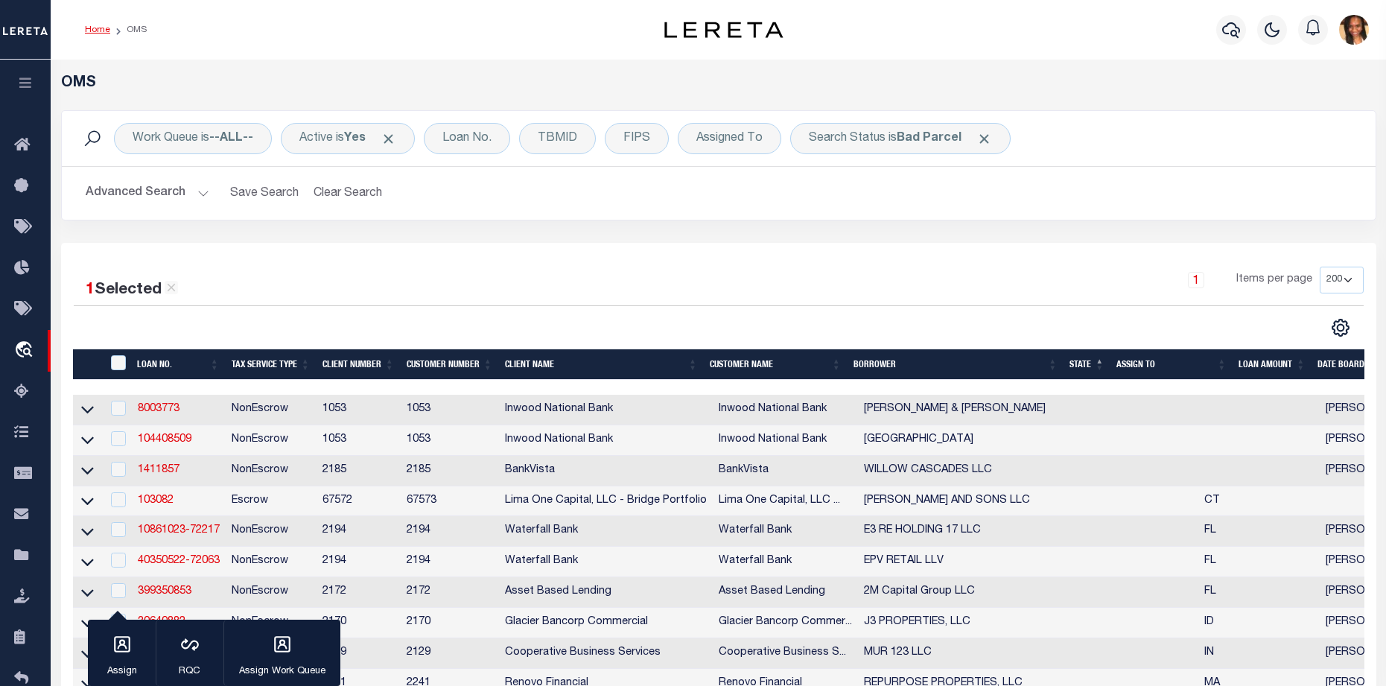
click at [97, 31] on link "Home" at bounding box center [97, 29] width 25 height 9
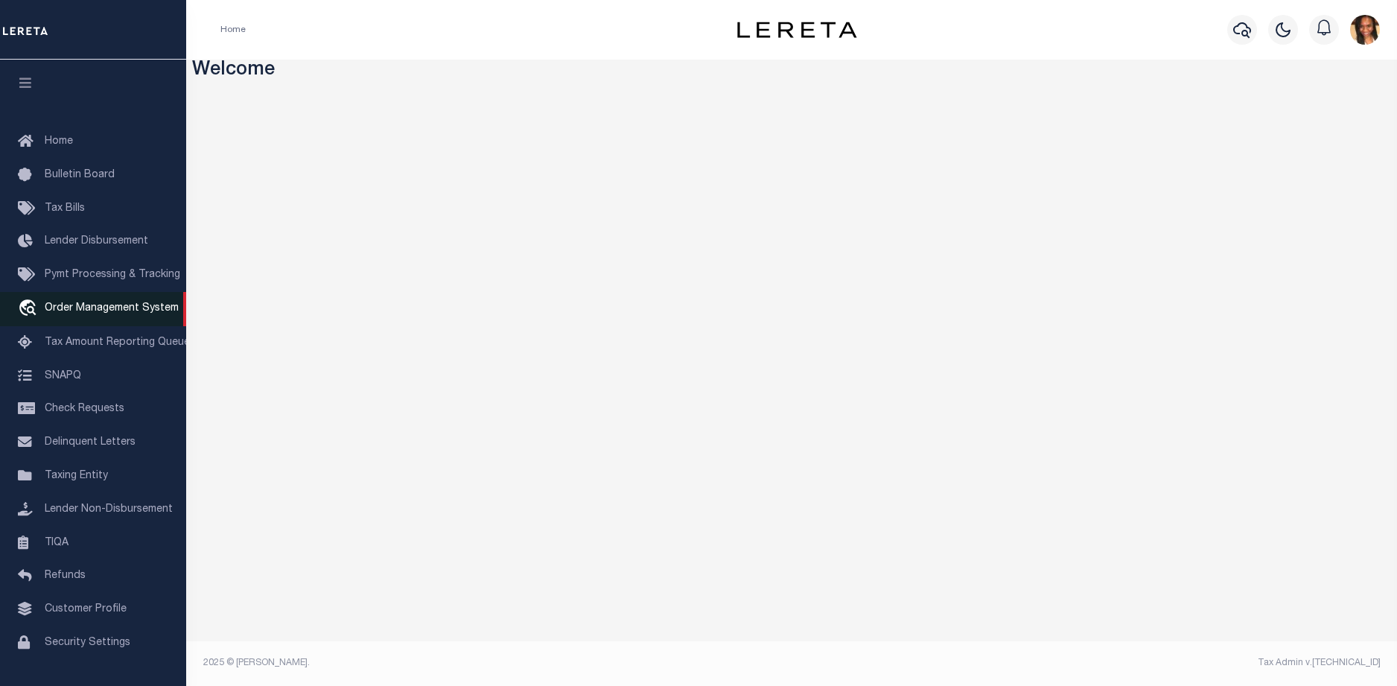
click at [57, 312] on span "Order Management System" at bounding box center [112, 308] width 134 height 10
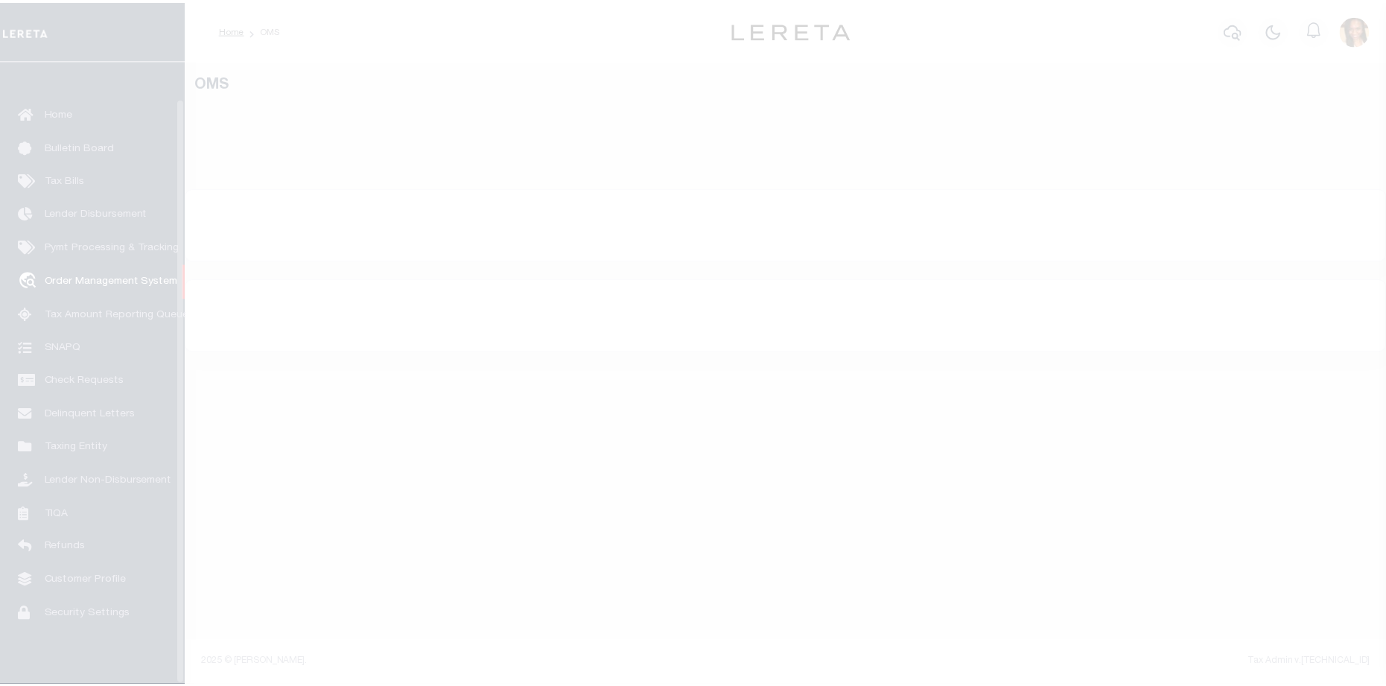
scroll to position [39, 0]
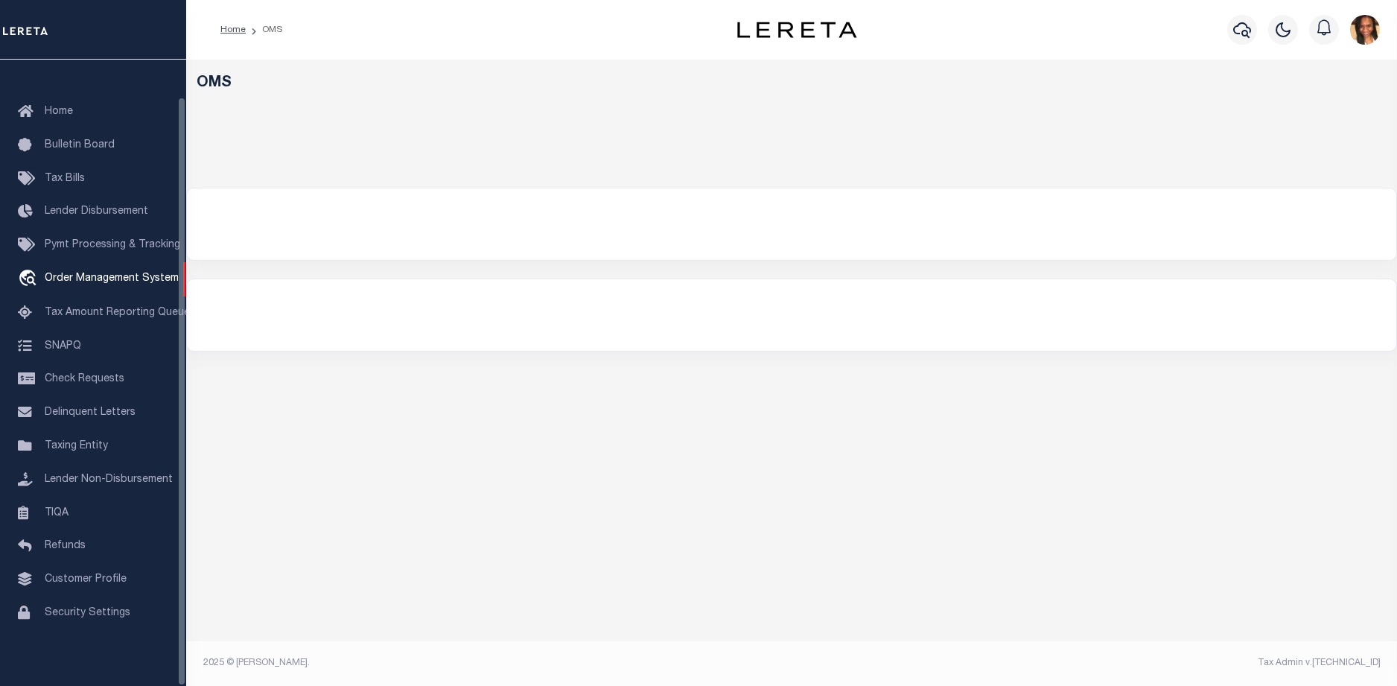
select select "200"
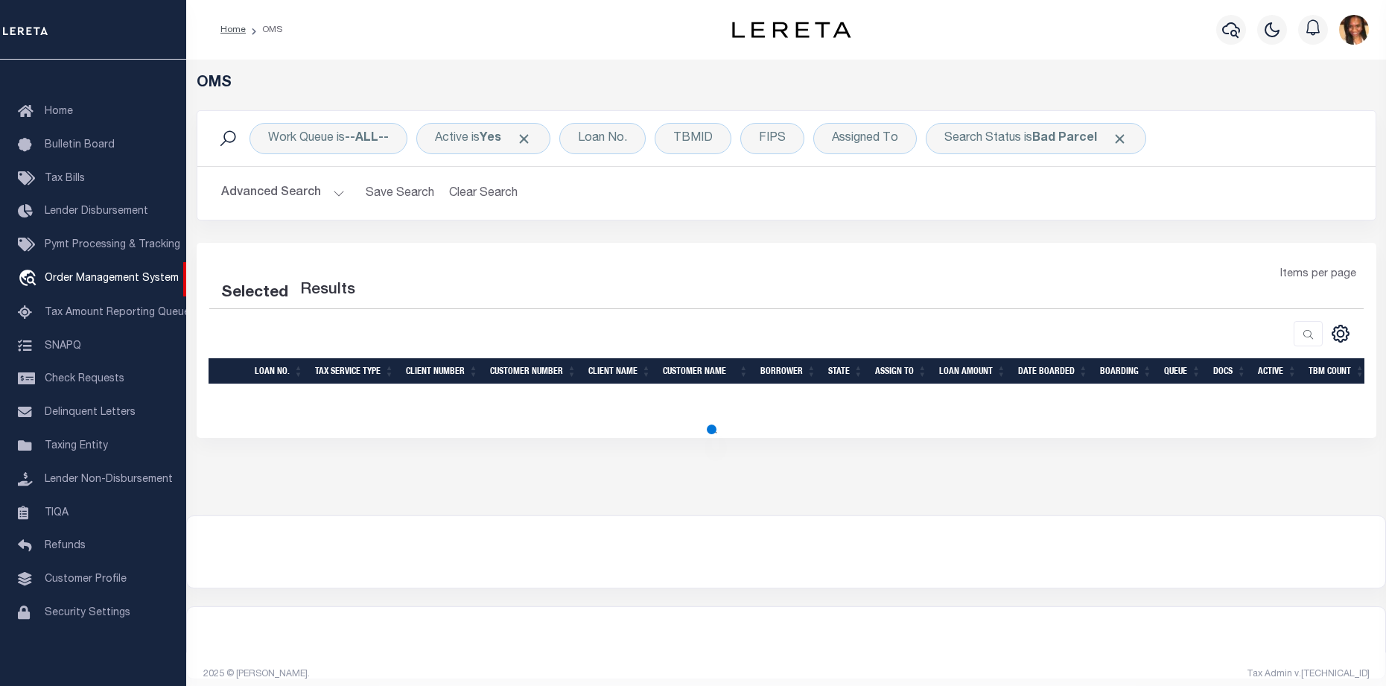
select select "200"
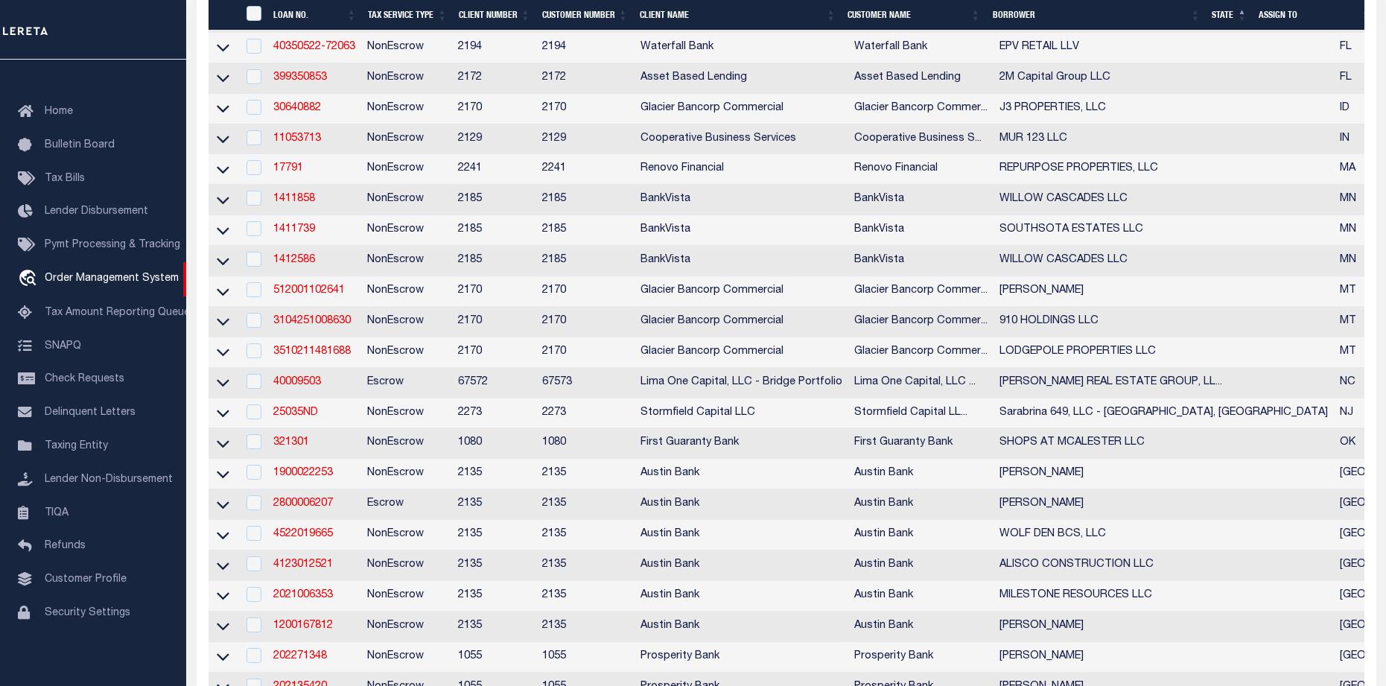
scroll to position [521, 0]
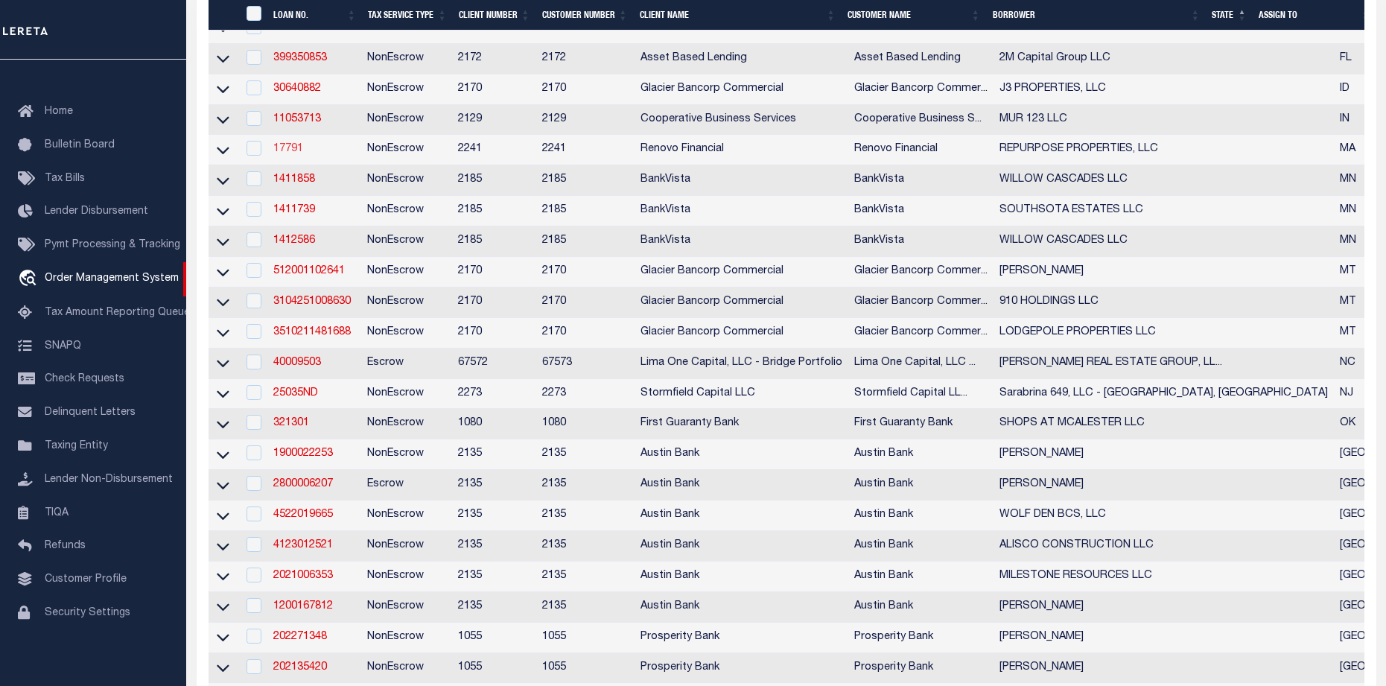
click at [280, 154] on link "17791" at bounding box center [288, 149] width 30 height 10
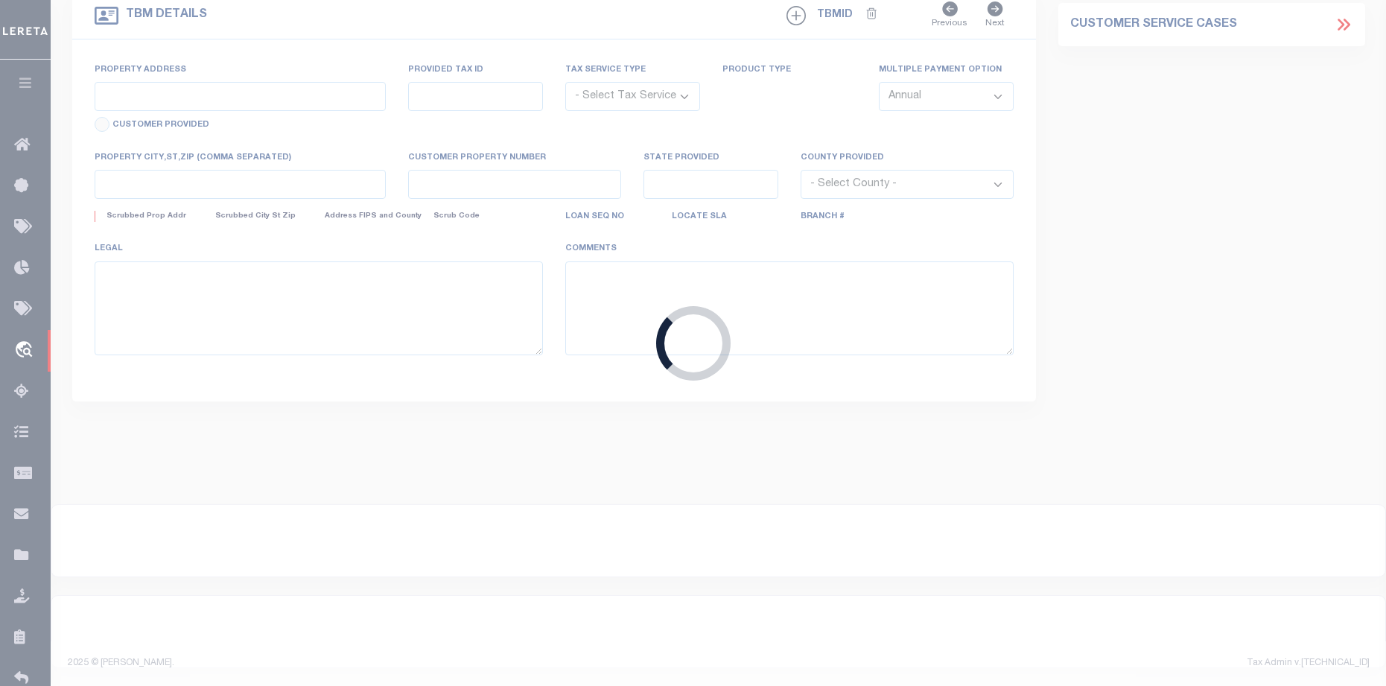
type input "17791"
type input "REPURPOSE PROPERTIES, LLC"
select select
type input "[STREET_ADDRESS]"
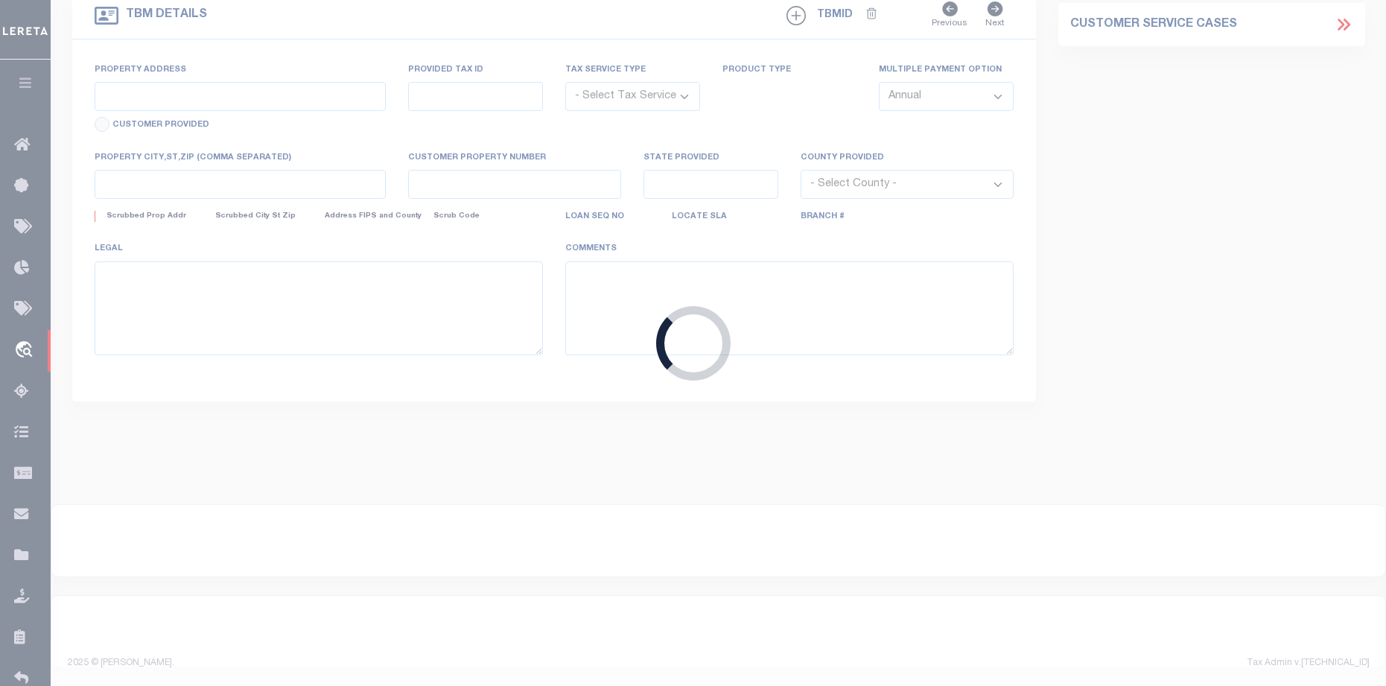
type input "[GEOGRAPHIC_DATA] 02562"
select select "10"
select select "NonEscrow"
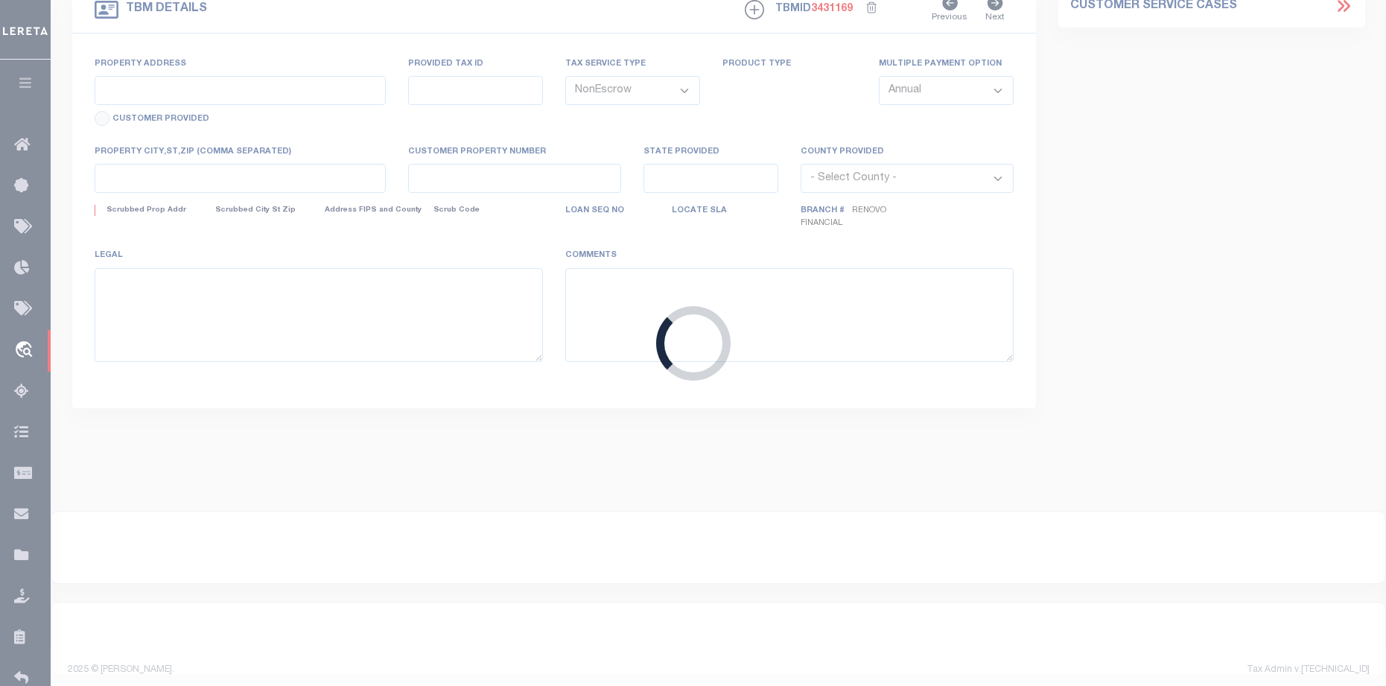
type input "0 [PERSON_NAME]'s Drive"
select select
type input "[GEOGRAPHIC_DATA], MA 02631"
type input "a0kUS000009BBEH"
type input "MA"
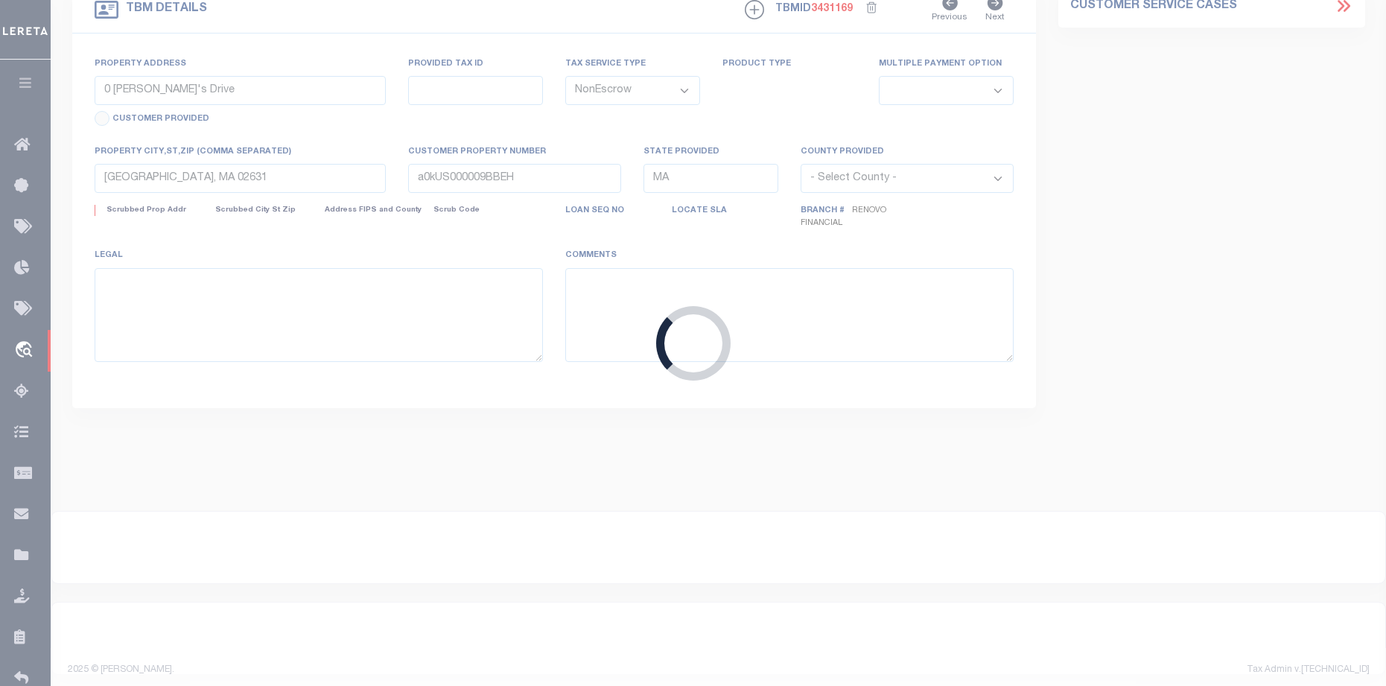
select select
type textarea "LEGAL REQUIRED"
select select "14701"
select select "25066"
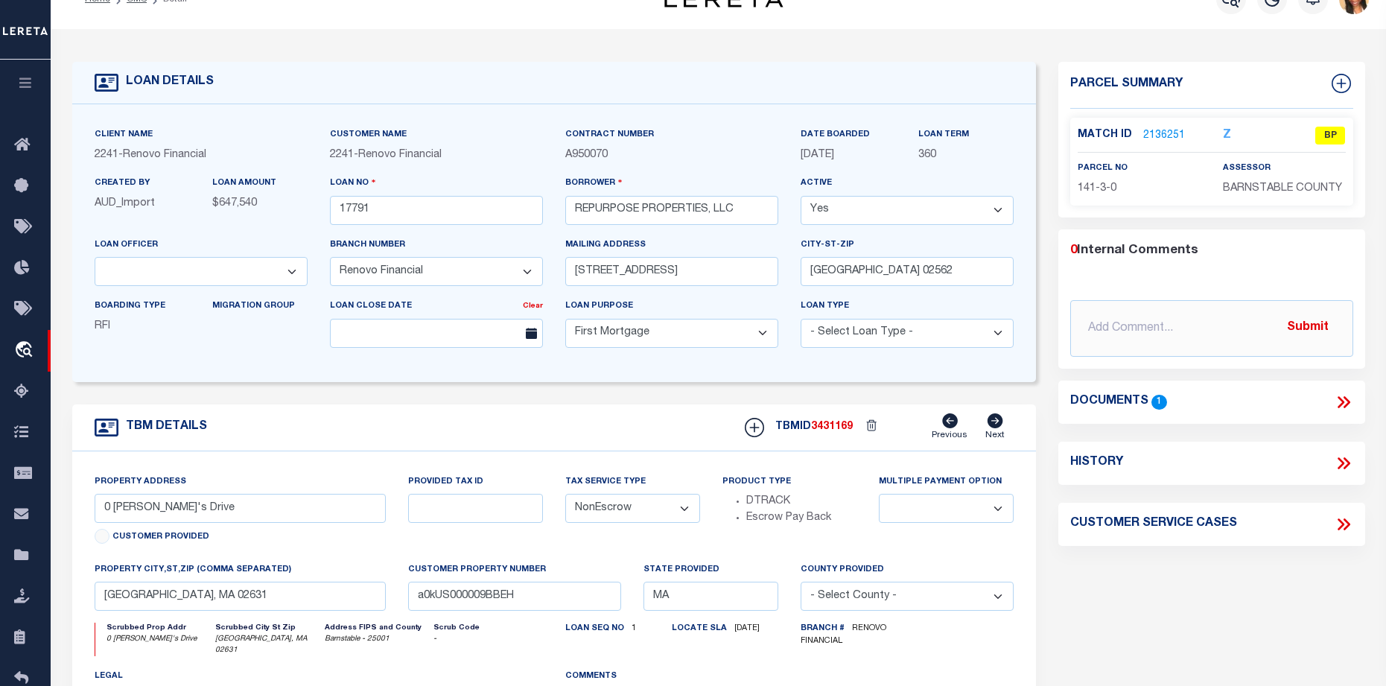
scroll to position [14, 0]
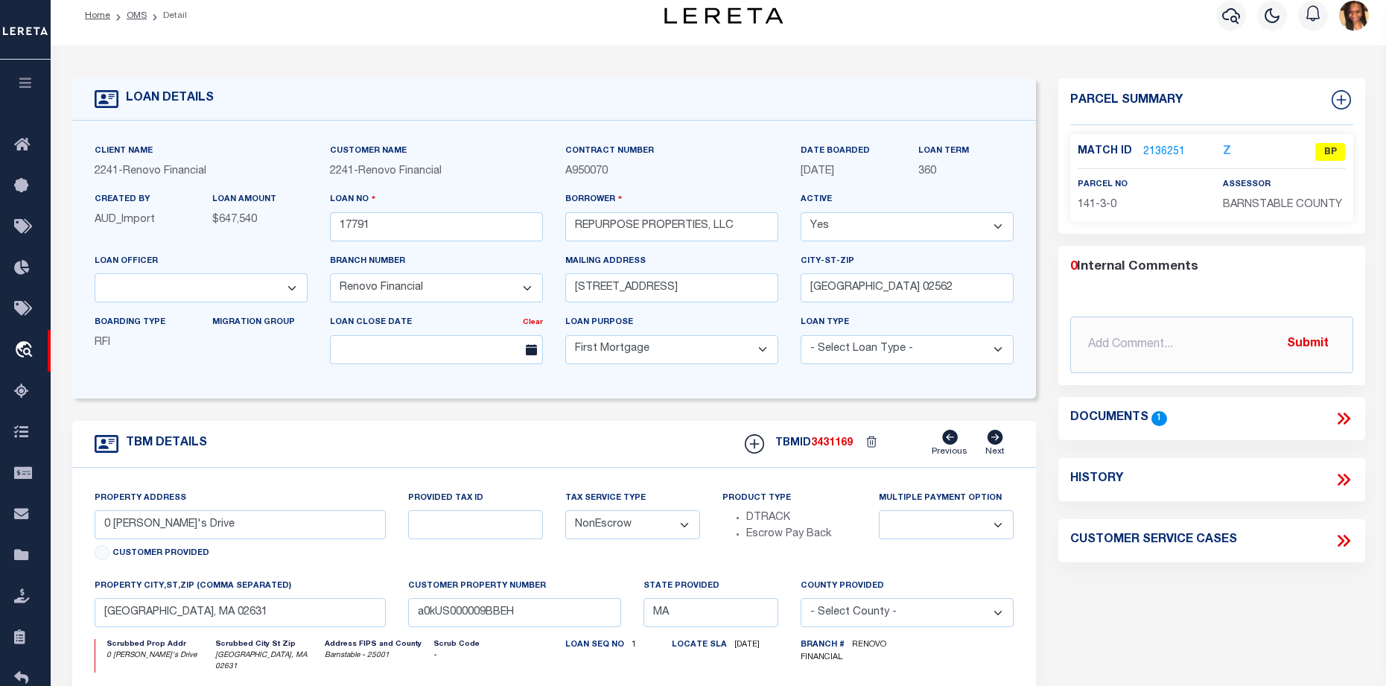
click at [1150, 144] on link "2136251" at bounding box center [1164, 152] width 42 height 16
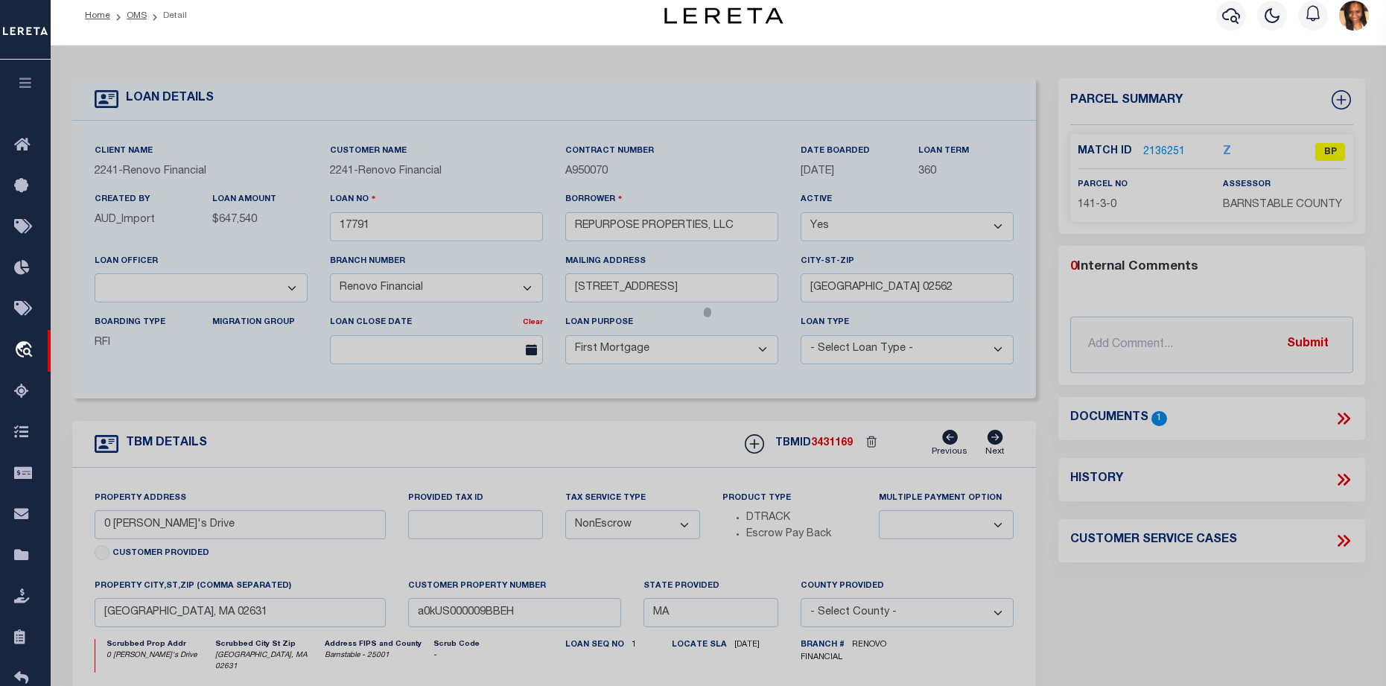
checkbox input "false"
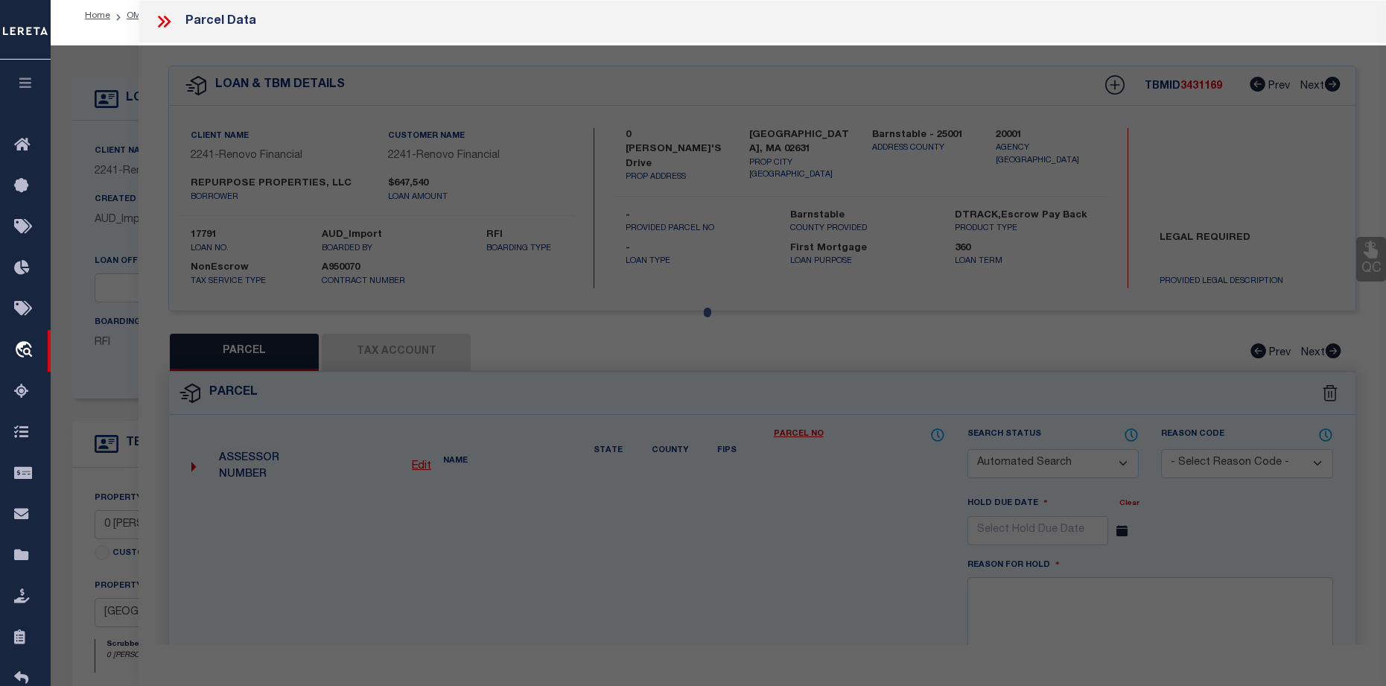
select select "BP"
type input "[PERSON_NAME]"
select select "AGW"
select select "LEG"
type input "0 EVELYNS DRIVE"
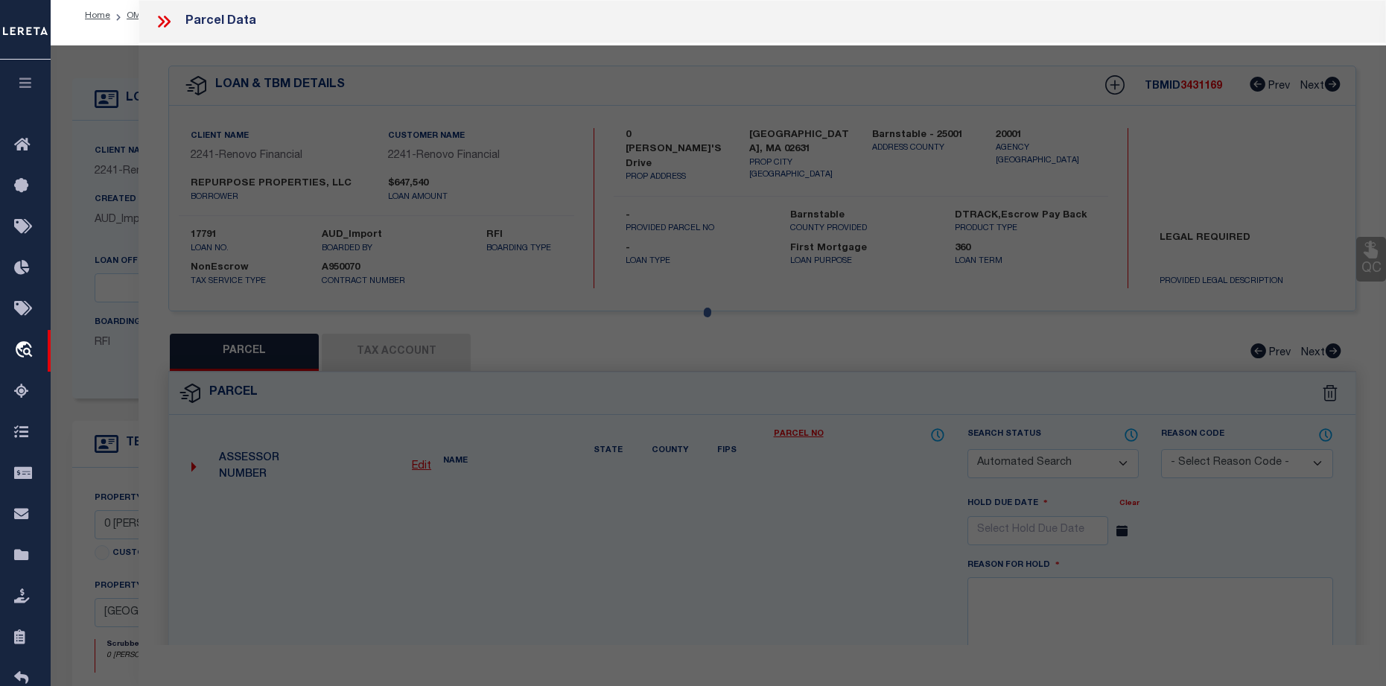
type input "[GEOGRAPHIC_DATA], MA 02631"
type textarea "Incorrect Parcel"
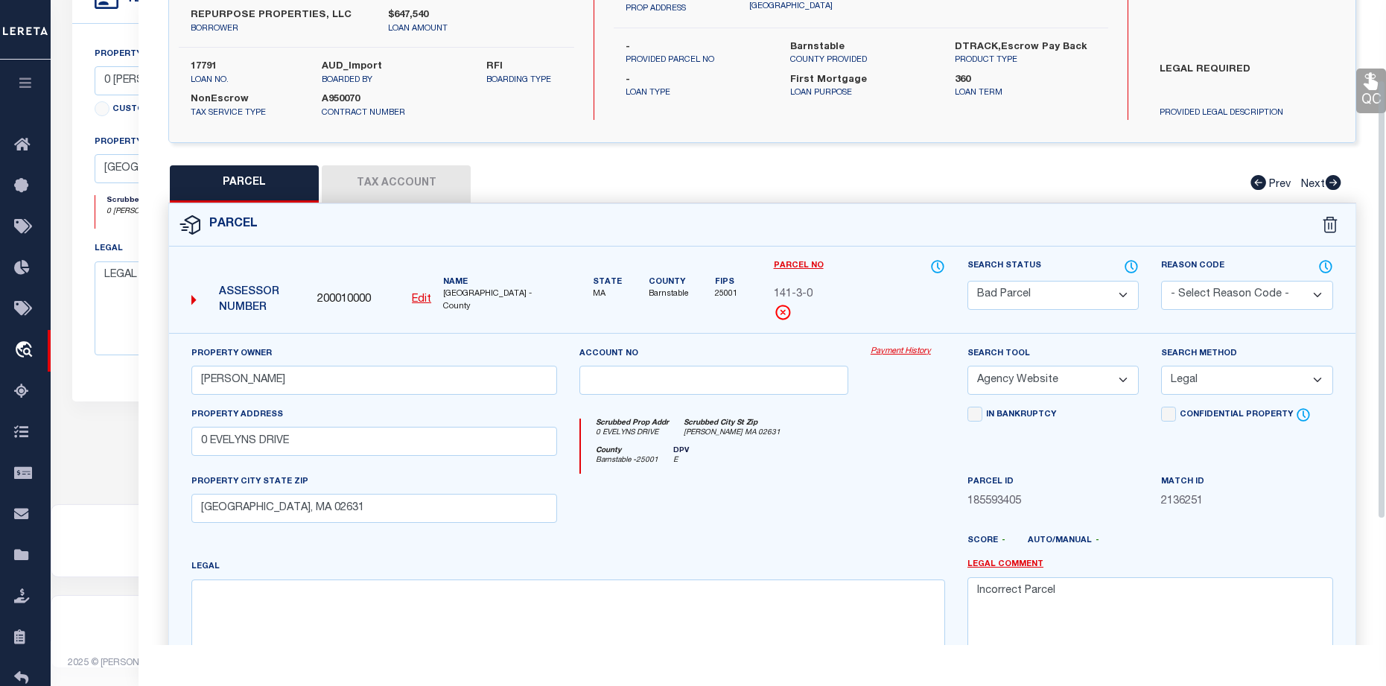
scroll to position [77, 0]
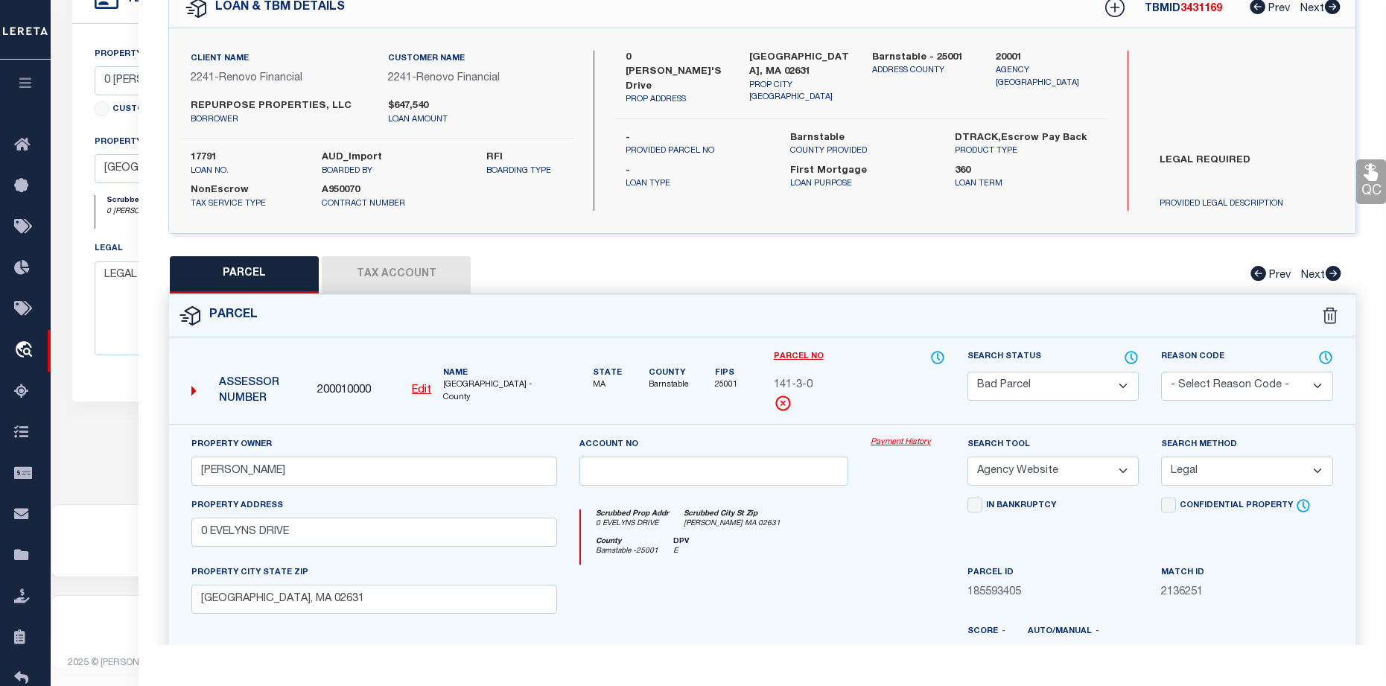
click at [374, 278] on button "Tax Account" at bounding box center [396, 274] width 149 height 37
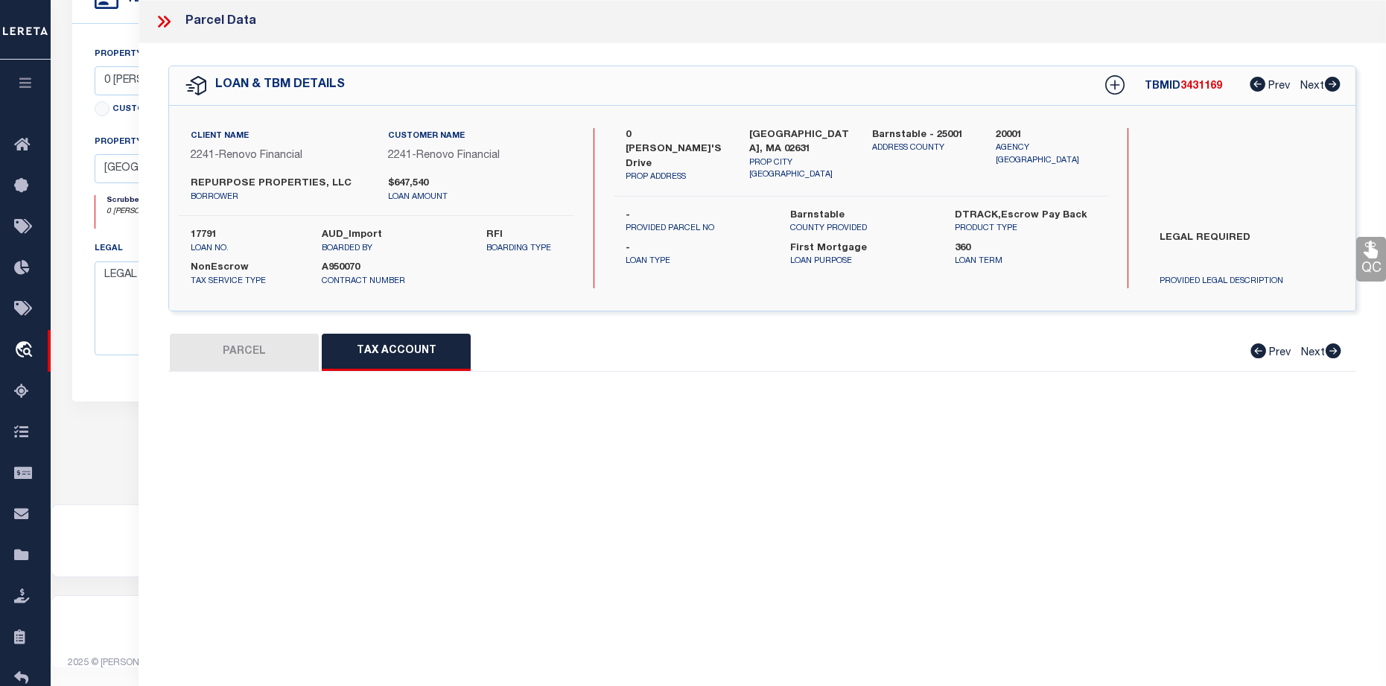
scroll to position [0, 0]
select select "100"
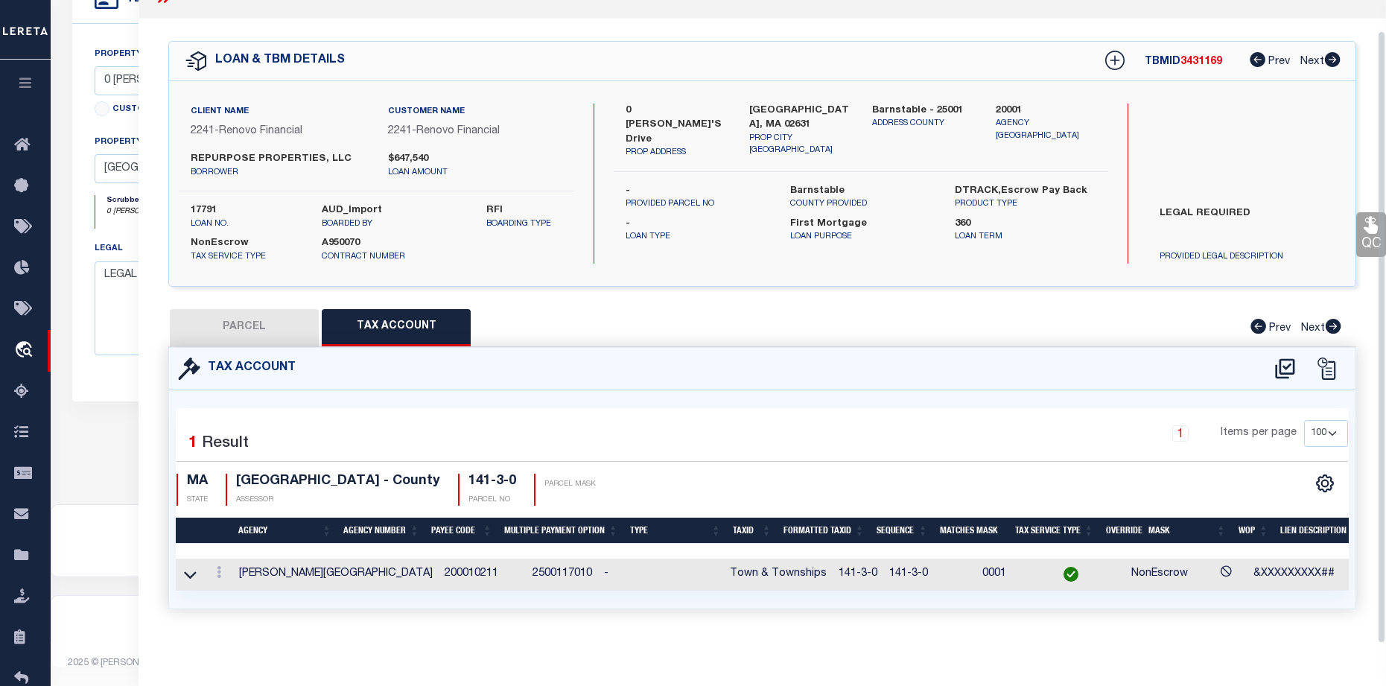
scroll to position [34, 0]
click at [287, 312] on button "PARCEL" at bounding box center [244, 327] width 149 height 37
select select "AS"
select select
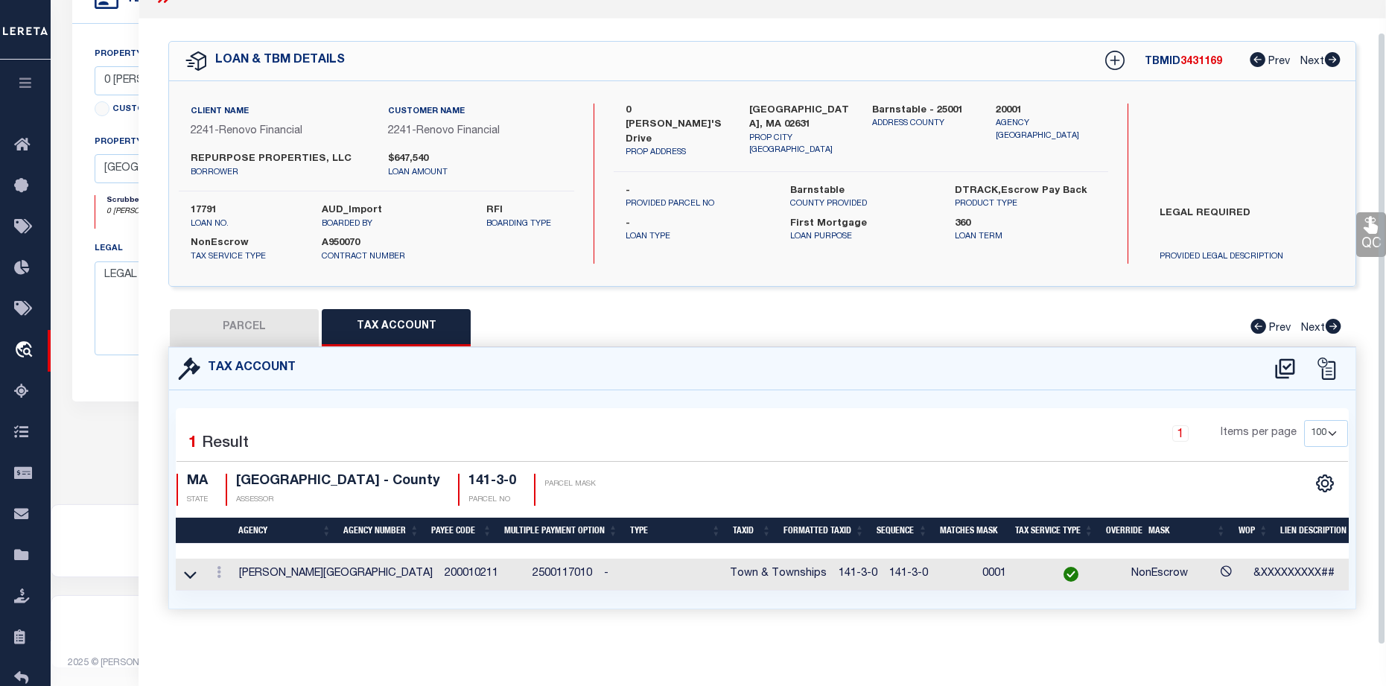
checkbox input "false"
select select "BP"
type input "[PERSON_NAME]"
select select "AGW"
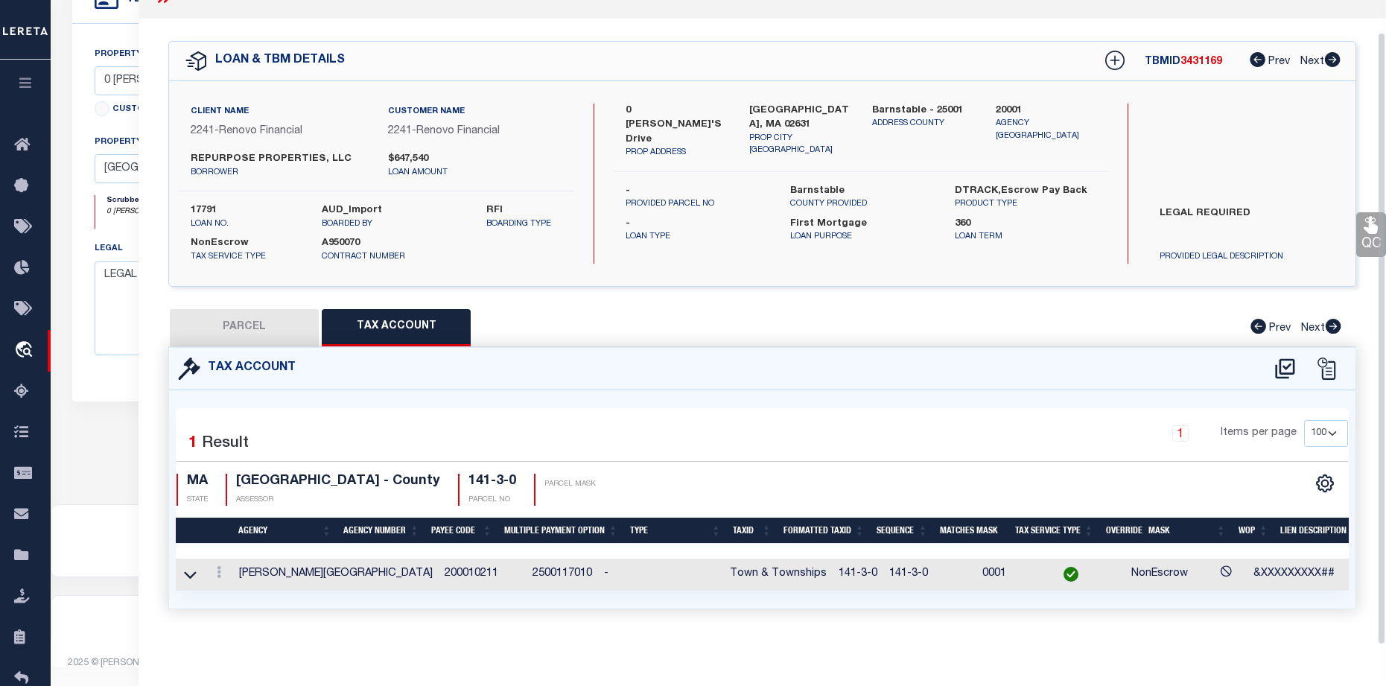
select select "LEG"
type input "0 EVELYNS DRIVE"
type input "[GEOGRAPHIC_DATA], MA 02631"
type textarea "Incorrect Parcel"
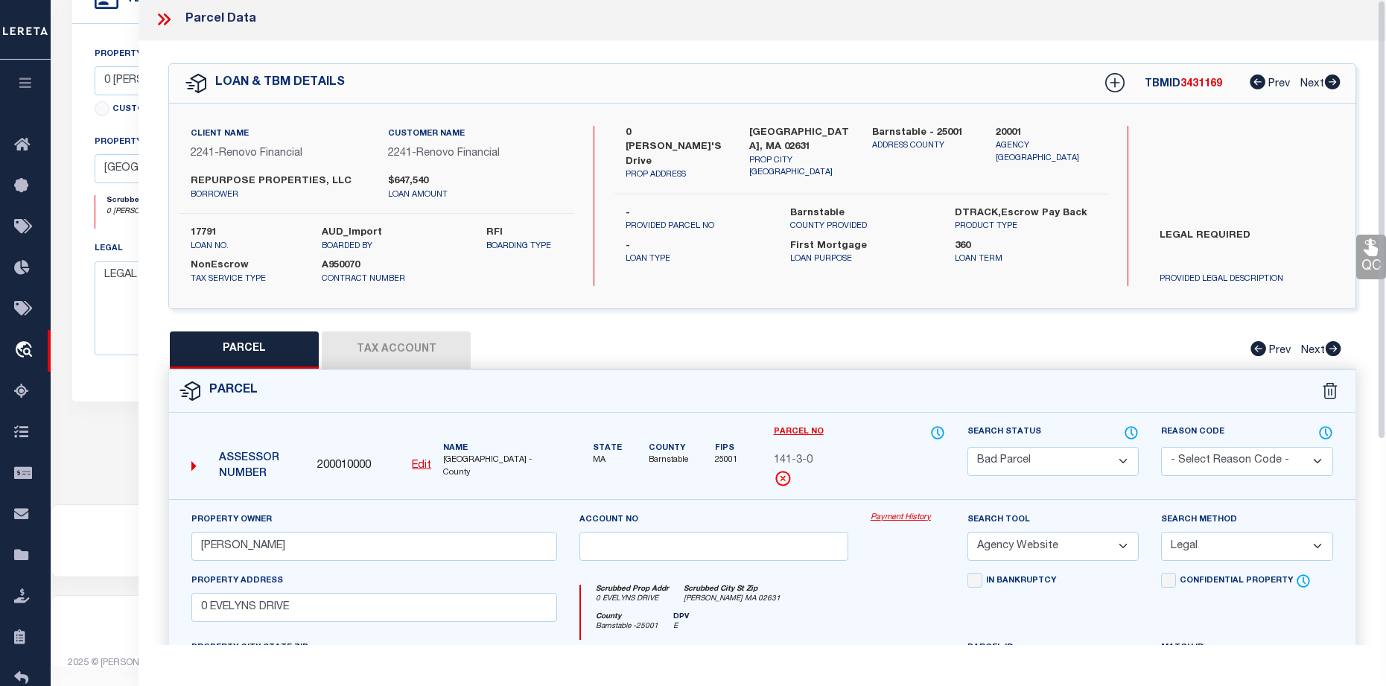
scroll to position [0, 0]
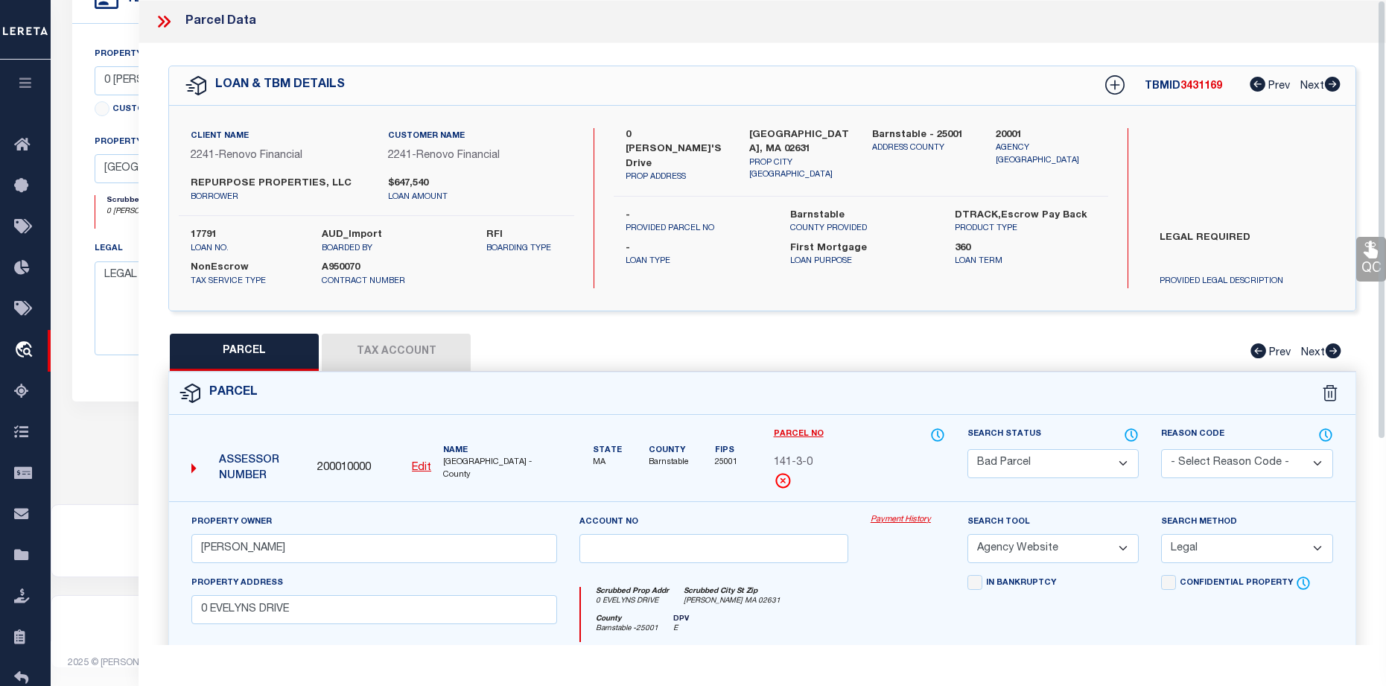
click at [455, 348] on button "Tax Account" at bounding box center [396, 352] width 149 height 37
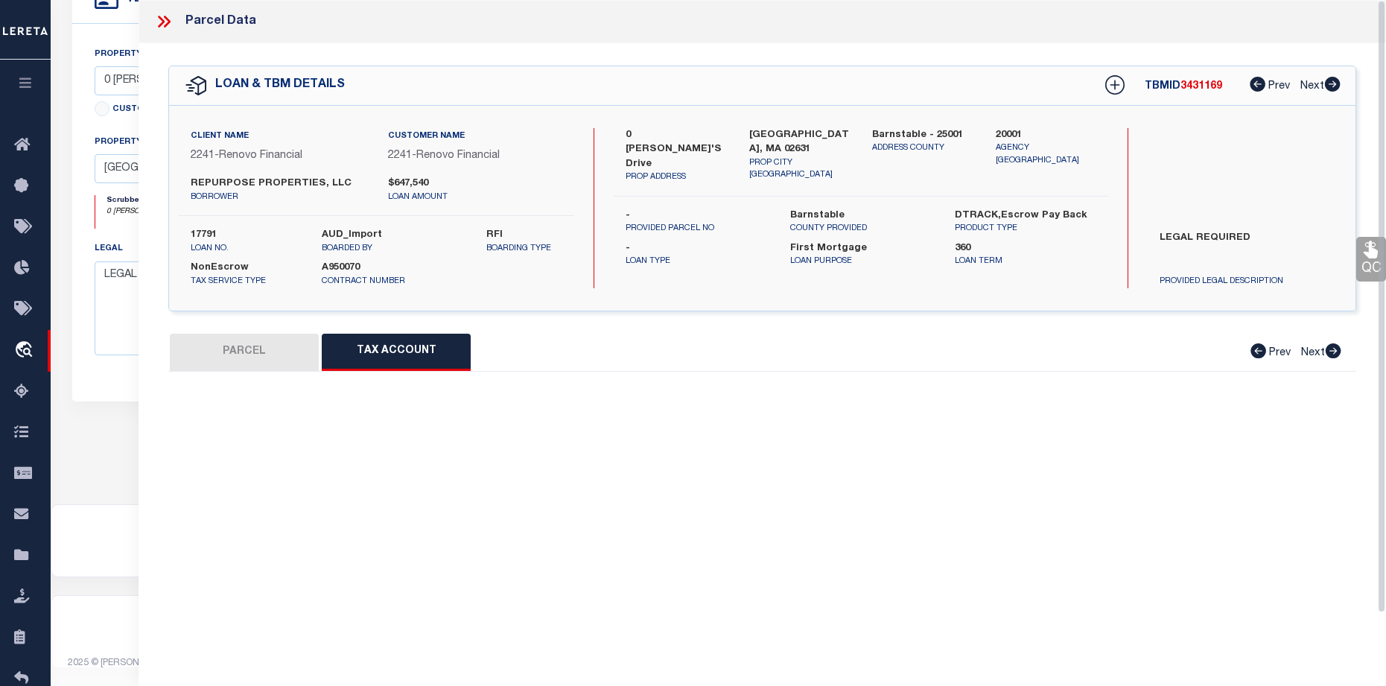
select select "100"
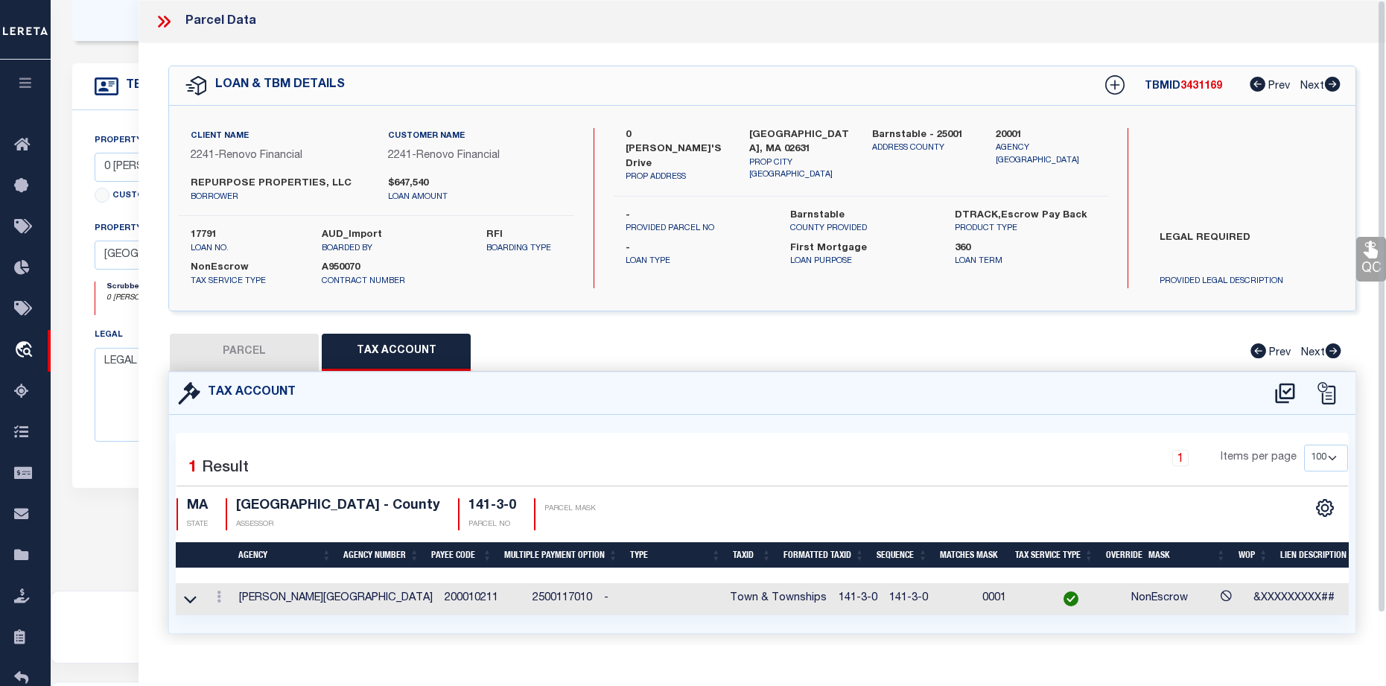
scroll to position [312, 0]
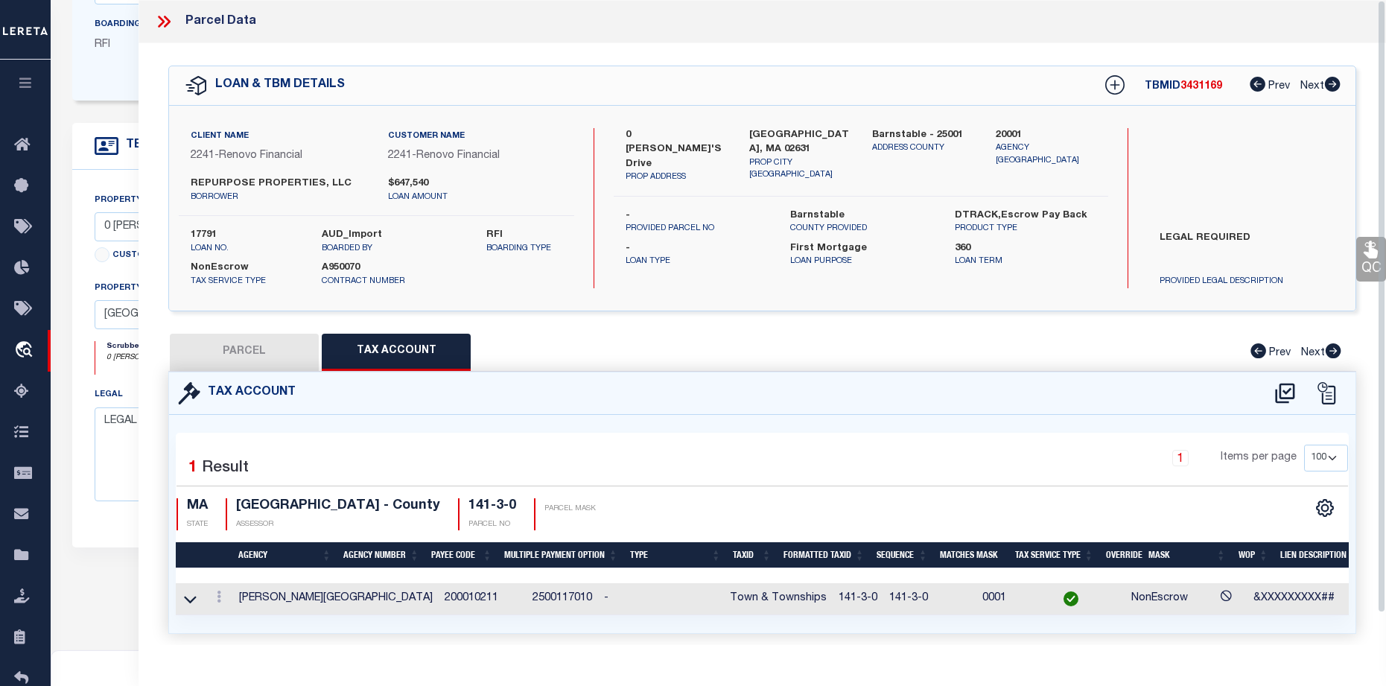
click at [163, 25] on icon at bounding box center [163, 21] width 19 height 19
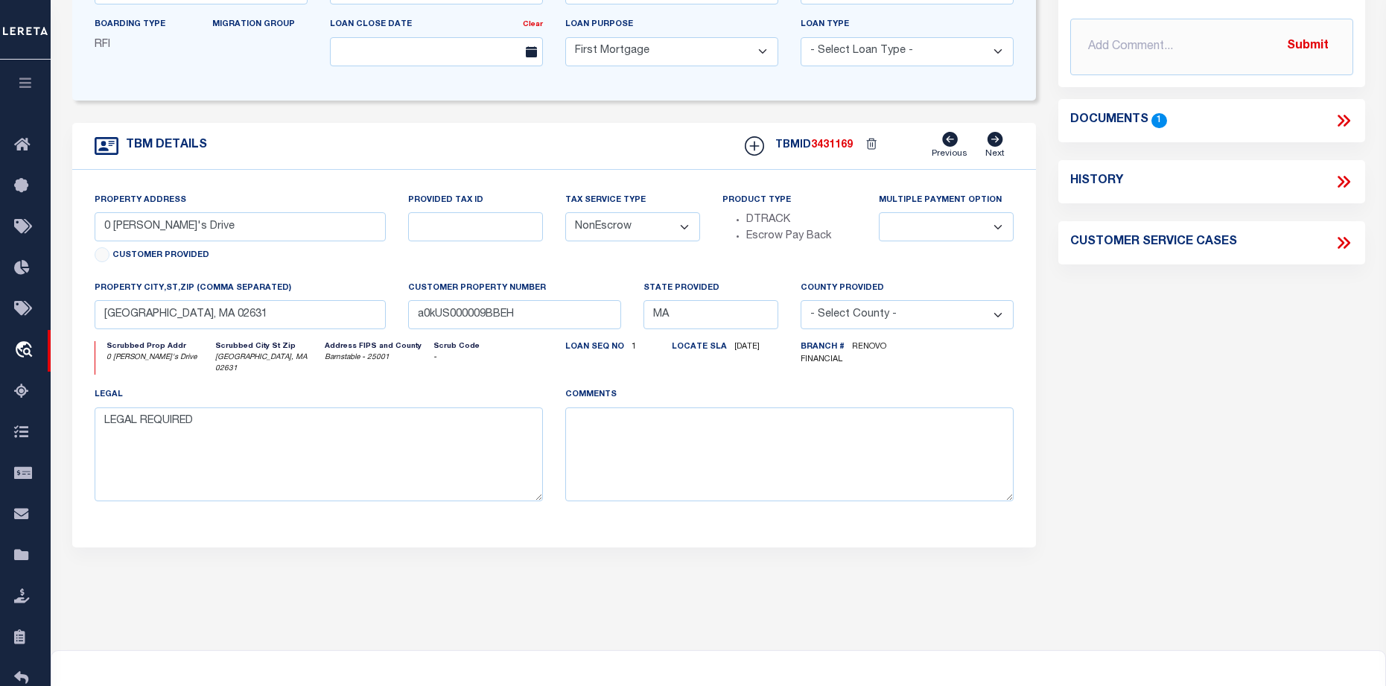
click at [1339, 123] on icon at bounding box center [1340, 121] width 7 height 12
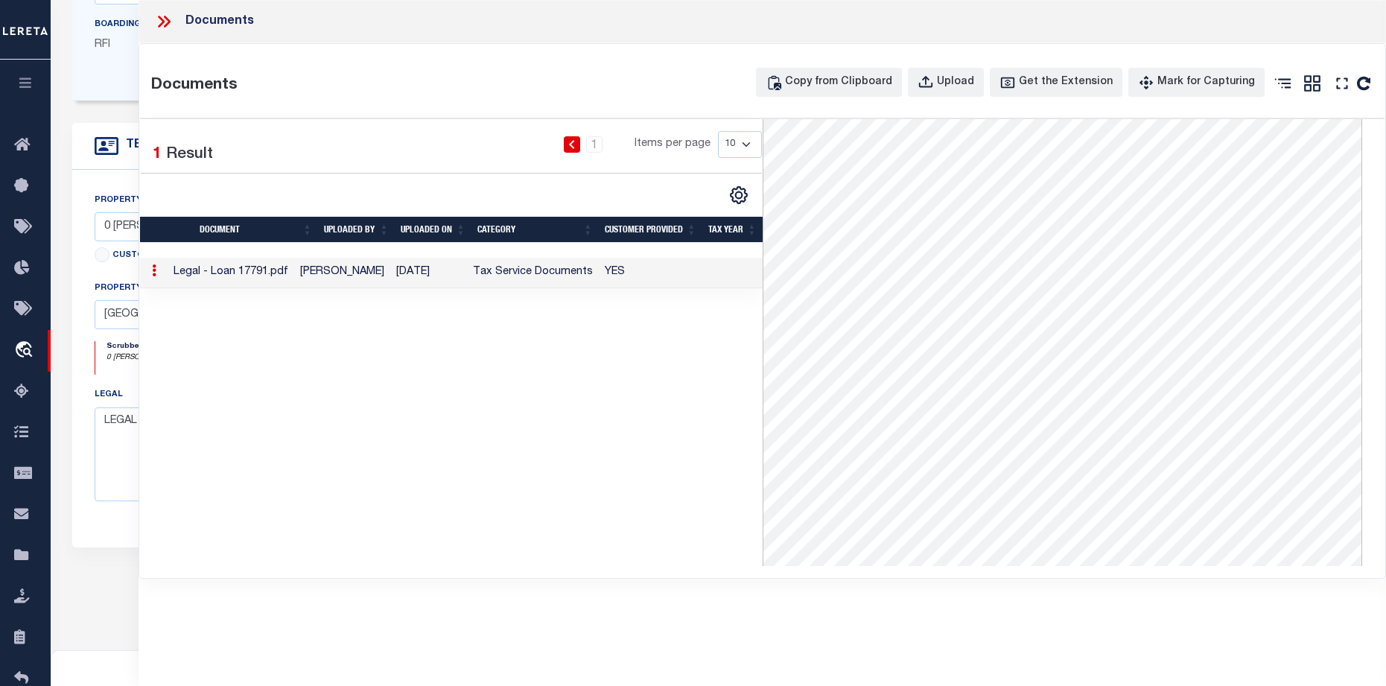
scroll to position [202, 0]
click at [523, 268] on td "Tax Service Documents" at bounding box center [533, 273] width 132 height 31
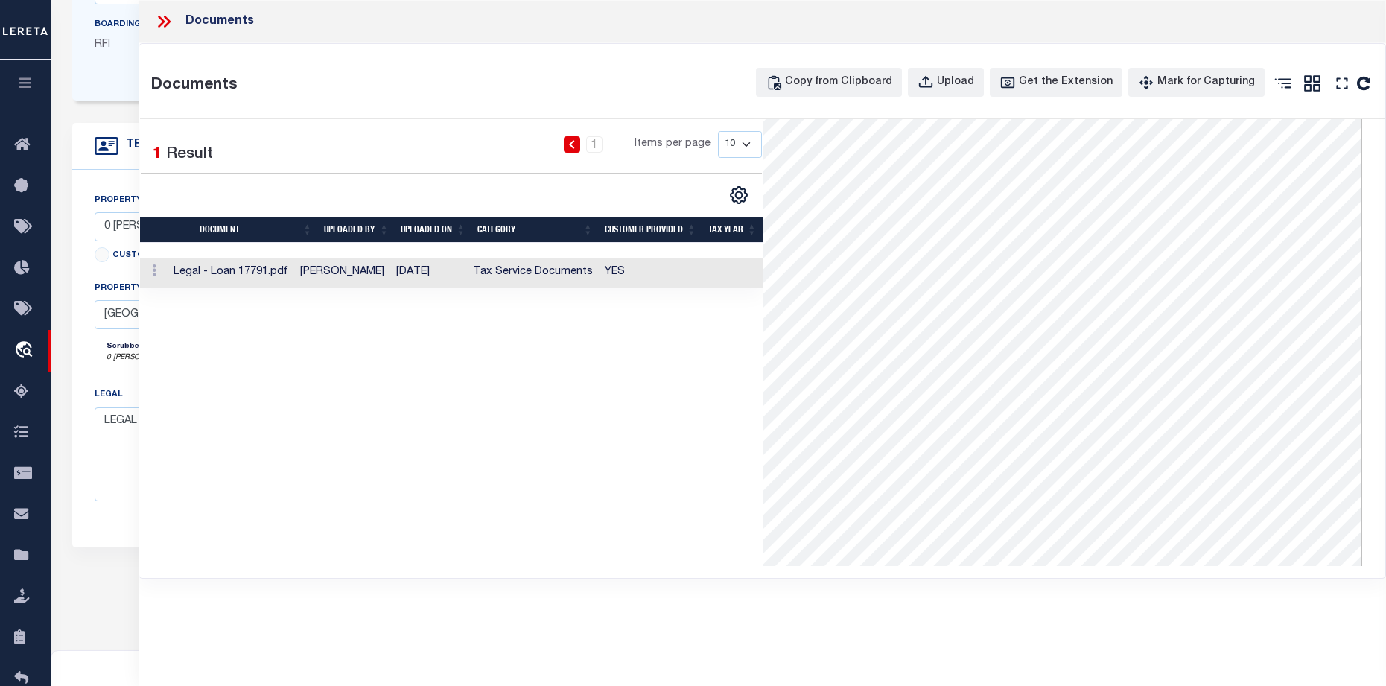
scroll to position [0, 0]
